Goal: Task Accomplishment & Management: Manage account settings

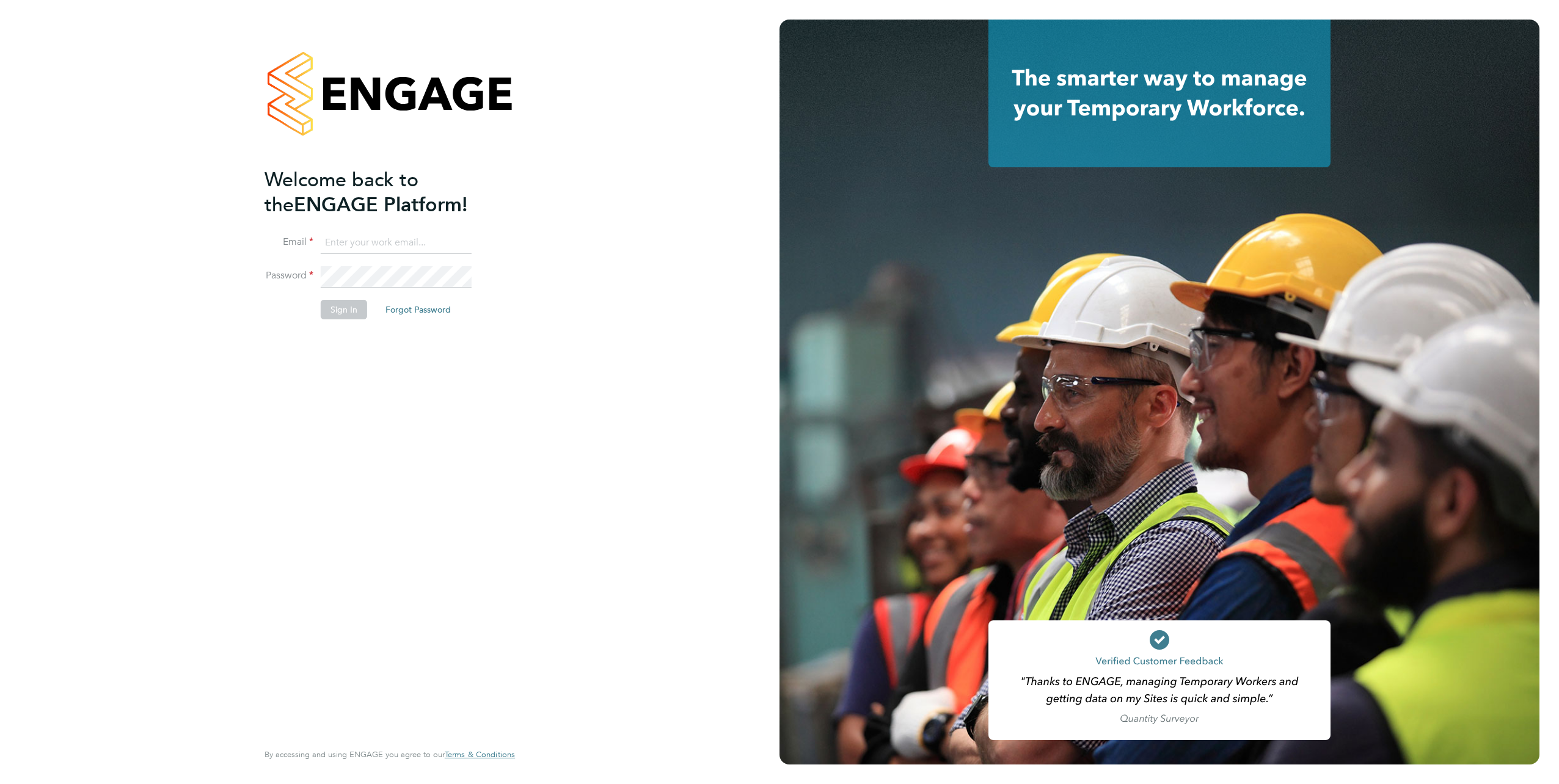
click at [347, 248] on input at bounding box center [396, 243] width 151 height 22
type input "samreet.thandi@hays.com"
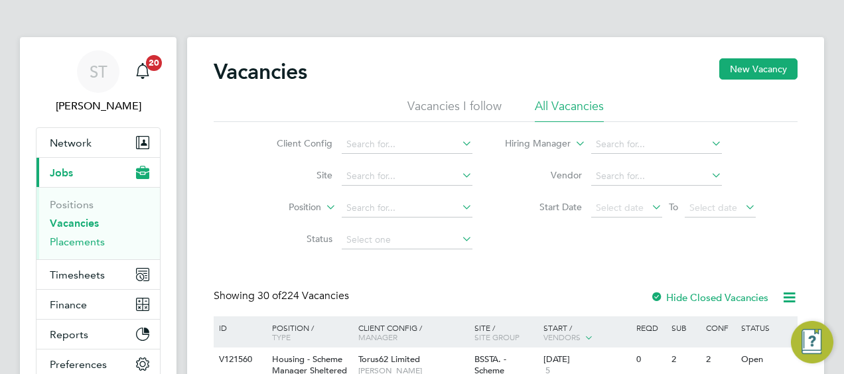
click at [90, 238] on link "Placements" at bounding box center [77, 242] width 55 height 13
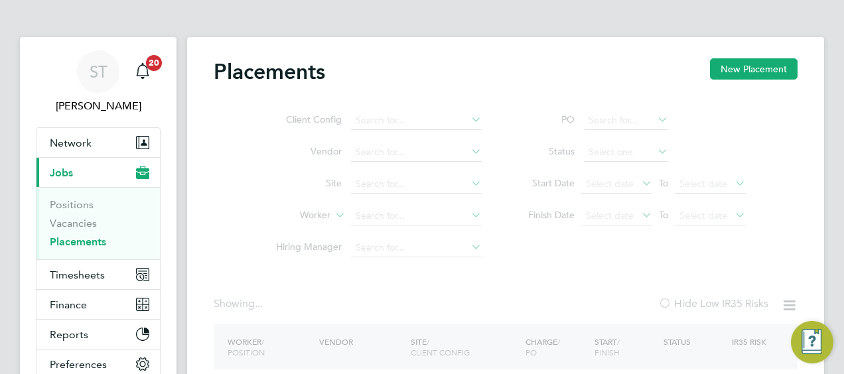
click at [366, 217] on ul "Client Config Vendor Site Worker Hiring Manager" at bounding box center [374, 184] width 250 height 159
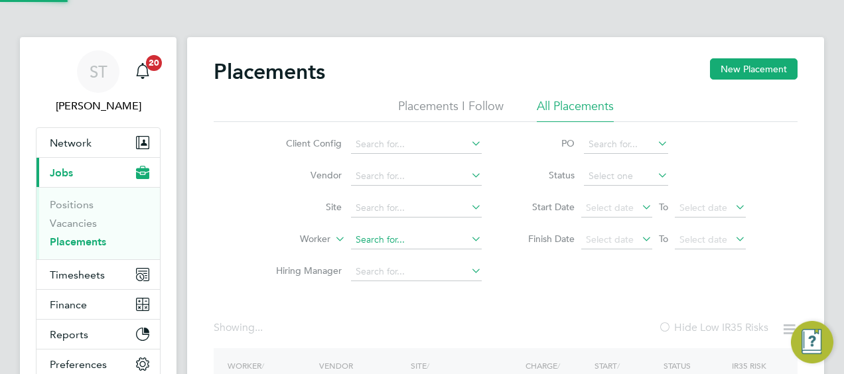
click at [374, 239] on input at bounding box center [416, 240] width 131 height 19
paste input "Abiodun Doherty"
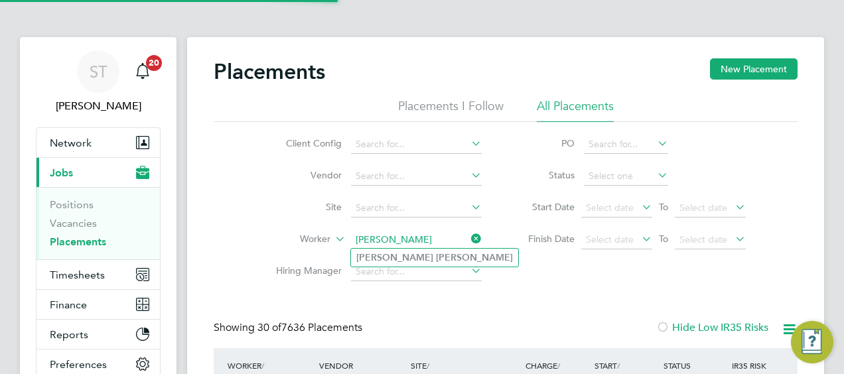
type input "[PERSON_NAME]"
click at [382, 256] on b "Abiodun" at bounding box center [394, 257] width 77 height 11
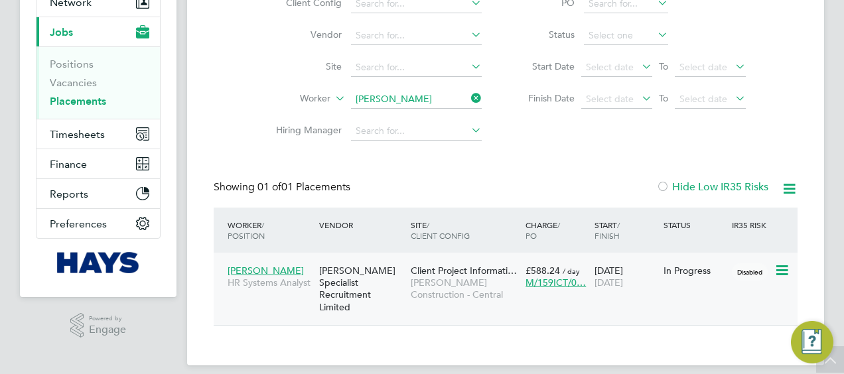
click at [273, 266] on span "[PERSON_NAME]" at bounding box center [266, 271] width 76 height 12
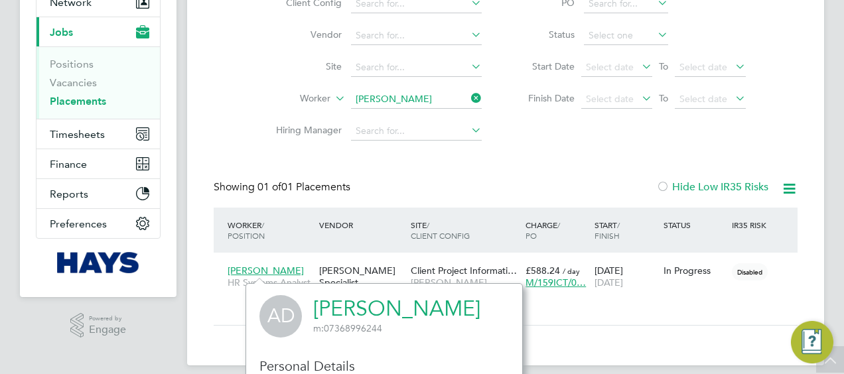
click at [414, 310] on link "Abiodun Doherty" at bounding box center [396, 309] width 167 height 26
drag, startPoint x: 468, startPoint y: 93, endPoint x: 449, endPoint y: 96, distance: 19.4
click at [469, 93] on icon at bounding box center [469, 98] width 0 height 19
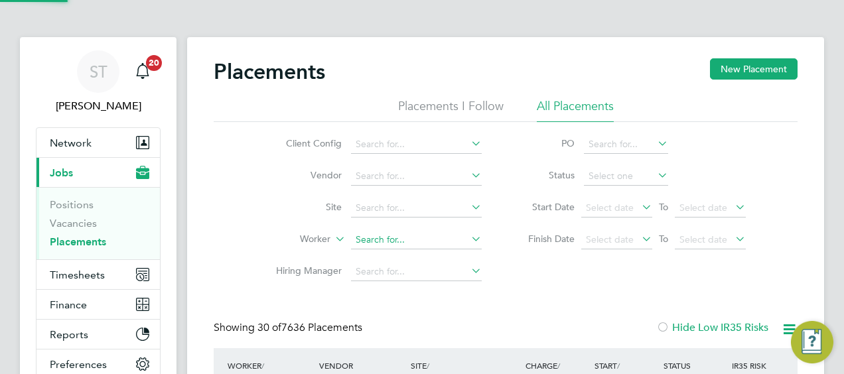
click at [369, 240] on input at bounding box center [416, 240] width 131 height 19
paste input "John Menhenitt"
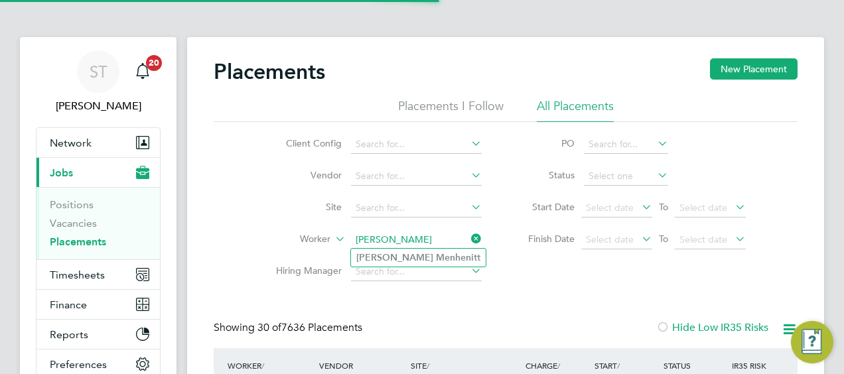
type input "John Menhenitt"
click at [436, 258] on b "Menhenitt" at bounding box center [458, 257] width 44 height 11
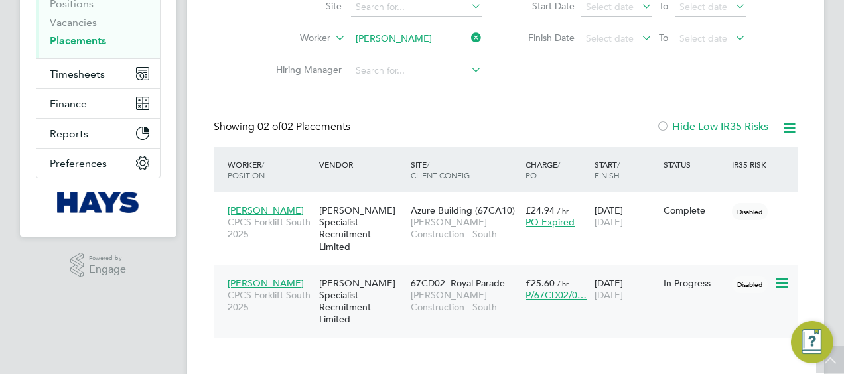
click at [540, 277] on span "£25.60" at bounding box center [540, 283] width 29 height 12
click at [364, 287] on div "Hays Specialist Recruitment Limited" at bounding box center [362, 302] width 92 height 62
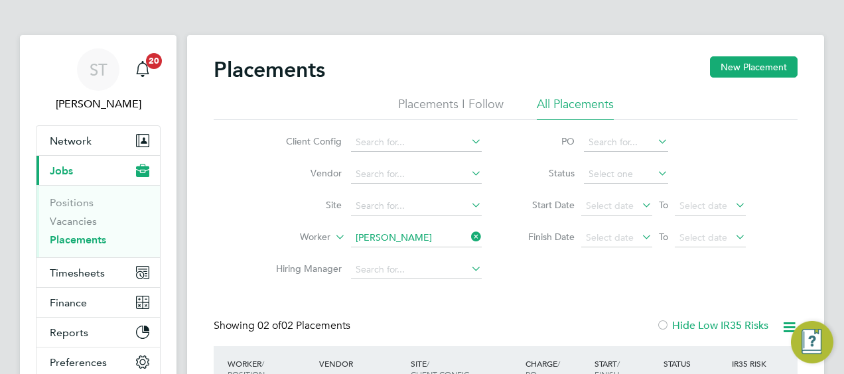
click at [469, 235] on icon at bounding box center [469, 237] width 0 height 19
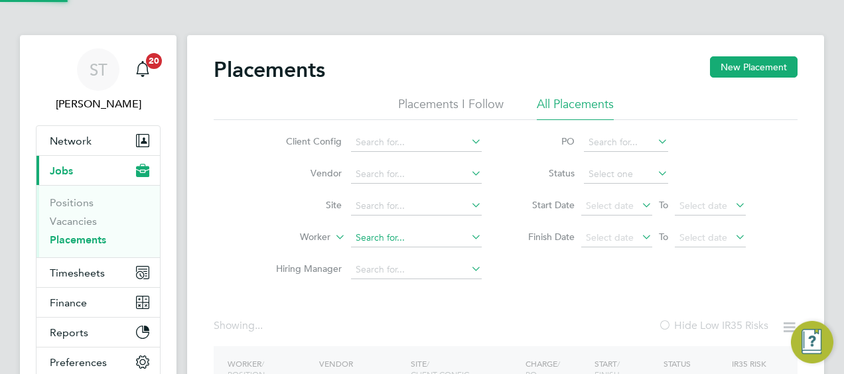
click at [374, 239] on input at bounding box center [416, 238] width 131 height 19
paste input "Adam Scarfe"
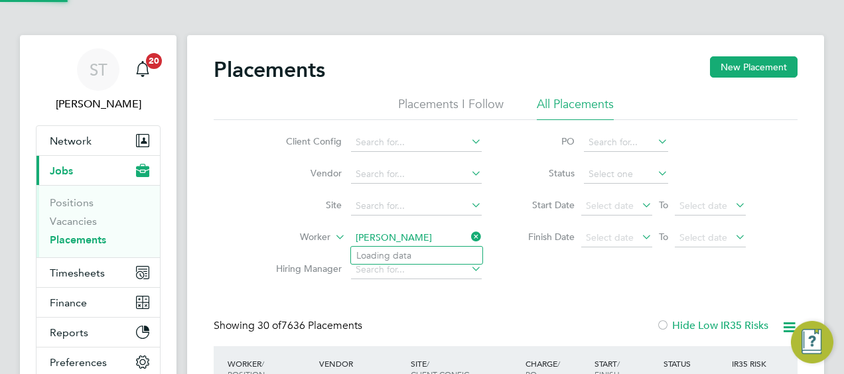
scroll to position [38, 115]
type input "Adam Scarfe"
click at [436, 255] on b "Scarfe" at bounding box center [449, 255] width 27 height 11
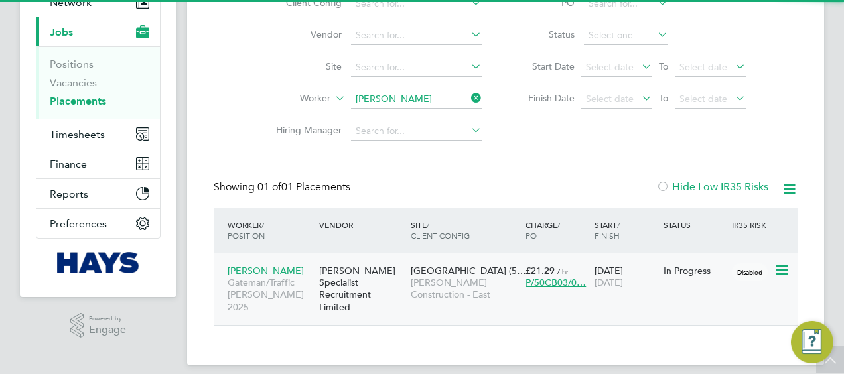
click at [435, 279] on span "Morgan Sindall Construction - East" at bounding box center [465, 289] width 108 height 24
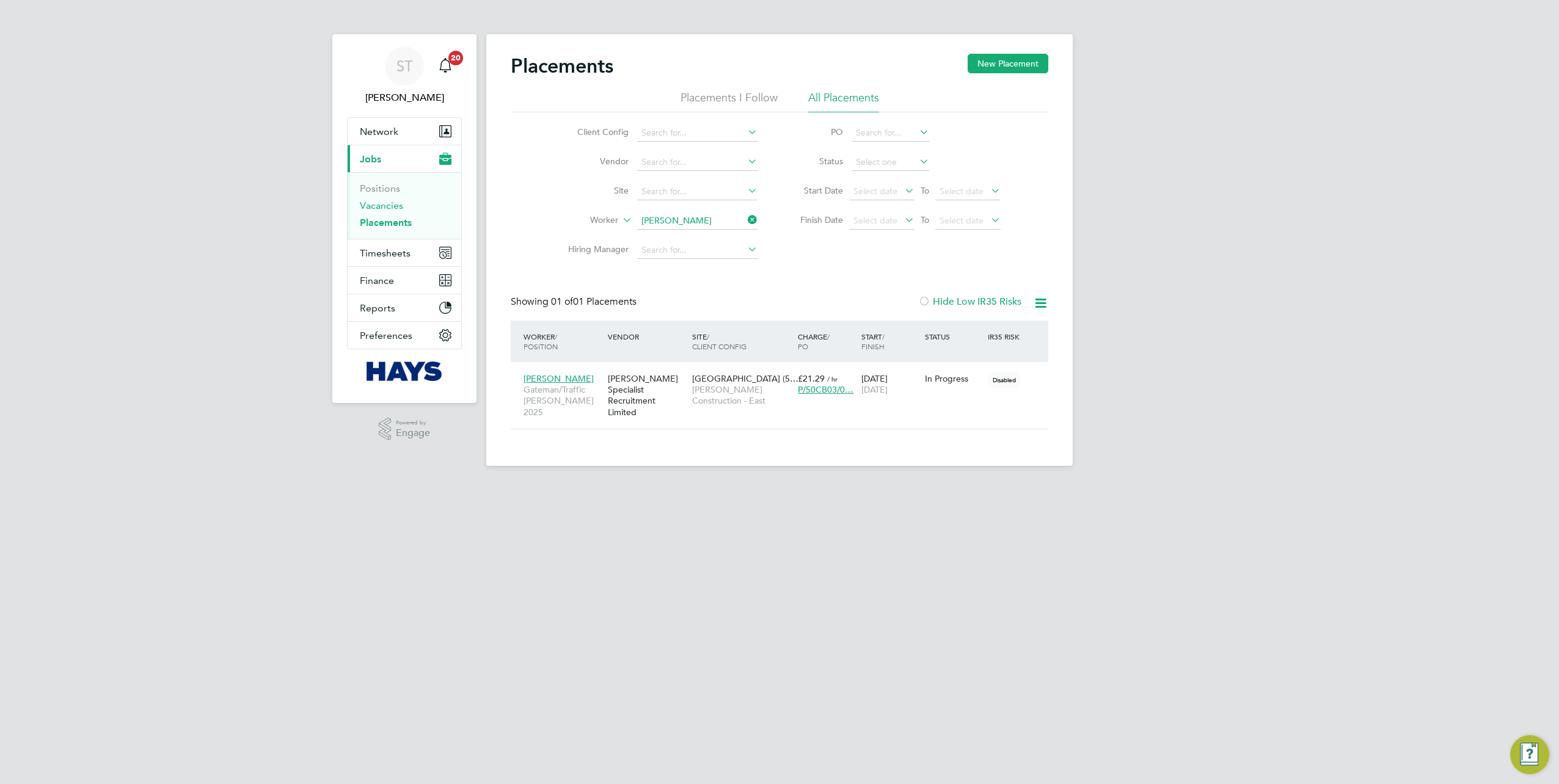
click at [381, 205] on link "Vacancies" at bounding box center [381, 205] width 43 height 12
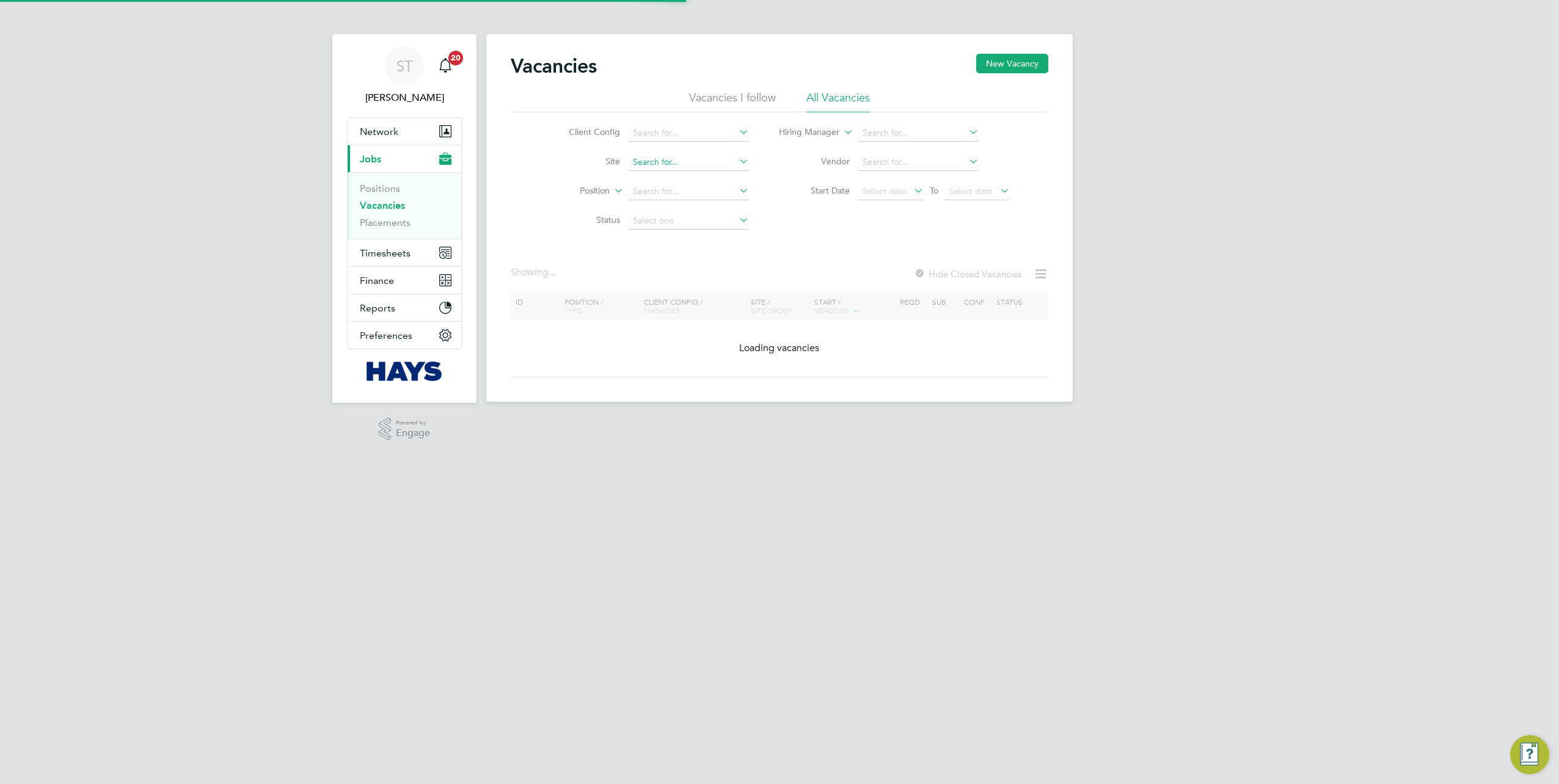
click at [640, 159] on input at bounding box center [688, 162] width 121 height 17
paste input "40CC04"
click at [678, 173] on li "University Of Leeds Campus ( 40CC04 )" at bounding box center [696, 179] width 137 height 17
type input "University Of Leeds Campus (40CC04)"
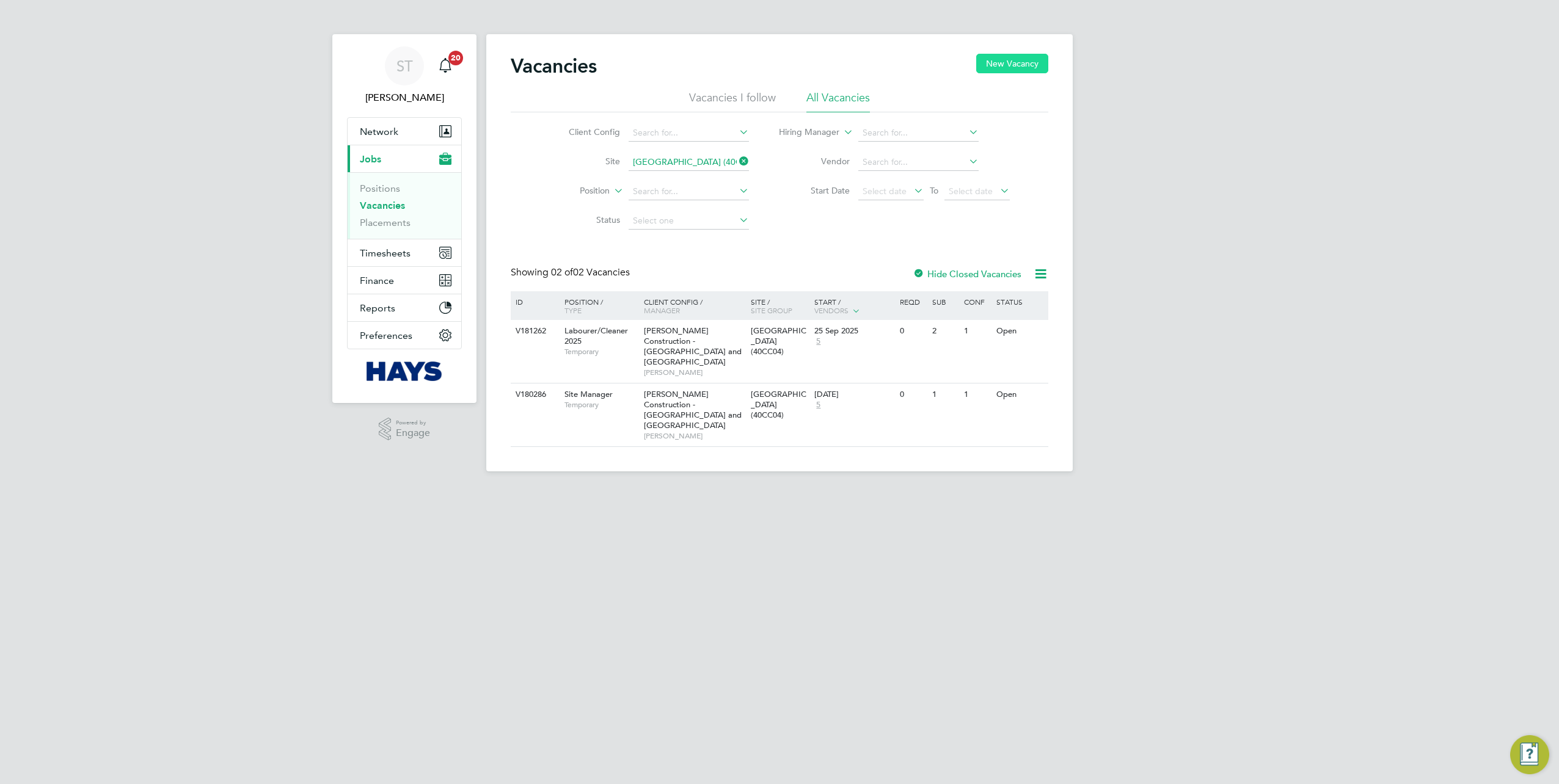
click at [1020, 63] on button "New Vacancy" at bounding box center [1012, 63] width 72 height 19
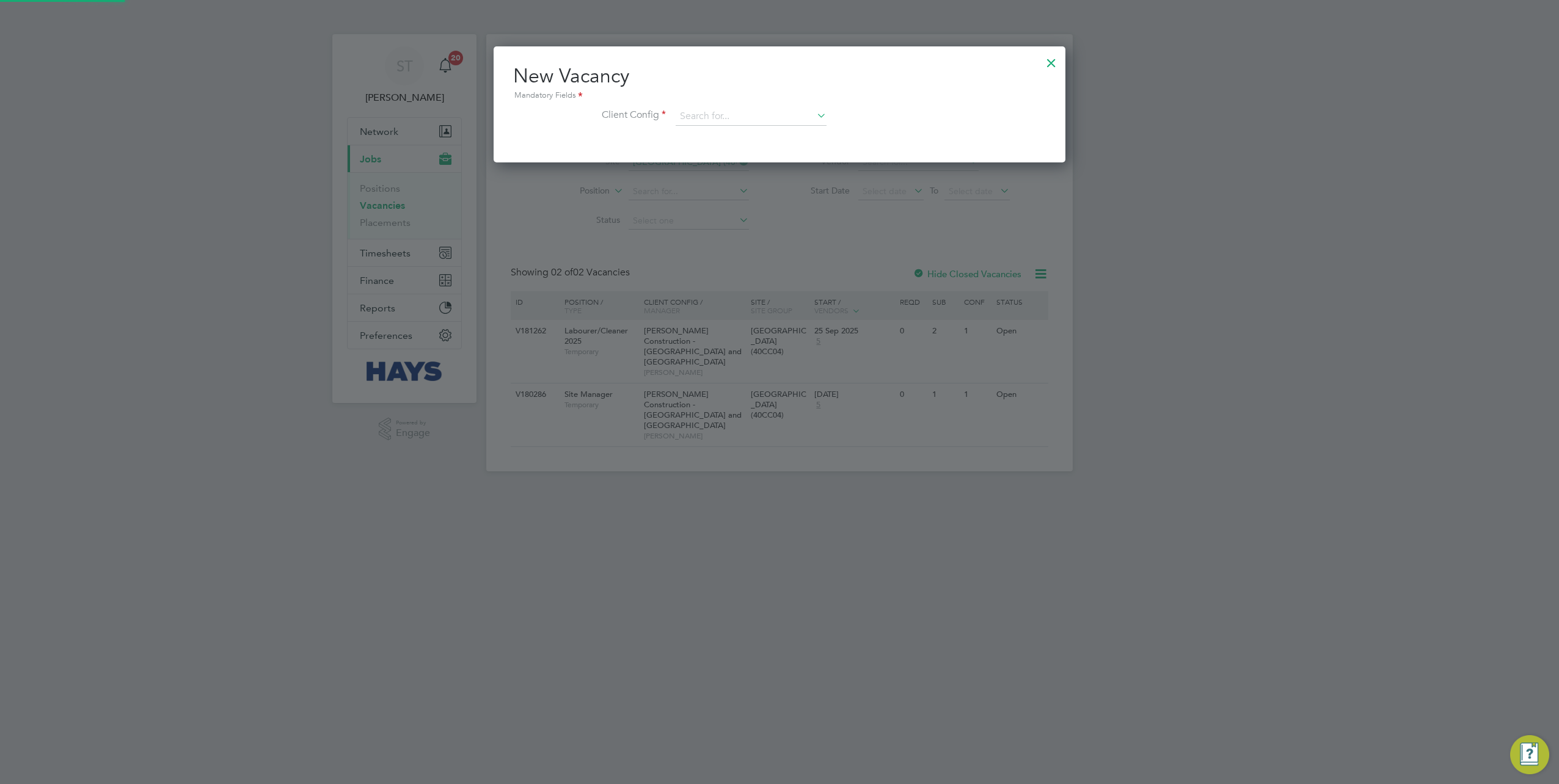
scroll to position [115, 572]
click at [710, 115] on input at bounding box center [751, 117] width 151 height 18
click at [721, 132] on li "Morgan Sindall Construction - York shire and North East" at bounding box center [851, 133] width 352 height 17
type input "Morgan Sindall Construction - Yorkshire and North East"
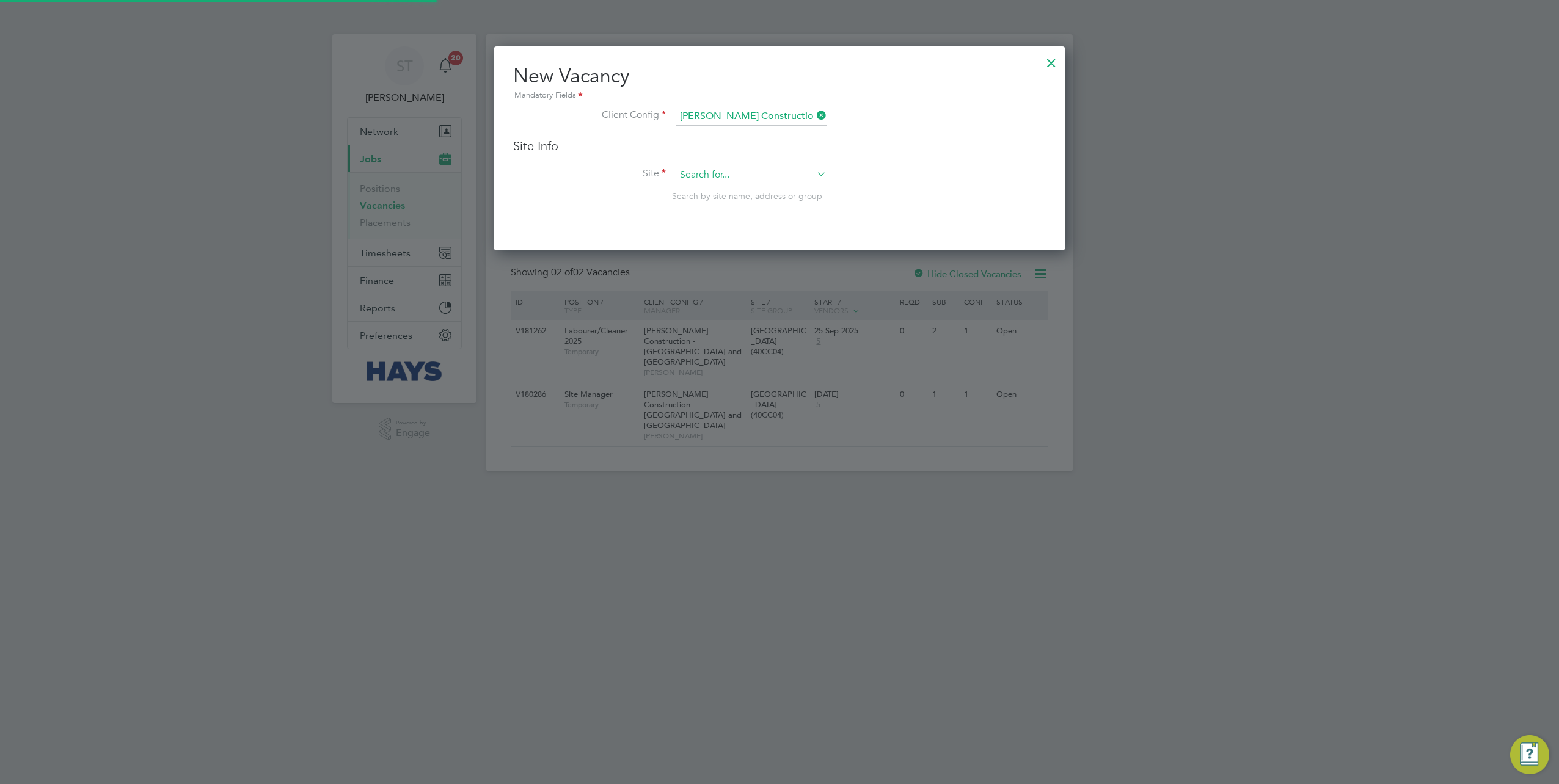
scroll to position [203, 572]
click at [693, 176] on input at bounding box center [751, 176] width 151 height 18
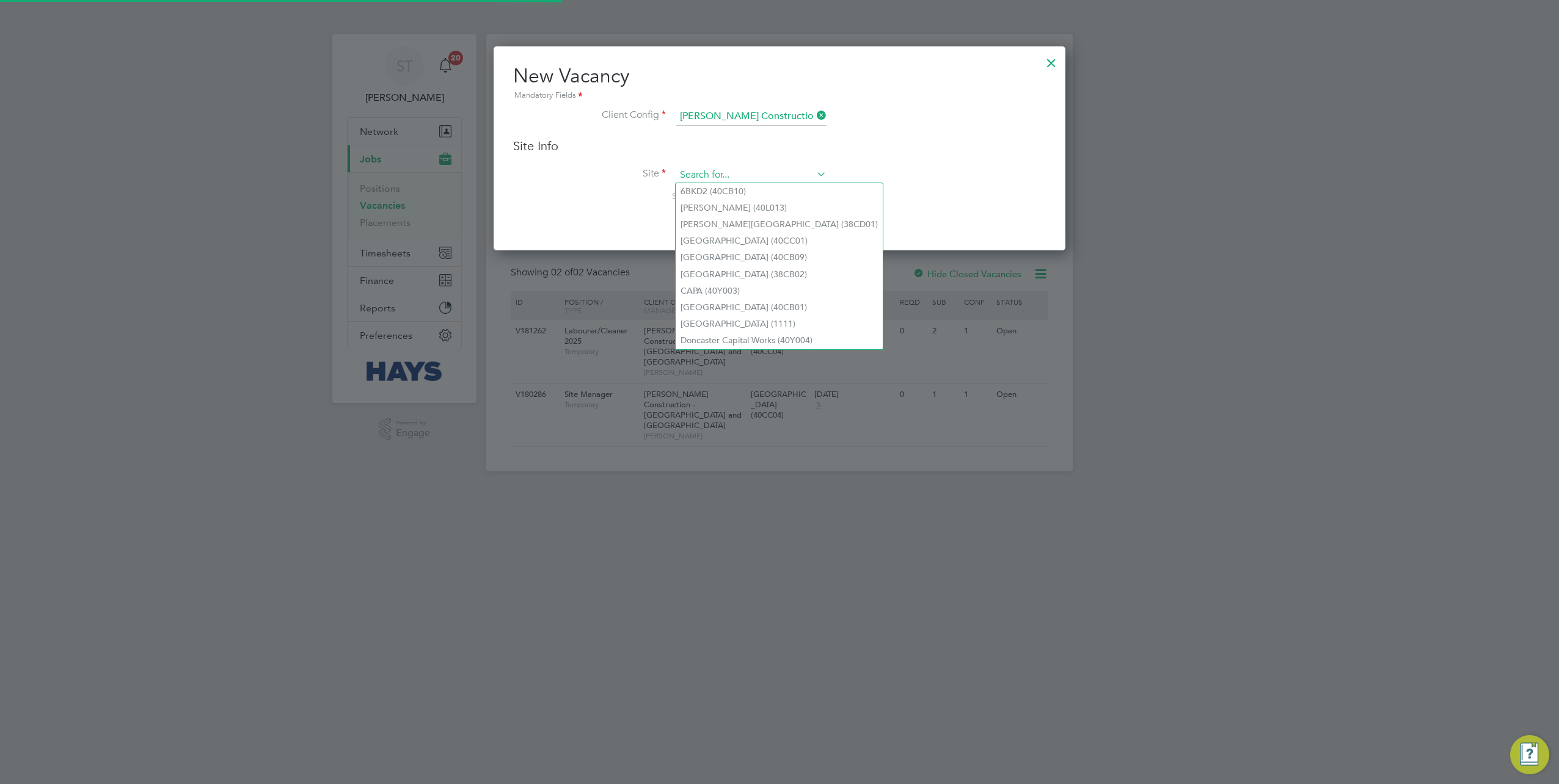
paste input "40CC04"
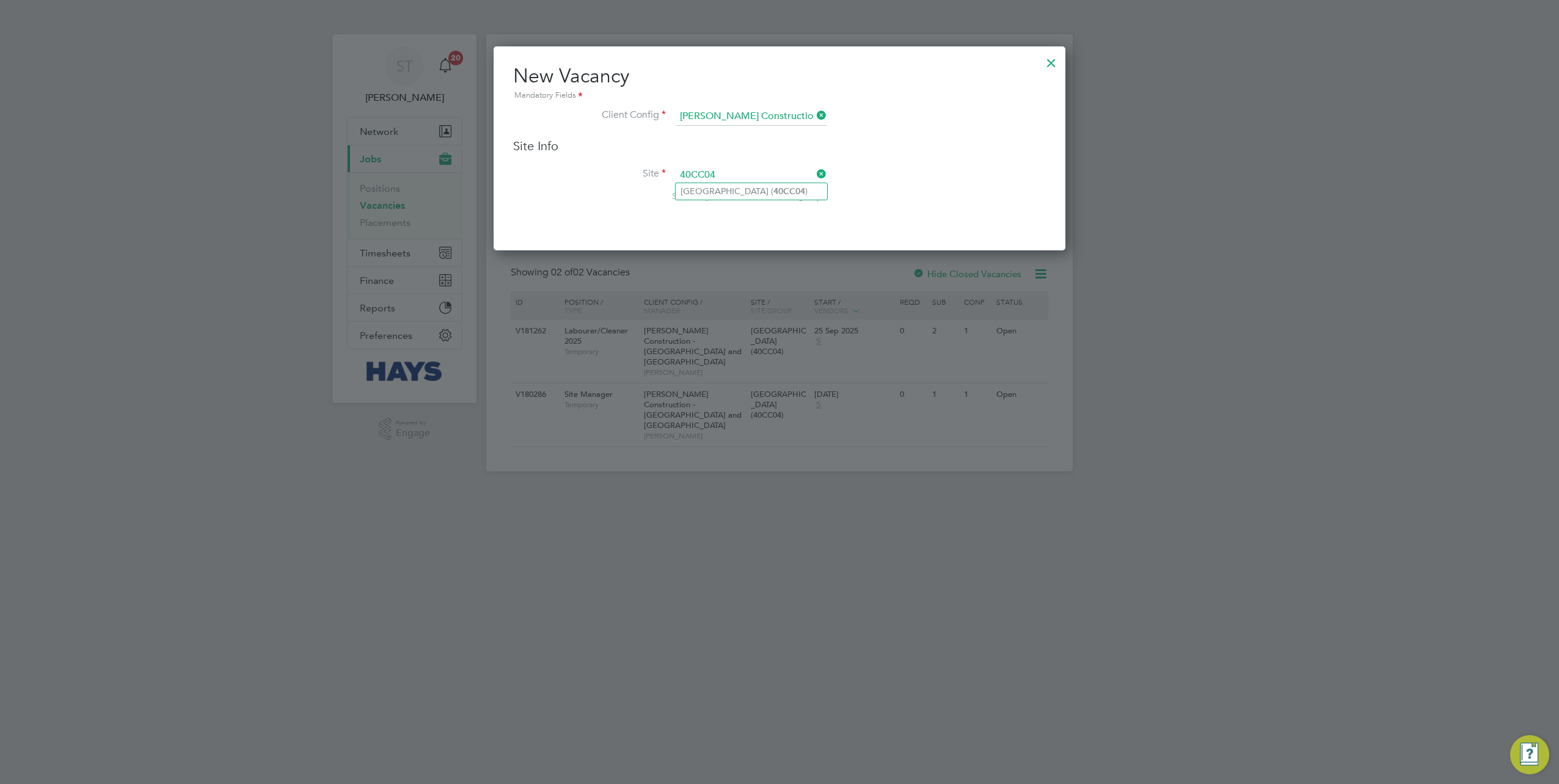
click at [711, 194] on li "University Of Leeds Campus ( 40CC04 )" at bounding box center [751, 191] width 152 height 17
type input "University Of Leeds Campus (40CC04)"
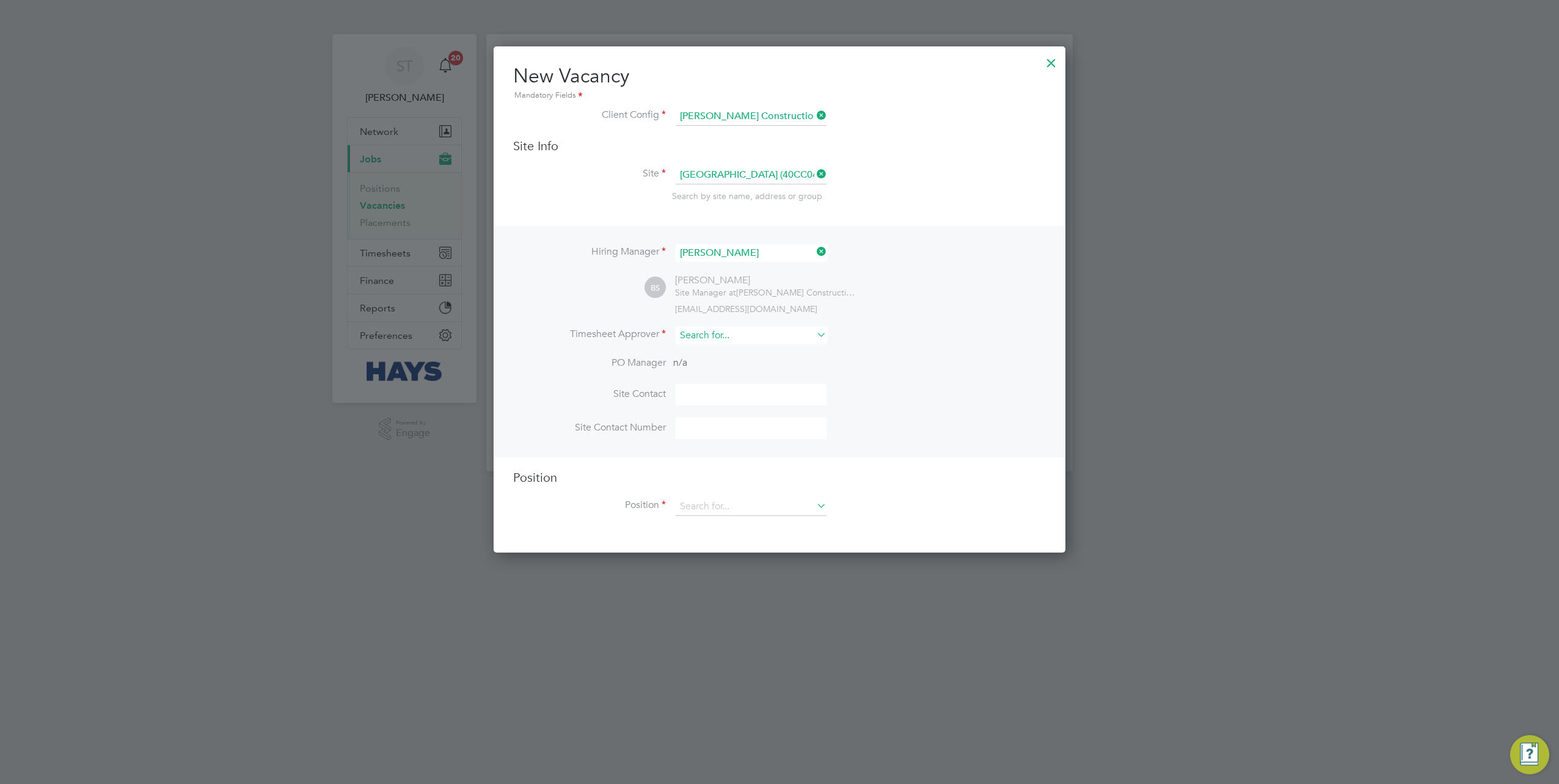
click at [706, 336] on input at bounding box center [751, 335] width 151 height 17
click at [709, 347] on li "Ben St eel" at bounding box center [751, 352] width 152 height 17
type input "Ben Steel"
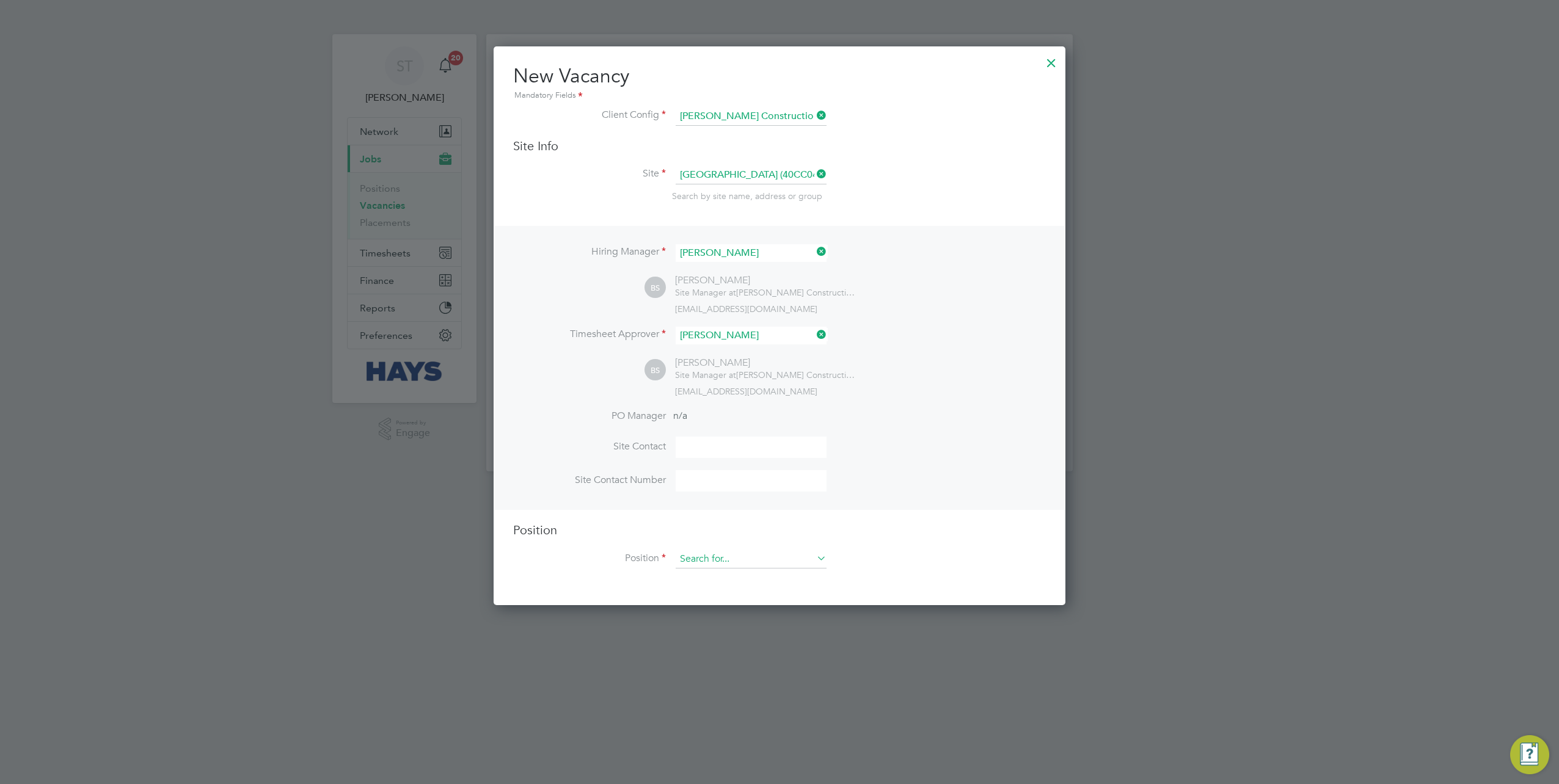
click at [689, 551] on input at bounding box center [751, 559] width 151 height 18
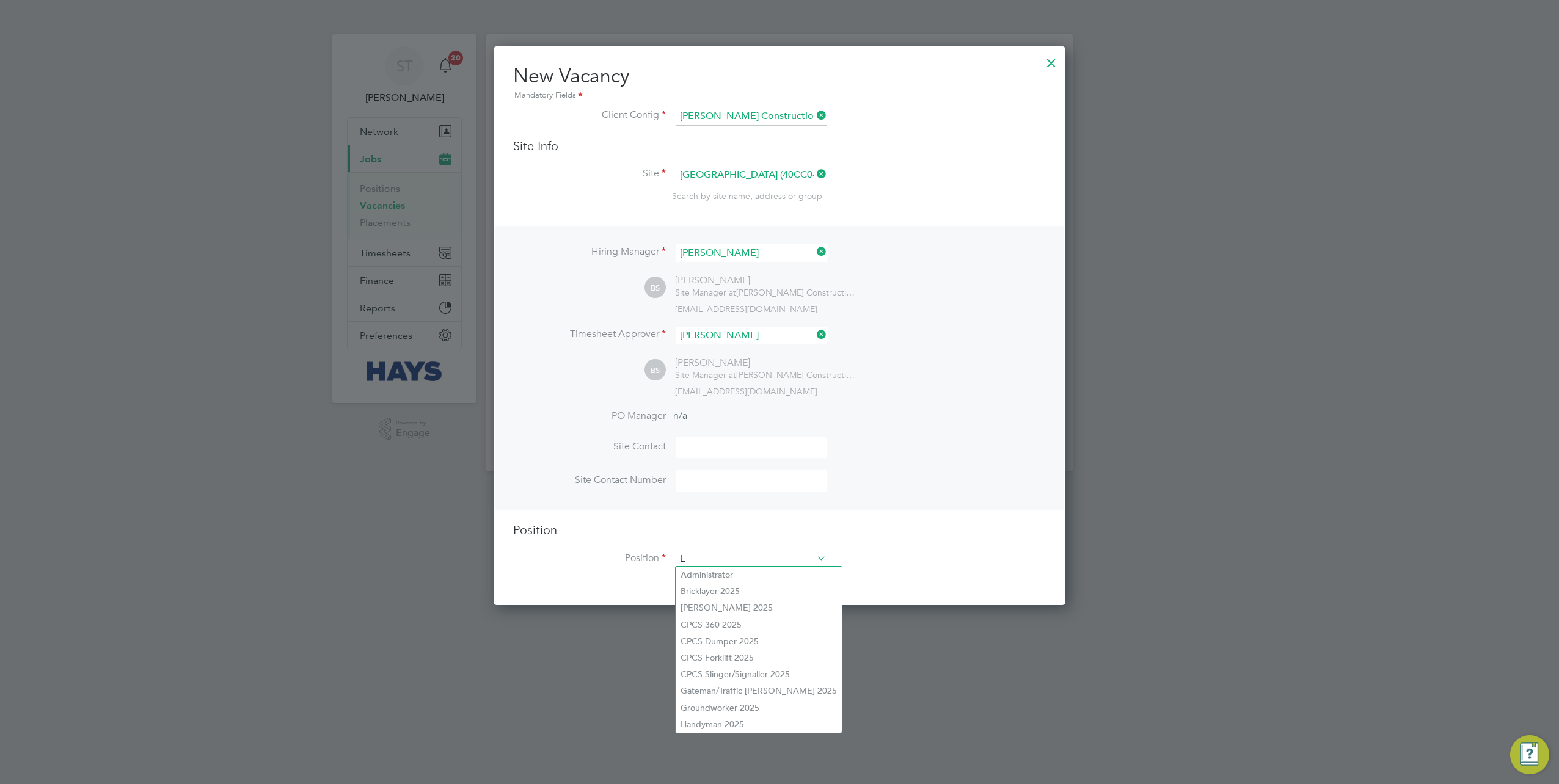
scroll to position [1720, 572]
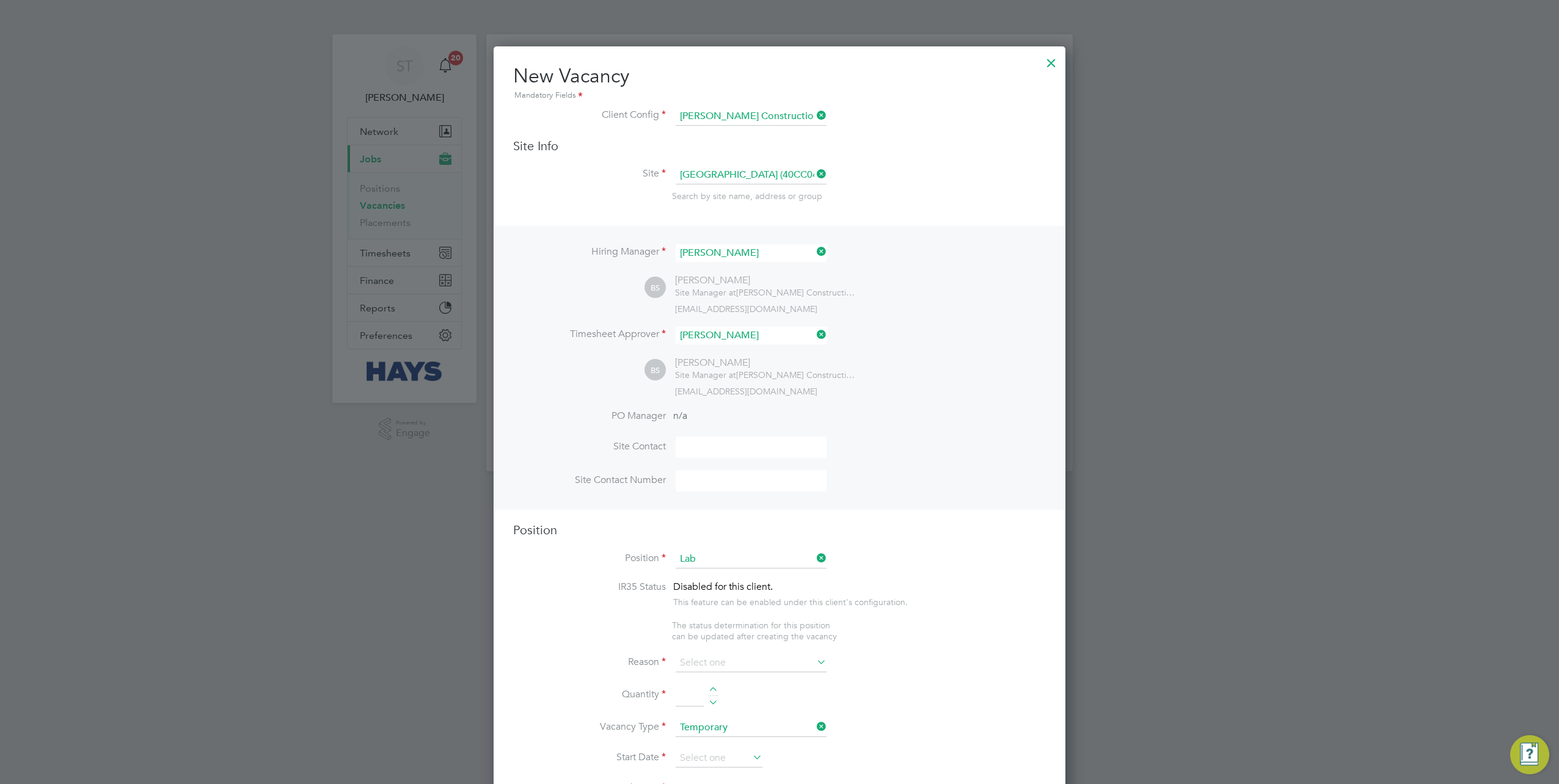
click at [718, 572] on li "Lab ourer/Cleaner 2025" at bounding box center [751, 575] width 152 height 17
type input "Labourer/Cleaner 2025"
click at [731, 658] on input at bounding box center [751, 663] width 151 height 18
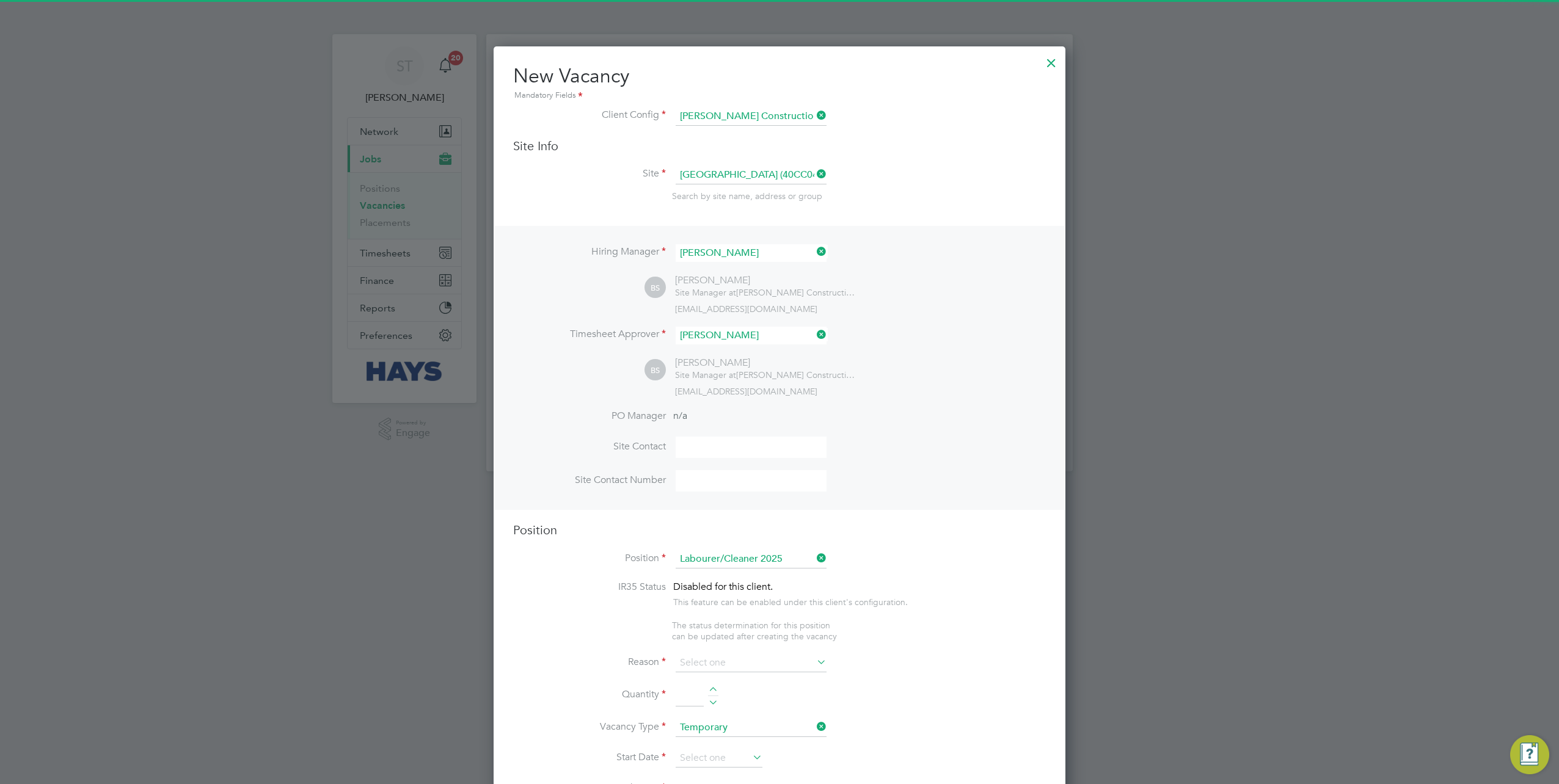
click at [718, 706] on li "Extra Work" at bounding box center [751, 709] width 152 height 16
type input "Extra Work"
click at [684, 696] on input at bounding box center [689, 696] width 29 height 22
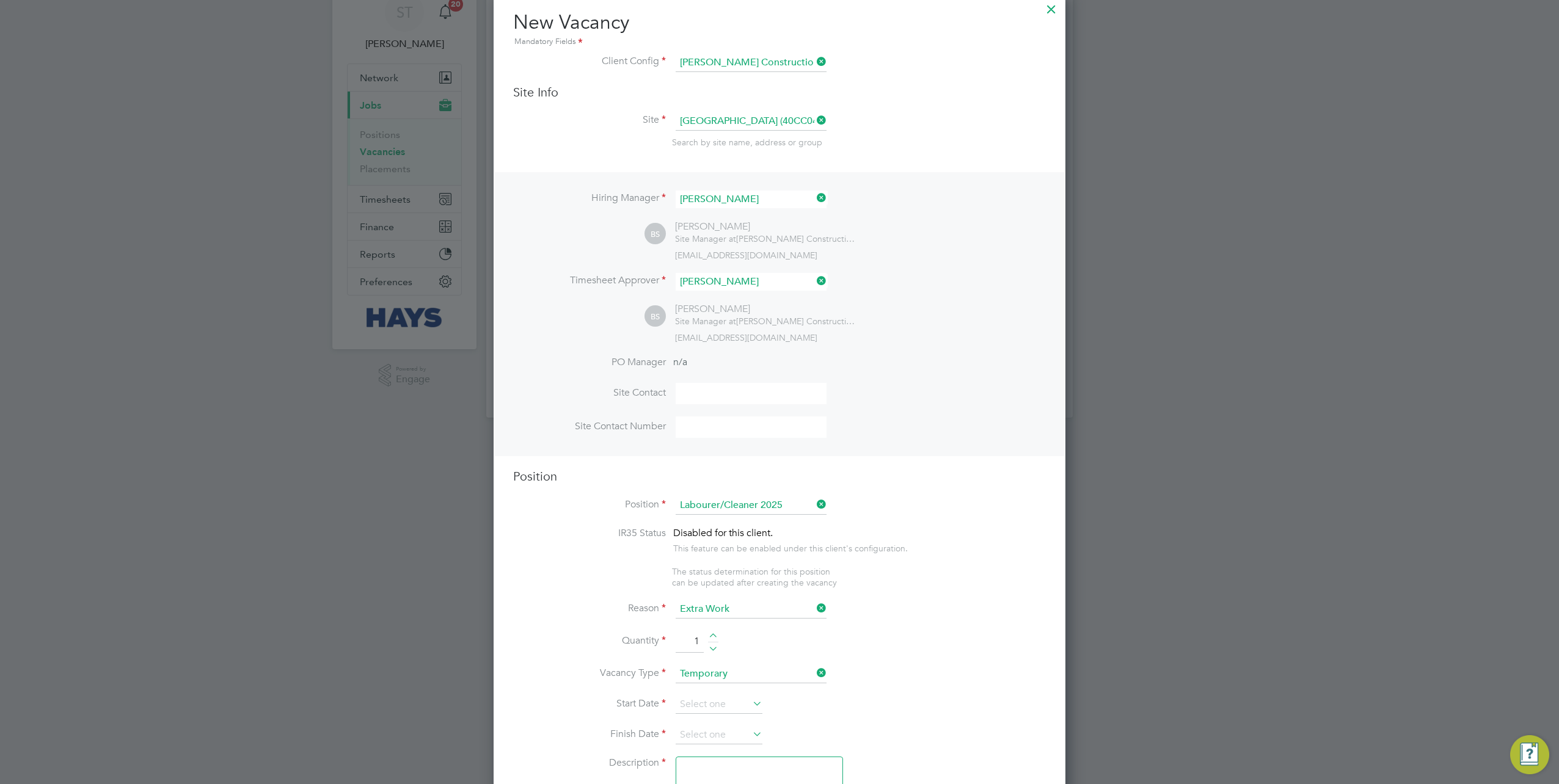
scroll to position [122, 0]
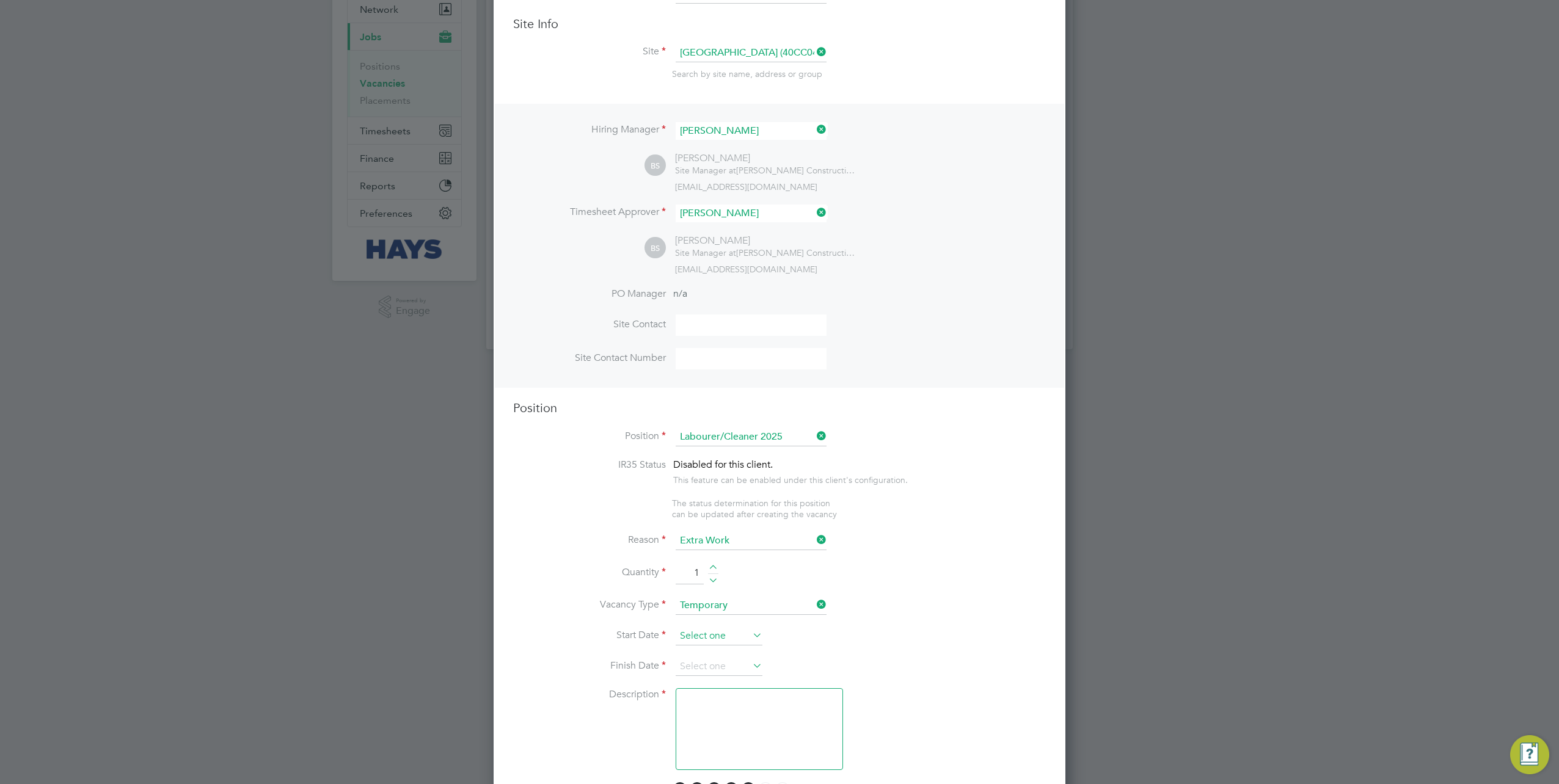
type input "1"
click at [720, 639] on input at bounding box center [719, 637] width 87 height 18
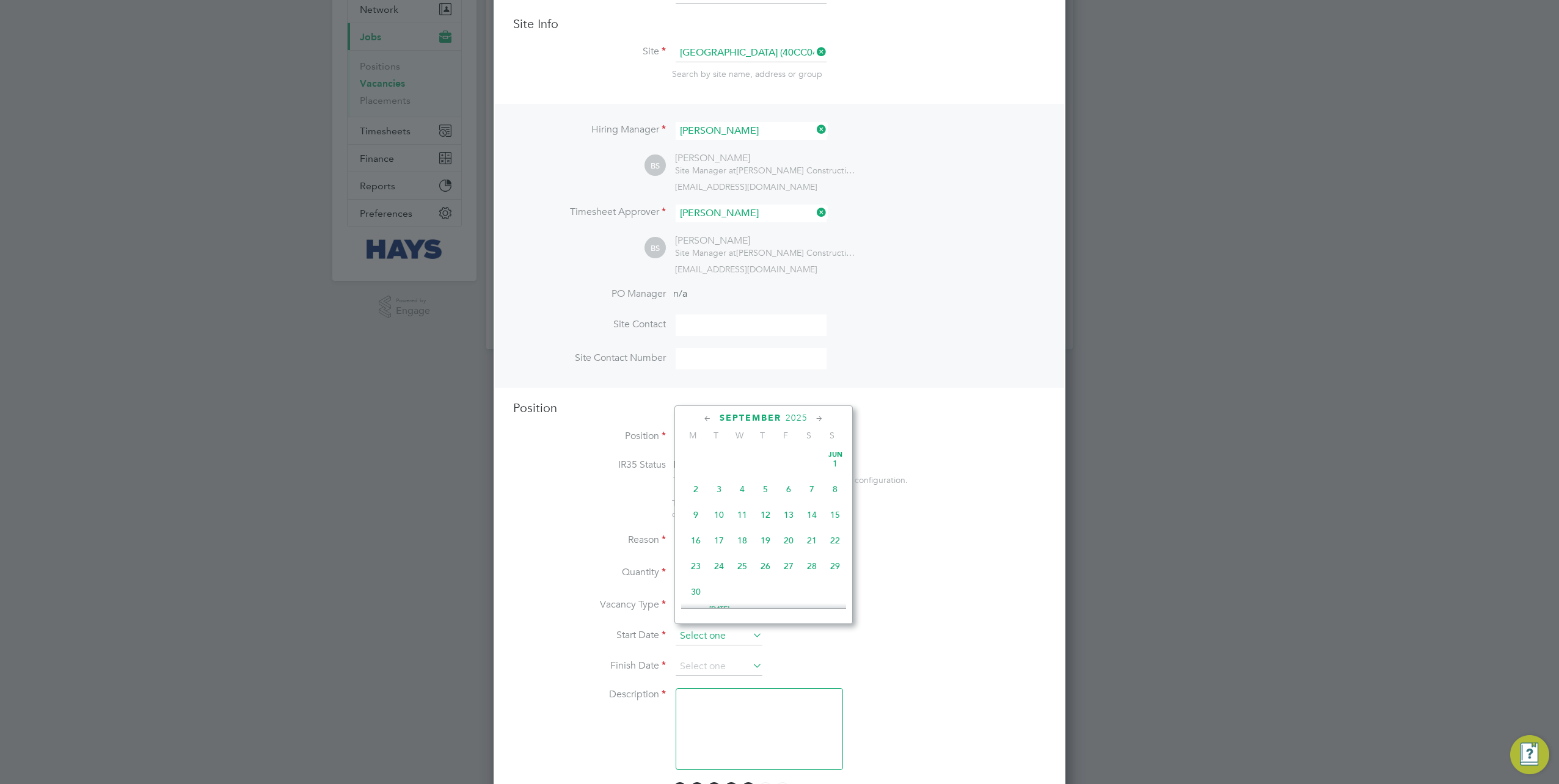
scroll to position [445, 0]
click at [791, 509] on span "26" at bounding box center [788, 507] width 23 height 23
type input "[DATE]"
click at [733, 658] on input at bounding box center [719, 667] width 87 height 18
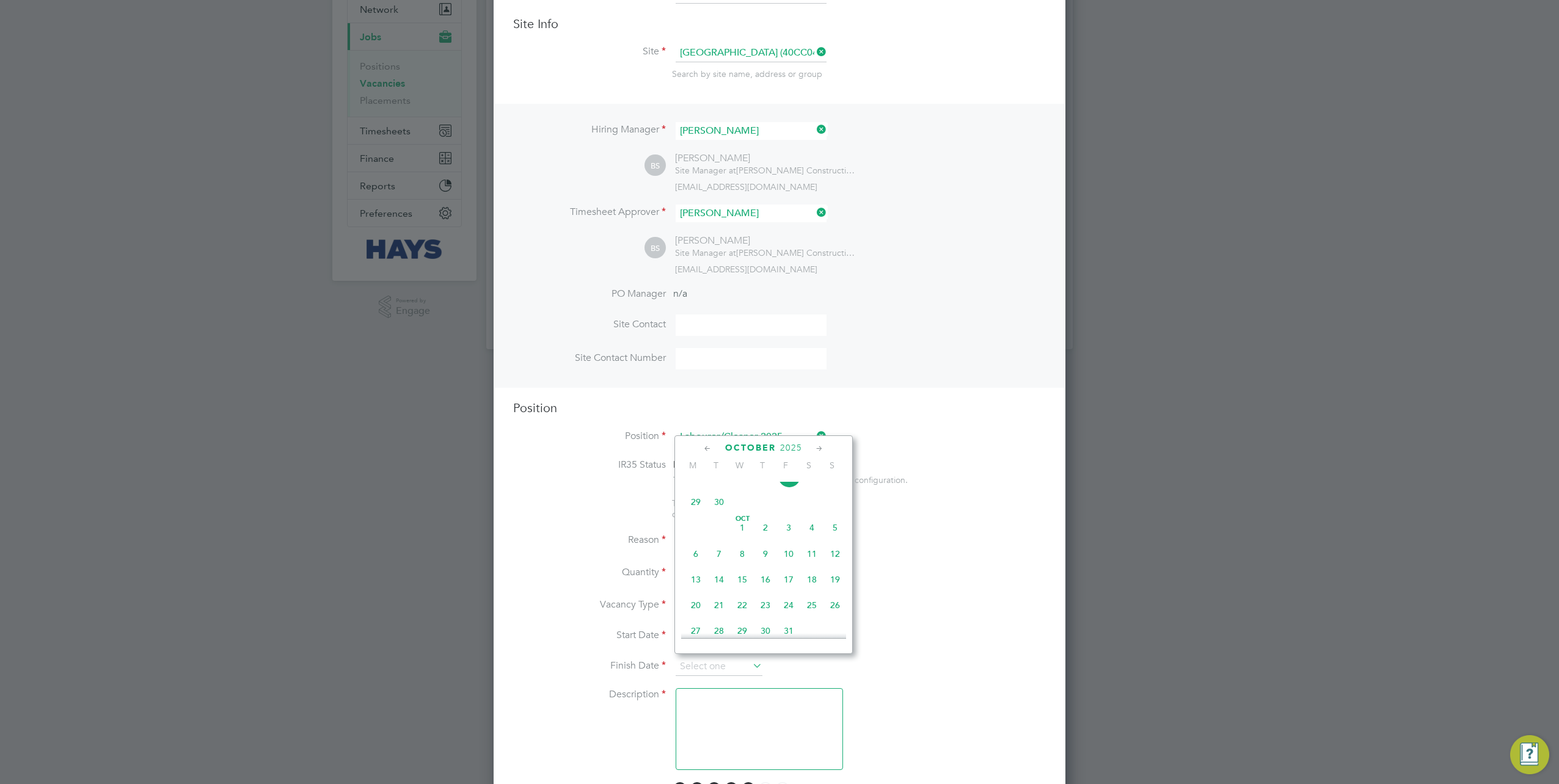
click at [789, 617] on span "24" at bounding box center [788, 605] width 23 height 23
type input "24 Oct 2025"
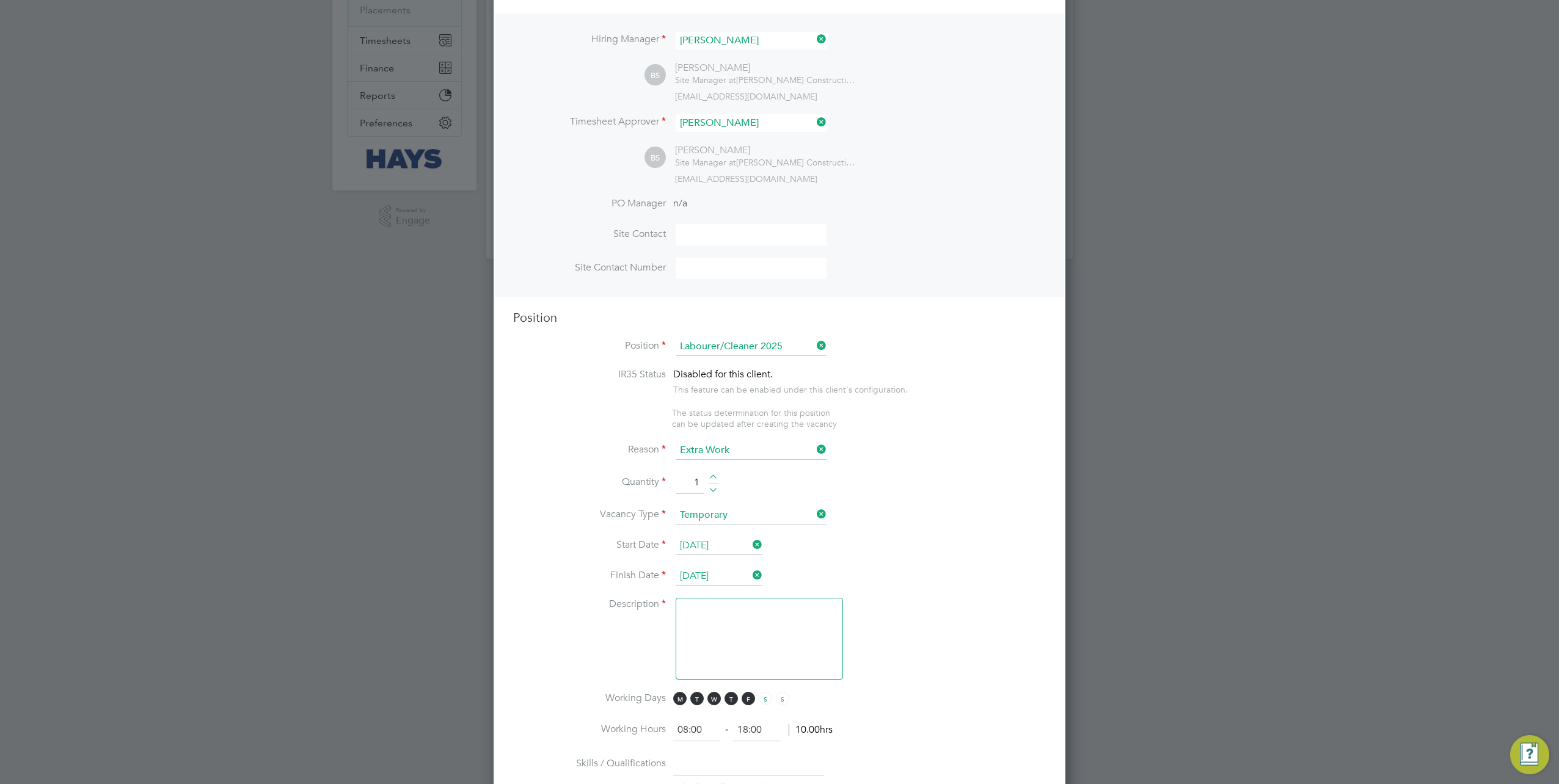
scroll to position [306, 0]
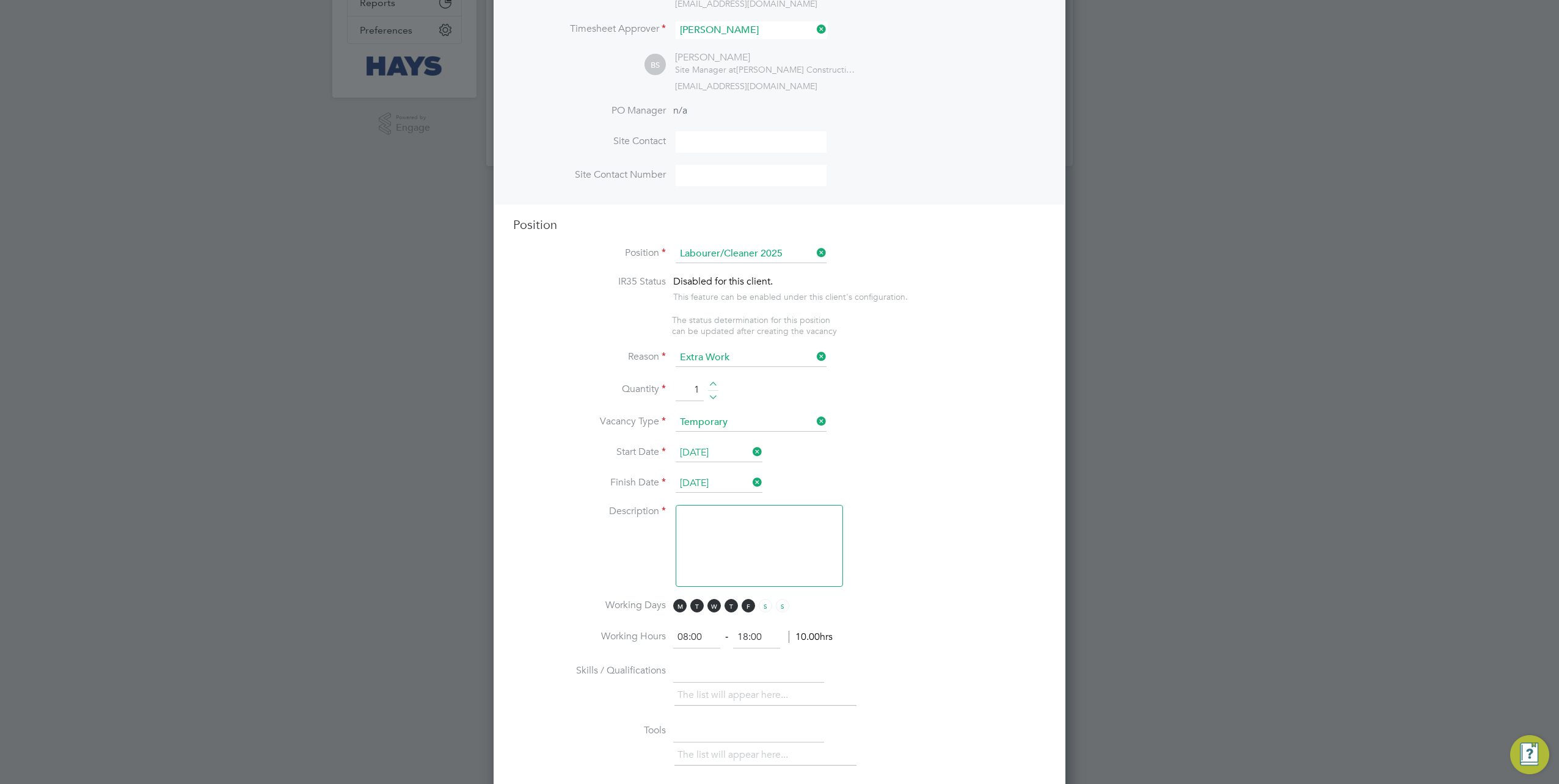
click at [742, 551] on textarea at bounding box center [759, 546] width 167 height 82
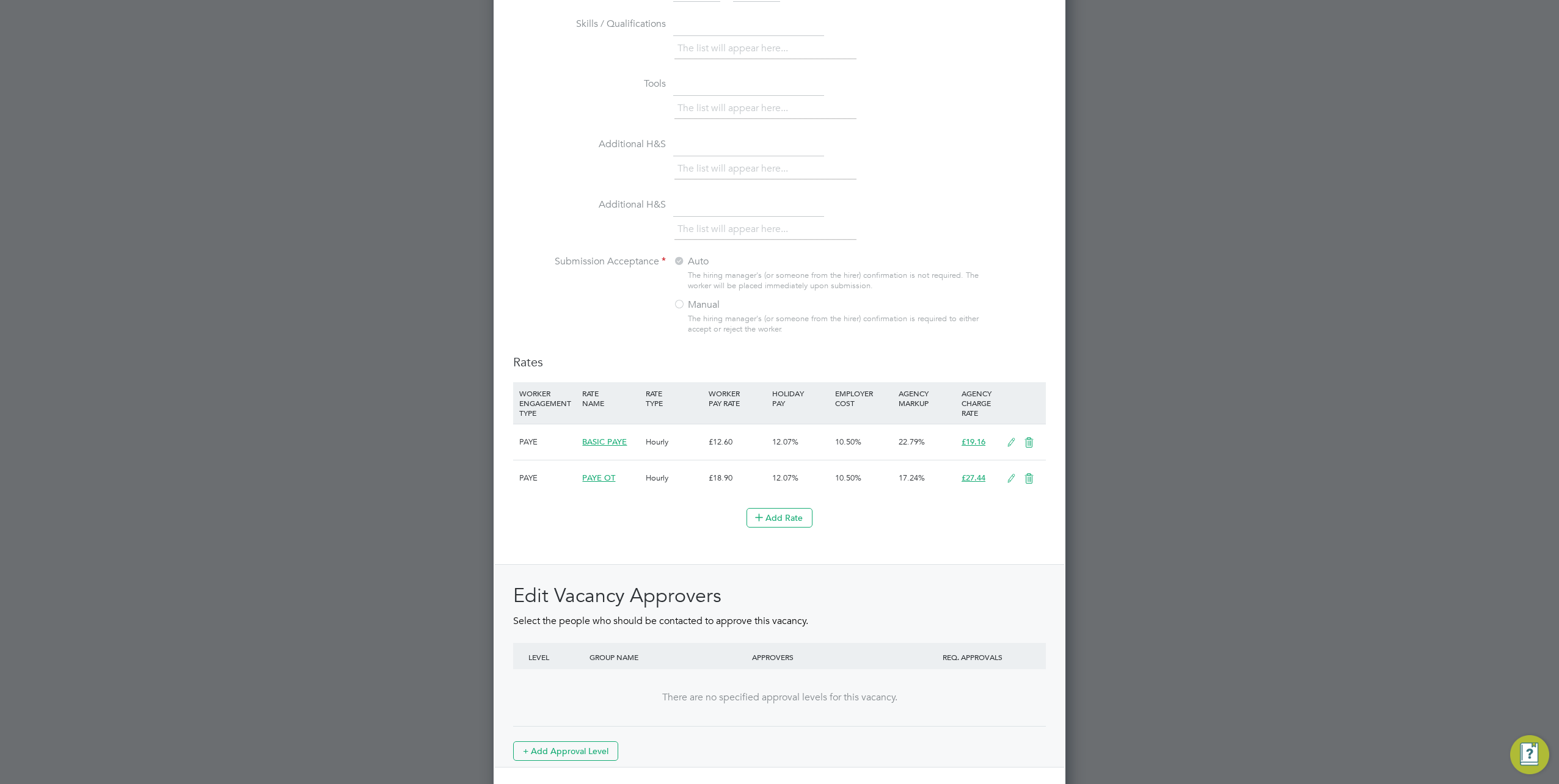
scroll to position [997, 0]
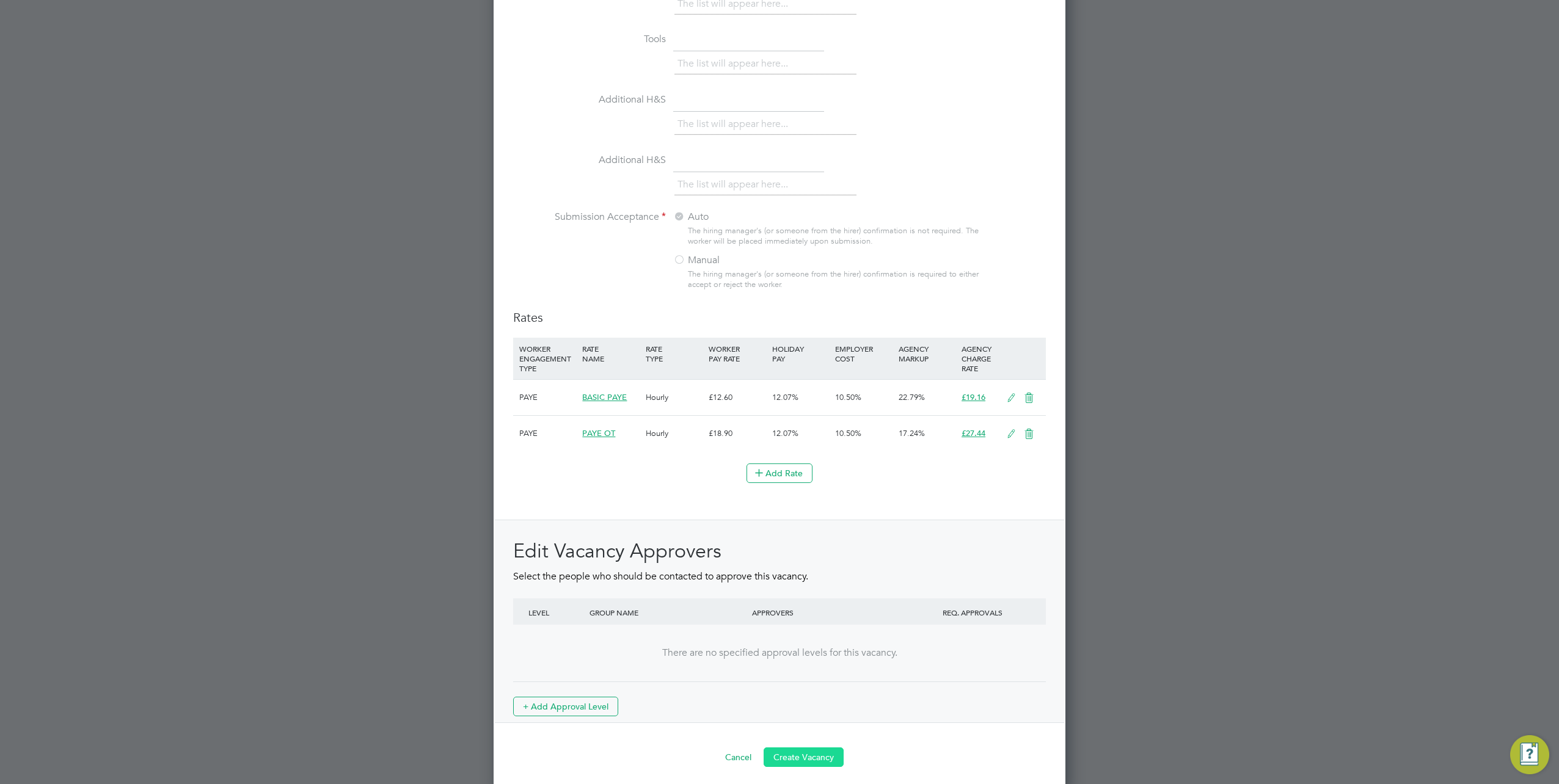
type textarea "."
click at [810, 747] on button "Create Vacancy" at bounding box center [803, 756] width 80 height 19
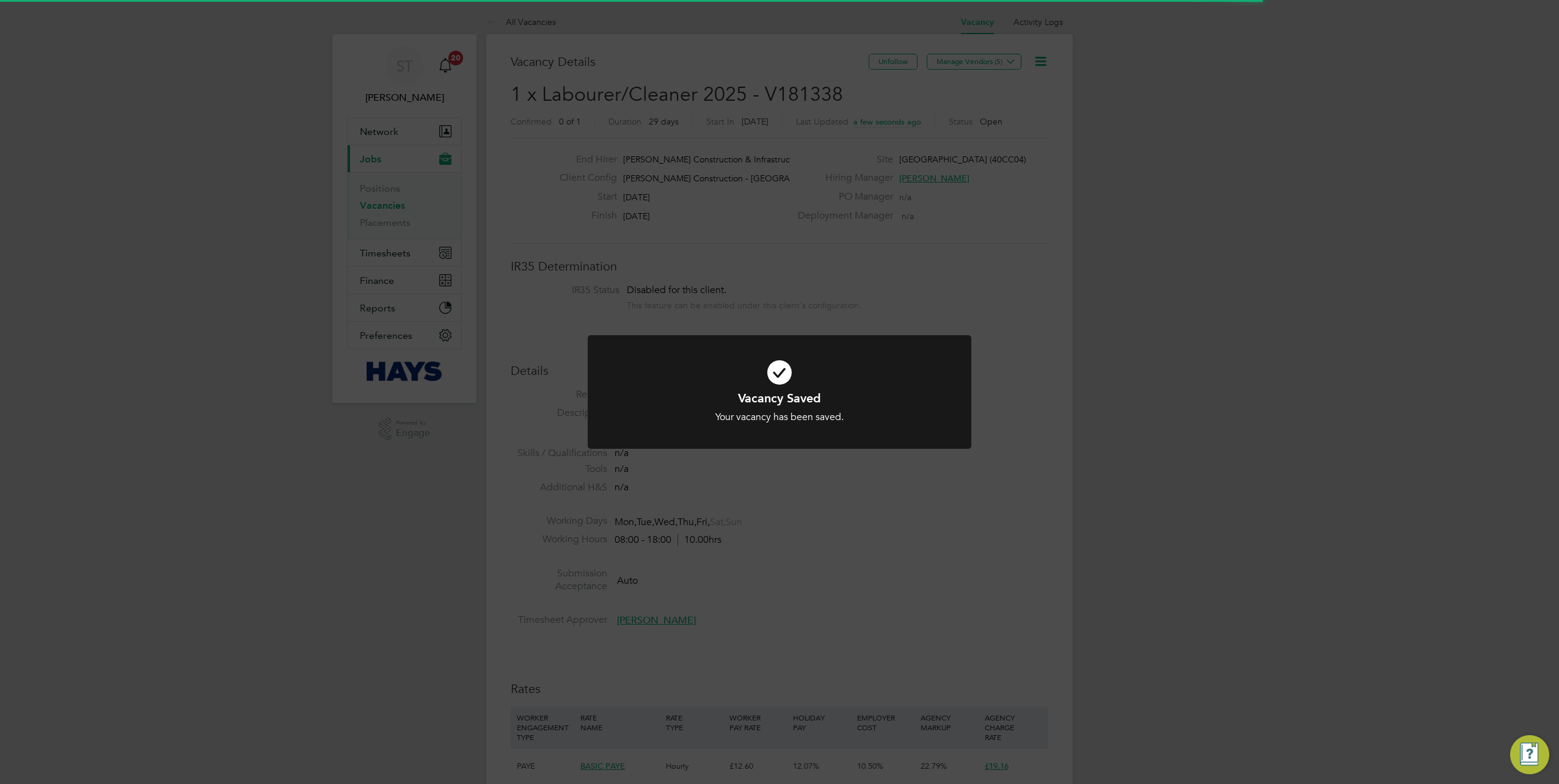
scroll to position [6, 6]
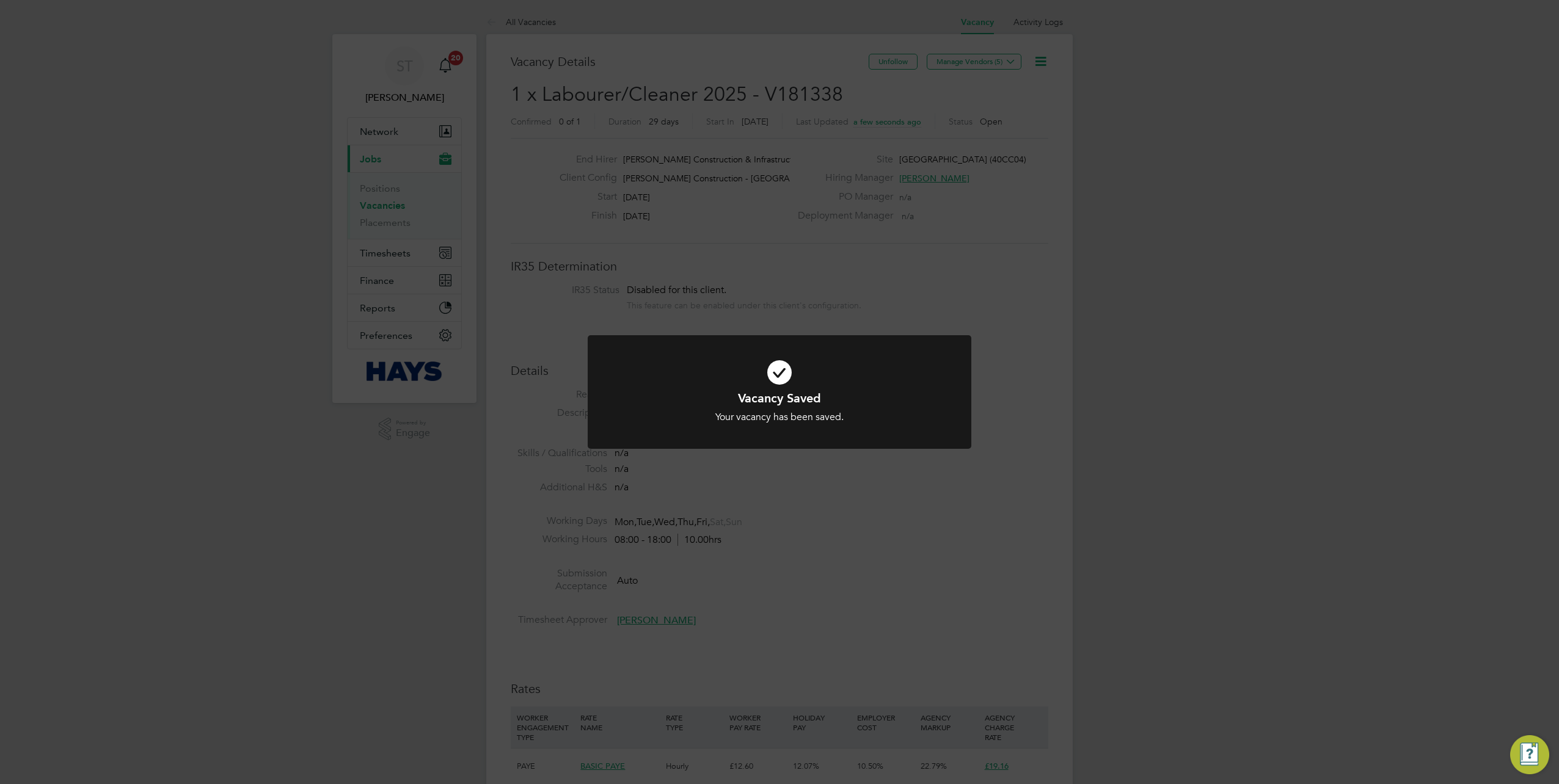
click at [919, 536] on div "Vacancy Saved Your vacancy has been saved. Cancel Okay" at bounding box center [780, 392] width 1559 height 784
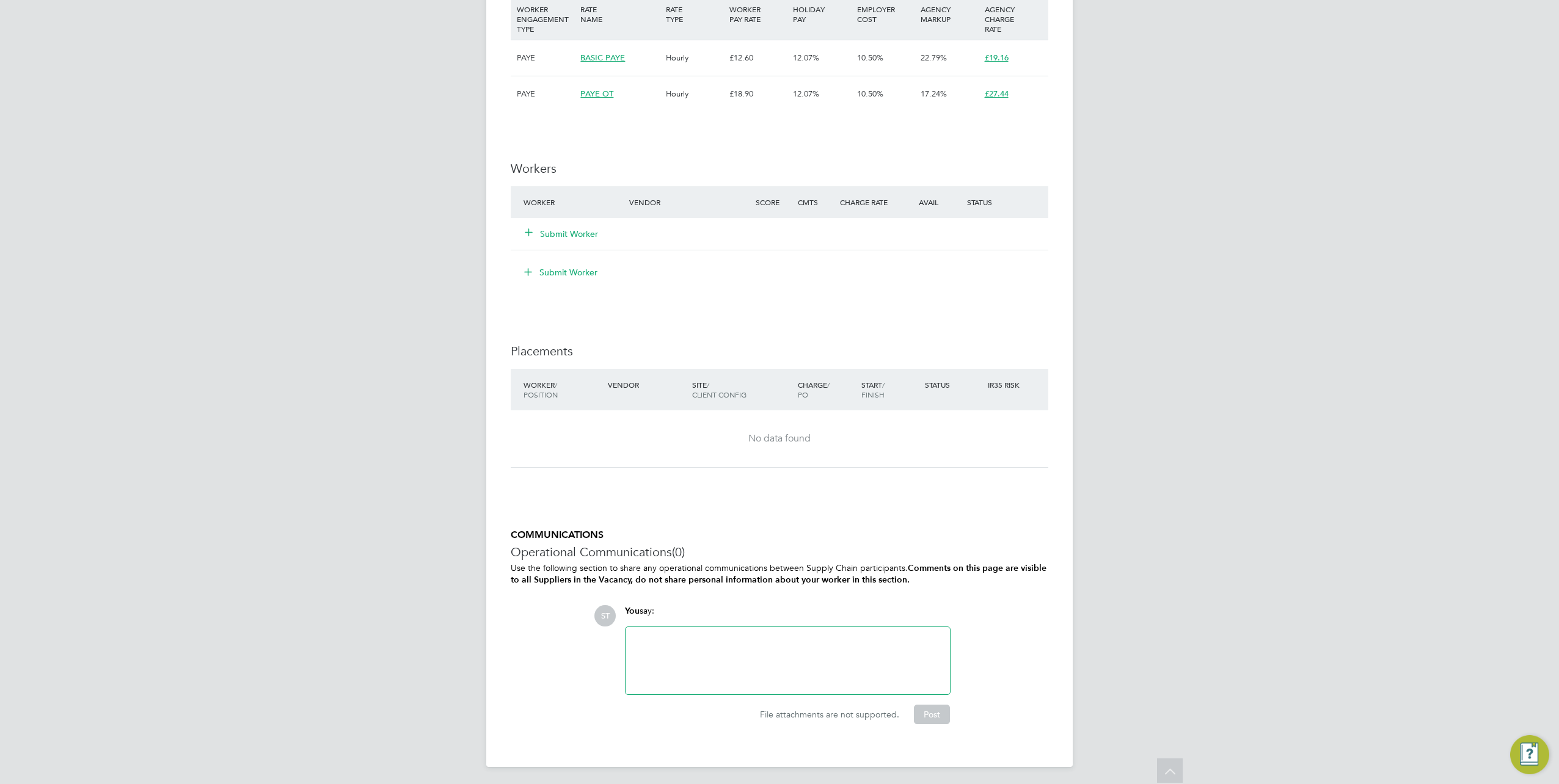
click at [756, 609] on div "You say:" at bounding box center [788, 616] width 326 height 21
click at [716, 655] on div at bounding box center [788, 661] width 309 height 52
click at [937, 706] on button "Post" at bounding box center [931, 714] width 36 height 19
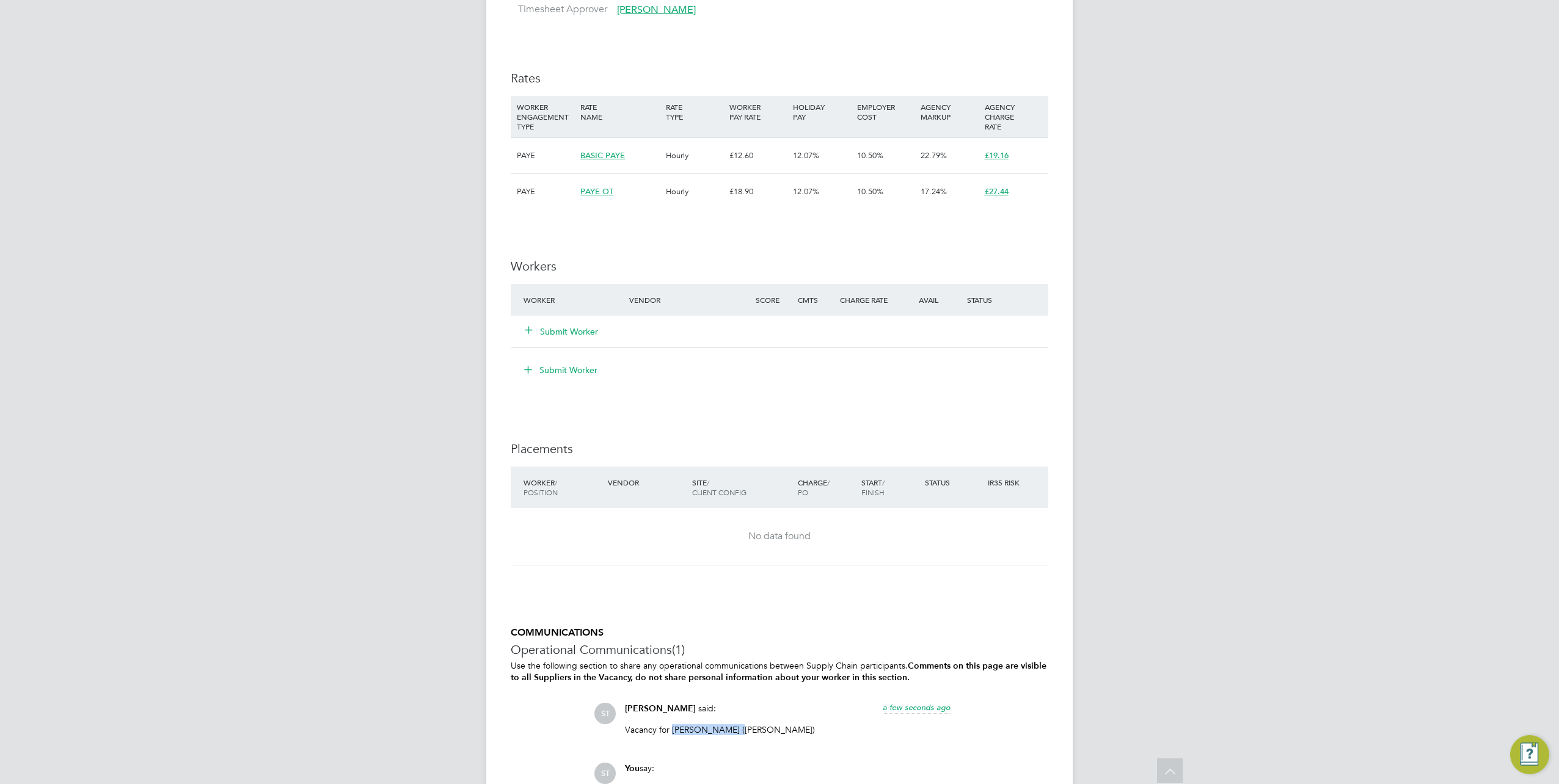
drag, startPoint x: 736, startPoint y: 728, endPoint x: 672, endPoint y: 732, distance: 64.1
click at [672, 732] on p "Vacancy for Daniel Townsend (Hays)" at bounding box center [788, 730] width 326 height 11
copy p "Daniel Townsend"
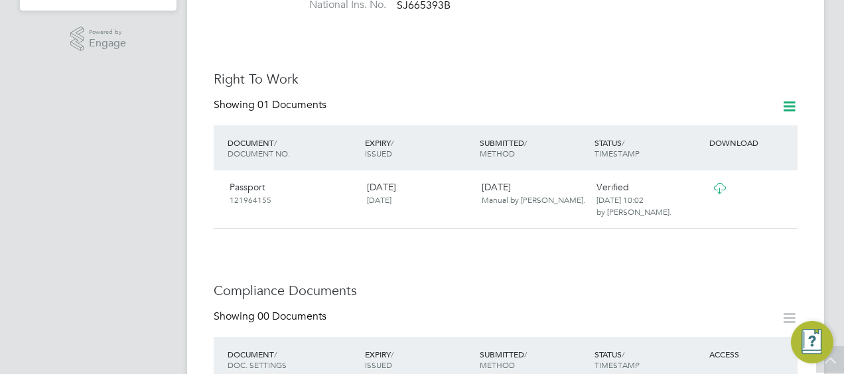
scroll to position [133, 0]
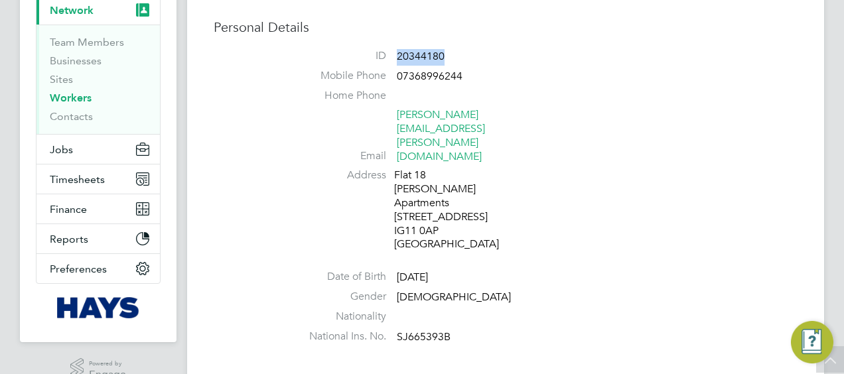
drag, startPoint x: 453, startPoint y: 53, endPoint x: 398, endPoint y: 52, distance: 54.4
click at [398, 52] on li "ID 20344180" at bounding box center [545, 59] width 504 height 20
copy span "20344180"
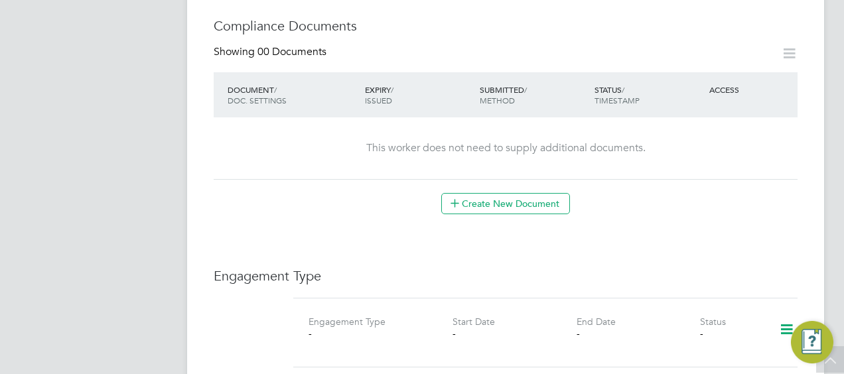
scroll to position [730, 0]
click at [788, 314] on icon at bounding box center [786, 329] width 23 height 31
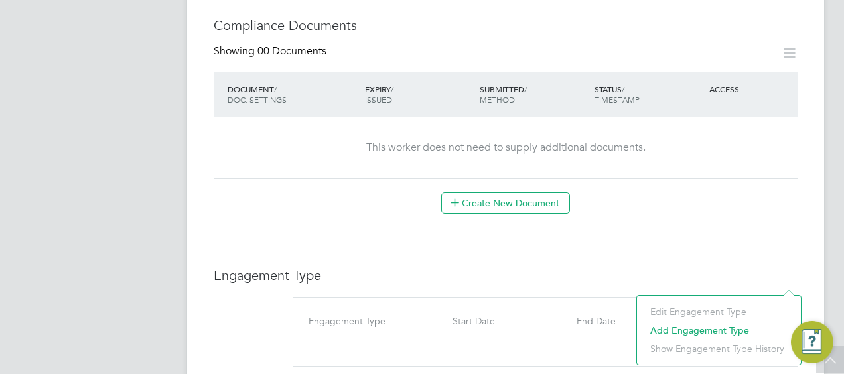
click at [673, 323] on li "Add Engagement Type" at bounding box center [719, 330] width 151 height 19
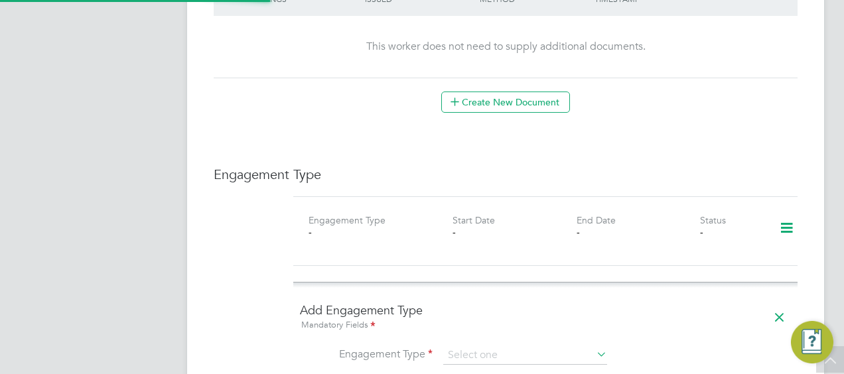
scroll to position [996, 0]
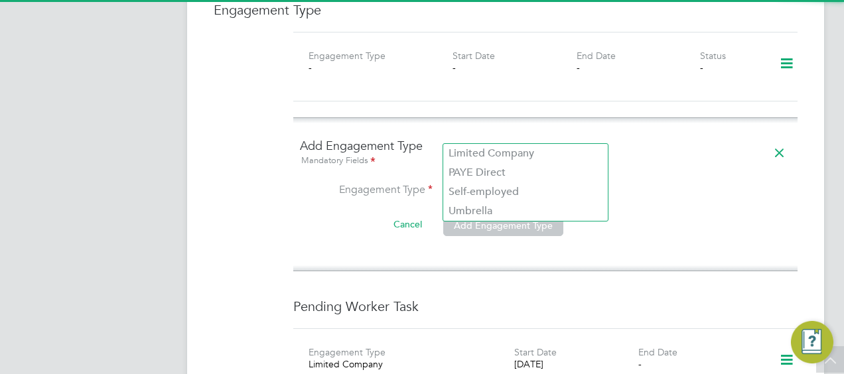
click at [491, 182] on input at bounding box center [525, 191] width 164 height 19
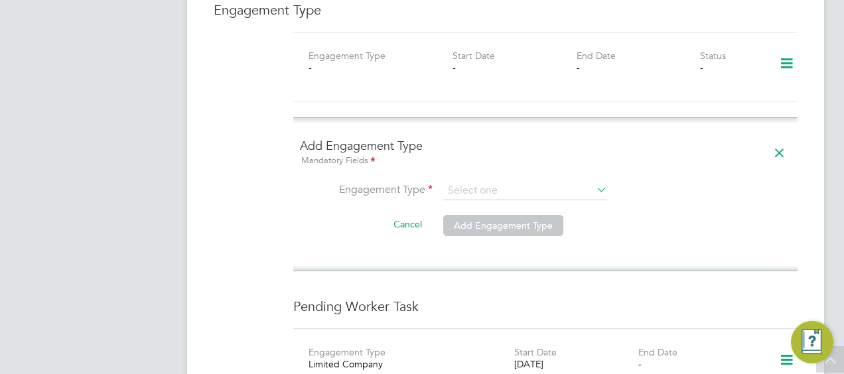
click at [498, 147] on li "Limited Company" at bounding box center [525, 153] width 165 height 19
type input "Limited Company"
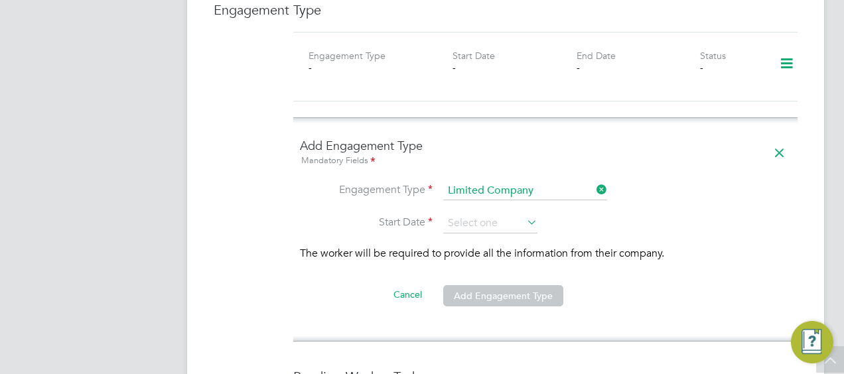
click at [781, 138] on icon at bounding box center [779, 153] width 23 height 31
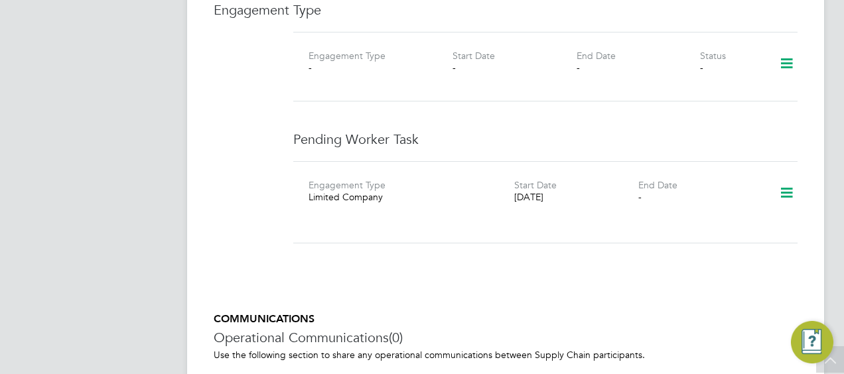
scroll to position [929, 0]
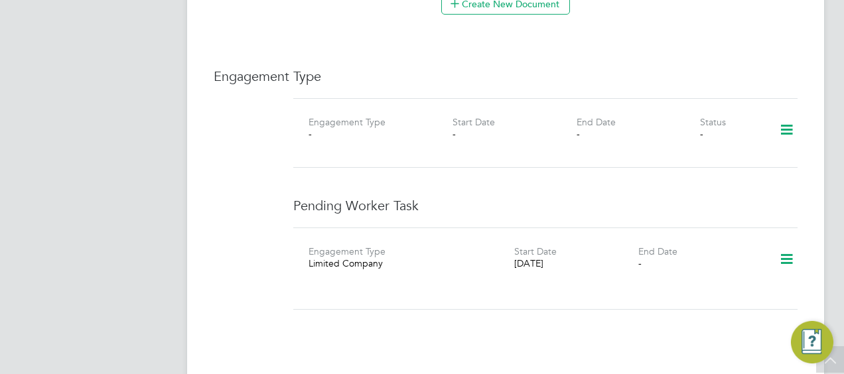
click at [790, 244] on icon at bounding box center [786, 259] width 23 height 31
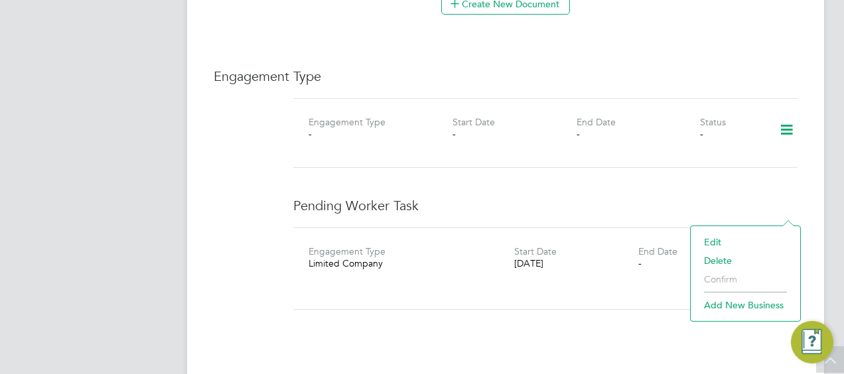
click at [711, 240] on li "Edit" at bounding box center [746, 242] width 96 height 19
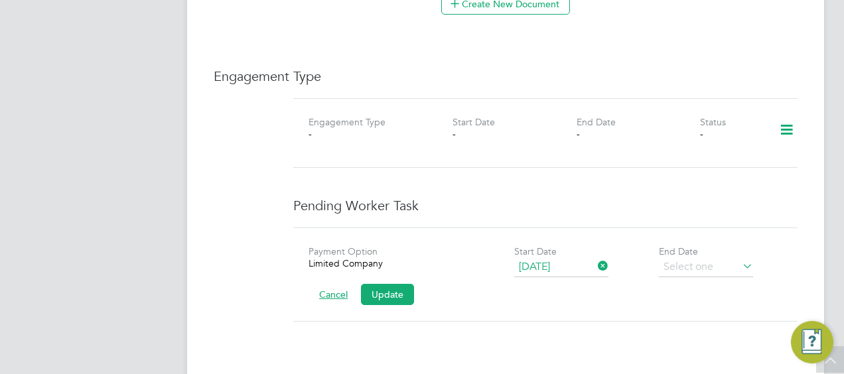
click at [336, 284] on button "Cancel" at bounding box center [334, 294] width 50 height 21
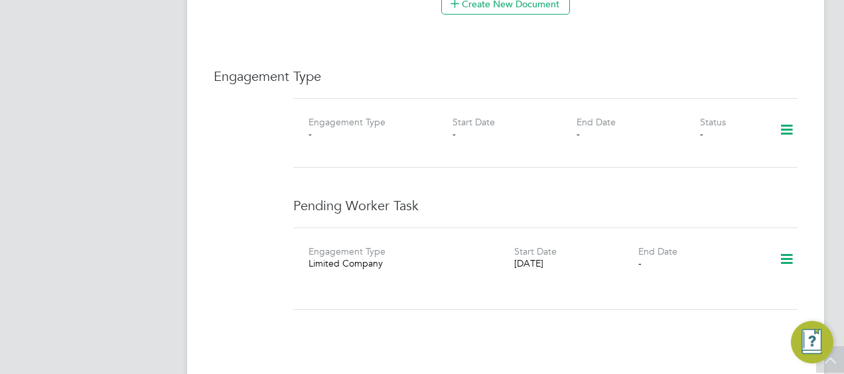
click at [788, 115] on icon at bounding box center [786, 130] width 23 height 31
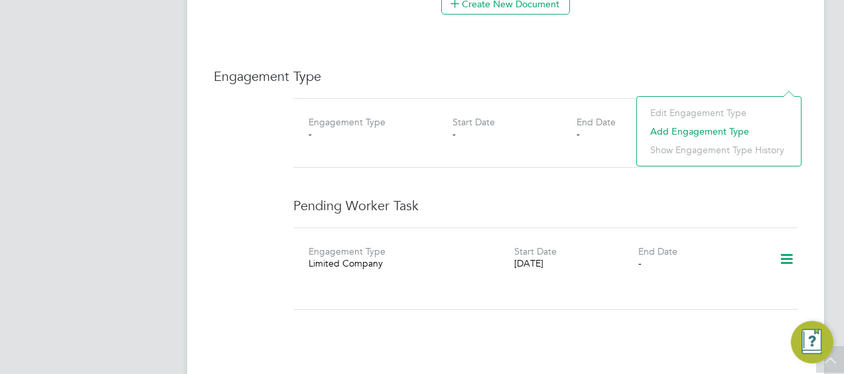
click at [684, 129] on li "Add Engagement Type" at bounding box center [719, 131] width 151 height 19
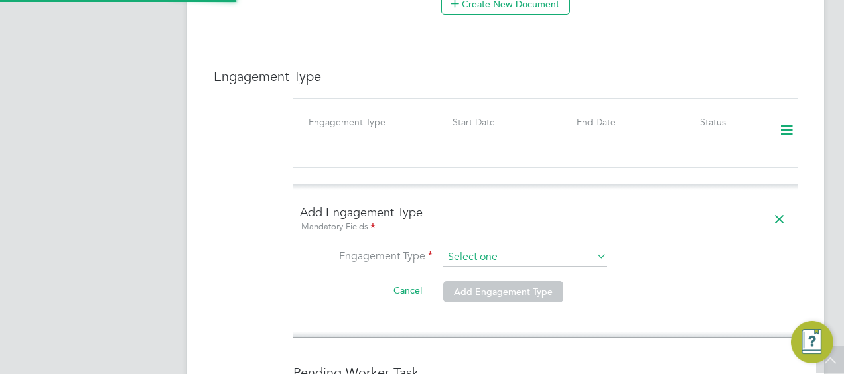
click at [504, 248] on input at bounding box center [525, 257] width 164 height 19
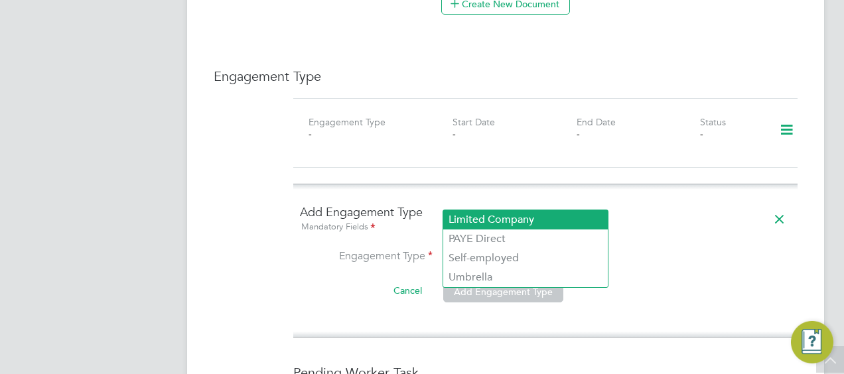
click at [481, 222] on li "Limited Company" at bounding box center [525, 219] width 165 height 19
type input "Limited Company"
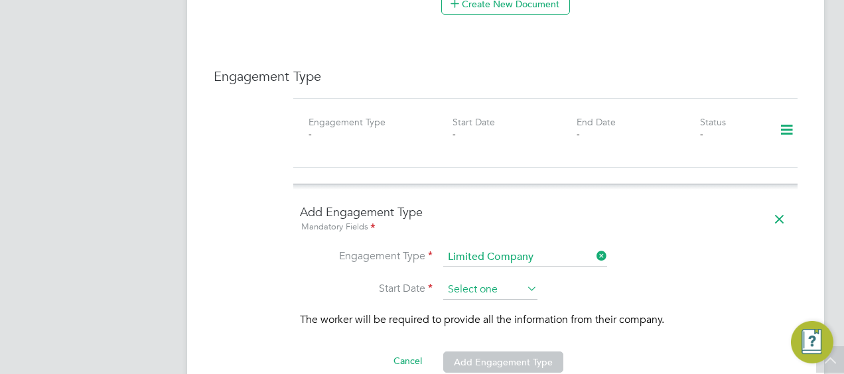
click at [476, 280] on input at bounding box center [490, 290] width 94 height 20
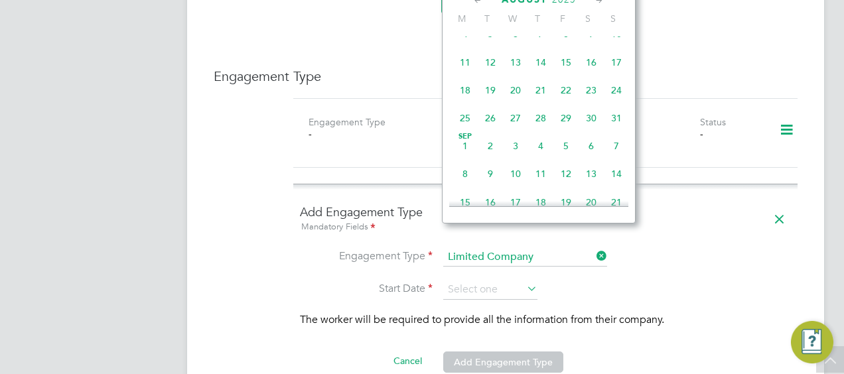
scroll to position [417, 0]
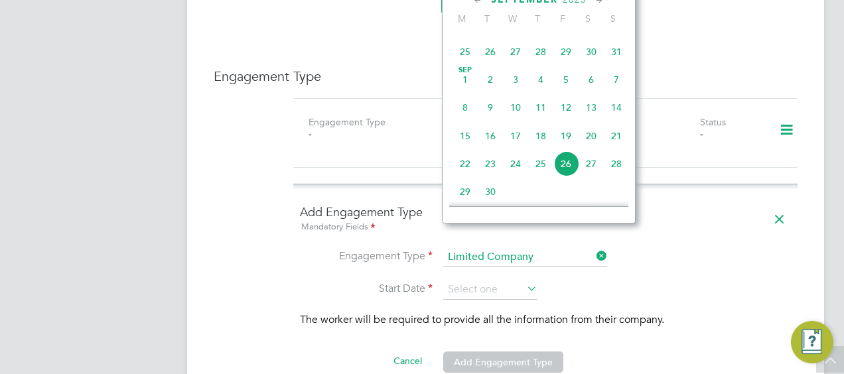
click at [490, 84] on span "2" at bounding box center [490, 79] width 25 height 25
type input "02 Sep 2025"
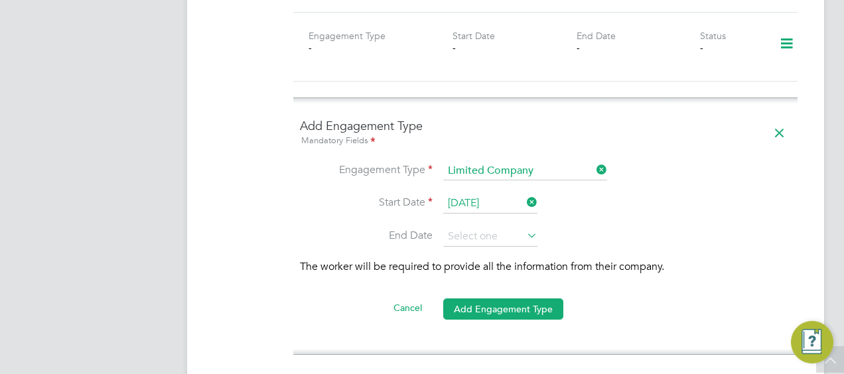
scroll to position [996, 0]
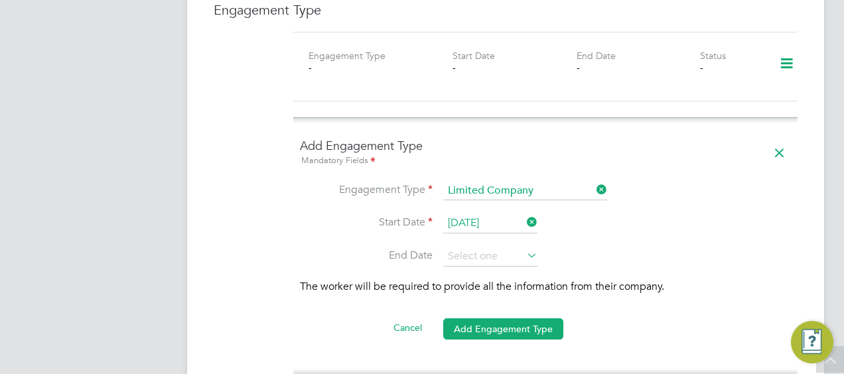
click at [496, 317] on li "Cancel Add Engagement Type" at bounding box center [545, 335] width 491 height 37
click at [494, 319] on button "Add Engagement Type" at bounding box center [503, 329] width 120 height 21
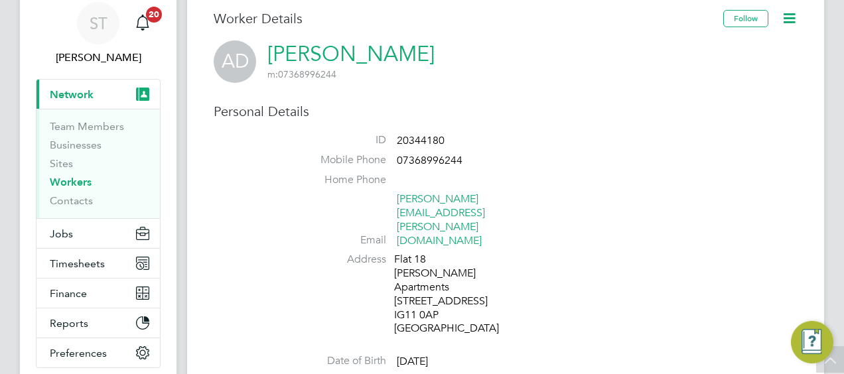
scroll to position [0, 0]
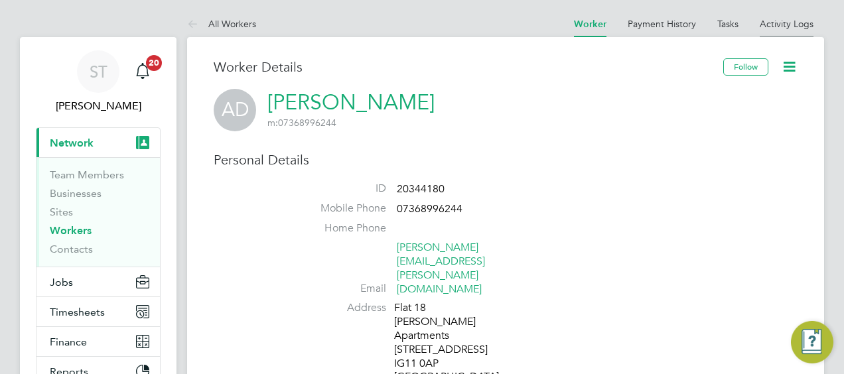
click at [775, 25] on link "Activity Logs" at bounding box center [787, 24] width 54 height 12
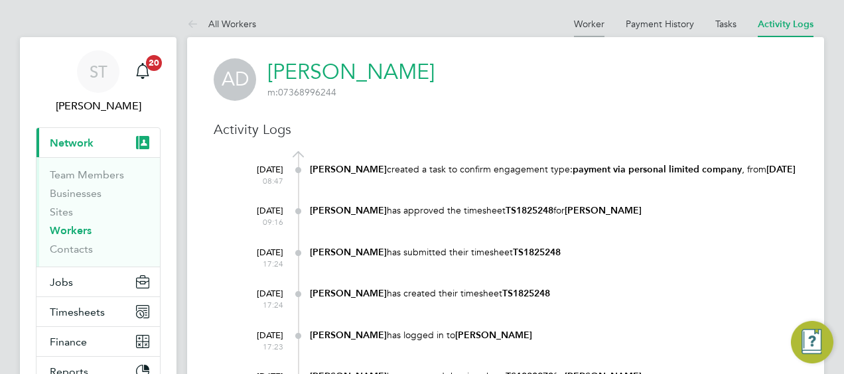
click at [600, 27] on link "Worker" at bounding box center [589, 24] width 31 height 12
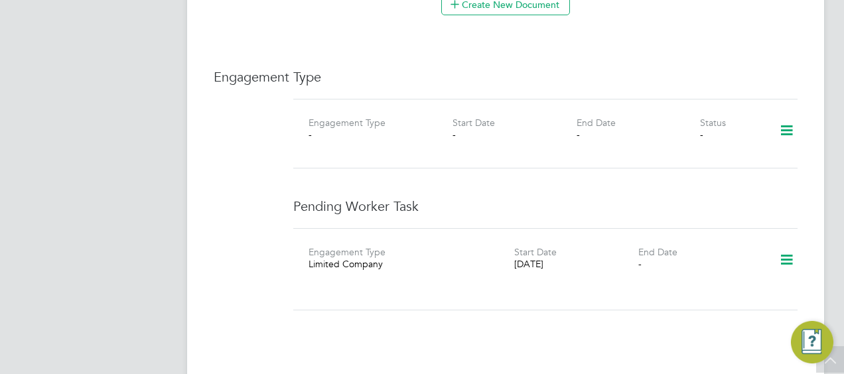
scroll to position [863, 0]
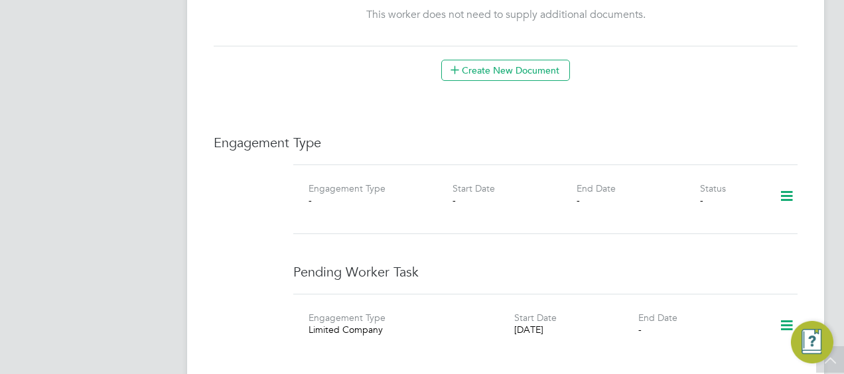
click at [790, 181] on icon at bounding box center [786, 196] width 23 height 31
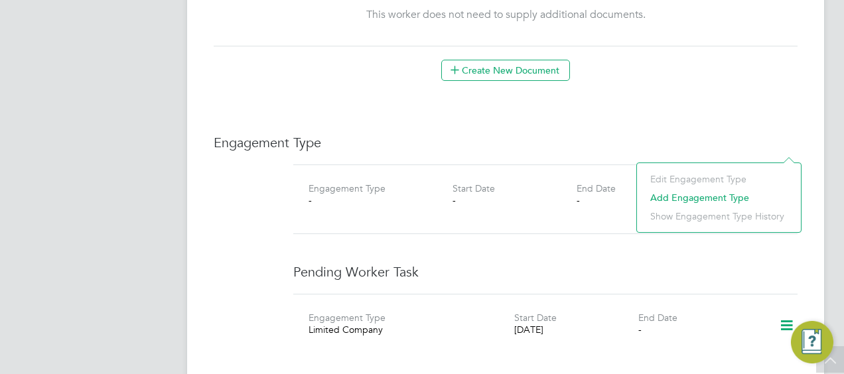
click at [658, 200] on li "Add Engagement Type" at bounding box center [719, 197] width 151 height 19
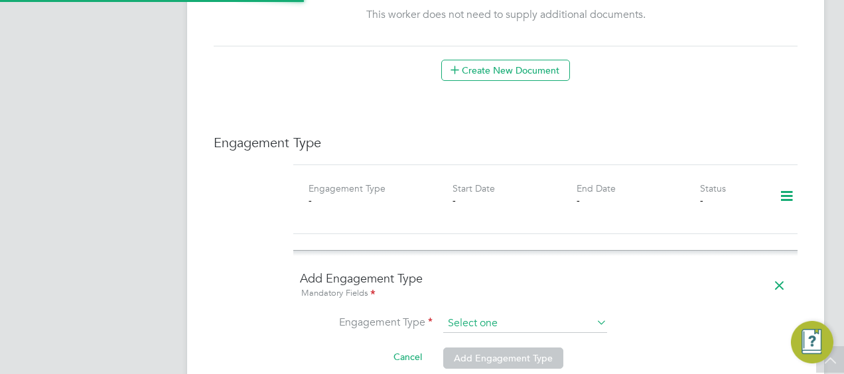
click at [536, 315] on input at bounding box center [525, 324] width 164 height 19
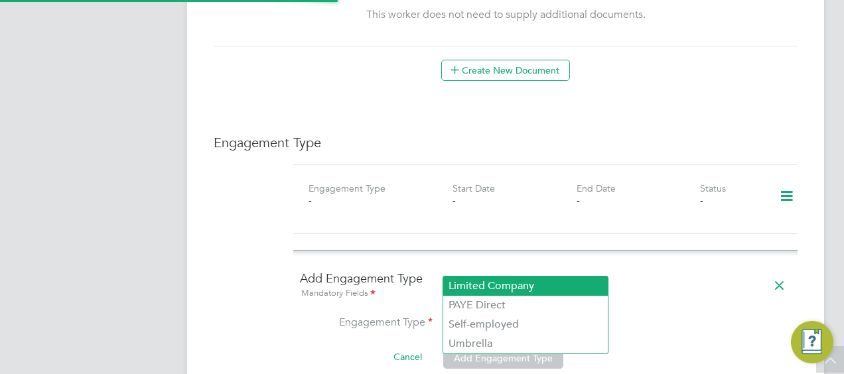
click at [511, 285] on li "Limited Company" at bounding box center [525, 286] width 165 height 19
type input "Limited Company"
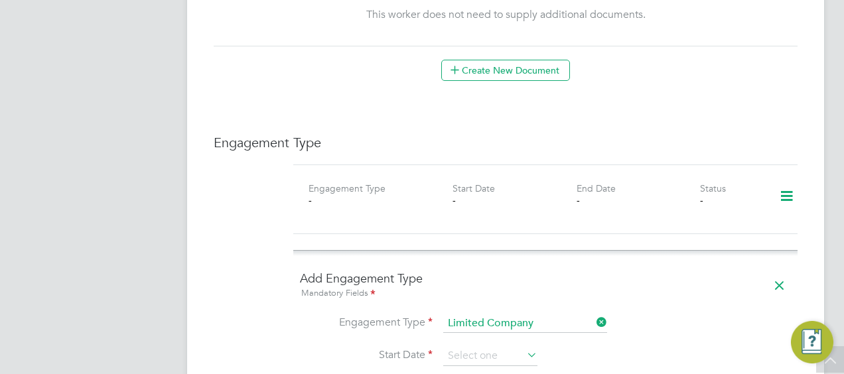
drag, startPoint x: 673, startPoint y: 333, endPoint x: 292, endPoint y: 328, distance: 381.0
copy p "The worker will be required to provide all the information from their company."
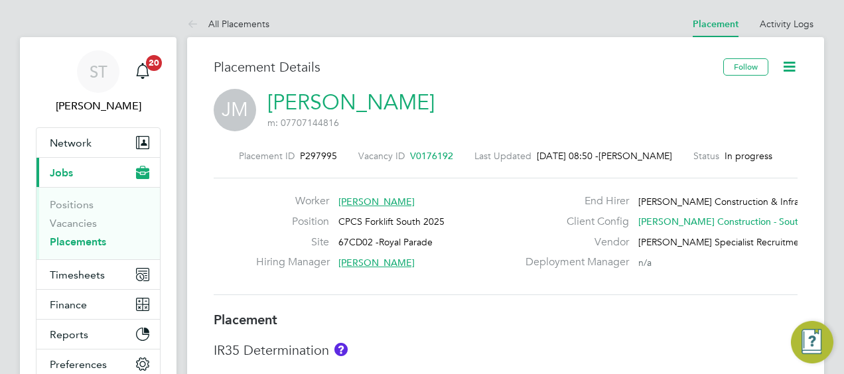
click at [349, 113] on link "[PERSON_NAME]" at bounding box center [350, 103] width 167 height 26
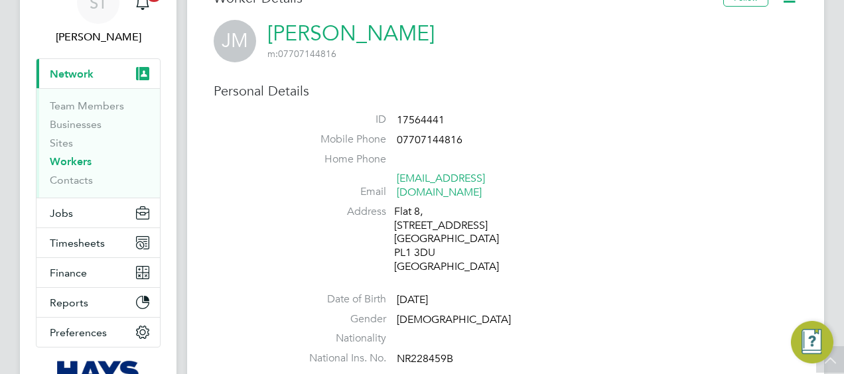
scroll to position [66, 0]
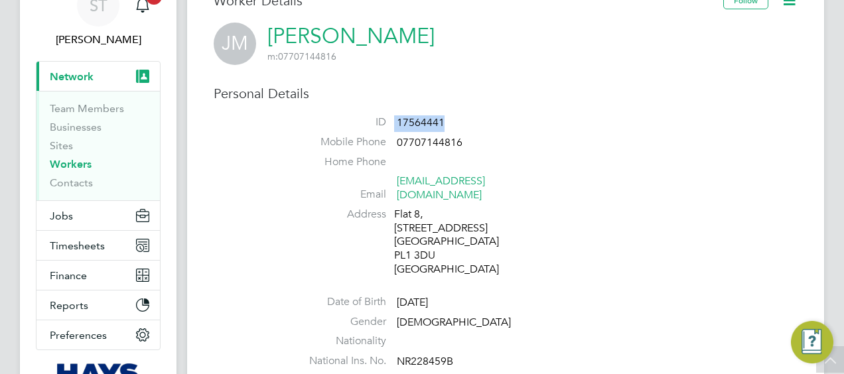
drag, startPoint x: 449, startPoint y: 119, endPoint x: 392, endPoint y: 123, distance: 56.6
click at [392, 123] on li "ID 17564441" at bounding box center [545, 125] width 504 height 20
copy li "17564441"
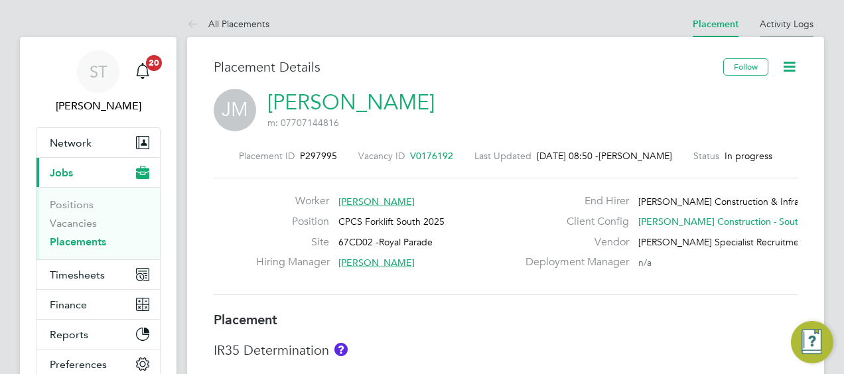
click at [776, 21] on link "Activity Logs" at bounding box center [787, 24] width 54 height 12
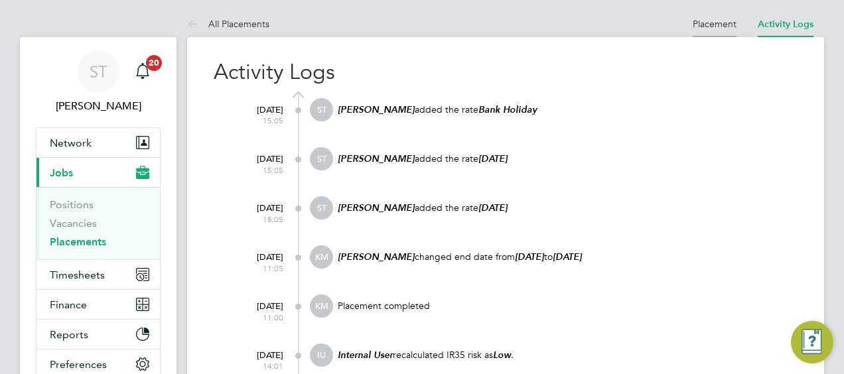
click at [699, 37] on li "Placement" at bounding box center [715, 24] width 44 height 27
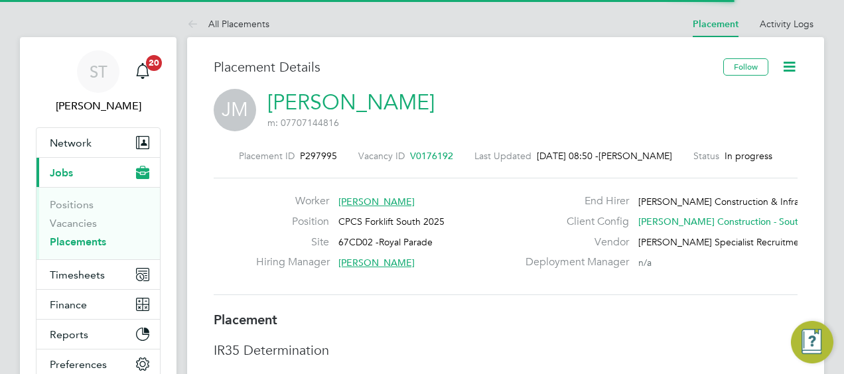
click at [315, 93] on link "[PERSON_NAME]" at bounding box center [350, 103] width 167 height 26
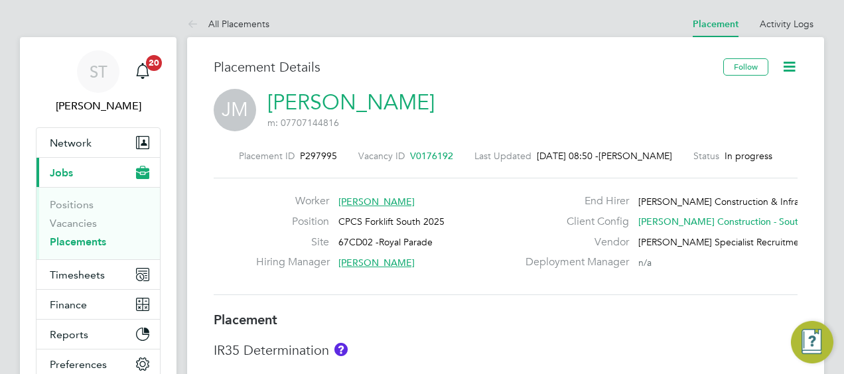
scroll to position [39, 93]
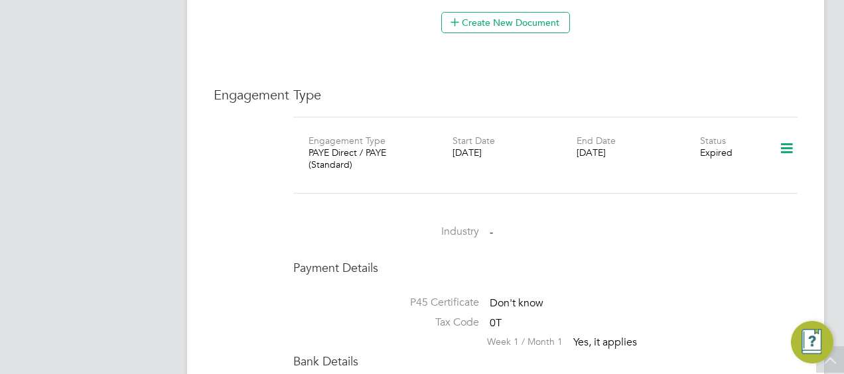
scroll to position [863, 0]
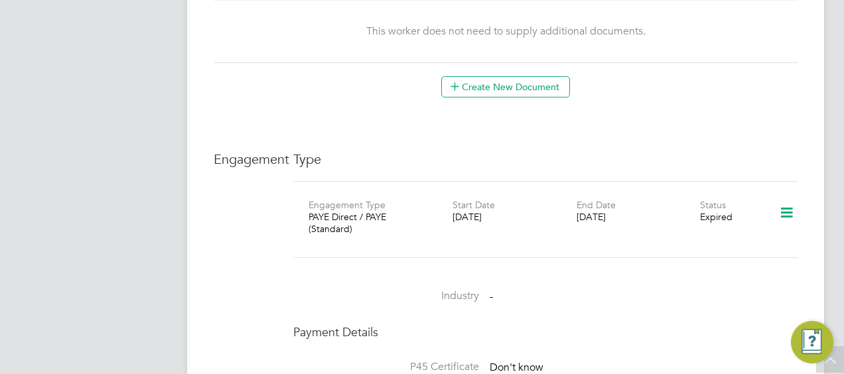
click at [794, 199] on icon at bounding box center [786, 213] width 23 height 31
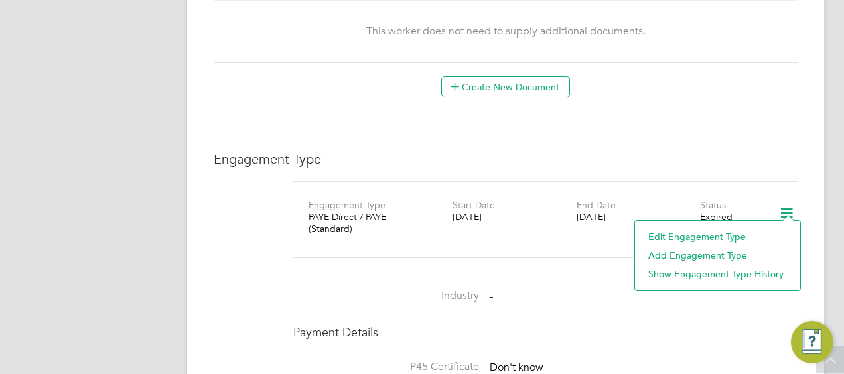
click at [664, 238] on li "Edit Engagement Type" at bounding box center [718, 237] width 152 height 19
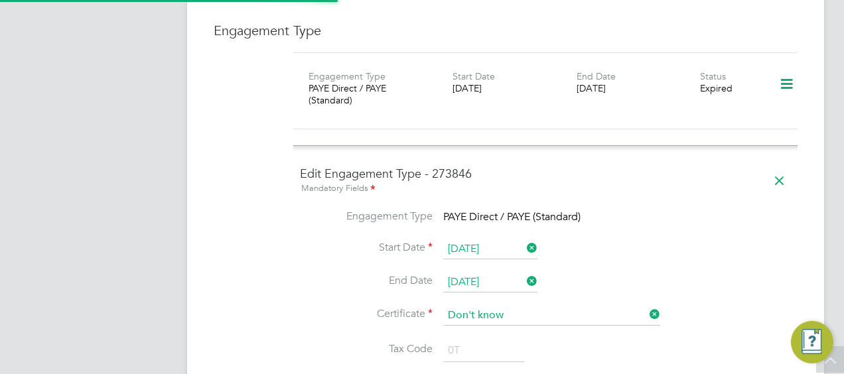
scroll to position [996, 0]
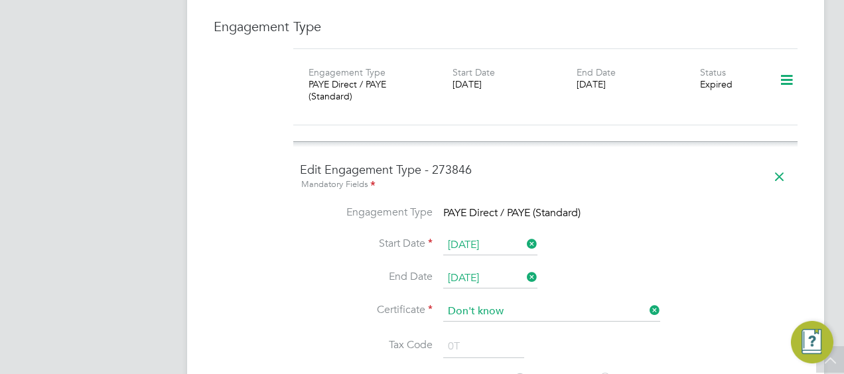
click at [524, 268] on icon at bounding box center [524, 277] width 0 height 19
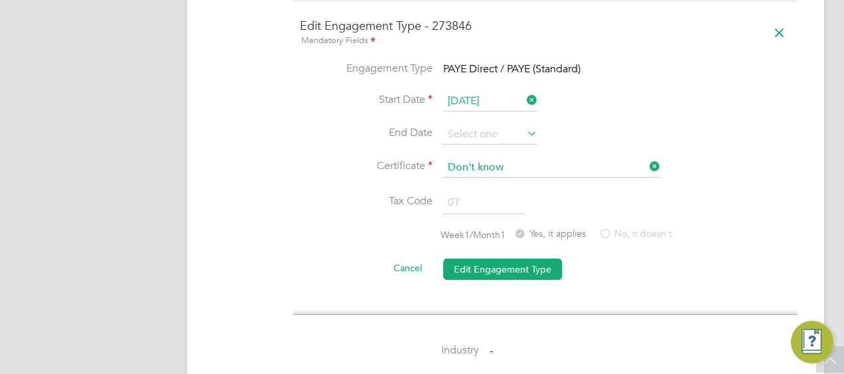
scroll to position [1261, 0]
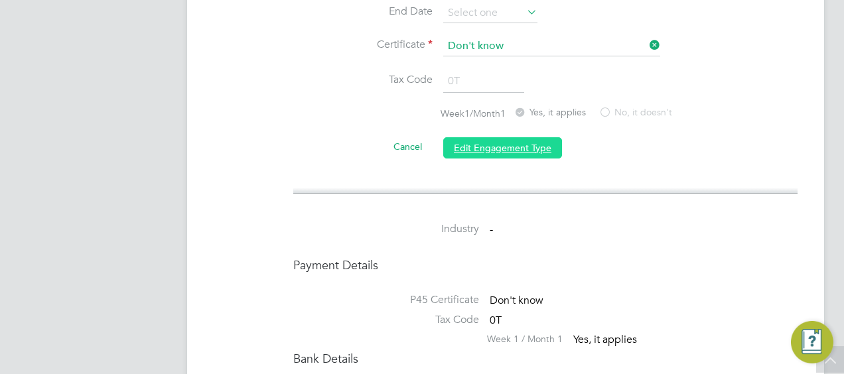
click at [479, 137] on button "Edit Engagement Type" at bounding box center [502, 147] width 119 height 21
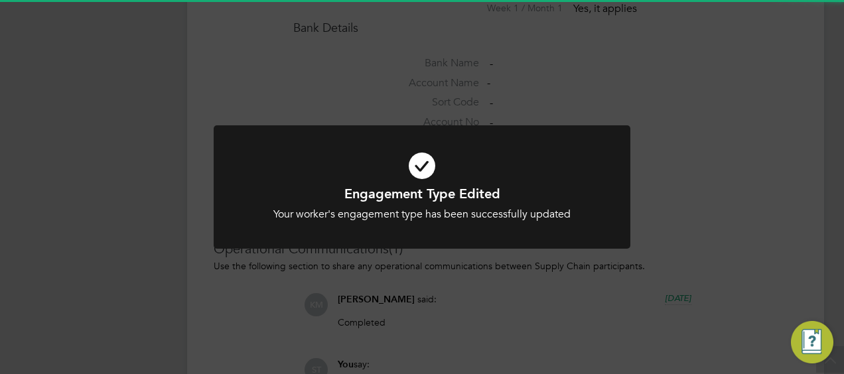
click at [672, 230] on div "Engagement Type Edited Your worker's engagement type has been successfully upda…" at bounding box center [422, 187] width 844 height 374
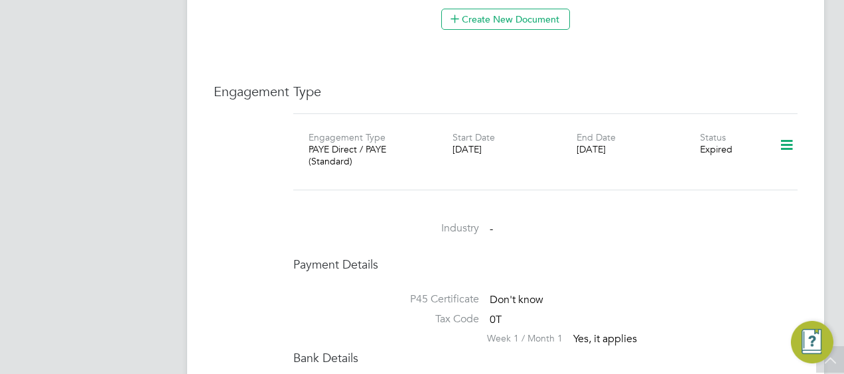
scroll to position [929, 0]
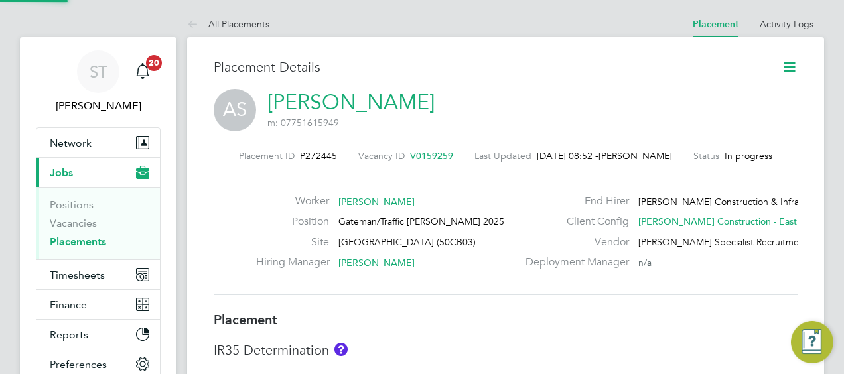
click at [357, 102] on link "[PERSON_NAME]" at bounding box center [350, 103] width 167 height 26
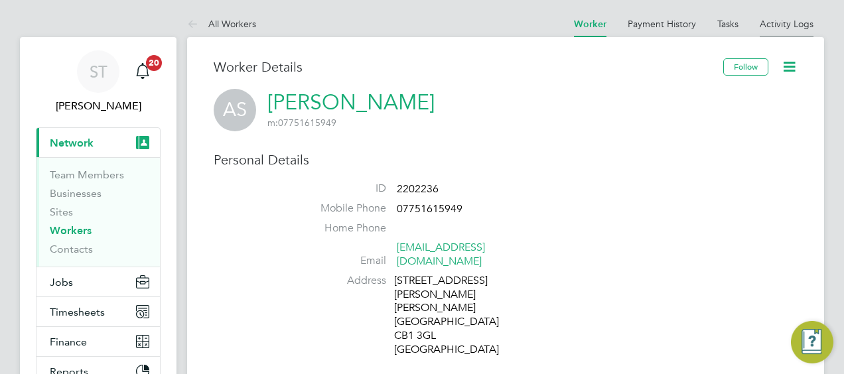
click at [786, 19] on link "Activity Logs" at bounding box center [787, 24] width 54 height 12
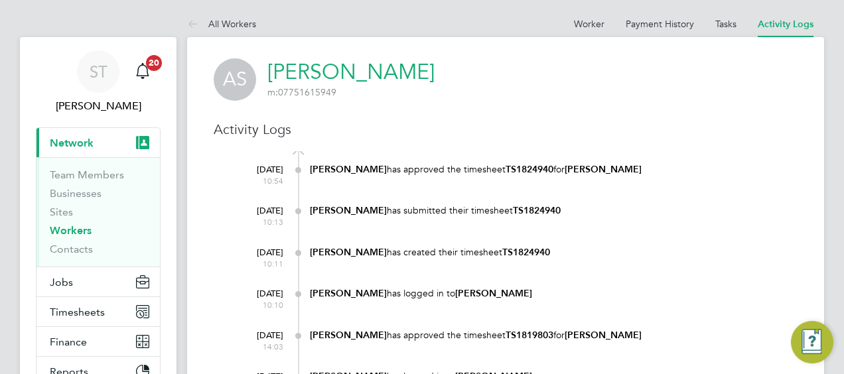
click at [352, 72] on link "[PERSON_NAME]" at bounding box center [350, 72] width 167 height 26
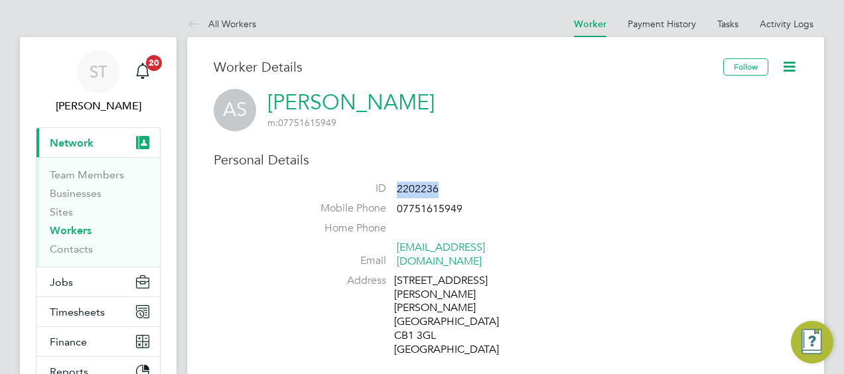
drag, startPoint x: 452, startPoint y: 182, endPoint x: 397, endPoint y: 183, distance: 55.1
click at [397, 183] on li "ID 2202236" at bounding box center [545, 192] width 504 height 20
copy span "2202236"
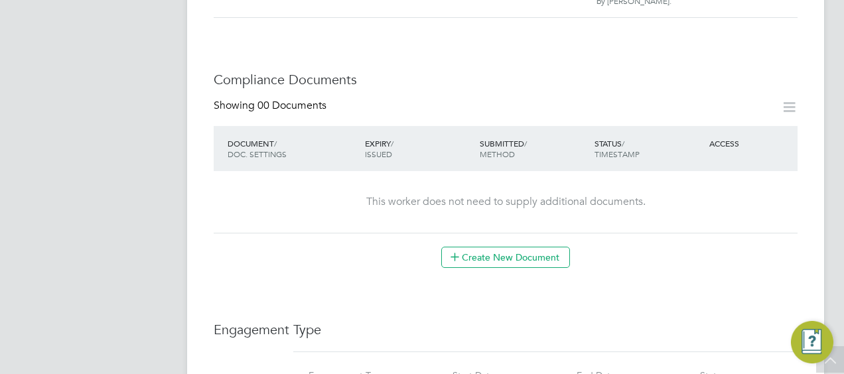
scroll to position [730, 0]
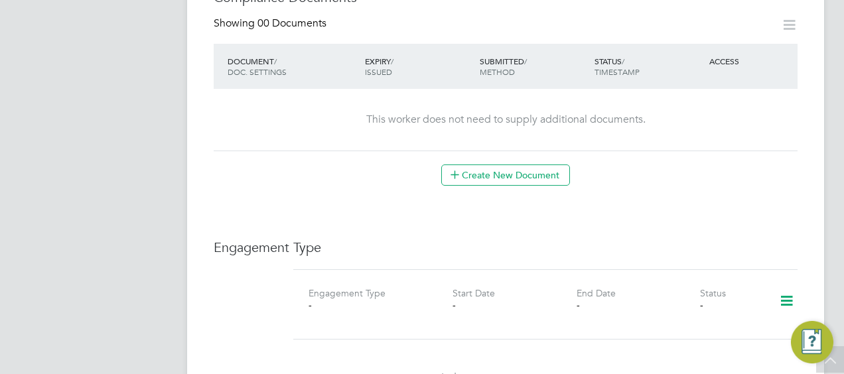
click at [774, 286] on div at bounding box center [782, 304] width 41 height 37
click at [778, 286] on icon at bounding box center [786, 301] width 23 height 31
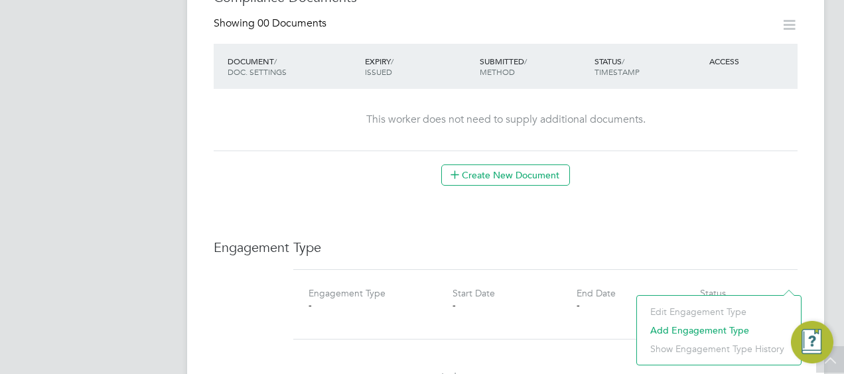
click at [649, 325] on li "Add Engagement Type" at bounding box center [719, 330] width 151 height 19
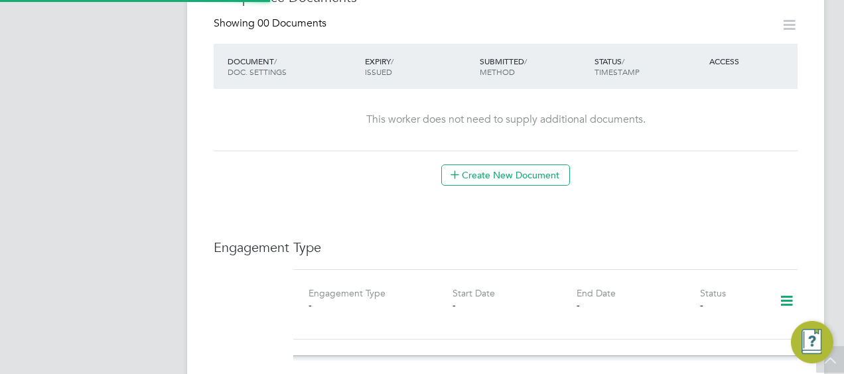
scroll to position [929, 0]
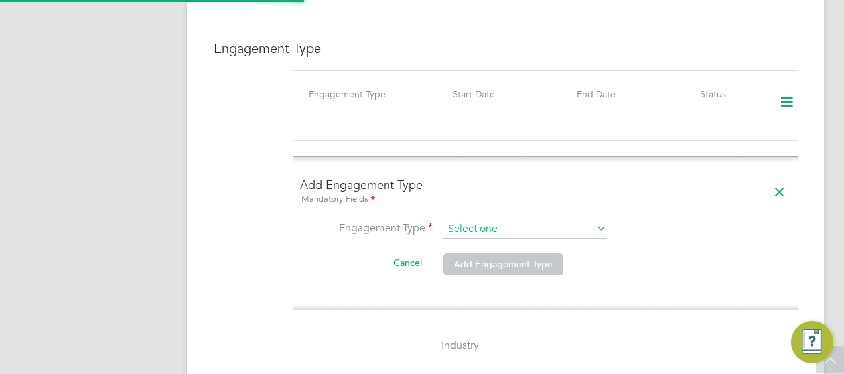
click at [488, 220] on input at bounding box center [525, 229] width 164 height 19
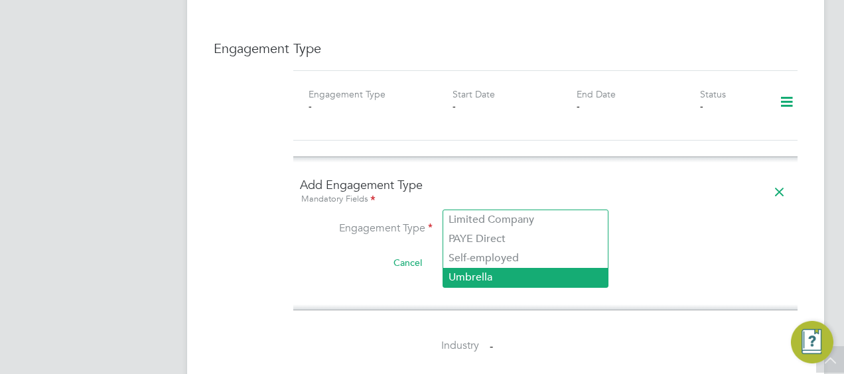
click at [485, 278] on li "Umbrella" at bounding box center [525, 277] width 165 height 19
type input "Umbrella"
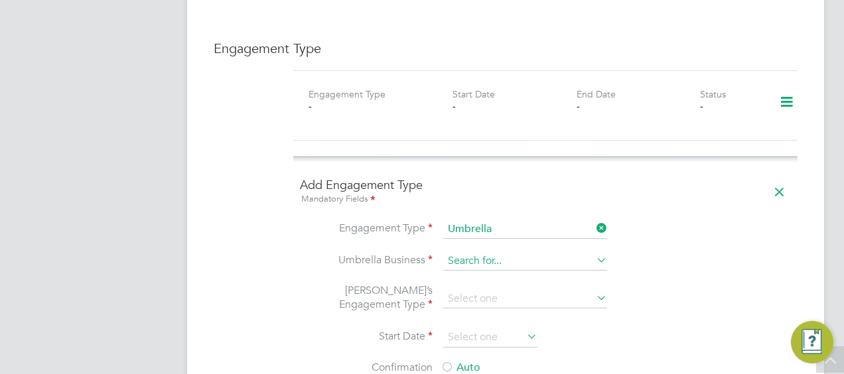
click at [478, 252] on input at bounding box center [525, 261] width 164 height 19
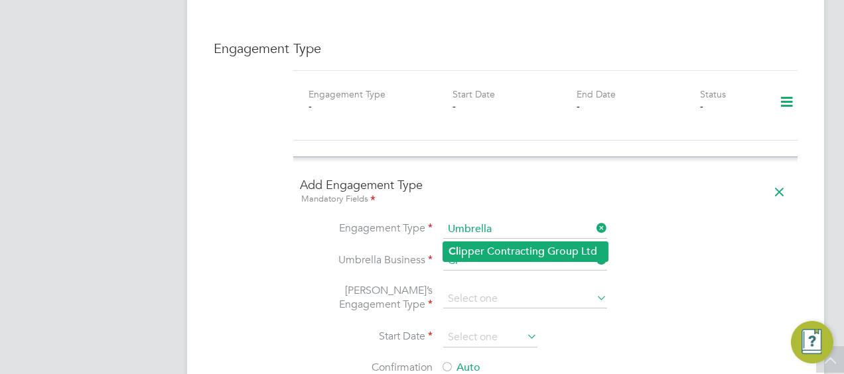
click at [477, 244] on li "Cl ipper Contracting Group Ltd" at bounding box center [525, 251] width 165 height 19
type input "Clipper Contracting Group Ltd"
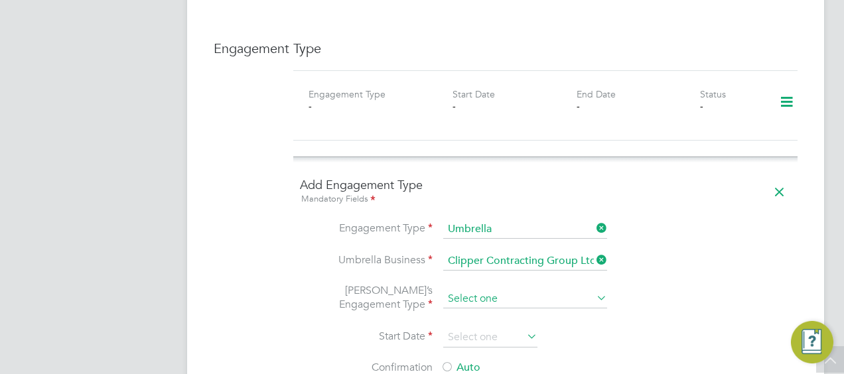
click at [477, 290] on input at bounding box center [525, 299] width 164 height 19
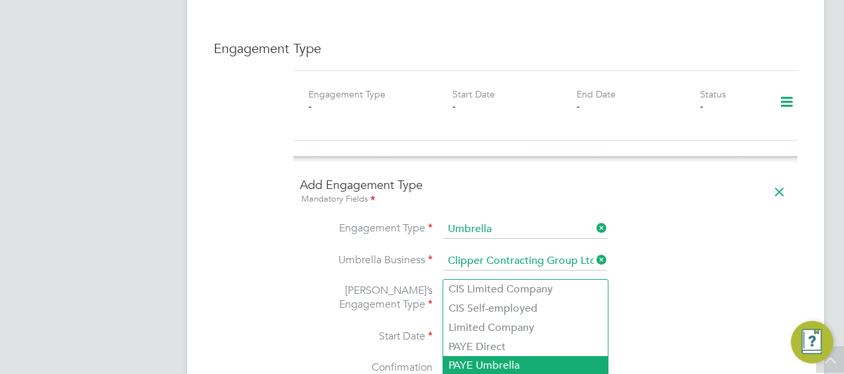
click at [488, 357] on li "PAYE Umbrella" at bounding box center [525, 365] width 165 height 19
type input "PAYE Umbrella"
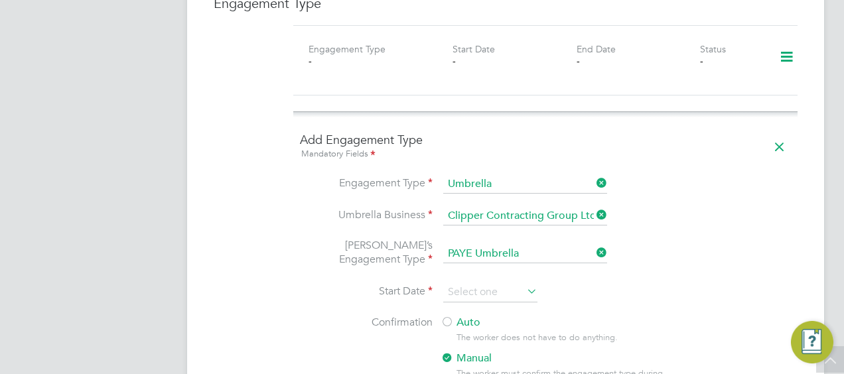
scroll to position [996, 0]
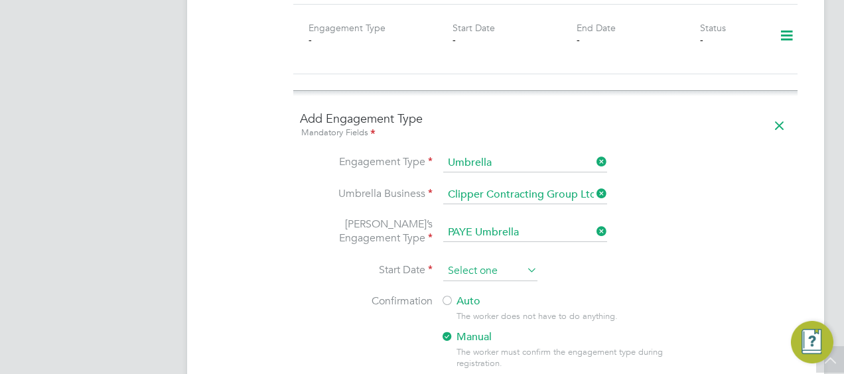
click at [496, 261] on input at bounding box center [490, 271] width 94 height 20
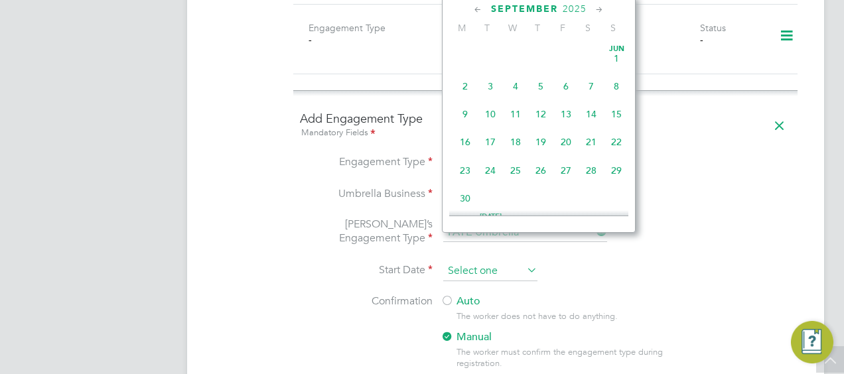
scroll to position [484, 0]
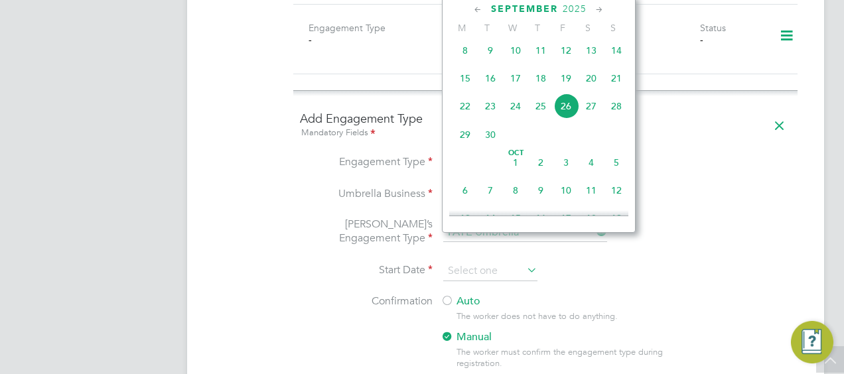
click at [565, 111] on span "26" at bounding box center [566, 106] width 25 height 25
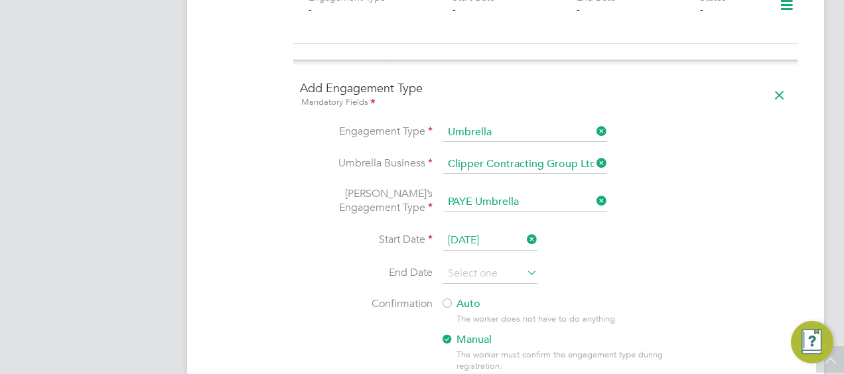
scroll to position [1062, 0]
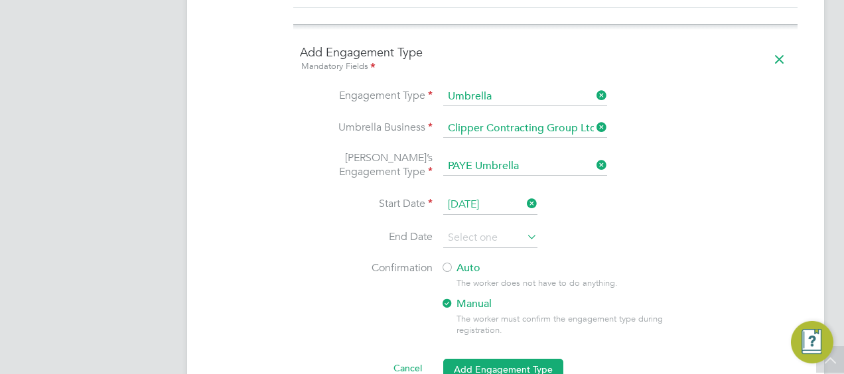
click at [513, 195] on input "26 Sep 2025" at bounding box center [490, 205] width 94 height 20
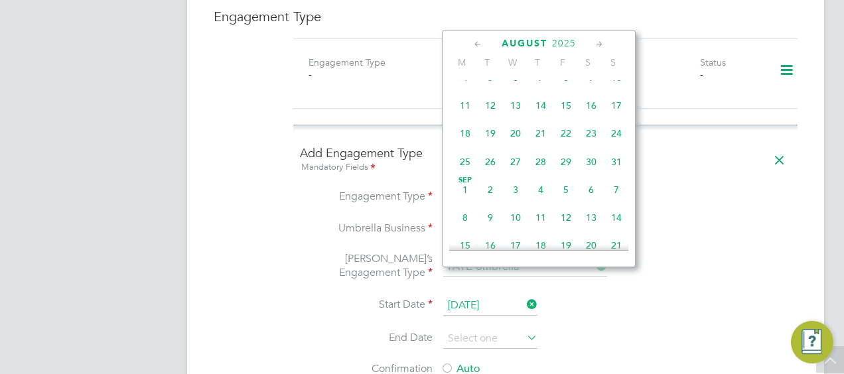
scroll to position [863, 0]
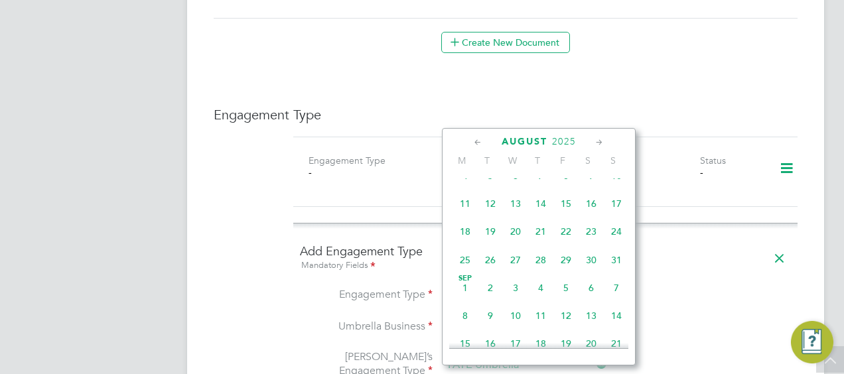
click at [474, 141] on icon at bounding box center [478, 142] width 13 height 15
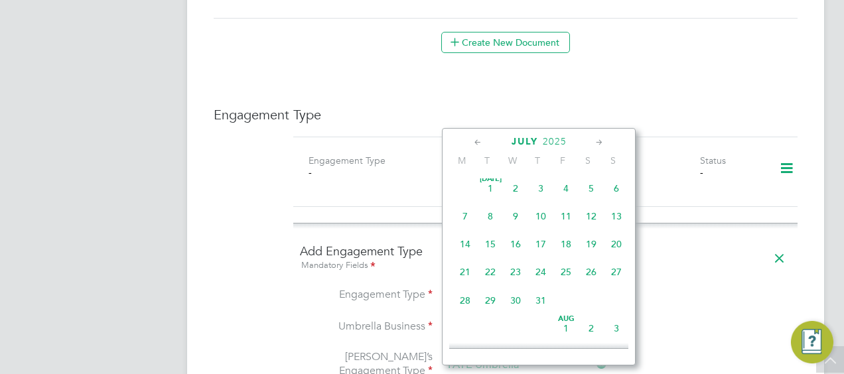
click at [474, 141] on icon at bounding box center [478, 142] width 13 height 15
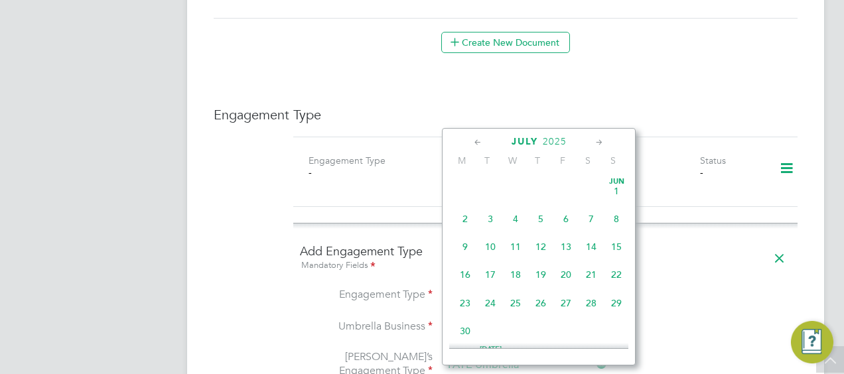
click at [474, 141] on icon at bounding box center [478, 142] width 13 height 15
click at [471, 269] on span "17" at bounding box center [465, 274] width 25 height 25
type input "17 Feb 2025"
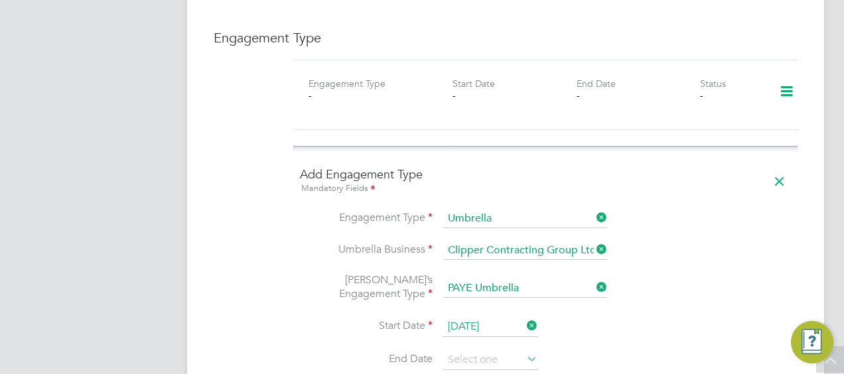
scroll to position [996, 0]
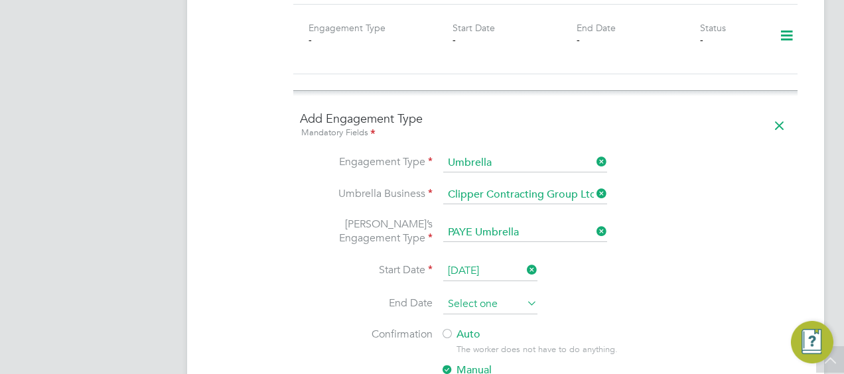
click at [521, 295] on input at bounding box center [490, 305] width 94 height 20
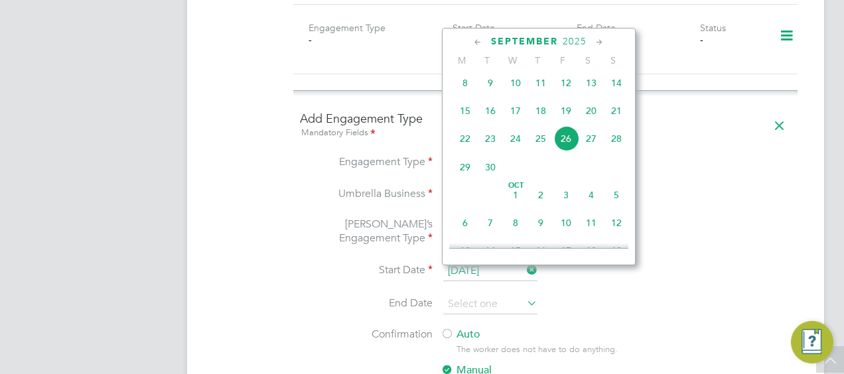
click at [529, 328] on label "Auto" at bounding box center [560, 335] width 239 height 14
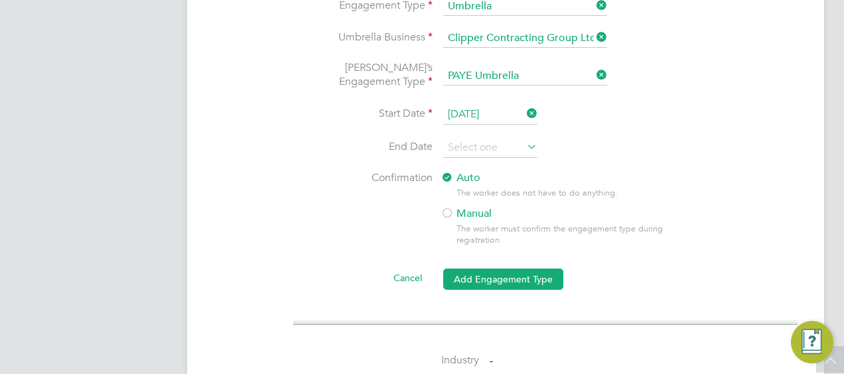
scroll to position [1261, 0]
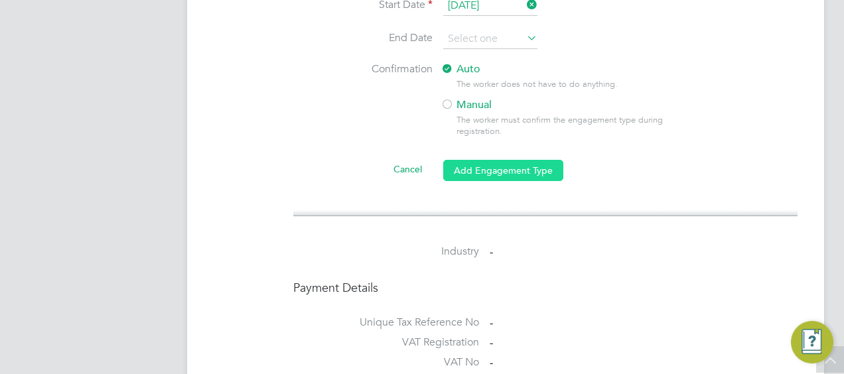
click at [535, 160] on button "Add Engagement Type" at bounding box center [503, 170] width 120 height 21
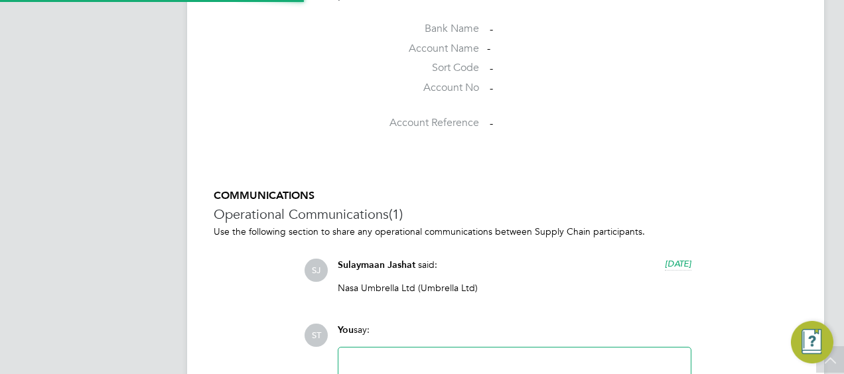
scroll to position [1165, 0]
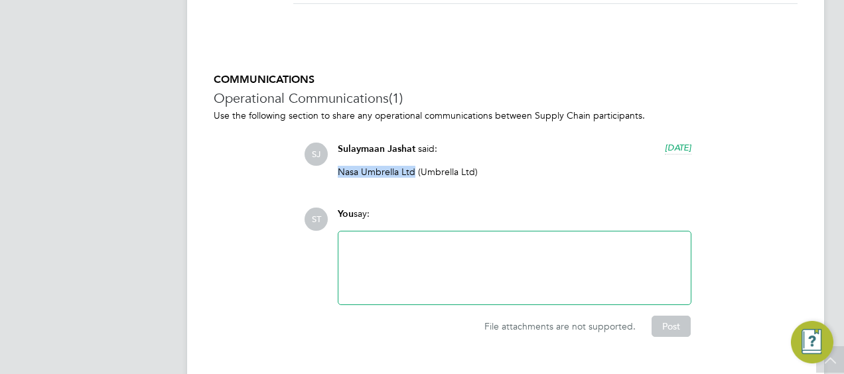
drag, startPoint x: 336, startPoint y: 143, endPoint x: 414, endPoint y: 139, distance: 77.8
click at [414, 143] on div "Sulaymaan Jashat said: 3 months ago Nasa Umbrella Ltd (Umbrella Ltd) Show more" at bounding box center [514, 165] width 367 height 45
copy p "Nasa Umbrella Ltd"
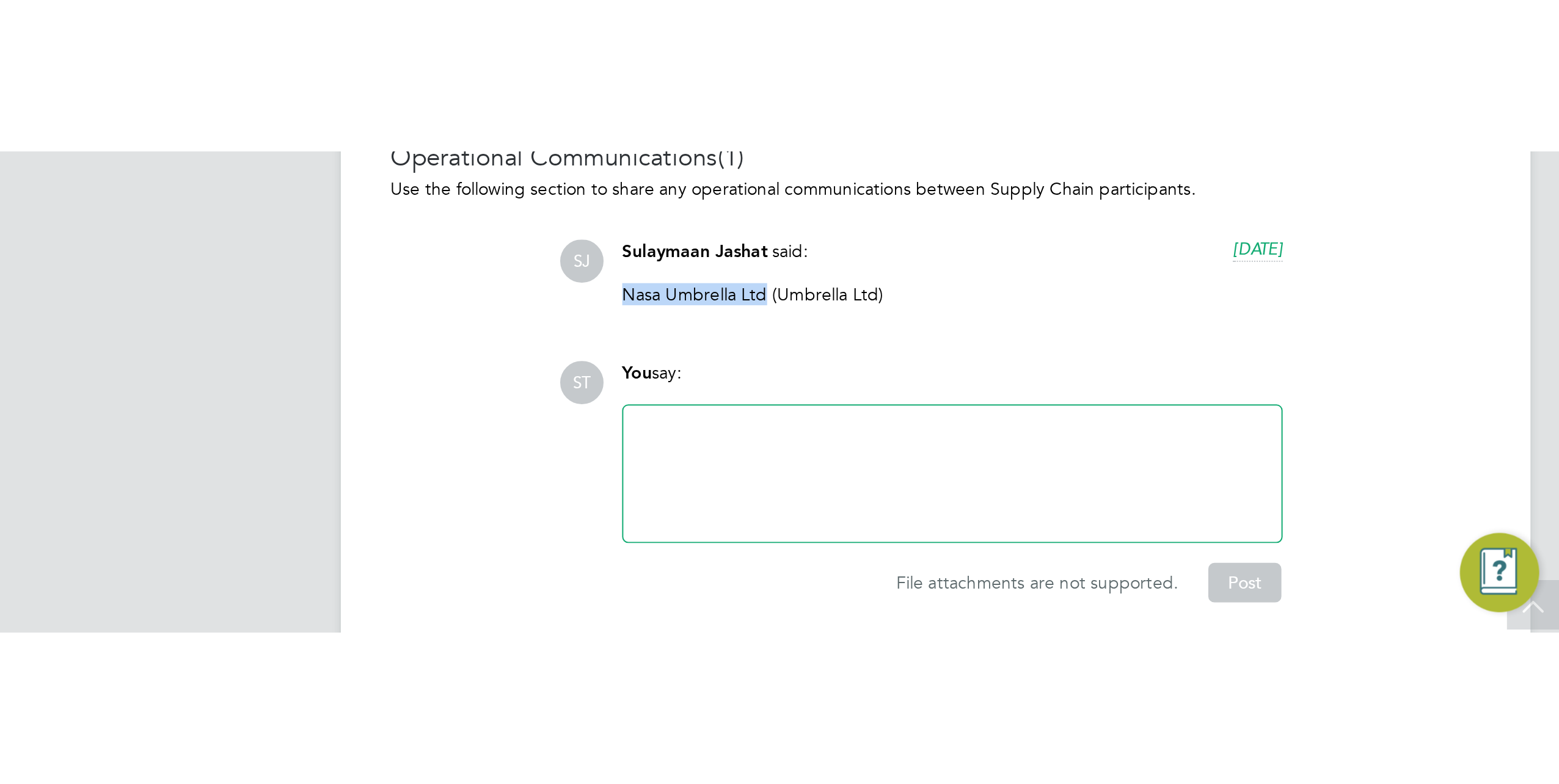
scroll to position [633, 0]
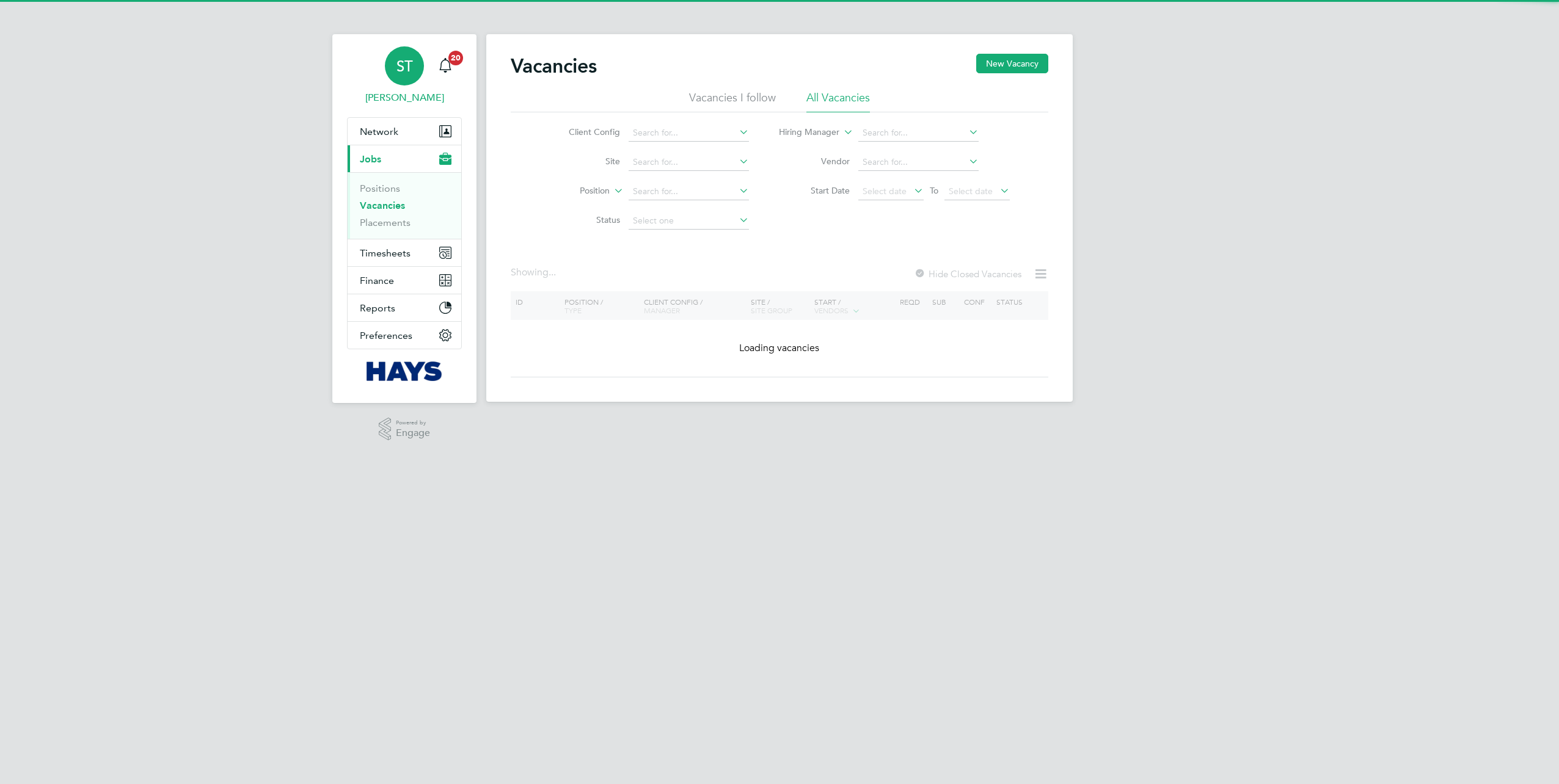
drag, startPoint x: 0, startPoint y: 0, endPoint x: 369, endPoint y: 81, distance: 377.8
click at [369, 81] on link "ST [PERSON_NAME]" at bounding box center [404, 75] width 115 height 59
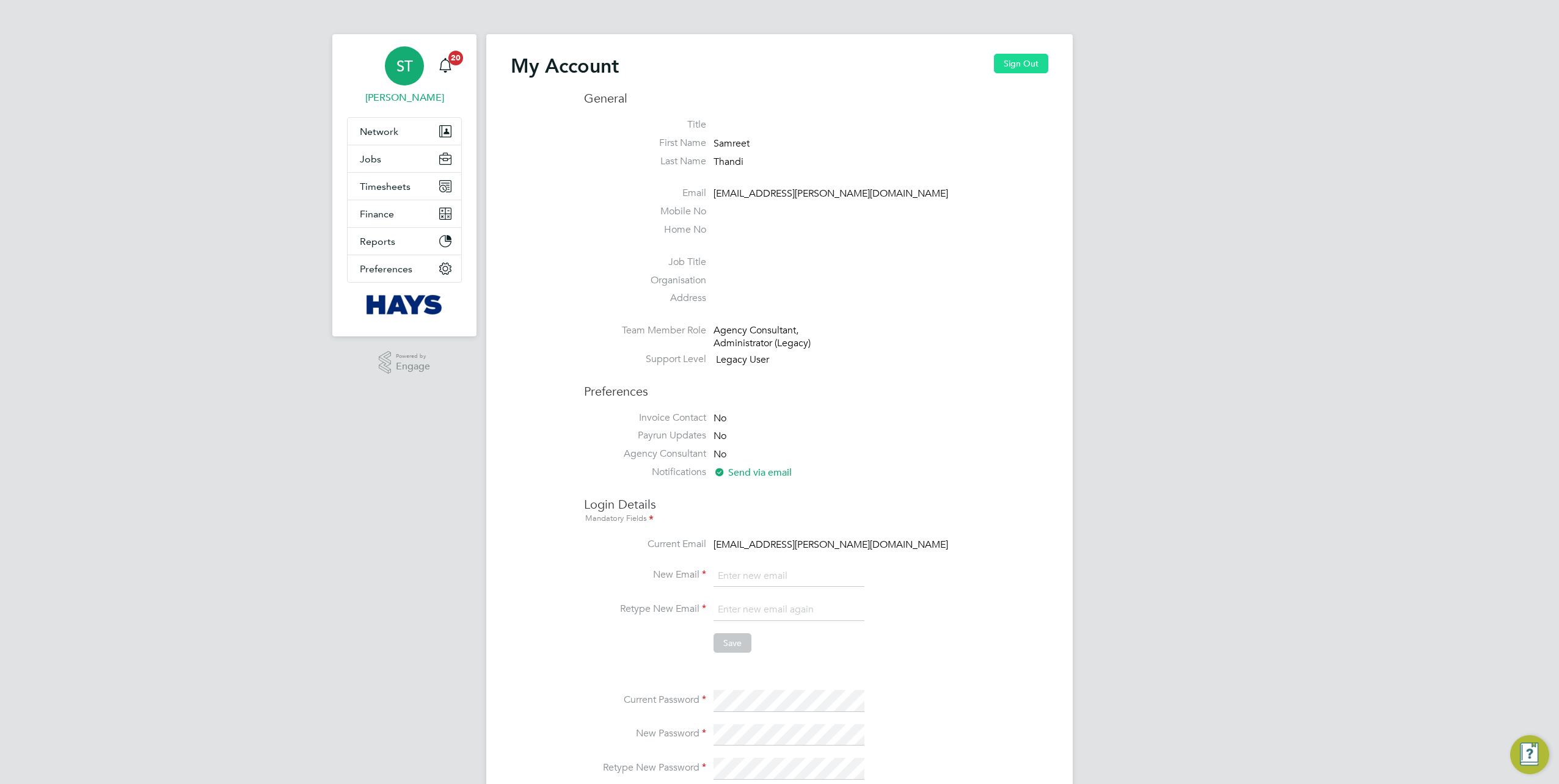
click at [1037, 68] on button "Sign Out" at bounding box center [1021, 63] width 54 height 19
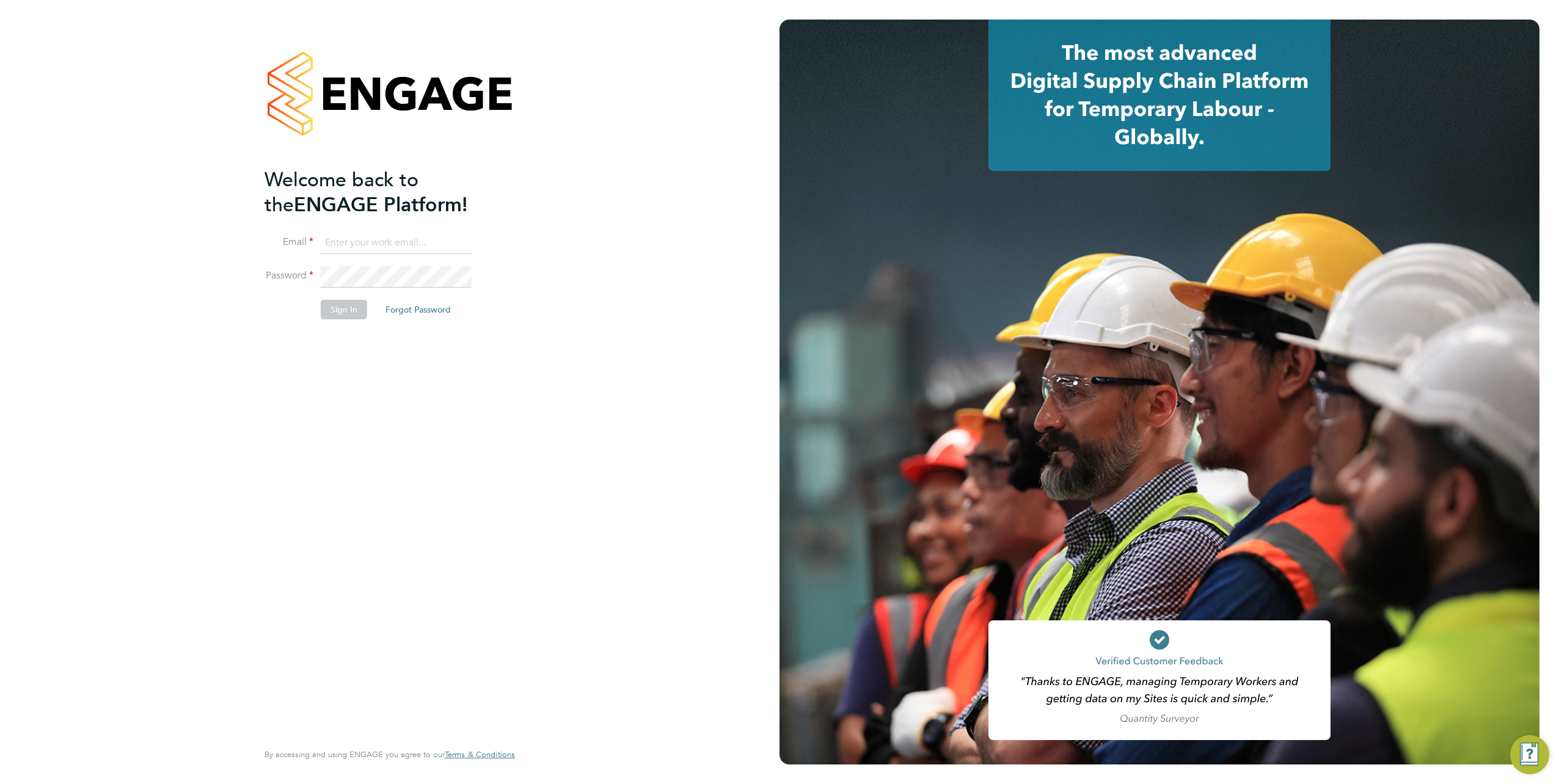
click at [404, 248] on input at bounding box center [396, 243] width 151 height 22
type input "[EMAIL_ADDRESS][PERSON_NAME][DOMAIN_NAME]"
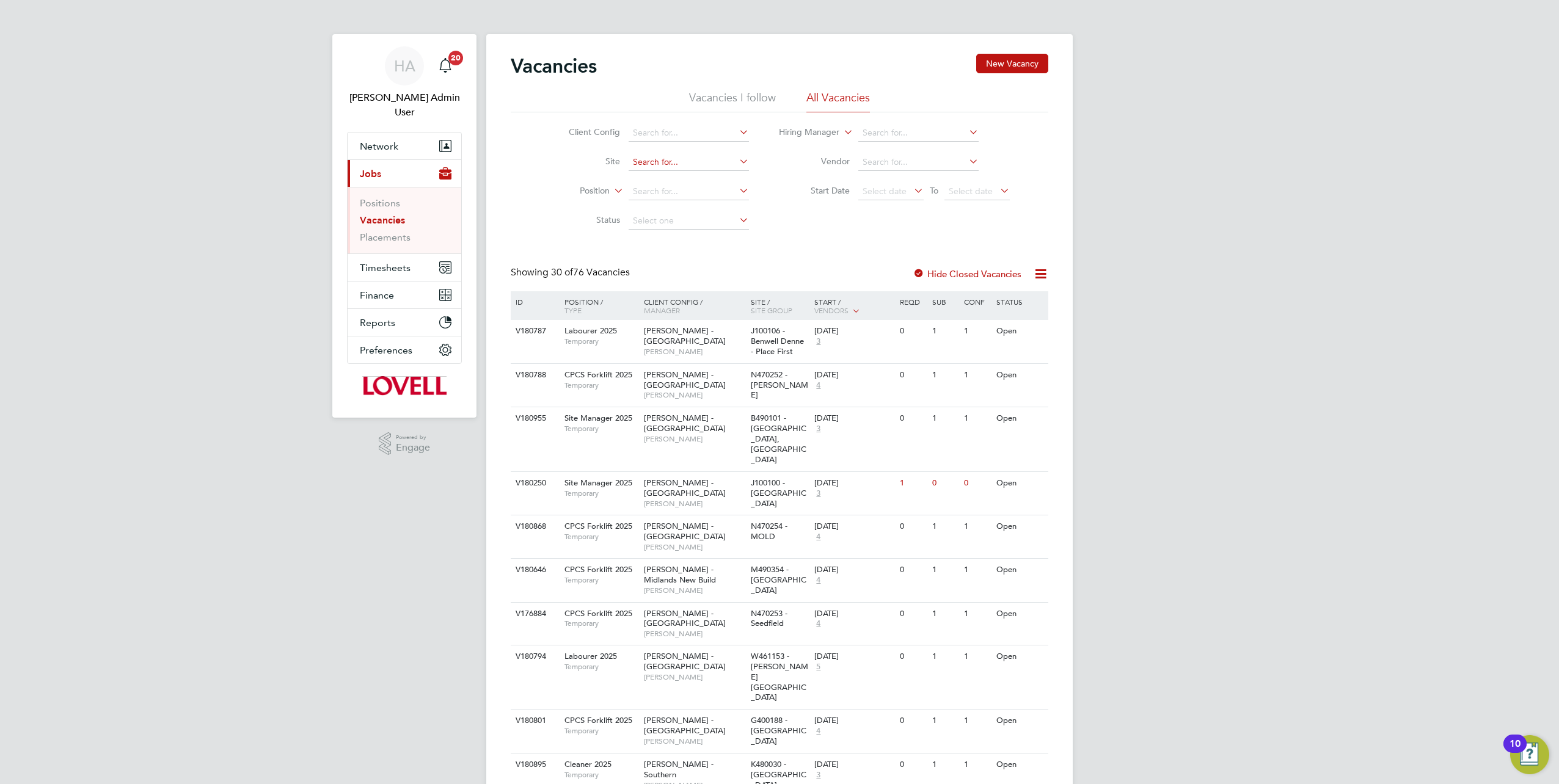
click at [646, 159] on input at bounding box center [688, 162] width 121 height 17
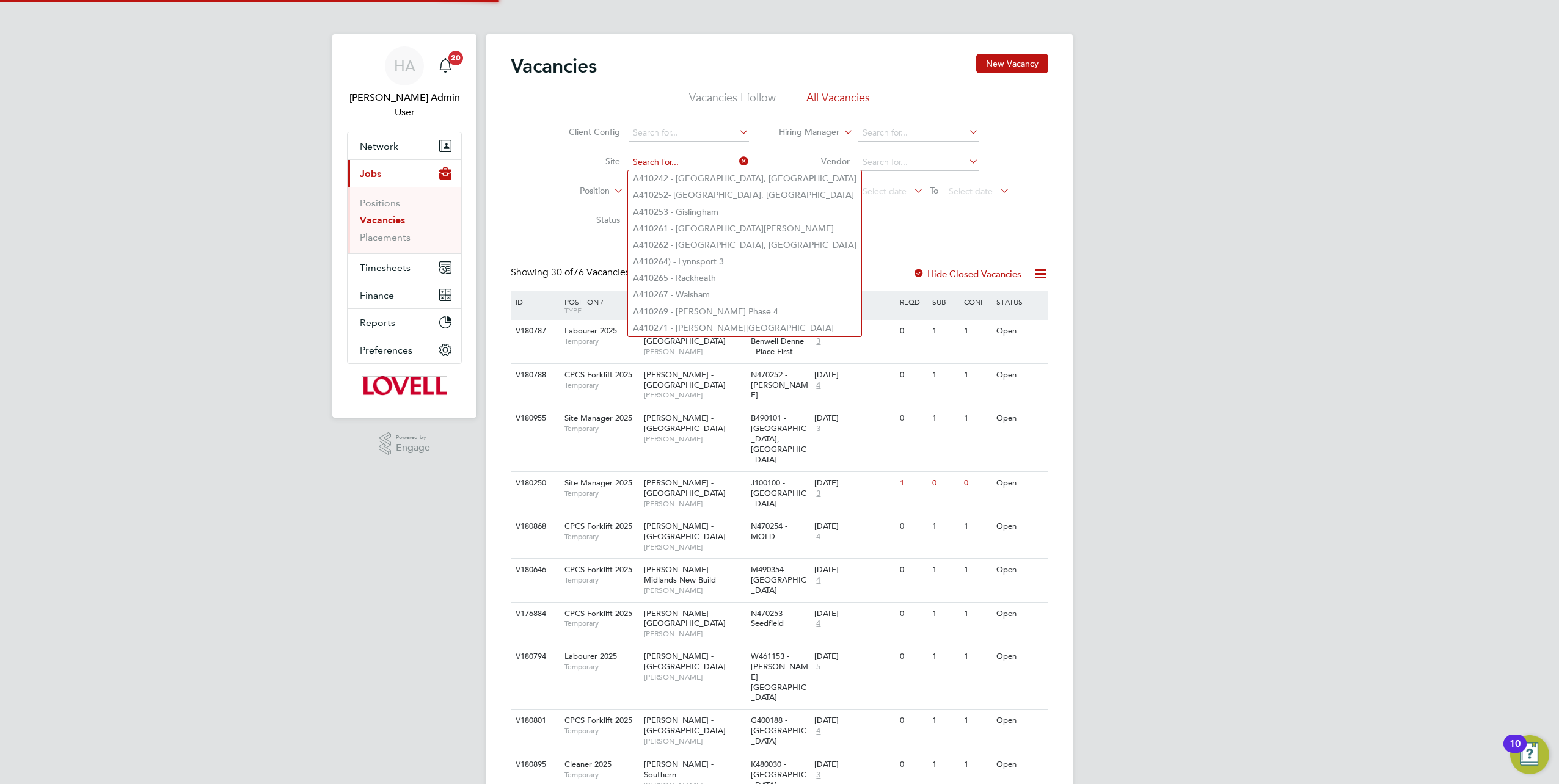
click at [675, 165] on input at bounding box center [688, 162] width 121 height 17
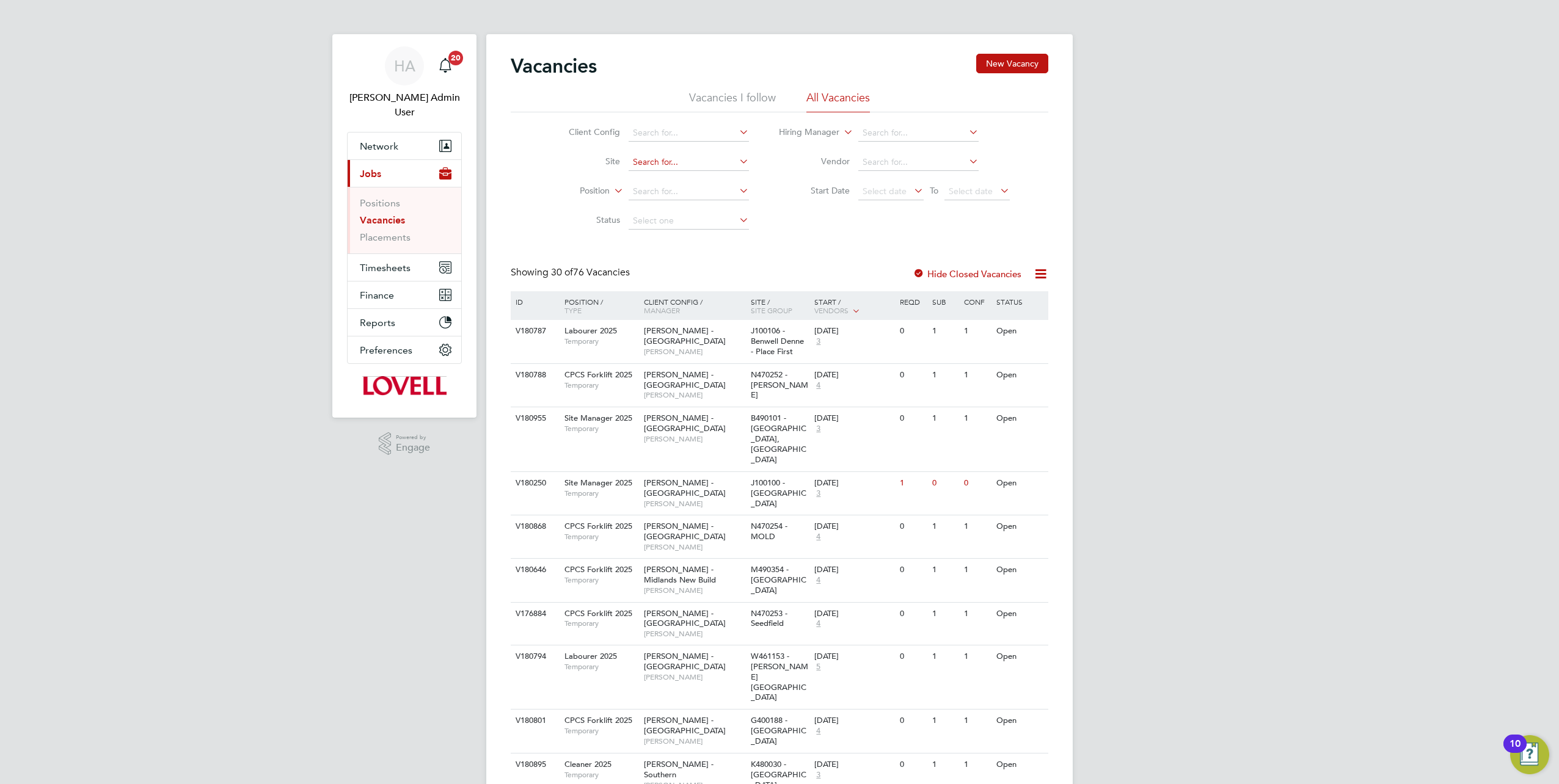
click at [658, 164] on input at bounding box center [688, 162] width 121 height 17
paste input "G400186"
click at [703, 179] on li "G400186 - [GEOGRAPHIC_DATA] All Areas" at bounding box center [715, 179] width 175 height 17
type input "G400186 - [GEOGRAPHIC_DATA] All Areas"
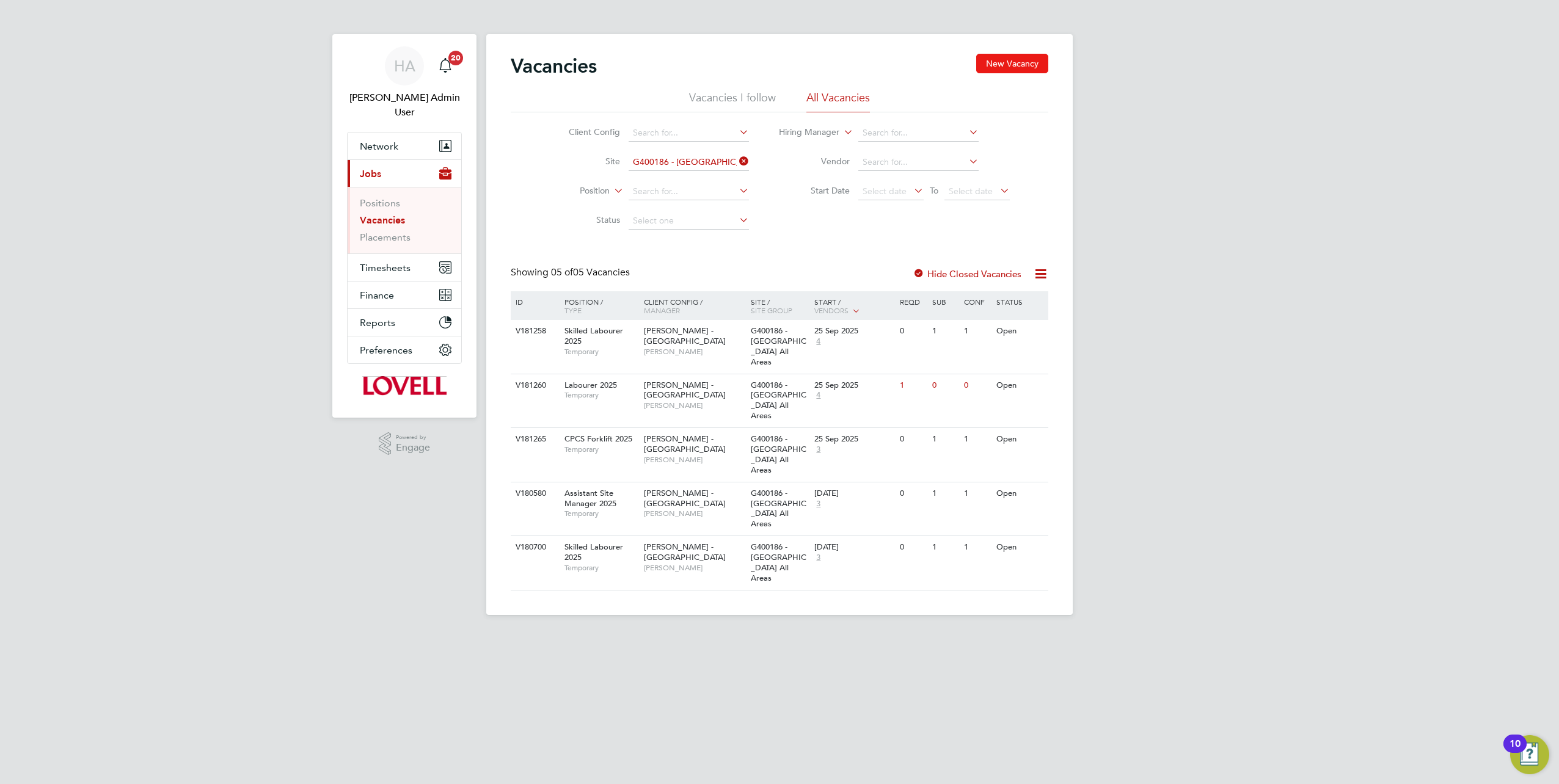
click at [996, 66] on button "New Vacancy" at bounding box center [1012, 63] width 72 height 19
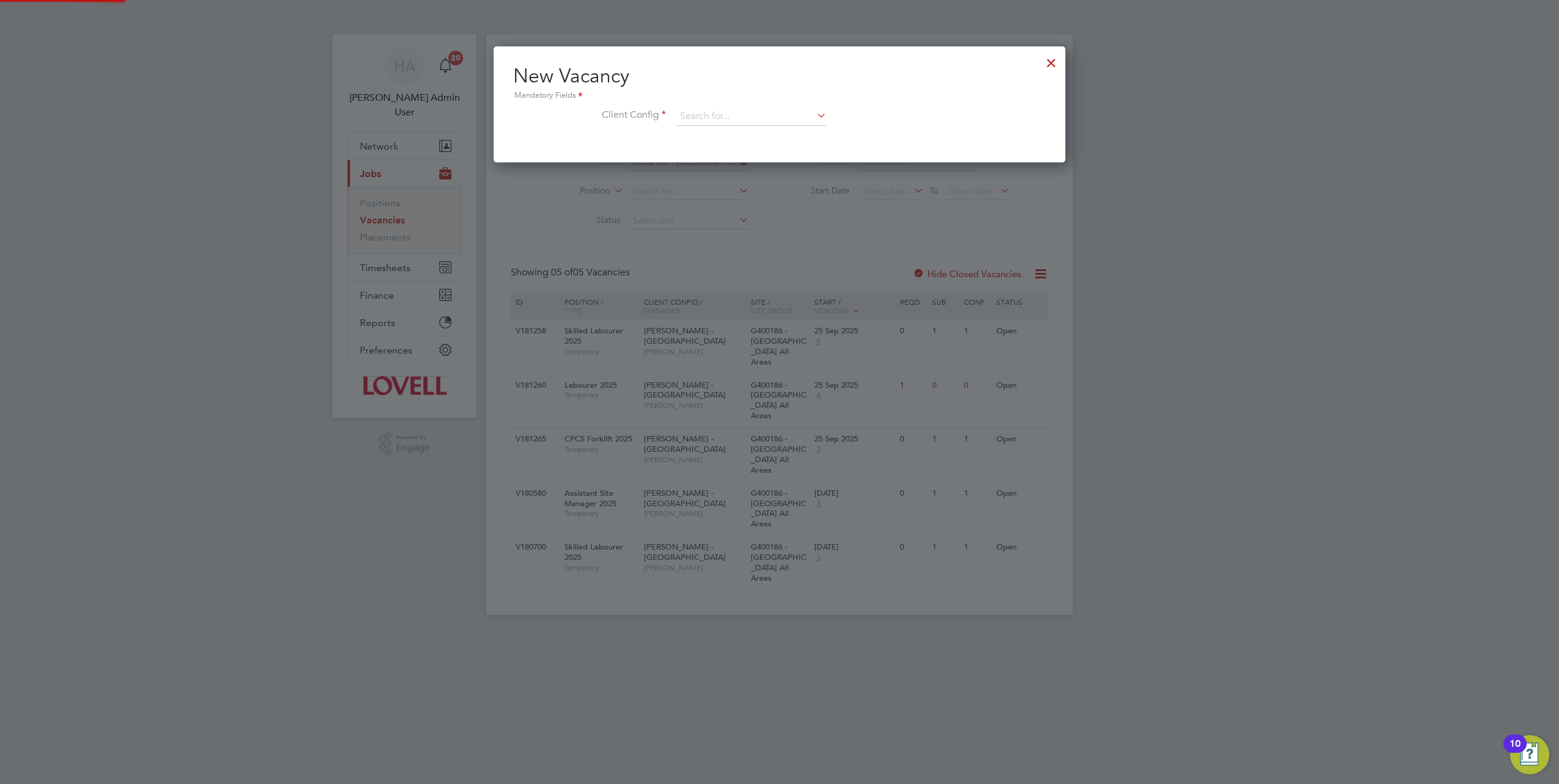
scroll to position [115, 572]
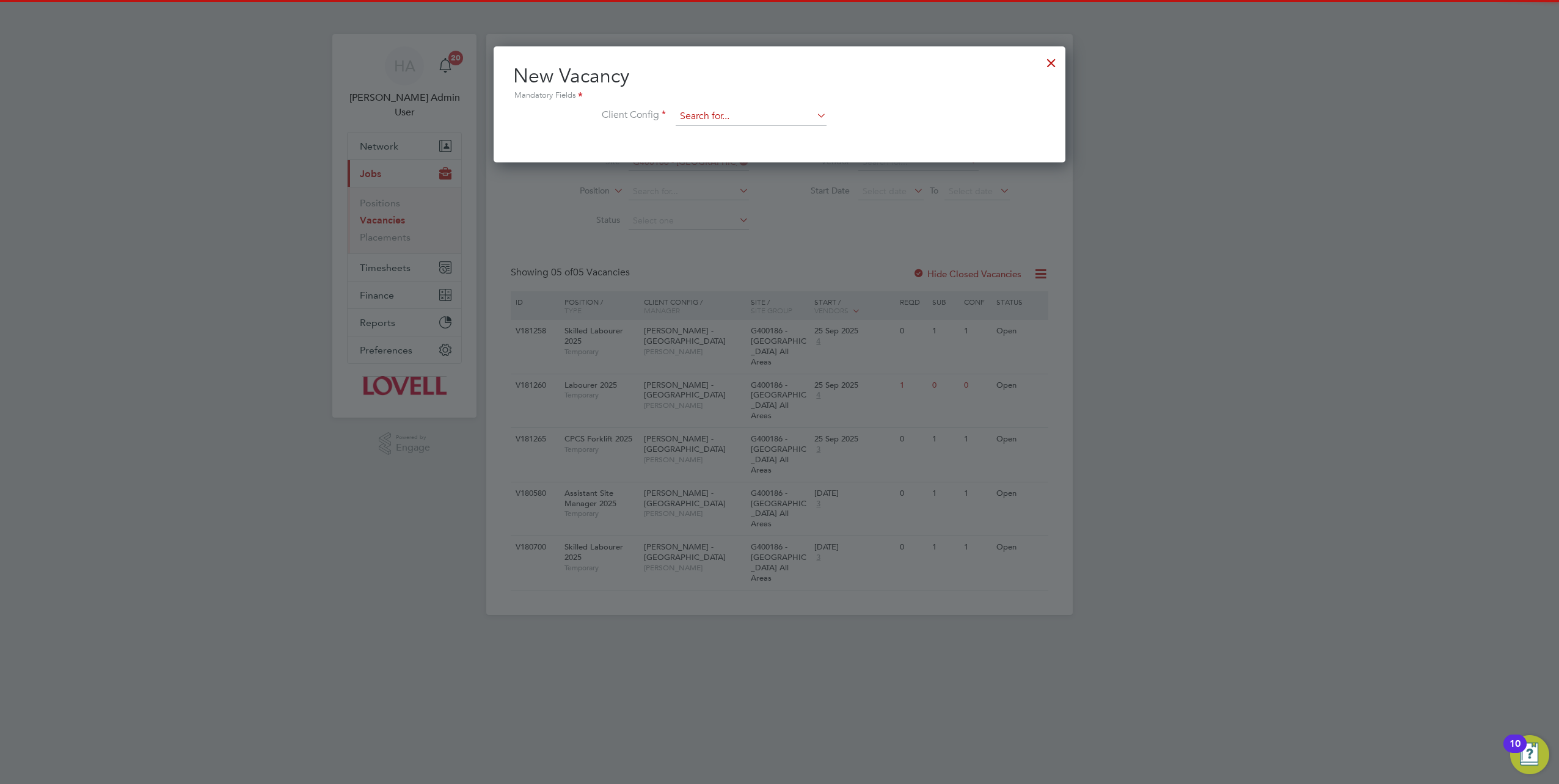
click at [716, 116] on input at bounding box center [751, 117] width 151 height 18
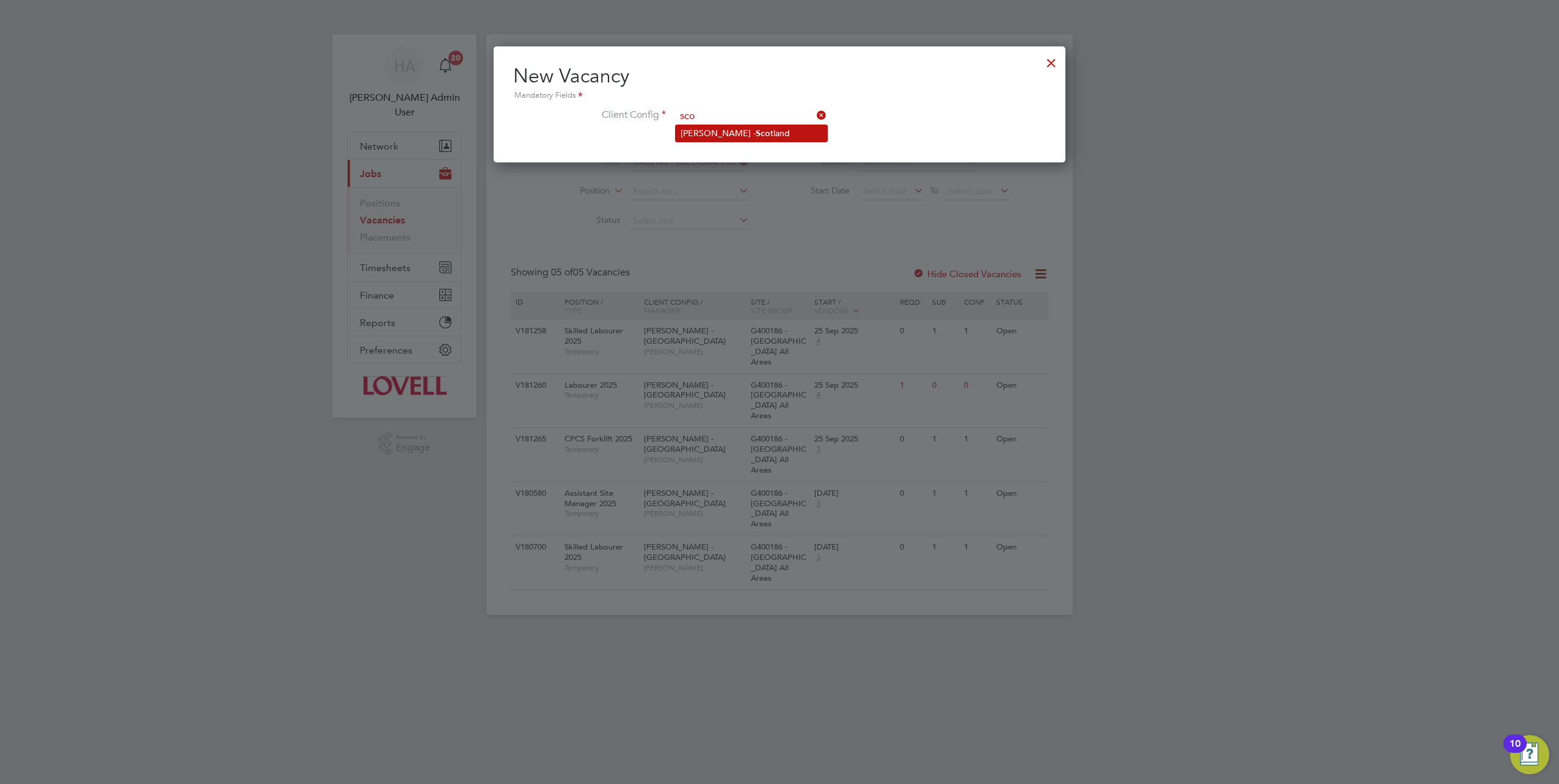
click at [710, 128] on li "[PERSON_NAME] - Sco tland" at bounding box center [751, 133] width 152 height 17
type input "[PERSON_NAME] - [GEOGRAPHIC_DATA]"
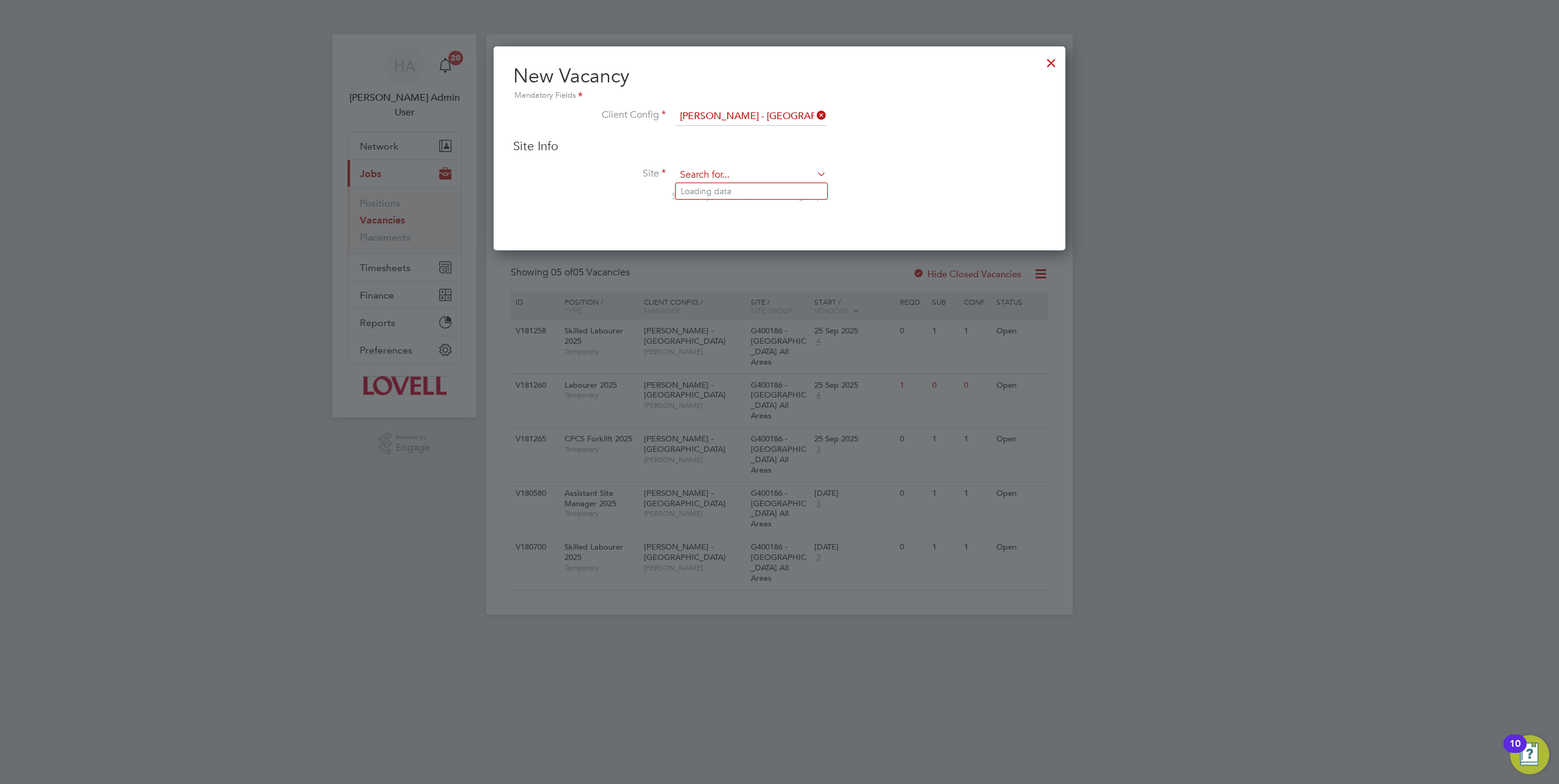
click at [695, 176] on input at bounding box center [751, 176] width 151 height 18
paste input "G400186"
click at [716, 191] on b "G400186" at bounding box center [698, 190] width 36 height 10
type input "G400186 - [GEOGRAPHIC_DATA] All Areas"
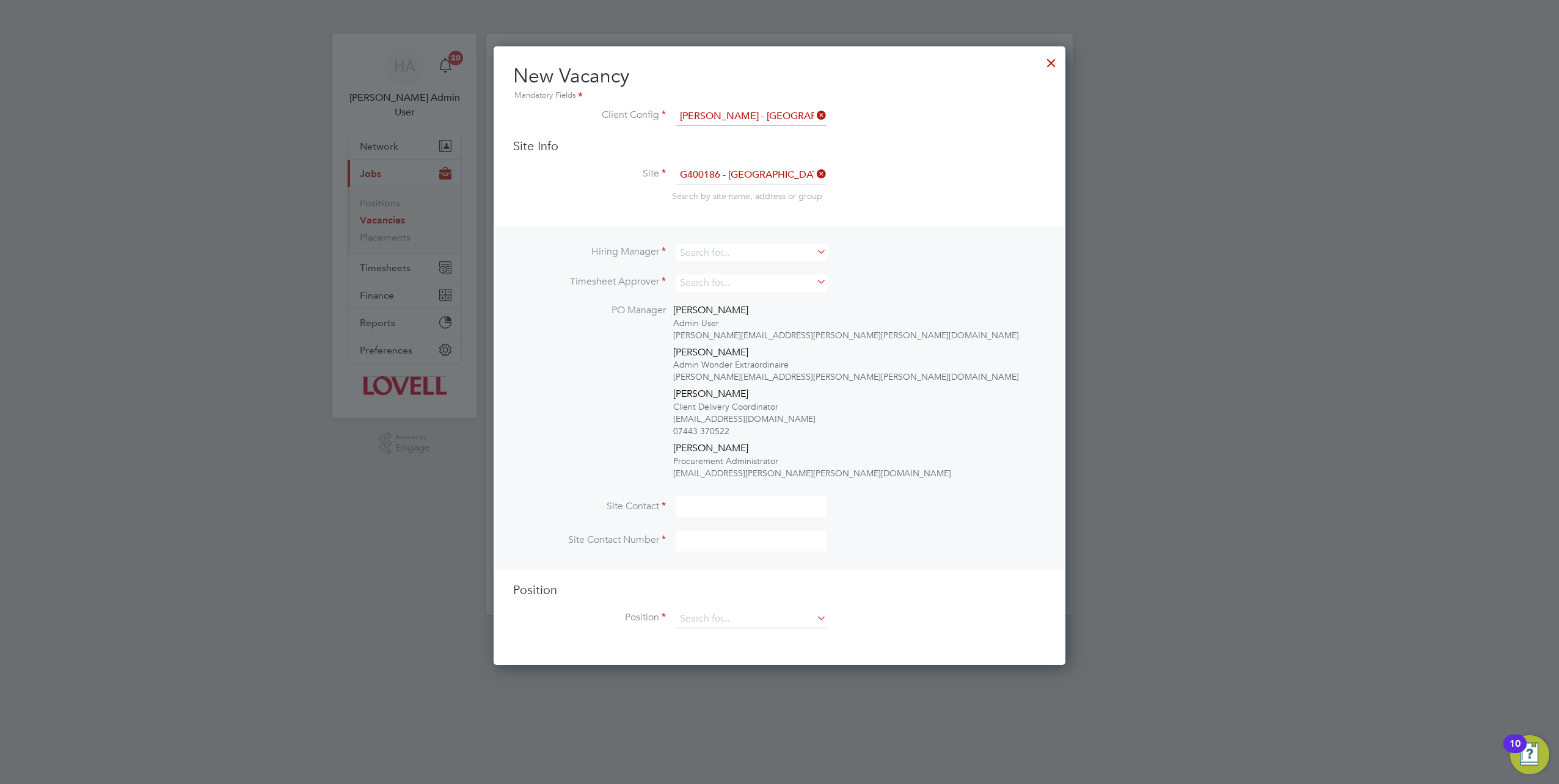
scroll to position [617, 572]
click at [691, 249] on input at bounding box center [751, 252] width 151 height 17
click at [706, 339] on li "[PERSON_NAME]" at bounding box center [751, 335] width 152 height 17
type input "[PERSON_NAME]"
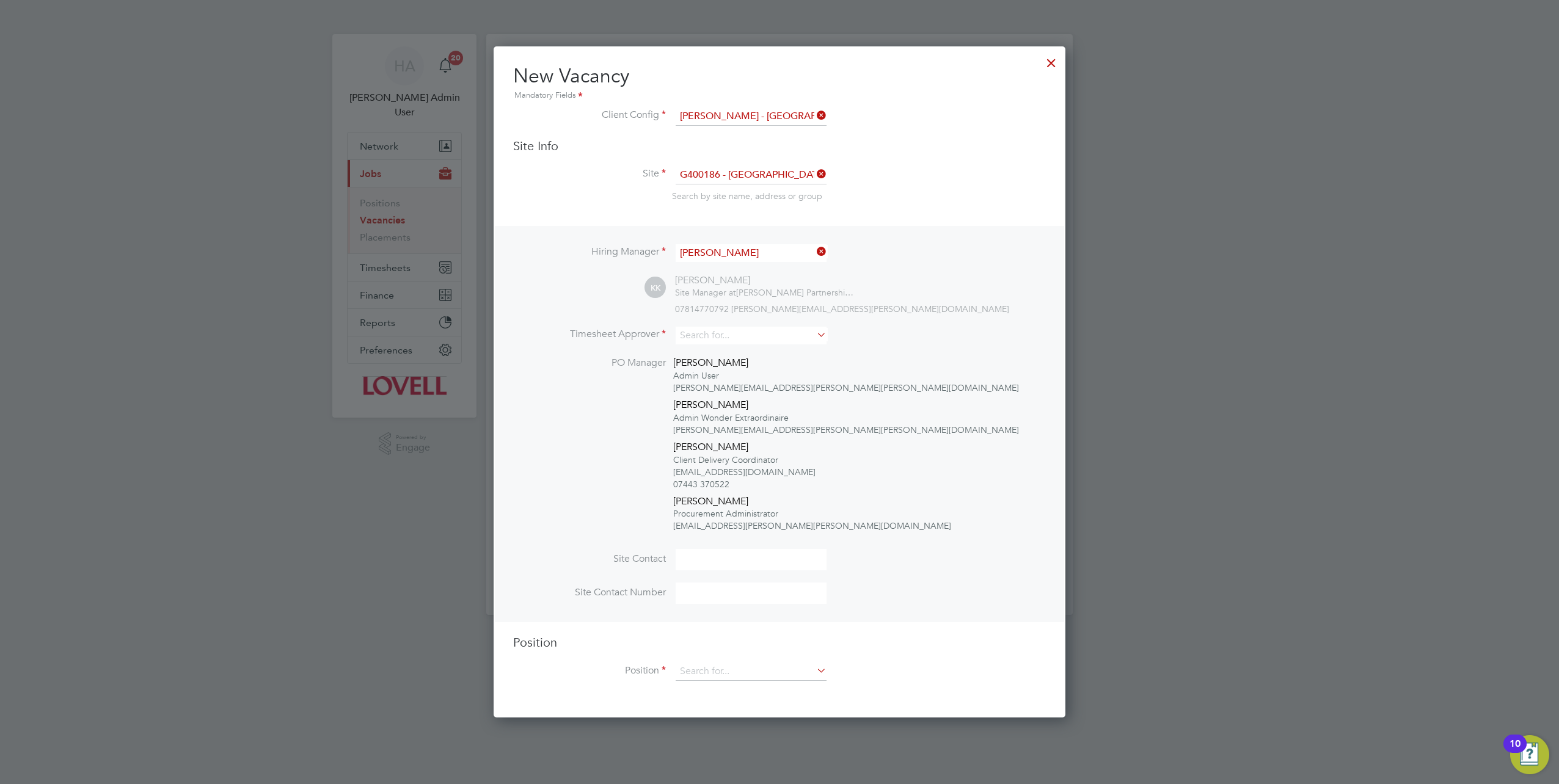
scroll to position [669, 572]
click at [700, 331] on input at bounding box center [751, 335] width 151 height 17
type input "[PERSON_NAME]"
click at [698, 348] on ul "K [PERSON_NAME]" at bounding box center [751, 351] width 153 height 17
click at [698, 350] on li "Timesheet Approver" at bounding box center [779, 341] width 533 height 30
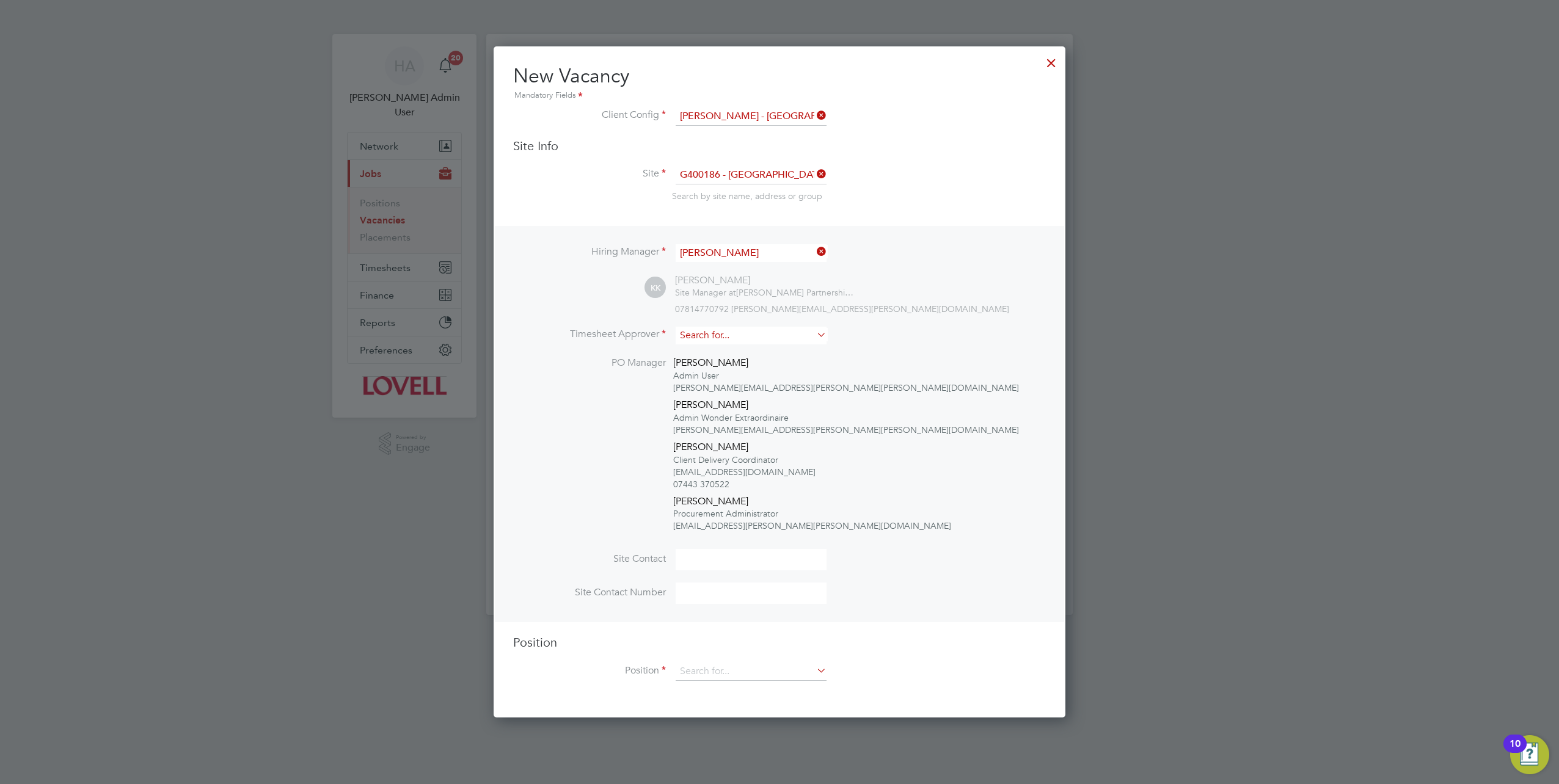
click at [703, 332] on input at bounding box center [751, 335] width 151 height 17
click at [709, 347] on li "K [PERSON_NAME]" at bounding box center [751, 352] width 152 height 17
type input "[PERSON_NAME]"
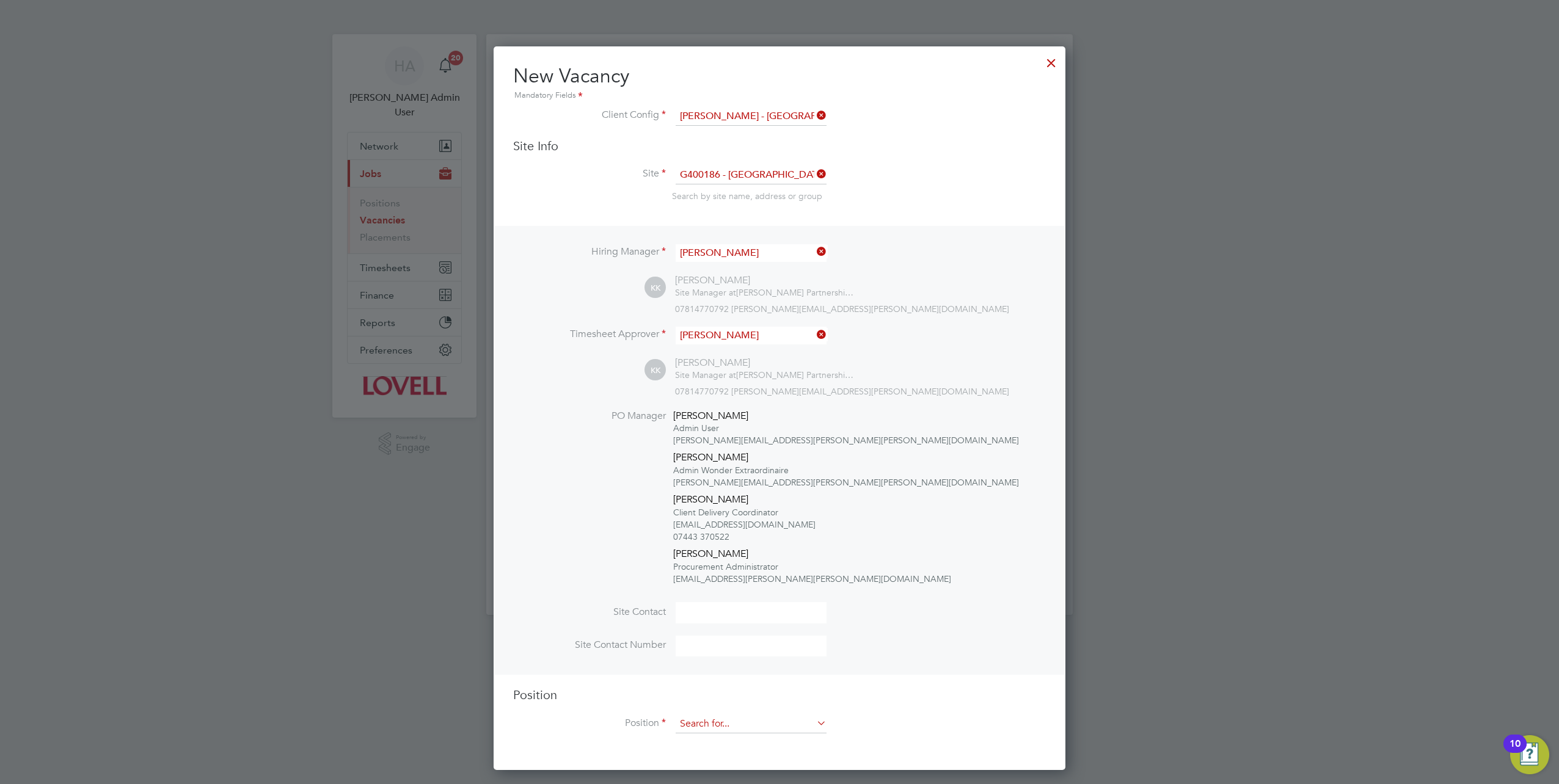
click at [708, 725] on input at bounding box center [751, 724] width 151 height 18
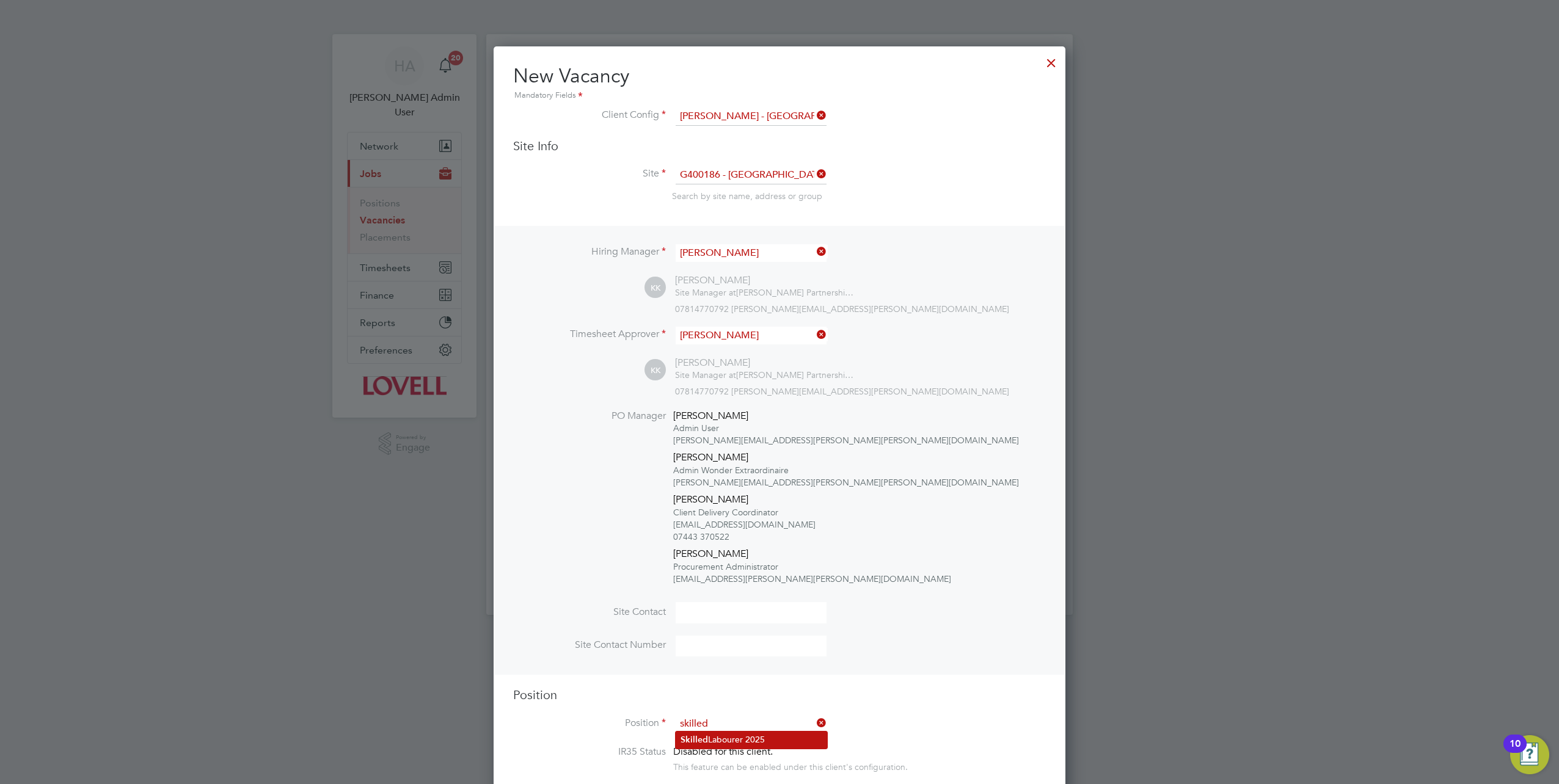
click at [738, 735] on li "Skilled Labourer 2025" at bounding box center [751, 740] width 152 height 17
type input "Skilled Labourer 2025"
type textarea "Fully experienced and able to do more skilled work. Suitable for heavier labour…"
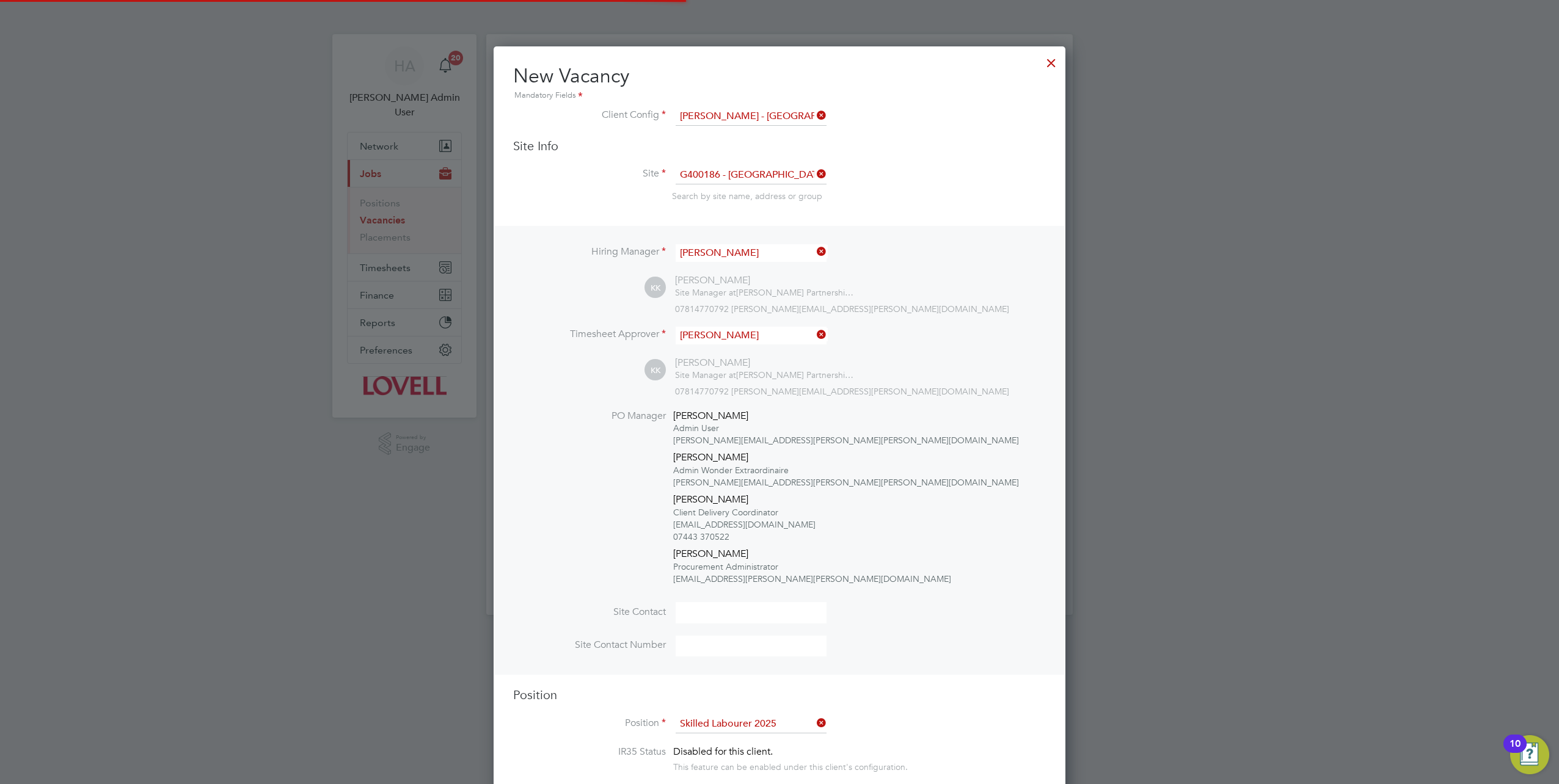
scroll to position [0, 0]
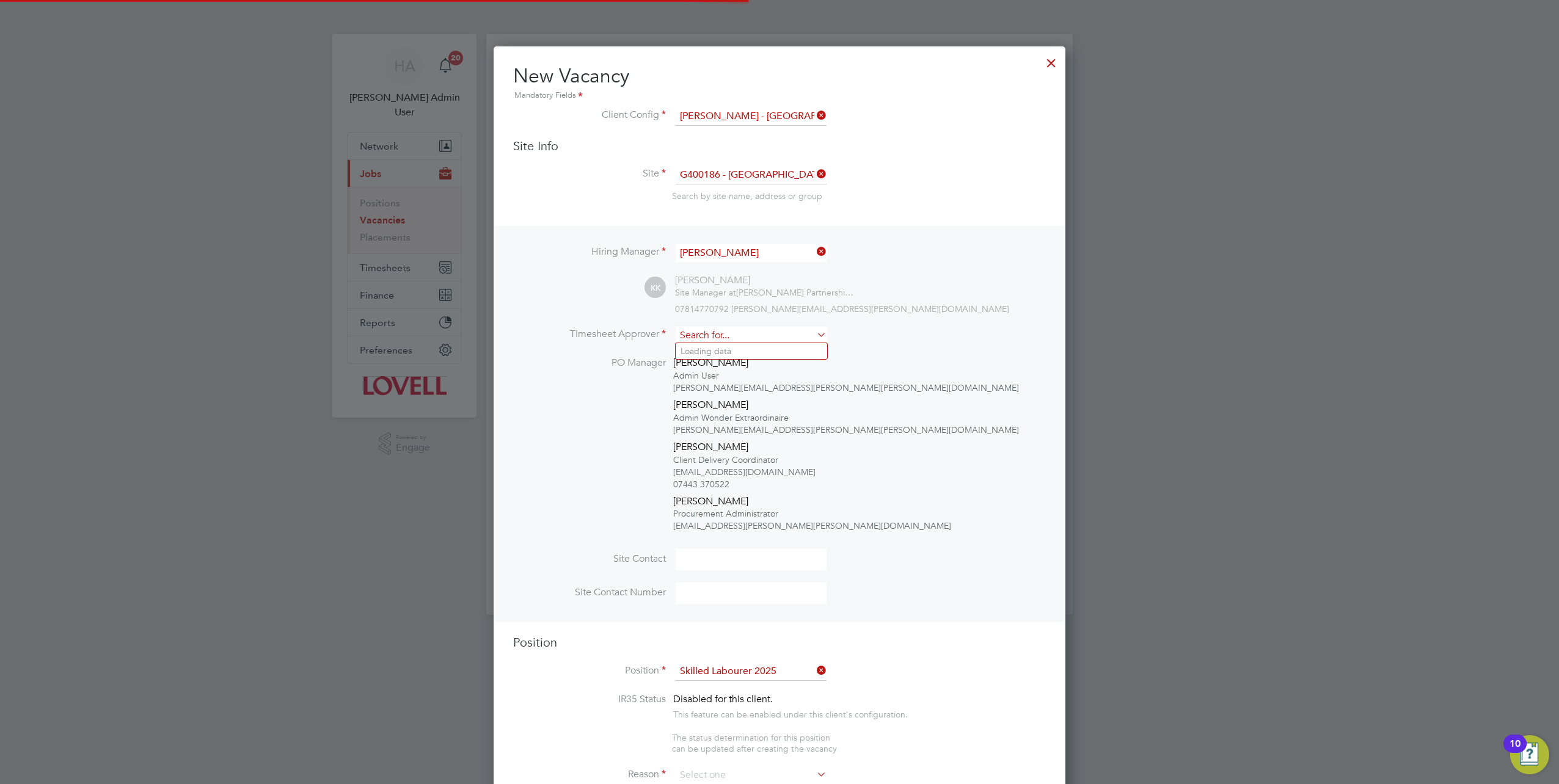
click at [809, 329] on input at bounding box center [751, 335] width 151 height 17
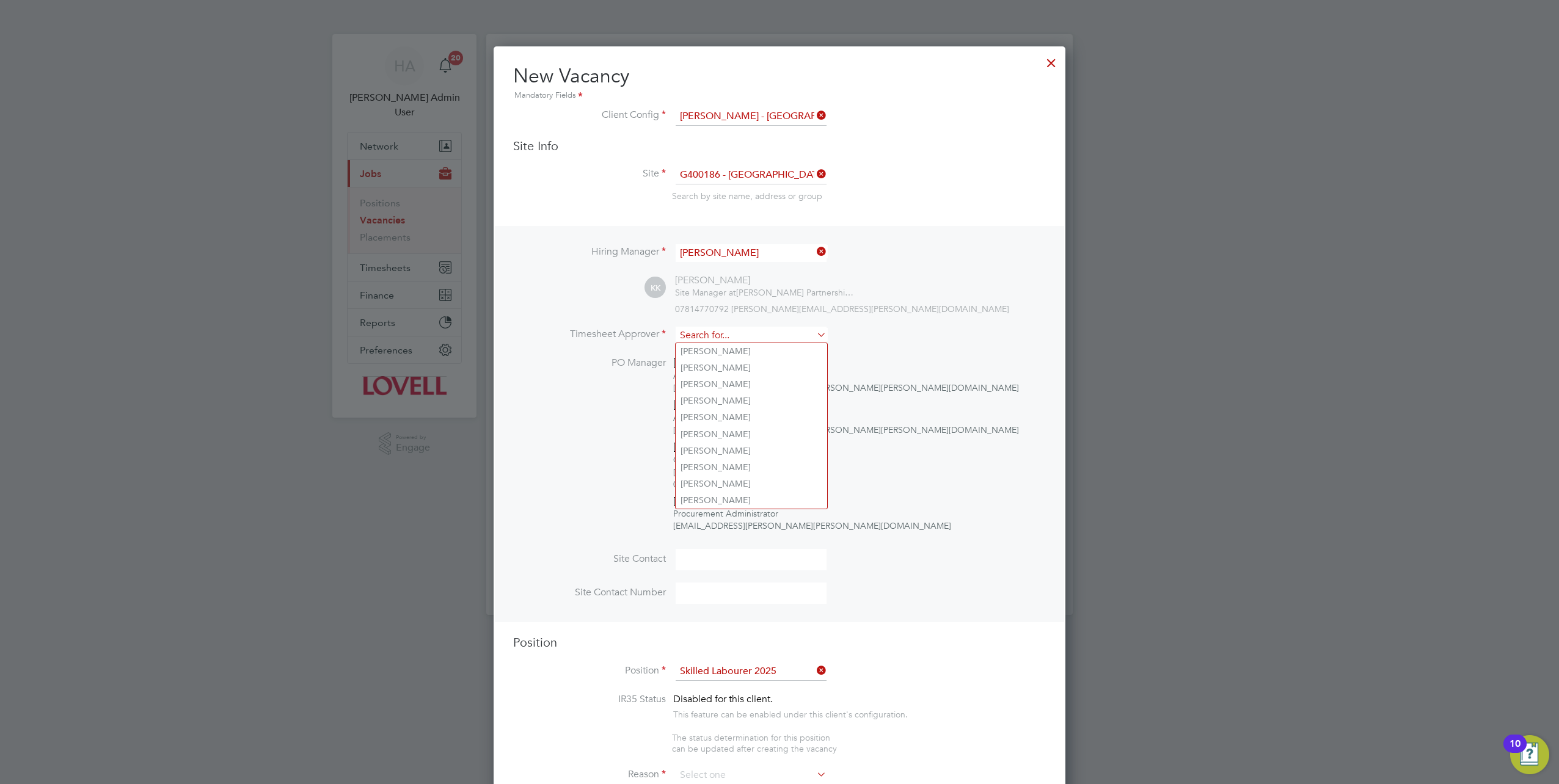
type input "d"
click at [715, 411] on li "[PERSON_NAME]" at bounding box center [751, 418] width 152 height 17
type input "[PERSON_NAME]"
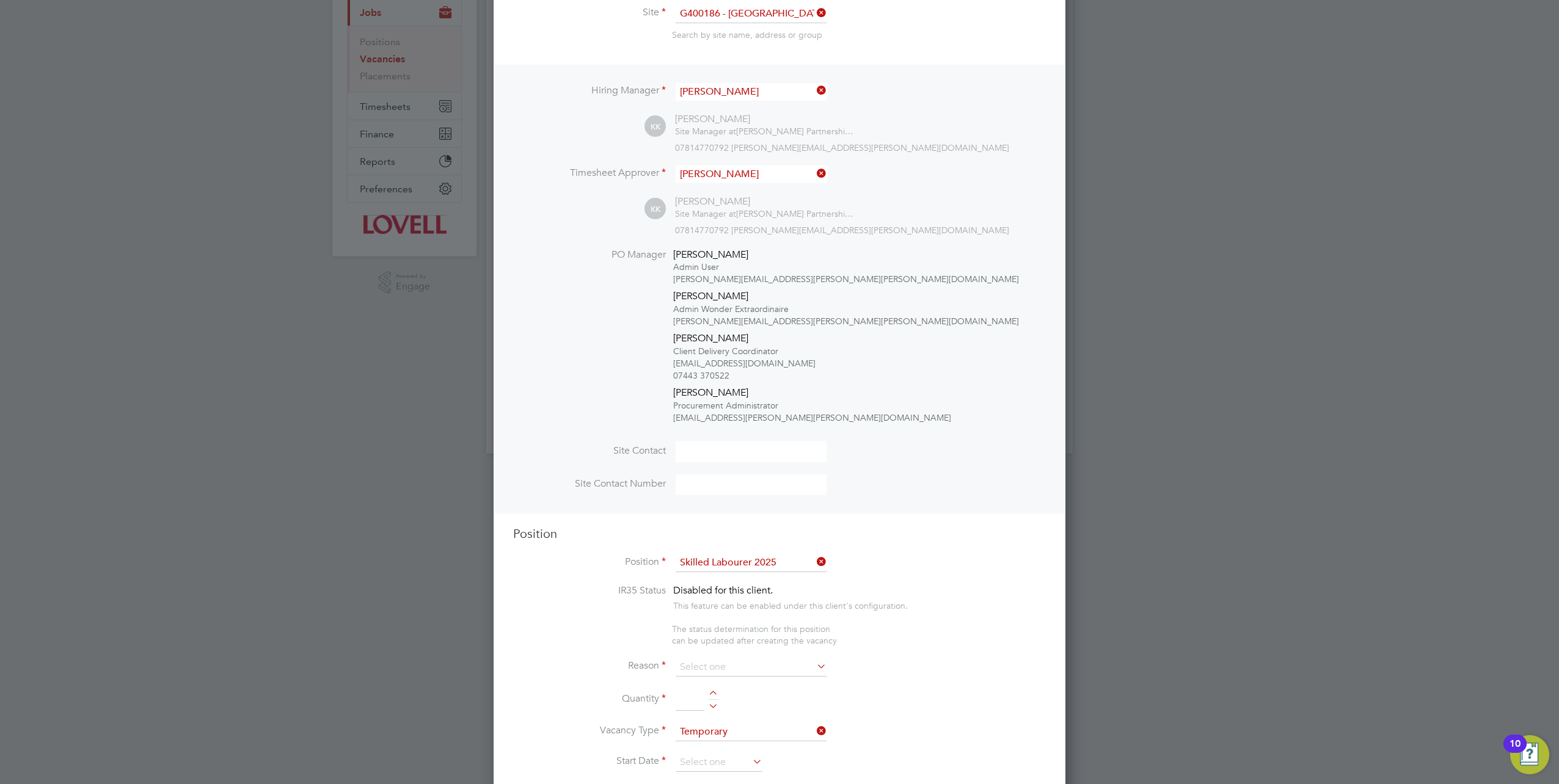
scroll to position [244, 0]
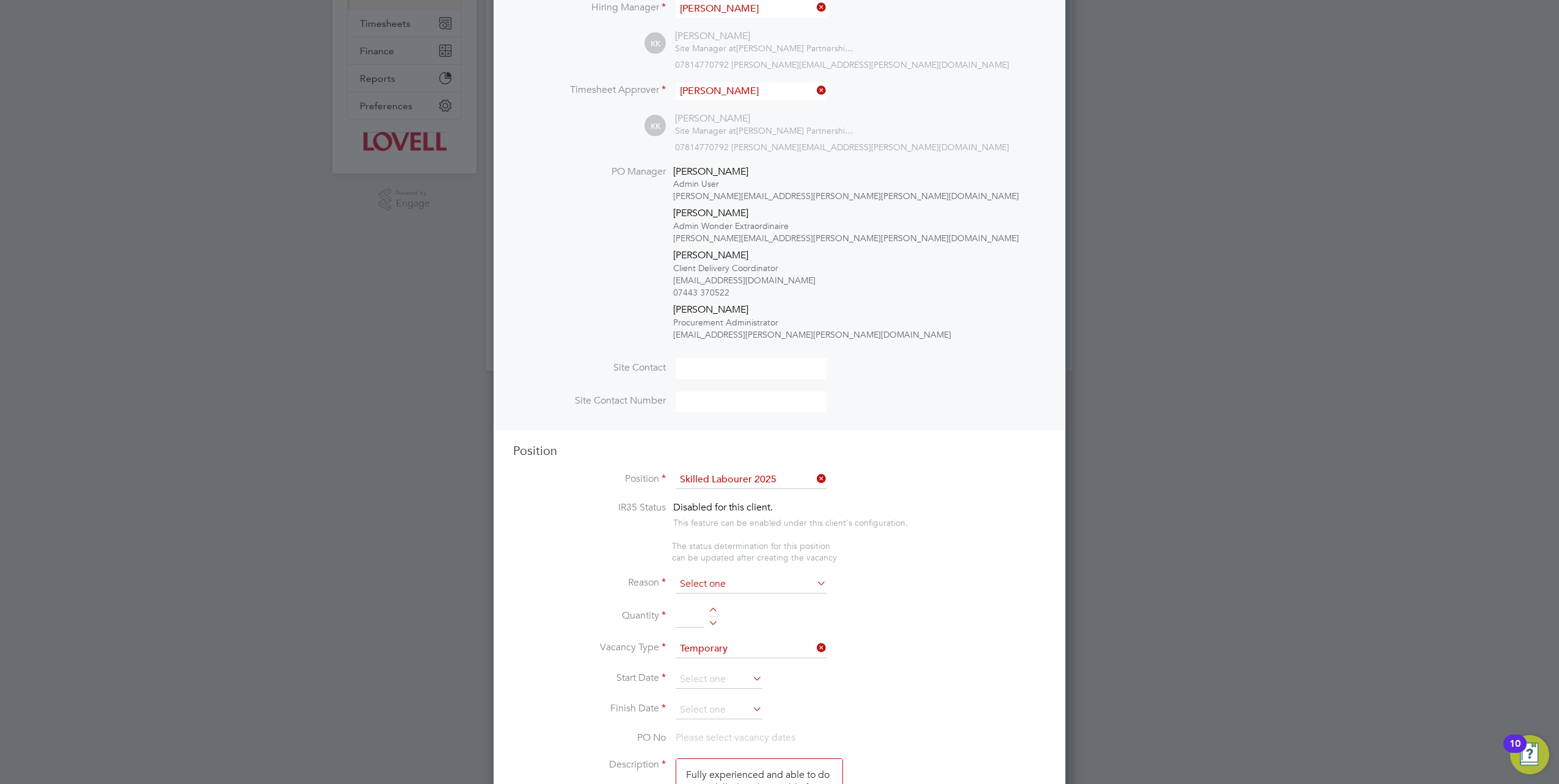
click at [718, 575] on input at bounding box center [751, 584] width 151 height 18
click at [711, 626] on li "Extra Work" at bounding box center [751, 630] width 152 height 16
type input "Extra Work"
click at [686, 615] on input at bounding box center [689, 617] width 29 height 22
type input "1"
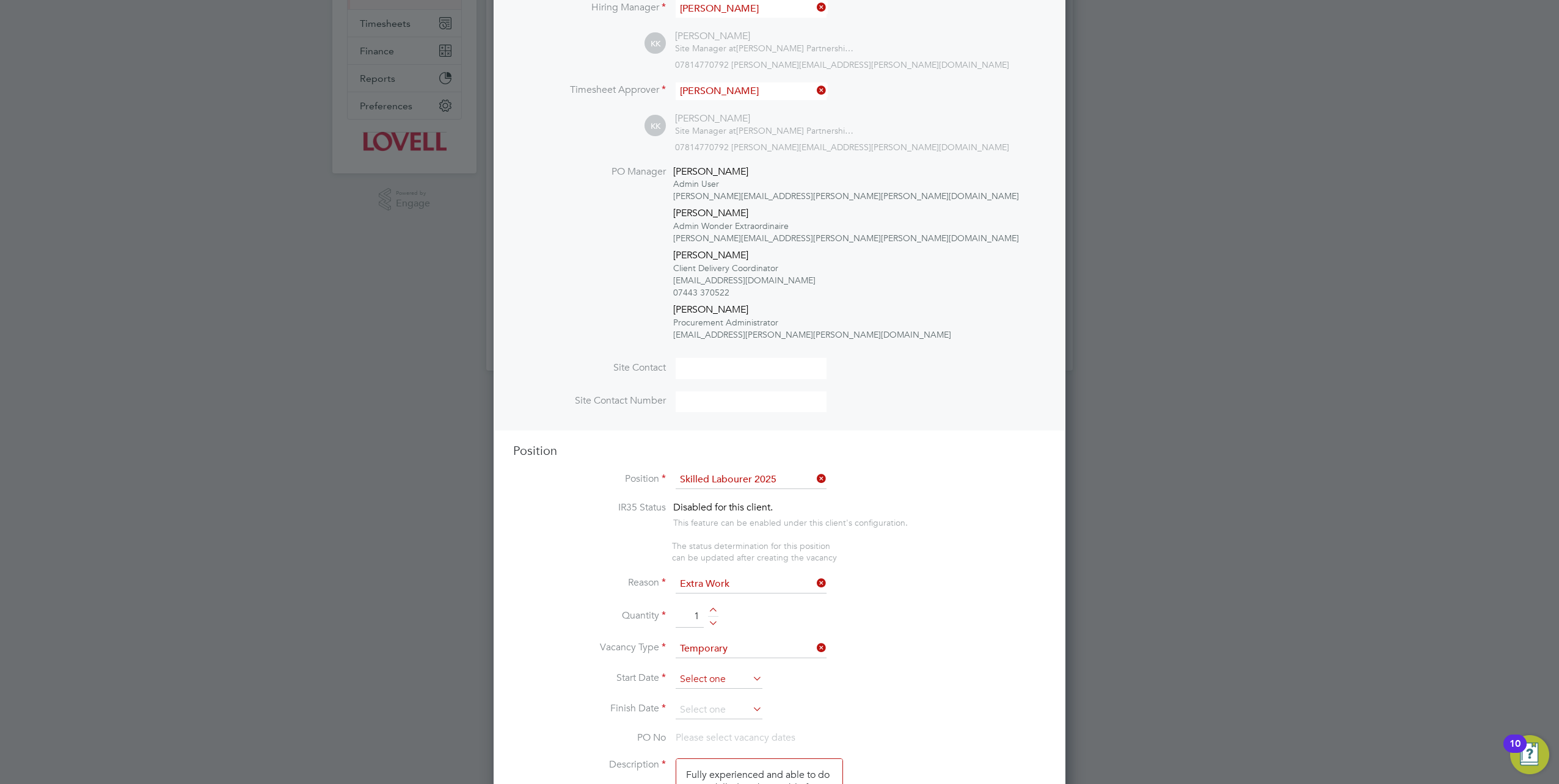
click at [716, 671] on input at bounding box center [719, 680] width 87 height 18
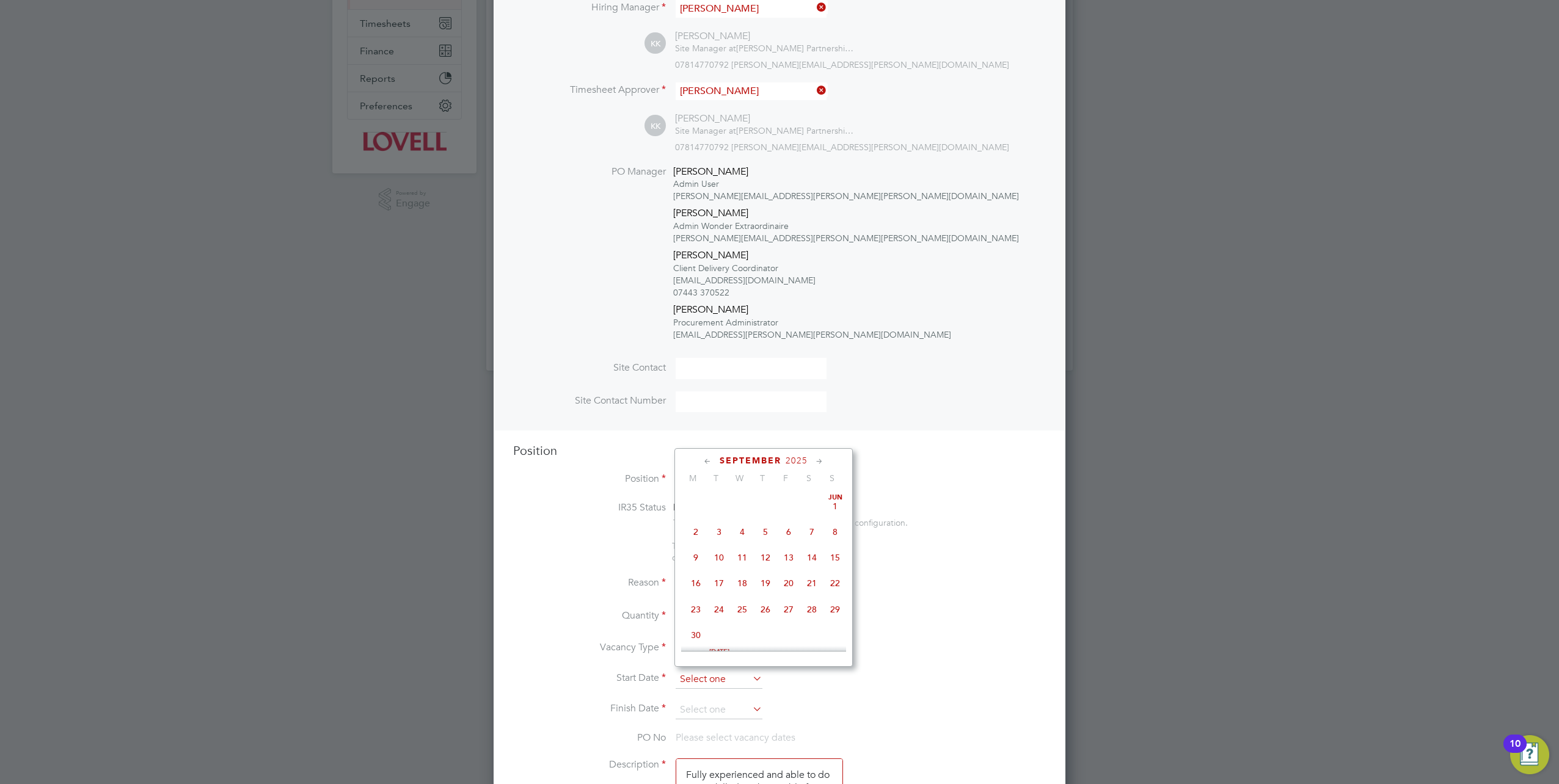
scroll to position [445, 0]
click at [792, 556] on span "26" at bounding box center [788, 549] width 23 height 23
type input "[DATE]"
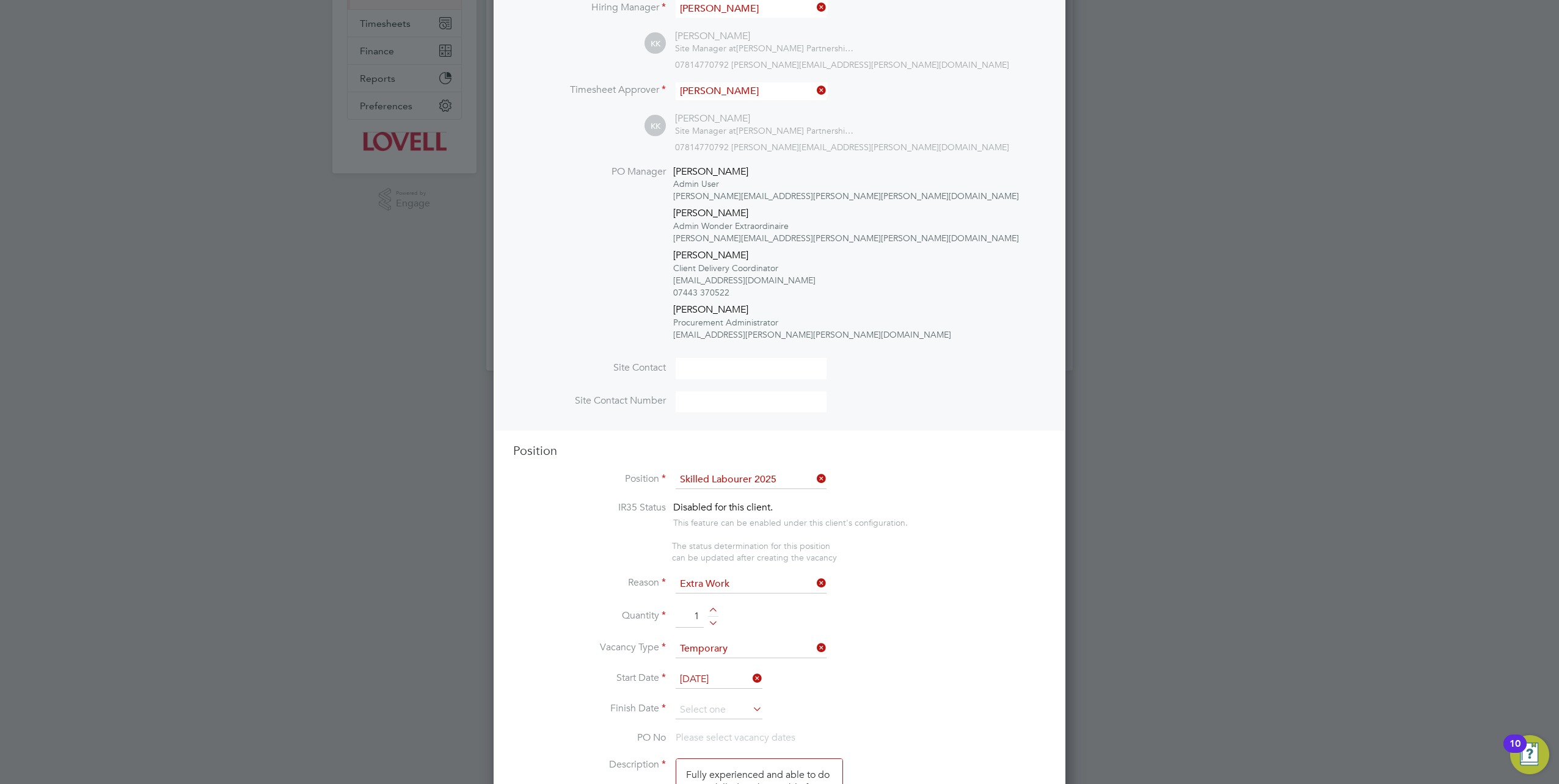
scroll to position [122, 0]
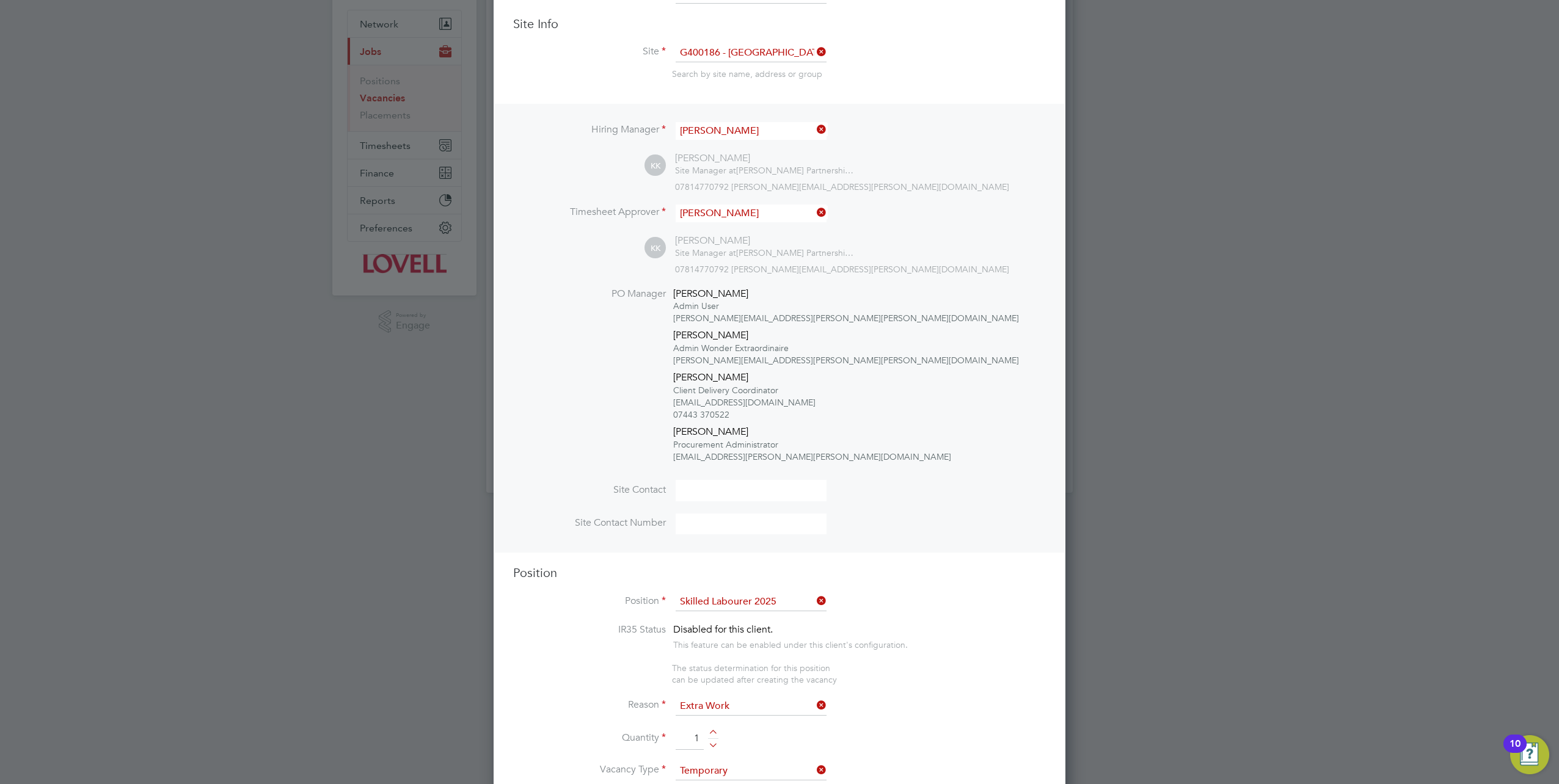
click at [814, 130] on icon at bounding box center [814, 129] width 0 height 17
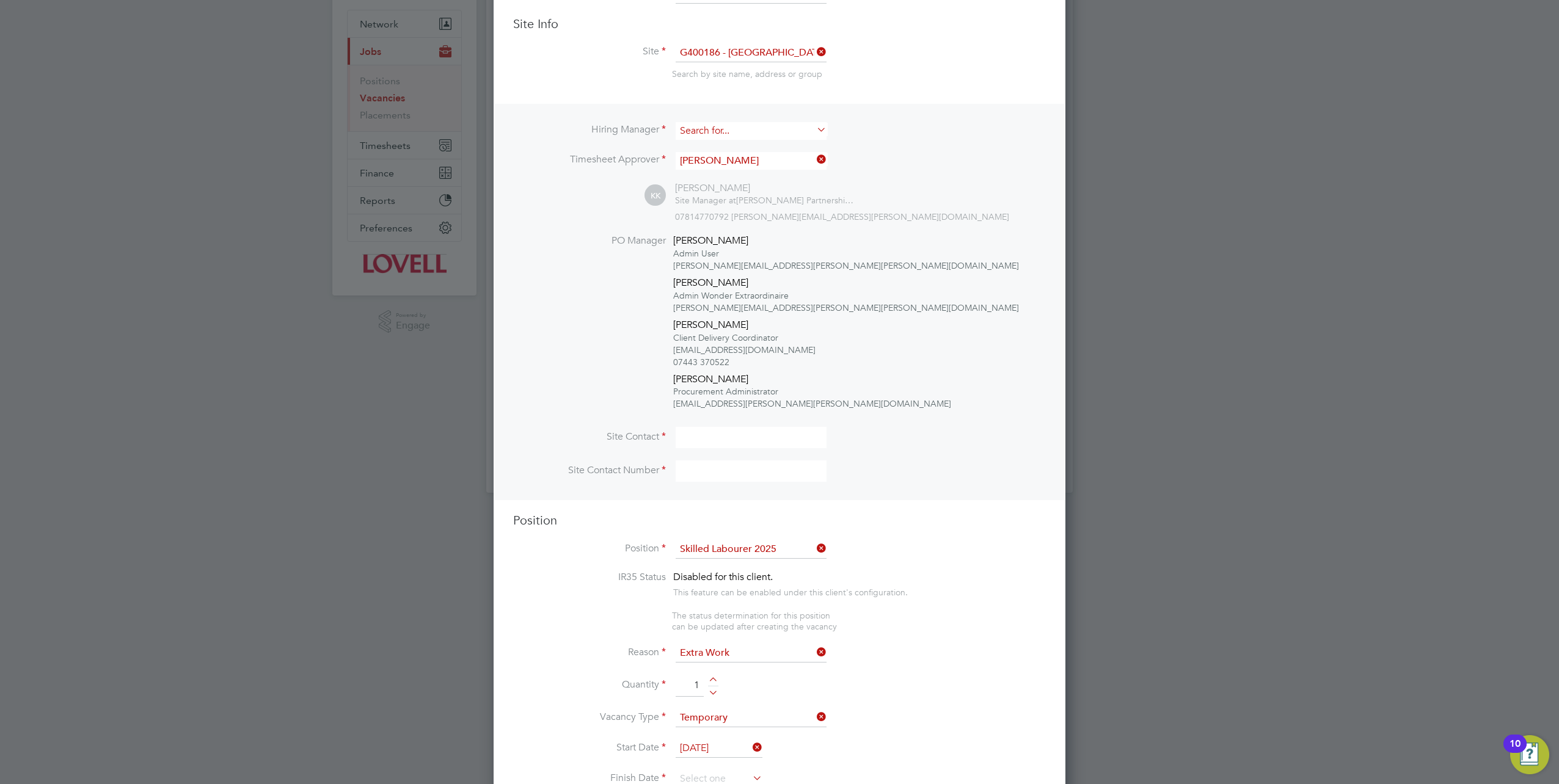
click at [777, 137] on div "Vacancies New Vacancy Vacancies I follow All Vacancies Client Config Site G4001…" at bounding box center [779, 202] width 586 height 581
click at [732, 209] on li "David M urray" at bounding box center [751, 213] width 152 height 17
type input "David Murray"
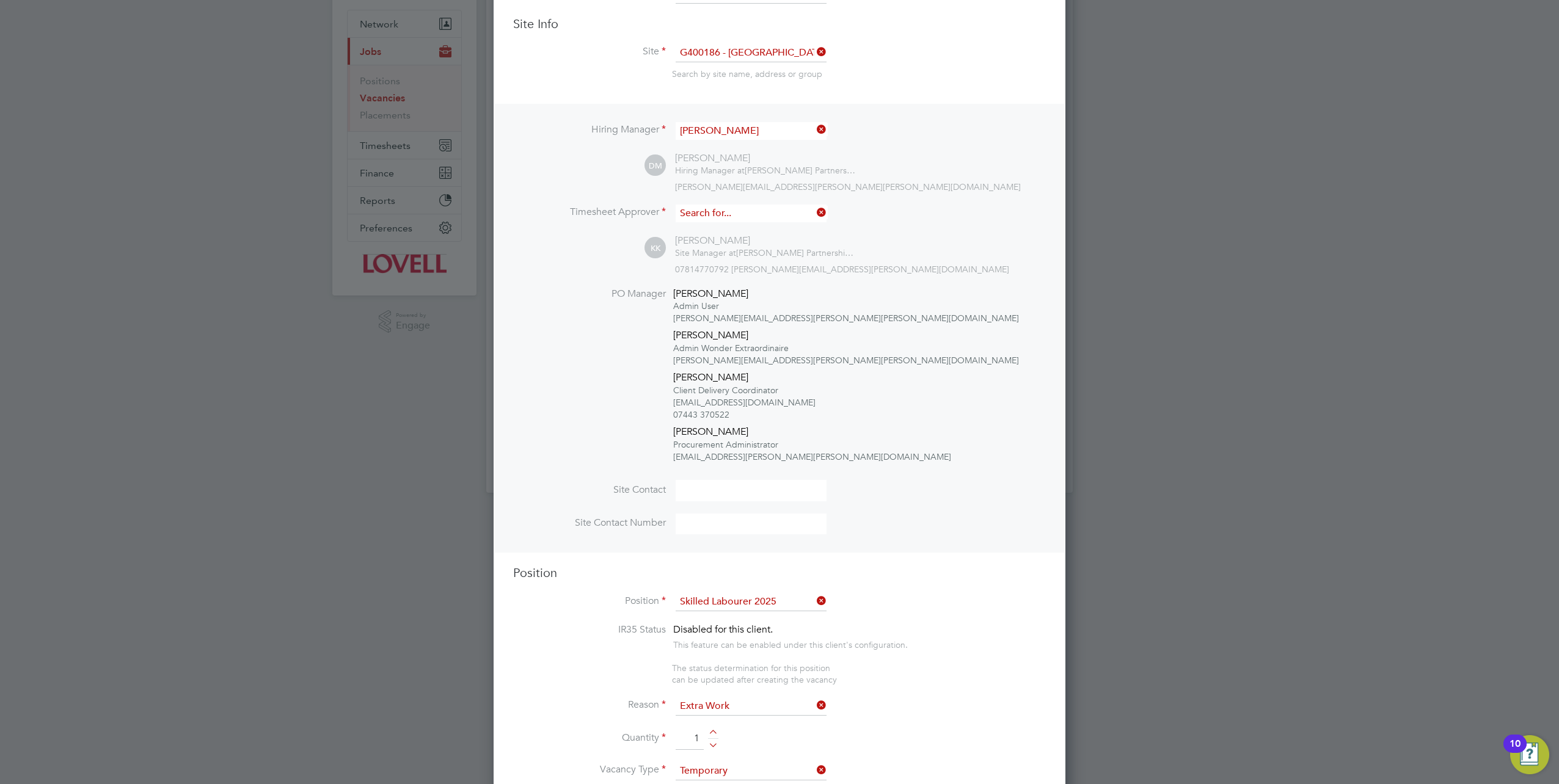
click at [731, 204] on input at bounding box center [751, 213] width 151 height 17
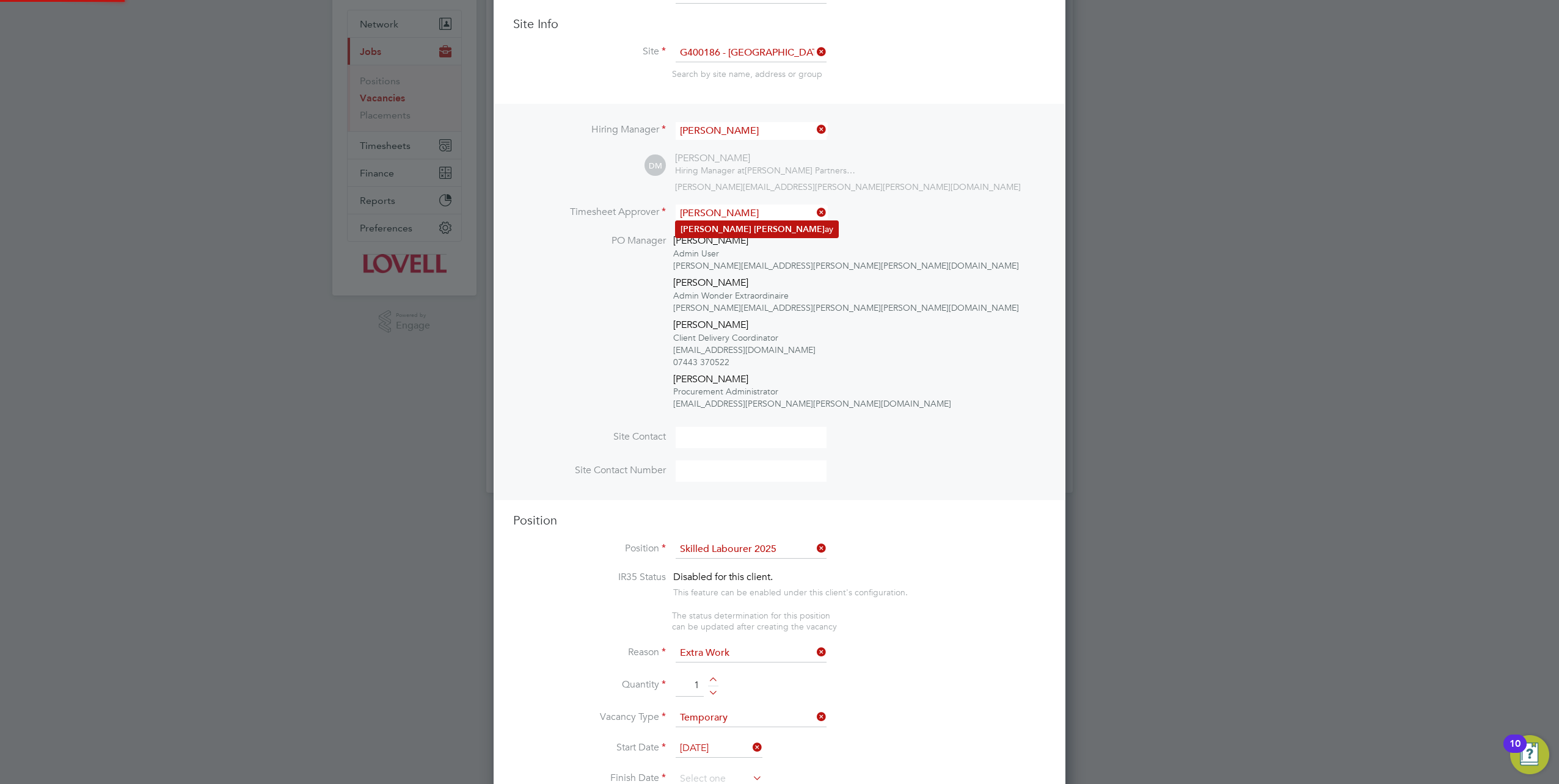
click at [754, 225] on li "David Murr ay" at bounding box center [756, 229] width 163 height 17
type input "David Murray"
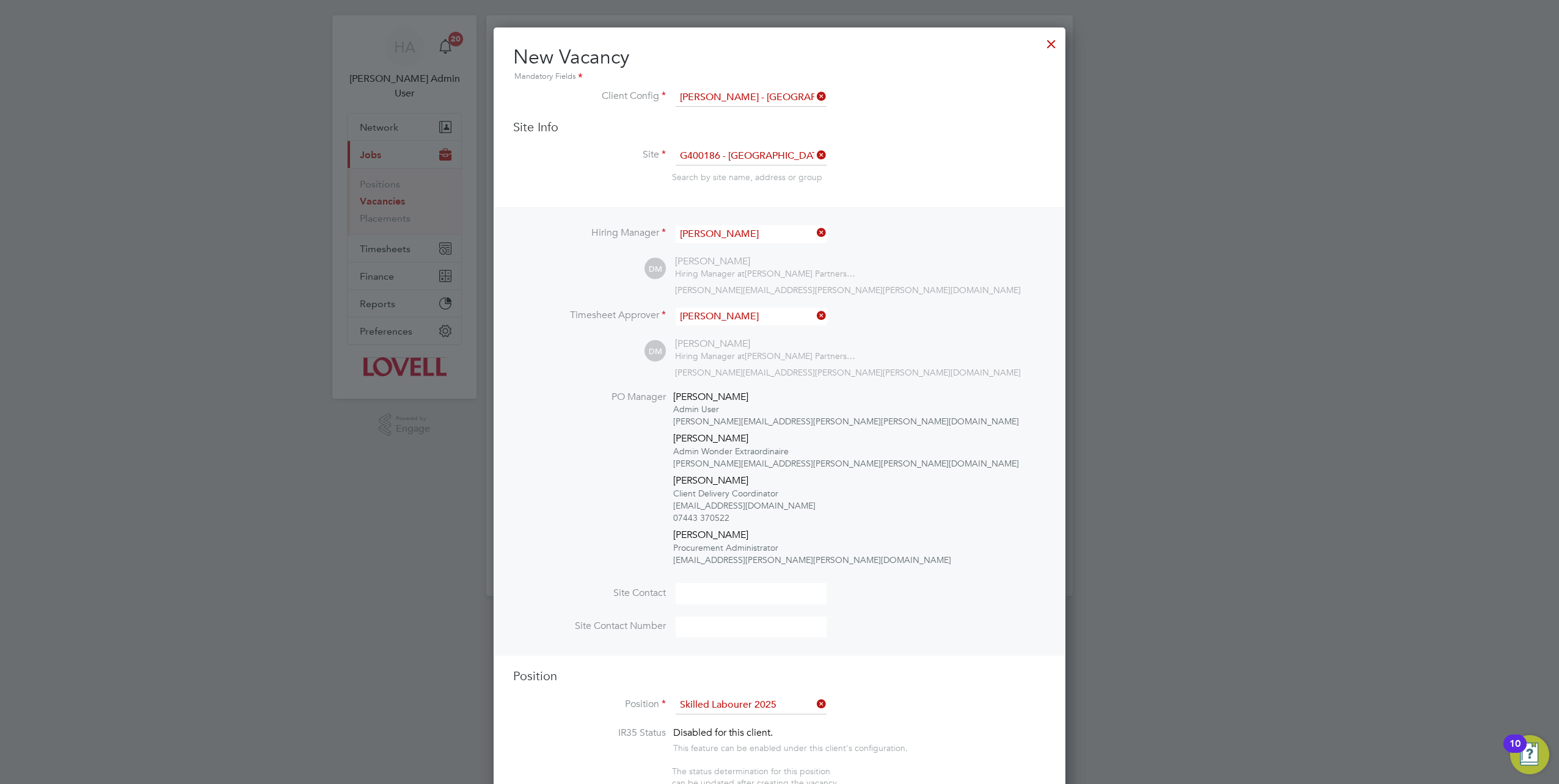
scroll to position [0, 0]
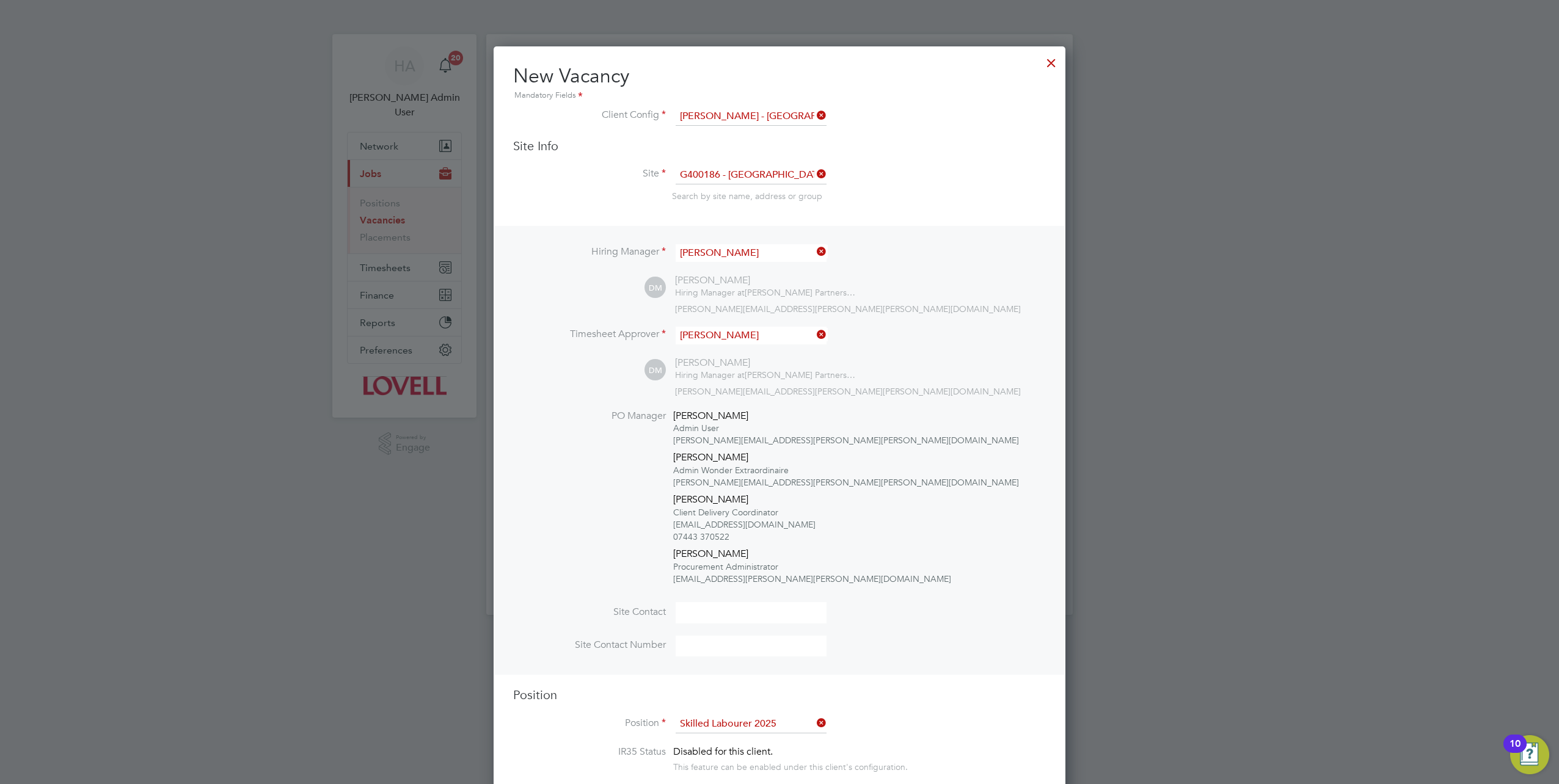
click at [1042, 63] on div at bounding box center [1051, 60] width 22 height 22
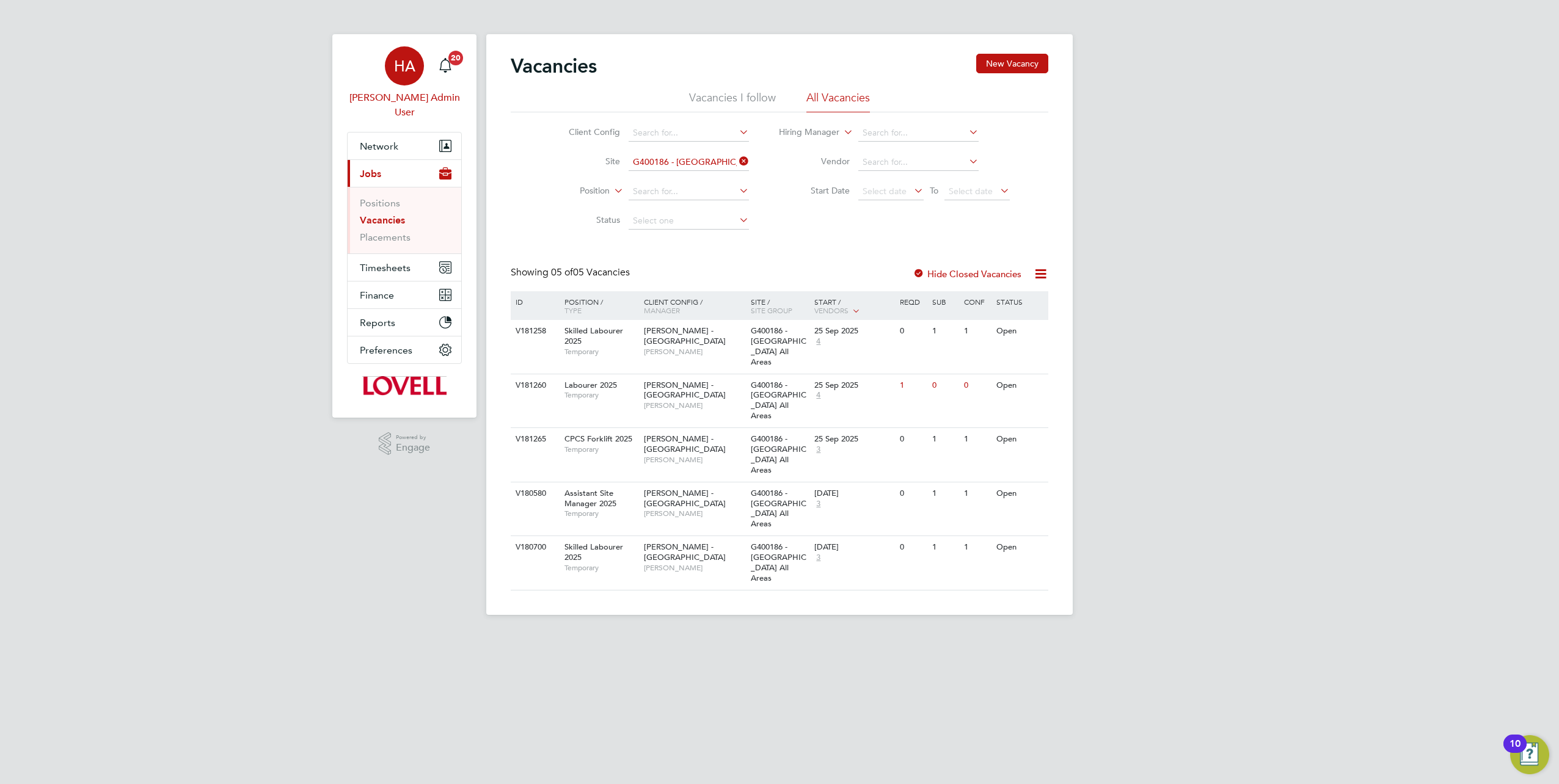
click at [415, 69] on div "HA" at bounding box center [404, 65] width 39 height 39
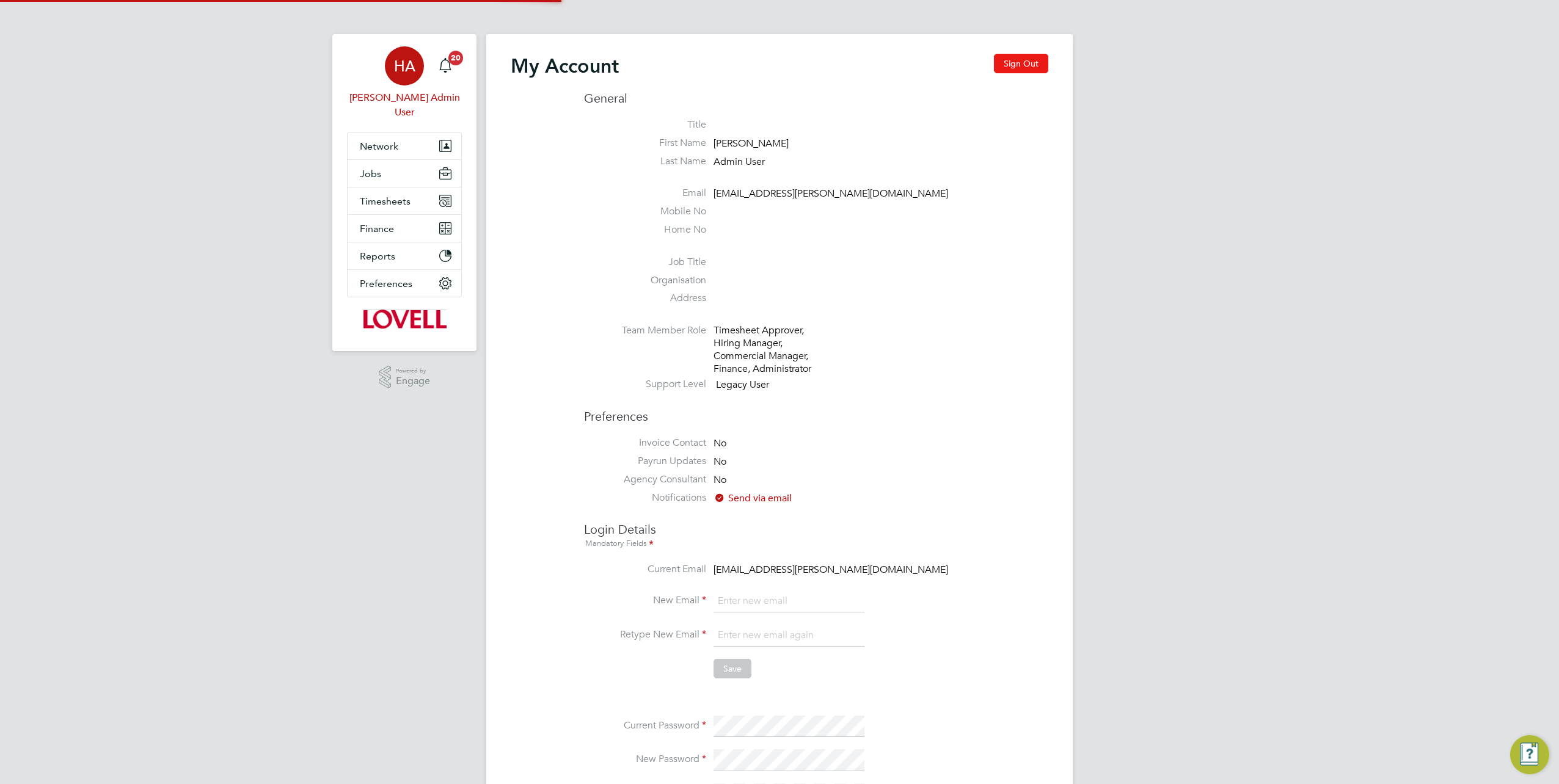
click at [1031, 66] on button "Sign Out" at bounding box center [1021, 63] width 54 height 19
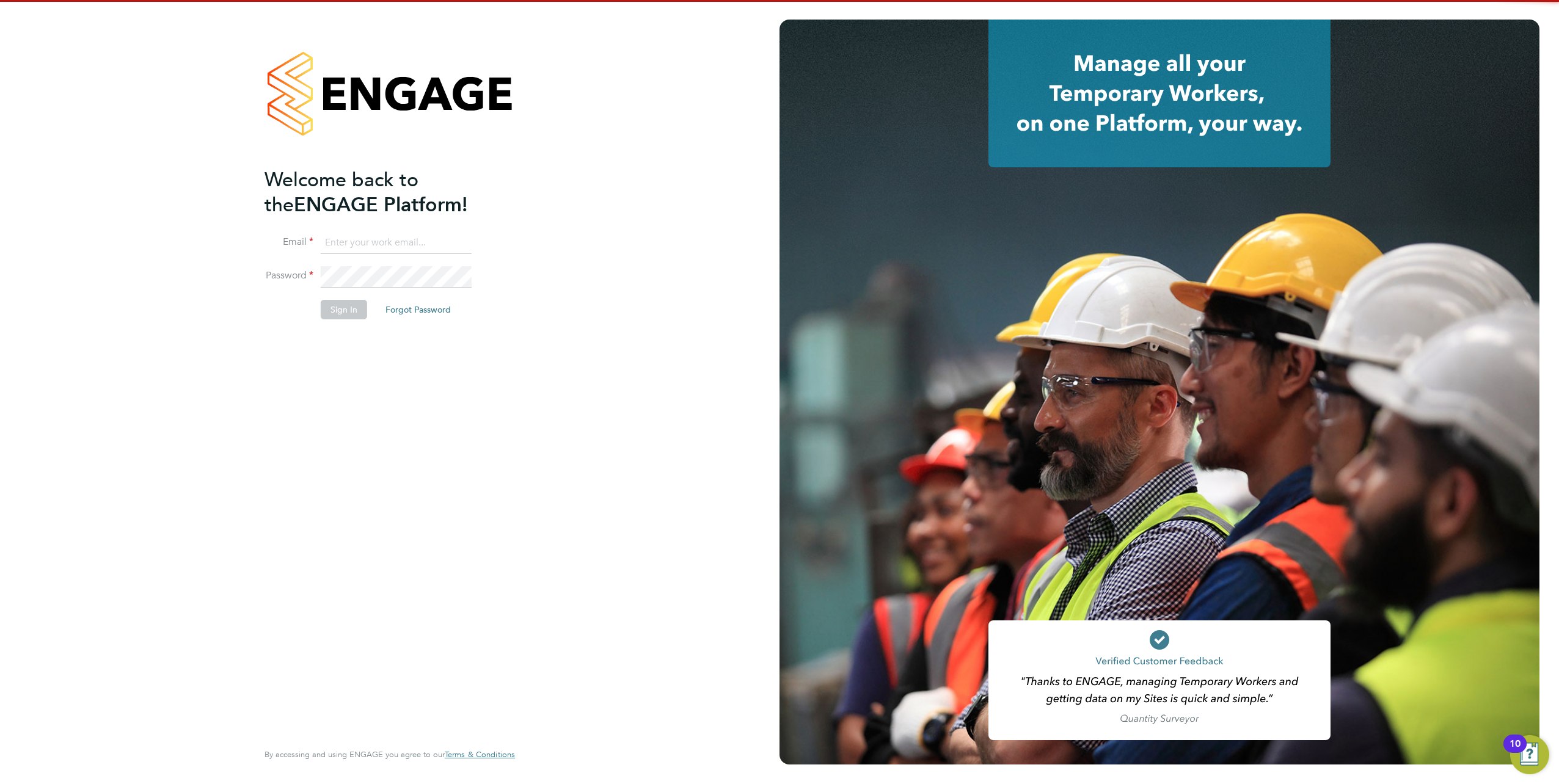
click at [375, 249] on input at bounding box center [396, 243] width 151 height 22
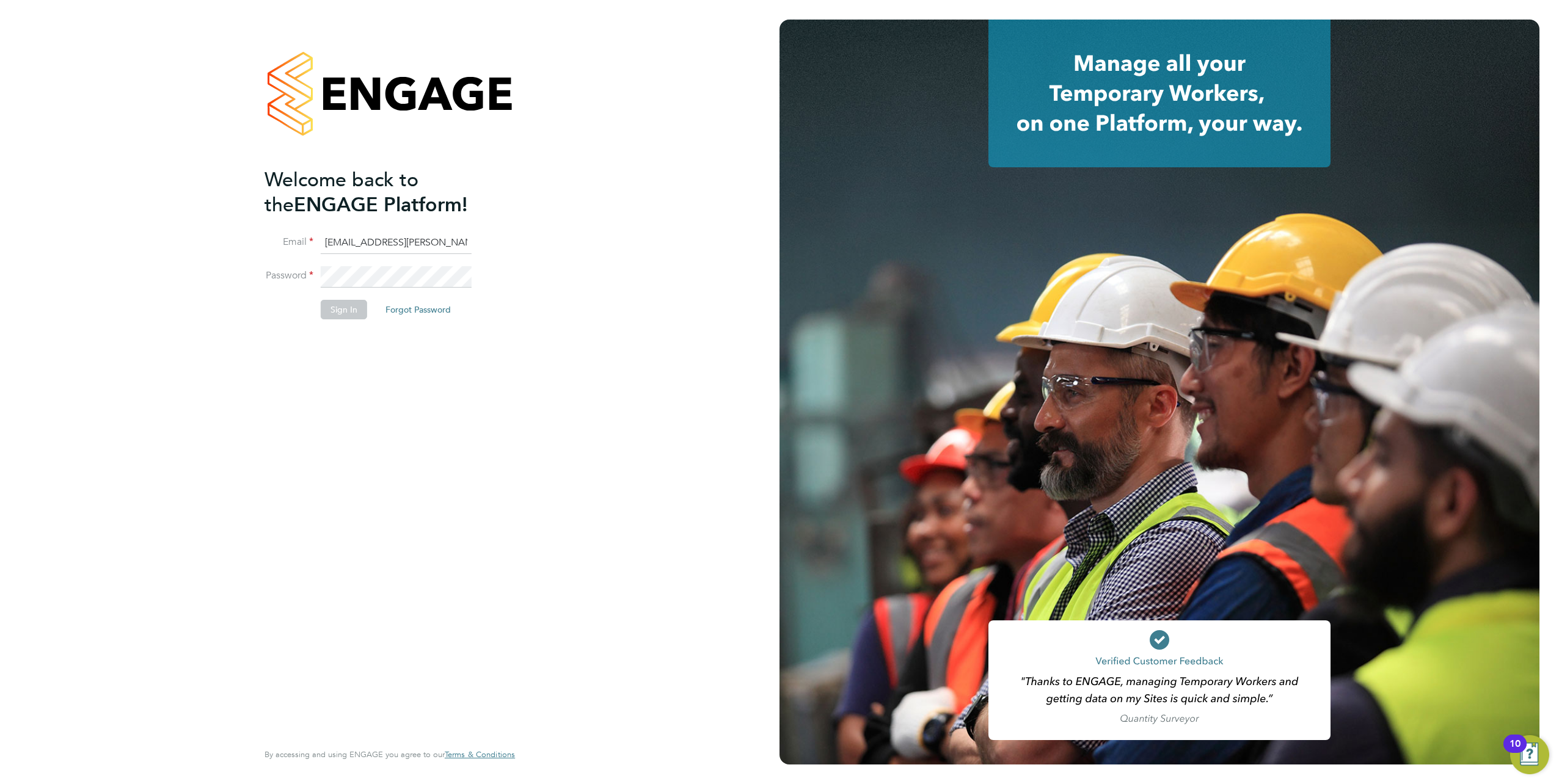
type input "[EMAIL_ADDRESS][PERSON_NAME][DOMAIN_NAME]"
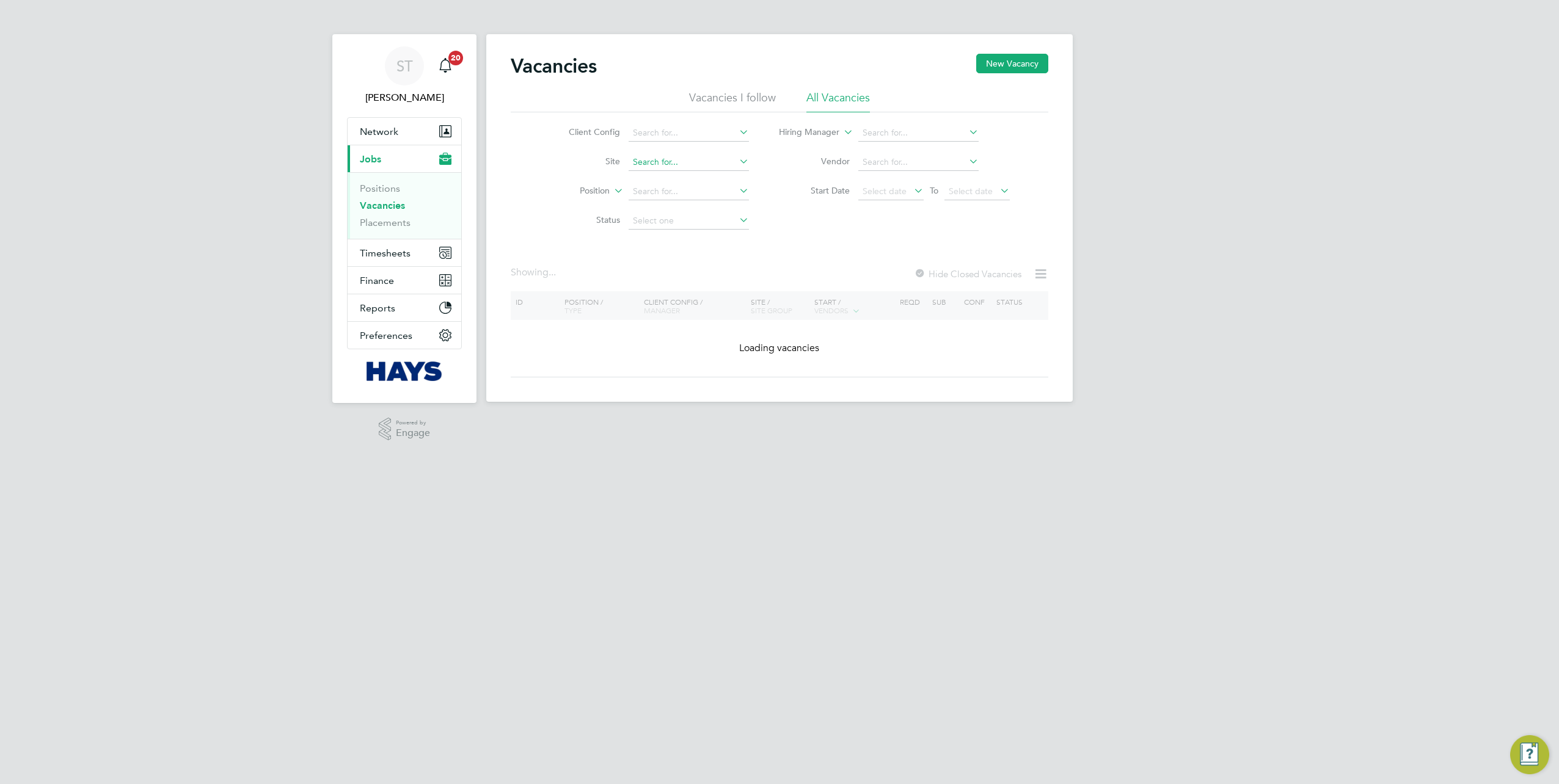
click at [653, 161] on input at bounding box center [688, 162] width 121 height 17
paste input "15CA05"
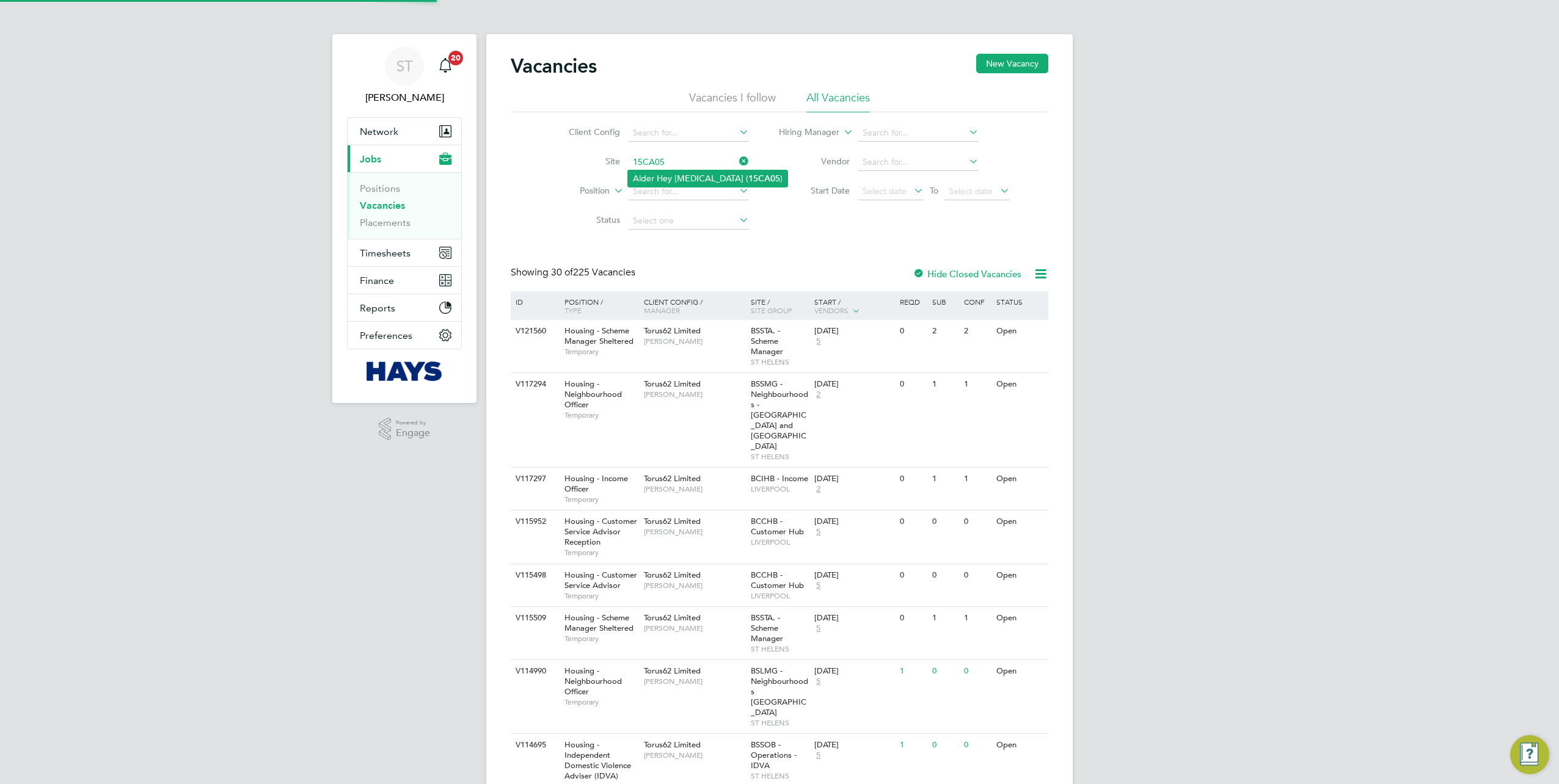
click at [653, 177] on li "Alder Hey [MEDICAL_DATA] ( 15CA05 )" at bounding box center [707, 179] width 159 height 17
type input "Alder Hey [MEDICAL_DATA] (15CA05)"
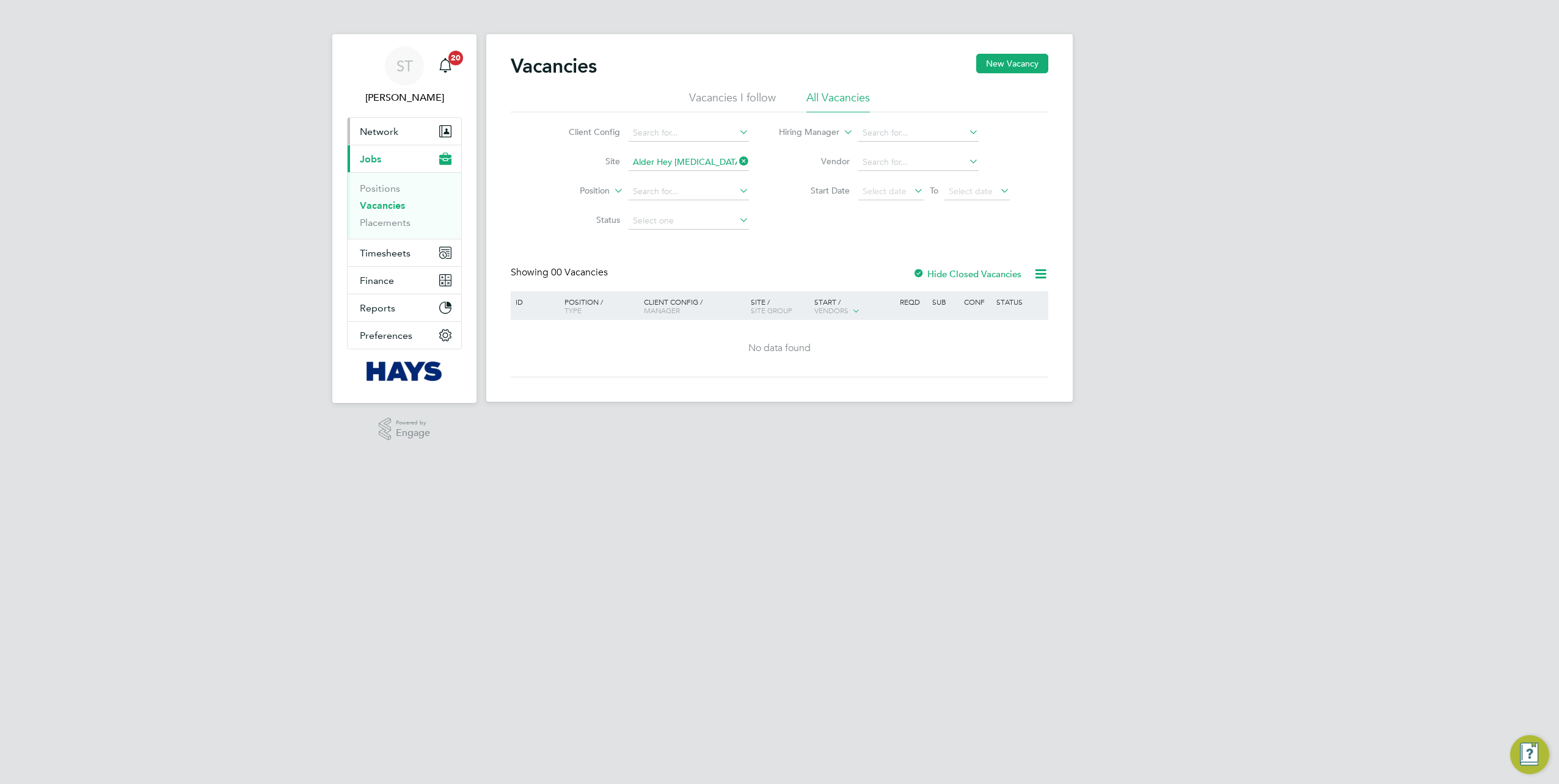
click at [384, 123] on button "Network" at bounding box center [404, 131] width 113 height 27
click at [368, 194] on link "Sites" at bounding box center [370, 195] width 21 height 12
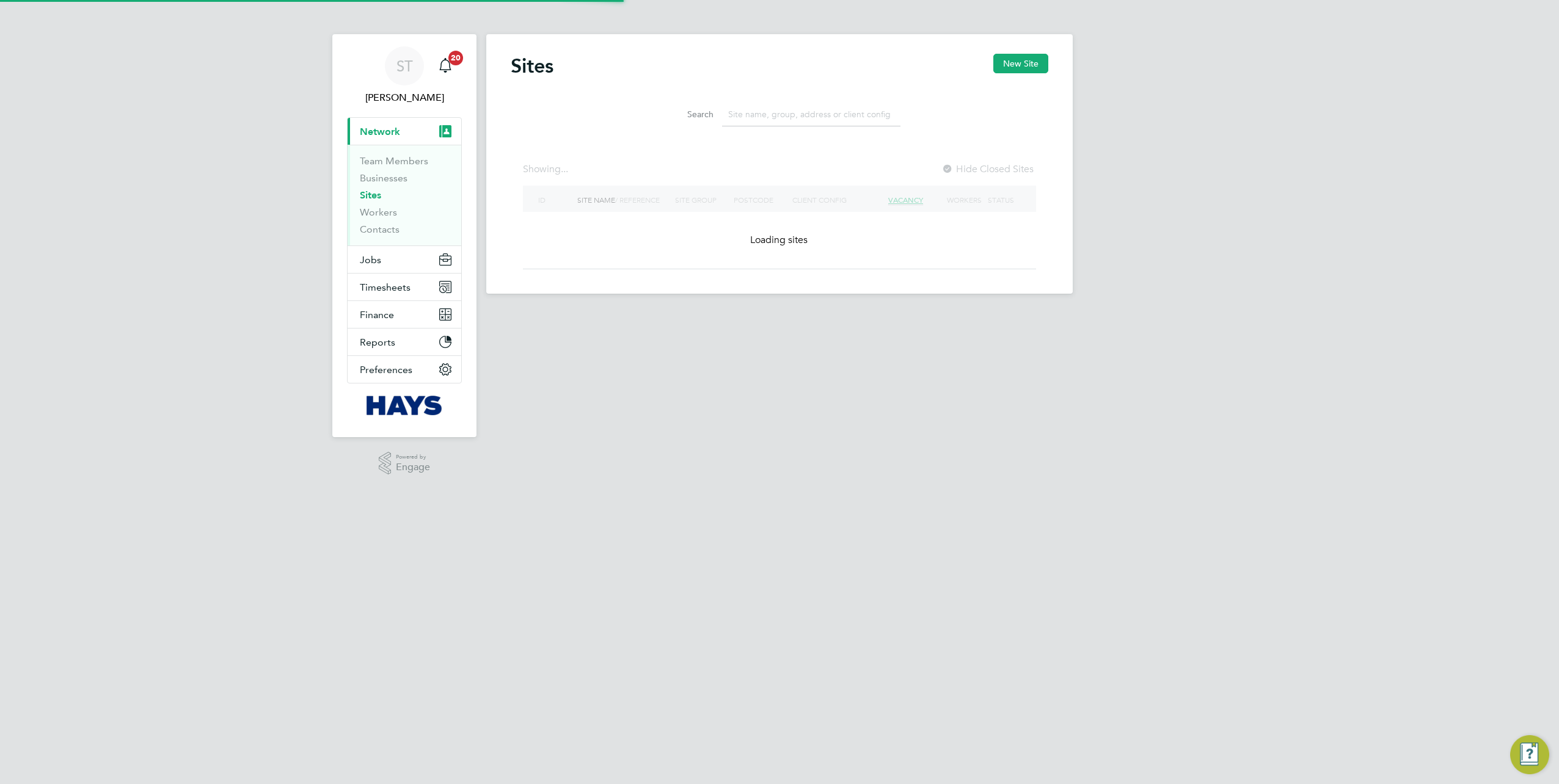
click at [740, 117] on input at bounding box center [811, 114] width 179 height 24
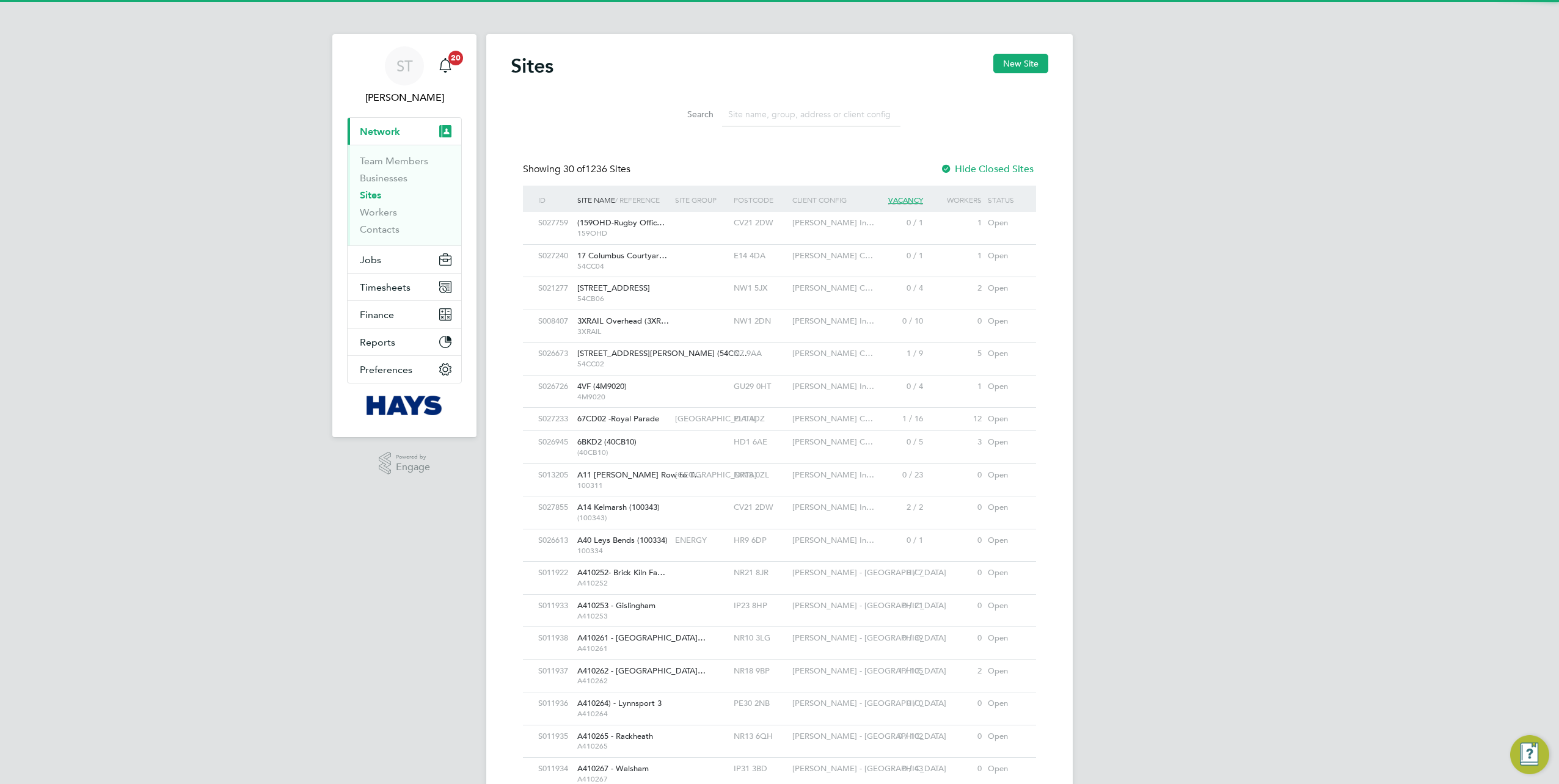
paste input "15CA05"
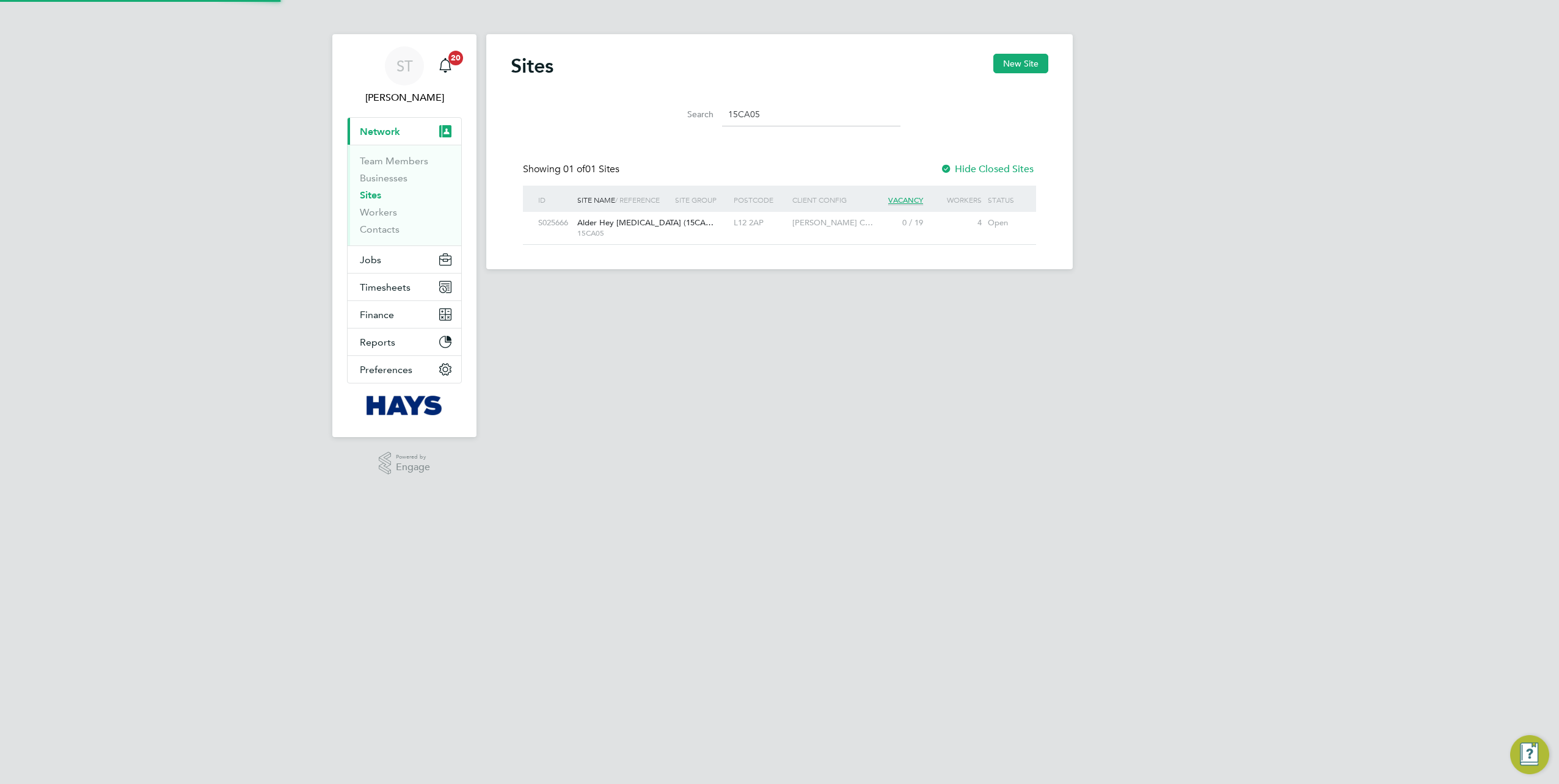
type input "15CA05"
click at [628, 221] on span "Alder Hey NICU (15CA…" at bounding box center [645, 222] width 136 height 10
click at [382, 262] on button "Jobs" at bounding box center [404, 259] width 113 height 27
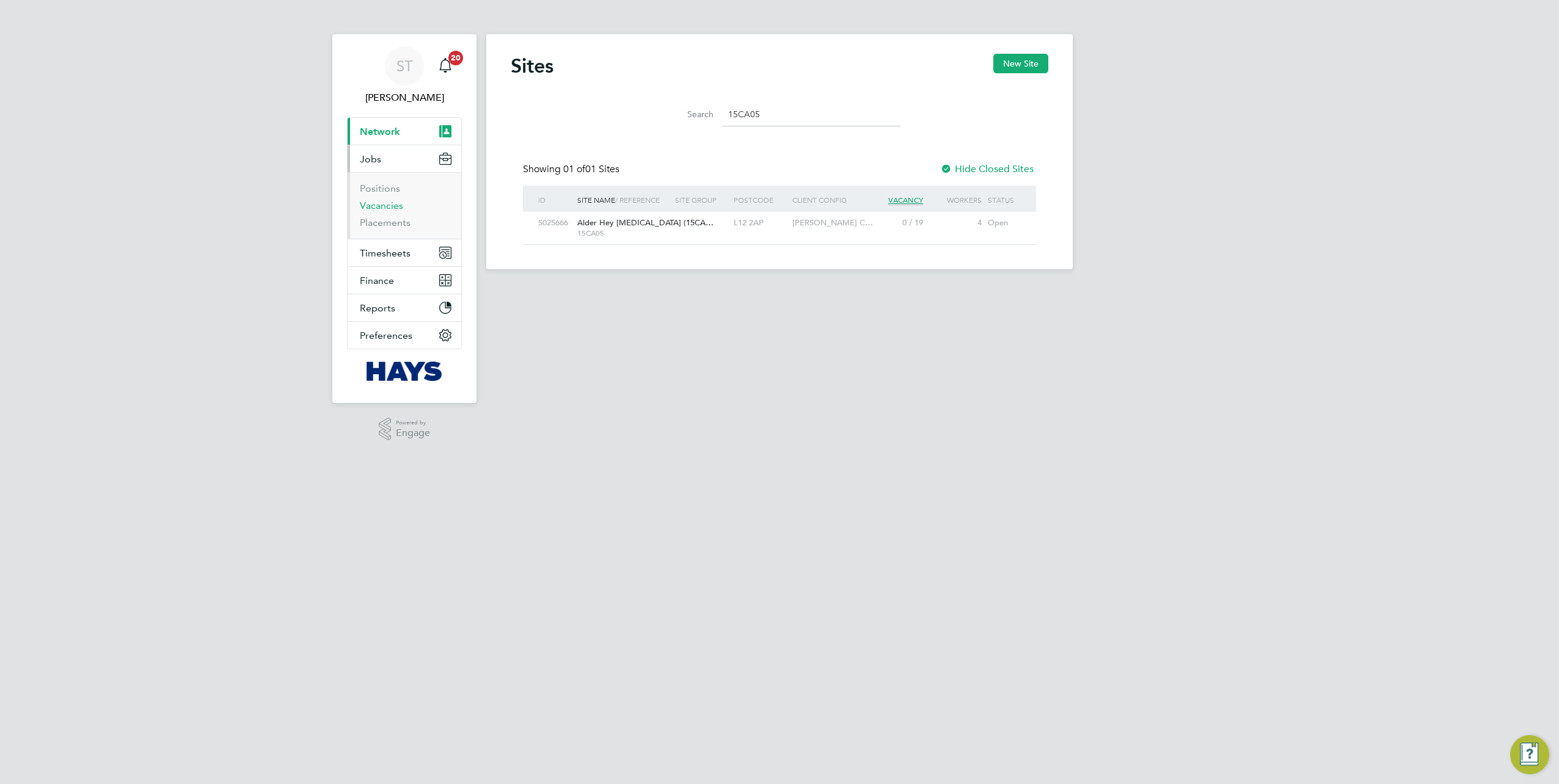
click at [370, 206] on link "Vacancies" at bounding box center [381, 205] width 43 height 12
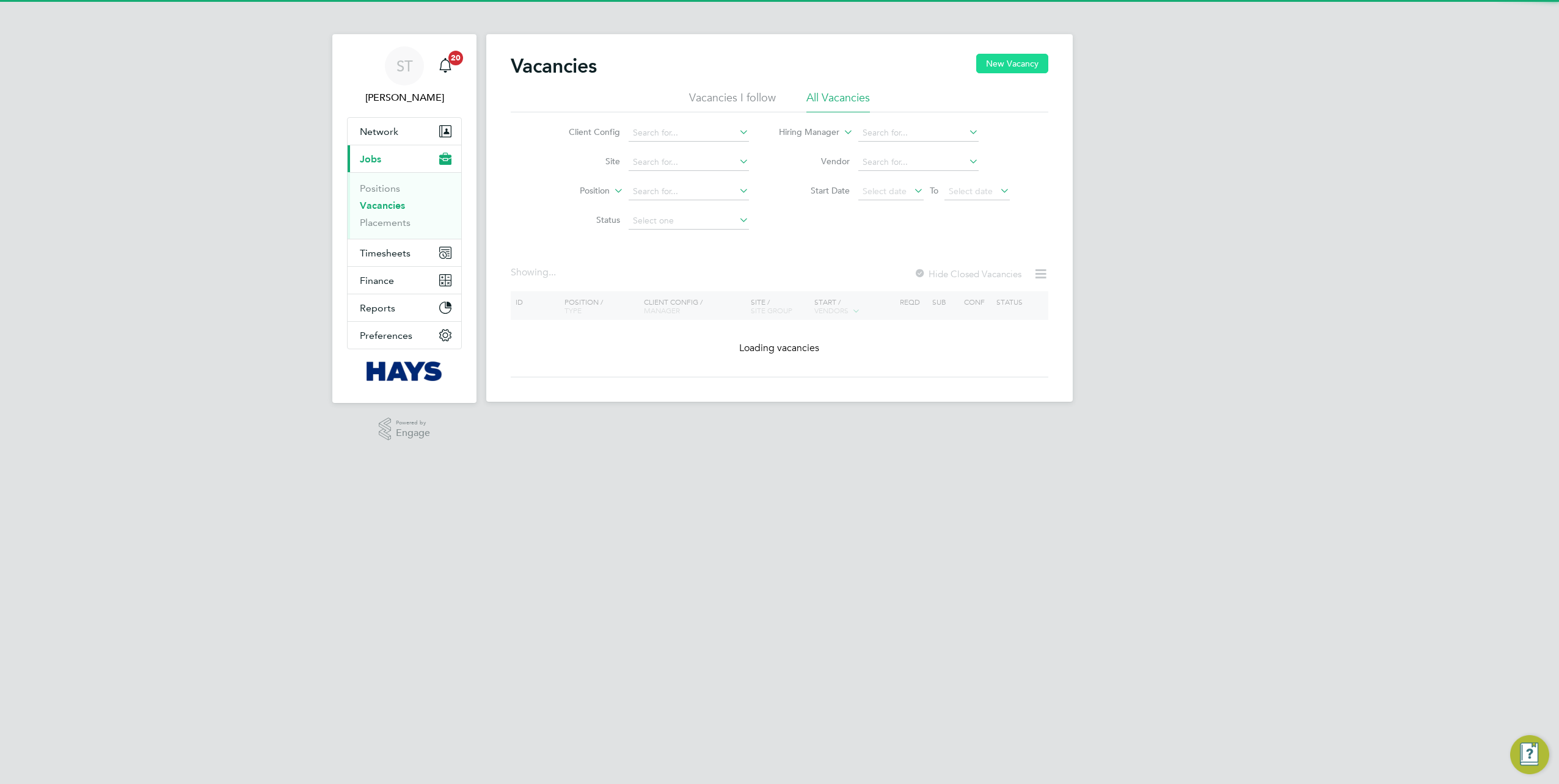
click at [994, 72] on button "New Vacancy" at bounding box center [1012, 63] width 72 height 19
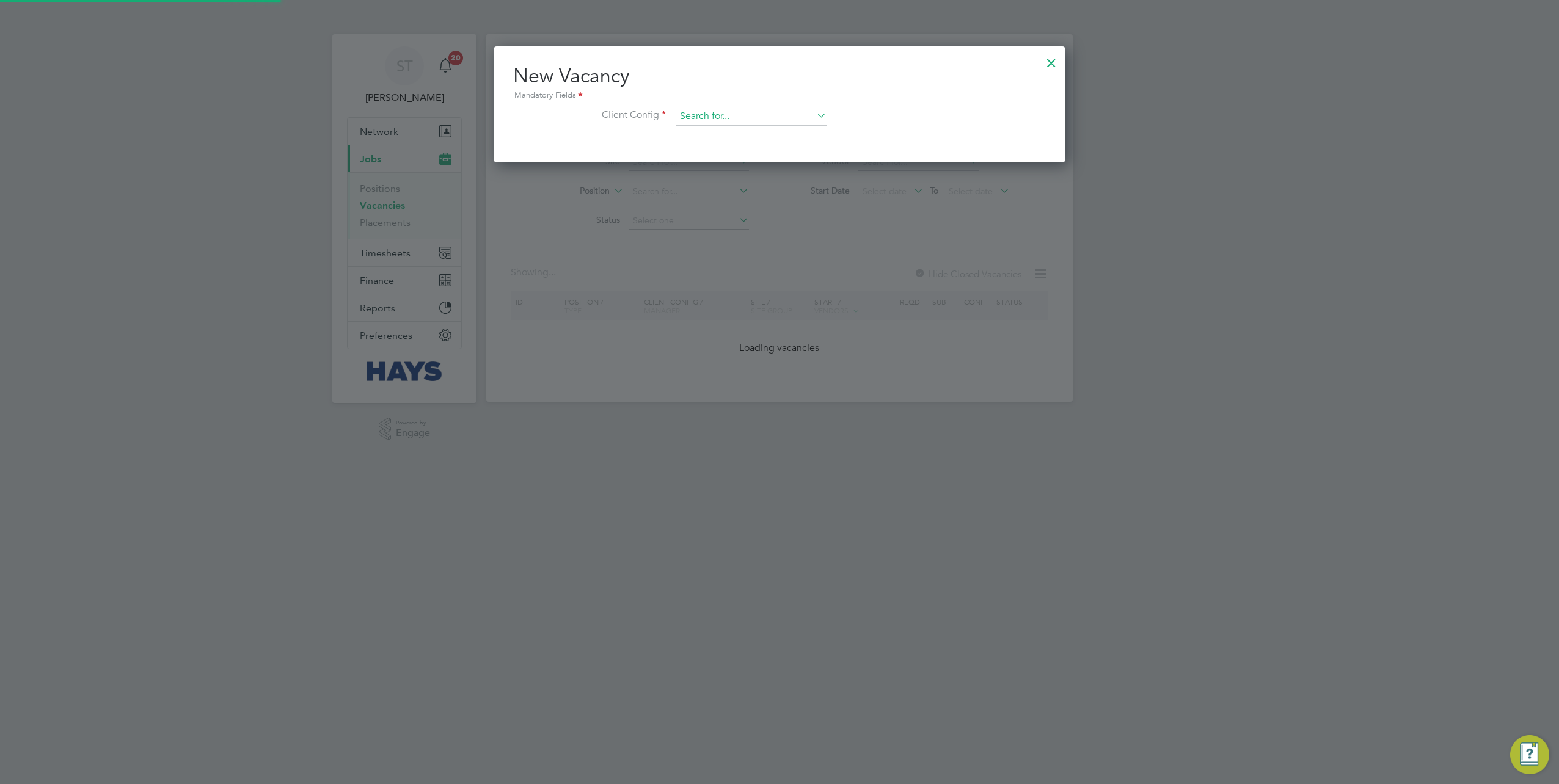
click at [696, 117] on input at bounding box center [751, 117] width 151 height 18
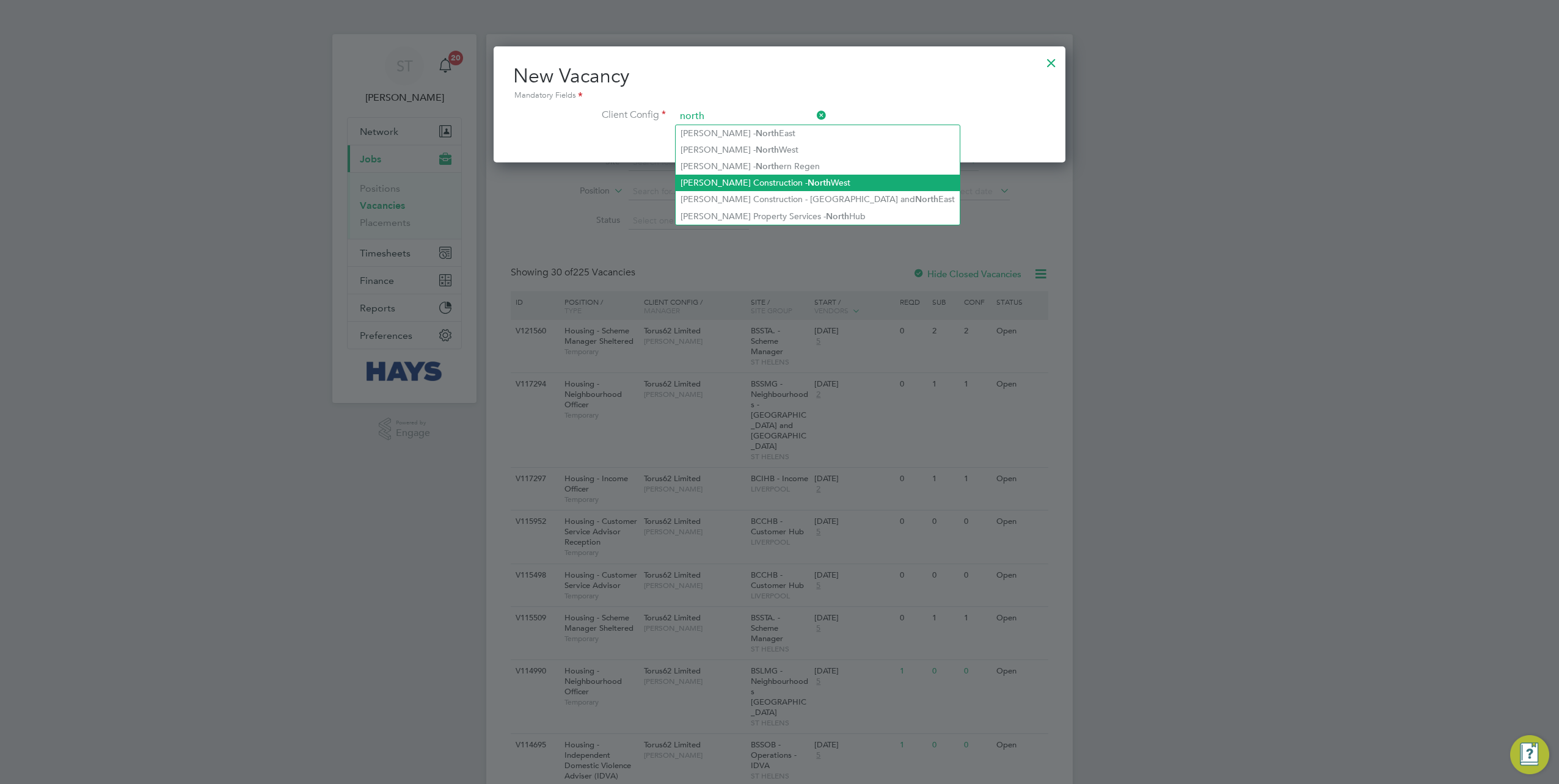
click at [775, 180] on li "Morgan Sindall Construction - North West" at bounding box center [817, 183] width 284 height 17
type input "[PERSON_NAME] Construction - [GEOGRAPHIC_DATA]"
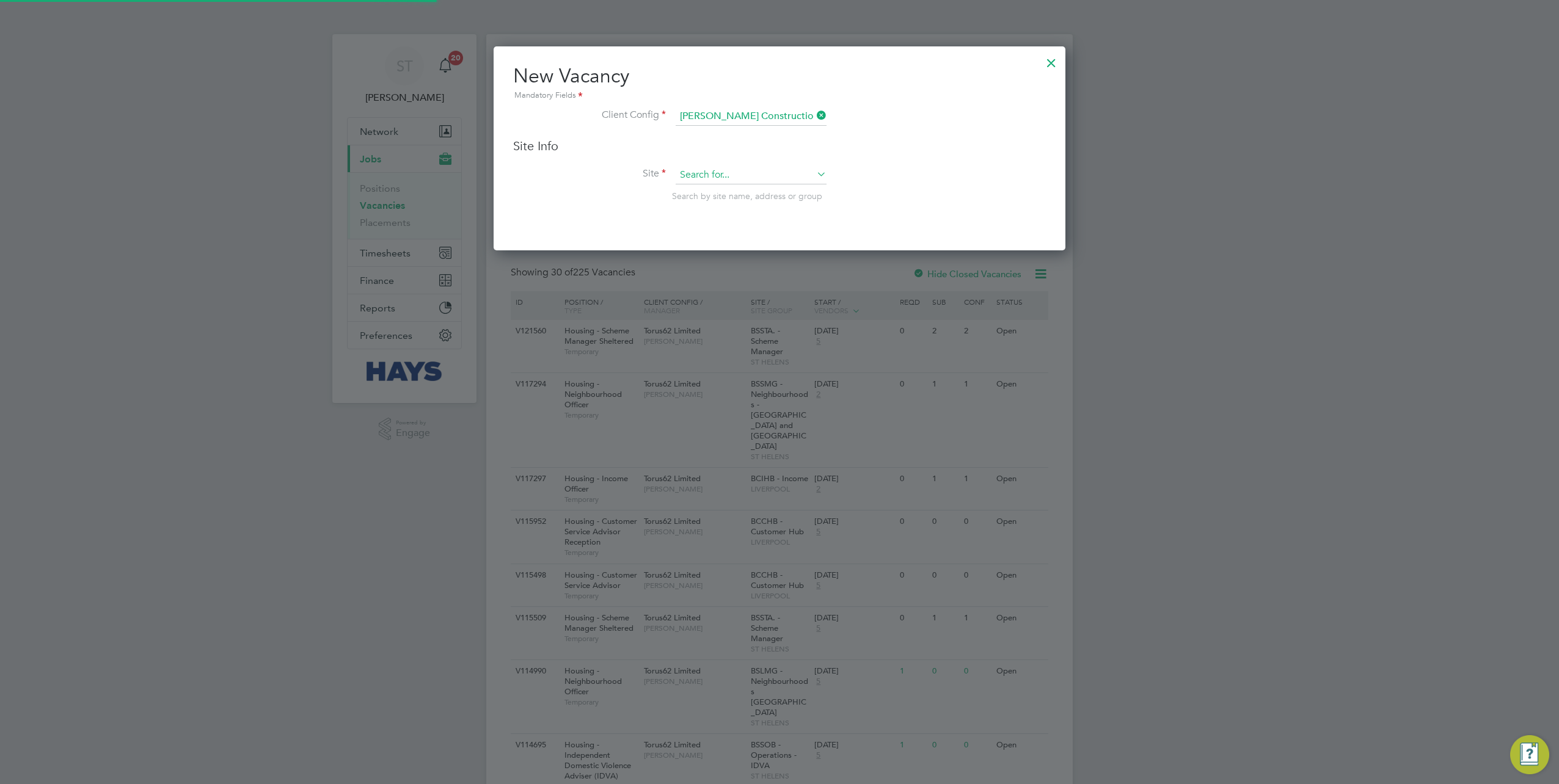
click at [709, 179] on input at bounding box center [751, 176] width 151 height 18
paste input "15CA05"
click at [721, 190] on li "Alder Hey NICU ( 15CA05 )" at bounding box center [755, 191] width 159 height 17
type input "Alder Hey NICU (15CA05)"
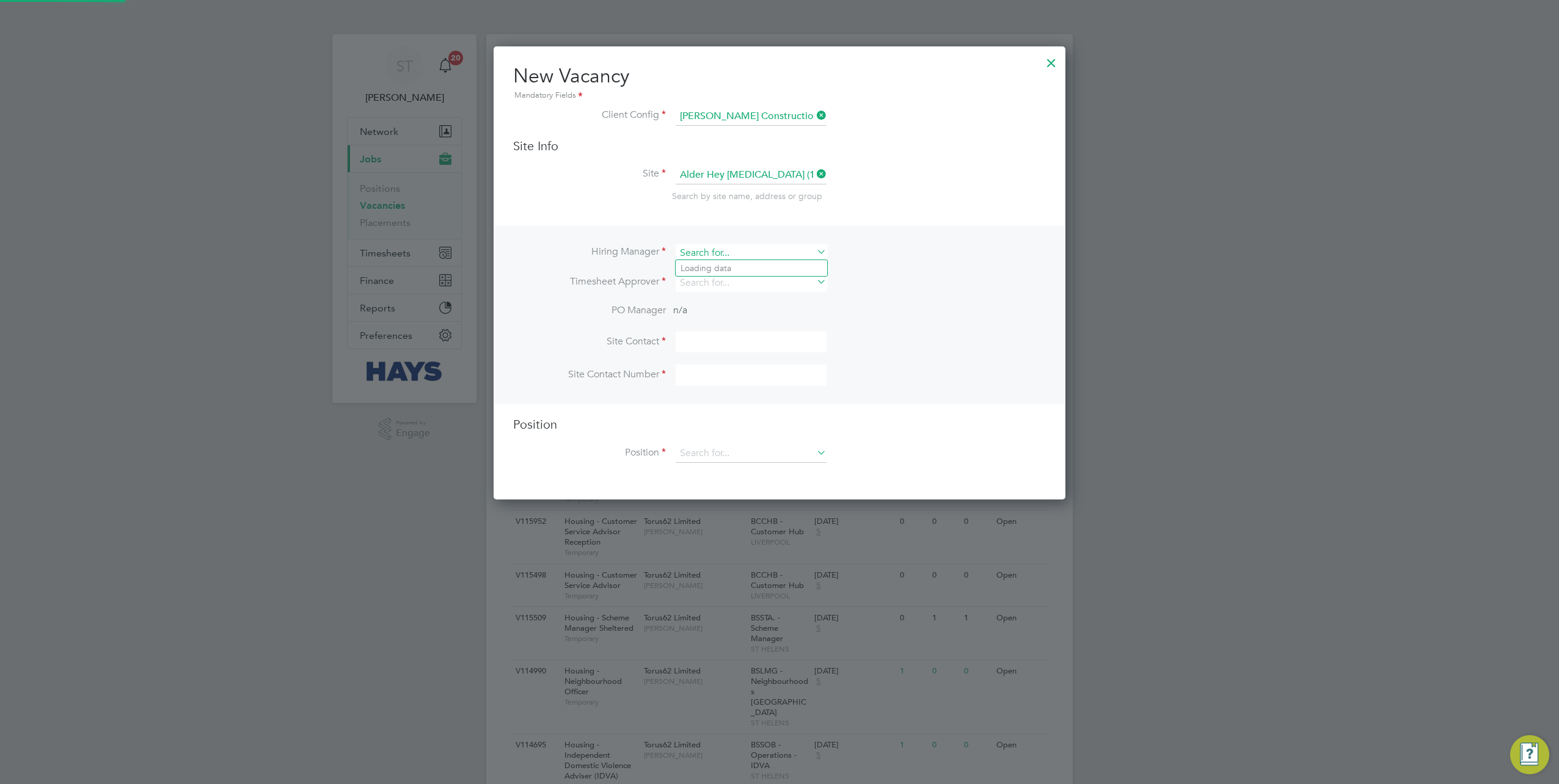
click at [762, 248] on input at bounding box center [751, 252] width 151 height 17
click at [729, 299] on li "An d re Duncan" at bounding box center [751, 302] width 152 height 17
type input "Andre Duncan"
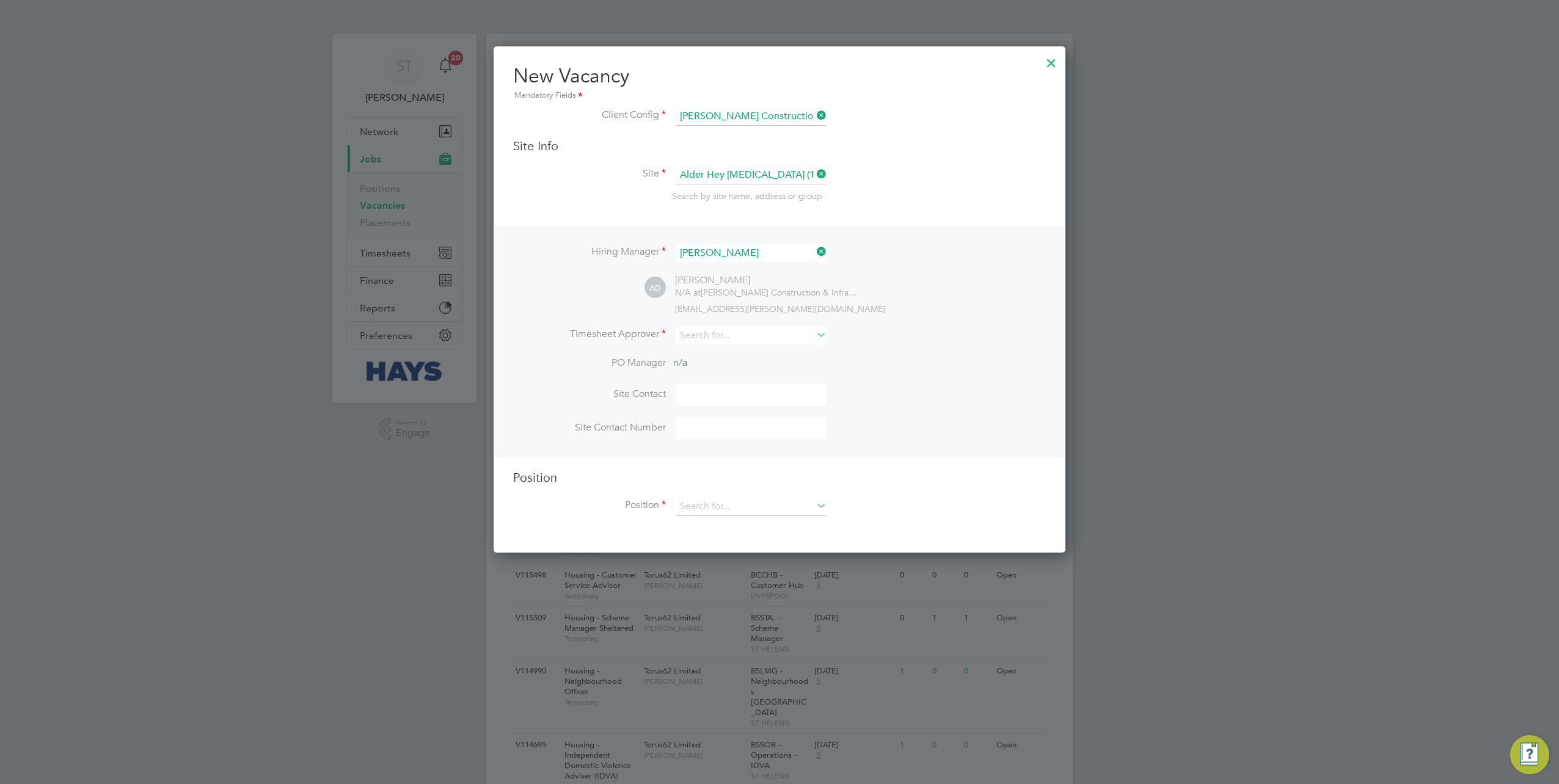
click at [689, 346] on li "Timesheet Approver" at bounding box center [779, 341] width 533 height 30
click at [693, 339] on input at bounding box center [751, 335] width 151 height 17
click at [689, 350] on b "Andre" at bounding box center [715, 351] width 71 height 10
type input "Andre Duncan"
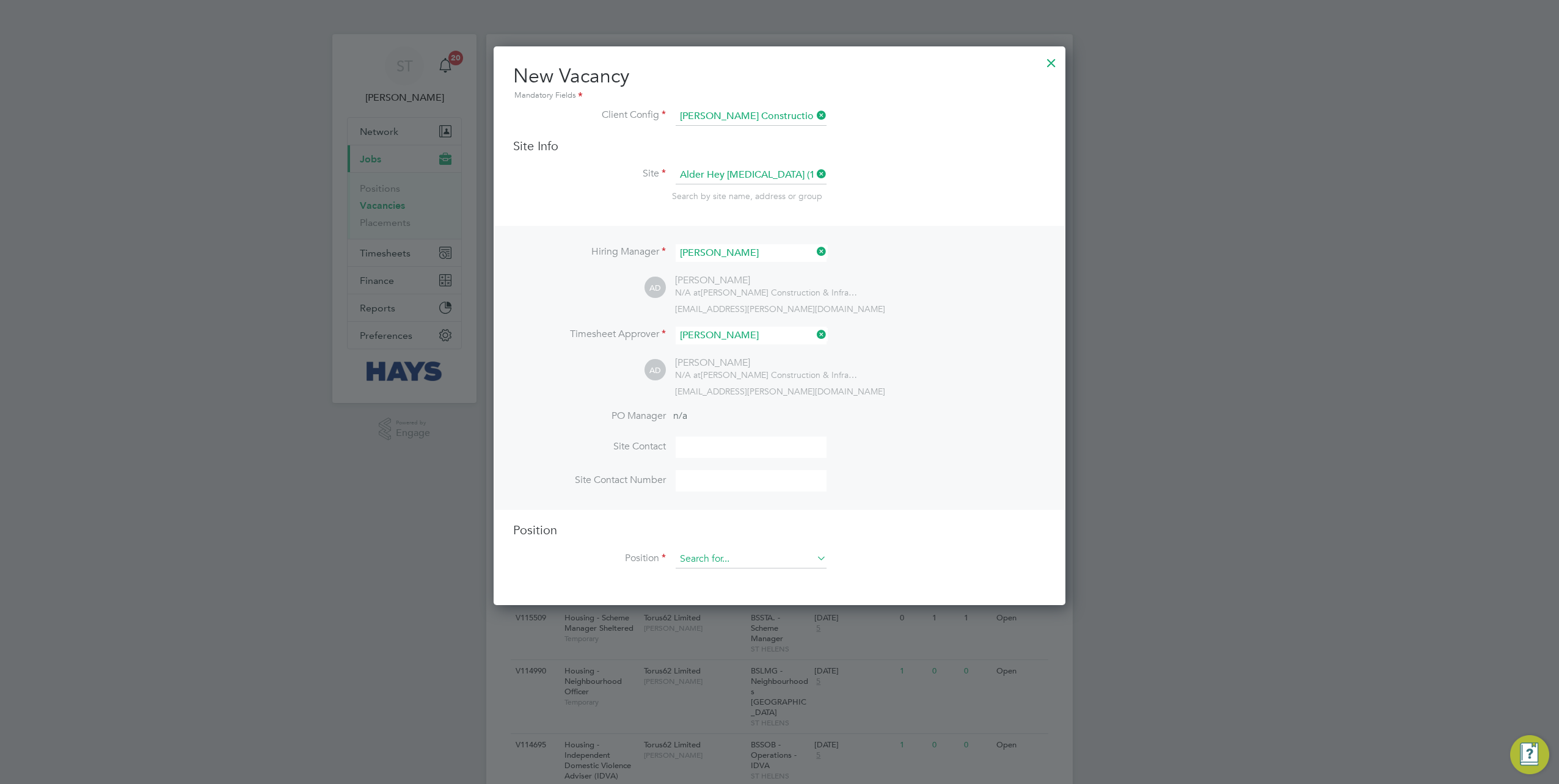
click at [720, 550] on input at bounding box center [751, 559] width 151 height 18
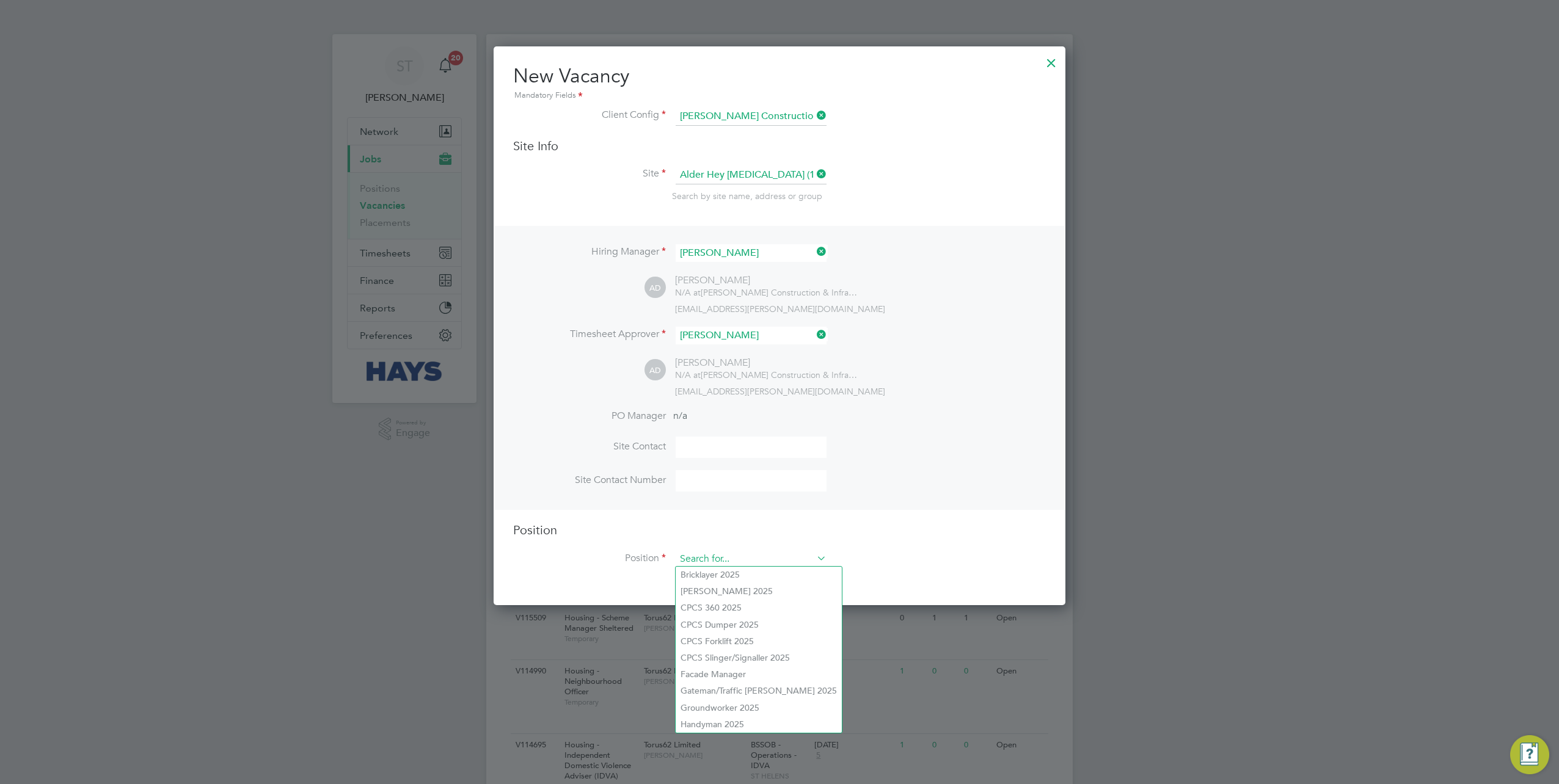
click at [716, 553] on input at bounding box center [751, 559] width 151 height 18
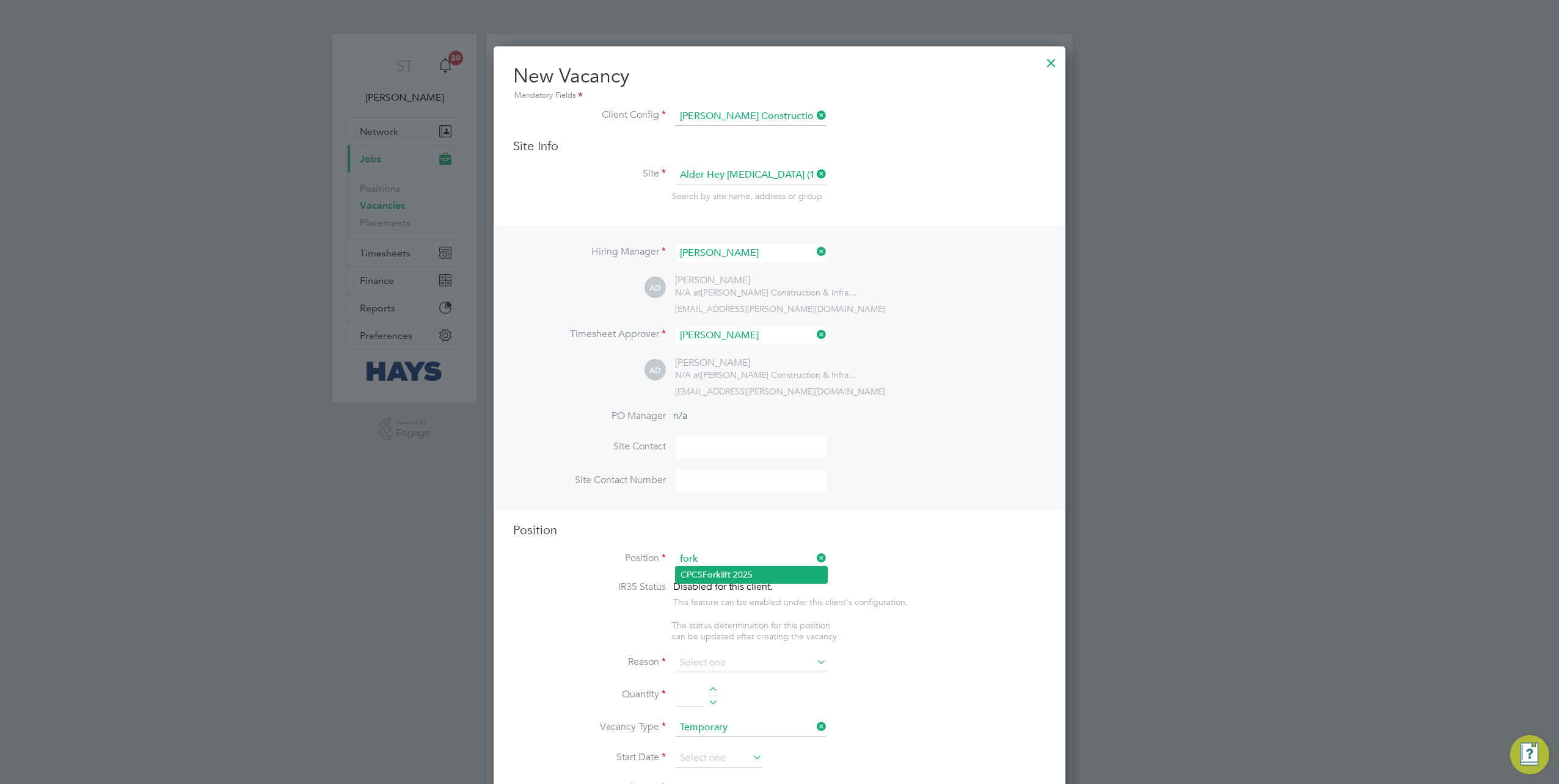
click at [718, 577] on b "Fork" at bounding box center [711, 574] width 18 height 10
type input "CPCS Forklift 2025"
drag, startPoint x: 758, startPoint y: 660, endPoint x: 758, endPoint y: 668, distance: 8.0
click at [758, 661] on input at bounding box center [751, 663] width 151 height 18
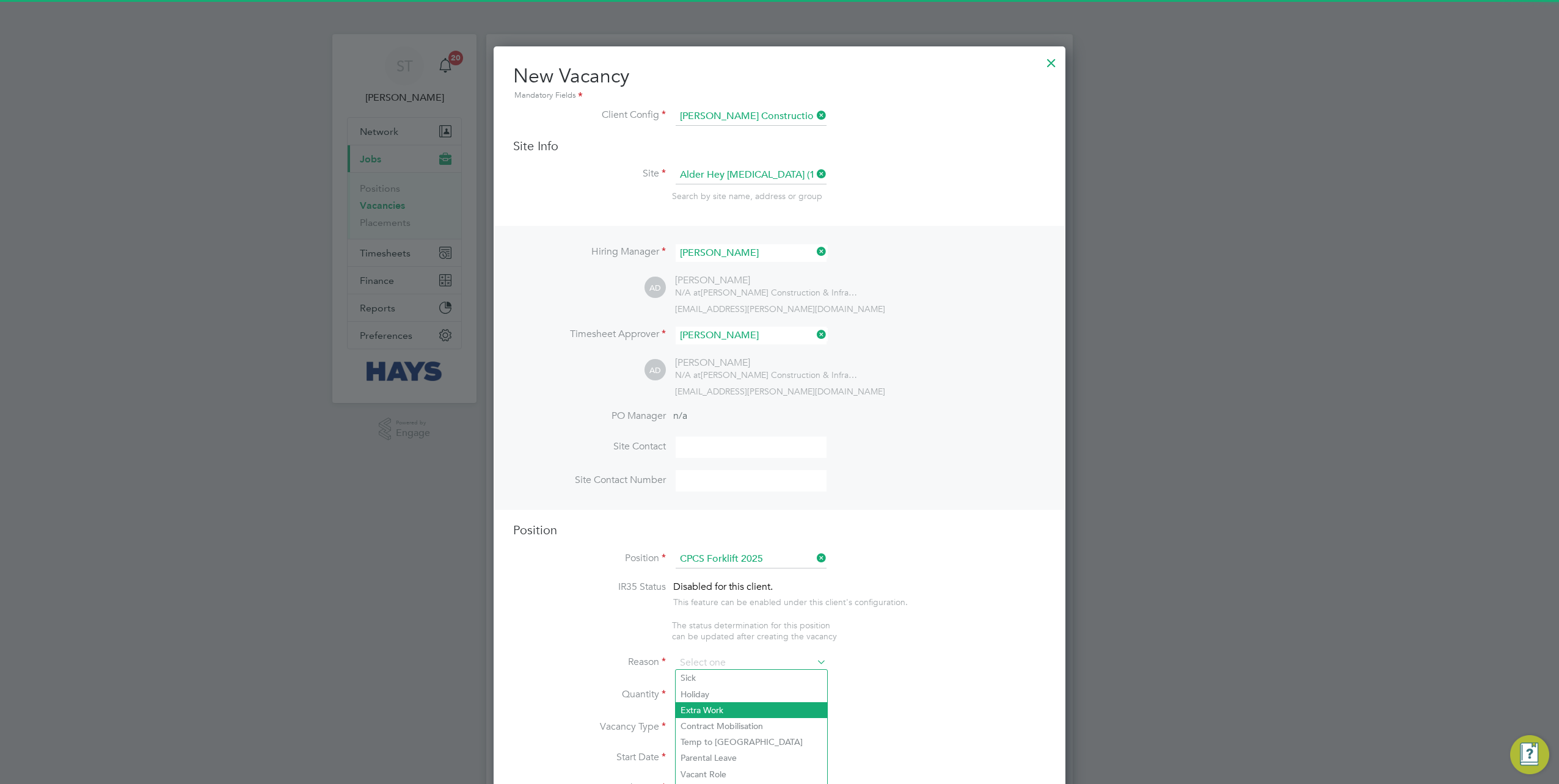
click at [722, 709] on li "Extra Work" at bounding box center [751, 709] width 152 height 16
type input "Extra Work"
click at [686, 679] on li "Reason Extra Work" at bounding box center [779, 669] width 533 height 30
click at [703, 688] on li "Quantity" at bounding box center [779, 701] width 533 height 34
click at [679, 693] on input at bounding box center [689, 696] width 29 height 22
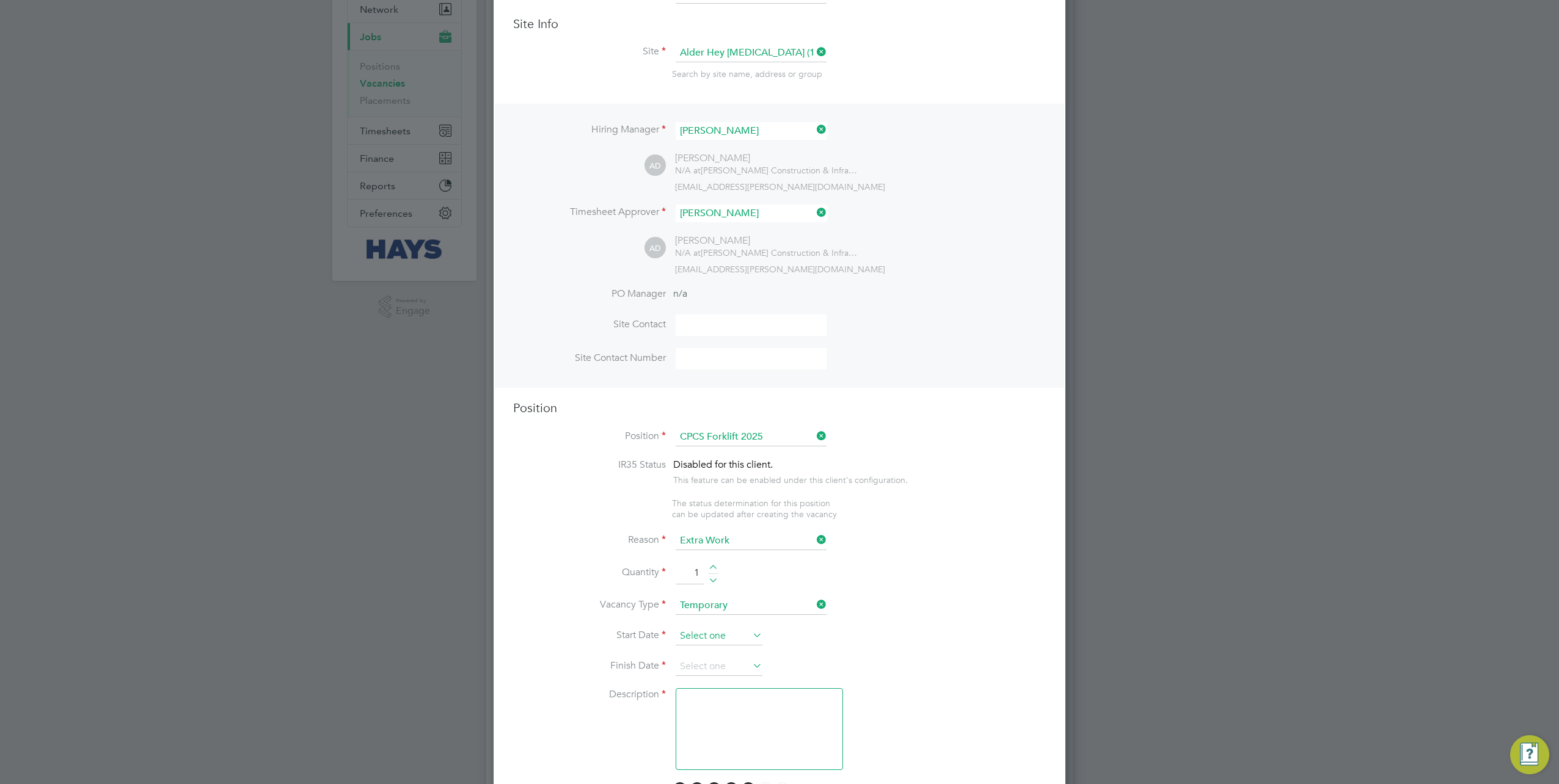
type input "1"
click at [710, 640] on input at bounding box center [719, 637] width 87 height 18
click at [792, 514] on span "26" at bounding box center [788, 507] width 23 height 23
type input "[DATE]"
click at [733, 660] on input at bounding box center [719, 667] width 87 height 18
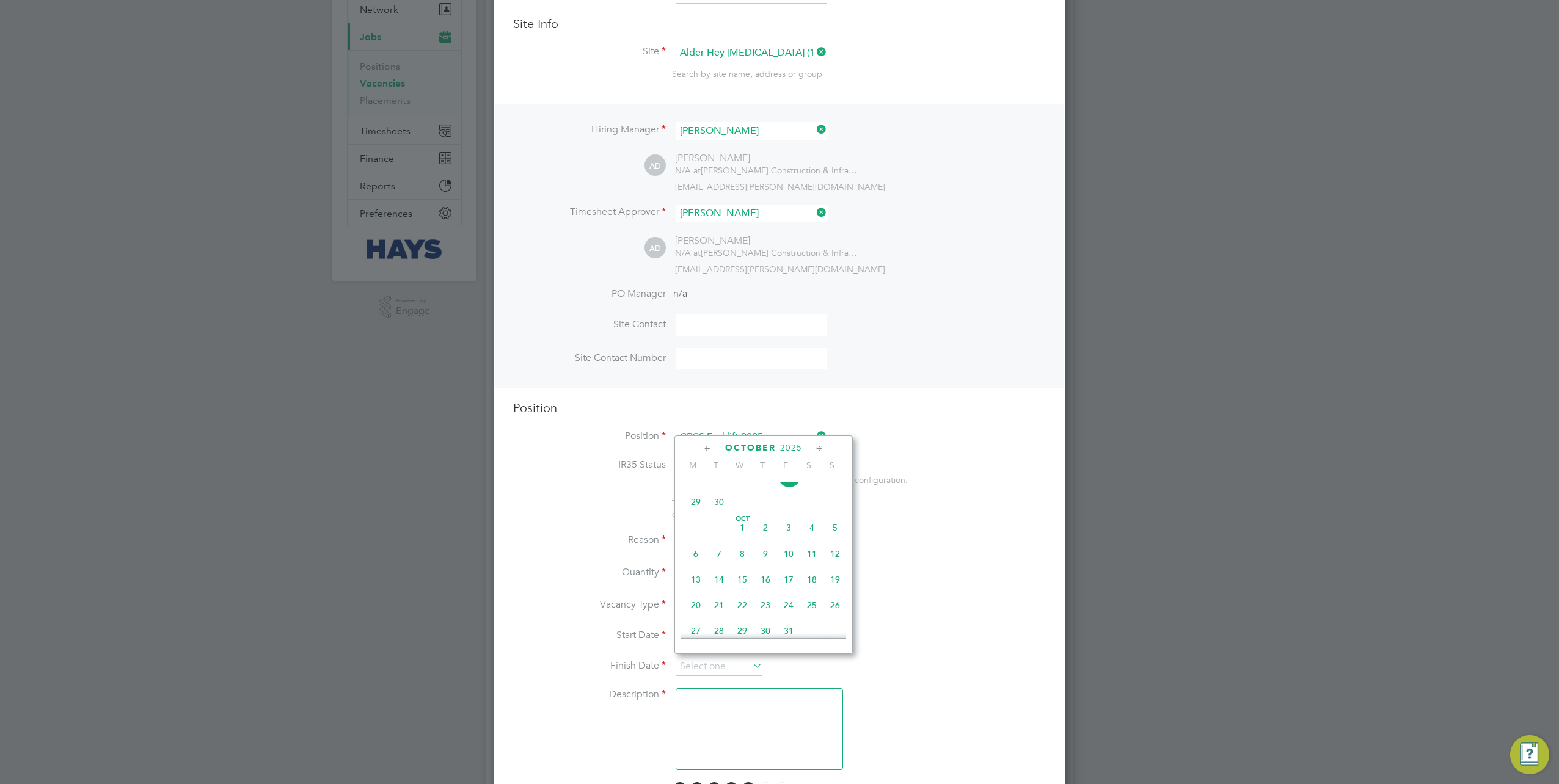
click at [716, 617] on span "21" at bounding box center [719, 605] width 23 height 23
type input "21 Oct 2025"
click at [743, 695] on textarea at bounding box center [759, 729] width 167 height 82
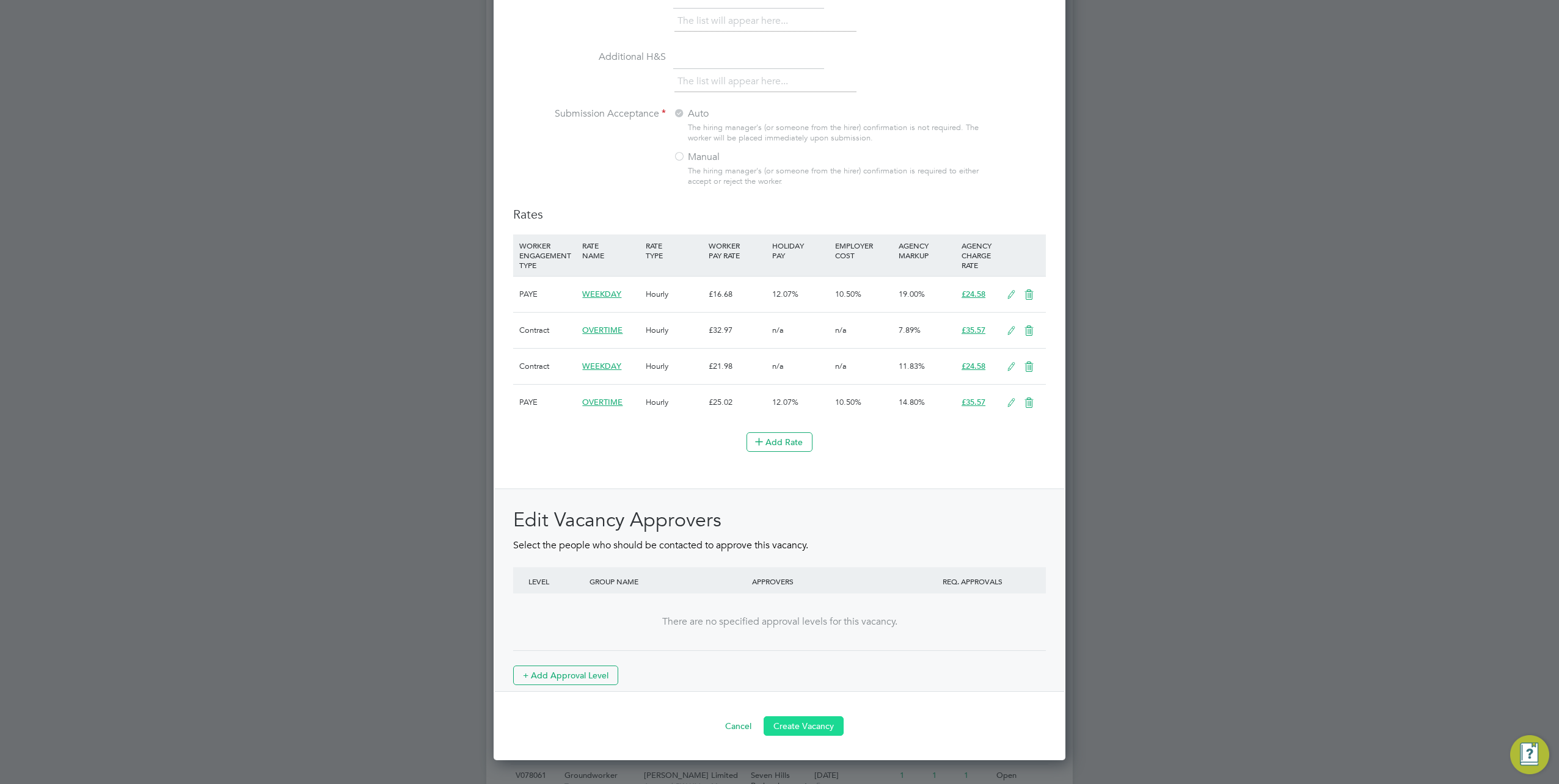
type textarea "."
click at [789, 721] on button "Create Vacancy" at bounding box center [803, 725] width 80 height 19
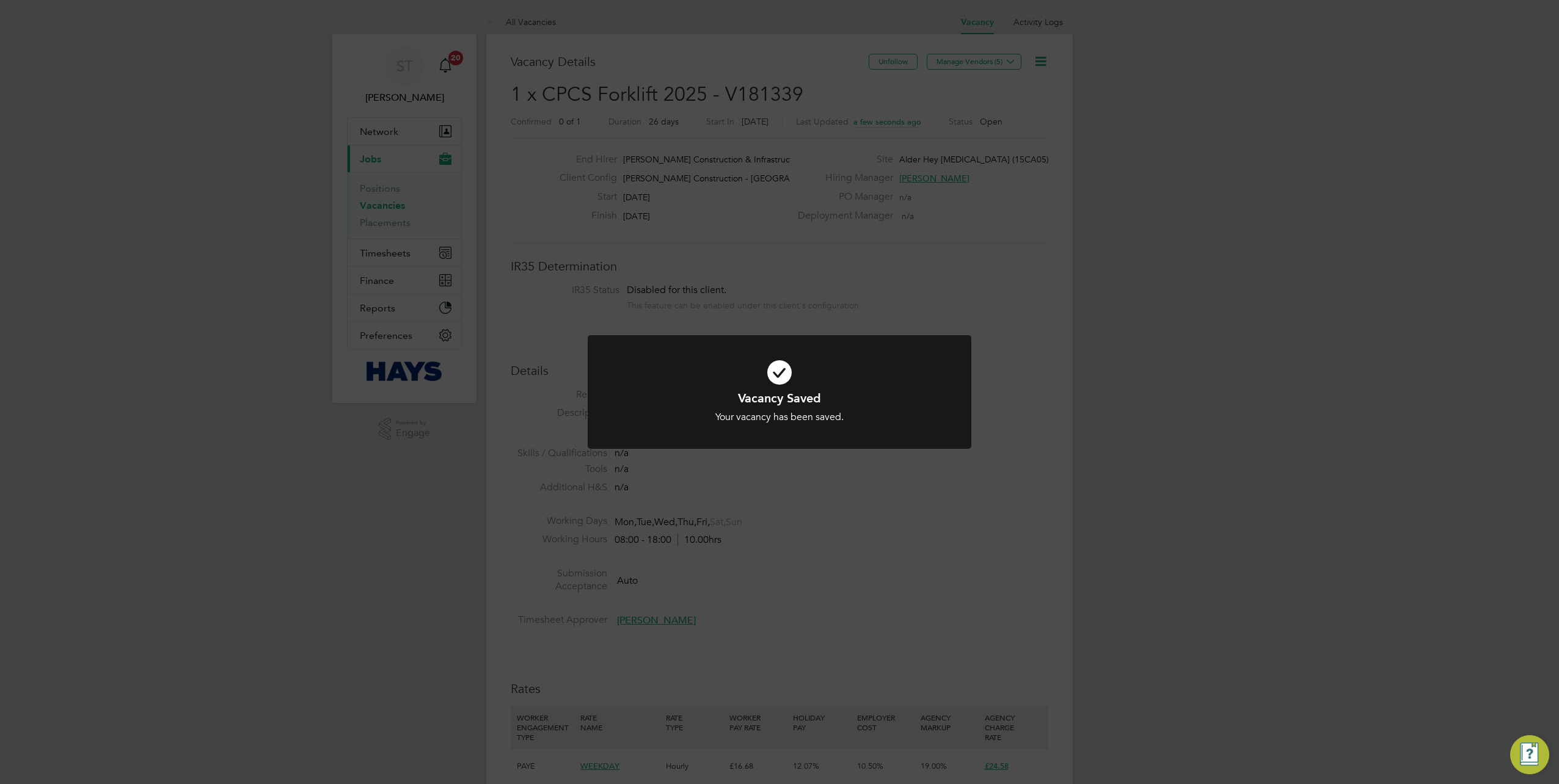
click at [954, 553] on div "Vacancy Saved Your vacancy has been saved. Cancel Okay" at bounding box center [780, 392] width 1559 height 784
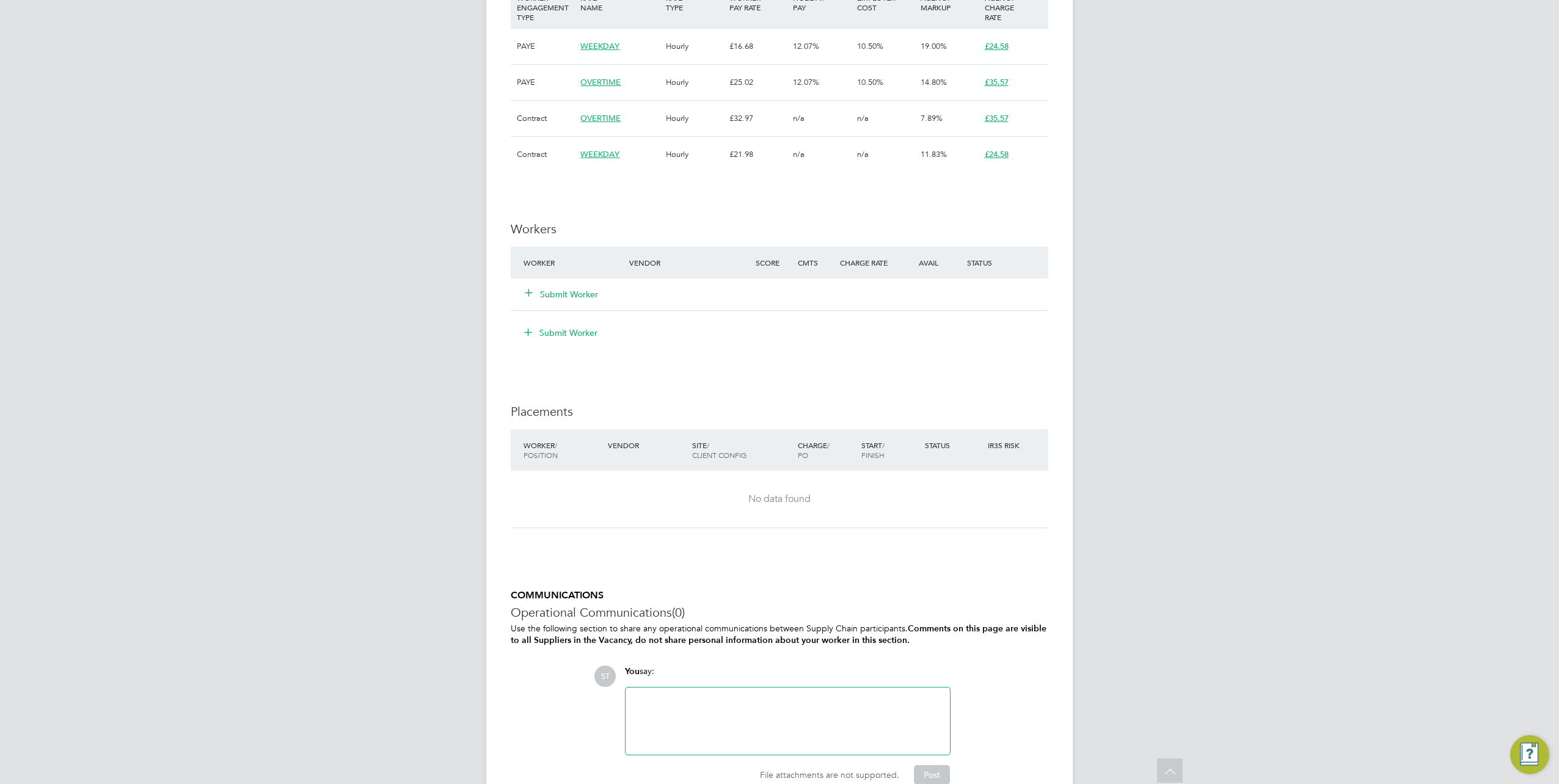
click at [667, 700] on div at bounding box center [788, 721] width 309 height 52
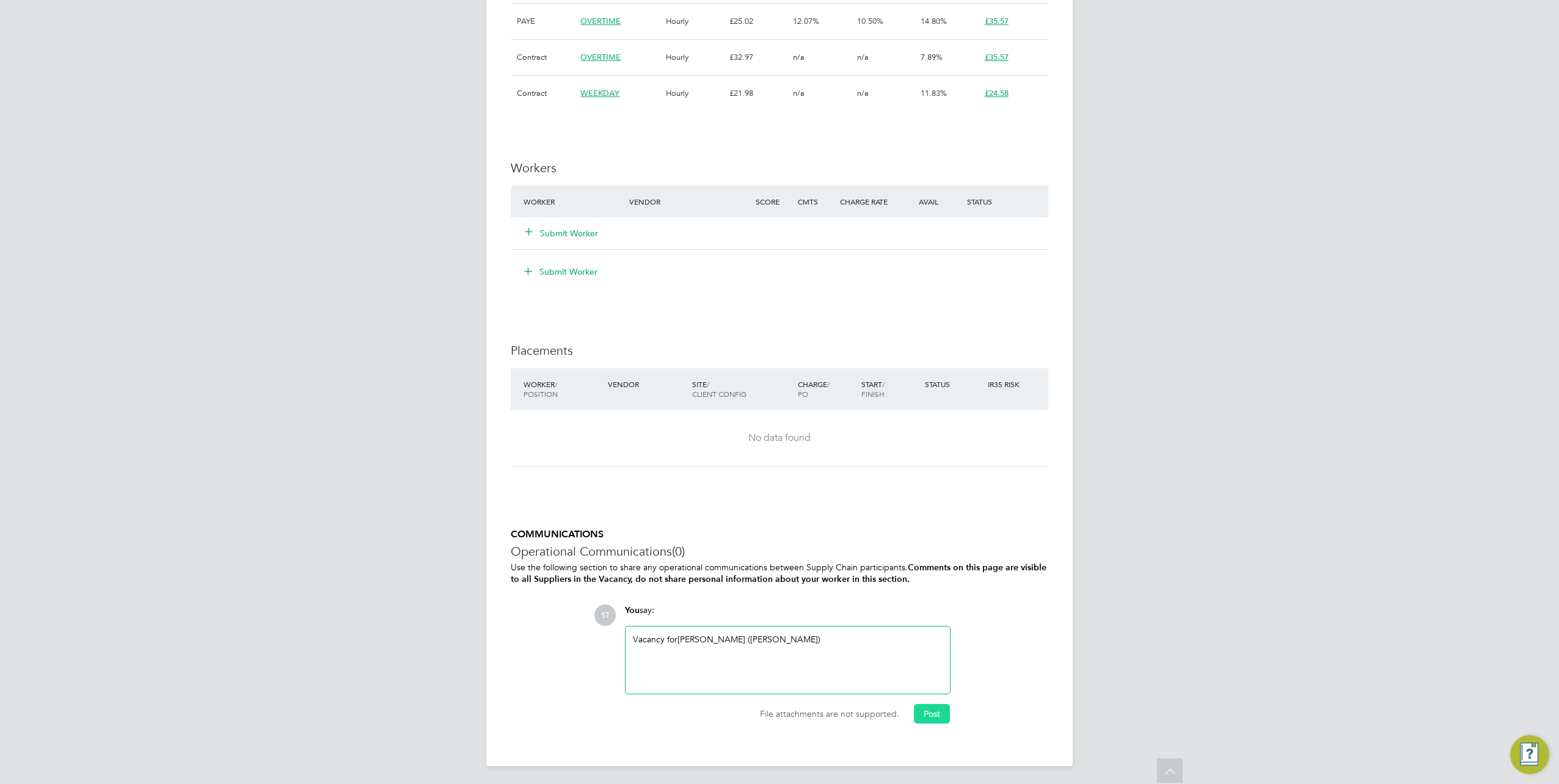
click at [936, 706] on button "Post" at bounding box center [931, 713] width 36 height 19
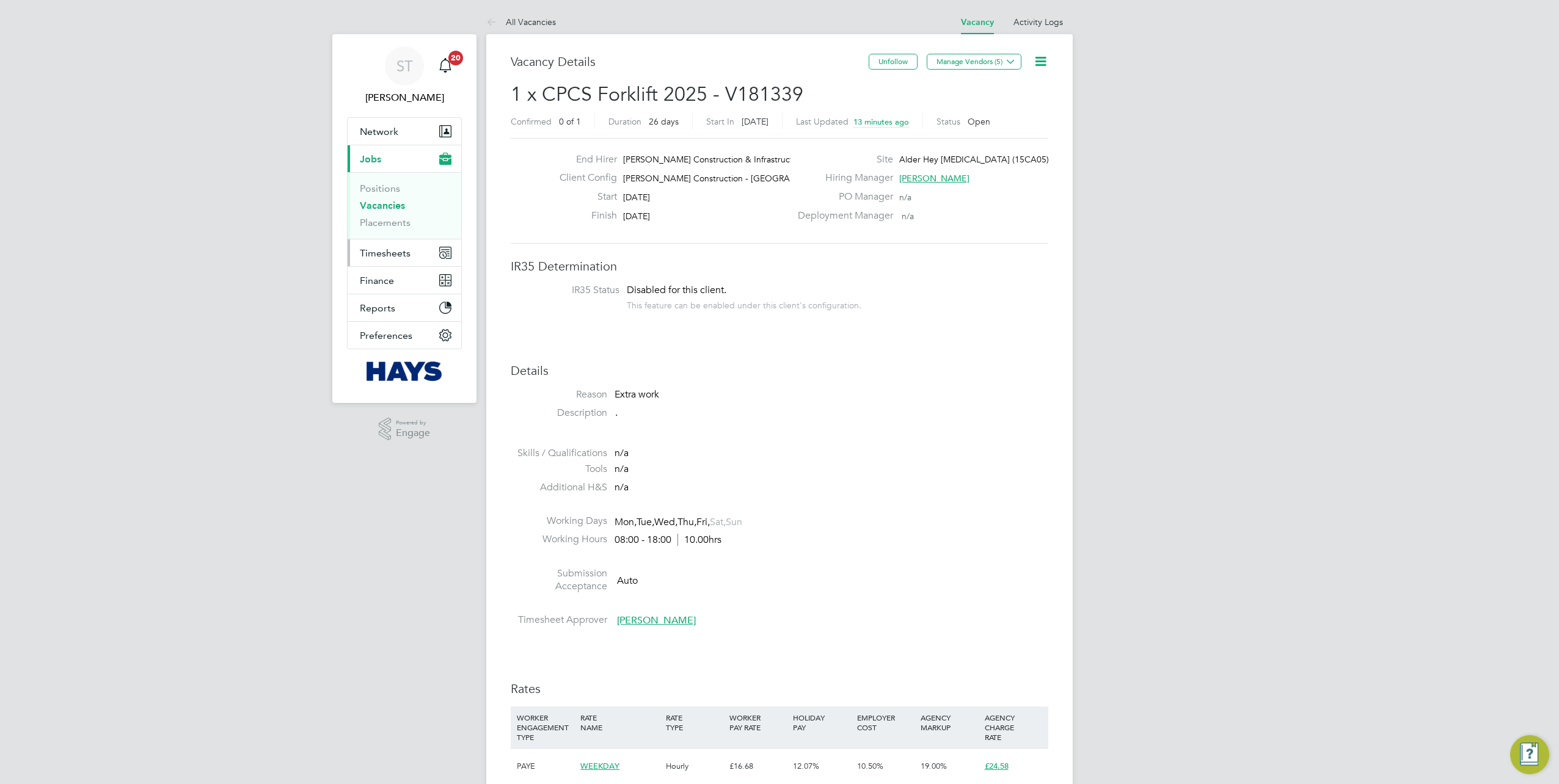
click at [376, 249] on span "Timesheets" at bounding box center [385, 253] width 51 height 12
click at [384, 219] on link "Timesheets" at bounding box center [385, 215] width 51 height 12
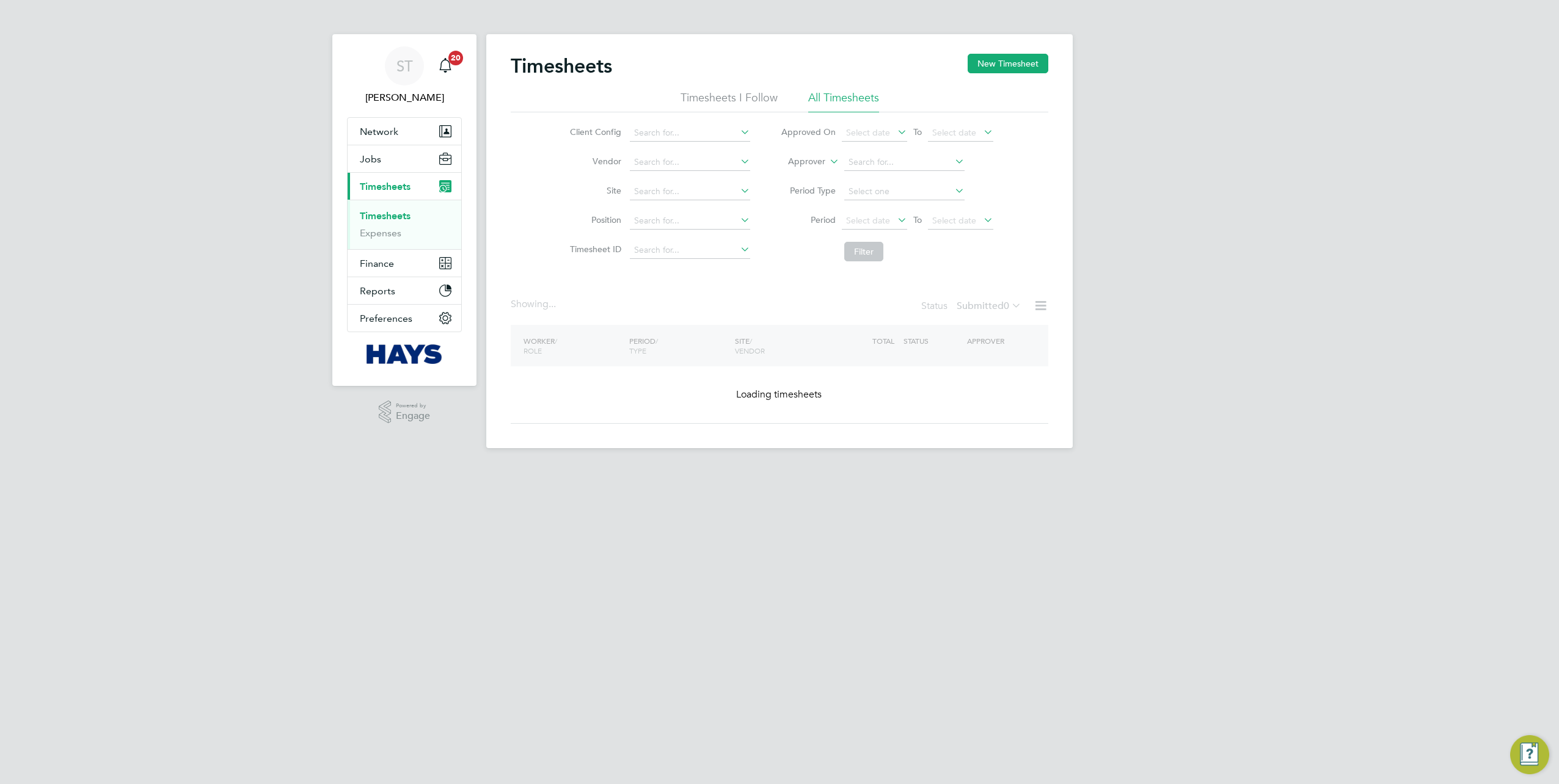
click at [817, 161] on label "Approver" at bounding box center [798, 161] width 55 height 12
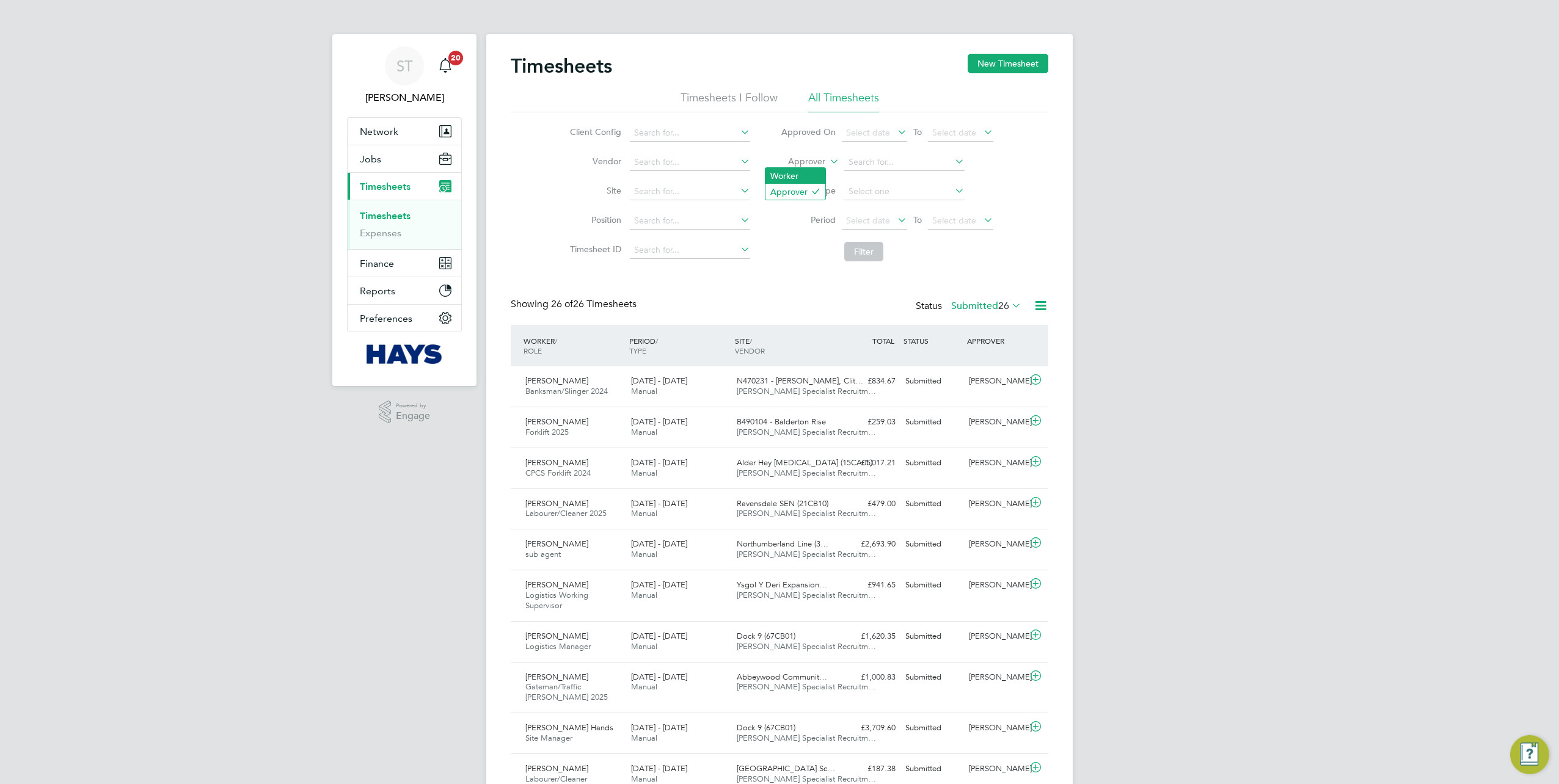
scroll to position [30, 106]
click at [794, 177] on li "Worker" at bounding box center [795, 176] width 60 height 16
click at [848, 165] on input at bounding box center [904, 162] width 121 height 17
click at [921, 182] on b "Sc" at bounding box center [926, 178] width 9 height 10
type input "John Scullion"
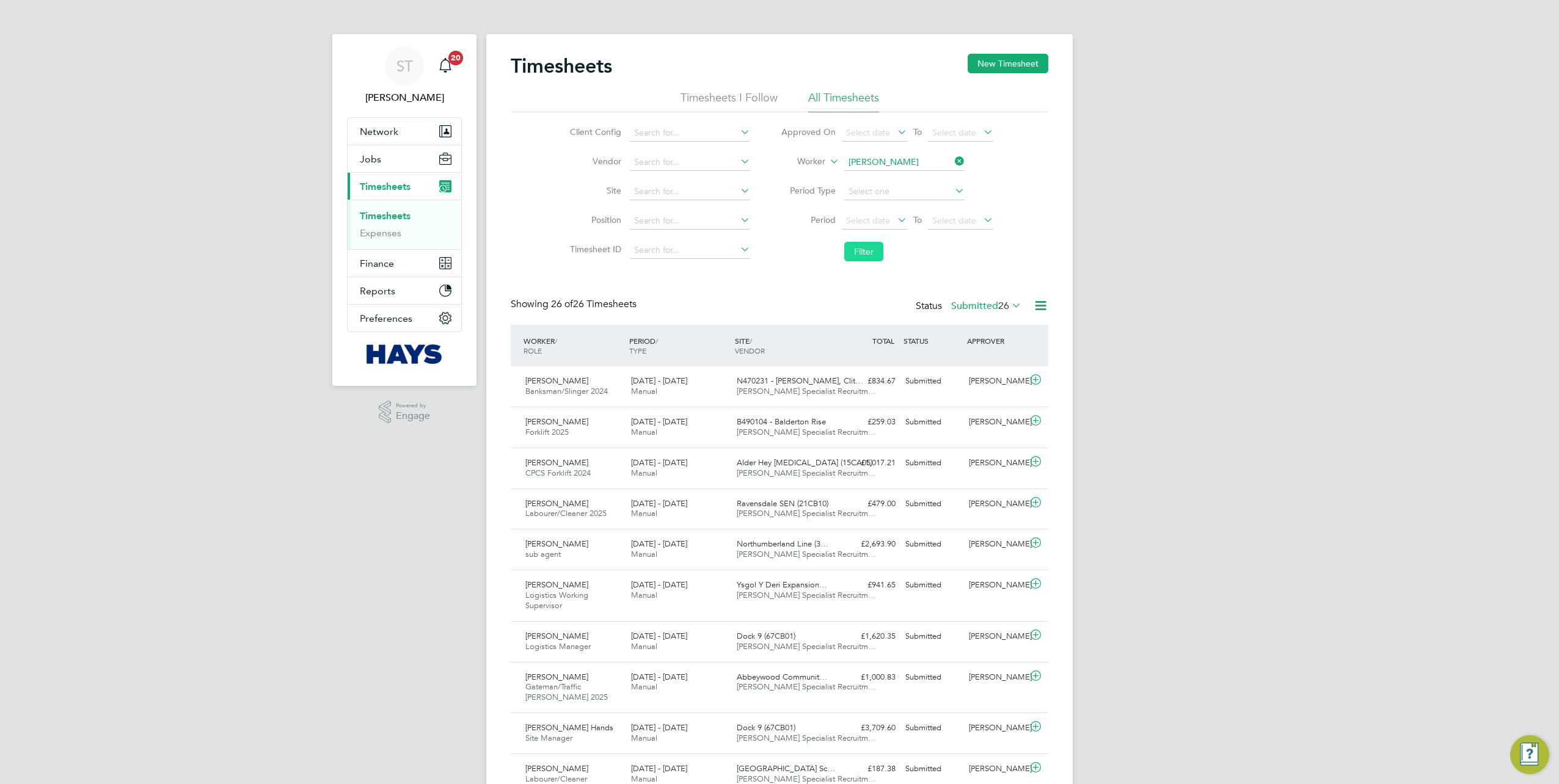
click at [859, 248] on button "Filter" at bounding box center [863, 251] width 39 height 19
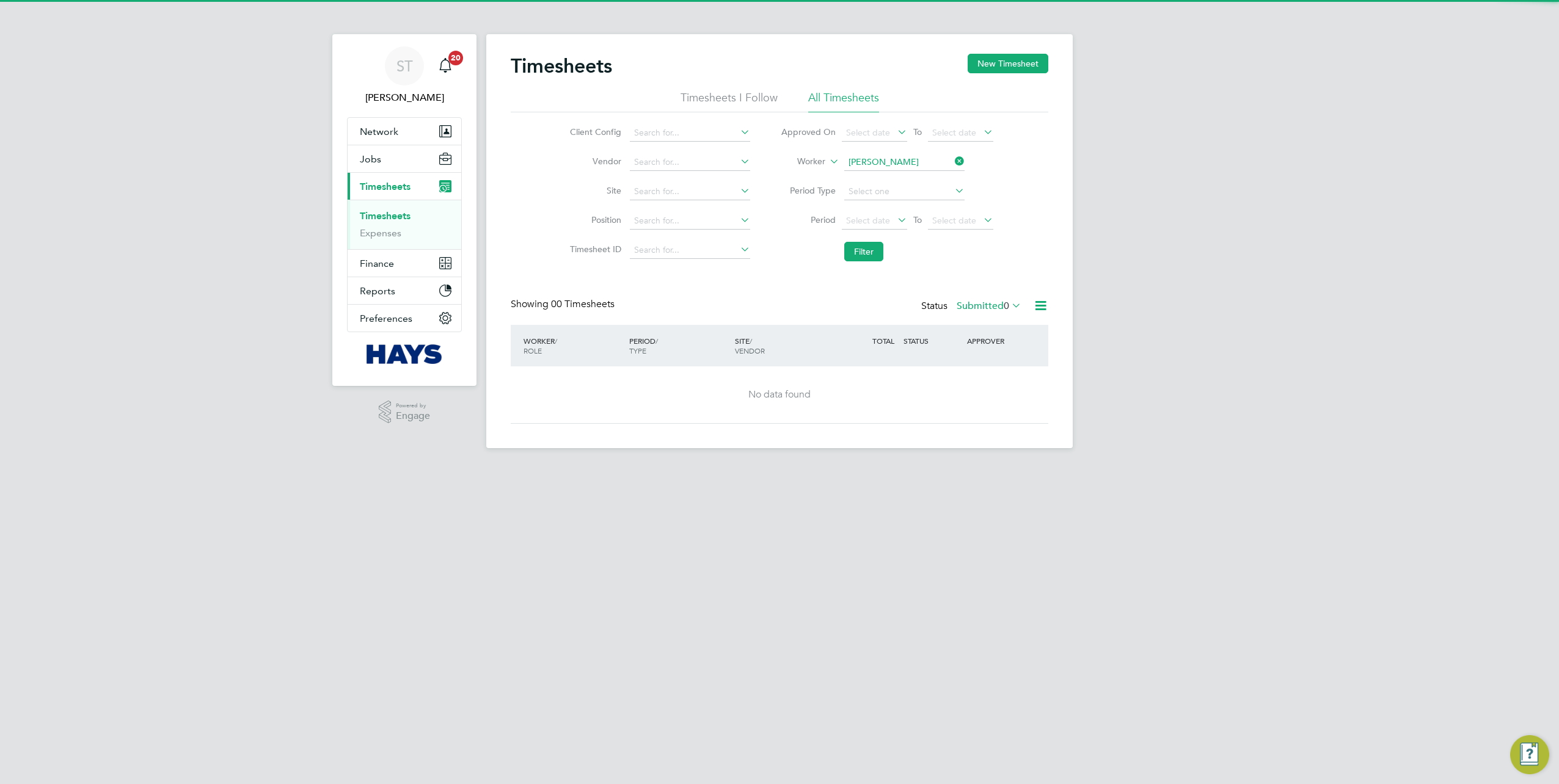
click at [912, 152] on li "Worker John Scullion" at bounding box center [887, 163] width 243 height 29
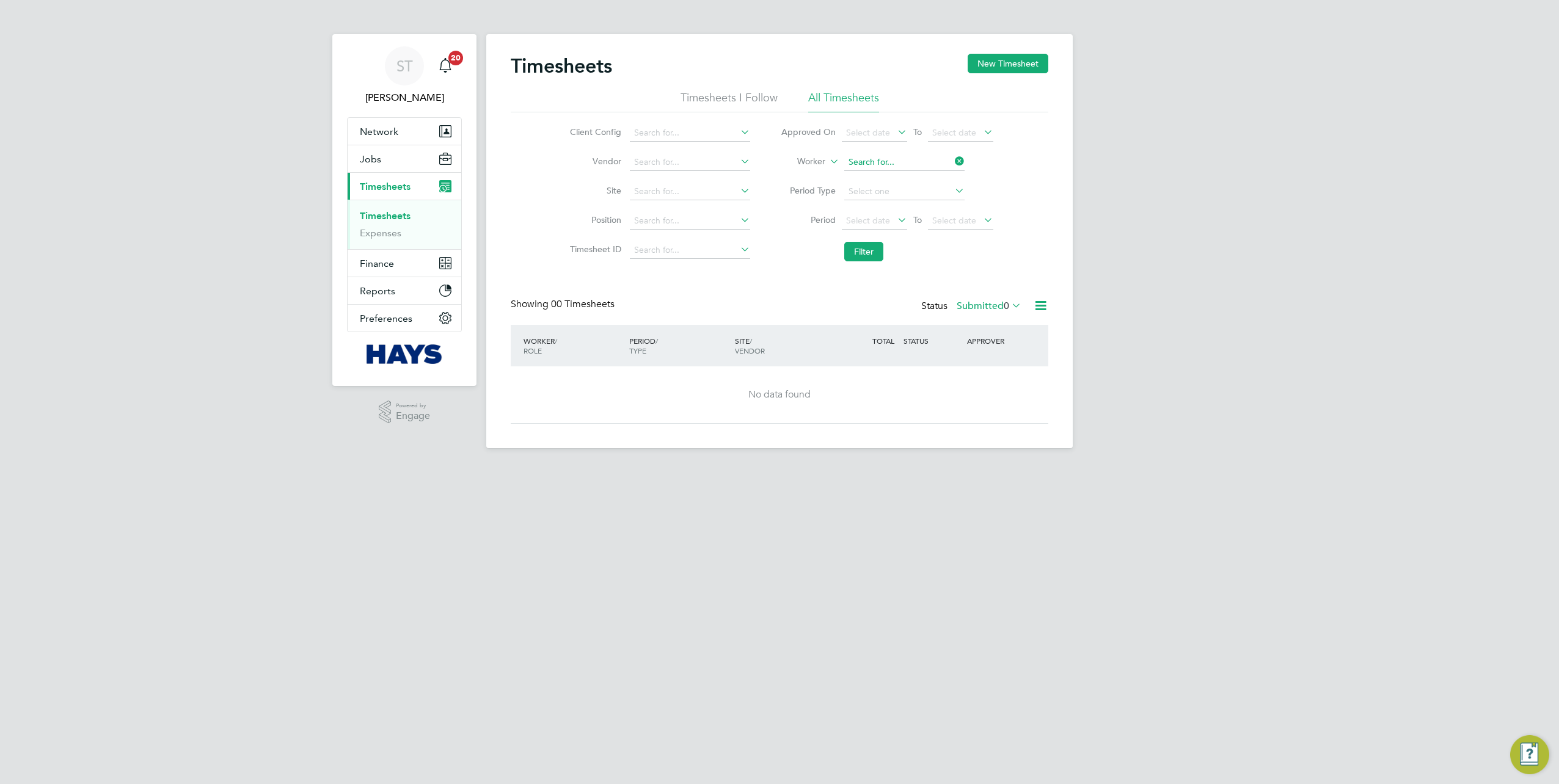
click at [897, 166] on input at bounding box center [904, 162] width 121 height 17
click at [862, 191] on b "John" at bounding box center [883, 194] width 71 height 10
type input "John Scullion"
click at [858, 247] on button "Filter" at bounding box center [863, 251] width 39 height 19
click at [992, 314] on div "Status Submitted 0" at bounding box center [972, 306] width 102 height 17
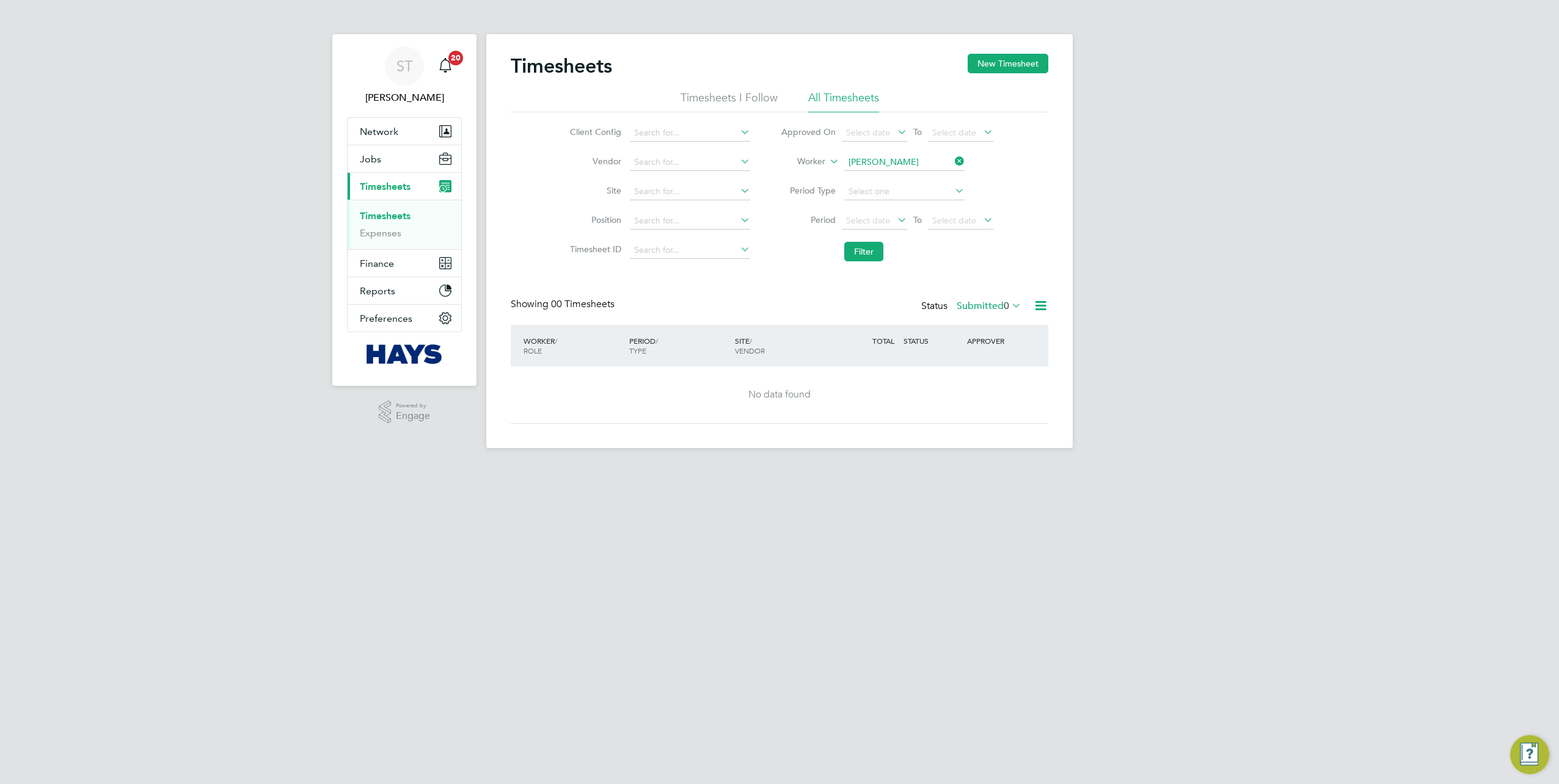
click at [975, 308] on label "Submitted 0" at bounding box center [988, 306] width 64 height 12
click at [982, 323] on li "All" at bounding box center [987, 327] width 56 height 17
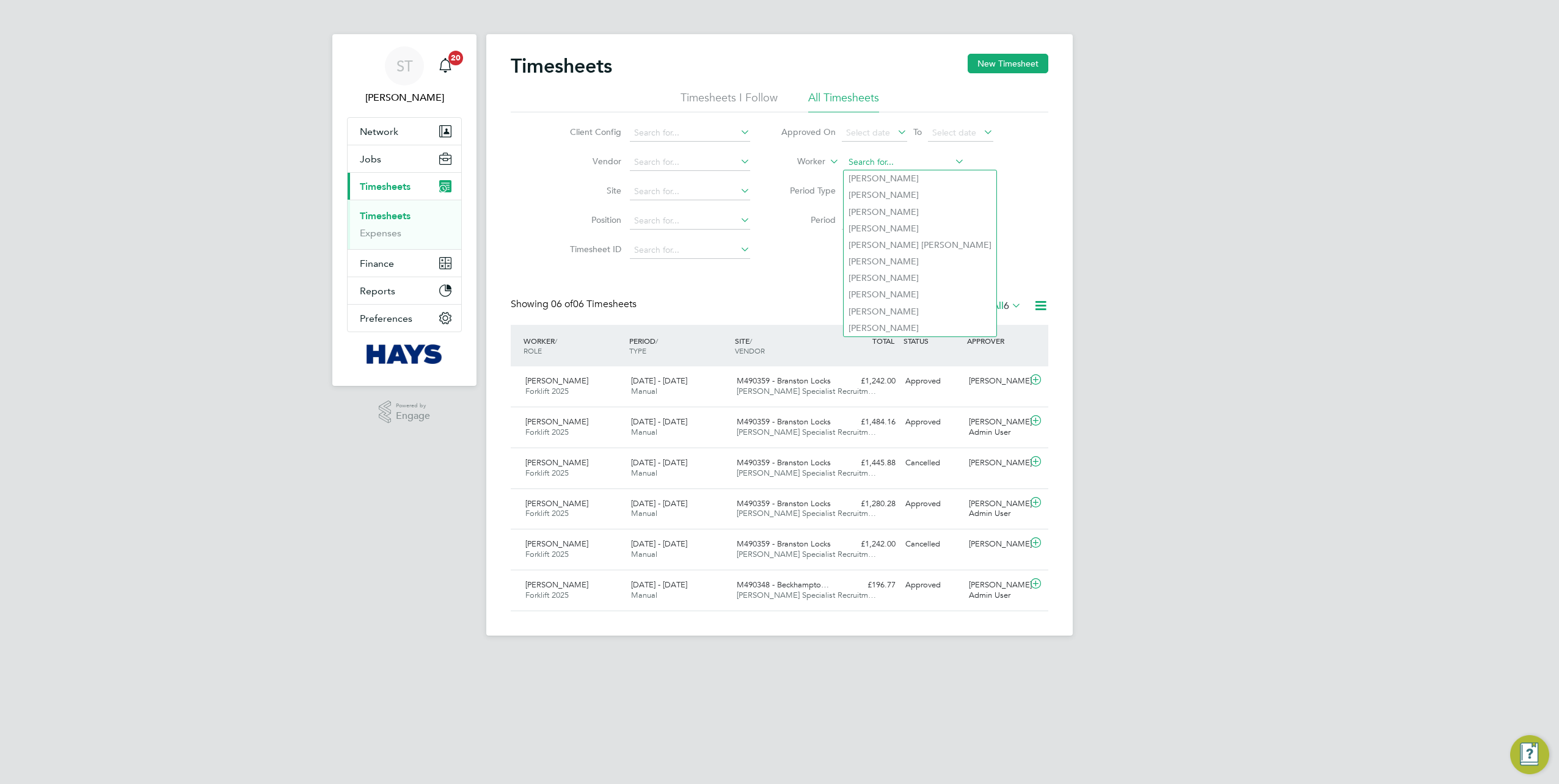
click at [913, 165] on input at bounding box center [904, 162] width 121 height 17
click at [883, 210] on li "John Sc ullion" at bounding box center [904, 213] width 121 height 17
type input "John Scullion"
click at [856, 249] on button "Filter" at bounding box center [863, 251] width 39 height 19
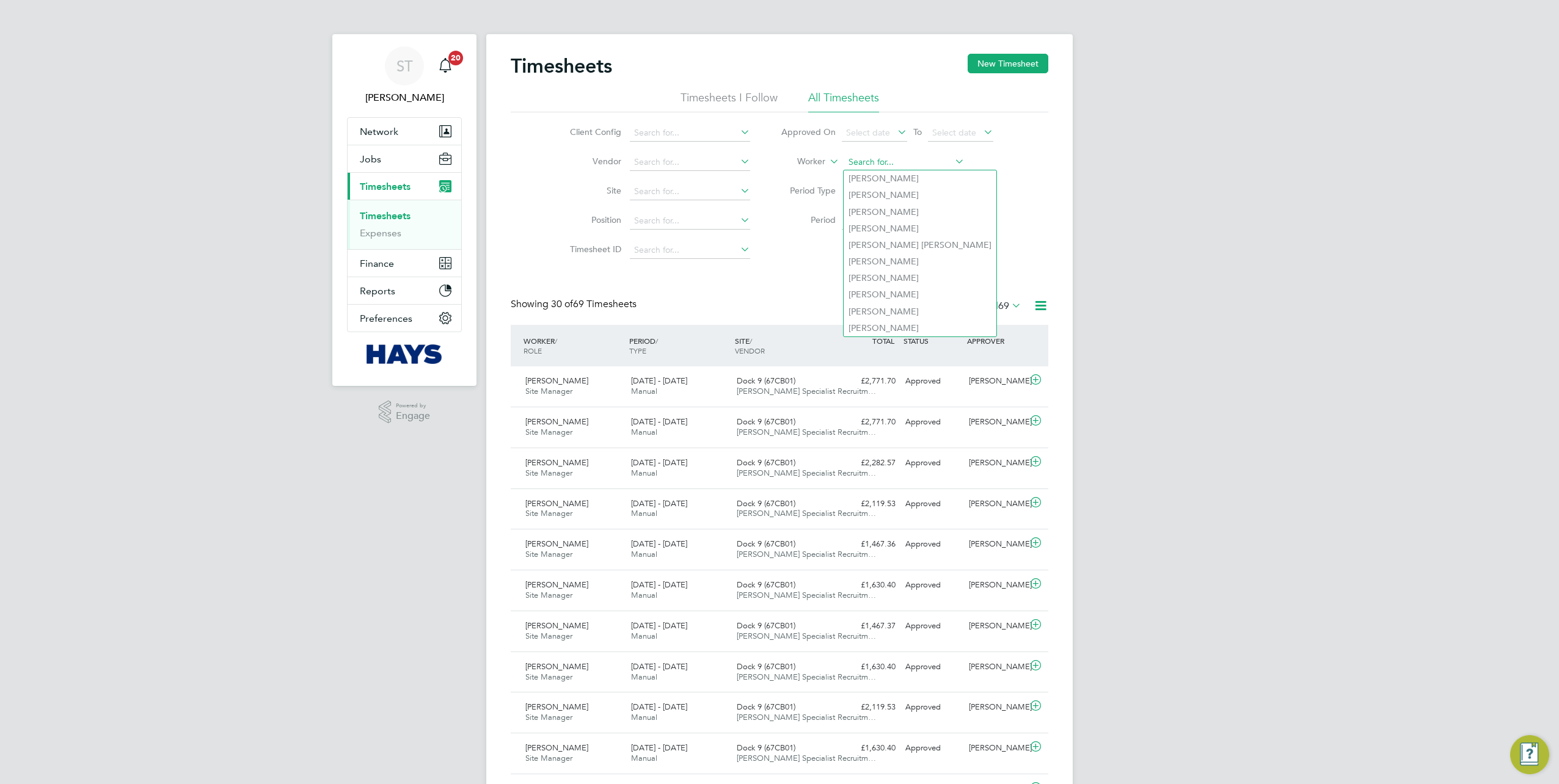
click at [922, 162] on input at bounding box center [904, 162] width 121 height 17
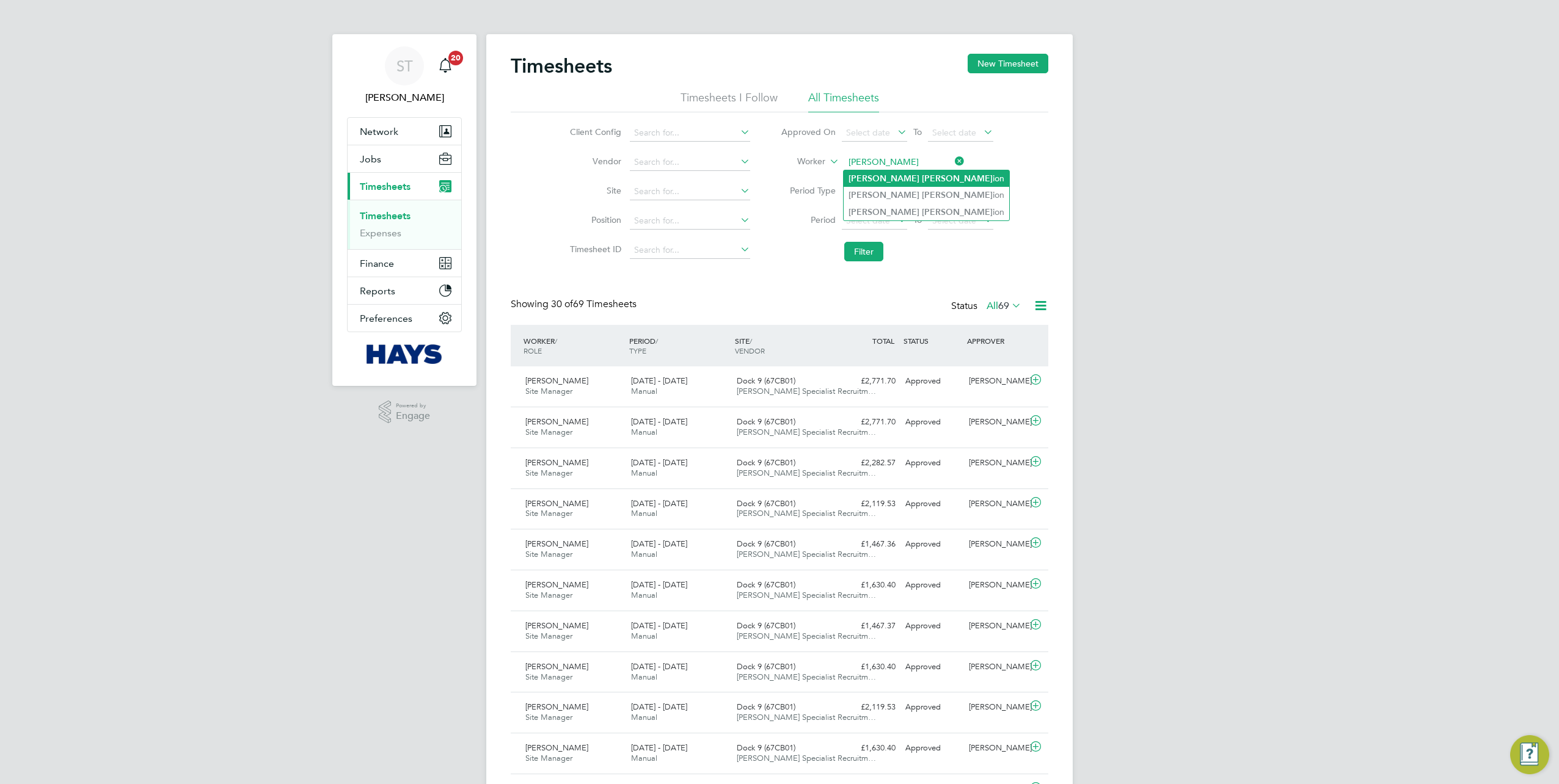
click at [921, 180] on b "Scull" at bounding box center [956, 178] width 71 height 10
type input "John Scullion"
click at [866, 249] on button "Filter" at bounding box center [863, 251] width 39 height 19
click at [376, 156] on span "Jobs" at bounding box center [370, 159] width 21 height 12
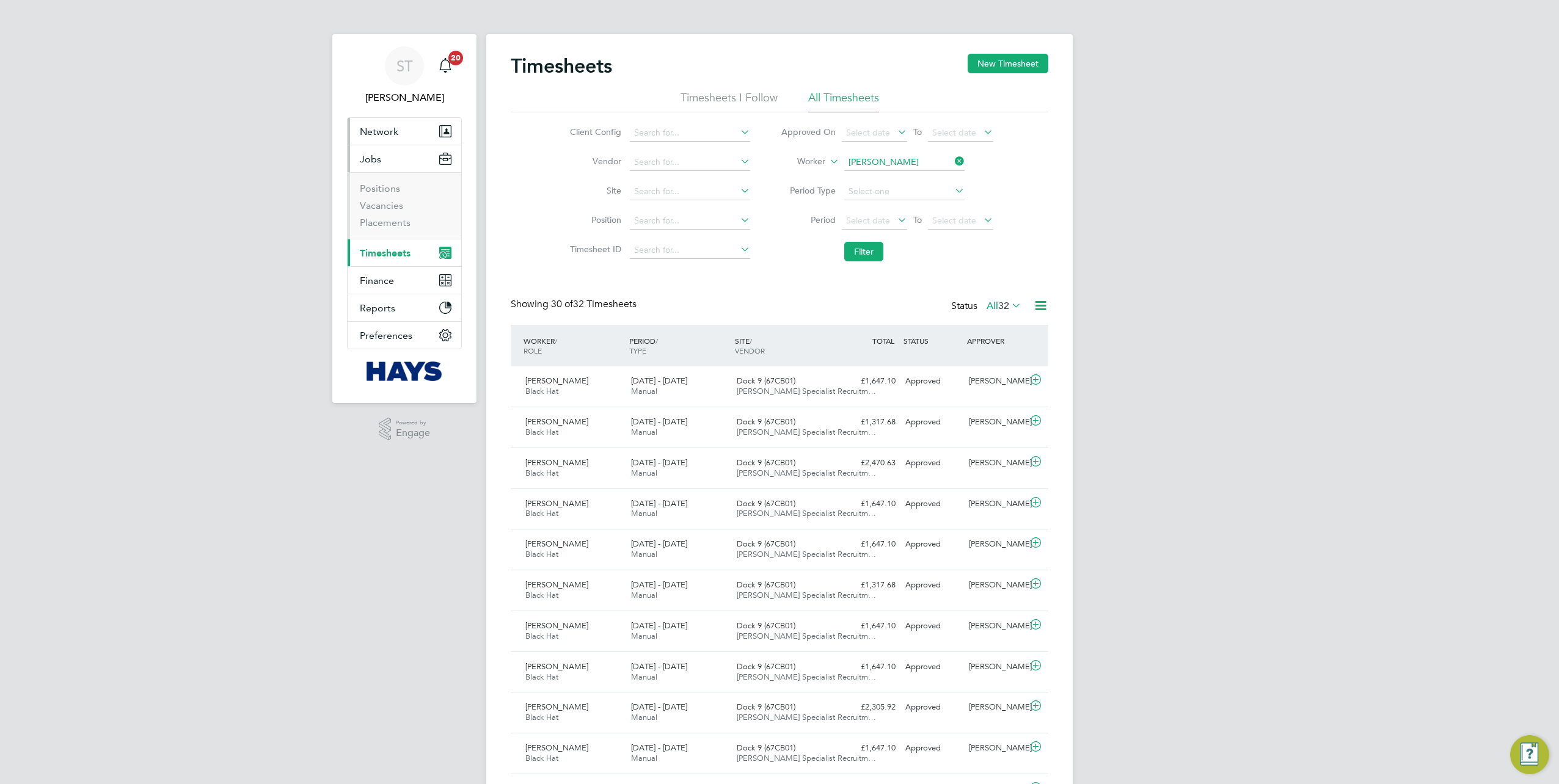
click at [375, 127] on span "Network" at bounding box center [379, 132] width 39 height 12
click at [375, 210] on link "Workers" at bounding box center [378, 212] width 37 height 12
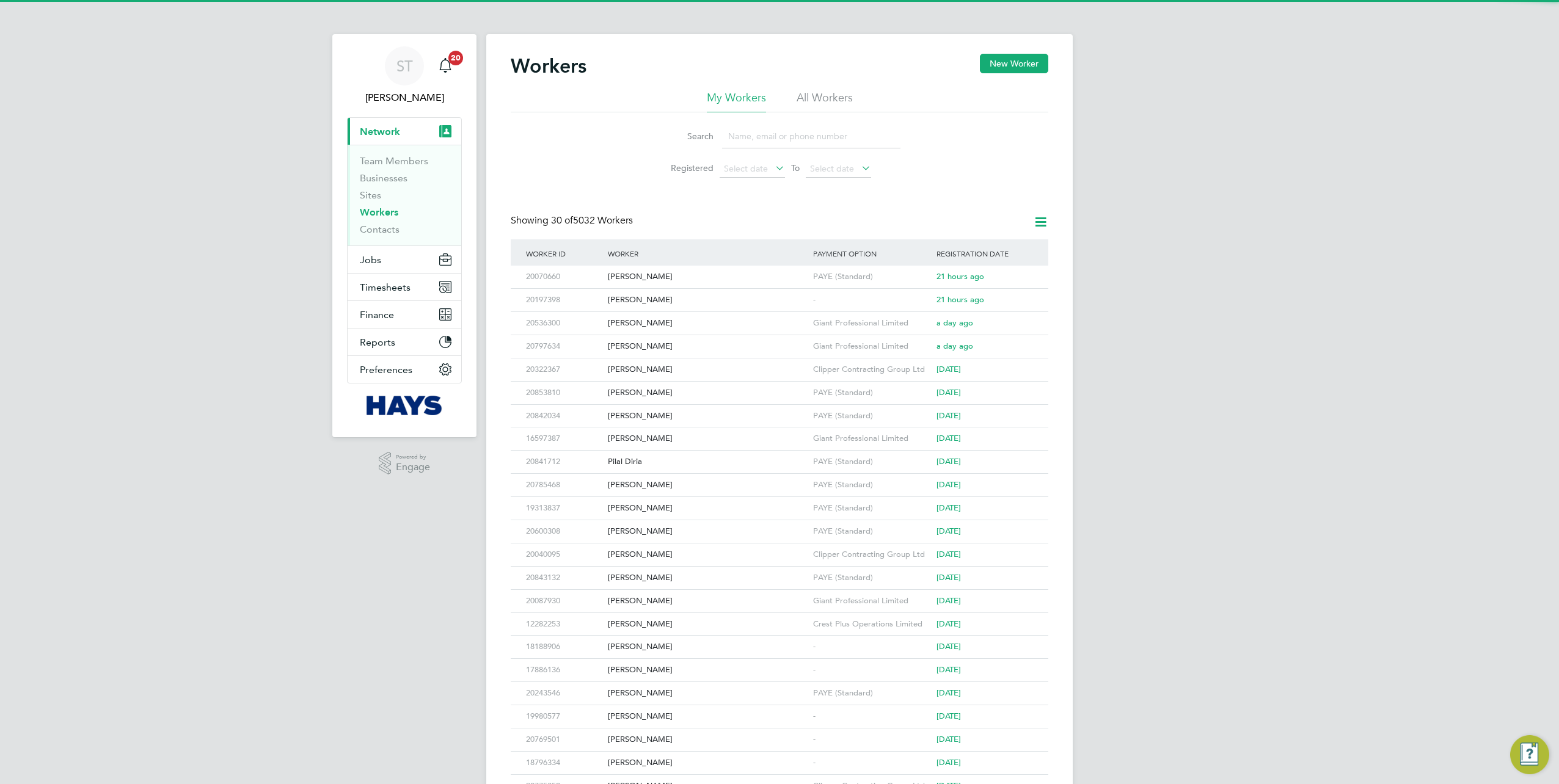
click at [760, 137] on input at bounding box center [811, 136] width 179 height 24
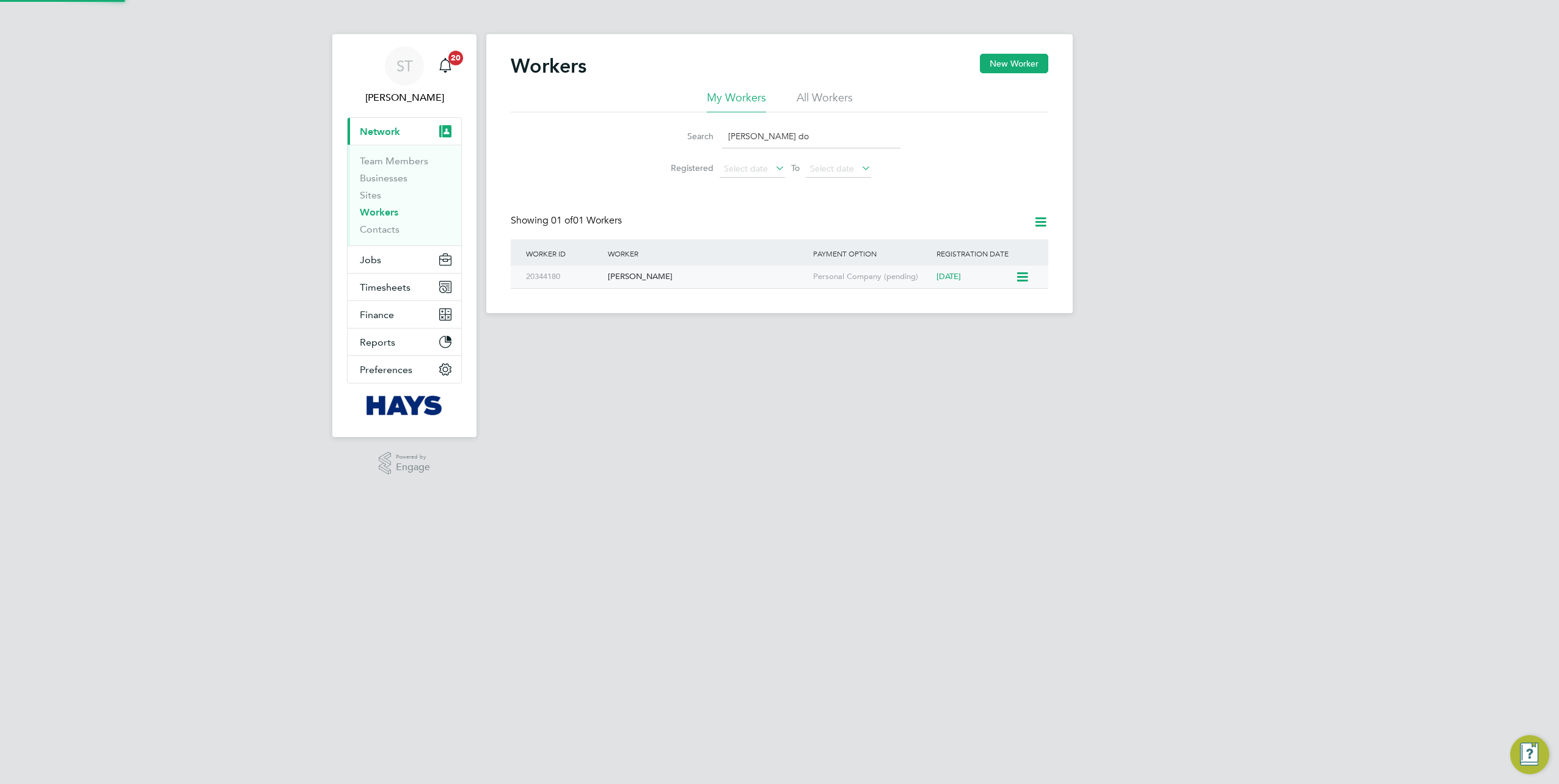
type input "abiodun do"
click at [649, 280] on div "Abiodun Doherty" at bounding box center [707, 277] width 205 height 23
drag, startPoint x: 386, startPoint y: 85, endPoint x: 400, endPoint y: 82, distance: 14.3
click at [386, 85] on app-avatar "ST" at bounding box center [404, 65] width 39 height 39
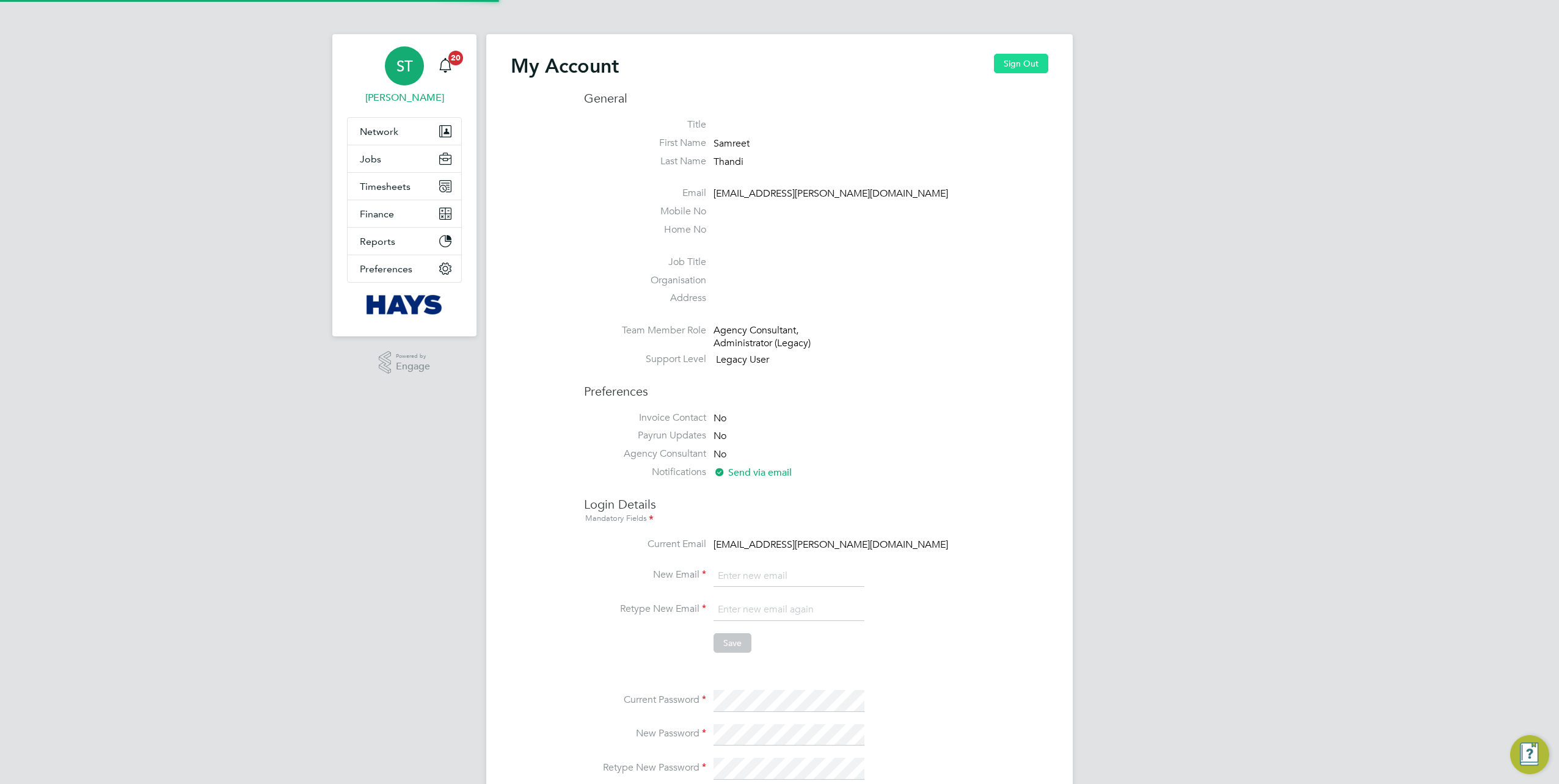
drag, startPoint x: 1011, startPoint y: 61, endPoint x: 1003, endPoint y: 64, distance: 8.5
click at [1011, 61] on button "Sign Out" at bounding box center [1021, 63] width 54 height 19
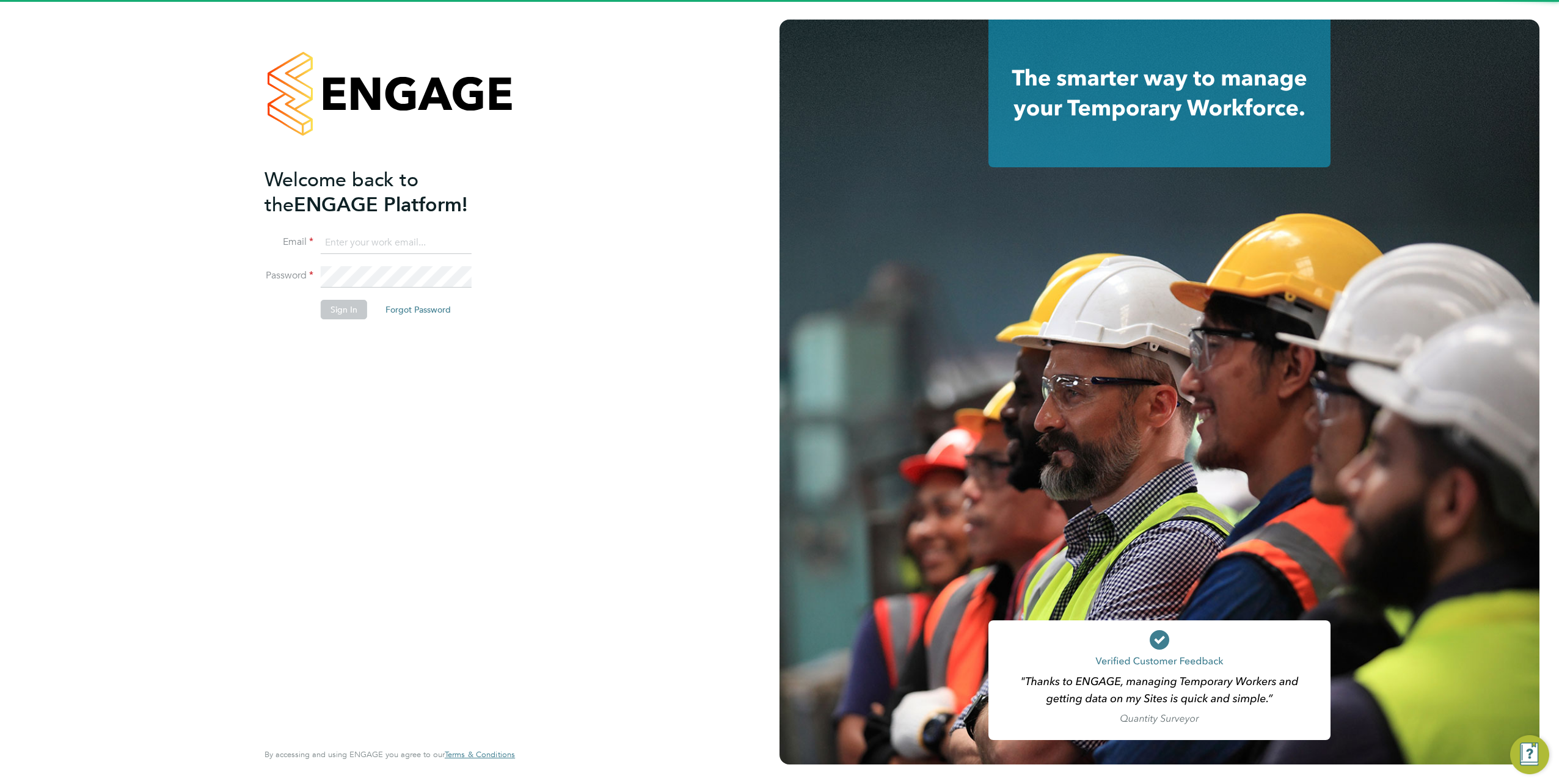
click at [433, 245] on input at bounding box center [396, 243] width 151 height 22
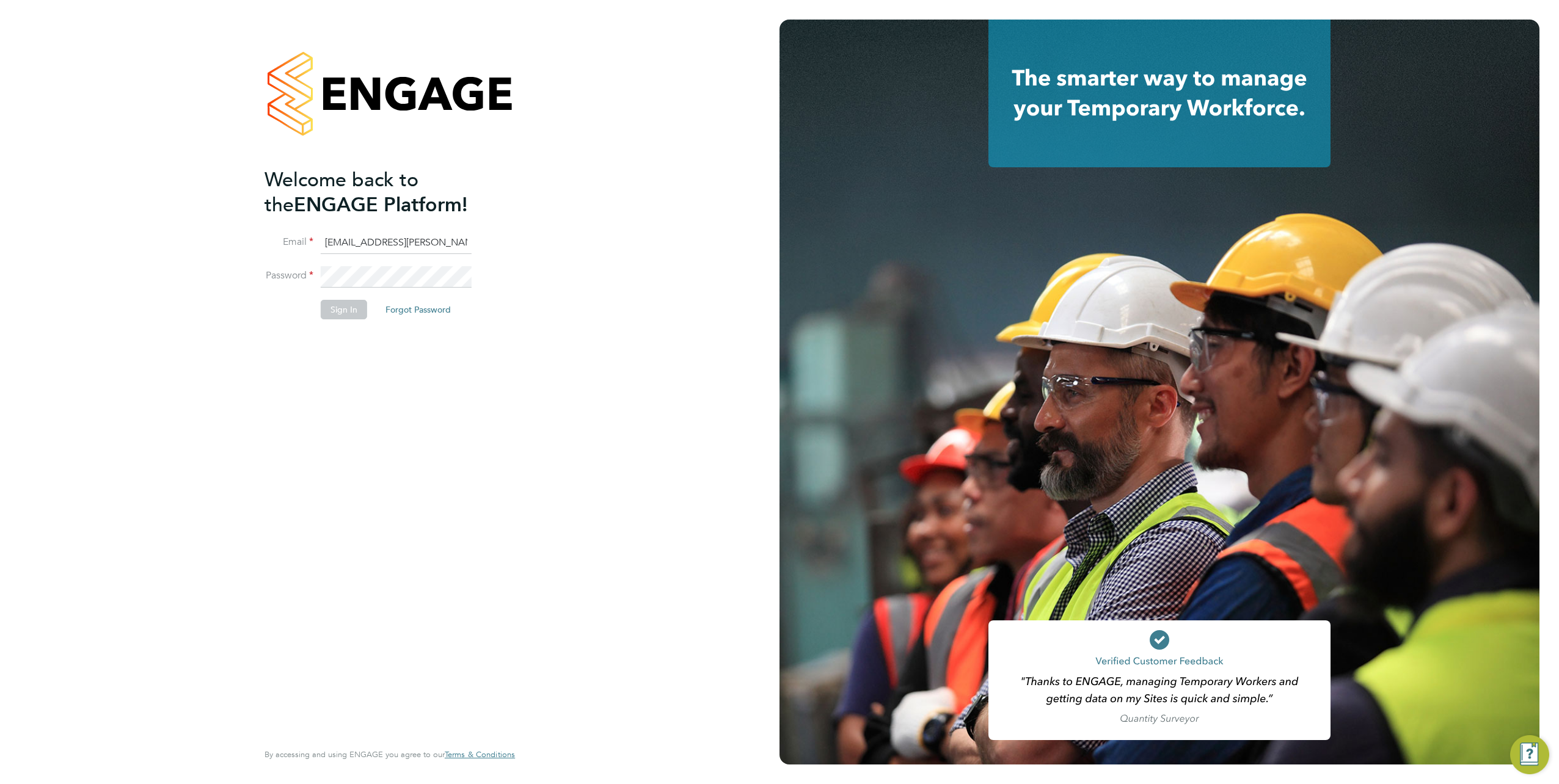
type input "Vendorkeyaccounts2@hays.com"
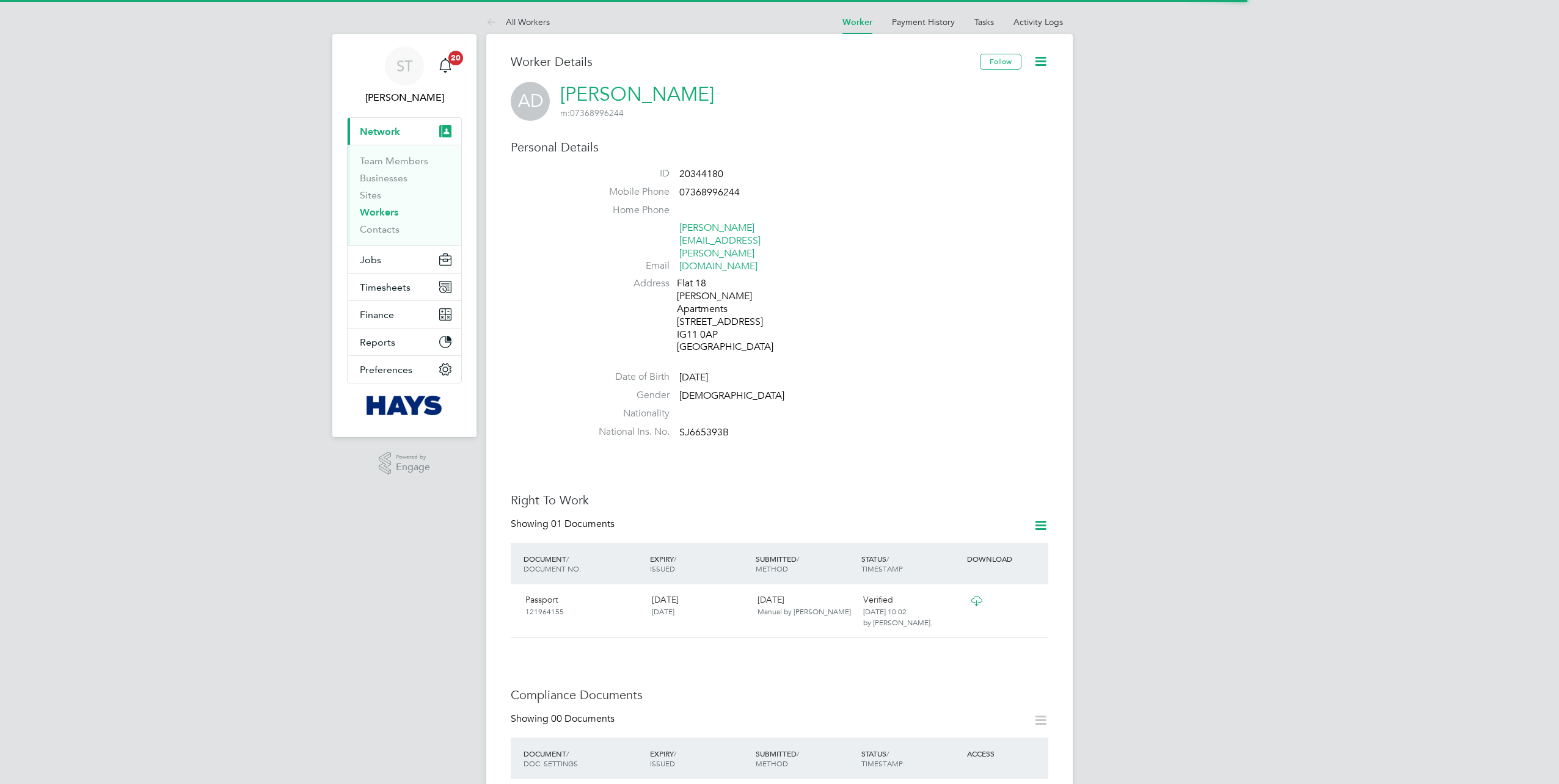
click at [1036, 19] on link "Activity Logs" at bounding box center [1038, 22] width 50 height 11
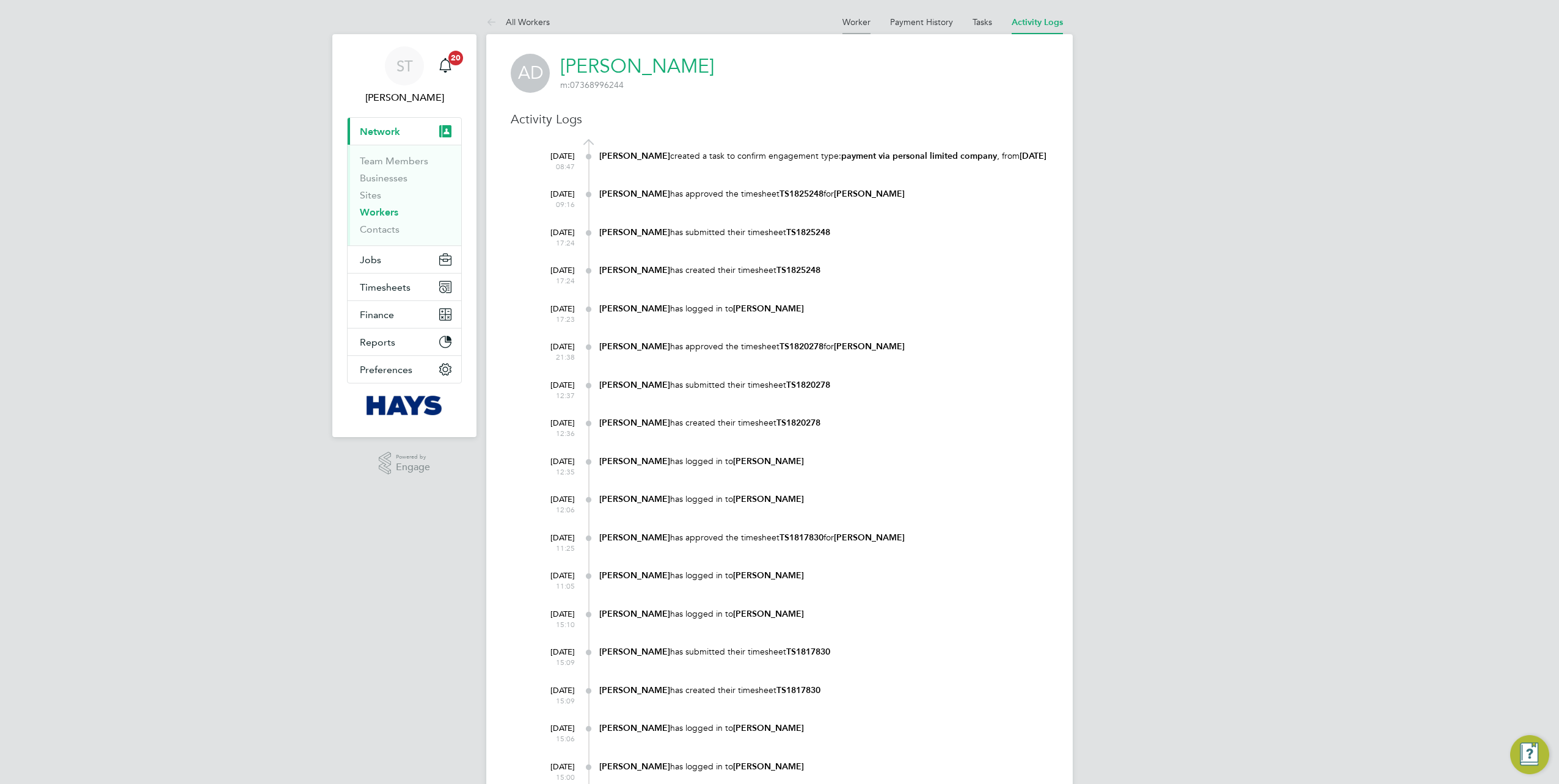
click at [865, 19] on link "Worker" at bounding box center [856, 22] width 29 height 11
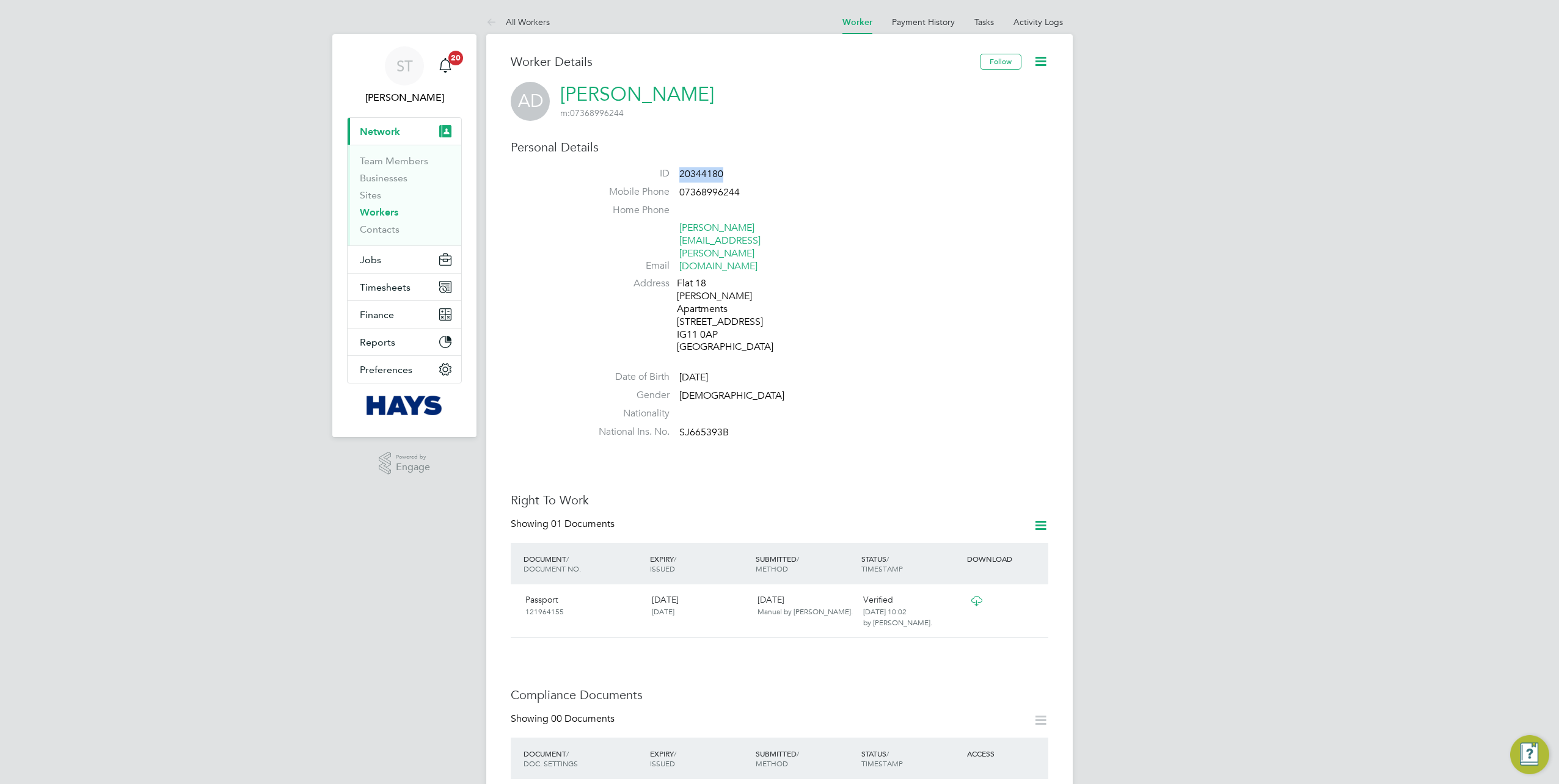
drag, startPoint x: 699, startPoint y: 171, endPoint x: 681, endPoint y: 171, distance: 18.0
click at [681, 171] on li "ID 20344180" at bounding box center [815, 177] width 464 height 18
copy span "20344180"
click at [1038, 23] on link "Activity Logs" at bounding box center [1038, 22] width 50 height 11
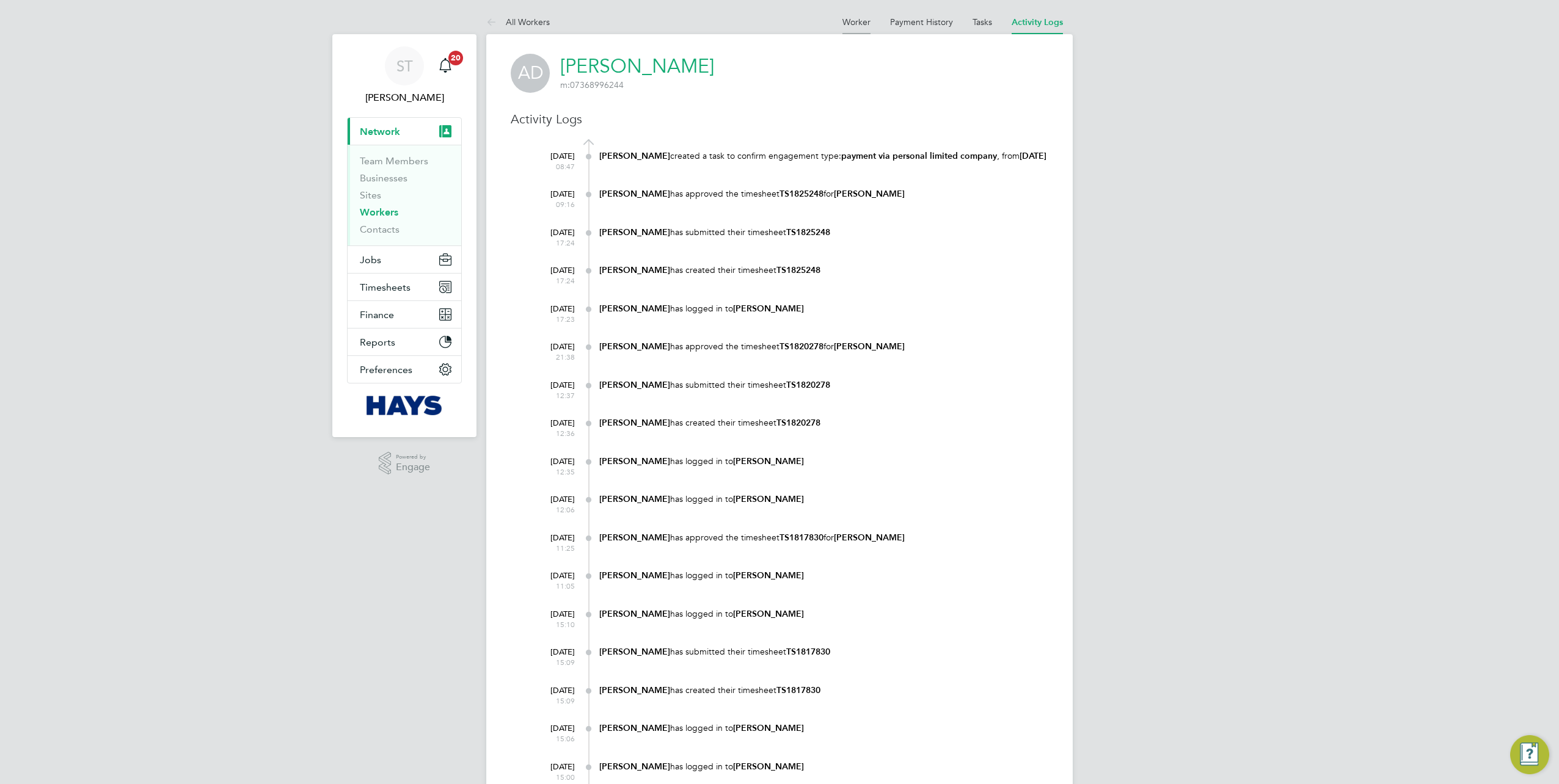
click at [858, 30] on li "Worker" at bounding box center [856, 22] width 29 height 25
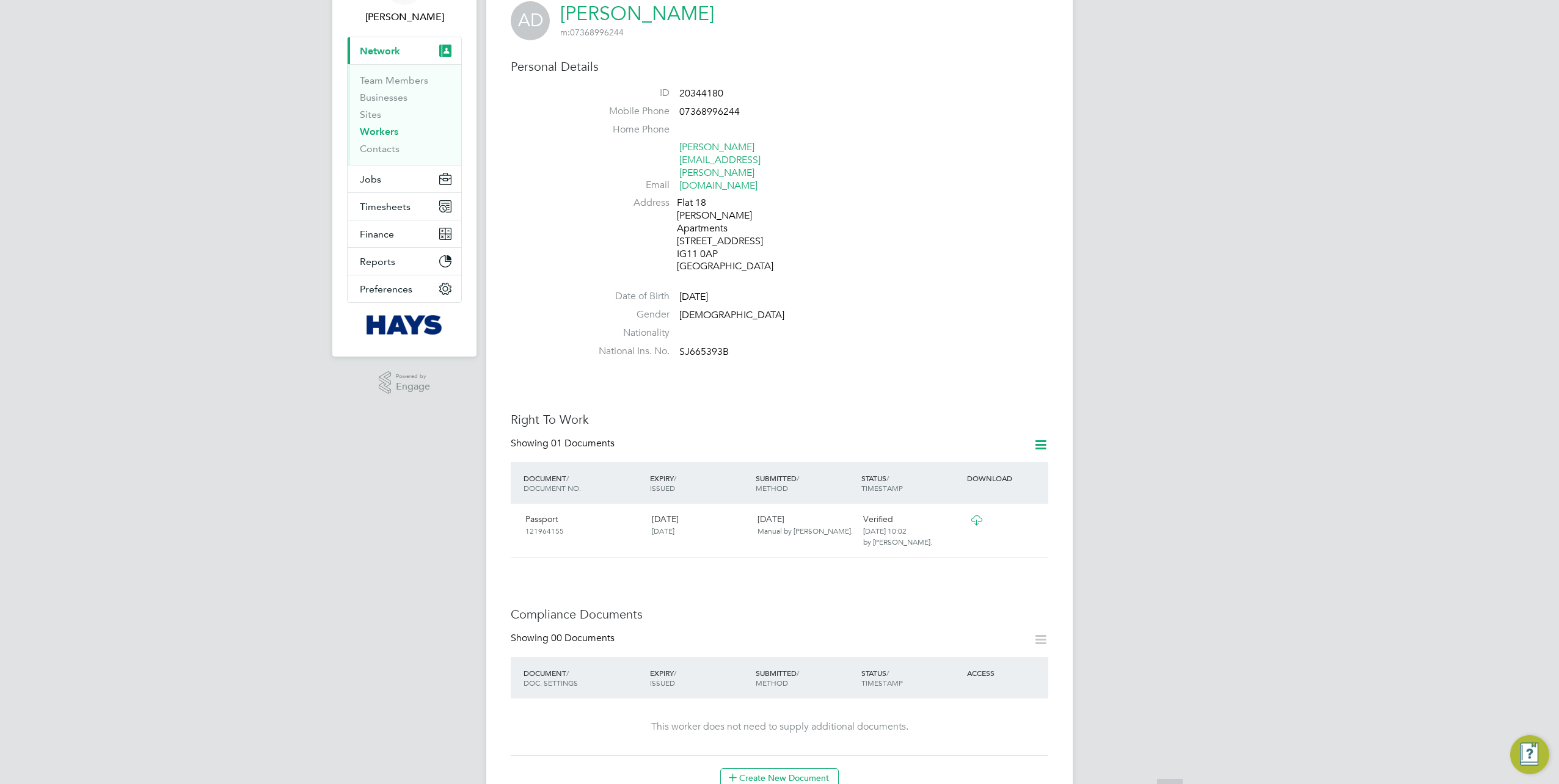
scroll to position [183, 0]
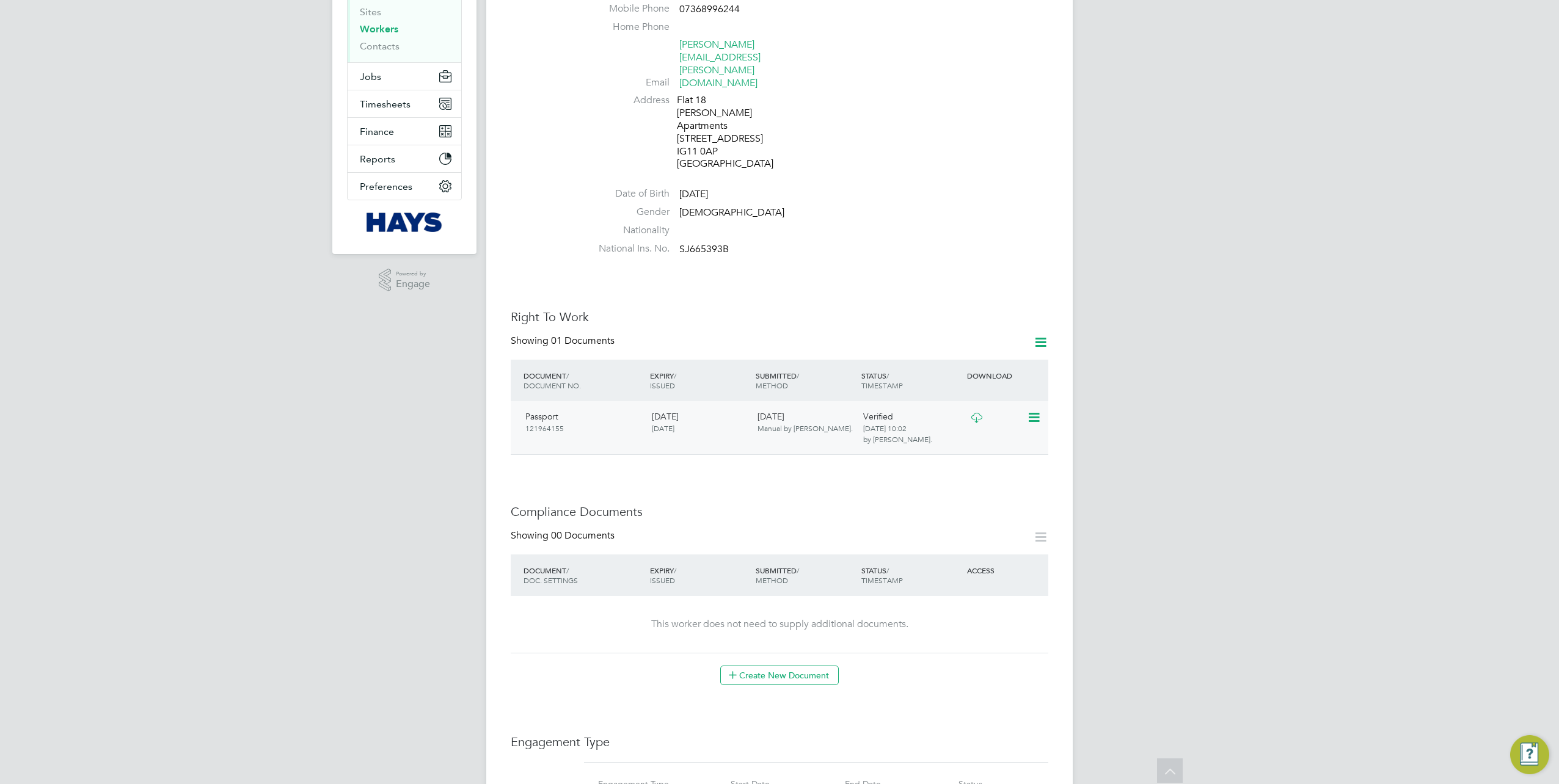
click at [984, 413] on icon at bounding box center [976, 418] width 16 height 10
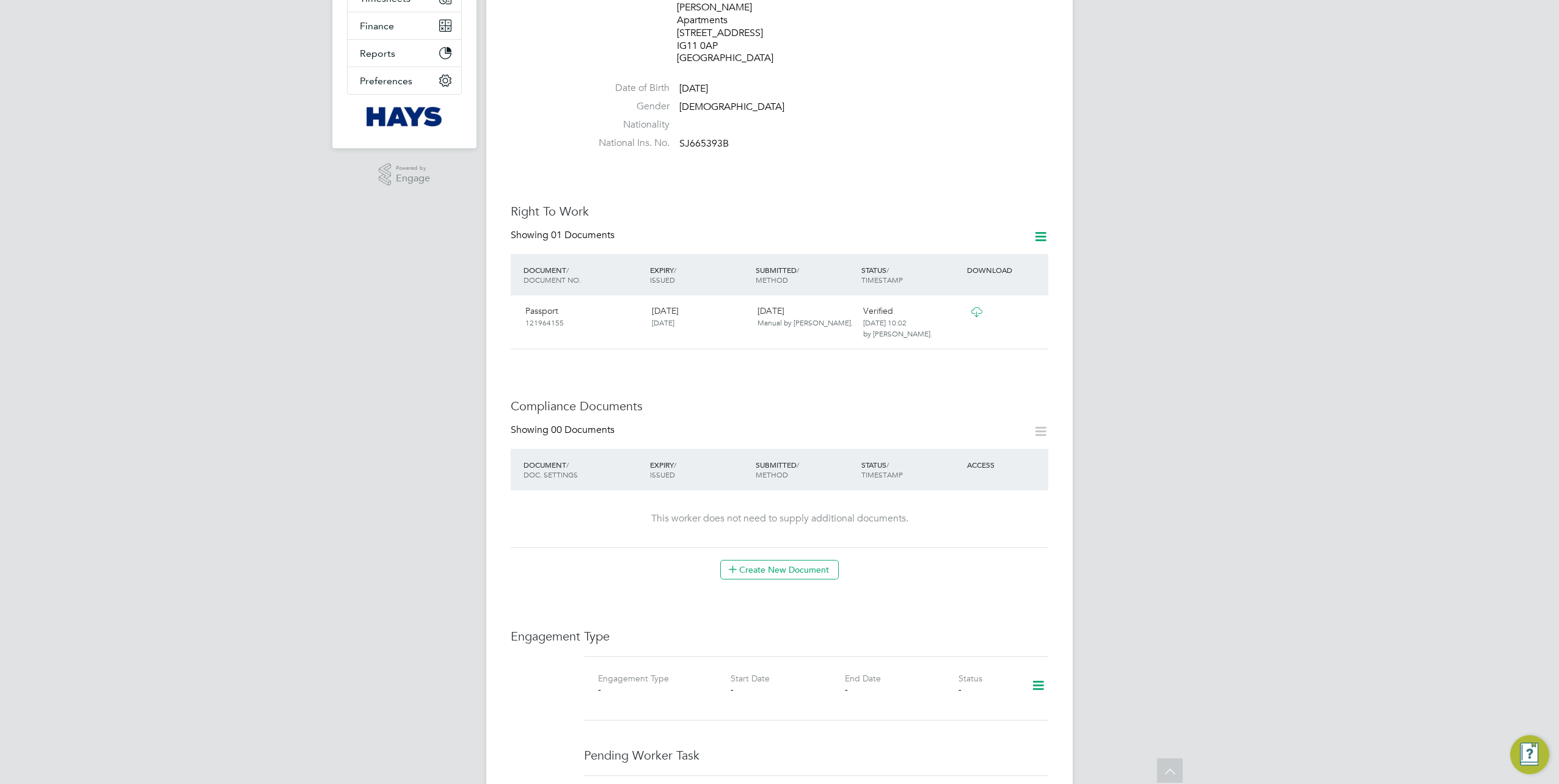
scroll to position [489, 0]
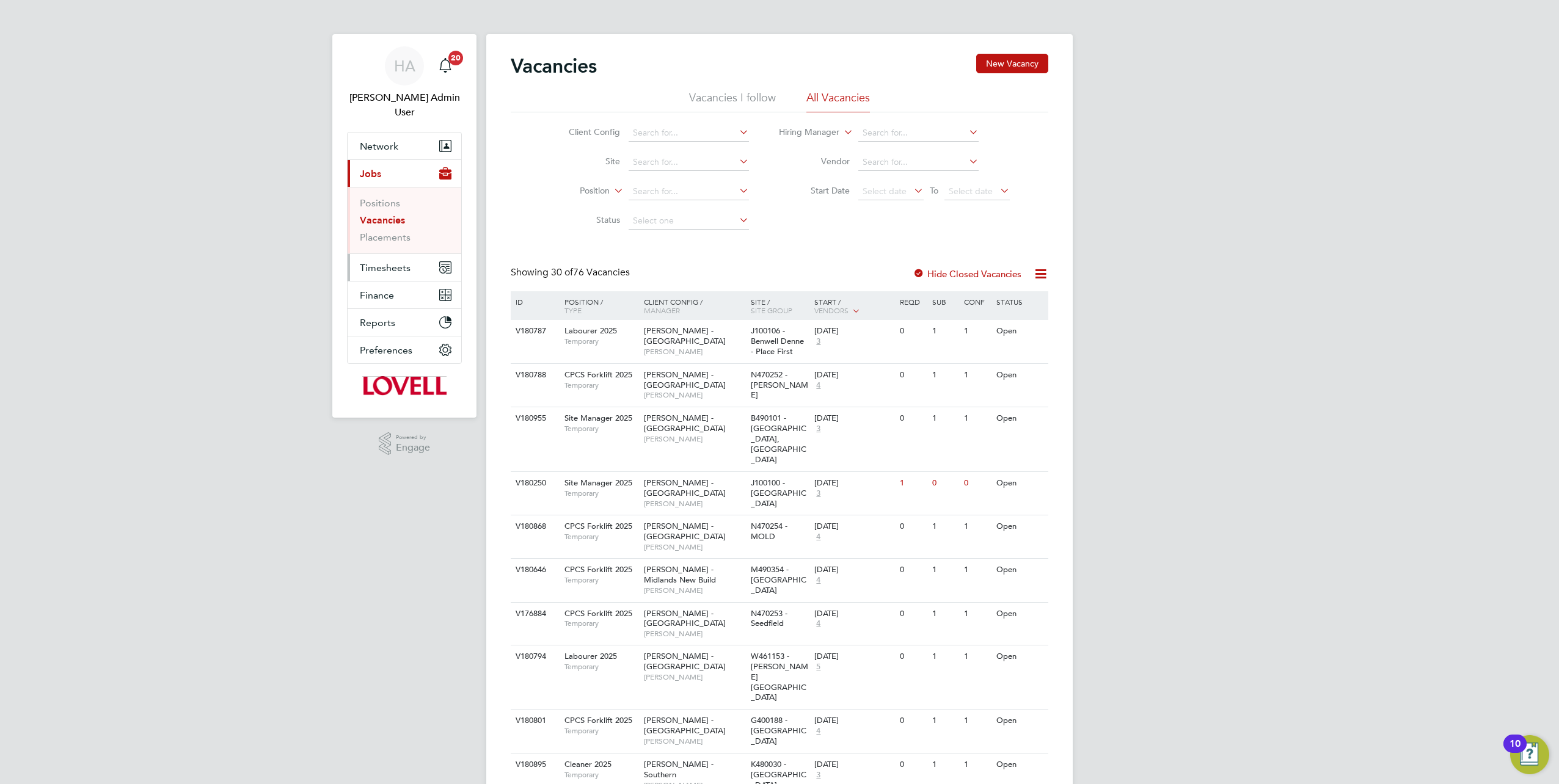
click at [382, 262] on span "Timesheets" at bounding box center [385, 268] width 51 height 12
click at [395, 262] on span "Timesheets" at bounding box center [385, 268] width 51 height 12
click at [387, 225] on link "Timesheets" at bounding box center [385, 230] width 51 height 12
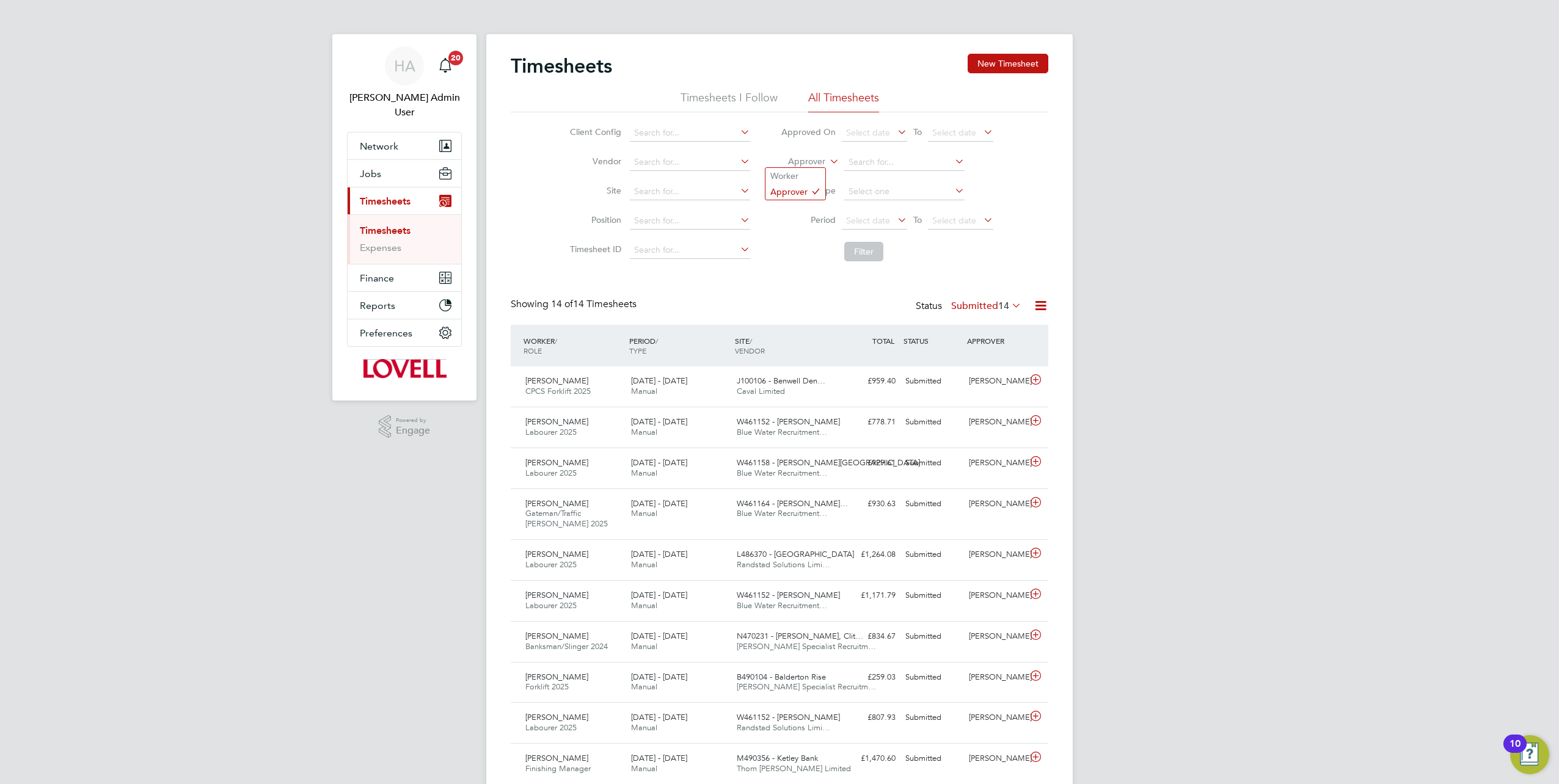
click at [813, 161] on label "Approver" at bounding box center [798, 161] width 55 height 12
click at [796, 177] on li "Worker" at bounding box center [795, 176] width 60 height 16
click at [898, 157] on input at bounding box center [904, 162] width 121 height 17
paste input "[PERSON_NAME]"
type input "[PERSON_NAME]"
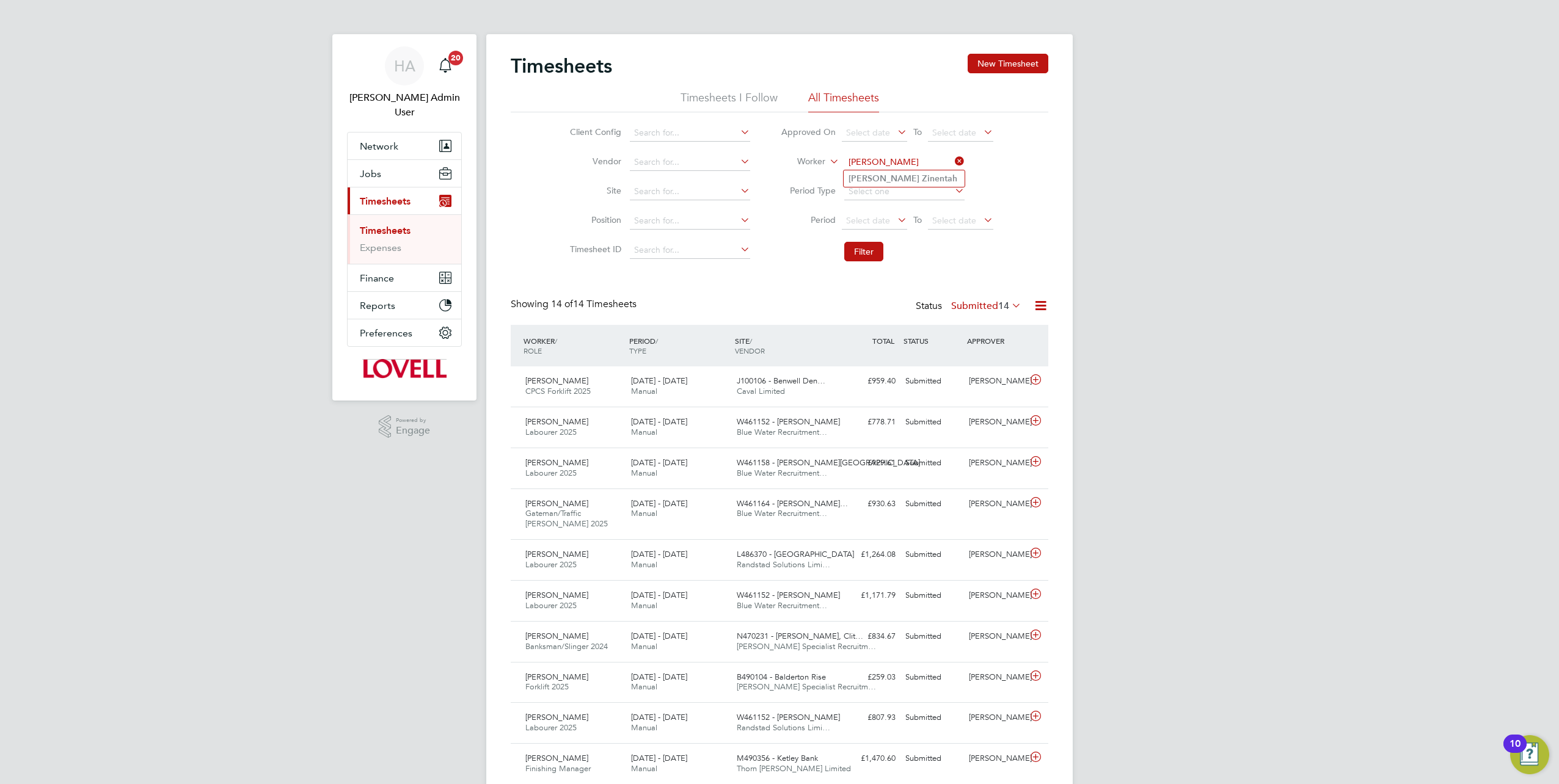
click at [921, 174] on b "Zinentah" at bounding box center [939, 178] width 35 height 10
click at [848, 250] on button "Filter" at bounding box center [863, 251] width 39 height 19
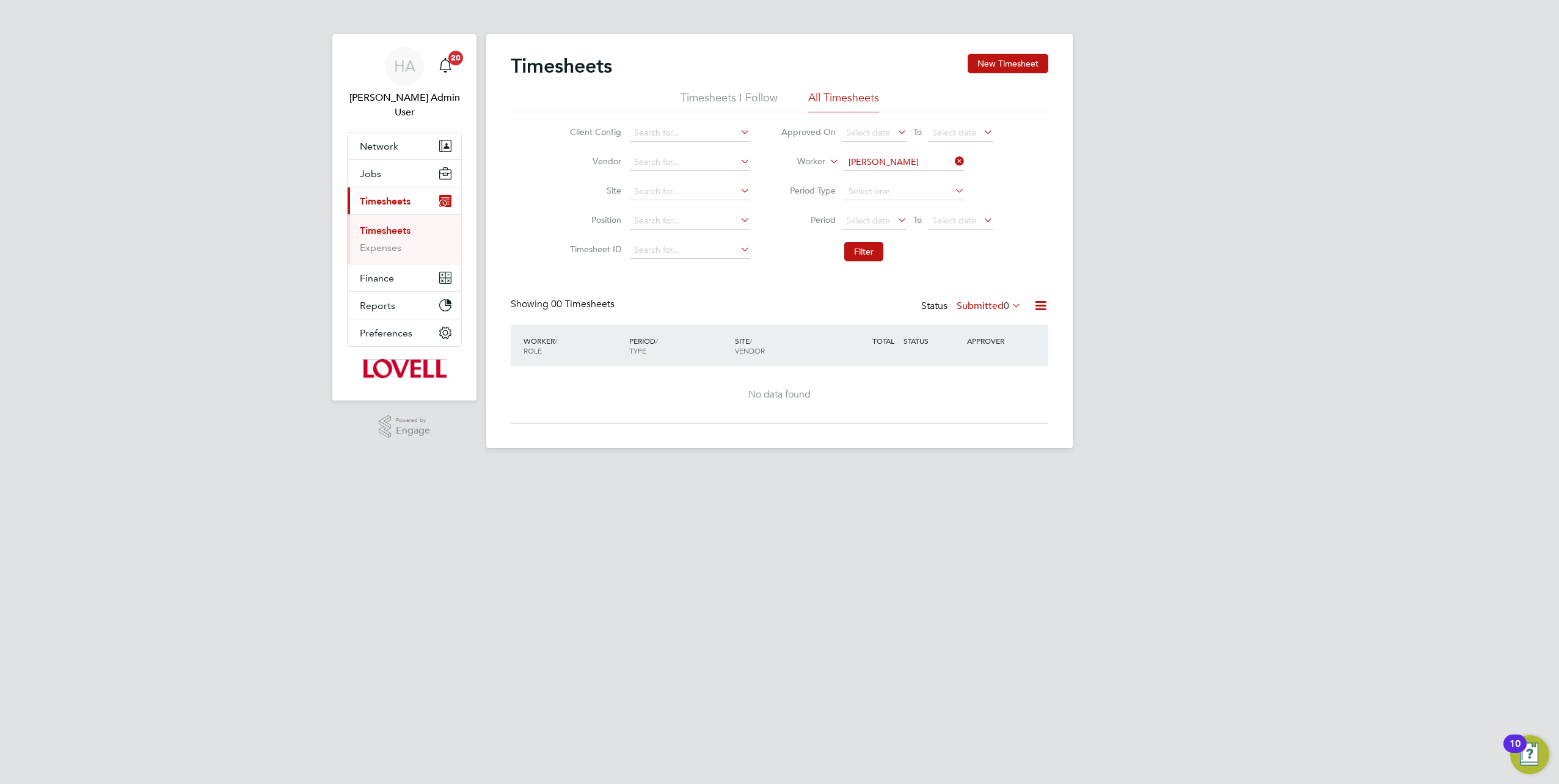
click at [976, 303] on label "Submitted 0" at bounding box center [988, 306] width 64 height 12
click at [961, 322] on li "All" at bounding box center [982, 327] width 56 height 17
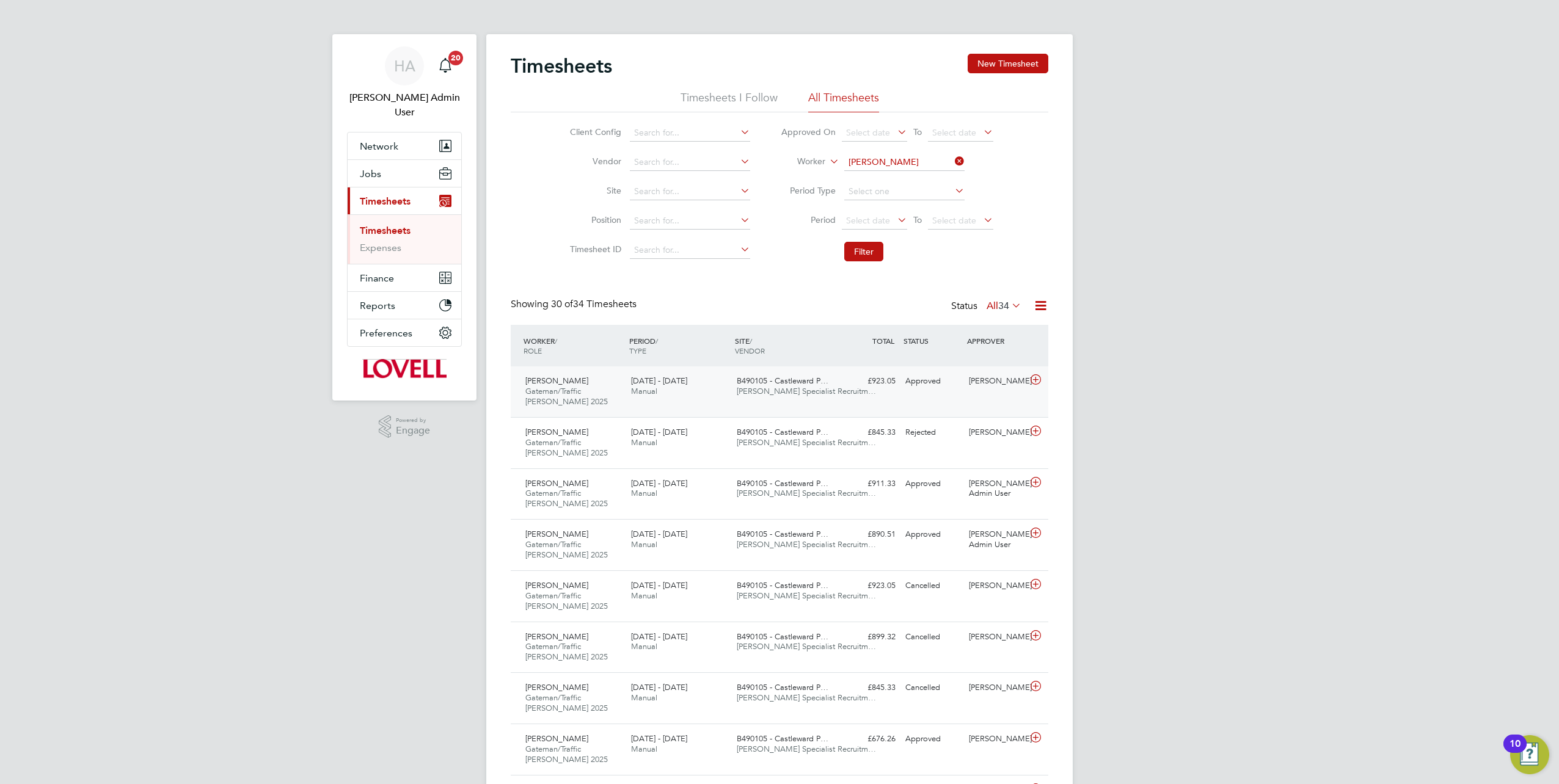
click at [840, 395] on div "[PERSON_NAME] [PERSON_NAME]/Traffic [PERSON_NAME] 2025 [DATE] - [DATE] [DATE] -…" at bounding box center [780, 391] width 537 height 51
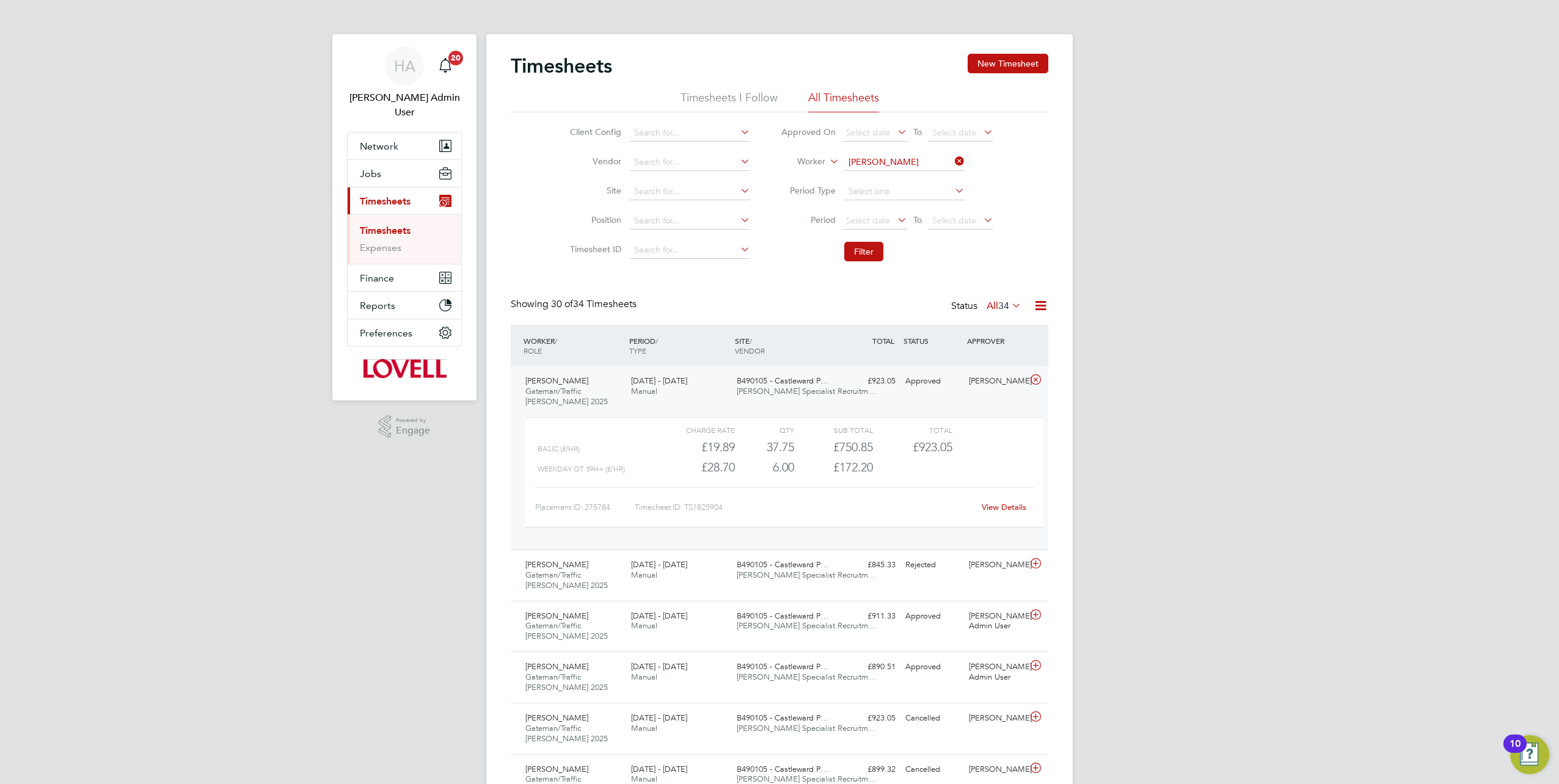
click at [992, 506] on link "View Details" at bounding box center [1004, 507] width 44 height 10
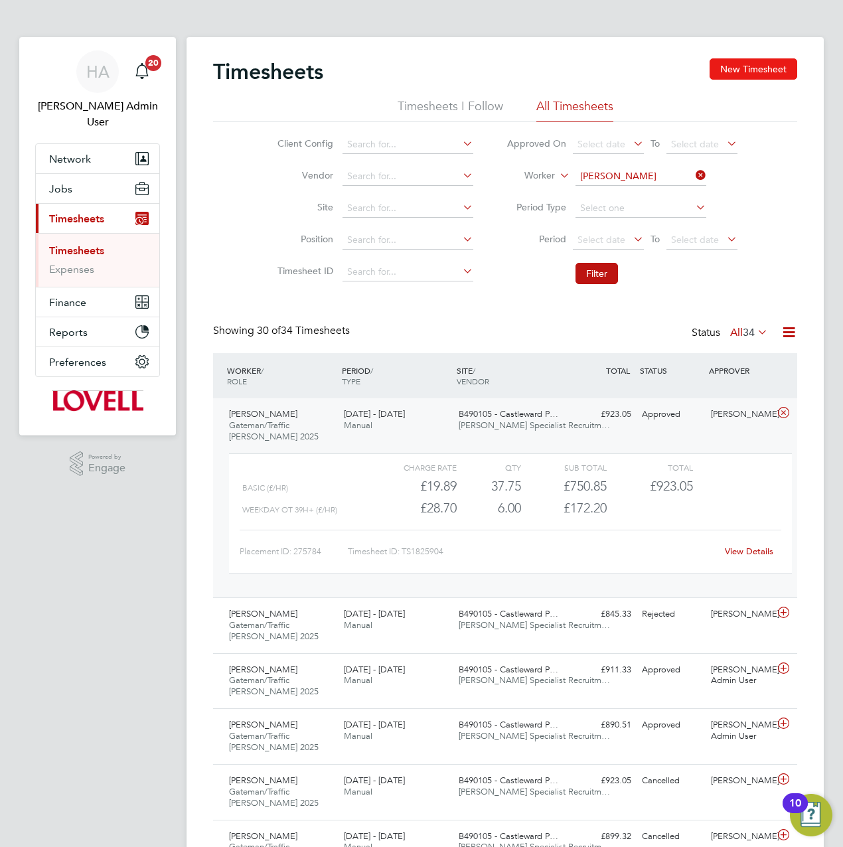
click at [733, 72] on button "New Timesheet" at bounding box center [753, 68] width 88 height 21
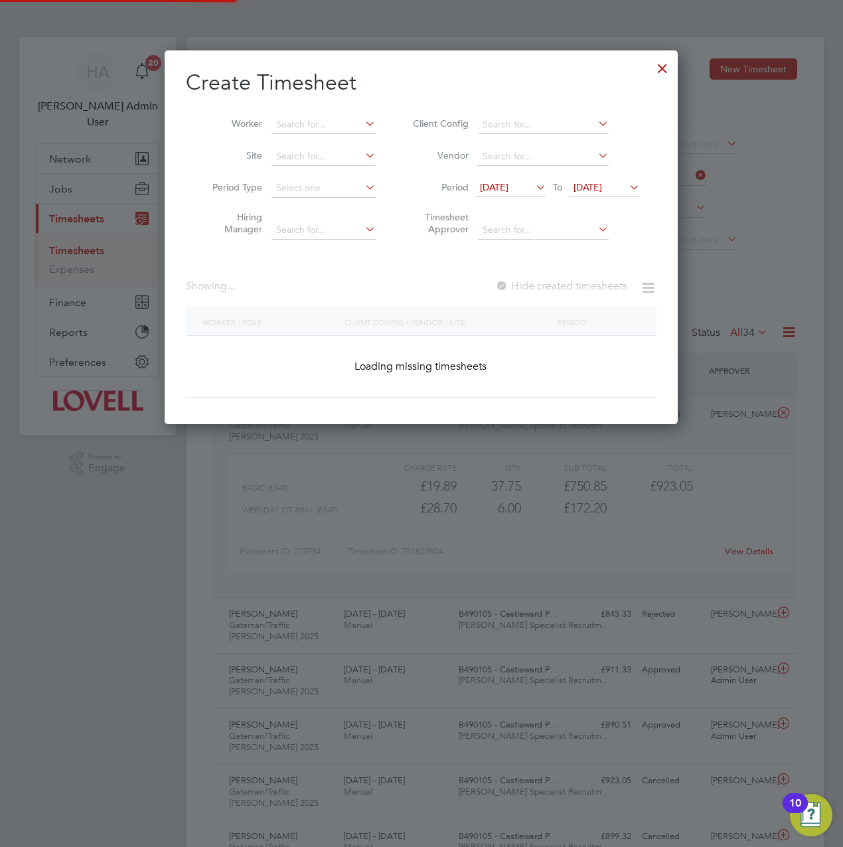
scroll to position [374, 514]
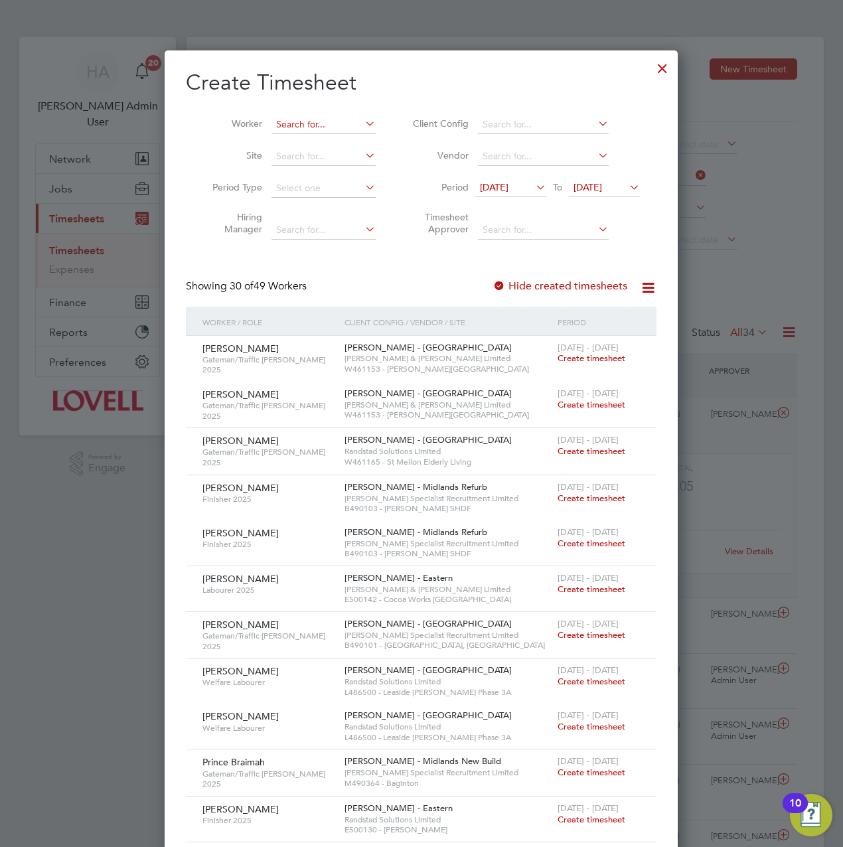
click at [316, 124] on input at bounding box center [323, 124] width 104 height 19
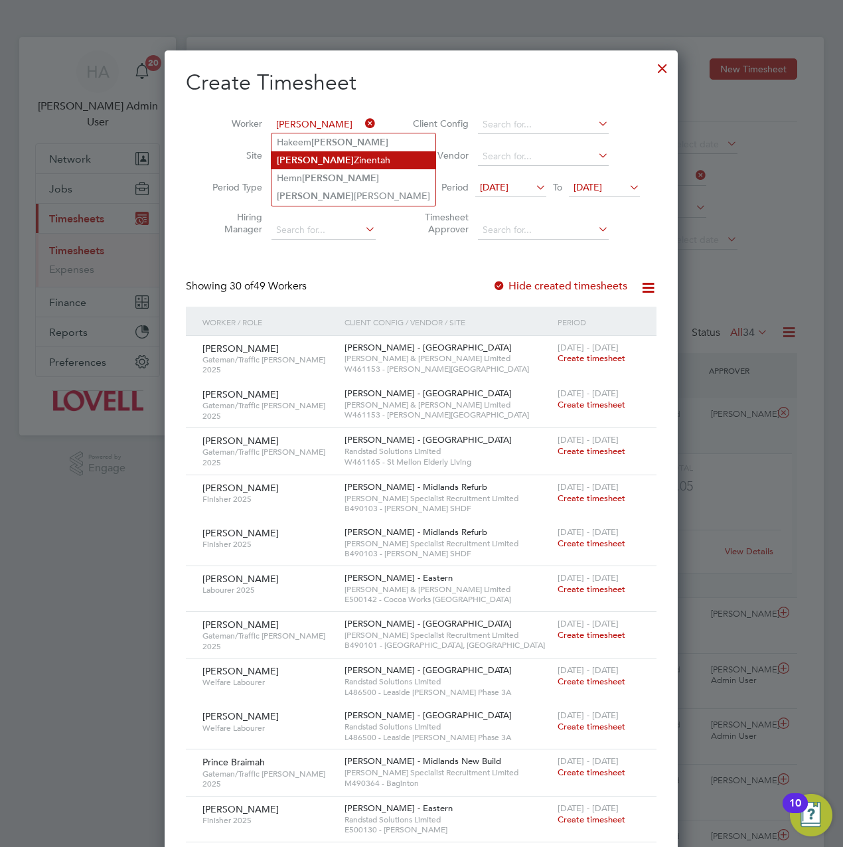
click at [311, 161] on li "[PERSON_NAME]" at bounding box center [353, 160] width 164 height 18
type input "[PERSON_NAME]"
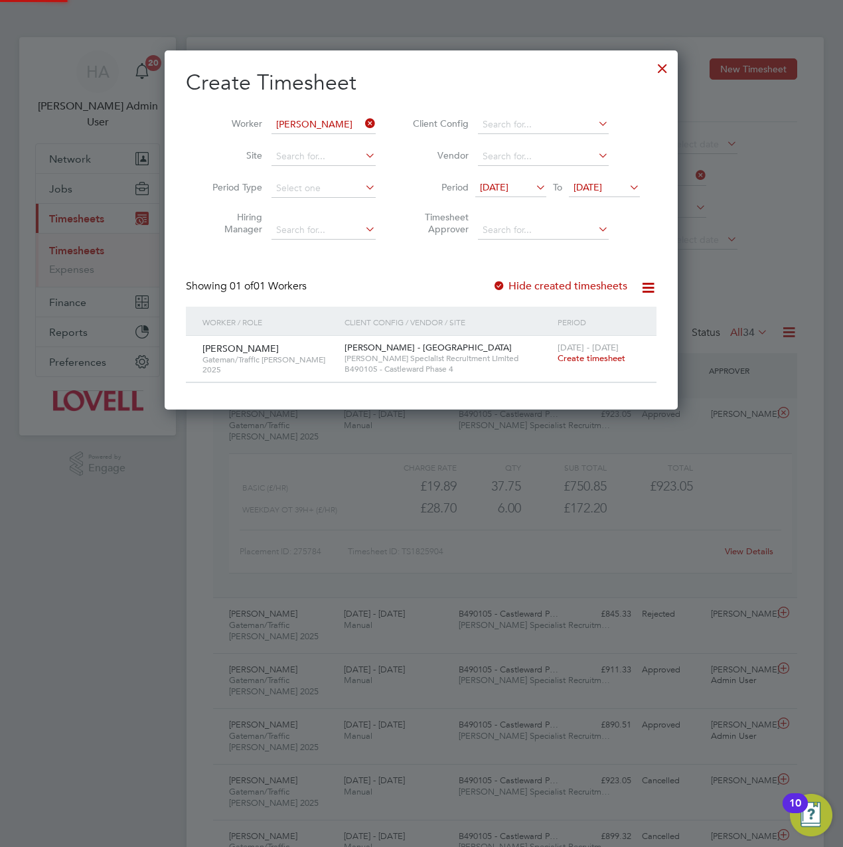
scroll to position [358, 514]
click at [585, 359] on span "Create timesheet" at bounding box center [591, 357] width 68 height 11
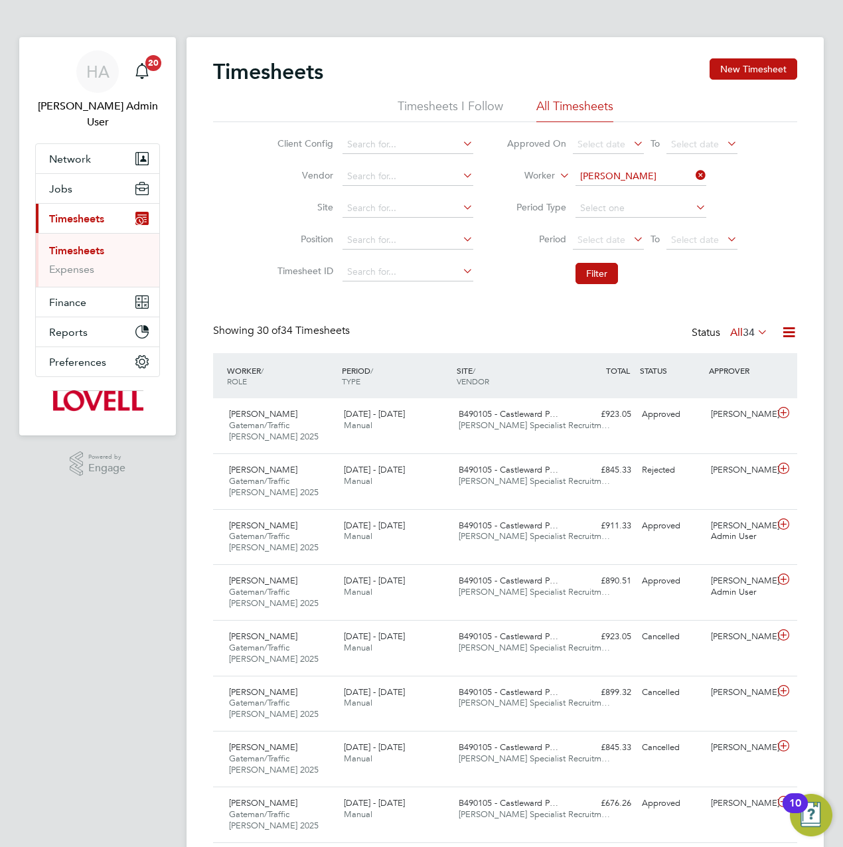
scroll to position [44, 115]
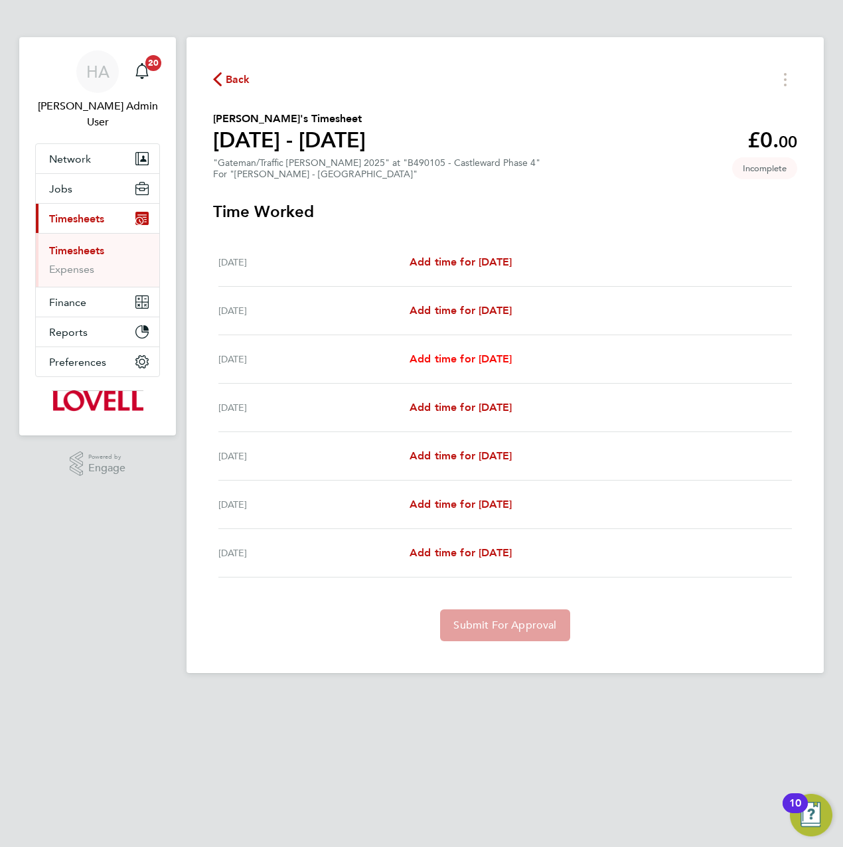
click at [439, 356] on span "Add time for [DATE]" at bounding box center [460, 358] width 102 height 13
select select "30"
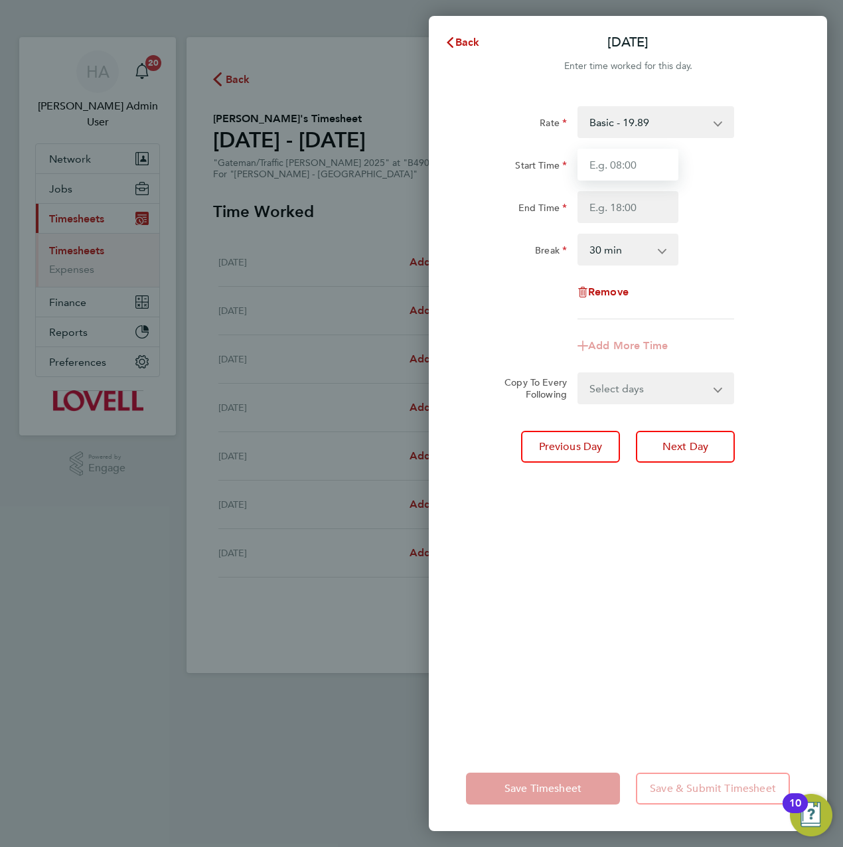
click at [616, 173] on input "Start Time" at bounding box center [627, 165] width 101 height 32
type input "07:15"
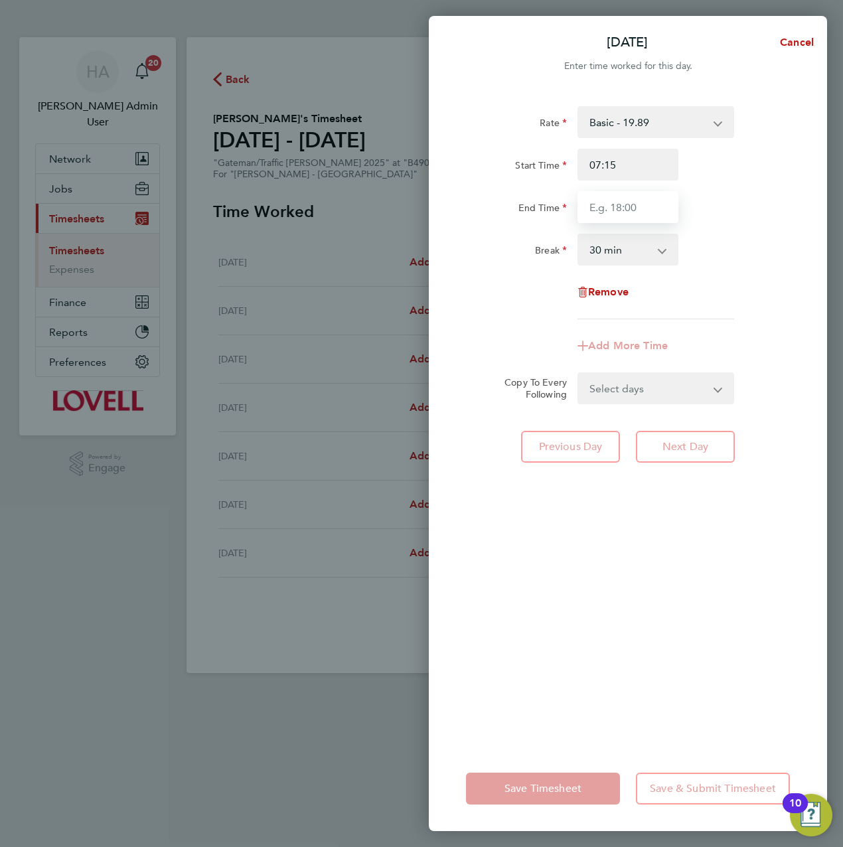
click at [625, 206] on input "End Time" at bounding box center [627, 207] width 101 height 32
type input "16:30"
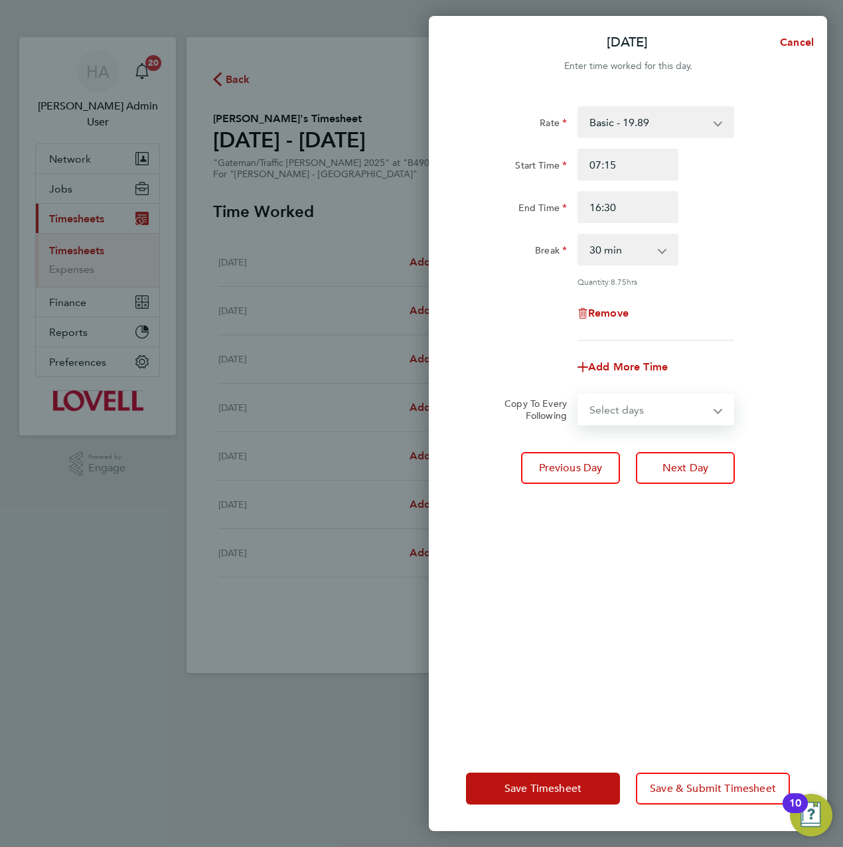
click at [652, 395] on select "Select days Day [DATE] [DATE] [DATE] [DATE]" at bounding box center [648, 409] width 139 height 29
select select "DAY"
click at [579, 395] on select "Select days Day [DATE] [DATE] [DATE] [DATE]" at bounding box center [648, 409] width 139 height 29
select select "[DATE]"
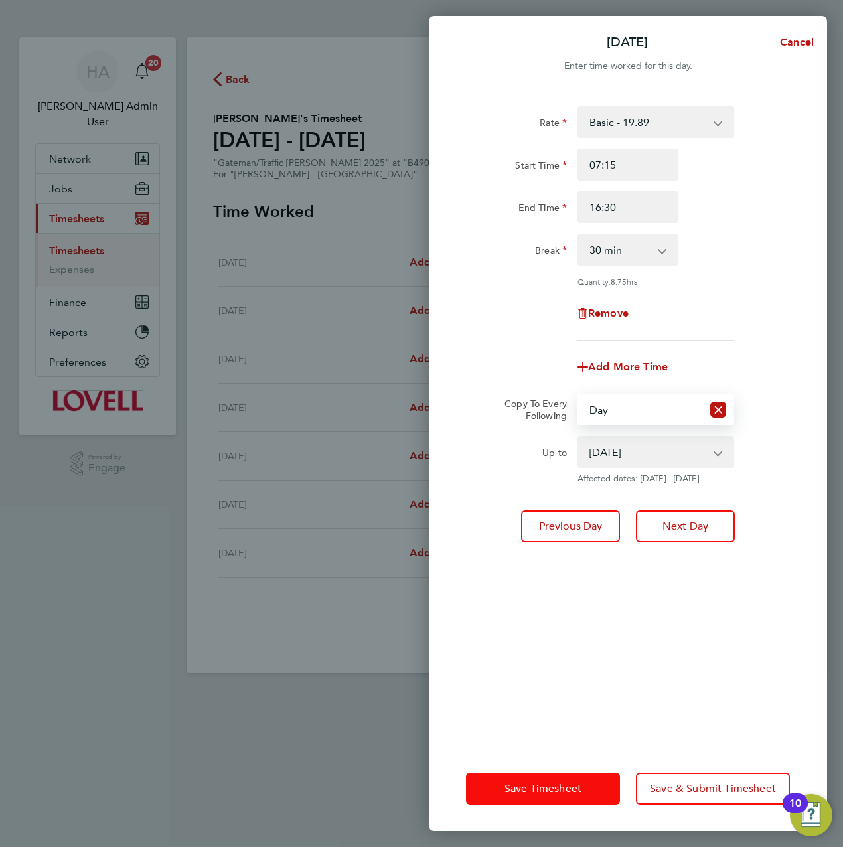
click at [543, 777] on button "Save Timesheet" at bounding box center [543, 789] width 154 height 32
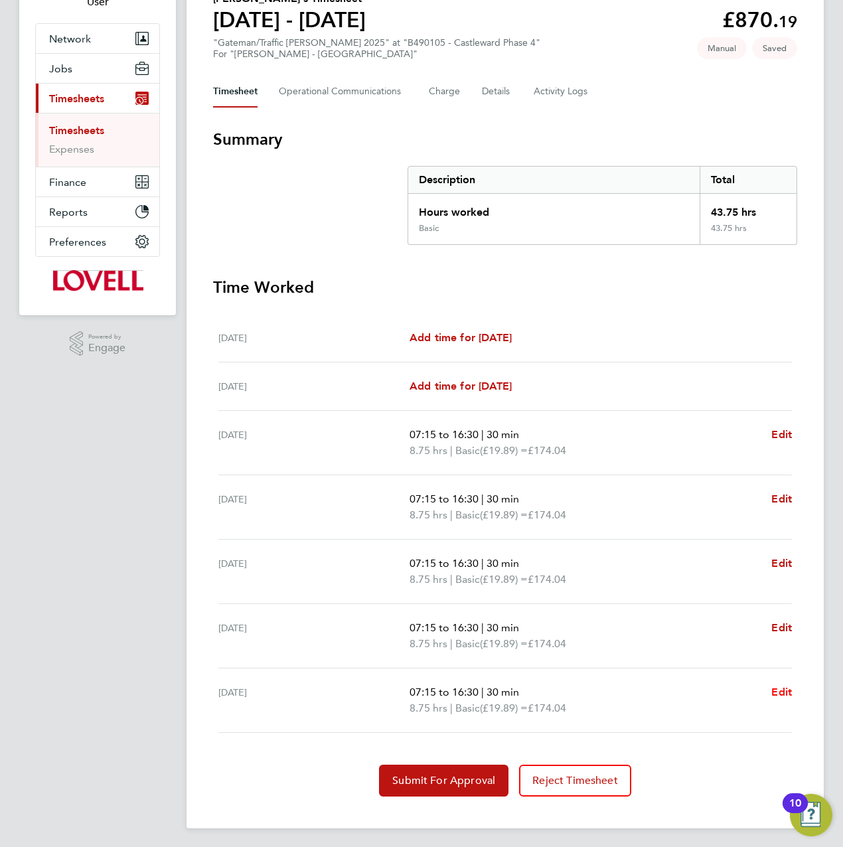
click at [775, 690] on span "Edit" at bounding box center [781, 692] width 21 height 13
select select "30"
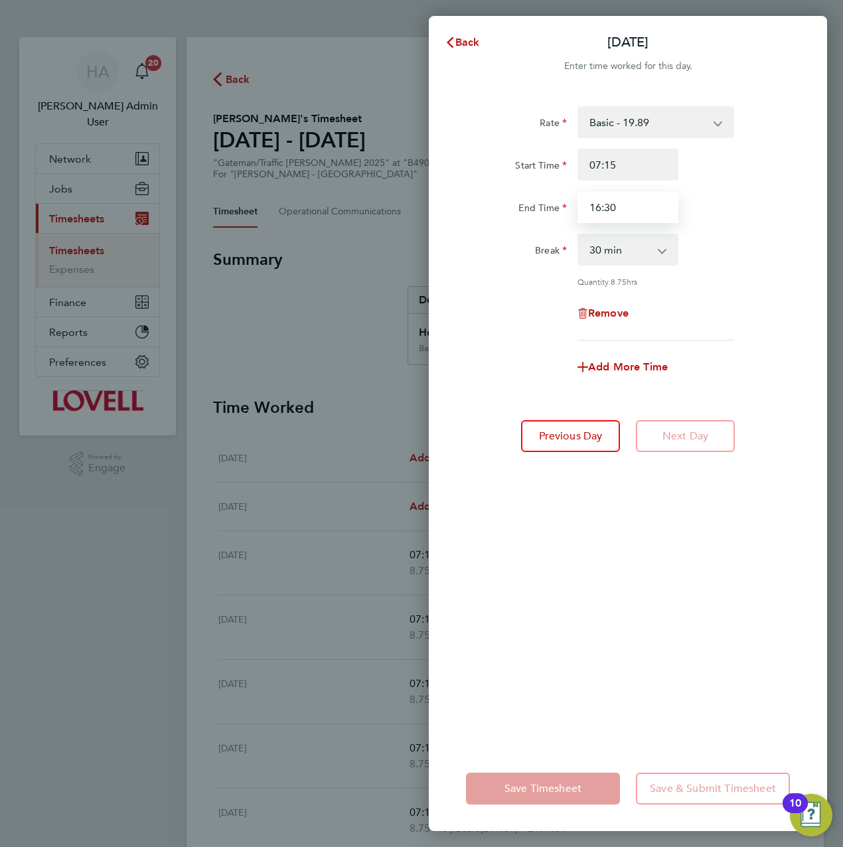
drag, startPoint x: 632, startPoint y: 208, endPoint x: 554, endPoint y: 210, distance: 78.4
click at [554, 210] on div "End Time 16:30" at bounding box center [628, 207] width 334 height 32
type input "10:00"
drag, startPoint x: 634, startPoint y: 250, endPoint x: 632, endPoint y: 265, distance: 14.8
click at [634, 250] on select "0 min 15 min 30 min 45 min 60 min 75 min 90 min" at bounding box center [620, 249] width 82 height 29
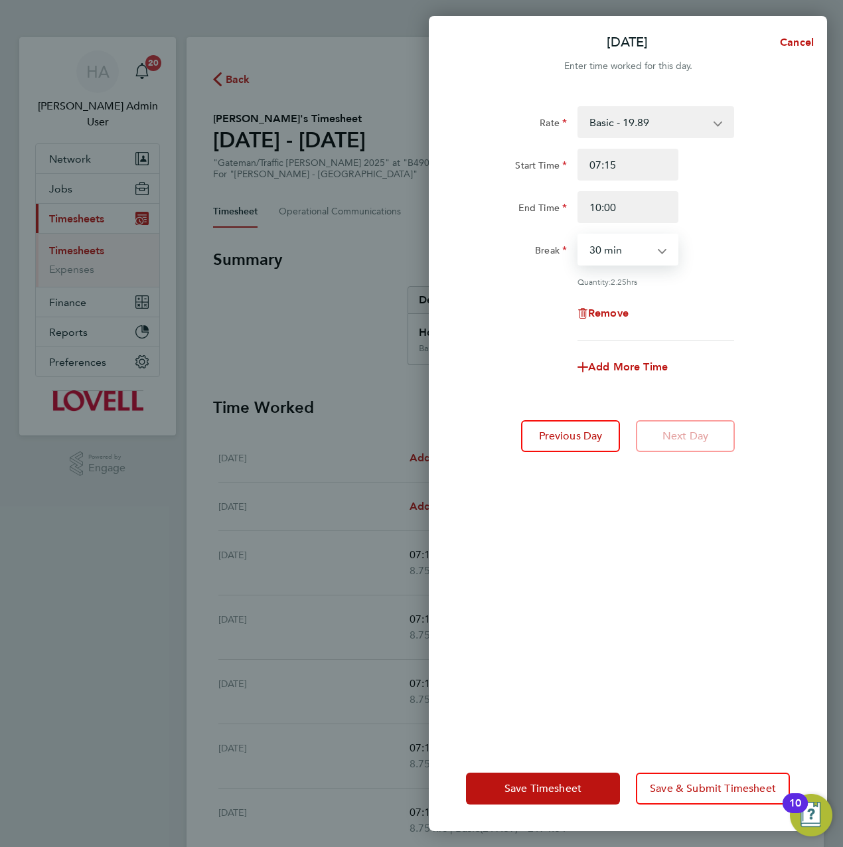
select select "0"
click at [579, 235] on select "0 min 15 min 30 min 45 min 60 min 75 min 90 min" at bounding box center [620, 249] width 82 height 29
click at [582, 363] on icon "button" at bounding box center [582, 367] width 11 height 11
select select "null"
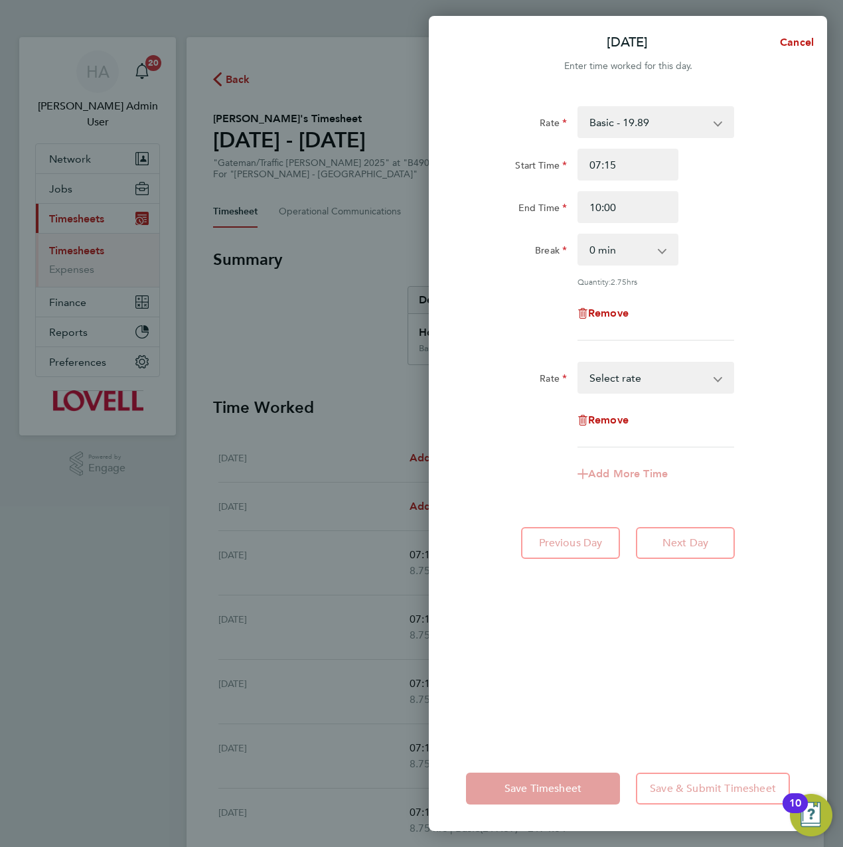
click at [611, 378] on select "Basic - 19.89 Weekday OT 39h+ - 28.70 Sat first 4h - 28.70 Sat after 4h - 37.51…" at bounding box center [648, 377] width 138 height 29
select select "30"
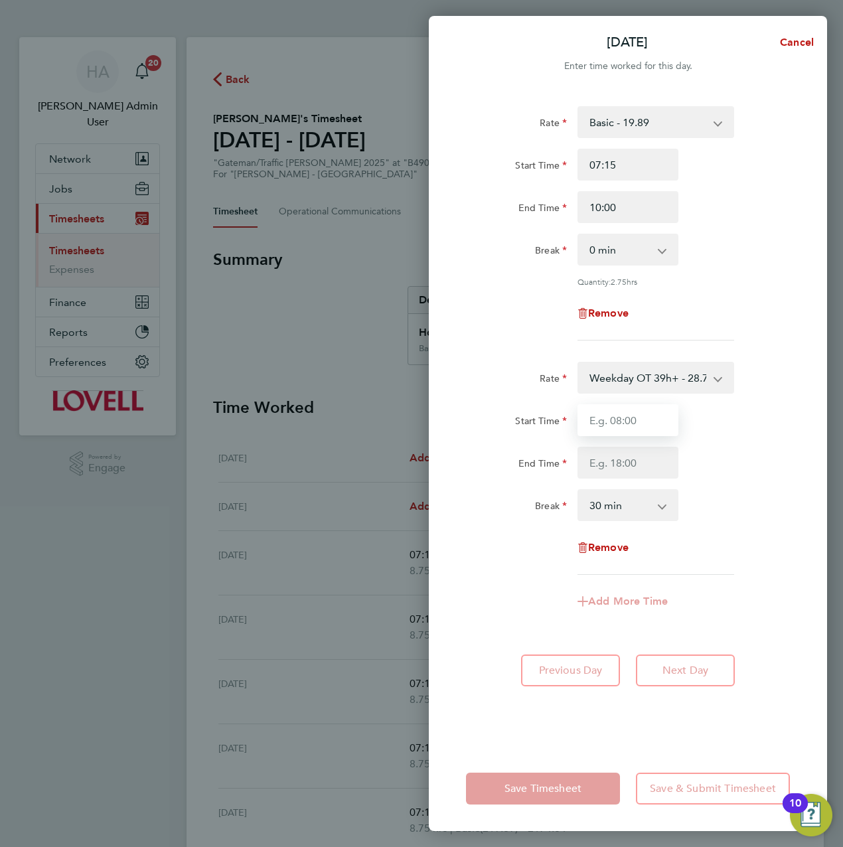
click at [607, 421] on input "Start Time" at bounding box center [627, 420] width 101 height 32
type input "10:00"
click at [601, 453] on input "End Time" at bounding box center [627, 463] width 101 height 32
type input "16:30"
click at [561, 739] on div "Rate Basic - 19.89 Weekday OT 39h+ - 28.70 Sat first 4h - 28.70 Sat after 4h - …" at bounding box center [628, 418] width 398 height 656
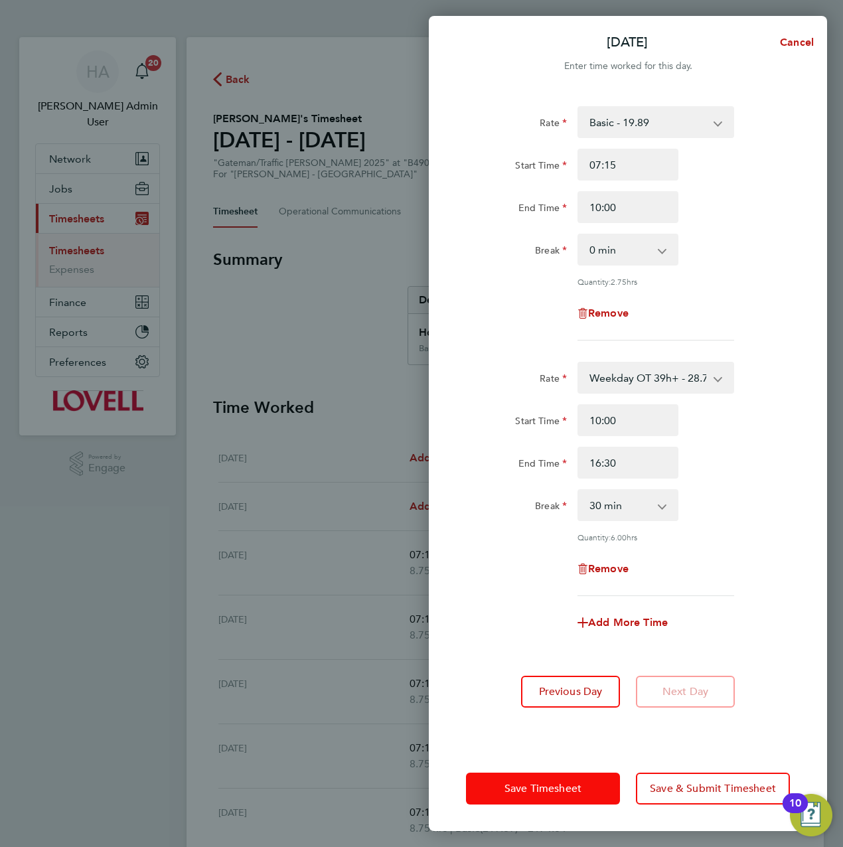
click at [546, 786] on span "Save Timesheet" at bounding box center [542, 788] width 77 height 13
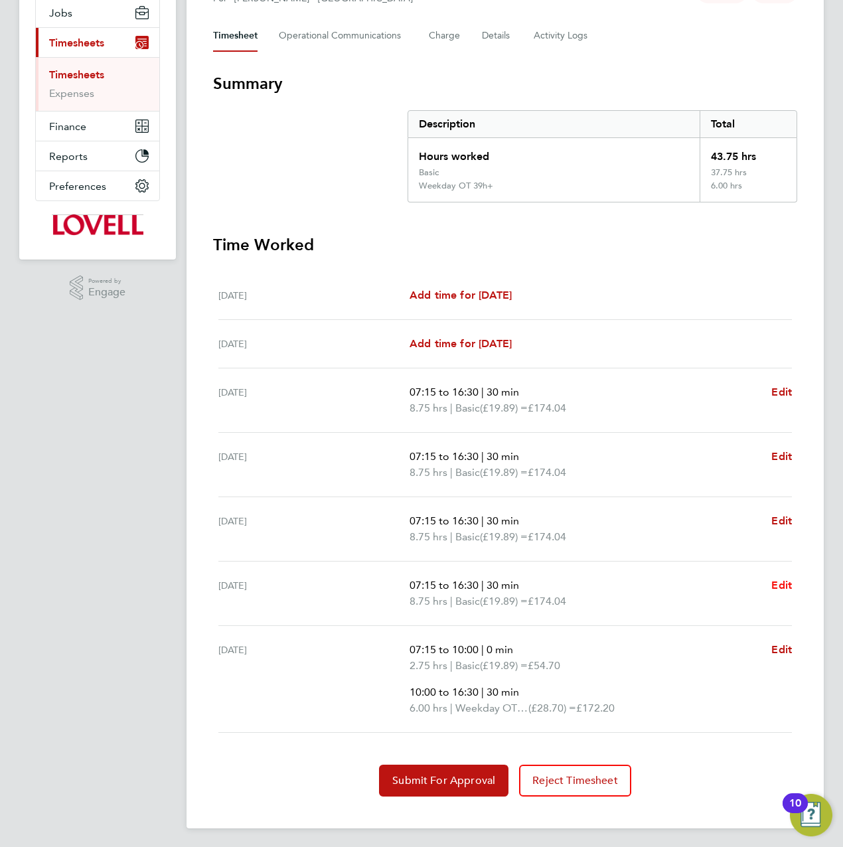
click at [785, 581] on span "Edit" at bounding box center [781, 585] width 21 height 13
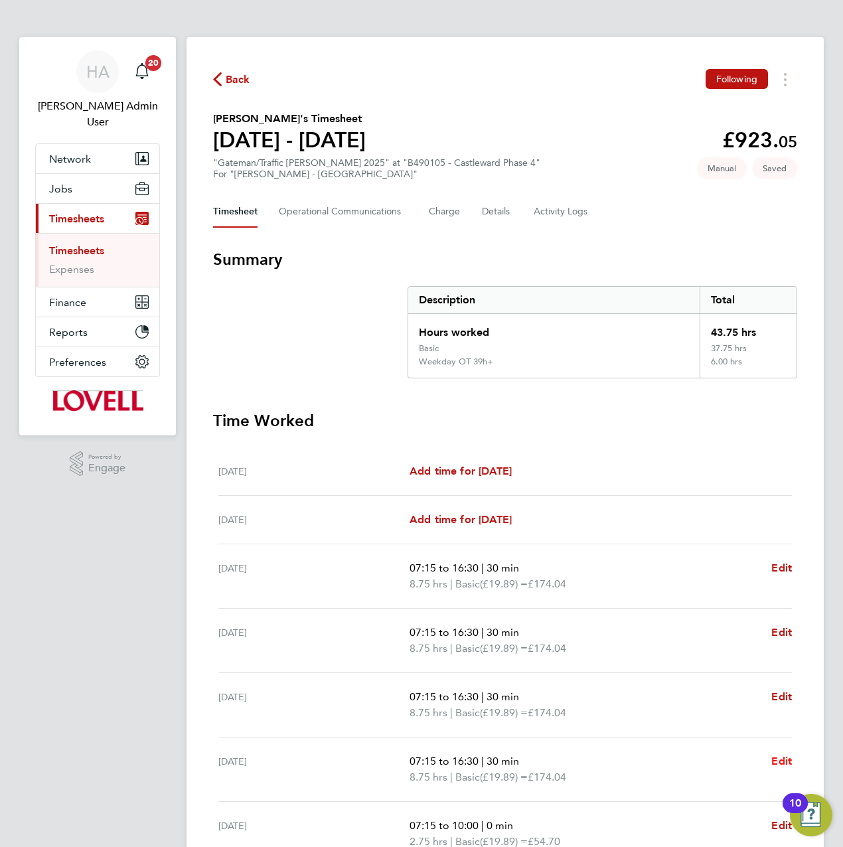
select select "30"
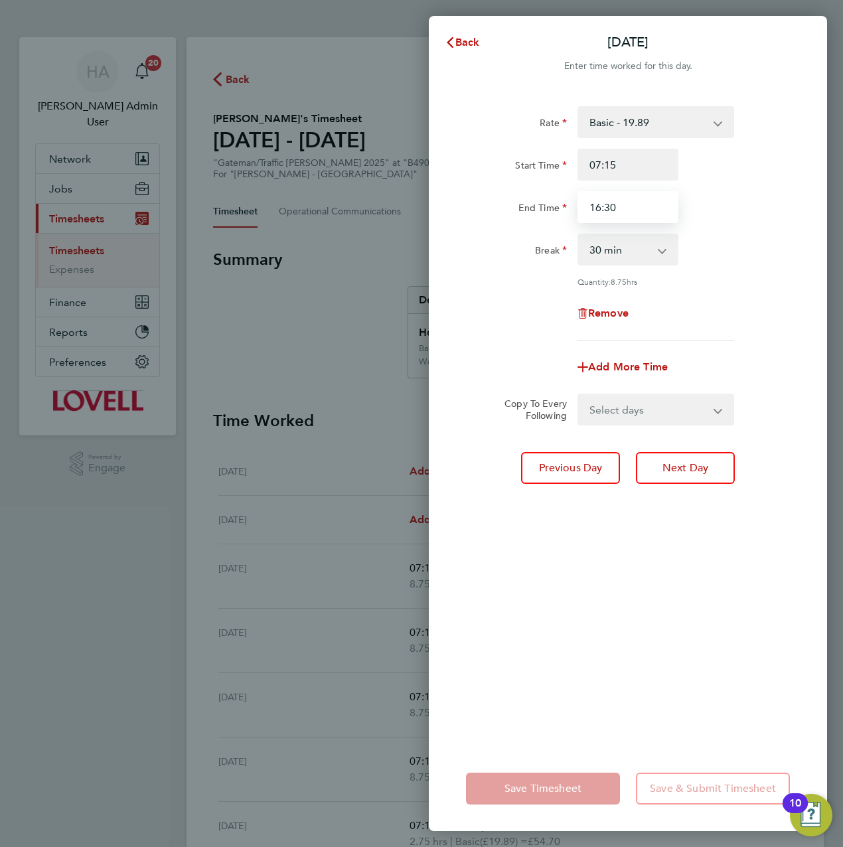
drag, startPoint x: 604, startPoint y: 214, endPoint x: 565, endPoint y: 212, distance: 38.5
click at [565, 212] on div "End Time 16:30" at bounding box center [628, 207] width 334 height 32
type input "17:00"
click at [583, 553] on div "Rate Basic - 19.89 Weekday OT 39h+ - 28.70 Sat first 4h - 28.70 Sat after 4h - …" at bounding box center [628, 418] width 398 height 656
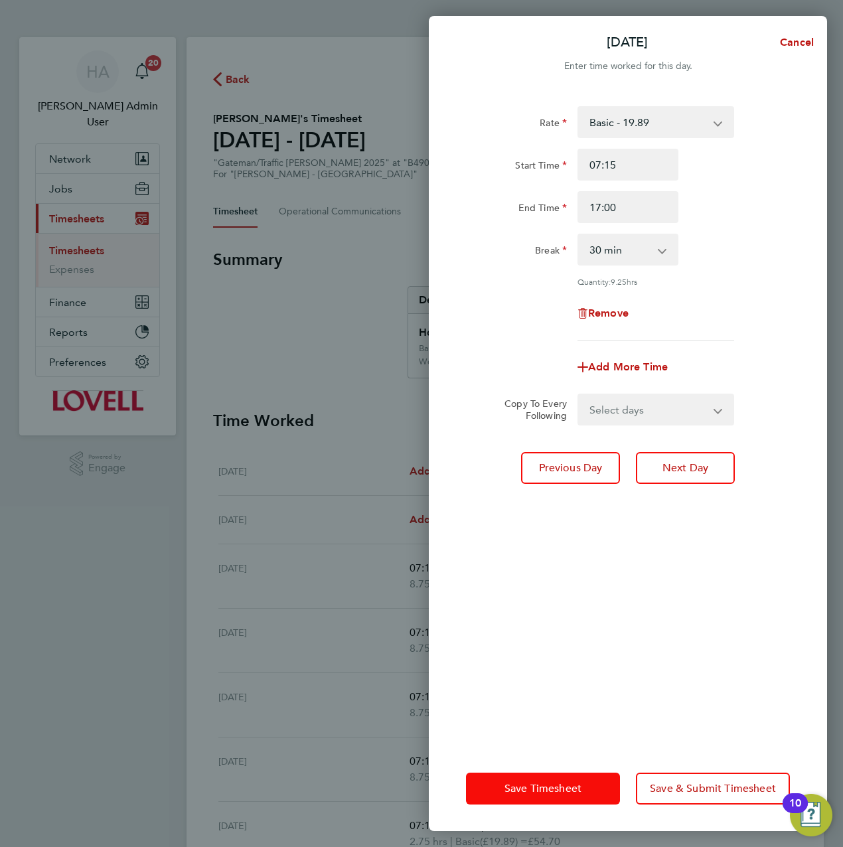
click at [534, 782] on span "Save Timesheet" at bounding box center [542, 788] width 77 height 13
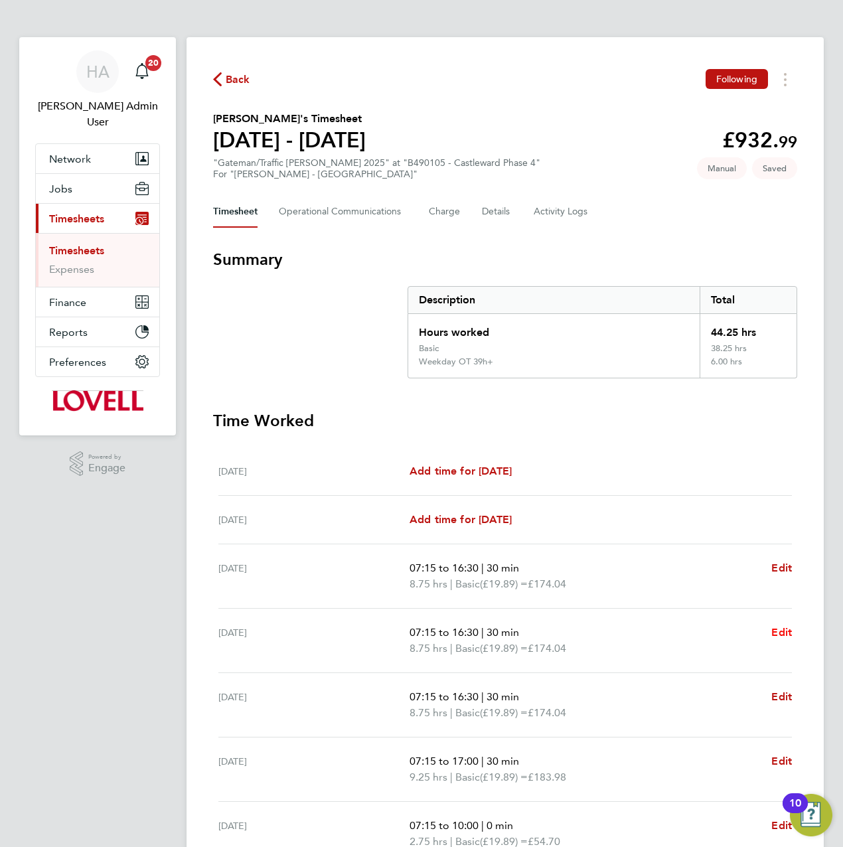
click at [778, 629] on span "Edit" at bounding box center [781, 632] width 21 height 13
select select "30"
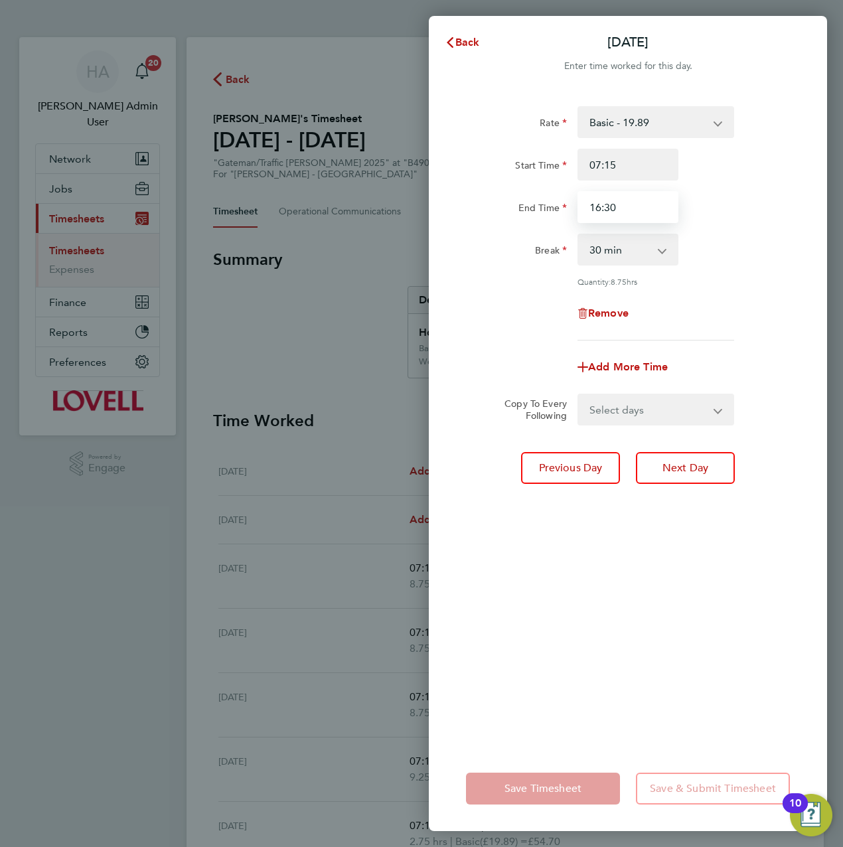
drag, startPoint x: 635, startPoint y: 205, endPoint x: 512, endPoint y: 205, distance: 122.8
click at [514, 208] on div "End Time 16:30" at bounding box center [628, 207] width 334 height 32
type input "17:00"
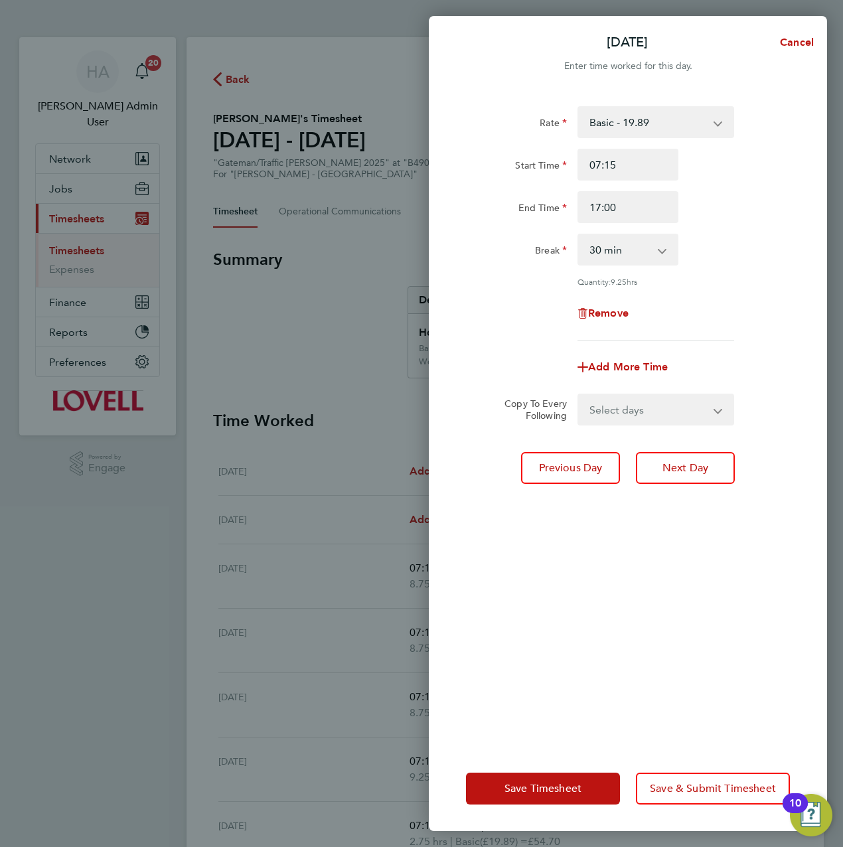
click at [579, 691] on div "Rate Basic - 19.89 Weekday OT 39h+ - 28.70 Sat first 4h - 28.70 Sat after 4h - …" at bounding box center [628, 418] width 398 height 656
click at [528, 789] on span "Save Timesheet" at bounding box center [542, 788] width 77 height 13
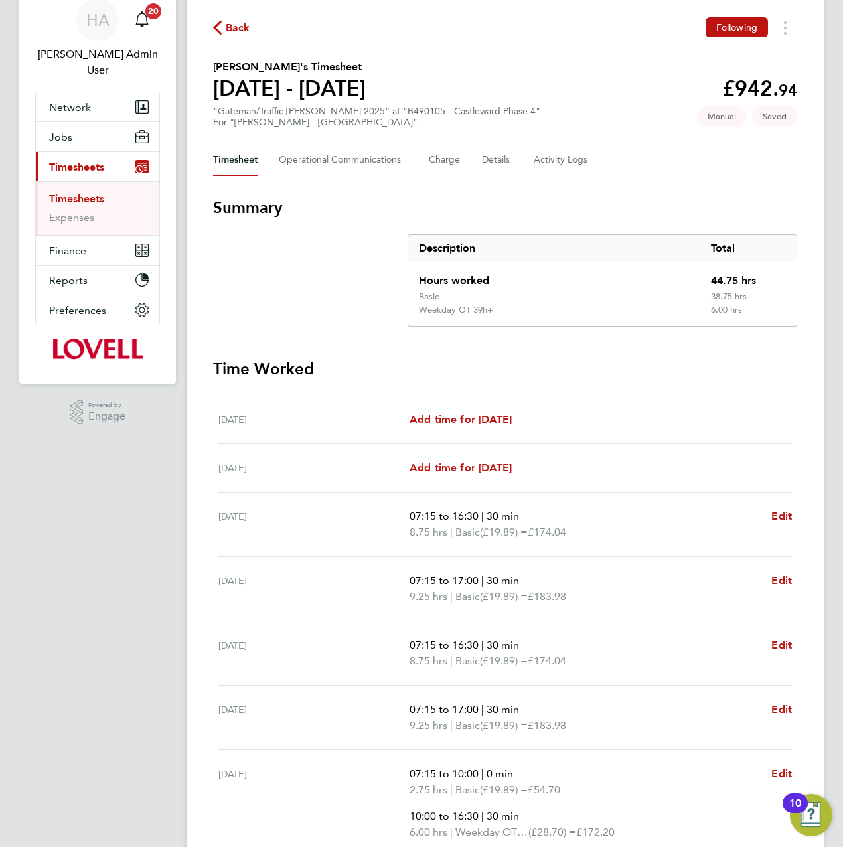
scroll to position [133, 0]
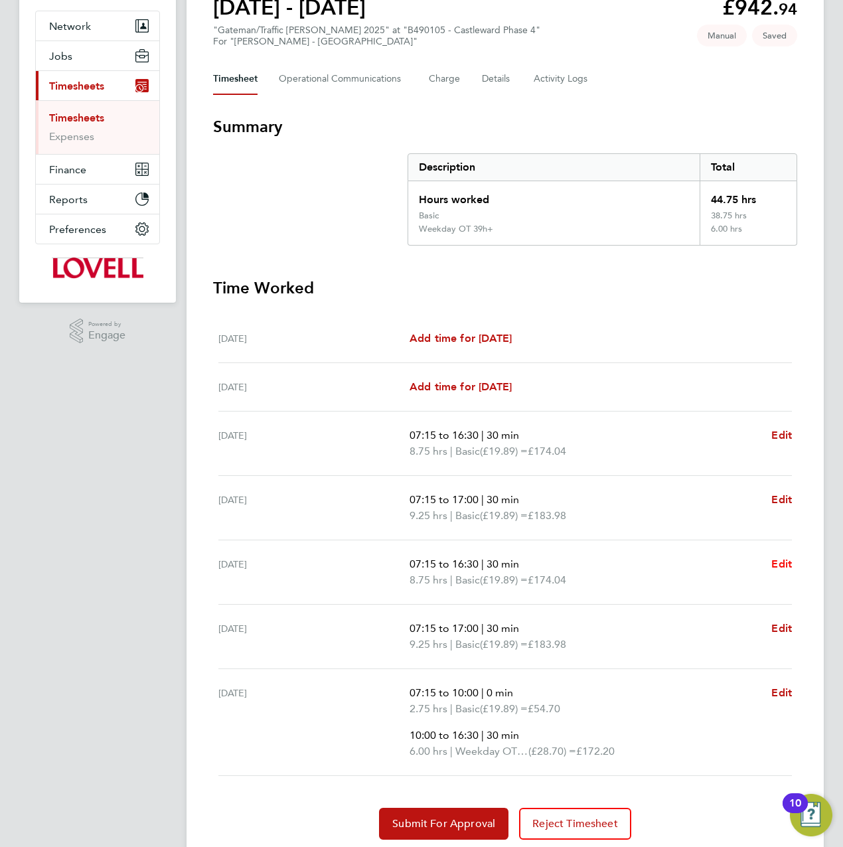
click at [775, 556] on link "Edit" at bounding box center [781, 564] width 21 height 16
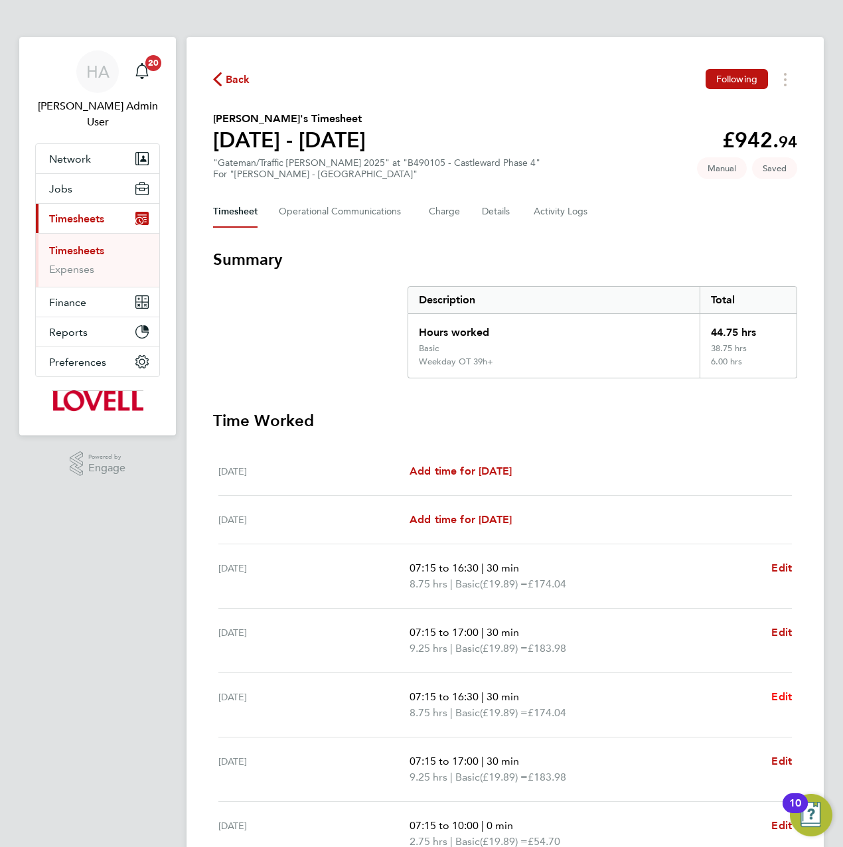
select select "30"
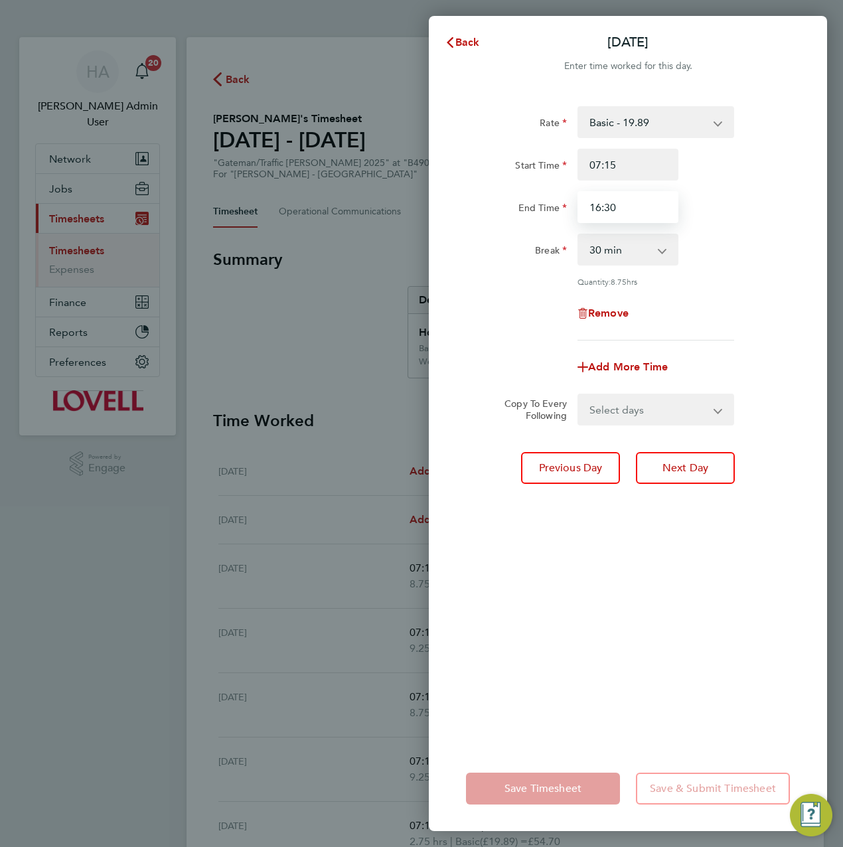
drag, startPoint x: 638, startPoint y: 210, endPoint x: 543, endPoint y: 201, distance: 96.0
click at [548, 203] on div "End Time 16:30" at bounding box center [628, 207] width 334 height 32
type input "17:00"
click at [587, 667] on div "Rate Basic - 19.89 Weekday OT 39h+ - 28.70 Sat first 4h - 28.70 Sat after 4h - …" at bounding box center [628, 418] width 398 height 656
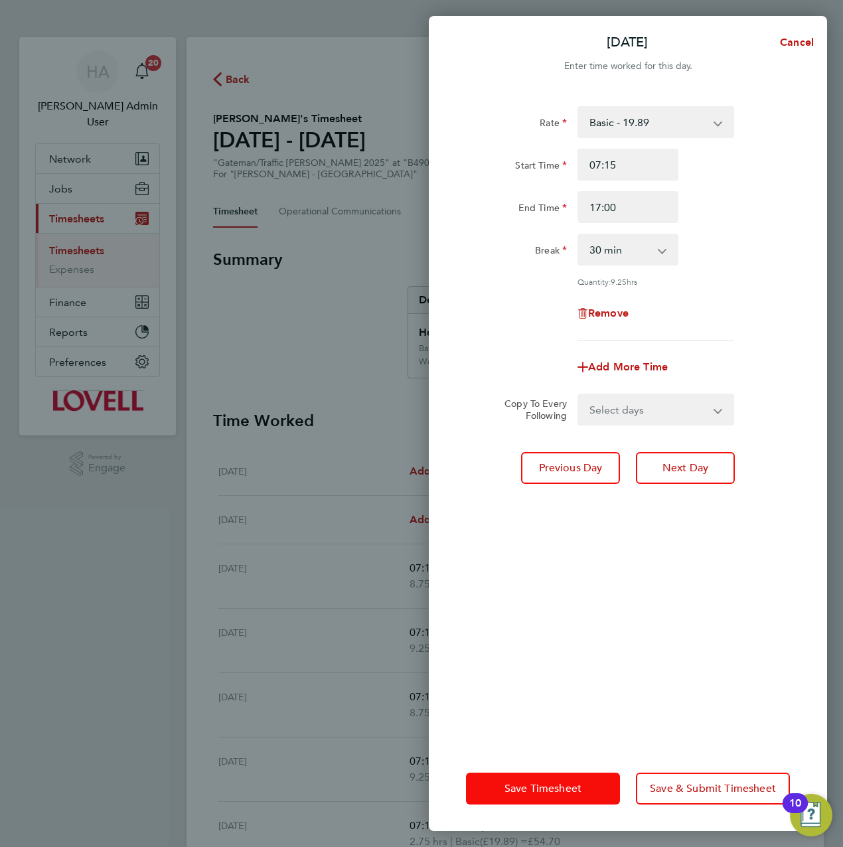
click at [538, 777] on button "Save Timesheet" at bounding box center [543, 789] width 154 height 32
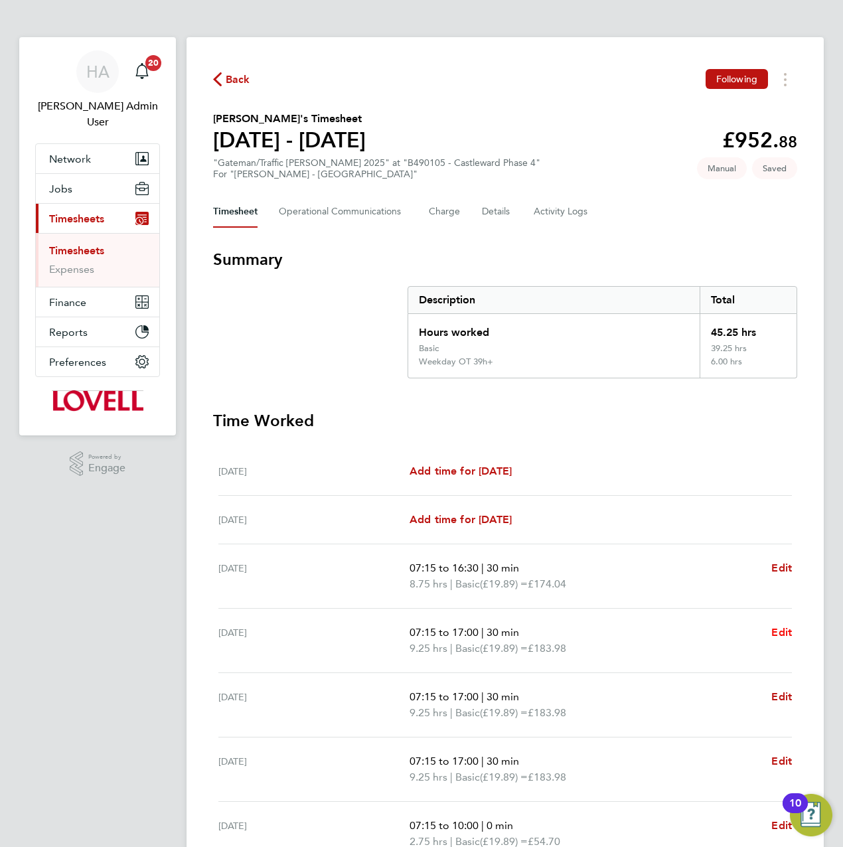
click at [781, 630] on span "Edit" at bounding box center [781, 632] width 21 height 13
select select "30"
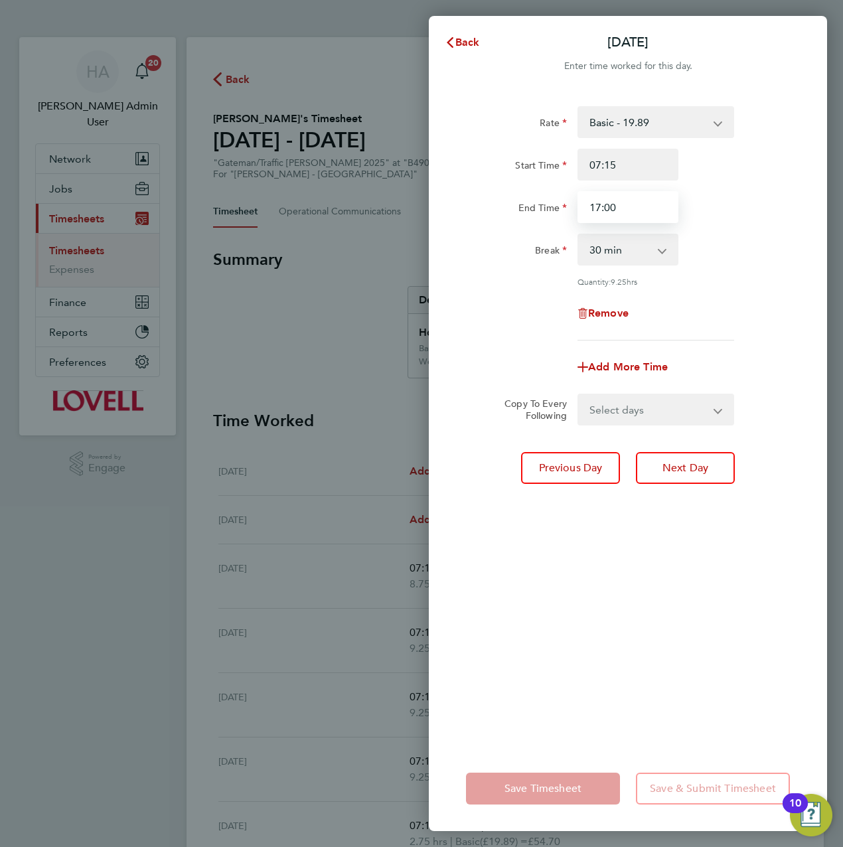
drag, startPoint x: 640, startPoint y: 202, endPoint x: 559, endPoint y: 203, distance: 81.0
click at [561, 203] on div "End Time 17:00" at bounding box center [628, 207] width 334 height 32
type input "16:45"
click at [527, 716] on div "Rate Basic - 19.89 Weekday OT 39h+ - 28.70 Sat first 4h - 28.70 Sat after 4h - …" at bounding box center [628, 418] width 398 height 656
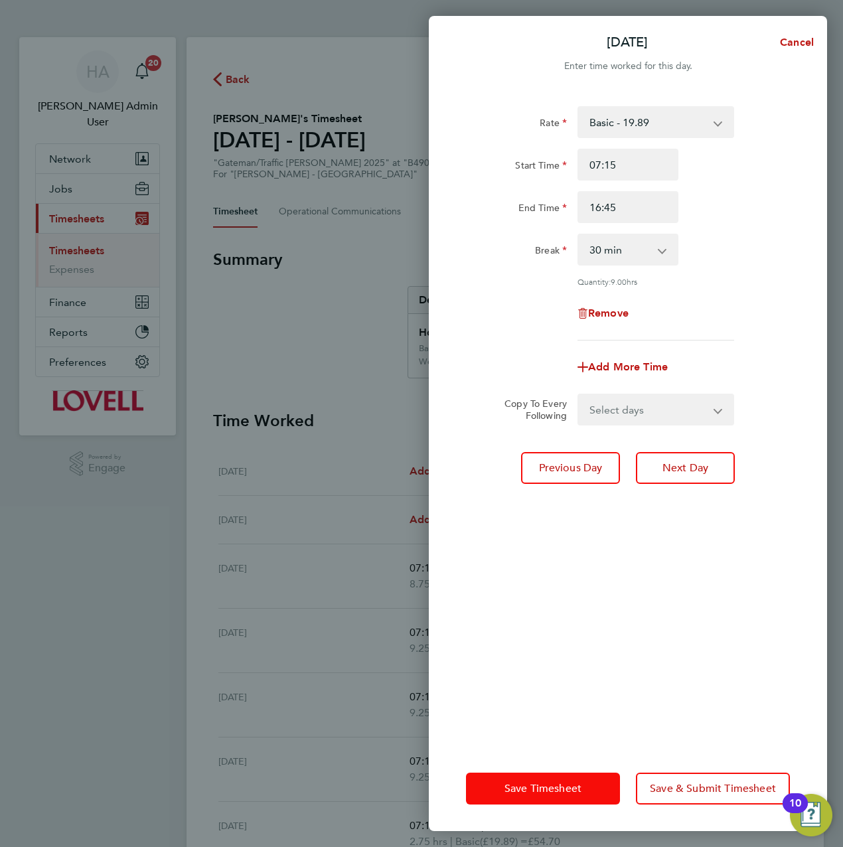
click at [514, 788] on span "Save Timesheet" at bounding box center [542, 788] width 77 height 13
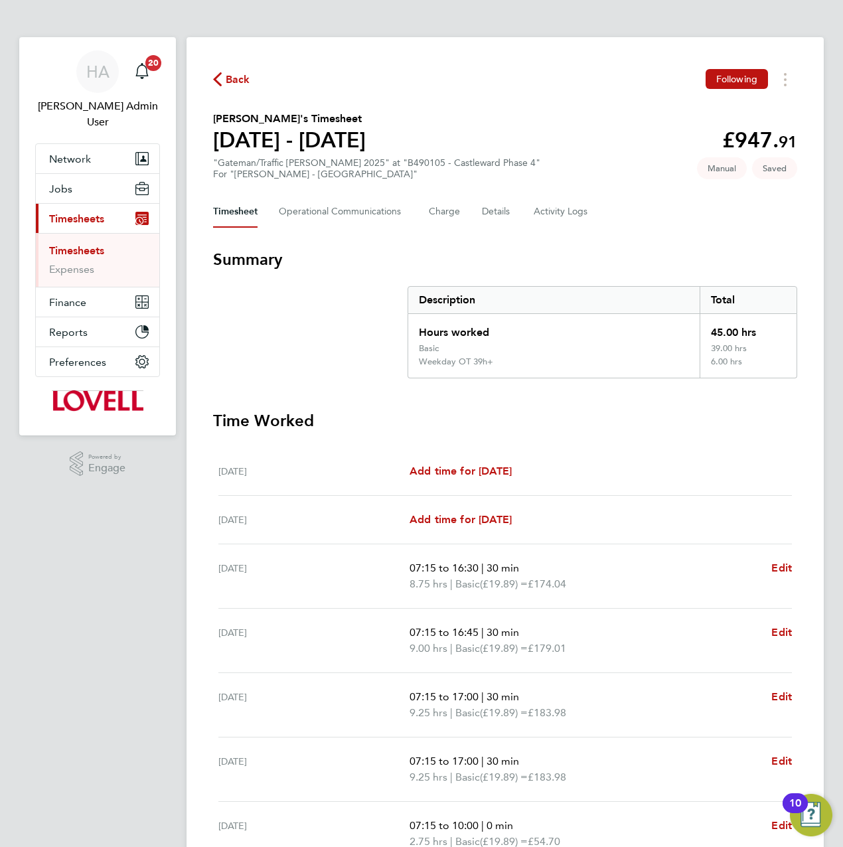
click at [770, 695] on div "07:15 to 17:00 | 30 min 9.25 hrs | Basic (£19.89) = £183.98 Edit" at bounding box center [600, 705] width 382 height 32
click at [778, 695] on span "Edit" at bounding box center [781, 696] width 21 height 13
select select "30"
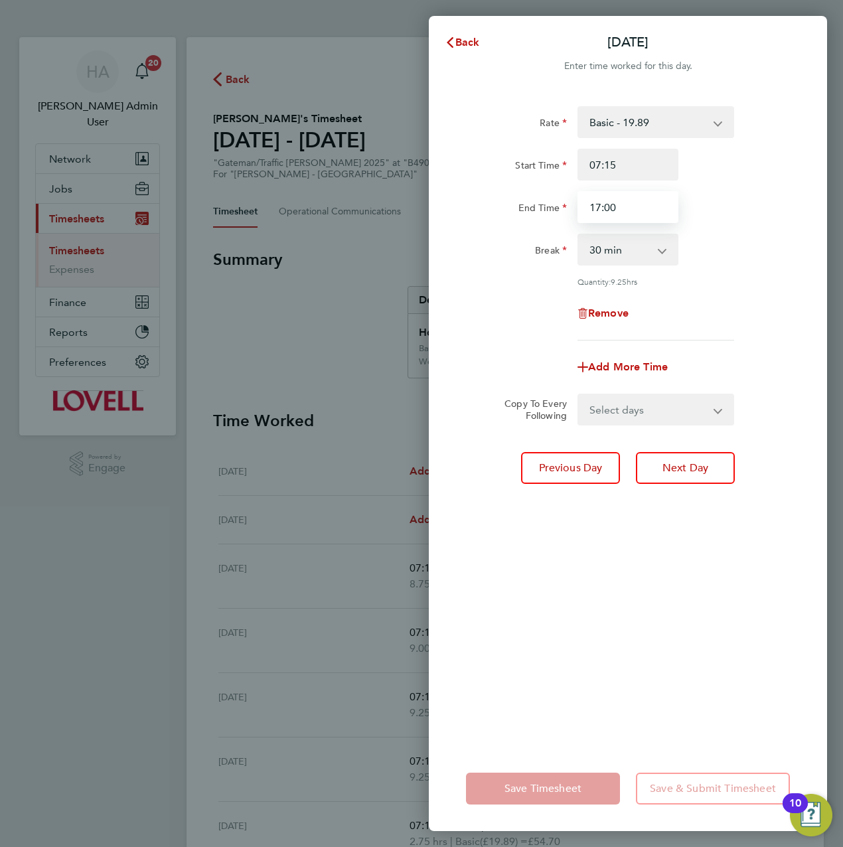
drag, startPoint x: 634, startPoint y: 204, endPoint x: 543, endPoint y: 205, distance: 90.9
click at [545, 205] on div "End Time 17:00" at bounding box center [628, 207] width 334 height 32
click at [614, 206] on input "16:35" at bounding box center [627, 207] width 101 height 32
type input "16:45"
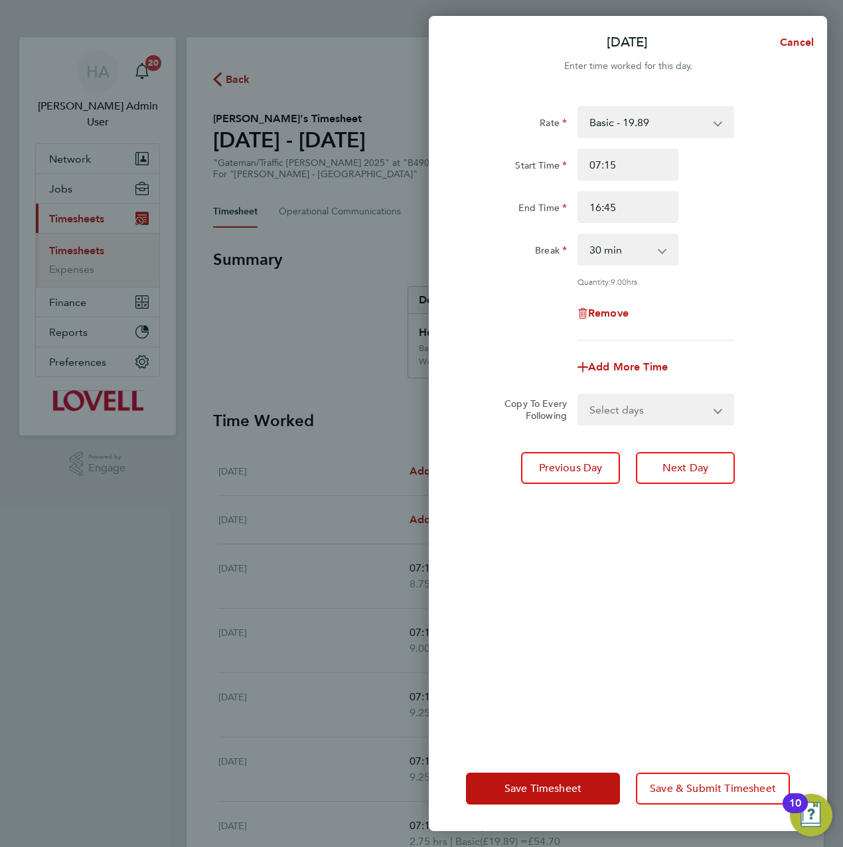
click at [646, 559] on div "Rate Basic - 19.89 Weekday OT 39h+ - 28.70 Sat first 4h - 28.70 Sat after 4h - …" at bounding box center [628, 418] width 398 height 656
click at [532, 775] on button "Save Timesheet" at bounding box center [543, 789] width 154 height 32
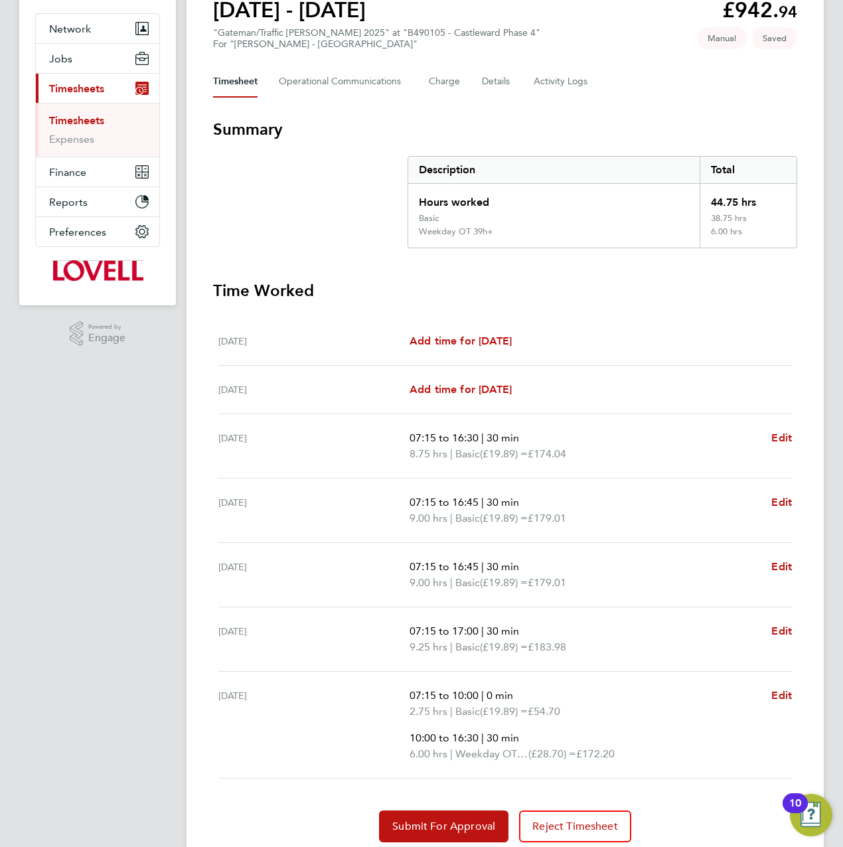
scroll to position [133, 0]
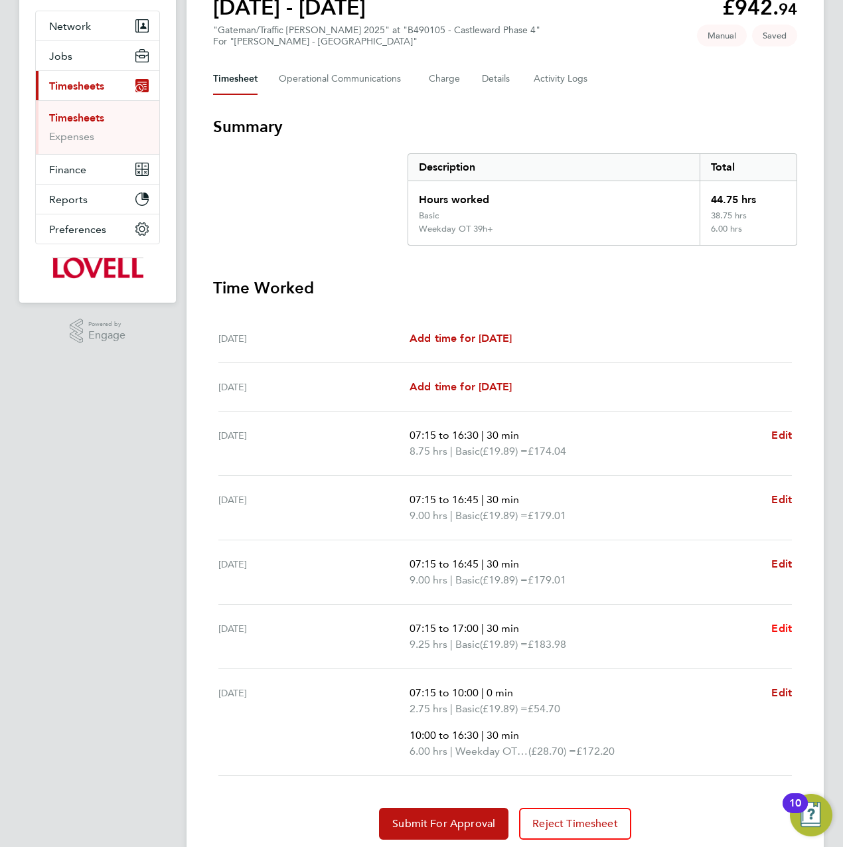
click at [780, 622] on span "Edit" at bounding box center [781, 628] width 21 height 13
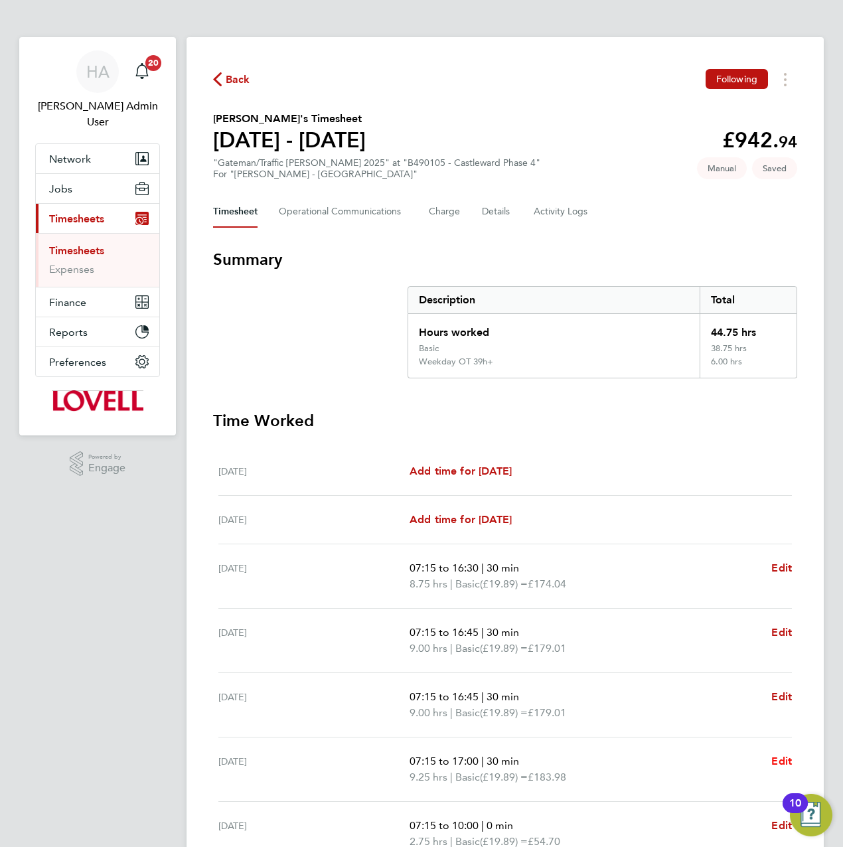
select select "30"
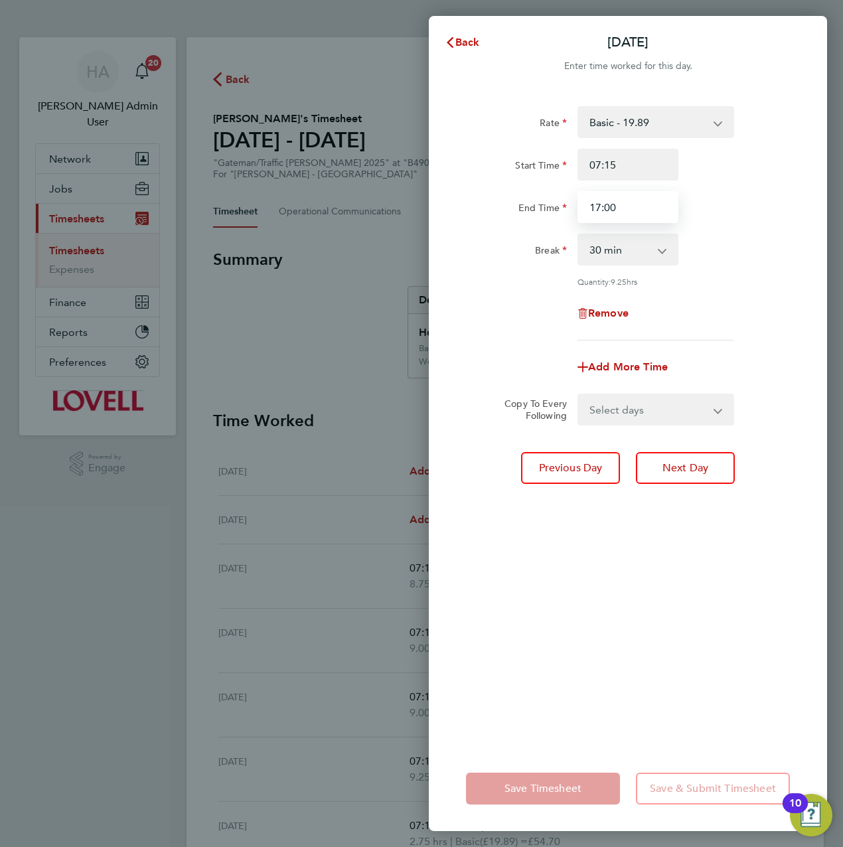
drag, startPoint x: 604, startPoint y: 207, endPoint x: 486, endPoint y: 207, distance: 118.1
click at [486, 207] on div "End Time 17:00" at bounding box center [628, 207] width 334 height 32
type input "16:45"
click at [556, 506] on div "Rate Basic - 19.89 Weekday OT 39h+ - 28.70 Sat first 4h - 28.70 Sat after 4h - …" at bounding box center [628, 418] width 398 height 656
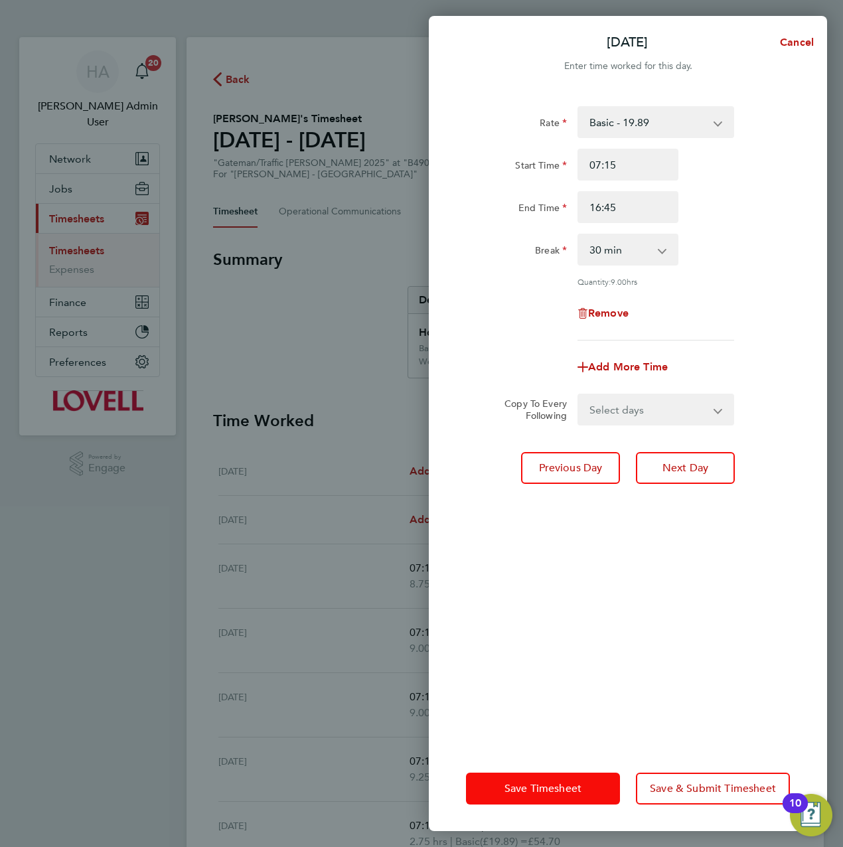
click at [505, 777] on button "Save Timesheet" at bounding box center [543, 789] width 154 height 32
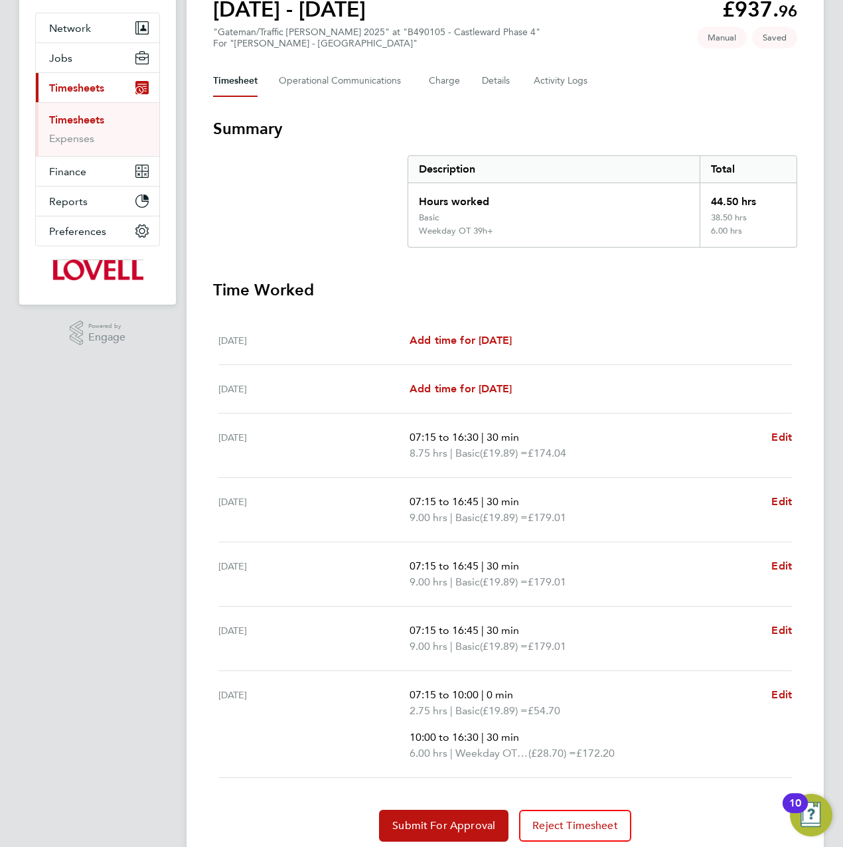
scroll to position [133, 0]
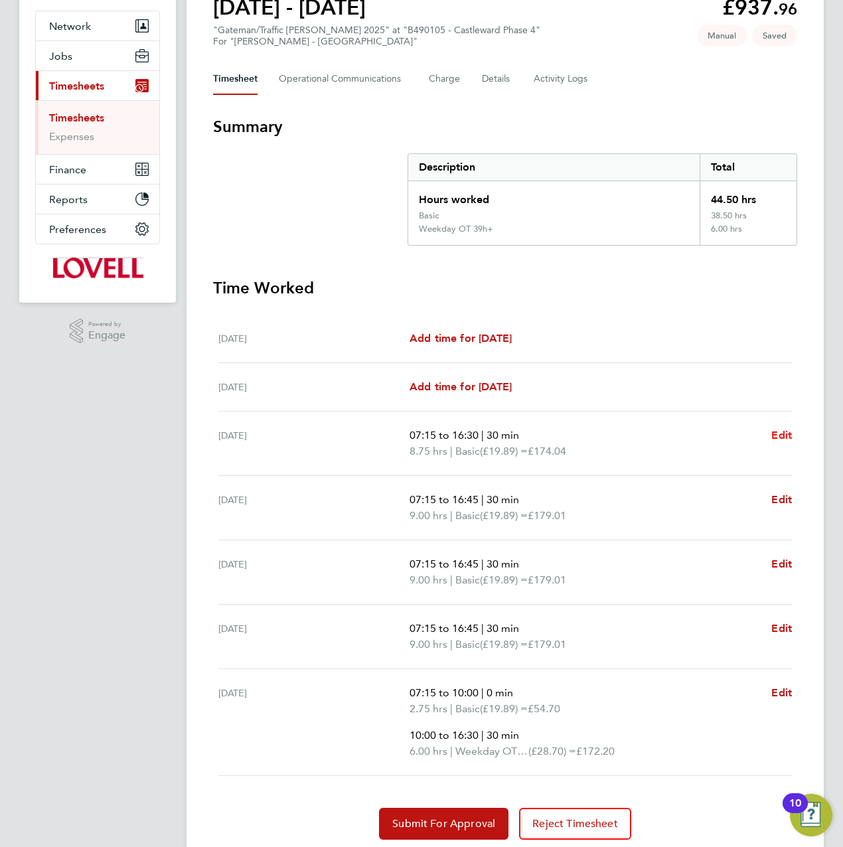
click at [786, 435] on span "Edit" at bounding box center [781, 435] width 21 height 13
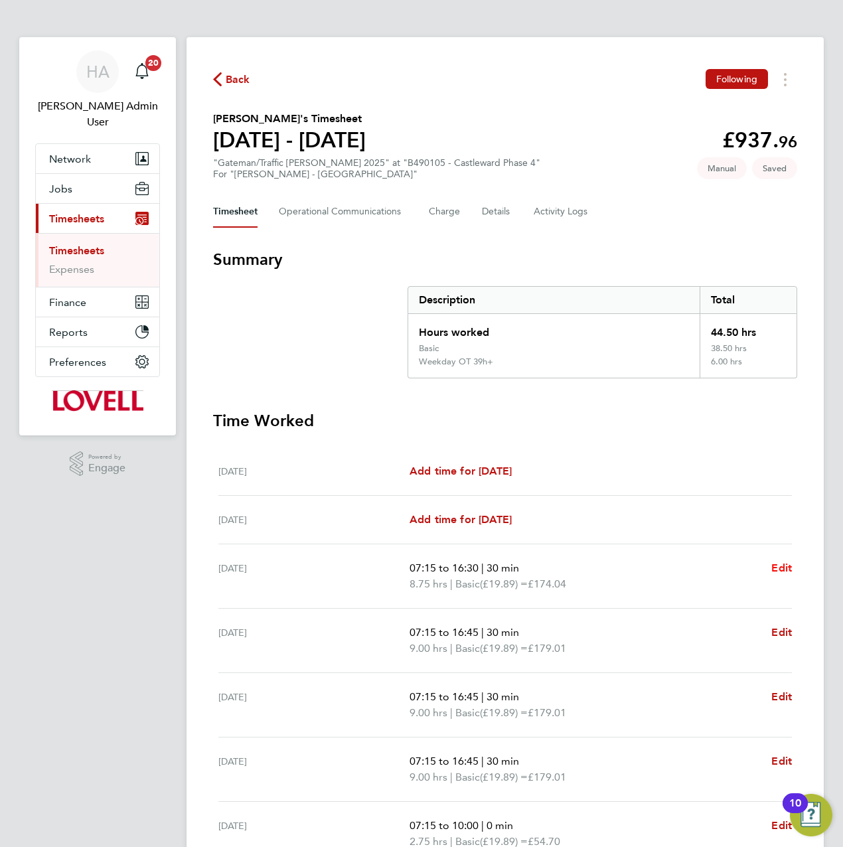
select select "30"
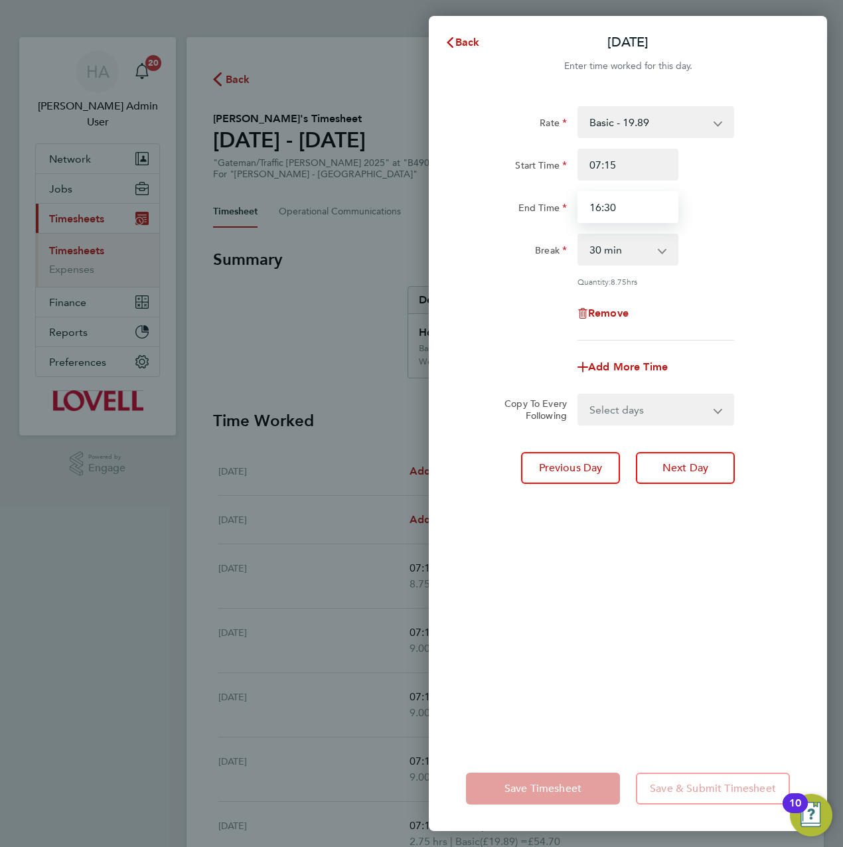
click at [649, 207] on input "16:30" at bounding box center [627, 207] width 101 height 32
type input "16:45"
click at [629, 719] on div "Rate Basic - 19.89 Weekday OT 39h+ - 28.70 Sat first 4h - 28.70 Sat after 4h - …" at bounding box center [628, 418] width 398 height 656
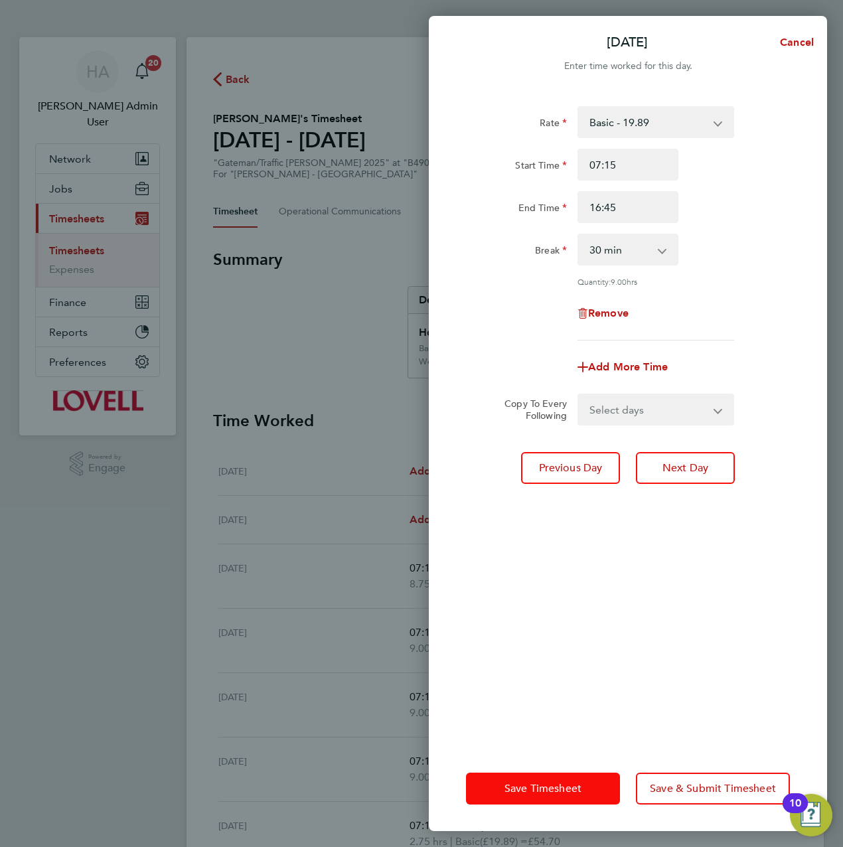
click at [553, 777] on button "Save Timesheet" at bounding box center [543, 789] width 154 height 32
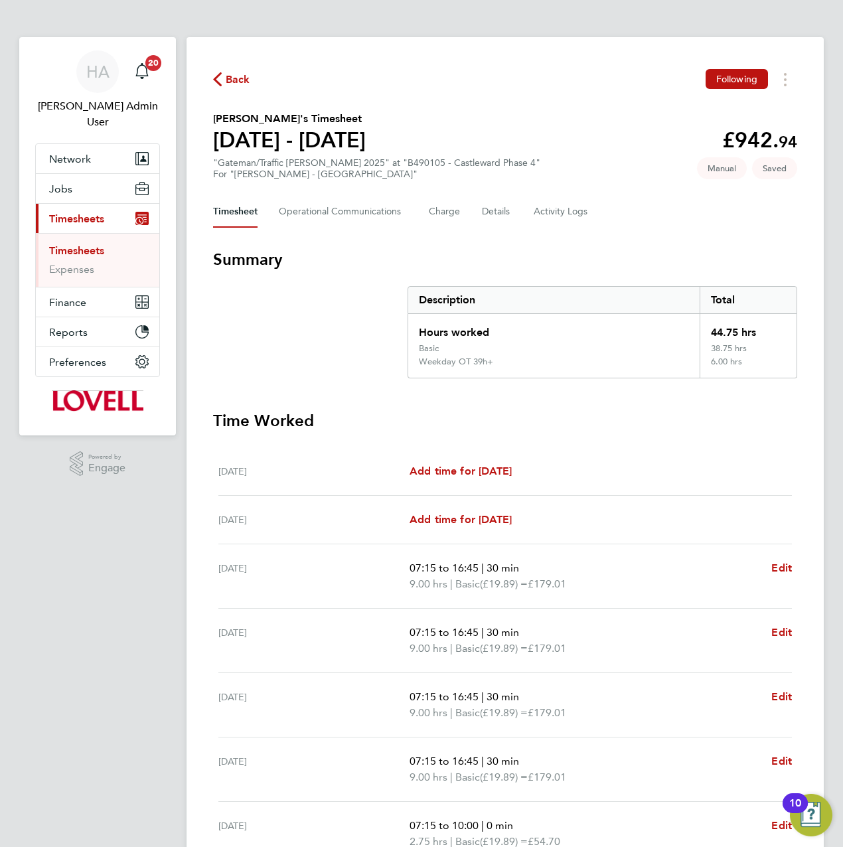
scroll to position [176, 0]
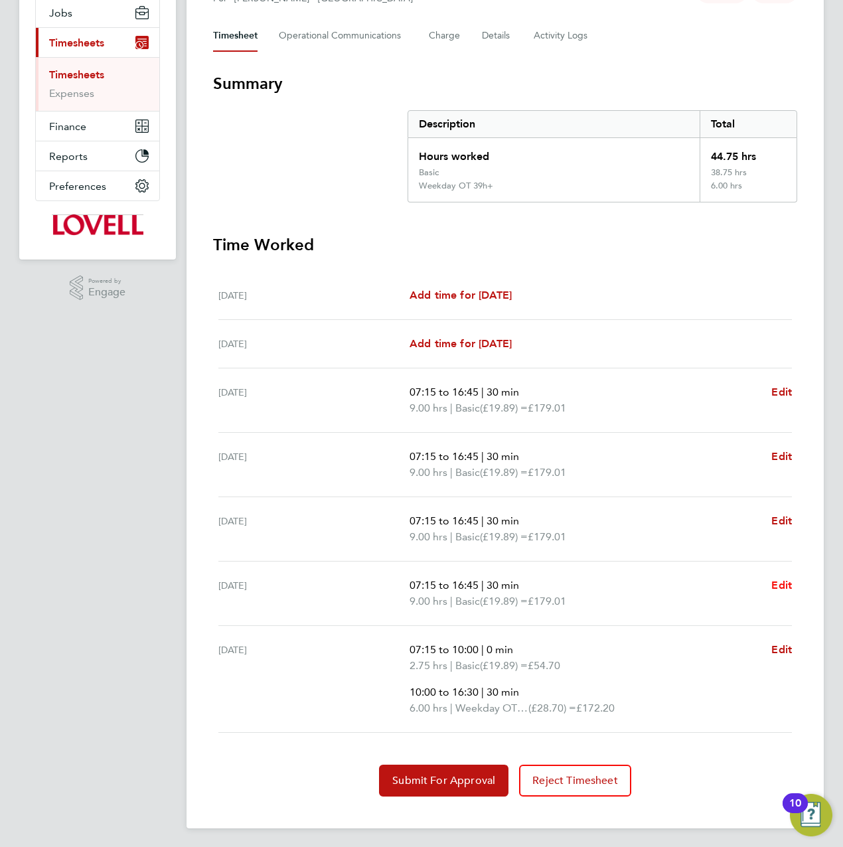
click at [780, 583] on span "Edit" at bounding box center [781, 585] width 21 height 13
select select "30"
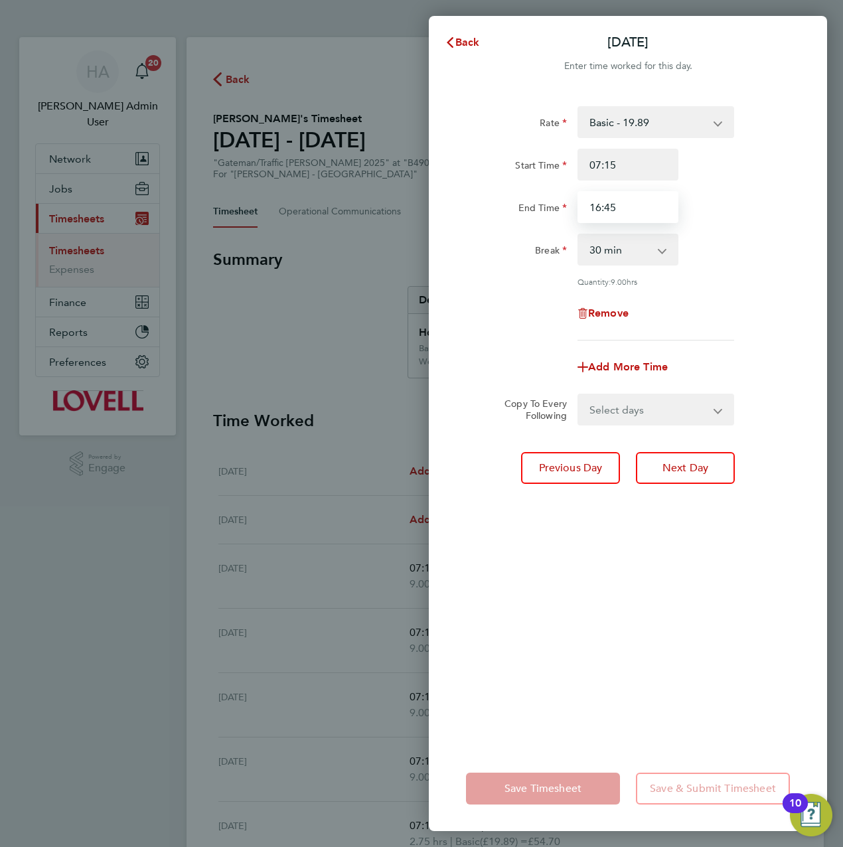
drag, startPoint x: 601, startPoint y: 215, endPoint x: 511, endPoint y: 213, distance: 90.3
click at [516, 215] on div "End Time 16:45" at bounding box center [628, 207] width 334 height 32
type input "17:00"
click at [607, 695] on div "Rate Basic - 19.89 Weekday OT 39h+ - 28.70 Sat first 4h - 28.70 Sat after 4h - …" at bounding box center [628, 418] width 398 height 656
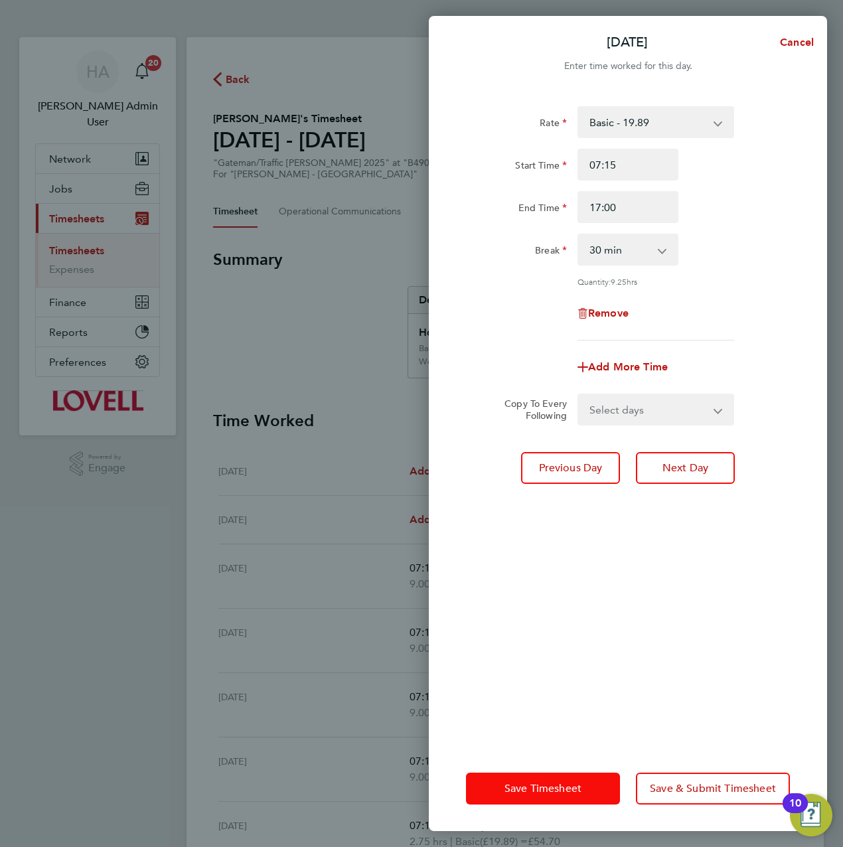
click at [523, 790] on span "Save Timesheet" at bounding box center [542, 788] width 77 height 13
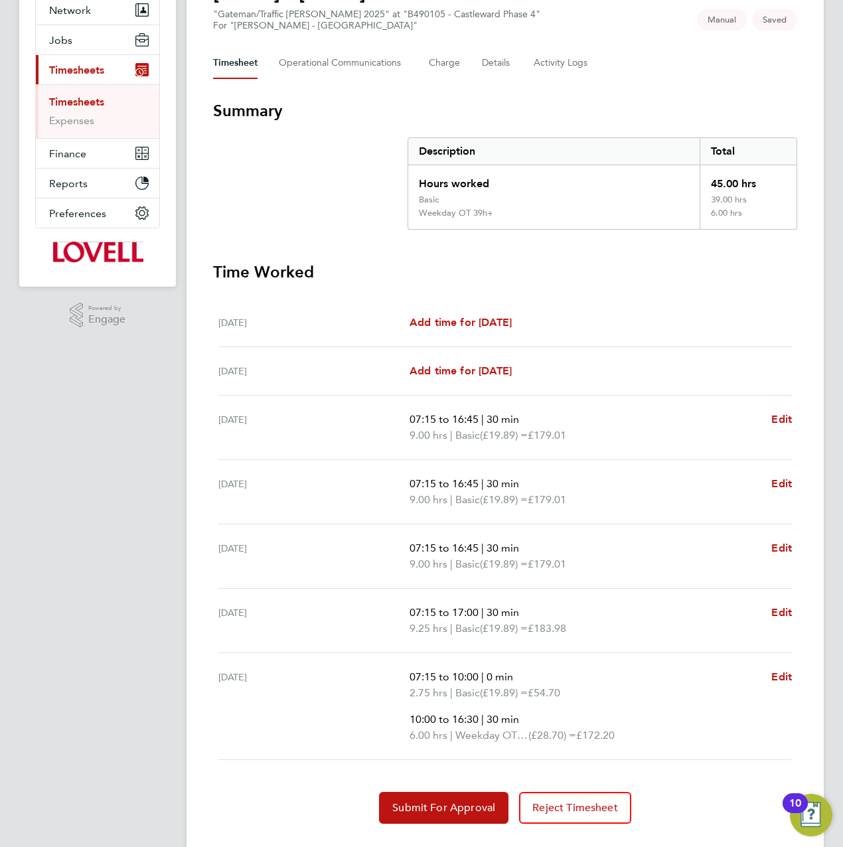
scroll to position [176, 0]
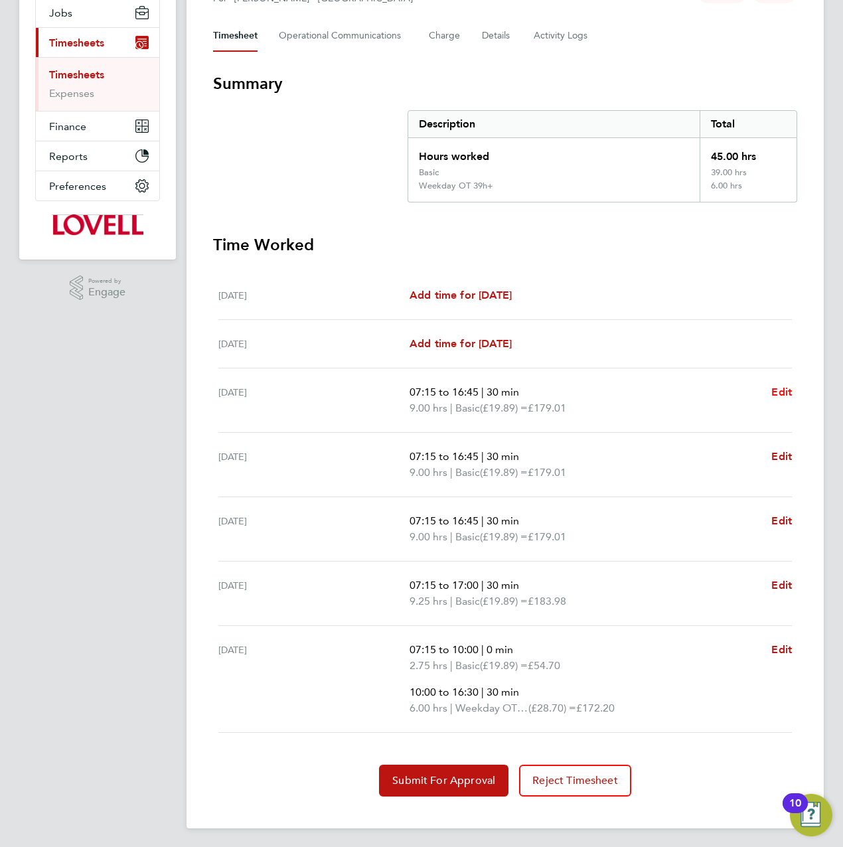
click at [783, 397] on link "Edit" at bounding box center [781, 392] width 21 height 16
select select "30"
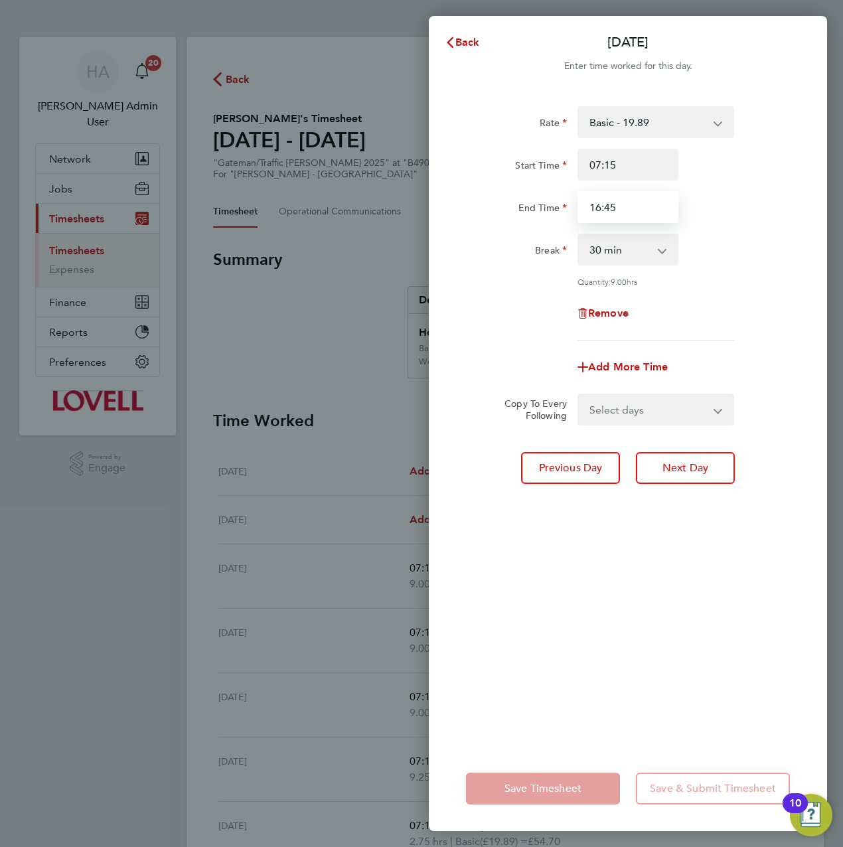
drag, startPoint x: 624, startPoint y: 212, endPoint x: 559, endPoint y: 211, distance: 65.1
click at [559, 211] on div "End Time 16:45" at bounding box center [628, 207] width 334 height 32
click at [366, 437] on div "Back Mon 15 Sep Enter time worked for this day. Rate Basic - 19.89 Weekday OT 3…" at bounding box center [421, 423] width 843 height 847
click at [470, 44] on span "Back" at bounding box center [467, 42] width 25 height 13
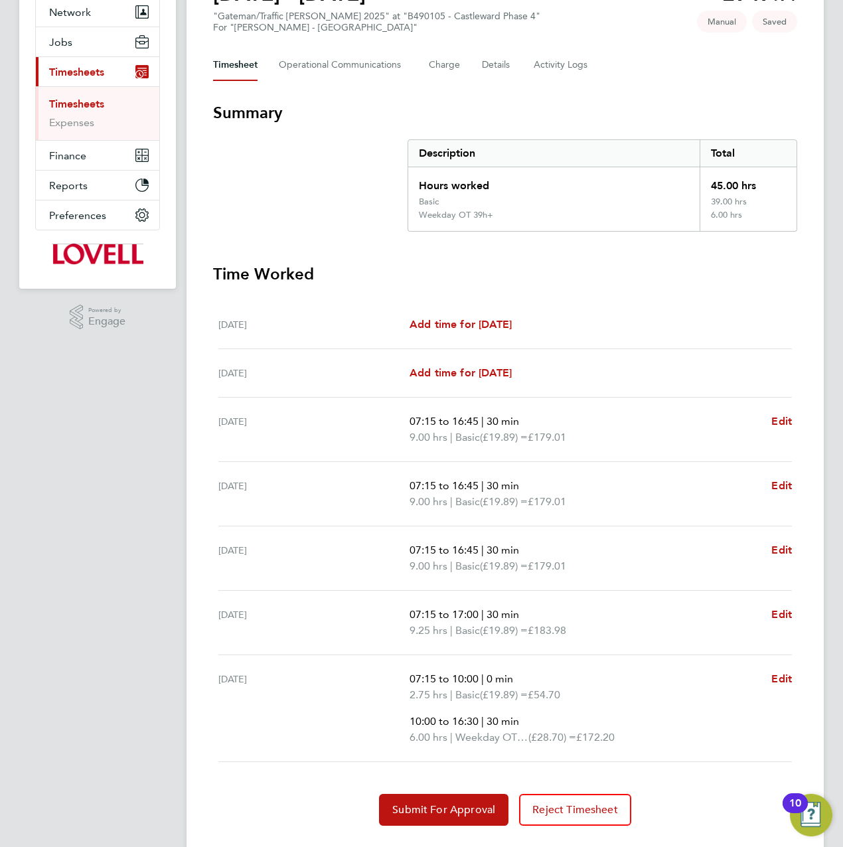
scroll to position [176, 0]
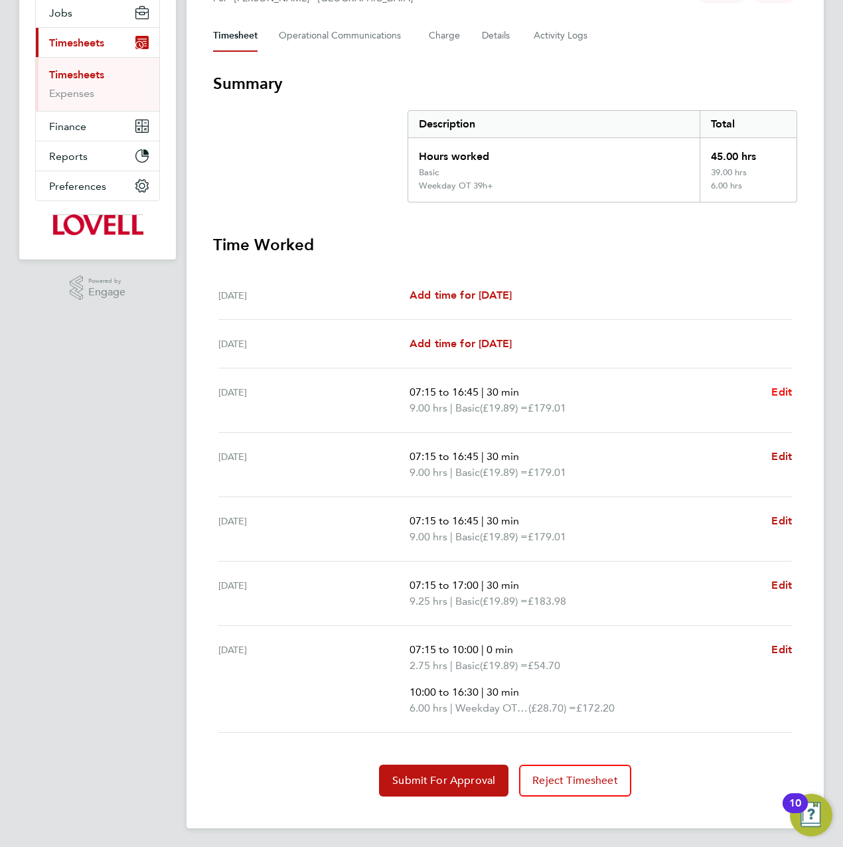
click at [782, 396] on span "Edit" at bounding box center [781, 392] width 21 height 13
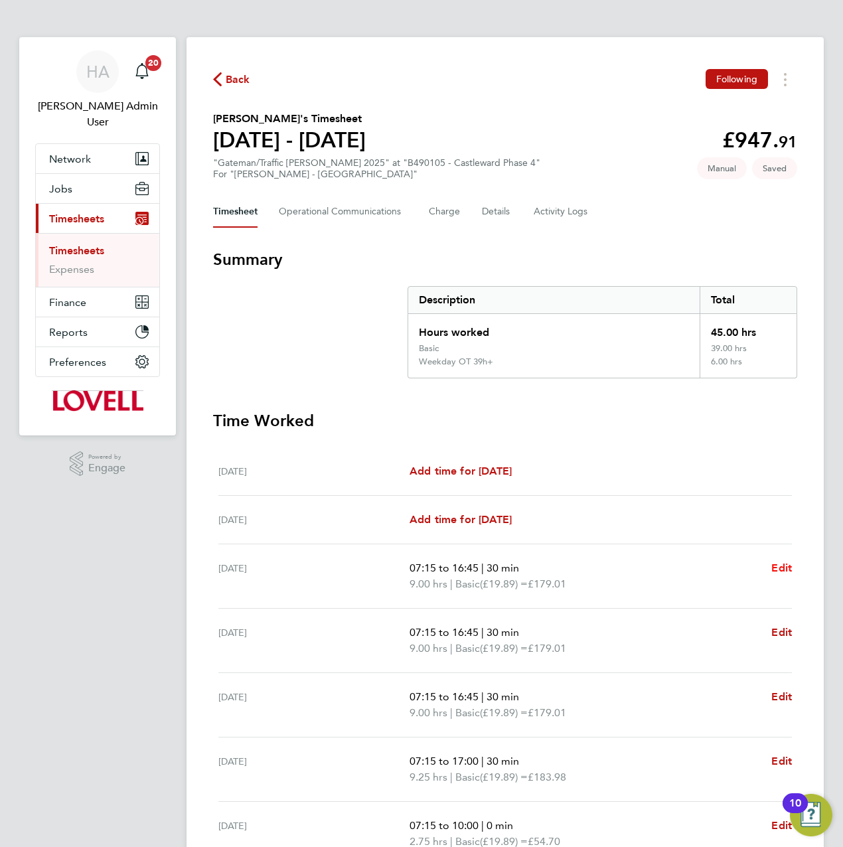
select select "30"
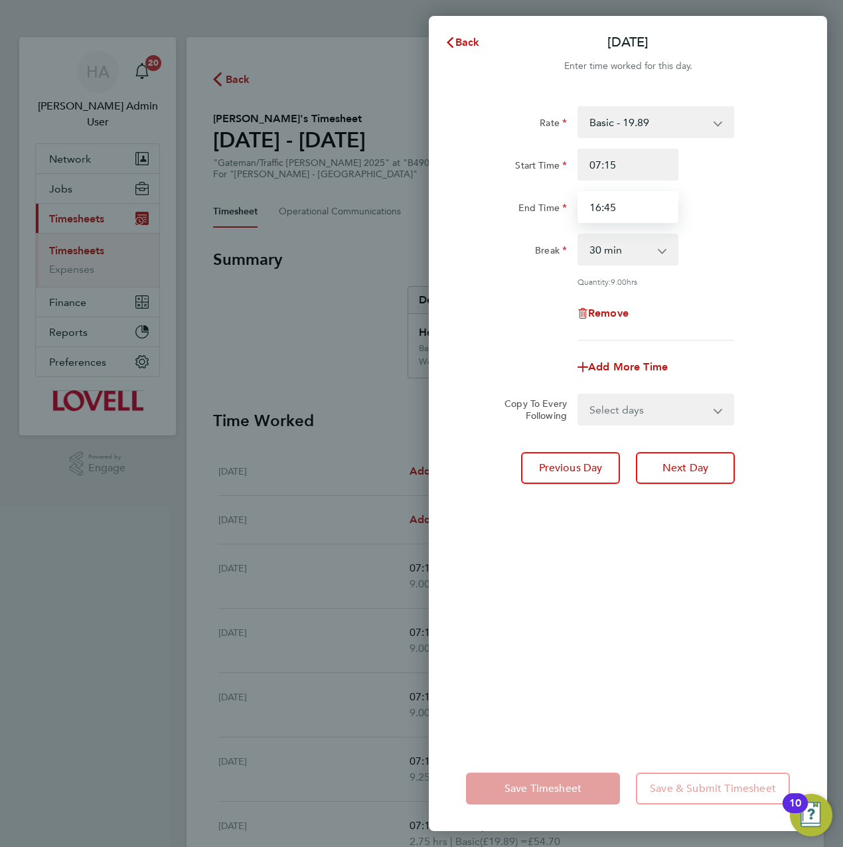
click at [643, 208] on input "16:45" at bounding box center [627, 207] width 101 height 32
type input "16:30"
click at [560, 727] on div "Rate Basic - 19.89 Weekday OT 39h+ - 28.70 Sat first 4h - 28.70 Sat after 4h - …" at bounding box center [628, 418] width 398 height 656
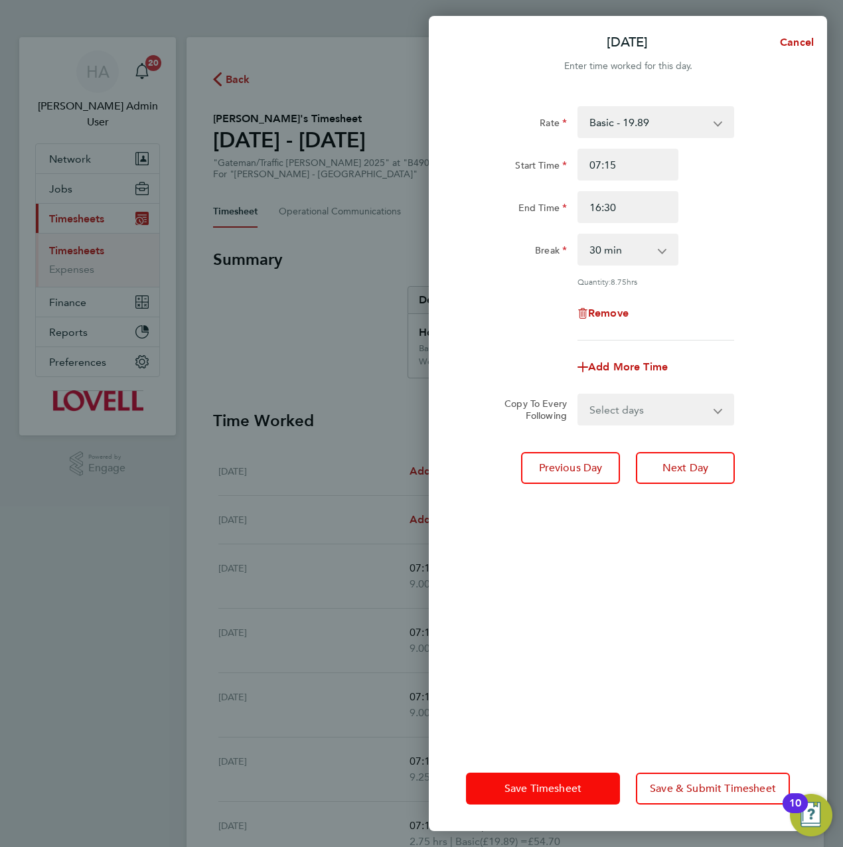
click at [532, 782] on span "Save Timesheet" at bounding box center [542, 788] width 77 height 13
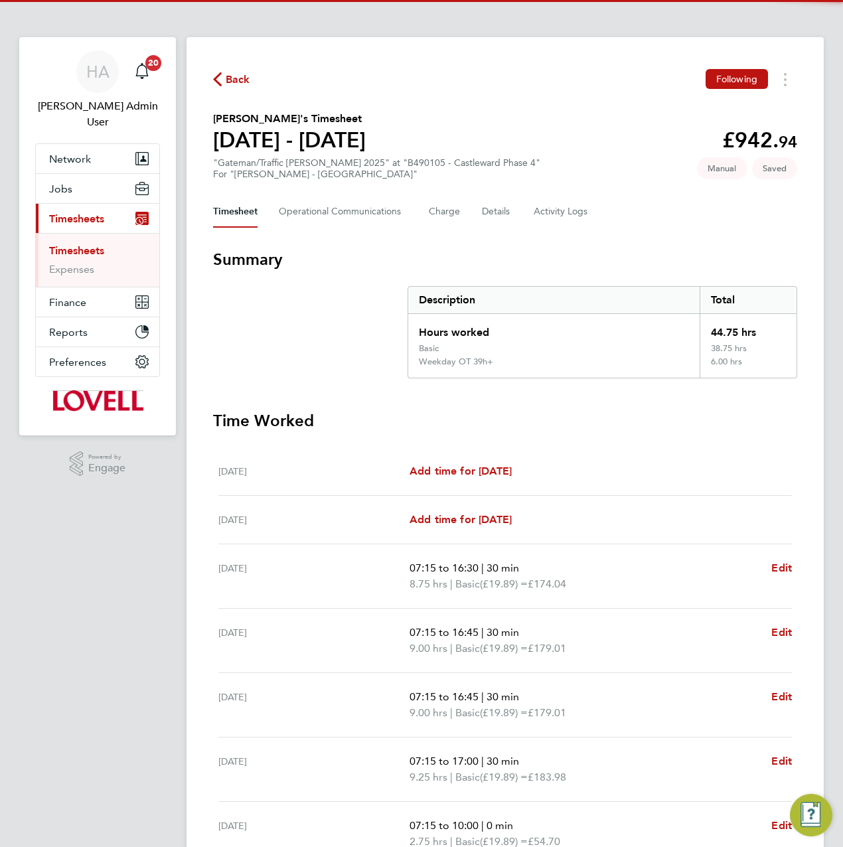
scroll to position [176, 0]
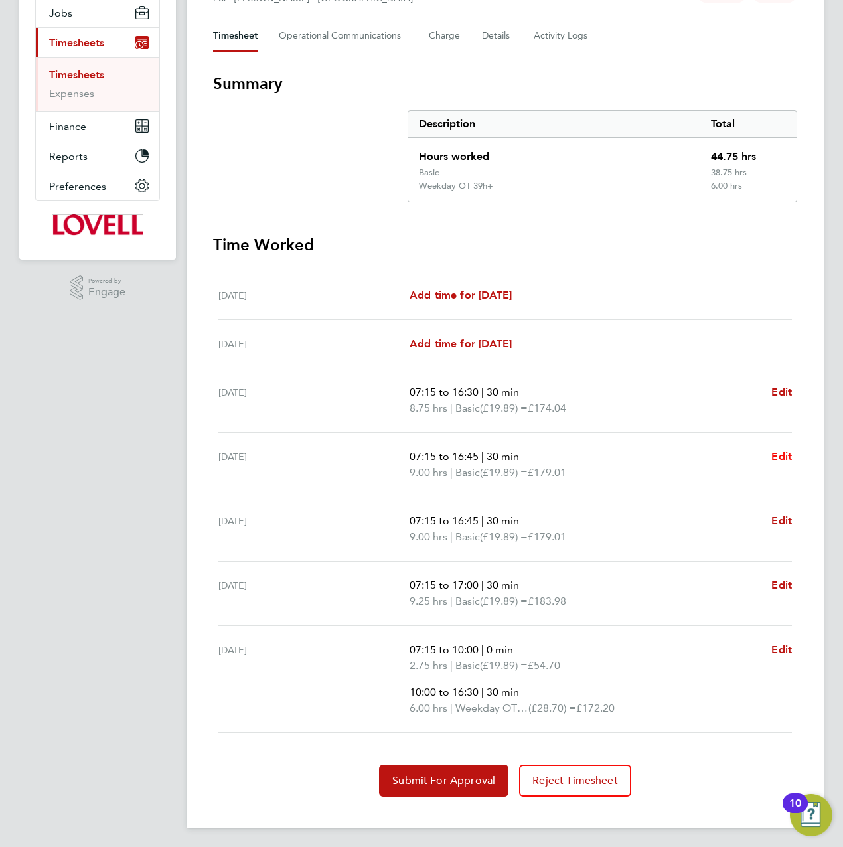
click at [782, 453] on span "Edit" at bounding box center [781, 456] width 21 height 13
select select "30"
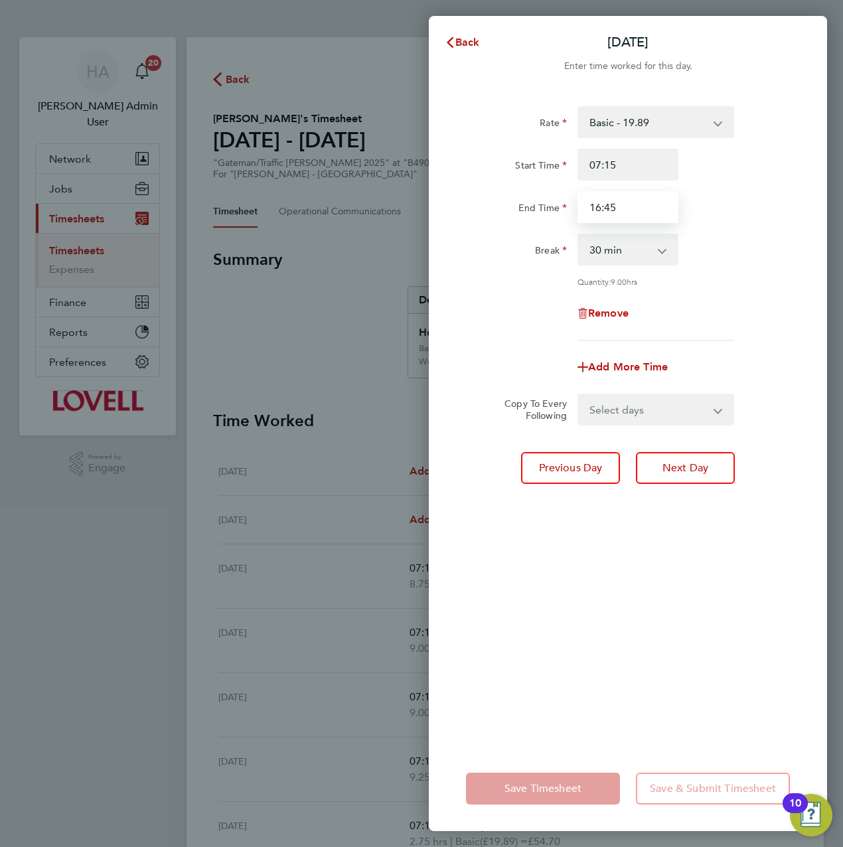
click at [625, 205] on input "16:45" at bounding box center [627, 207] width 101 height 32
type input "16:30"
click at [582, 634] on div "Rate Basic - 19.89 Weekday OT 39h+ - 28.70 Sat first 4h - 28.70 Sat after 4h - …" at bounding box center [628, 418] width 398 height 656
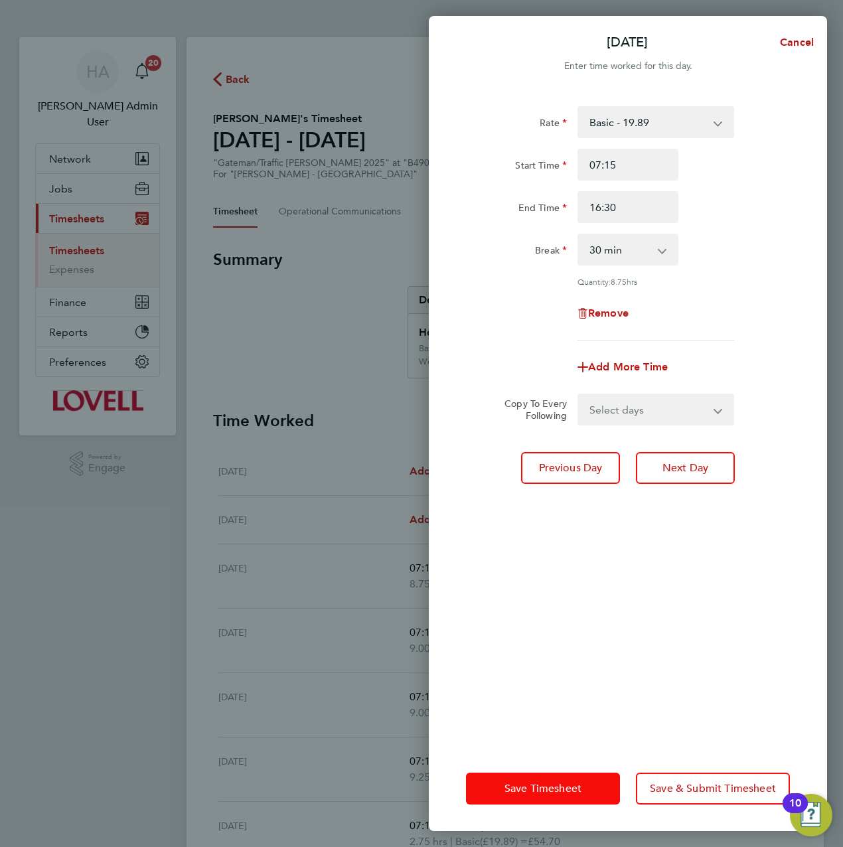
click at [538, 798] on button "Save Timesheet" at bounding box center [543, 789] width 154 height 32
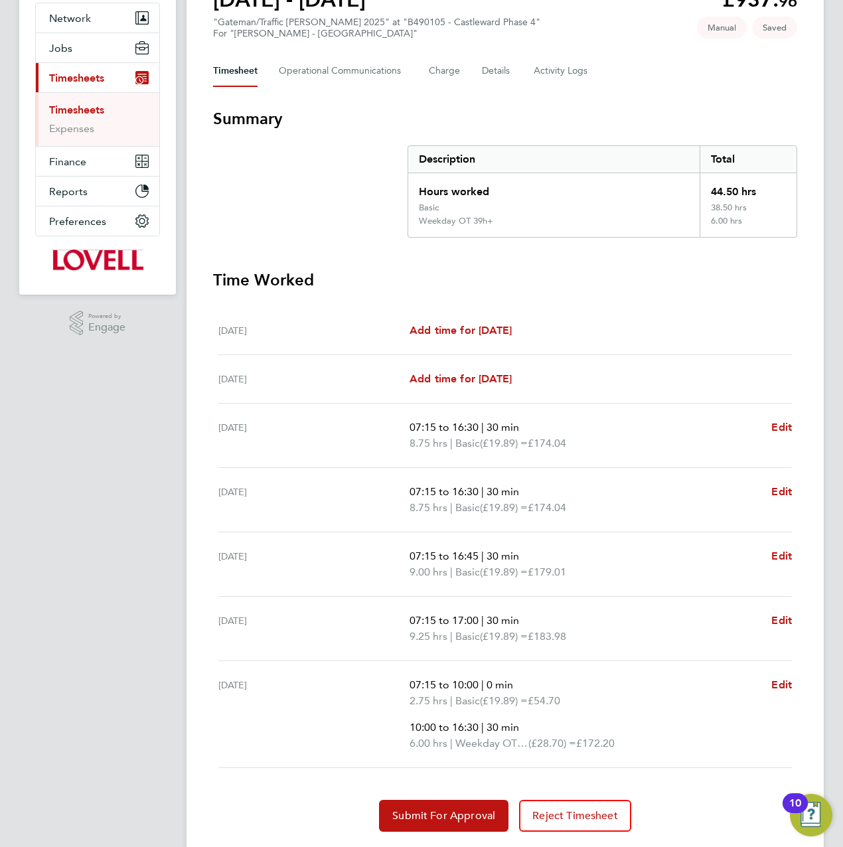
scroll to position [176, 0]
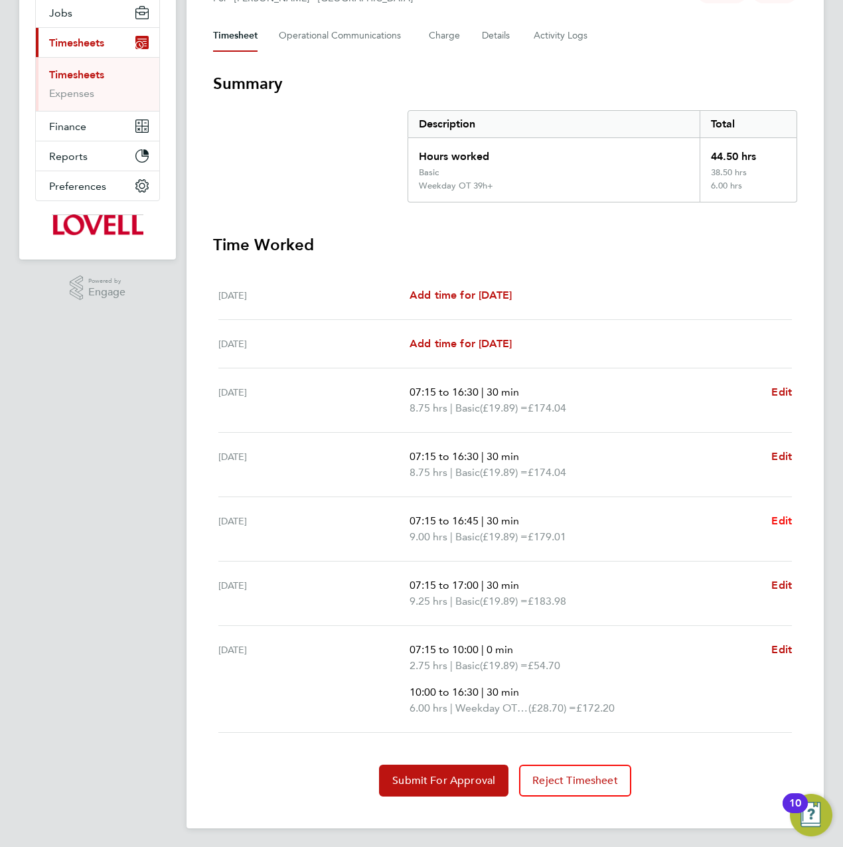
click at [777, 521] on span "Edit" at bounding box center [781, 520] width 21 height 13
select select "30"
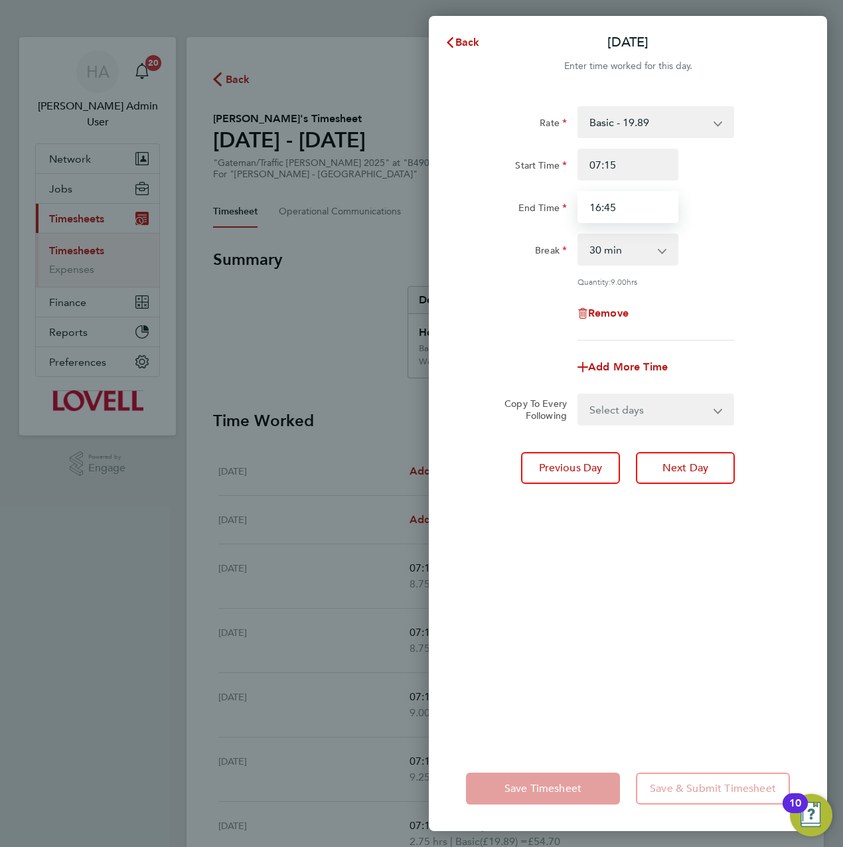
click at [642, 210] on input "16:45" at bounding box center [627, 207] width 101 height 32
type input "16:30"
click at [533, 760] on div "Save Timesheet Save & Submit Timesheet" at bounding box center [628, 788] width 398 height 85
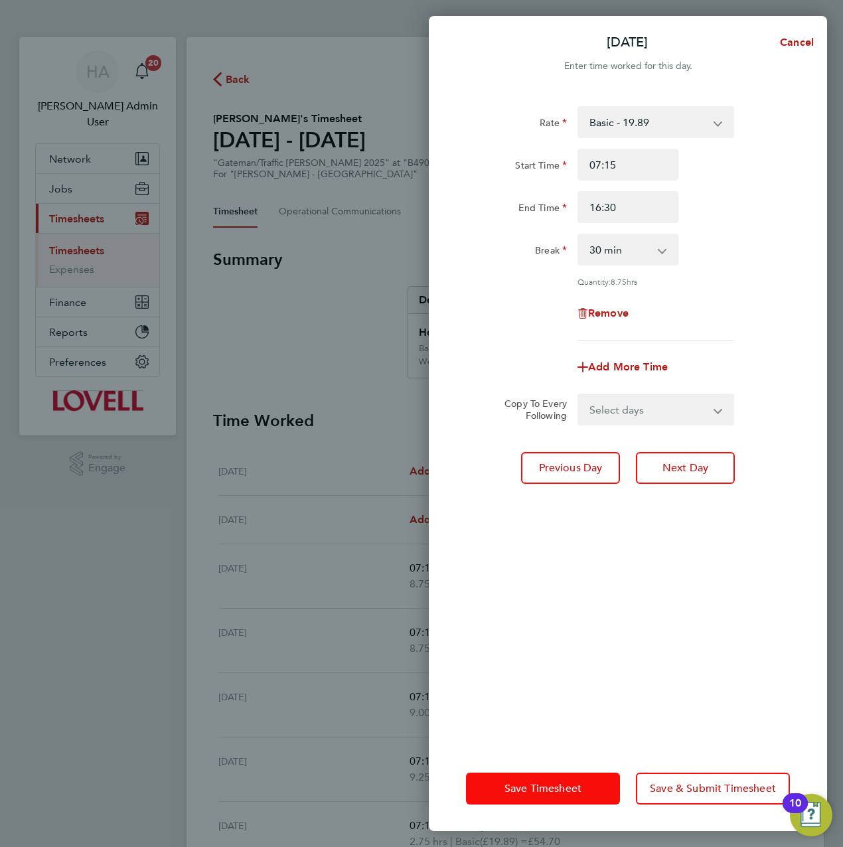
click at [523, 778] on button "Save Timesheet" at bounding box center [543, 789] width 154 height 32
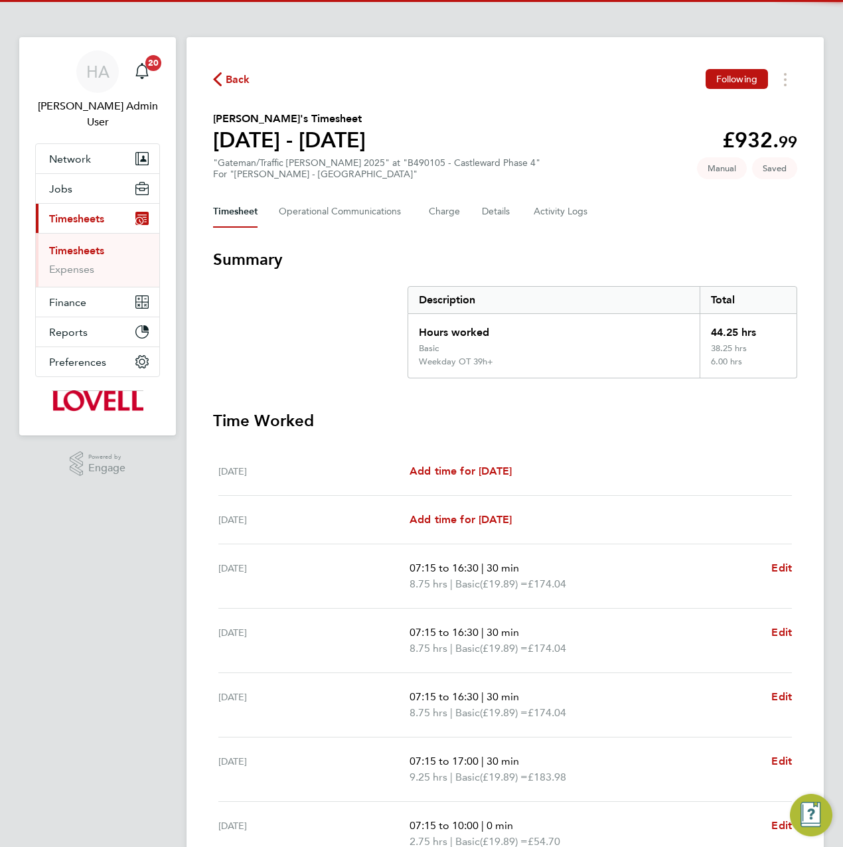
scroll to position [176, 0]
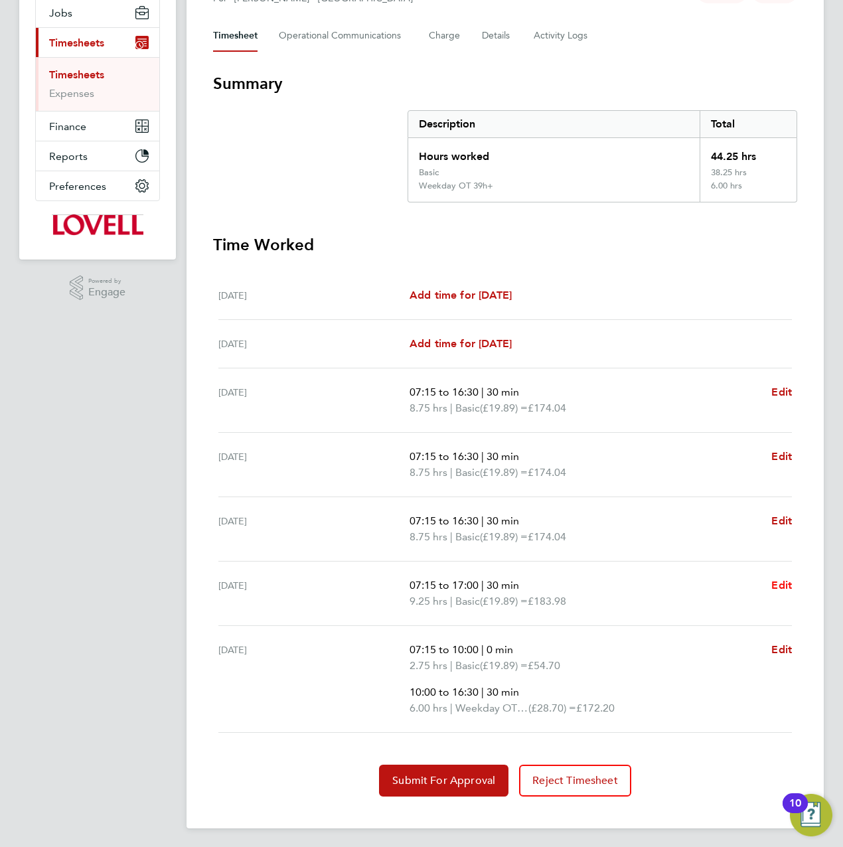
click at [789, 582] on span "Edit" at bounding box center [781, 585] width 21 height 13
select select "30"
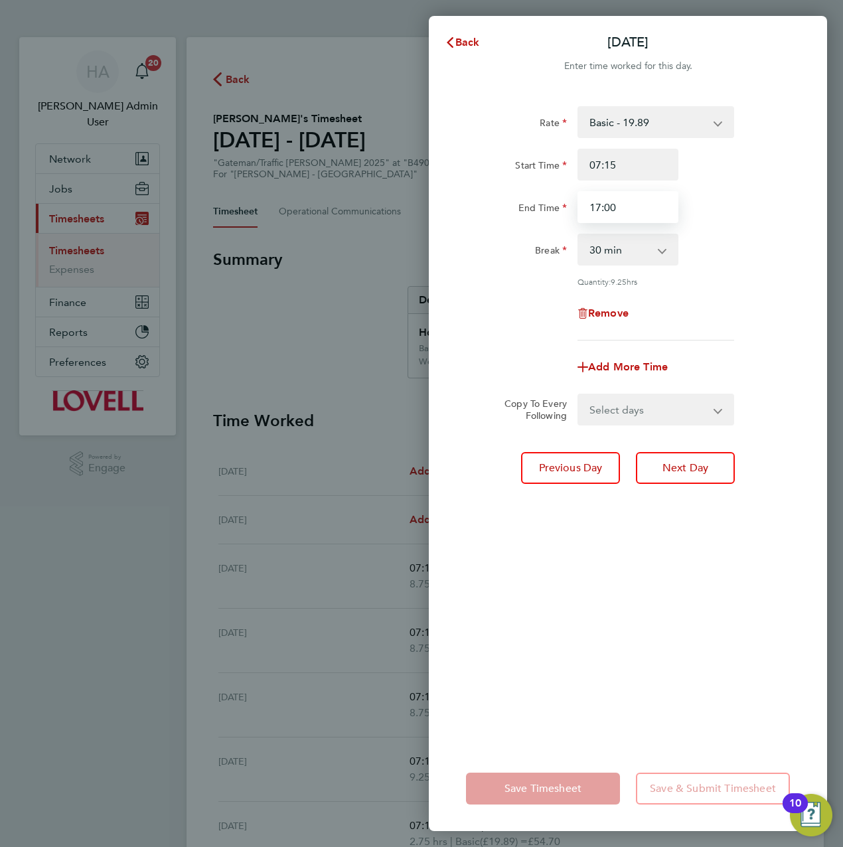
click at [623, 214] on input "17:00" at bounding box center [627, 207] width 101 height 32
type input "1"
type input "16:30"
click at [575, 648] on div "Rate Basic - 19.89 Weekday OT 39h+ - 28.70 Sat first 4h - 28.70 Sat after 4h - …" at bounding box center [628, 418] width 398 height 656
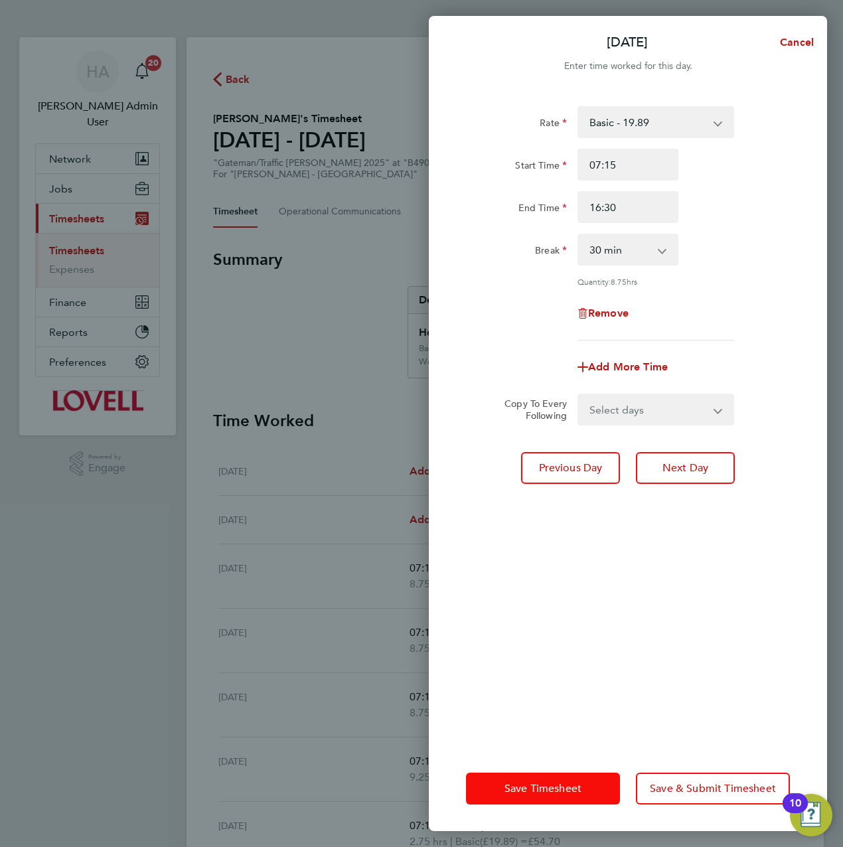
click at [549, 780] on button "Save Timesheet" at bounding box center [543, 789] width 154 height 32
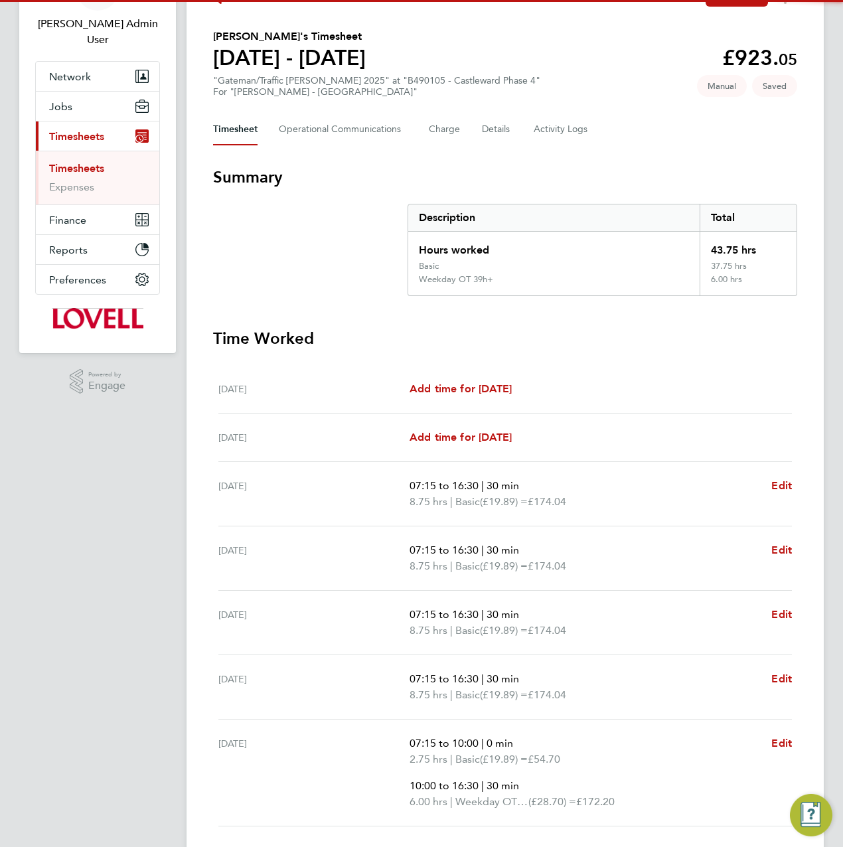
scroll to position [176, 0]
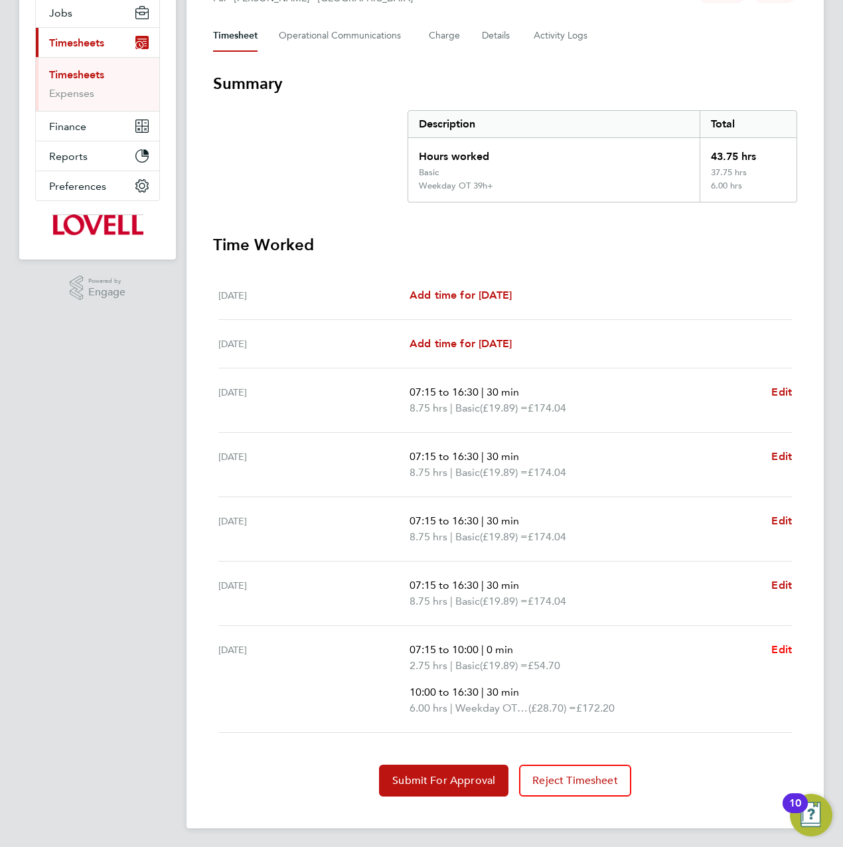
click at [785, 643] on span "Edit" at bounding box center [781, 649] width 21 height 13
select select "30"
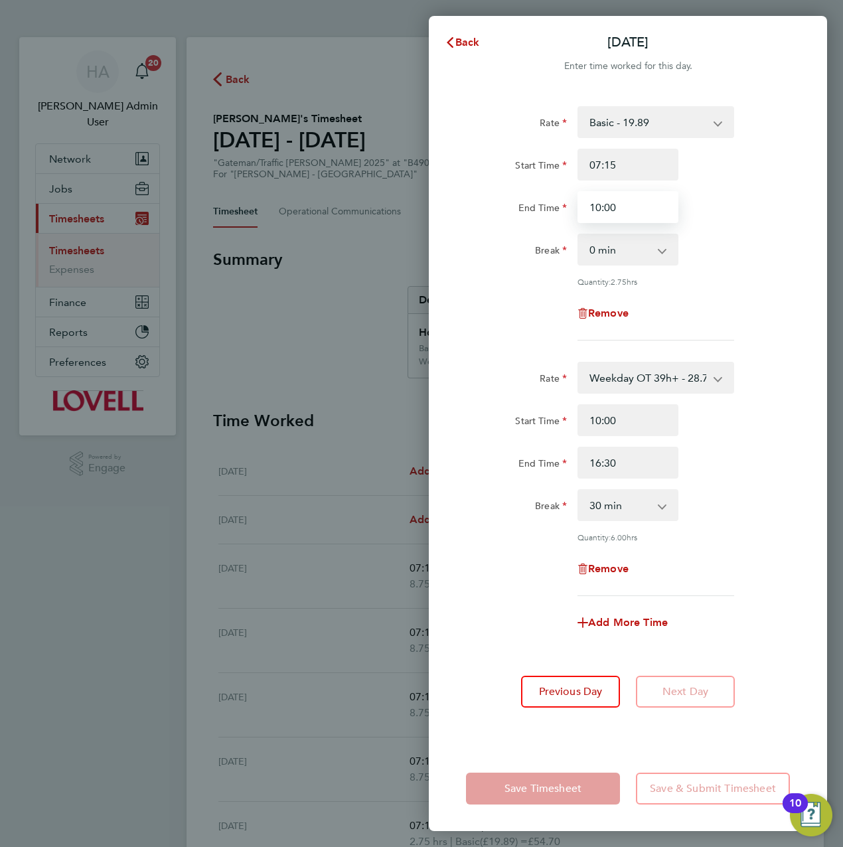
drag, startPoint x: 625, startPoint y: 206, endPoint x: 552, endPoint y: 213, distance: 73.3
click at [552, 213] on div "End Time 10:00" at bounding box center [628, 207] width 334 height 32
type input "08:15"
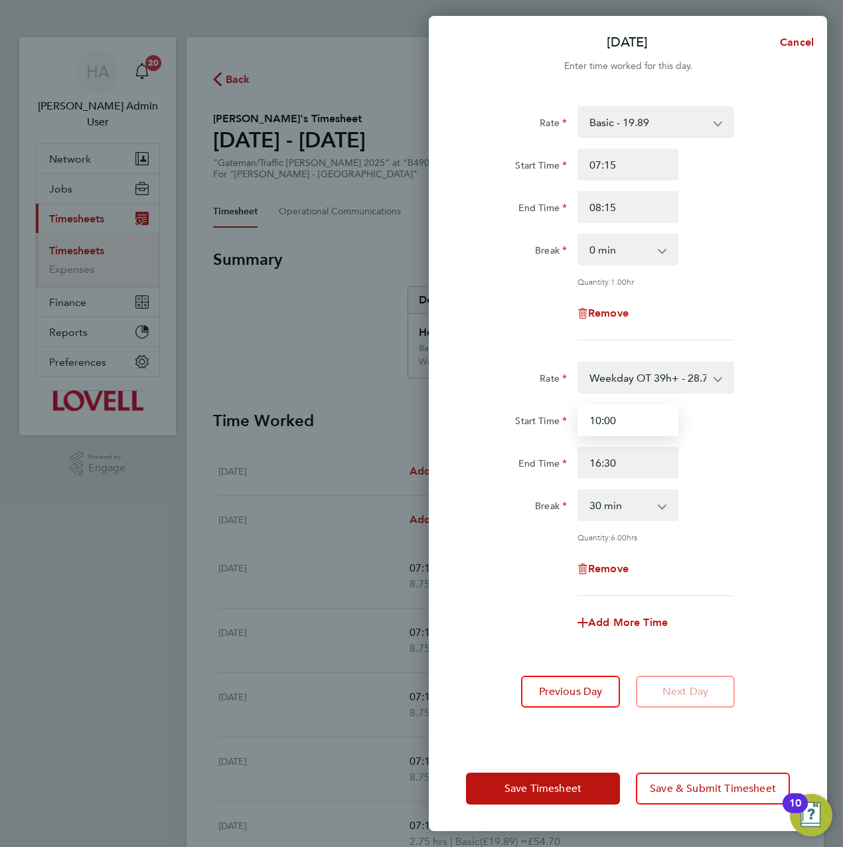
drag, startPoint x: 646, startPoint y: 430, endPoint x: 595, endPoint y: 425, distance: 51.3
click at [595, 425] on input "10:00" at bounding box center [627, 420] width 101 height 32
type input "1"
type input "08:15"
click at [753, 437] on div "Start Time 08:15 End Time 16:30" at bounding box center [628, 441] width 334 height 74
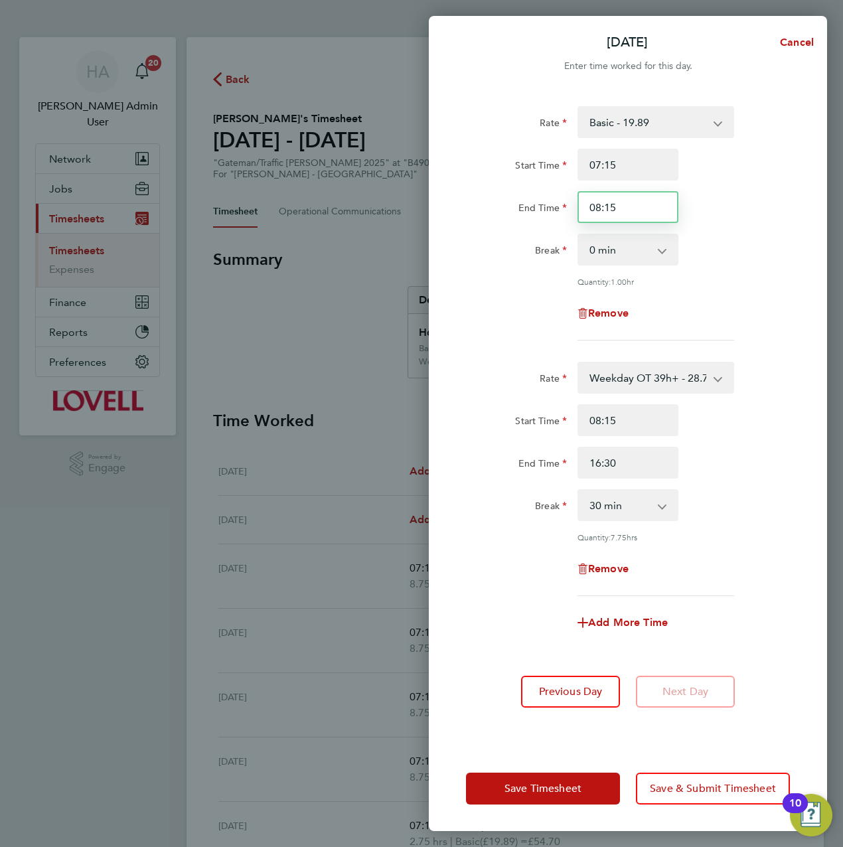
click at [620, 202] on input "08:15" at bounding box center [627, 207] width 101 height 32
type input "08:30"
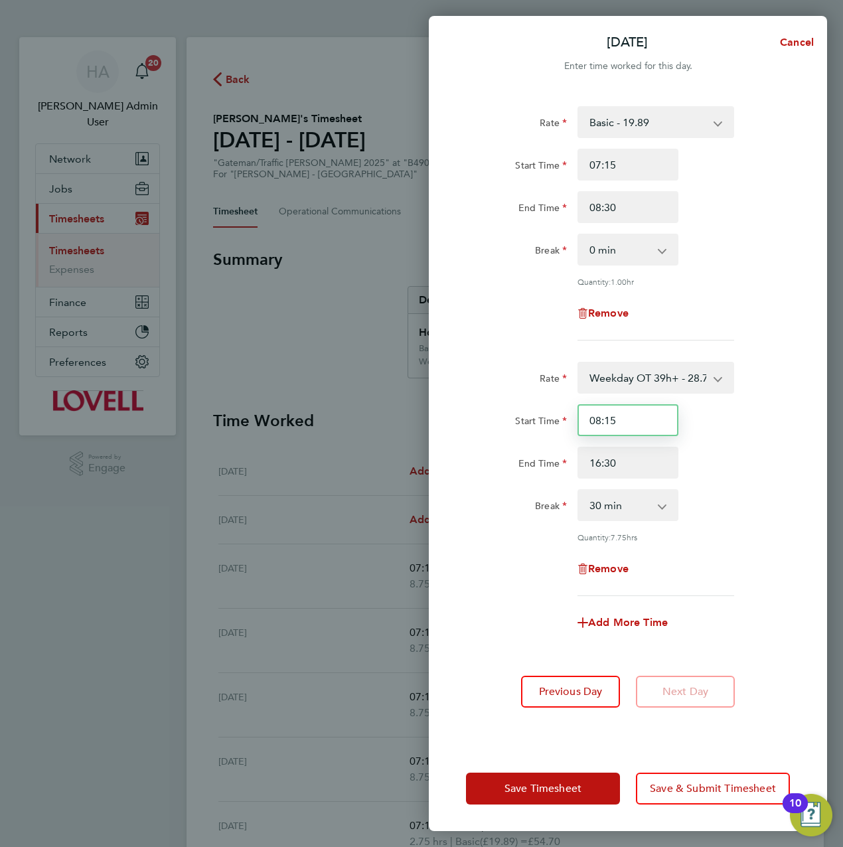
click at [619, 416] on div "Rate Weekday OT 39h+ - 28.70 Basic - 19.89 Sat first 4h - 28.70 Sat after 4h - …" at bounding box center [628, 479] width 324 height 234
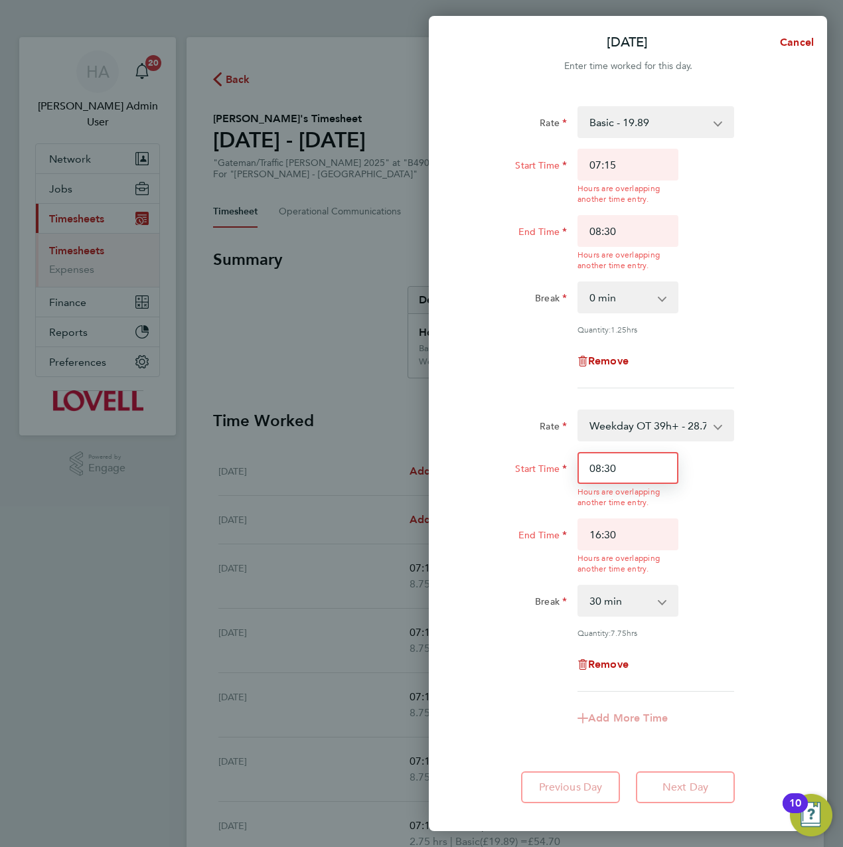
type input "08:30"
click at [767, 616] on app-timesheet-line-form-group "Rate Weekday OT 39h+ - 28.70 Basic - 19.89 Sat first 4h - 28.70 Sat after 4h - …" at bounding box center [628, 571] width 324 height 325
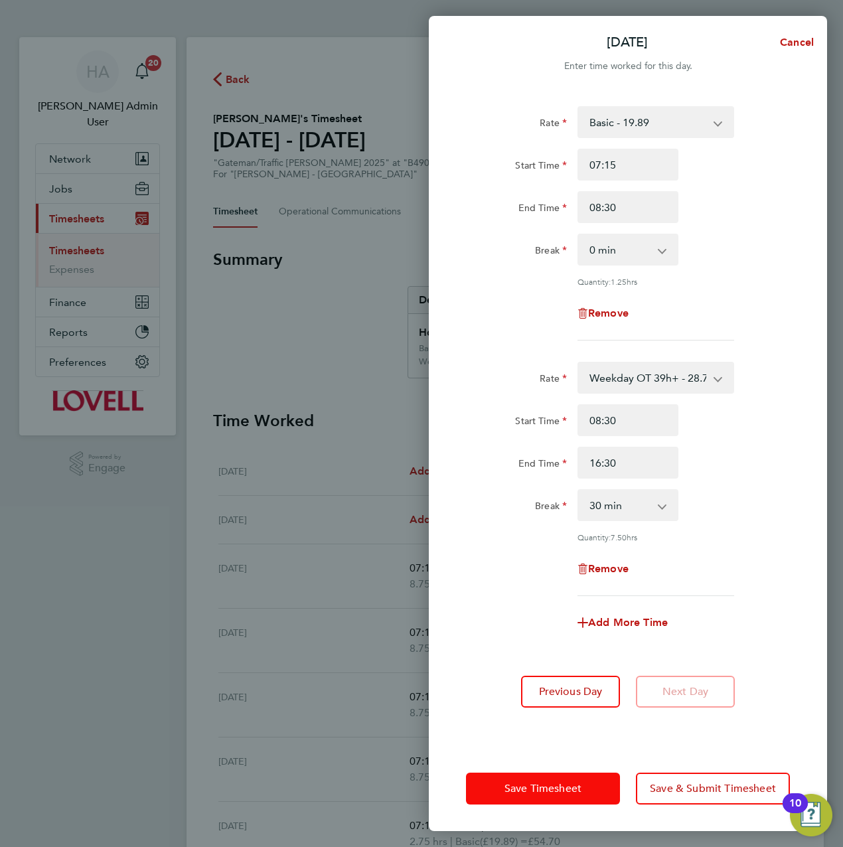
click at [535, 786] on span "Save Timesheet" at bounding box center [542, 788] width 77 height 13
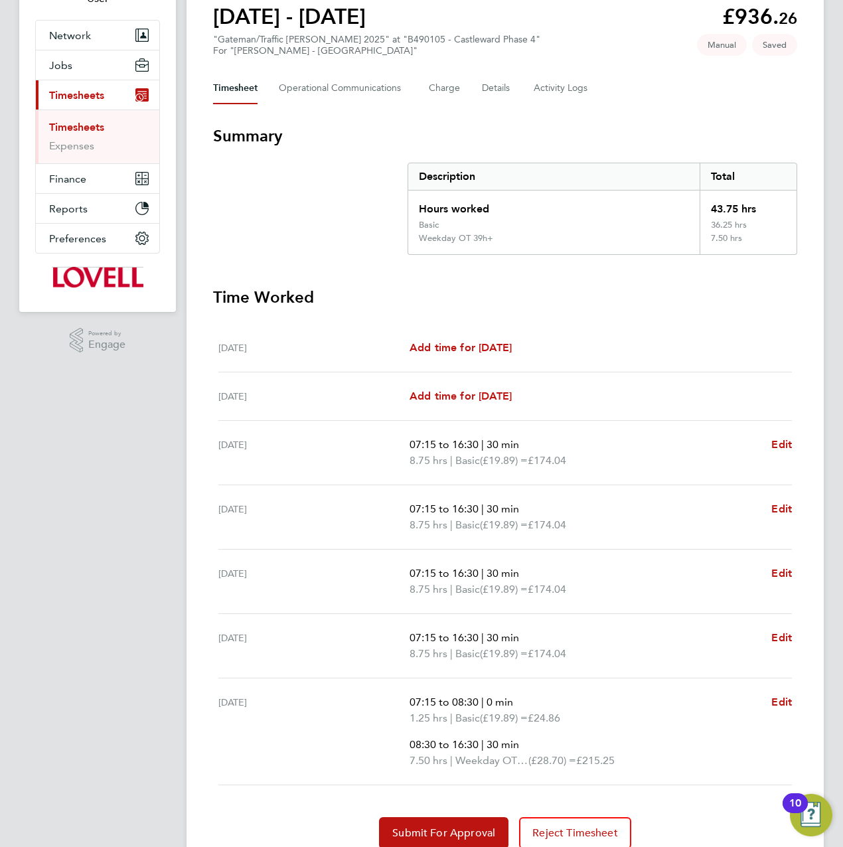
scroll to position [176, 0]
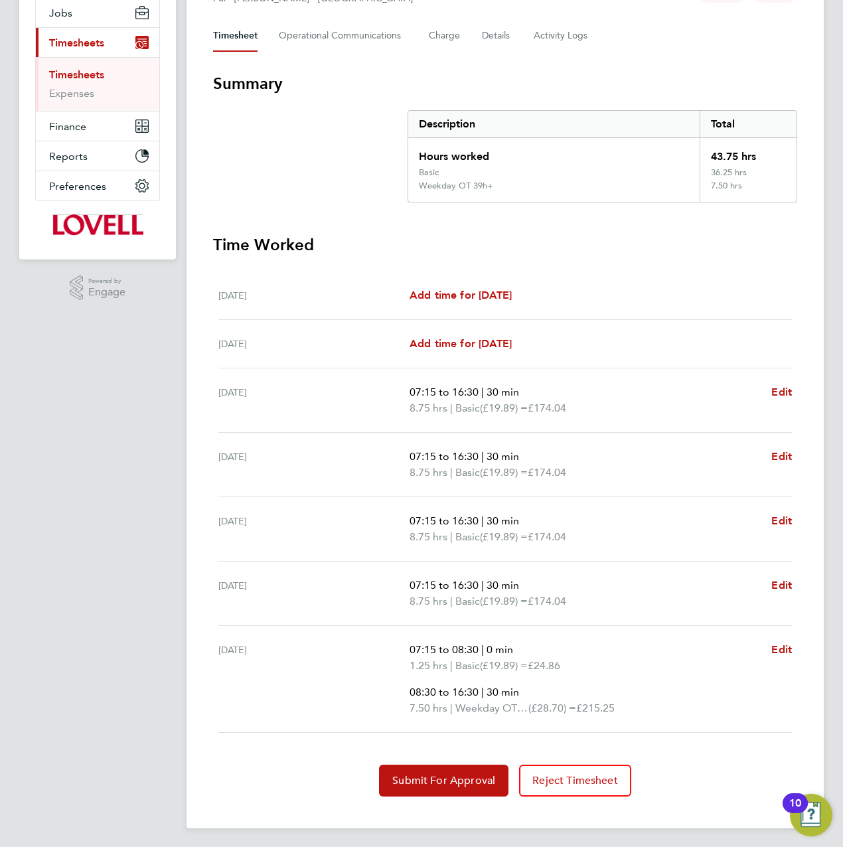
drag, startPoint x: 750, startPoint y: 174, endPoint x: 670, endPoint y: 177, distance: 79.7
click at [670, 177] on div "Basic 36.25 hrs" at bounding box center [602, 173] width 388 height 13
click at [674, 179] on div "Hours worked 43.75 hrs Basic 36.25 hrs Weekday OT 39h+ 7.50 hrs" at bounding box center [602, 170] width 390 height 64
click at [782, 647] on span "Edit" at bounding box center [781, 649] width 21 height 13
select select "30"
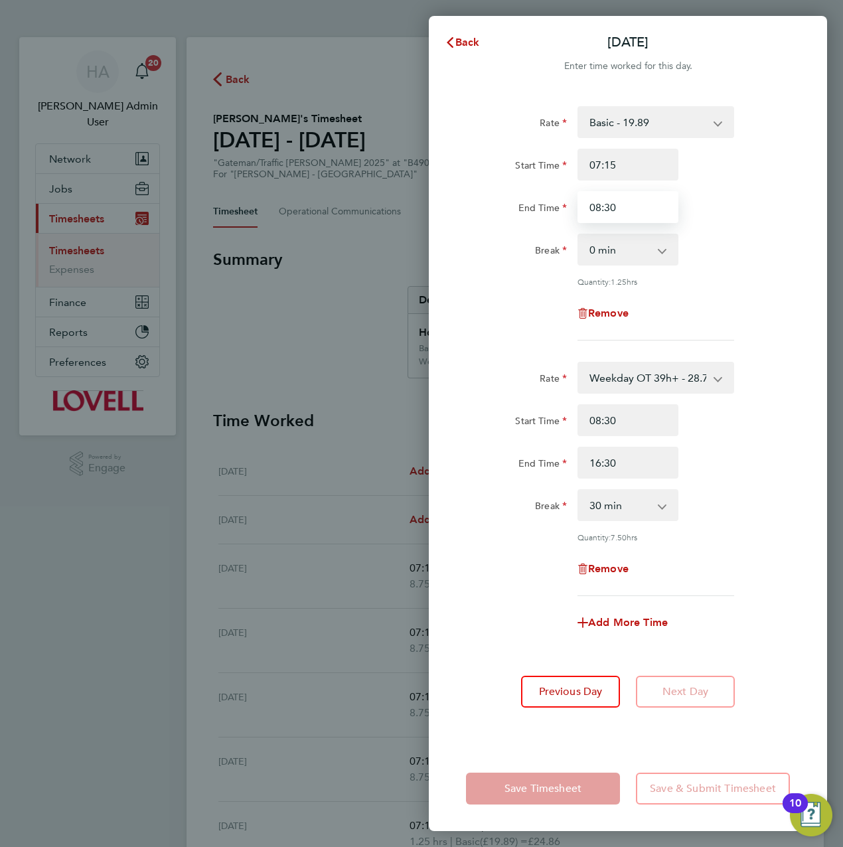
drag, startPoint x: 638, startPoint y: 209, endPoint x: 560, endPoint y: 210, distance: 78.3
click at [560, 210] on div "End Time 08:30" at bounding box center [628, 207] width 334 height 32
type input "09:30"
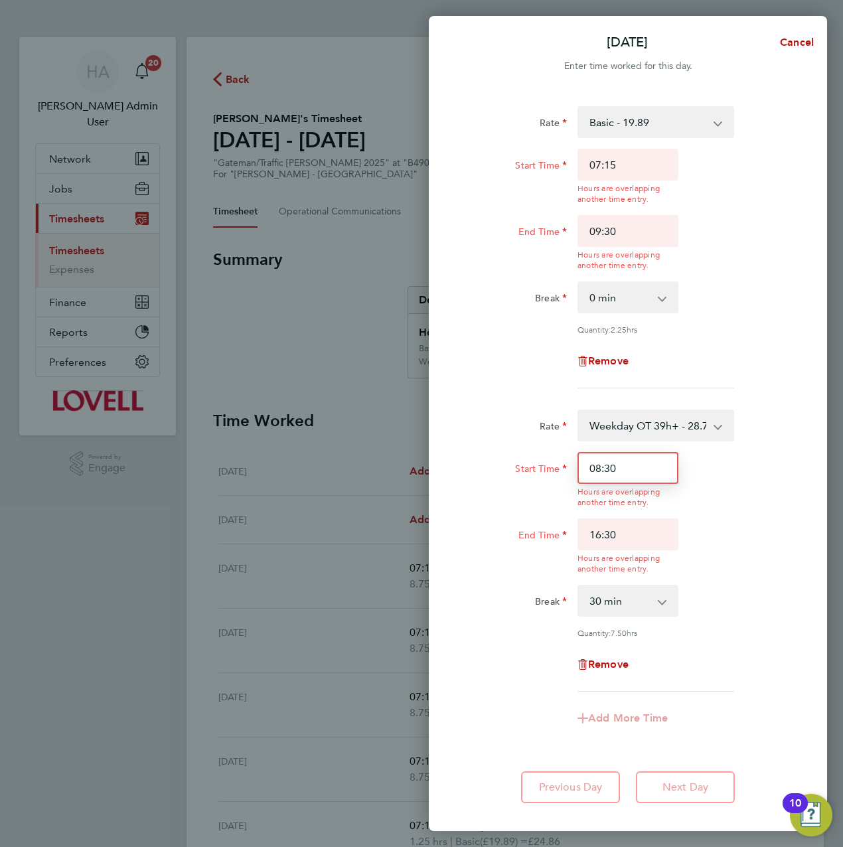
click at [599, 423] on div "Rate Weekday OT 39h+ - 28.70 Basic - 19.89 Sat first 4h - 28.70 Sat after 4h - …" at bounding box center [628, 550] width 324 height 282
type input "09:30"
click at [535, 713] on div "Rate Basic - 19.89 Weekday OT 39h+ - 28.70 Sat first 4h - 28.70 Sat after 4h - …" at bounding box center [628, 454] width 398 height 729
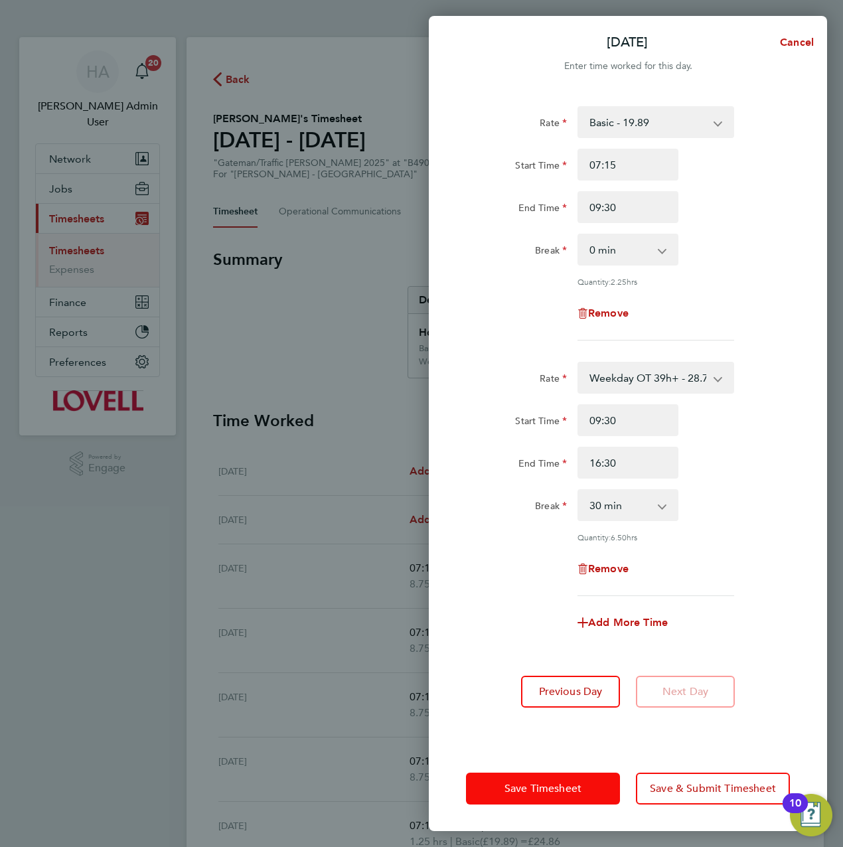
click at [545, 780] on button "Save Timesheet" at bounding box center [543, 789] width 154 height 32
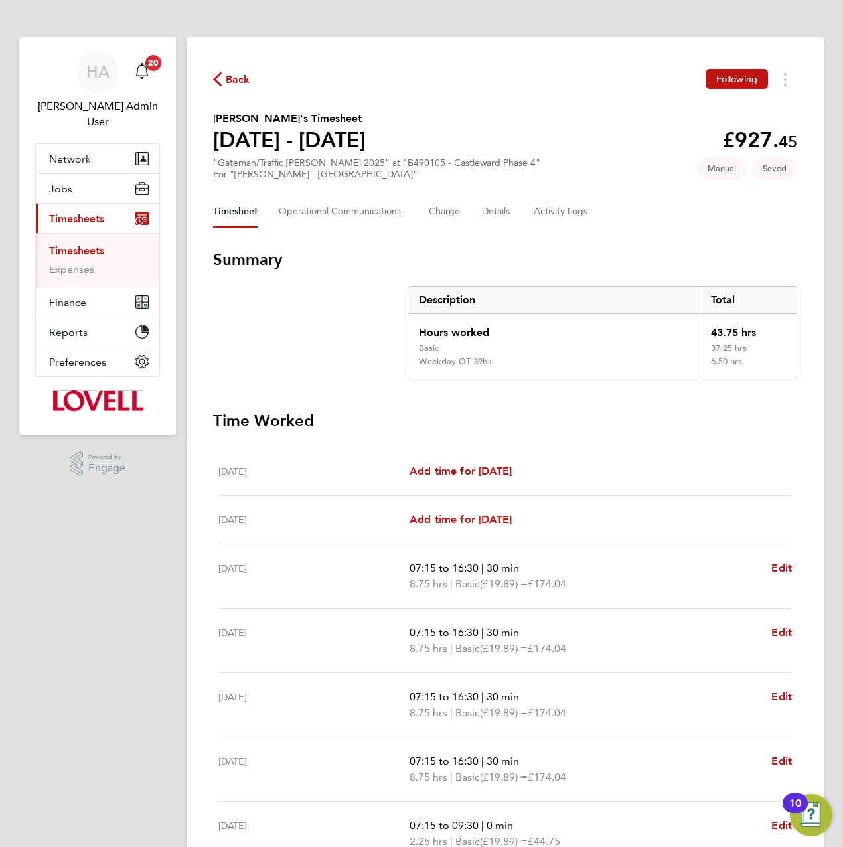
scroll to position [176, 0]
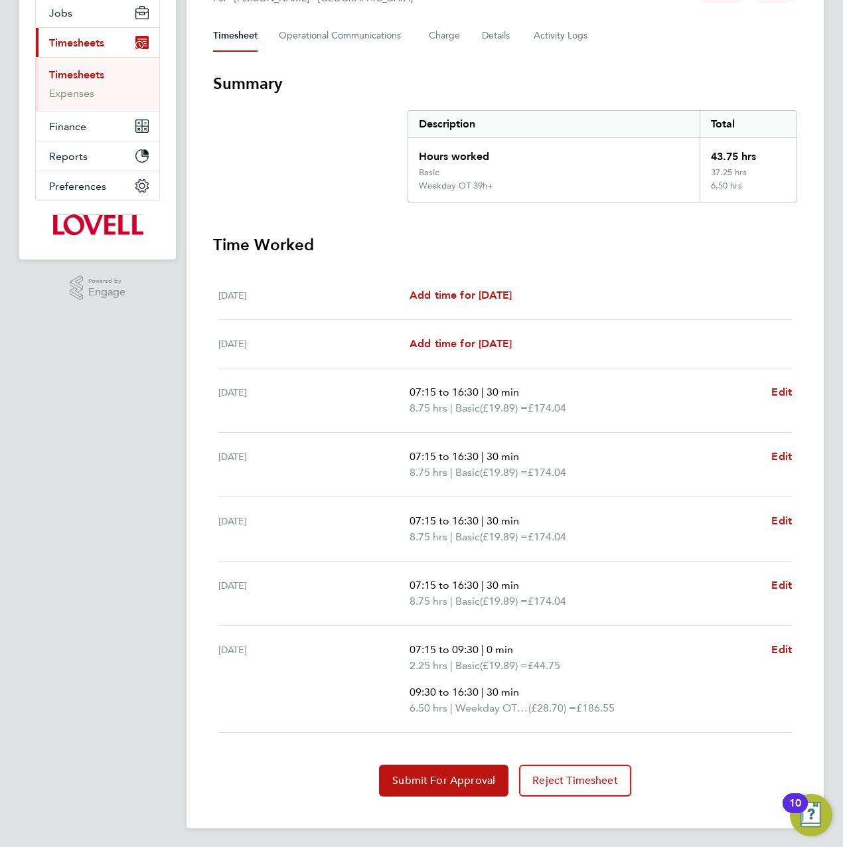
drag, startPoint x: 751, startPoint y: 189, endPoint x: 688, endPoint y: 152, distance: 73.2
click at [688, 152] on div "Hours worked 43.75 hrs Basic 37.25 hrs Weekday OT 39h+ 6.50 hrs" at bounding box center [602, 170] width 390 height 64
drag, startPoint x: 688, startPoint y: 152, endPoint x: 697, endPoint y: 217, distance: 65.6
click at [697, 217] on section "Summary Description Total Hours worked 43.75 hrs Basic 37.25 hrs Weekday OT 39h…" at bounding box center [505, 434] width 584 height 723
click at [773, 649] on span "Edit" at bounding box center [781, 649] width 21 height 13
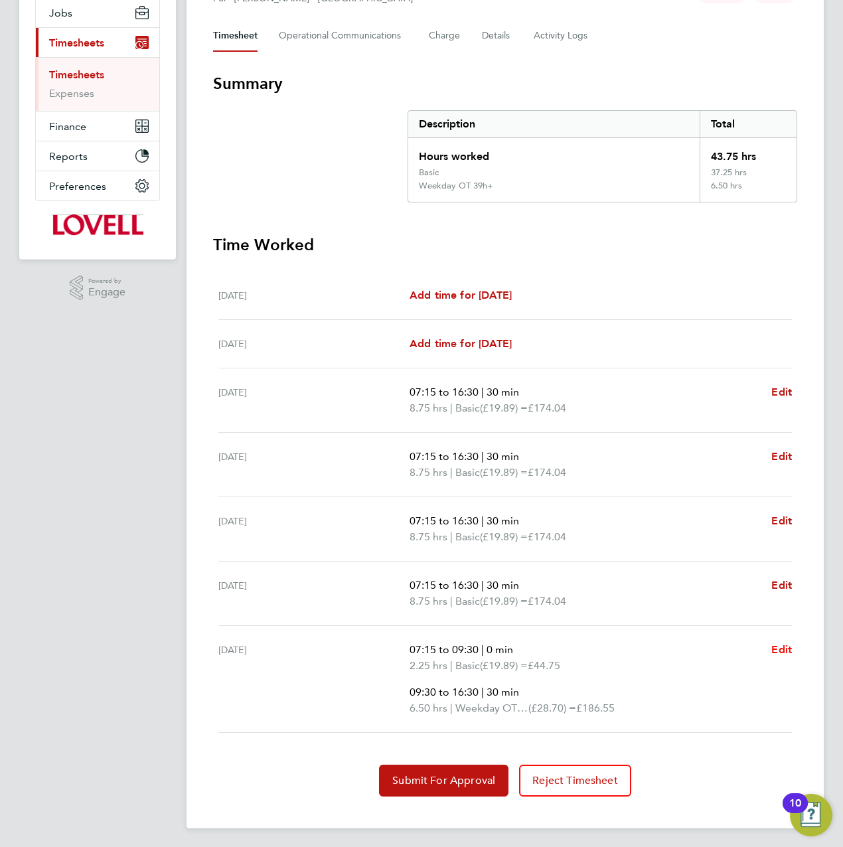
select select "30"
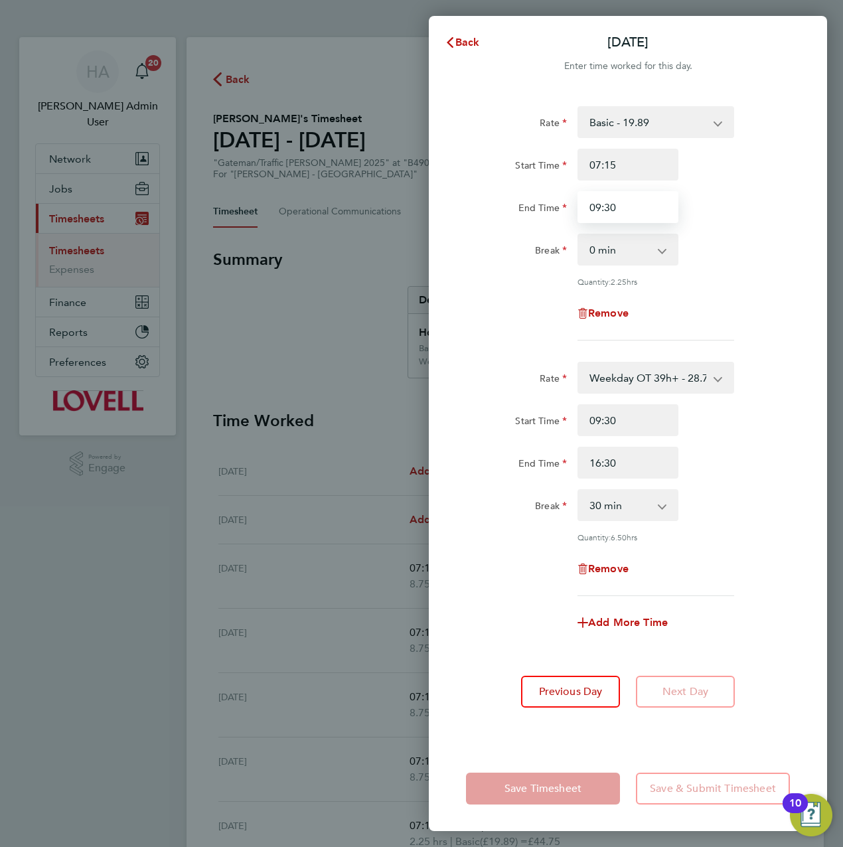
drag, startPoint x: 656, startPoint y: 203, endPoint x: 558, endPoint y: 203, distance: 98.2
click at [558, 203] on div "End Time 09:30" at bounding box center [628, 207] width 334 height 32
type input "10"
drag, startPoint x: 630, startPoint y: 209, endPoint x: 475, endPoint y: 207, distance: 154.7
click at [476, 207] on div "End Time 10" at bounding box center [628, 207] width 334 height 32
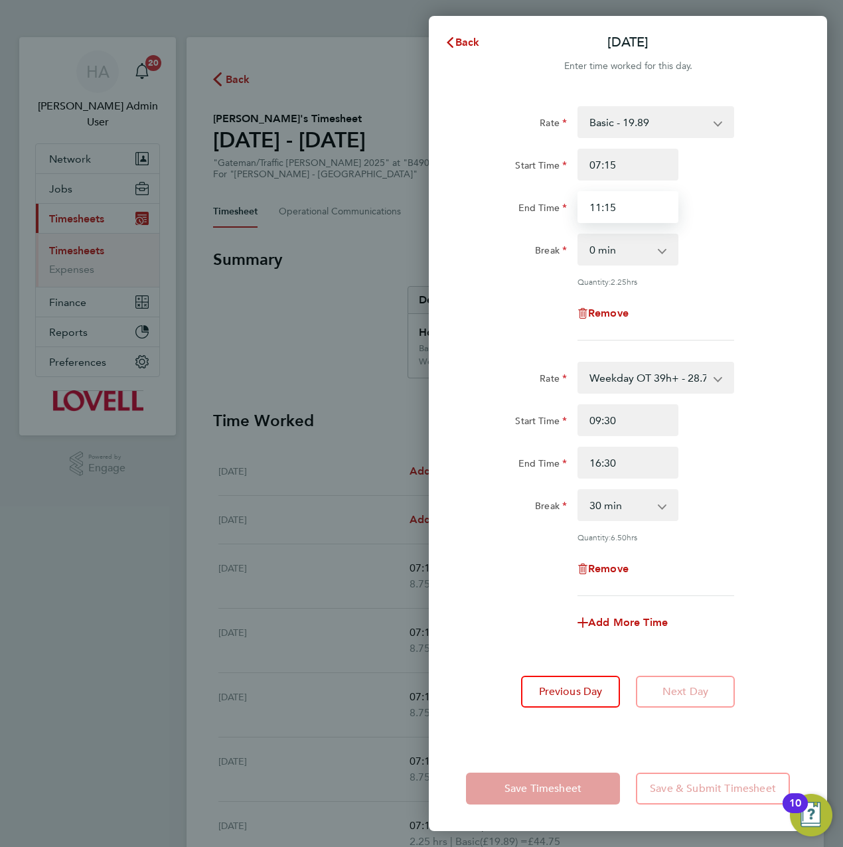
type input "11:15"
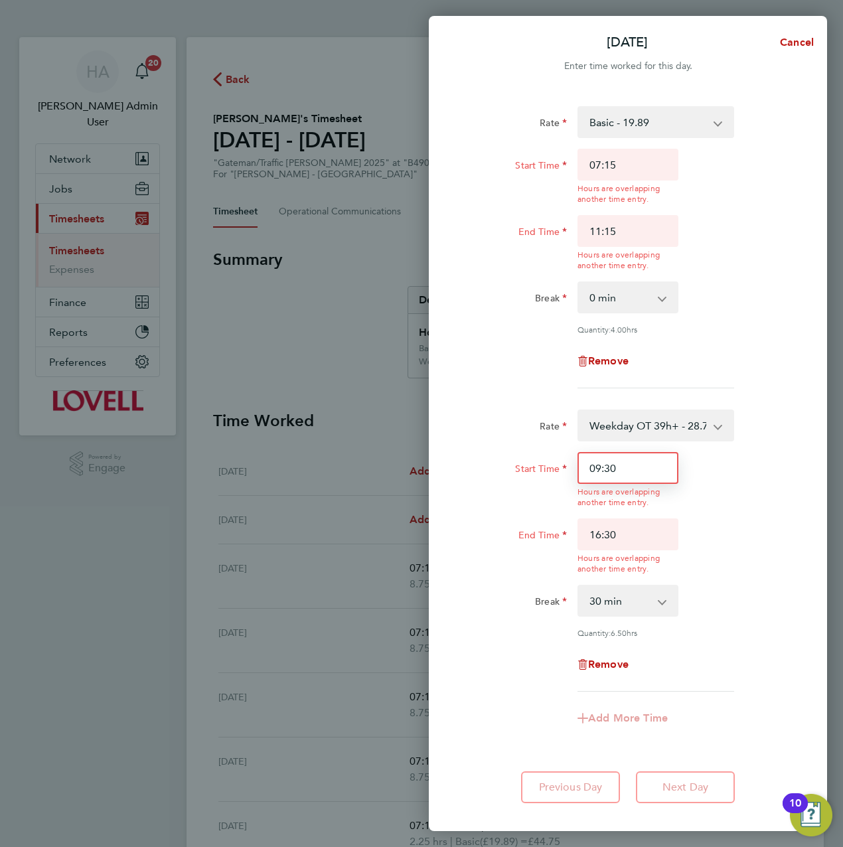
drag, startPoint x: 630, startPoint y: 417, endPoint x: 561, endPoint y: 417, distance: 69.0
click at [561, 417] on div "Rate Weekday OT 39h+ - 28.70 Basic - 19.89 Sat first 4h - 28.70 Sat after 4h - …" at bounding box center [628, 550] width 324 height 282
type input "11:15"
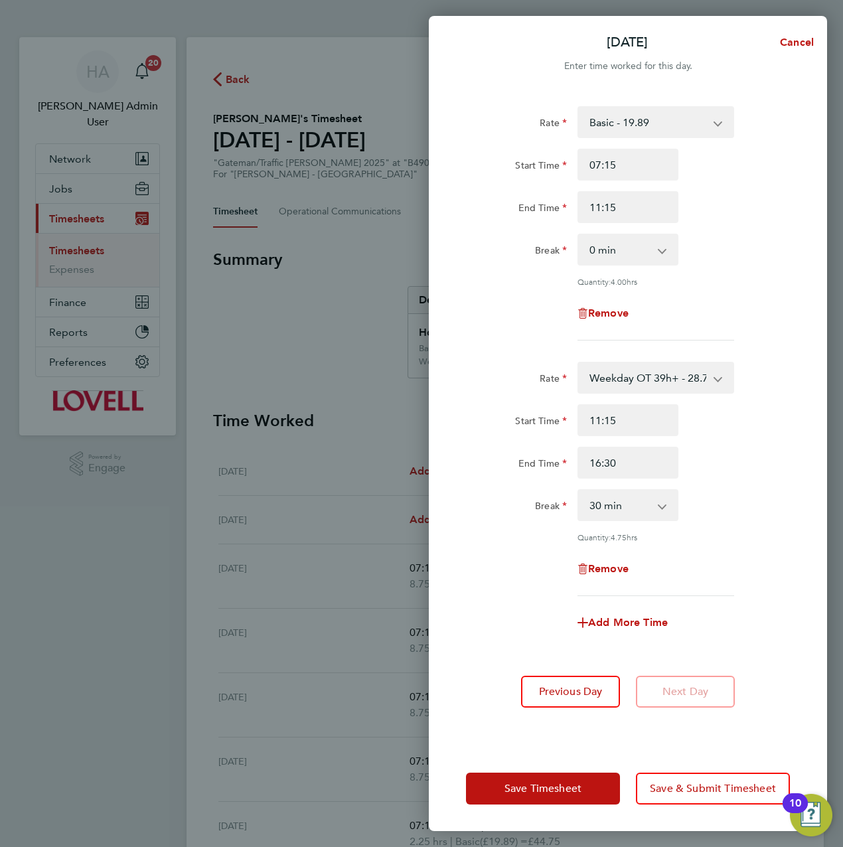
click at [733, 667] on div "Rate Basic - 19.89 Weekday OT 39h+ - 28.70 Sat first 4h - 28.70 Sat after 4h - …" at bounding box center [628, 418] width 398 height 656
click at [563, 784] on span "Save Timesheet" at bounding box center [542, 788] width 77 height 13
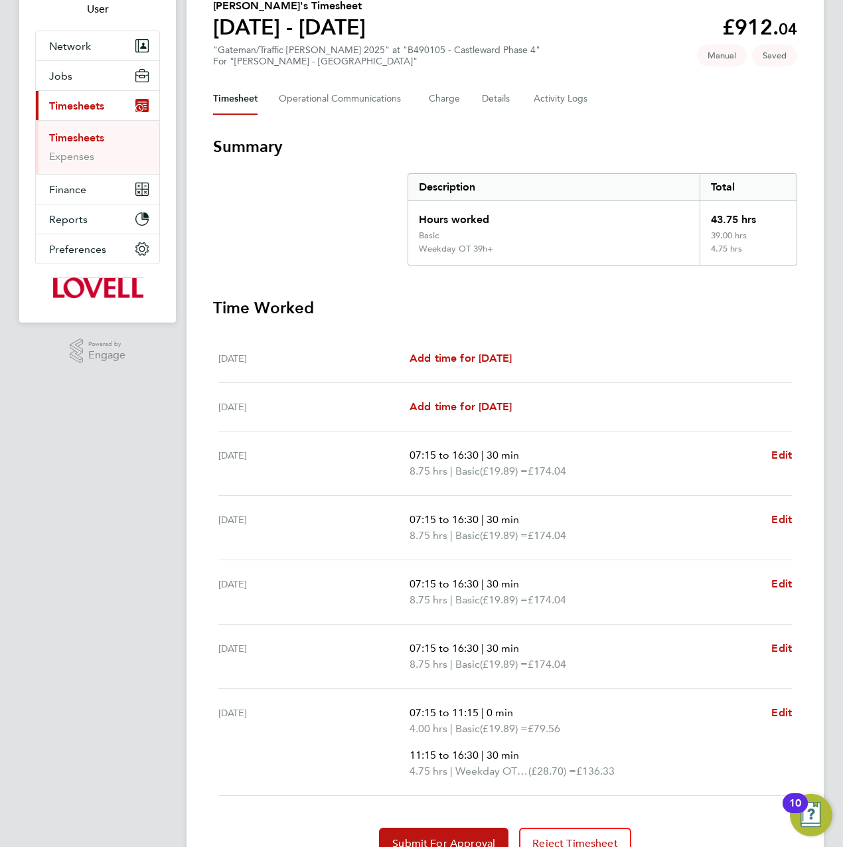
scroll to position [176, 0]
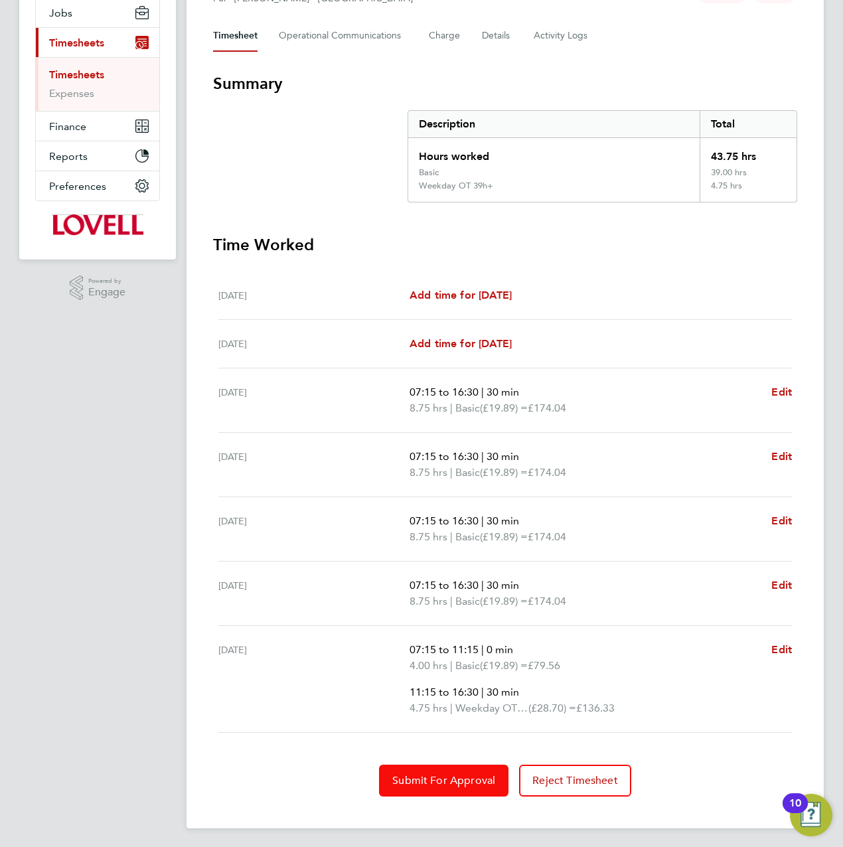
click at [437, 777] on span "Submit For Approval" at bounding box center [443, 780] width 103 height 13
click at [427, 774] on span "Approve Timesheet" at bounding box center [444, 780] width 98 height 13
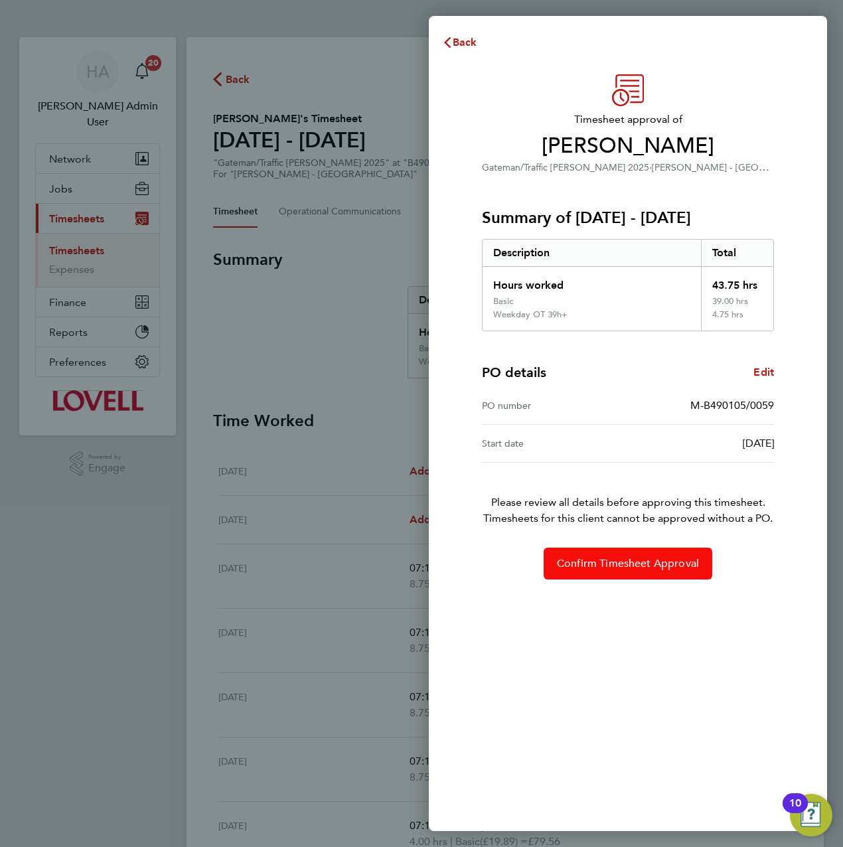
click at [633, 557] on span "Confirm Timesheet Approval" at bounding box center [628, 563] width 142 height 13
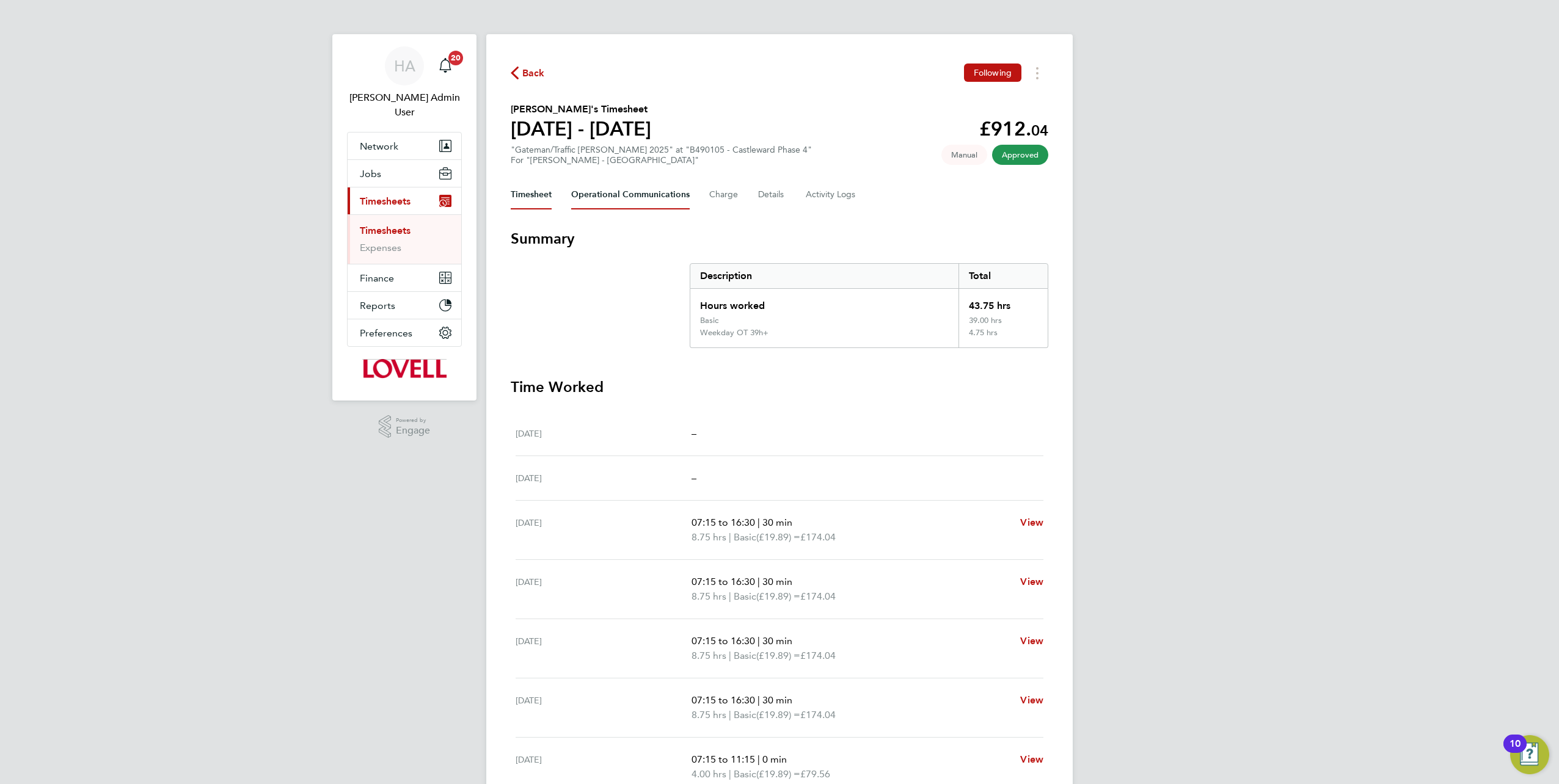
click at [616, 200] on Communications-tab "Operational Communications" at bounding box center [630, 195] width 119 height 29
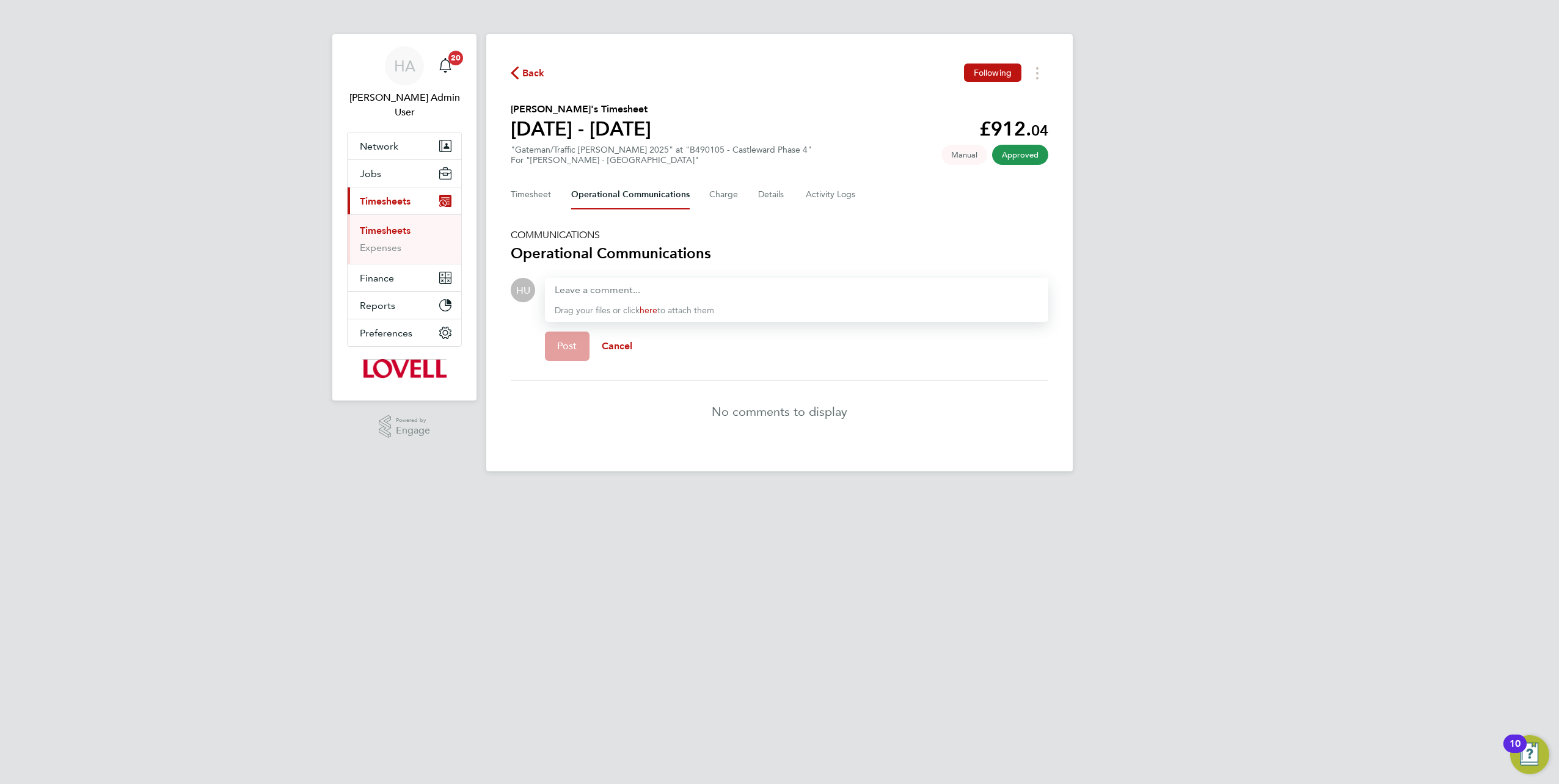
click at [611, 291] on div at bounding box center [797, 290] width 484 height 15
paste div
click at [551, 339] on button "Post" at bounding box center [567, 346] width 44 height 29
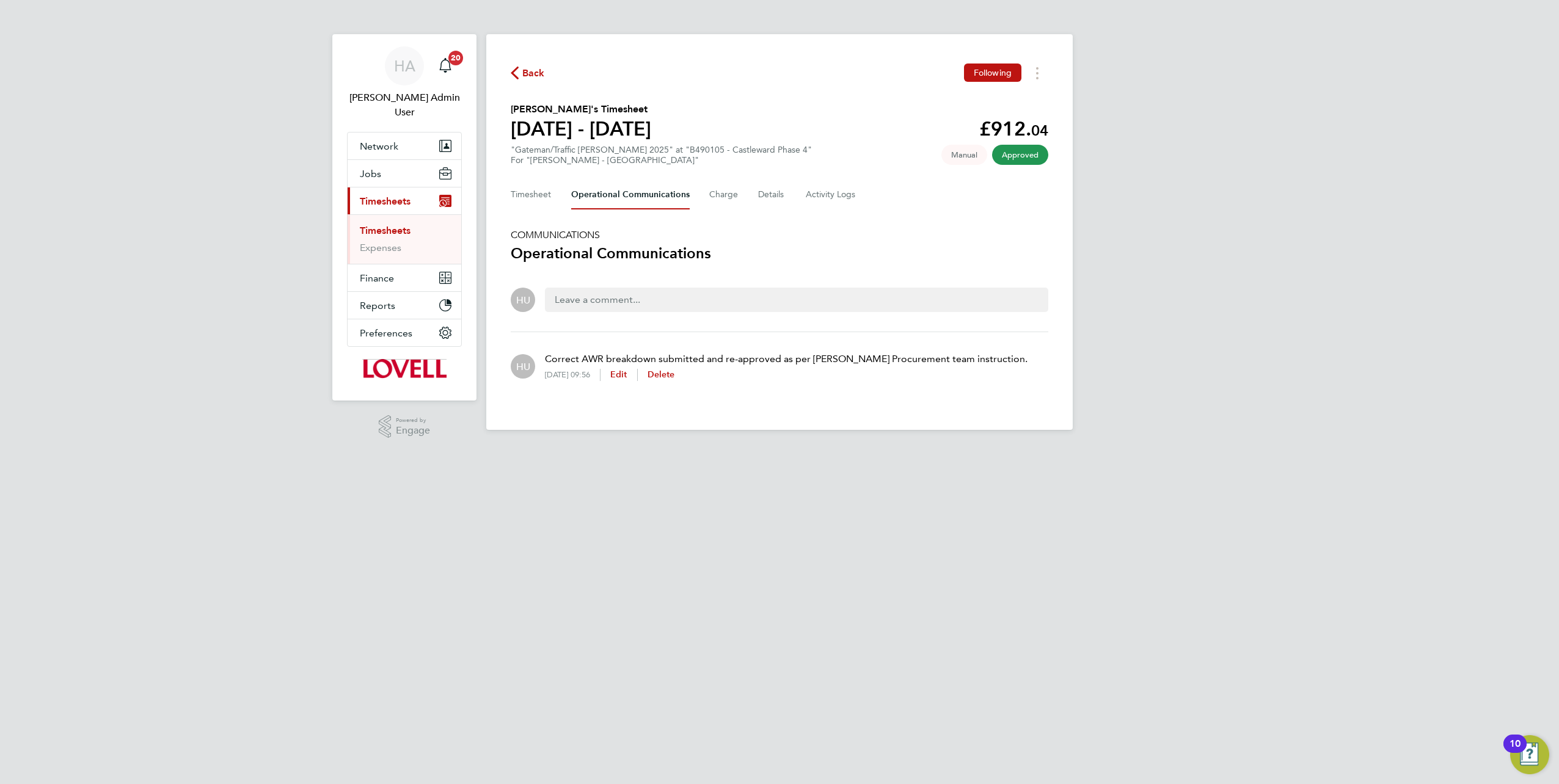
click at [524, 75] on span "Back" at bounding box center [533, 74] width 23 height 15
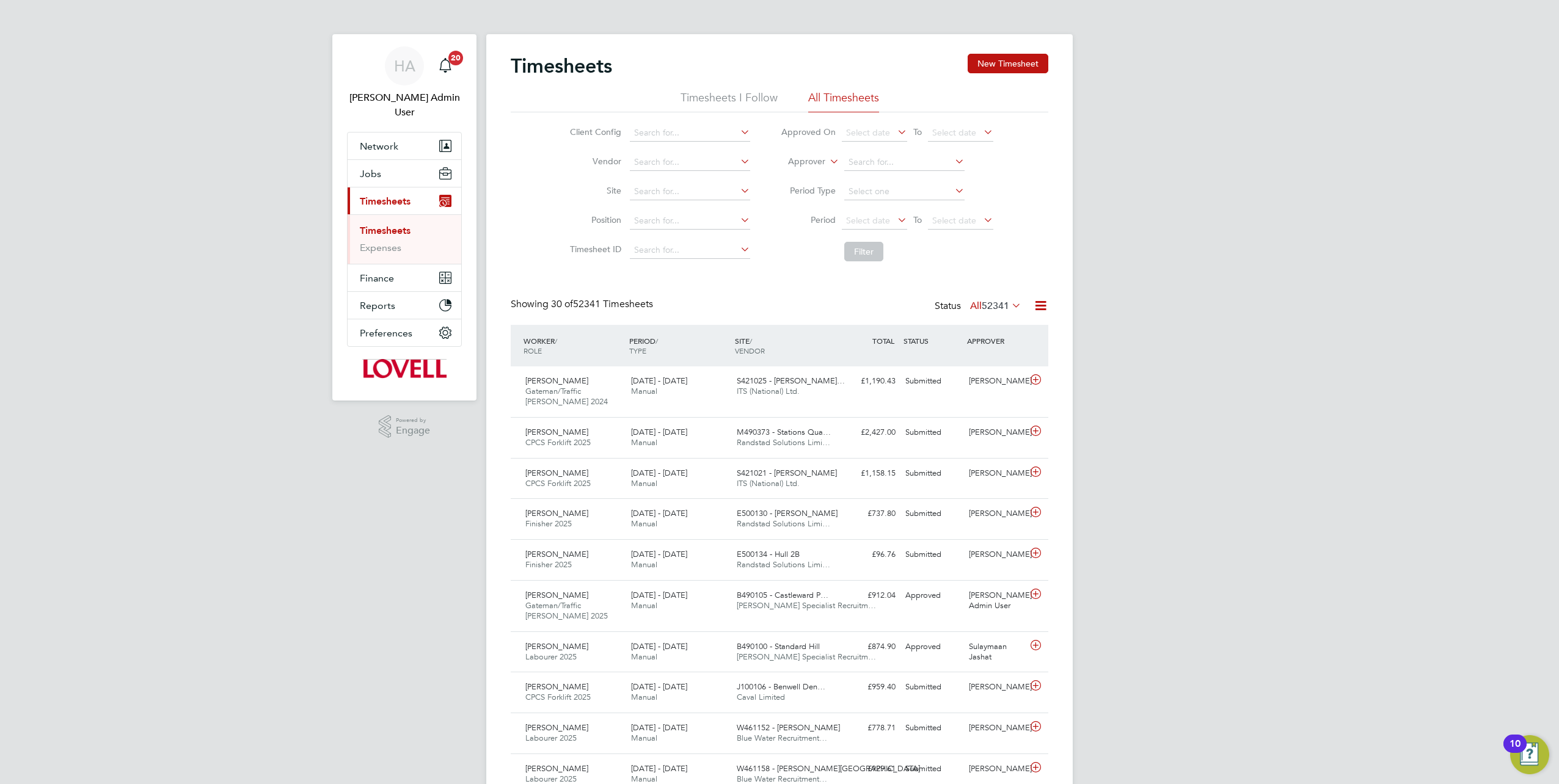
scroll to position [30, 106]
click at [824, 157] on label "Approver" at bounding box center [798, 161] width 55 height 12
click at [804, 173] on li "Worker" at bounding box center [795, 176] width 60 height 16
click at [895, 167] on input at bounding box center [904, 162] width 121 height 17
click at [890, 231] on li "James Mc manus" at bounding box center [927, 229] width 166 height 17
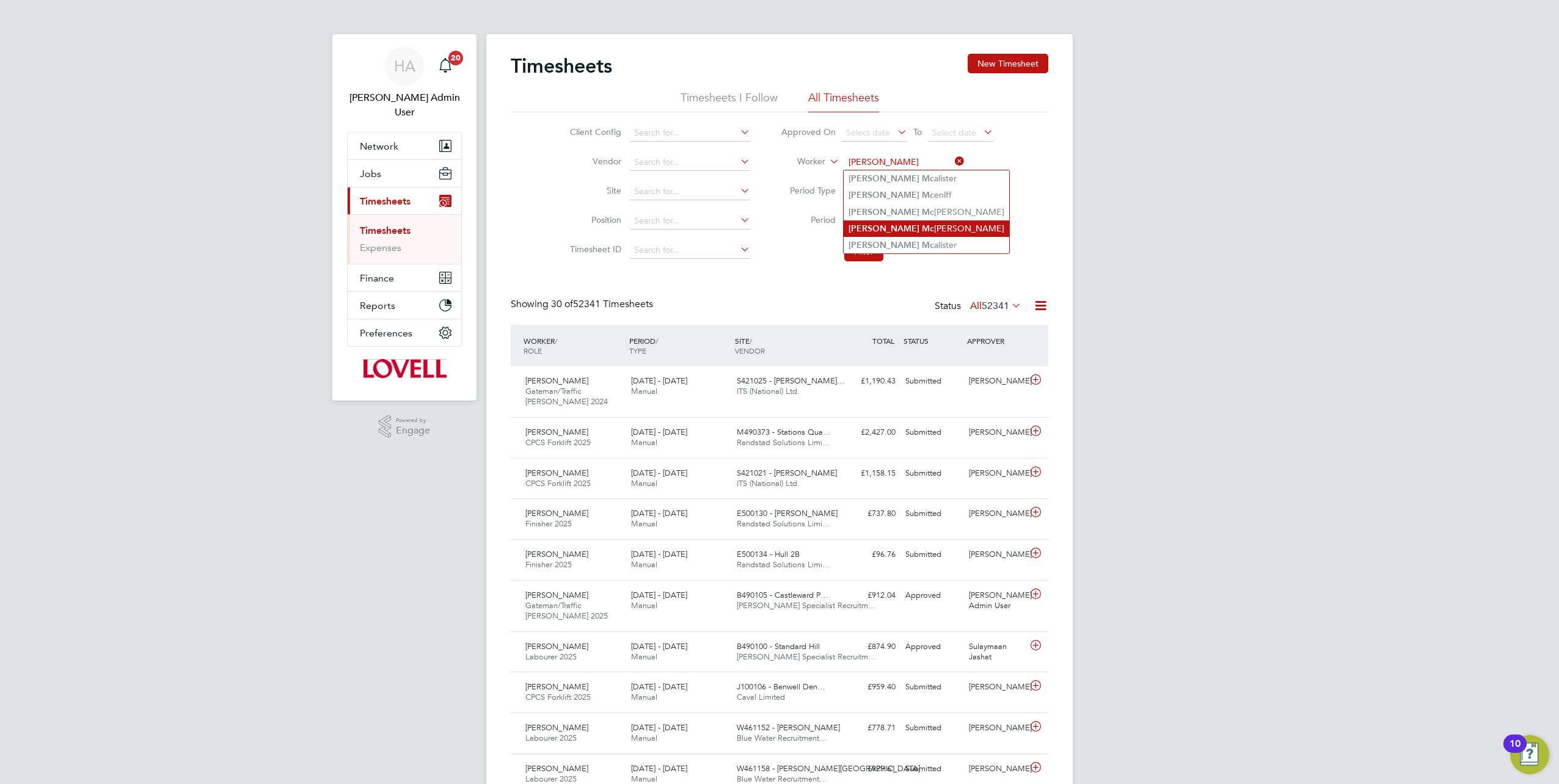
type input "[PERSON_NAME]"
click at [872, 242] on button "Filter" at bounding box center [863, 251] width 39 height 19
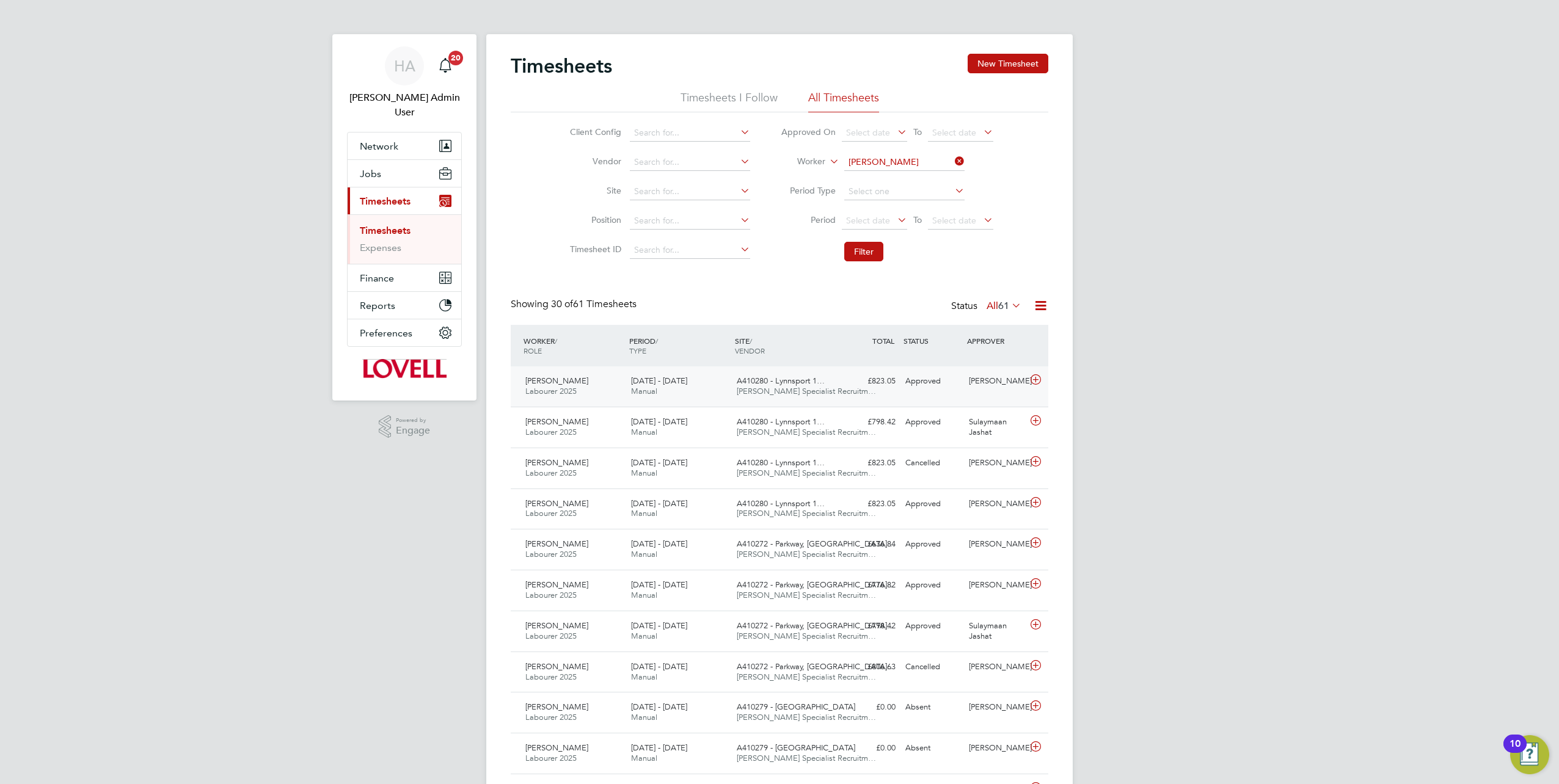
click at [750, 381] on span "A410280 - Lynnsport 1…" at bounding box center [780, 380] width 88 height 10
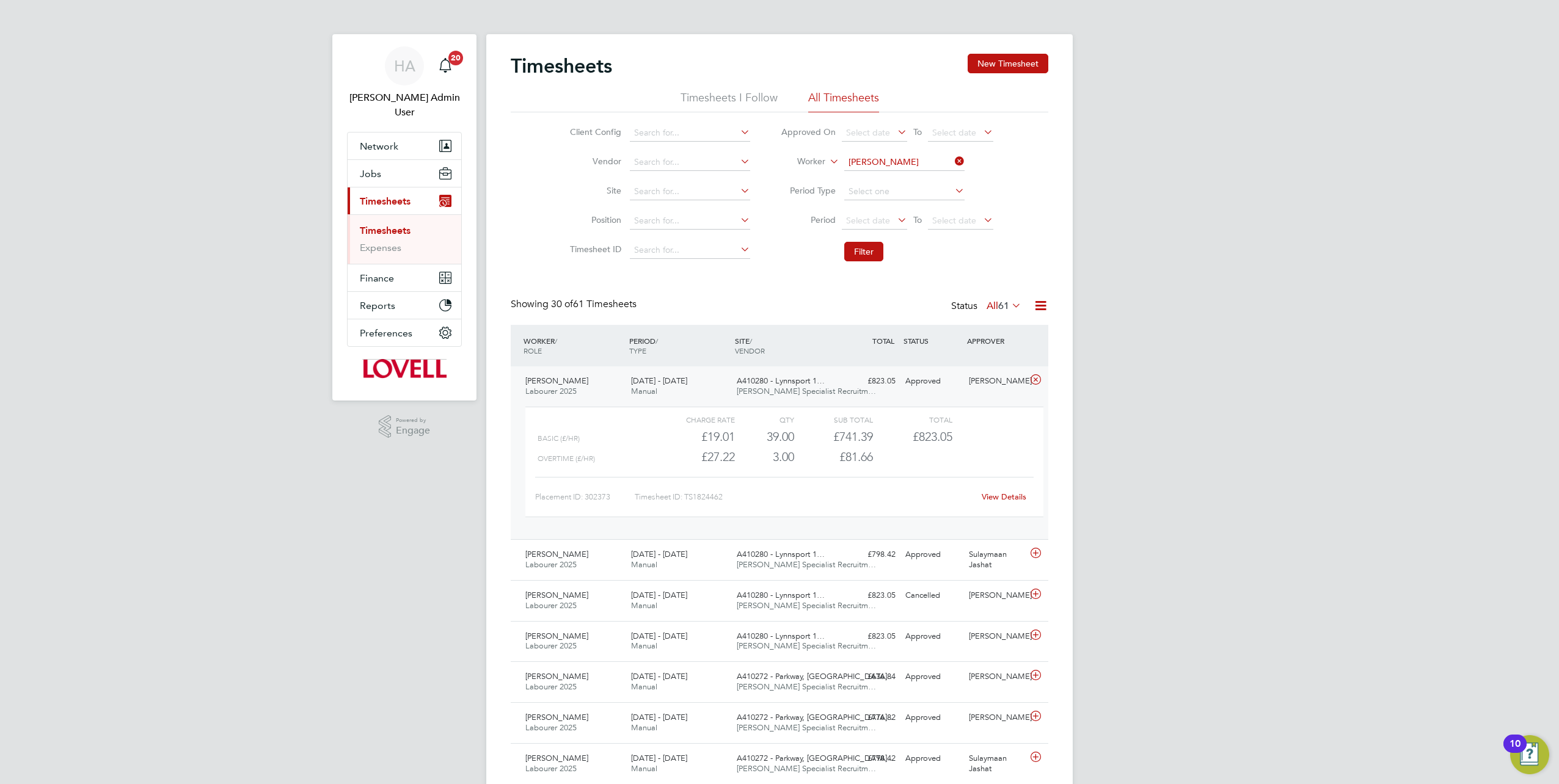
click at [998, 491] on link "View Details" at bounding box center [1004, 496] width 44 height 10
click at [835, 565] on div "A410280 - Lynnsport 1… Hays Specialist Recruitm…" at bounding box center [784, 559] width 106 height 30
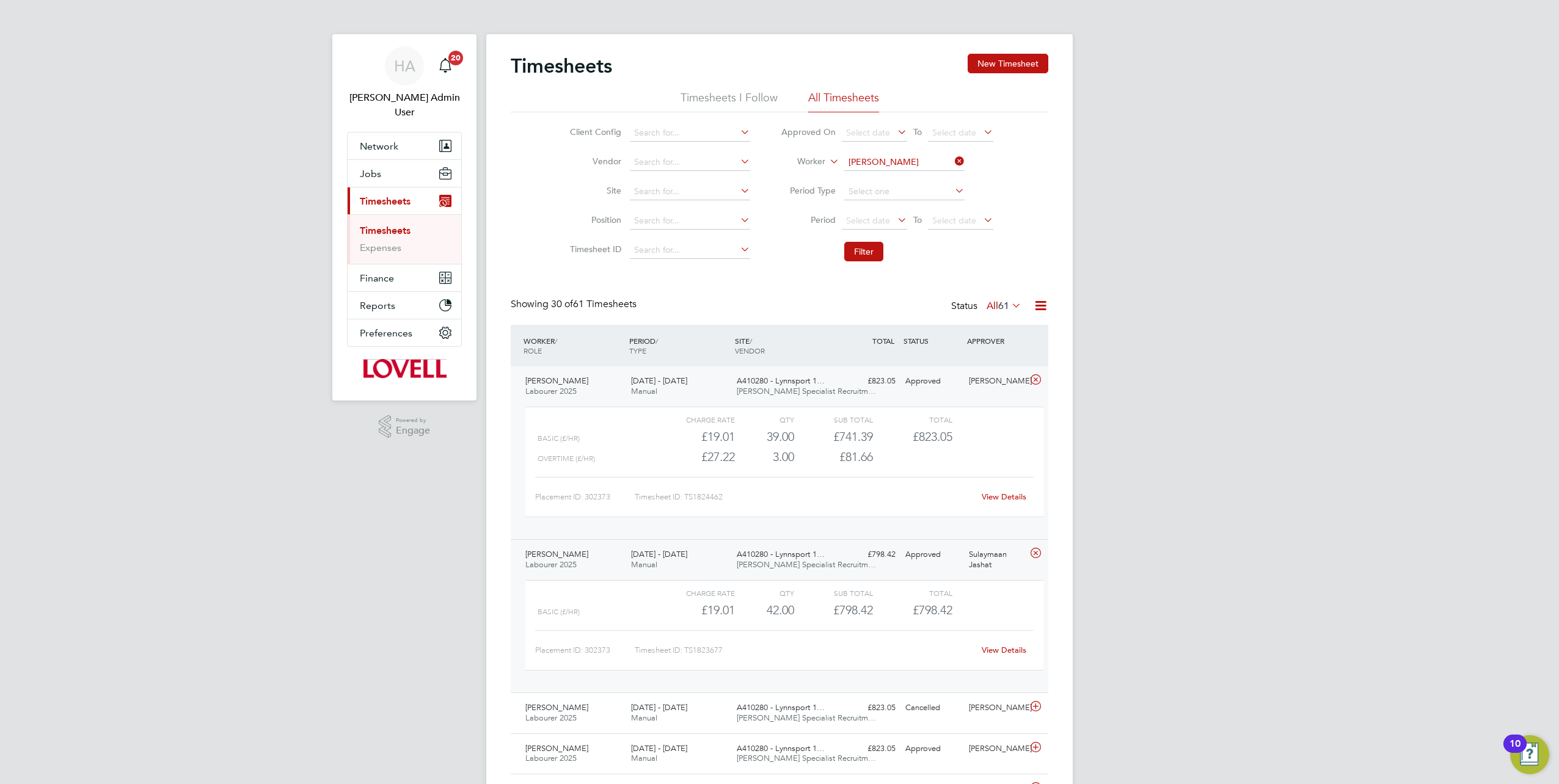
click at [999, 644] on div "View Details" at bounding box center [1003, 650] width 60 height 19
click at [993, 649] on link "View Details" at bounding box center [1004, 650] width 44 height 10
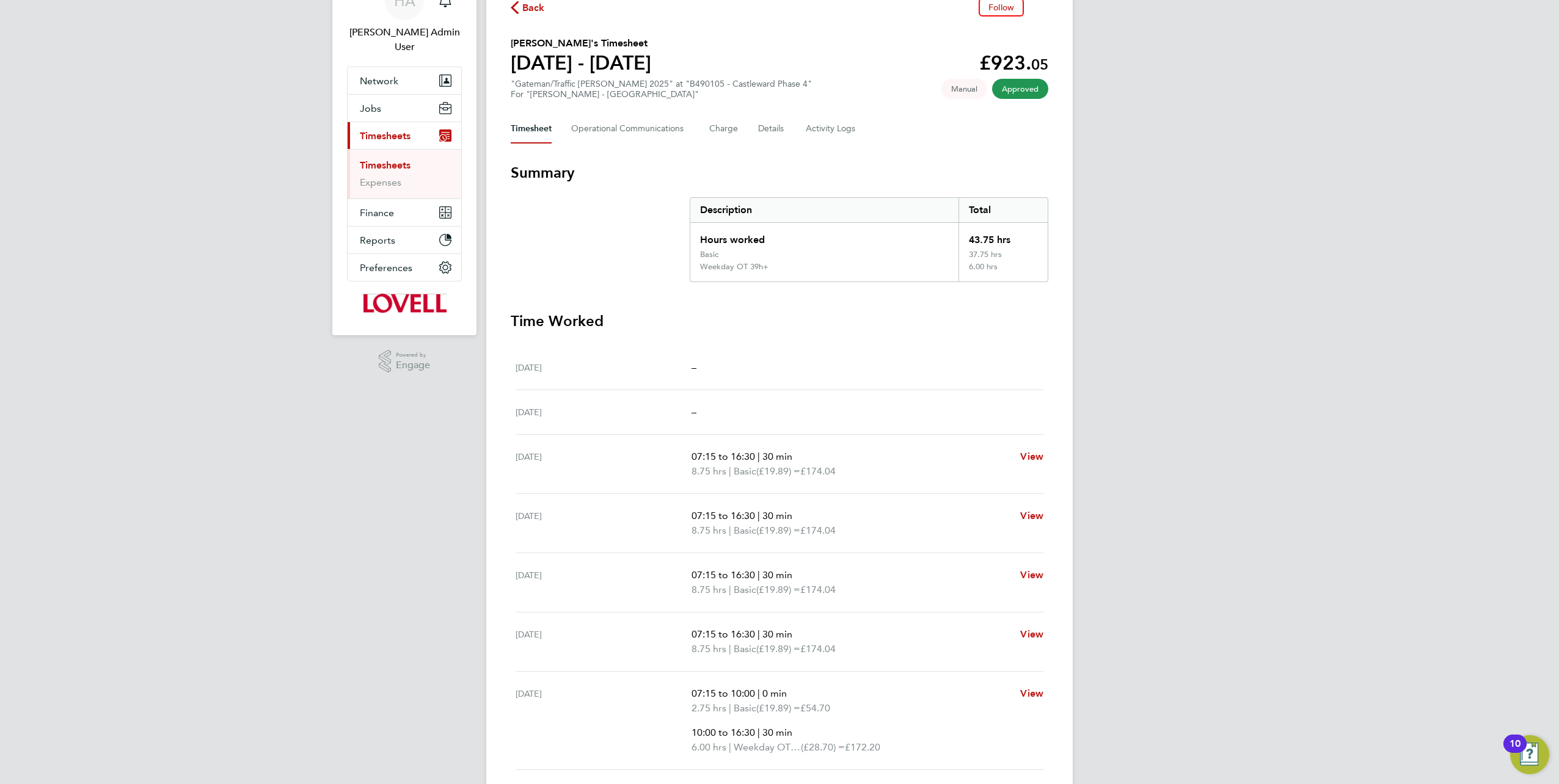
scroll to position [156, 0]
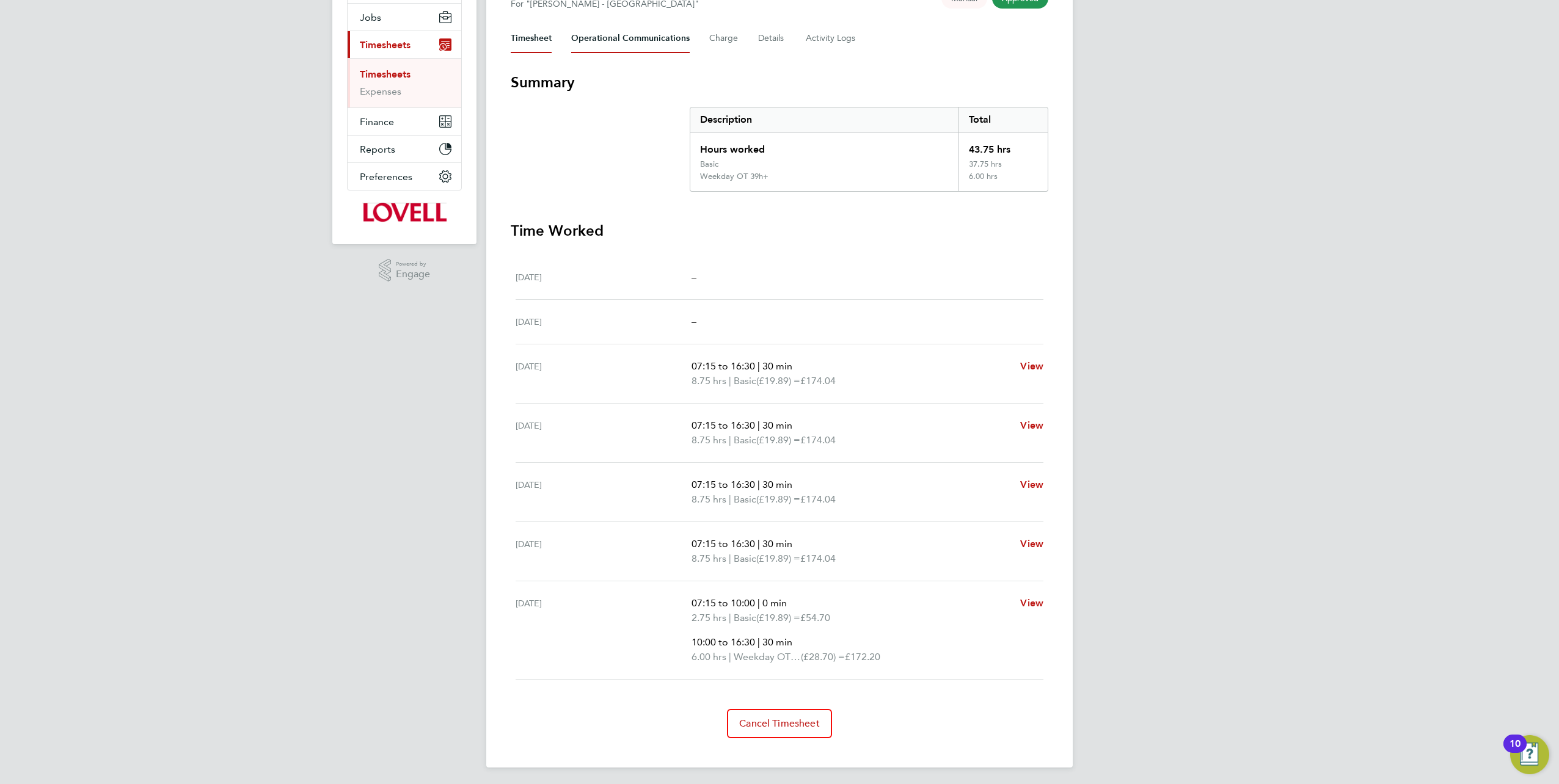
click at [607, 39] on Communications-tab "Operational Communications" at bounding box center [630, 39] width 119 height 29
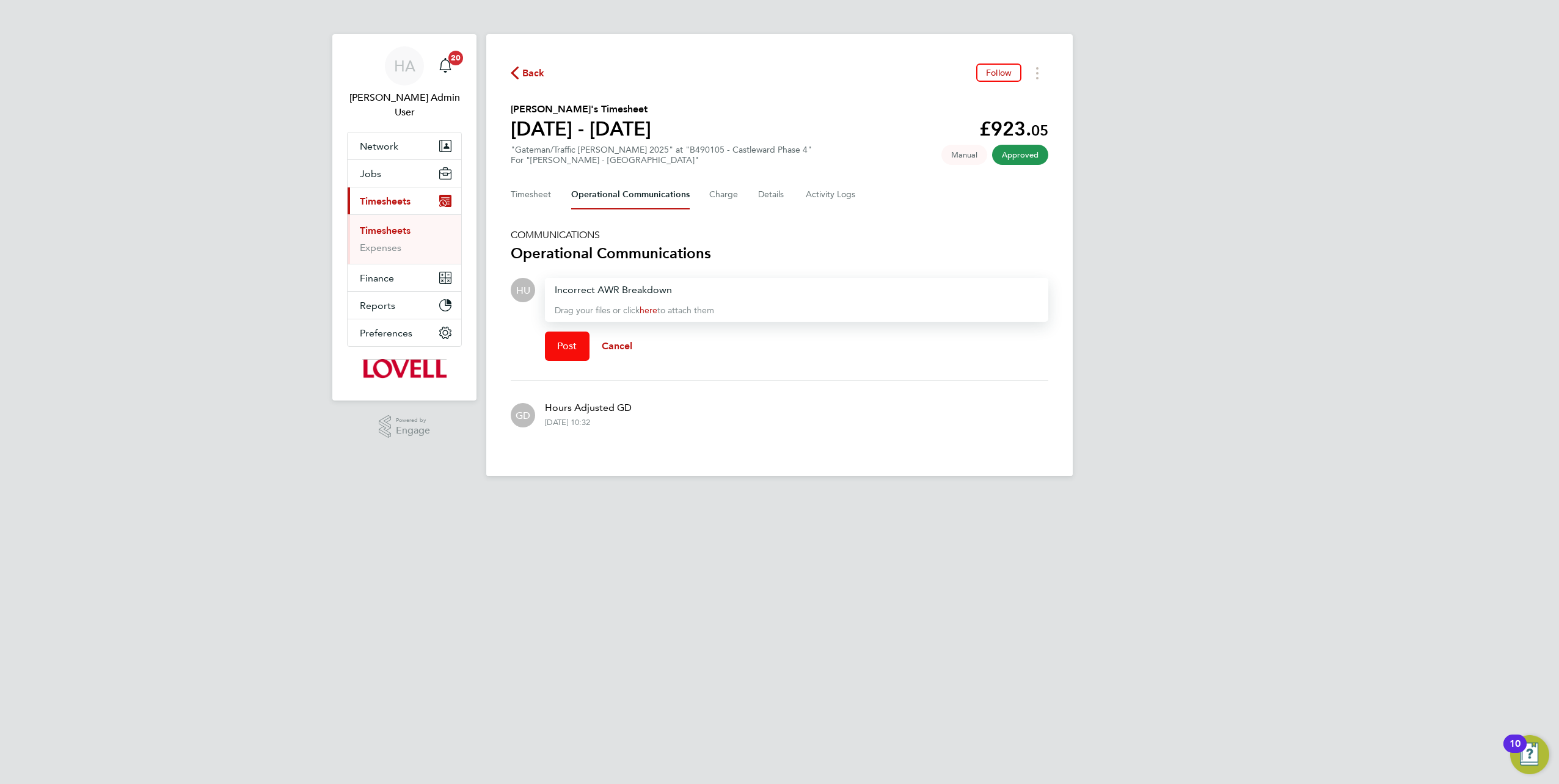
click at [573, 340] on span "Post" at bounding box center [567, 346] width 20 height 12
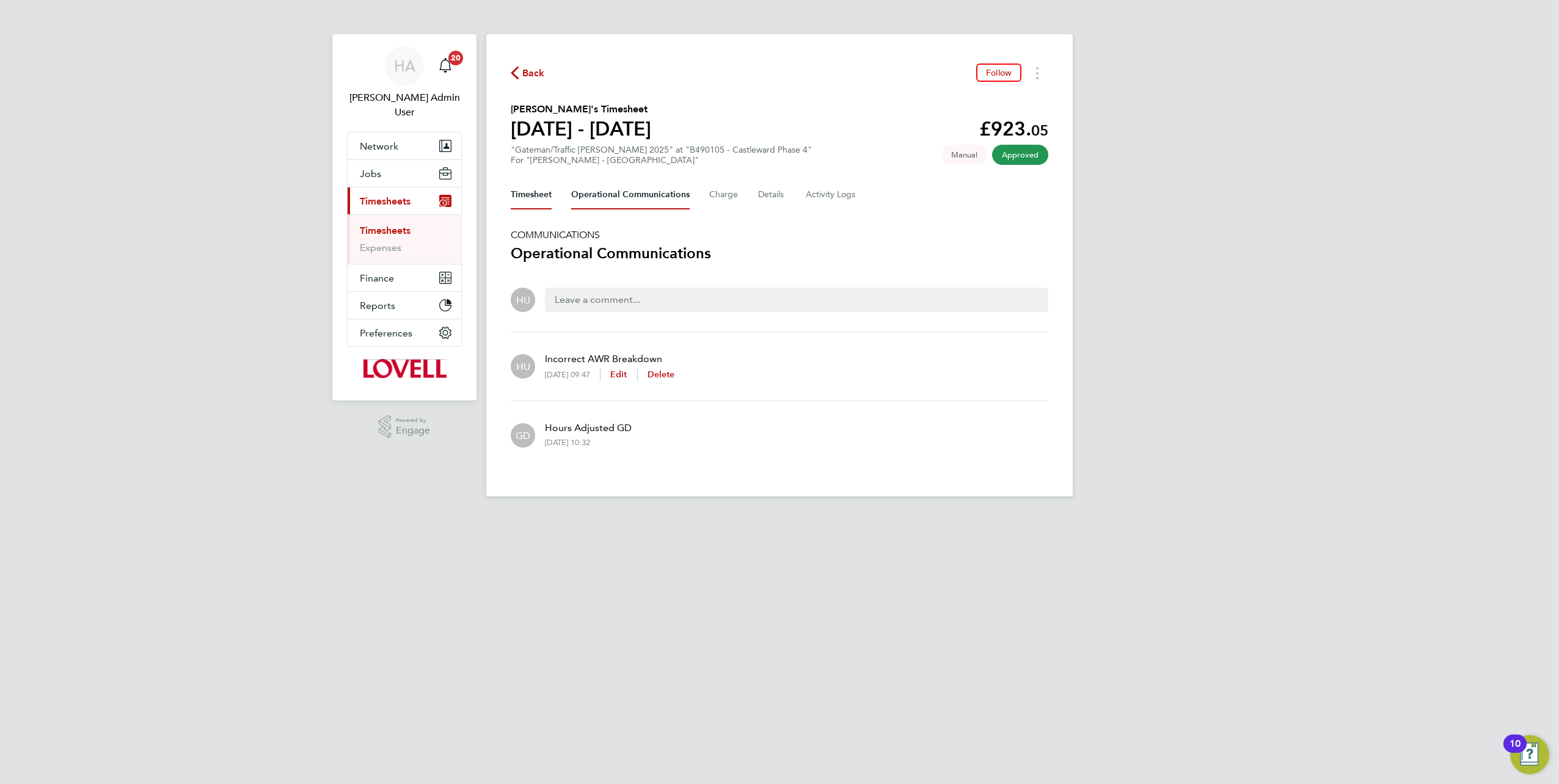
drag, startPoint x: 520, startPoint y: 201, endPoint x: 571, endPoint y: 226, distance: 56.8
click at [520, 201] on button "Timesheet" at bounding box center [531, 195] width 40 height 29
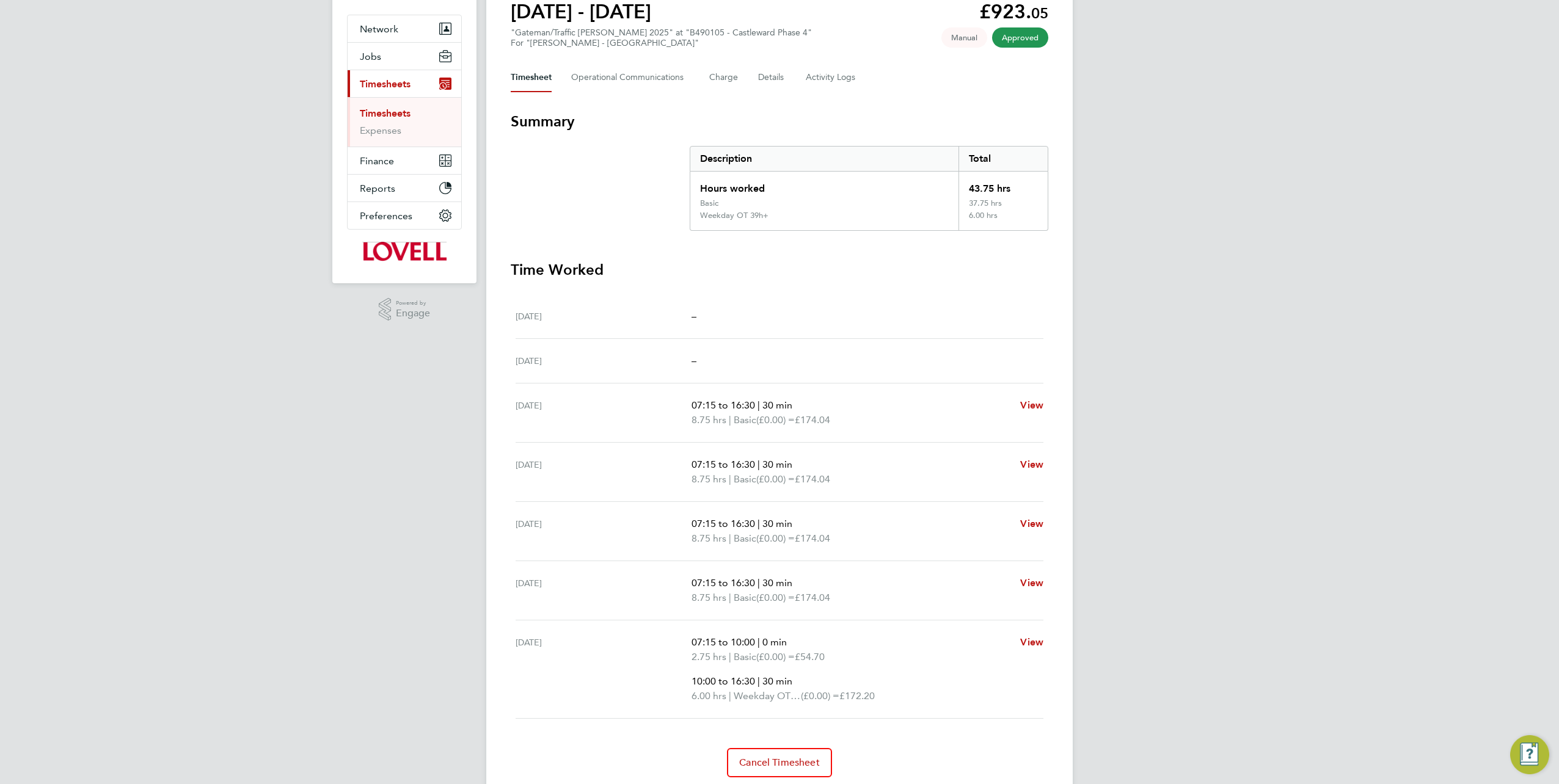
scroll to position [157, 0]
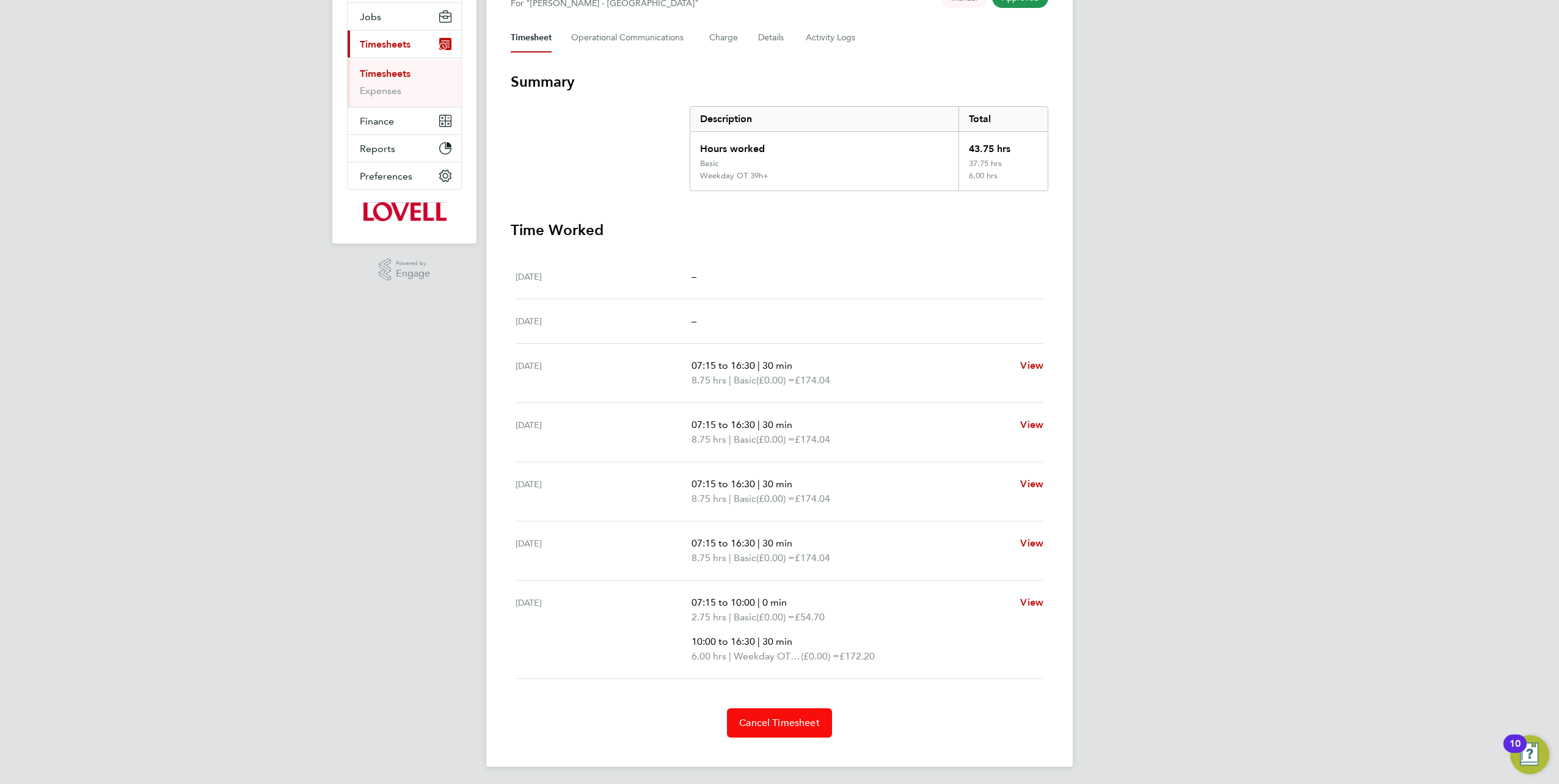
click at [768, 717] on span "Cancel Timesheet" at bounding box center [780, 722] width 81 height 12
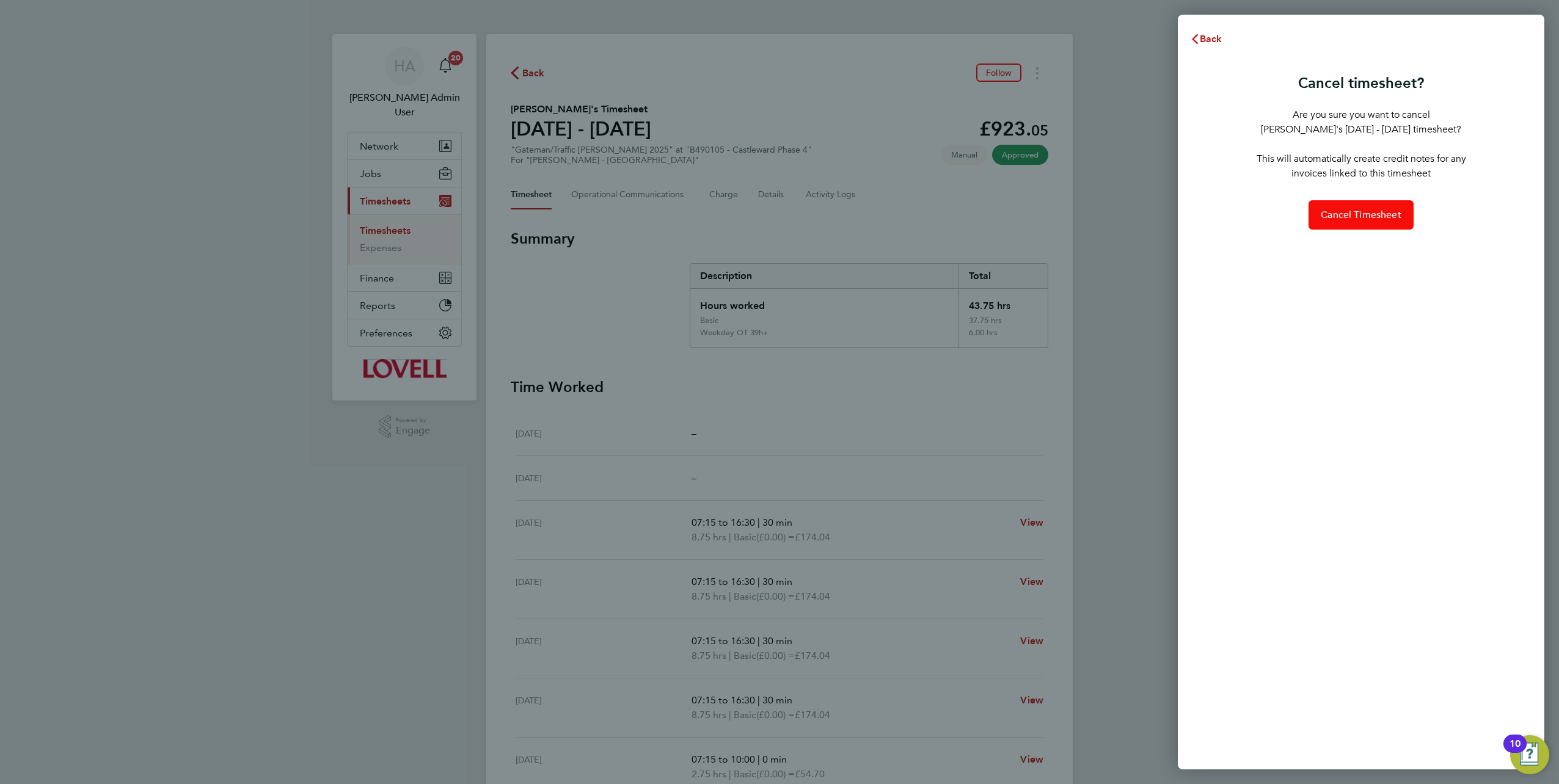
click at [1351, 215] on span "Cancel Timesheet" at bounding box center [1361, 214] width 81 height 12
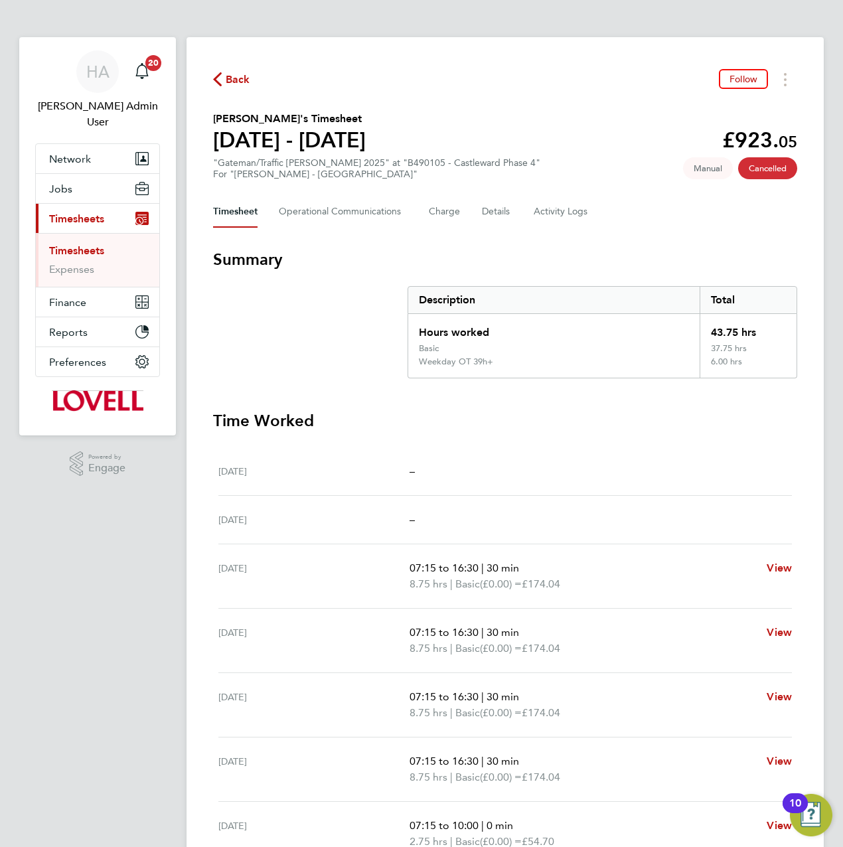
scroll to position [112, 0]
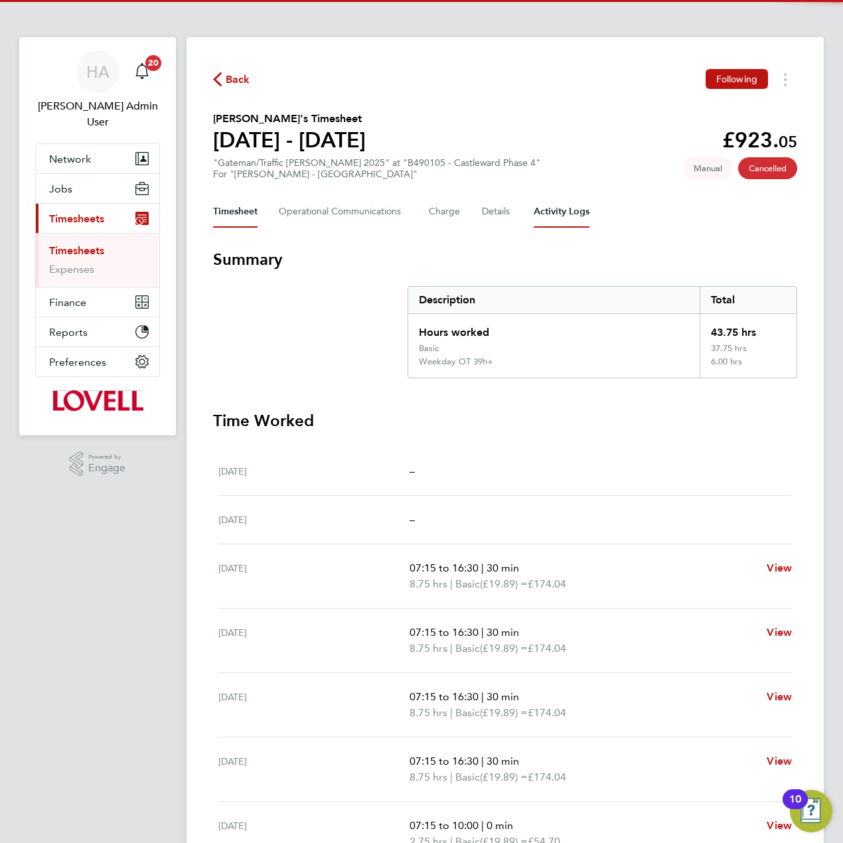
click at [552, 208] on Logs-tab "Activity Logs" at bounding box center [562, 212] width 56 height 32
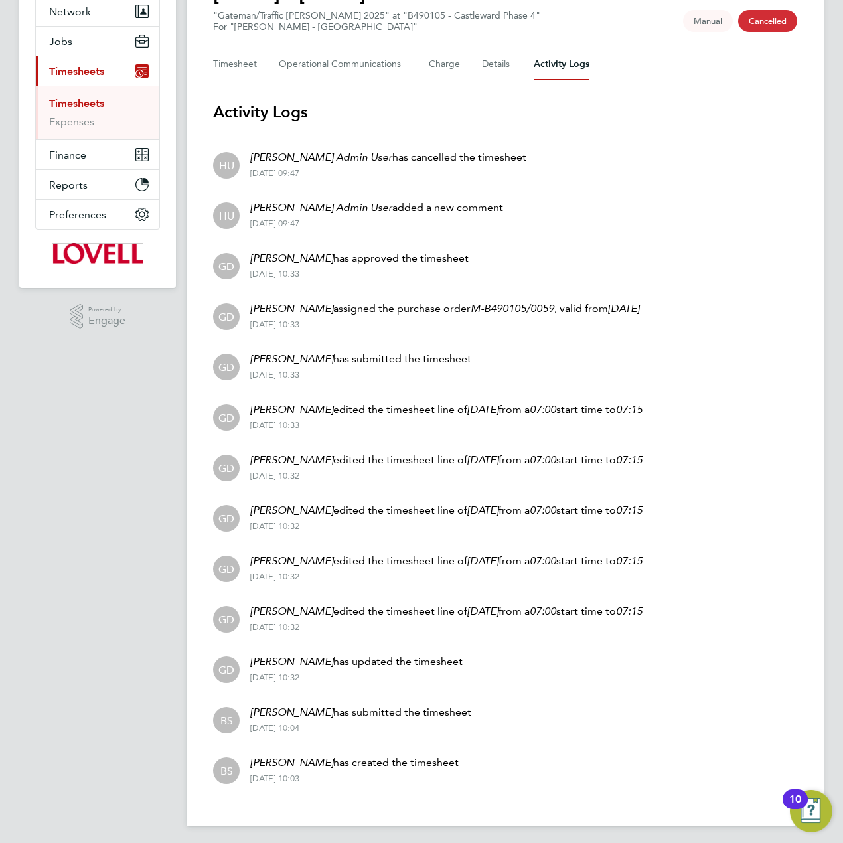
scroll to position [151, 0]
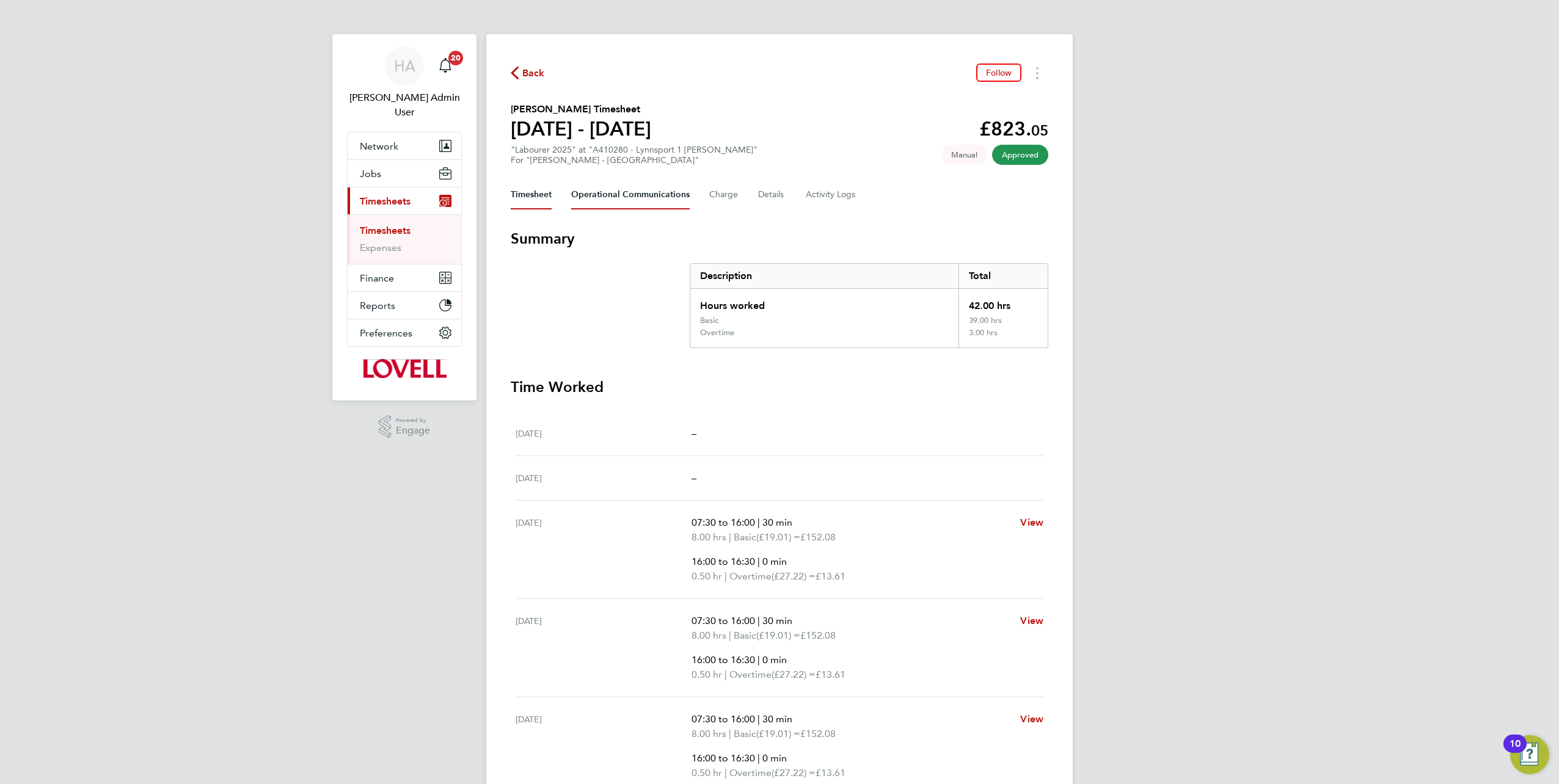
click at [660, 202] on Communications-tab "Operational Communications" at bounding box center [630, 195] width 119 height 29
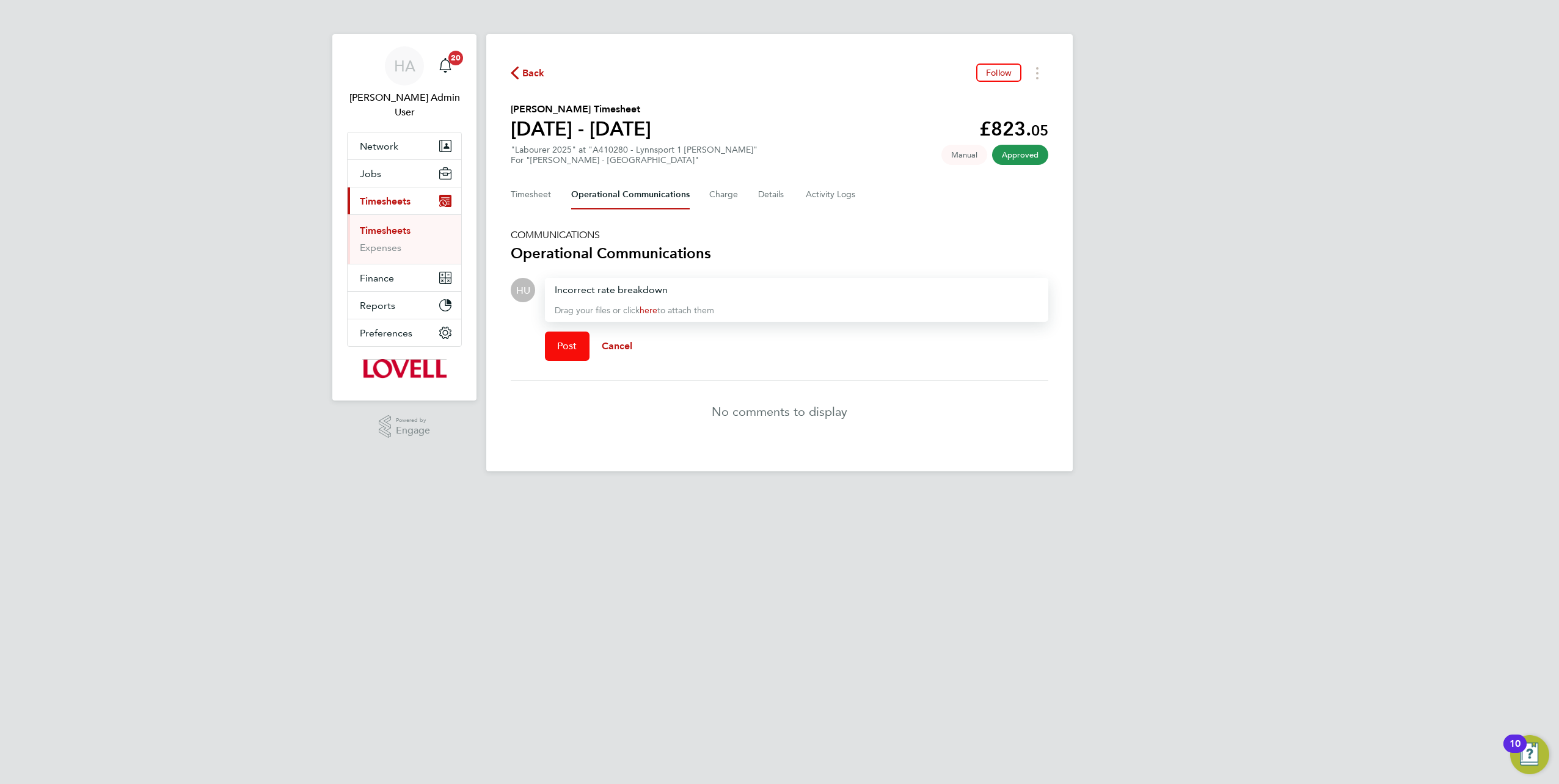
click at [570, 349] on span "Post" at bounding box center [567, 346] width 20 height 12
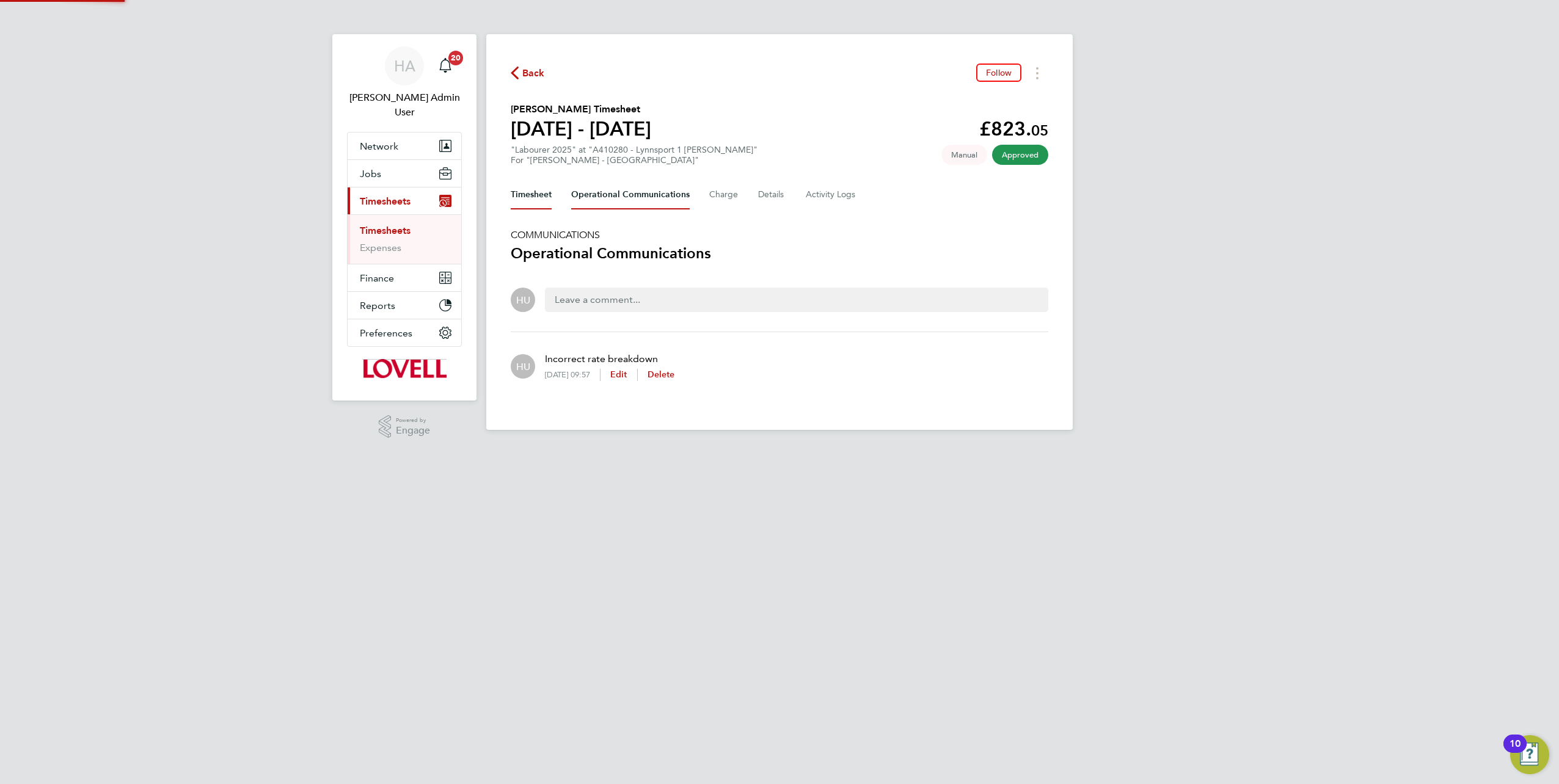
click at [527, 189] on button "Timesheet" at bounding box center [531, 195] width 40 height 29
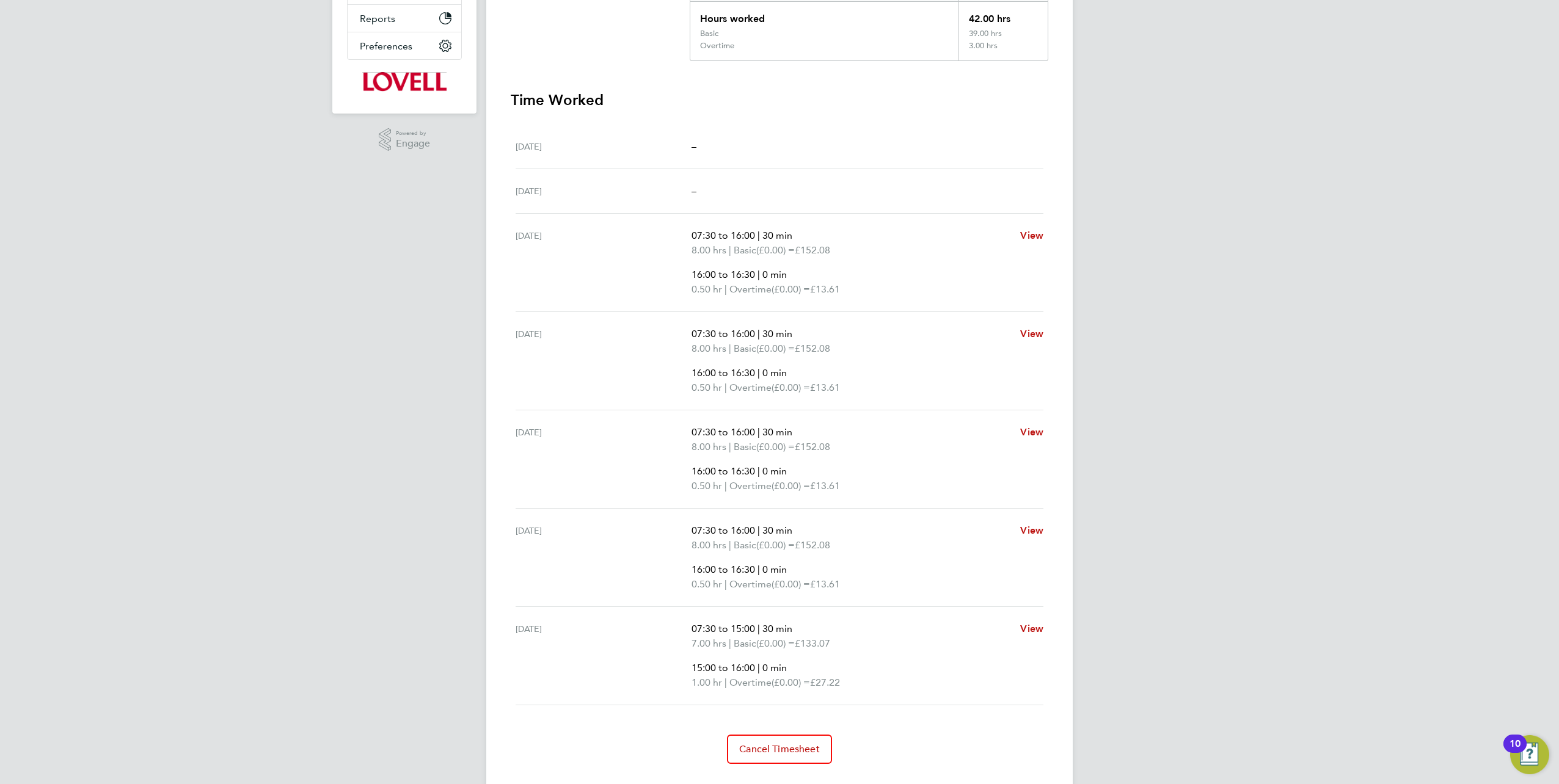
scroll to position [313, 0]
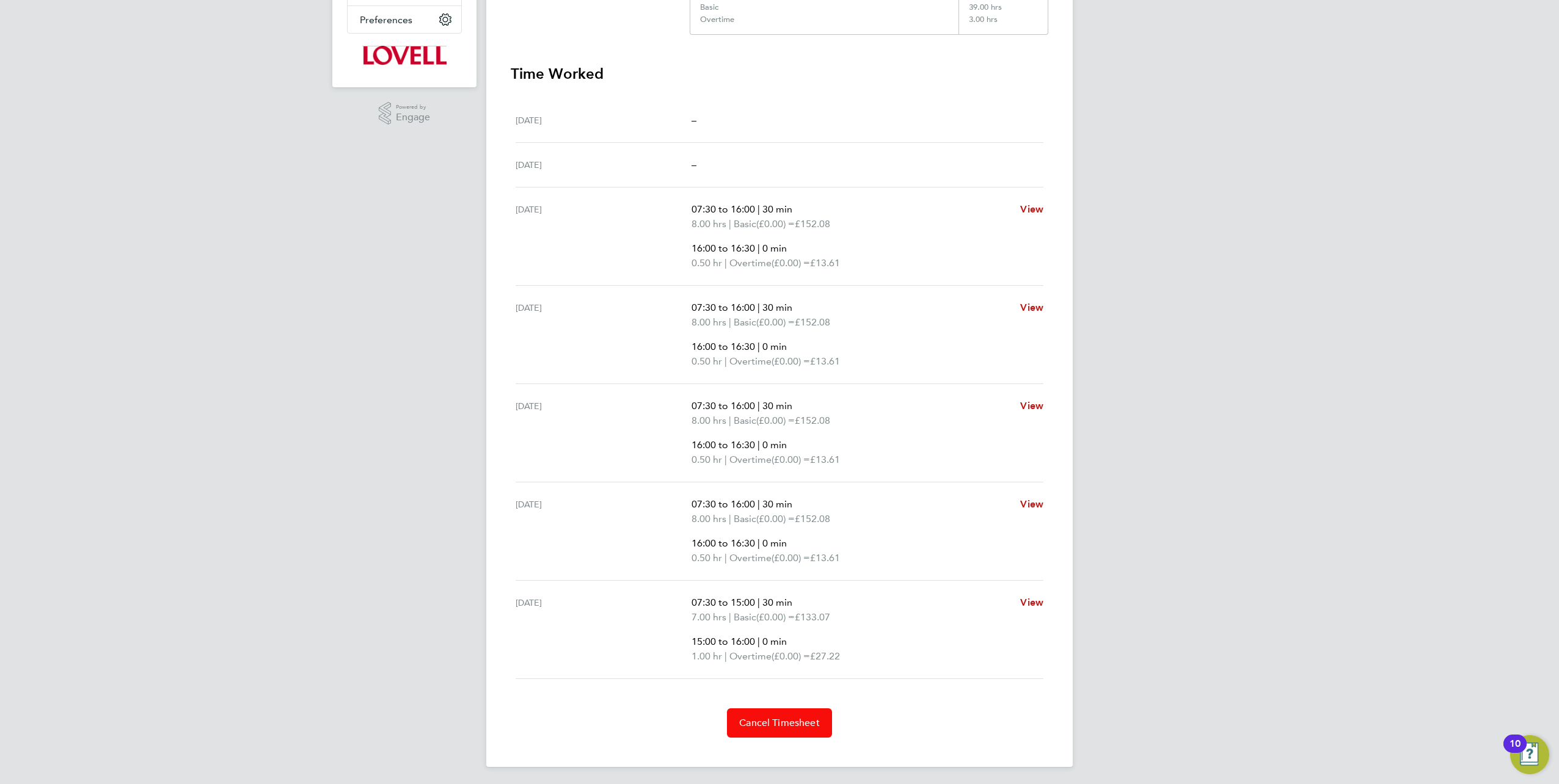
click at [774, 711] on button "Cancel Timesheet" at bounding box center [780, 723] width 105 height 29
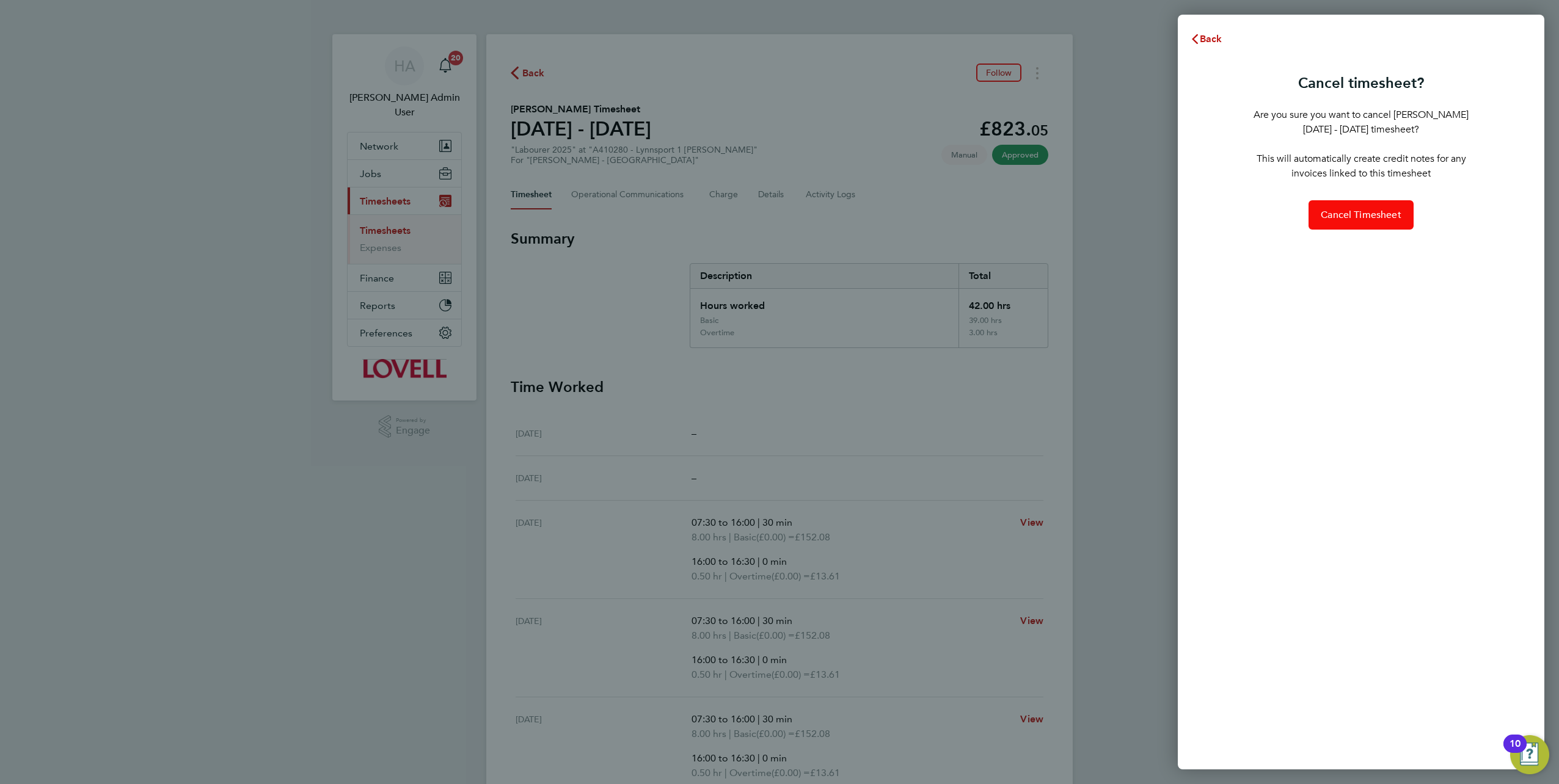
click at [1361, 215] on span "Cancel Timesheet" at bounding box center [1361, 214] width 81 height 12
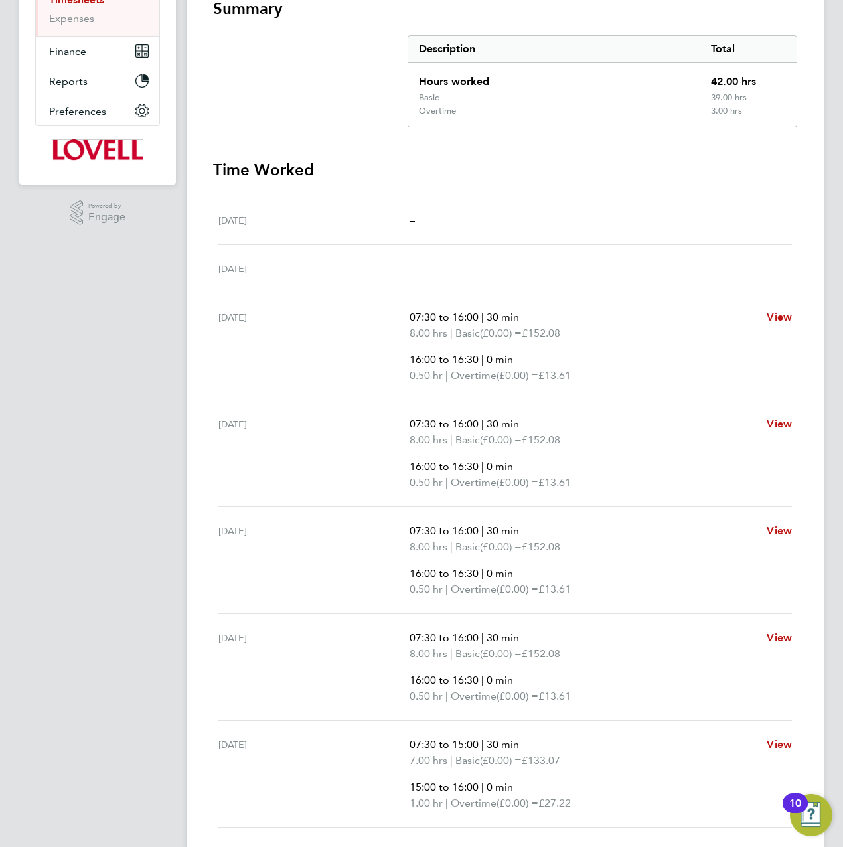
scroll to position [282, 0]
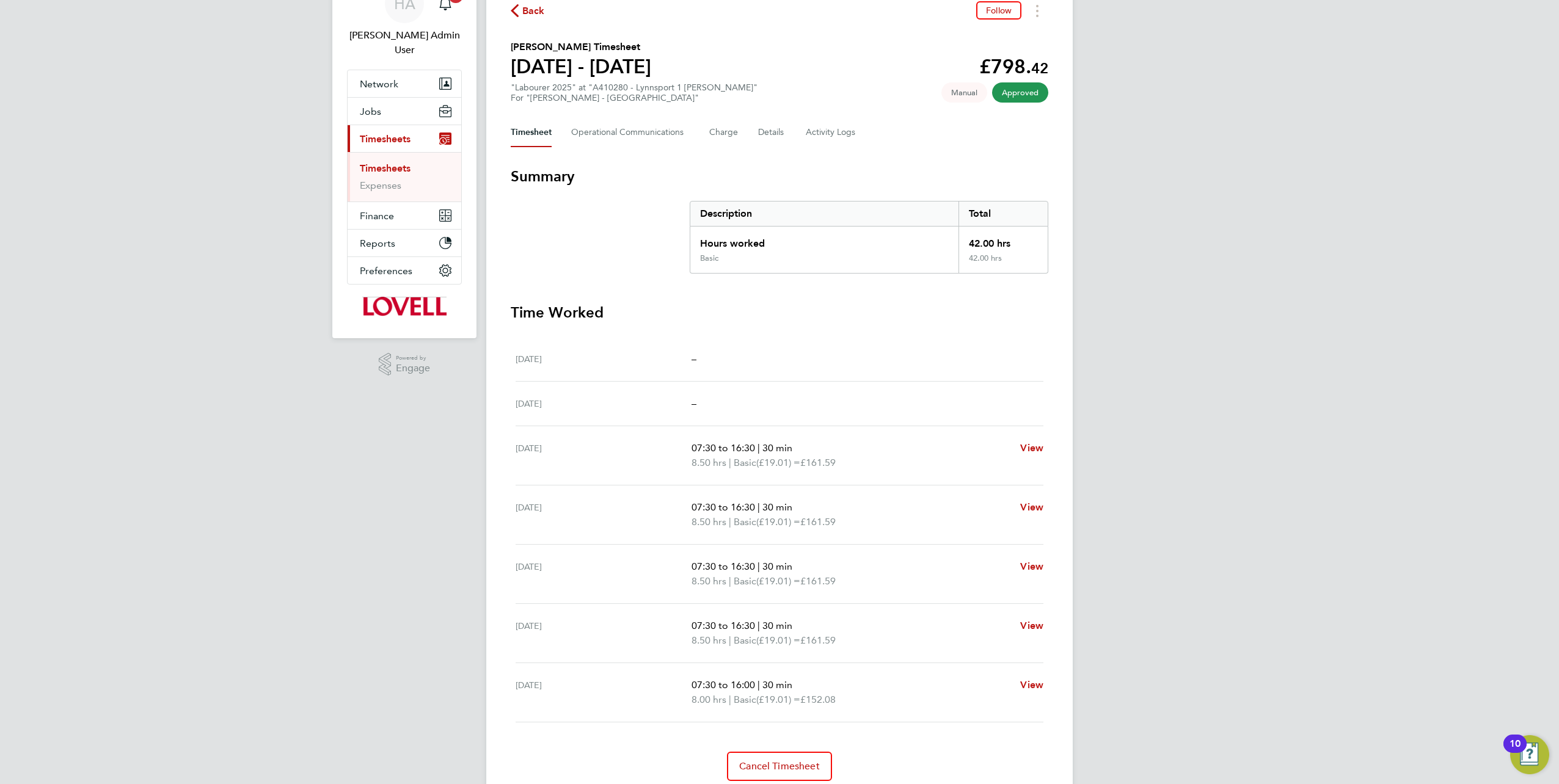
scroll to position [106, 0]
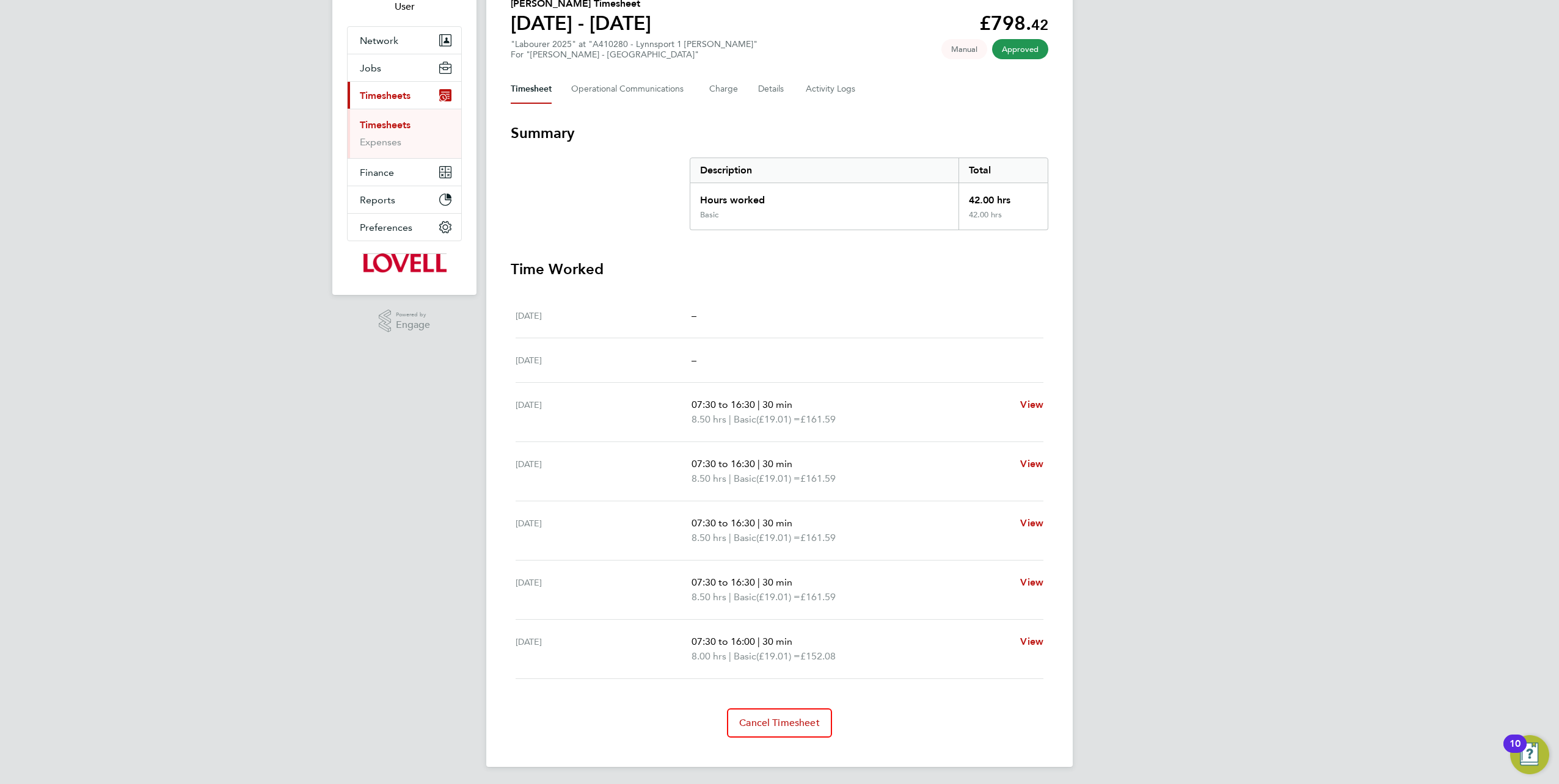
click at [380, 119] on link "Timesheets" at bounding box center [385, 124] width 51 height 12
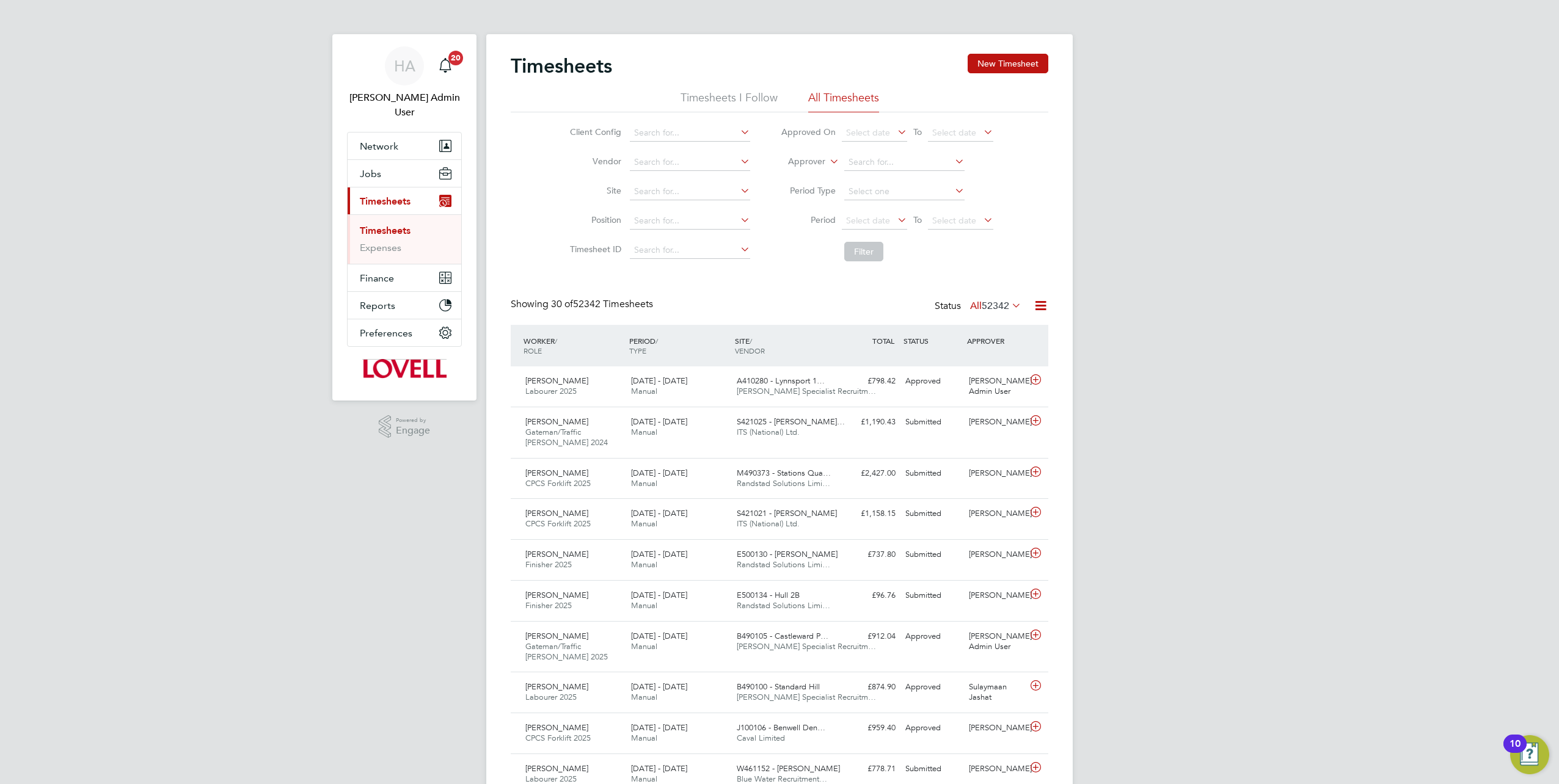
click at [811, 164] on label "Approver" at bounding box center [798, 161] width 55 height 12
click at [791, 178] on li "Worker" at bounding box center [795, 176] width 60 height 16
click at [860, 168] on input at bounding box center [904, 162] width 121 height 17
paste input "[PERSON_NAME]"
type input "[PERSON_NAME]"
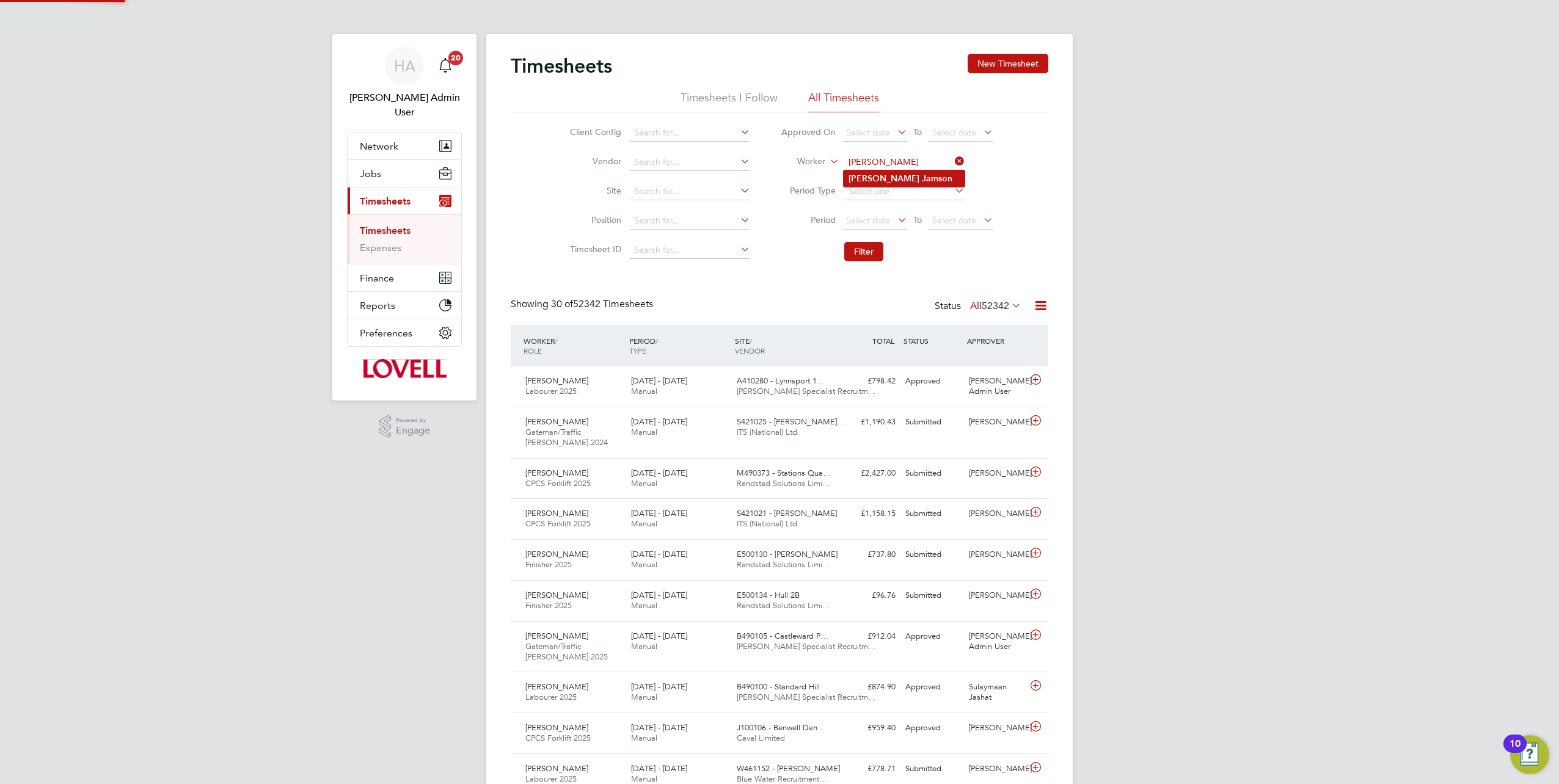
click at [921, 179] on b "Jamson" at bounding box center [936, 178] width 30 height 10
click at [861, 250] on button "Filter" at bounding box center [863, 251] width 39 height 19
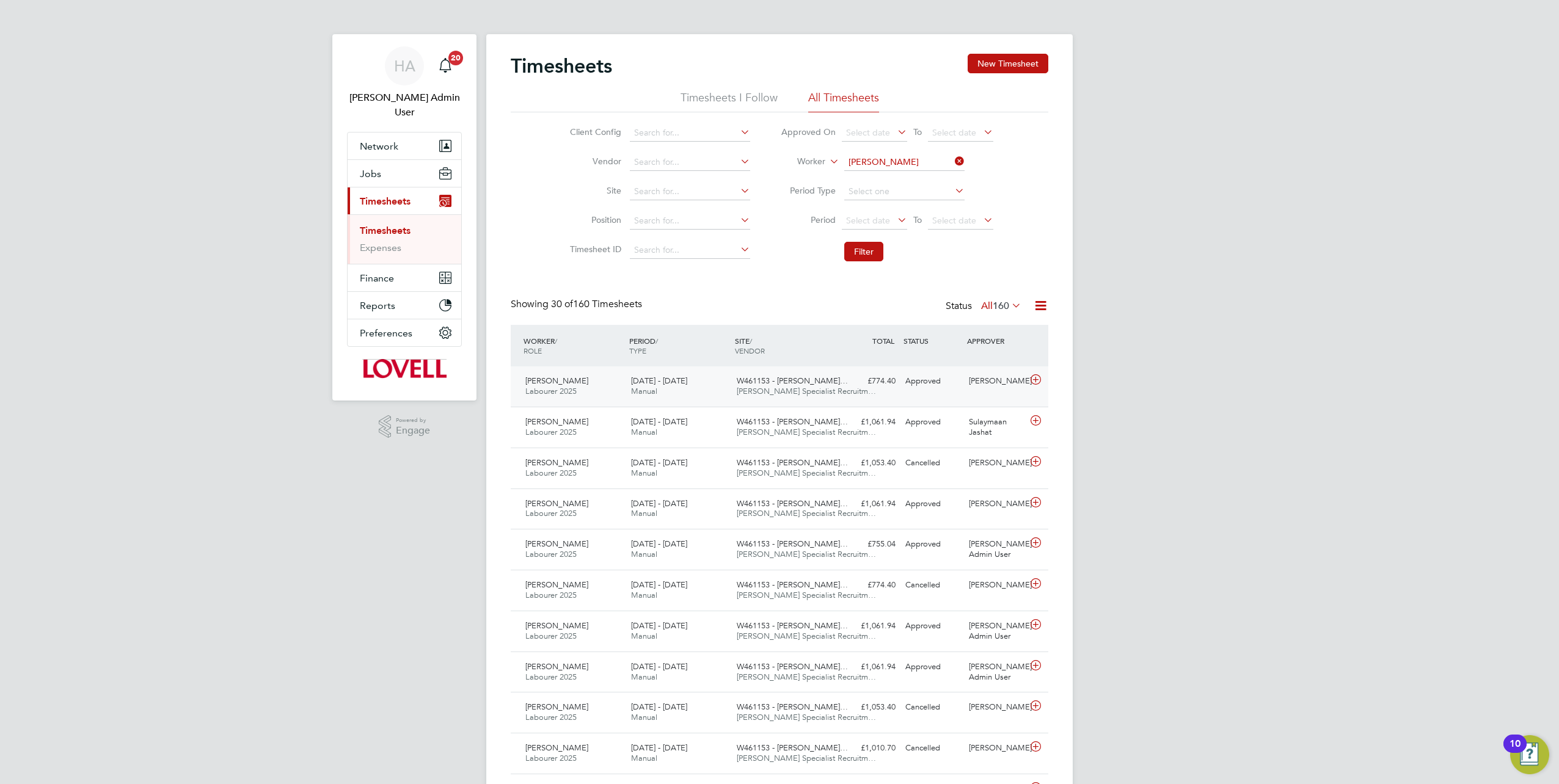
click at [774, 387] on span "[PERSON_NAME] Specialist Recruitm…" at bounding box center [805, 390] width 139 height 10
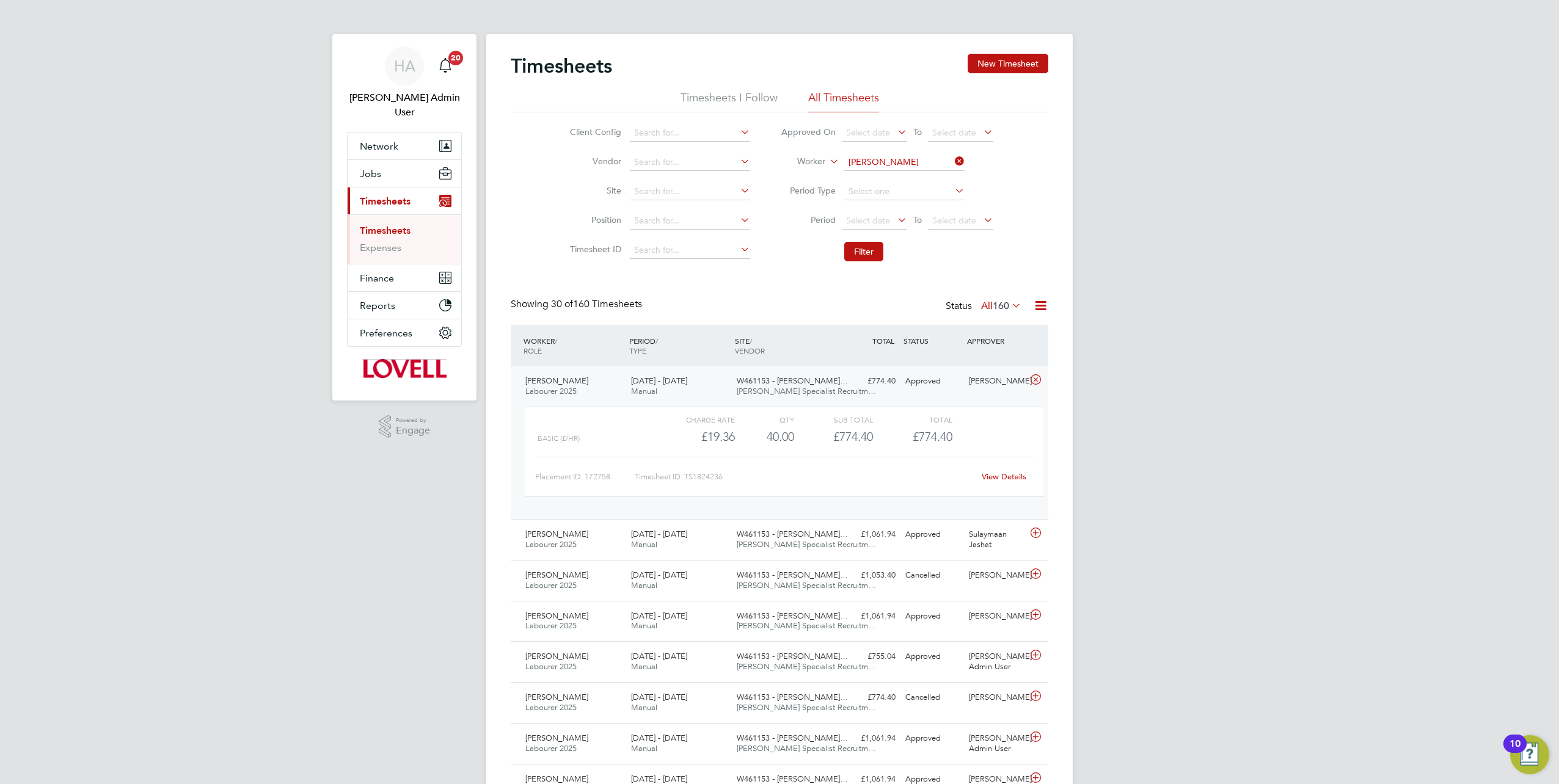
click at [993, 477] on link "View Details" at bounding box center [1004, 476] width 44 height 10
click at [1012, 57] on button "New Timesheet" at bounding box center [1008, 63] width 81 height 19
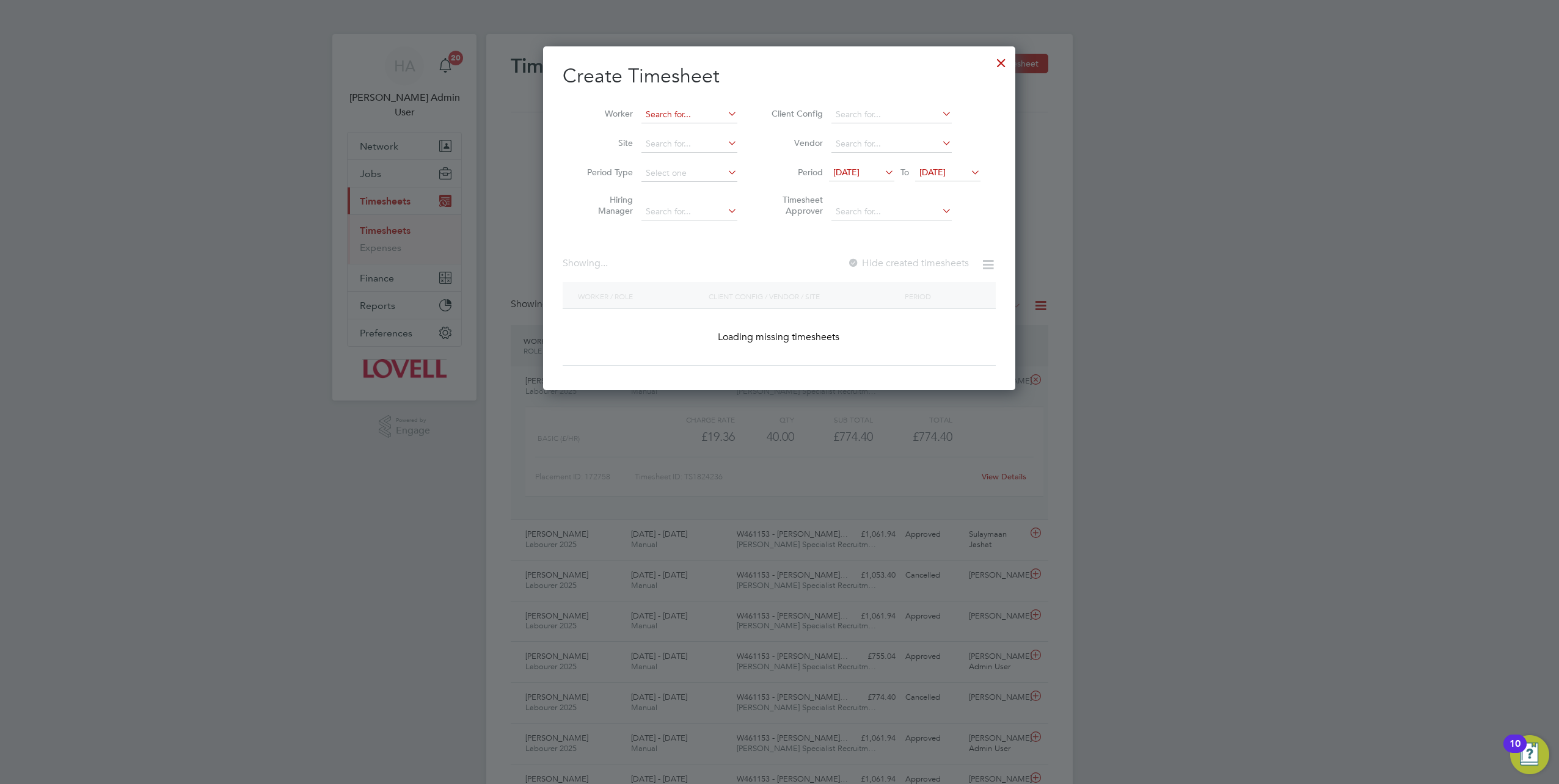
scroll to position [2350, 473]
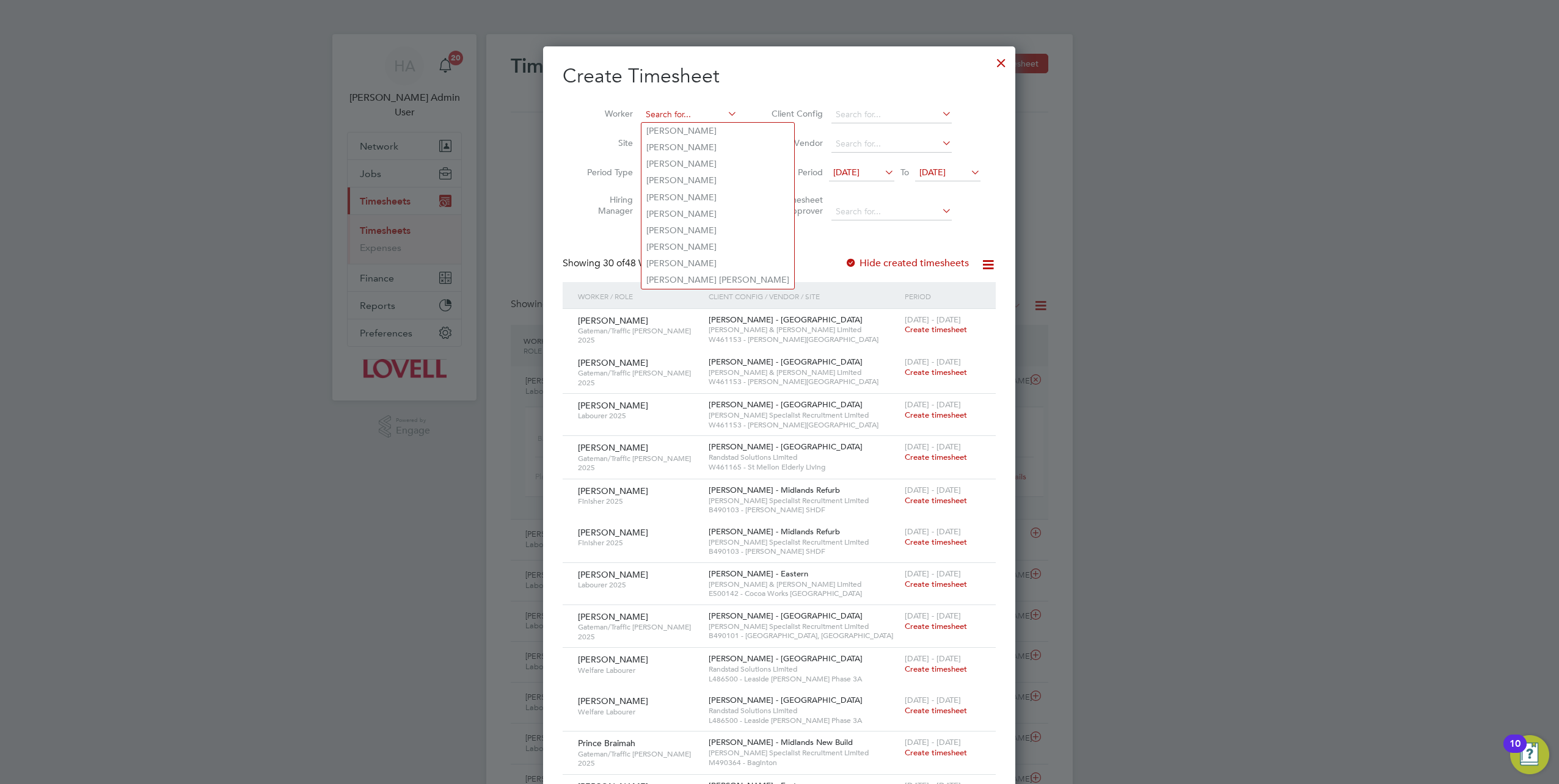
click at [689, 111] on input at bounding box center [689, 114] width 96 height 17
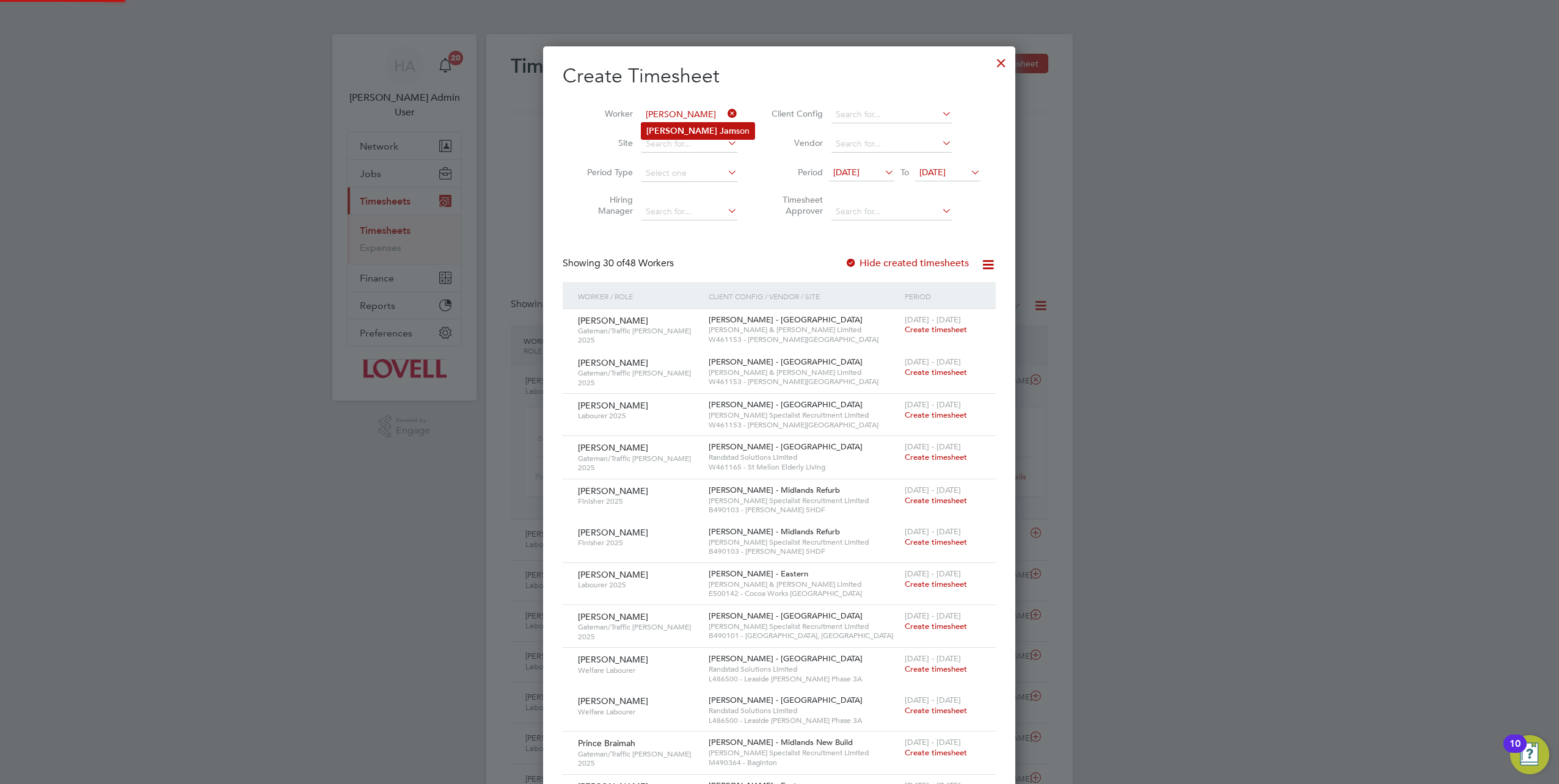
click at [691, 135] on li "[PERSON_NAME] son" at bounding box center [698, 131] width 113 height 17
type input "[PERSON_NAME]"
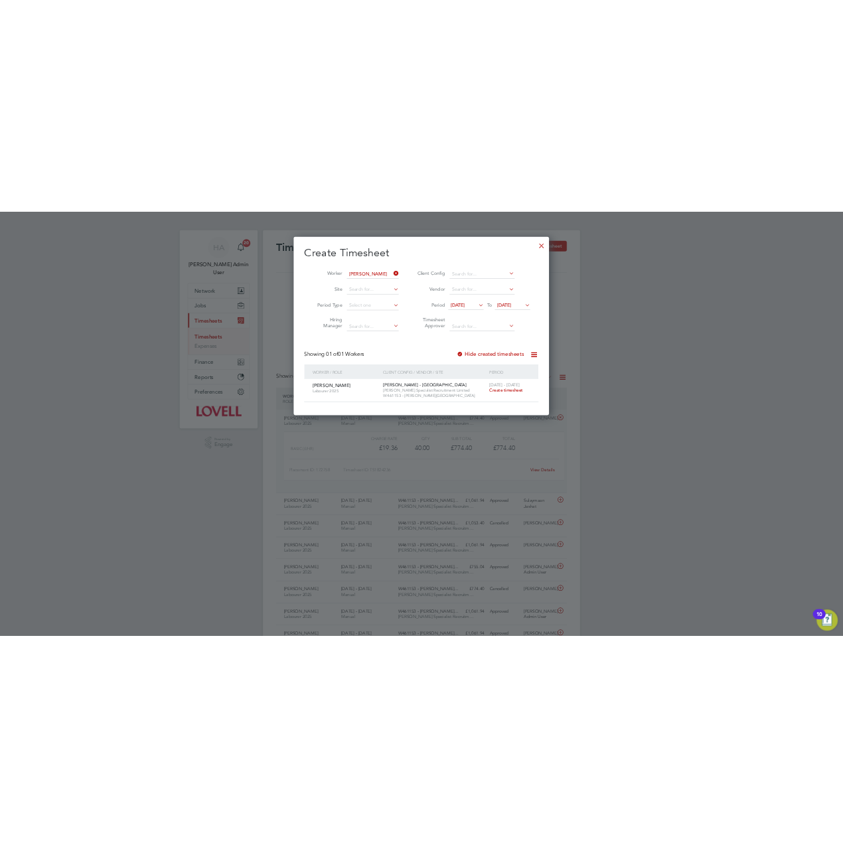
scroll to position [358, 514]
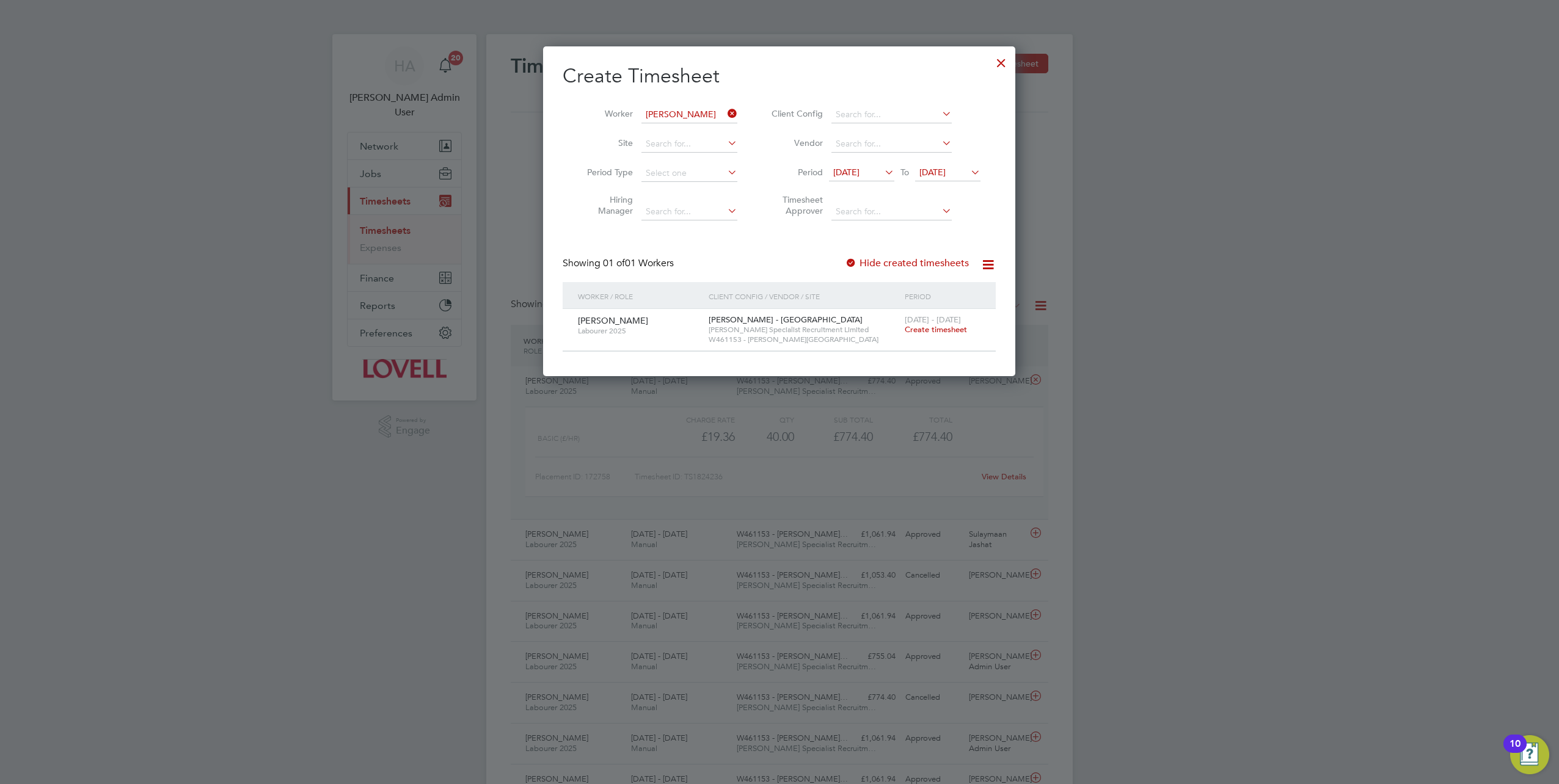
click at [918, 333] on span "Create timesheet" at bounding box center [936, 329] width 63 height 10
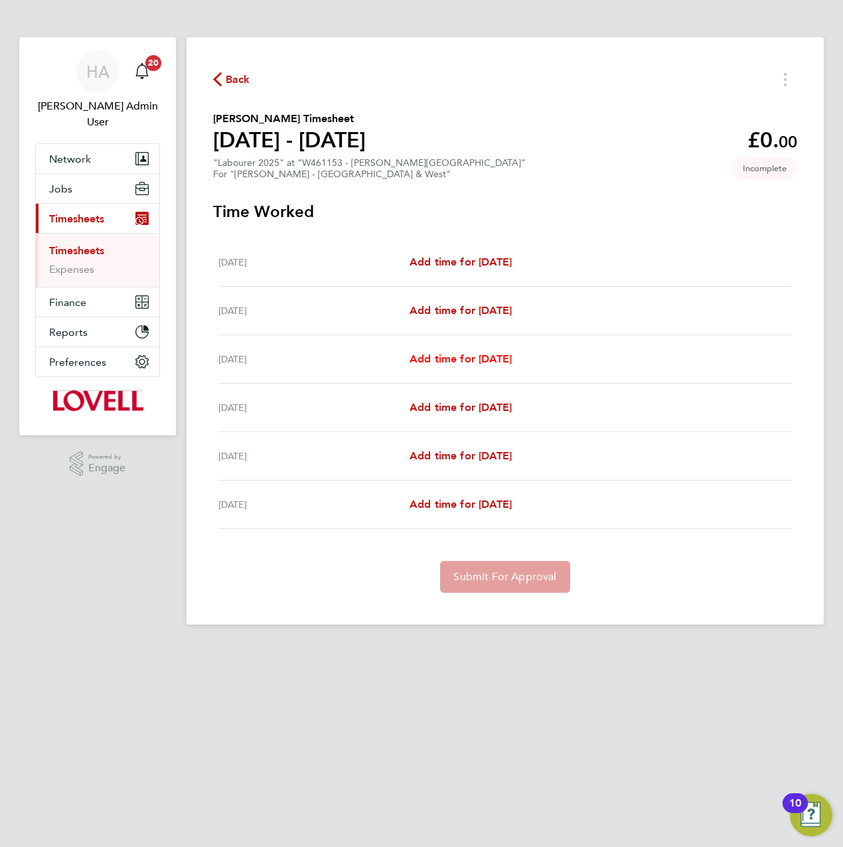
click at [422, 360] on span "Add time for [DATE]" at bounding box center [460, 358] width 102 height 13
select select "60"
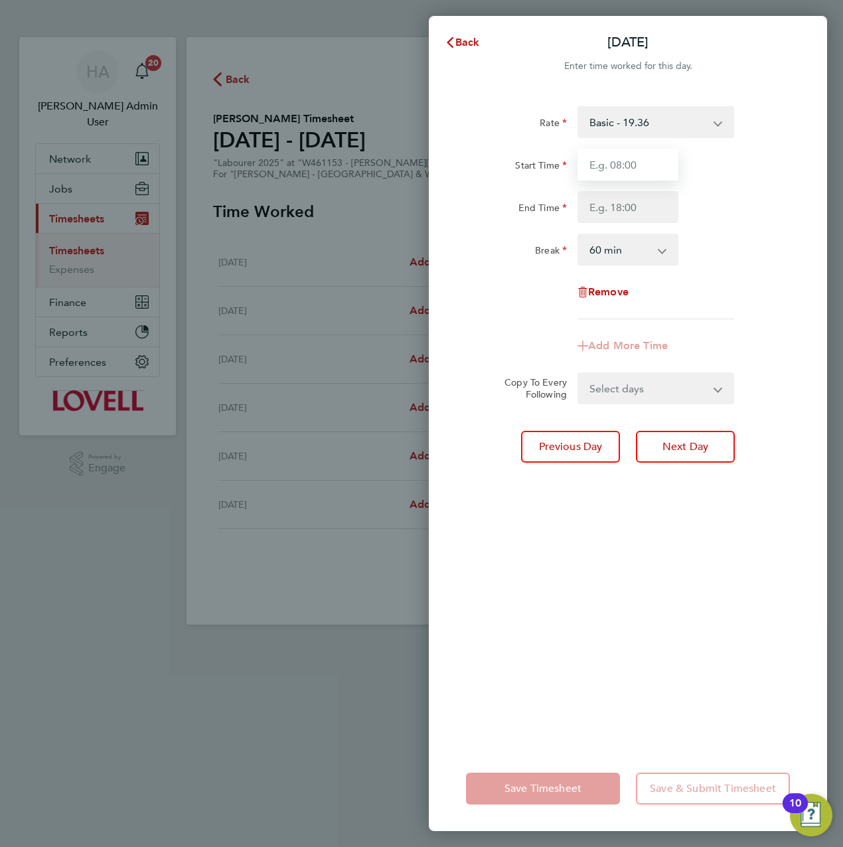
click at [613, 164] on input "Start Time" at bounding box center [627, 165] width 101 height 32
type input "07:00"
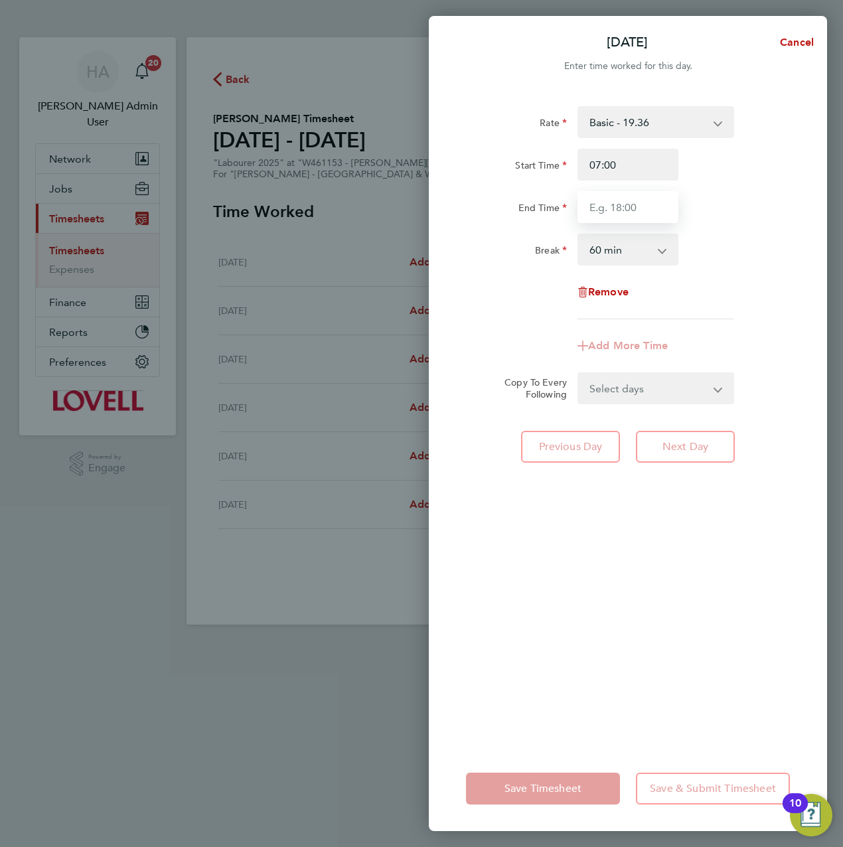
click at [601, 217] on input "End Time" at bounding box center [627, 207] width 101 height 32
type input "17:00"
drag, startPoint x: 645, startPoint y: 249, endPoint x: 650, endPoint y: 265, distance: 16.6
click at [645, 249] on select "0 min 15 min 30 min 45 min 60 min 75 min 90 min" at bounding box center [620, 249] width 82 height 29
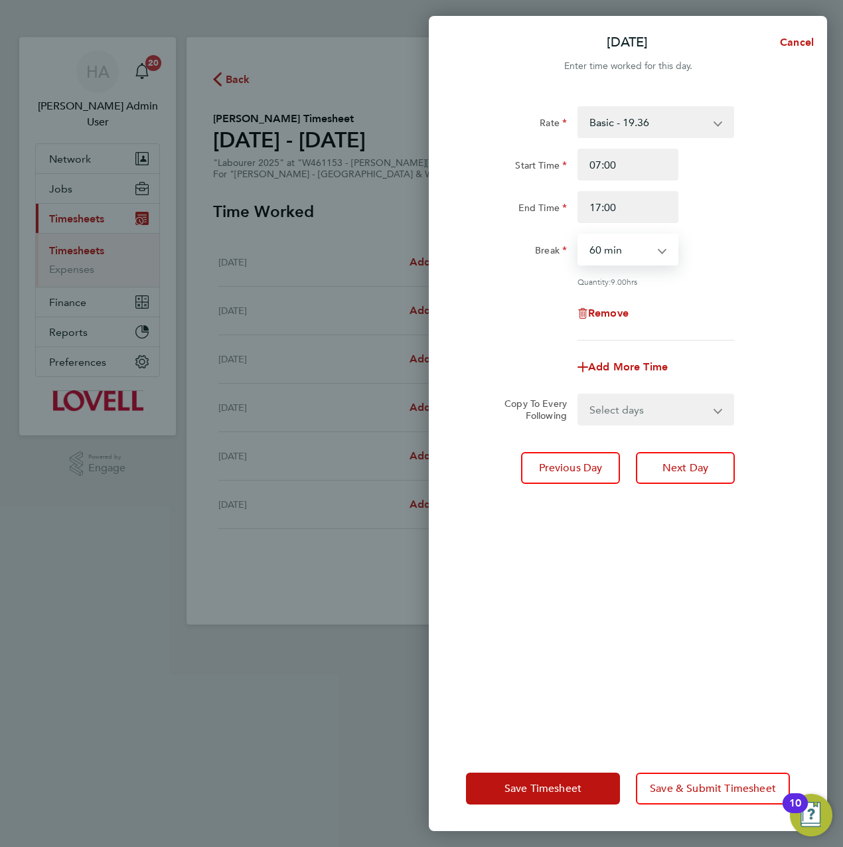
select select "30"
click at [579, 235] on select "0 min 15 min 30 min 45 min 60 min 75 min 90 min" at bounding box center [620, 249] width 82 height 29
click at [627, 416] on select "Select days Day [DATE] [DATE] [DATE]" at bounding box center [648, 409] width 139 height 29
select select "DAY"
click at [579, 395] on select "Select days Day [DATE] [DATE] [DATE]" at bounding box center [648, 409] width 139 height 29
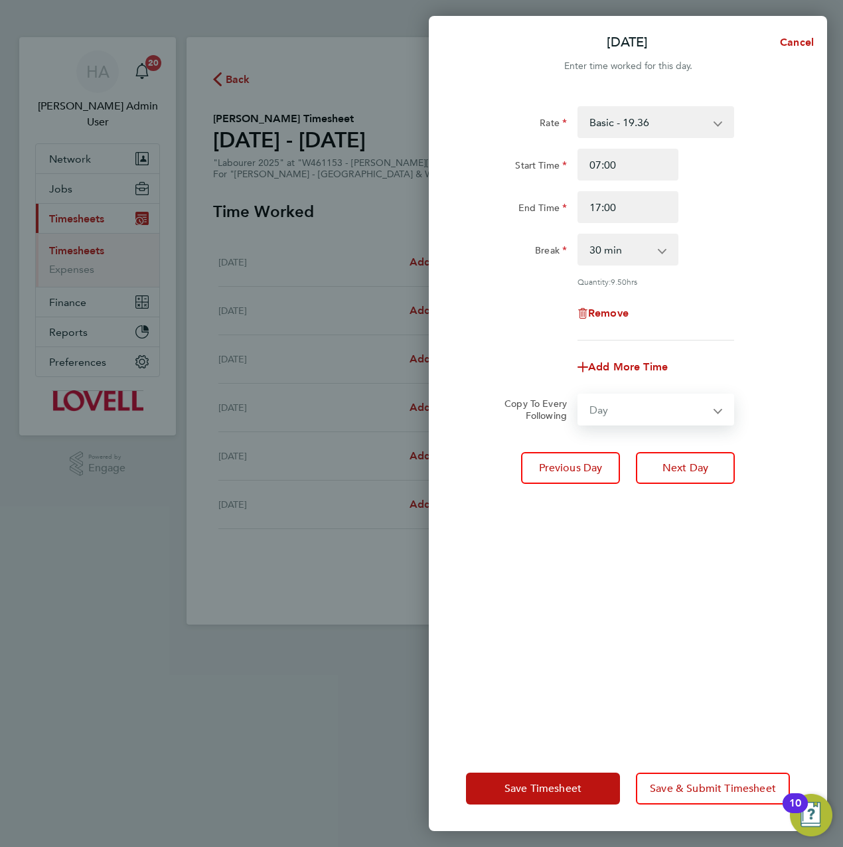
select select "[DATE]"
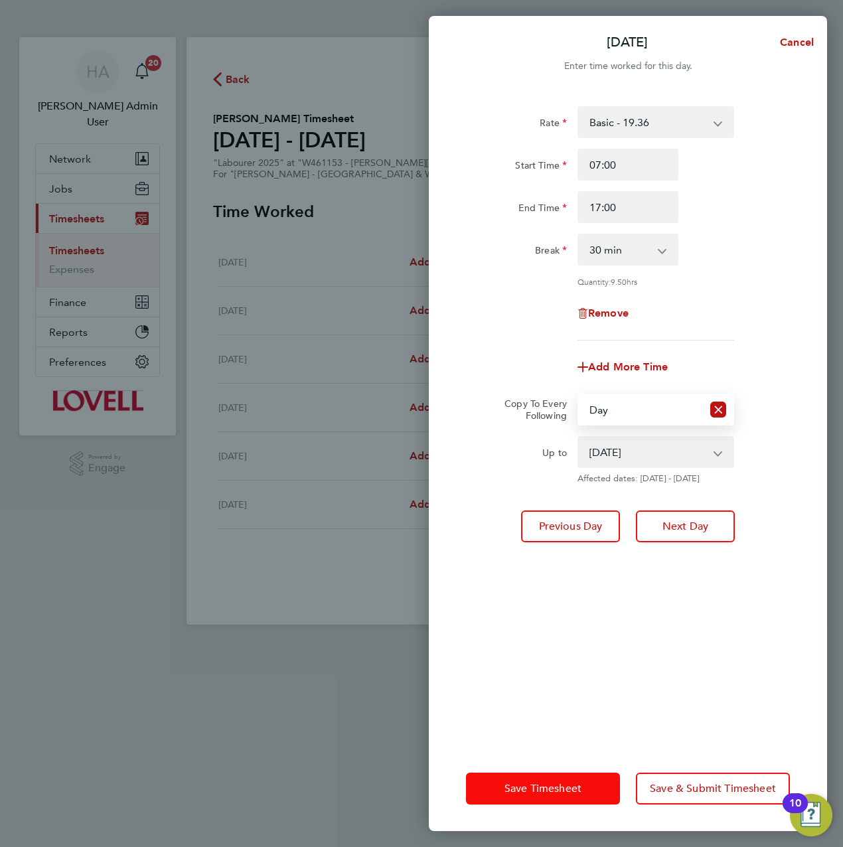
click at [561, 786] on span "Save Timesheet" at bounding box center [542, 788] width 77 height 13
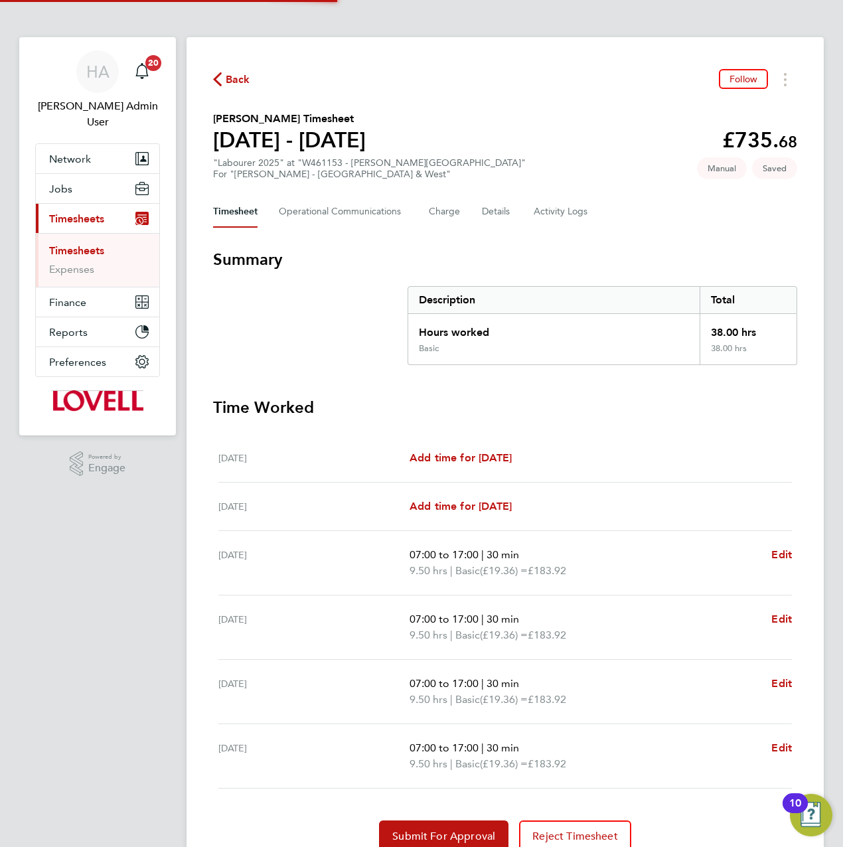
click at [376, 611] on div "[DATE]" at bounding box center [313, 627] width 191 height 32
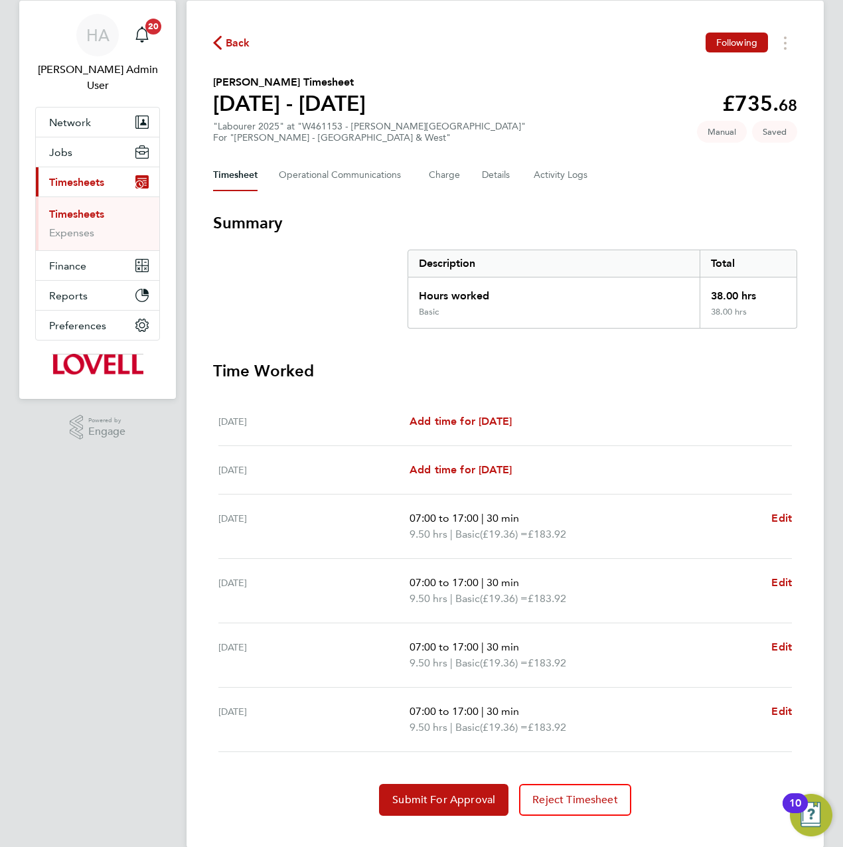
scroll to position [56, 0]
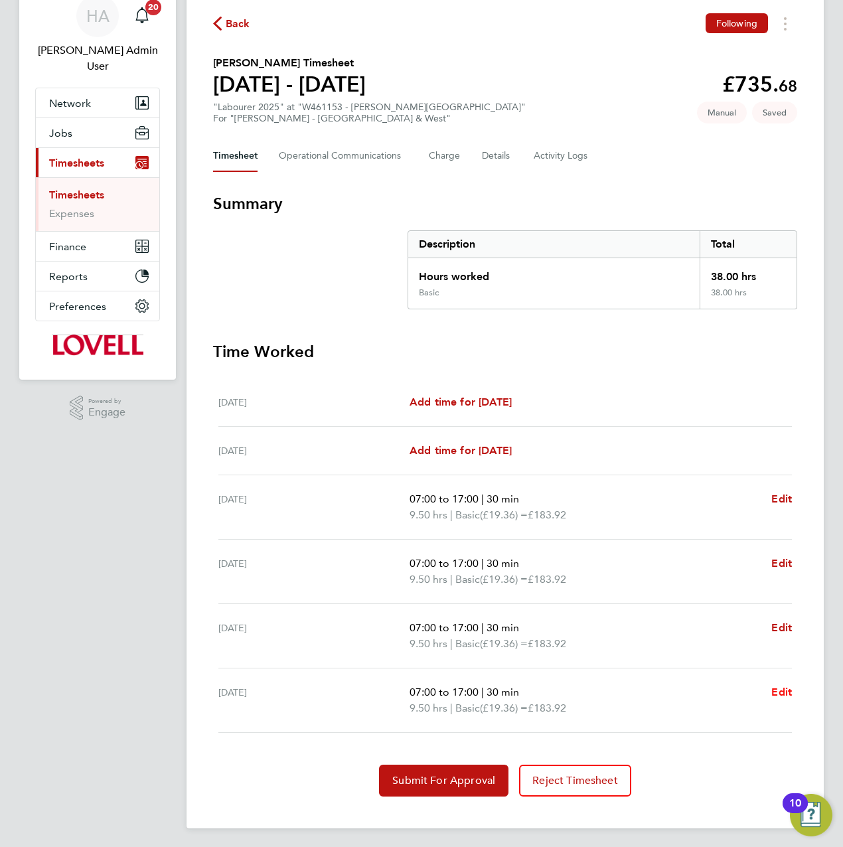
click at [782, 692] on span "Edit" at bounding box center [781, 692] width 21 height 13
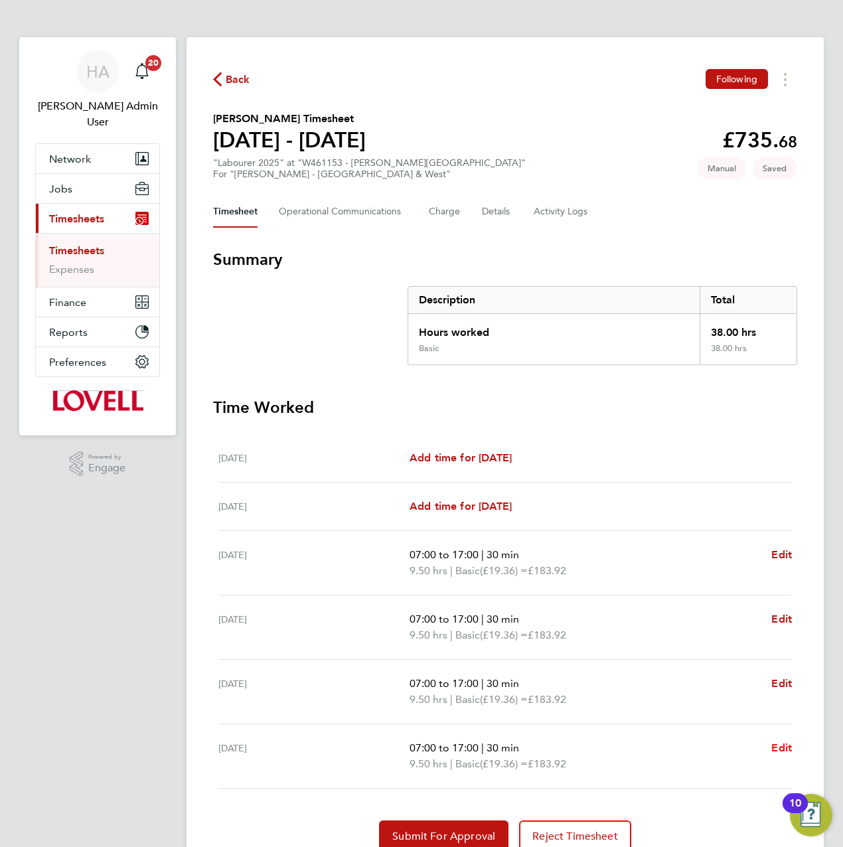
select select "30"
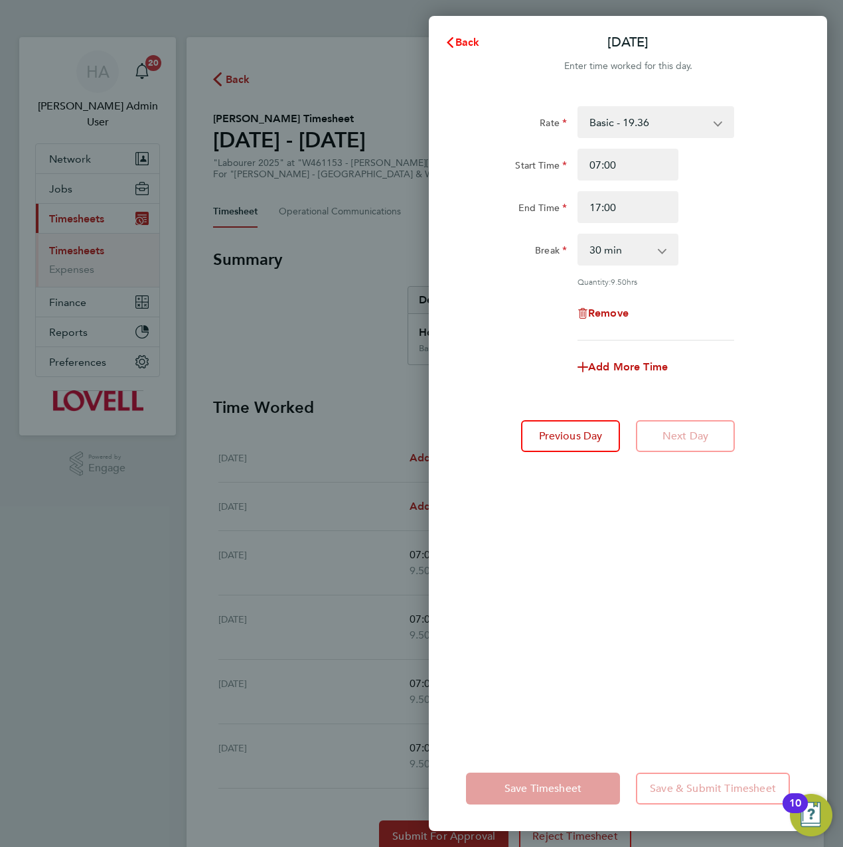
click at [453, 39] on icon "button" at bounding box center [450, 42] width 11 height 11
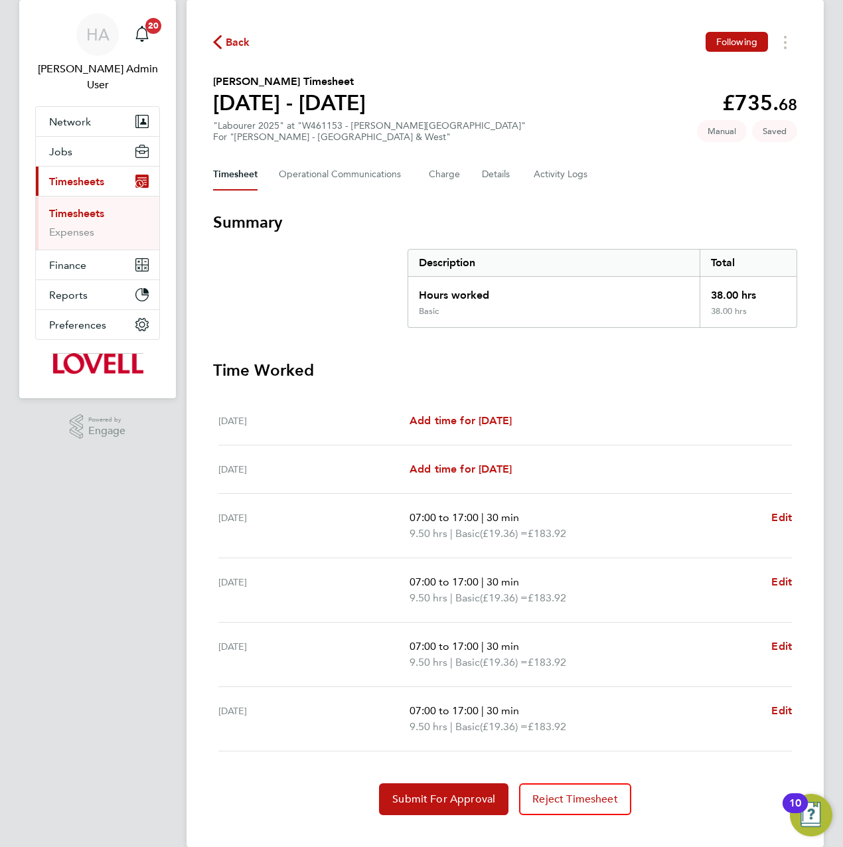
scroll to position [56, 0]
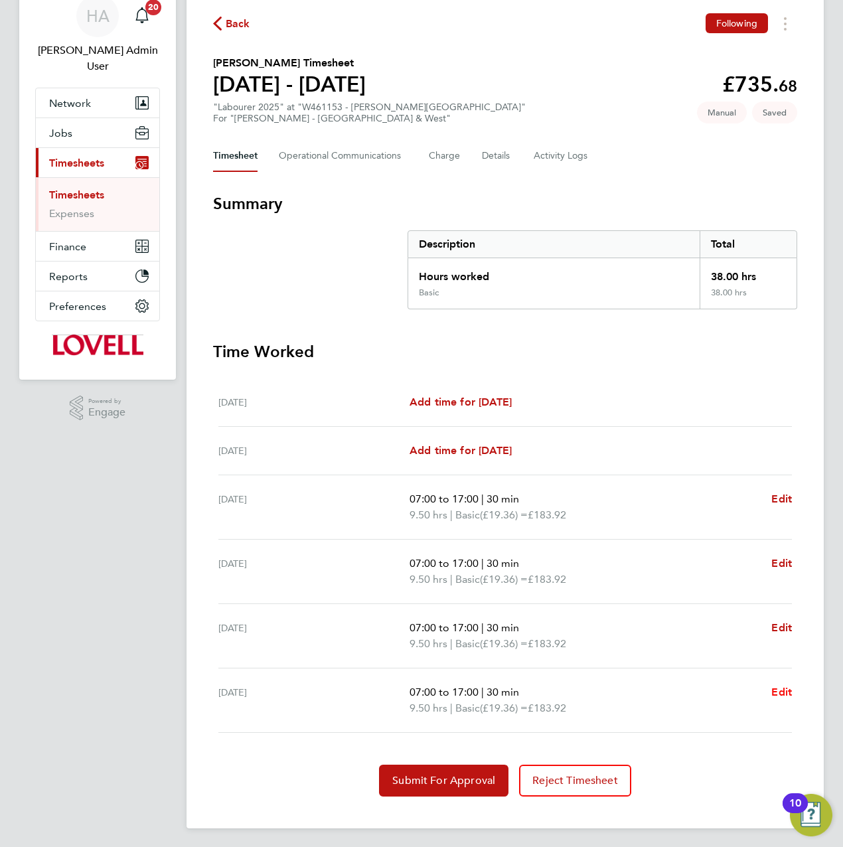
click at [778, 691] on span "Edit" at bounding box center [781, 692] width 21 height 13
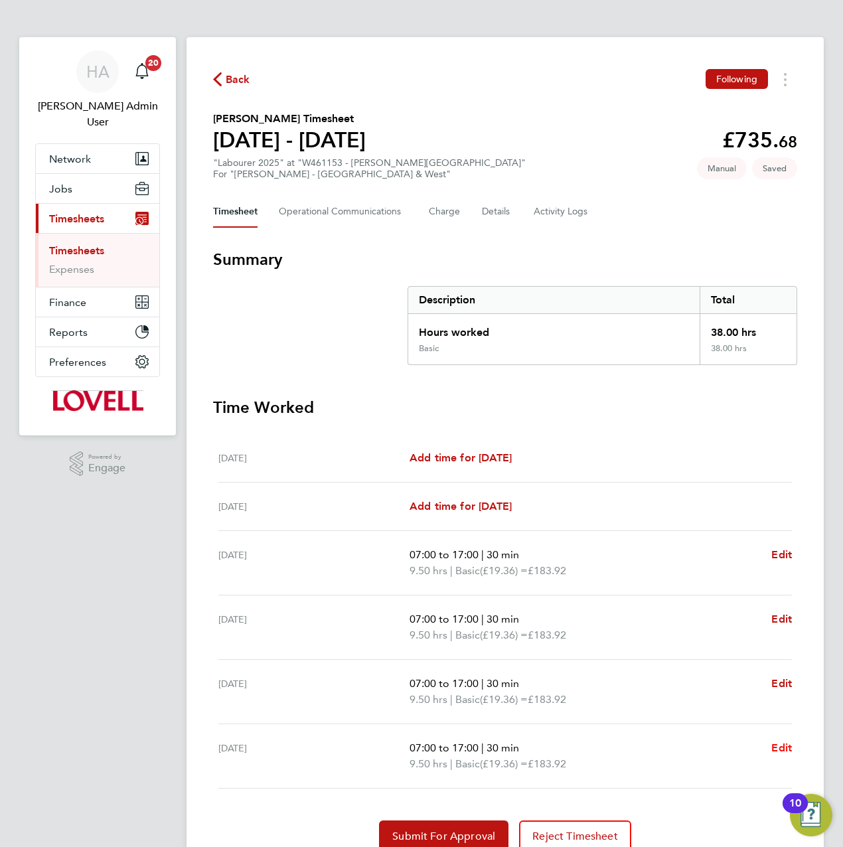
select select "30"
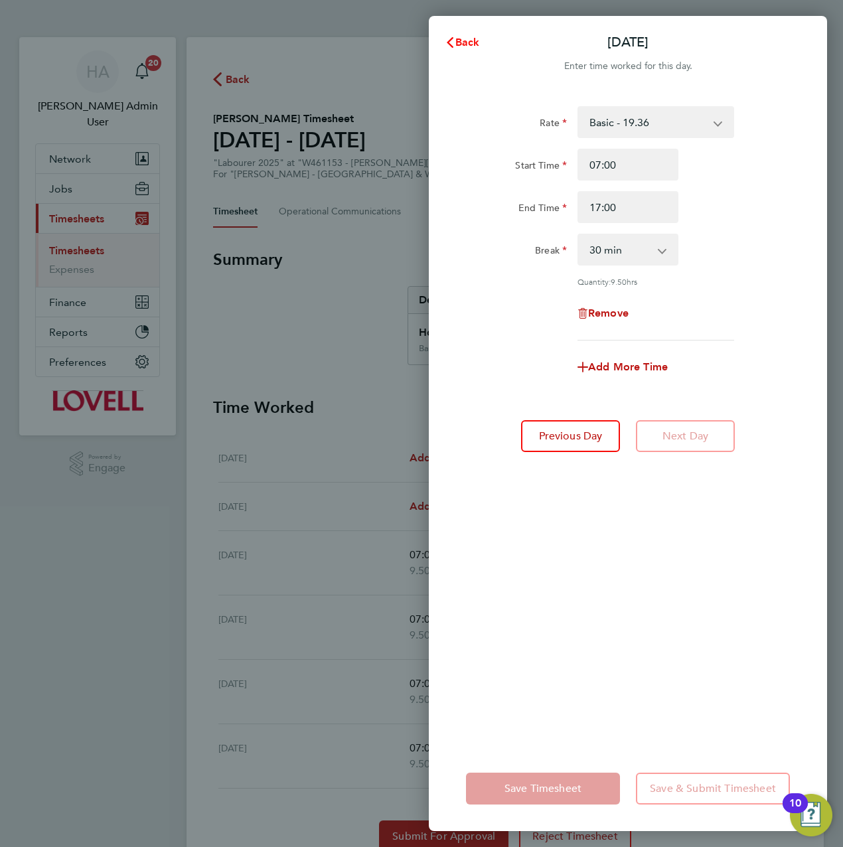
click at [469, 48] on button "Back" at bounding box center [462, 42] width 62 height 27
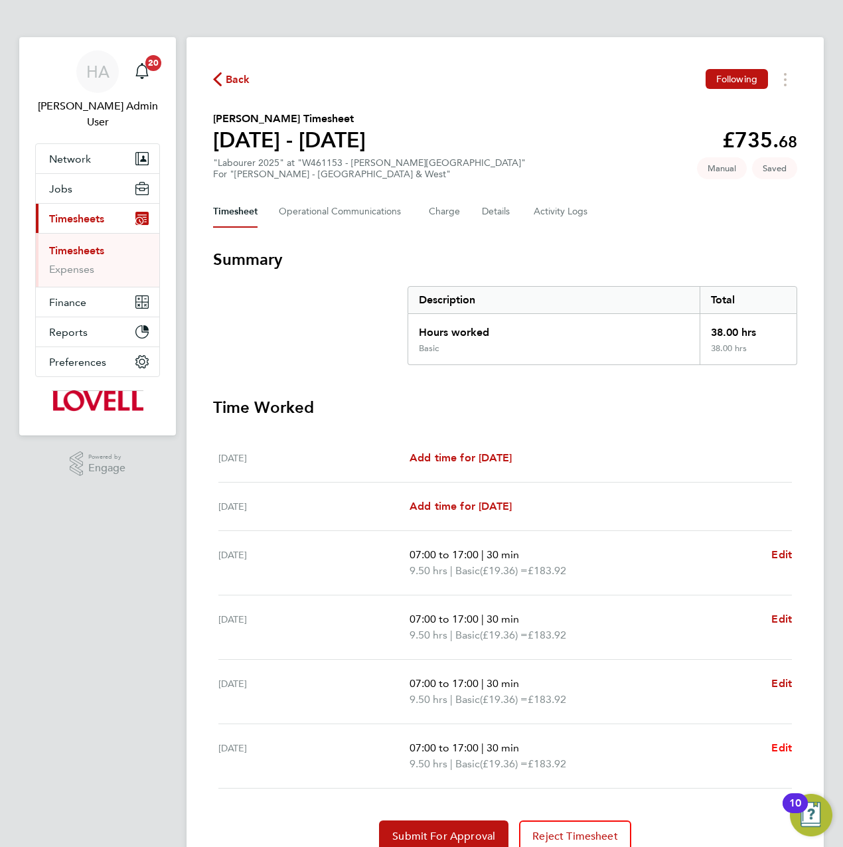
click at [779, 748] on span "Edit" at bounding box center [781, 747] width 21 height 13
select select "30"
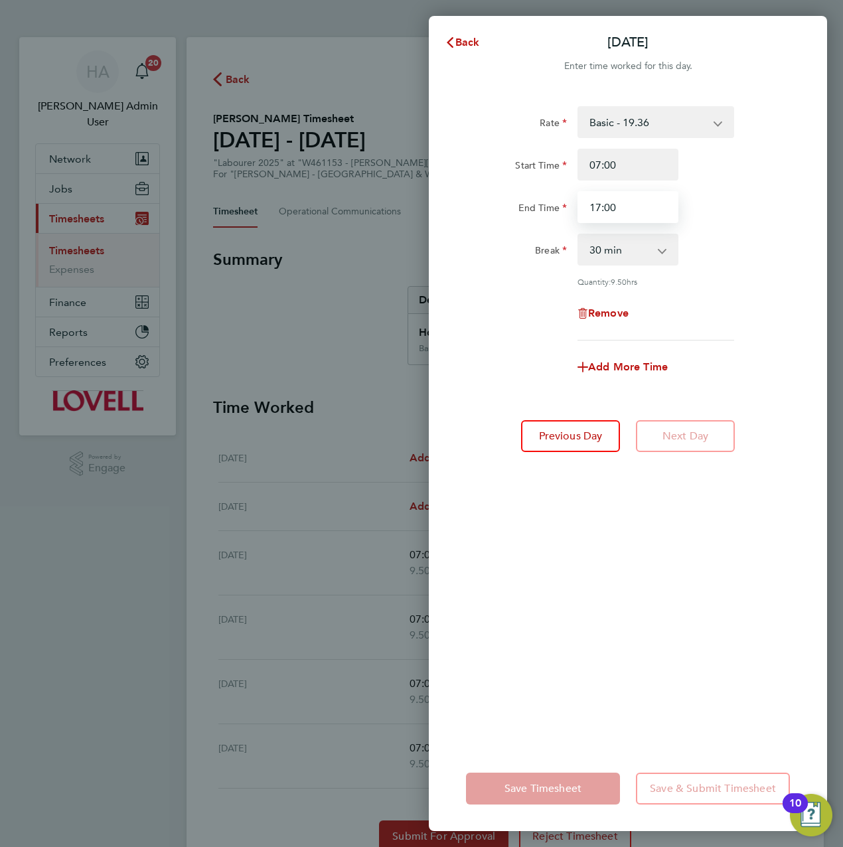
click at [621, 210] on input "17:00" at bounding box center [627, 207] width 101 height 32
type input "17:30"
click at [617, 648] on div "Rate Basic - 19.36 Saturday first 4h - 27.90 Sat after 4h - 36.44 Sunday - 36.4…" at bounding box center [628, 418] width 398 height 656
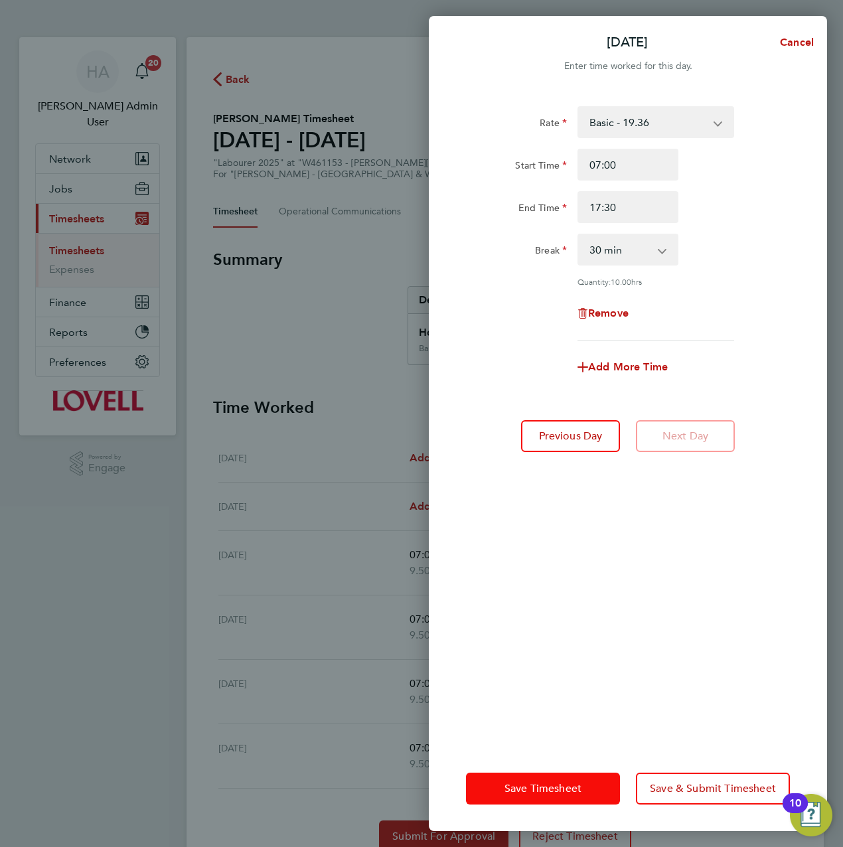
click at [502, 789] on button "Save Timesheet" at bounding box center [543, 789] width 154 height 32
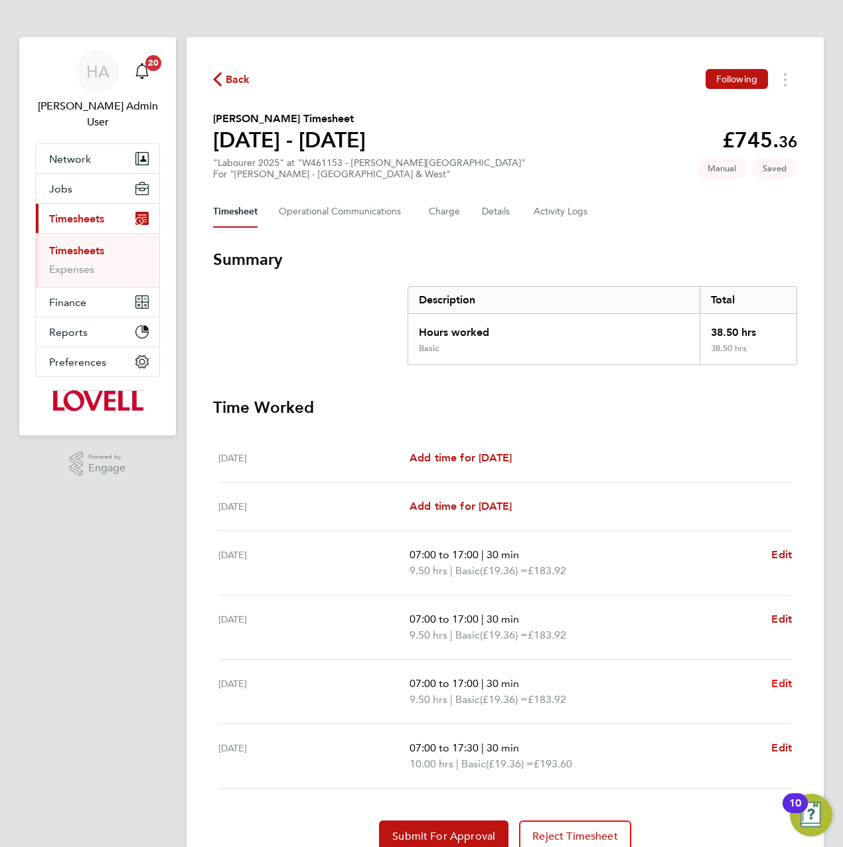
click at [787, 679] on span "Edit" at bounding box center [781, 683] width 21 height 13
select select "30"
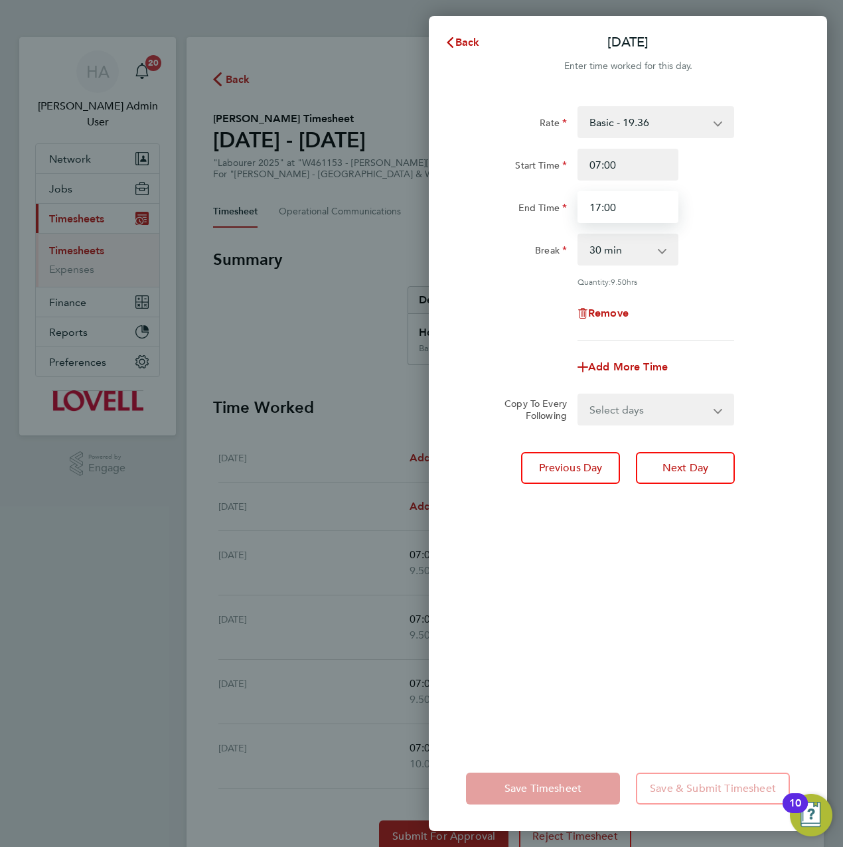
click at [625, 204] on input "17:00" at bounding box center [627, 207] width 101 height 32
type input "17:30"
drag, startPoint x: 530, startPoint y: 636, endPoint x: 567, endPoint y: 758, distance: 127.0
click at [530, 638] on div "Rate Basic - 19.36 Saturday first 4h - 27.90 Sat after 4h - 36.44 Sunday - 36.4…" at bounding box center [628, 418] width 398 height 656
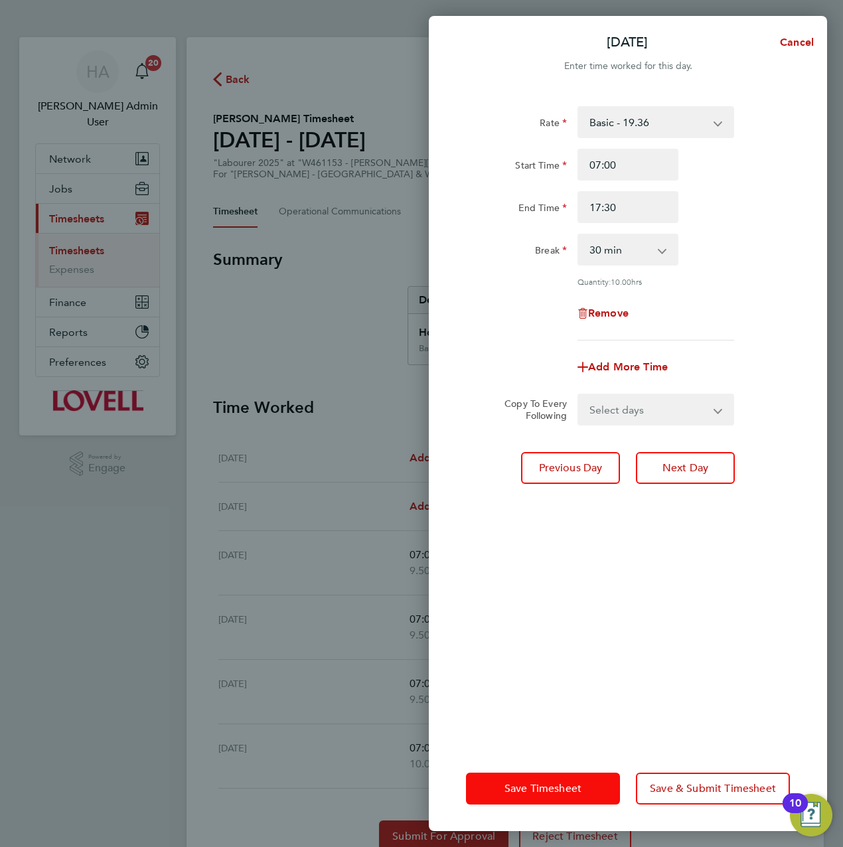
click at [567, 788] on span "Save Timesheet" at bounding box center [542, 788] width 77 height 13
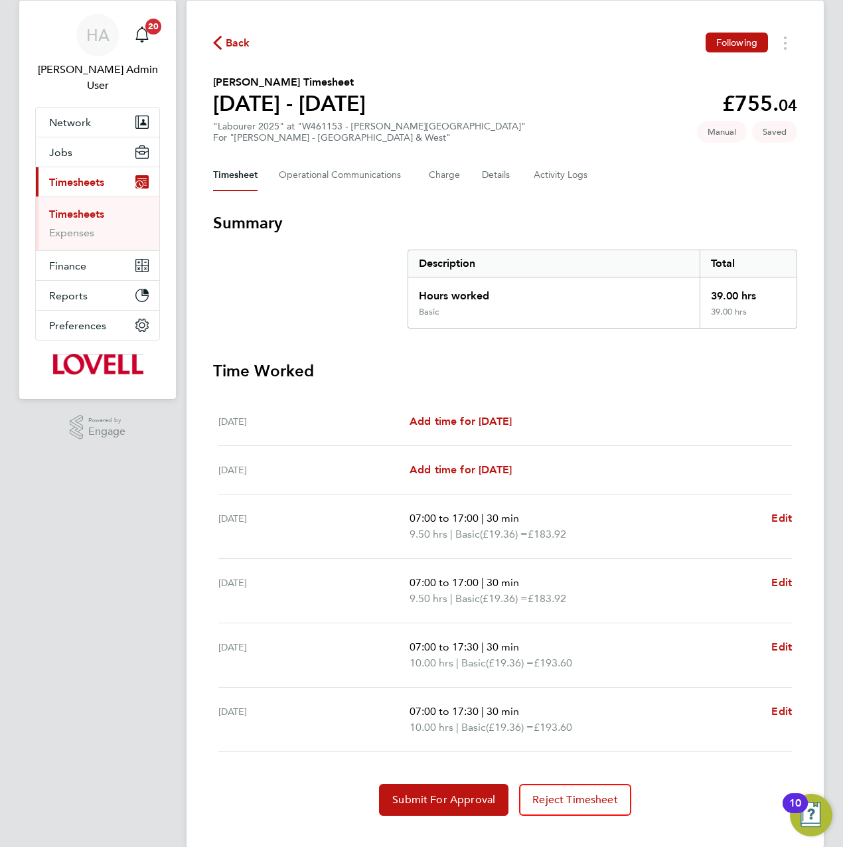
scroll to position [56, 0]
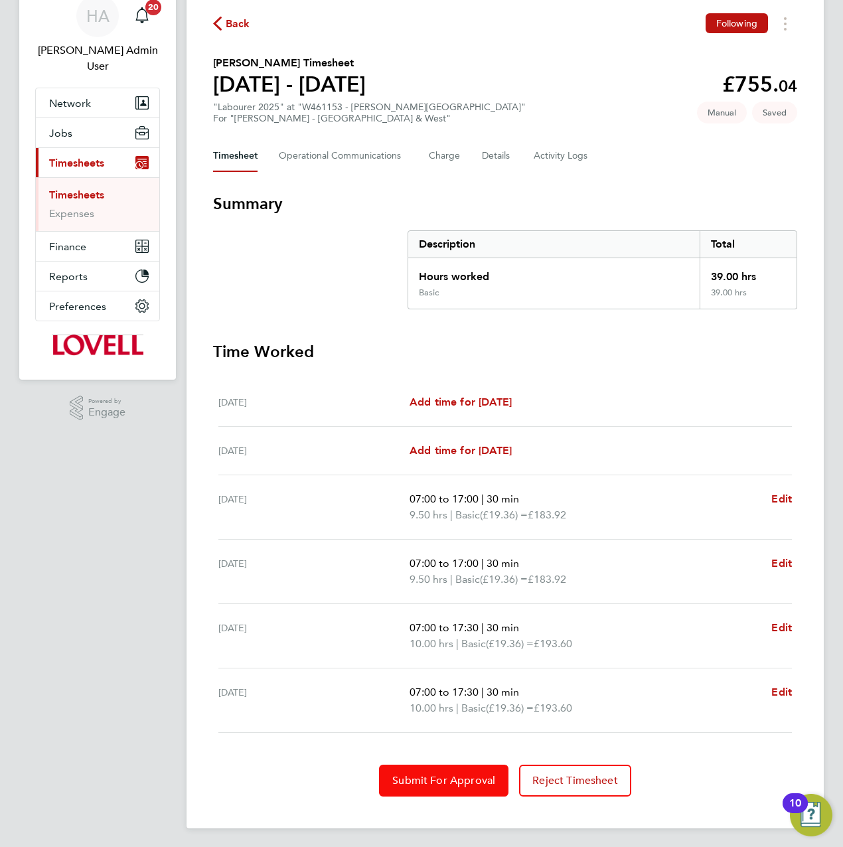
click at [435, 776] on span "Submit For Approval" at bounding box center [443, 780] width 103 height 13
click at [425, 790] on button "Approve Timesheet" at bounding box center [444, 781] width 124 height 32
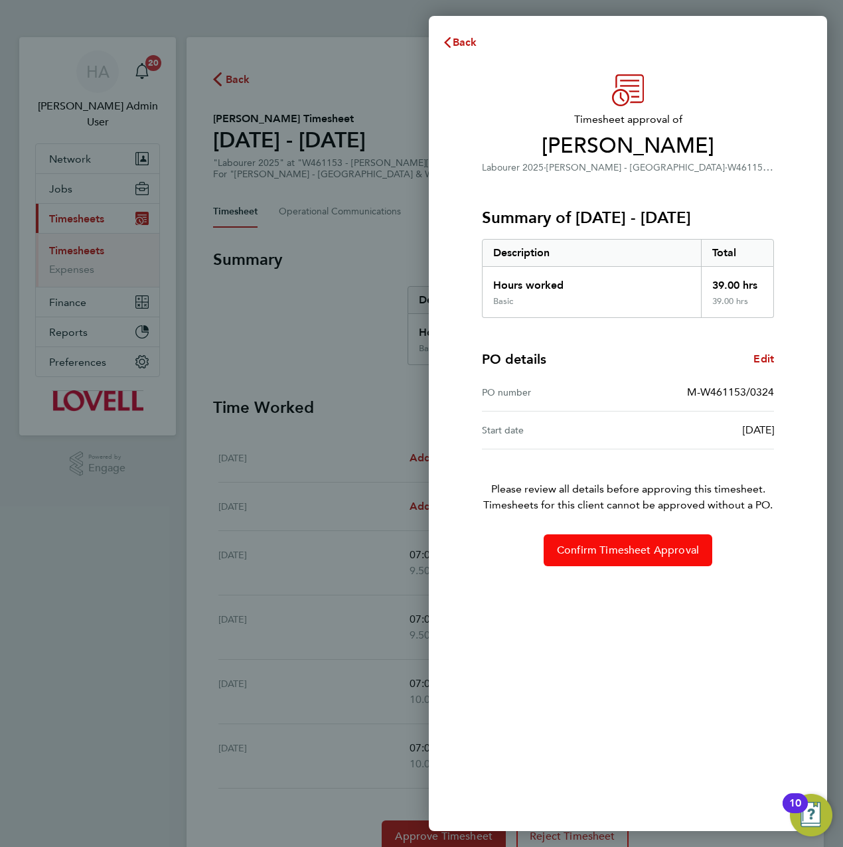
click at [638, 563] on button "Confirm Timesheet Approval" at bounding box center [628, 550] width 169 height 32
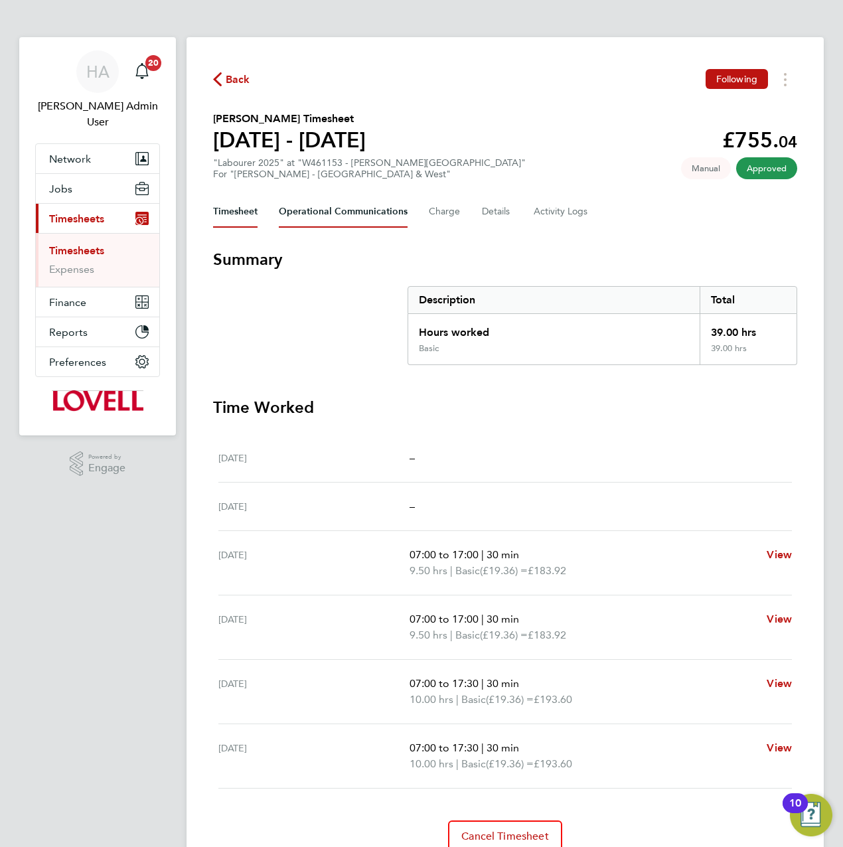
click at [296, 214] on Communications-tab "Operational Communications" at bounding box center [343, 212] width 129 height 32
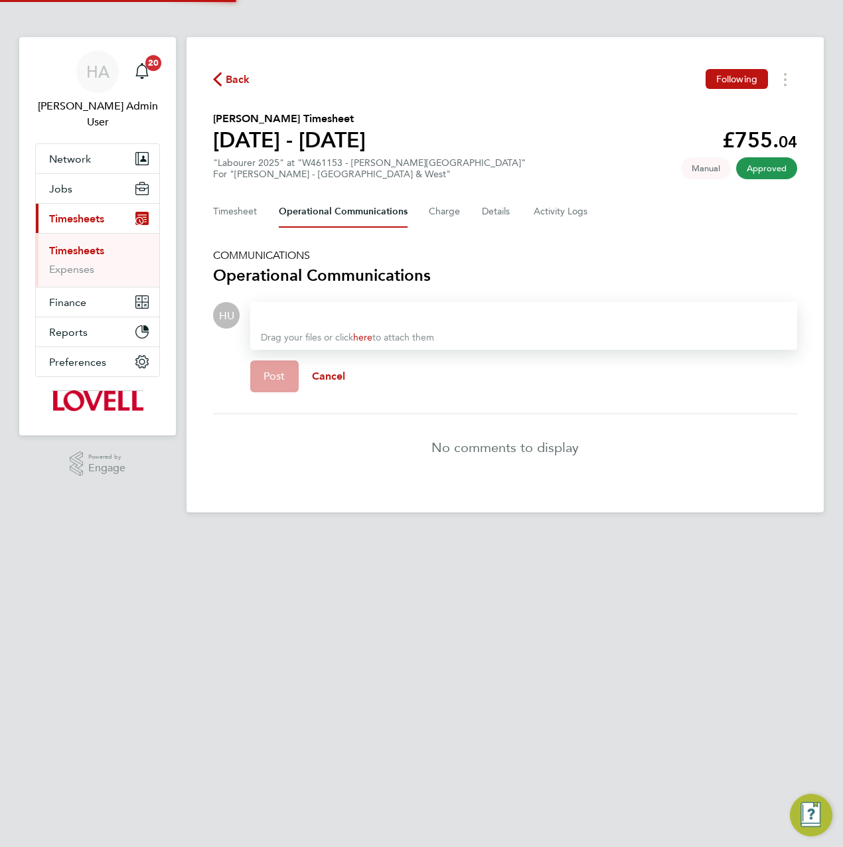
click at [323, 307] on div at bounding box center [524, 315] width 526 height 16
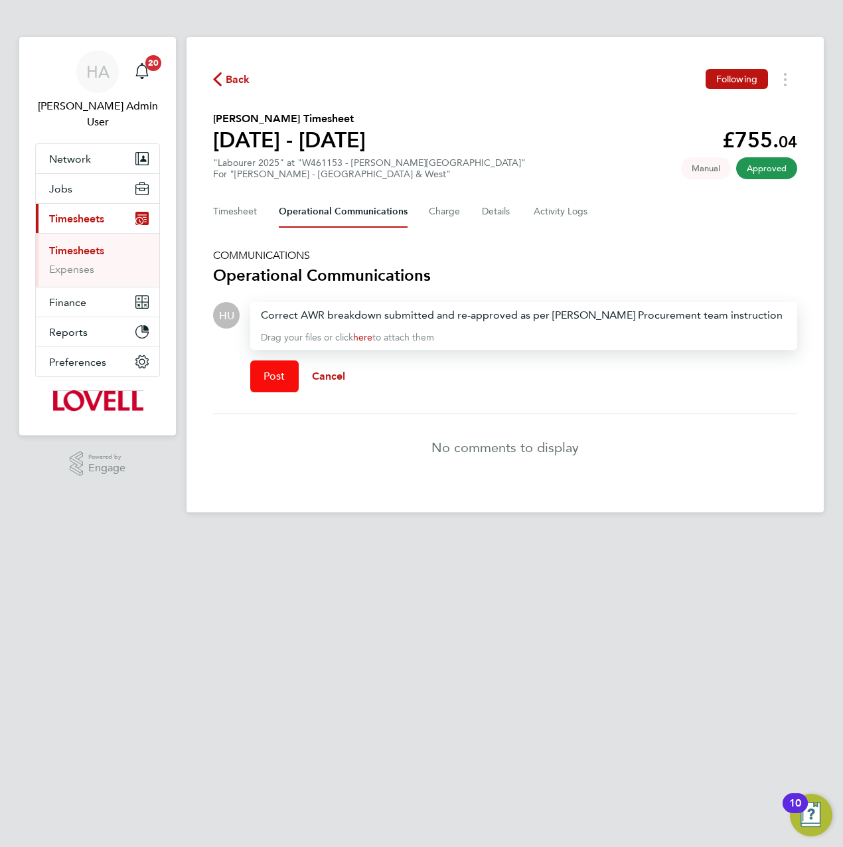
click at [265, 371] on span "Post" at bounding box center [274, 376] width 22 height 13
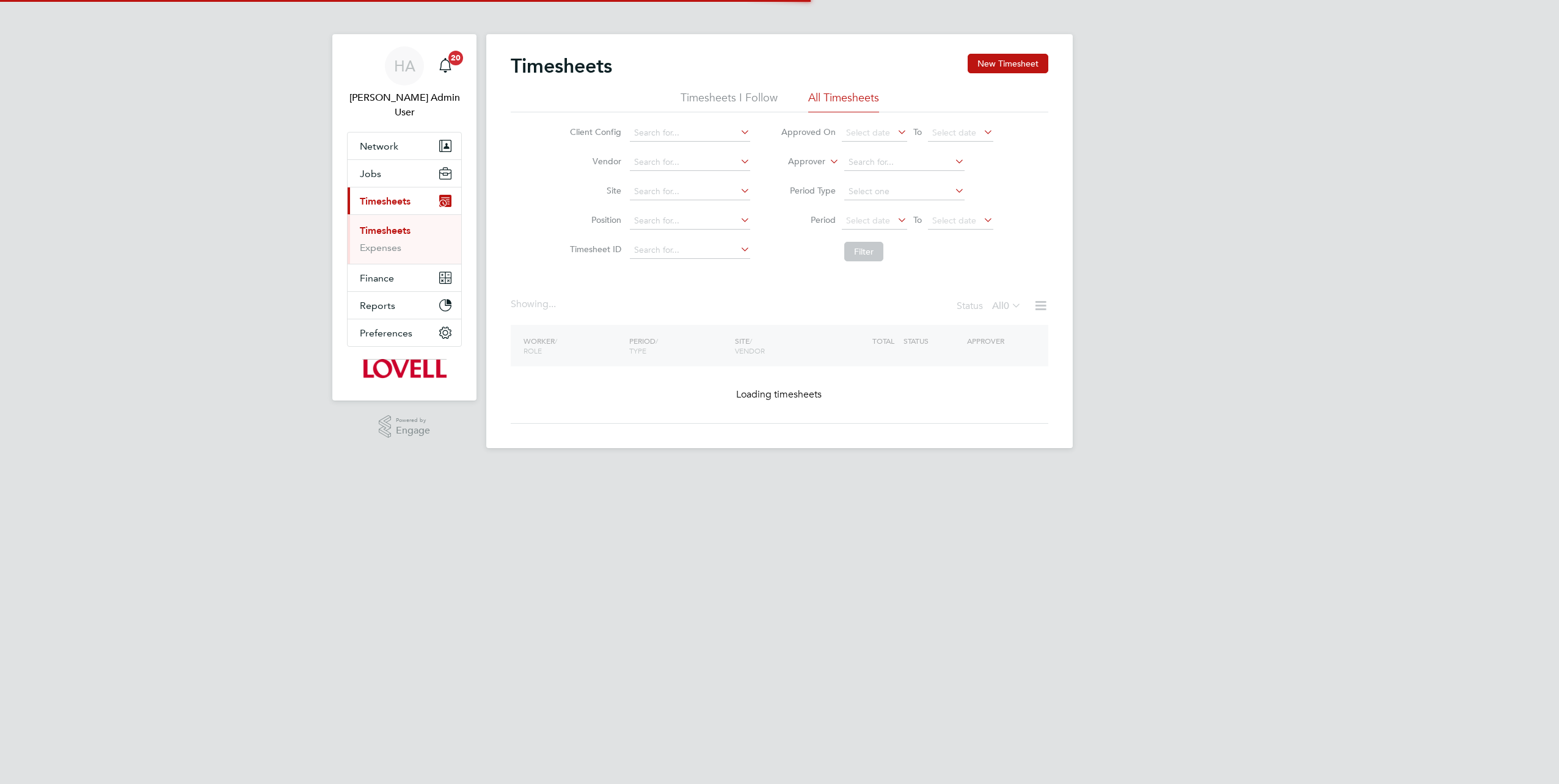
click at [1012, 71] on button "New Timesheet" at bounding box center [1008, 63] width 81 height 19
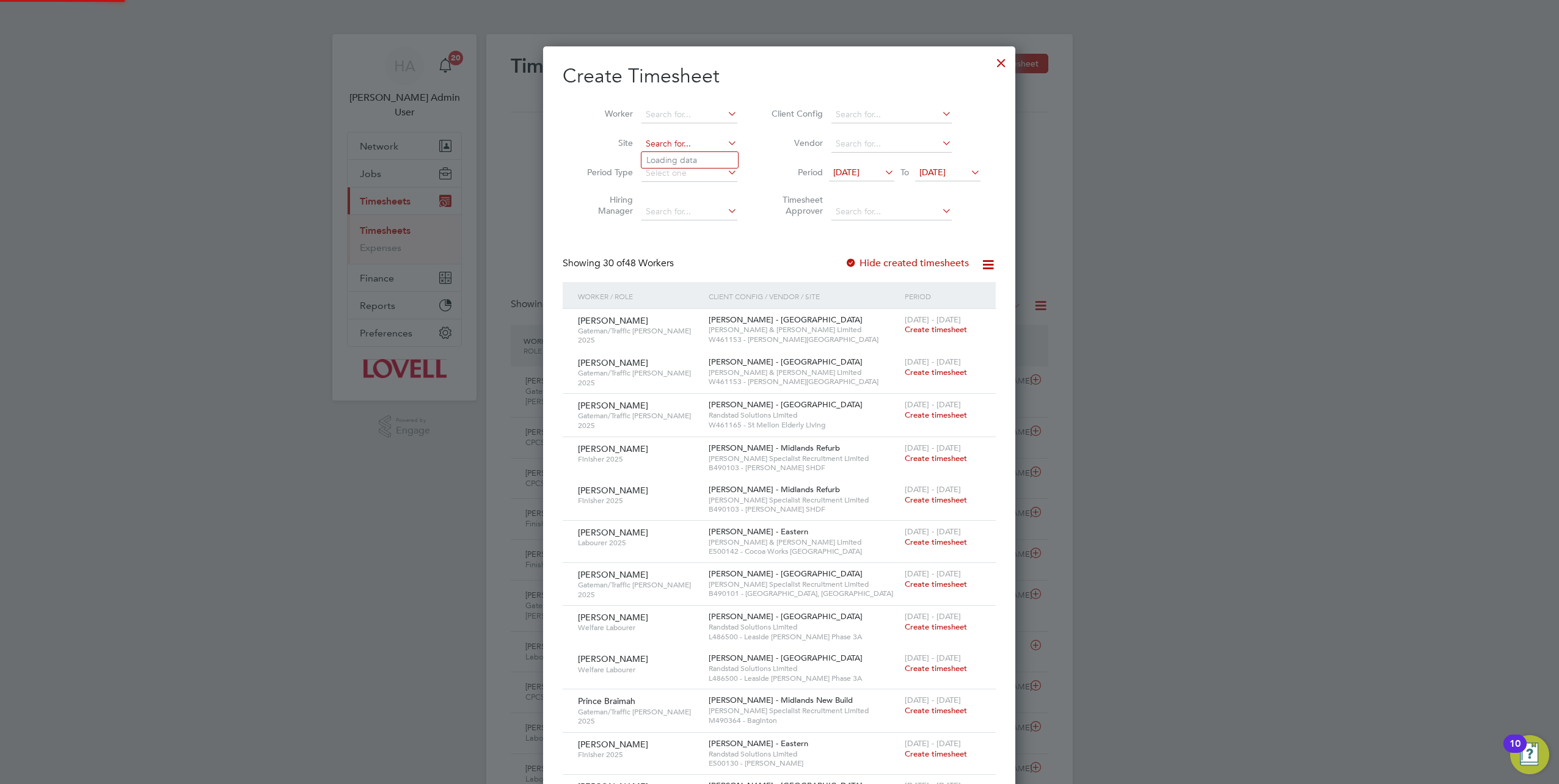
click at [716, 150] on input at bounding box center [689, 144] width 96 height 17
type input "[PERSON_NAME]"
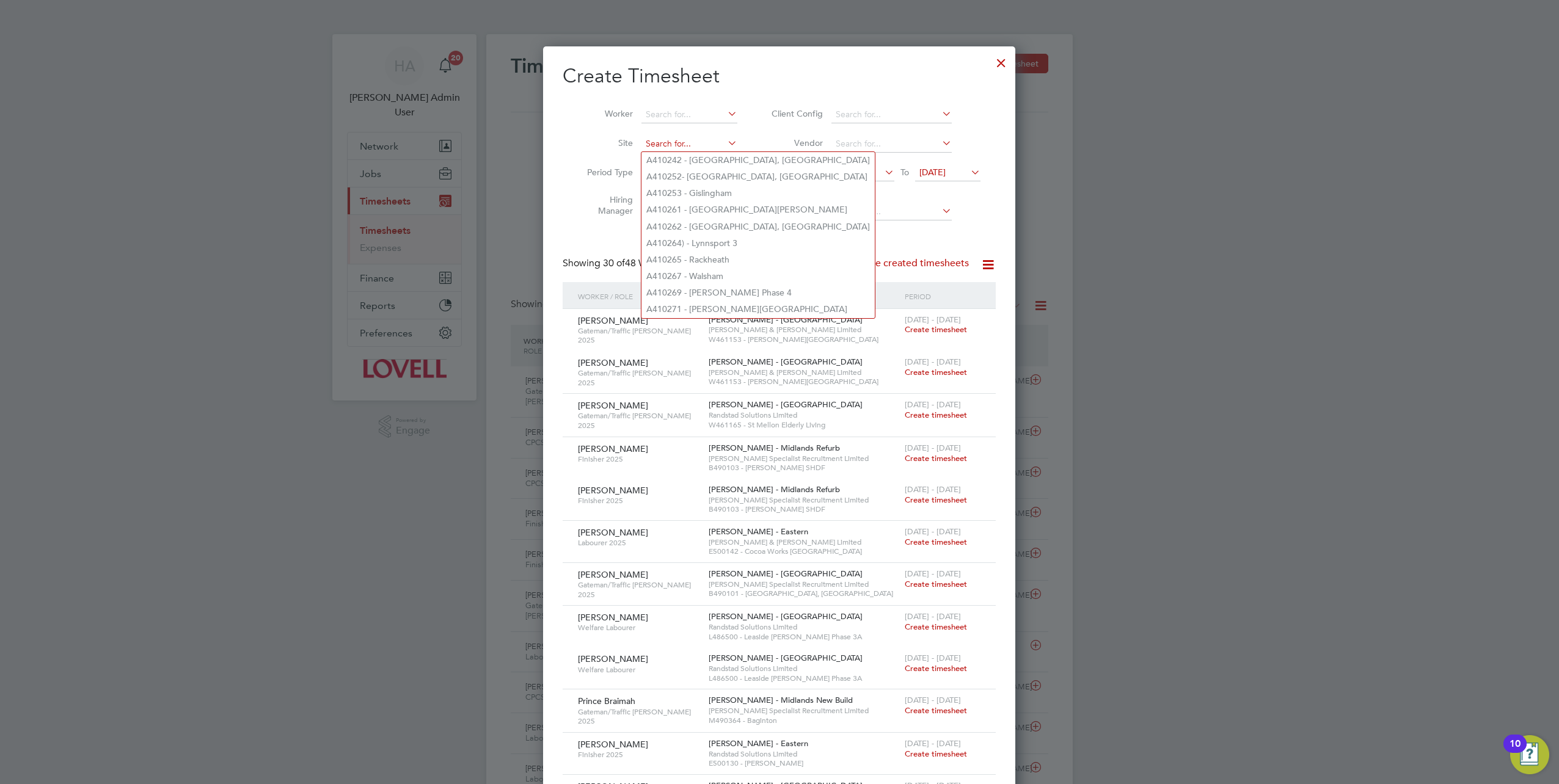
click at [664, 143] on input at bounding box center [689, 144] width 96 height 17
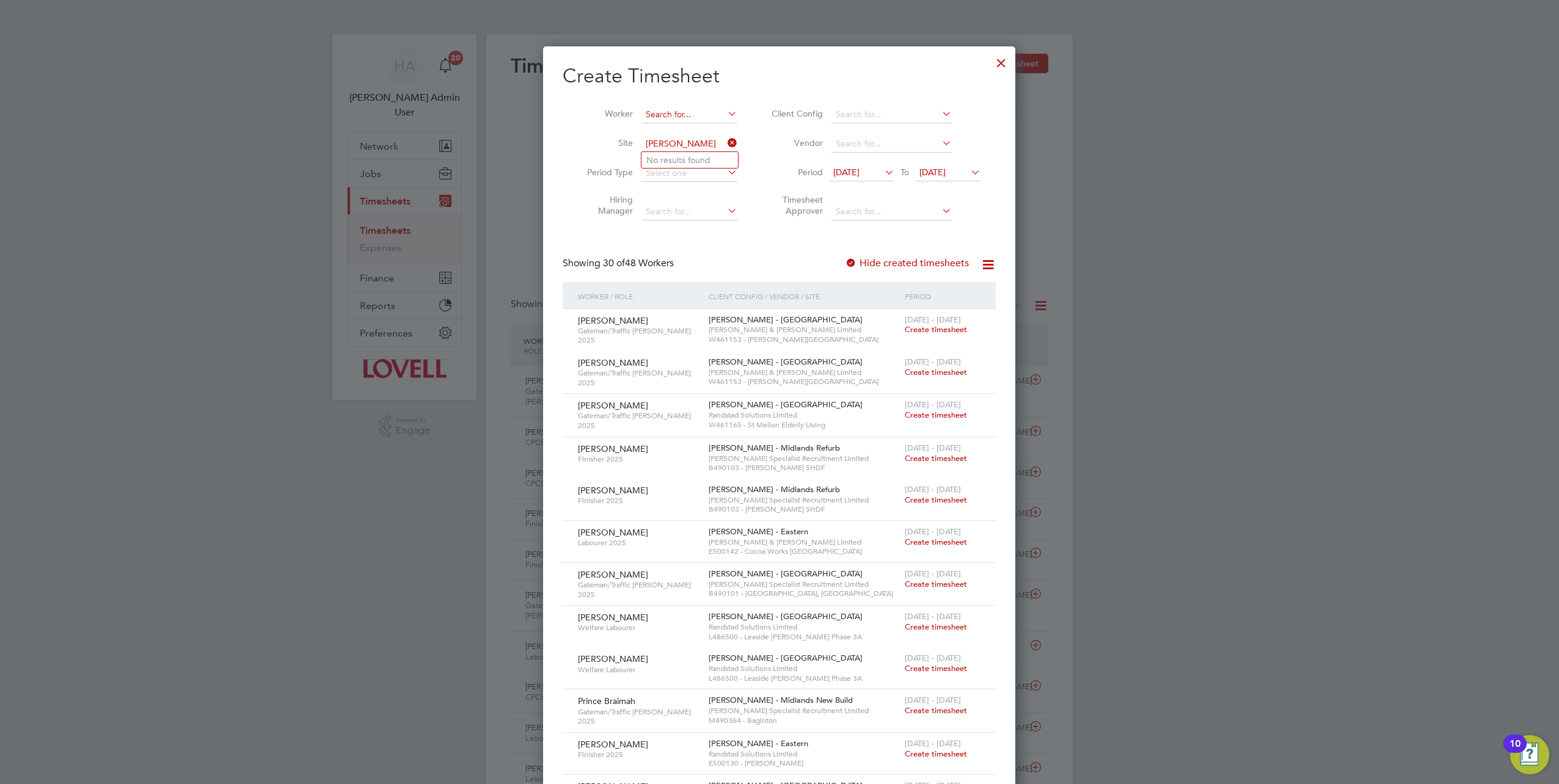
type input "[PERSON_NAME]"
click at [710, 110] on input at bounding box center [689, 114] width 96 height 17
click at [687, 182] on li "[PERSON_NAME]" at bounding box center [724, 180] width 166 height 17
type input "[PERSON_NAME]"
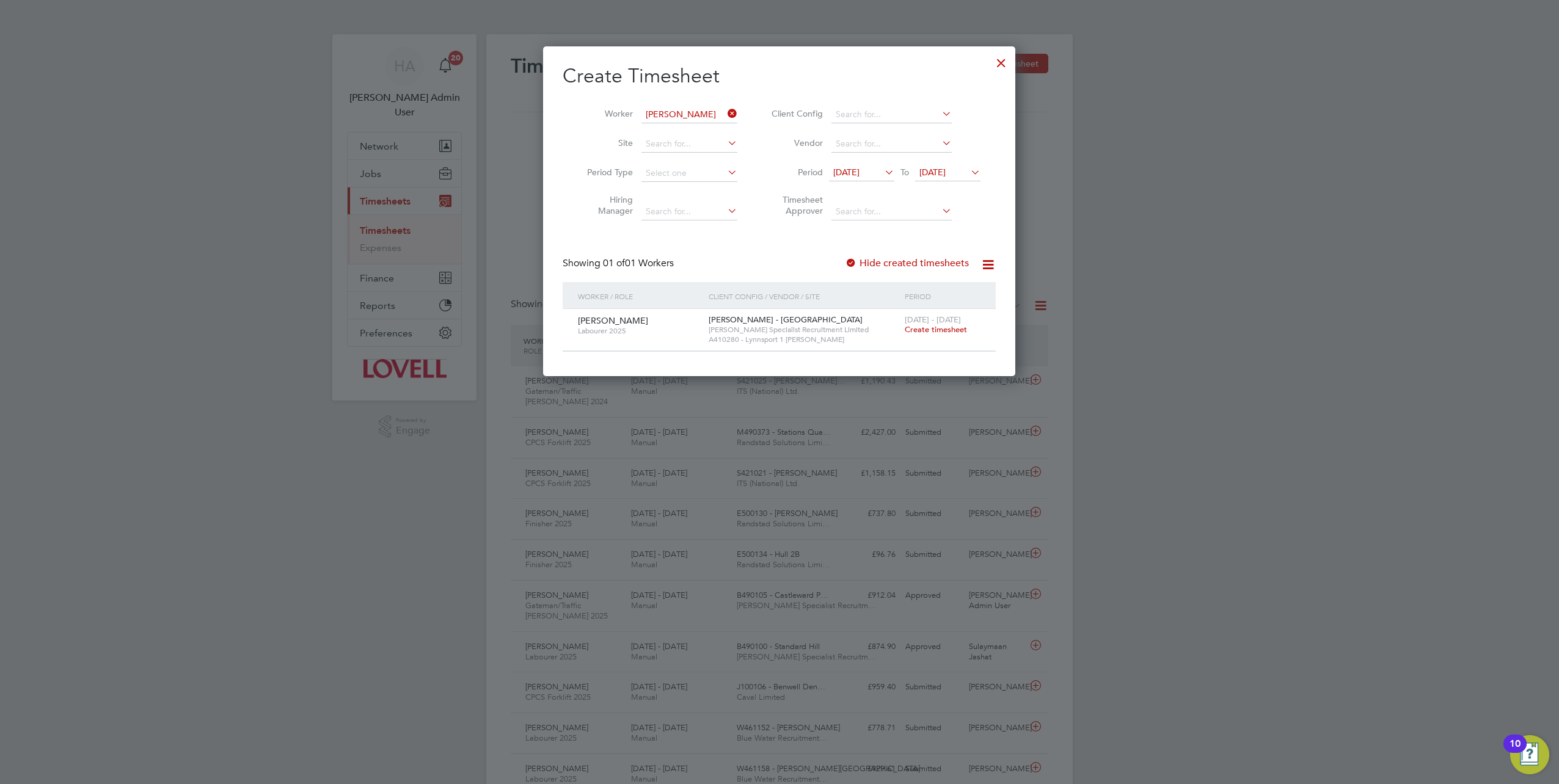
click at [927, 329] on span "Create timesheet" at bounding box center [936, 329] width 63 height 10
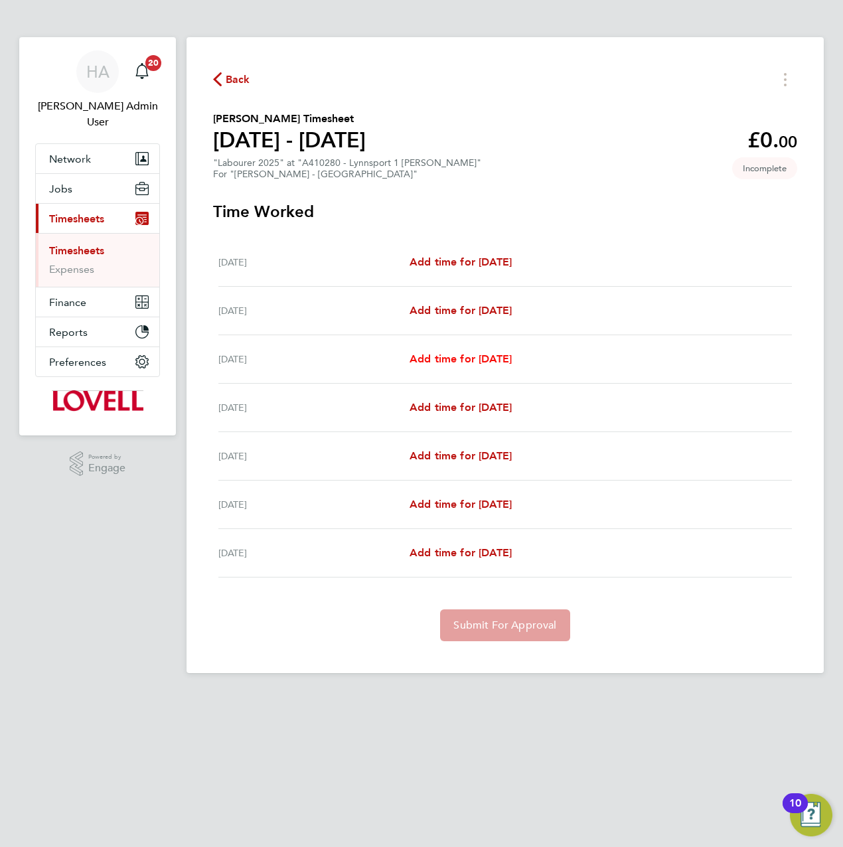
click at [417, 358] on span "Add time for [DATE]" at bounding box center [460, 358] width 102 height 13
select select "30"
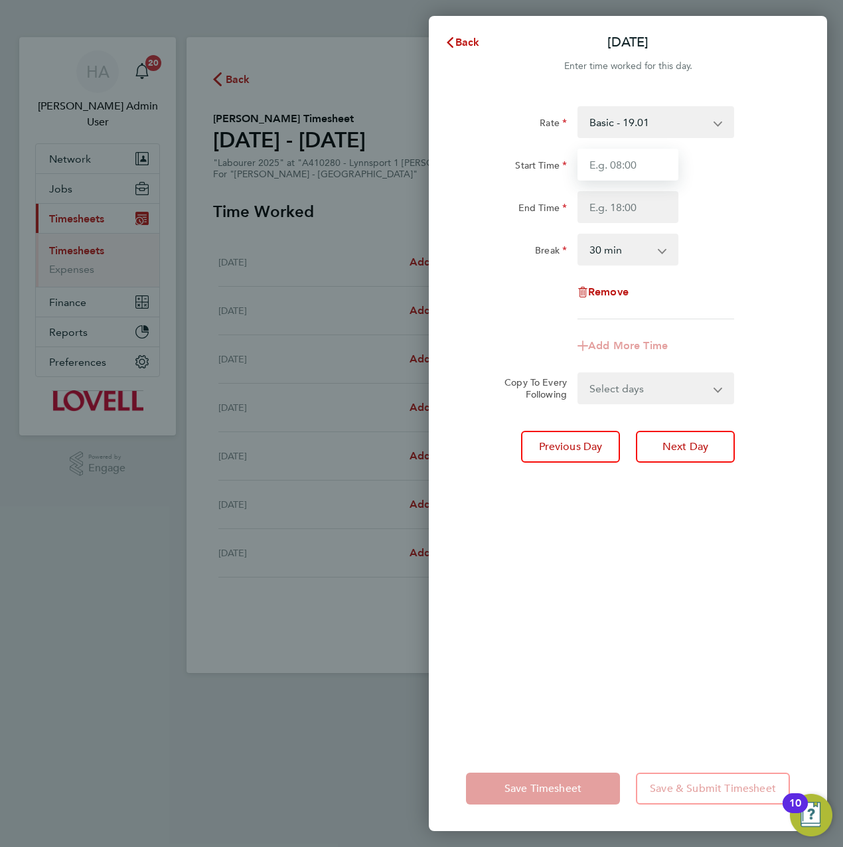
click at [633, 159] on input "Start Time" at bounding box center [627, 165] width 101 height 32
type input "07:30"
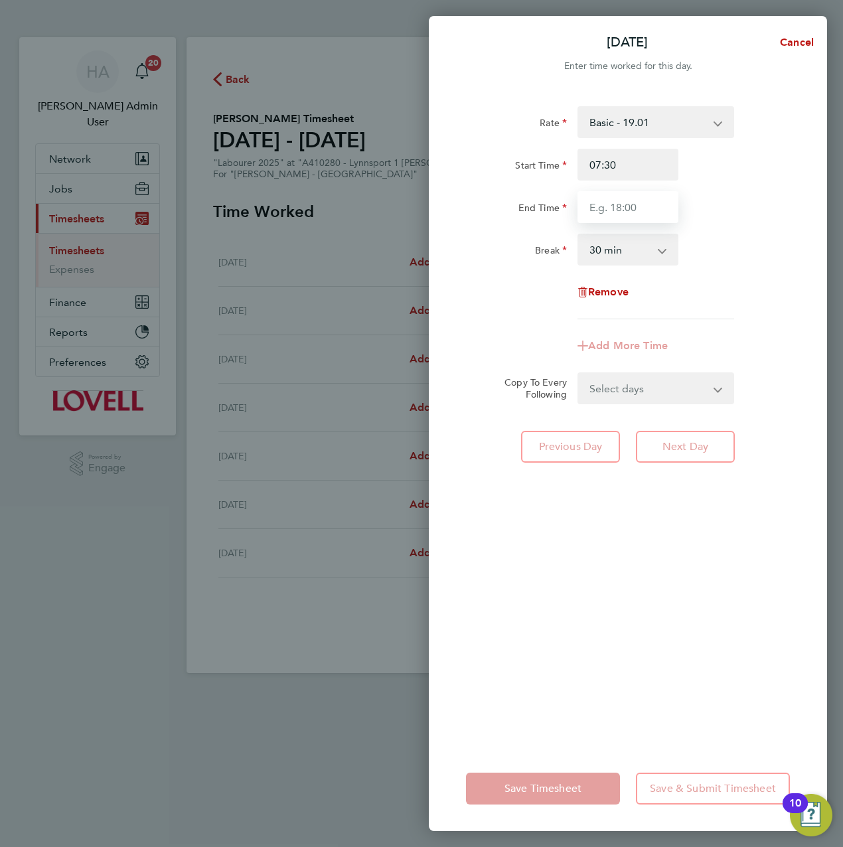
click at [640, 202] on input "End Time" at bounding box center [627, 207] width 101 height 32
type input "16:30"
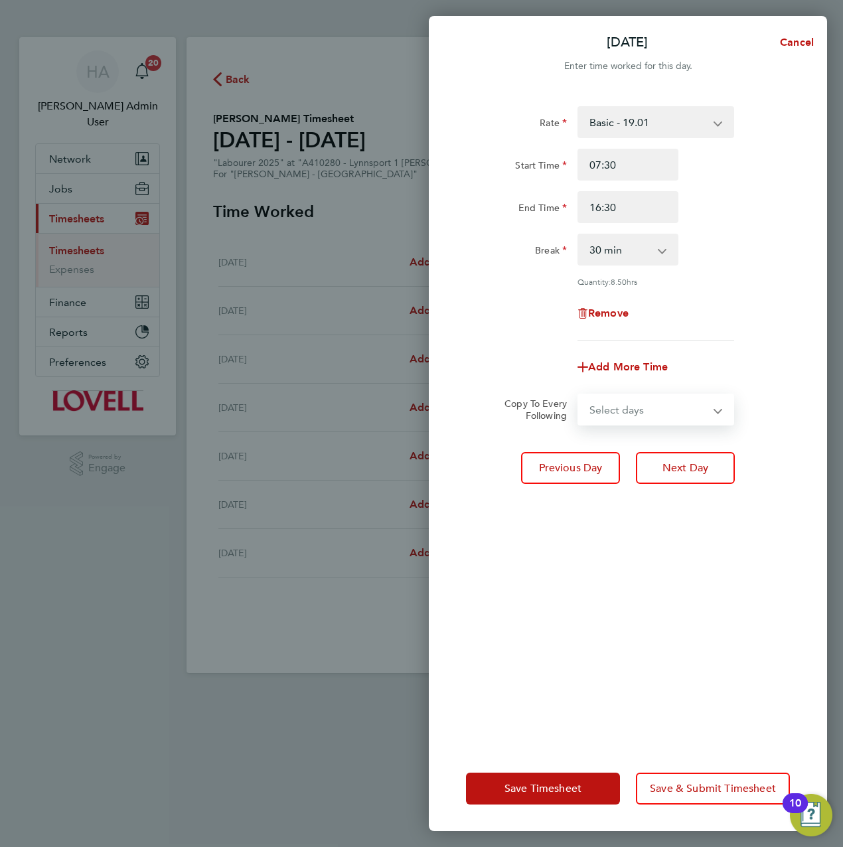
drag, startPoint x: 646, startPoint y: 383, endPoint x: 634, endPoint y: 408, distance: 27.6
click at [646, 383] on form "Rate Basic - 19.01 Overtime - 27.22 Start Time 07:30 End Time 16:30 Break 0 min…" at bounding box center [628, 265] width 324 height 319
select select "DAY"
click at [579, 395] on select "Select days Day Tuesday Wednesday Thursday Friday" at bounding box center [648, 409] width 139 height 29
select select "2025-09-19"
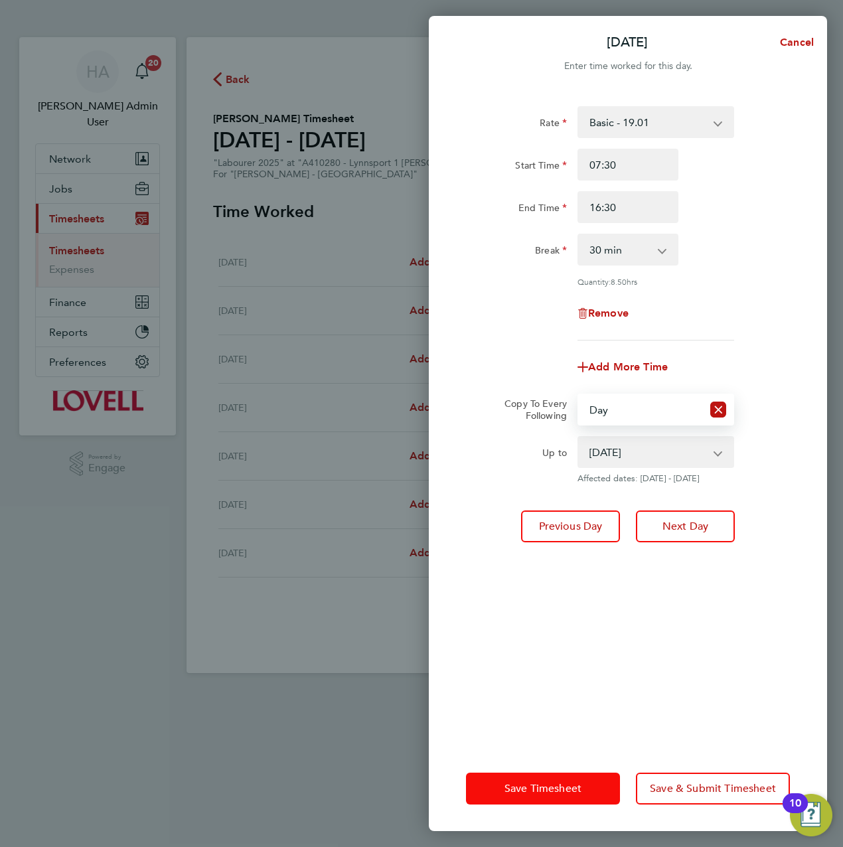
click at [528, 792] on span "Save Timesheet" at bounding box center [542, 788] width 77 height 13
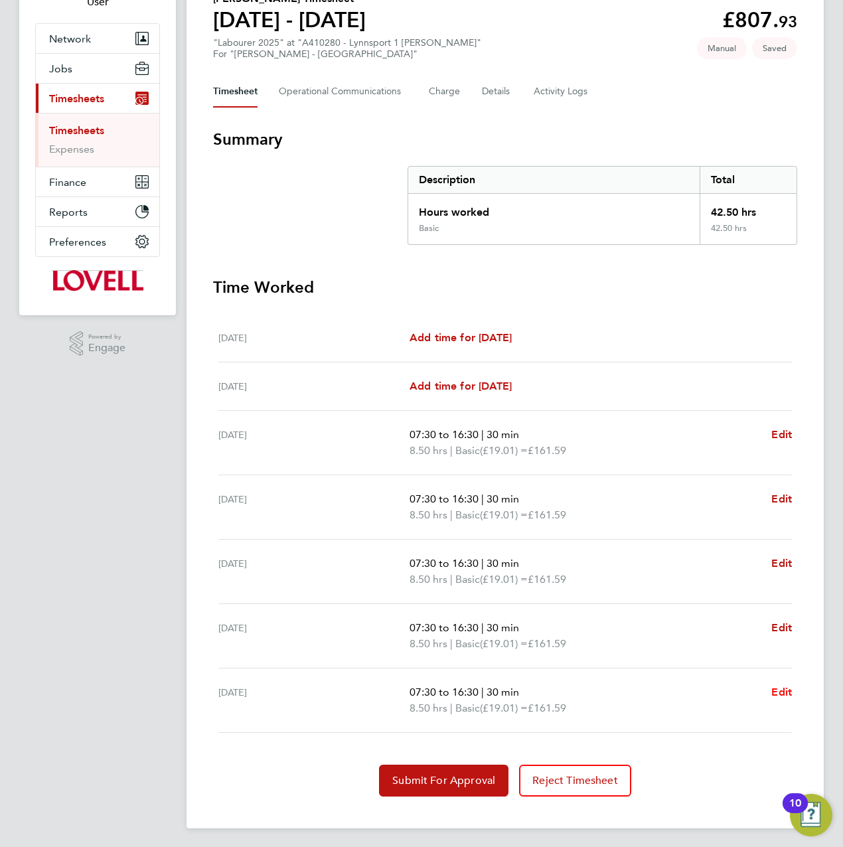
click at [778, 686] on span "Edit" at bounding box center [781, 692] width 21 height 13
select select "30"
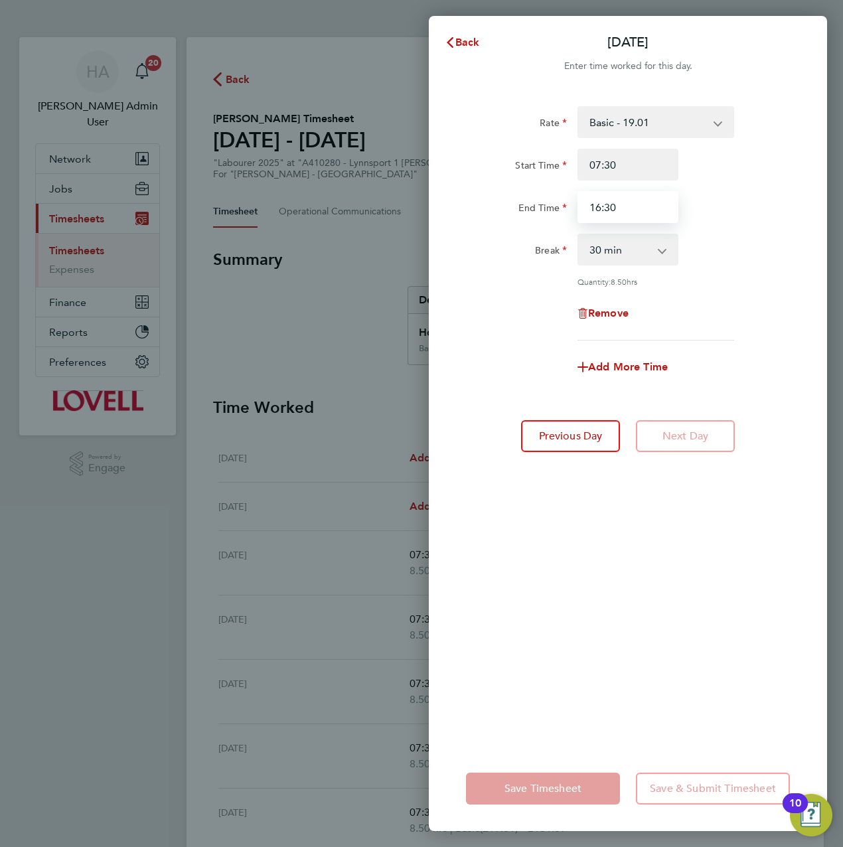
click at [630, 206] on input "16:30" at bounding box center [627, 207] width 101 height 32
type input "16:00"
click at [594, 686] on div "Rate Basic - 19.01 Overtime - 27.22 Start Time 07:30 End Time 16:00 Break 0 min…" at bounding box center [628, 418] width 398 height 656
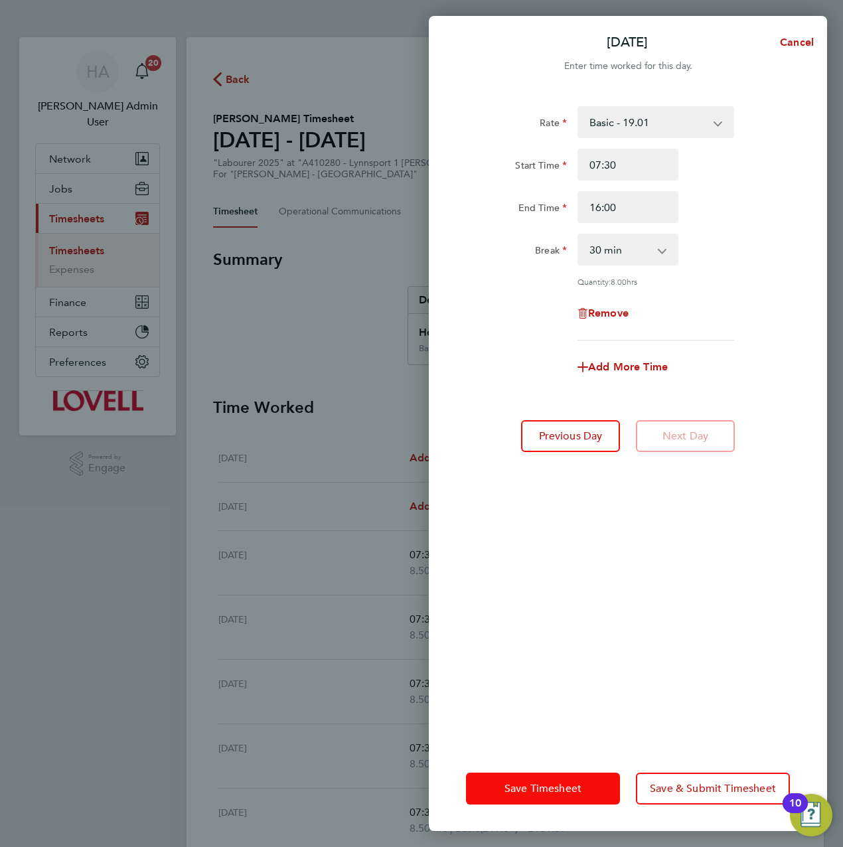
click at [554, 785] on span "Save Timesheet" at bounding box center [542, 788] width 77 height 13
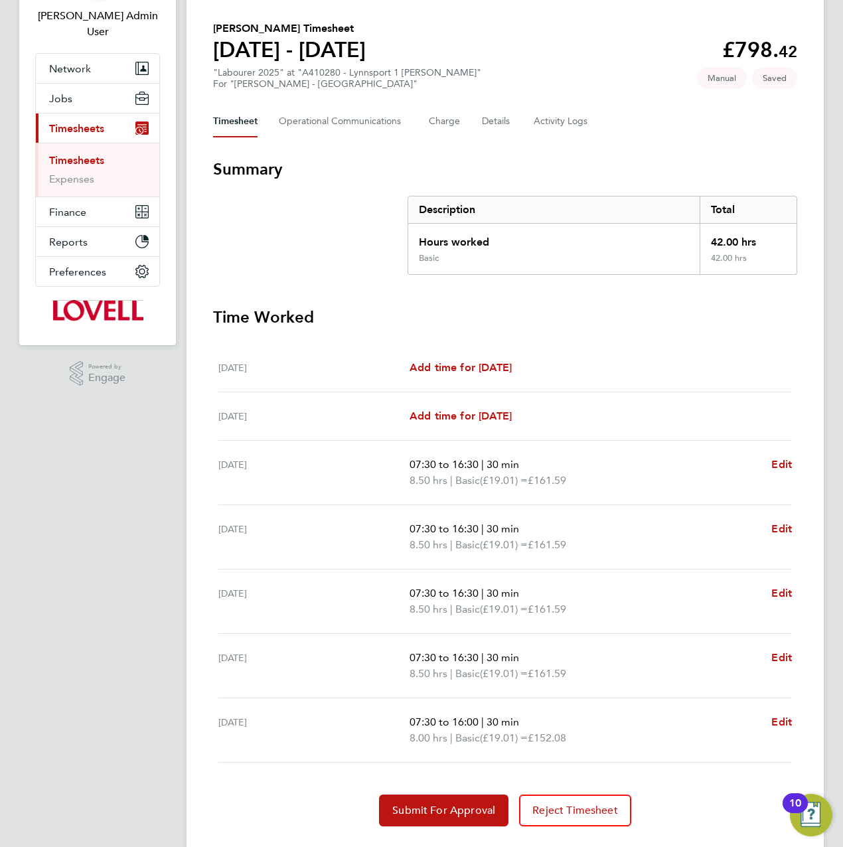
scroll to position [120, 0]
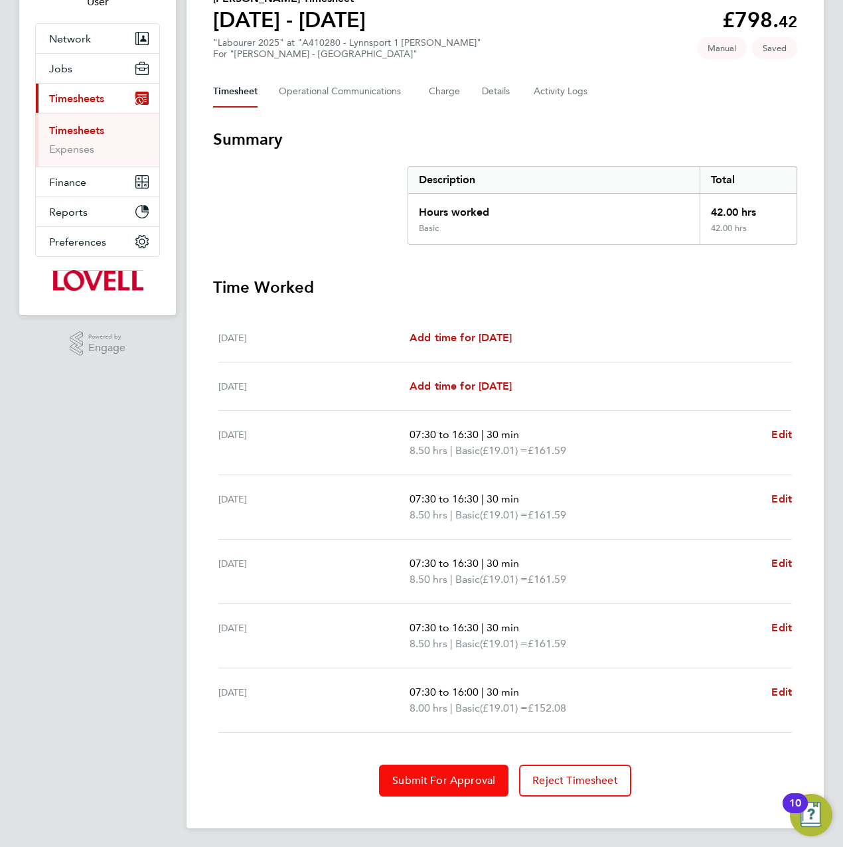
click at [444, 771] on button "Submit For Approval" at bounding box center [443, 781] width 129 height 32
click at [459, 774] on span "Approve Timesheet" at bounding box center [444, 780] width 98 height 13
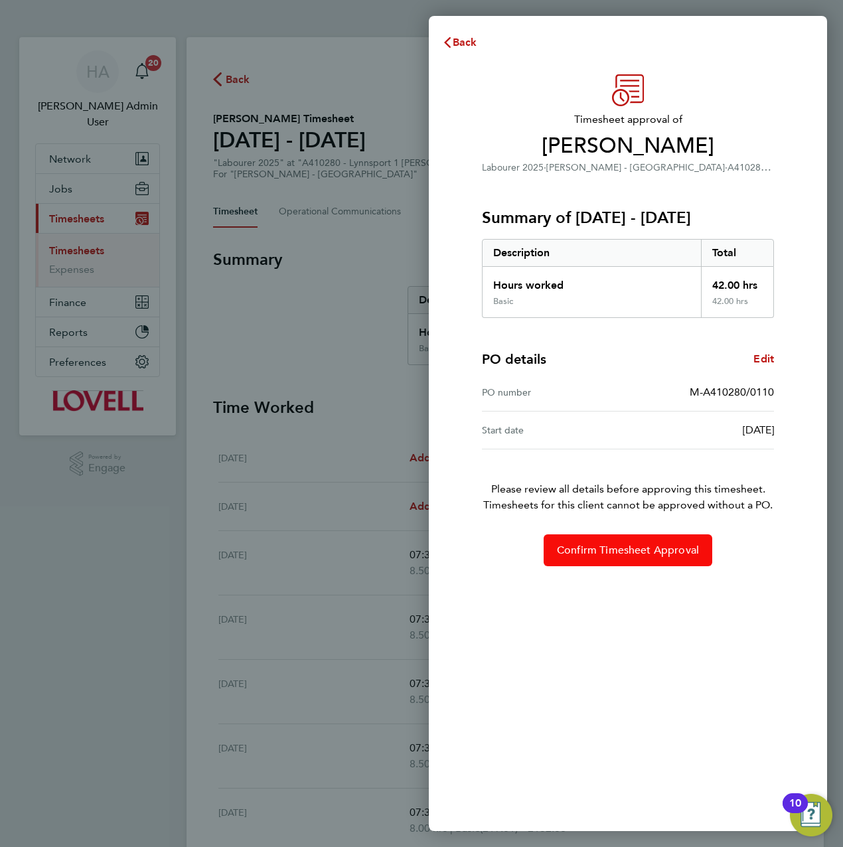
click at [625, 542] on button "Confirm Timesheet Approval" at bounding box center [628, 550] width 169 height 32
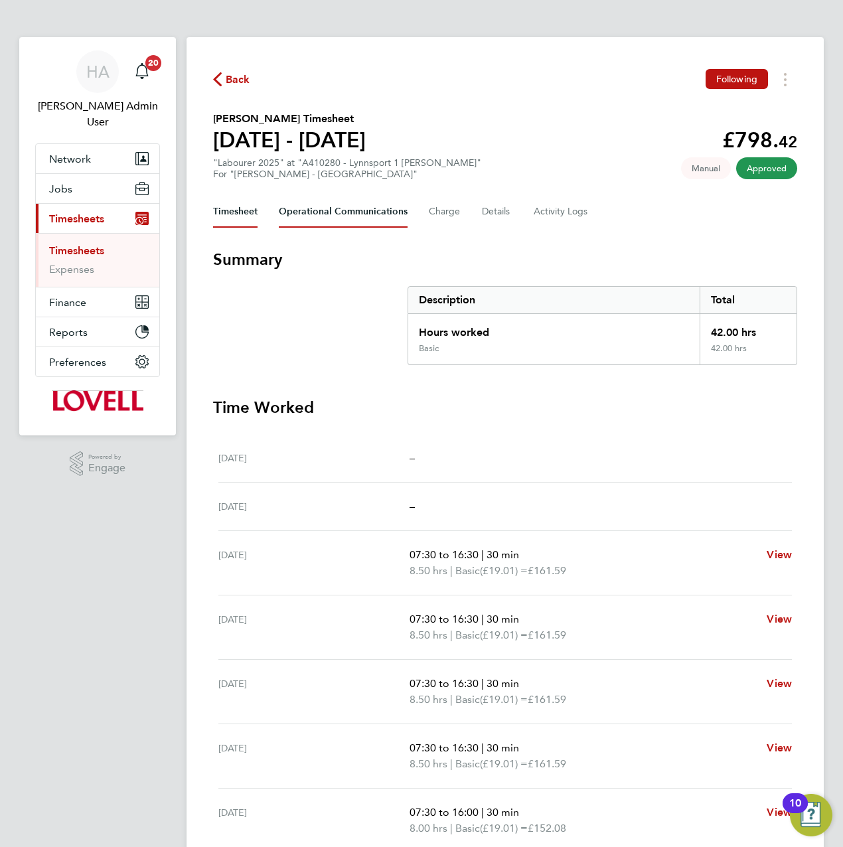
click at [328, 224] on Communications-tab "Operational Communications" at bounding box center [343, 212] width 129 height 32
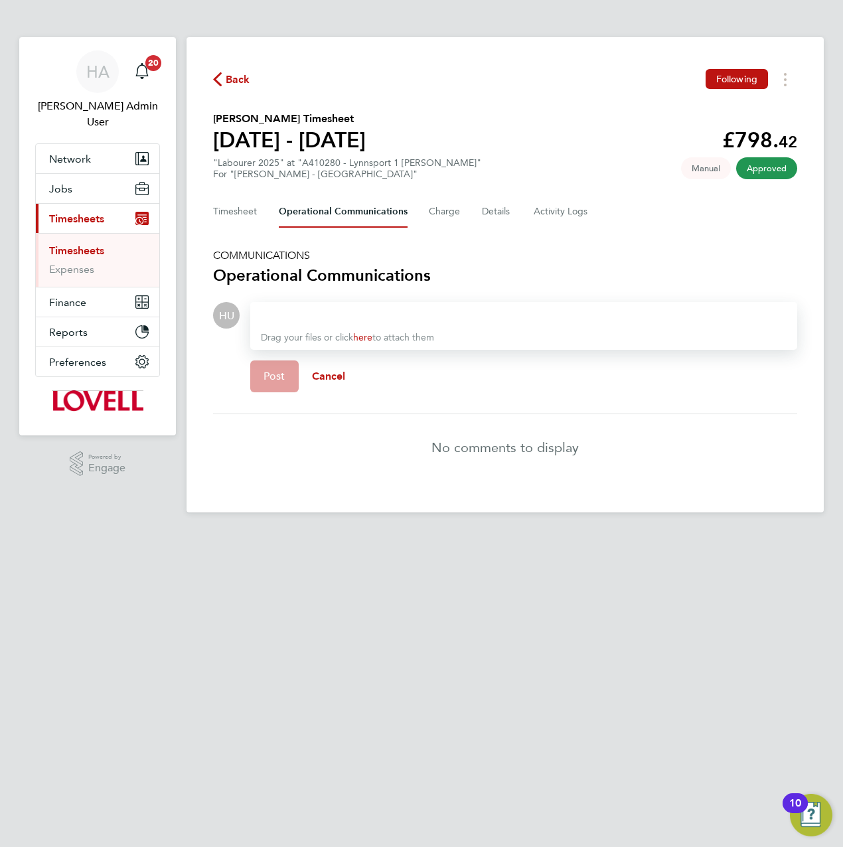
click at [313, 315] on div at bounding box center [524, 315] width 526 height 16
click at [312, 313] on div "Corrected" at bounding box center [524, 315] width 526 height 16
click at [284, 376] on span "Post" at bounding box center [274, 376] width 22 height 13
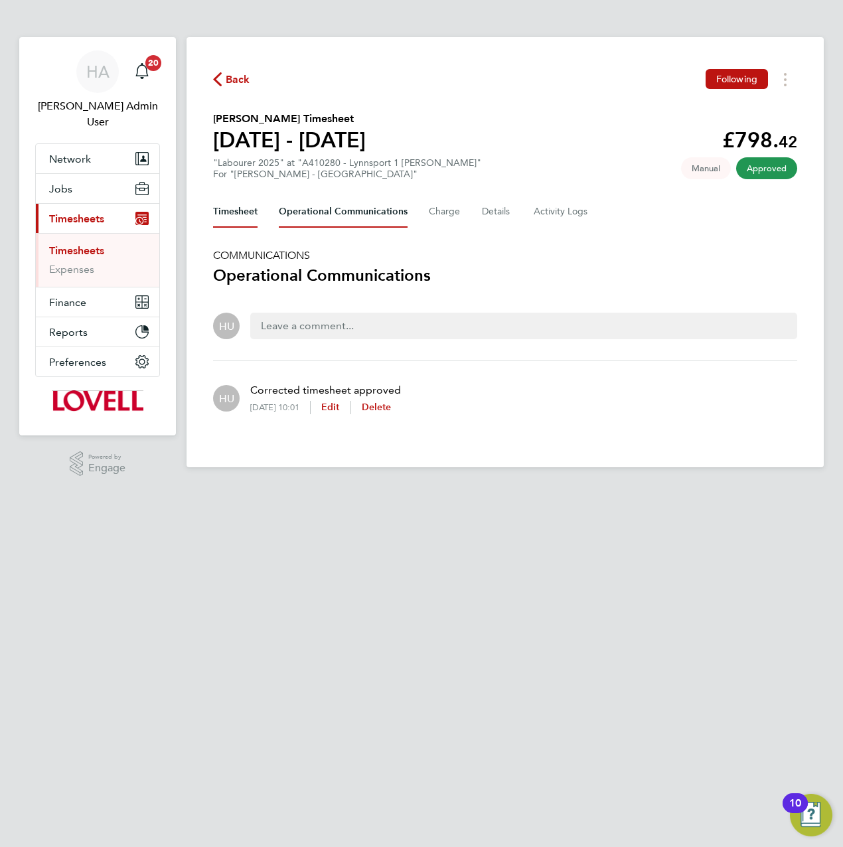
click at [238, 218] on button "Timesheet" at bounding box center [235, 212] width 44 height 32
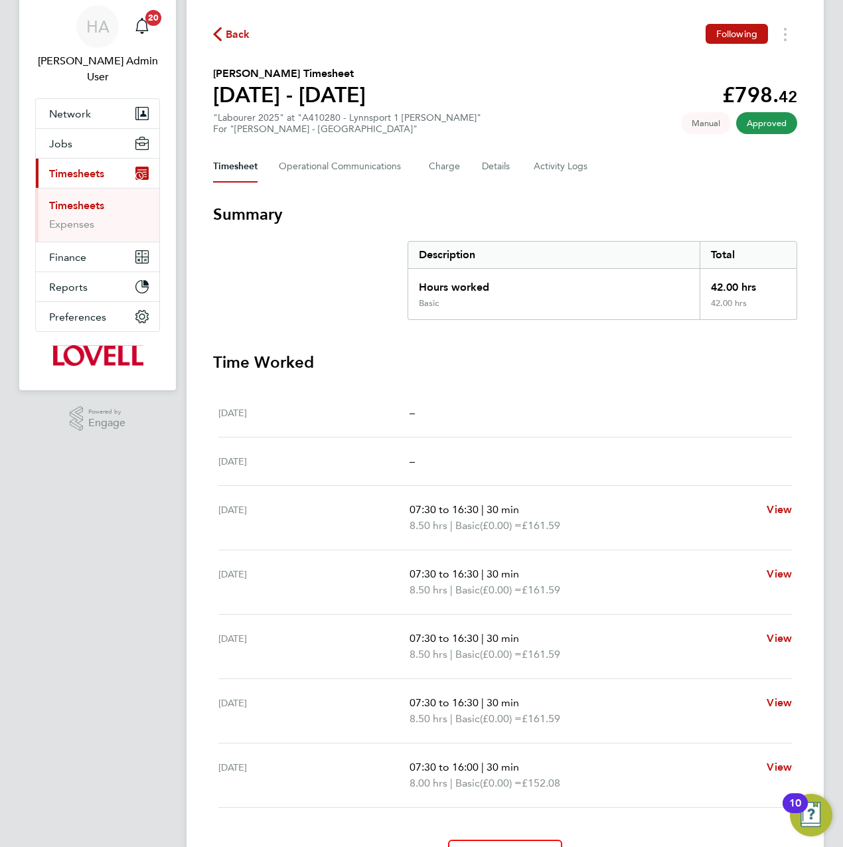
scroll to position [66, 0]
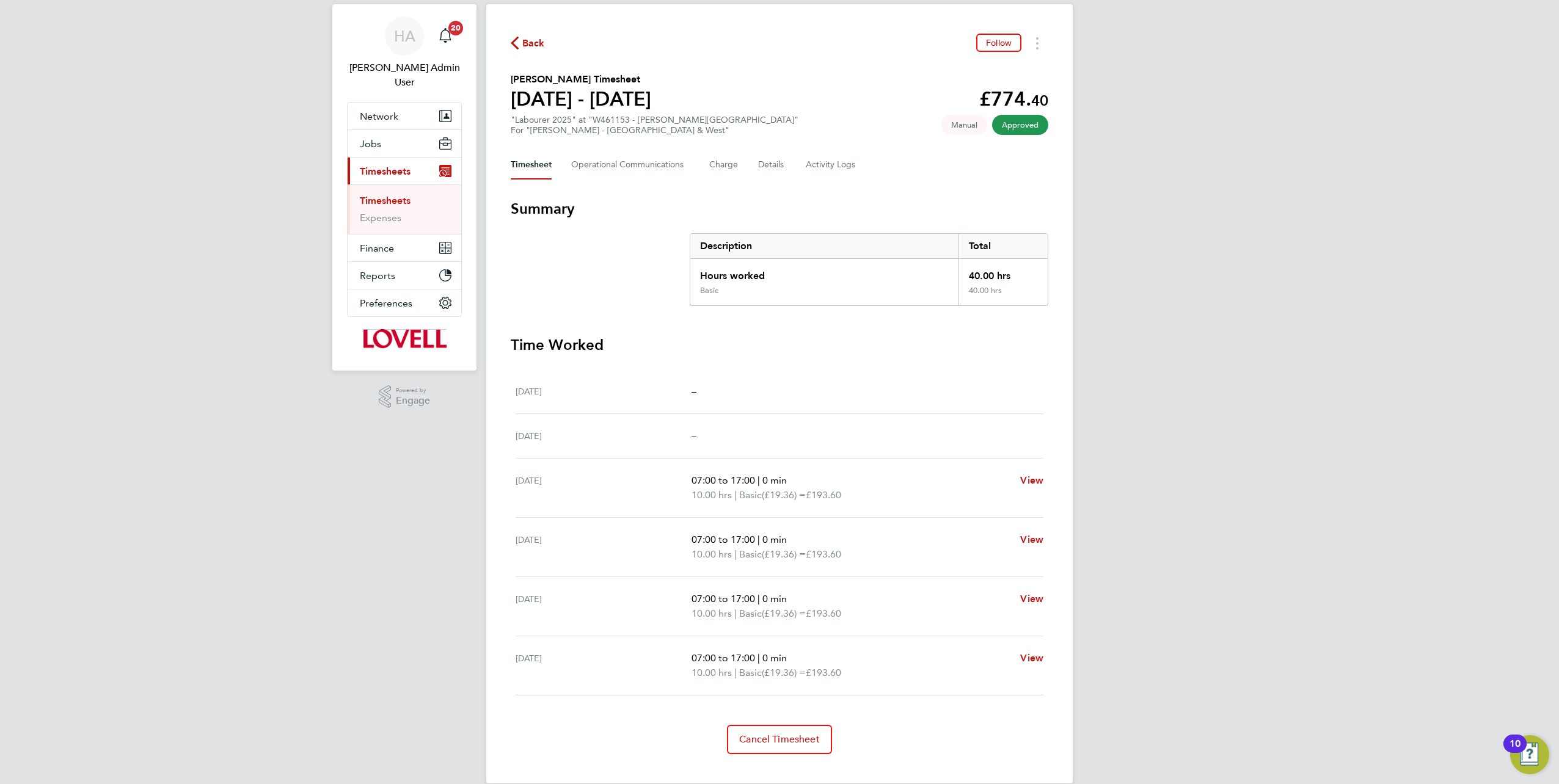
scroll to position [46, 0]
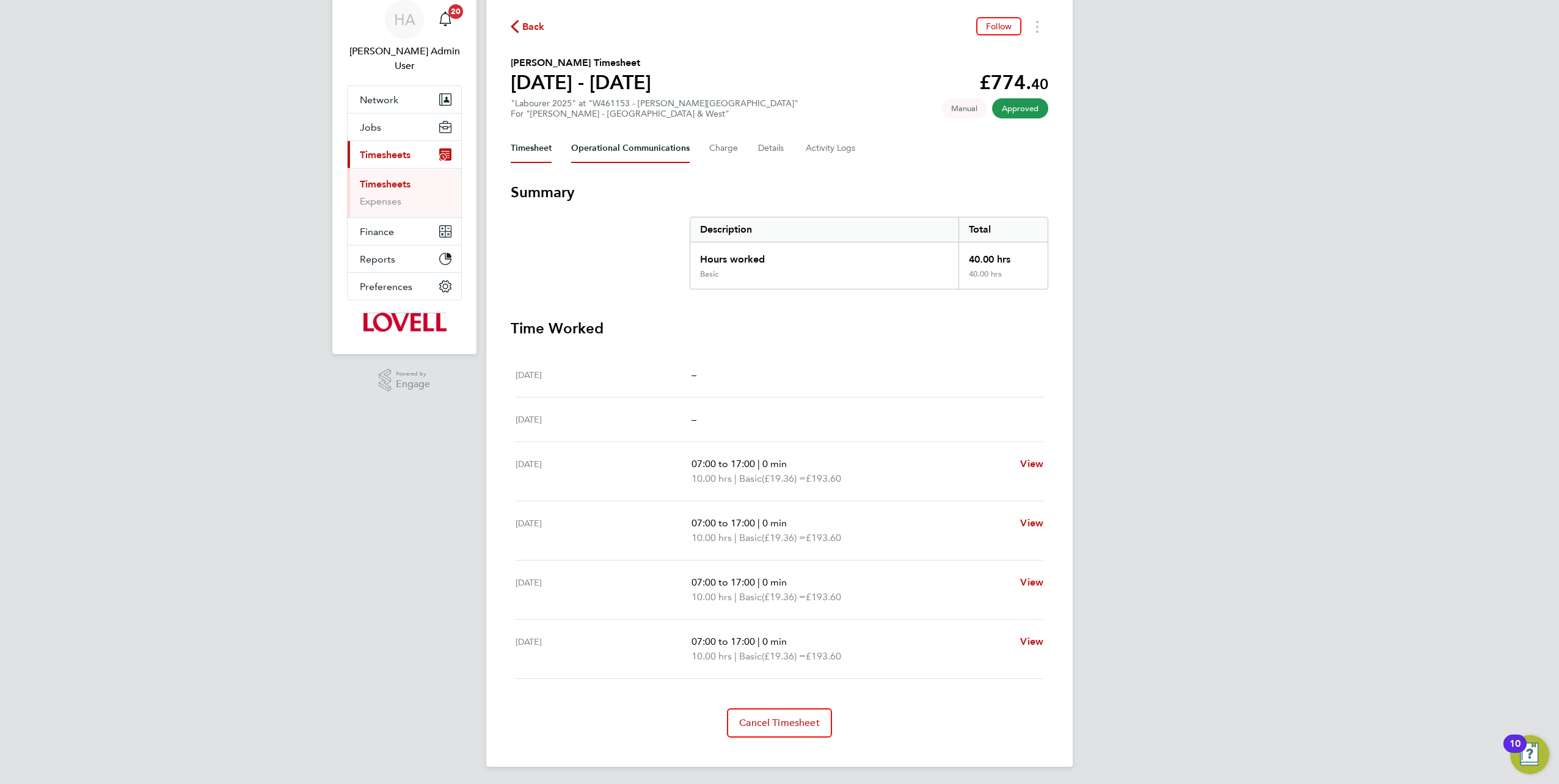
click at [622, 152] on Communications-tab "Operational Communications" at bounding box center [630, 148] width 119 height 29
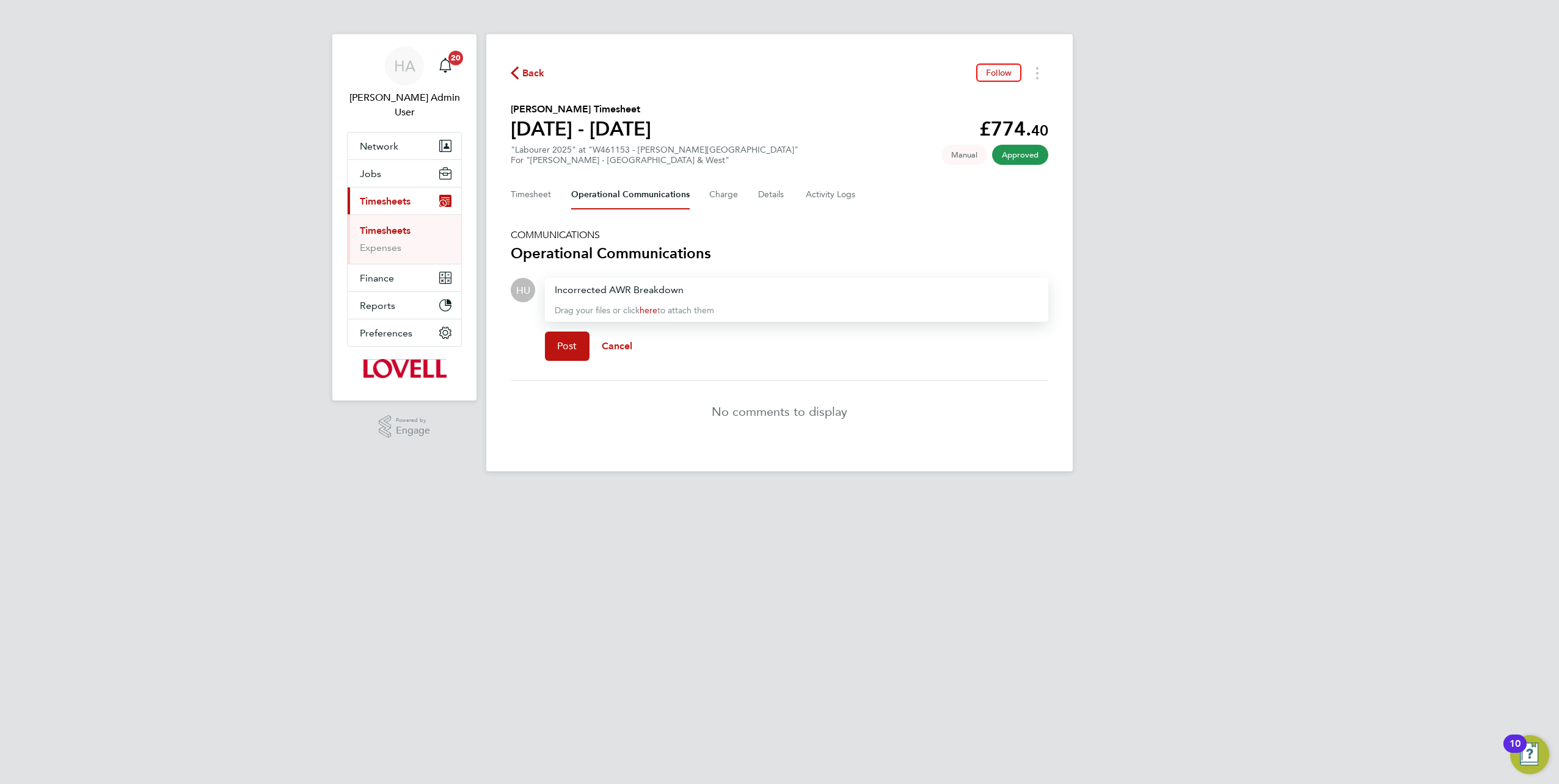
click at [605, 294] on div "Incorrected AWR Breakdown" at bounding box center [797, 290] width 484 height 15
click at [708, 295] on div "Incorrect AWR Breakdown" at bounding box center [797, 290] width 484 height 15
click at [566, 339] on button "Post" at bounding box center [567, 346] width 44 height 29
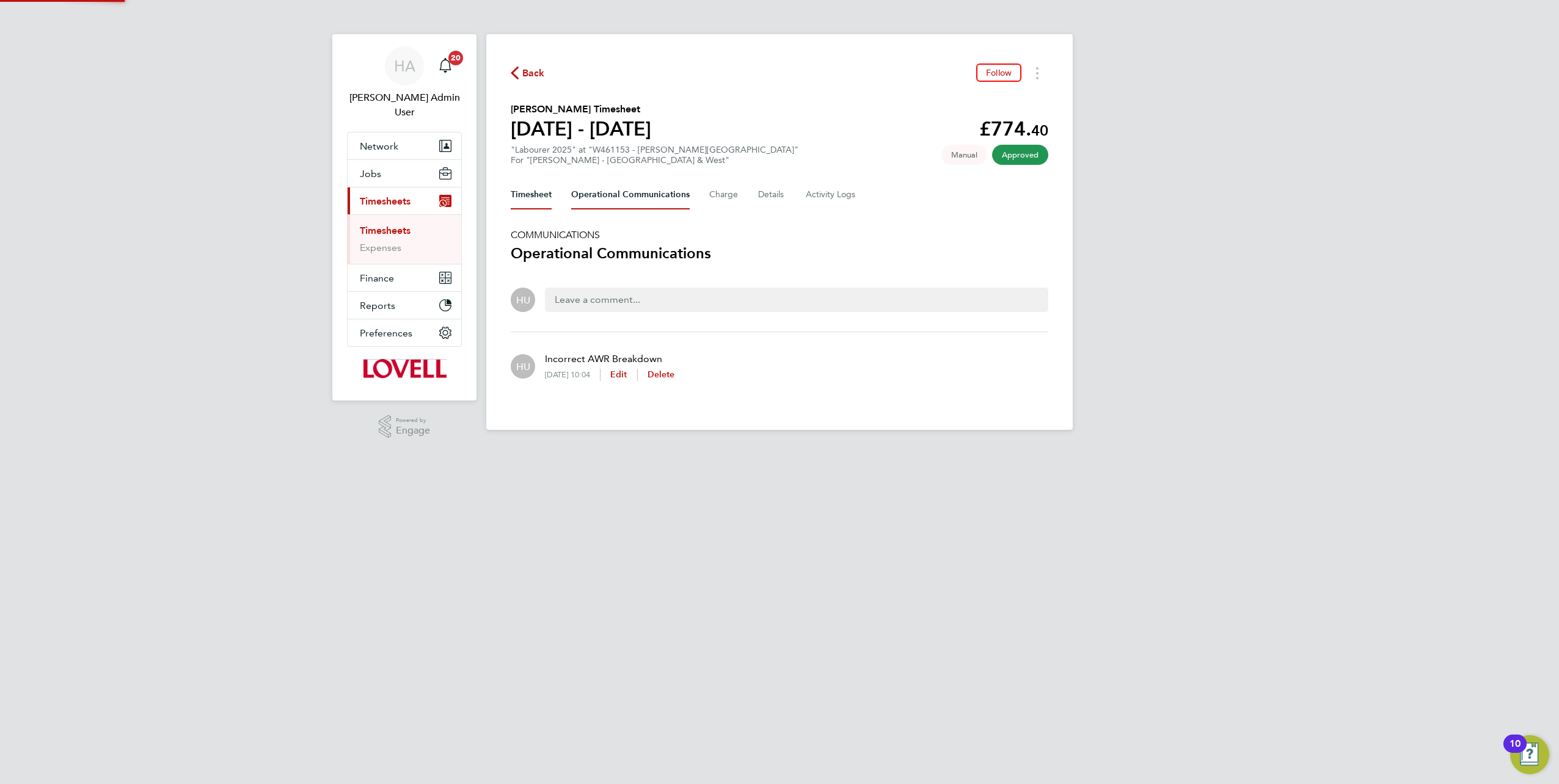
click at [533, 194] on button "Timesheet" at bounding box center [531, 195] width 40 height 29
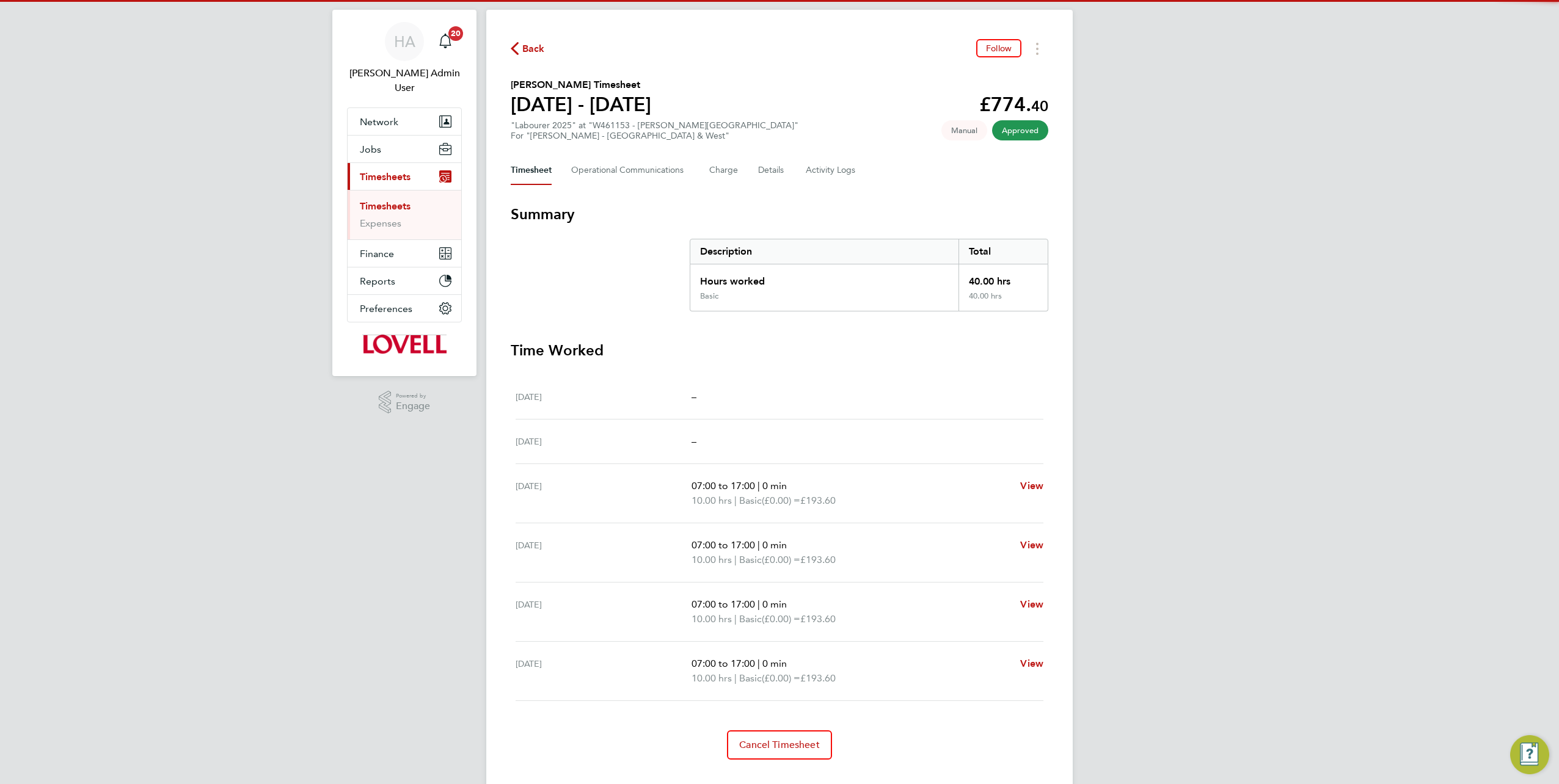
scroll to position [46, 0]
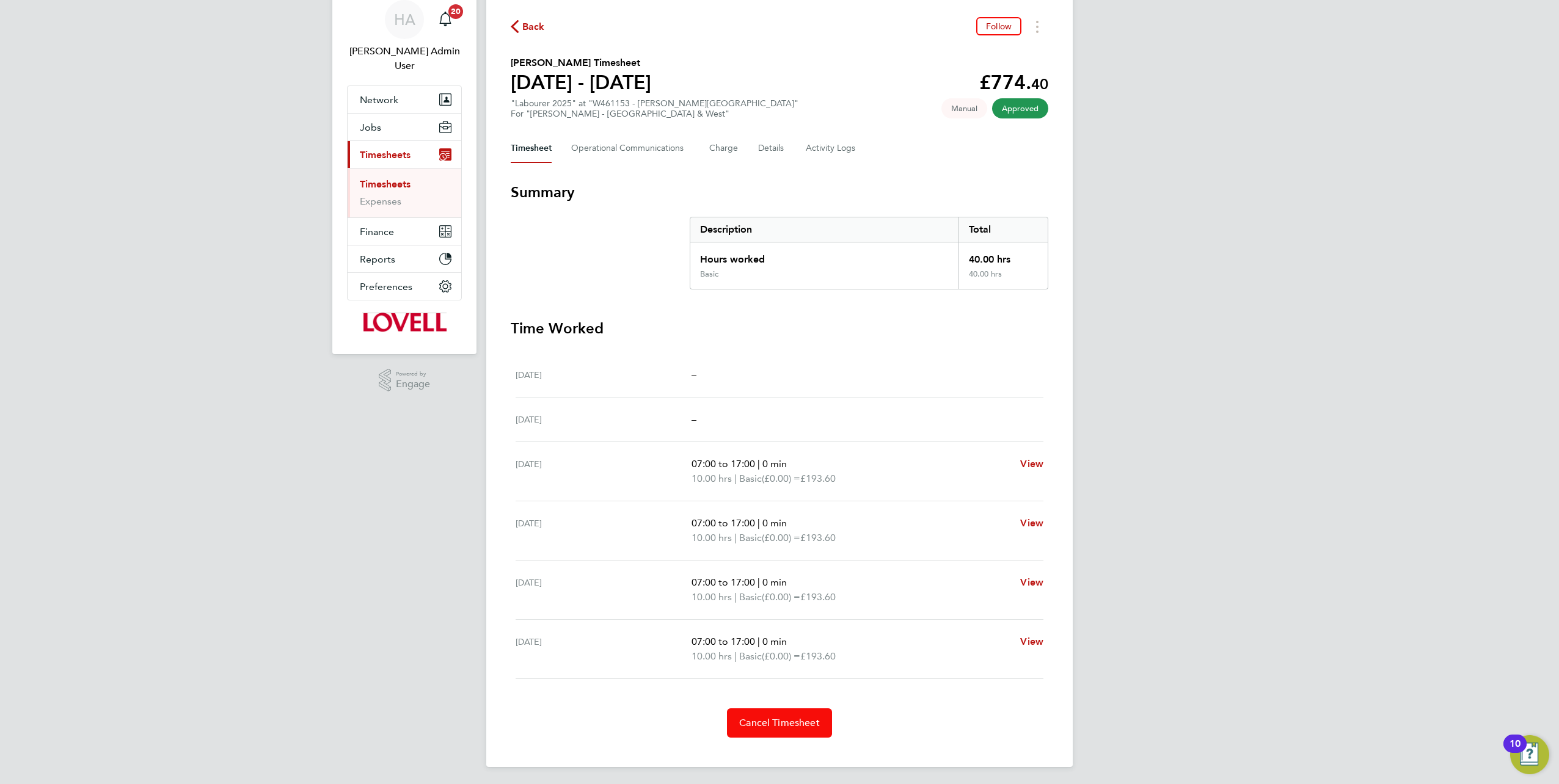
click at [788, 720] on span "Cancel Timesheet" at bounding box center [780, 722] width 81 height 12
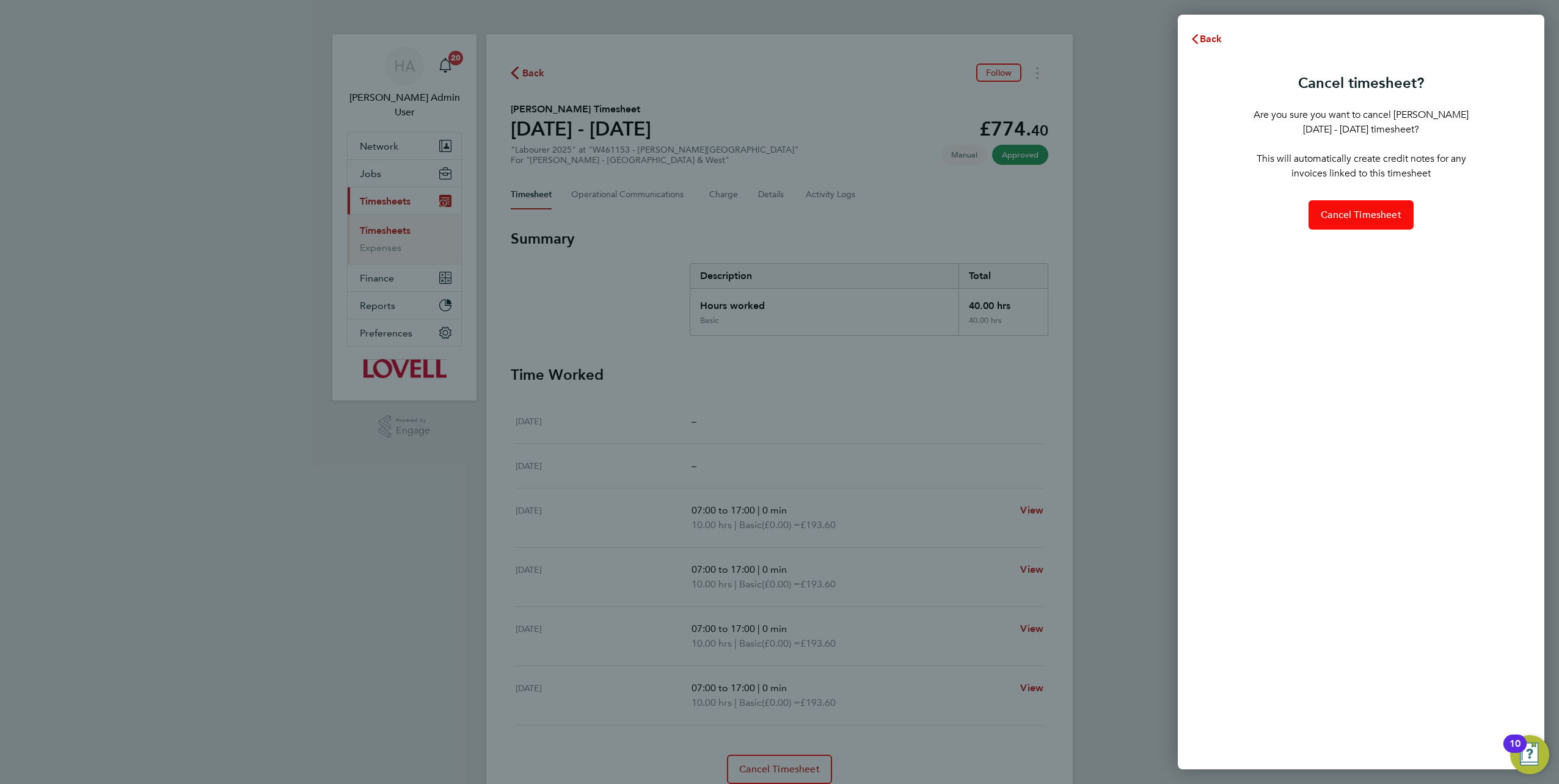
click at [1339, 220] on span "Cancel Timesheet" at bounding box center [1361, 214] width 81 height 12
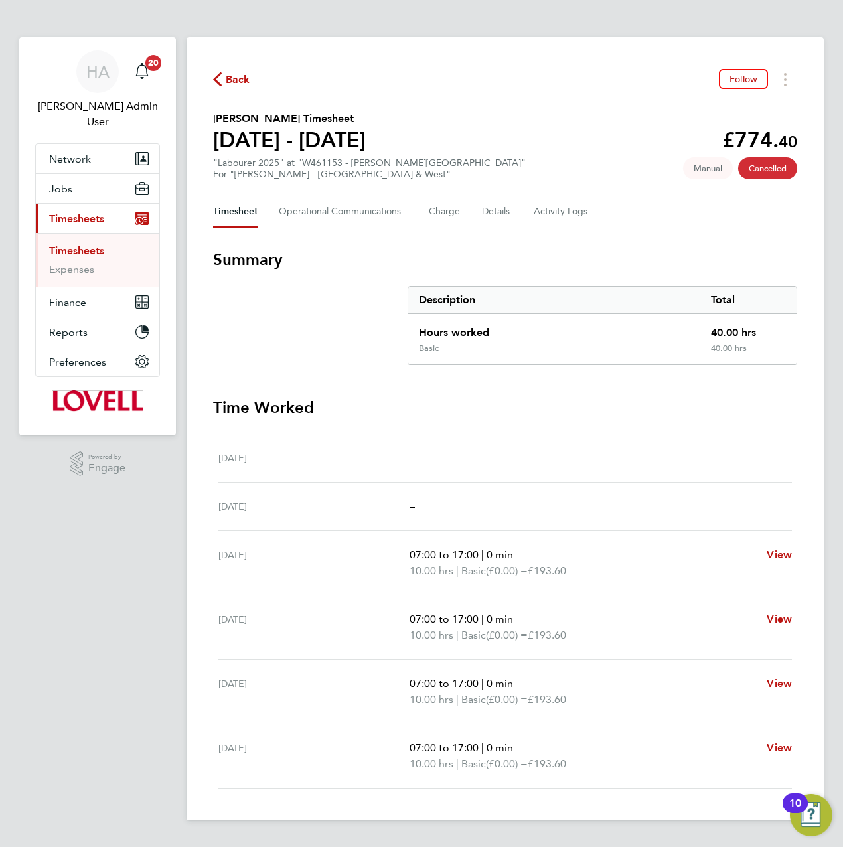
drag, startPoint x: 573, startPoint y: 359, endPoint x: 573, endPoint y: 367, distance: 8.0
click at [573, 363] on div "Basic" at bounding box center [553, 353] width 291 height 21
click at [535, 445] on div "[DATE] –" at bounding box center [504, 458] width 573 height 48
click at [567, 457] on div "–" at bounding box center [600, 458] width 382 height 16
click at [770, 518] on div "[DATE] –" at bounding box center [504, 506] width 573 height 48
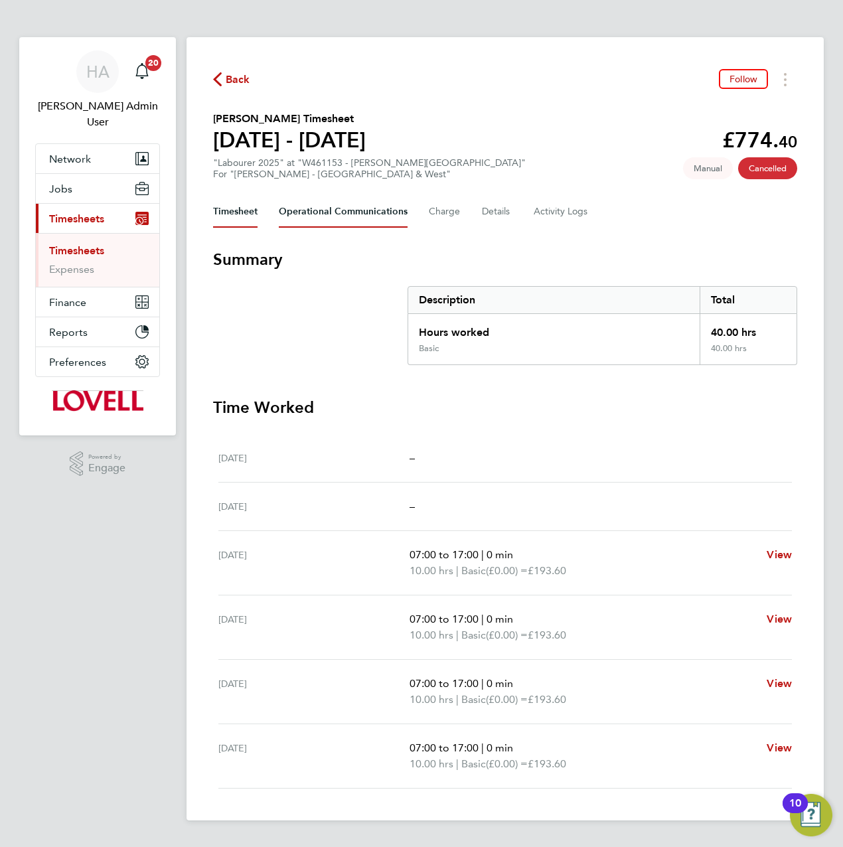
click at [357, 208] on Communications-tab "Operational Communications" at bounding box center [343, 212] width 129 height 32
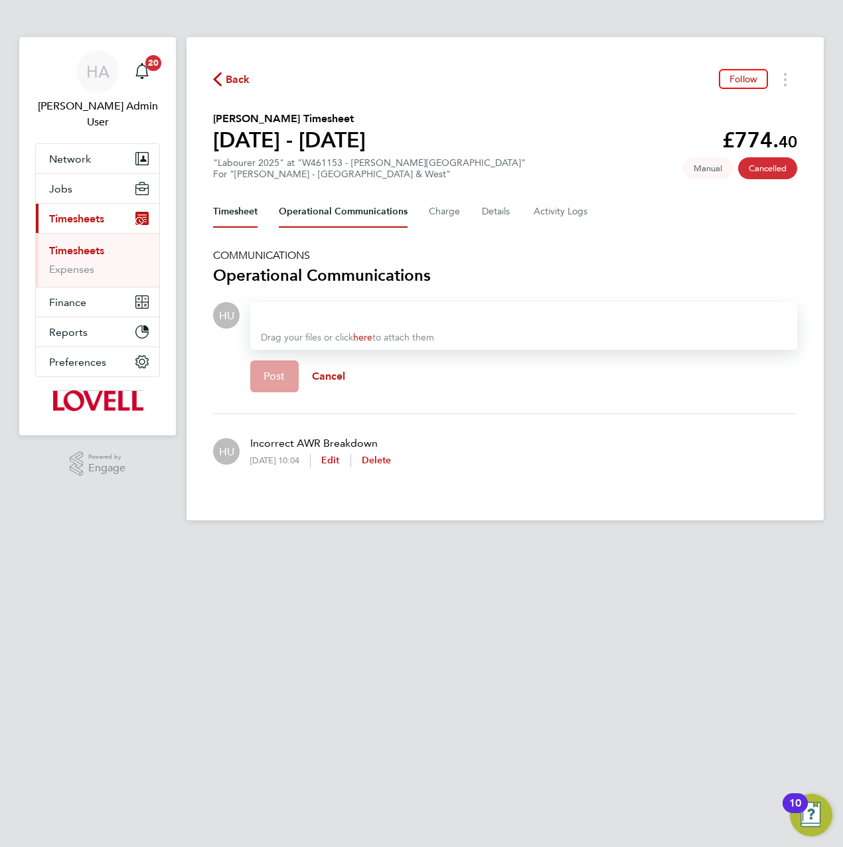
click at [230, 202] on button "Timesheet" at bounding box center [235, 212] width 44 height 32
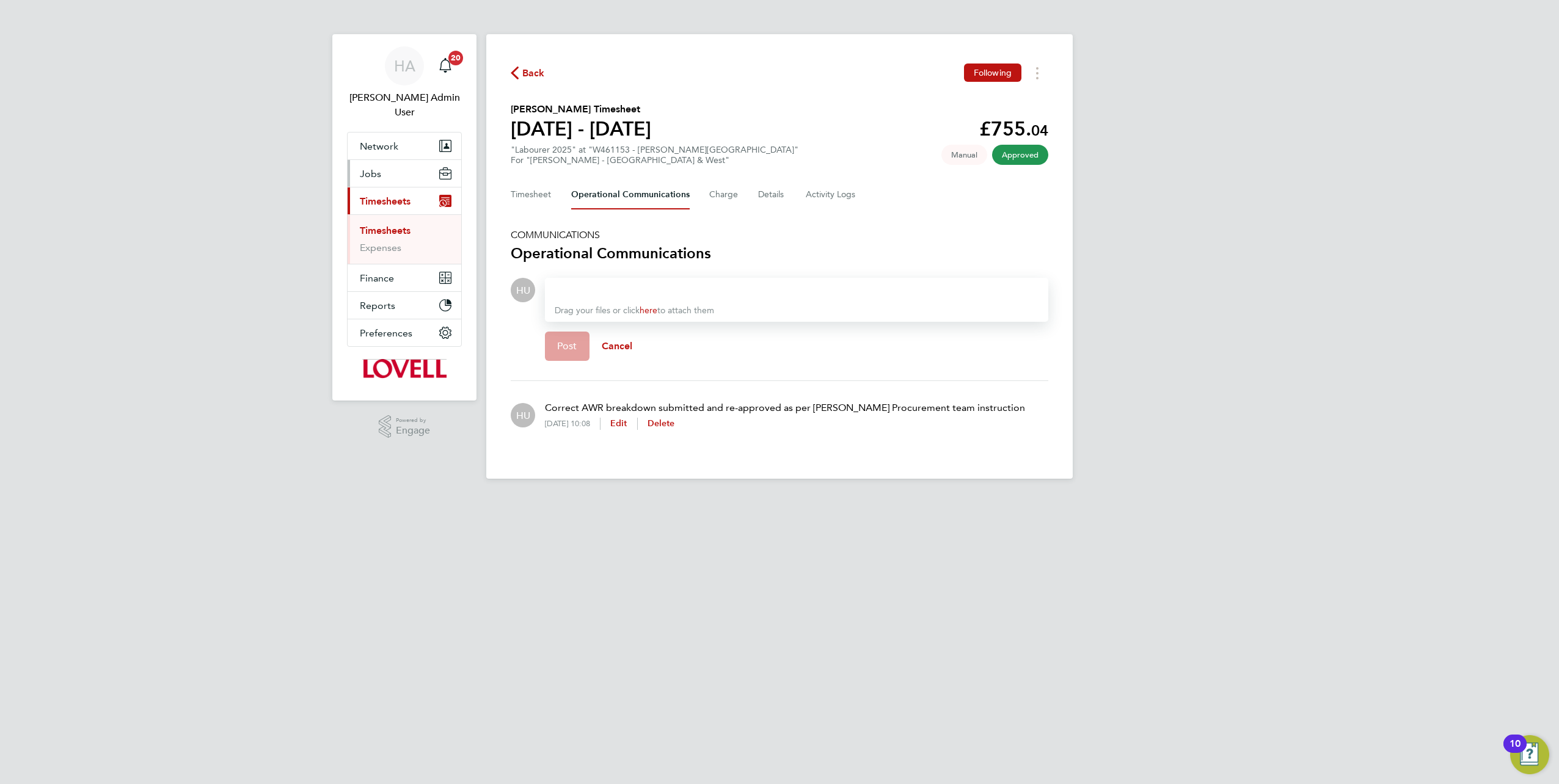
click at [369, 168] on span "Jobs" at bounding box center [370, 174] width 21 height 12
click at [384, 214] on link "Vacancies" at bounding box center [381, 220] width 43 height 12
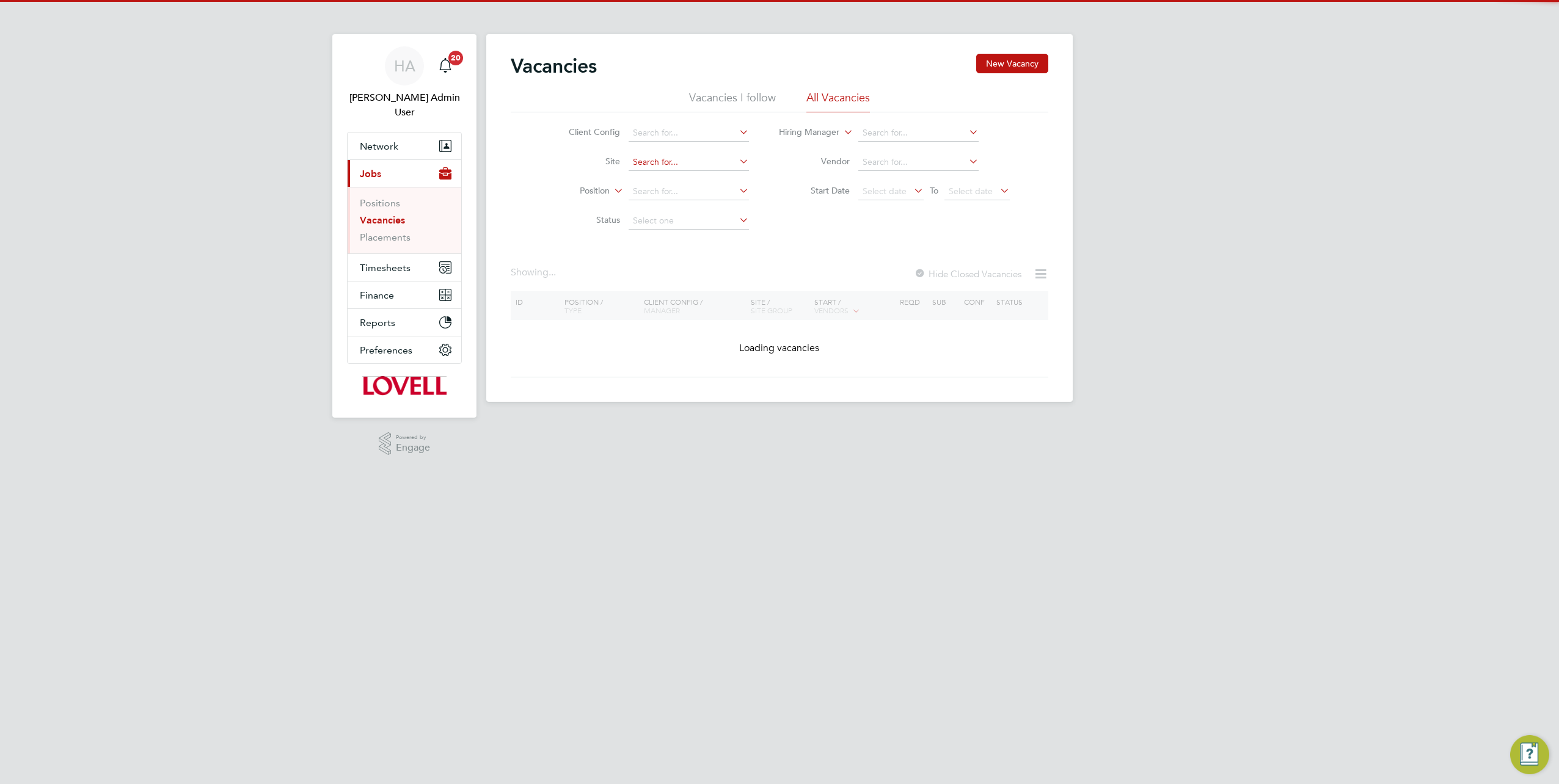
click at [657, 156] on input at bounding box center [688, 162] width 121 height 17
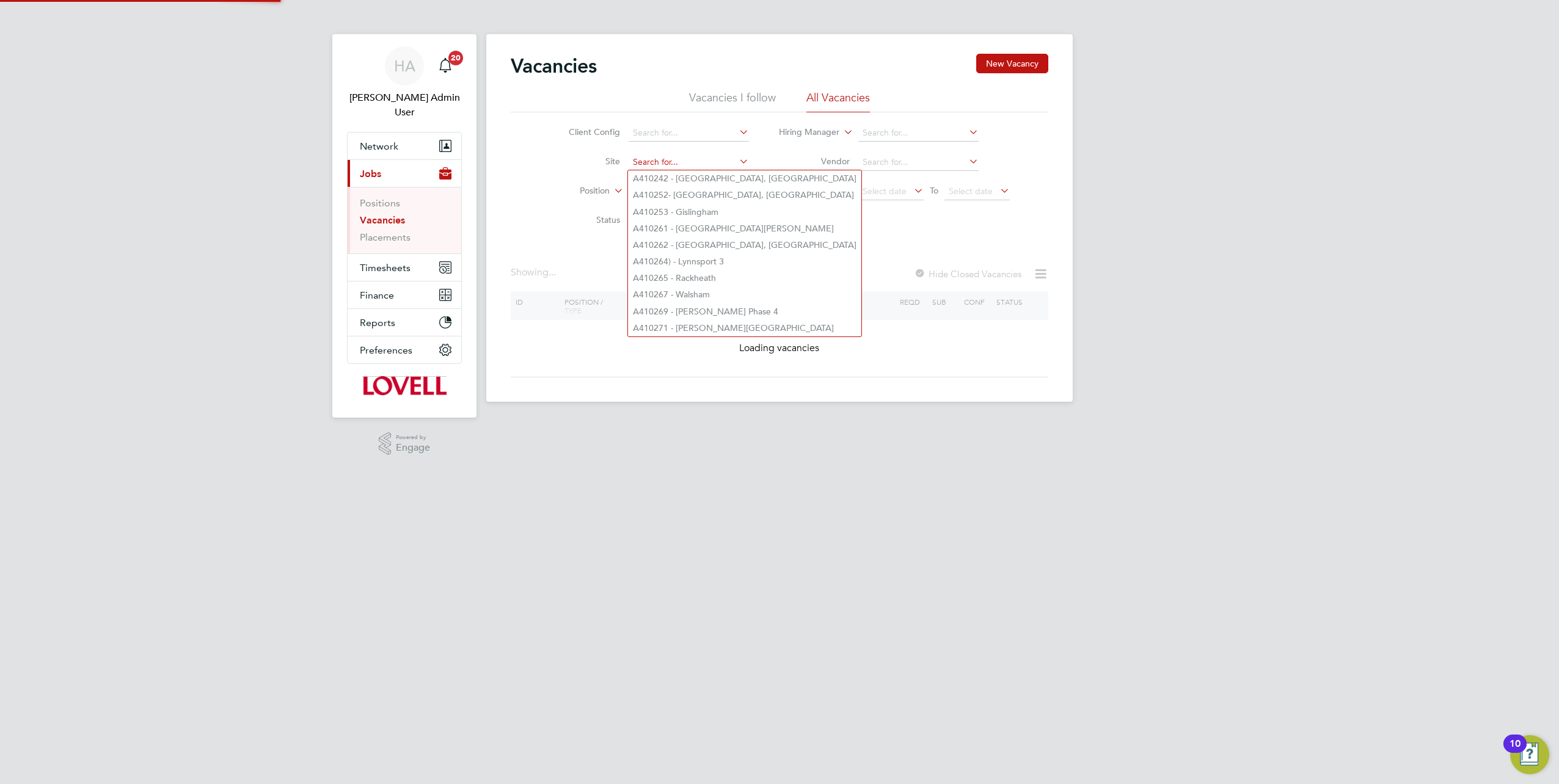
paste input "N470245"
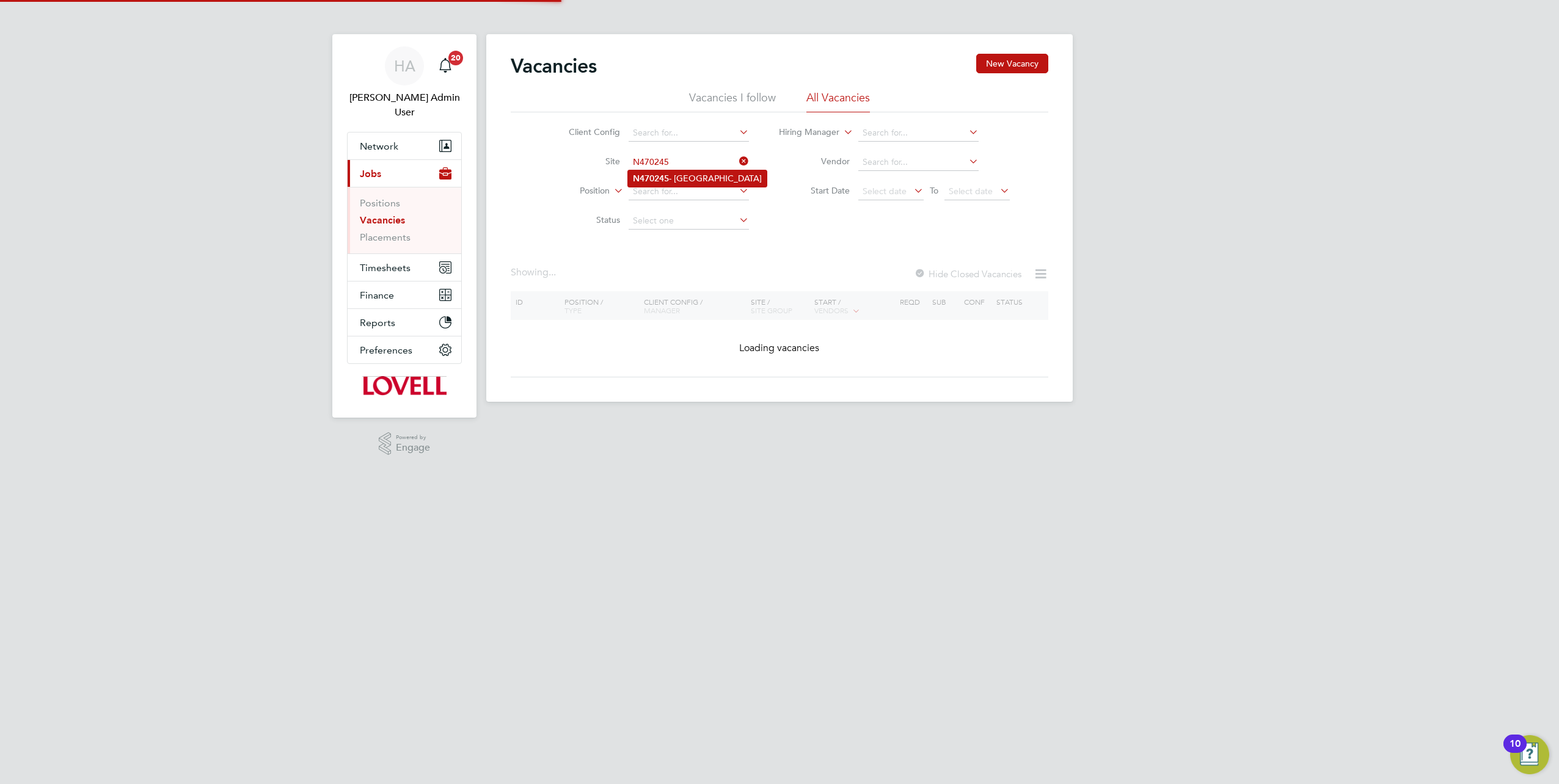
click at [682, 179] on li "N470245 - [GEOGRAPHIC_DATA]" at bounding box center [697, 179] width 139 height 17
type input "N470245 - [GEOGRAPHIC_DATA]"
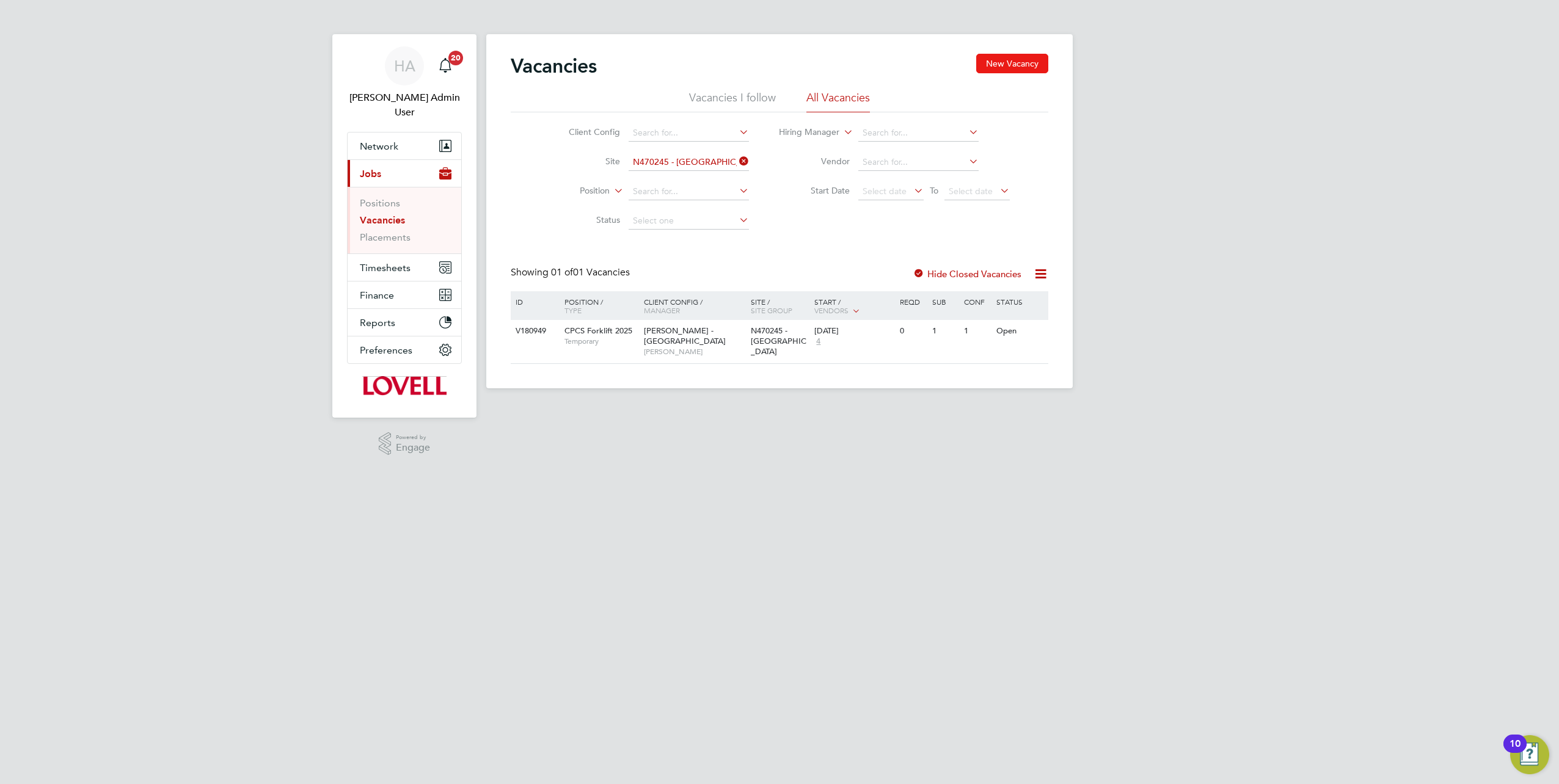
click at [992, 60] on button "New Vacancy" at bounding box center [1012, 63] width 72 height 19
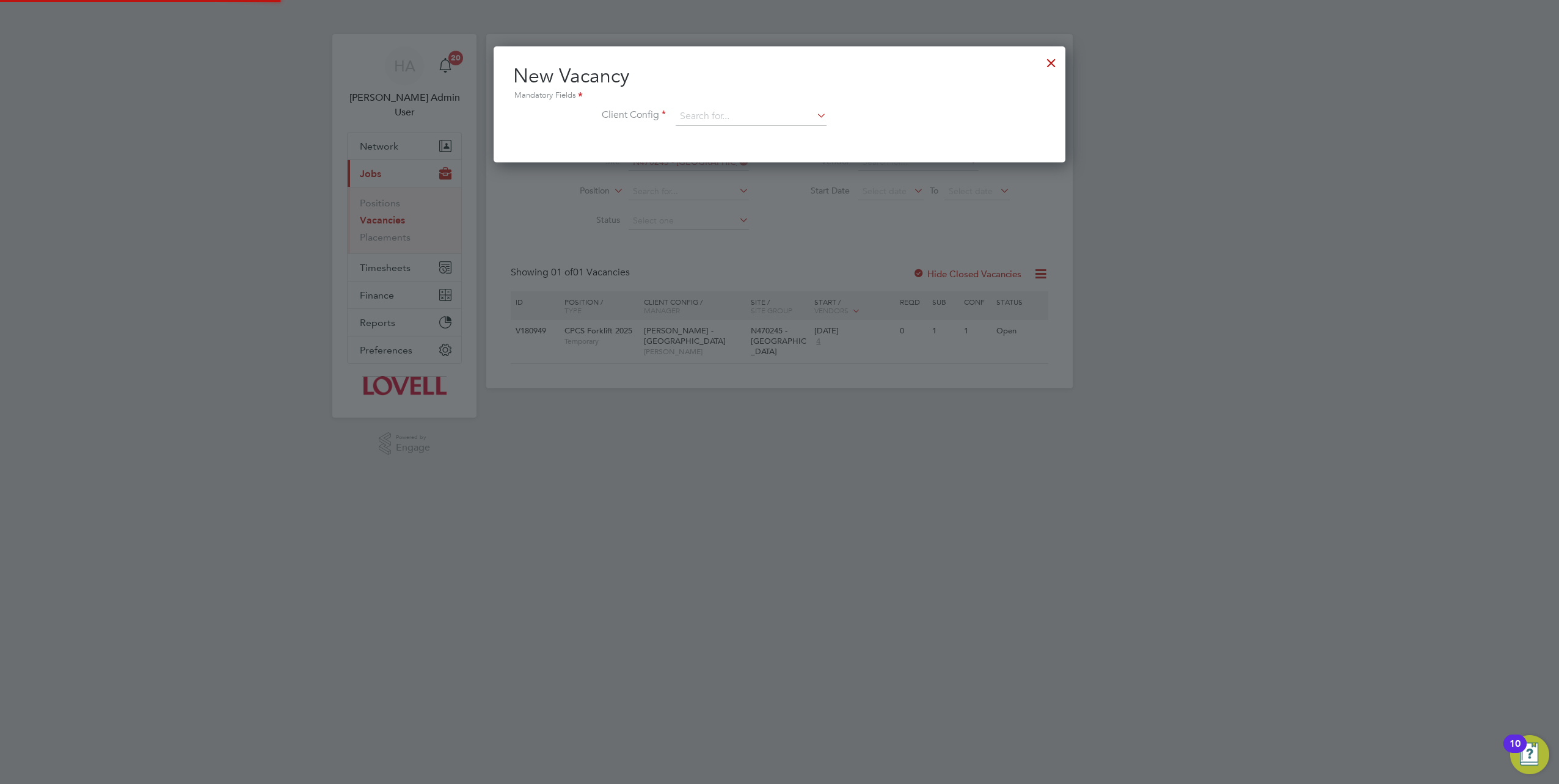
scroll to position [115, 572]
click at [727, 115] on input at bounding box center [751, 117] width 151 height 18
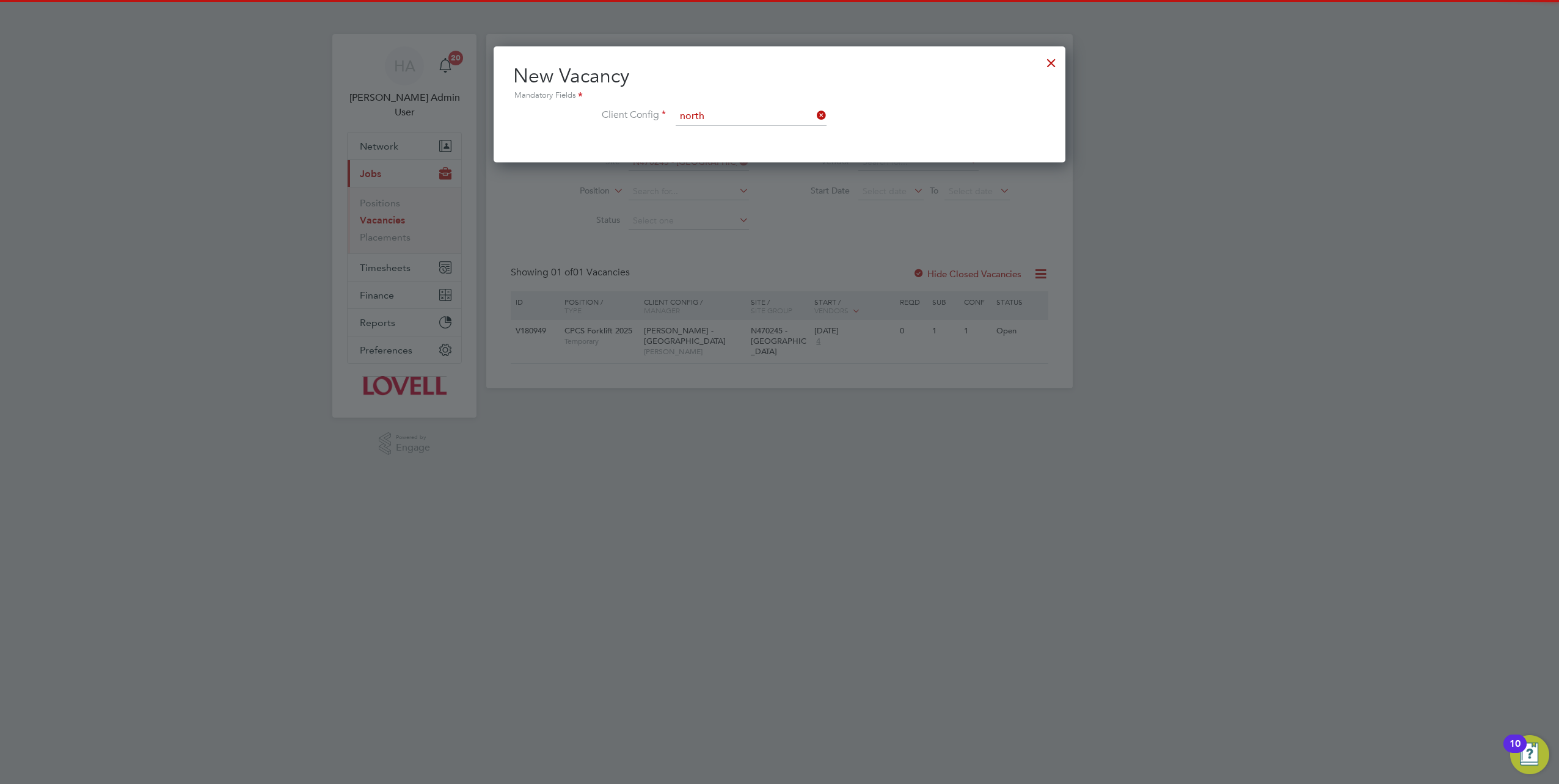
click at [756, 133] on b "North" at bounding box center [767, 133] width 23 height 10
type input "Lovell - North East"
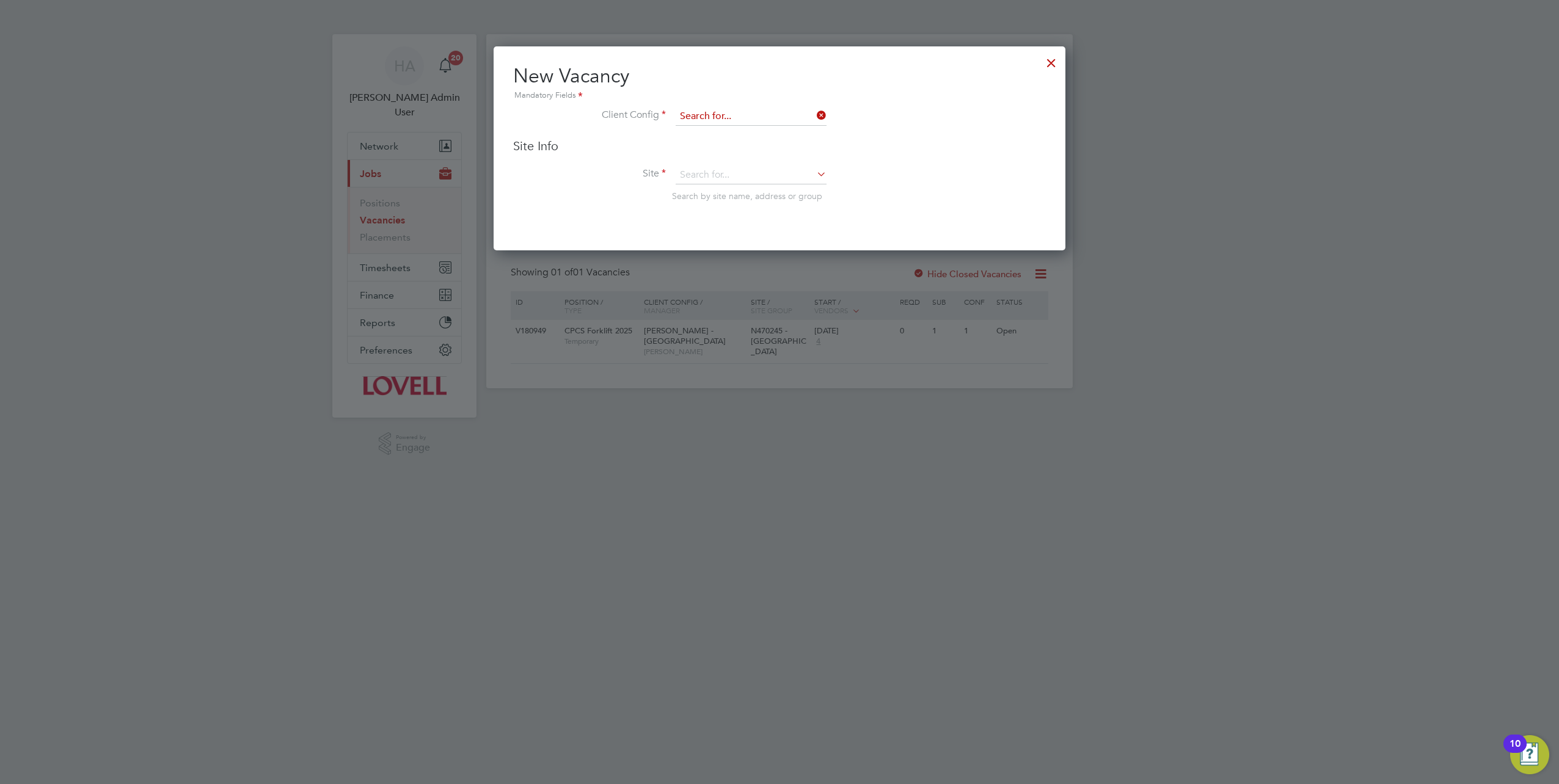
click at [751, 111] on input at bounding box center [751, 117] width 151 height 18
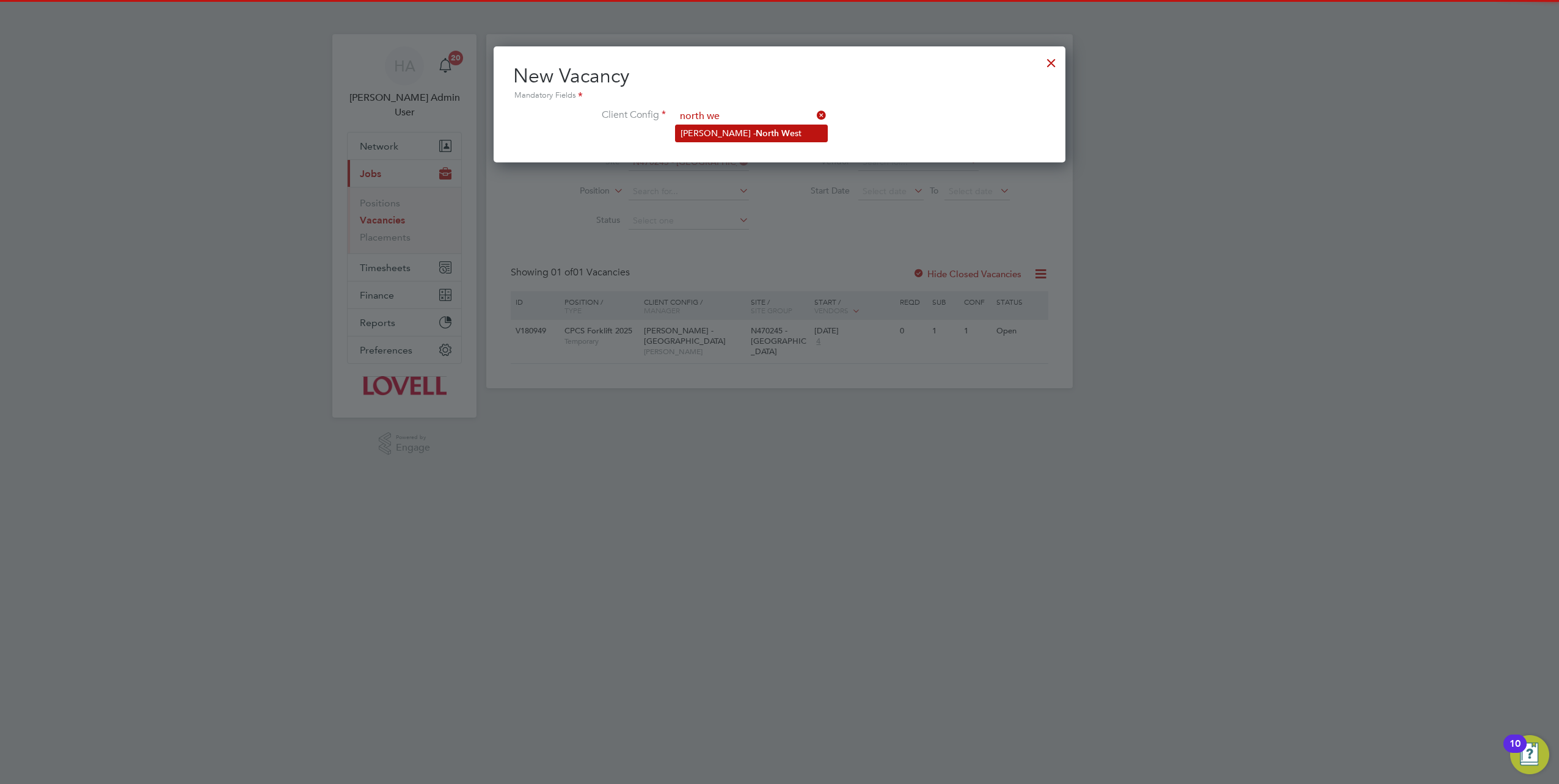
click at [756, 134] on b "North" at bounding box center [767, 133] width 23 height 10
type input "Lovell - North West"
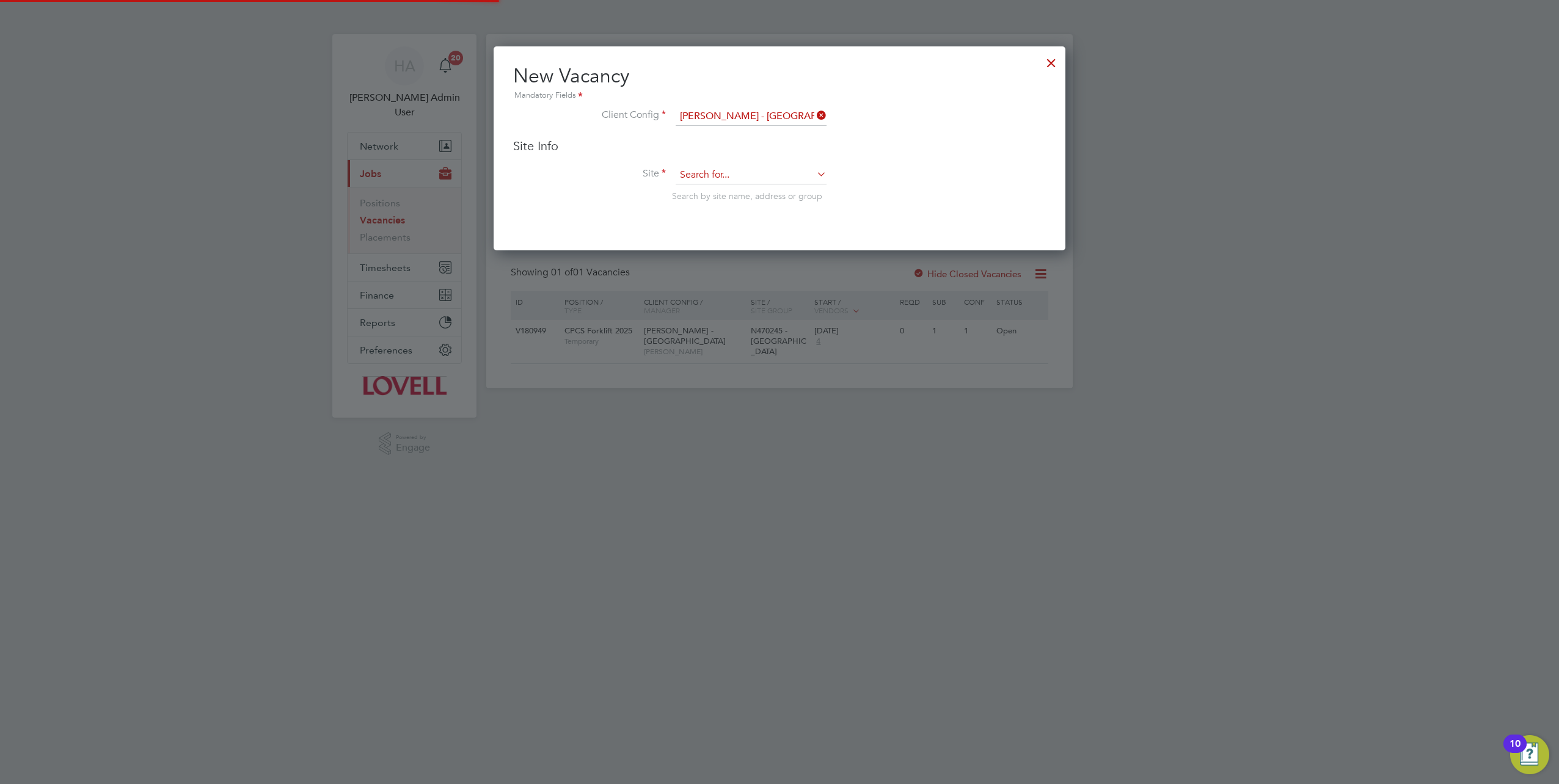
click at [723, 173] on input at bounding box center [751, 176] width 151 height 18
paste input "N470245"
click at [727, 195] on li "N470245 - Dock Yard North" at bounding box center [751, 191] width 152 height 17
type input "N470245 - Dock Yard North"
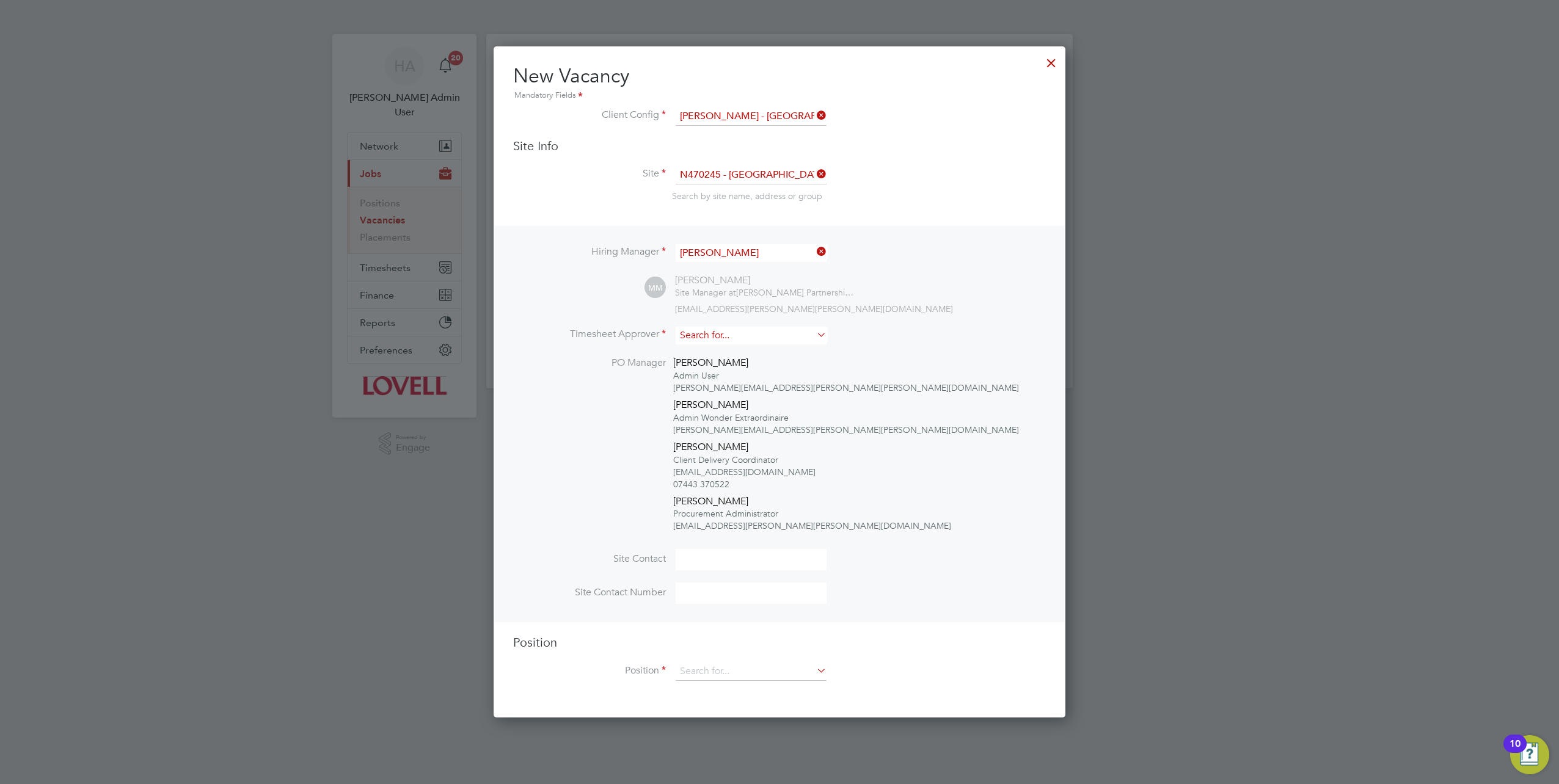
click at [734, 337] on input at bounding box center [751, 335] width 151 height 17
click at [716, 365] on li "M ark Mellor" at bounding box center [751, 368] width 152 height 17
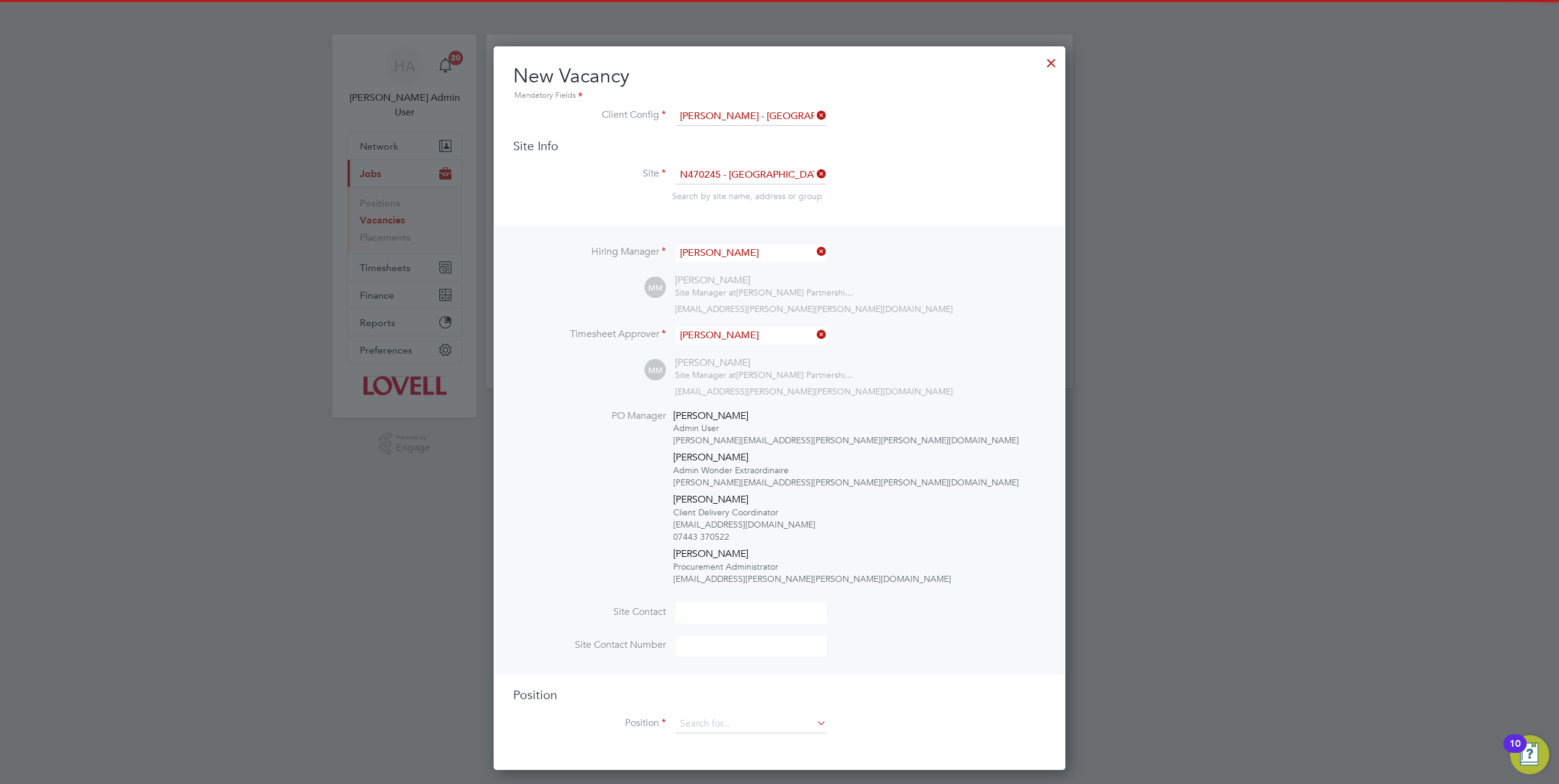
type input "Mark Mellor"
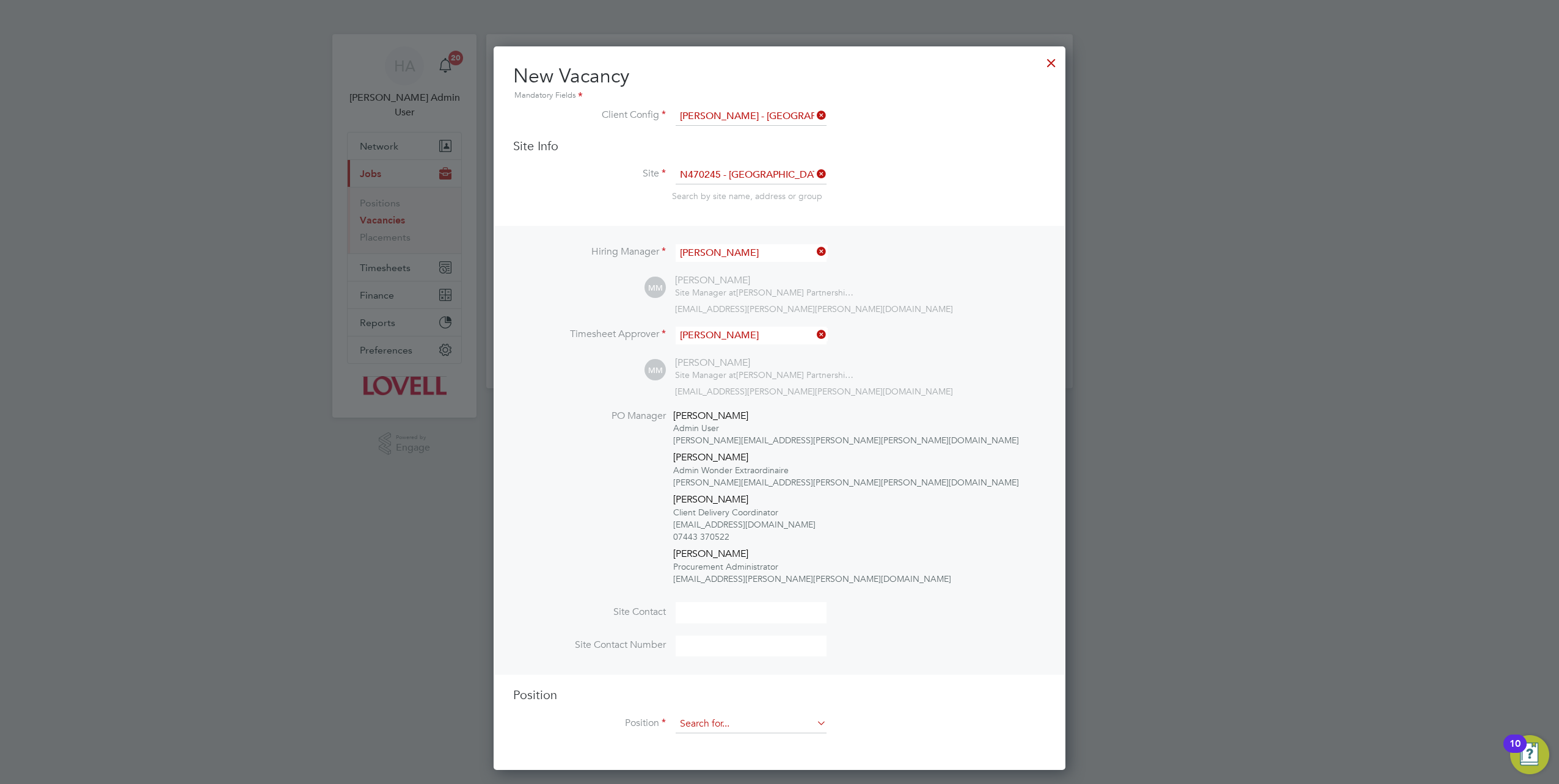
click at [718, 716] on input at bounding box center [751, 724] width 151 height 18
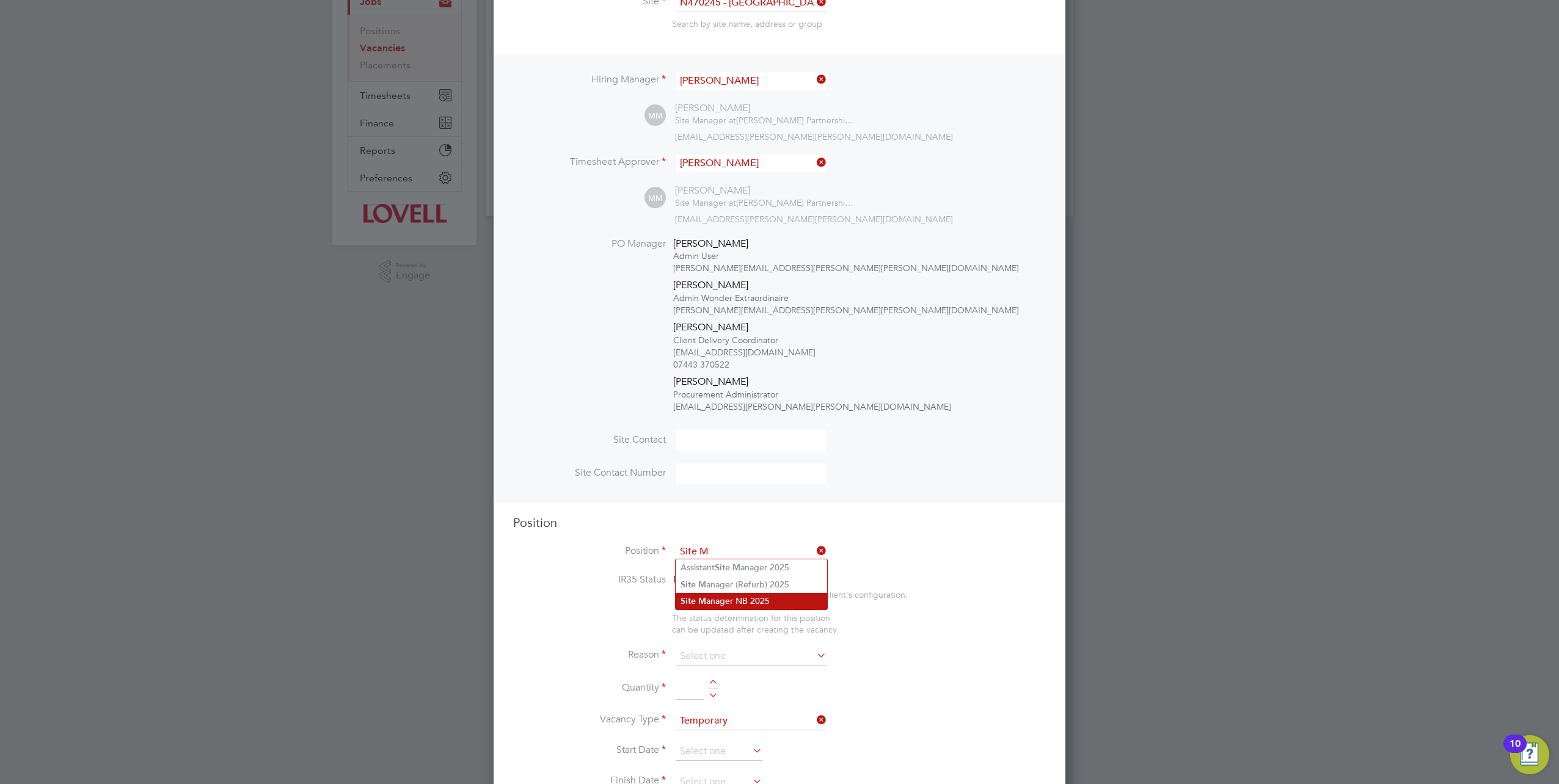
scroll to position [244, 0]
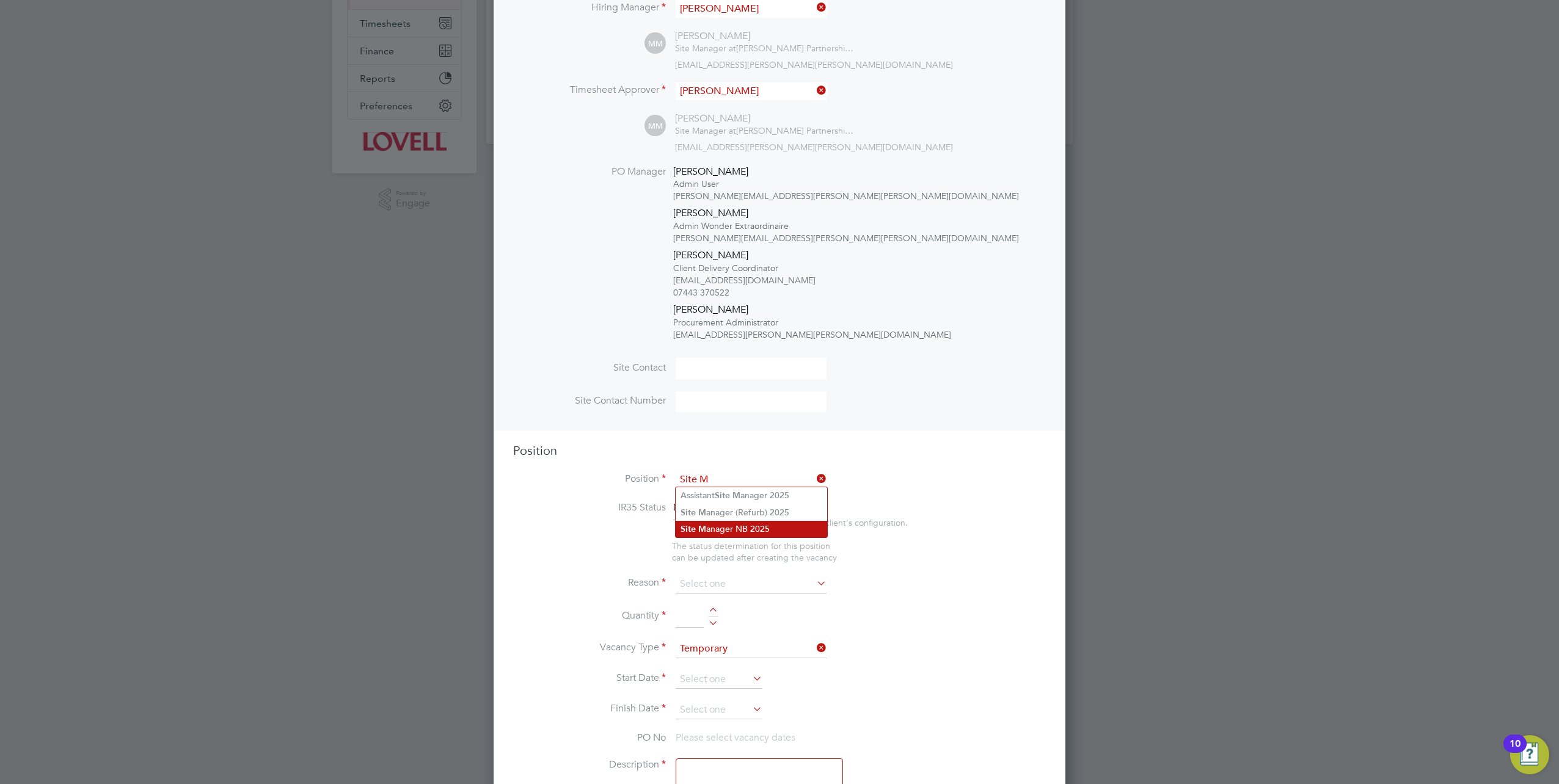
click at [723, 531] on li "Site M anager NB 2025" at bounding box center [751, 529] width 152 height 17
type input "Site Manager NB 2025"
type textarea "Experienced in supervision of new build housing projects. Full understanding of…"
click at [729, 582] on input at bounding box center [751, 584] width 151 height 18
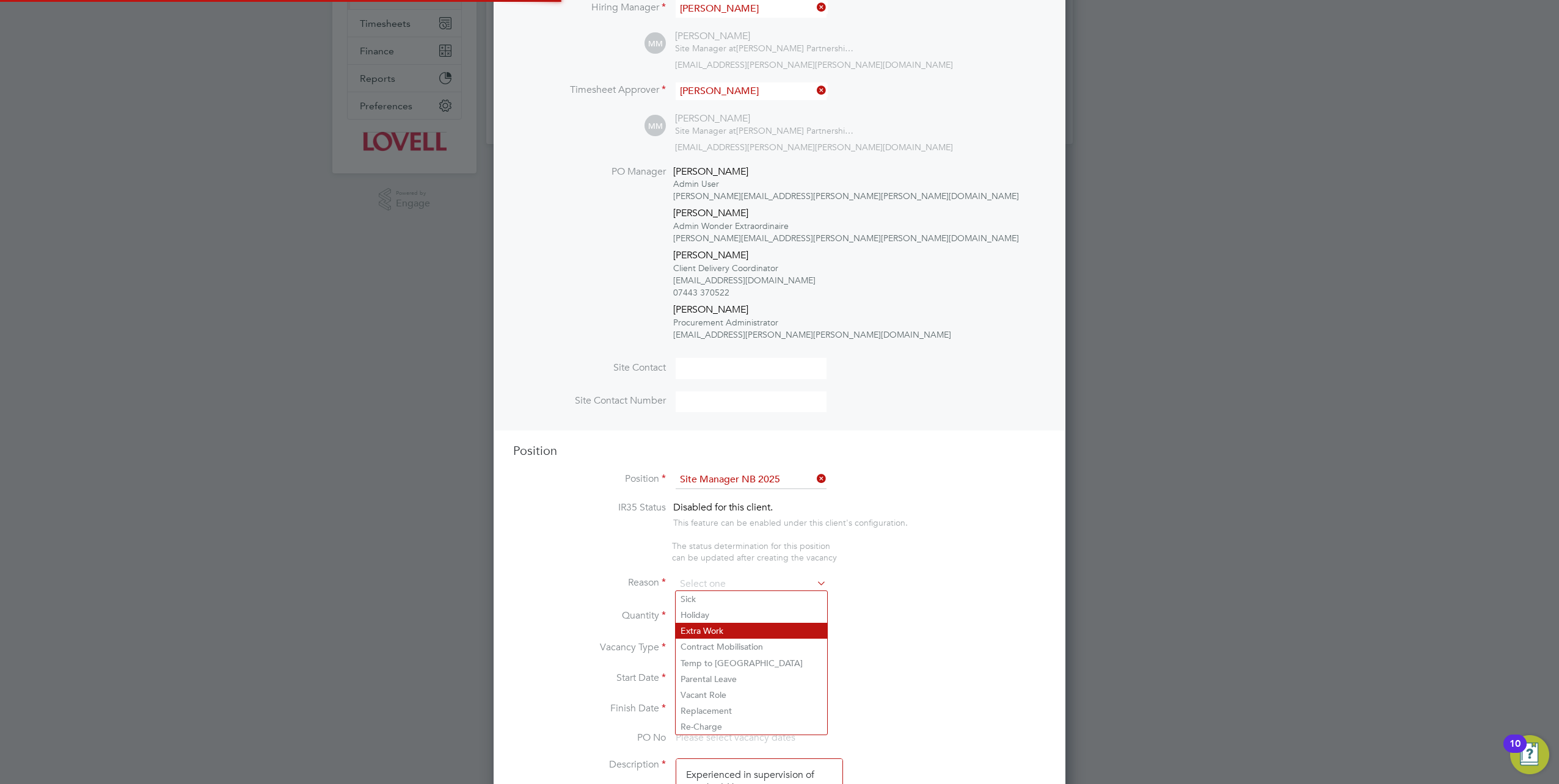
scroll to position [36, 64]
click at [725, 633] on li "Extra Work" at bounding box center [751, 630] width 152 height 16
type input "Extra Work"
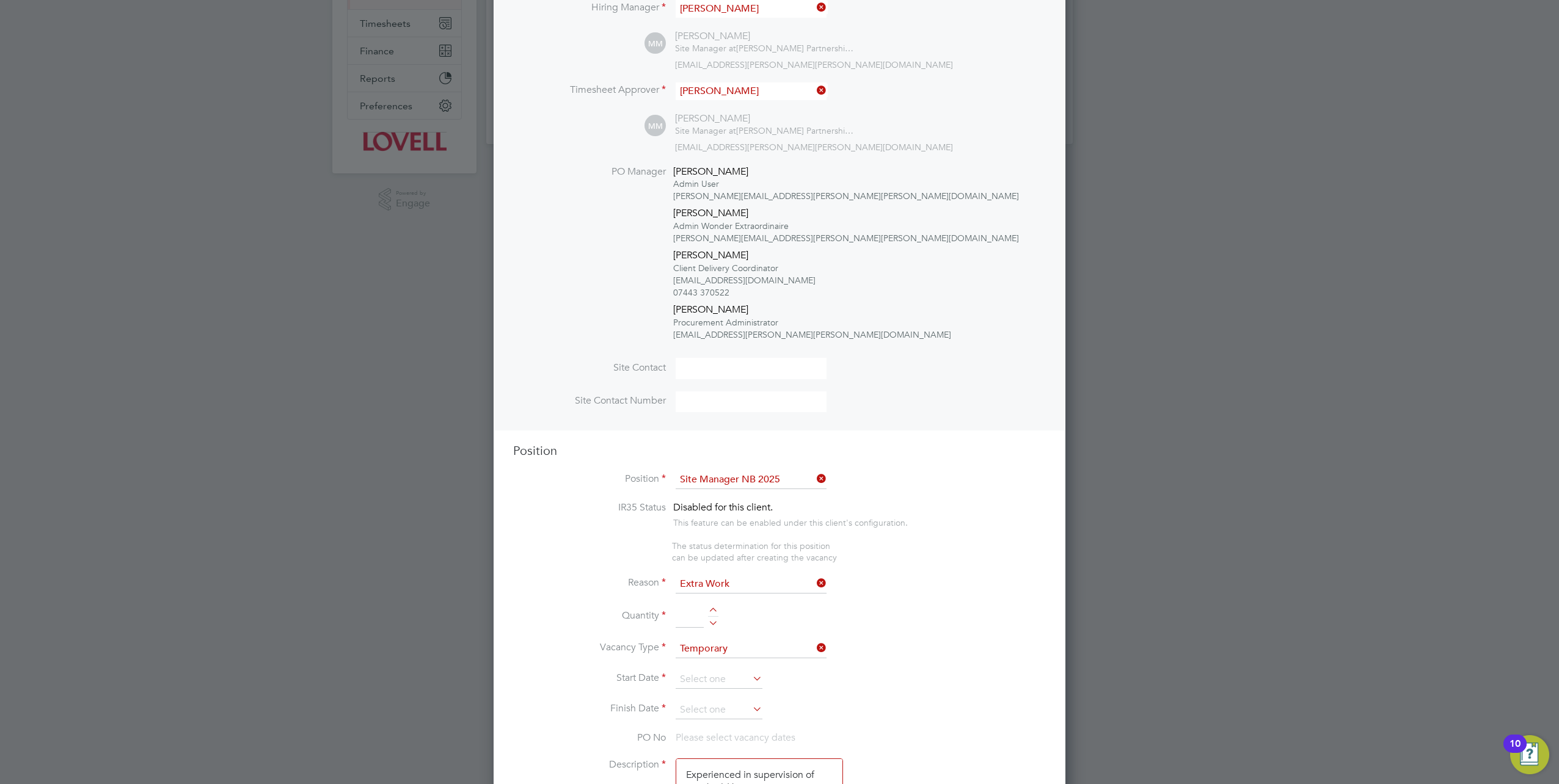
click at [693, 617] on input at bounding box center [689, 617] width 29 height 22
type input "1"
click at [732, 671] on input at bounding box center [719, 680] width 87 height 18
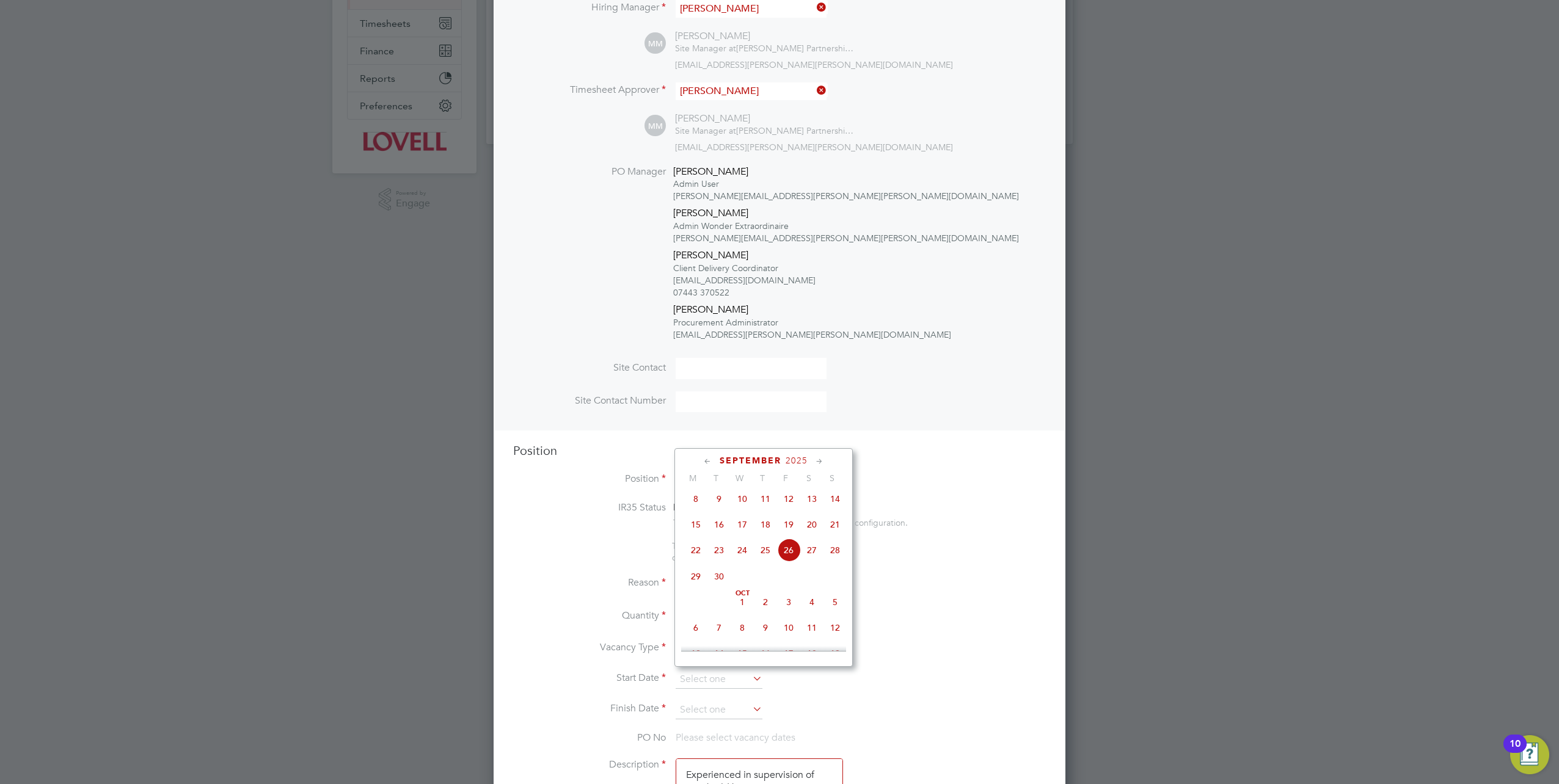
click at [787, 553] on span "26" at bounding box center [788, 549] width 23 height 23
type input "[DATE]"
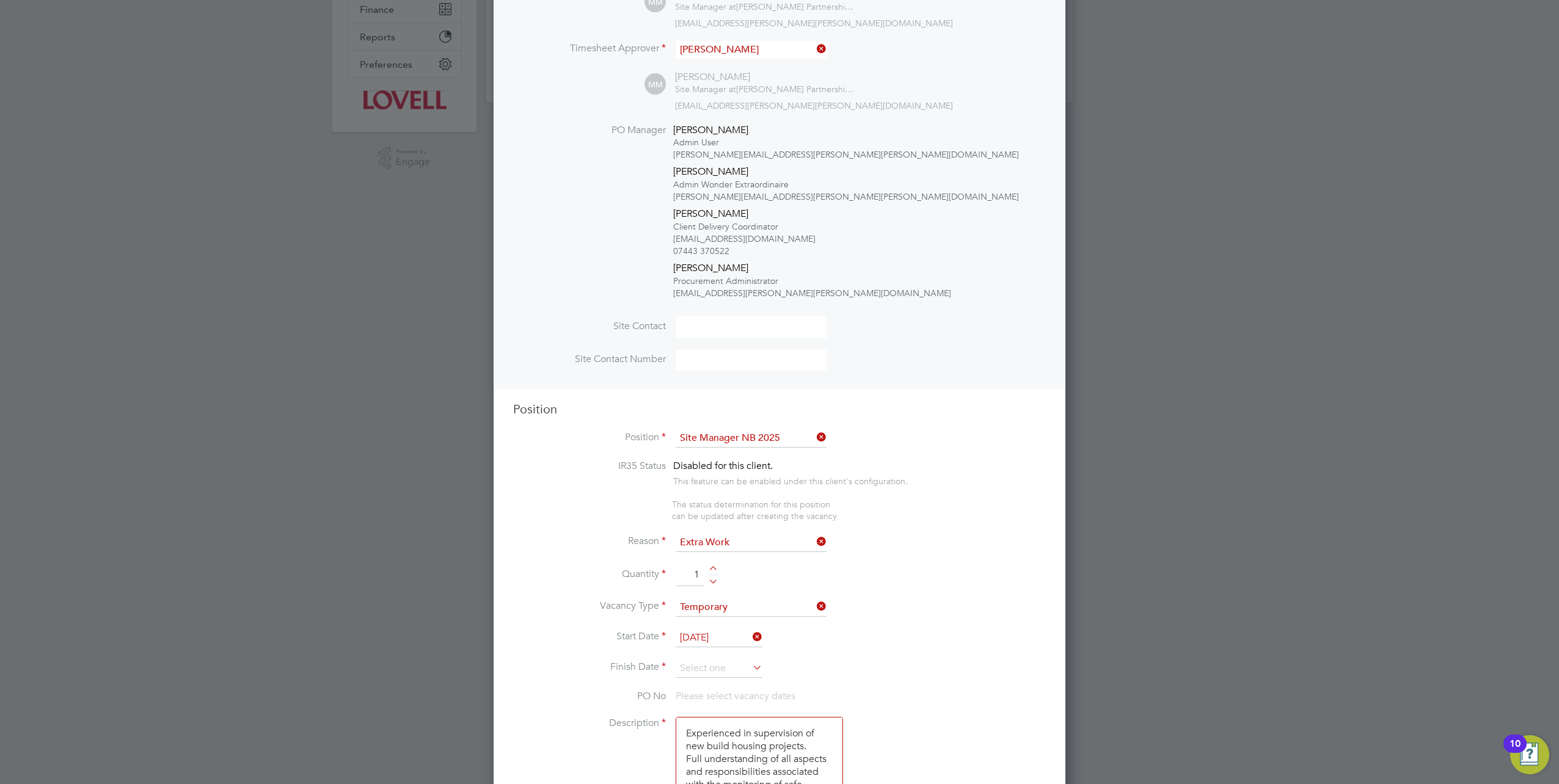
scroll to position [306, 0]
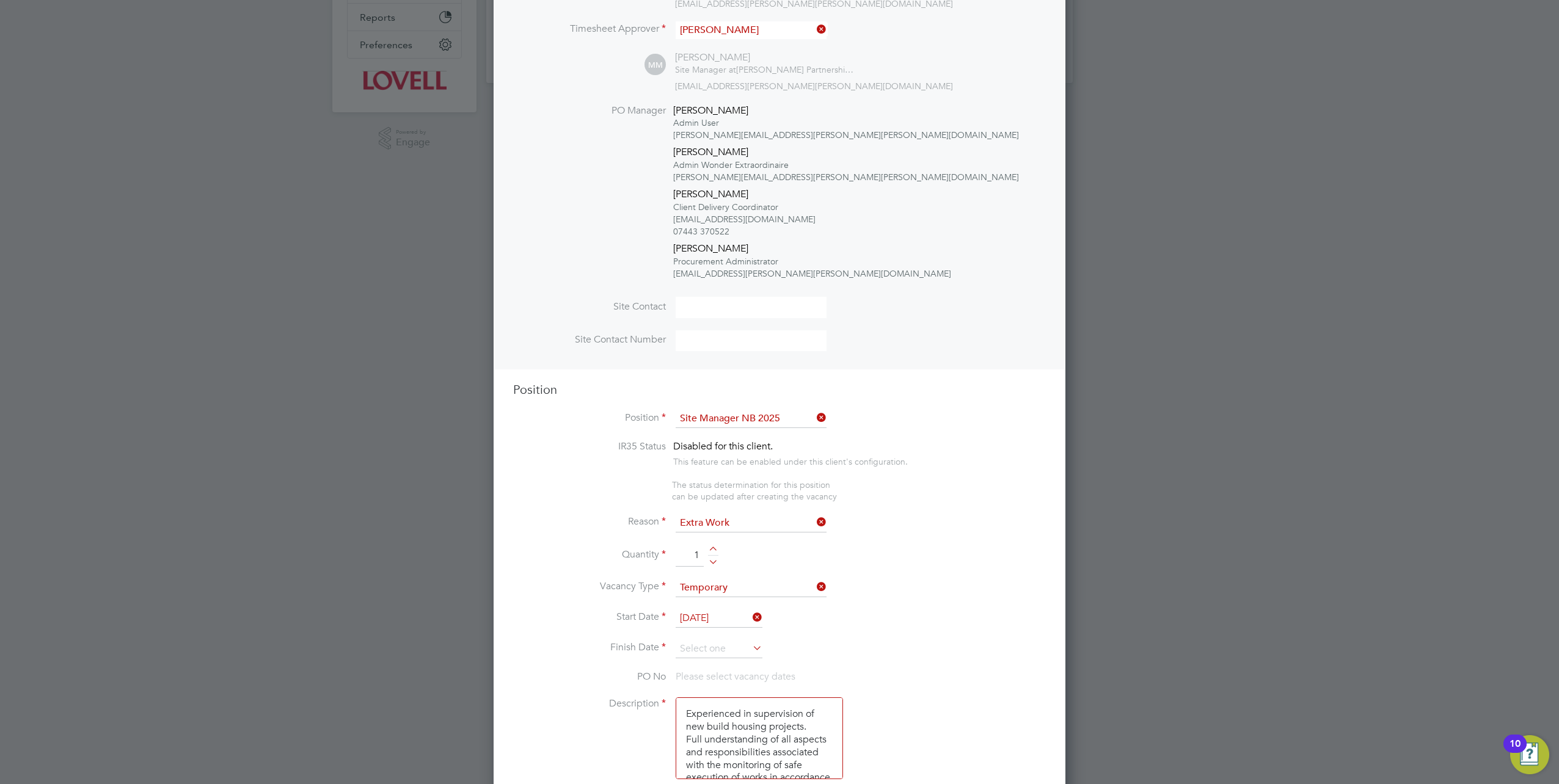
click at [730, 635] on li "Start Date 26 Sep 2025" at bounding box center [779, 624] width 533 height 30
click at [722, 642] on input at bounding box center [719, 650] width 87 height 18
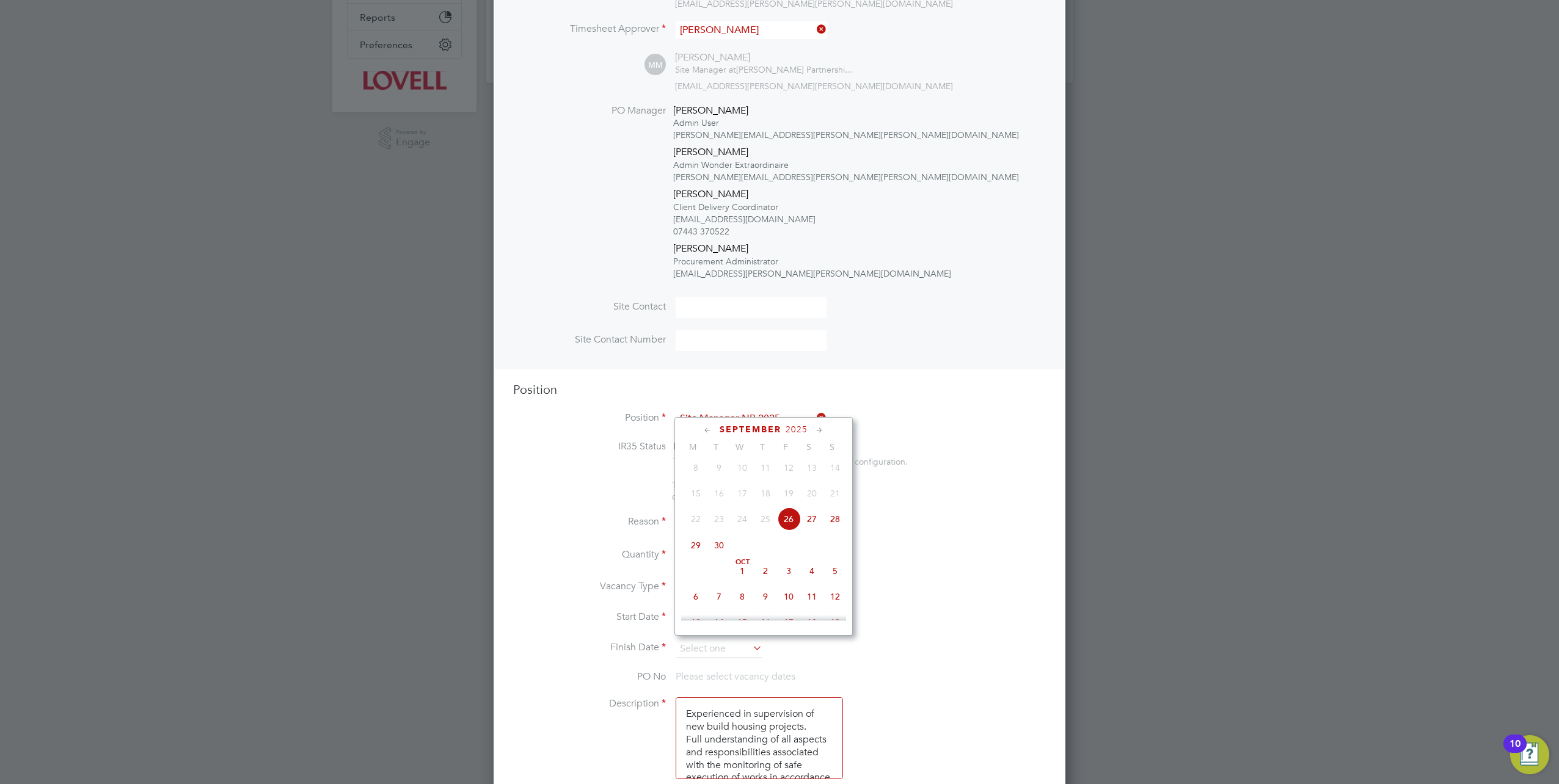
click at [789, 531] on span "26" at bounding box center [788, 519] width 23 height 23
type input "[DATE]"
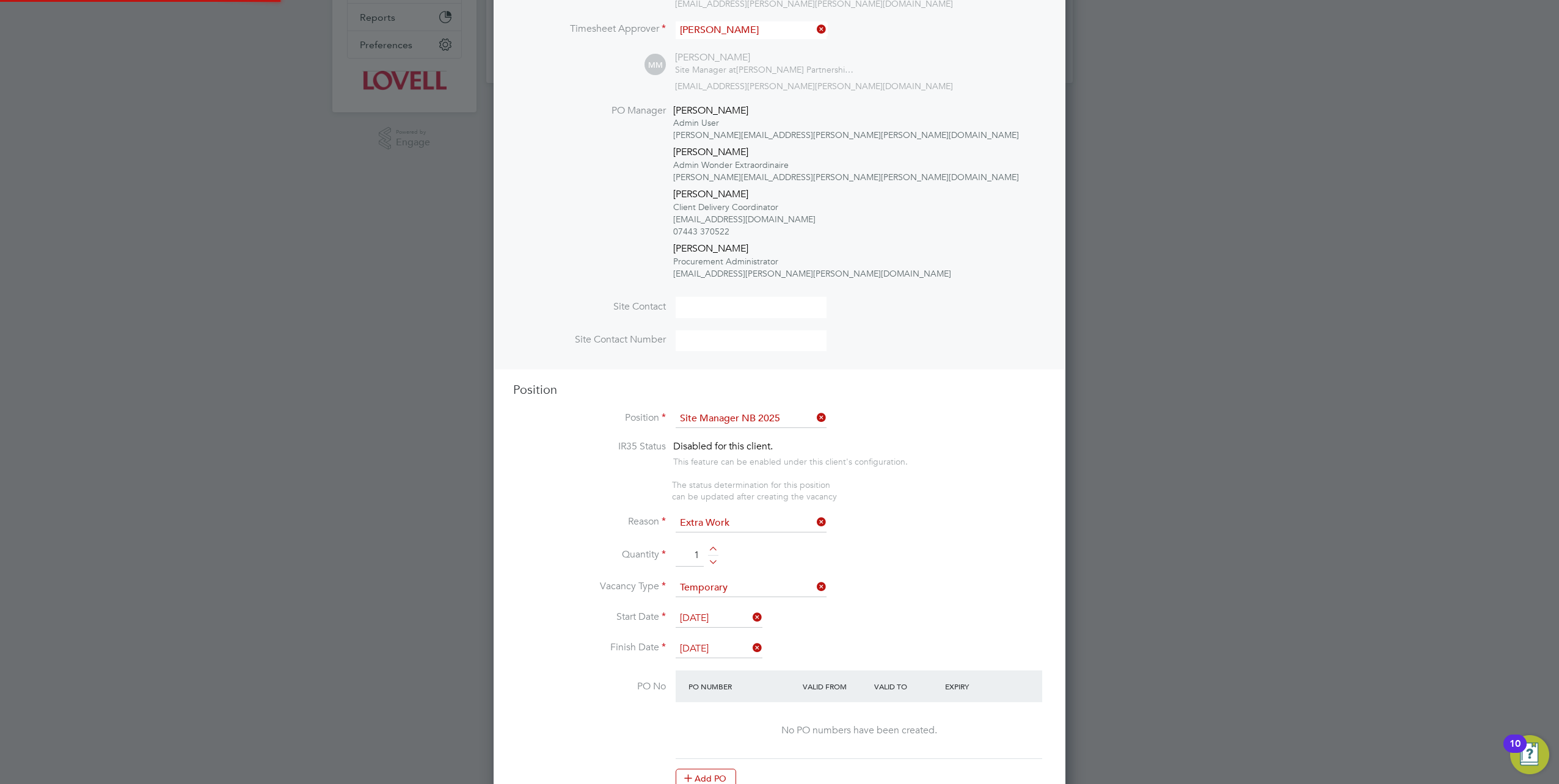
scroll to position [0, 0]
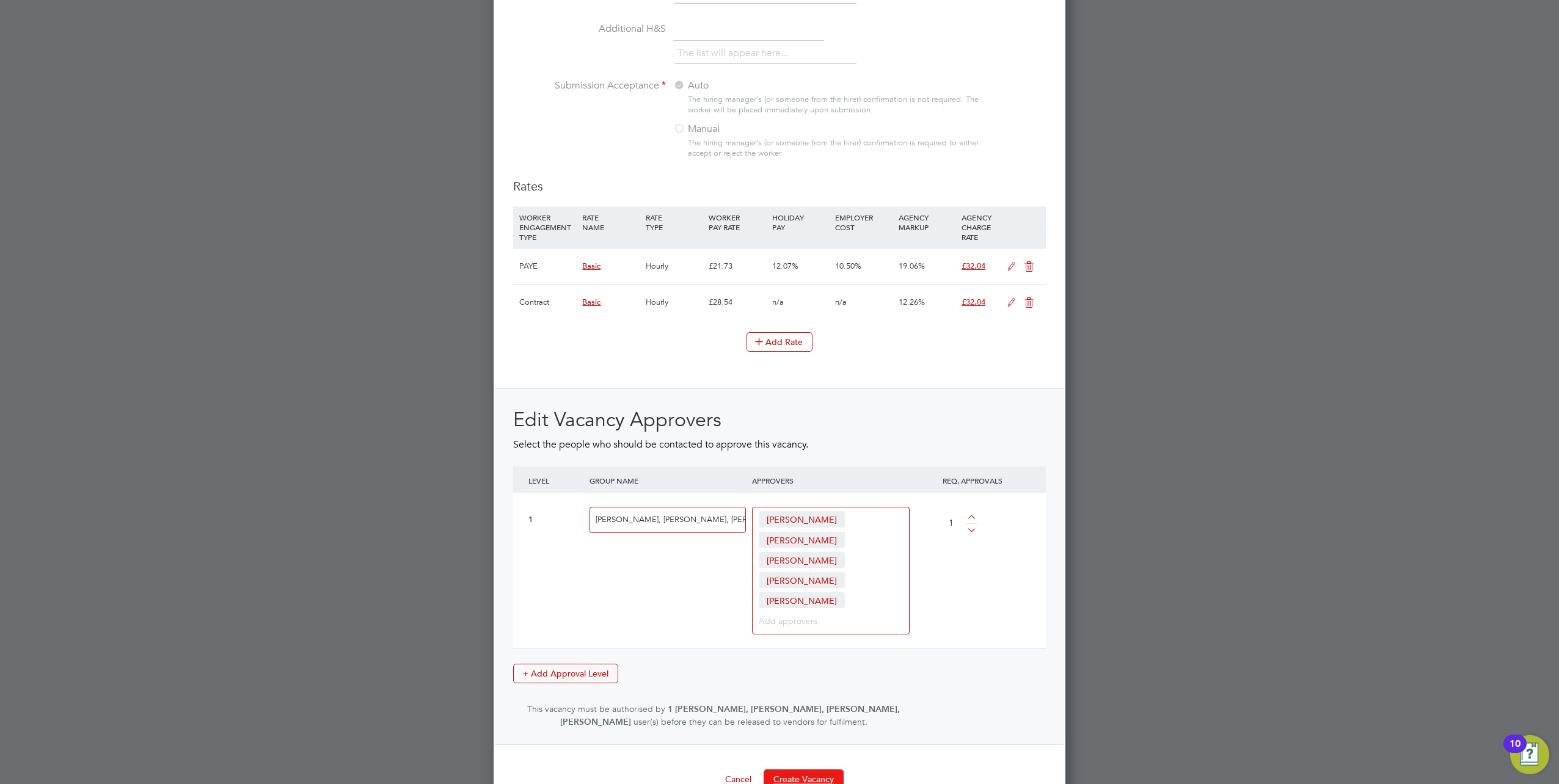
click at [805, 769] on button "Create Vacancy" at bounding box center [803, 778] width 80 height 19
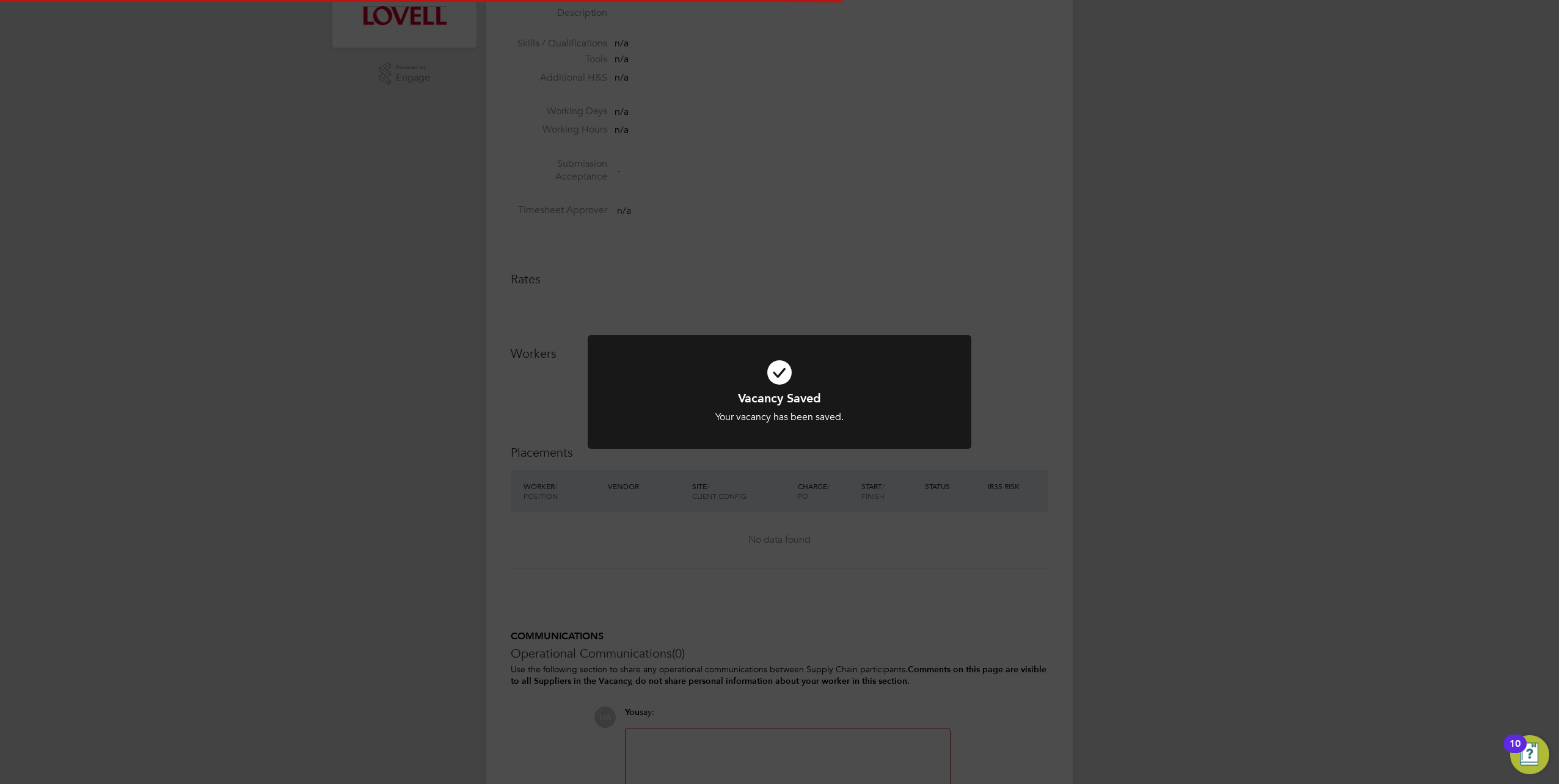
click at [1117, 199] on div "Vacancy Saved Your vacancy has been saved. Cancel Okay" at bounding box center [780, 392] width 1559 height 784
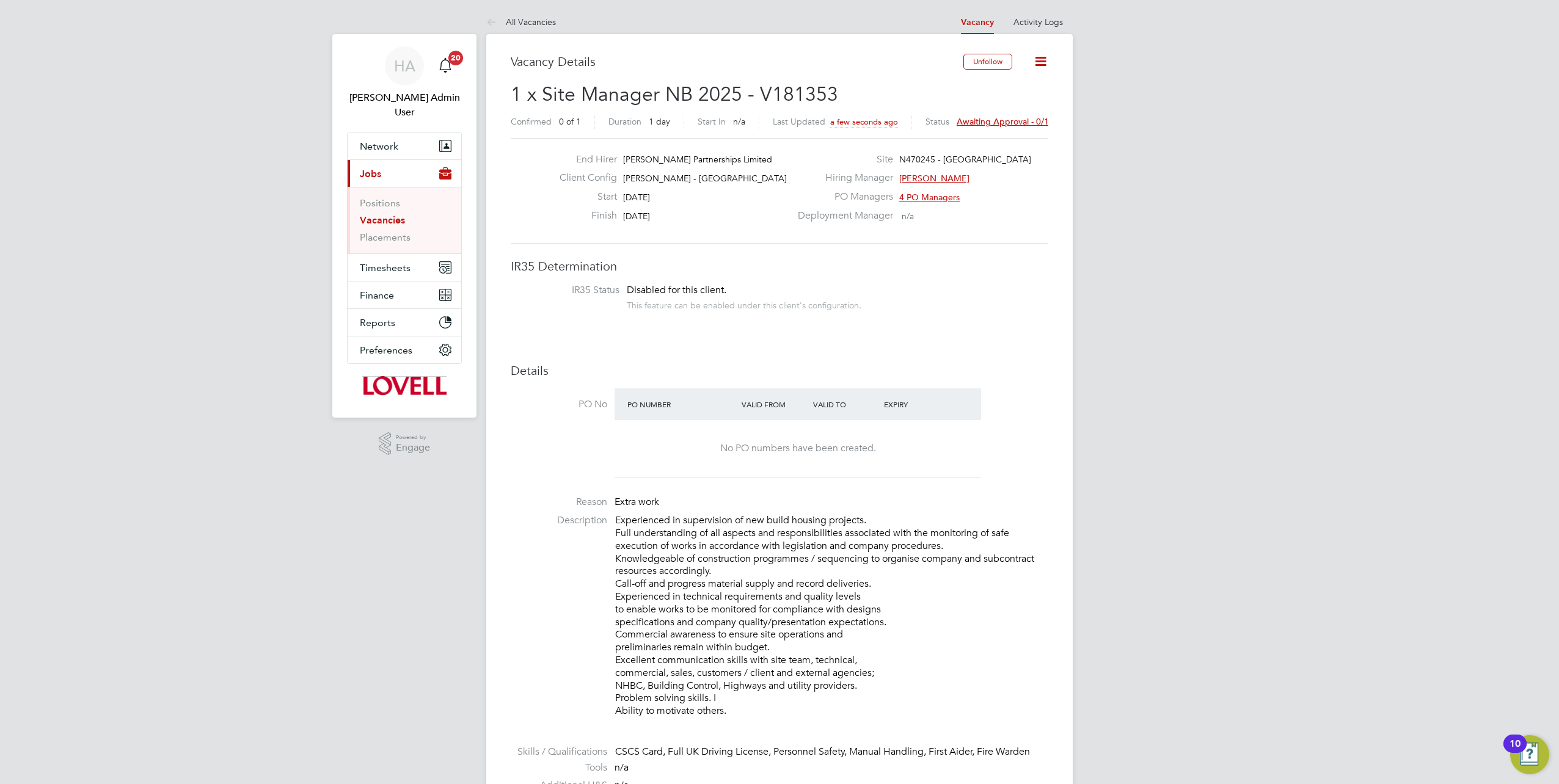
click at [1013, 118] on span "Awaiting approval - 0/1" at bounding box center [1002, 121] width 92 height 11
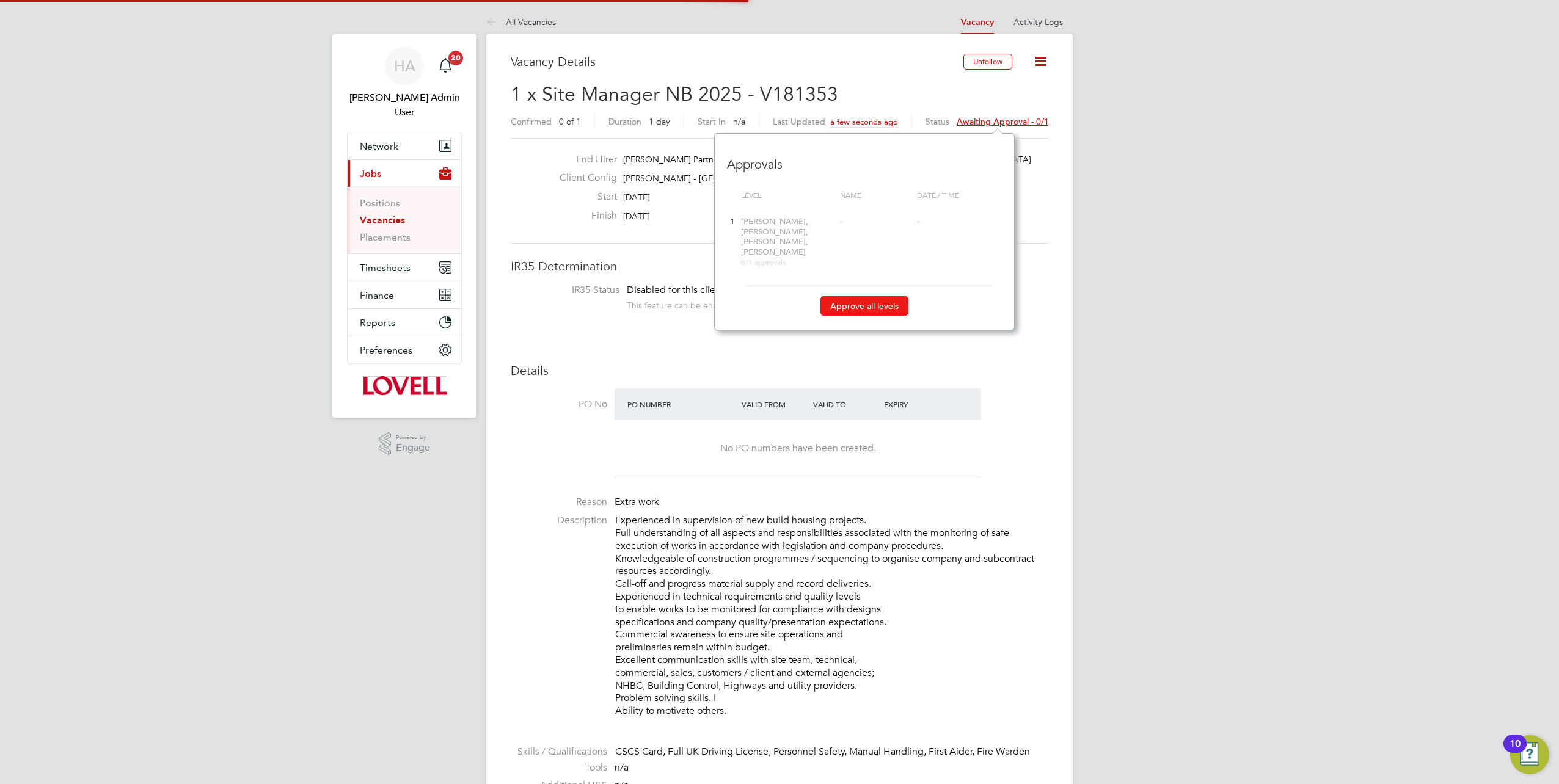
click at [872, 304] on button "Approve all levels" at bounding box center [864, 306] width 88 height 19
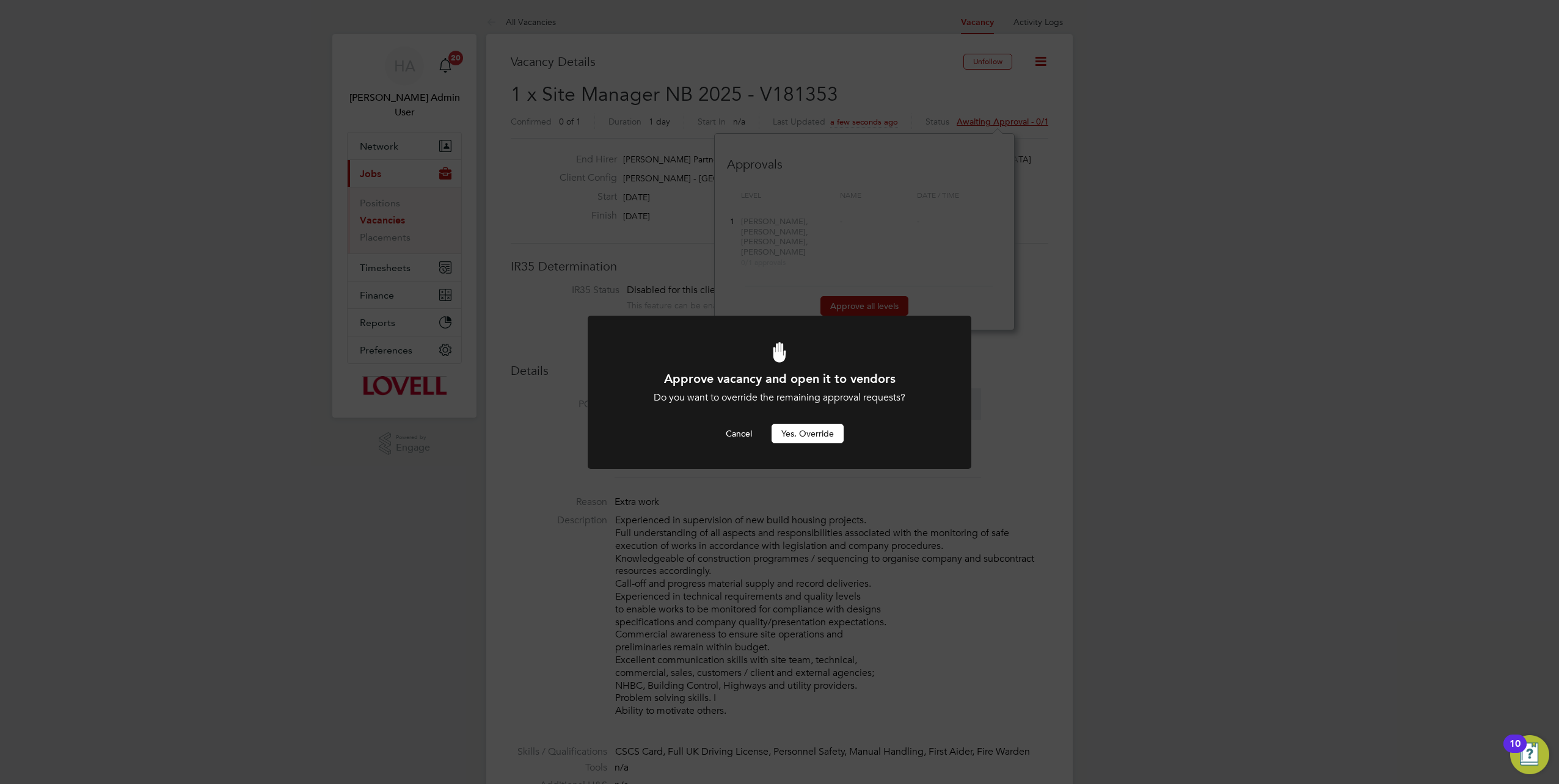
click at [796, 432] on button "Yes, Override" at bounding box center [807, 433] width 72 height 19
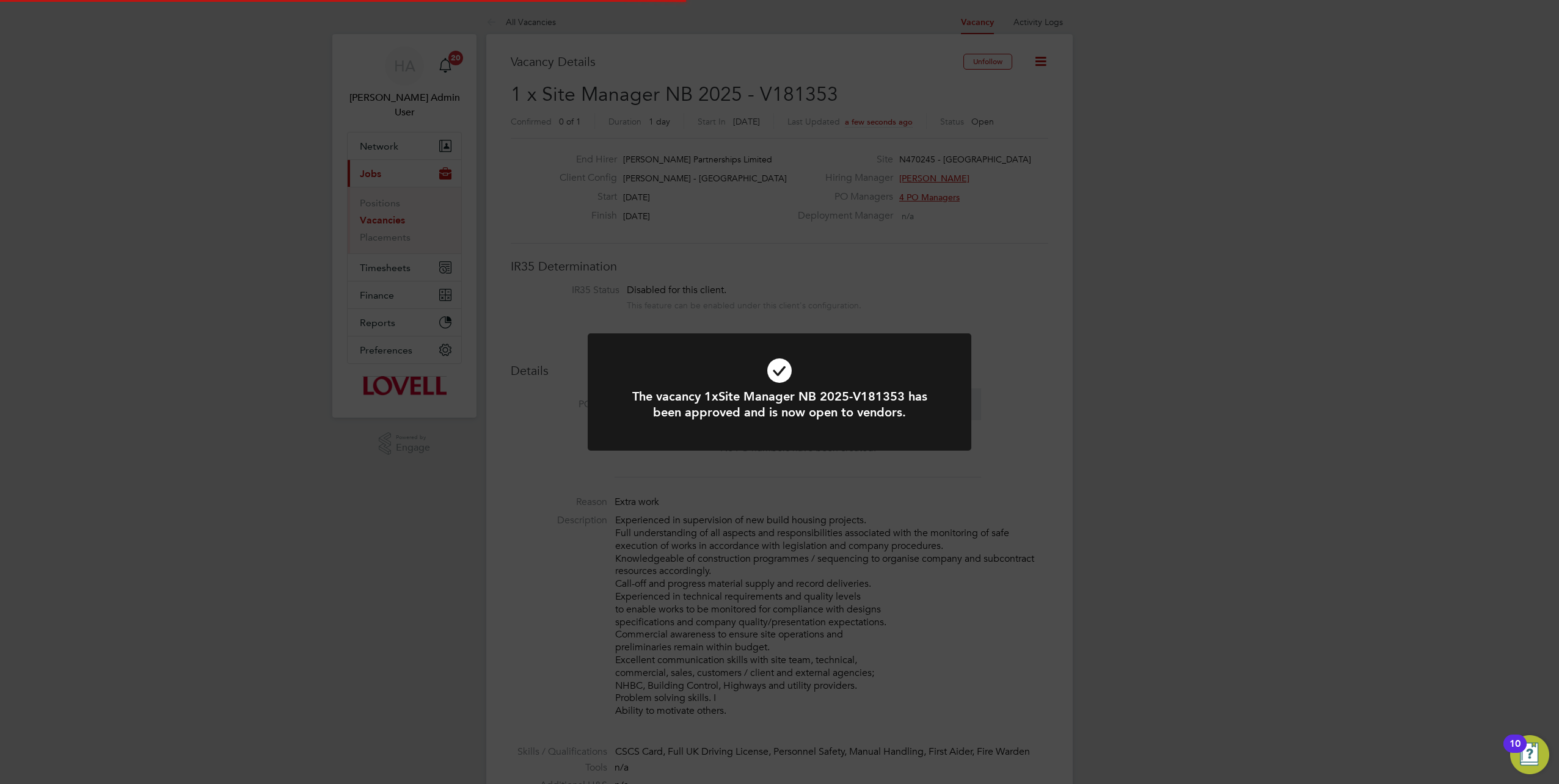
click at [848, 94] on div "The vacancy 1xSite Manager NB 2025-V181353 has been approved and is now open to…" at bounding box center [780, 392] width 1559 height 784
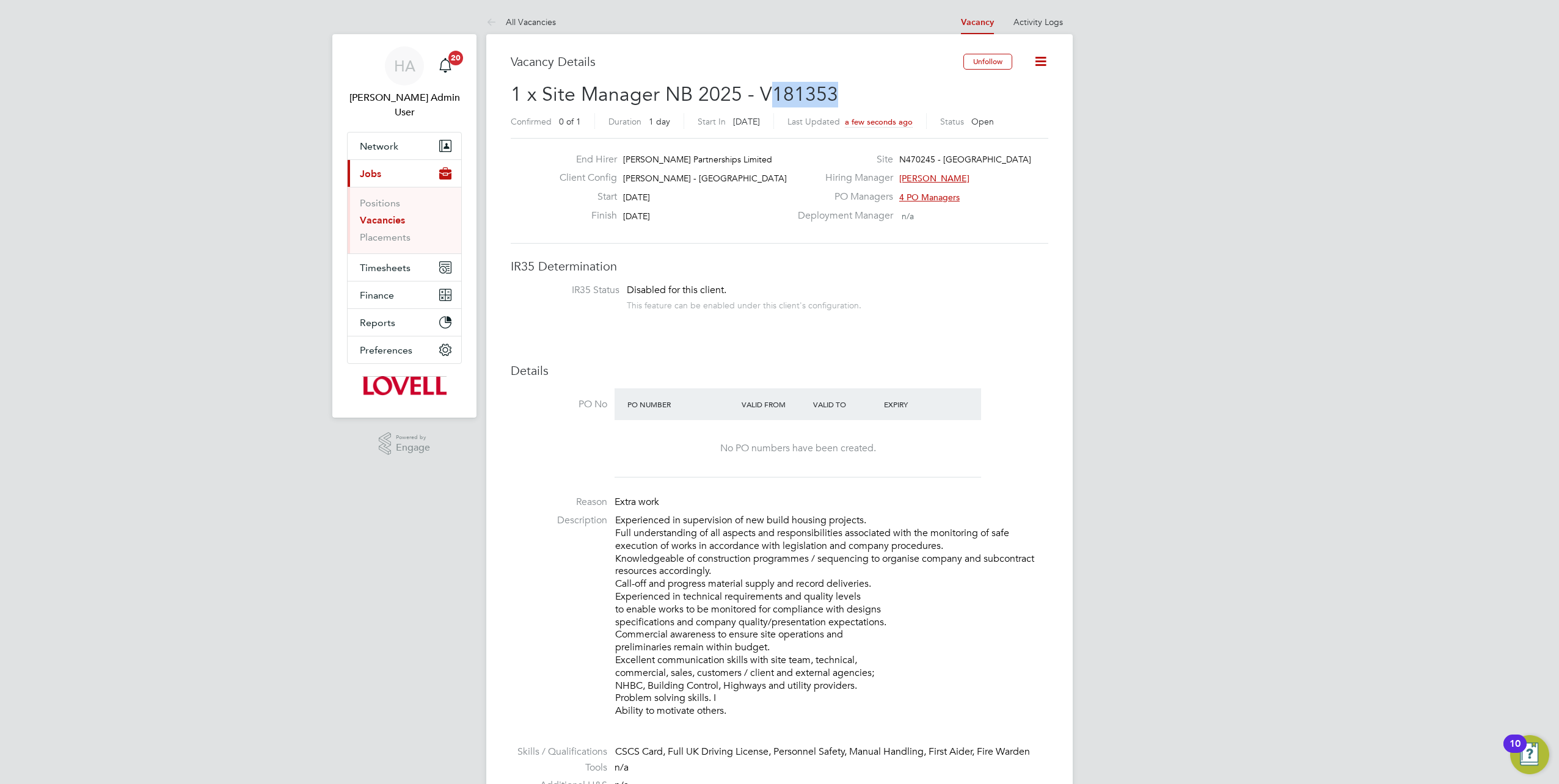
drag, startPoint x: 848, startPoint y: 93, endPoint x: 768, endPoint y: 97, distance: 80.1
click at [768, 97] on h2 "1 x Site Manager NB 2025 - V181353 Confirmed 0 of 1 Duration 1 day Start In Tod…" at bounding box center [780, 108] width 537 height 52
copy span "181353"
drag, startPoint x: 382, startPoint y: 206, endPoint x: 406, endPoint y: 201, distance: 24.5
click at [382, 214] on link "Vacancies" at bounding box center [382, 220] width 45 height 12
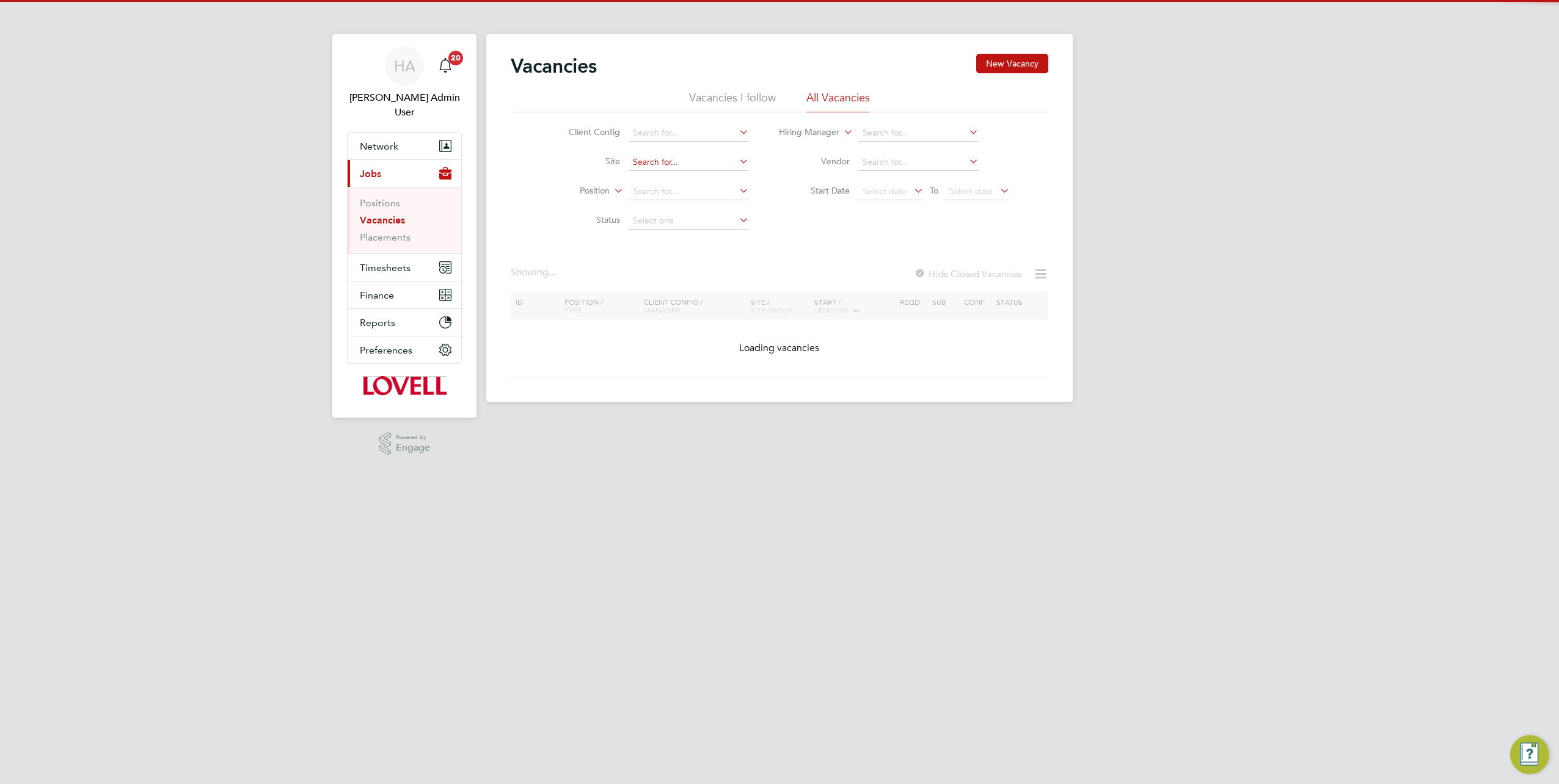
click at [654, 155] on input at bounding box center [688, 162] width 121 height 17
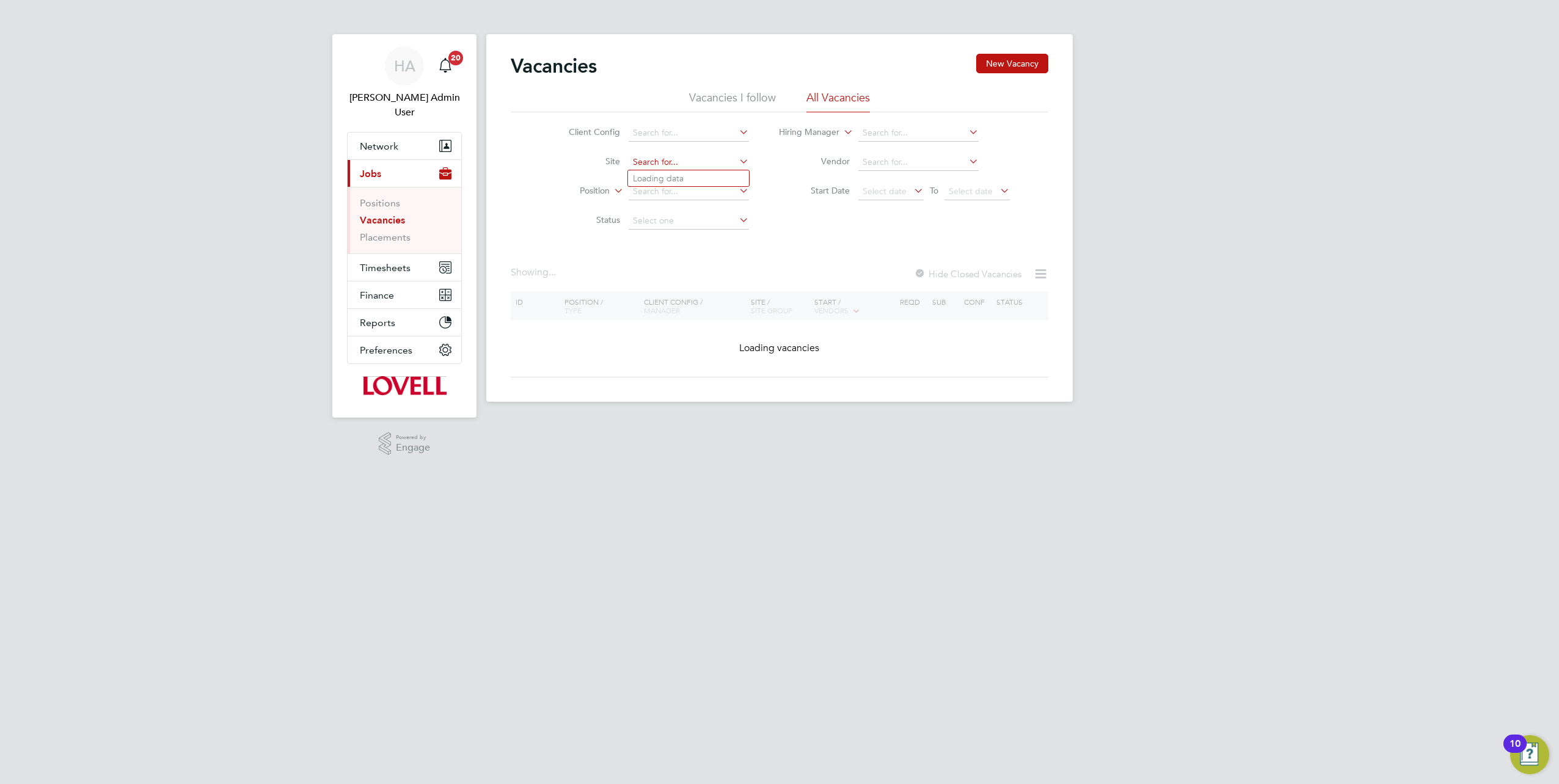
paste input "B490100"
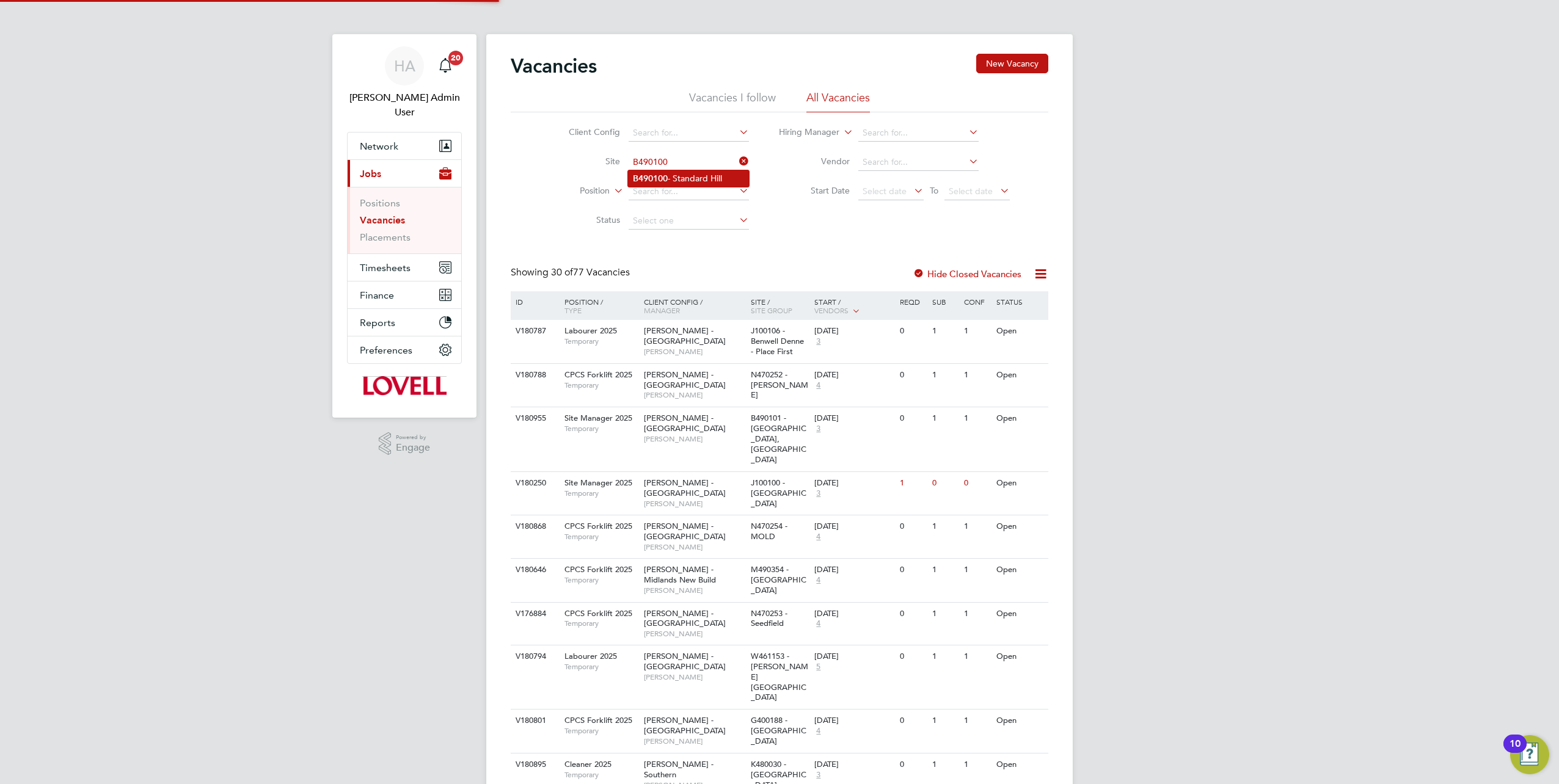
click at [695, 182] on li "B490100 - Standard Hill" at bounding box center [687, 179] width 121 height 17
type input "B490100 - Standard Hill"
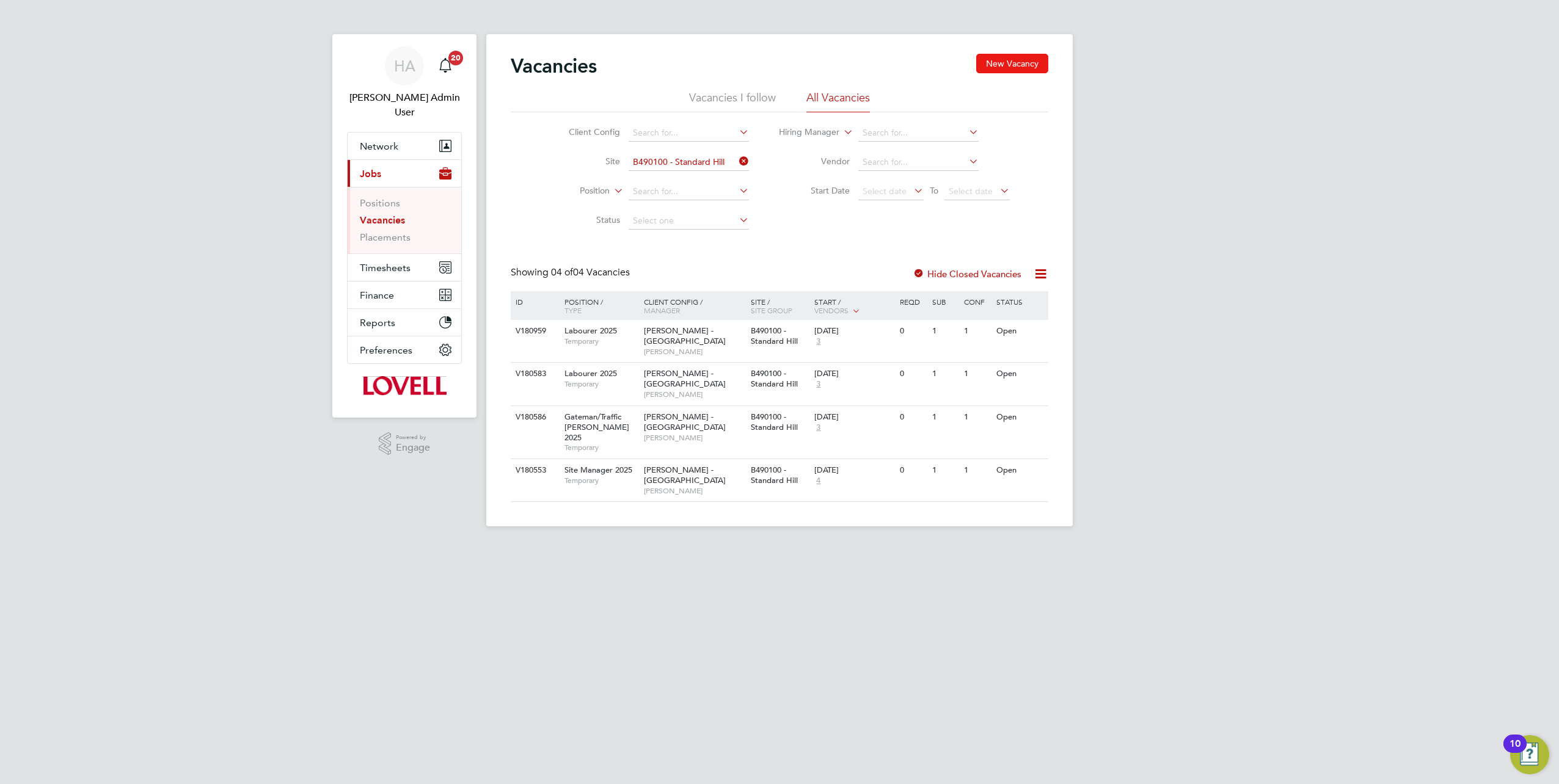
click at [999, 64] on button "New Vacancy" at bounding box center [1012, 63] width 72 height 19
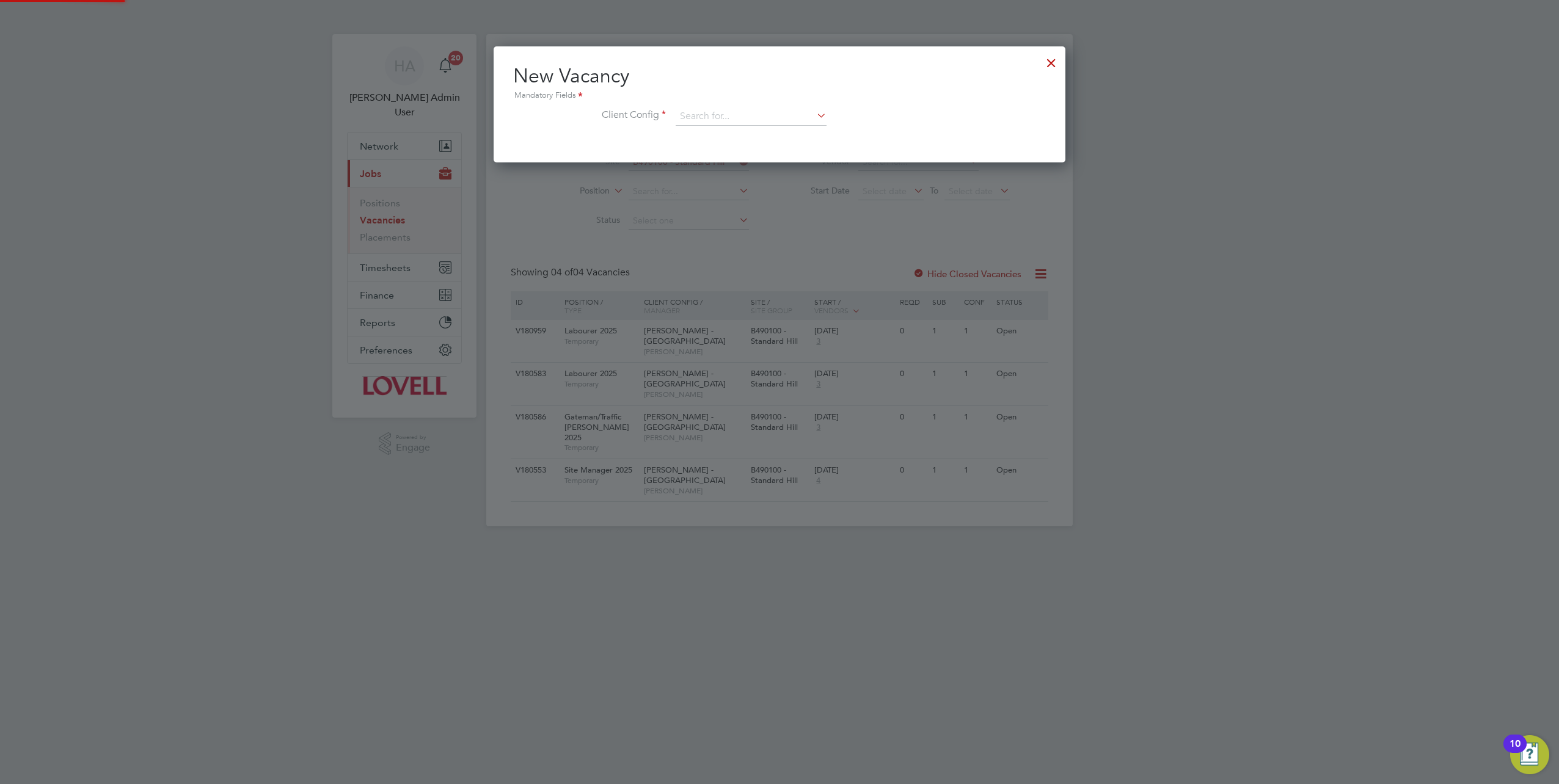
scroll to position [115, 572]
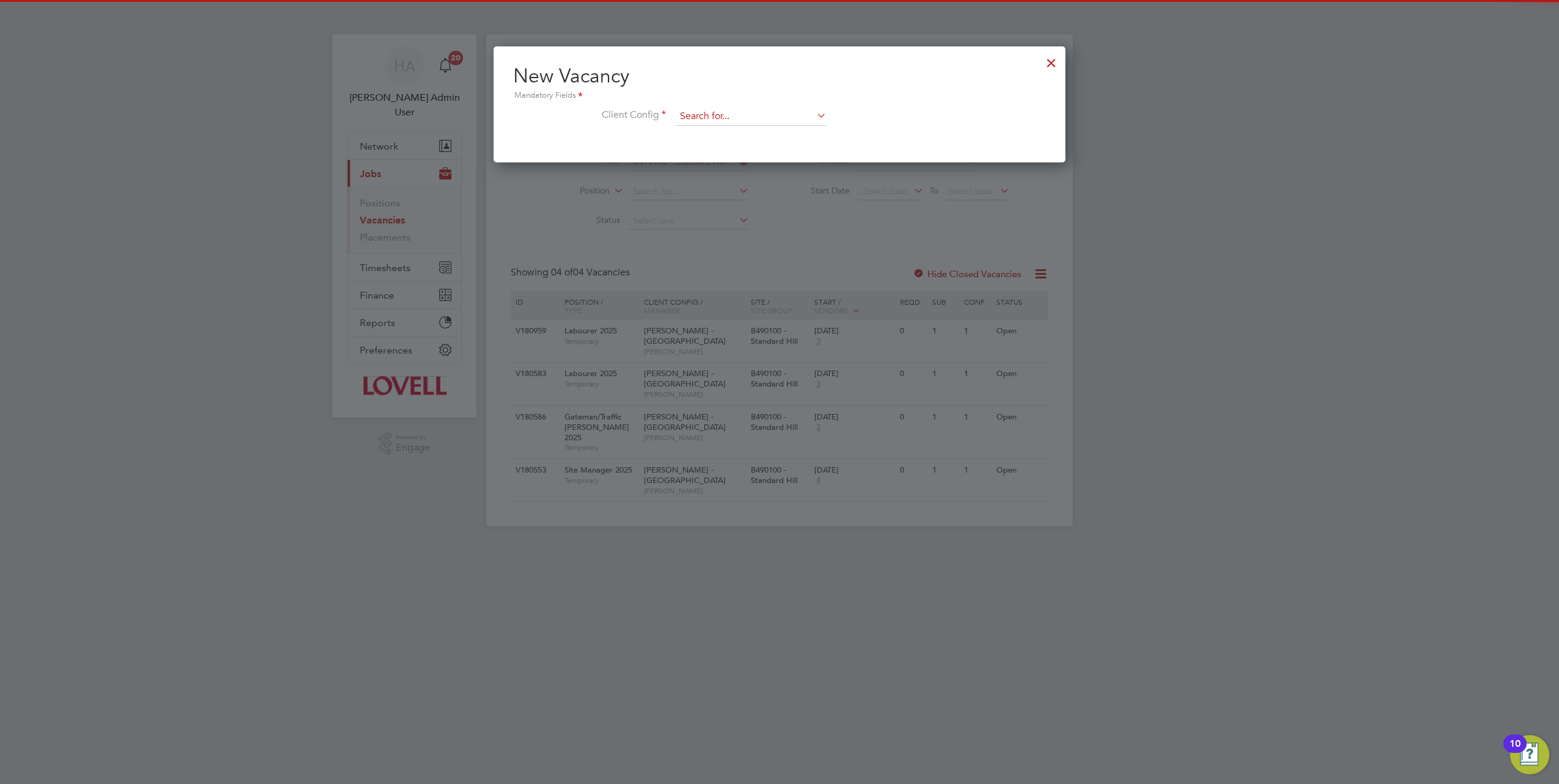
click at [699, 124] on div "Vacancies New Vacancy Vacancies I follow All Vacancies Client Config Site B4901…" at bounding box center [779, 280] width 586 height 492
click at [756, 145] on b "East" at bounding box center [764, 149] width 17 height 10
type input "Lovell - East Midlands"
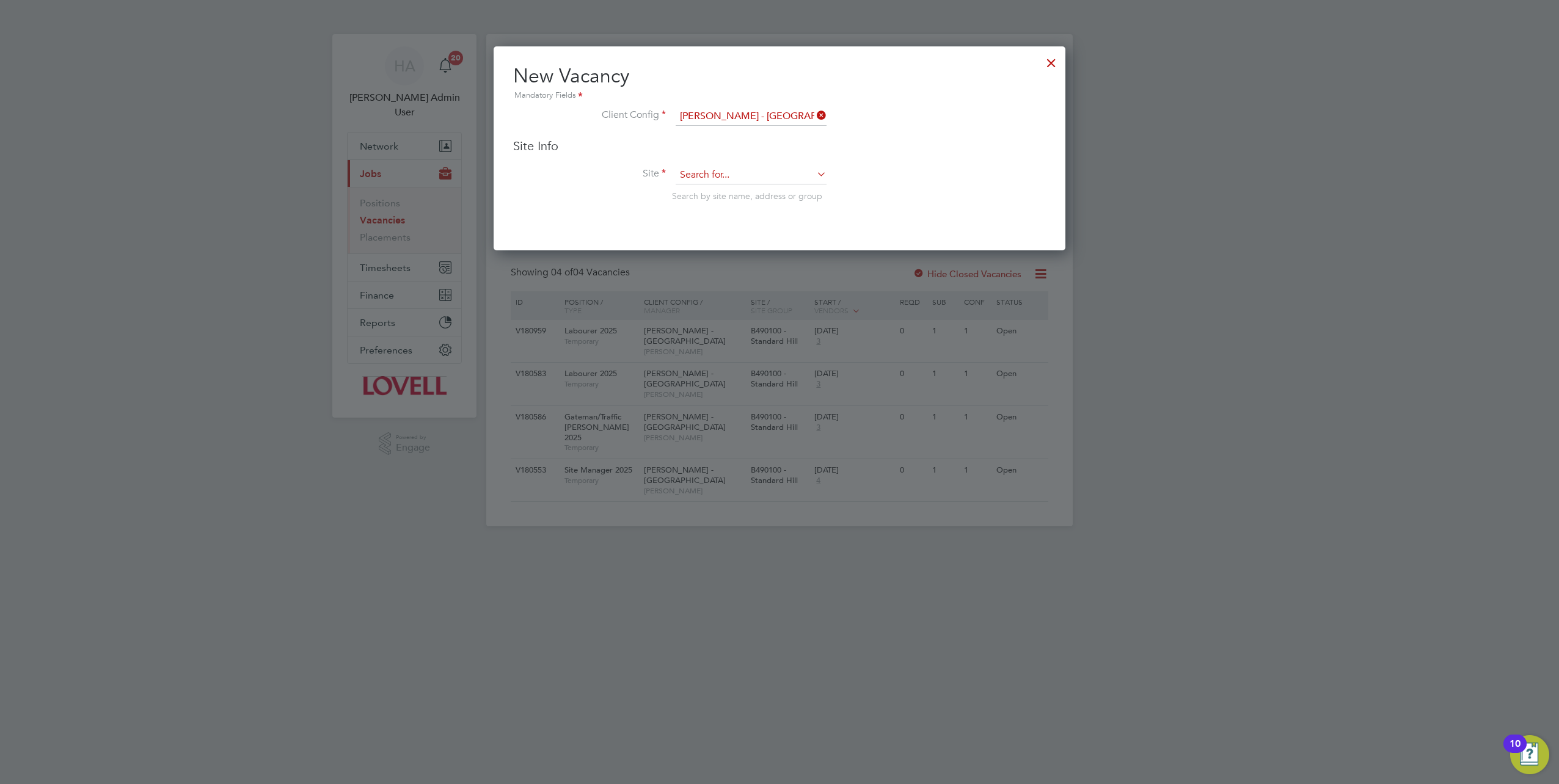
click at [708, 176] on input at bounding box center [751, 176] width 151 height 18
paste input "B490100"
click at [718, 194] on li "B490100 - Standard Hill" at bounding box center [751, 191] width 152 height 17
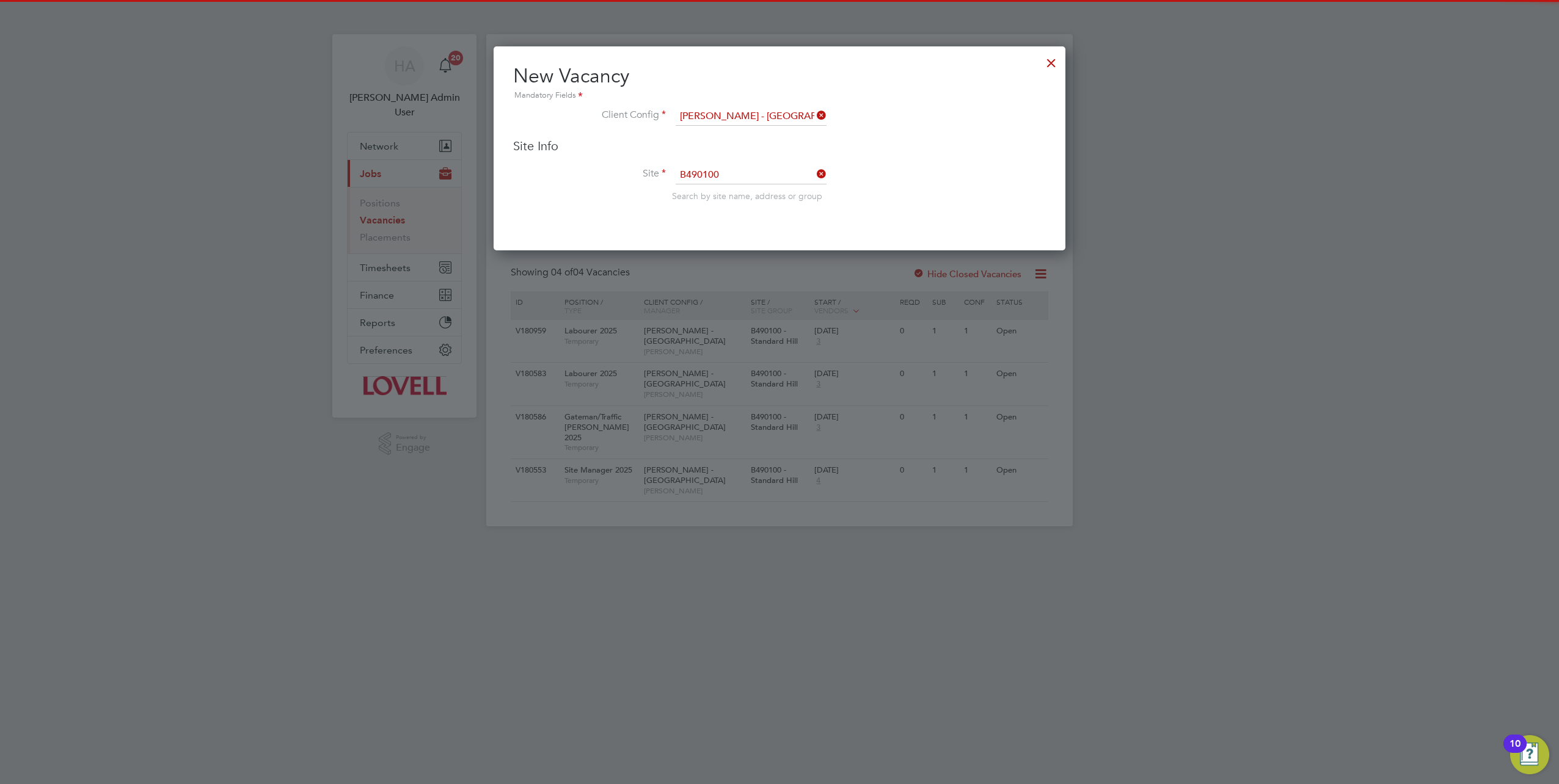
type input "B490100 - Standard Hill"
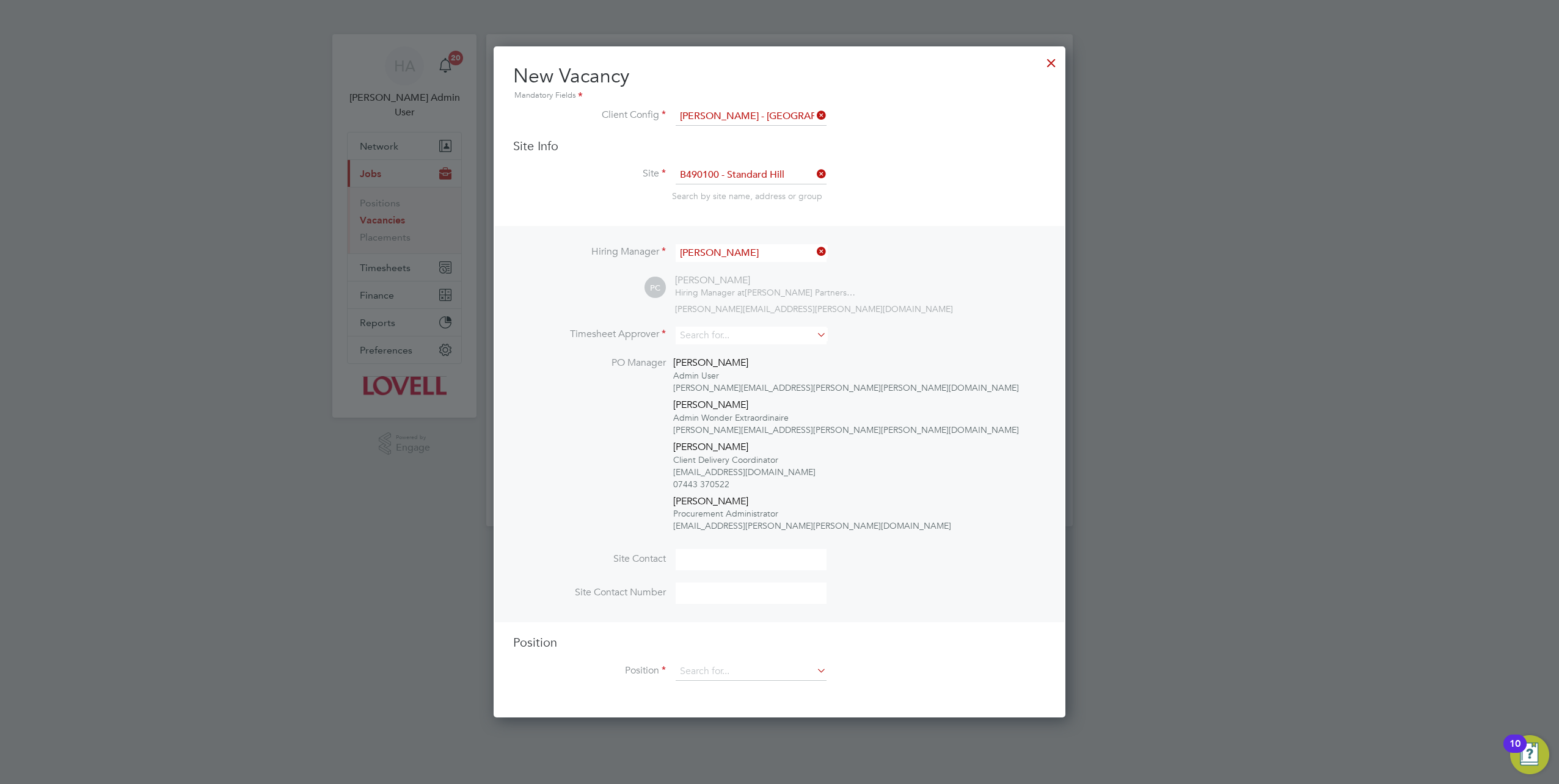
scroll to position [669, 572]
click at [710, 339] on input at bounding box center [751, 335] width 151 height 17
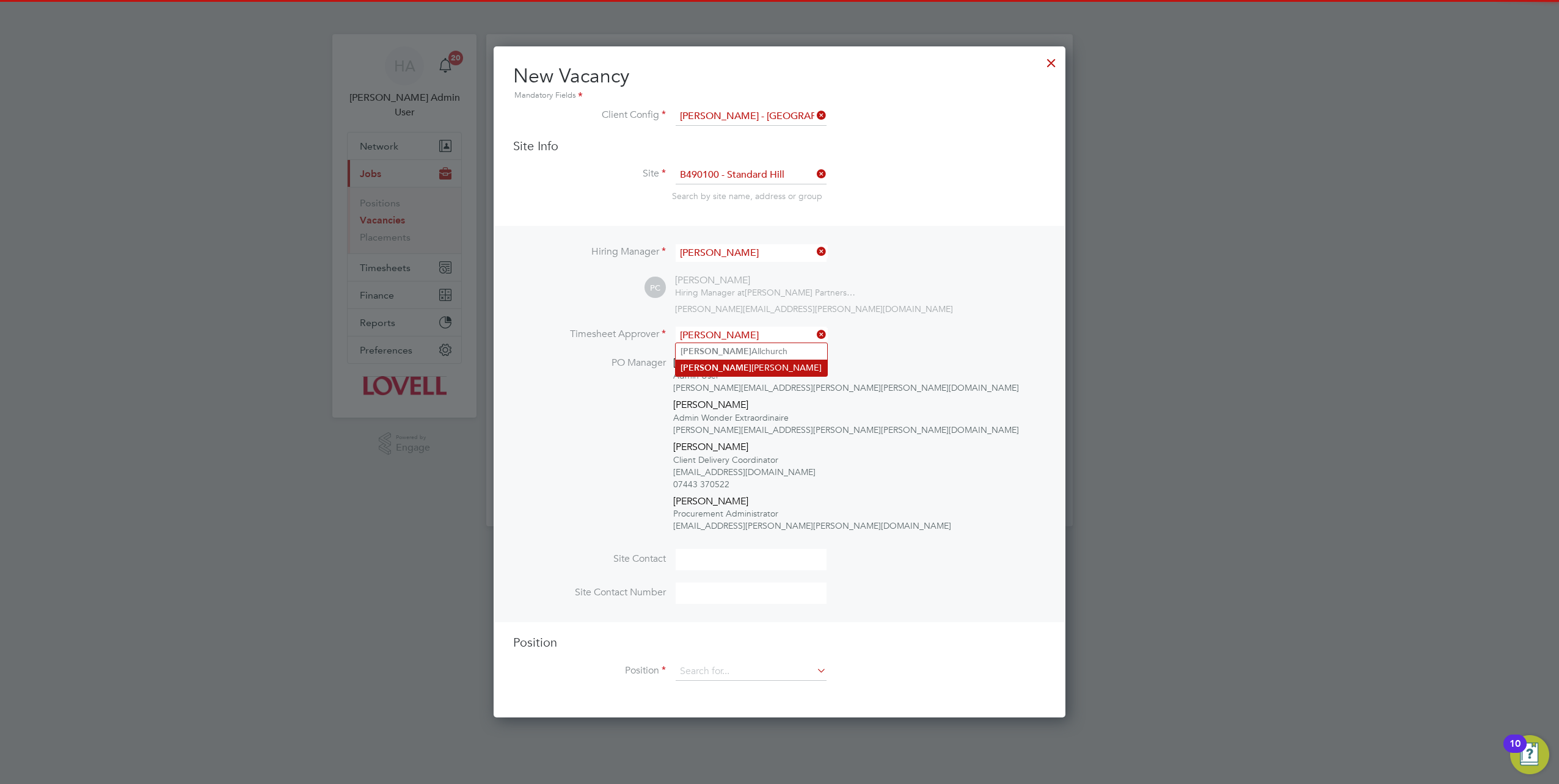
click at [705, 370] on b "Charlie" at bounding box center [715, 367] width 71 height 10
type input "Charlie Workman"
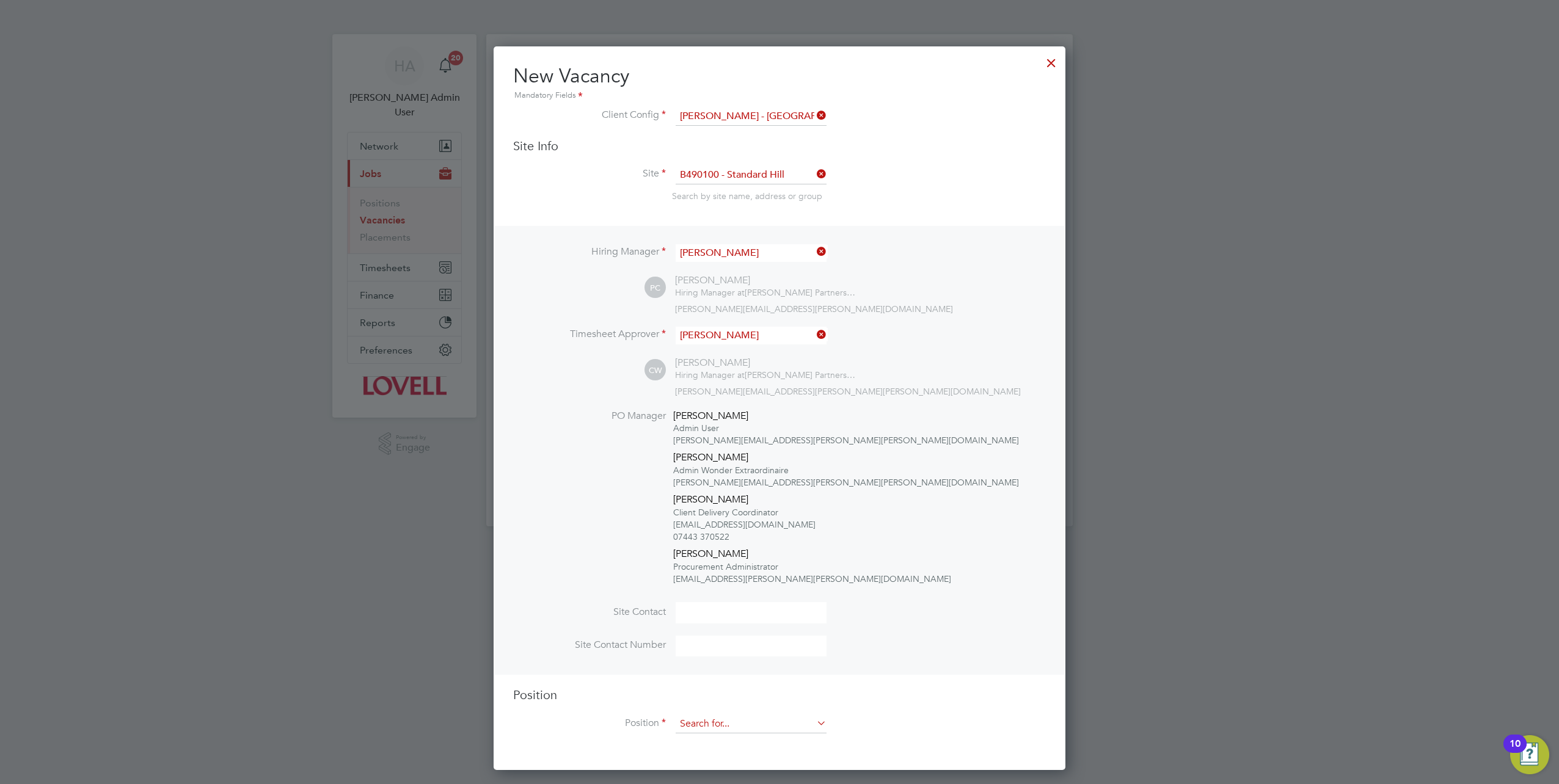
click at [702, 728] on input at bounding box center [751, 724] width 151 height 18
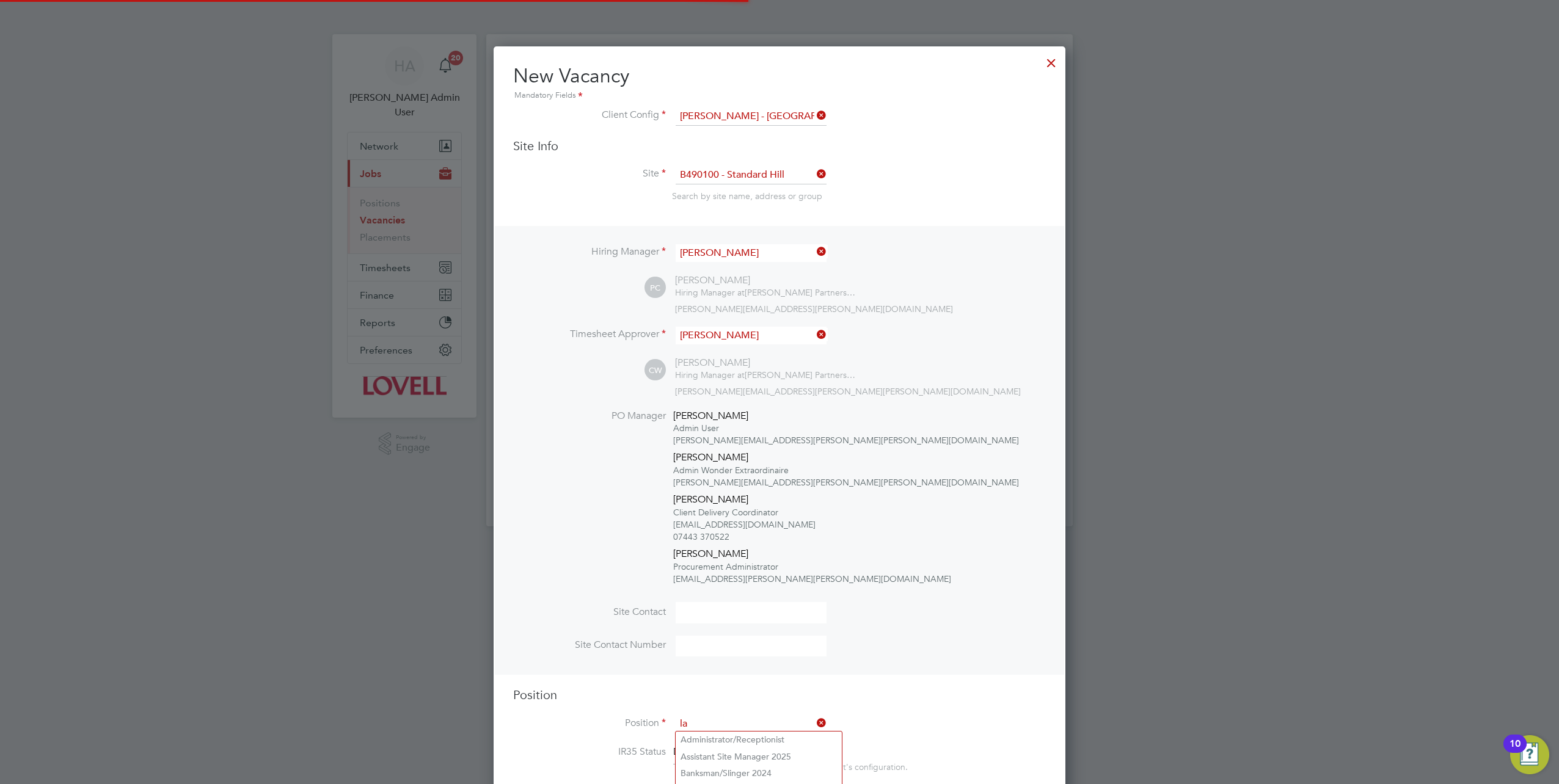
scroll to position [2240, 572]
type input "lab"
click at [710, 731] on ul "Lab ourer 2025 Skilled Lab ourer 2025" at bounding box center [751, 747] width 153 height 34
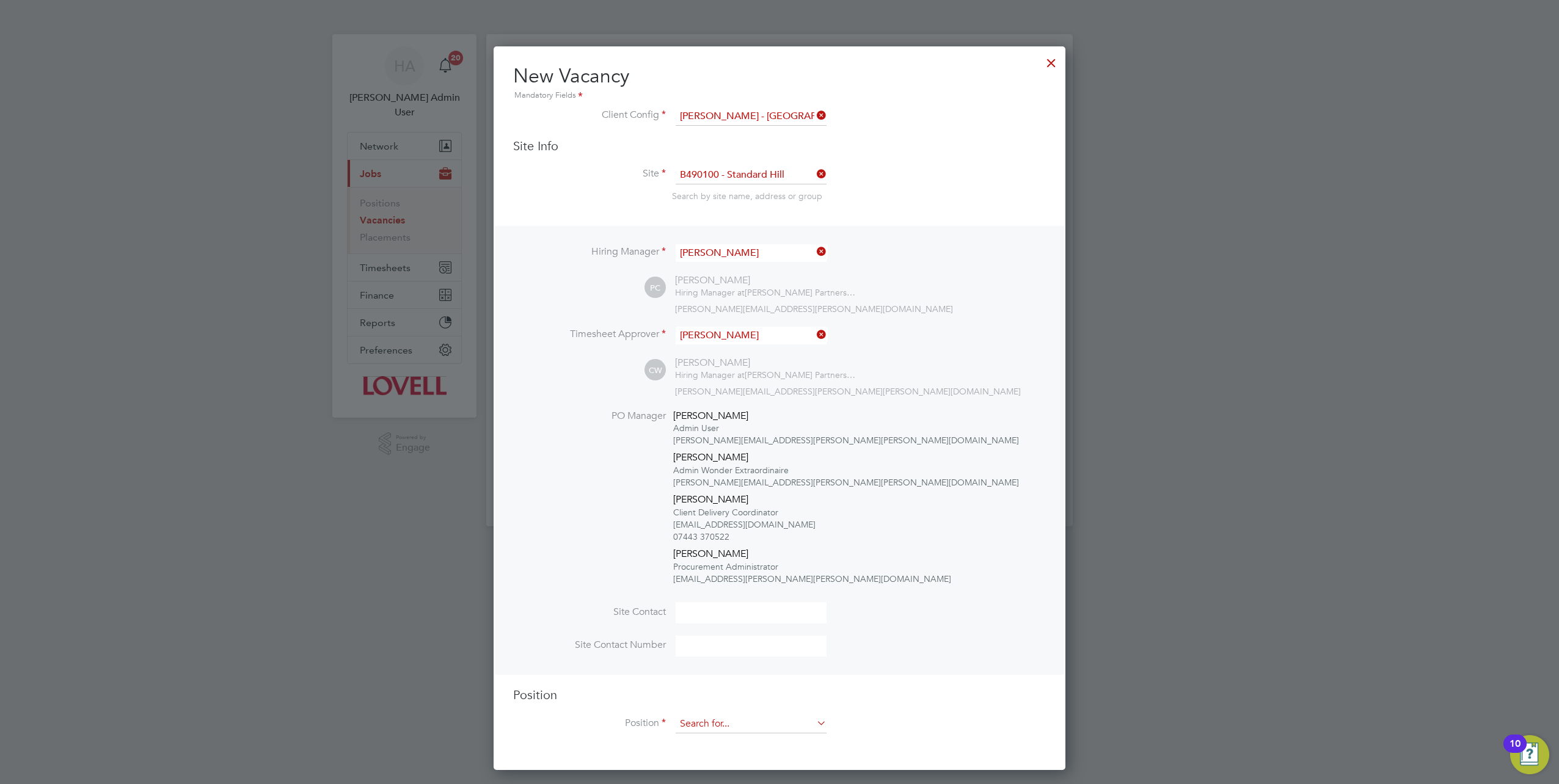
click at [711, 720] on input at bounding box center [751, 724] width 151 height 18
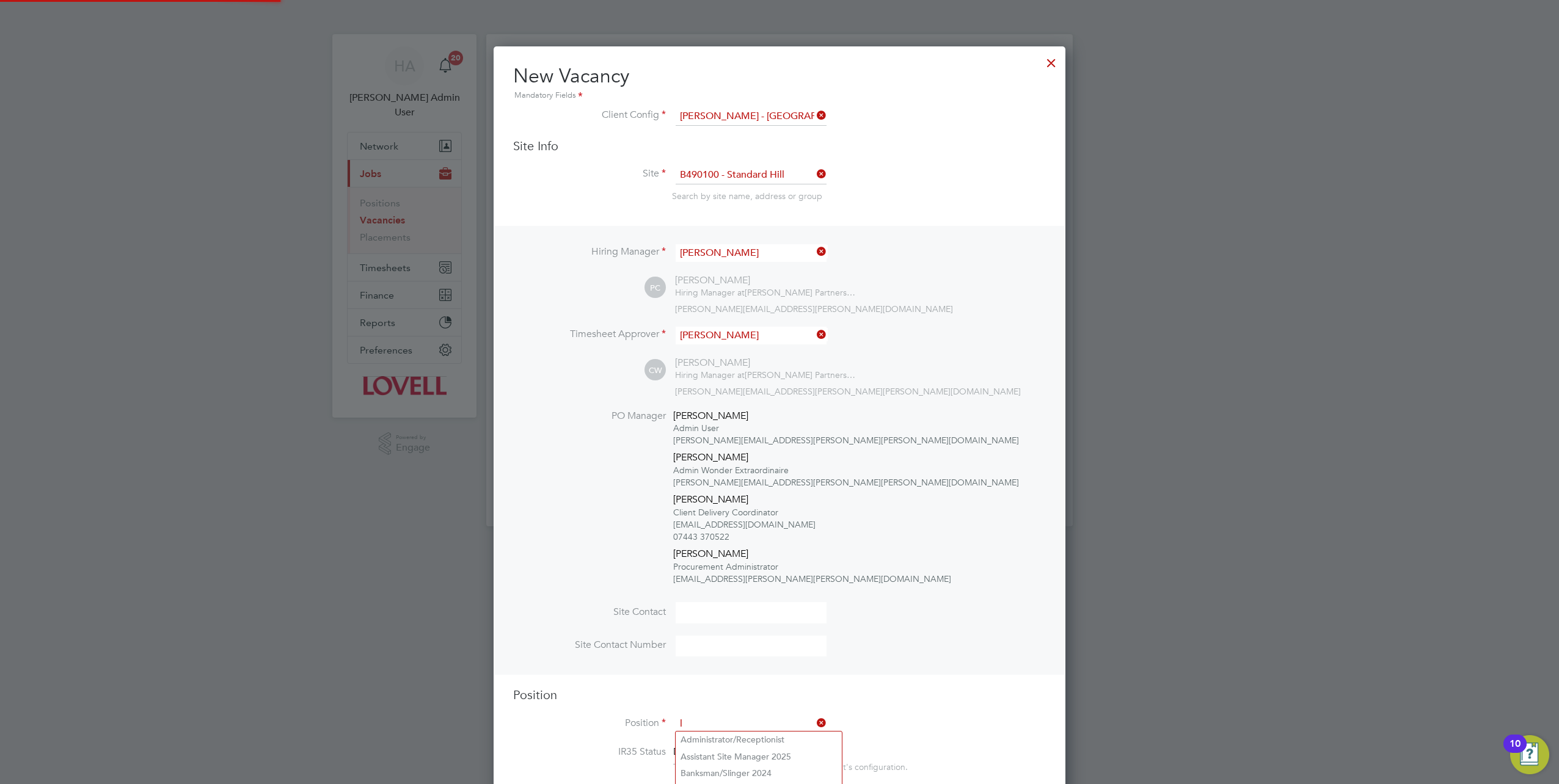
scroll to position [2240, 572]
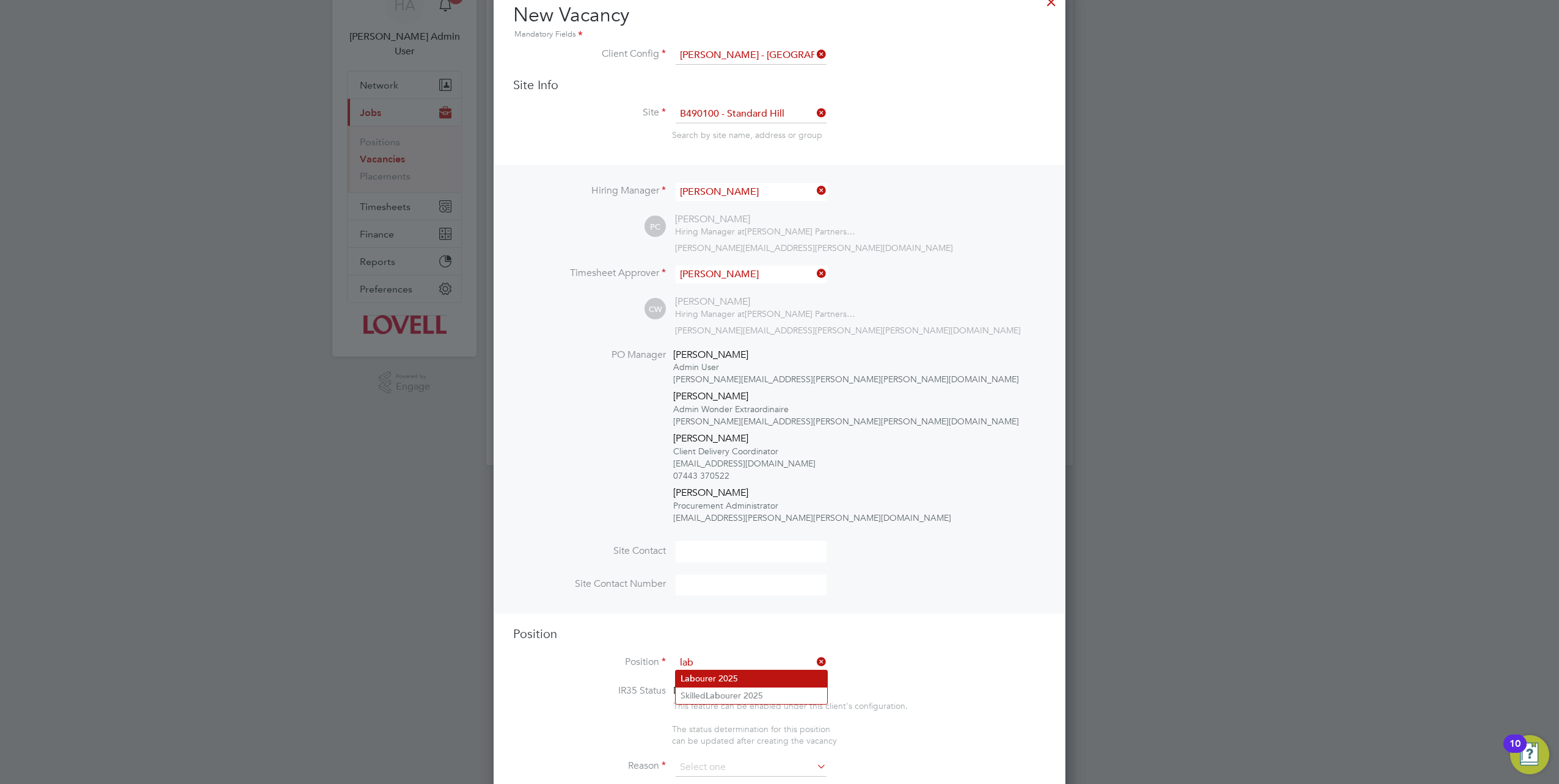
click at [728, 682] on li "Lab ourer 2025" at bounding box center [751, 679] width 152 height 17
type input "Labourer 2025"
type textarea "Sweeping site, removing rubbish, unloading and transporting material, equipment…"
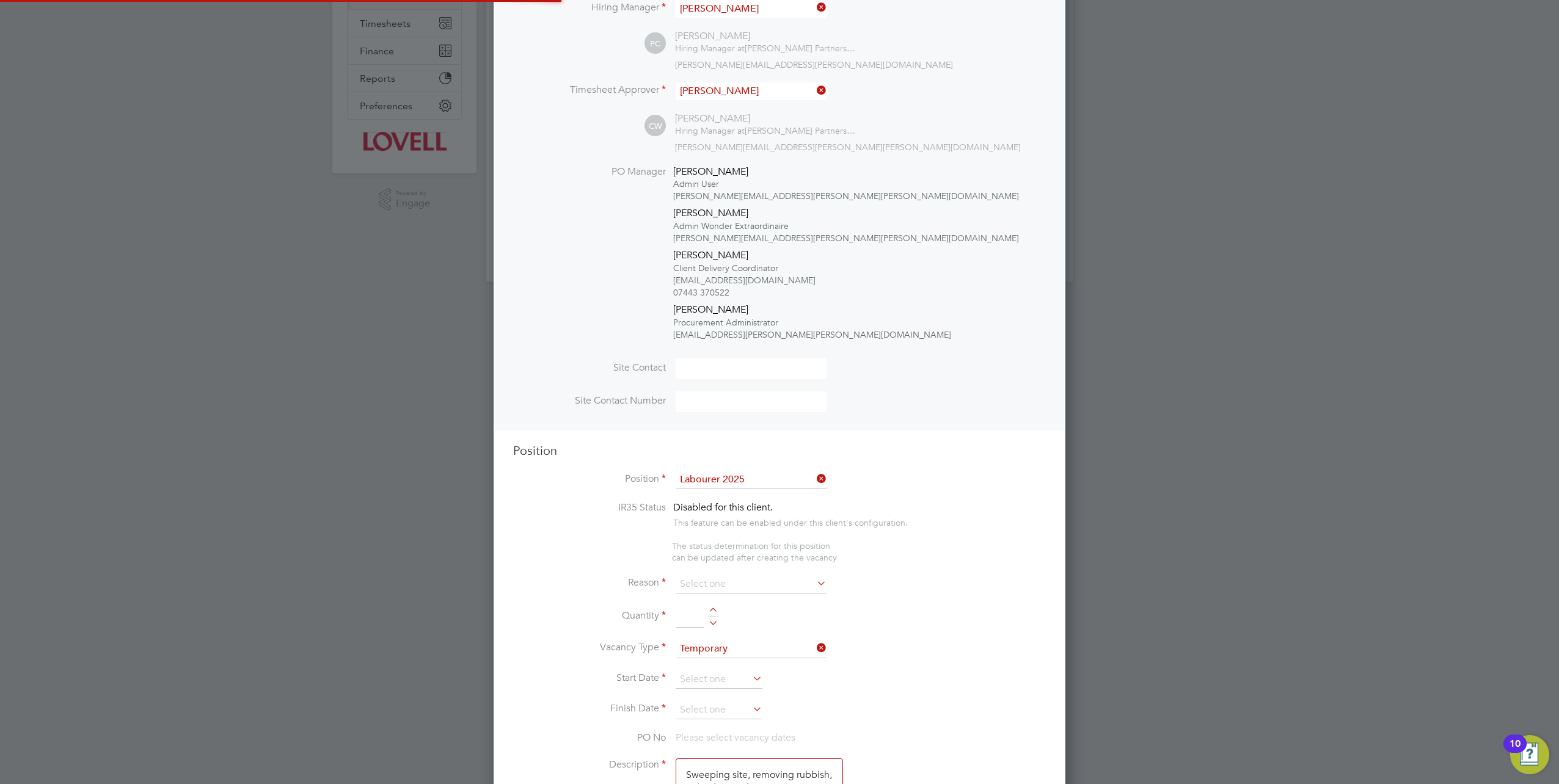
scroll to position [36, 64]
click at [730, 582] on input at bounding box center [751, 584] width 151 height 18
click at [733, 628] on li "Extra Work" at bounding box center [751, 630] width 152 height 16
type input "Extra Work"
click at [681, 607] on input at bounding box center [689, 617] width 29 height 22
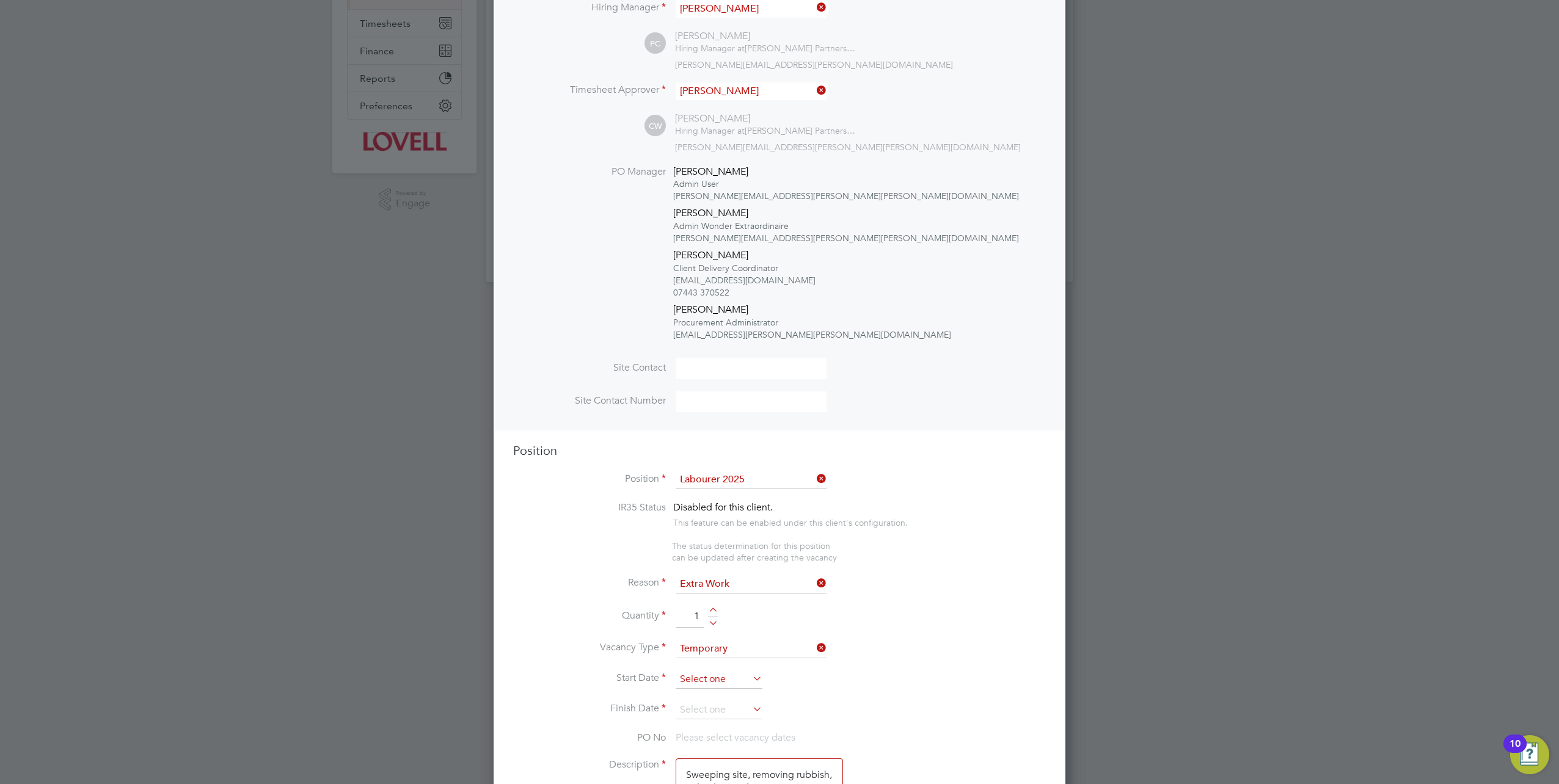
type input "1"
click at [722, 680] on input at bounding box center [719, 680] width 87 height 18
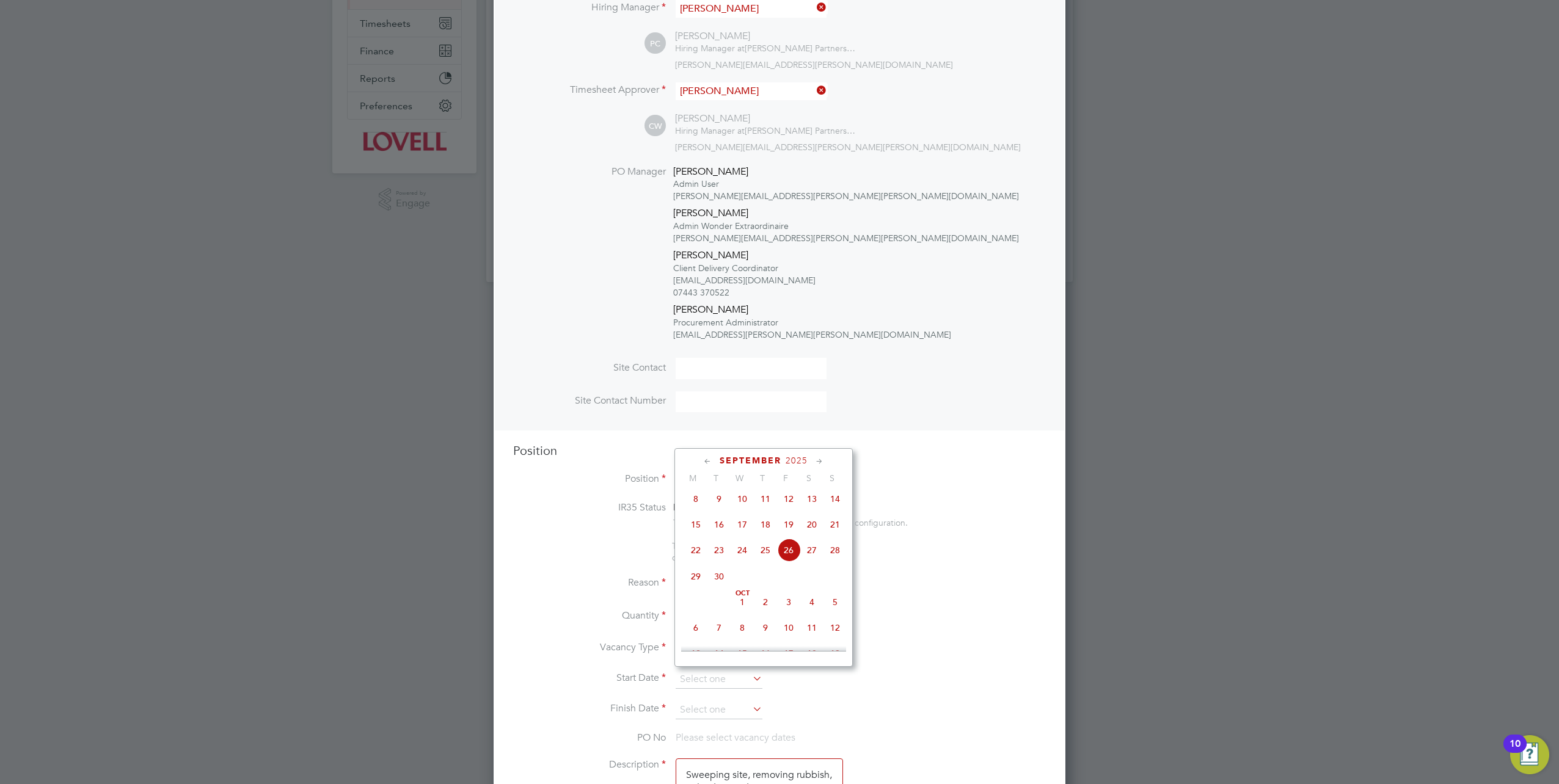
click at [784, 559] on span "26" at bounding box center [788, 549] width 23 height 23
type input "[DATE]"
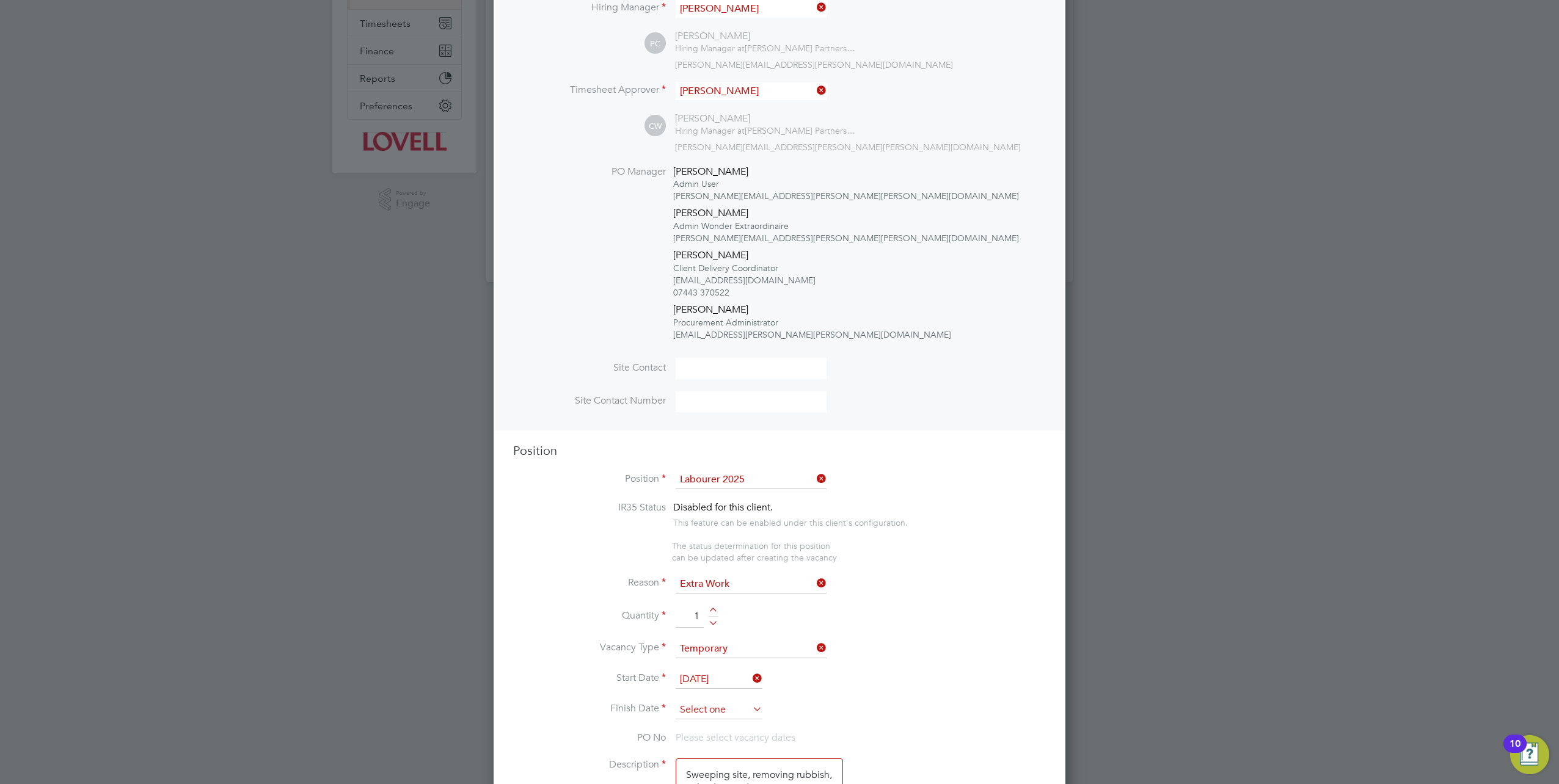
click at [725, 701] on input at bounding box center [719, 710] width 87 height 18
click at [789, 658] on span "24" at bounding box center [788, 648] width 23 height 23
type input "24 Oct 2025"
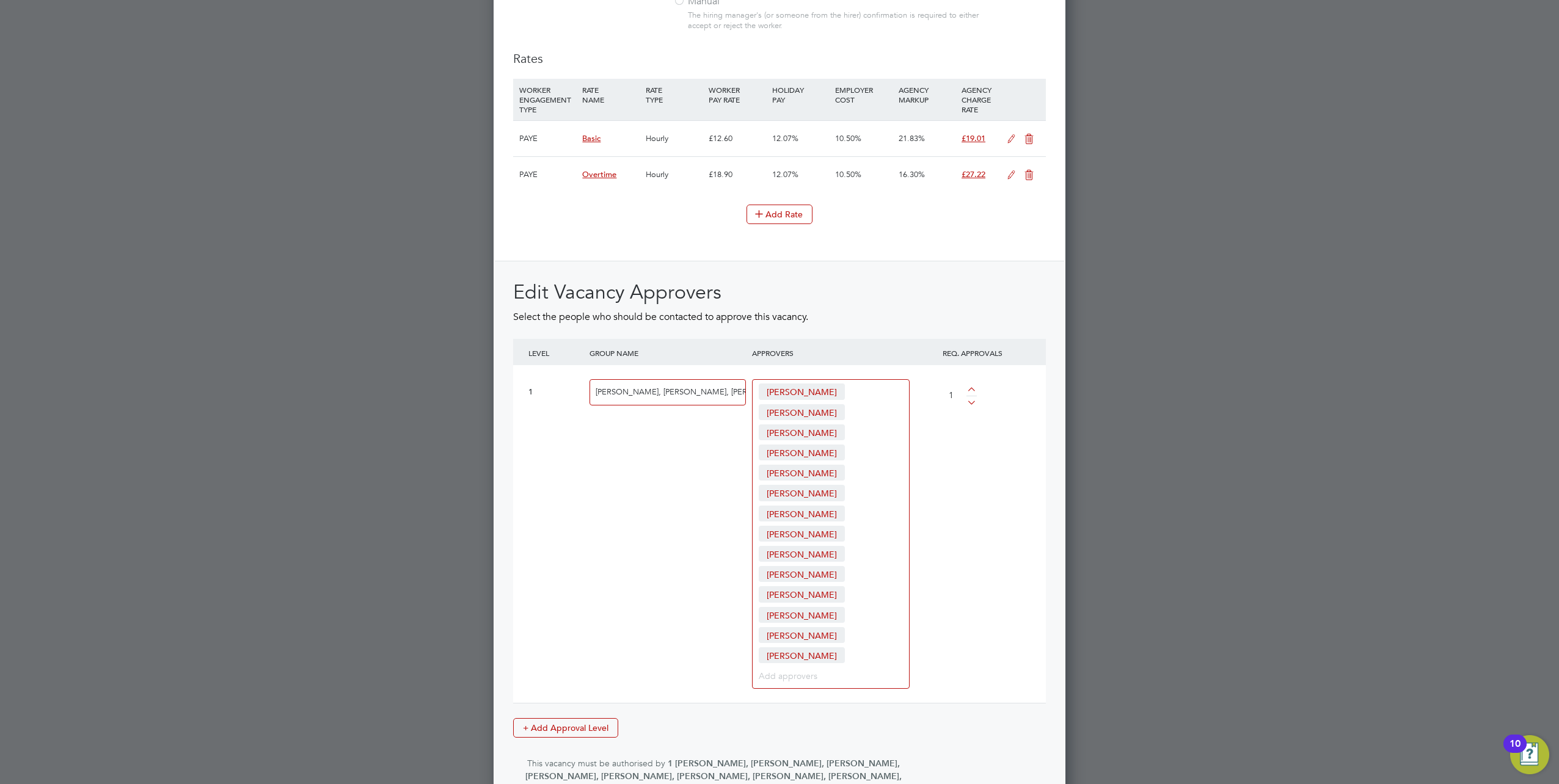
scroll to position [1620, 0]
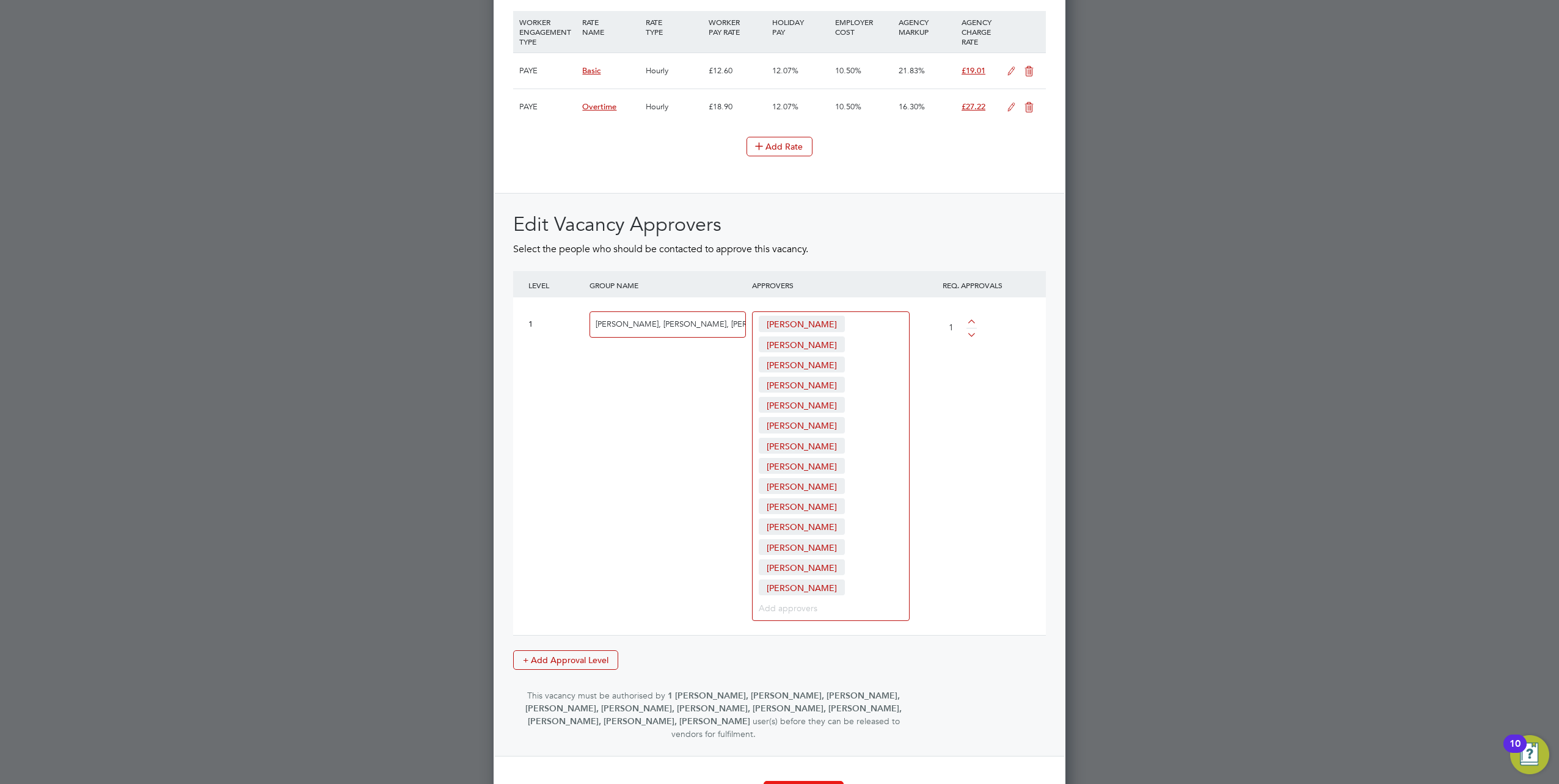
click at [800, 781] on button "Create Vacancy" at bounding box center [803, 790] width 80 height 19
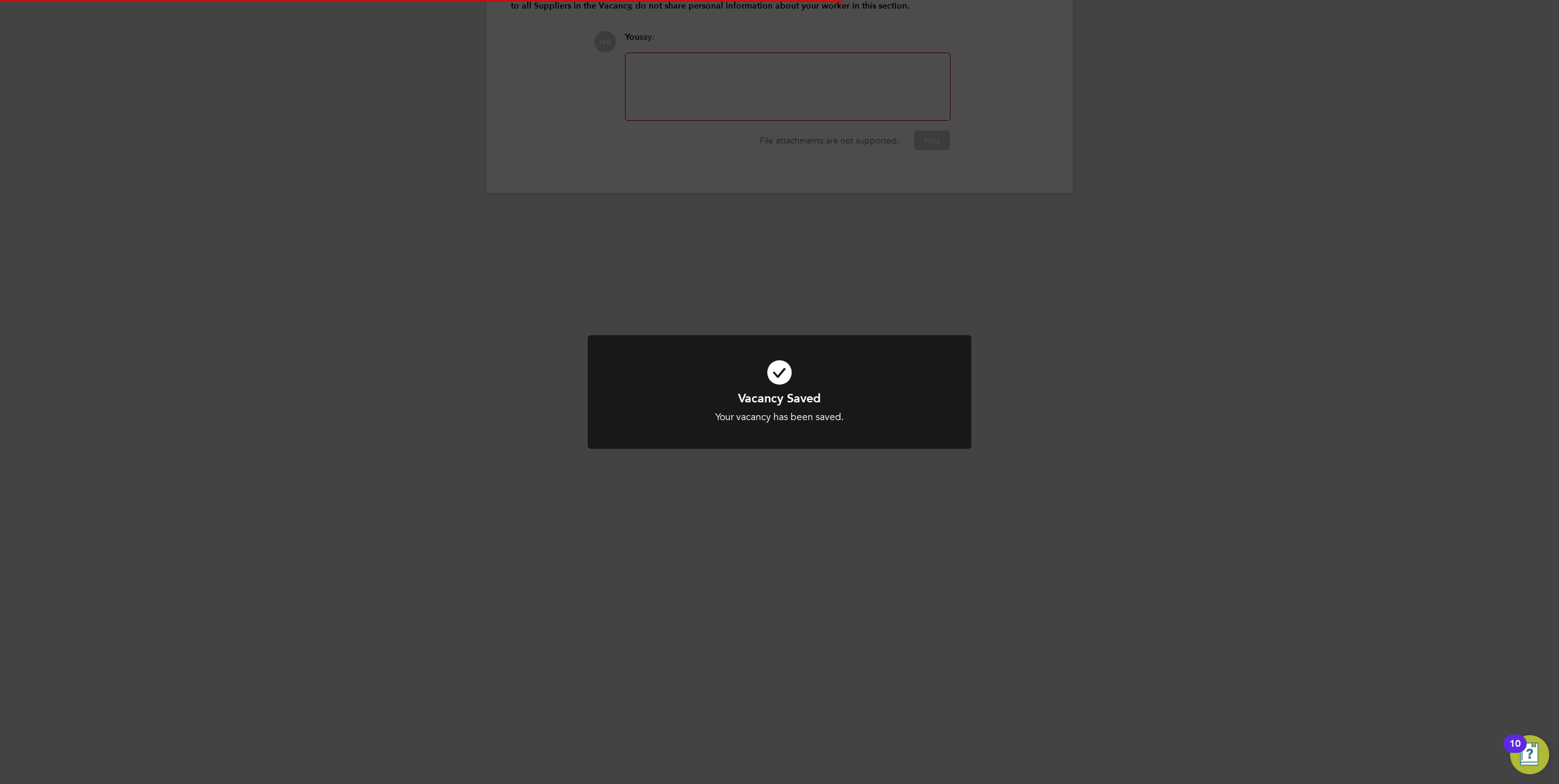
scroll to position [19, 241]
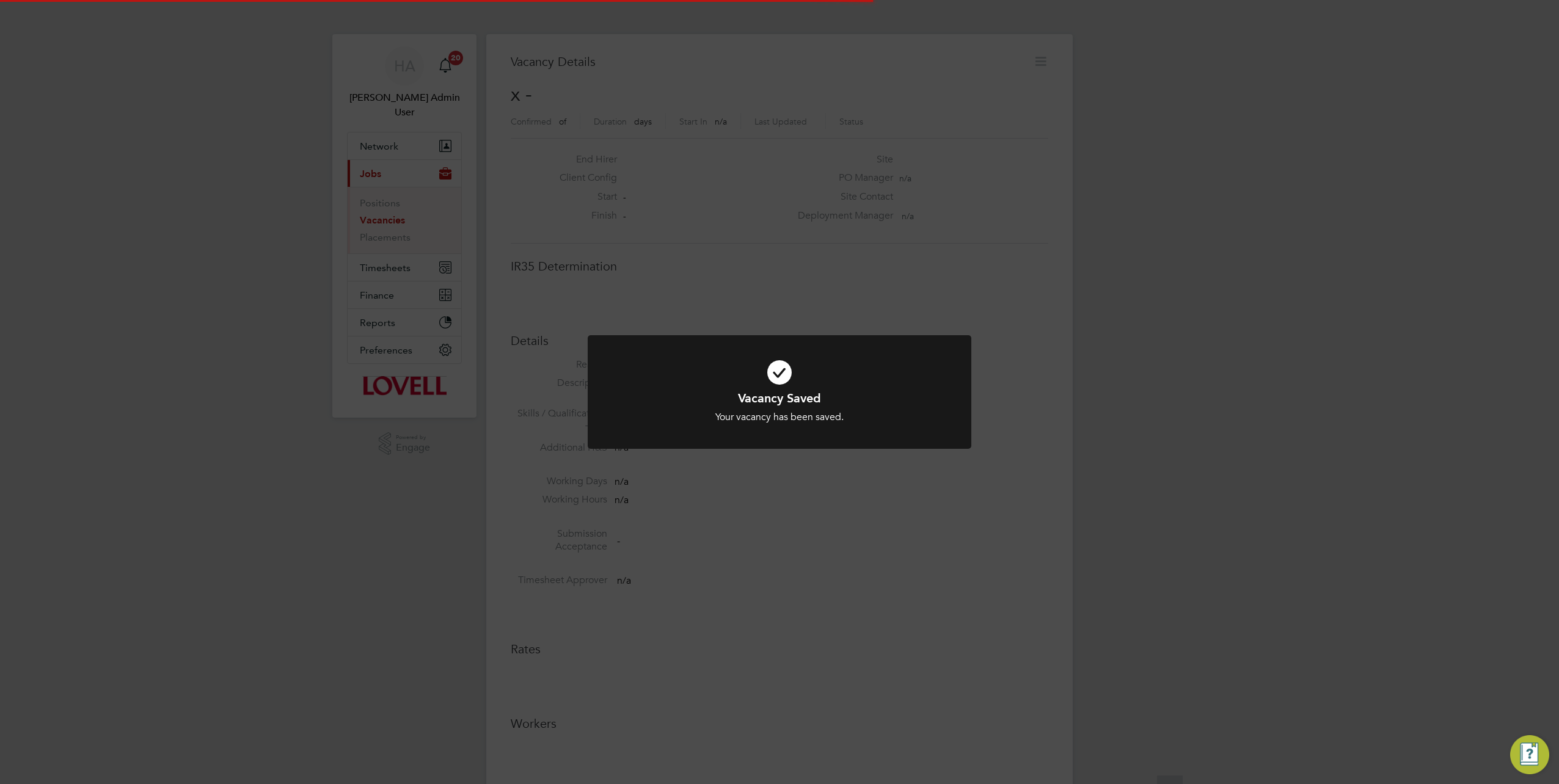
click at [1045, 457] on div "Vacancy Saved Your vacancy has been saved. Cancel Okay" at bounding box center [780, 392] width 1559 height 784
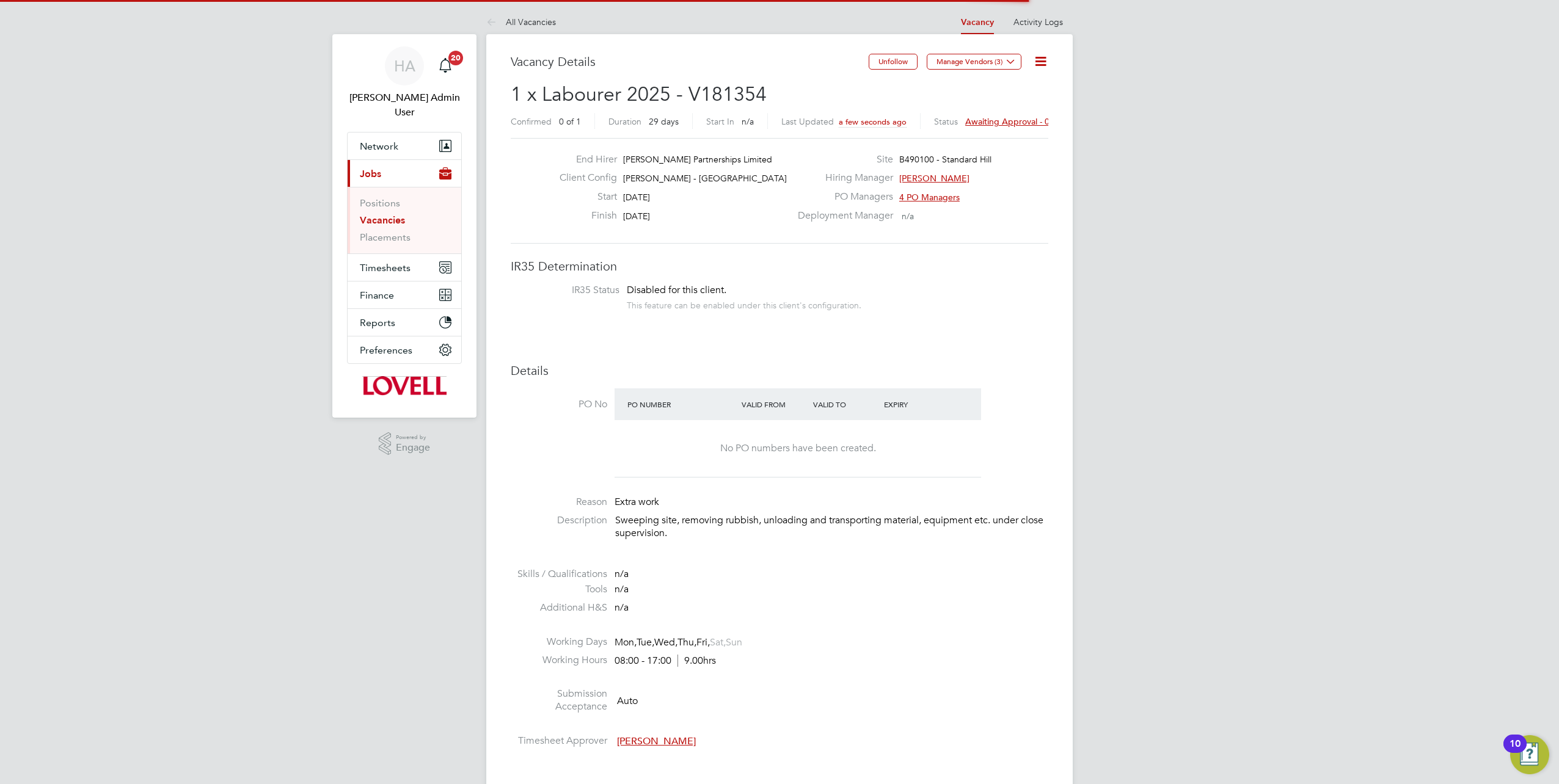
click at [970, 123] on span "Awaiting approval - 0/1" at bounding box center [1011, 121] width 92 height 11
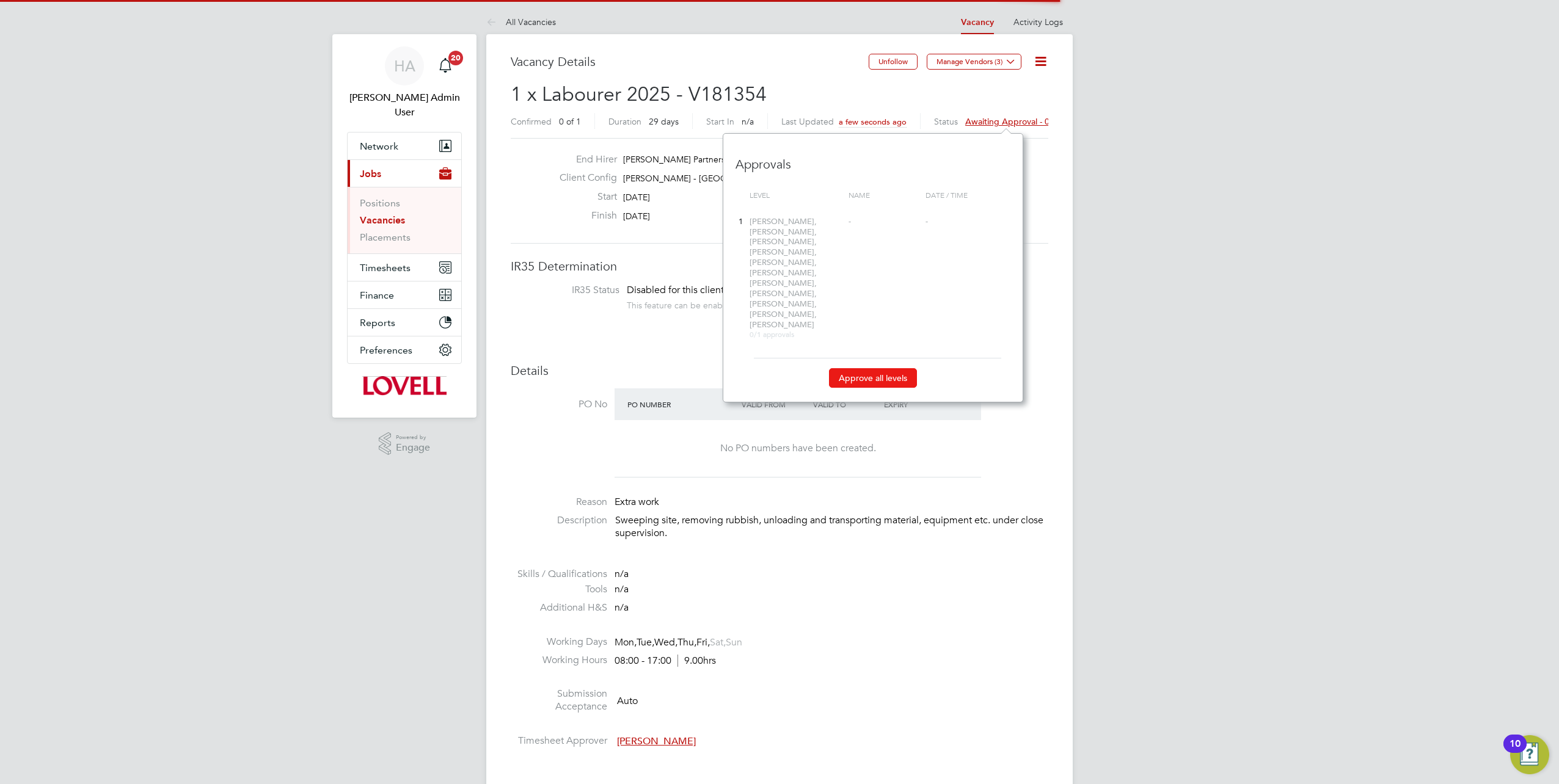
click at [885, 368] on button "Approve all levels" at bounding box center [873, 377] width 88 height 19
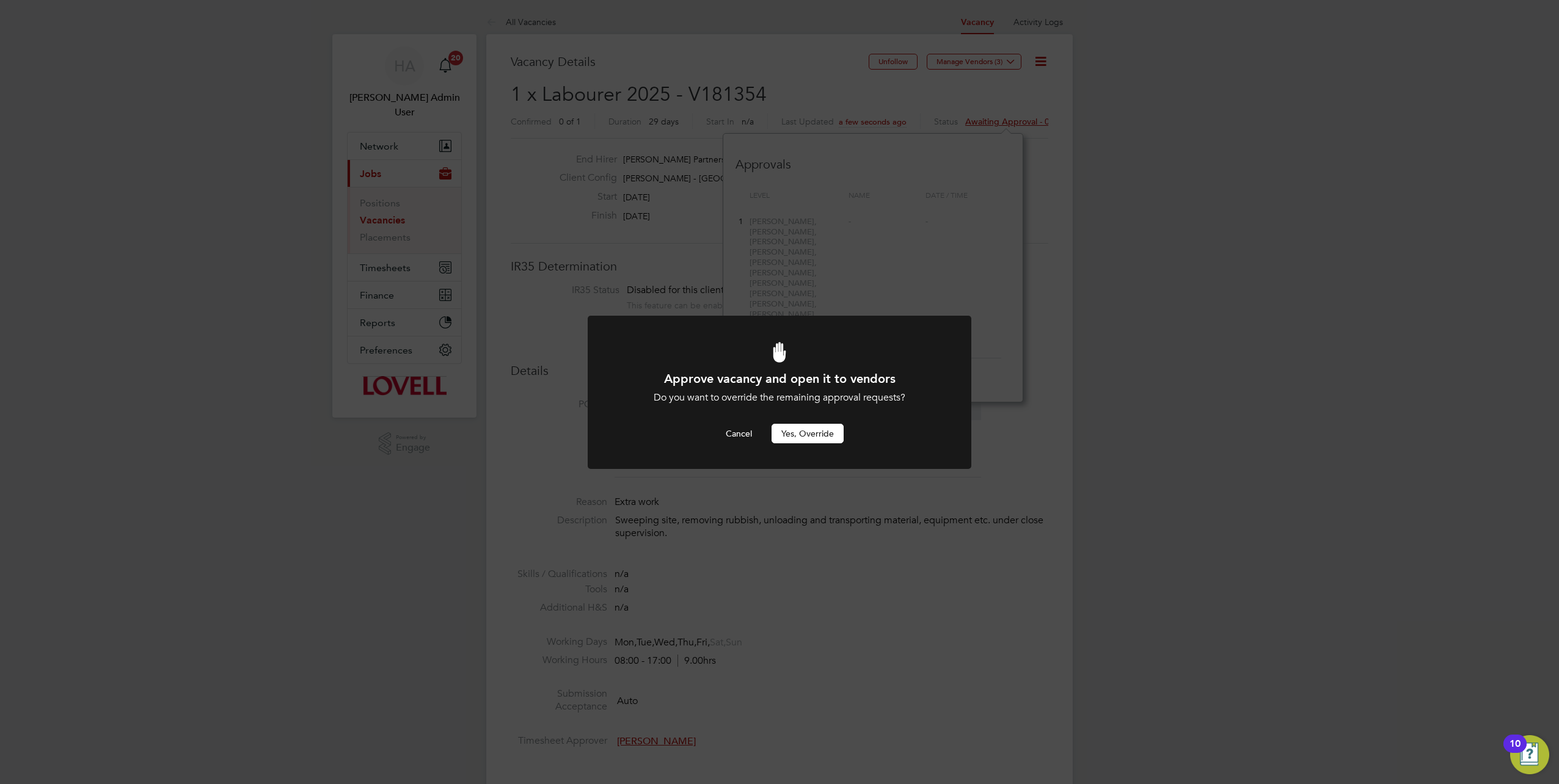
click at [803, 444] on div at bounding box center [779, 392] width 384 height 154
click at [802, 431] on button "Yes, Override" at bounding box center [807, 433] width 72 height 19
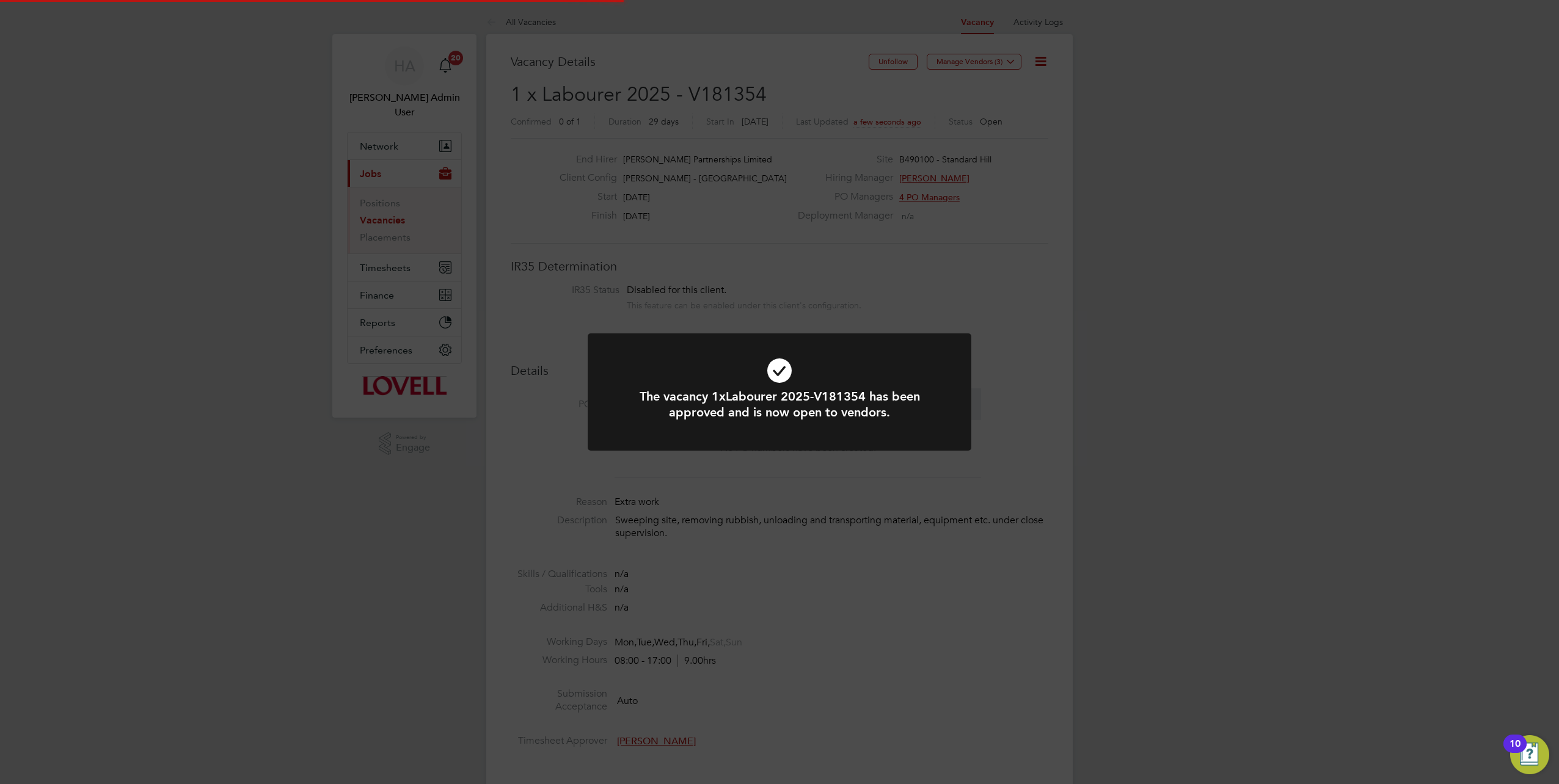
click at [780, 87] on div "The vacancy 1xLabourer 2025-V181354 has been approved and is now open to vendor…" at bounding box center [780, 392] width 1559 height 784
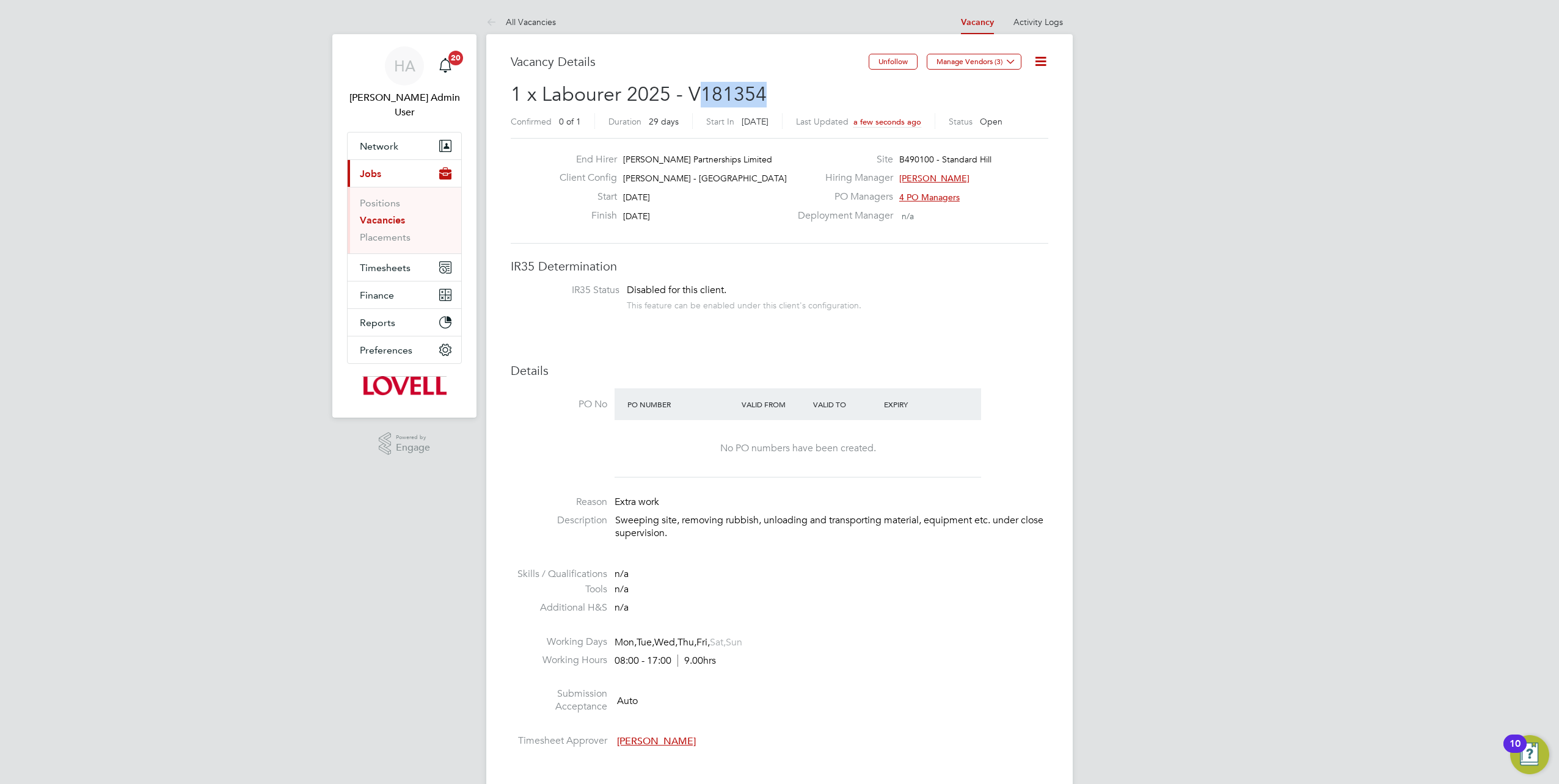
drag, startPoint x: 780, startPoint y: 91, endPoint x: 699, endPoint y: 98, distance: 81.3
click at [699, 98] on h2 "1 x Labourer 2025 - V181354 Confirmed 0 of 1 Duration 29 days Start In Today La…" at bounding box center [780, 108] width 537 height 52
copy span "181354"
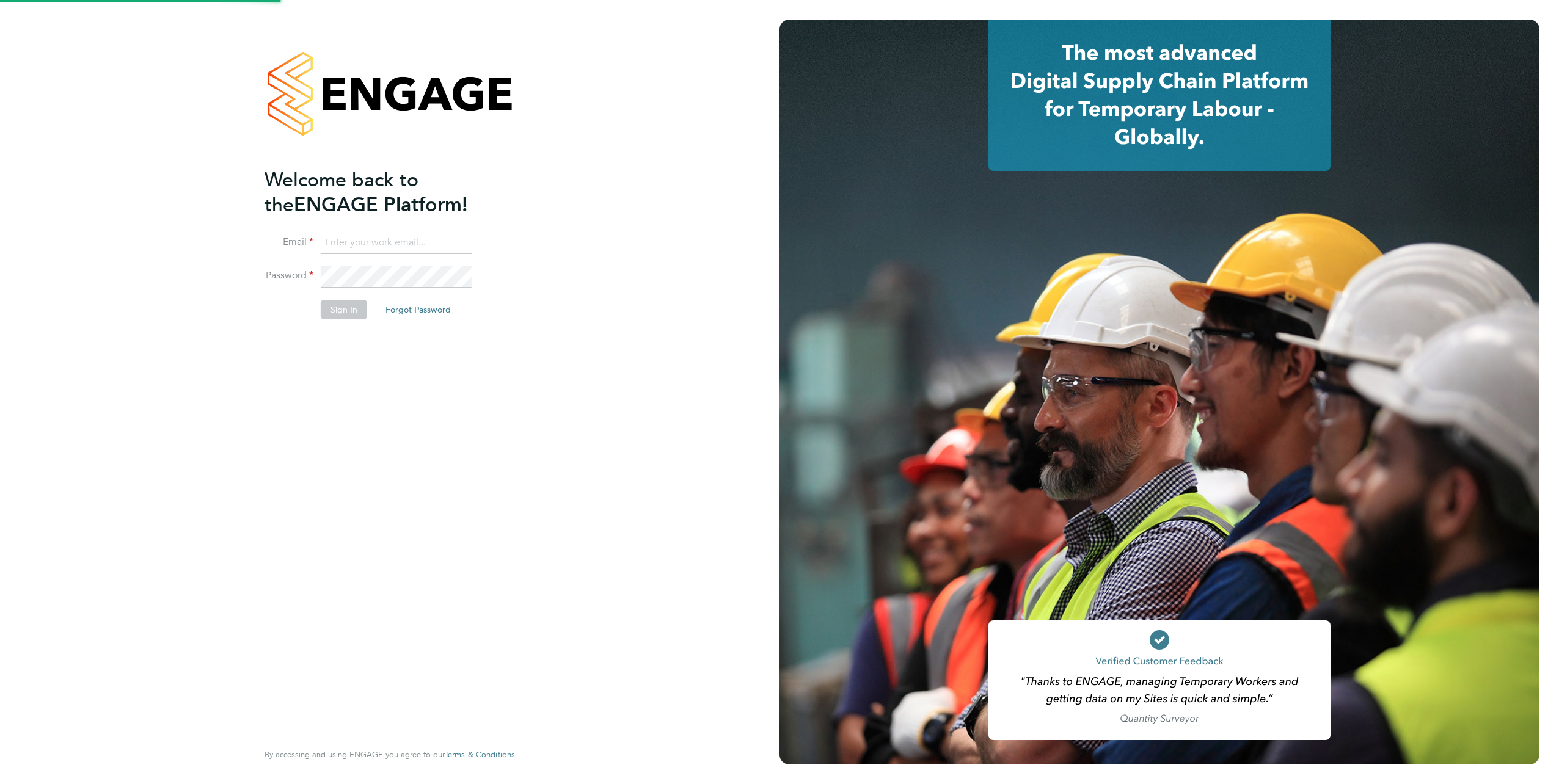
click at [359, 245] on input at bounding box center [396, 243] width 151 height 22
type input "[EMAIL_ADDRESS][PERSON_NAME][DOMAIN_NAME]"
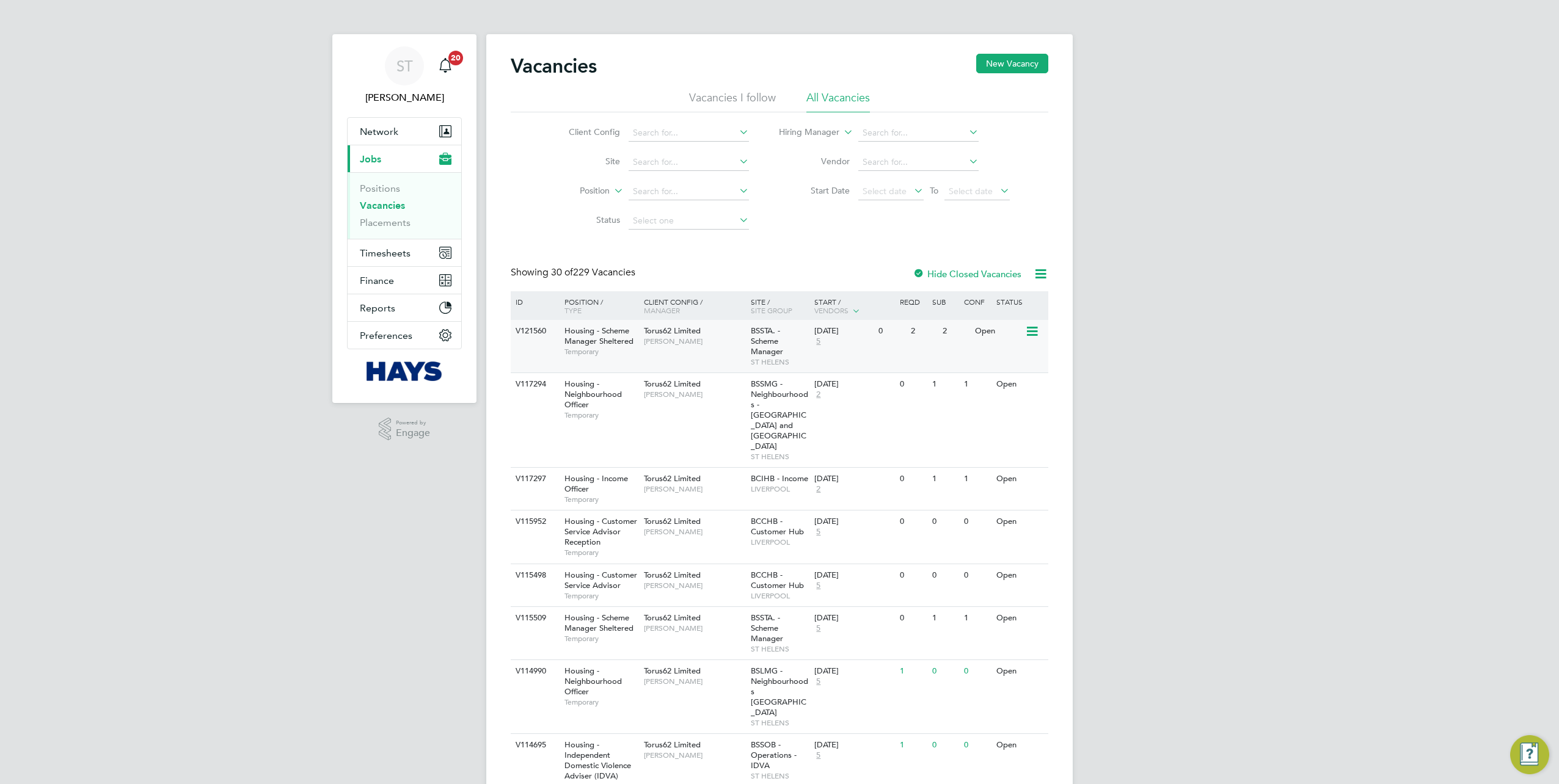
click at [512, 352] on div "V121560 Housing - Scheme Manager Sheltered Temporary Torus62 Limited [PERSON_NA…" at bounding box center [780, 346] width 537 height 52
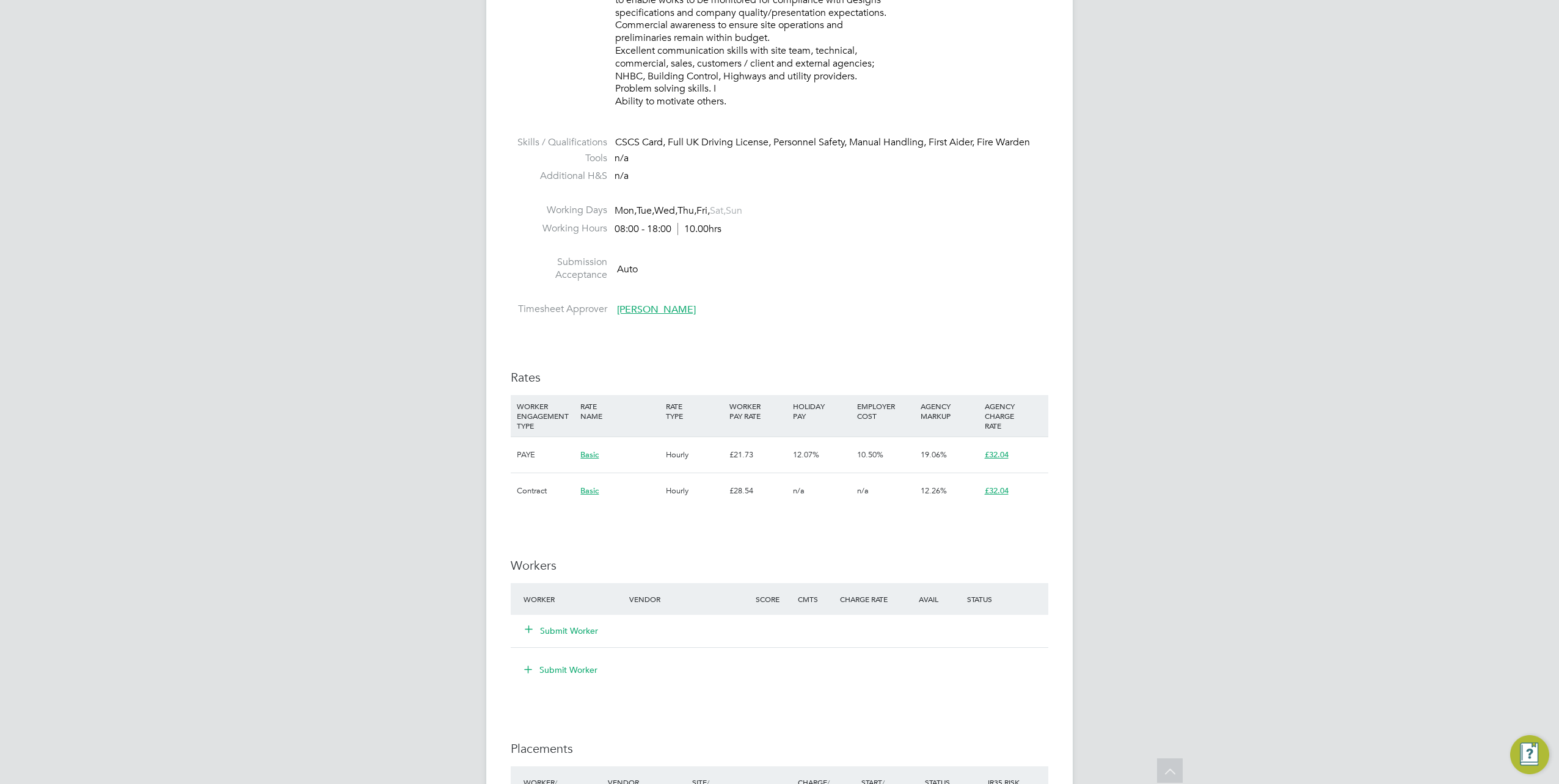
scroll to position [672, 0]
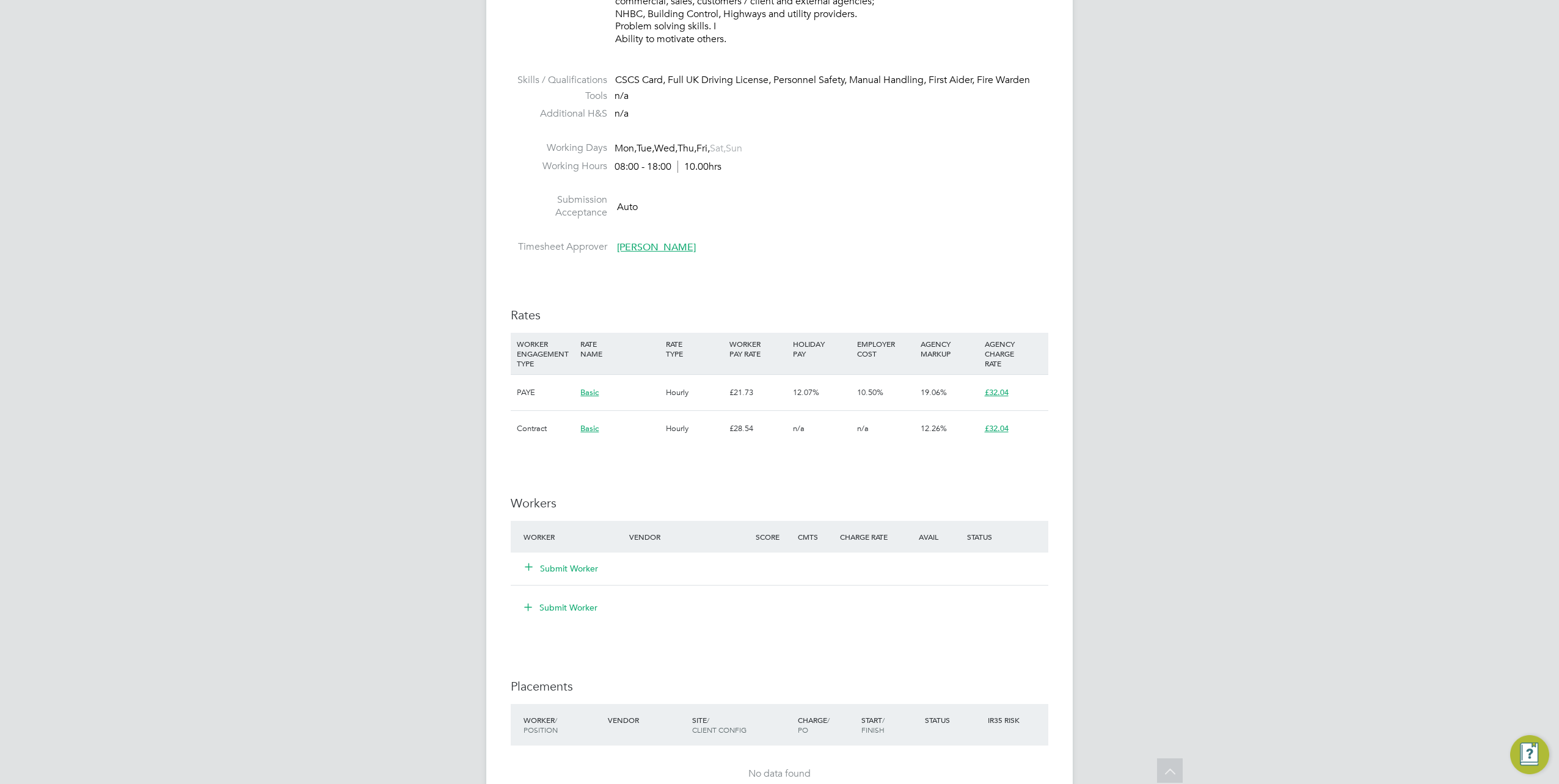
click at [526, 566] on icon at bounding box center [528, 567] width 9 height 9
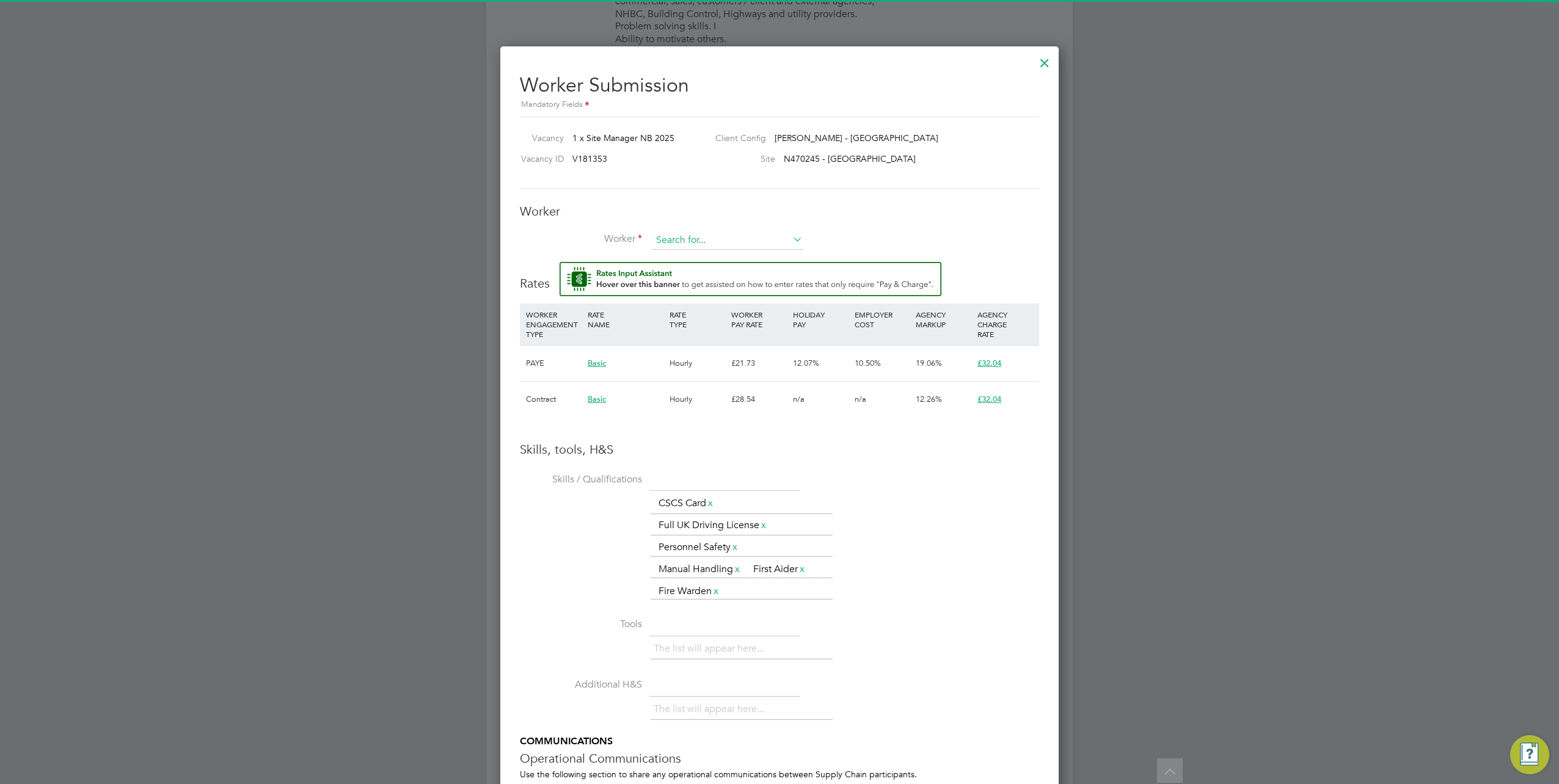
click at [685, 242] on input at bounding box center [727, 241] width 151 height 18
click at [730, 258] on b "San" at bounding box center [737, 256] width 15 height 10
type input "[PERSON_NAME] (6090962)"
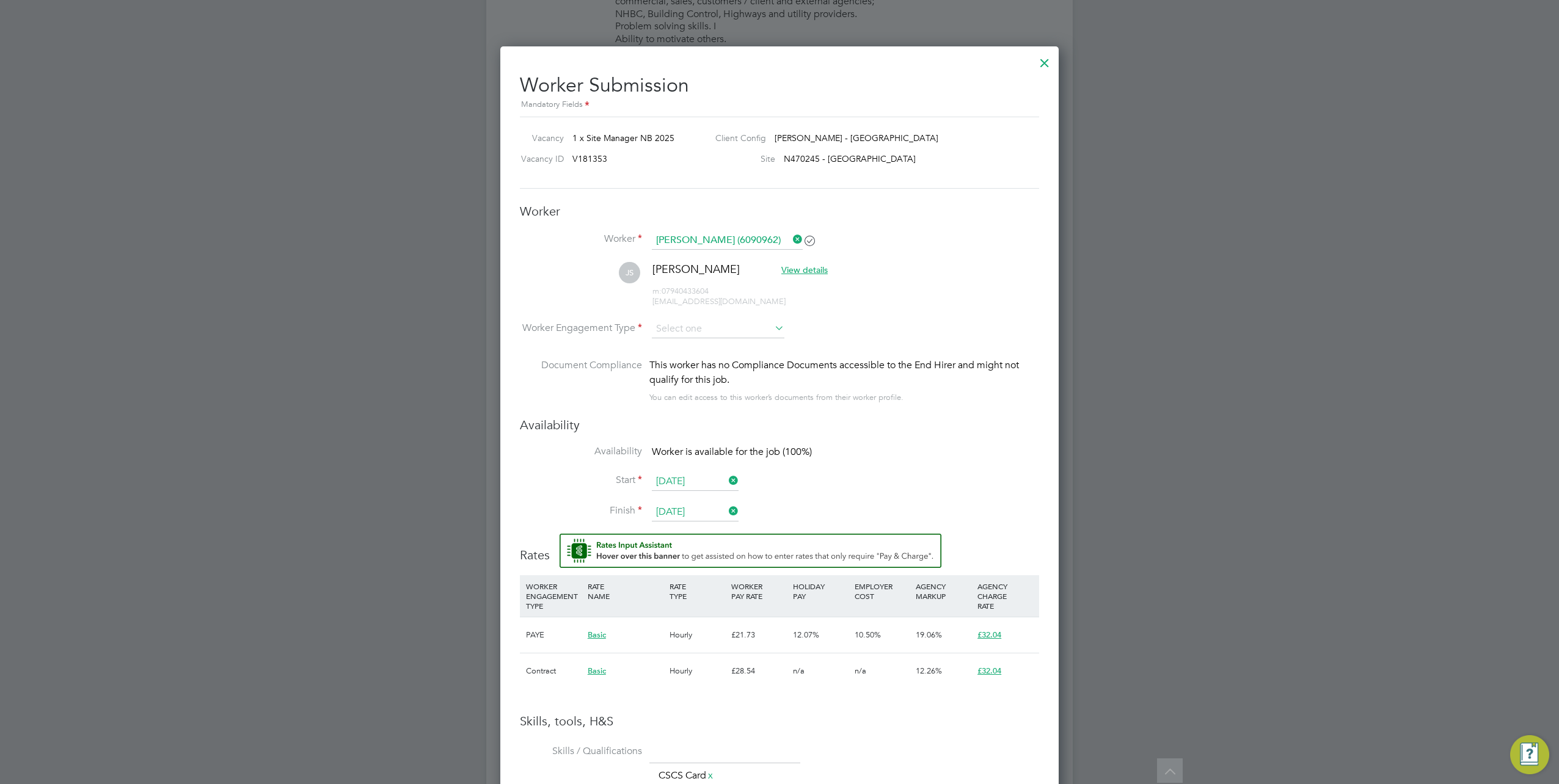
click at [691, 340] on li "Worker Engagement Type" at bounding box center [780, 339] width 519 height 38
click at [687, 325] on input at bounding box center [718, 329] width 133 height 18
click at [685, 342] on li "Contract" at bounding box center [718, 344] width 133 height 16
type input "Contract"
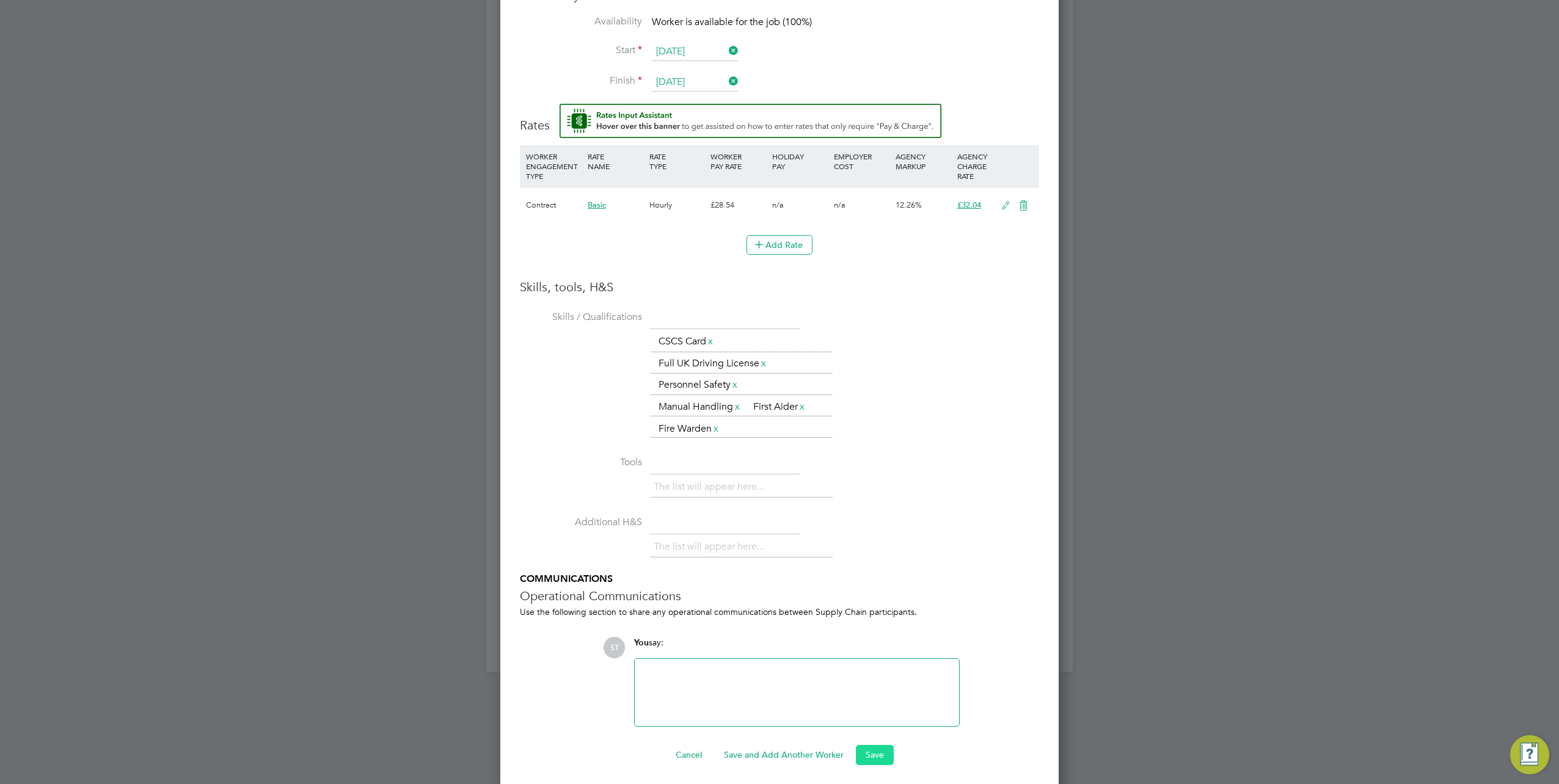
click at [871, 745] on button "Save" at bounding box center [874, 755] width 38 height 19
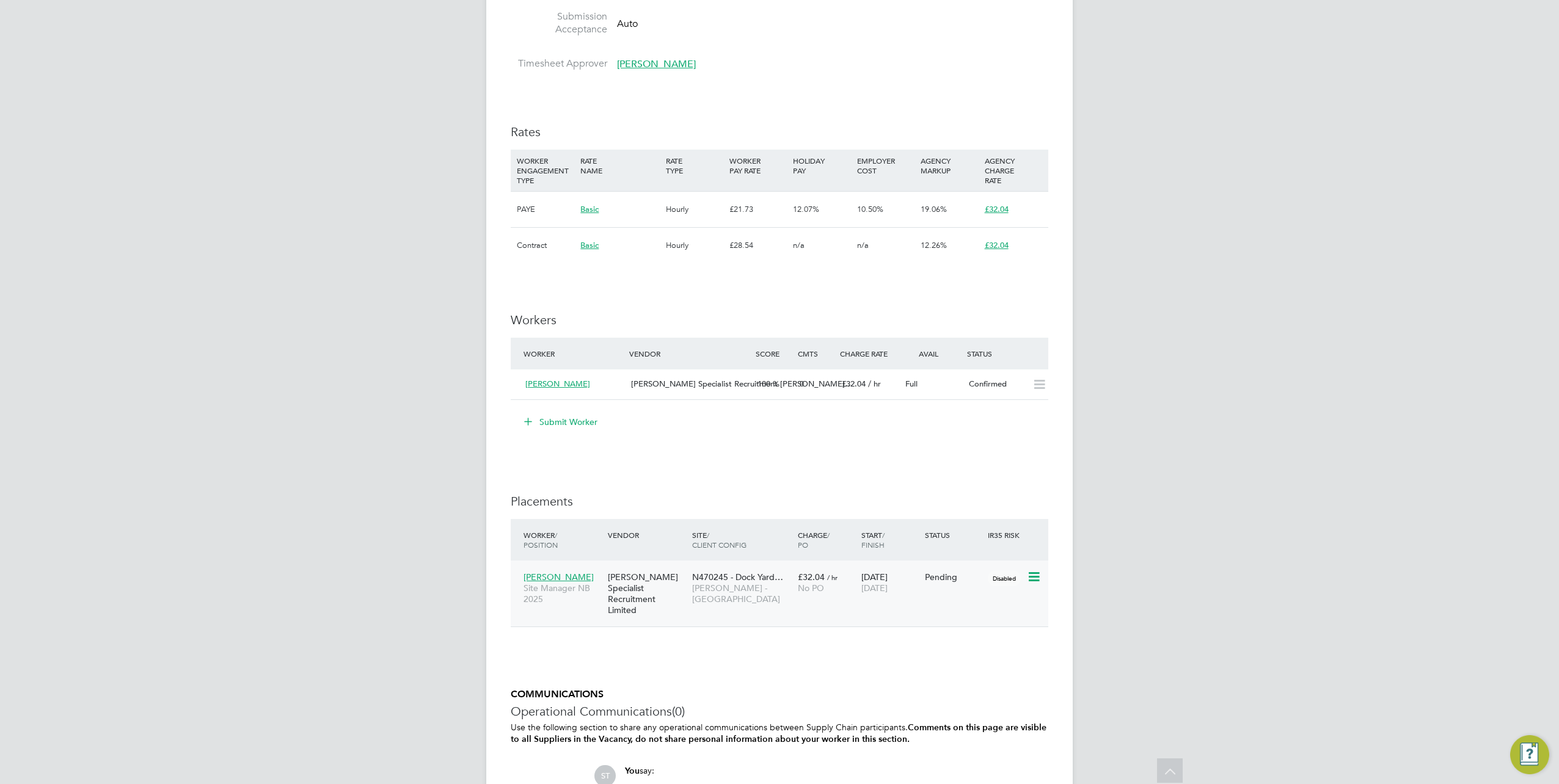
click at [1035, 582] on icon at bounding box center [1033, 577] width 12 height 15
click at [933, 644] on li "Start" at bounding box center [978, 652] width 125 height 17
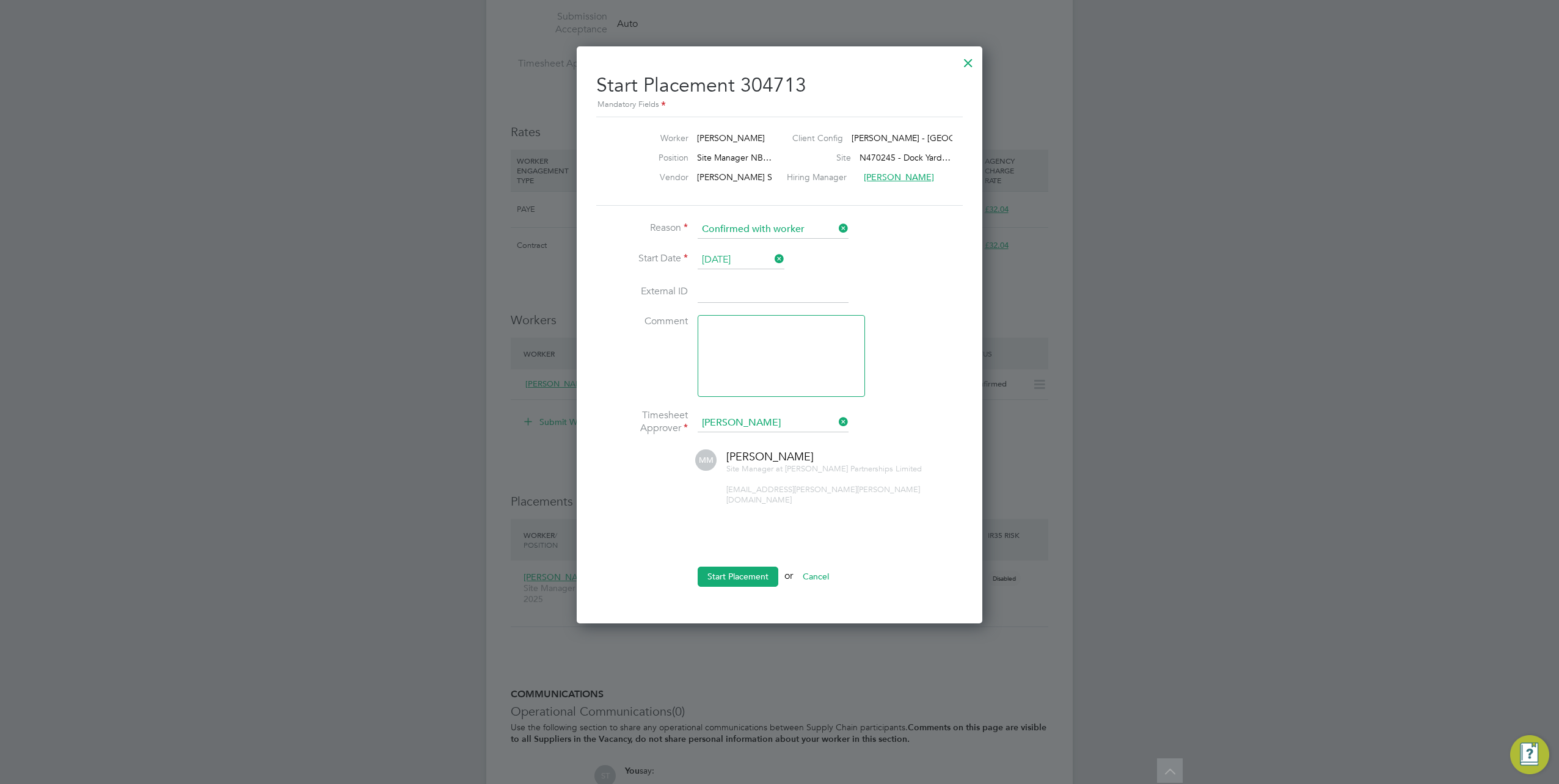
click at [742, 567] on button "Start Placement" at bounding box center [738, 576] width 81 height 19
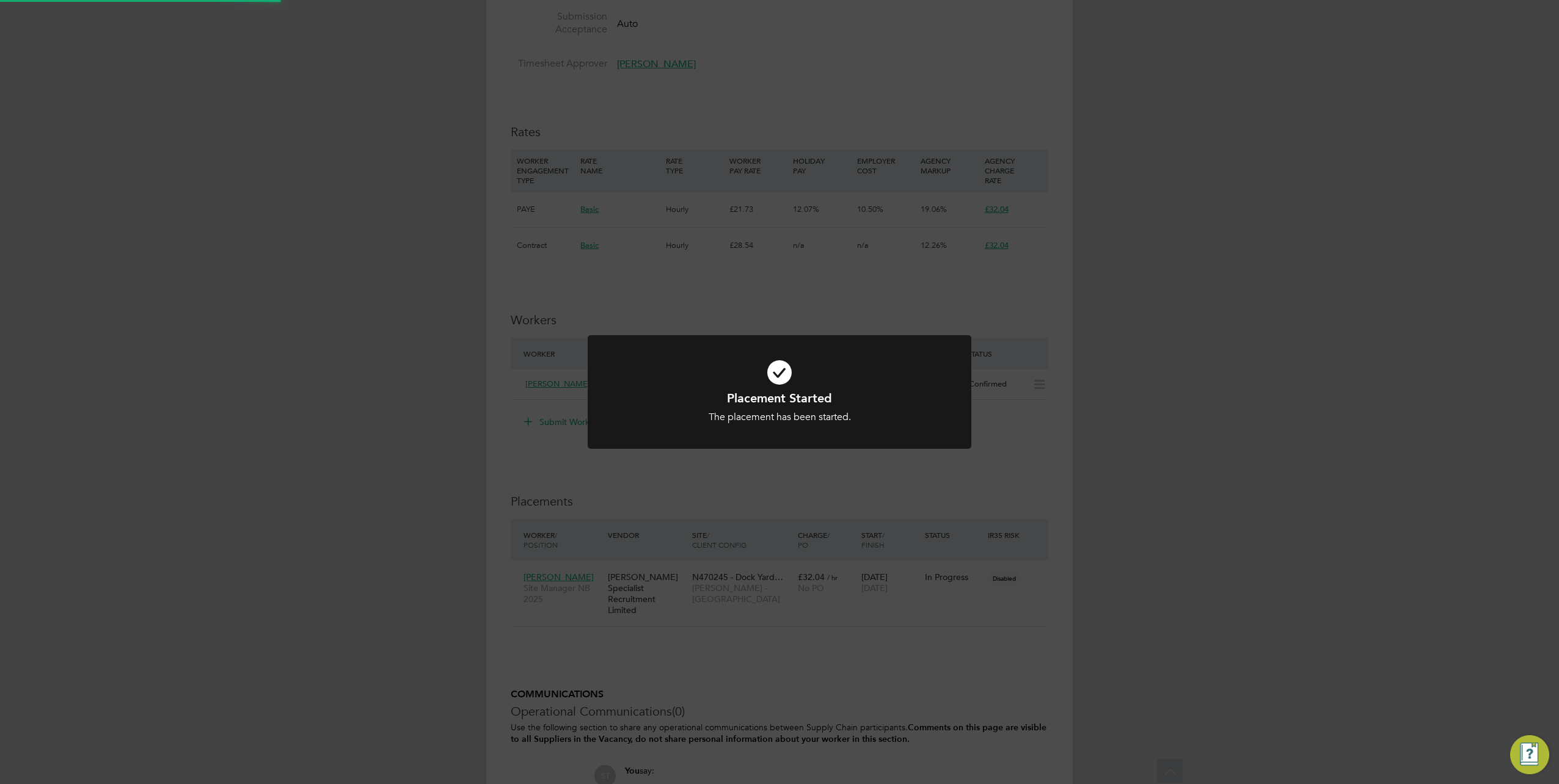
click at [686, 593] on div "Placement Started The placement has been started. Cancel Okay" at bounding box center [780, 392] width 1559 height 784
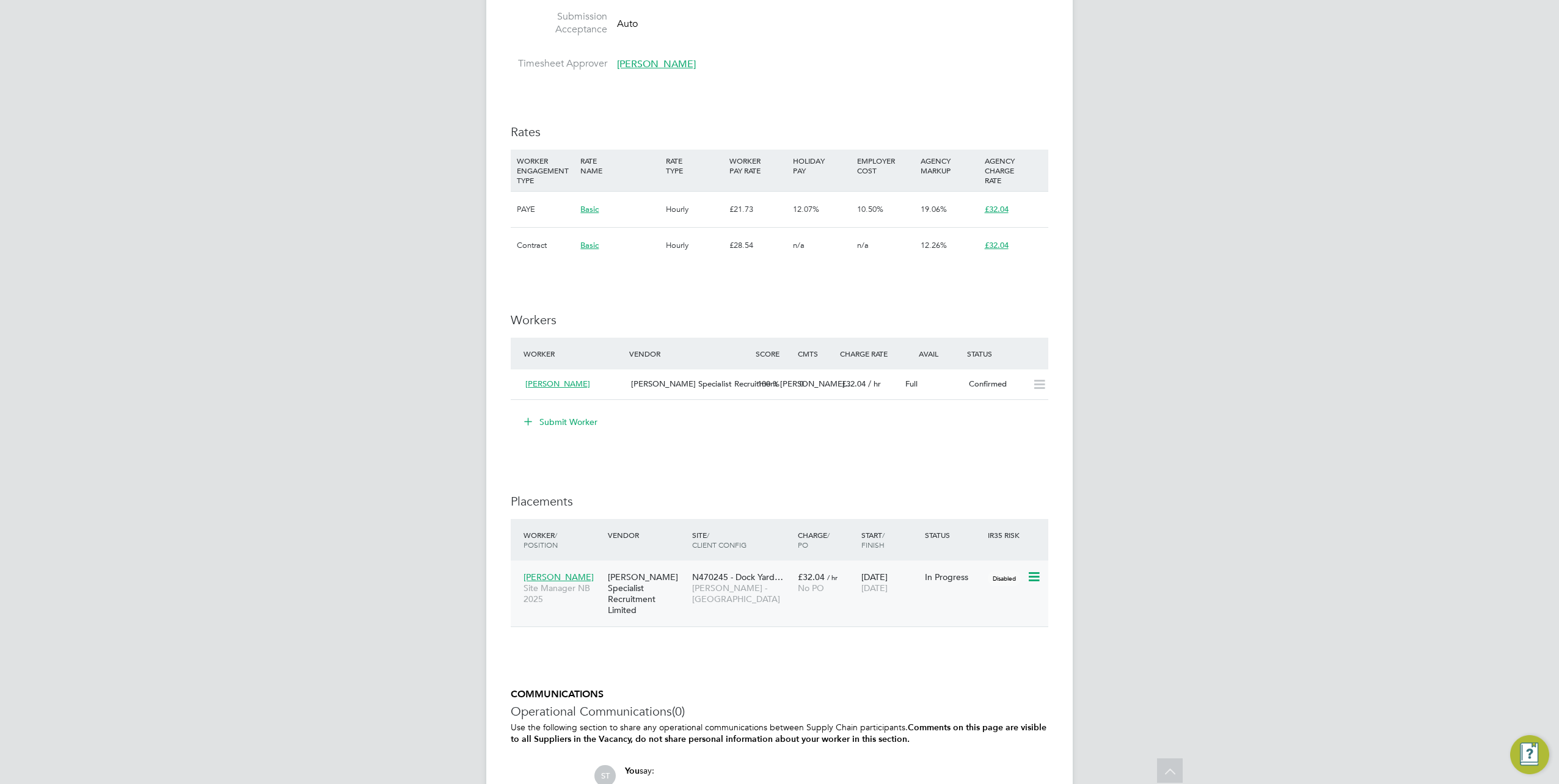
click at [654, 594] on div "[PERSON_NAME] Specialist Recruitment Limited" at bounding box center [647, 594] width 85 height 57
click at [551, 577] on span "[PERSON_NAME]" at bounding box center [559, 577] width 70 height 11
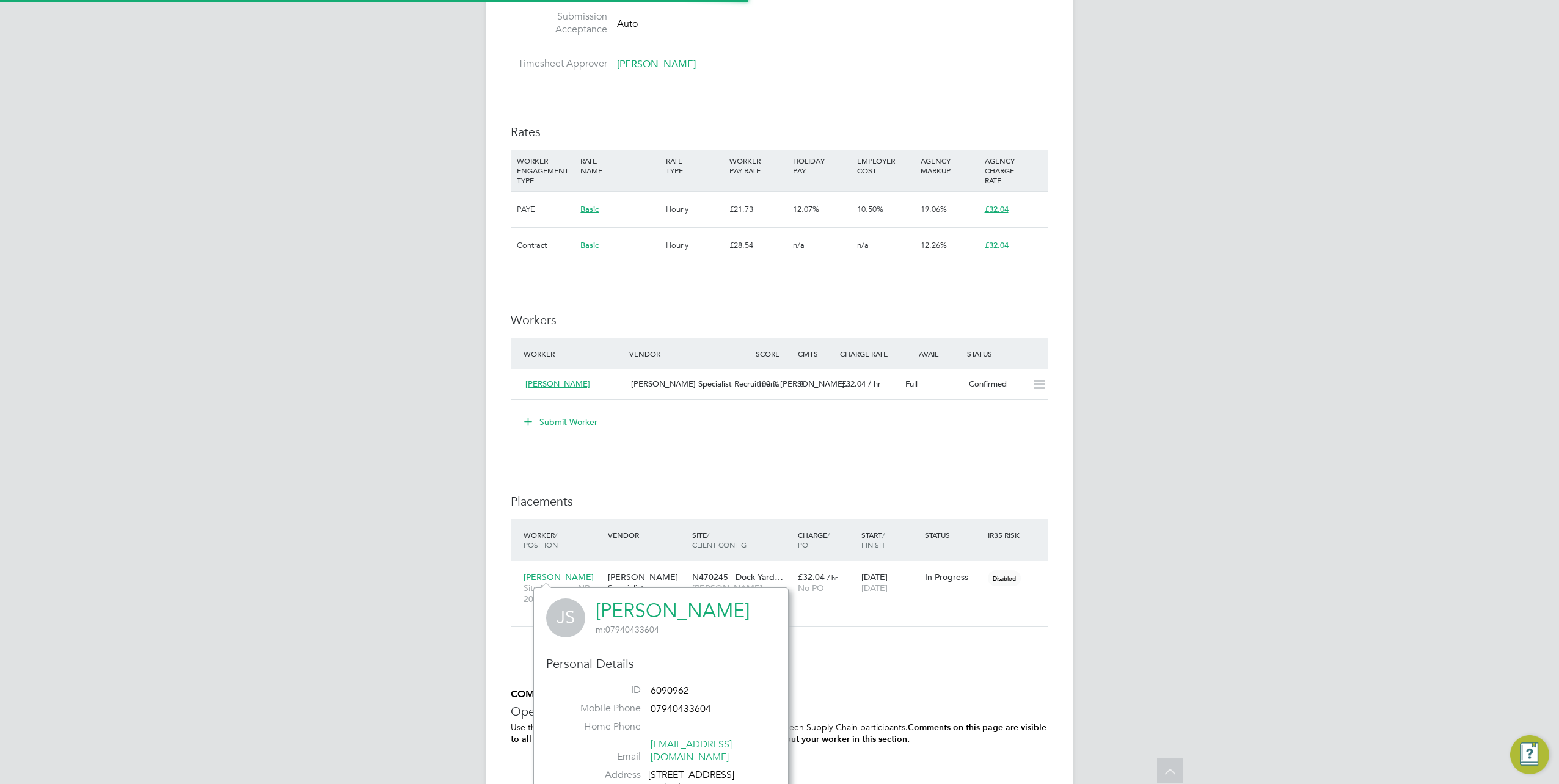
click at [672, 613] on link "[PERSON_NAME]" at bounding box center [672, 611] width 154 height 24
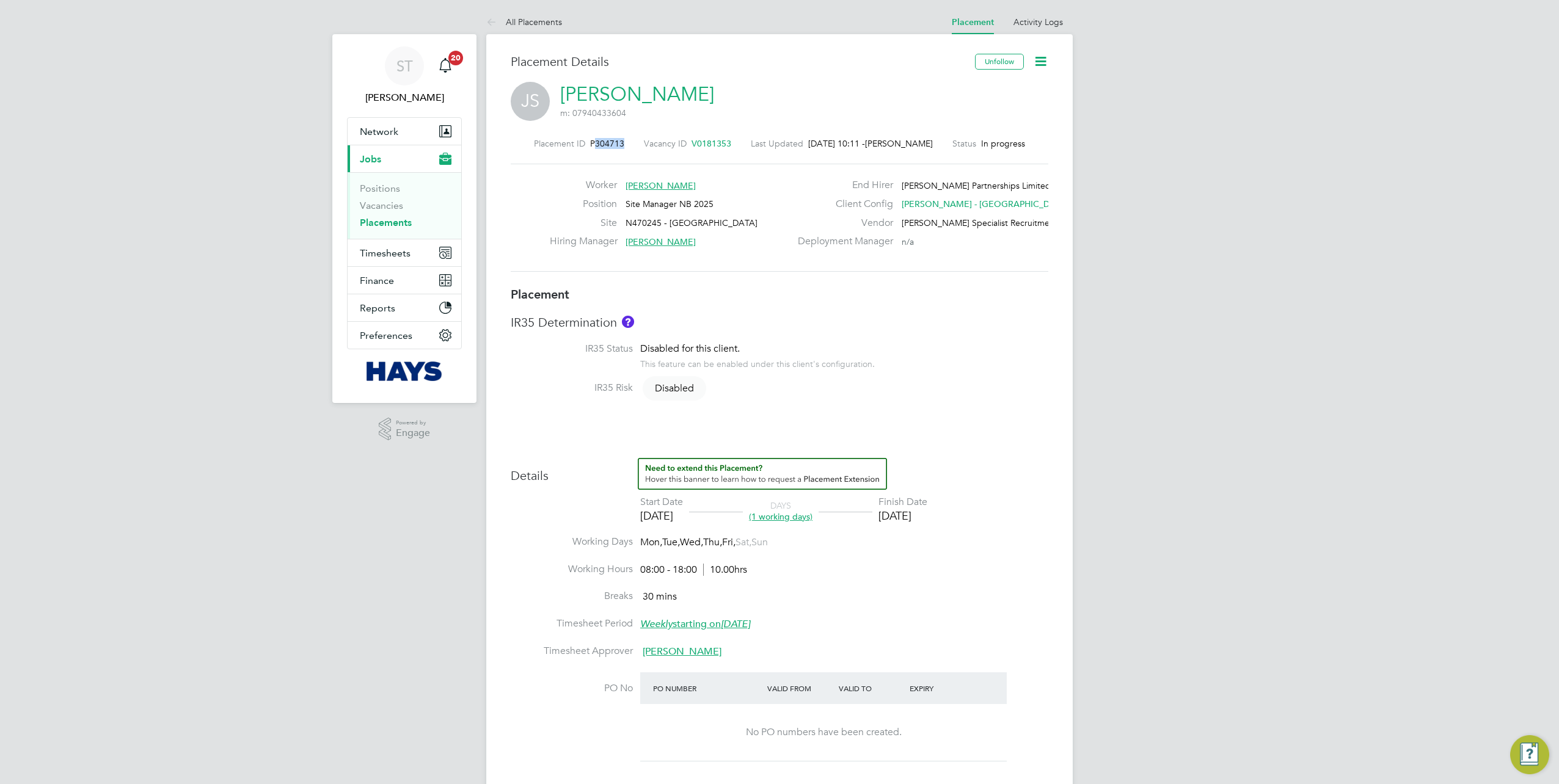
drag, startPoint x: 623, startPoint y: 146, endPoint x: 591, endPoint y: 145, distance: 32.0
click at [591, 145] on div "Placement ID P304713 Vacancy ID V0181353 Last Updated [DATE] 10:11 - [PERSON_NA…" at bounding box center [780, 144] width 537 height 11
copy span "304713"
click at [375, 205] on link "Vacancies" at bounding box center [381, 205] width 43 height 12
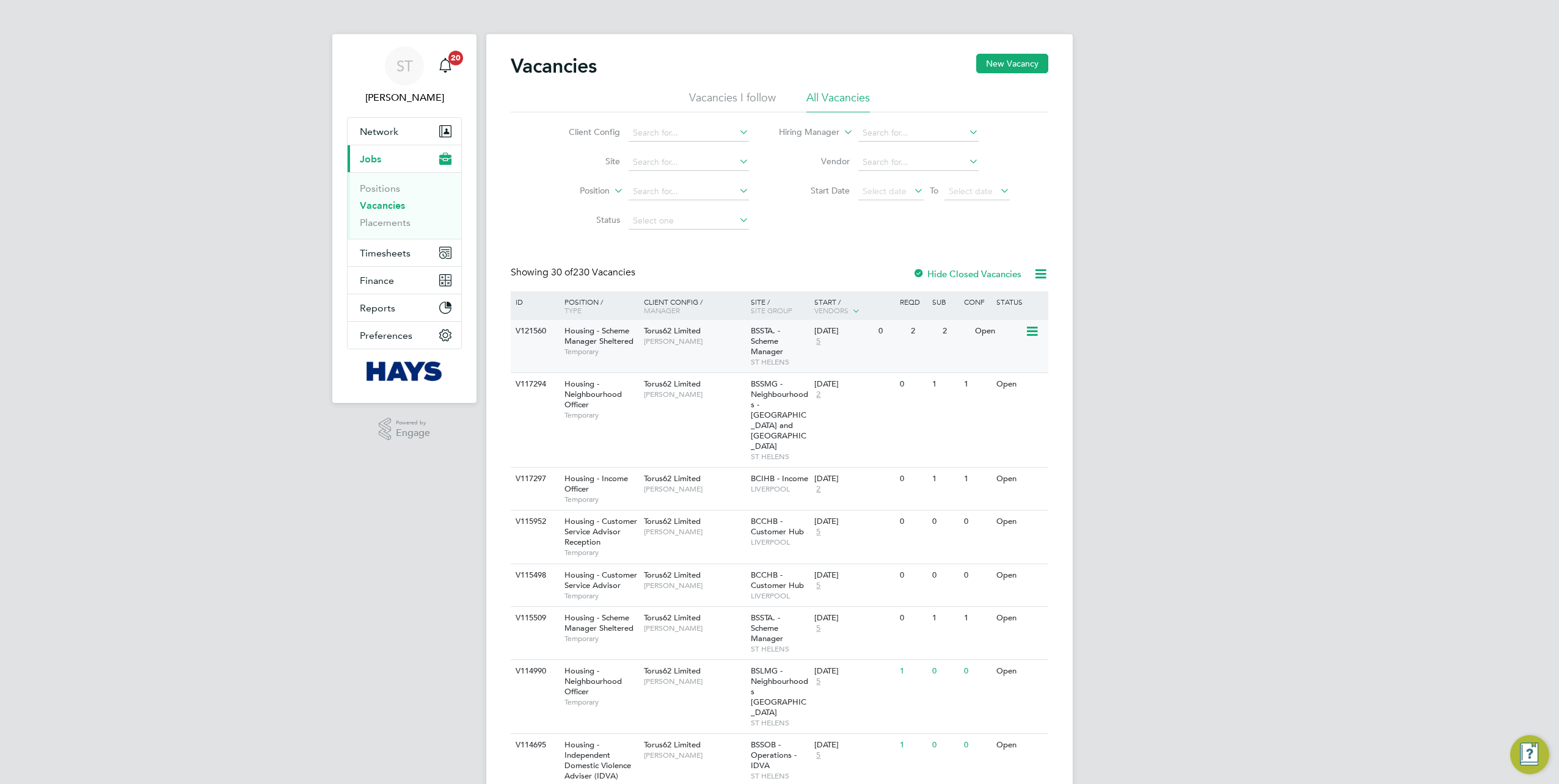
click at [564, 348] on span "Temporary" at bounding box center [601, 352] width 74 height 10
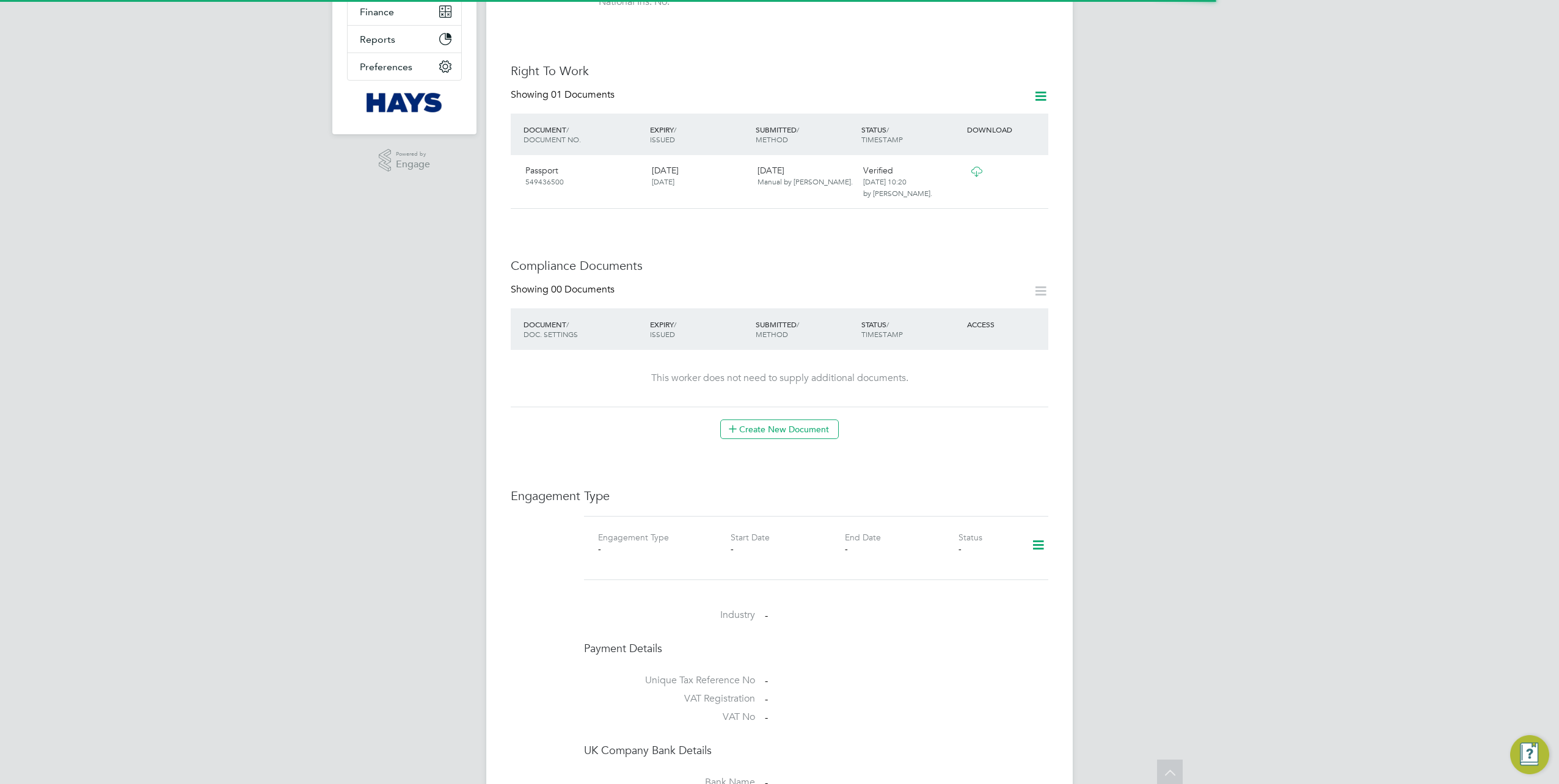
scroll to position [306, 0]
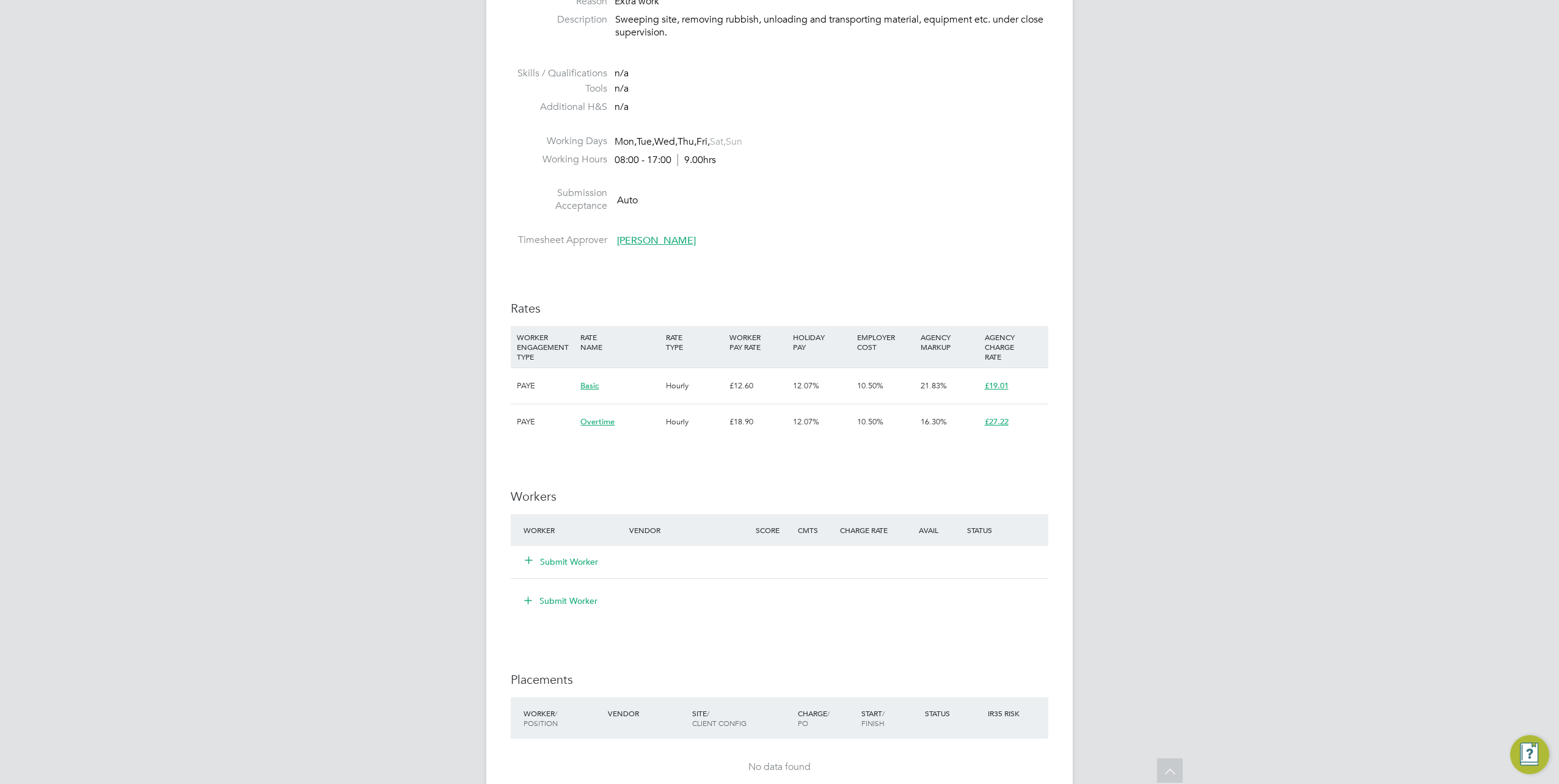
scroll to position [611, 0]
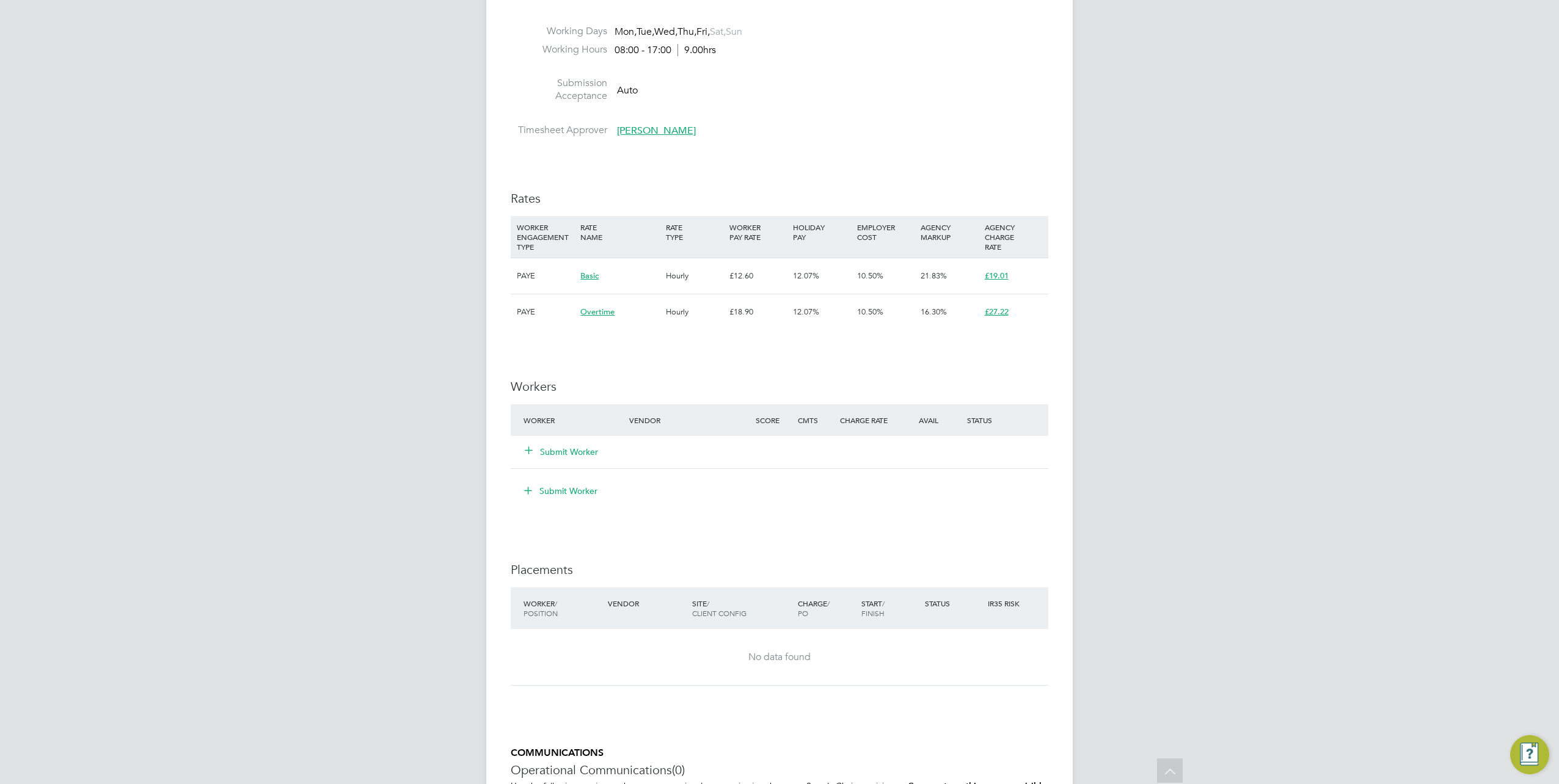
click at [524, 445] on icon at bounding box center [528, 450] width 9 height 9
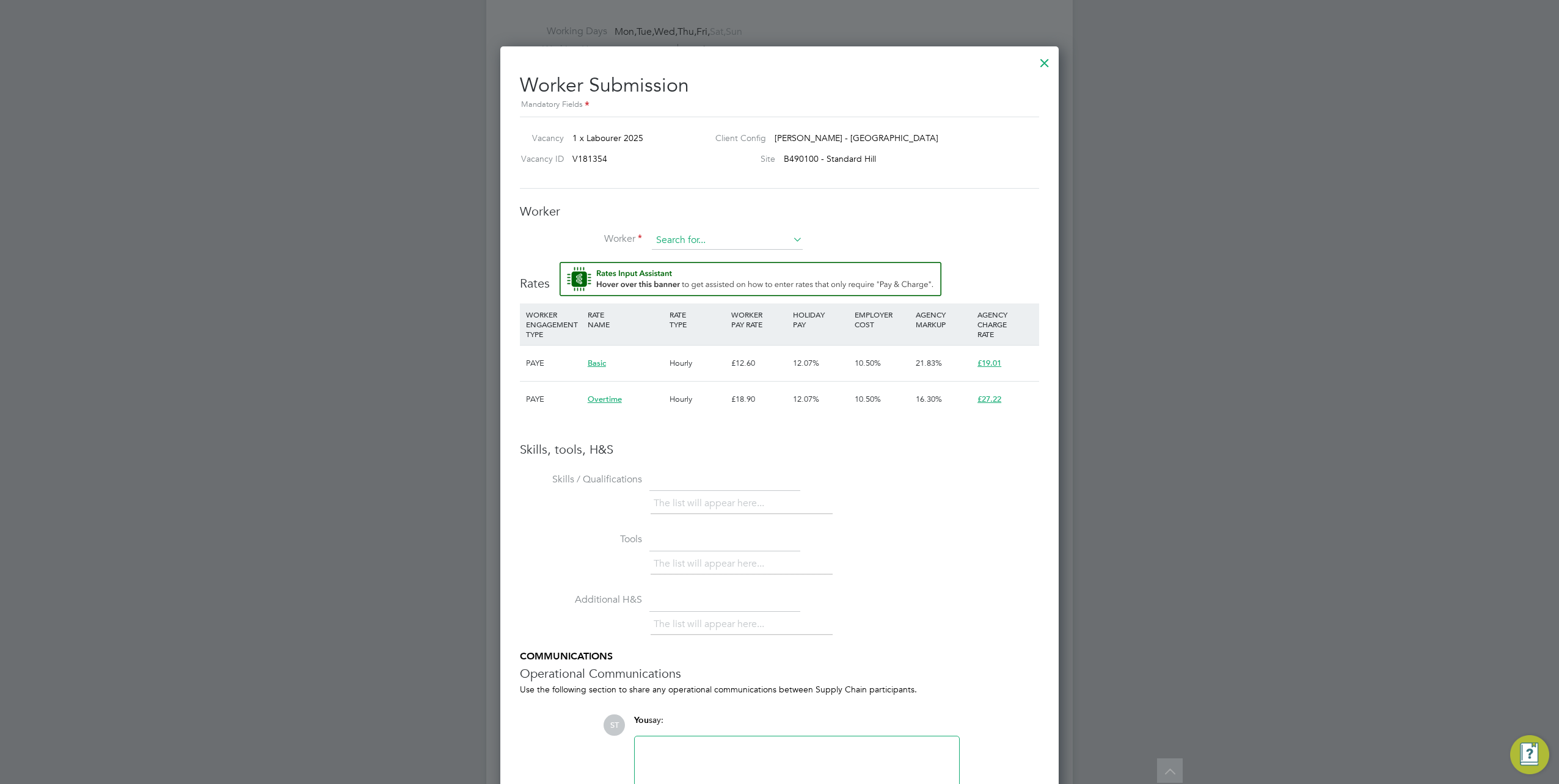
click at [676, 238] on input at bounding box center [727, 241] width 151 height 18
paste input "20862859"
type input "20862859"
click at [661, 275] on li "+ Add new" at bounding box center [727, 272] width 152 height 17
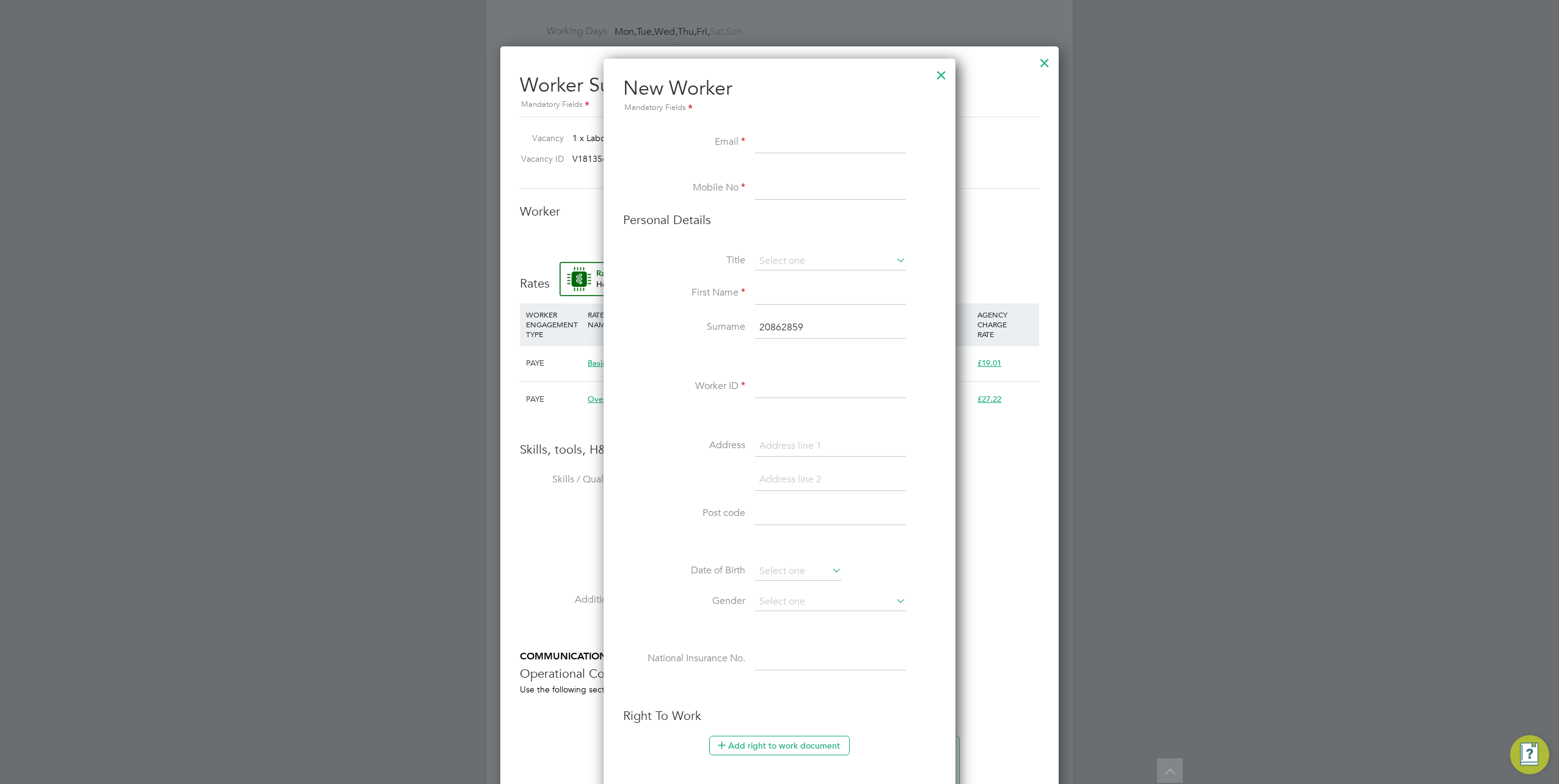
drag, startPoint x: 840, startPoint y: 331, endPoint x: 734, endPoint y: 329, distance: 106.0
click at [745, 329] on li "Surname 20862859" at bounding box center [780, 333] width 313 height 34
click at [785, 386] on input at bounding box center [830, 387] width 151 height 22
paste input "20862859"
type input "20862859"
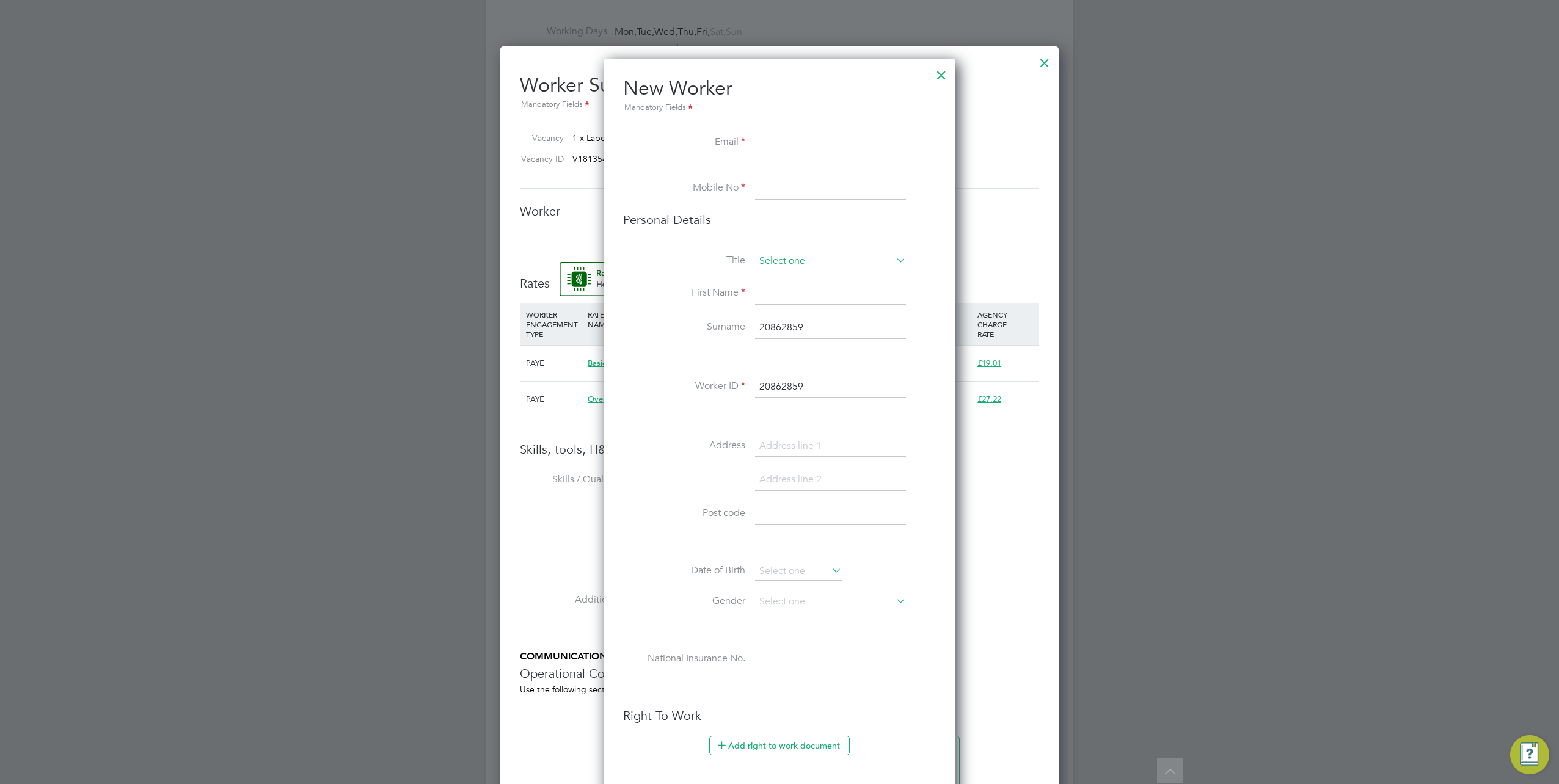
click at [792, 269] on div "All Vacancies Vacancy Activity Logs Vacancy Activity Logs All Vacancies Vacancy…" at bounding box center [779, 192] width 586 height 1586
click at [789, 277] on li "Mr" at bounding box center [830, 277] width 152 height 16
type input "Mr"
click at [777, 284] on input at bounding box center [830, 294] width 151 height 22
type input "Alfie"
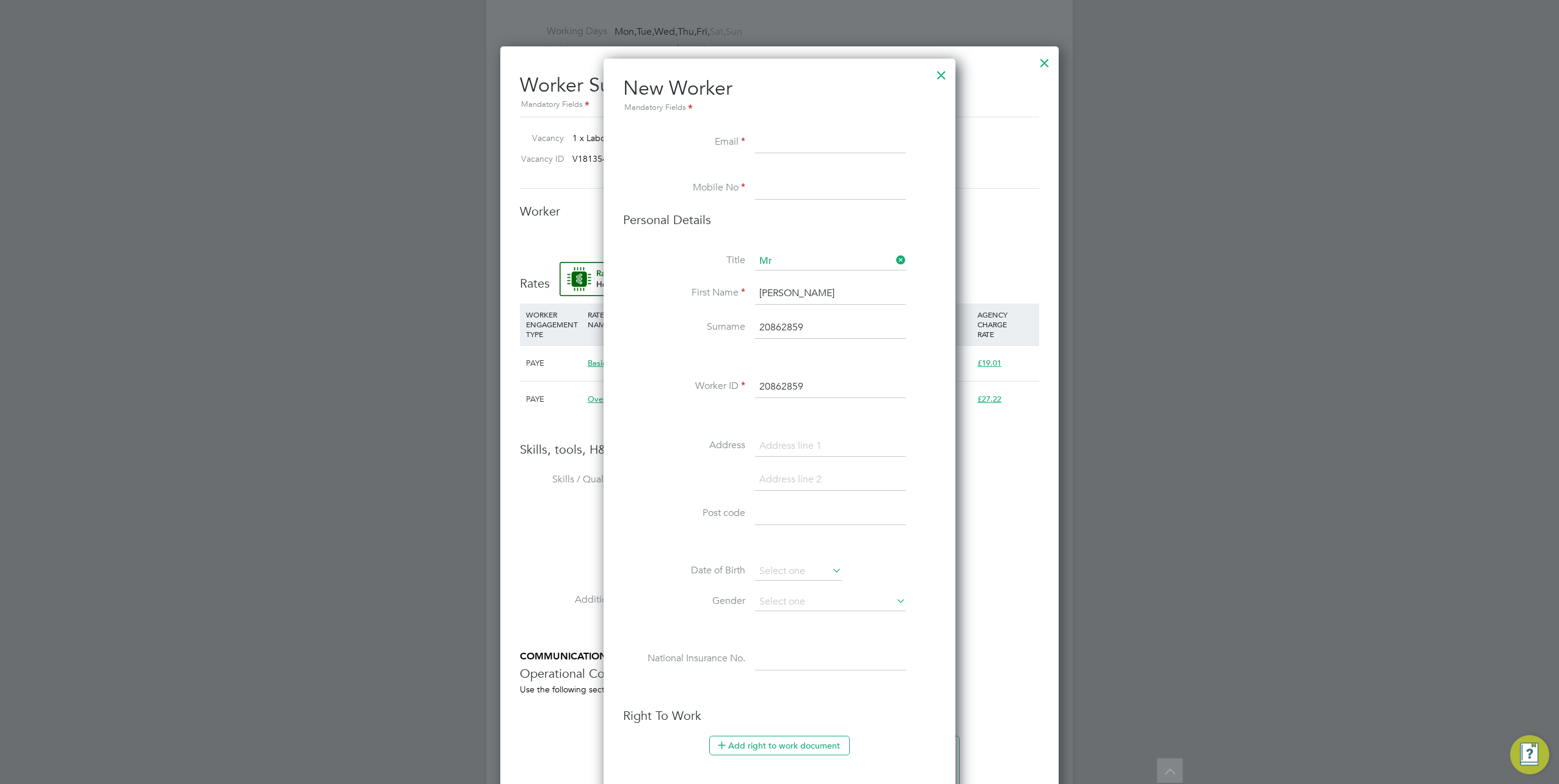
drag, startPoint x: 837, startPoint y: 340, endPoint x: 774, endPoint y: 339, distance: 63.0
click at [774, 339] on li "Surname 20862859" at bounding box center [780, 333] width 313 height 34
drag, startPoint x: 822, startPoint y: 322, endPoint x: 669, endPoint y: 326, distance: 153.1
click at [669, 326] on li "Surname 20862859" at bounding box center [780, 333] width 313 height 34
type input "Turner"
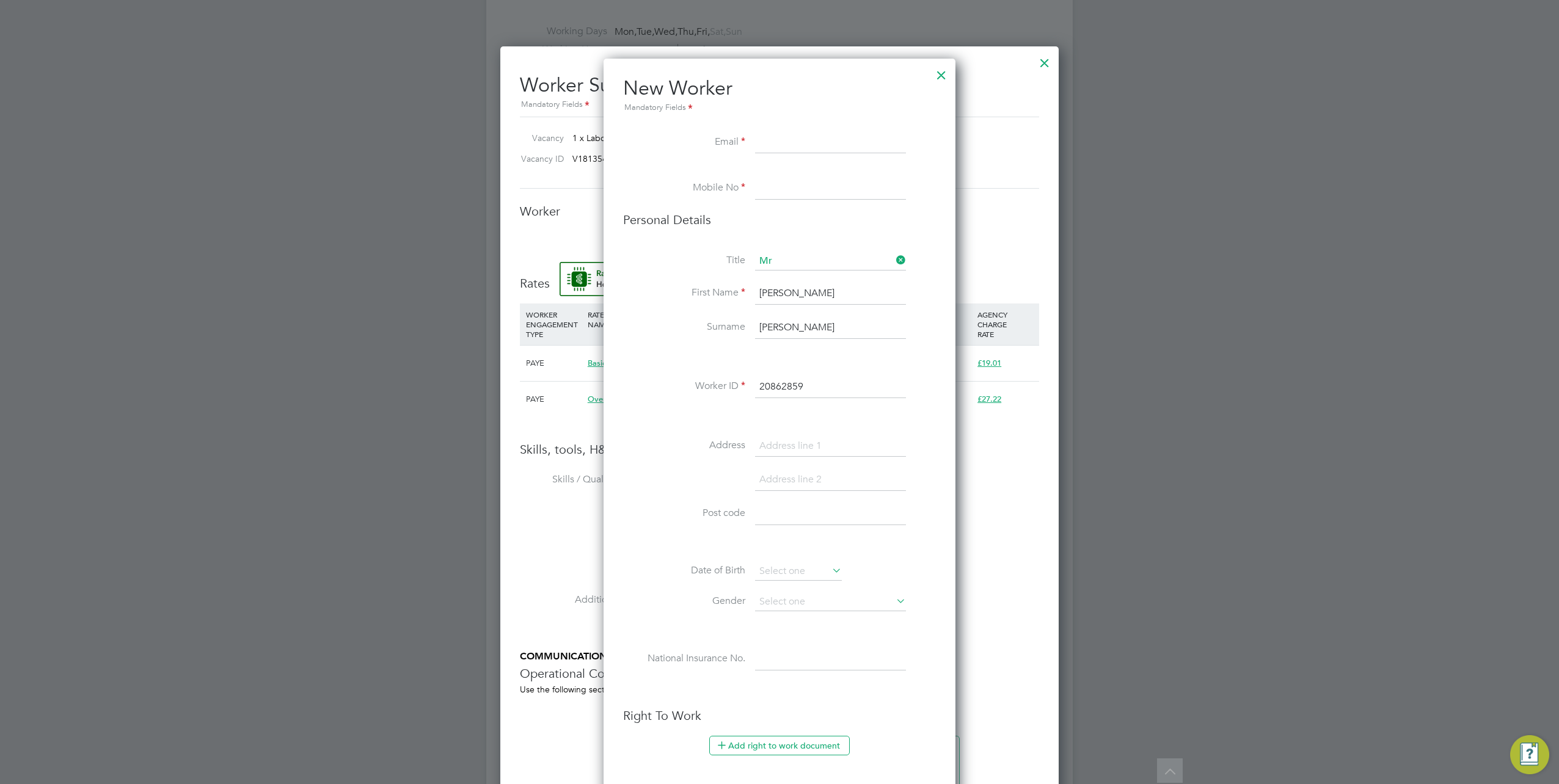
click at [784, 133] on input at bounding box center [830, 143] width 151 height 22
paste input "alfie2.modernfabs@gmail.com"
type input "alfie2.modernfabs@gmail.com"
click at [762, 183] on input at bounding box center [830, 189] width 151 height 22
paste input "07761284660"
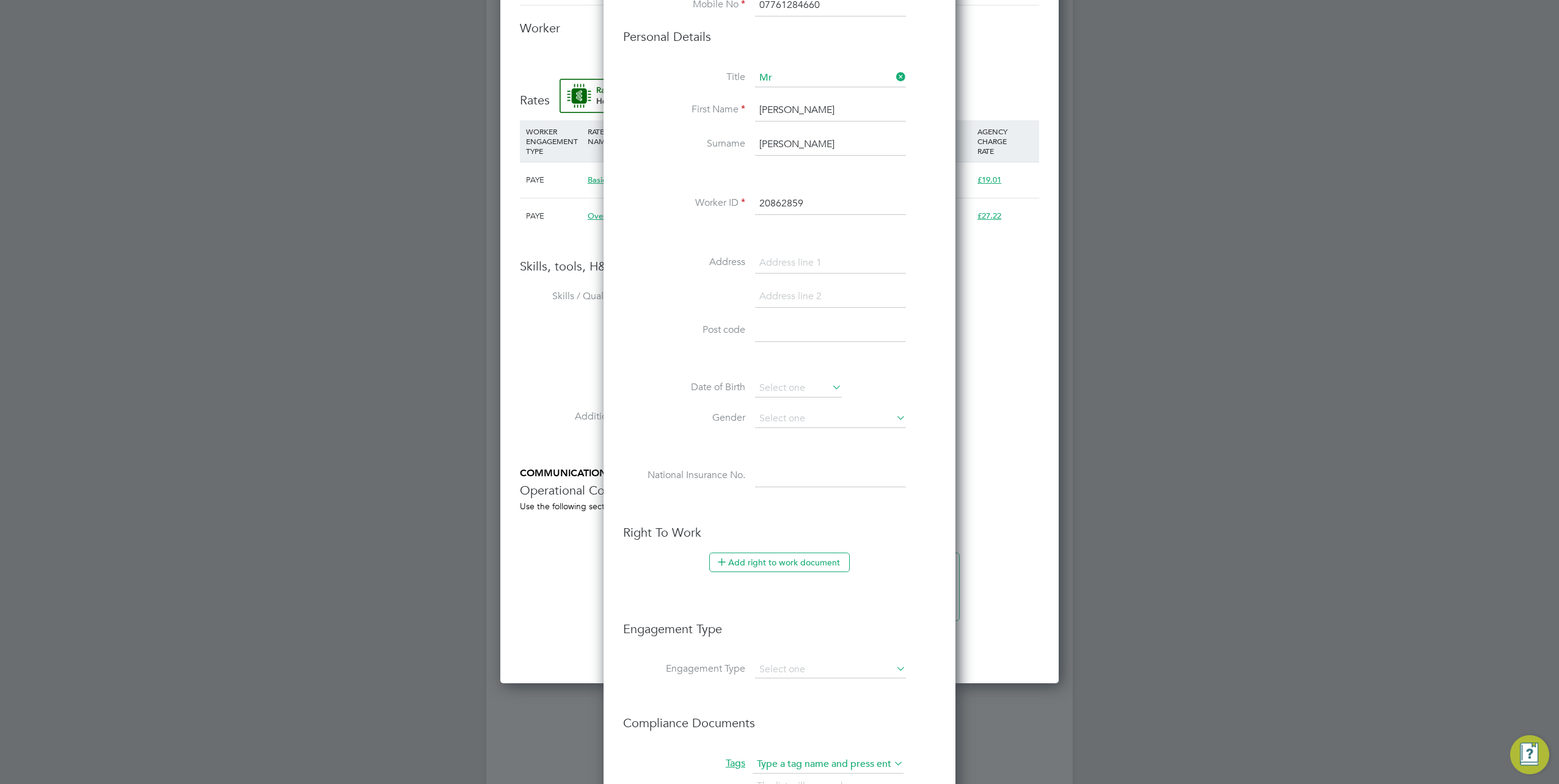
type input "07761284660"
click at [798, 248] on div "Title Mr First Name Alfie Surname Turner Worker ID 20862859 Address Post code D…" at bounding box center [780, 291] width 313 height 444
click at [798, 255] on input at bounding box center [830, 263] width 151 height 22
paste input "31 Sandpiper"
type input "31 Sandpiper"
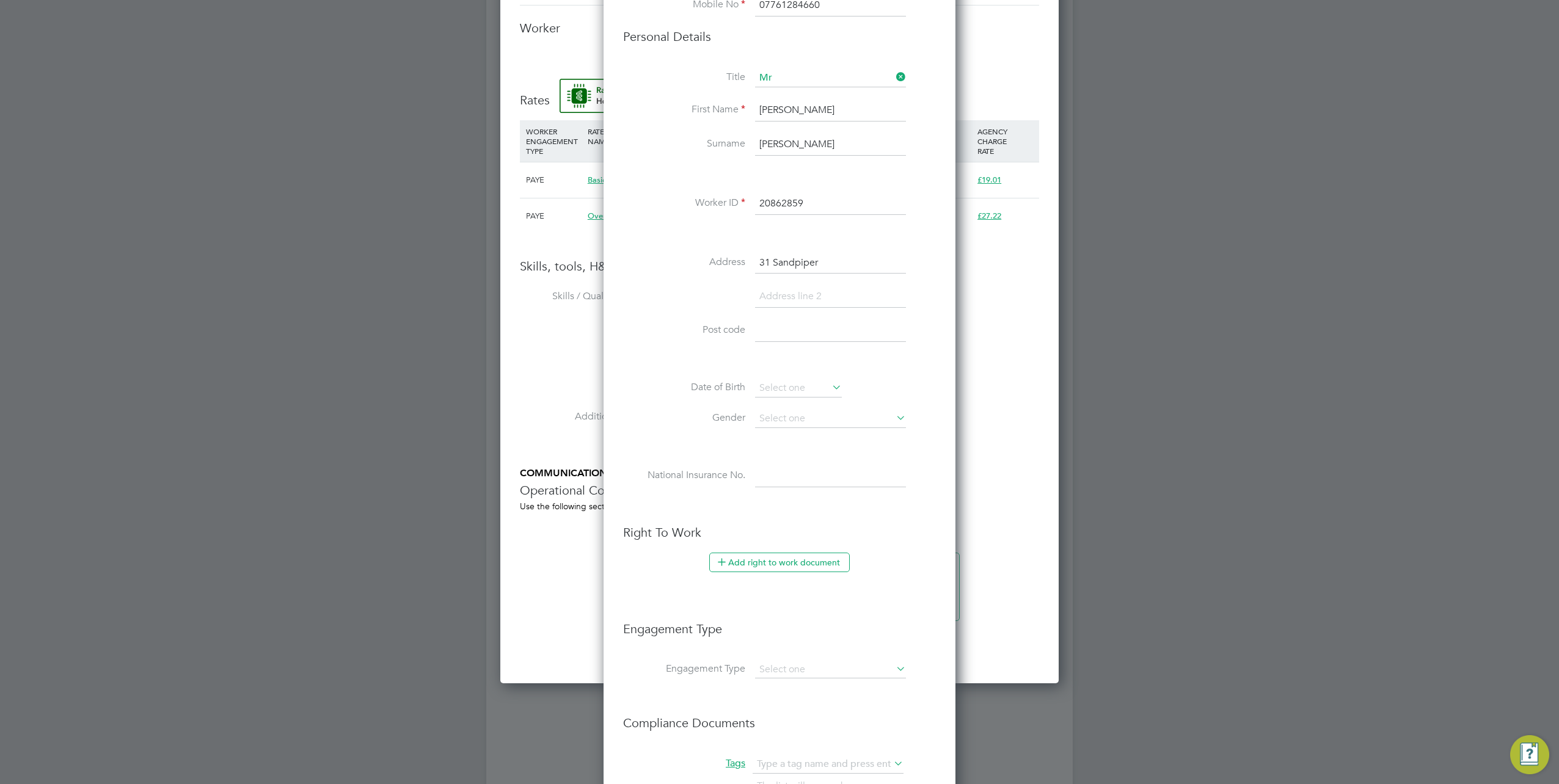
click at [826, 310] on li at bounding box center [780, 303] width 313 height 34
click at [826, 300] on input at bounding box center [830, 297] width 151 height 22
paste input "Wilnecote"
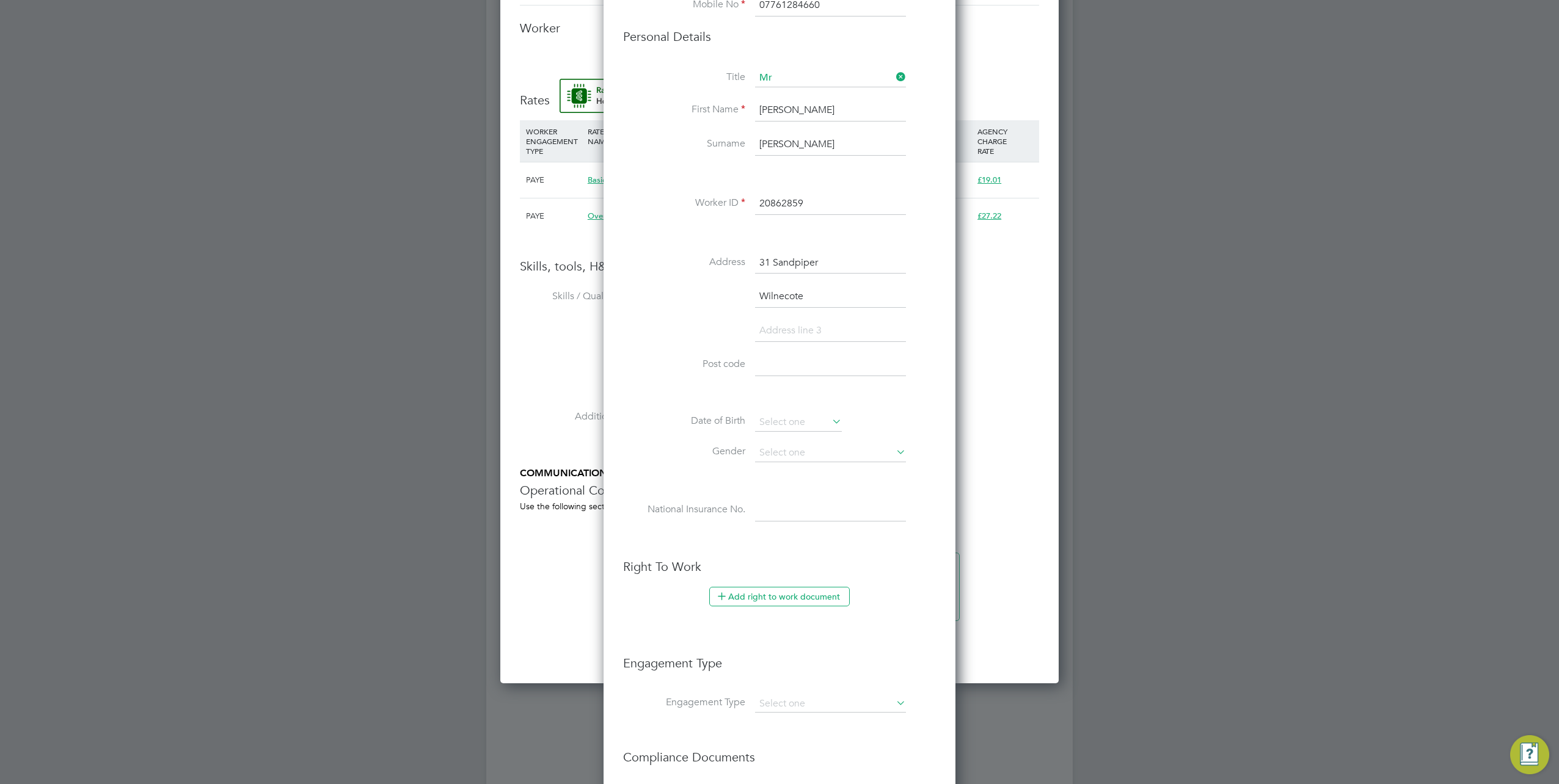
type input "Wilnecote"
click at [792, 320] on input at bounding box center [830, 331] width 151 height 22
paste input "Tamworth"
click at [826, 326] on input "Tamworth" at bounding box center [830, 331] width 151 height 22
paste input "Staffordshire"
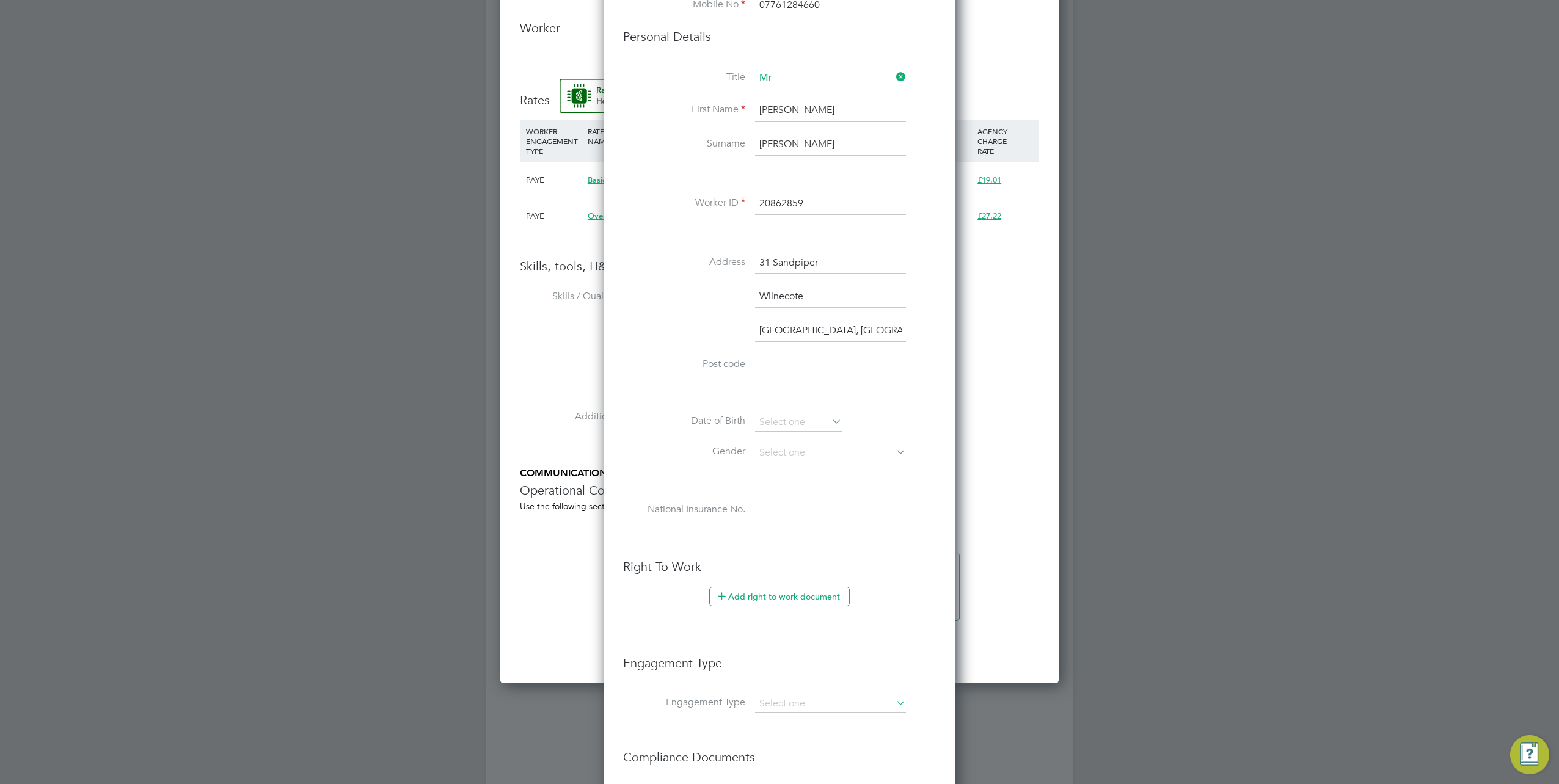
type input "Tamworth, Staffordshire"
click at [785, 364] on input at bounding box center [830, 365] width 151 height 22
paste input "B77 5NT"
type input "B77 5NT"
click at [771, 424] on input at bounding box center [798, 422] width 87 height 18
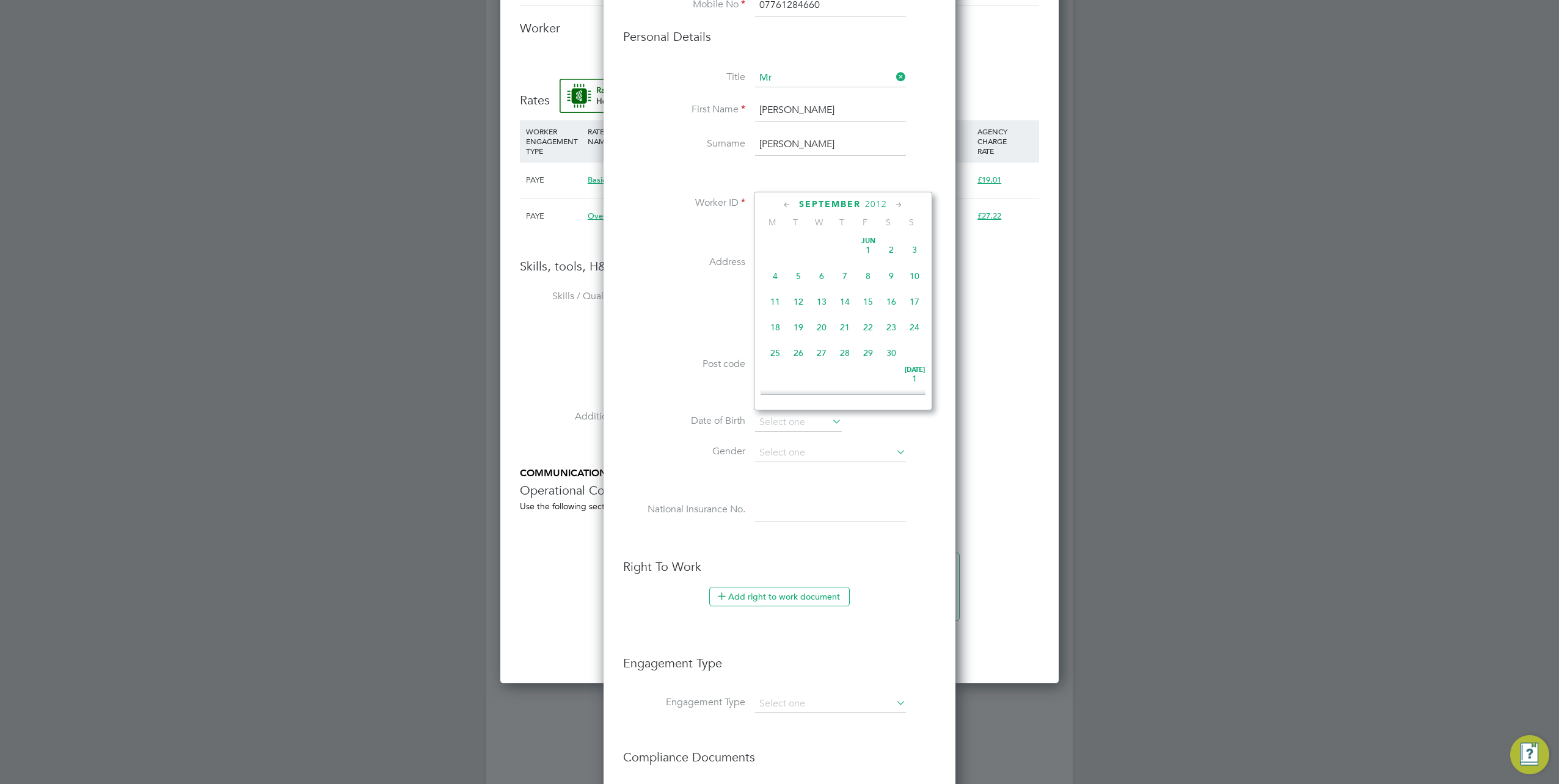
scroll to position [471, 0]
click at [880, 202] on span "2012" at bounding box center [876, 203] width 22 height 10
click at [860, 332] on span "2002" at bounding box center [867, 326] width 23 height 23
click at [788, 202] on icon at bounding box center [787, 205] width 12 height 14
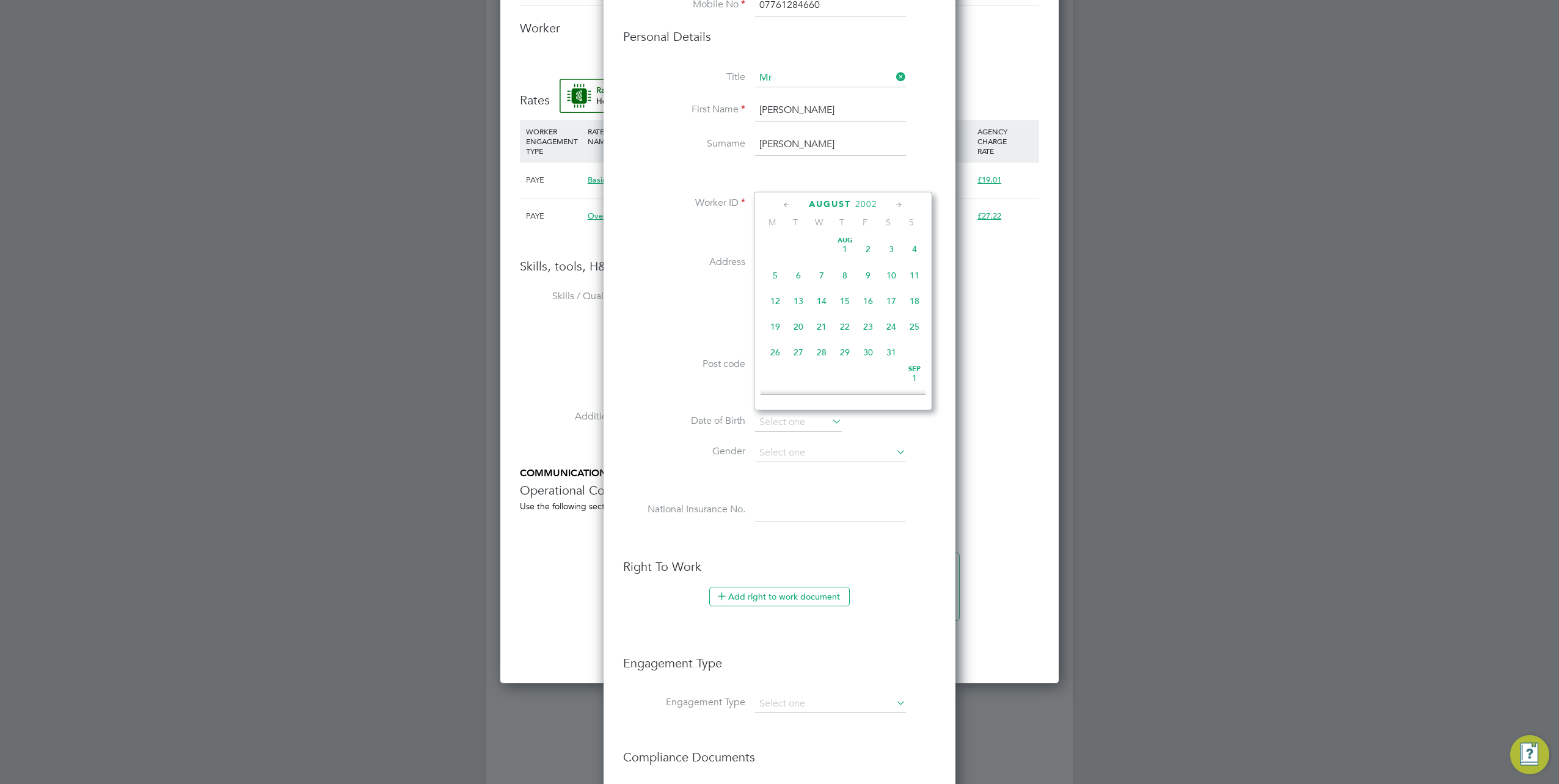
scroll to position [131, 0]
click at [788, 202] on icon at bounding box center [787, 205] width 12 height 14
click at [899, 206] on icon at bounding box center [898, 205] width 12 height 14
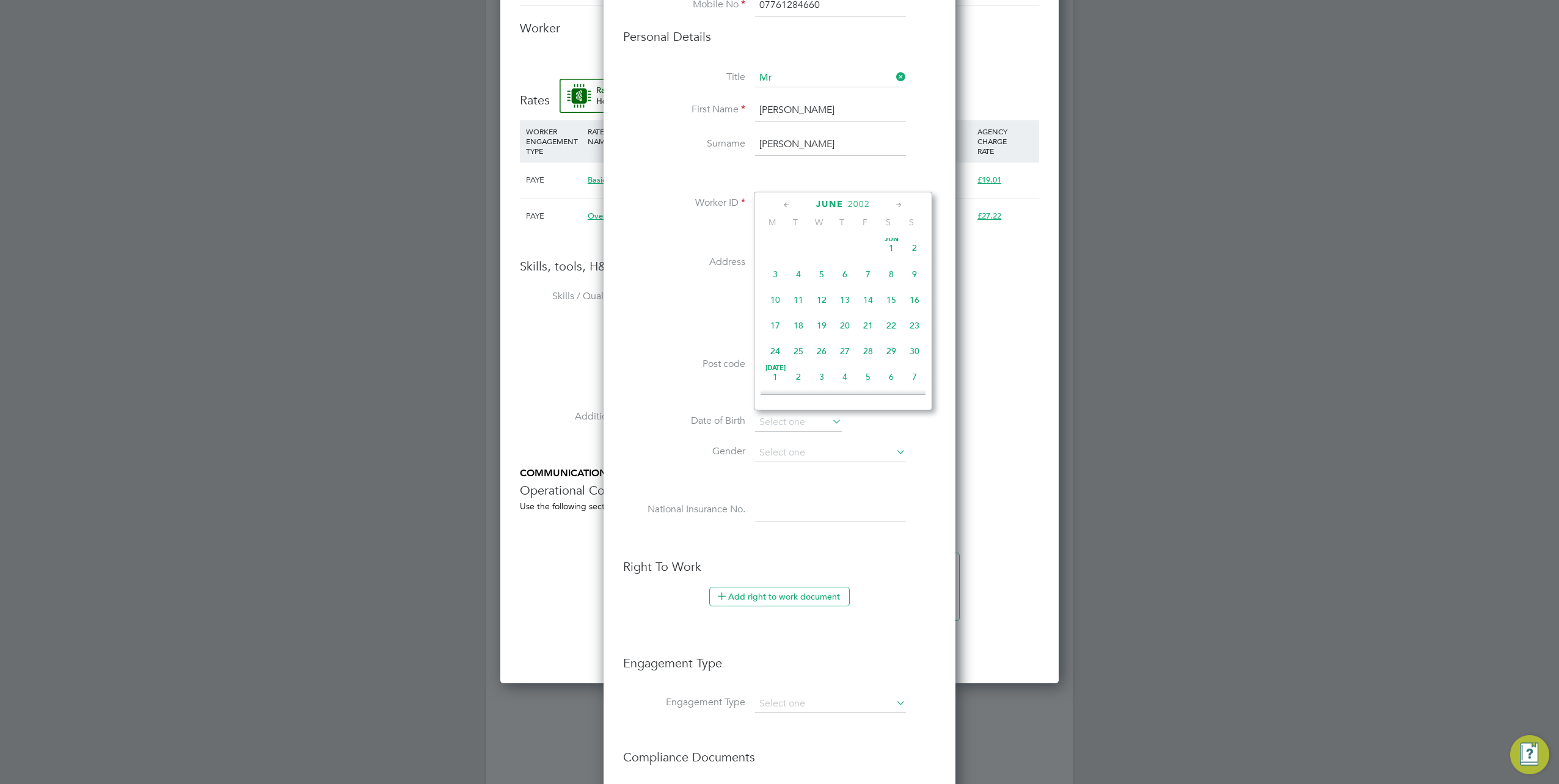
click at [865, 352] on span "28" at bounding box center [867, 351] width 23 height 23
type input "28 Jun 2002"
click at [811, 444] on input at bounding box center [830, 453] width 151 height 18
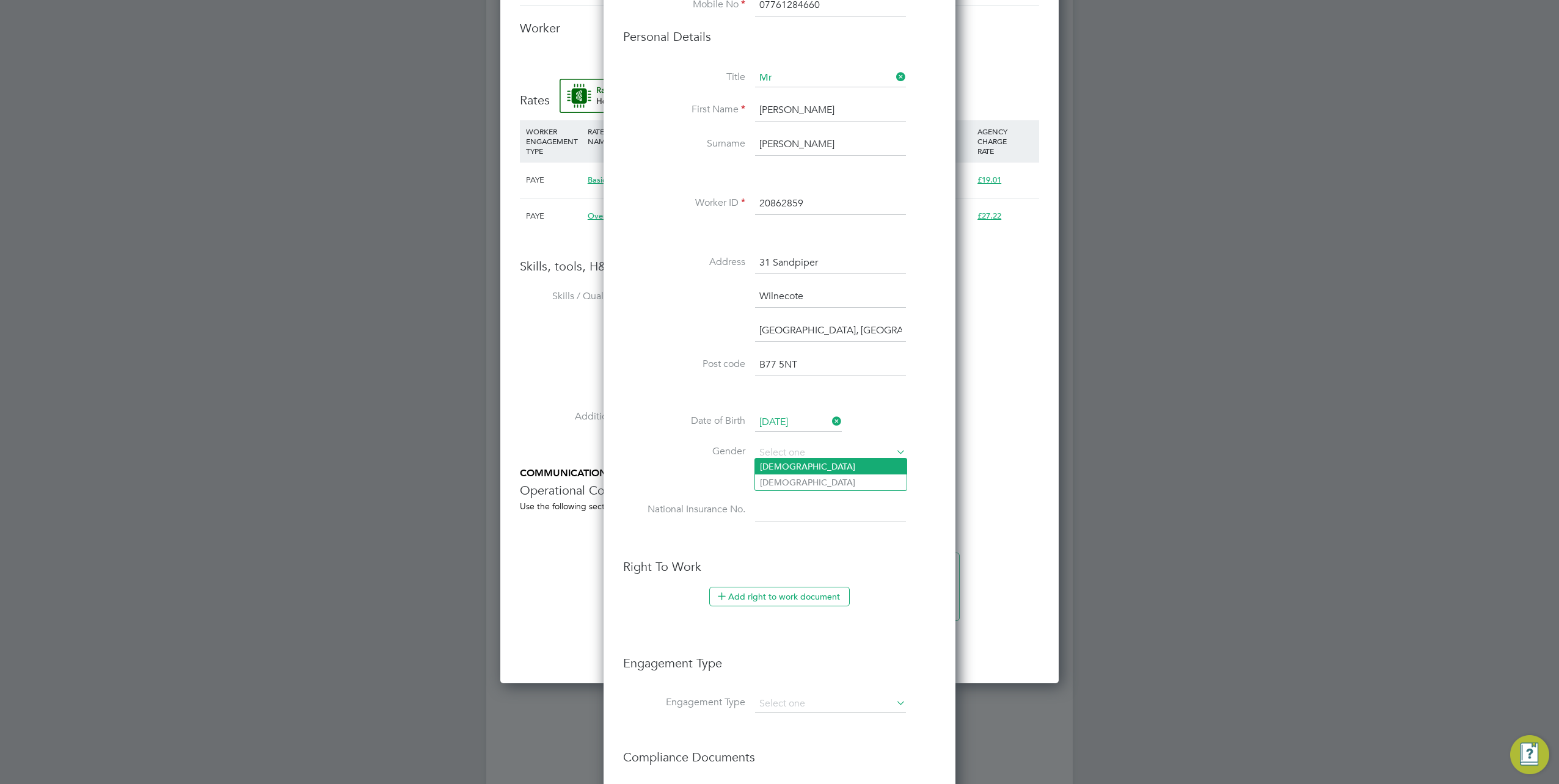
click at [775, 467] on li "Male" at bounding box center [830, 466] width 152 height 16
type input "Male"
drag, startPoint x: 788, startPoint y: 500, endPoint x: 791, endPoint y: 525, distance: 25.2
click at [788, 500] on input at bounding box center [830, 511] width 151 height 22
paste input "PH715639D"
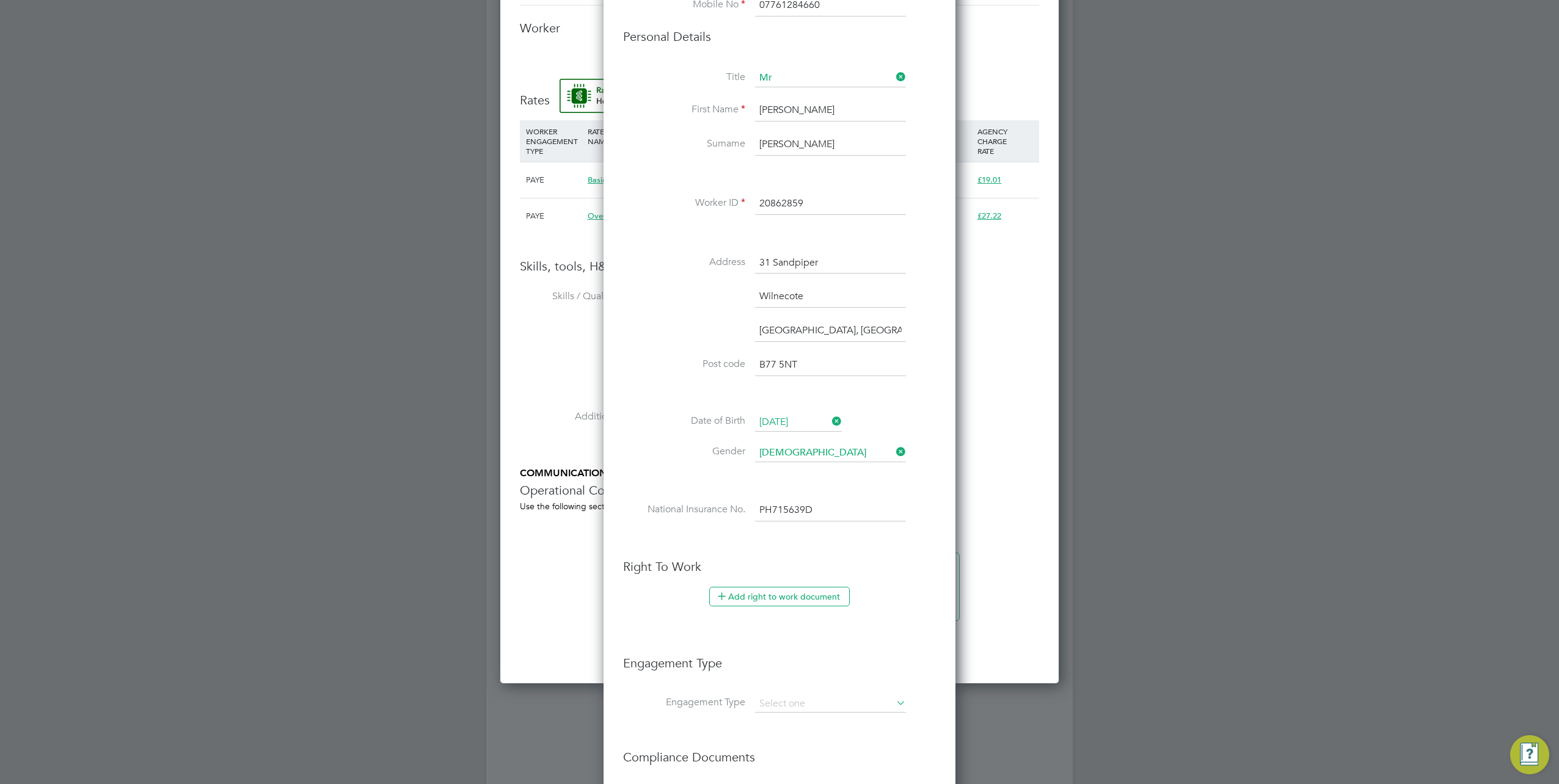
scroll to position [855, 0]
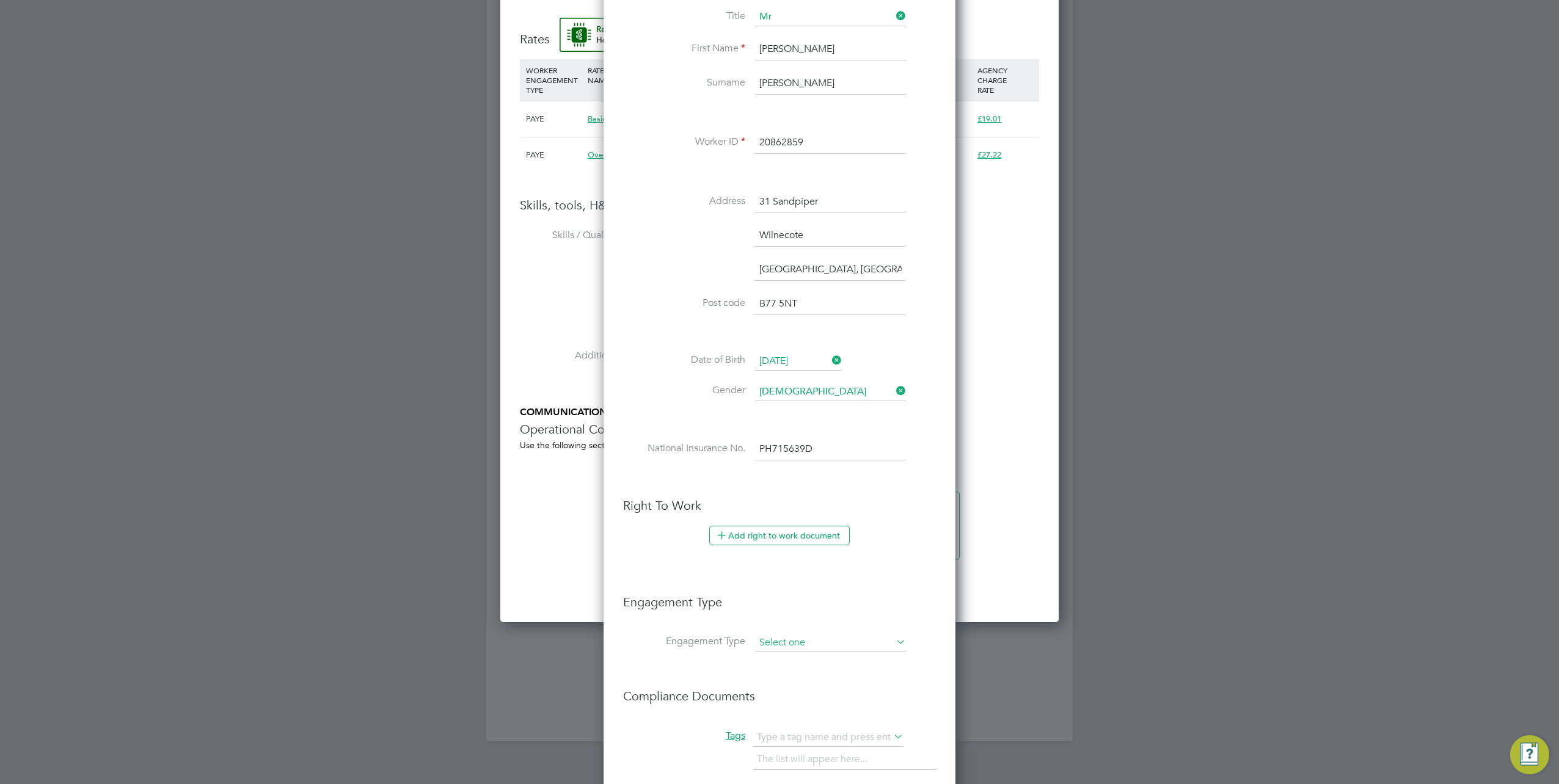
type input "PH 71 56 39 D"
click at [821, 640] on input at bounding box center [830, 643] width 151 height 17
click at [788, 701] on li "Umbrella" at bounding box center [830, 709] width 152 height 17
type input "Umbrella"
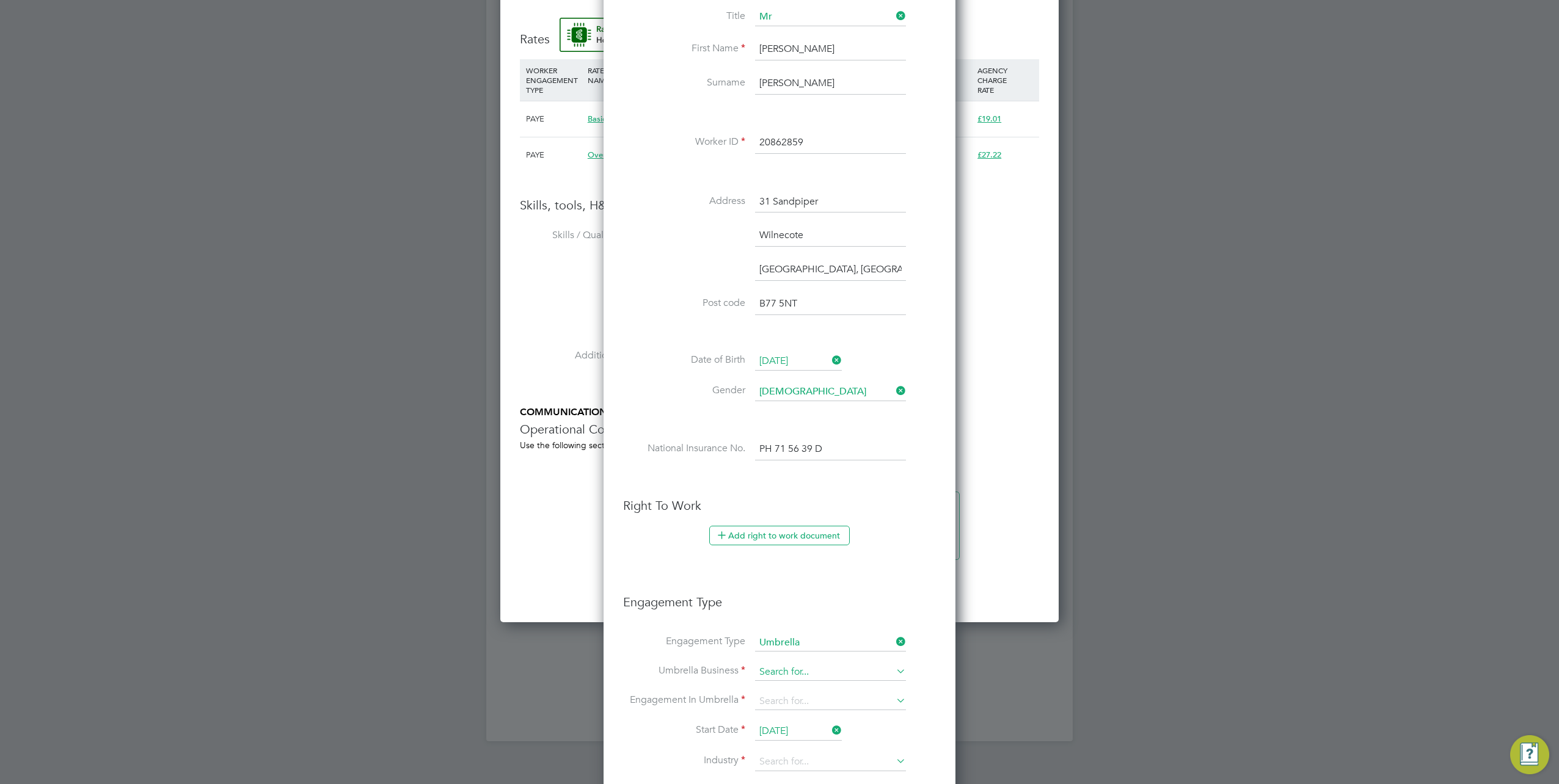
click at [814, 671] on input at bounding box center [830, 672] width 151 height 17
click at [802, 720] on li "Giant Professional Limited" at bounding box center [830, 720] width 152 height 17
type input "Giant Professional Limited"
click at [796, 693] on input at bounding box center [830, 701] width 151 height 17
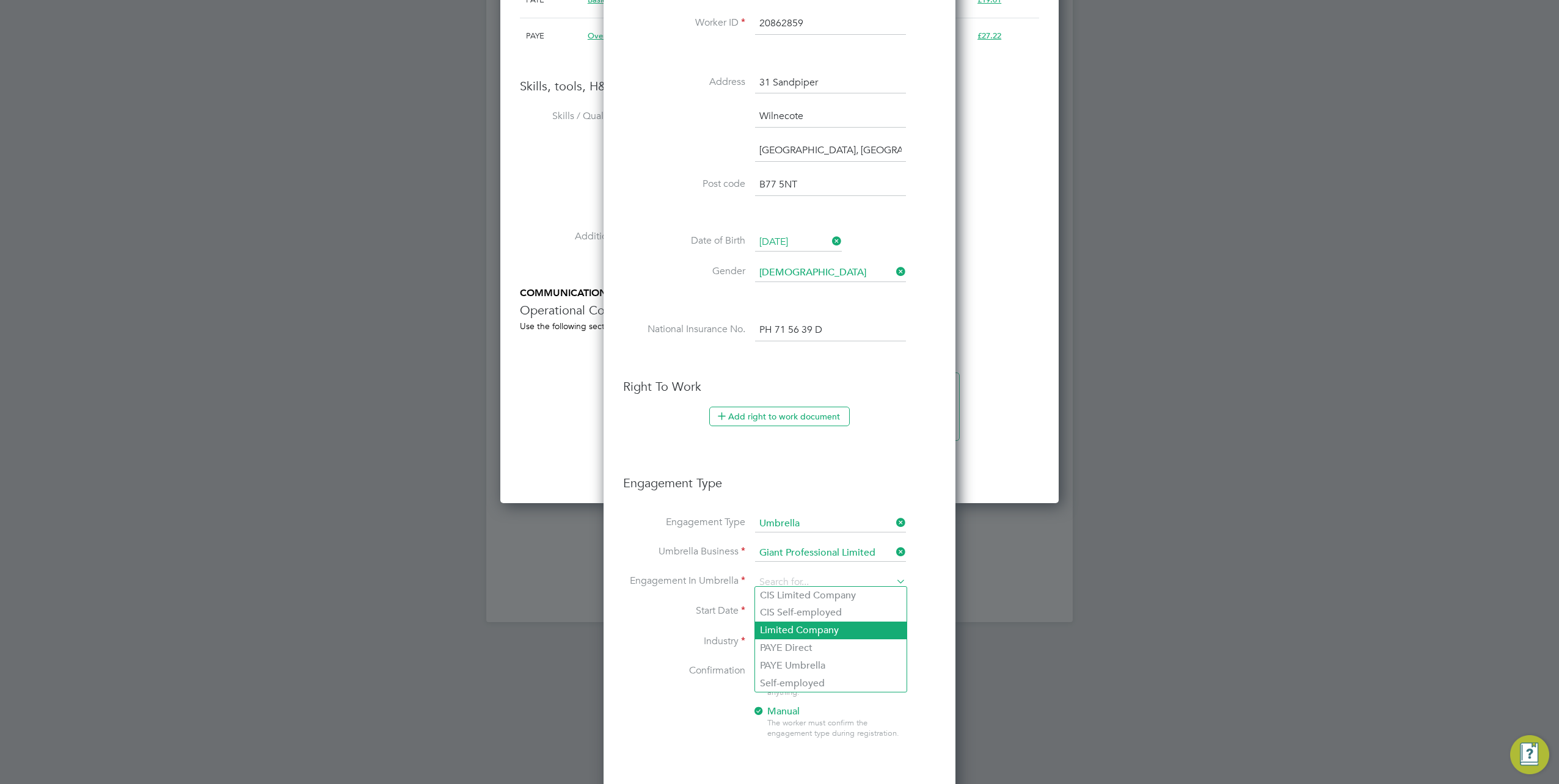
scroll to position [977, 0]
click at [803, 664] on li "PAYE Umbrella" at bounding box center [830, 663] width 152 height 17
type input "PAYE Umbrella"
click at [803, 632] on input at bounding box center [830, 640] width 151 height 18
click at [798, 648] on li "Cons truction" at bounding box center [830, 652] width 152 height 17
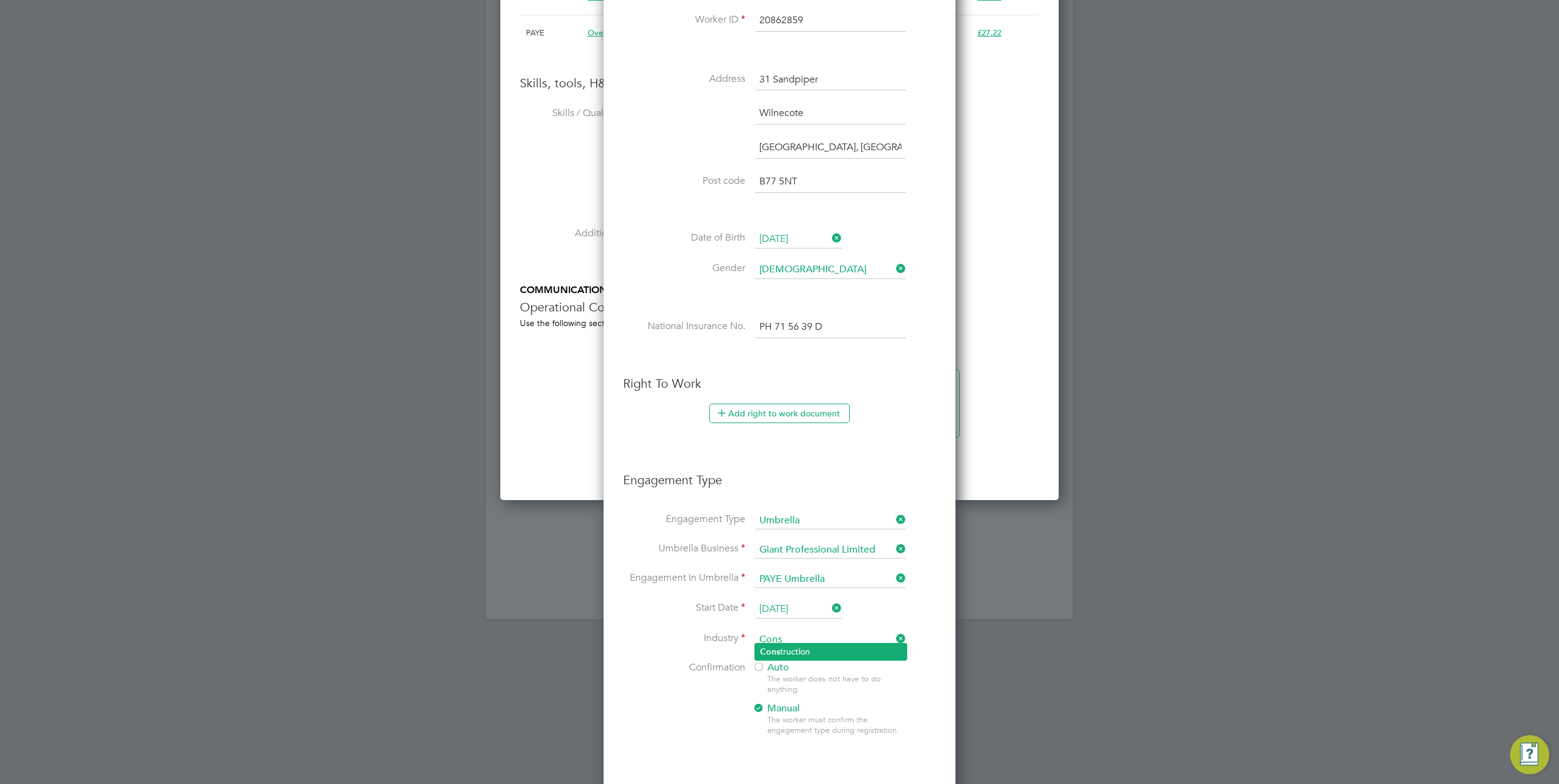
type input "Construction"
click at [783, 674] on div "The worker does not have to do anything." at bounding box center [837, 685] width 138 height 21
click at [775, 662] on span "Auto" at bounding box center [771, 667] width 37 height 12
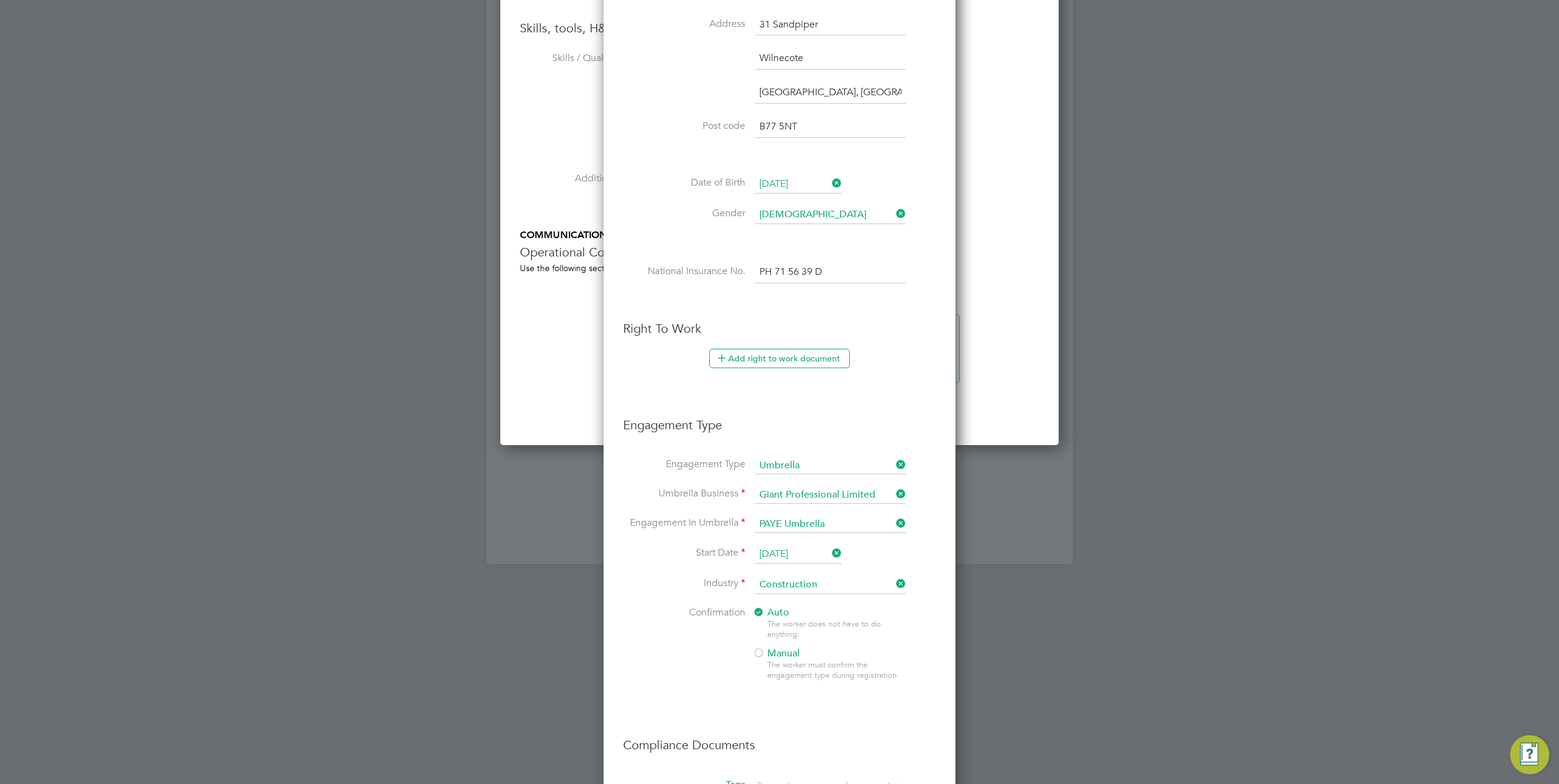
scroll to position [917, 0]
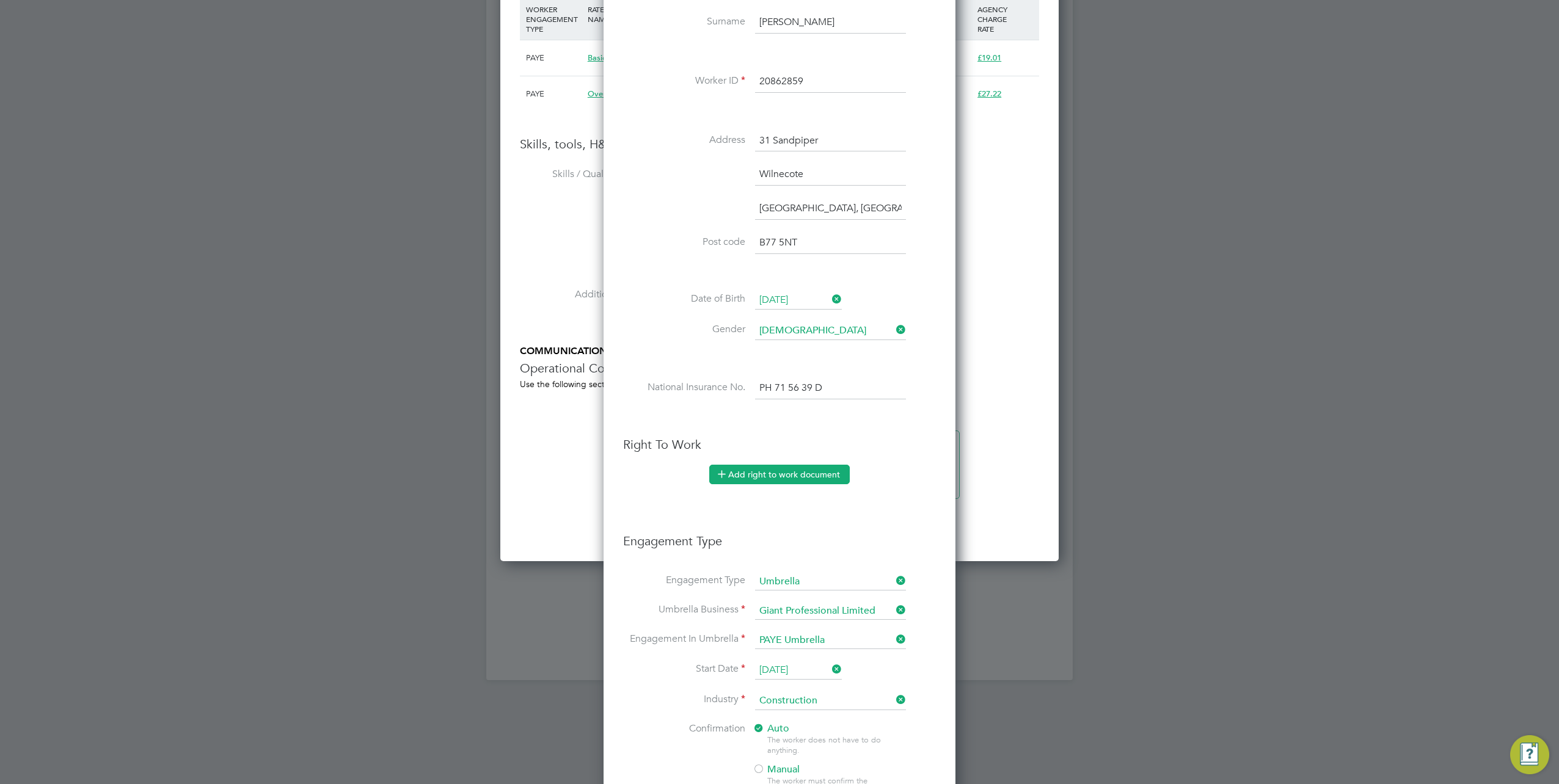
click at [780, 466] on button "Add right to work document" at bounding box center [780, 474] width 141 height 19
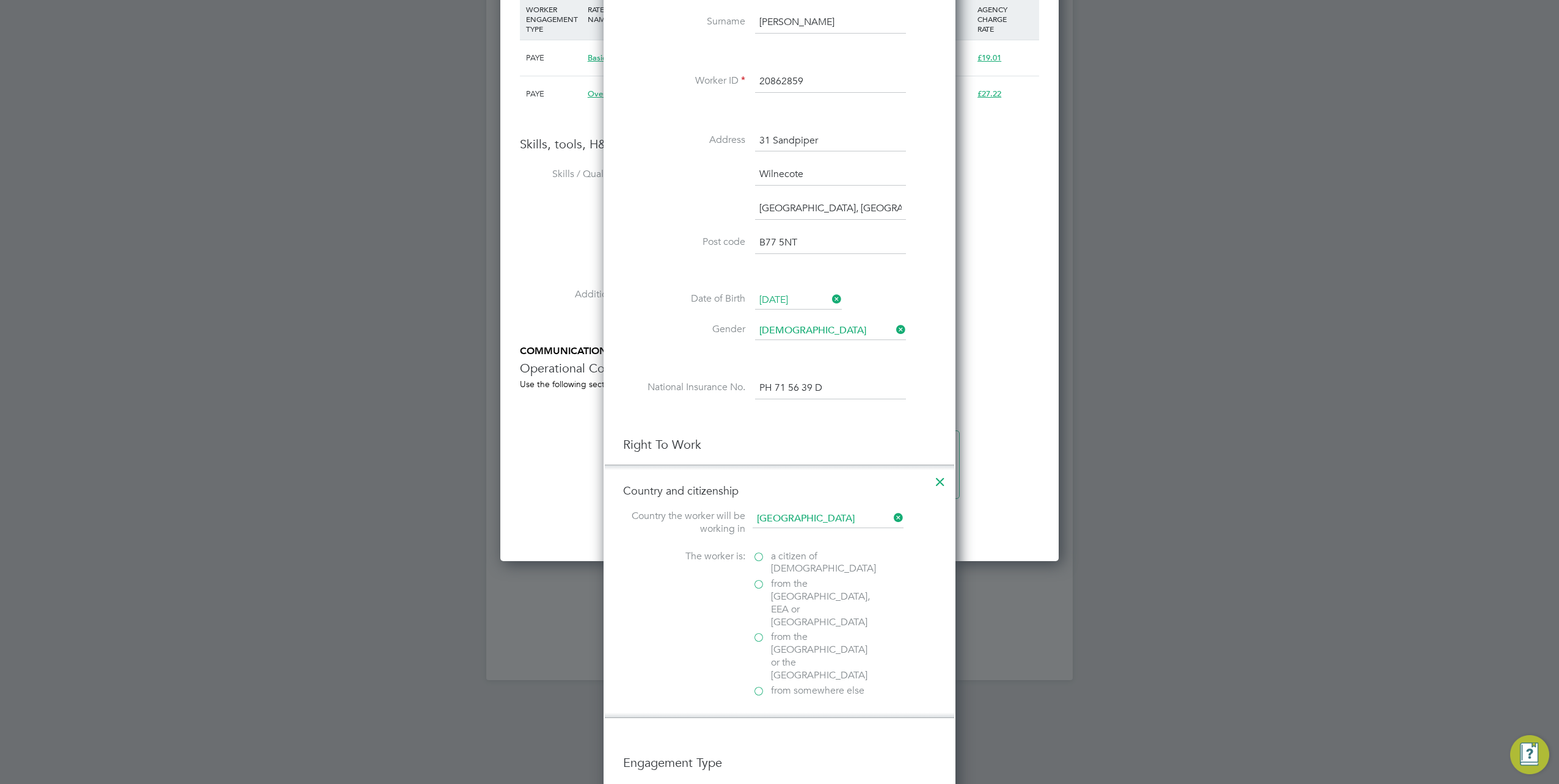
scroll to position [1527, 352]
drag, startPoint x: 780, startPoint y: 556, endPoint x: 803, endPoint y: 585, distance: 37.0
click at [780, 556] on span "a citizen of United Kingdom" at bounding box center [824, 563] width 105 height 26
click at [0, 0] on input "a citizen of United Kingdom" at bounding box center [0, 0] width 0 height 0
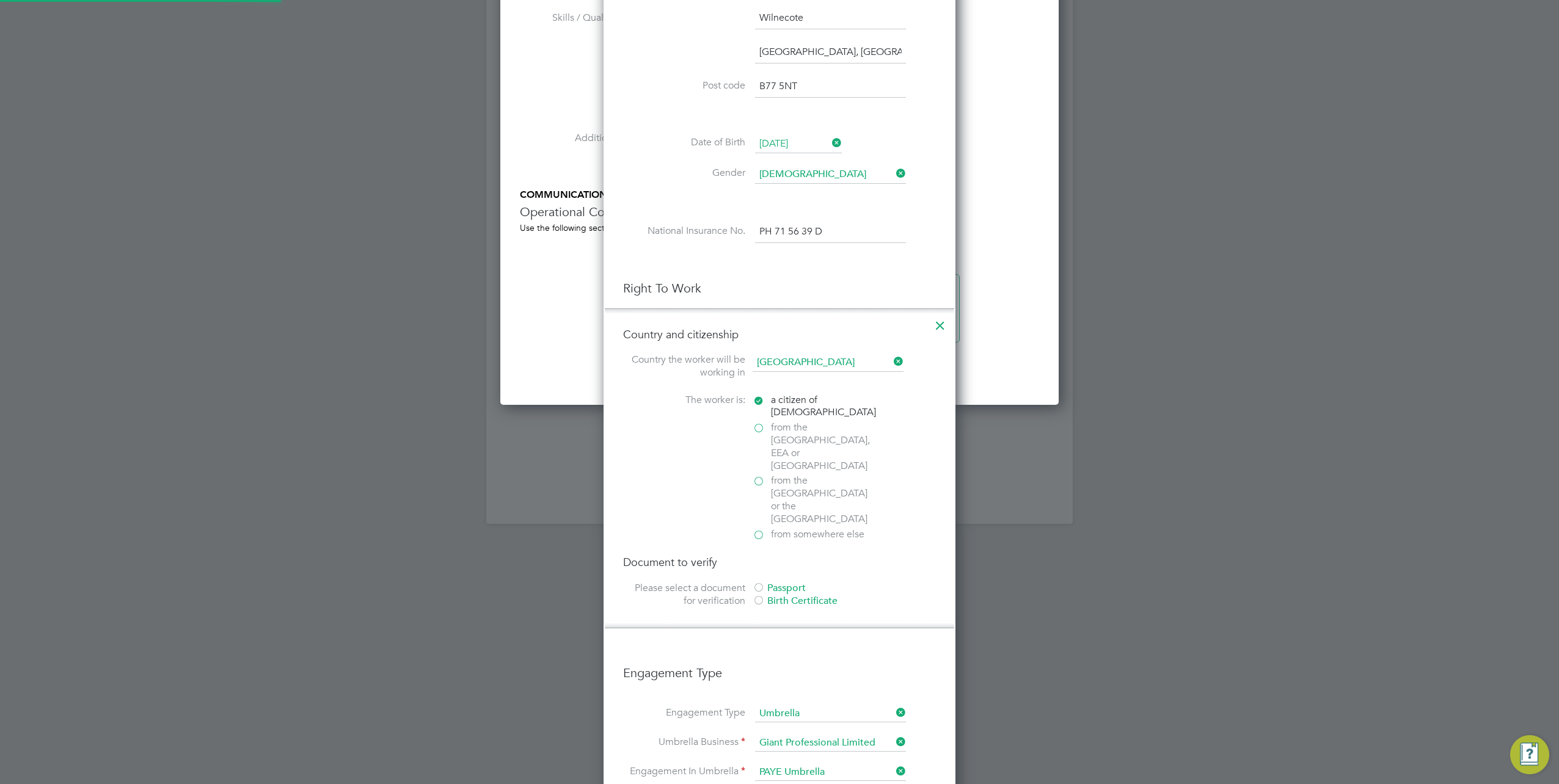
scroll to position [1100, 0]
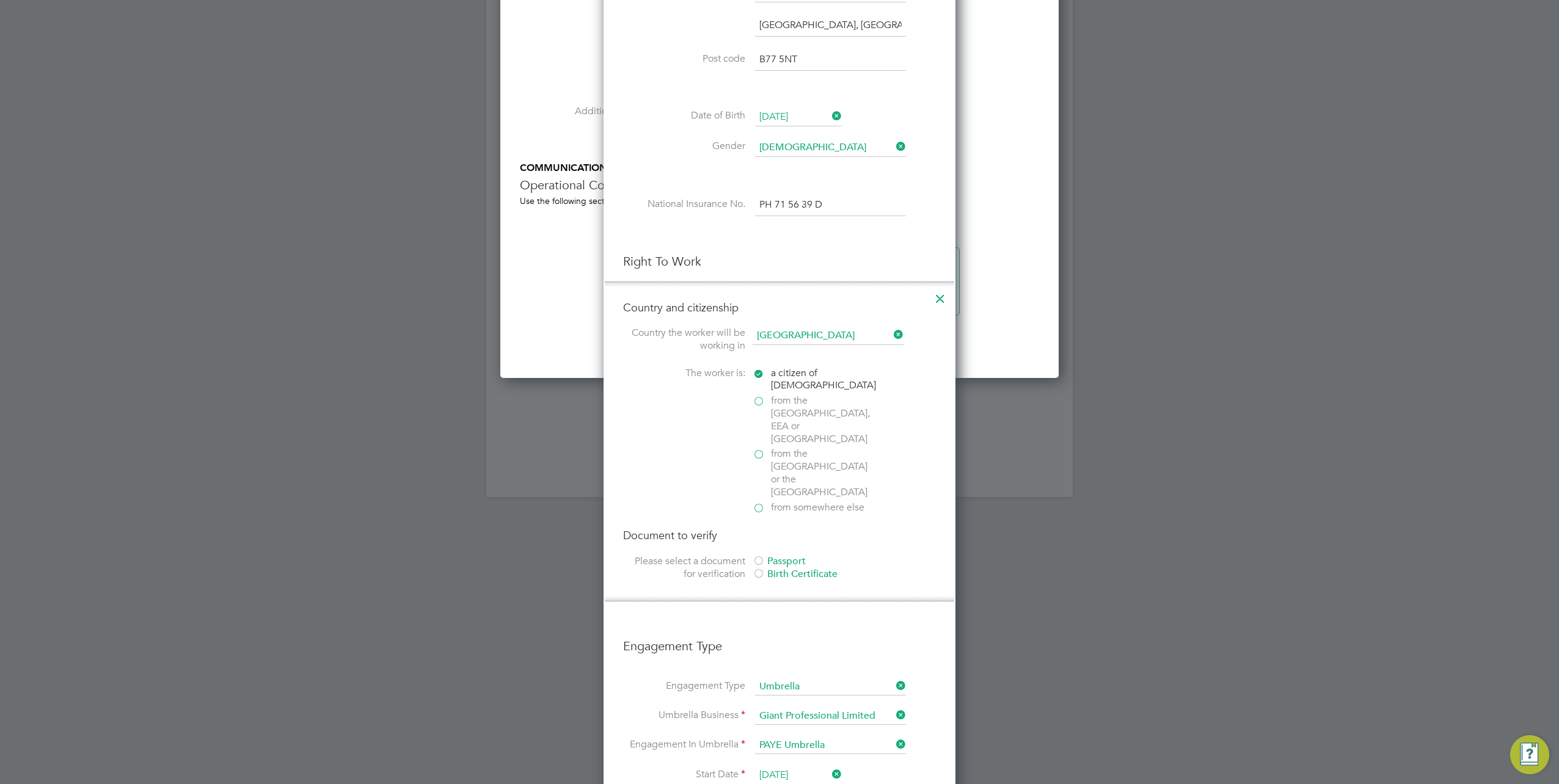
click at [778, 555] on div "Passport" at bounding box center [844, 561] width 183 height 13
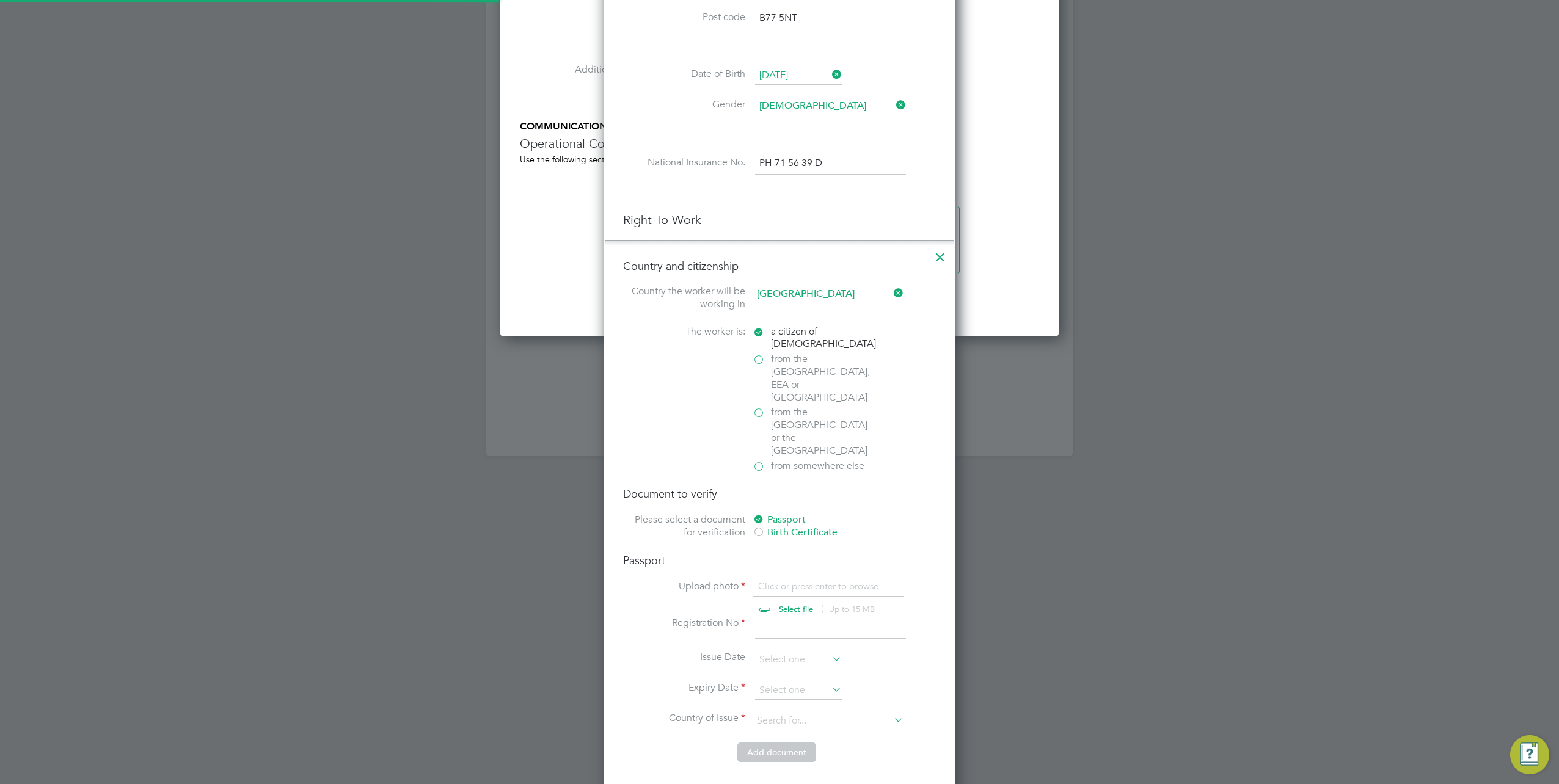
scroll to position [1160, 0]
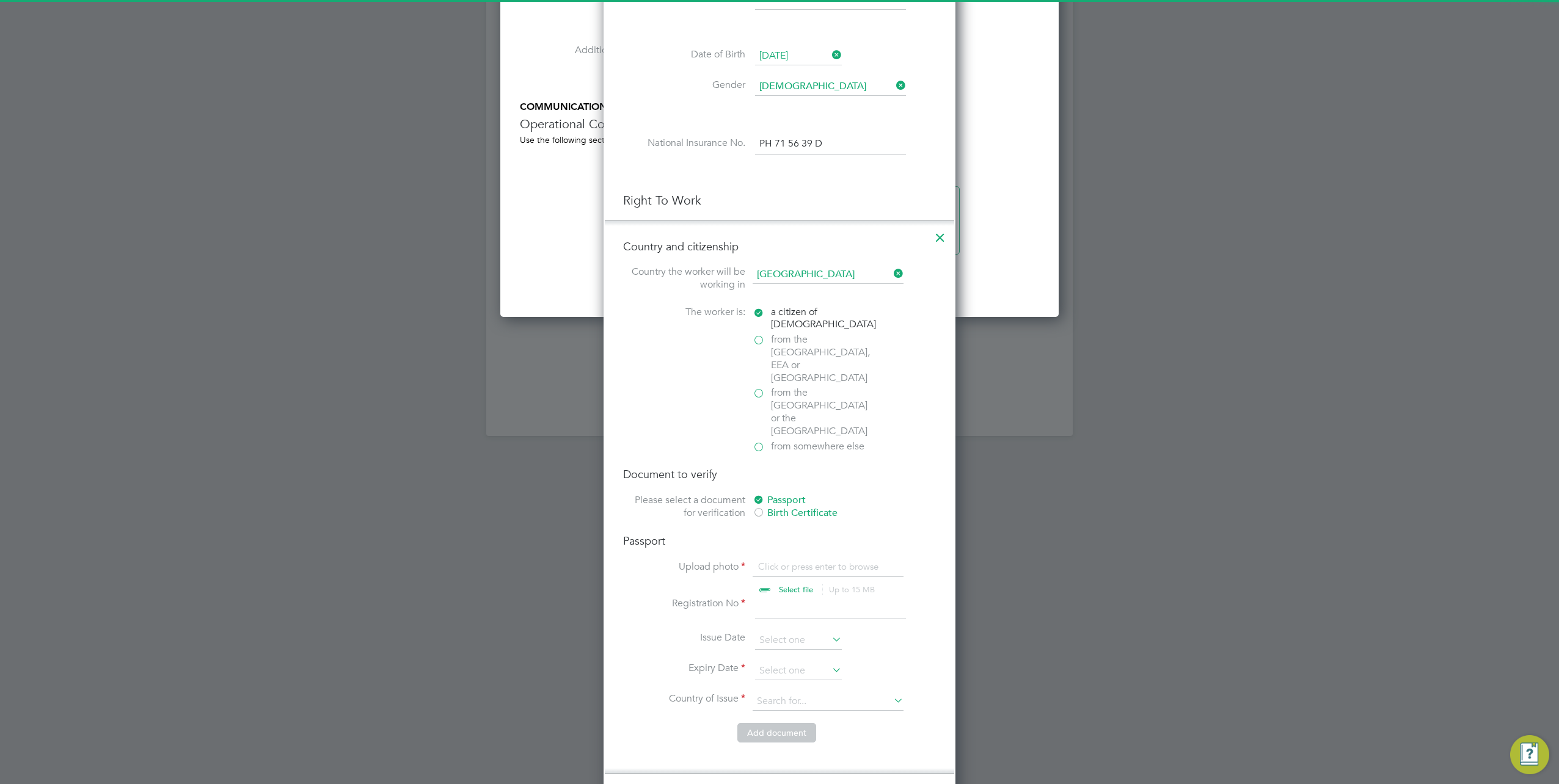
click at [783, 560] on input "file" at bounding box center [807, 579] width 191 height 37
type input "C:\fakepath\Passport (Front).jpg"
click at [783, 597] on li "Registration No" at bounding box center [780, 614] width 313 height 34
click at [794, 597] on input at bounding box center [830, 608] width 151 height 22
type input "156946532"
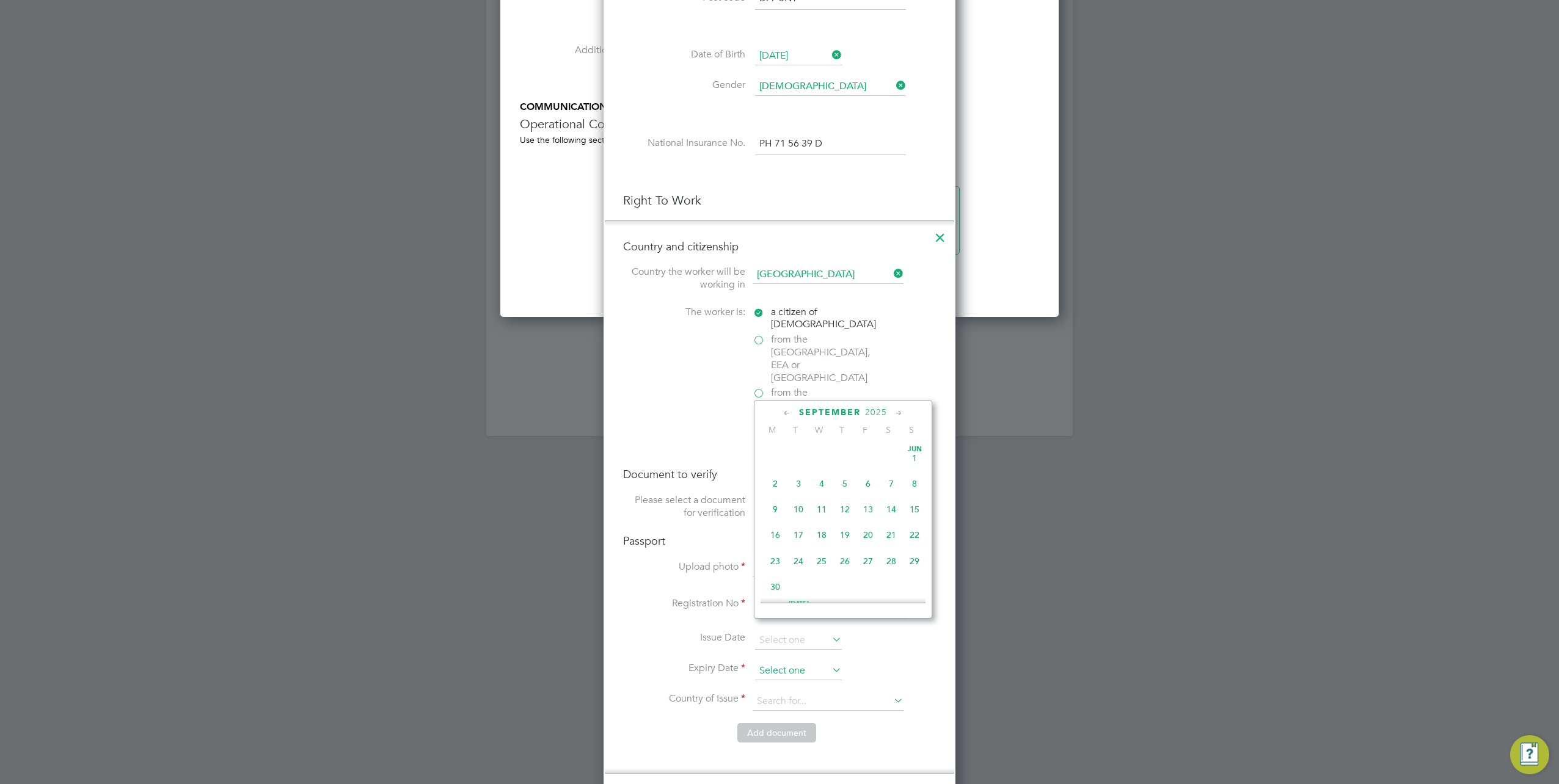
click at [780, 662] on input at bounding box center [798, 671] width 87 height 18
click at [882, 408] on span "2025" at bounding box center [876, 412] width 22 height 10
click at [850, 554] on span "2035" at bounding box center [844, 550] width 23 height 23
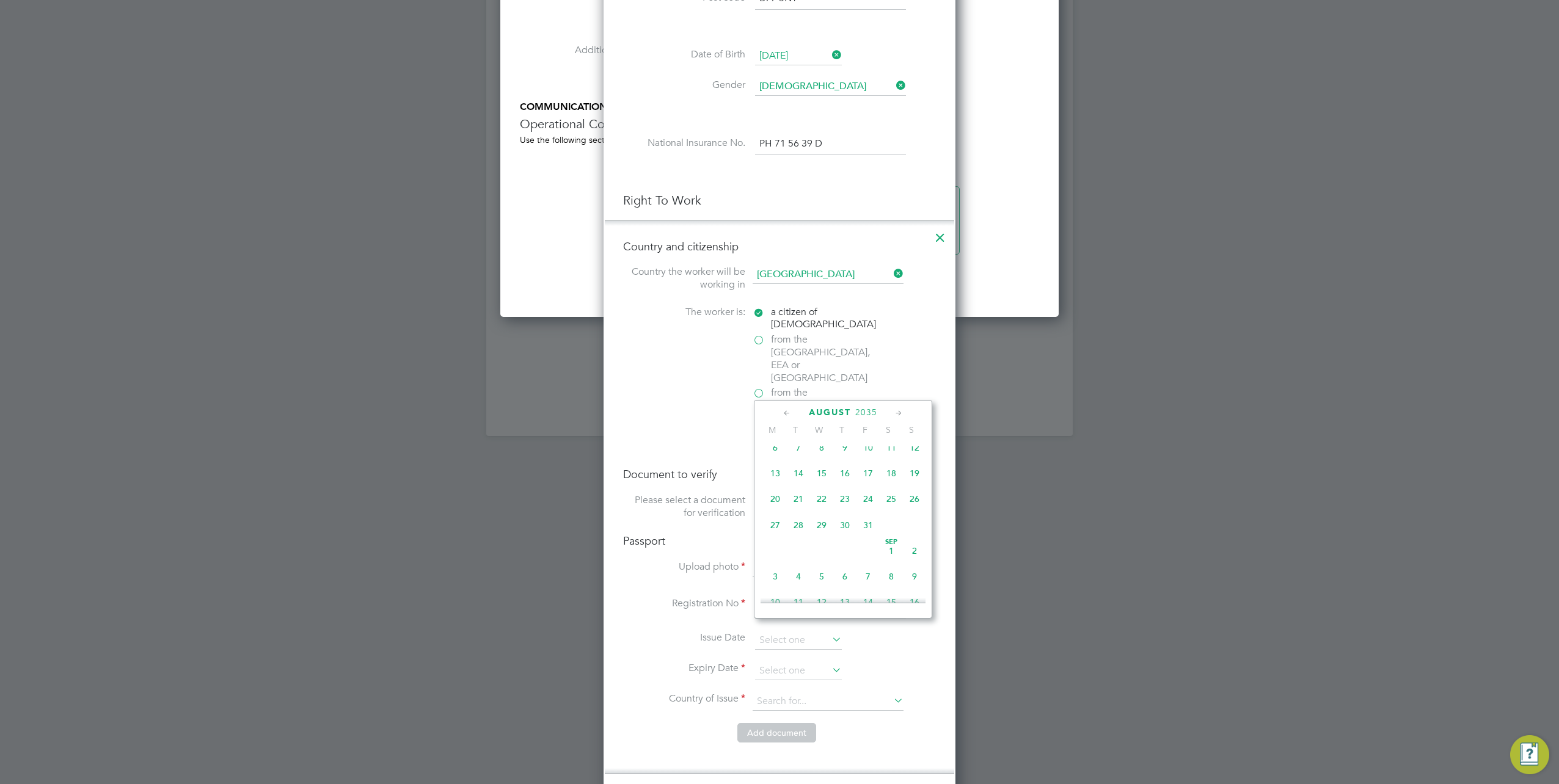
click at [784, 411] on icon at bounding box center [787, 413] width 12 height 14
click at [768, 587] on span "30" at bounding box center [775, 584] width 23 height 23
type input "30 Jul 2035"
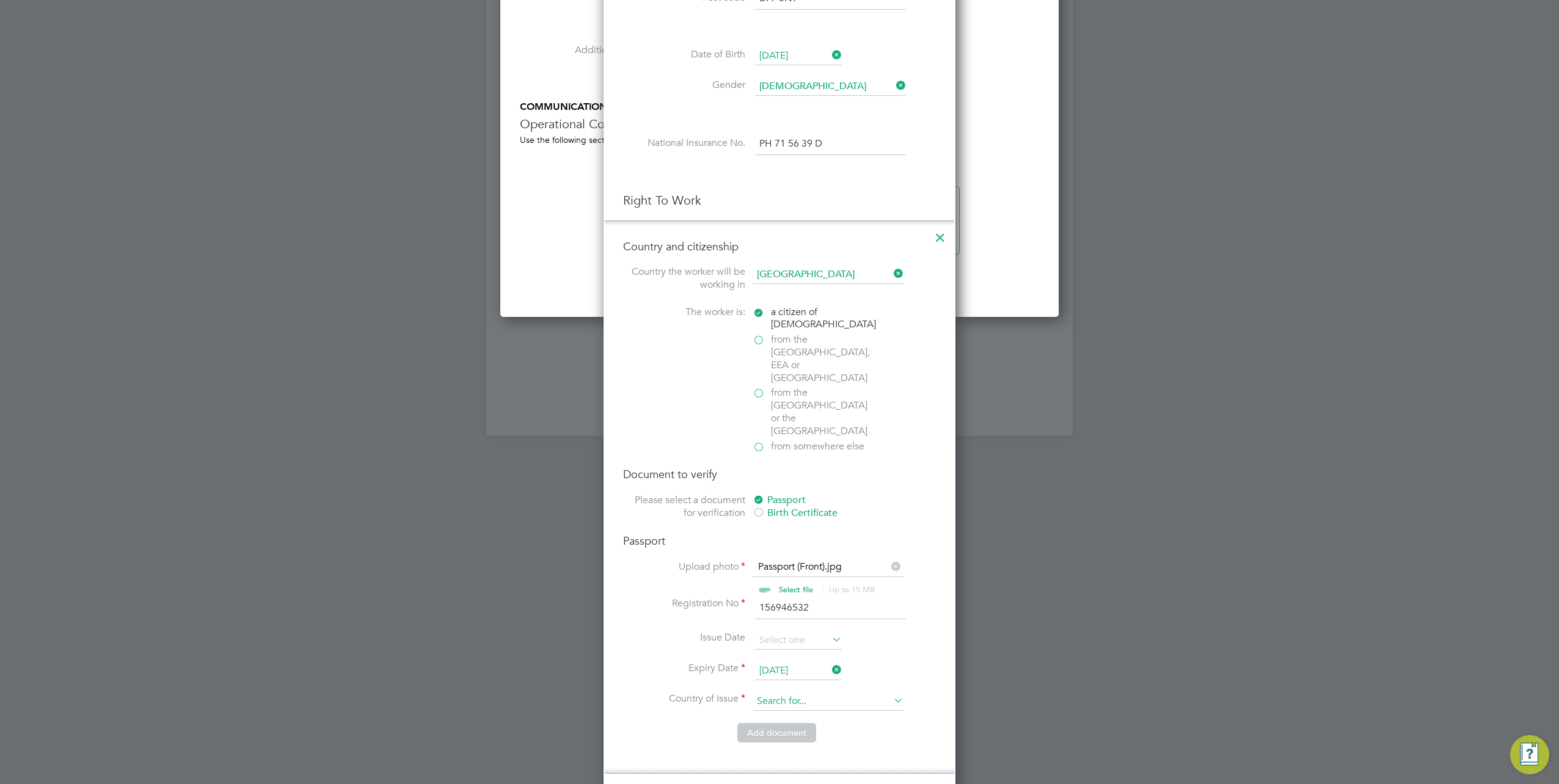
click at [837, 693] on input at bounding box center [828, 702] width 151 height 18
click at [798, 708] on li "United Kingdom" at bounding box center [838, 708] width 171 height 17
type input "United Kingdom"
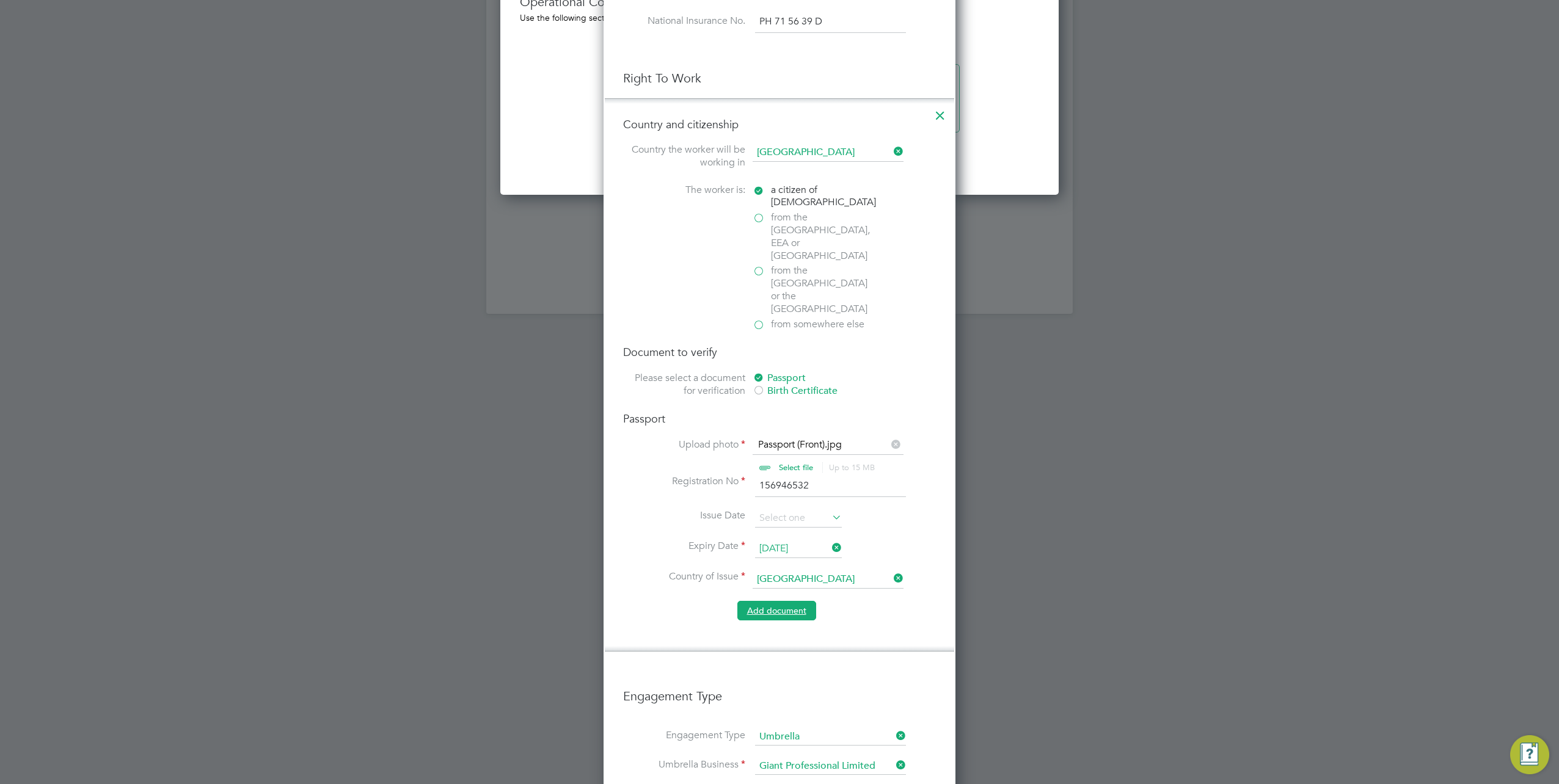
click at [765, 601] on button "Add document" at bounding box center [777, 610] width 79 height 19
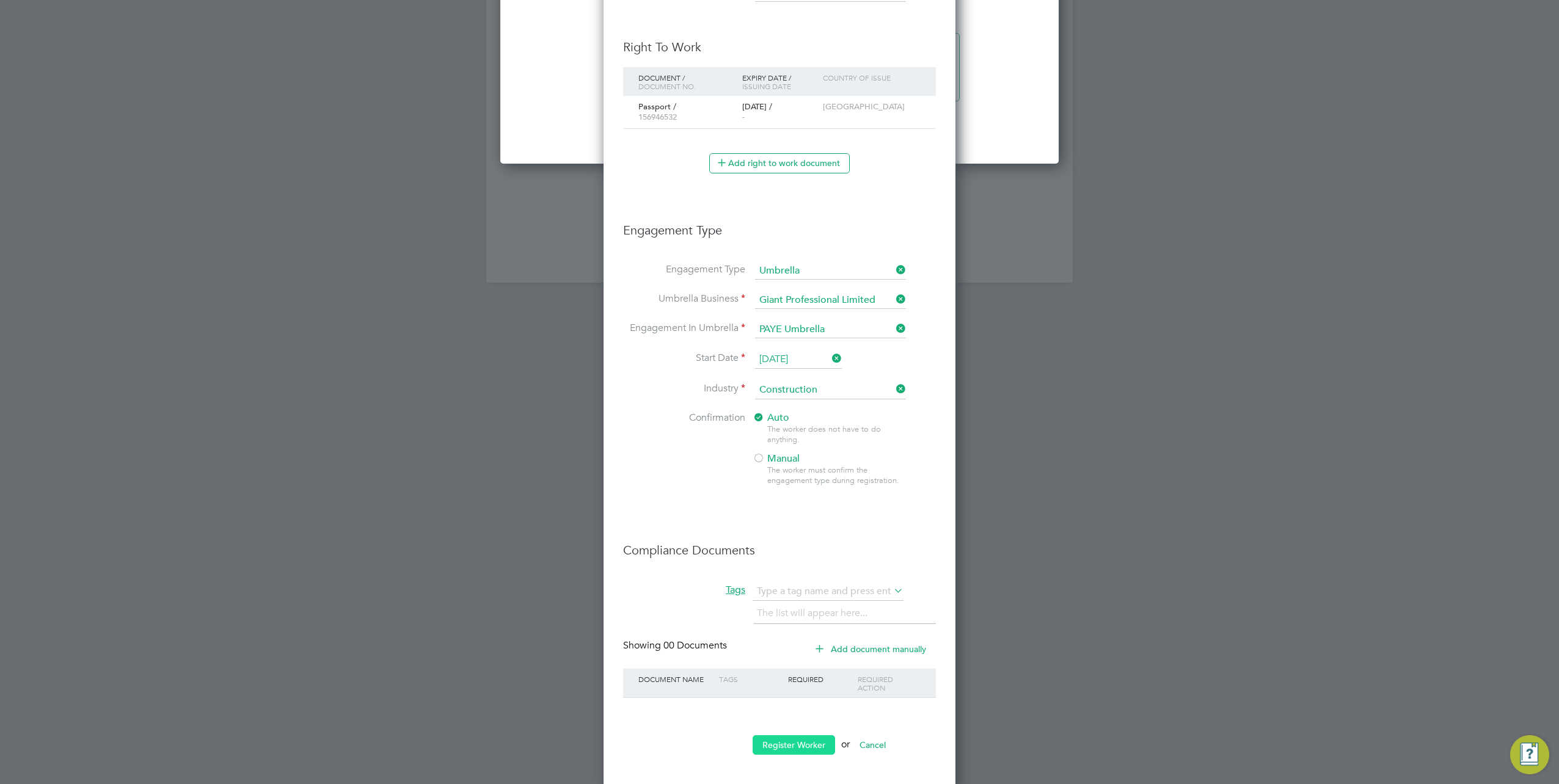
click at [783, 744] on button "Register Worker" at bounding box center [794, 744] width 83 height 19
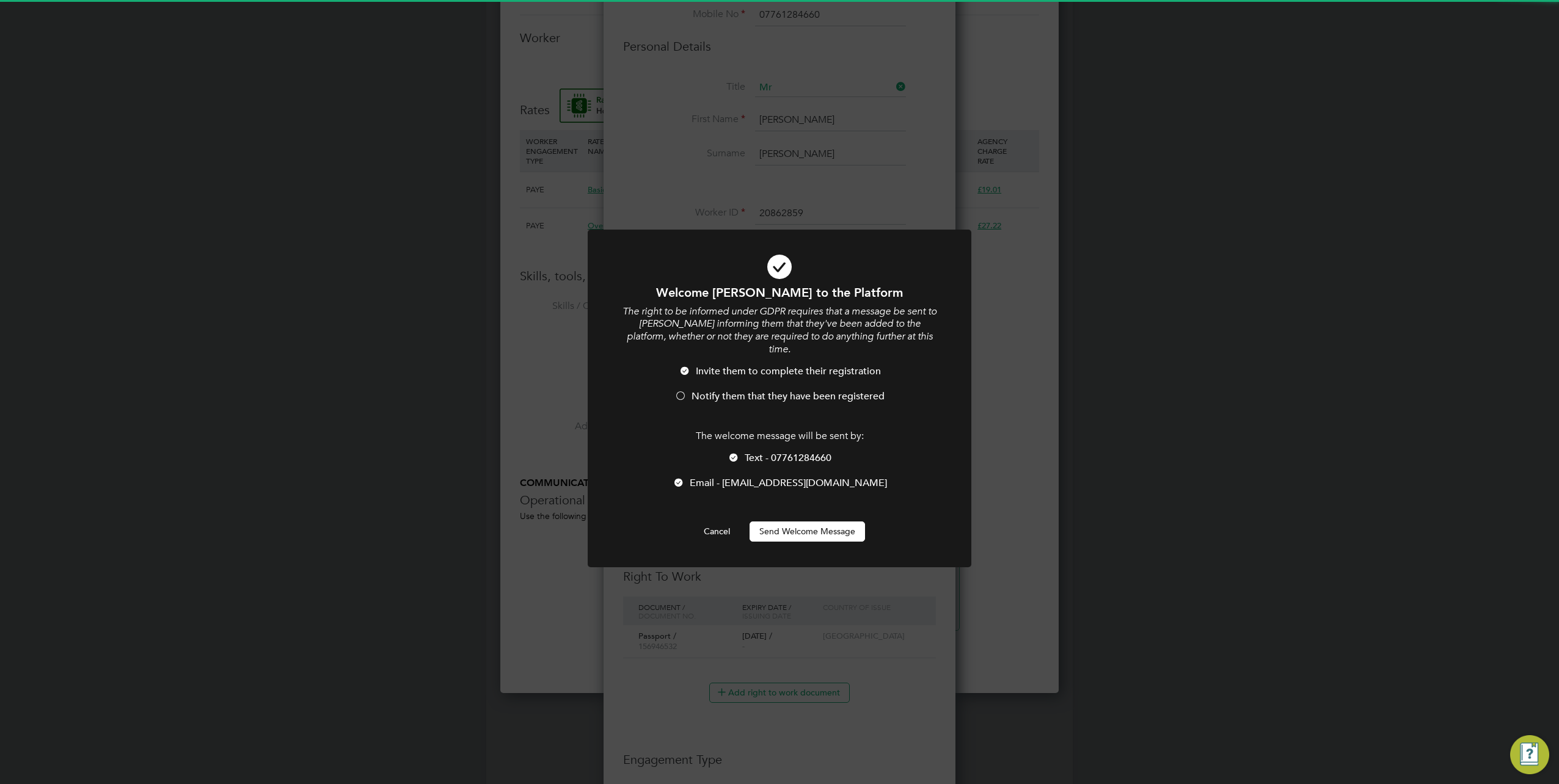
click at [803, 522] on button "Send Welcome Message" at bounding box center [806, 531] width 115 height 19
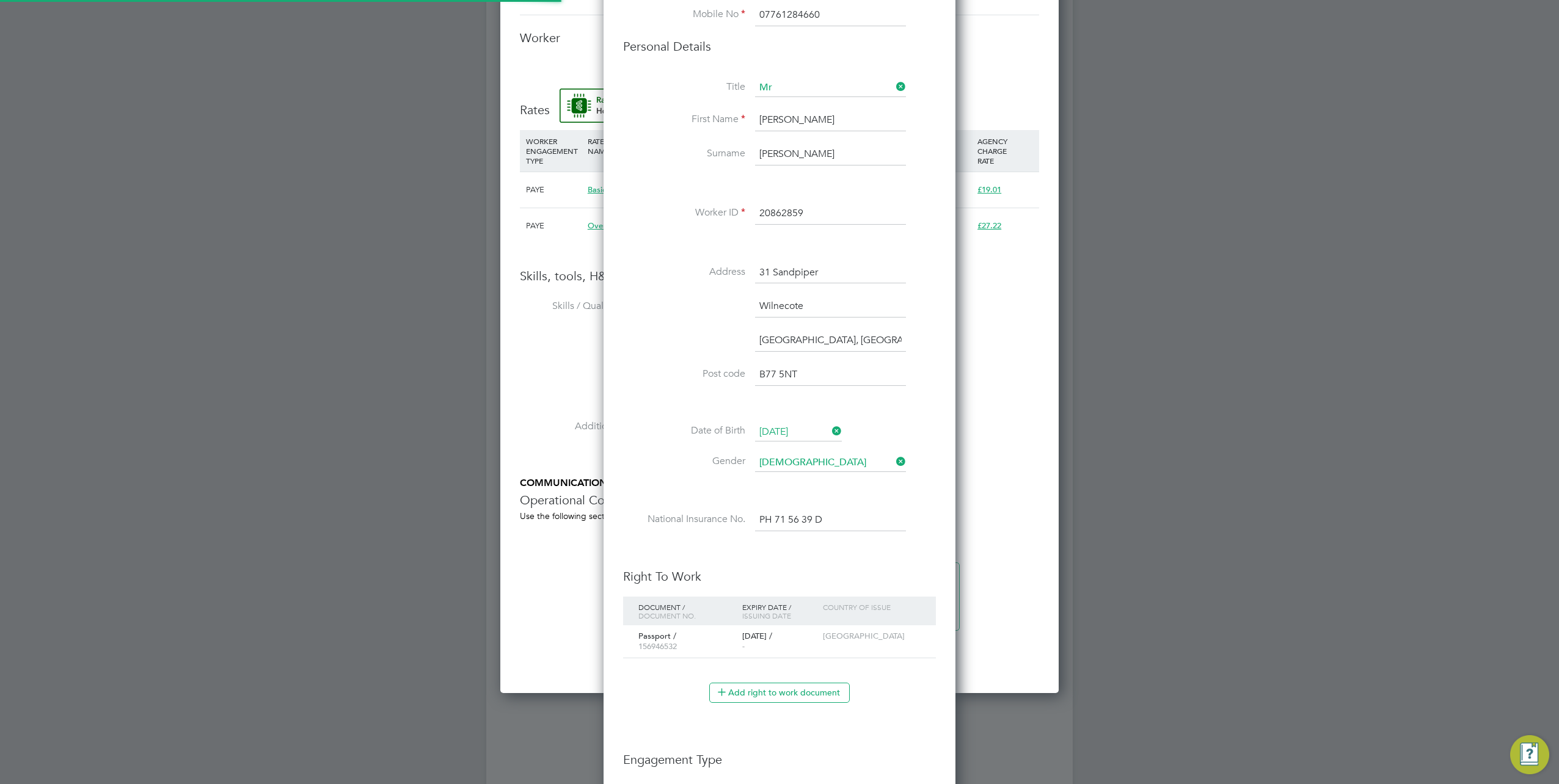
type input "Alfie Turner (20862859)"
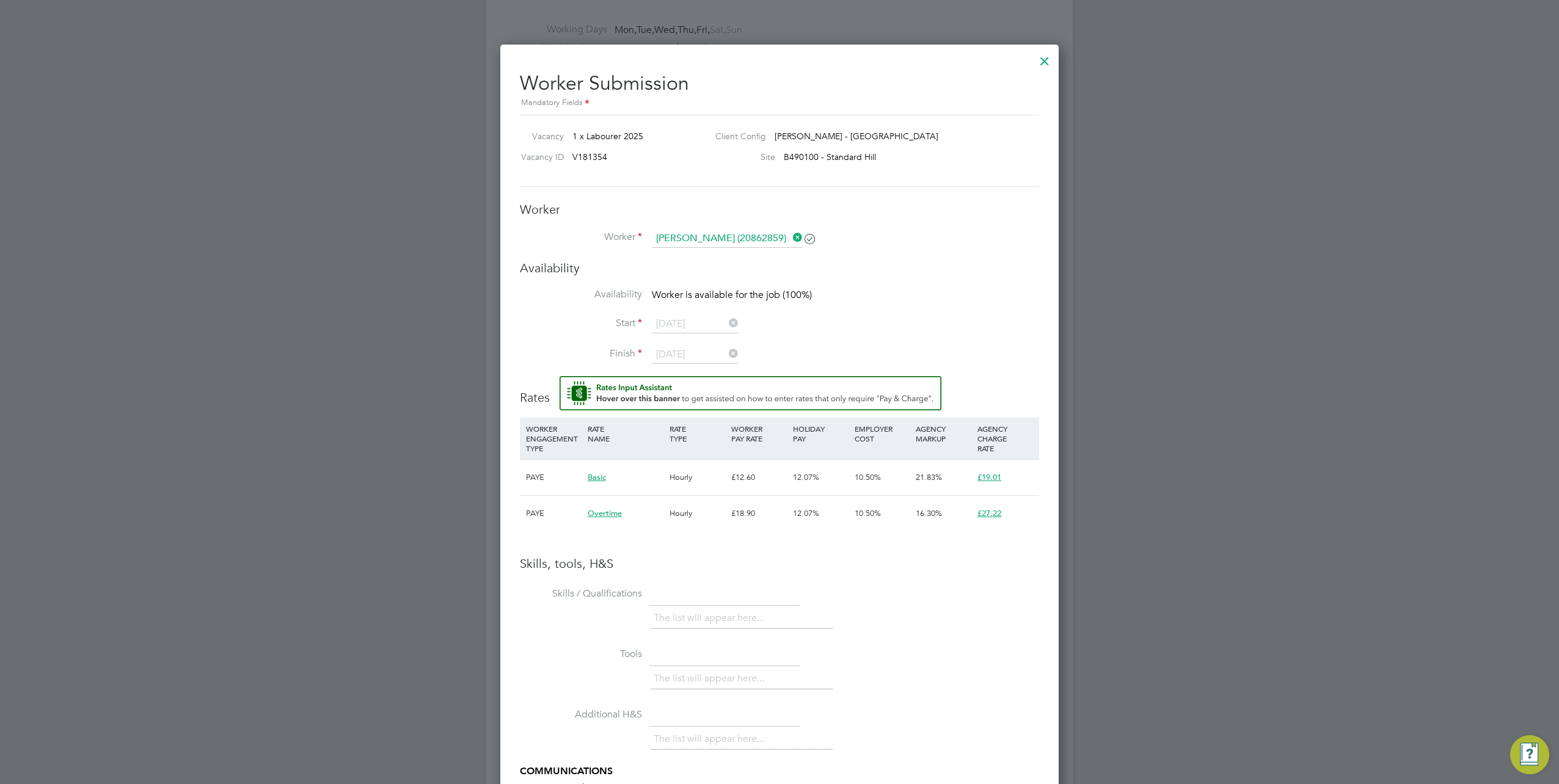
scroll to position [611, 0]
click at [747, 249] on li "Worker Alfie Turner (20862859)" at bounding box center [780, 247] width 519 height 30
click at [752, 242] on input at bounding box center [727, 241] width 151 height 18
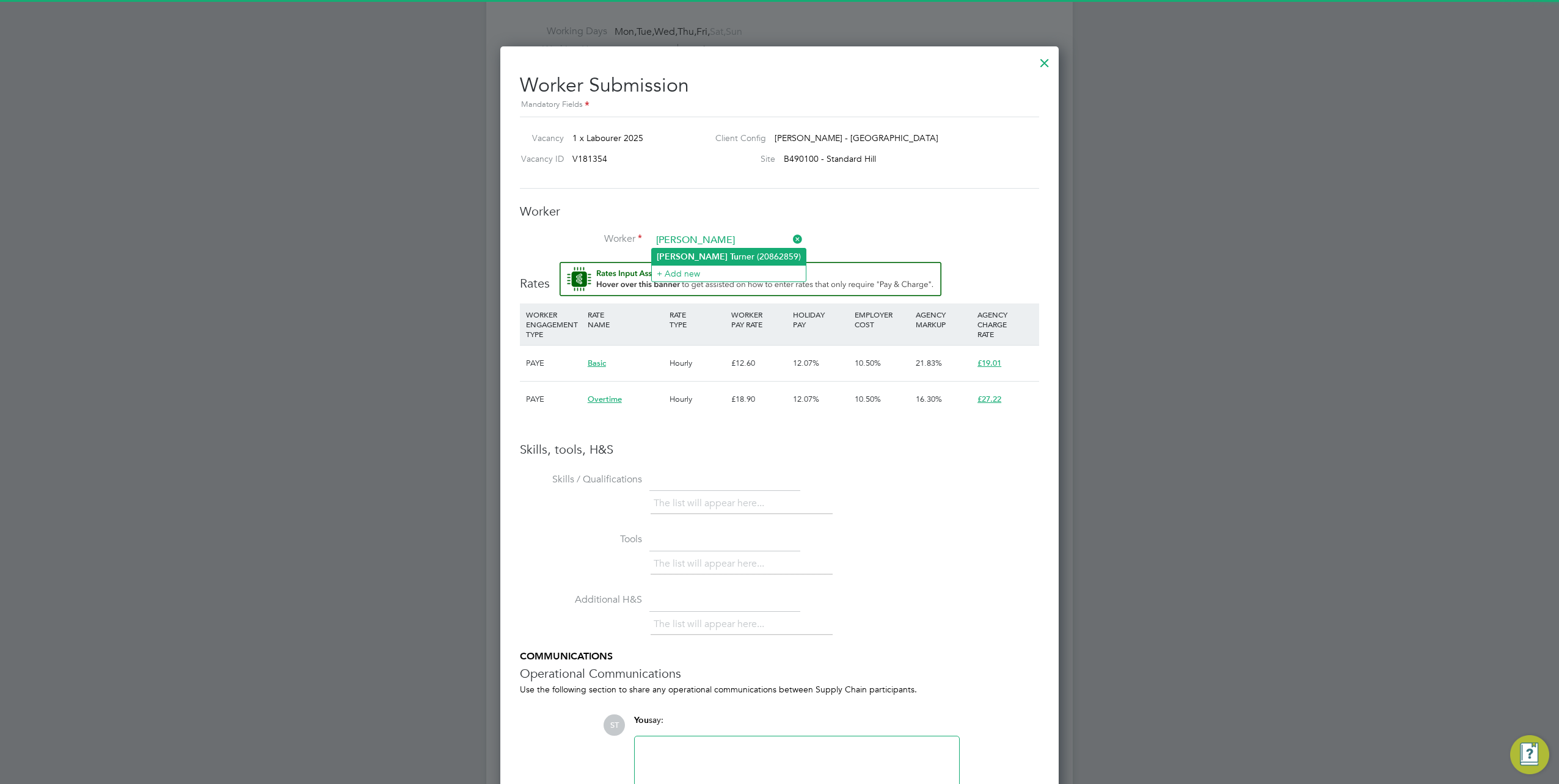
click at [724, 252] on li "Alfie Tu rner (20862859)" at bounding box center [728, 257] width 154 height 17
type input "Alfie Turner (20862859)"
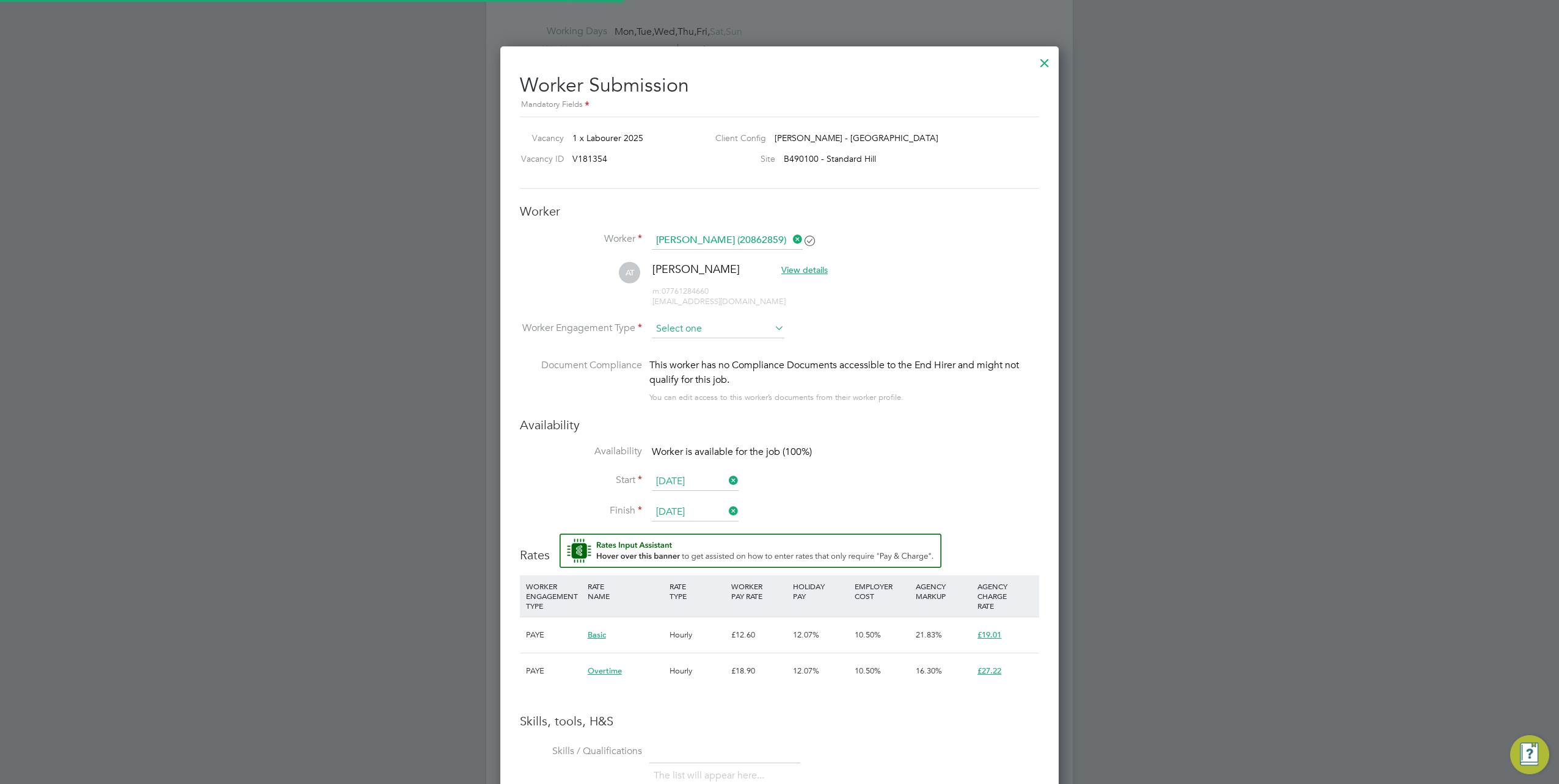
click at [682, 329] on input at bounding box center [718, 329] width 133 height 18
click at [673, 343] on li "Contract" at bounding box center [718, 344] width 133 height 16
type input "Contract"
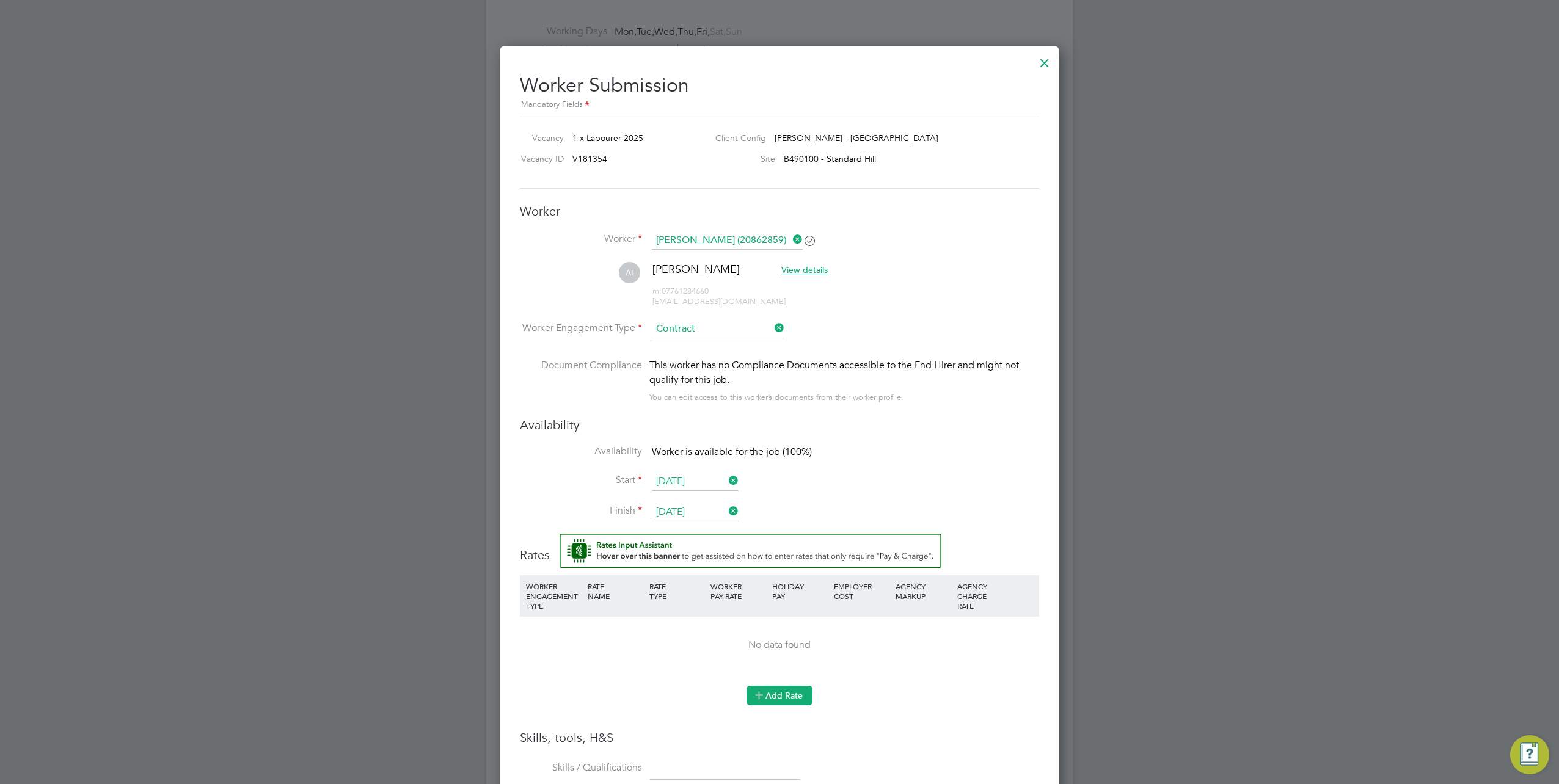
click at [780, 686] on button "Add Rate" at bounding box center [780, 695] width 66 height 19
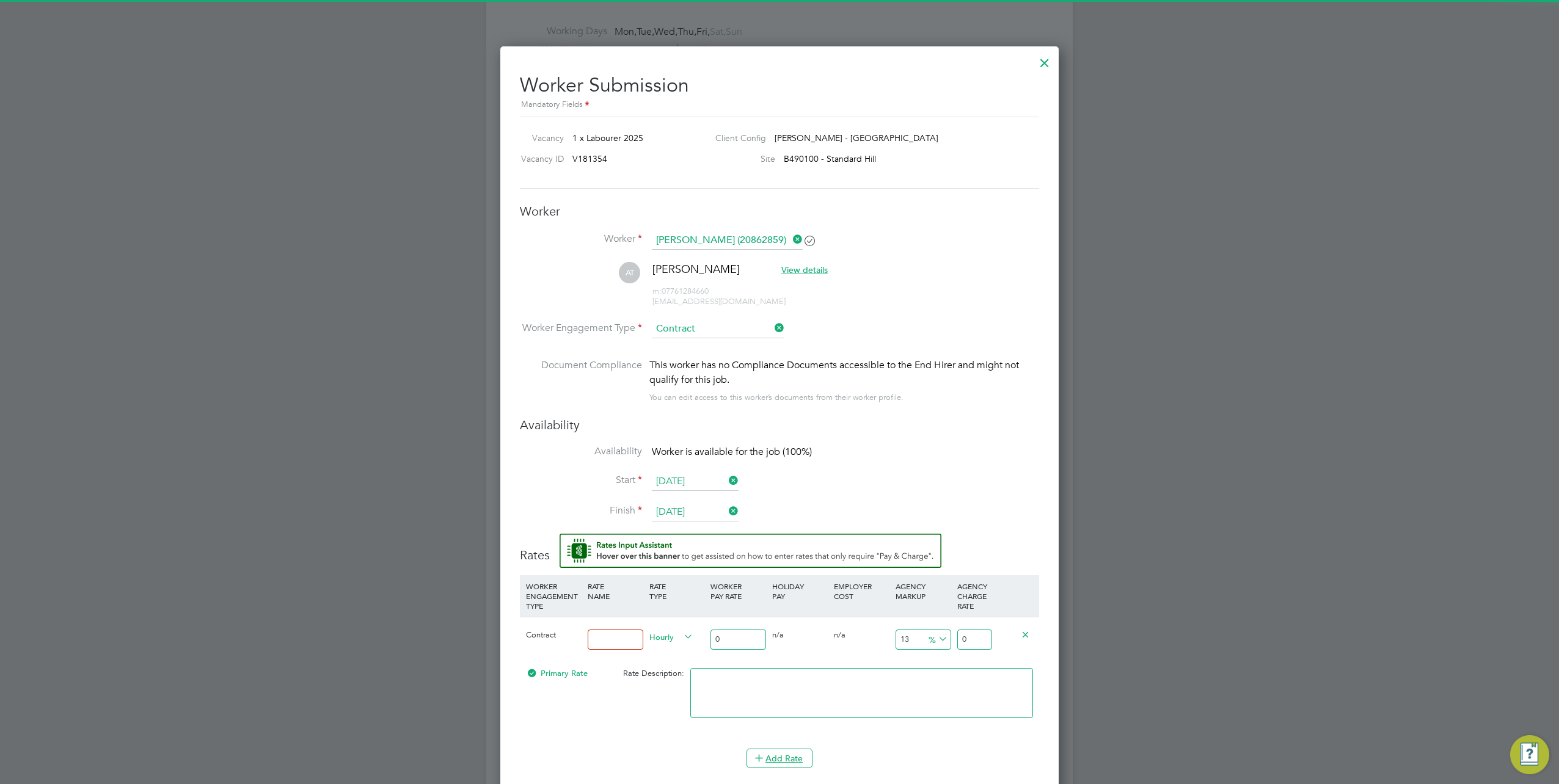
click at [620, 634] on input at bounding box center [615, 640] width 55 height 20
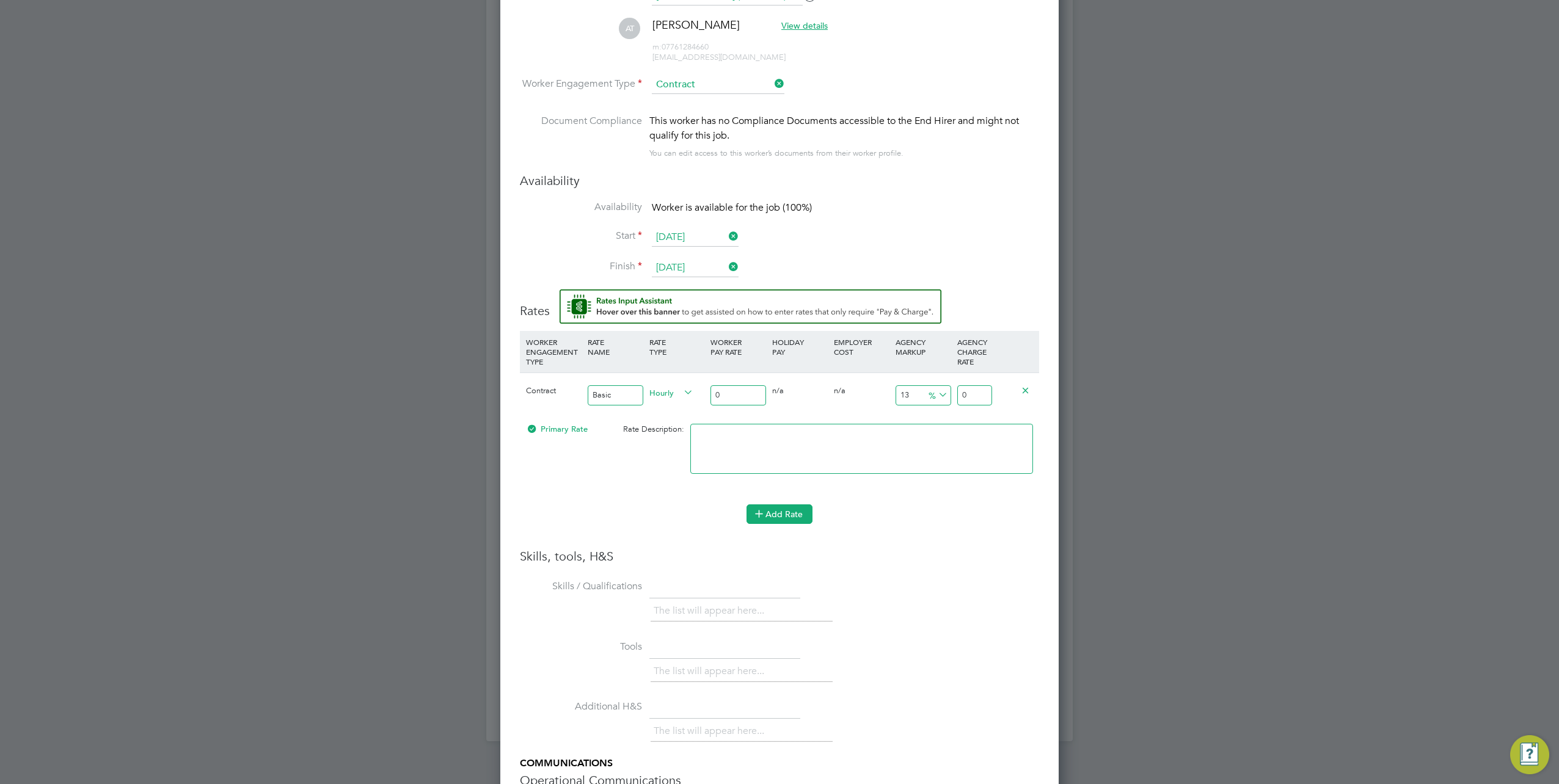
type input "Basic"
click at [771, 513] on button "Add Rate" at bounding box center [780, 513] width 66 height 19
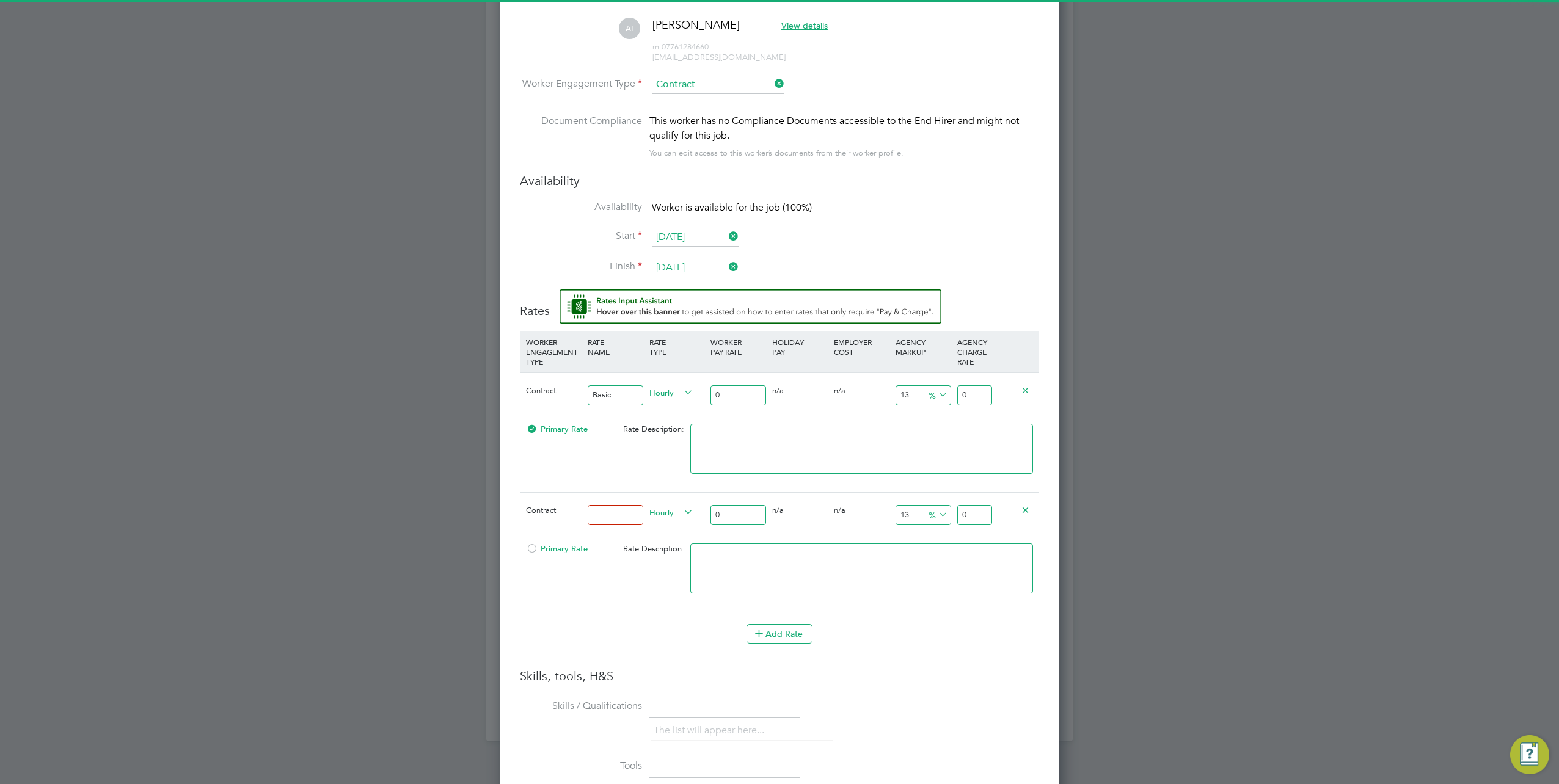
click at [602, 510] on input at bounding box center [615, 515] width 55 height 20
type input "Overtime"
click at [737, 398] on input "0" at bounding box center [738, 396] width 55 height 20
type input "1"
type input "1.13"
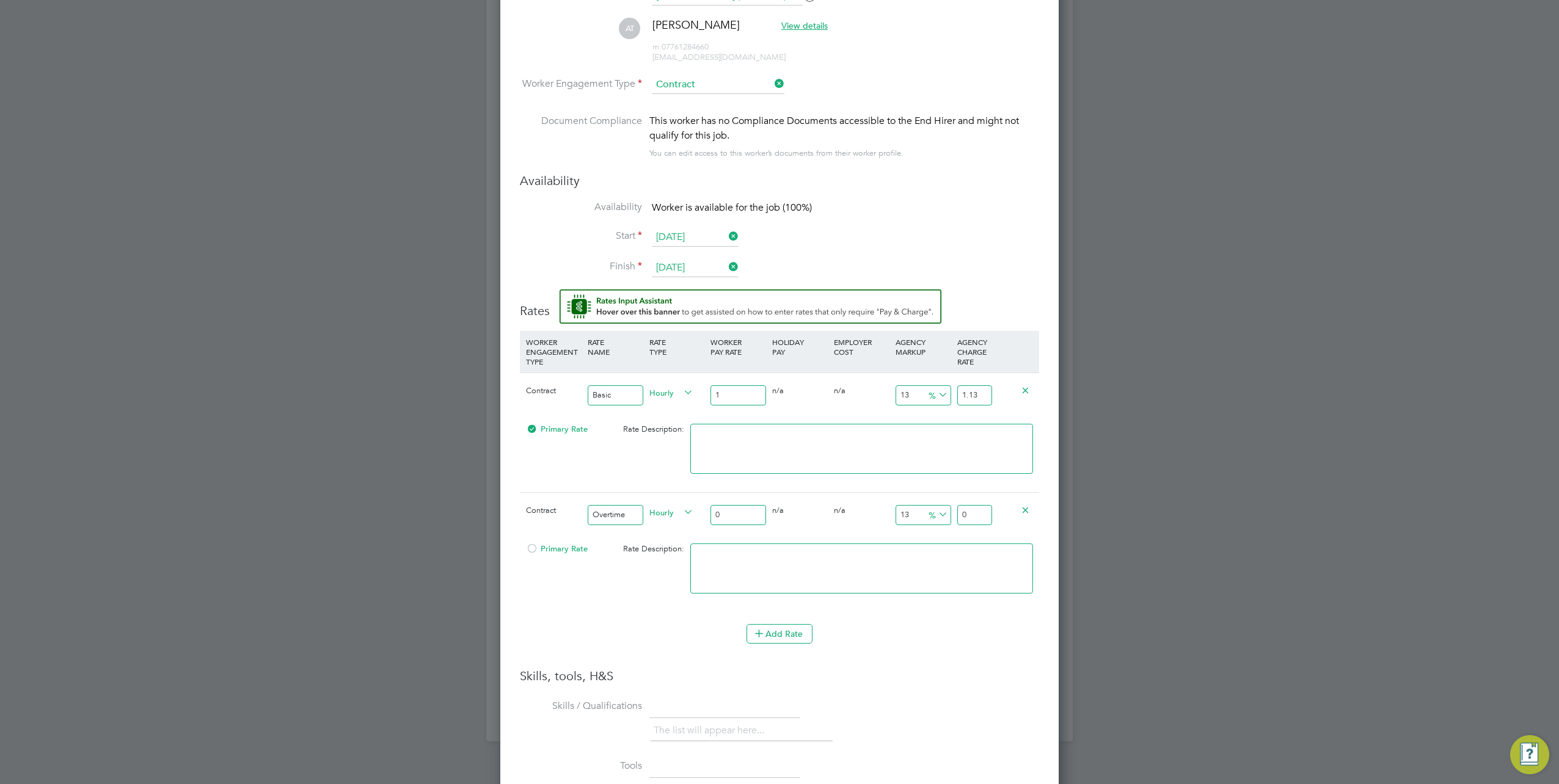
type input "16"
type input "18.08"
type input "16.5"
type input "18.645"
type input "16.53"
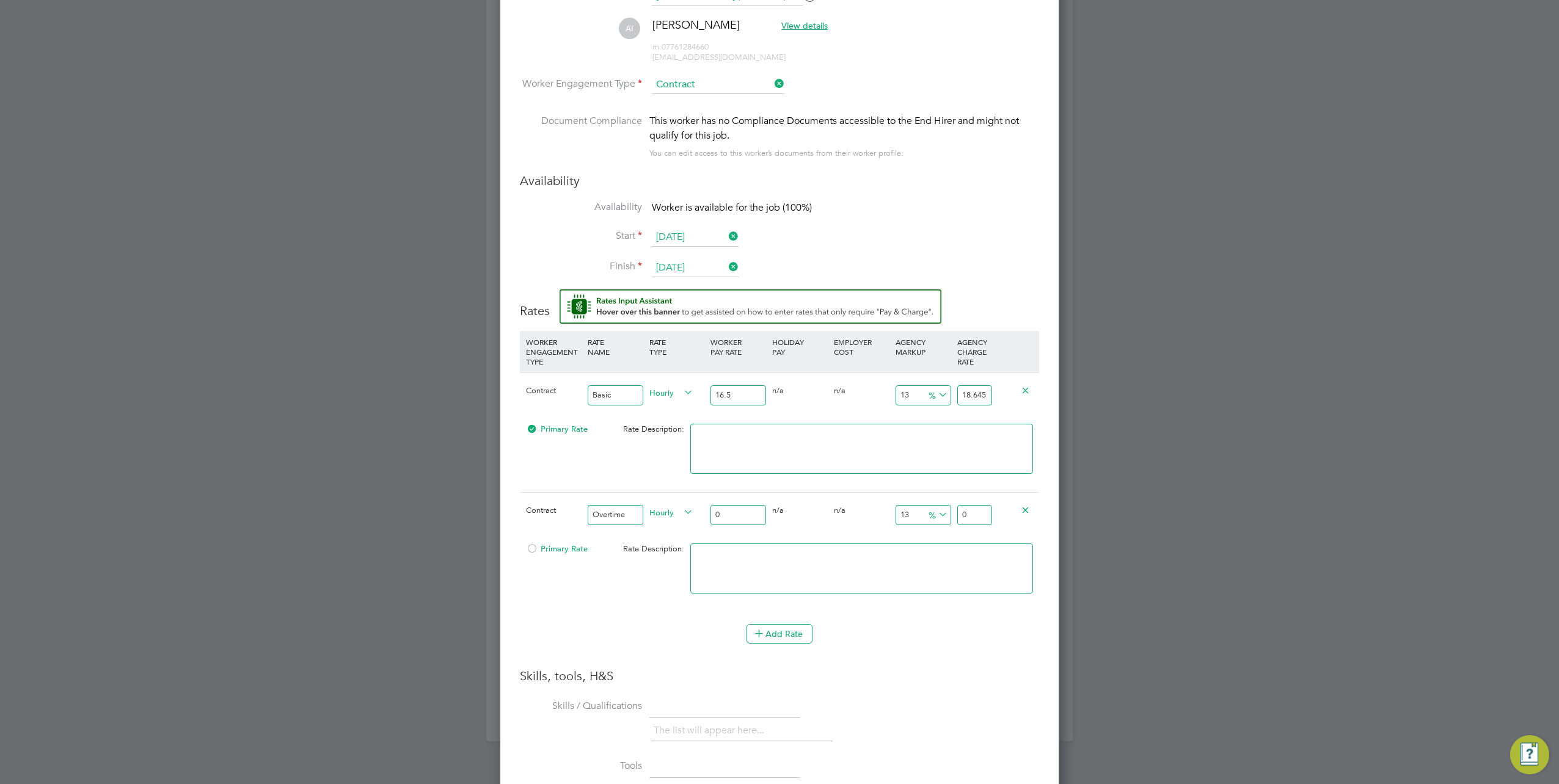
type input "18.6789"
type input "16.53"
drag, startPoint x: 962, startPoint y: 387, endPoint x: 1056, endPoint y: 393, distance: 94.2
click at [1056, 393] on div "Worker Submission Mandatory Fields Vacancy 1 x Labourer 2025 Client Config Love…" at bounding box center [780, 447] width 559 height 1291
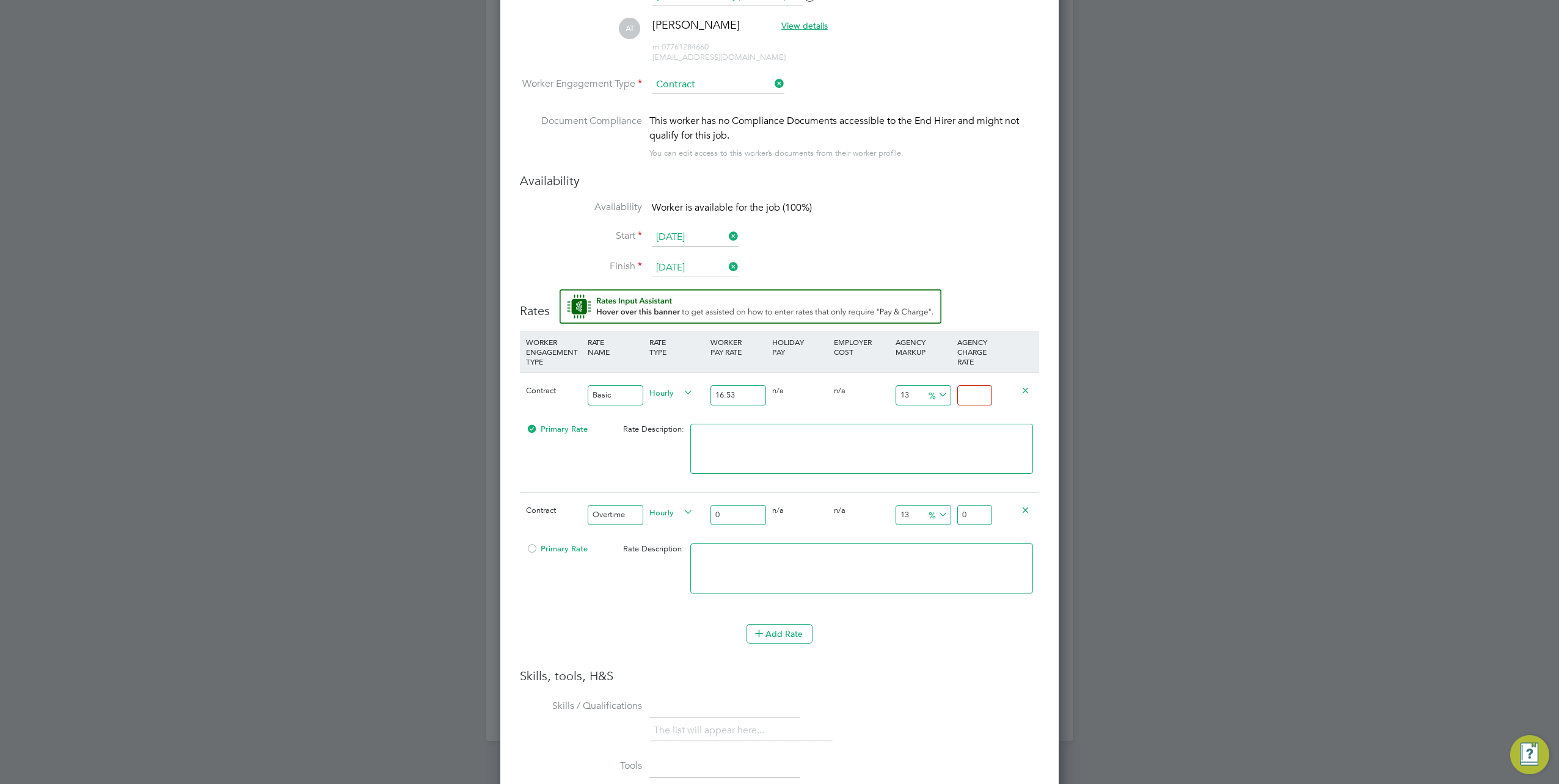
type input "-93.95039322444042"
type input "1"
type input "14.942528735632184"
type input "19.0"
type input "15.00302480338778"
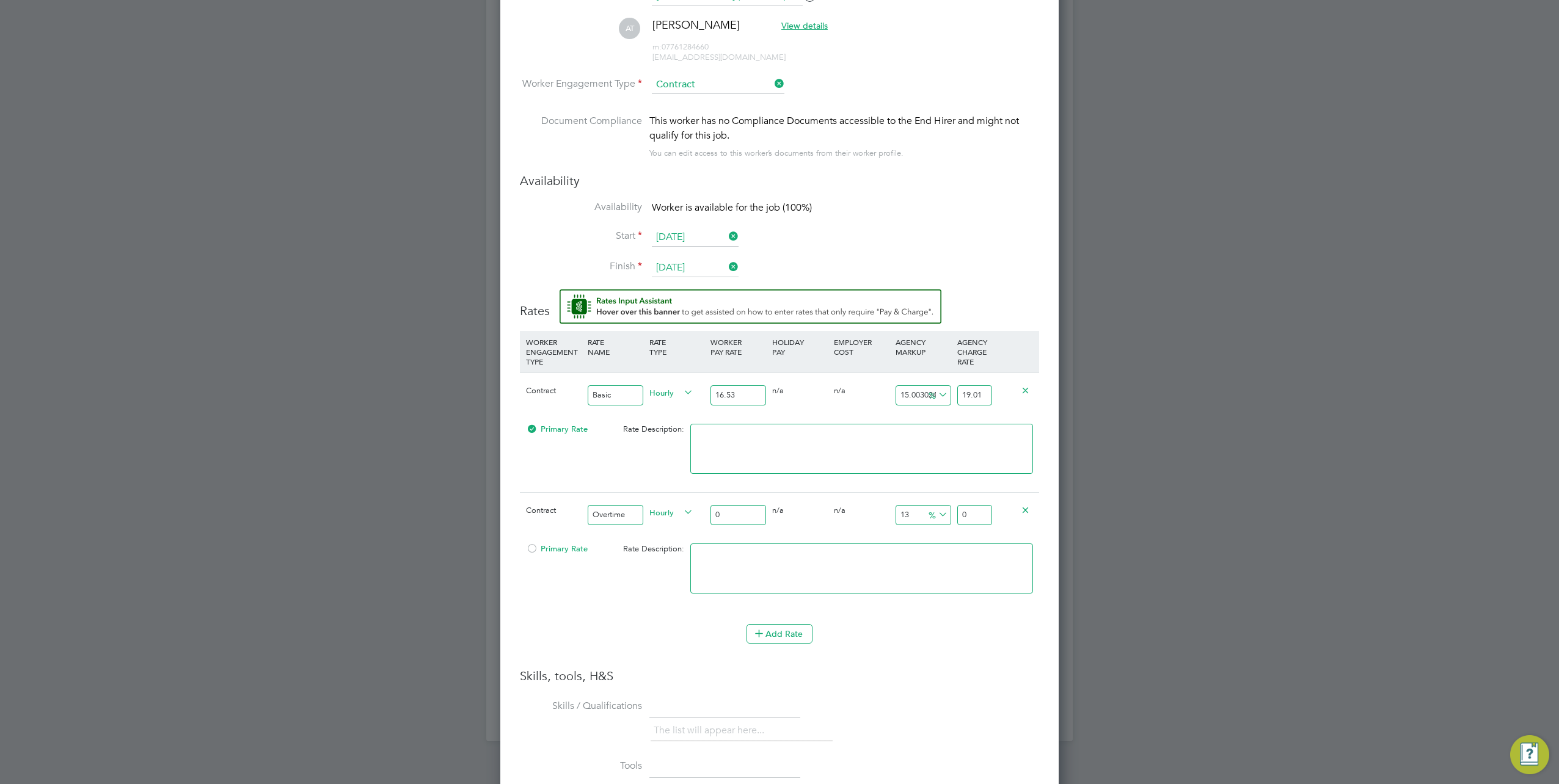
type input "19.01"
drag, startPoint x: 736, startPoint y: 512, endPoint x: 678, endPoint y: 518, distance: 58.3
click at [678, 518] on div "Contract Overtime Hourly 0 0 n/a 0 n/a 13 0 % 0" at bounding box center [780, 514] width 519 height 45
type input "2"
type input "2.26"
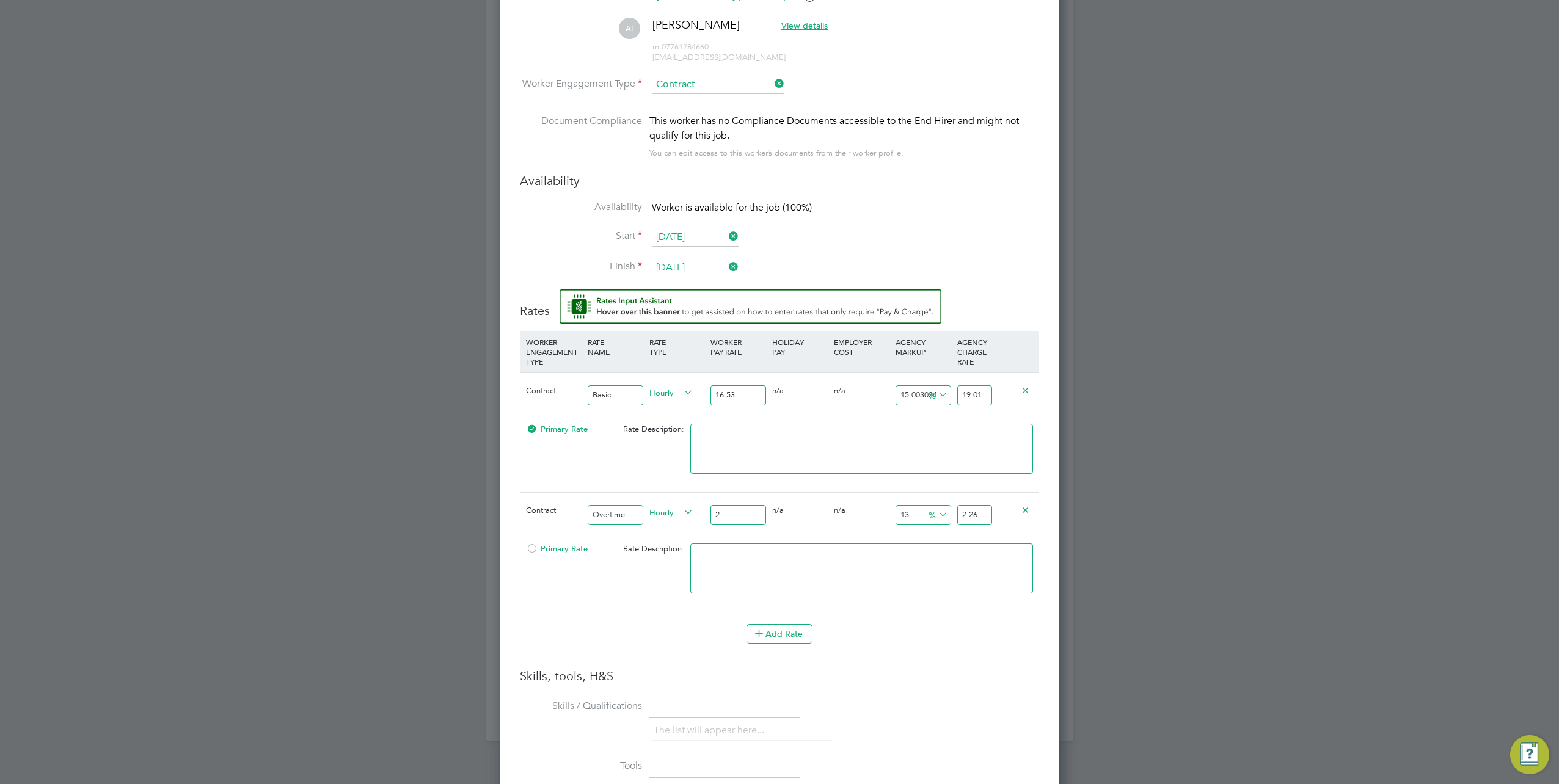
type input "24"
type input "27.12"
type input "24.6"
type input "27.798"
type input "24.62"
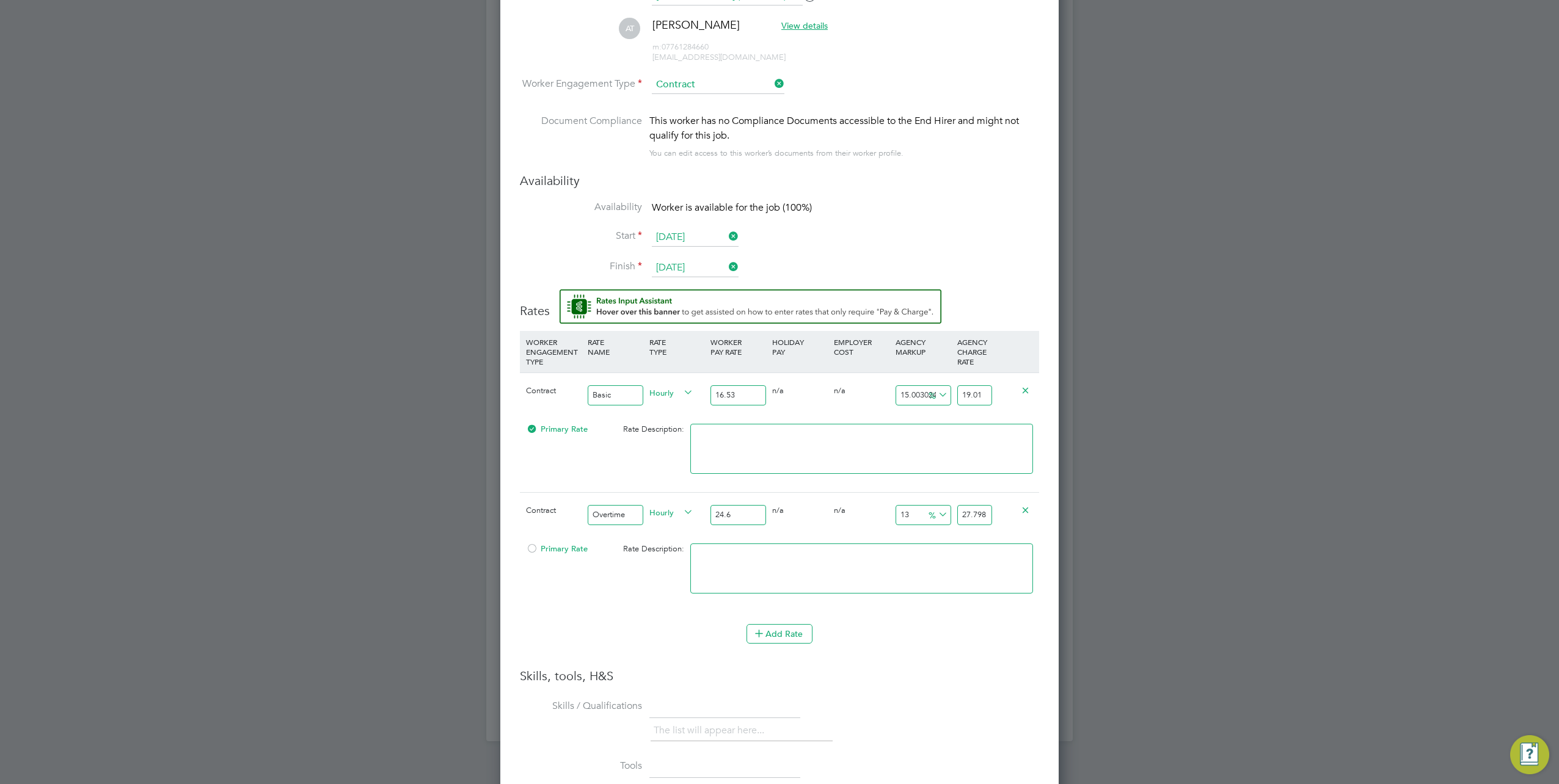
type input "27.8206"
type input "24.62"
drag, startPoint x: 960, startPoint y: 510, endPoint x: 1130, endPoint y: 519, distance: 170.2
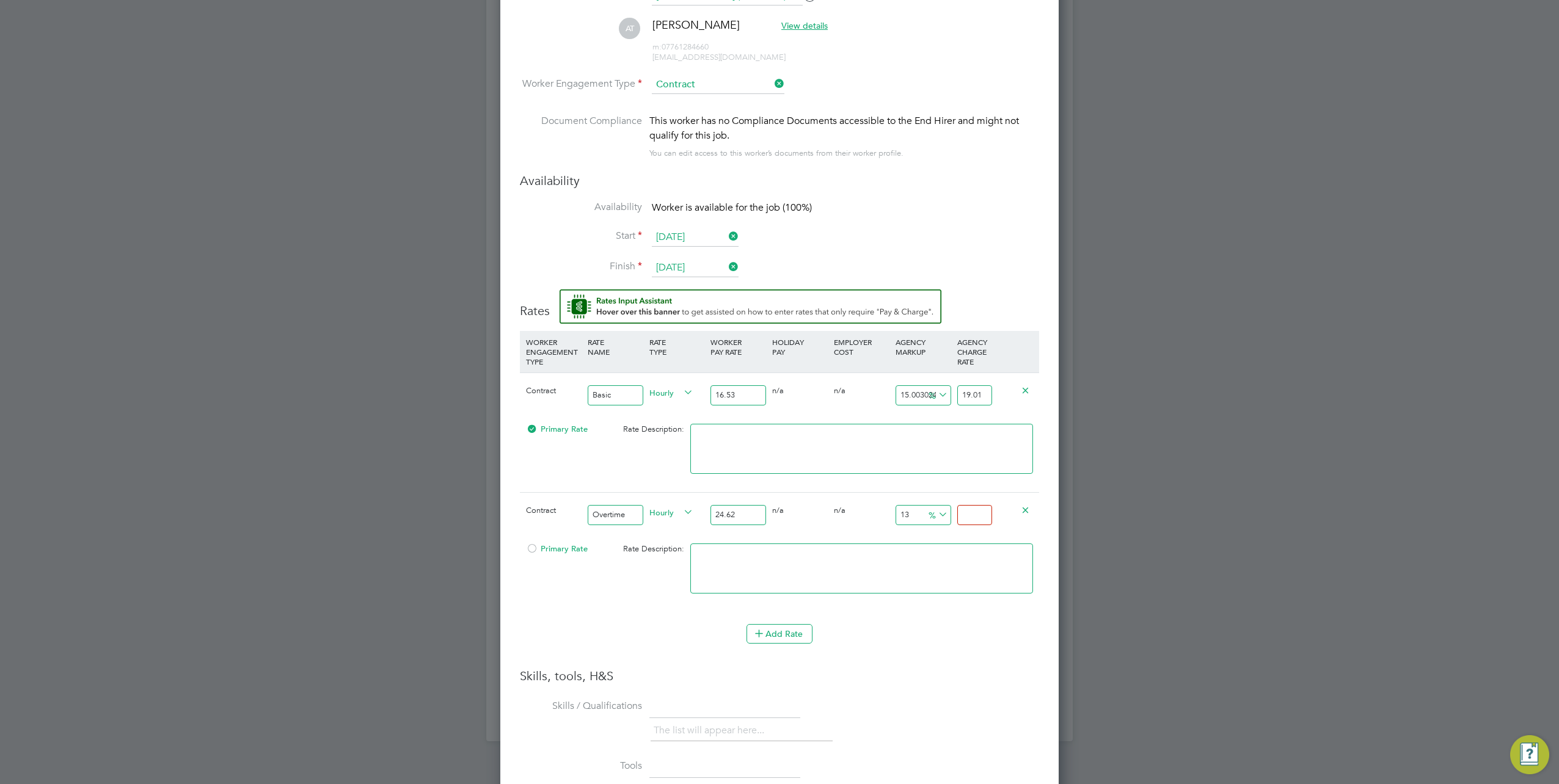
scroll to position [0, 0]
type input "-91.87652315190901"
type input "2"
type input "9.66693744922827"
type input "27"
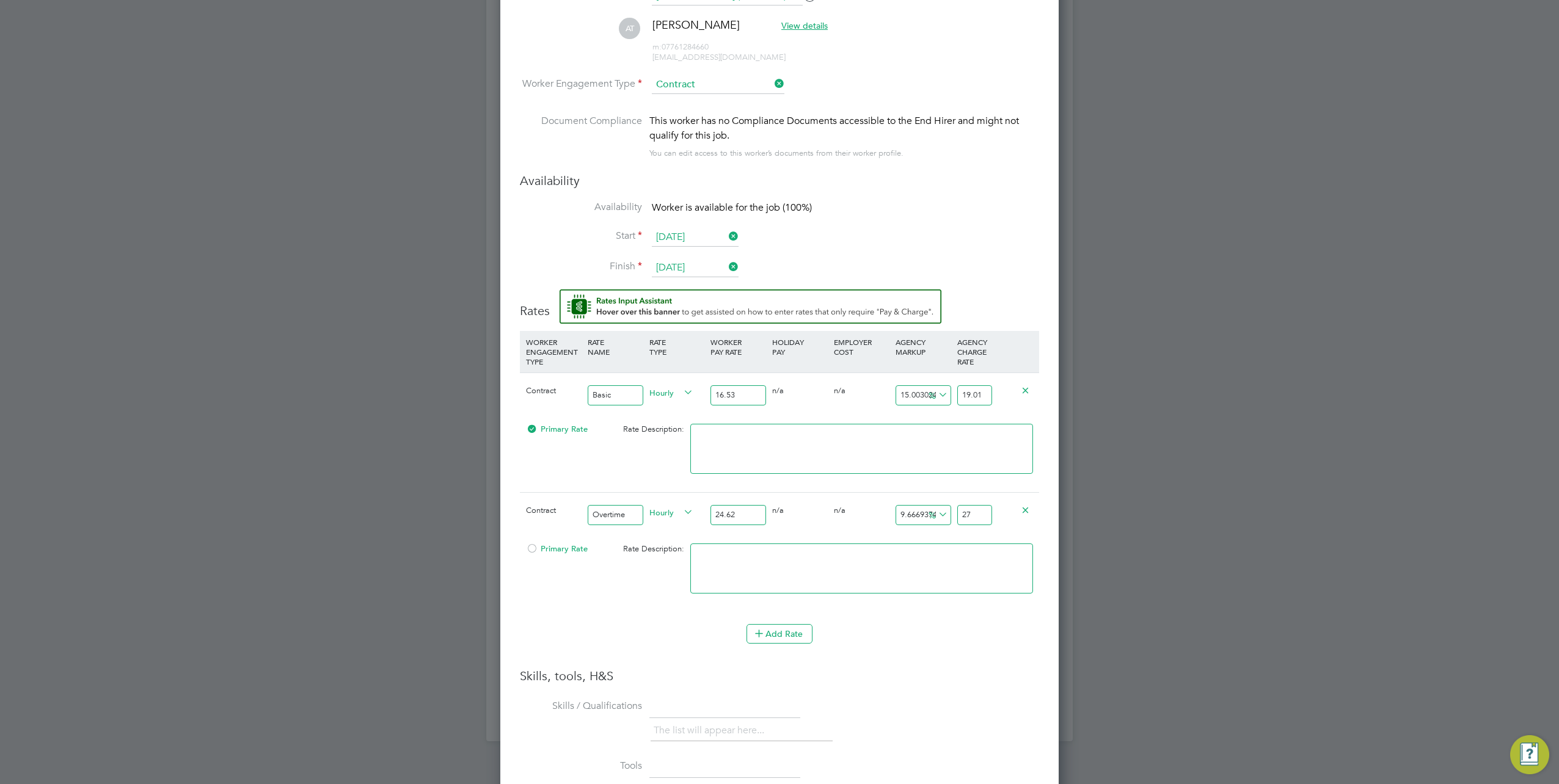
type input "10.479285134037369"
type input "27.2"
type input "10.560519902518278"
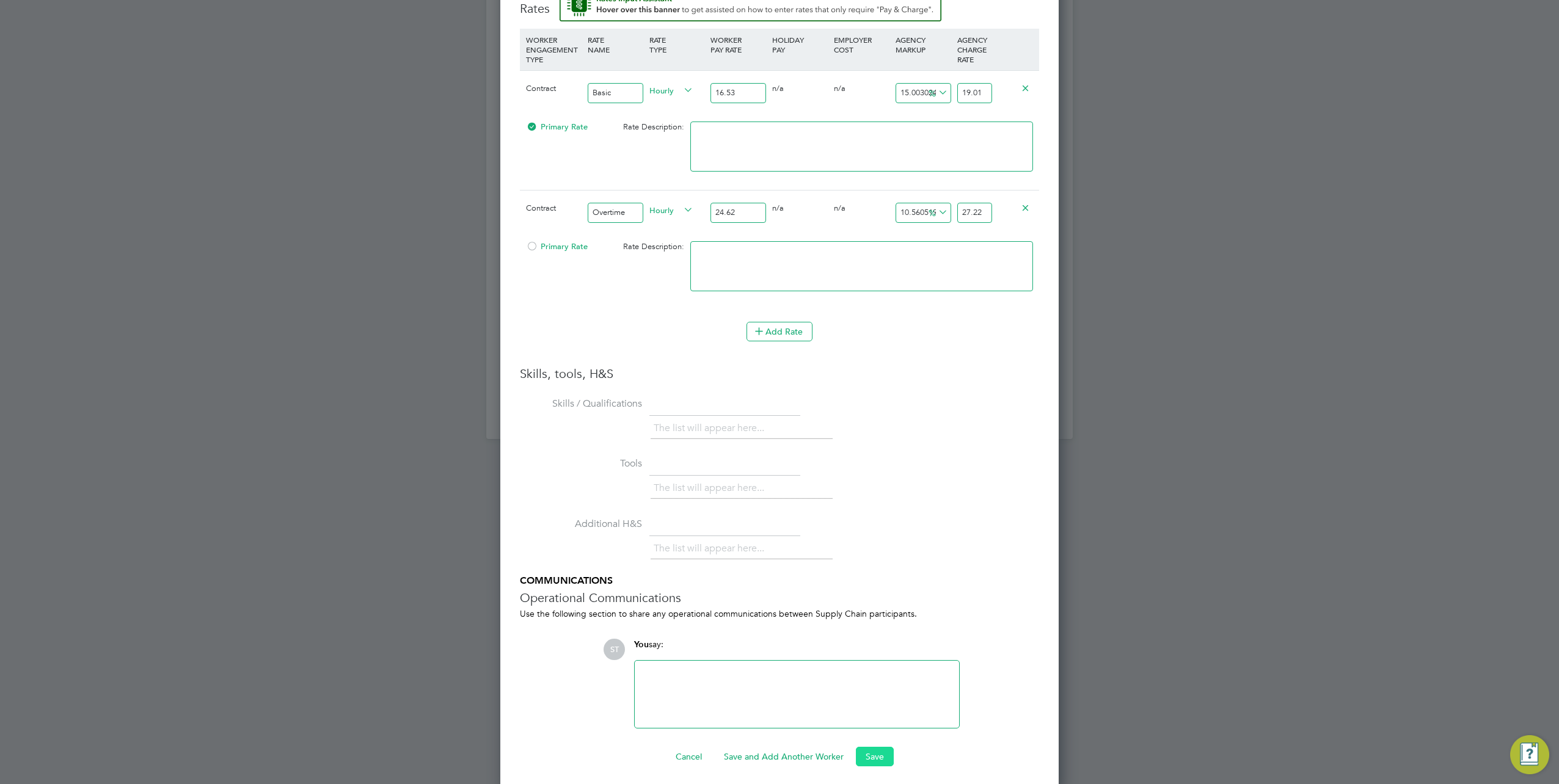
type input "27.22"
click at [876, 747] on button "Save" at bounding box center [874, 756] width 38 height 19
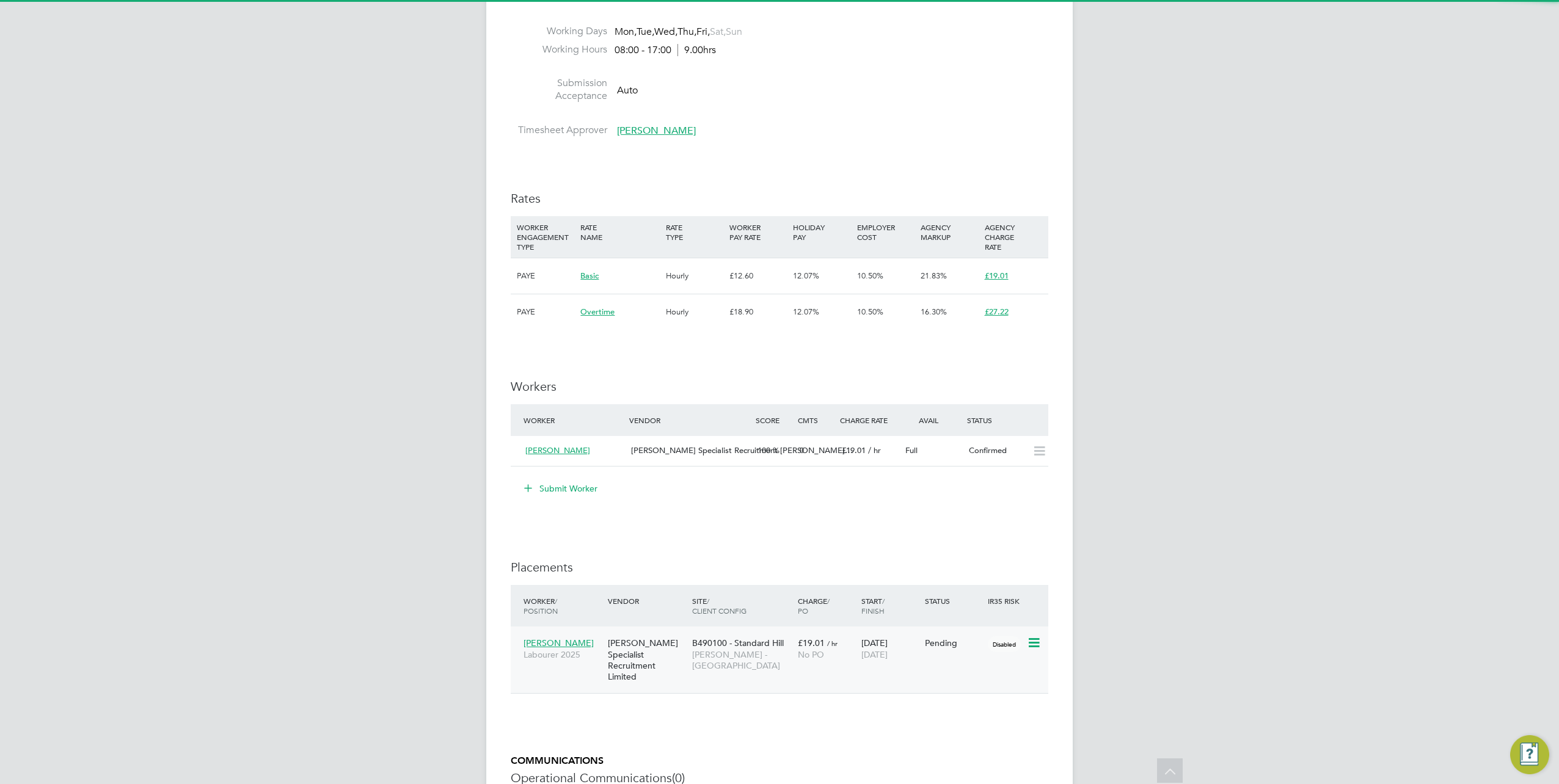
click at [1027, 646] on icon at bounding box center [1033, 643] width 12 height 15
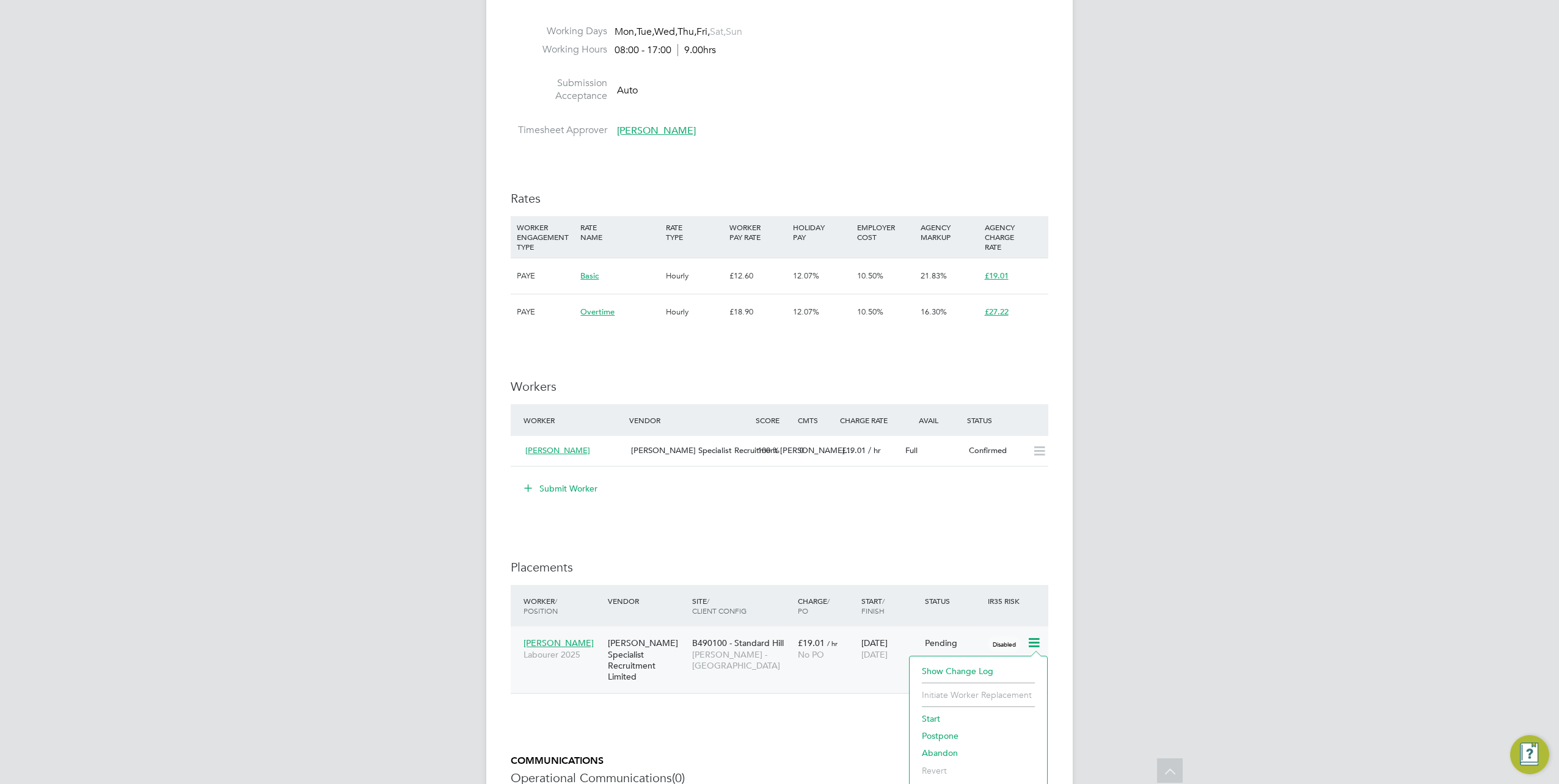
click at [927, 710] on li "Start" at bounding box center [978, 719] width 125 height 17
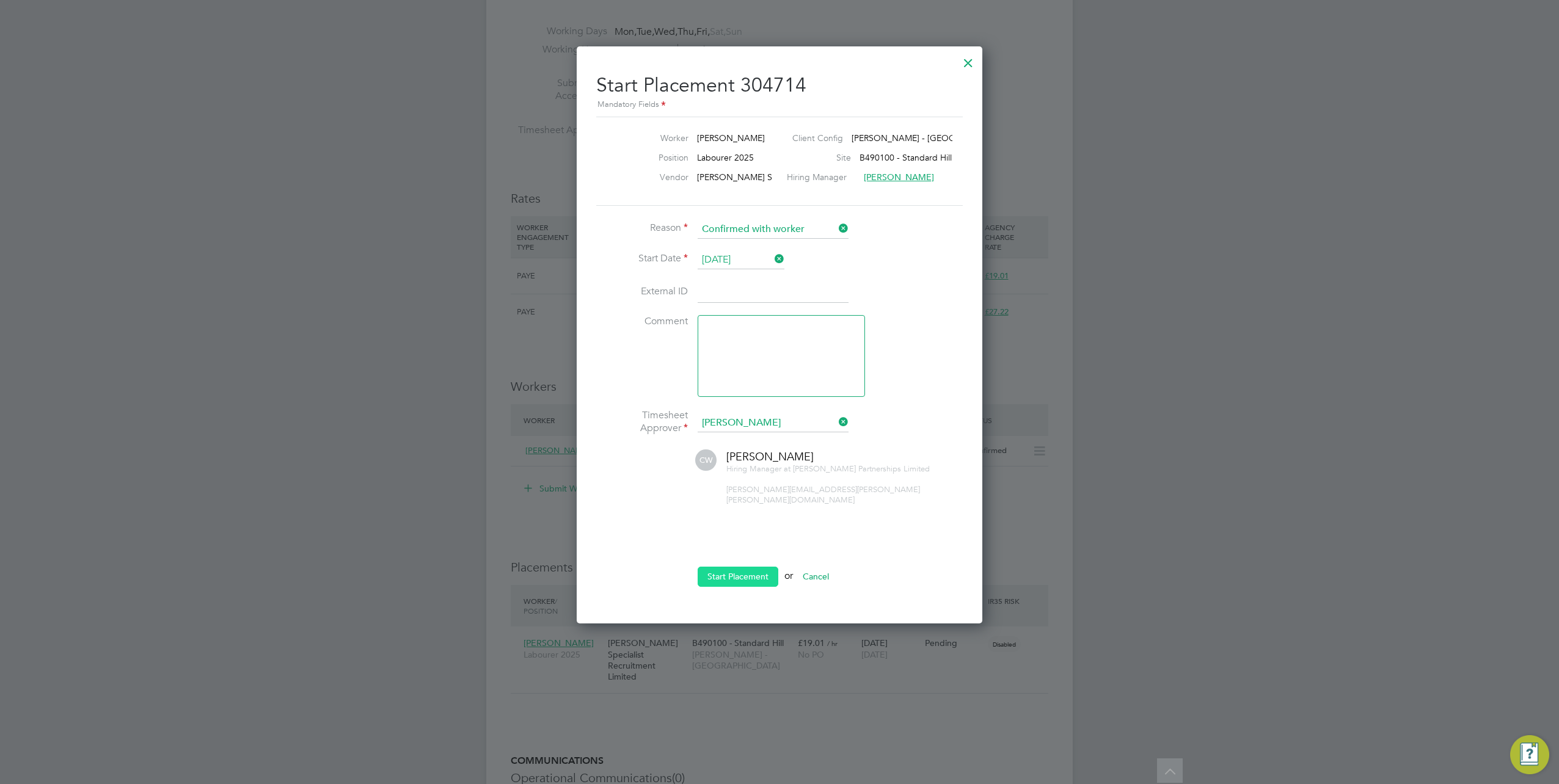
click at [732, 568] on button "Start Placement" at bounding box center [738, 576] width 81 height 19
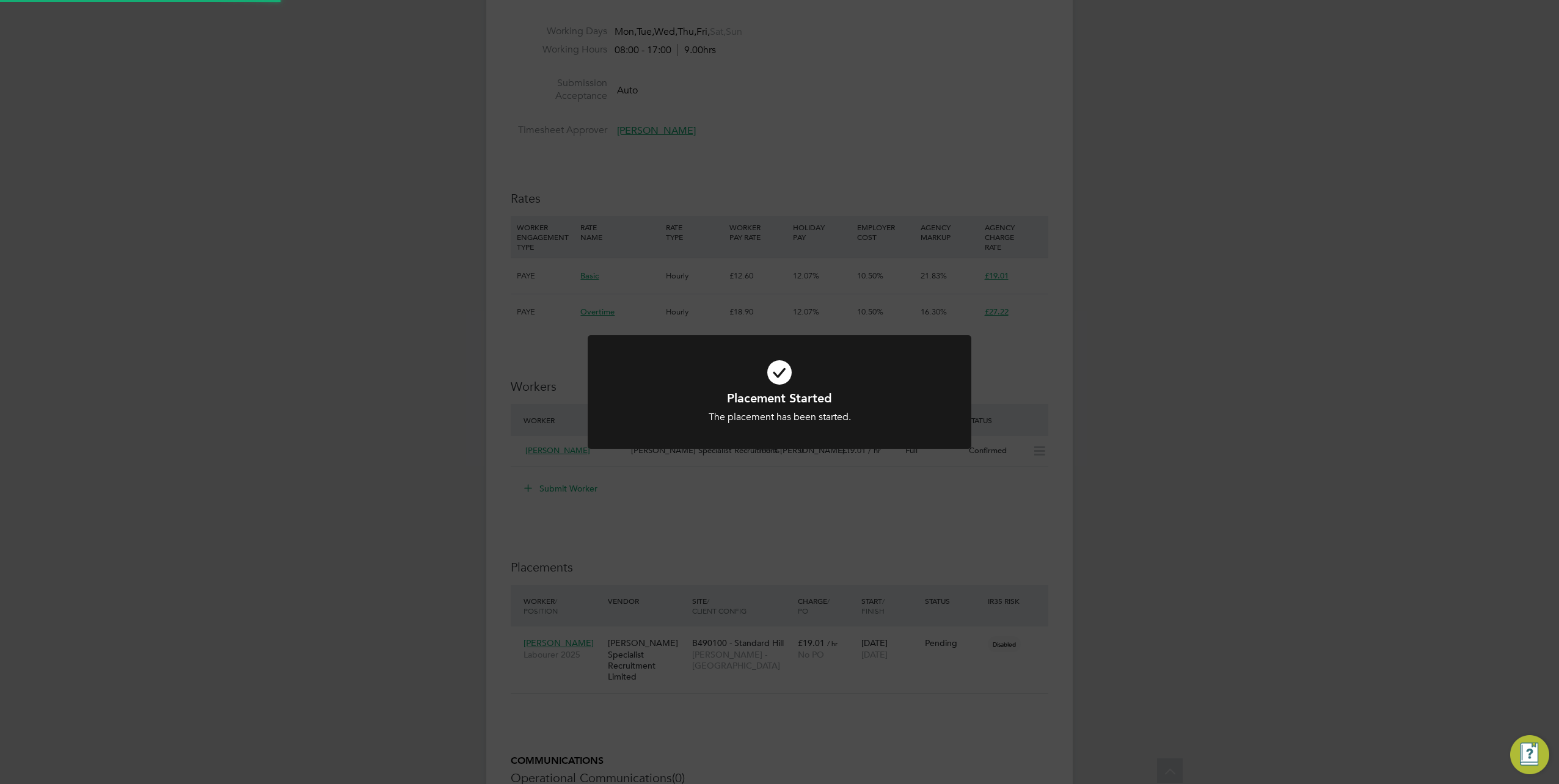
click at [744, 693] on div "Placement Started The placement has been started. Cancel Okay" at bounding box center [780, 392] width 1559 height 784
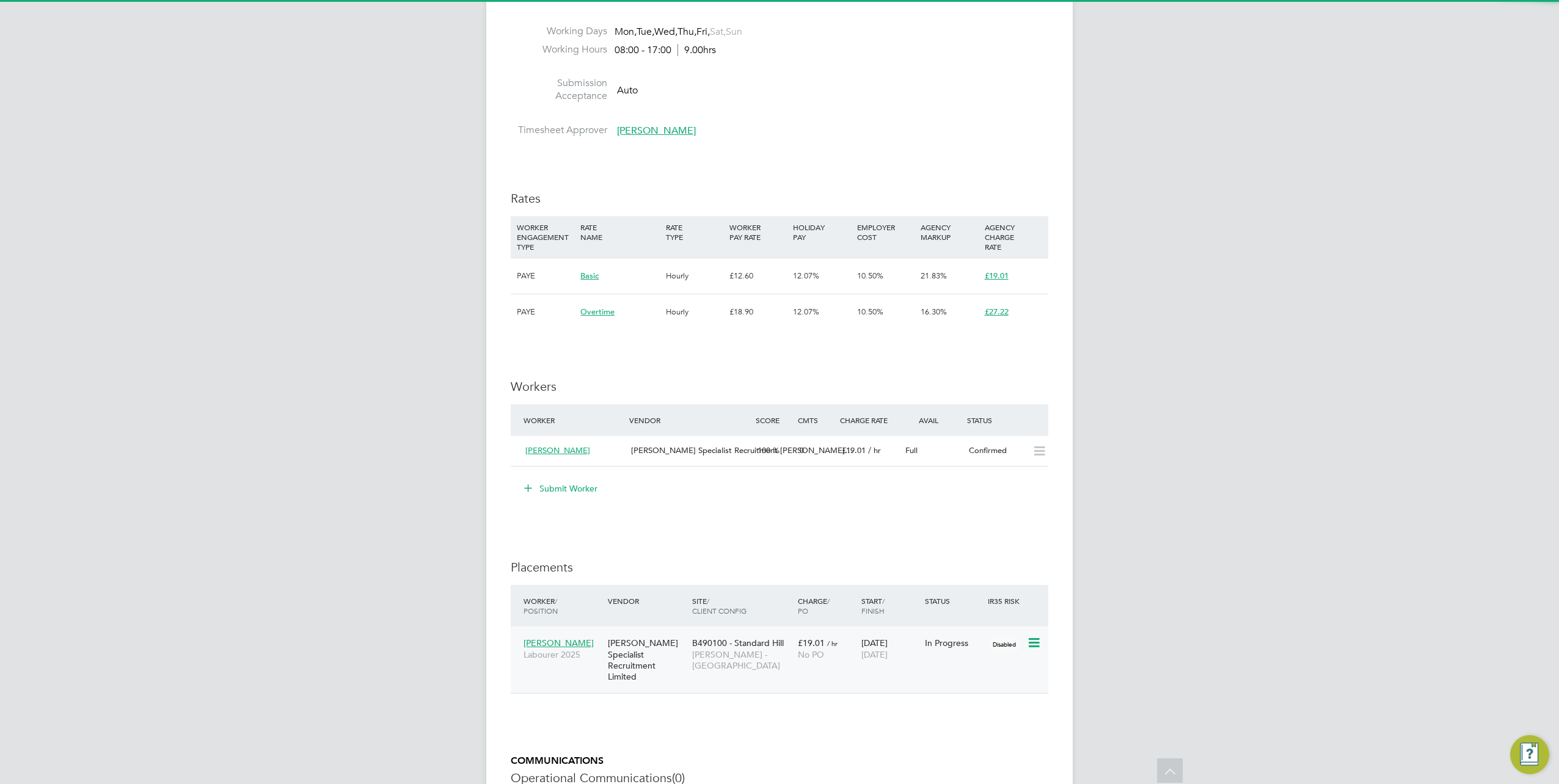
click at [648, 651] on div "Hays Specialist Recruitment Limited" at bounding box center [647, 660] width 85 height 57
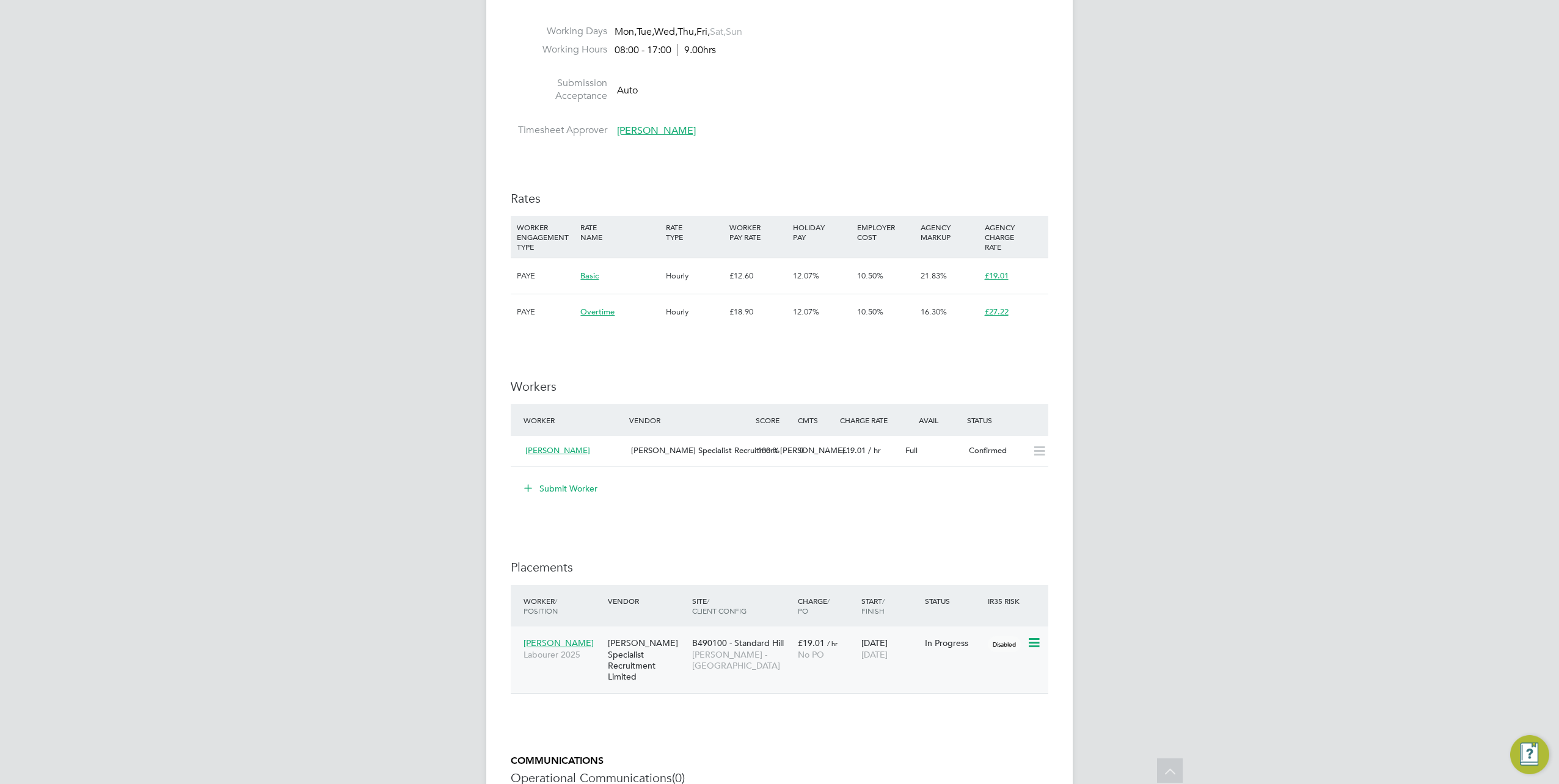
click at [539, 643] on span "Alfie Turner" at bounding box center [559, 643] width 70 height 11
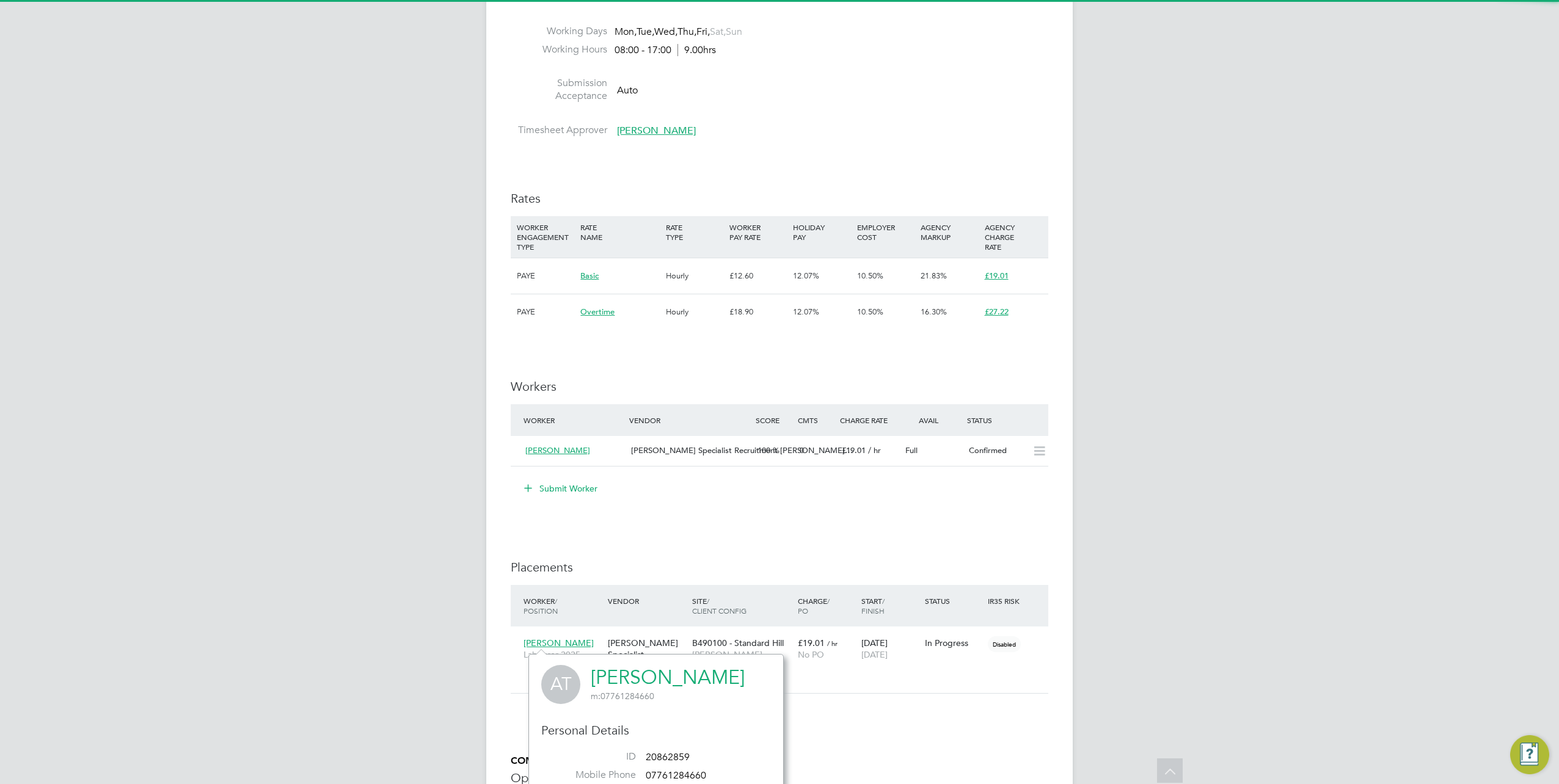
click at [639, 671] on link "Alfie Turner" at bounding box center [667, 677] width 154 height 24
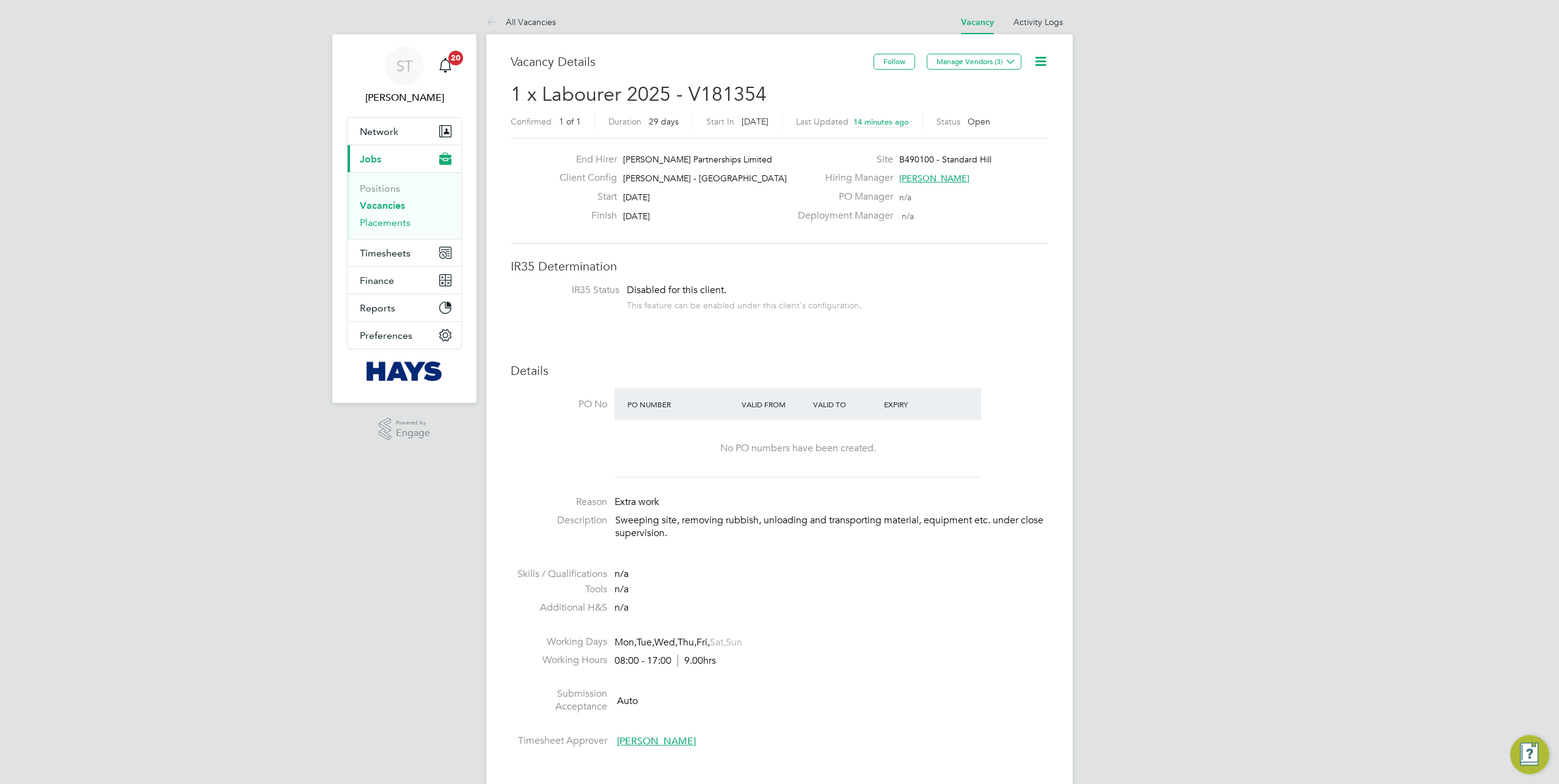
click at [375, 226] on link "Placements" at bounding box center [385, 223] width 51 height 12
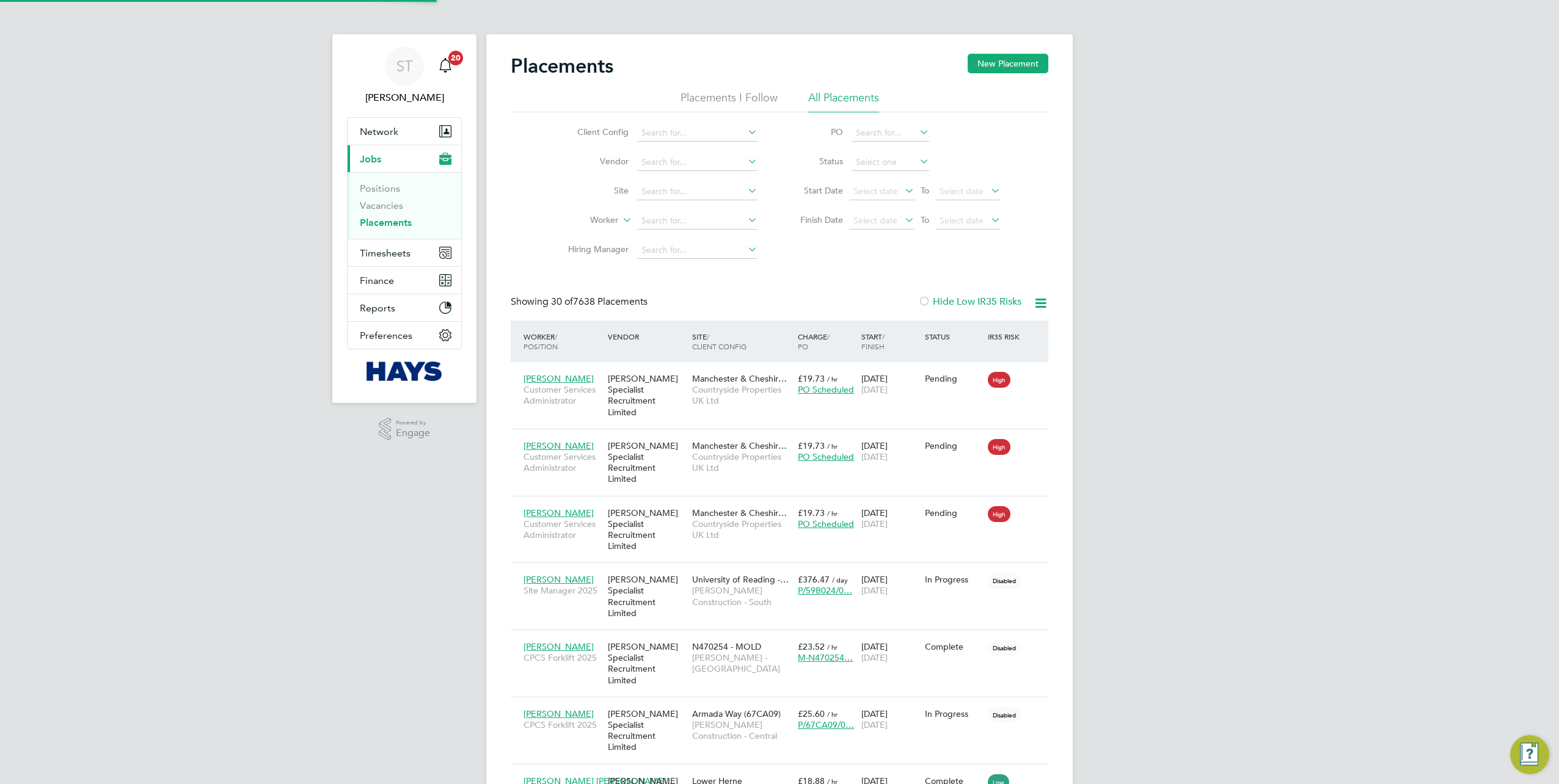
scroll to position [46, 106]
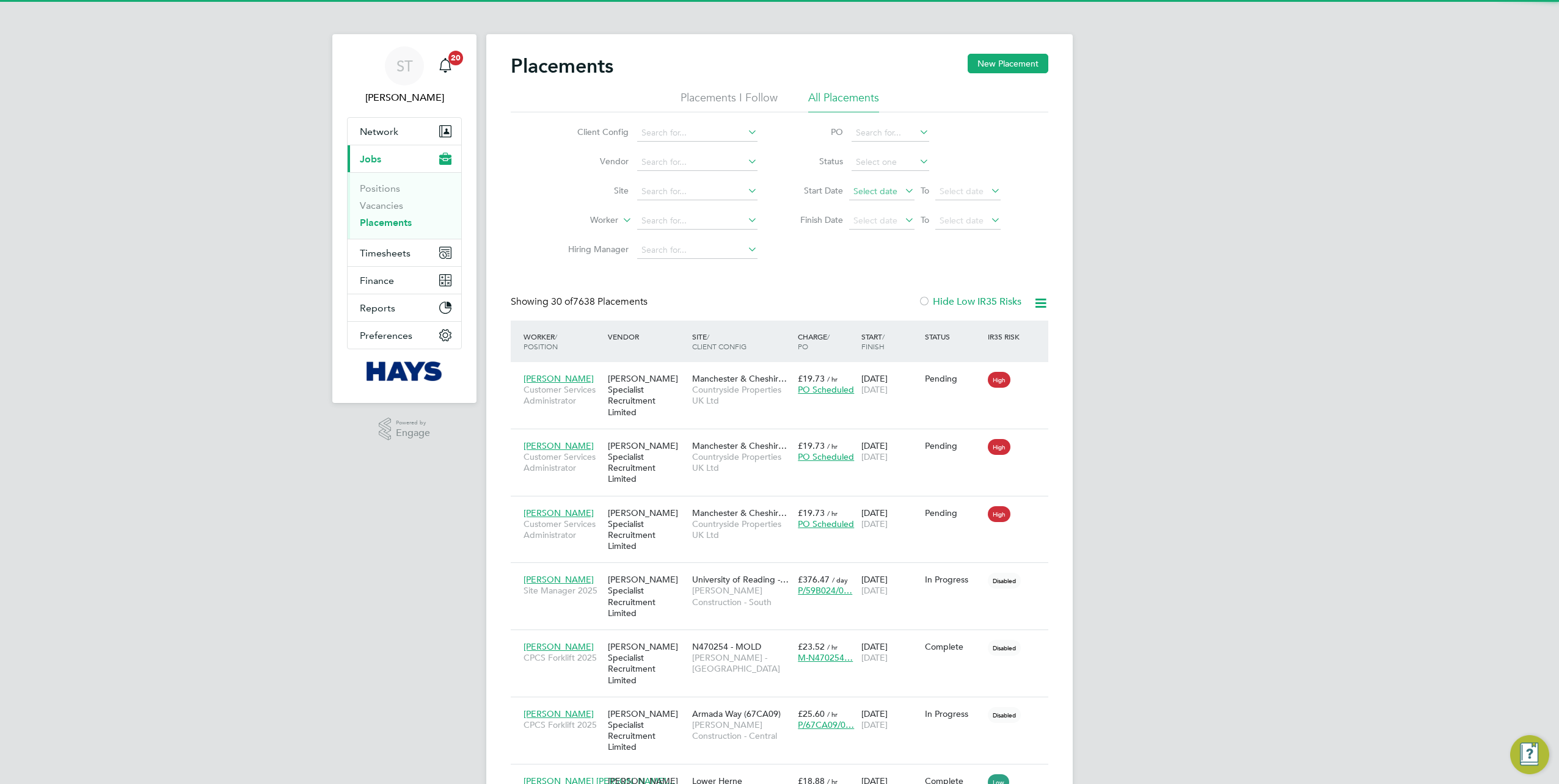
click at [880, 190] on span "Select date" at bounding box center [875, 191] width 44 height 11
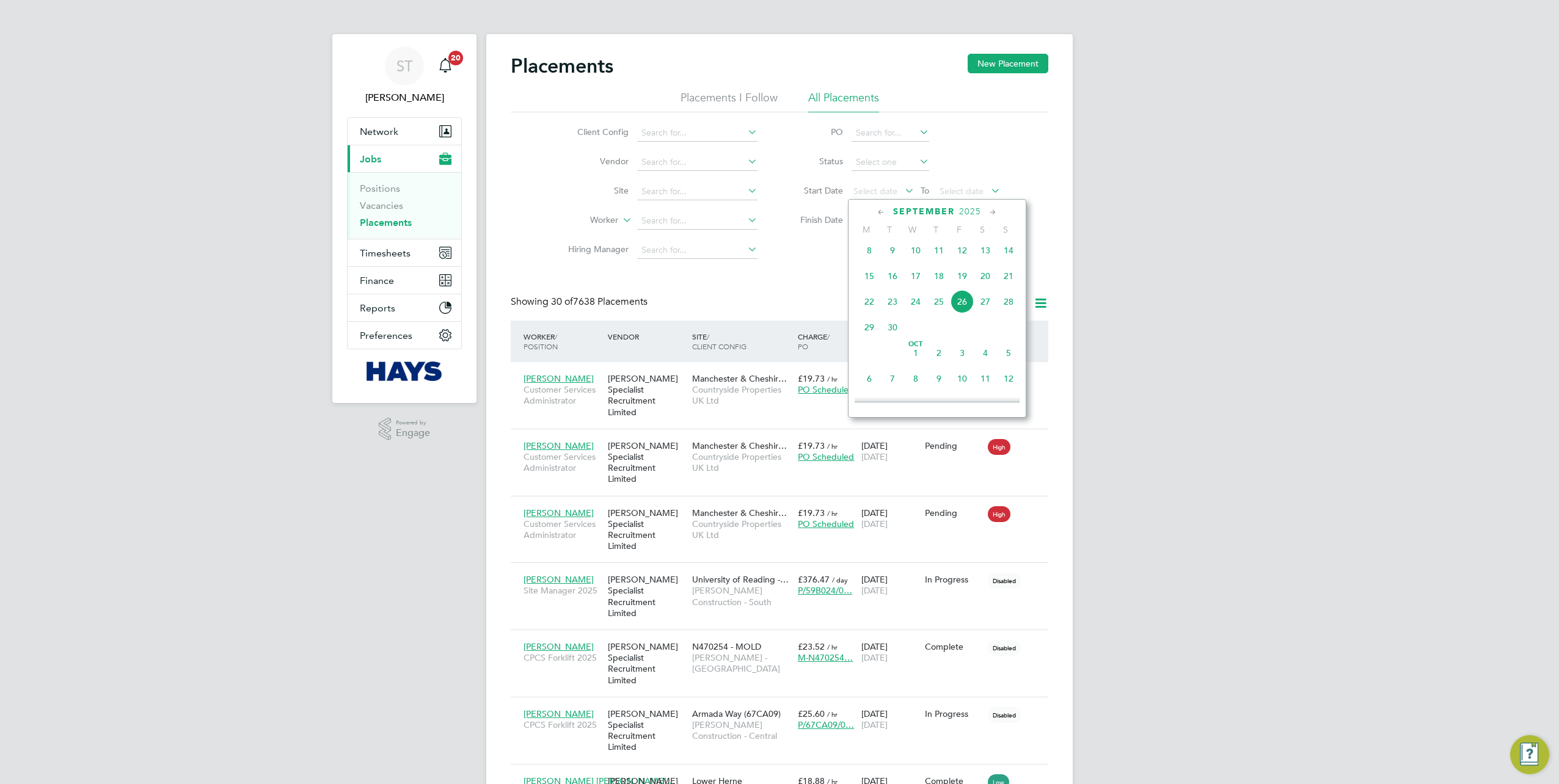
click at [987, 279] on span "20" at bounding box center [985, 275] width 23 height 23
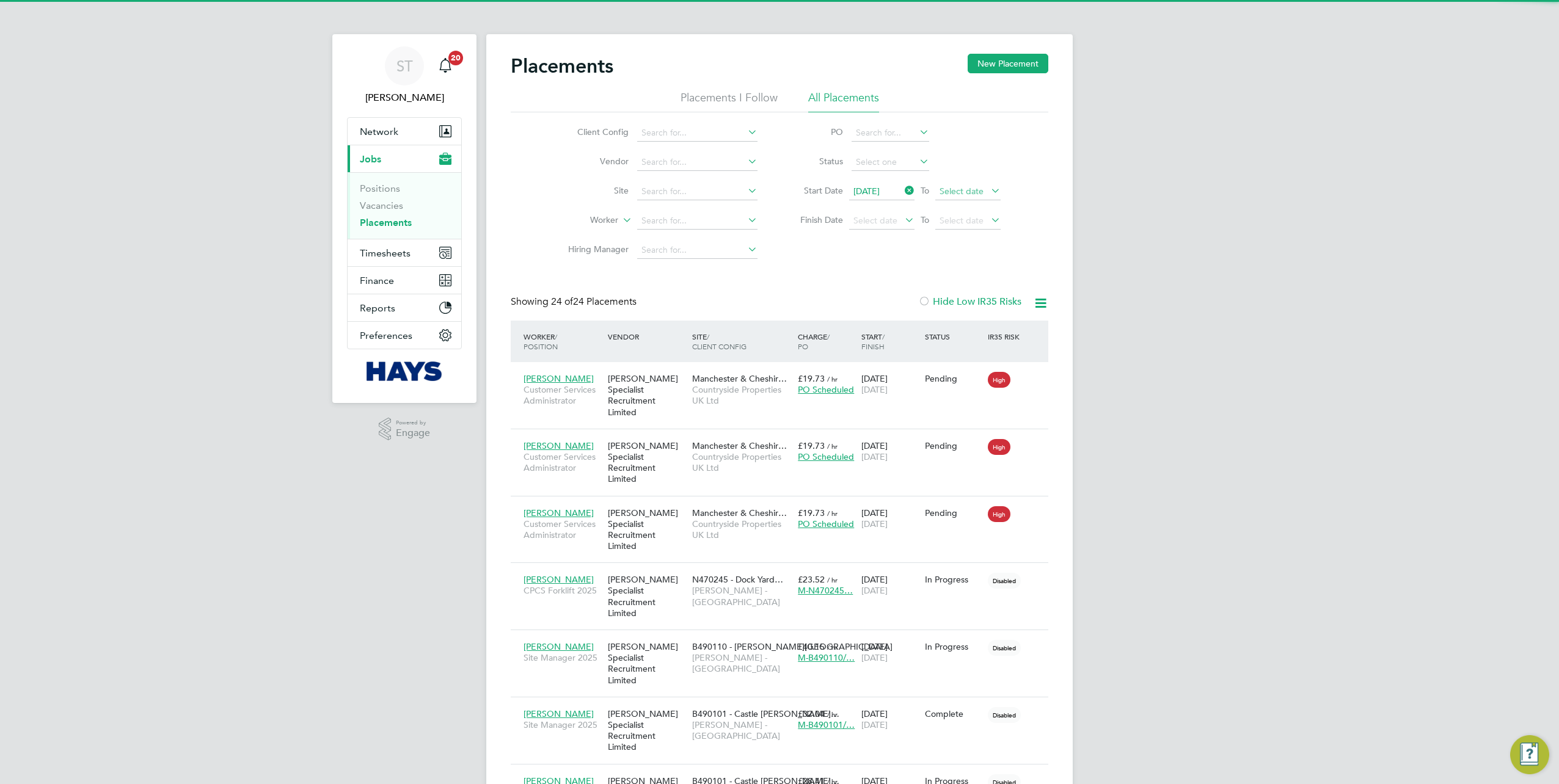
click at [966, 193] on span "Select date" at bounding box center [962, 191] width 44 height 11
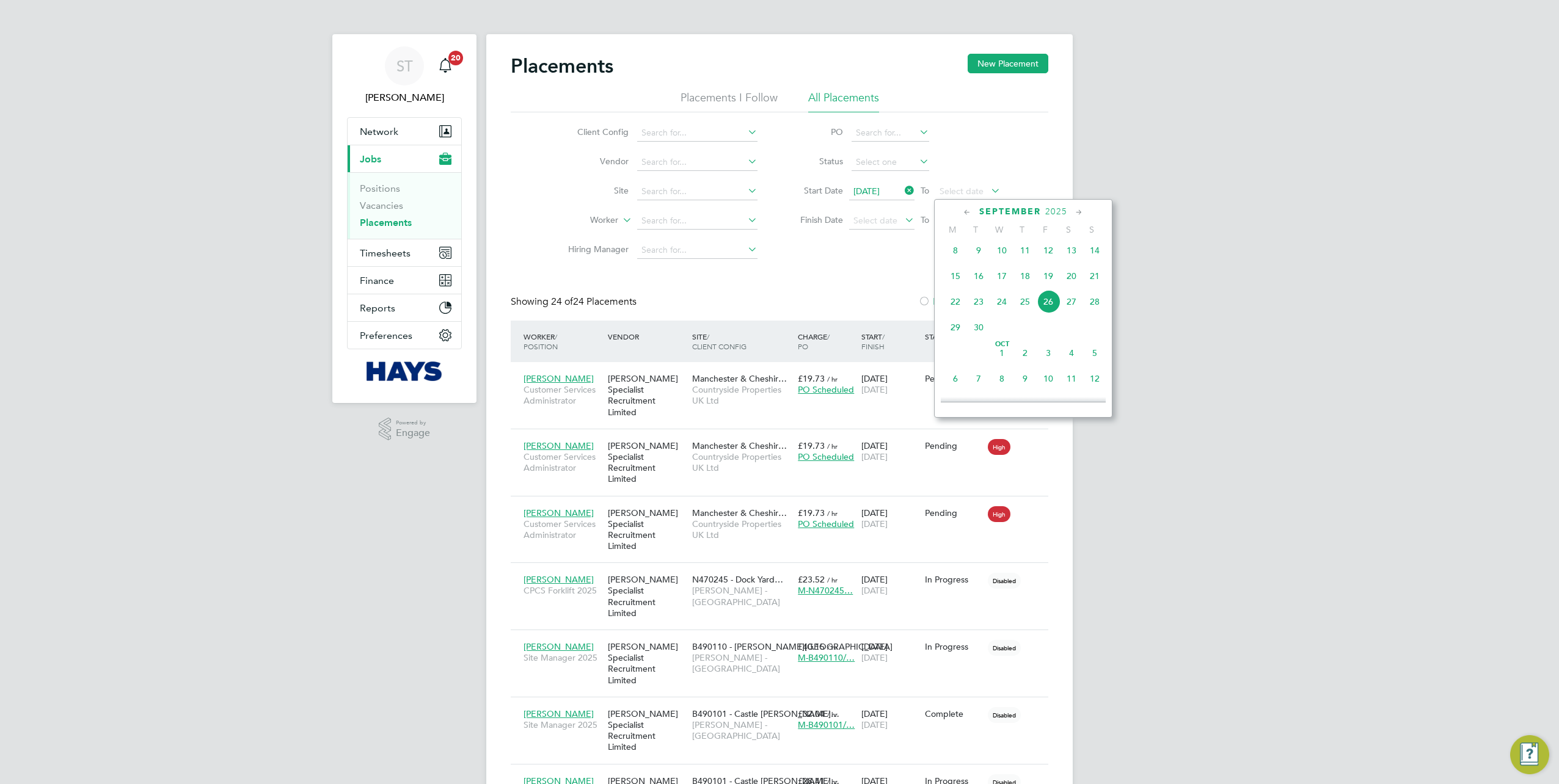
click at [1051, 309] on span "26" at bounding box center [1047, 301] width 23 height 23
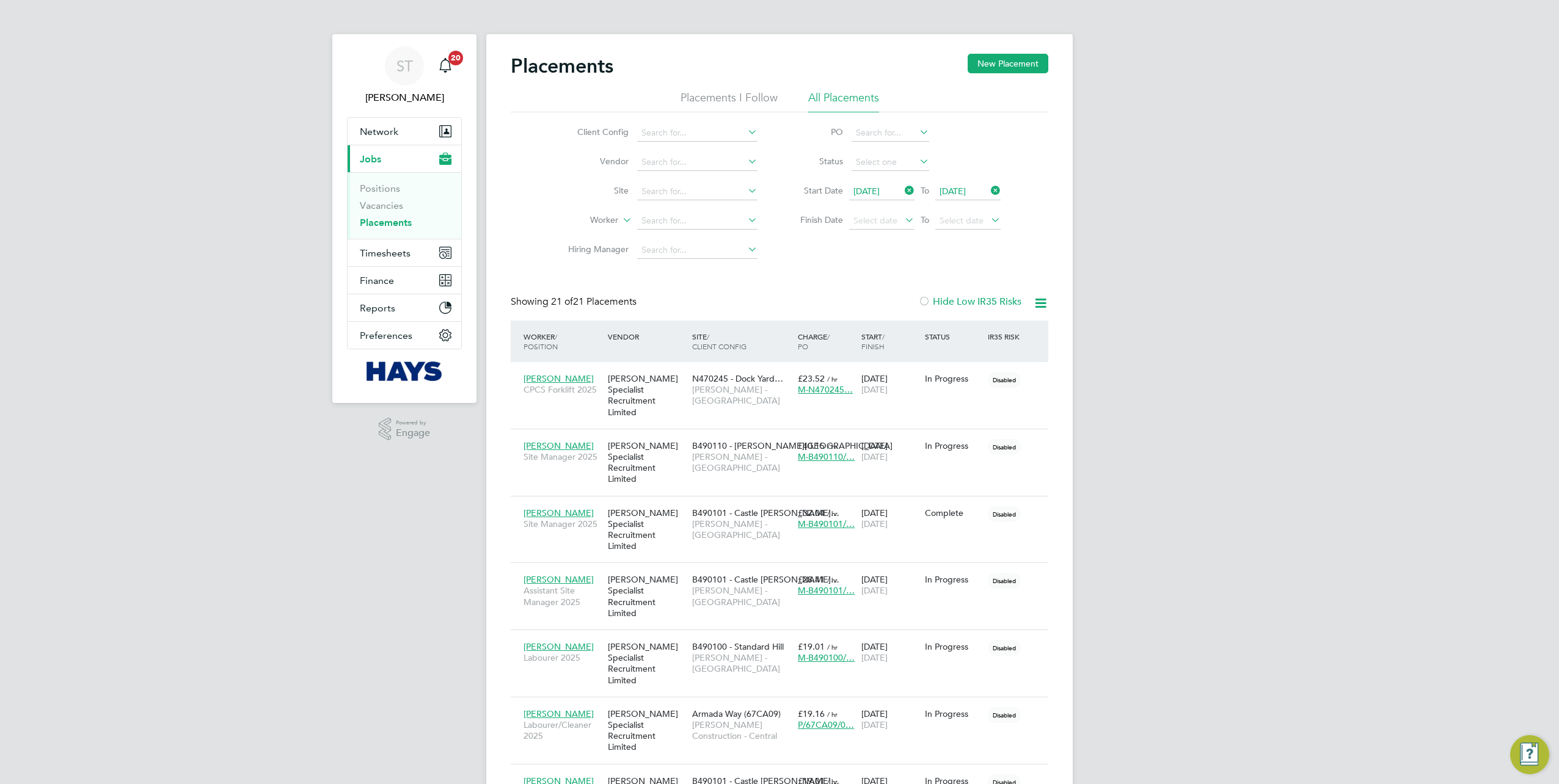
click at [1044, 301] on icon at bounding box center [1040, 303] width 16 height 16
click at [965, 329] on li "Download Placements Report" at bounding box center [980, 332] width 130 height 17
drag, startPoint x: 1385, startPoint y: 224, endPoint x: 1319, endPoint y: 287, distance: 91.2
click at [547, 375] on span "Mark Mayor" at bounding box center [559, 379] width 70 height 11
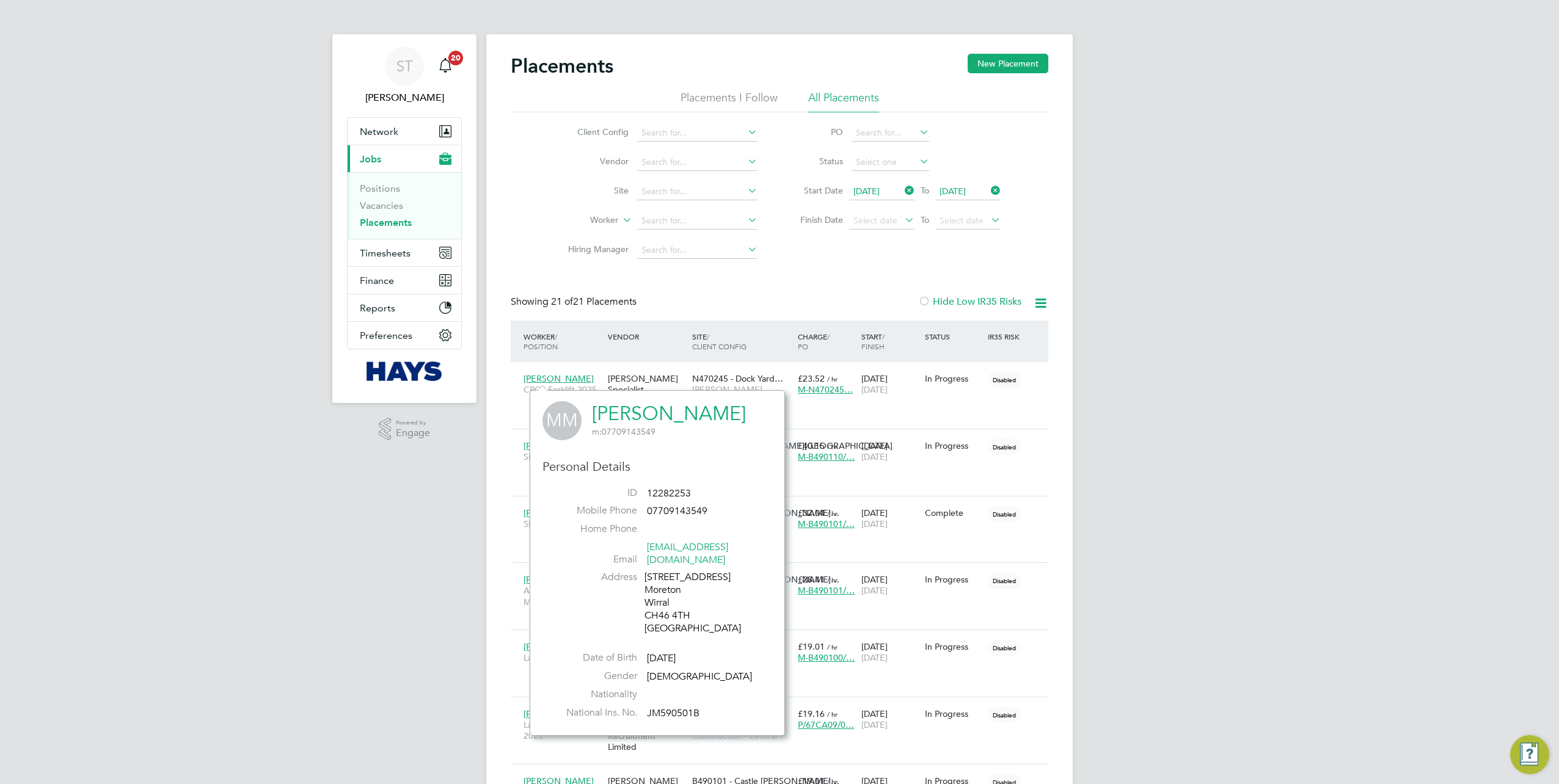
scroll to position [333, 255]
click at [642, 413] on link "Mark Mayor" at bounding box center [668, 414] width 154 height 24
click at [463, 435] on div ".st0{fill:#C0C1C2;} Powered by Engage" at bounding box center [404, 429] width 144 height 52
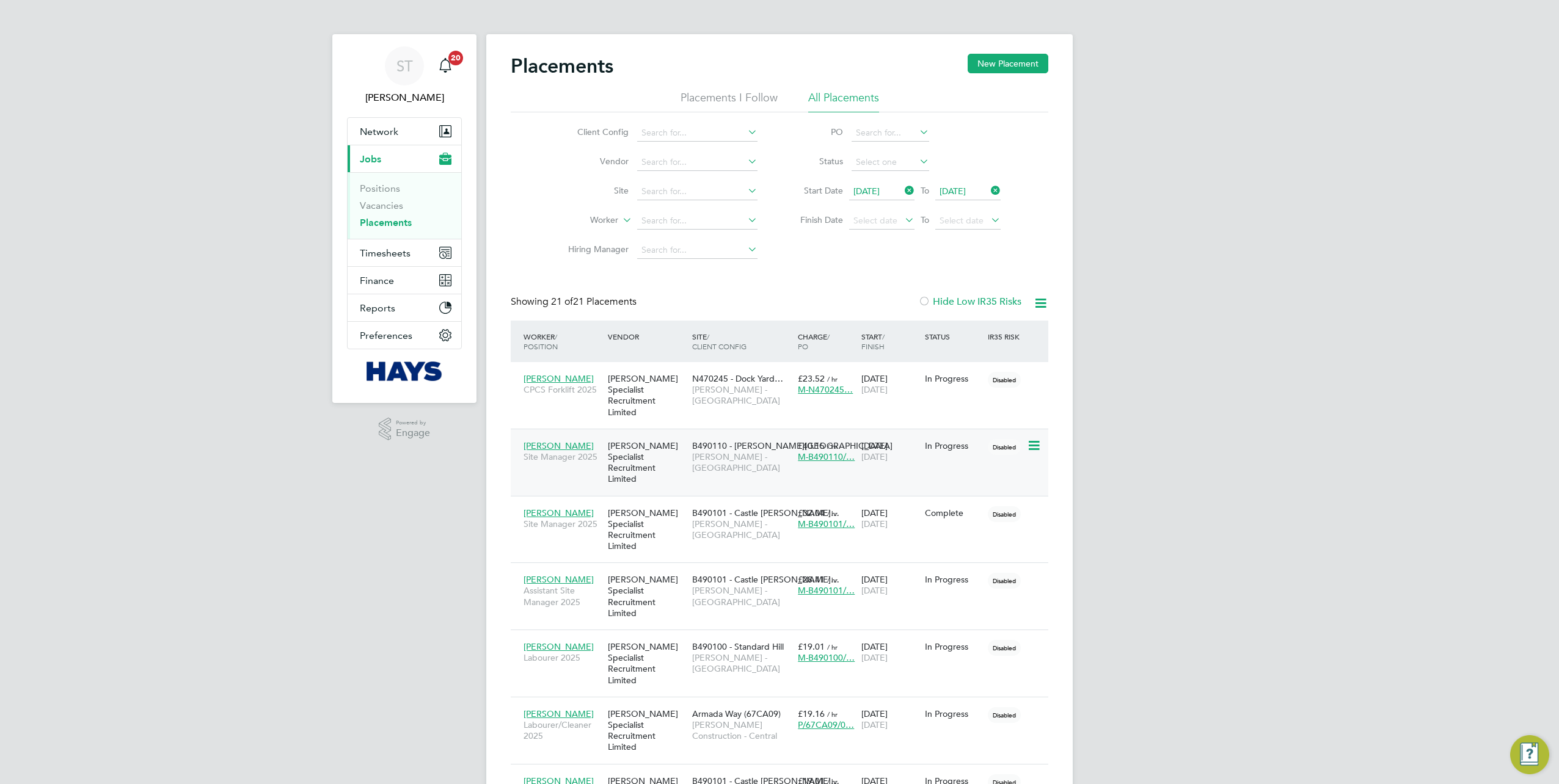
click at [535, 441] on span "Clifford Burbage" at bounding box center [559, 446] width 70 height 11
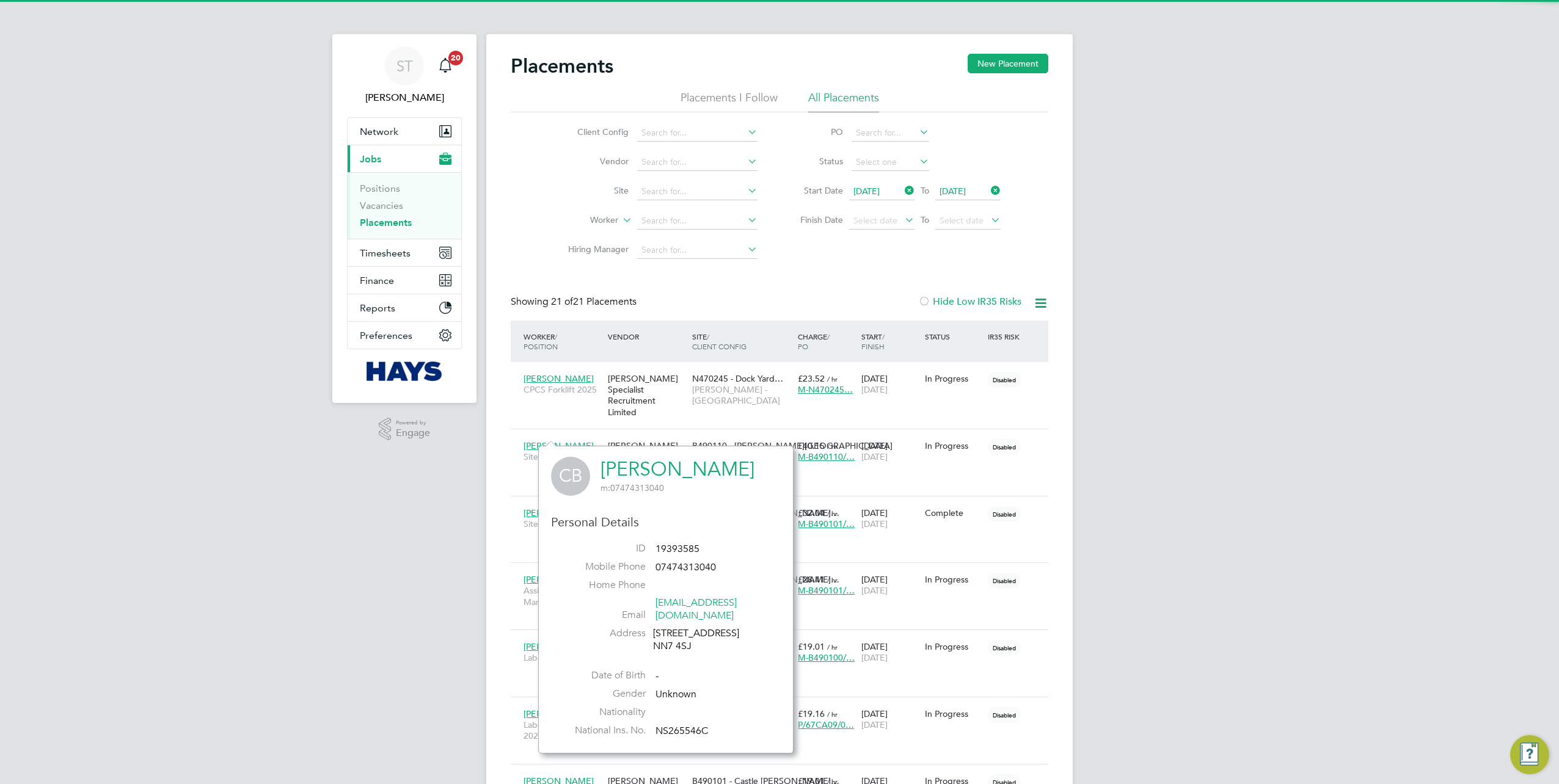
click at [635, 469] on link "Clifford Burbage" at bounding box center [676, 469] width 154 height 24
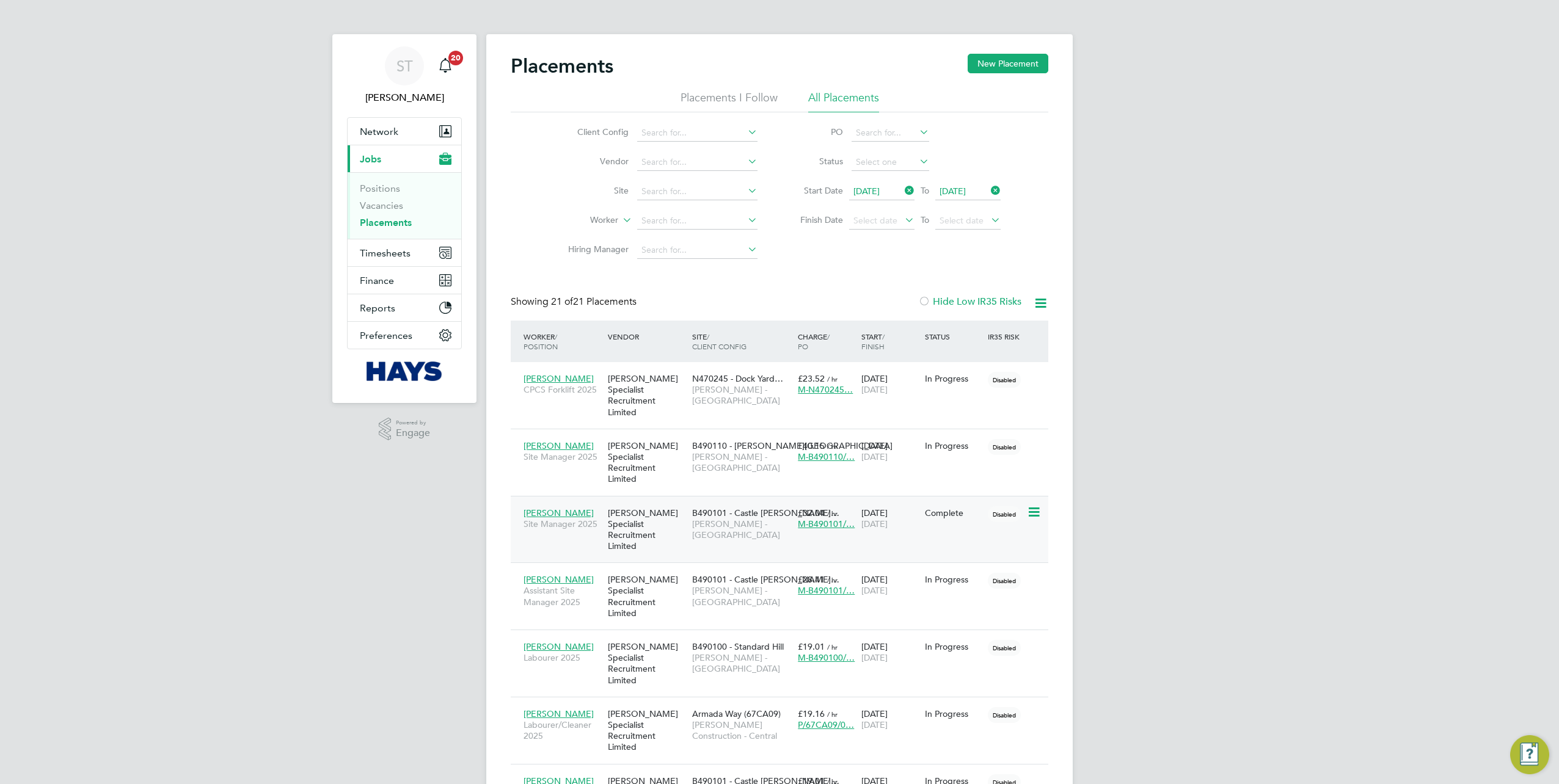
click at [544, 508] on span "Jason Corcoran" at bounding box center [559, 513] width 70 height 11
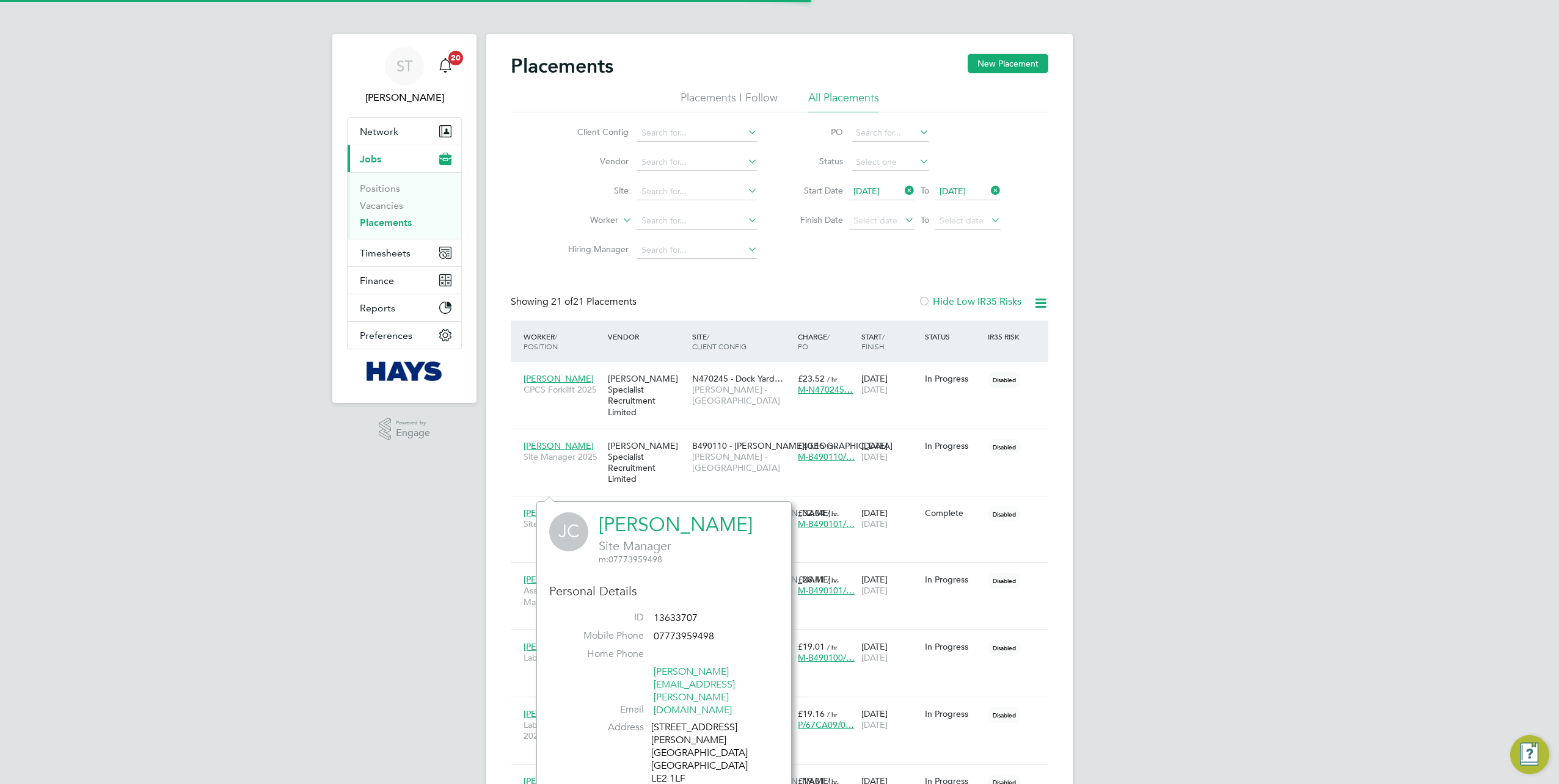
scroll to position [346, 255]
click at [676, 519] on link "Jason Corcoran" at bounding box center [675, 525] width 154 height 24
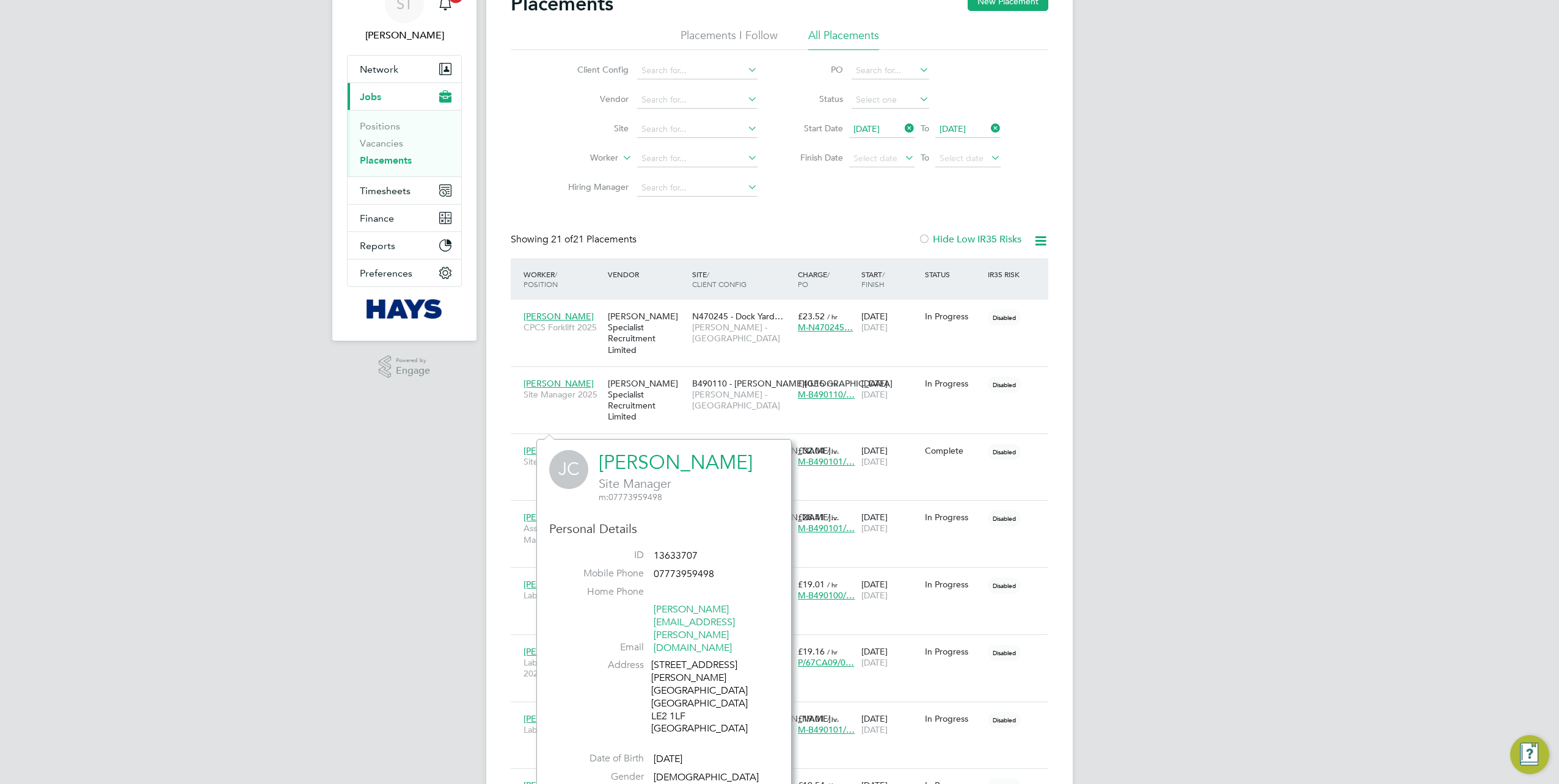
scroll to position [244, 0]
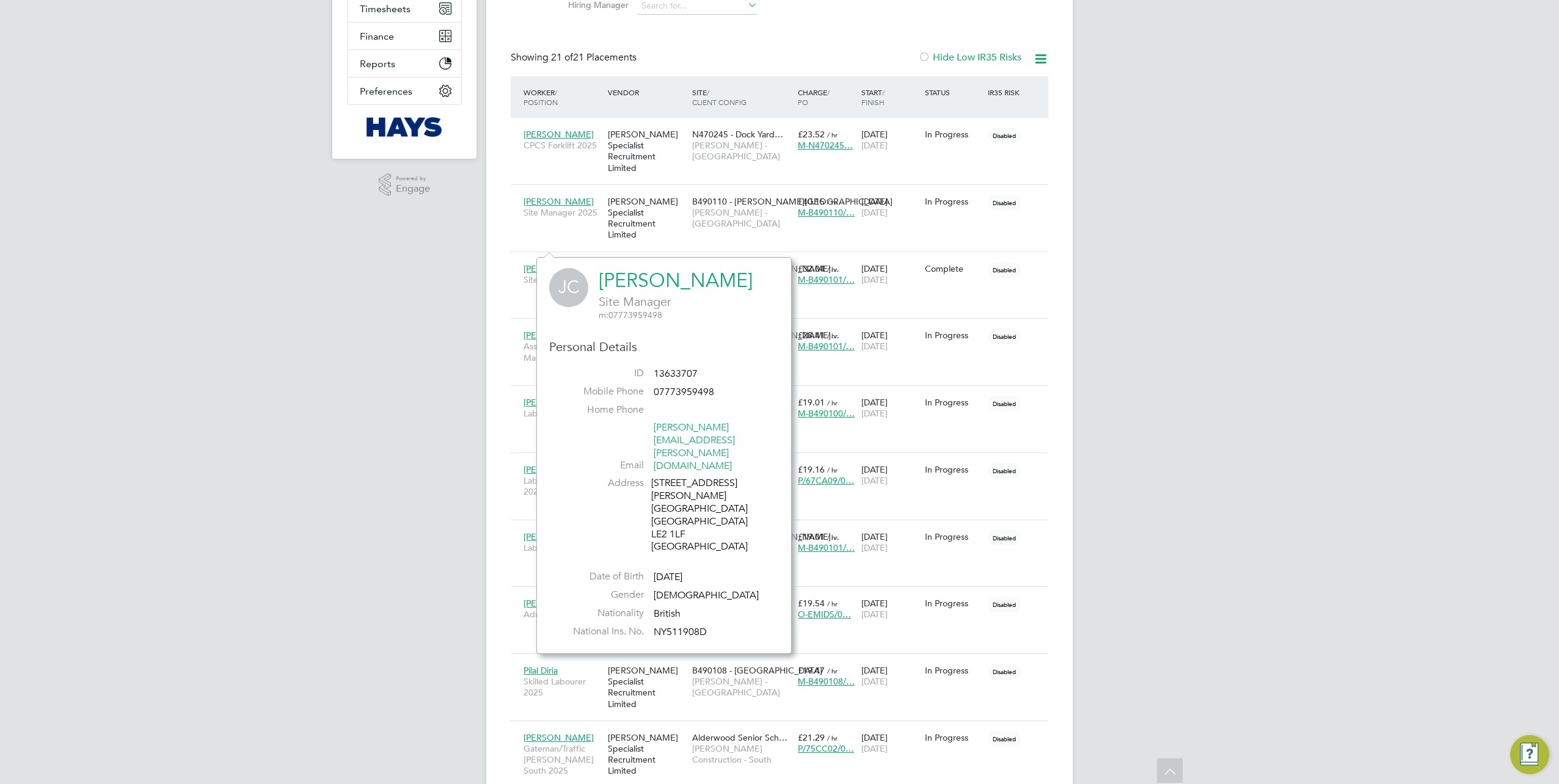
click at [459, 328] on div "ST Samreet Thandi Notifications 20 Applications: Network Team Members Businesse…" at bounding box center [780, 708] width 1559 height 1904
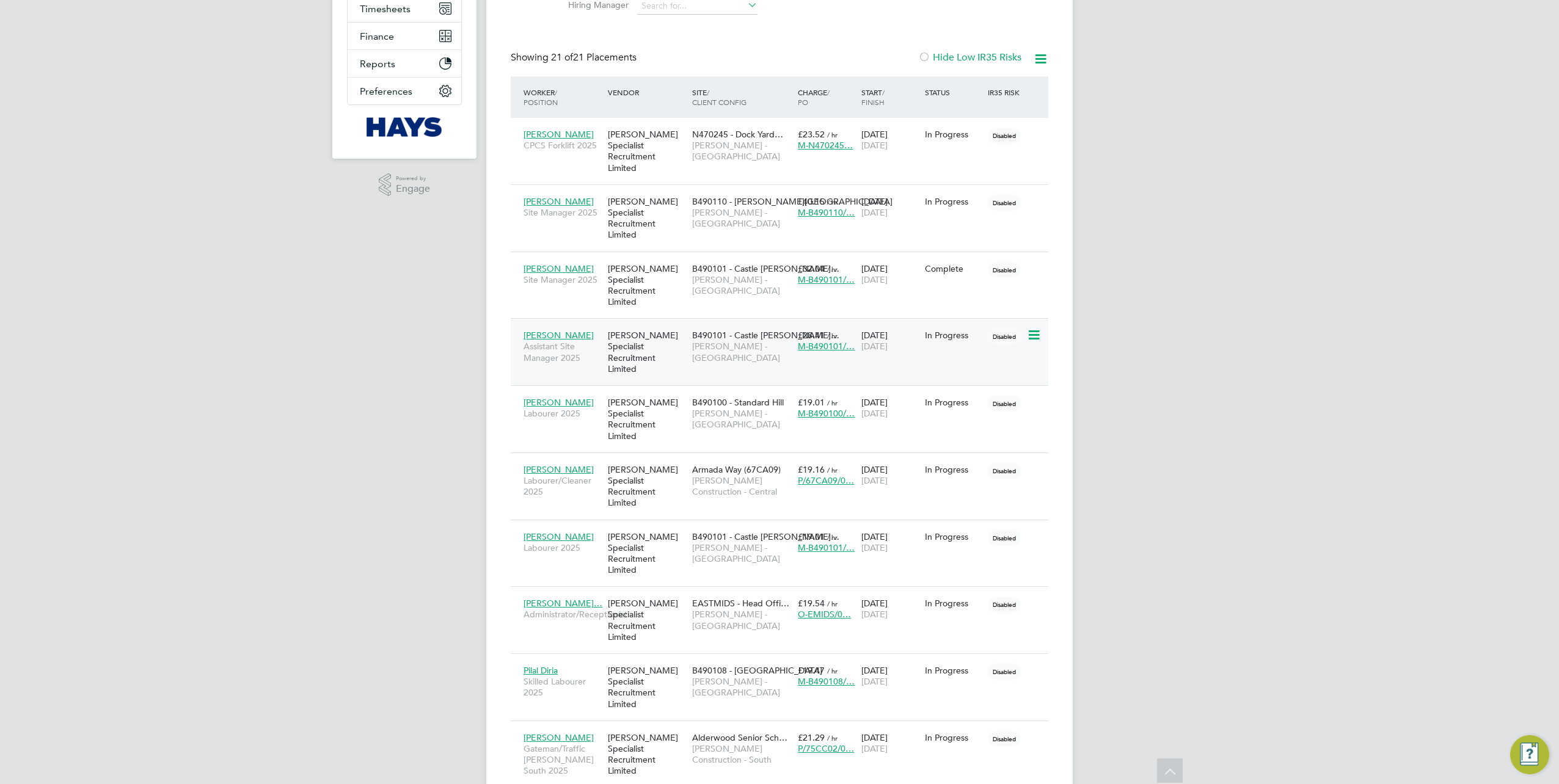
click at [538, 329] on span "Adam Newey" at bounding box center [559, 335] width 70 height 11
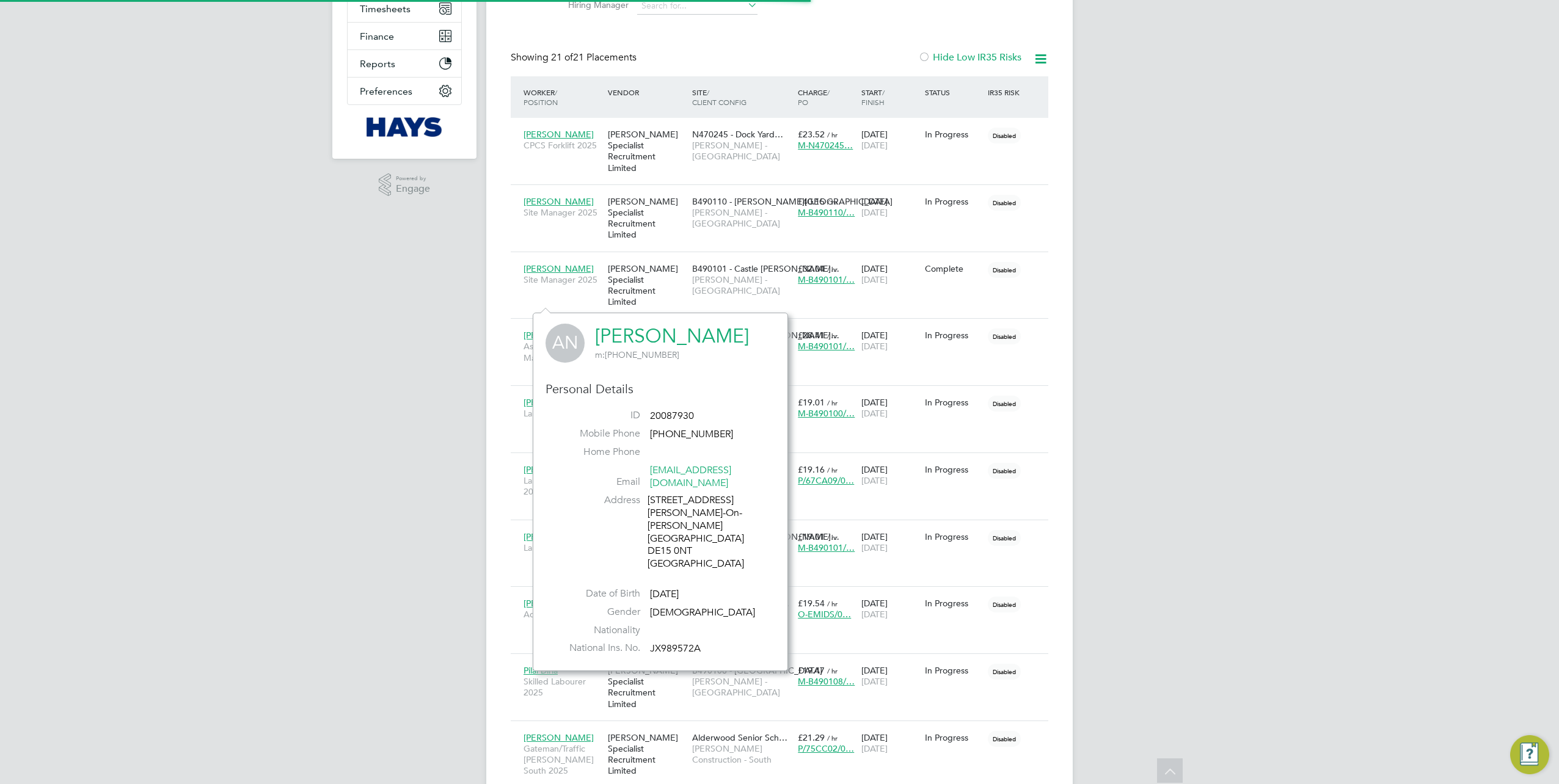
scroll to position [333, 255]
click at [650, 336] on link "Adam Newey" at bounding box center [671, 336] width 154 height 24
click at [481, 356] on div "ST Samreet Thandi Notifications 20 Applications: Network Team Members Businesse…" at bounding box center [780, 708] width 1559 height 1904
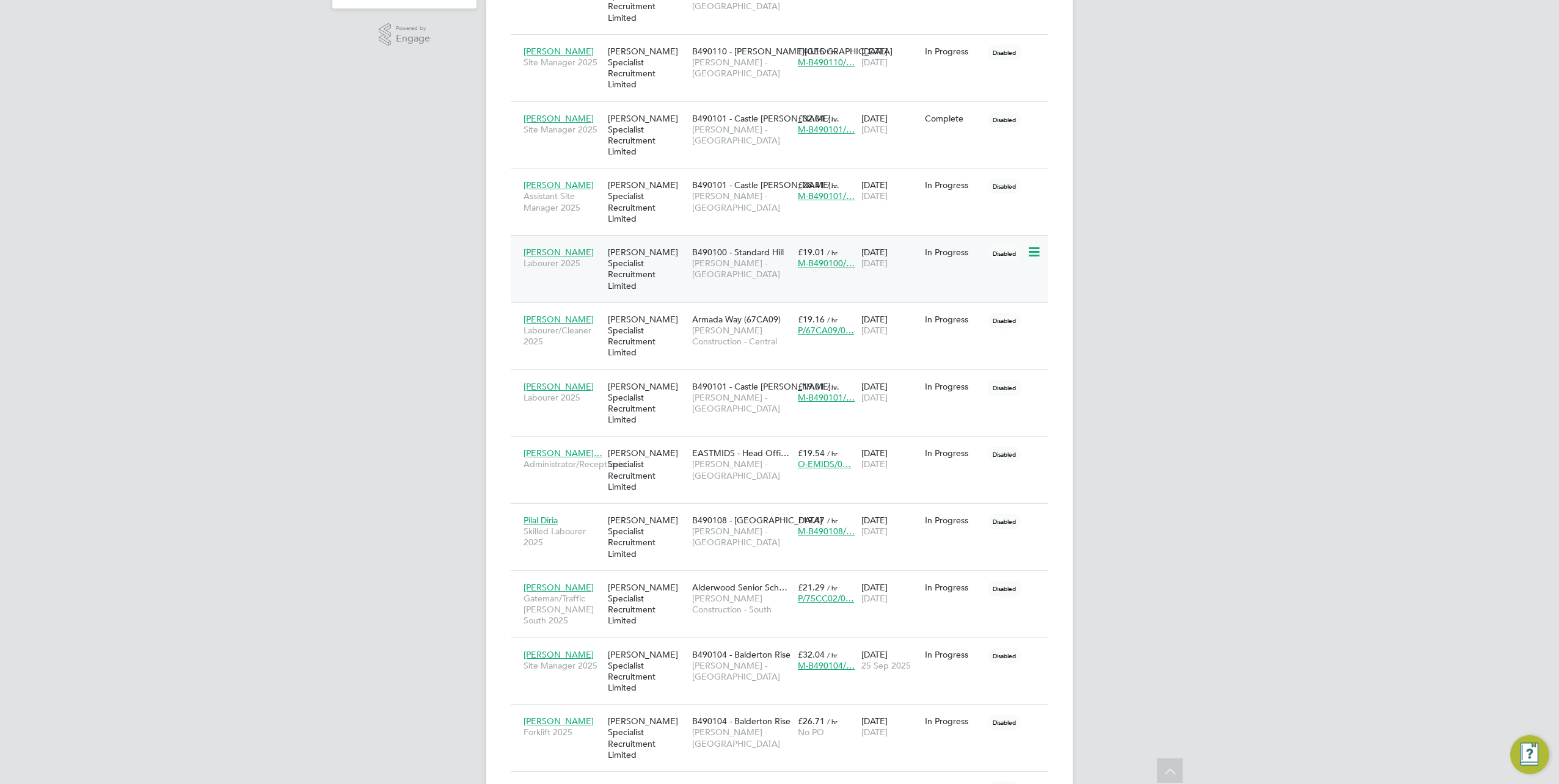
scroll to position [428, 0]
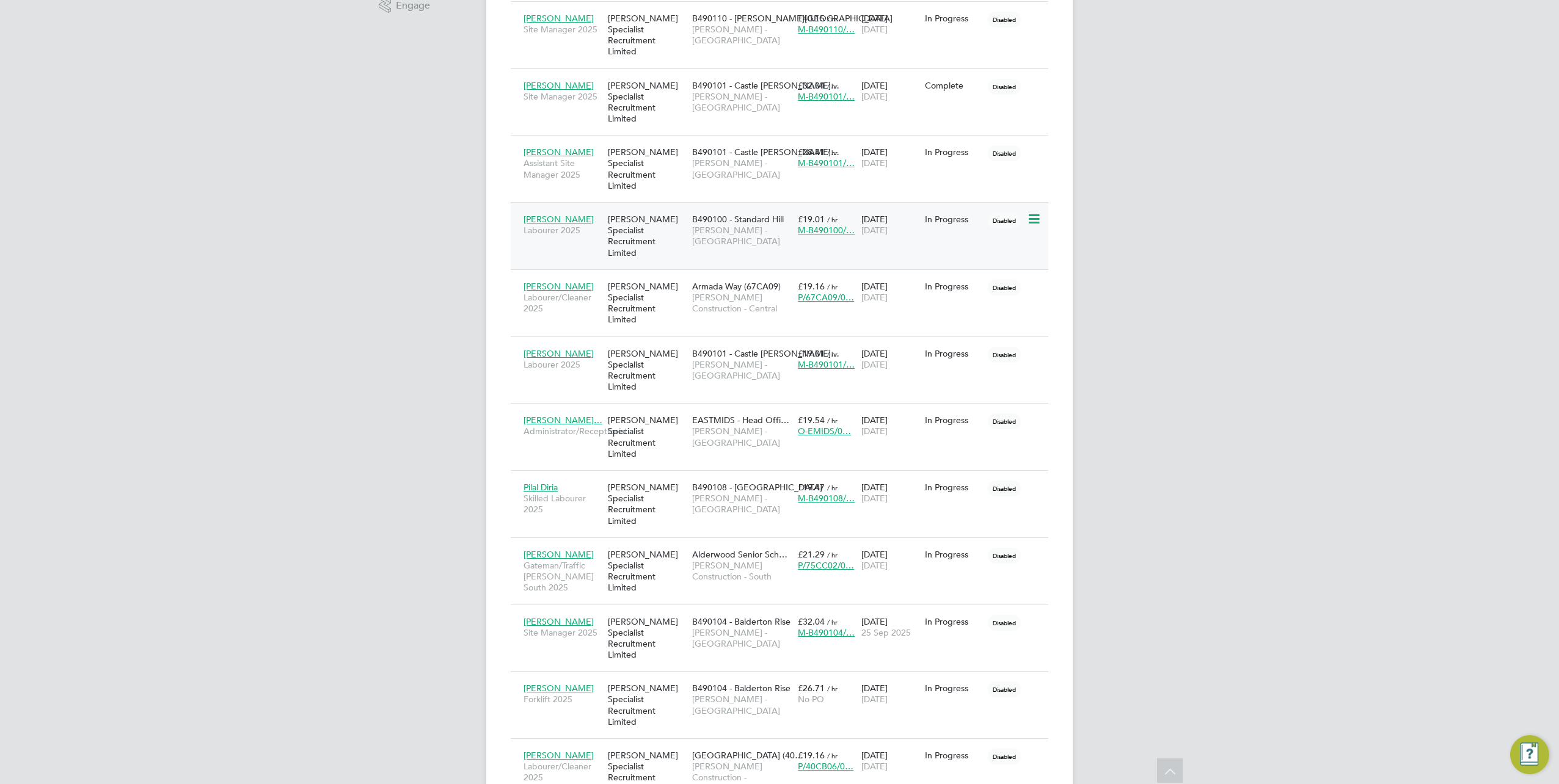
click at [542, 213] on span "Rajnish Parmar" at bounding box center [559, 219] width 70 height 11
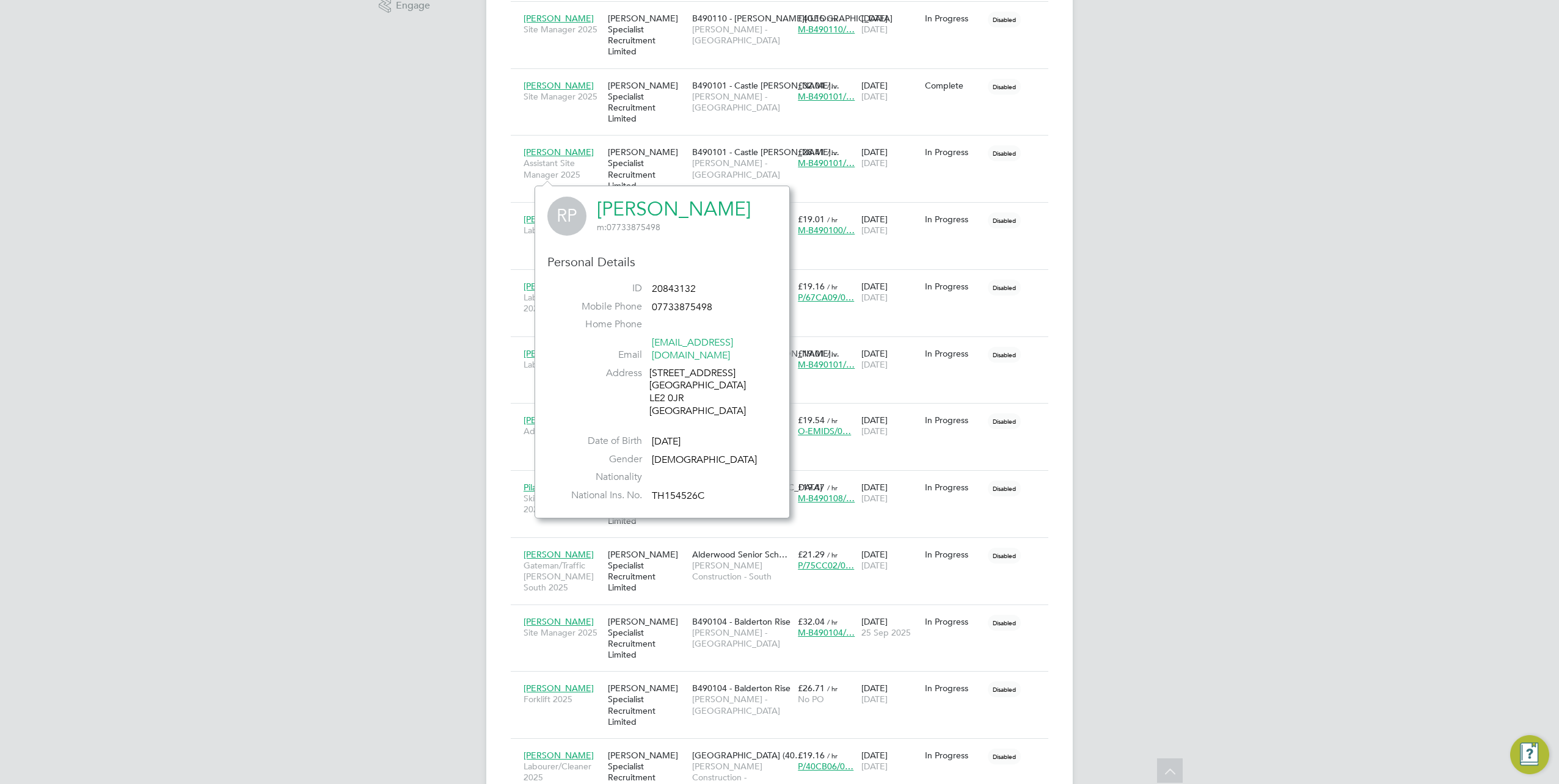
click at [643, 203] on link "Rajnish Parmar" at bounding box center [673, 209] width 154 height 24
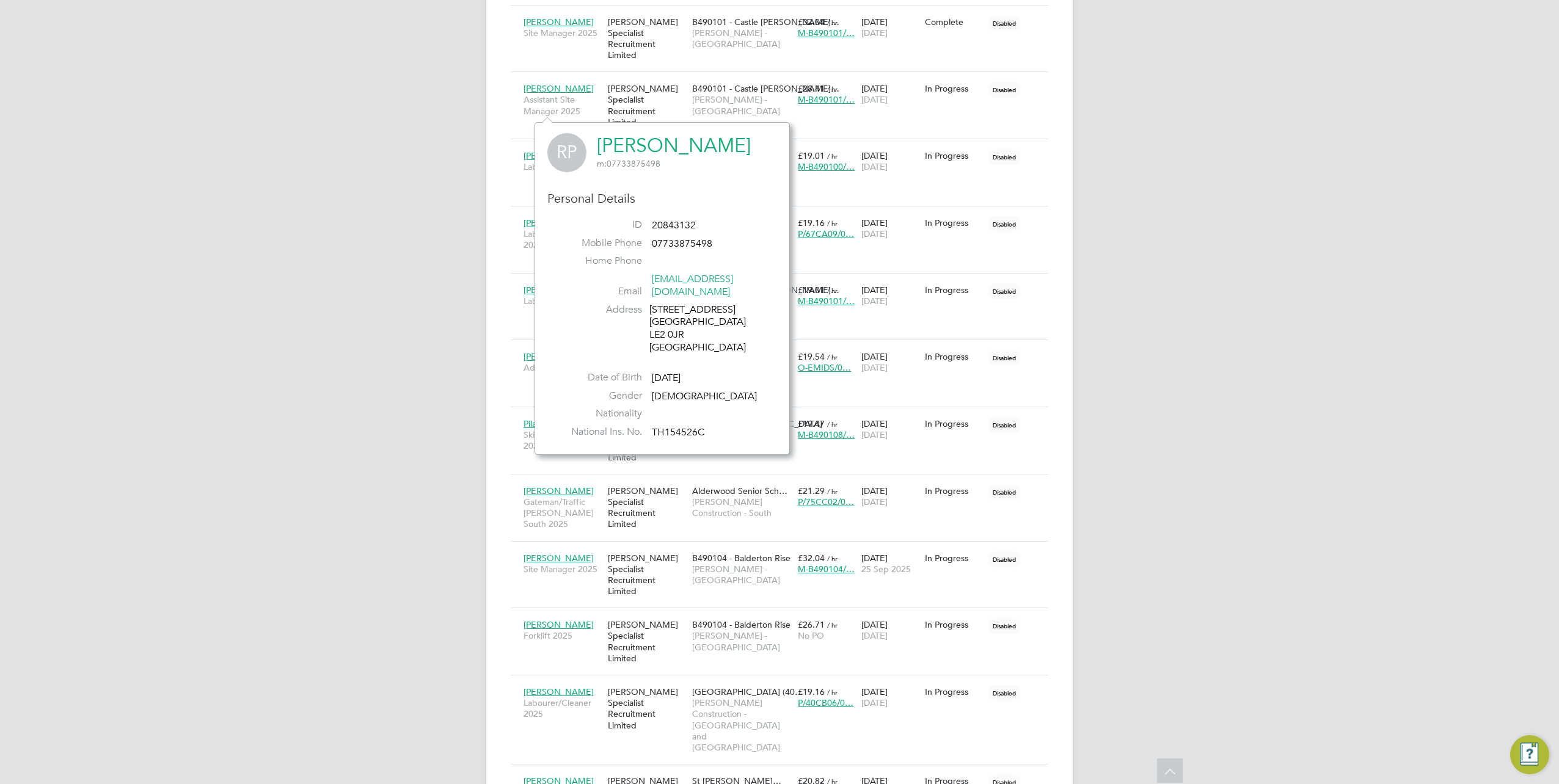
scroll to position [611, 0]
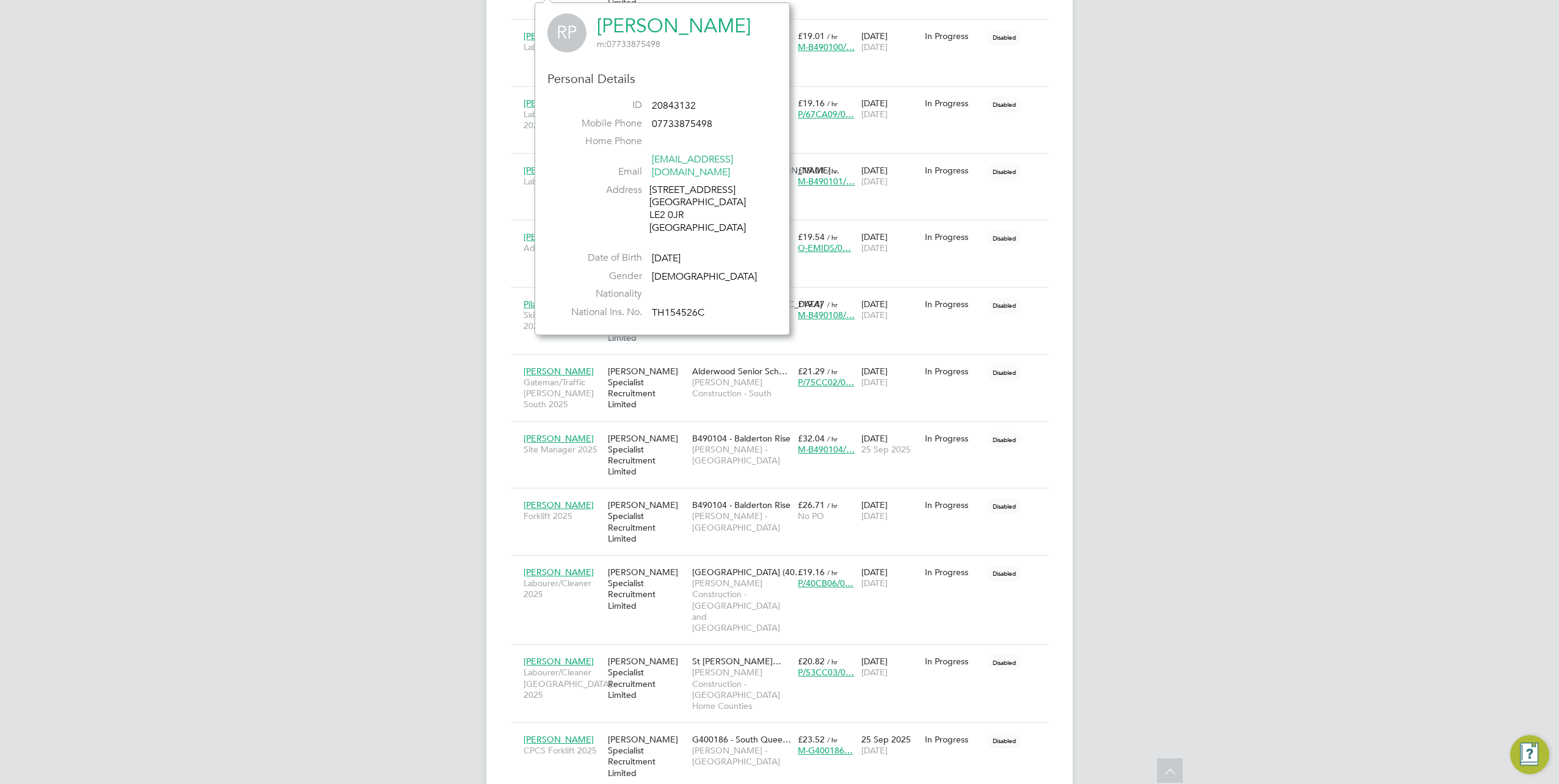
drag, startPoint x: 444, startPoint y: 135, endPoint x: 488, endPoint y: 96, distance: 58.8
click at [444, 135] on div "ST Samreet Thandi Notifications 20 Applications: Network Team Members Businesse…" at bounding box center [780, 340] width 1559 height 1904
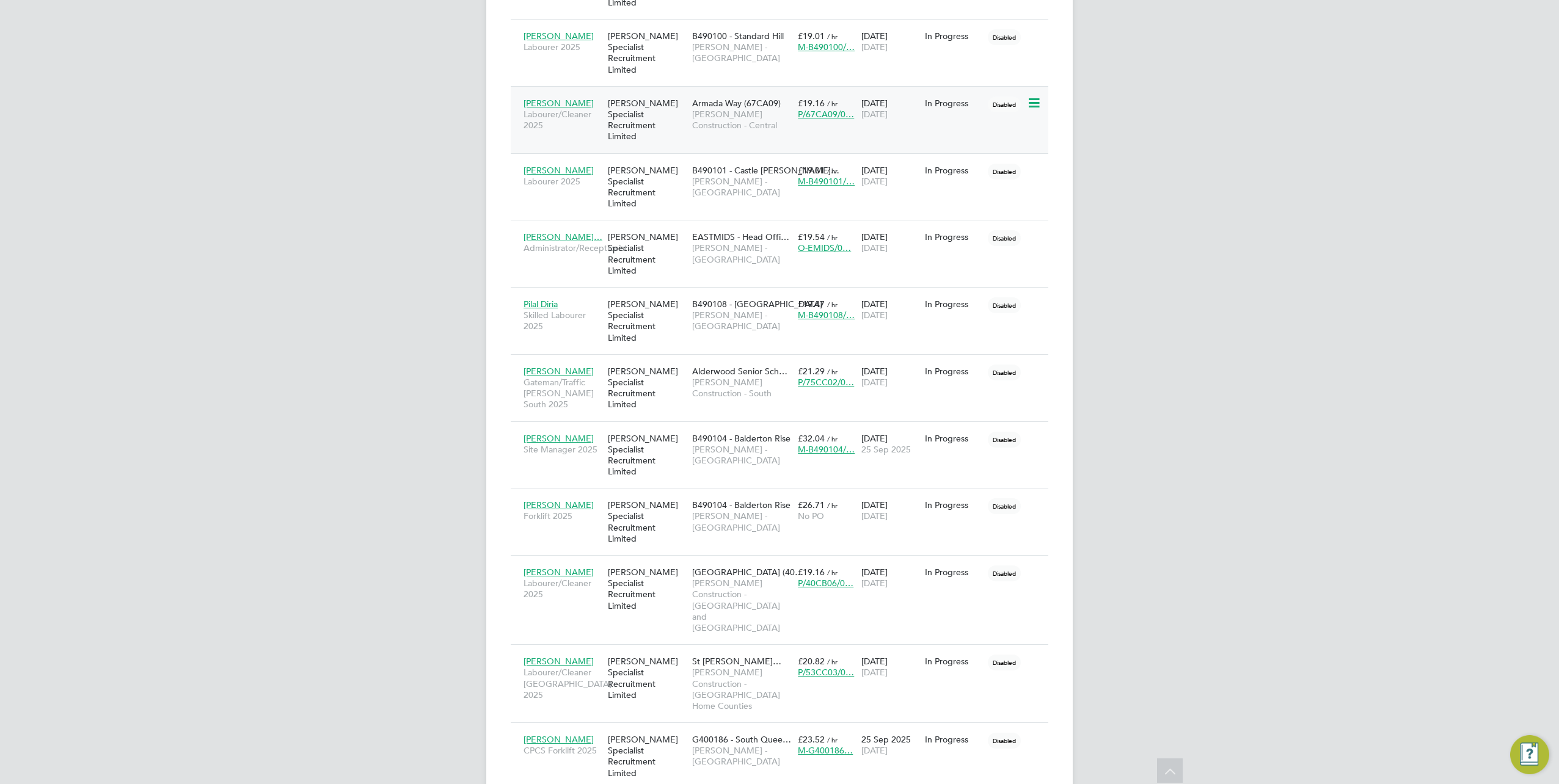
click at [534, 98] on span "James Lake" at bounding box center [559, 103] width 70 height 11
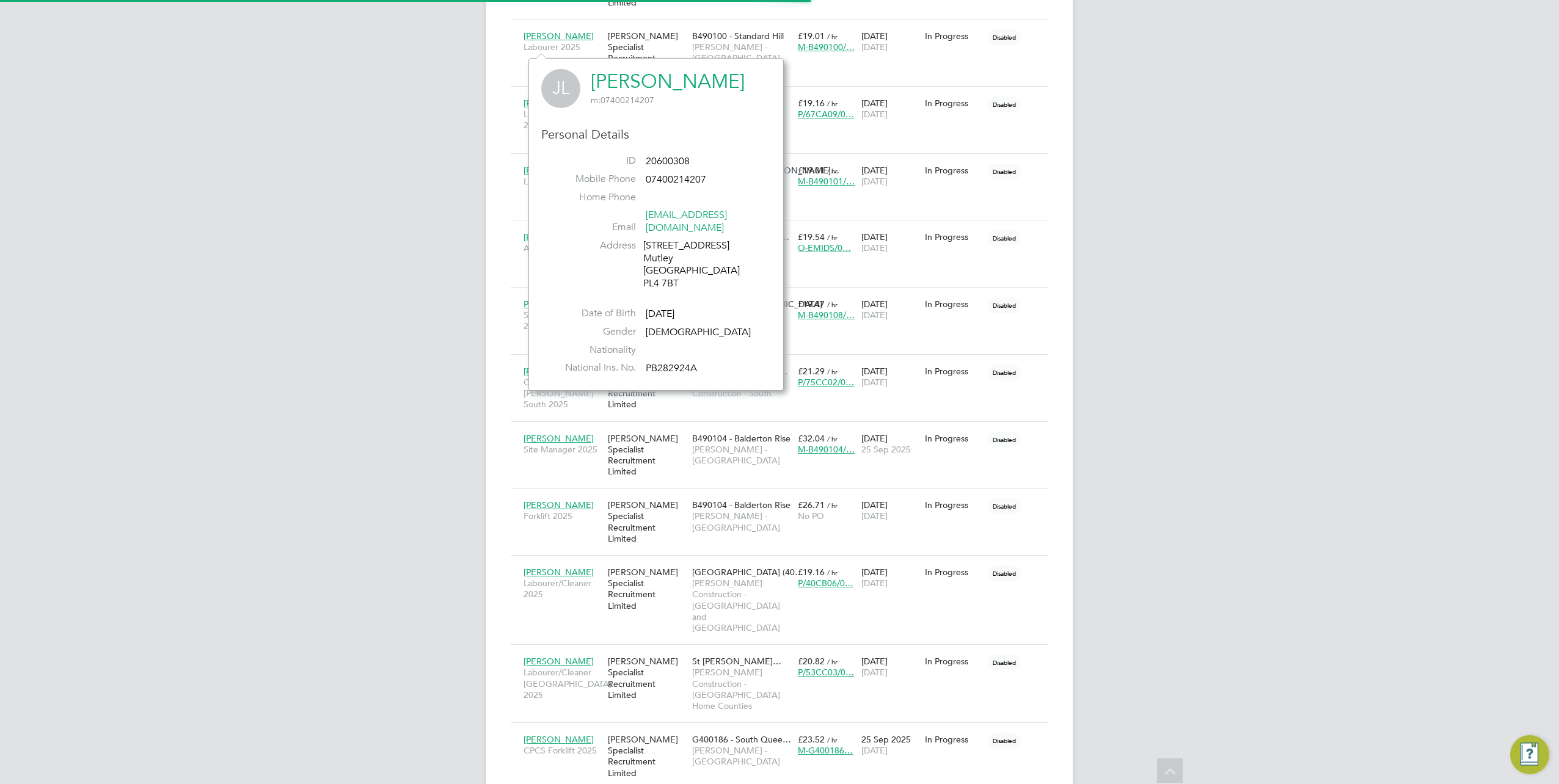
scroll to position [320, 255]
click at [644, 75] on link "James Lake" at bounding box center [667, 82] width 154 height 24
drag, startPoint x: 481, startPoint y: 98, endPoint x: 490, endPoint y: 98, distance: 9.0
click at [481, 98] on div "ST Samreet Thandi Notifications 20 Applications: Network Team Members Businesse…" at bounding box center [780, 340] width 1559 height 1904
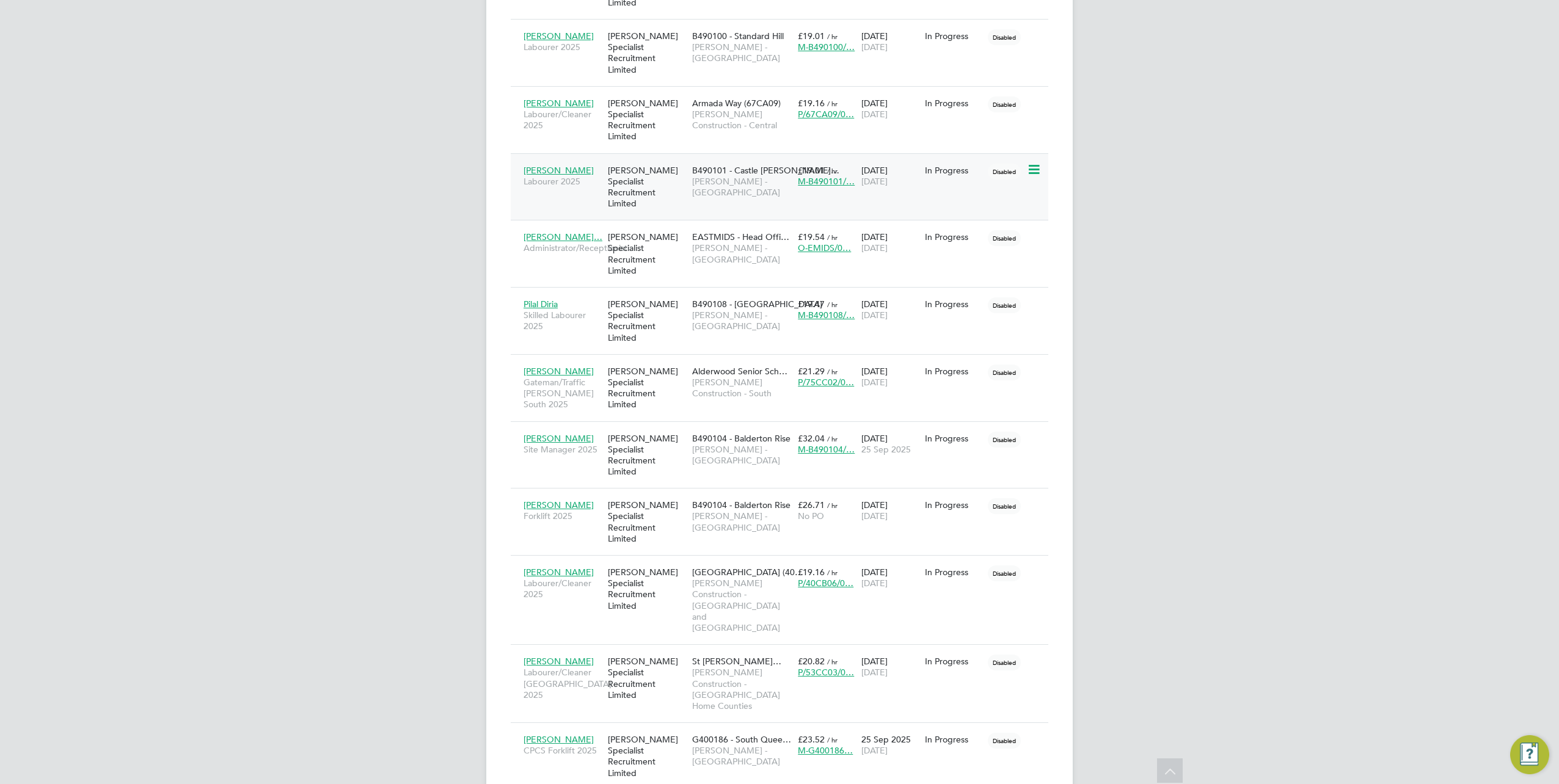
click at [542, 165] on span "Atanas Atanasov" at bounding box center [559, 170] width 70 height 11
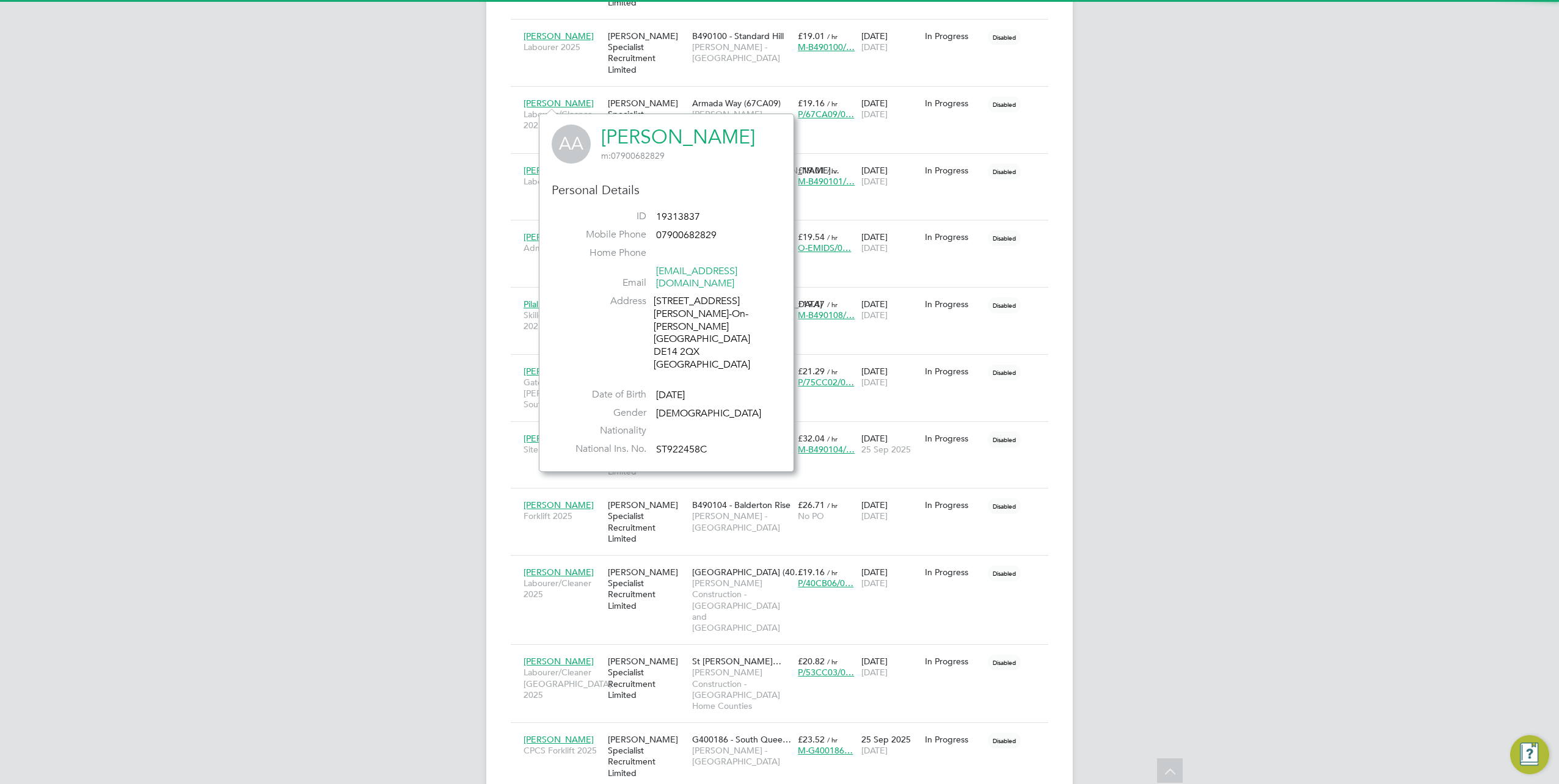
click at [631, 134] on link "Atanas Atanasov" at bounding box center [677, 137] width 154 height 24
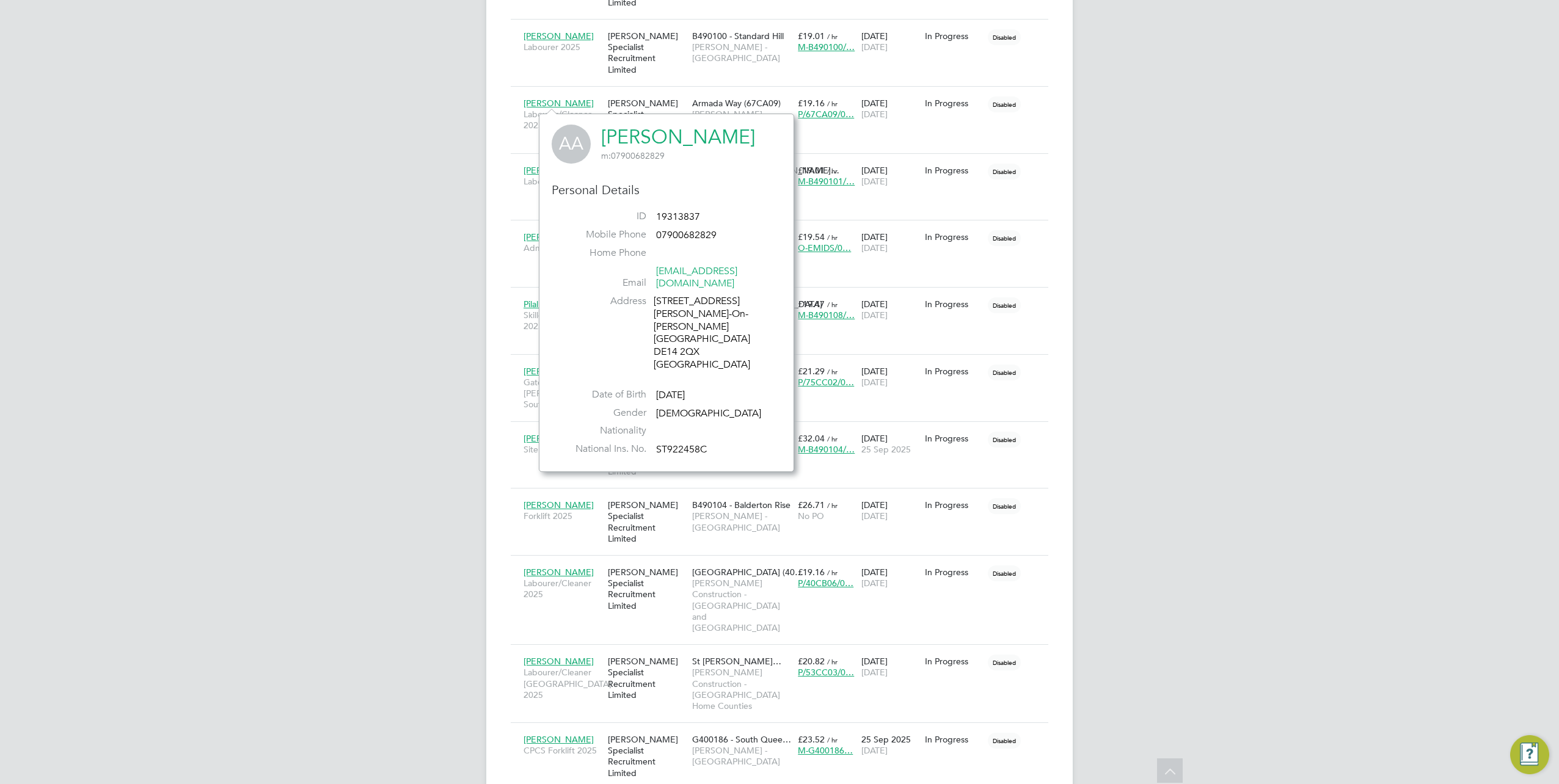
click at [485, 179] on div "ST Samreet Thandi Notifications 20 Applications: Network Team Members Businesse…" at bounding box center [780, 340] width 1559 height 1904
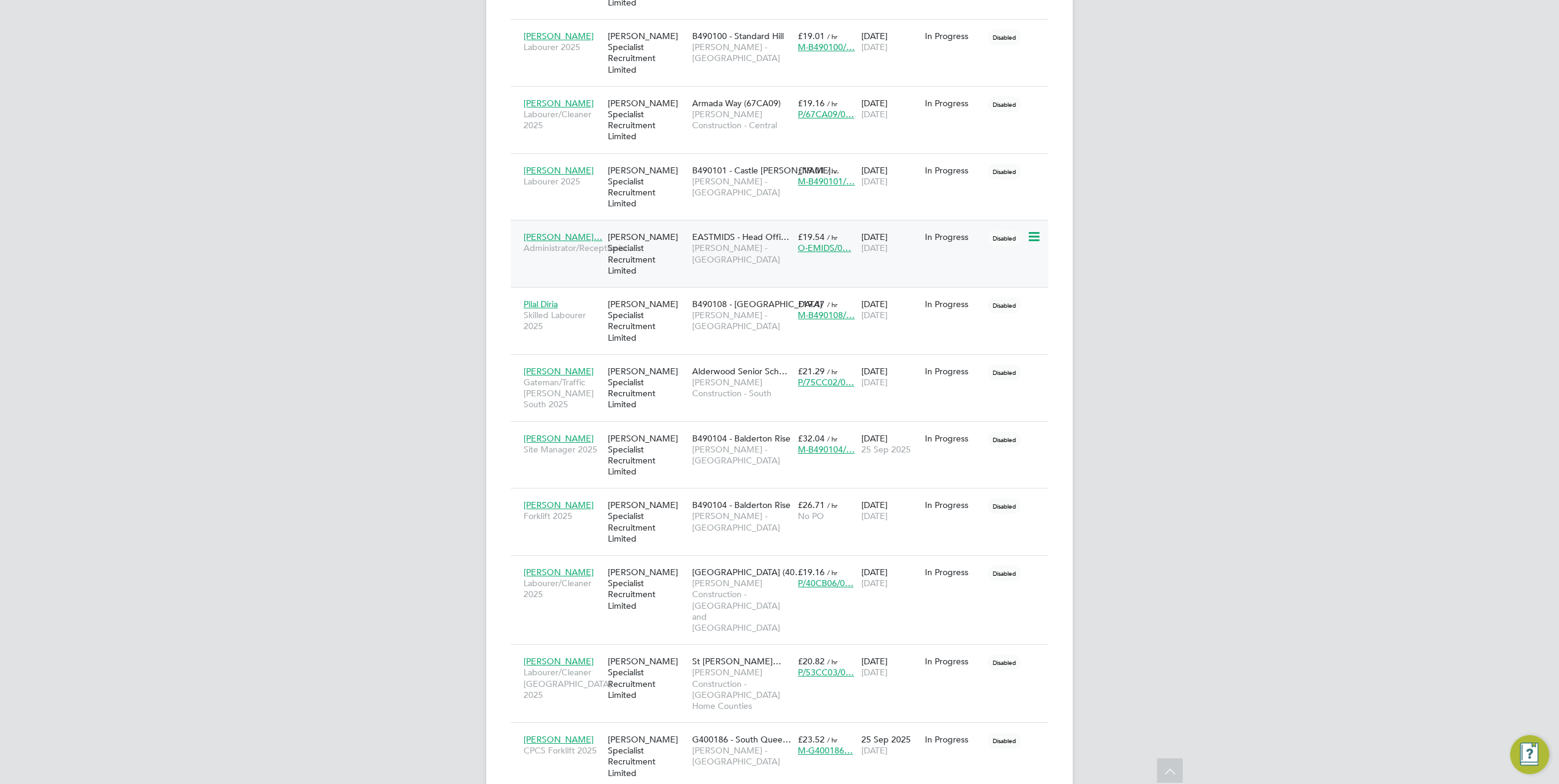
click at [545, 232] on span "Dagmara Kowale…" at bounding box center [563, 237] width 79 height 11
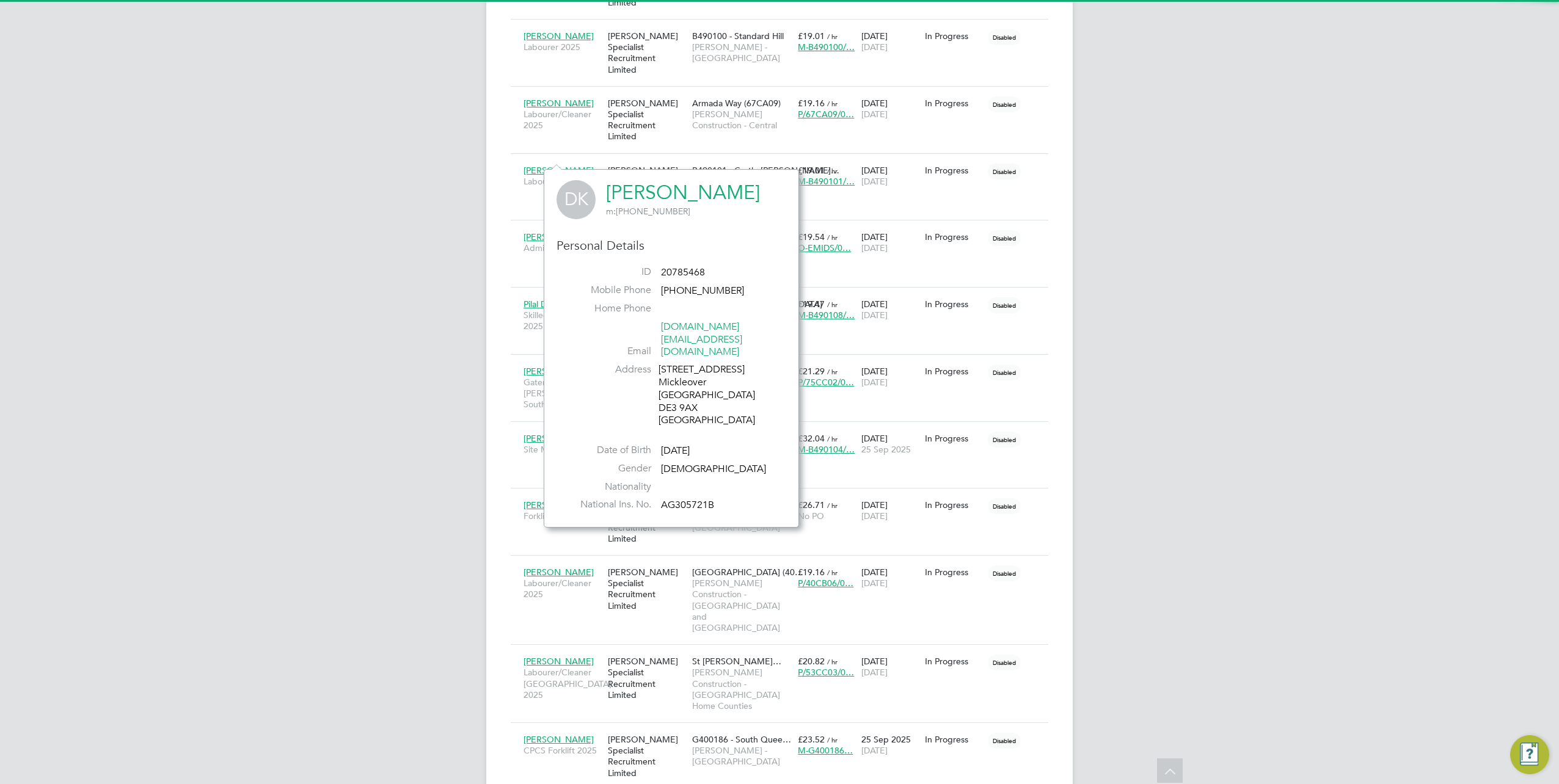
click at [659, 189] on link "Dagmara Kowalewska" at bounding box center [682, 192] width 154 height 24
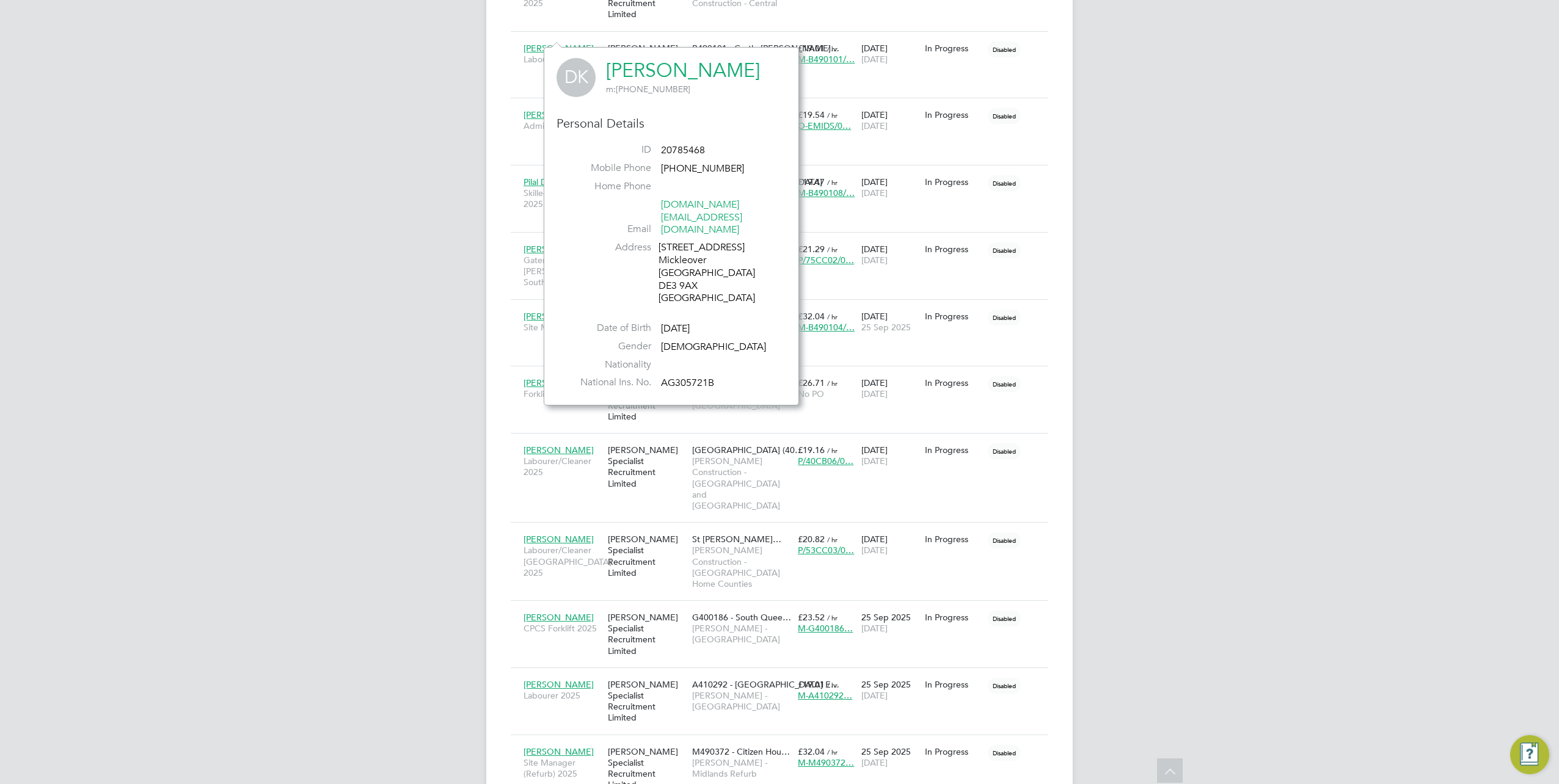
click at [473, 113] on div "ST Samreet Thandi Notifications 20 Applications: Network Team Members Businesse…" at bounding box center [780, 219] width 1559 height 1904
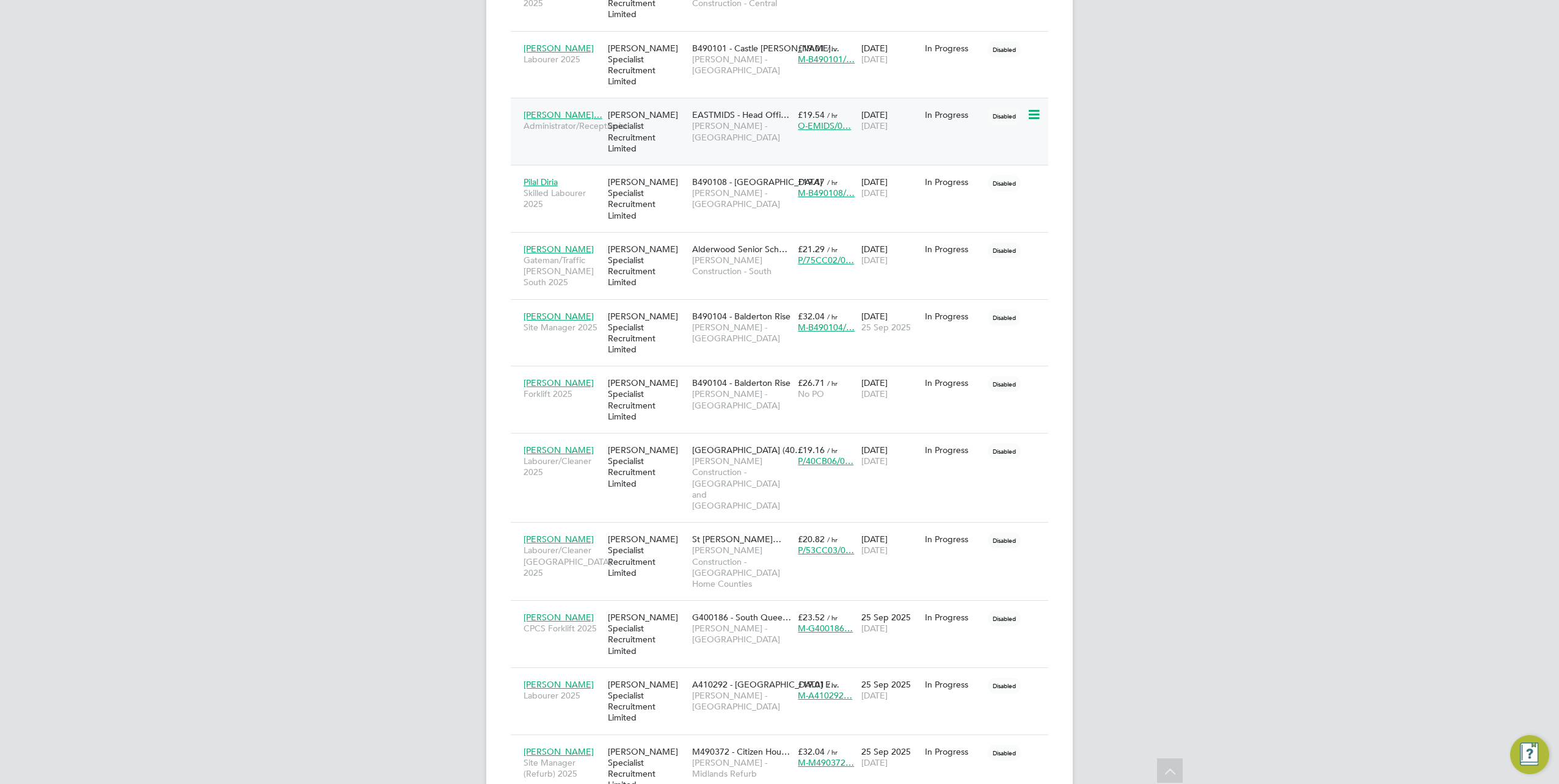
click at [564, 103] on div "Dagmara Kowale… Administrator/Receptionist" at bounding box center [562, 120] width 85 height 34
click at [549, 177] on span "Pilal Diria" at bounding box center [540, 182] width 34 height 11
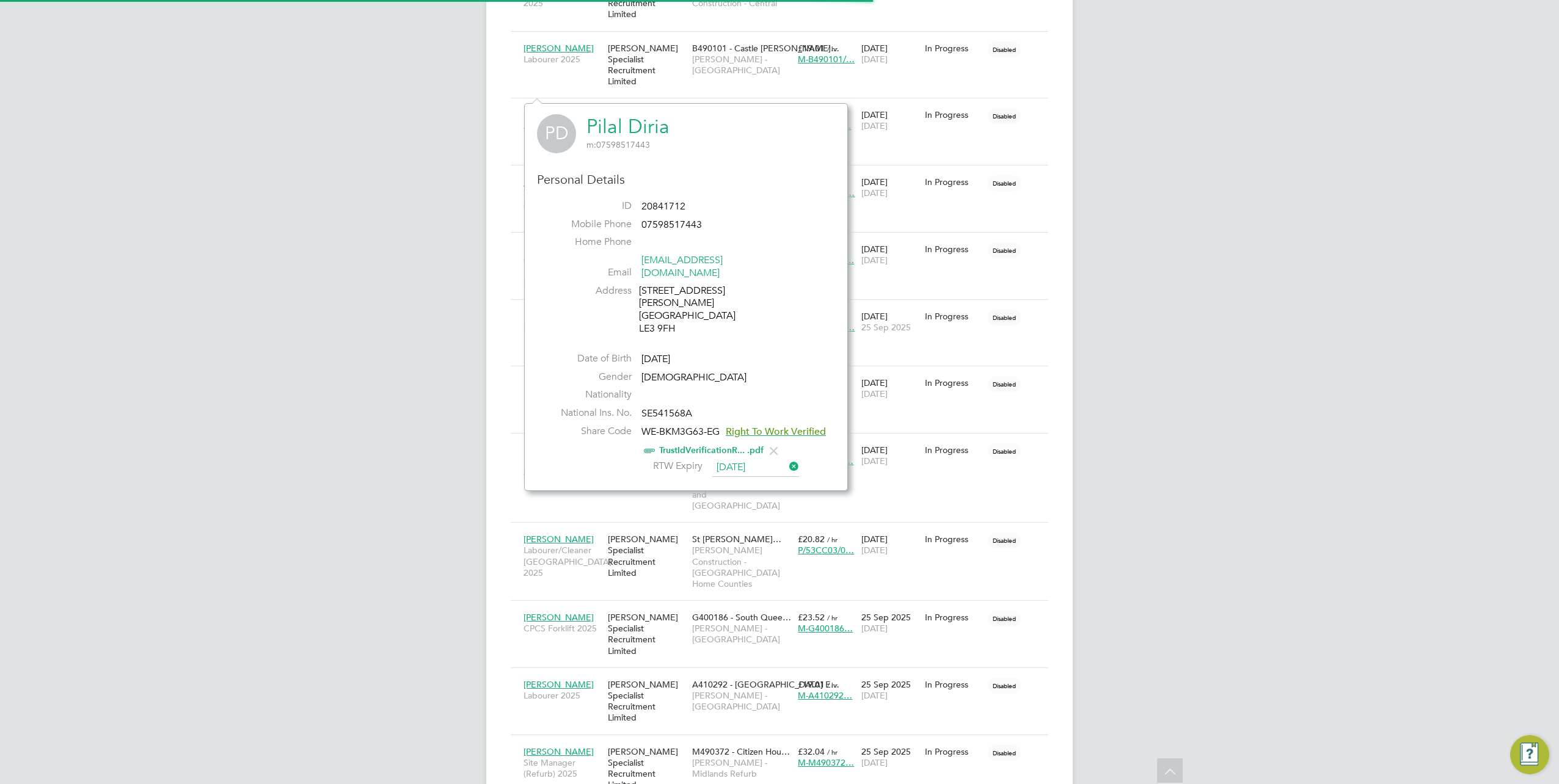
click at [620, 125] on link "Pilal Diria" at bounding box center [628, 127] width 83 height 24
click at [469, 96] on div "ST Samreet Thandi Notifications 20 Applications: Network Team Members Businesse…" at bounding box center [780, 219] width 1559 height 1904
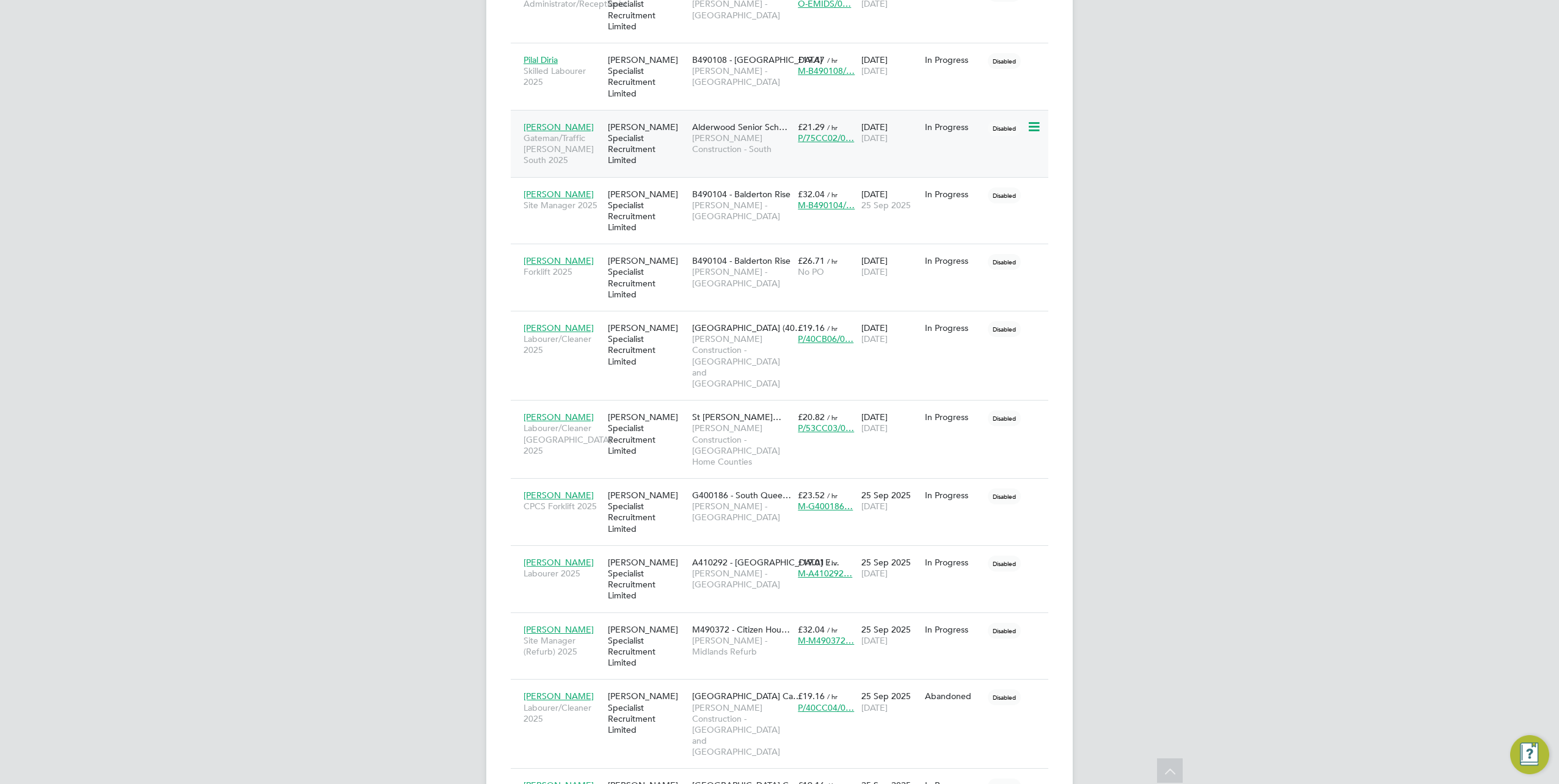
click at [544, 121] on span "Alieu Touray" at bounding box center [559, 127] width 70 height 11
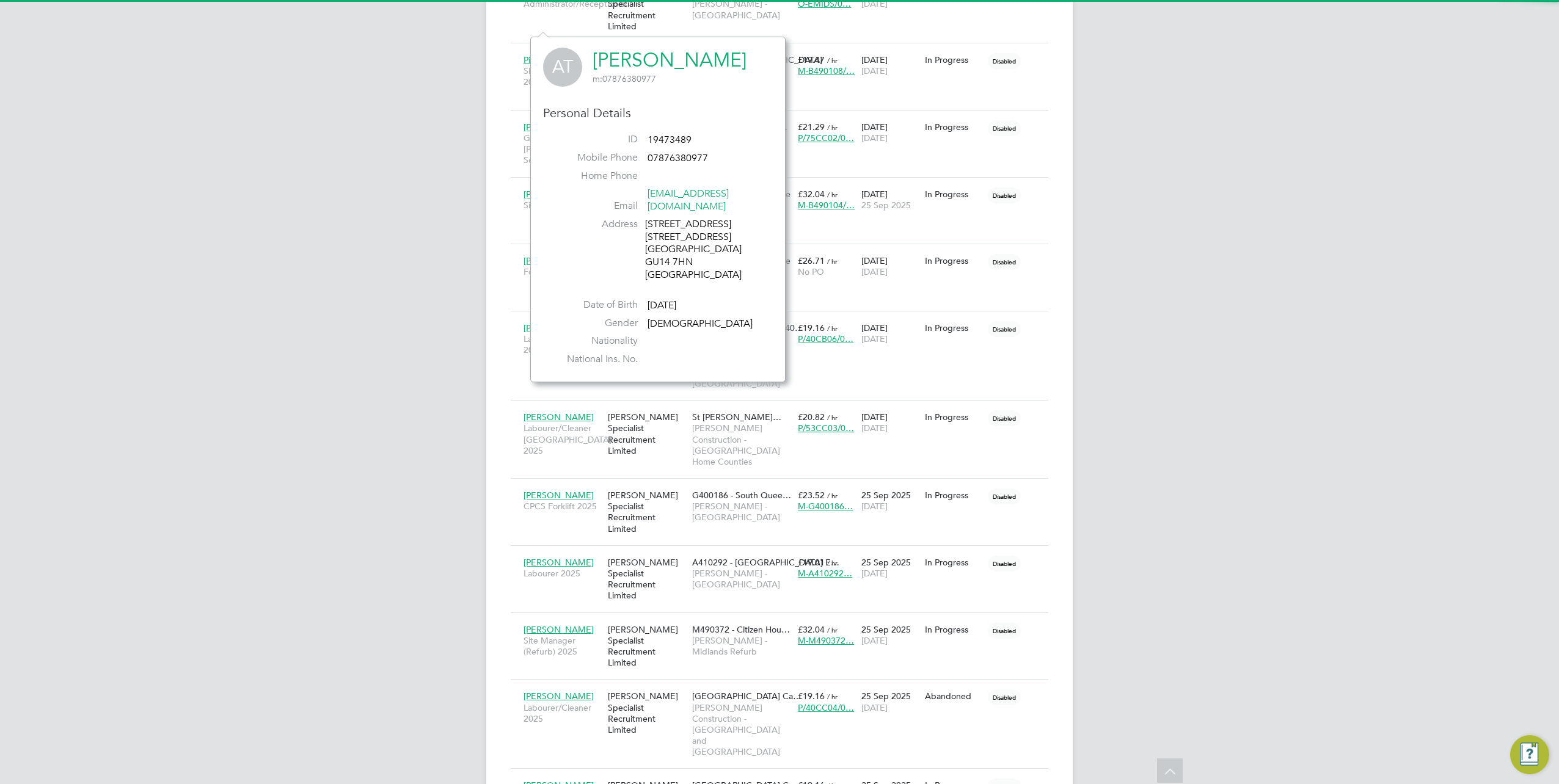
click at [628, 63] on link "Alieu Touray" at bounding box center [669, 60] width 154 height 24
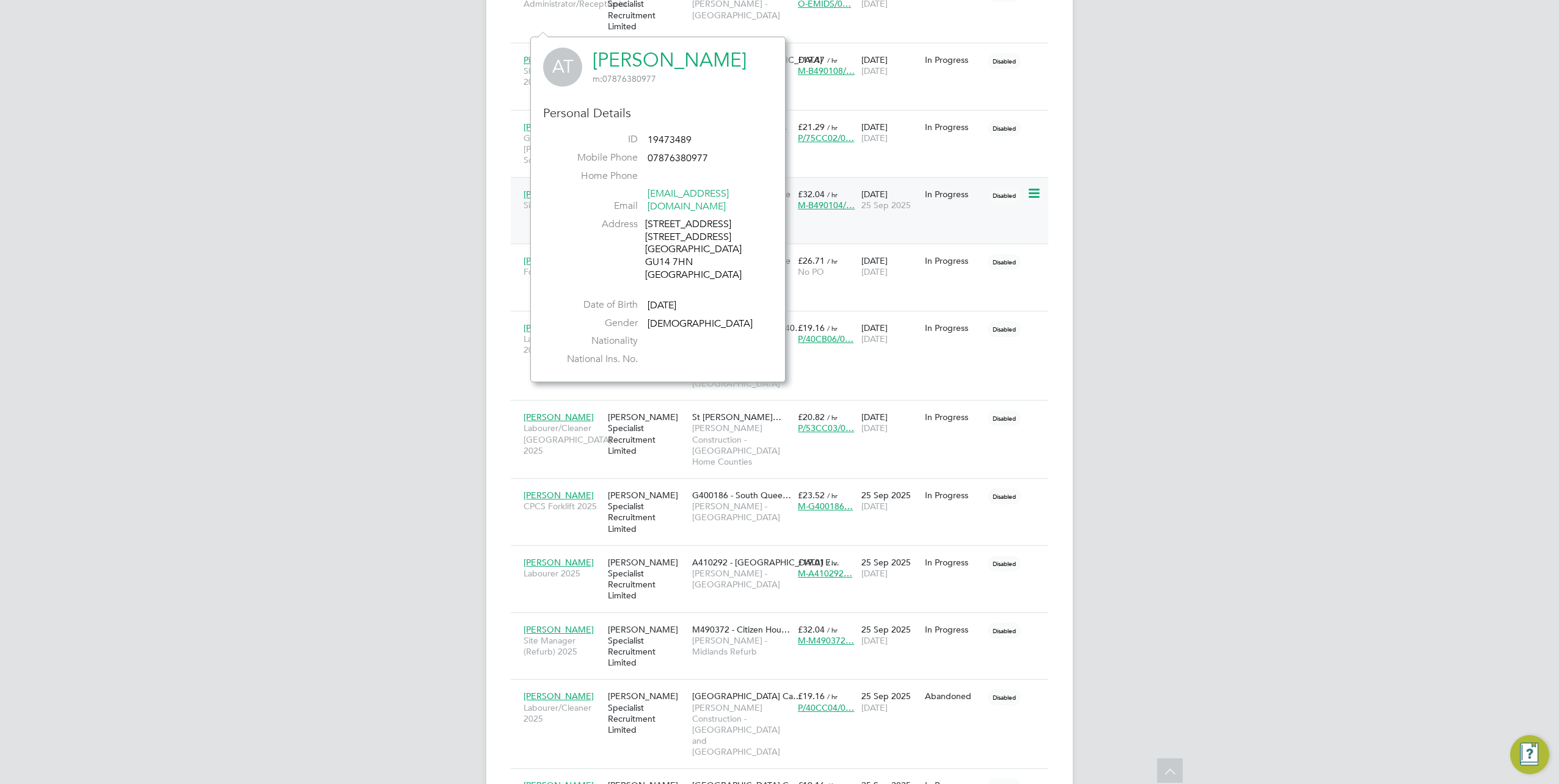
drag, startPoint x: 484, startPoint y: 130, endPoint x: 516, endPoint y: 110, distance: 37.7
click at [484, 130] on div "ST Samreet Thandi Notifications 20 Applications: Network Team Members Businesse…" at bounding box center [780, 97] width 1559 height 1904
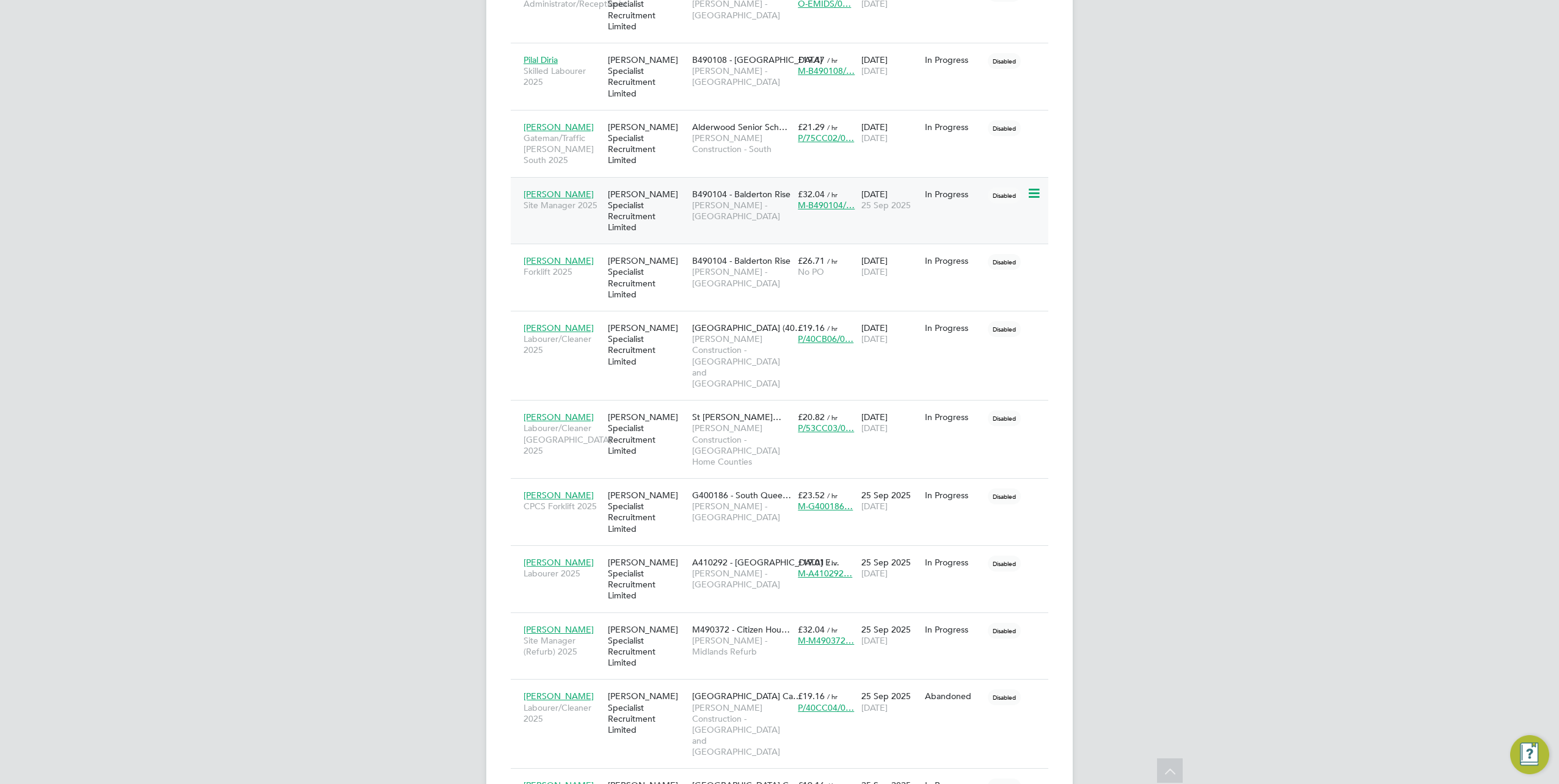
click at [546, 182] on div "Leon Sampson Site Manager 2025" at bounding box center [562, 199] width 85 height 34
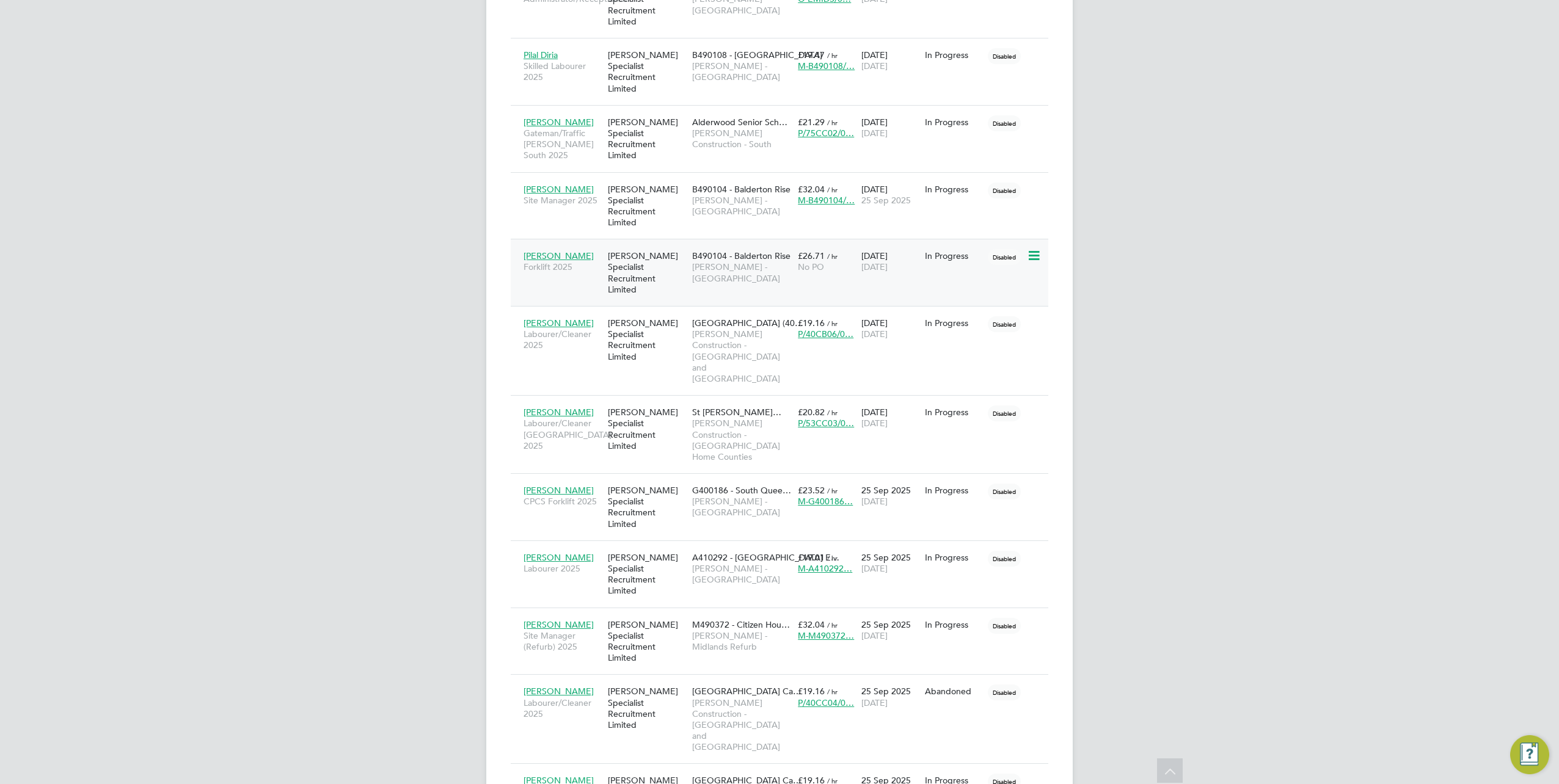
click at [549, 250] on span "Darren Booker" at bounding box center [559, 256] width 70 height 11
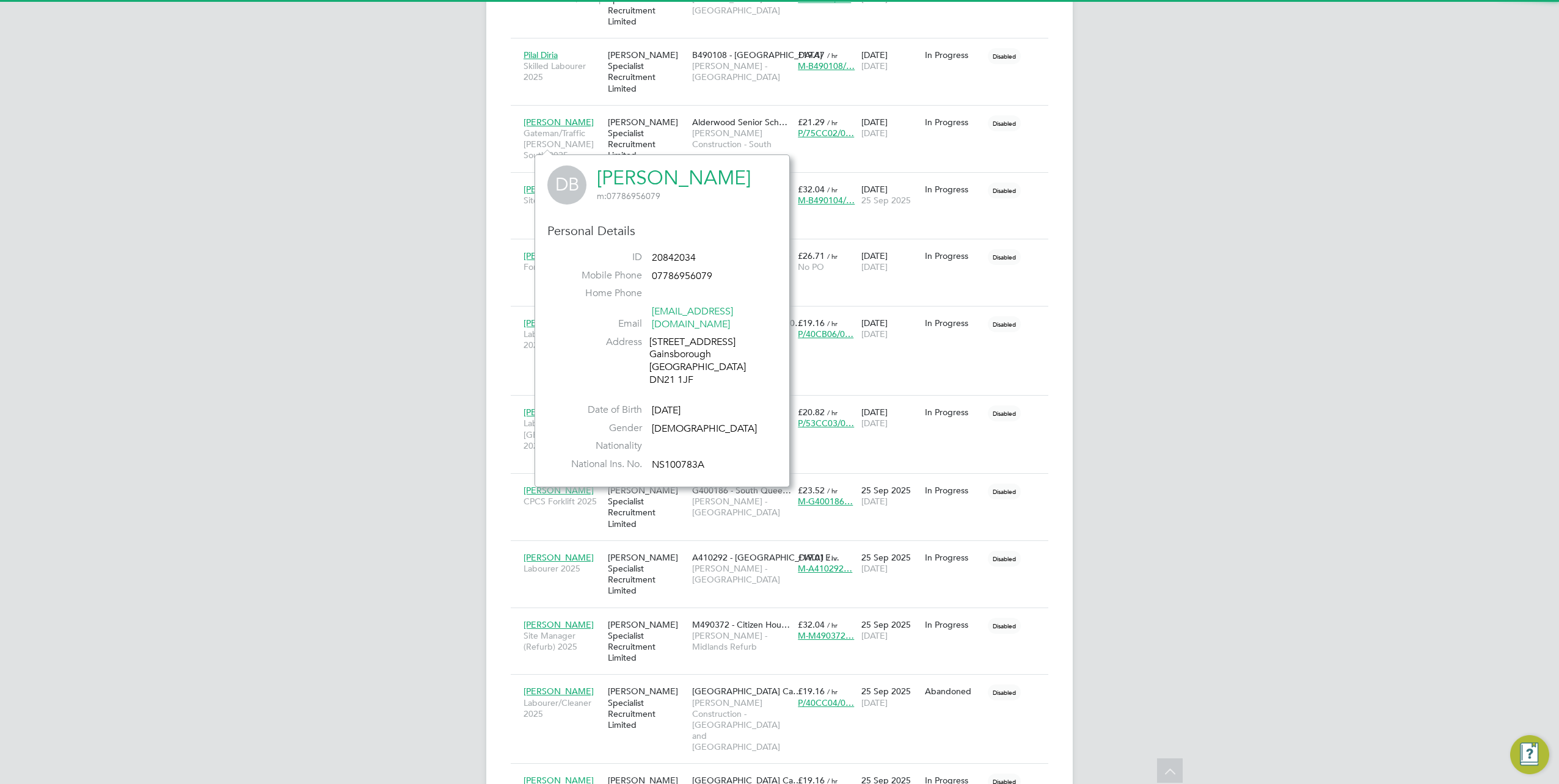
click at [676, 179] on link "Darren Booker" at bounding box center [673, 179] width 154 height 24
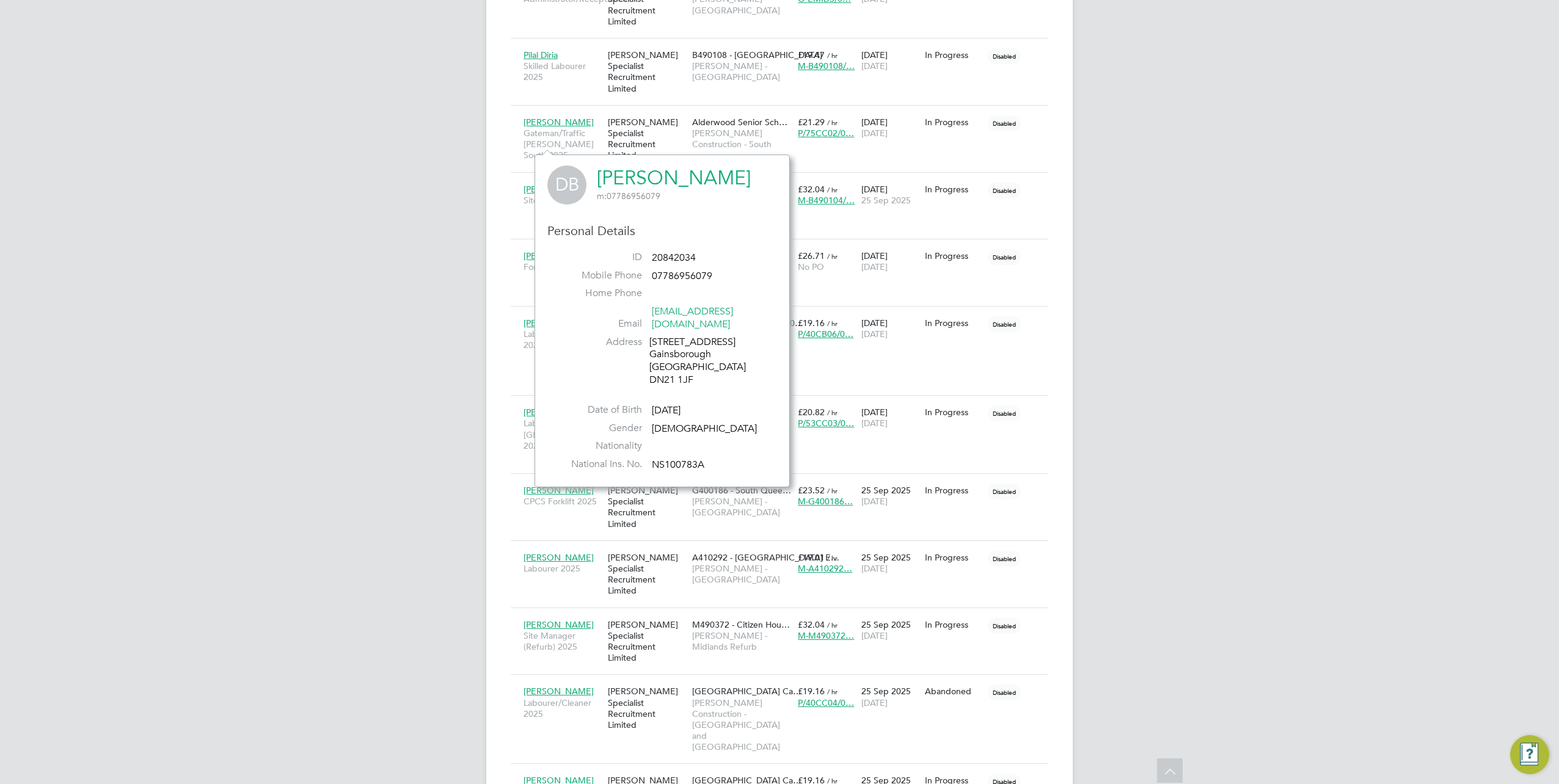
click at [465, 205] on div "ST Samreet Thandi Notifications 20 Applications: Network Team Members Businesse…" at bounding box center [780, 92] width 1559 height 1904
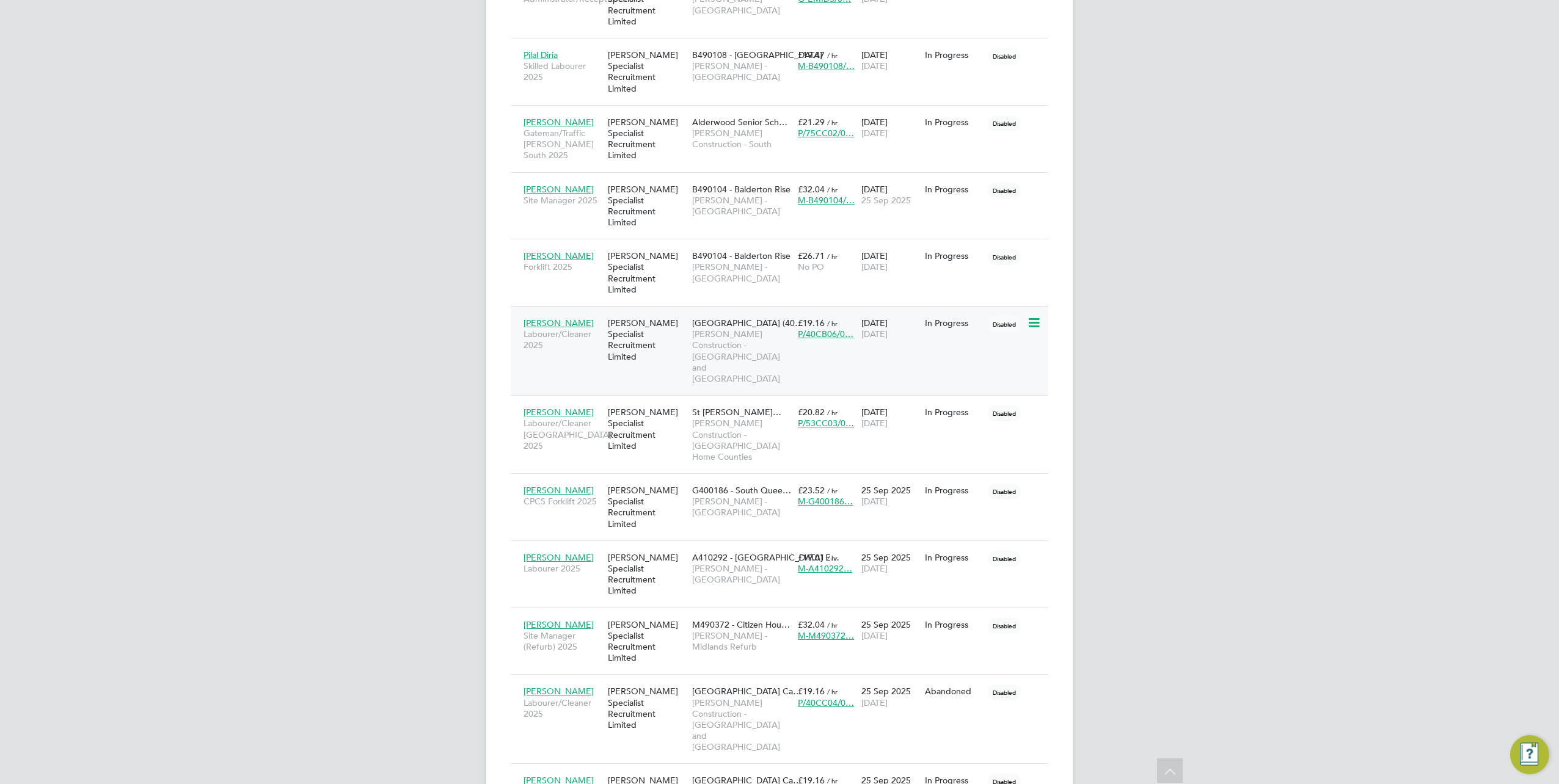
click at [538, 317] on span "Adam Harding" at bounding box center [559, 323] width 70 height 11
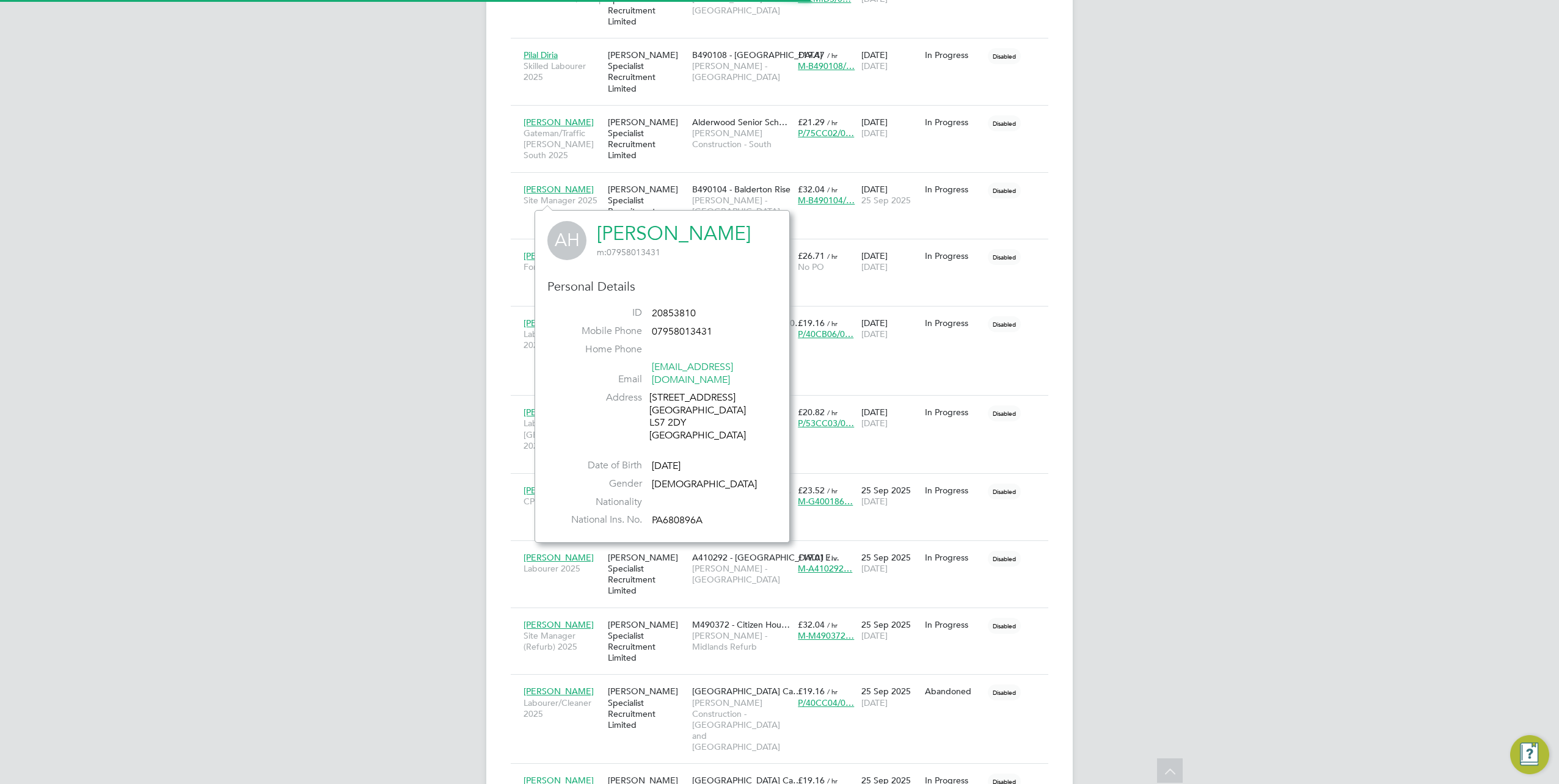
click at [617, 236] on link "Adam Harding" at bounding box center [673, 234] width 154 height 24
click at [455, 246] on div "ST Samreet Thandi Notifications 20 Applications: Network Team Members Businesse…" at bounding box center [780, 92] width 1559 height 1904
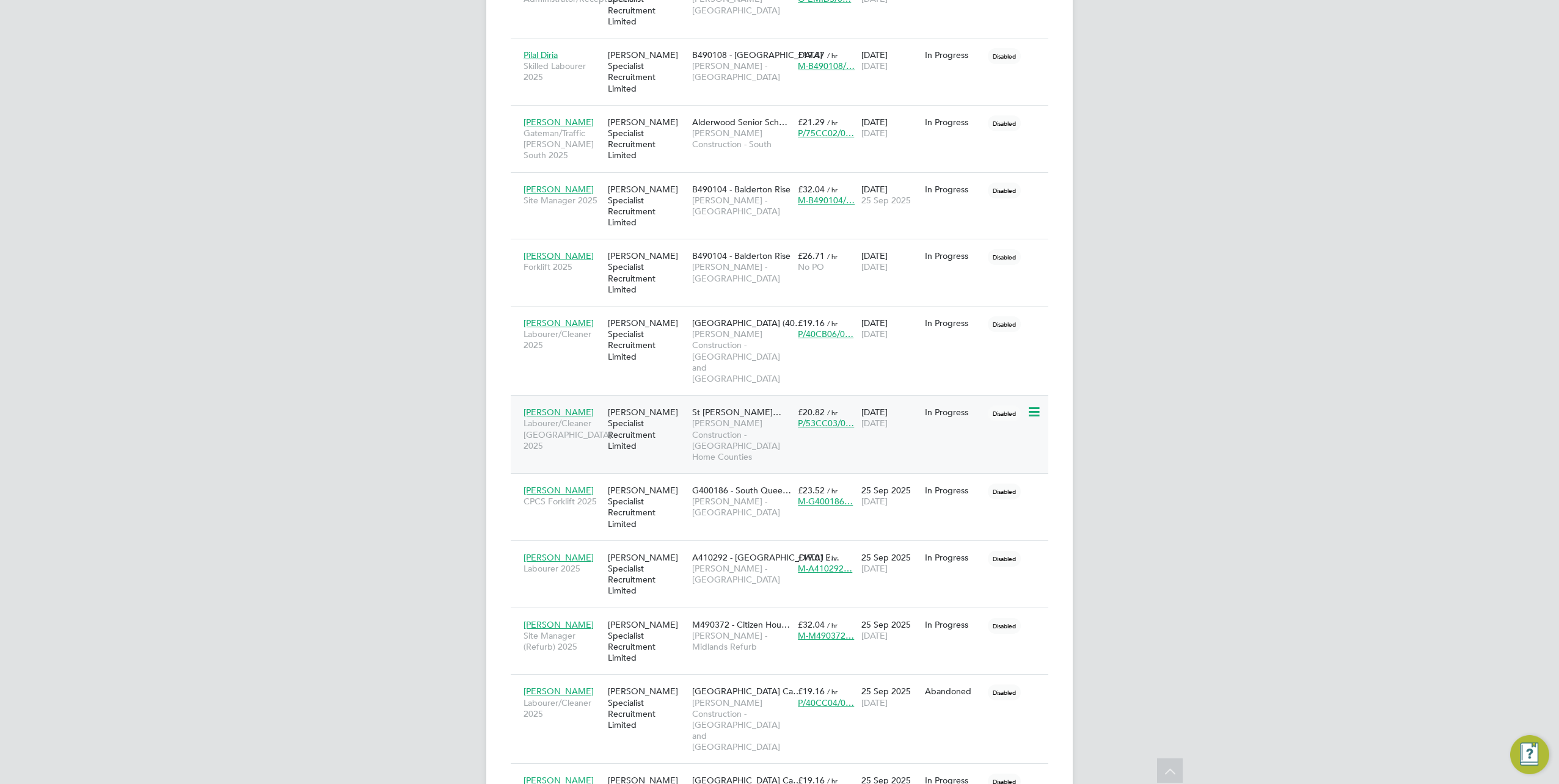
click at [549, 407] on span "Brett Fenix" at bounding box center [559, 412] width 70 height 11
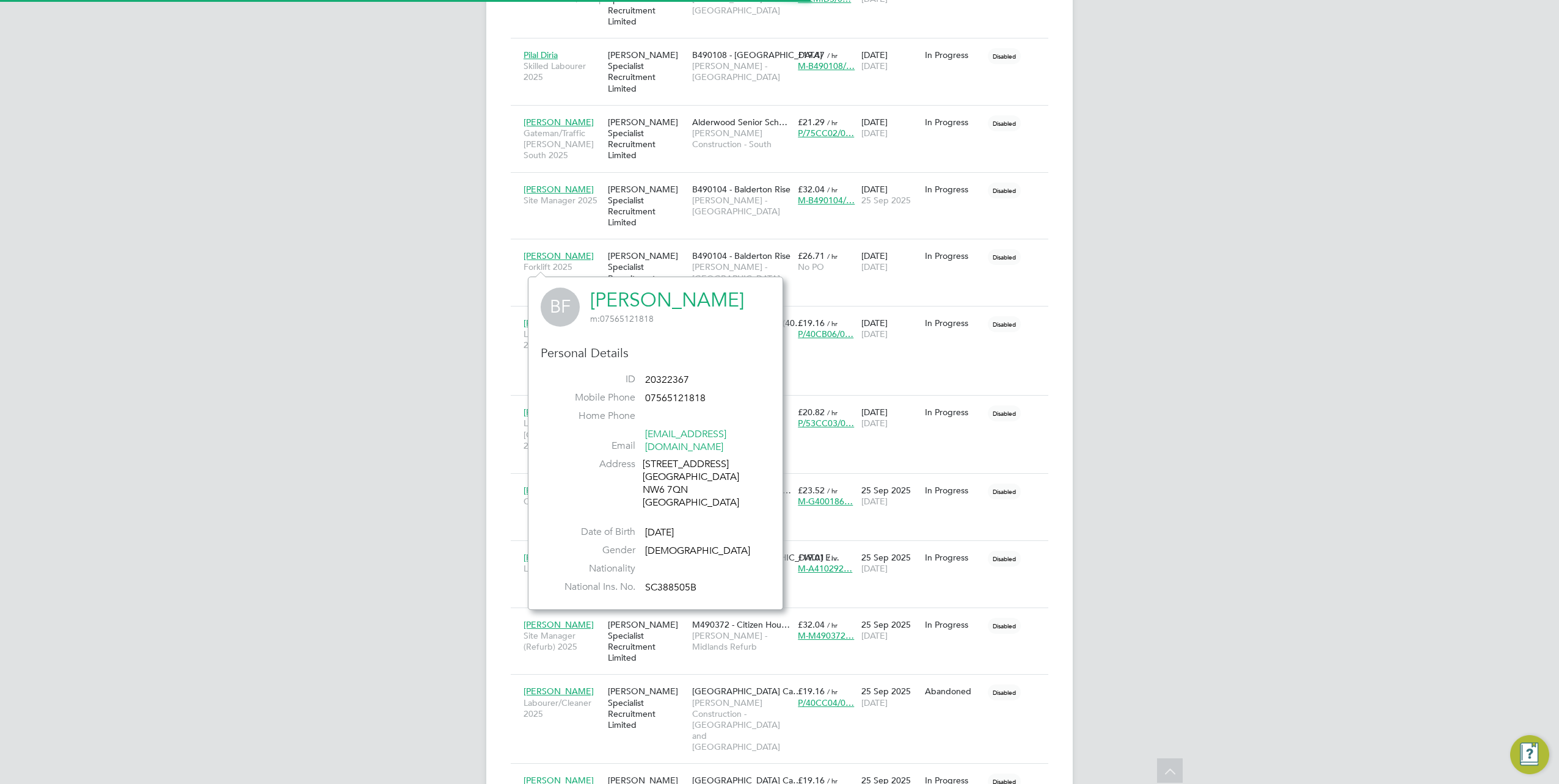
click at [662, 297] on link "Brett Fenix" at bounding box center [666, 300] width 154 height 24
click at [435, 312] on div "ST Samreet Thandi Notifications 20 Applications: Network Team Members Businesse…" at bounding box center [780, 92] width 1559 height 1904
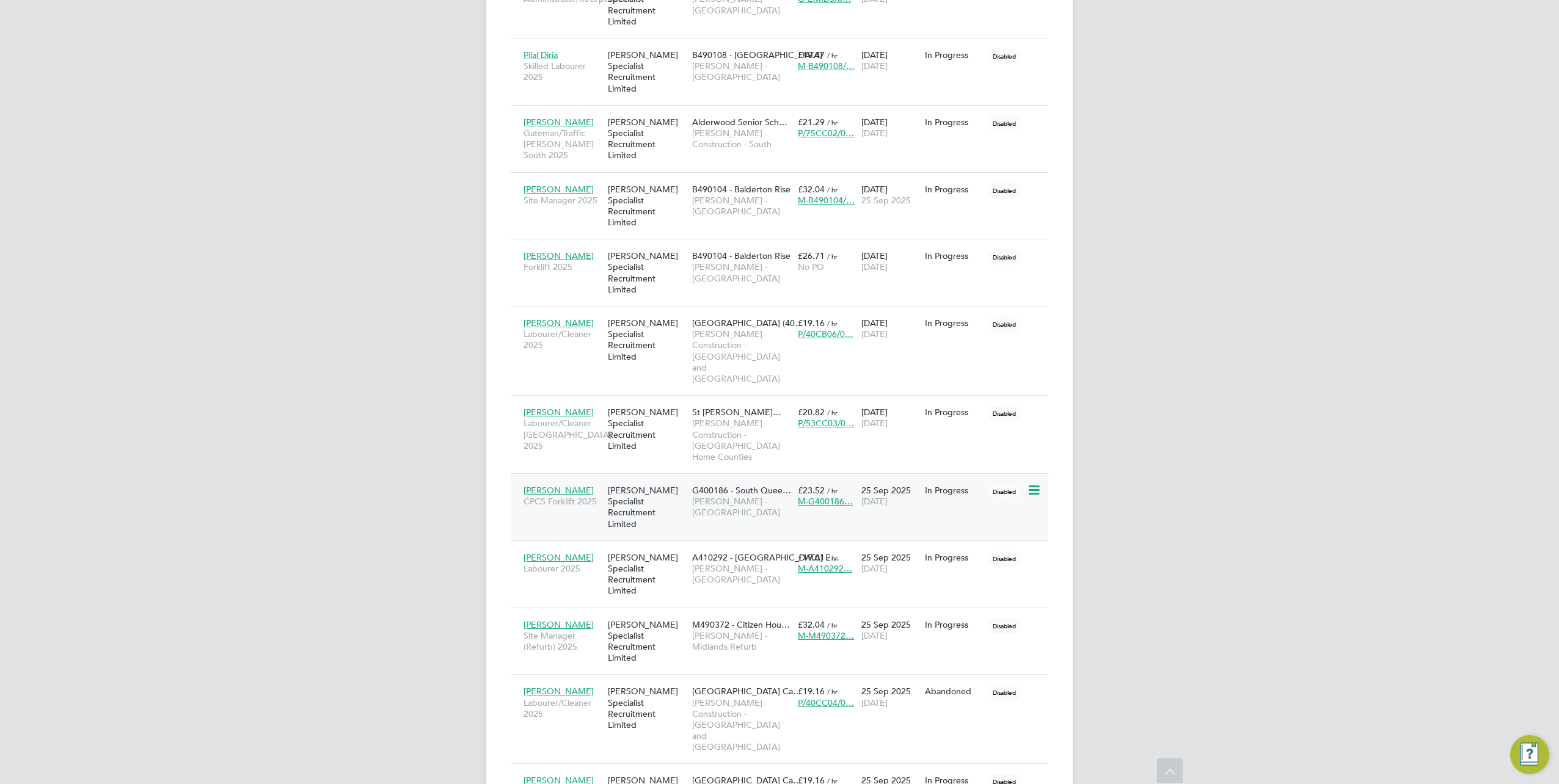
click at [560, 485] on span "Edward Wallace" at bounding box center [559, 490] width 70 height 11
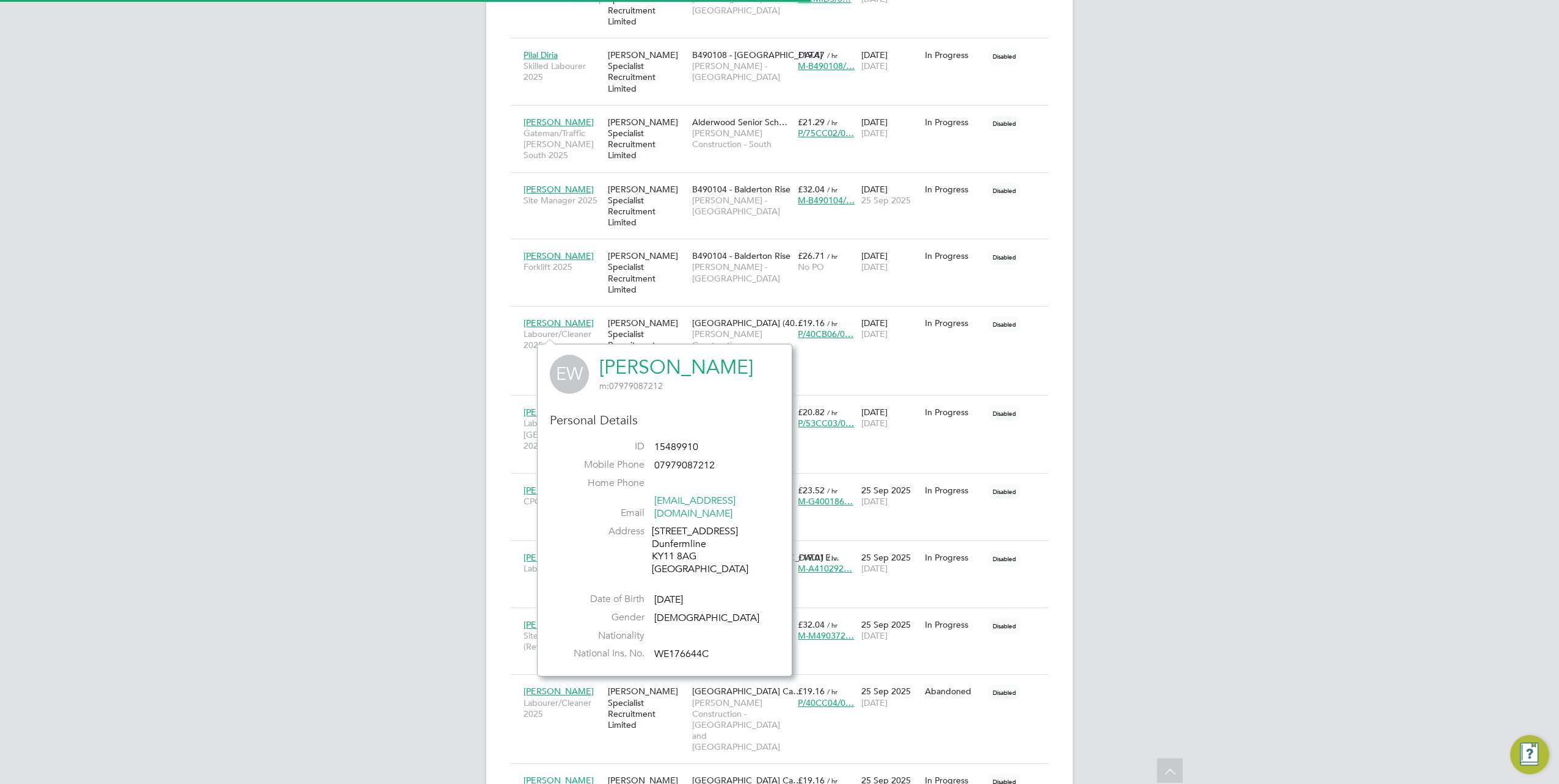
click at [675, 360] on link "Edward Wallace" at bounding box center [676, 367] width 154 height 24
click at [436, 348] on div "ST Samreet Thandi Notifications 20 Applications: Network Team Members Businesse…" at bounding box center [780, 92] width 1559 height 1904
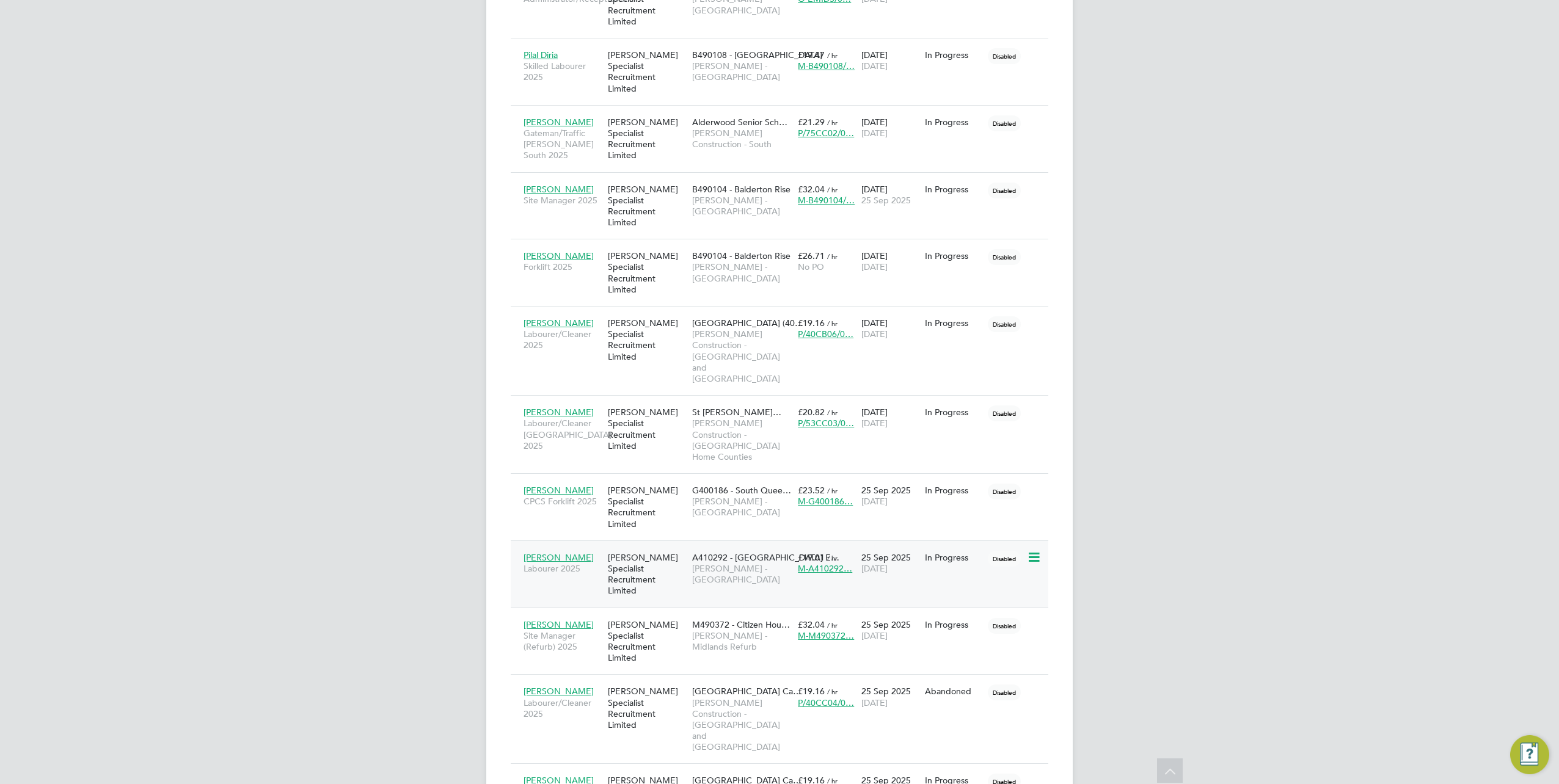
click at [555, 552] on span "Peter Lee" at bounding box center [559, 558] width 70 height 11
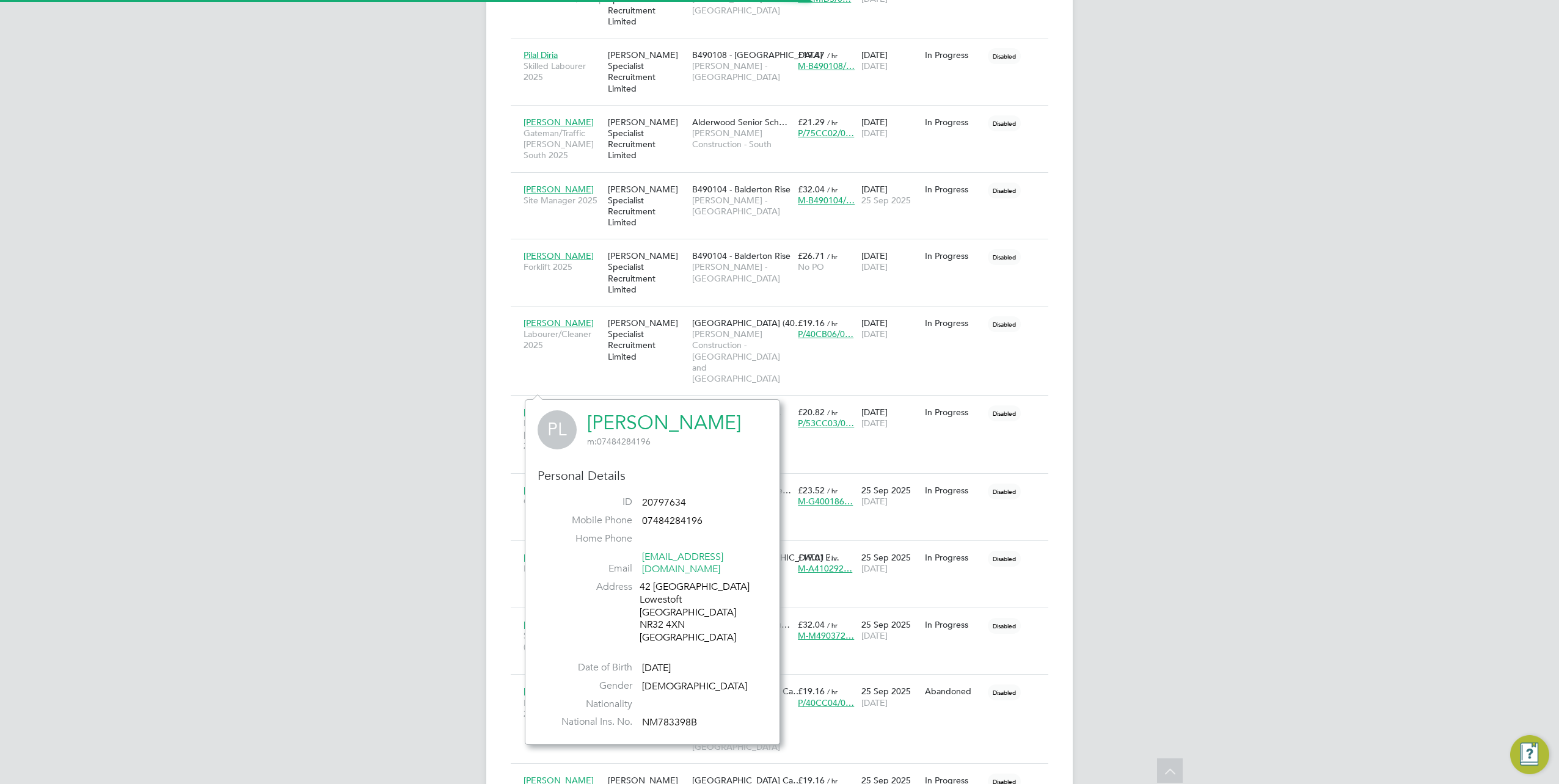
click at [649, 424] on link "Peter Lee" at bounding box center [664, 423] width 154 height 24
click at [411, 445] on div "ST Samreet Thandi Notifications 20 Applications: Network Team Members Businesse…" at bounding box center [780, 92] width 1559 height 1904
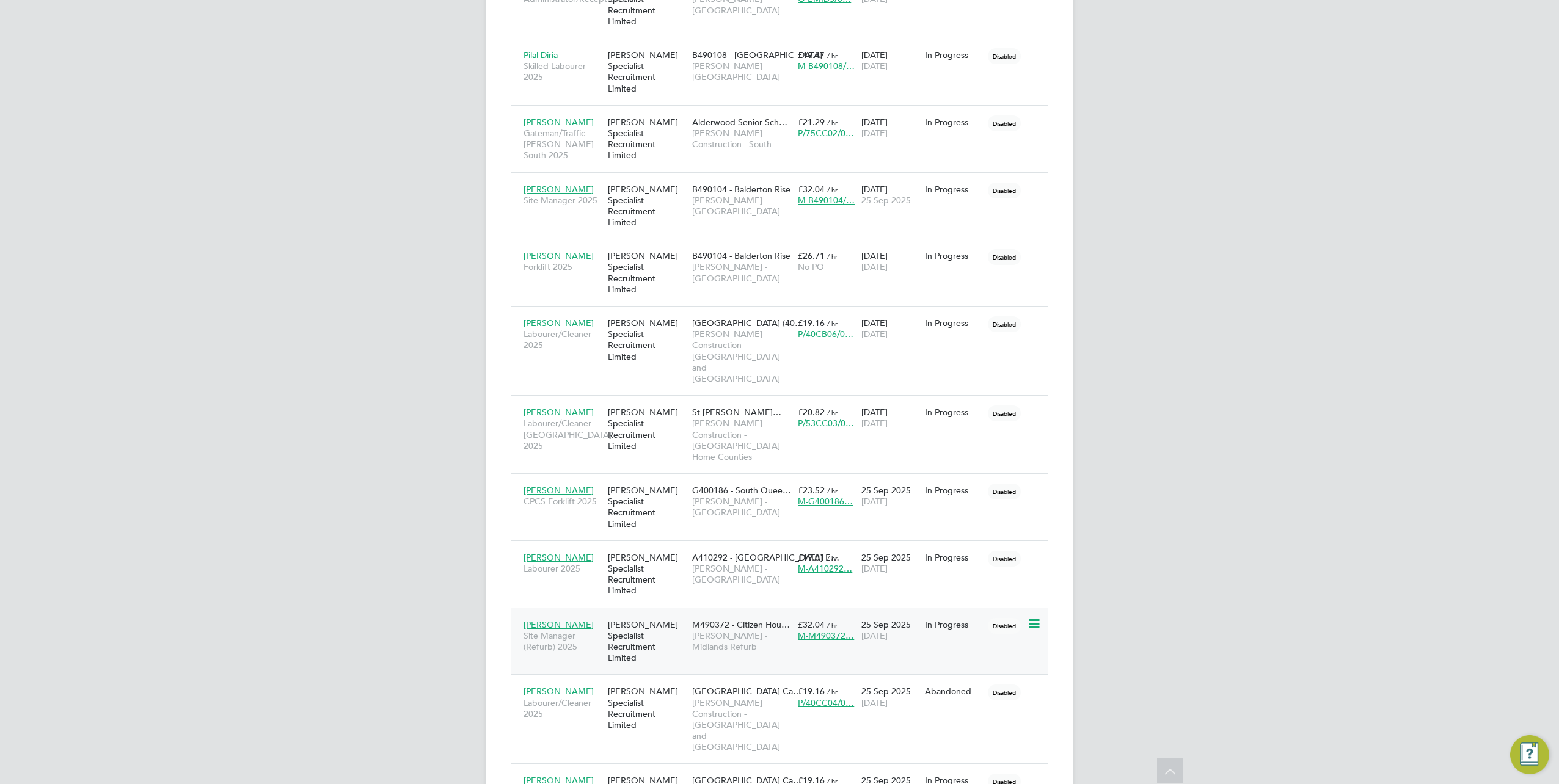
click at [553, 630] on span "Site Manager (Refurb) 2025" at bounding box center [562, 641] width 78 height 22
click at [557, 686] on span "Daniel Townsend" at bounding box center [559, 691] width 70 height 11
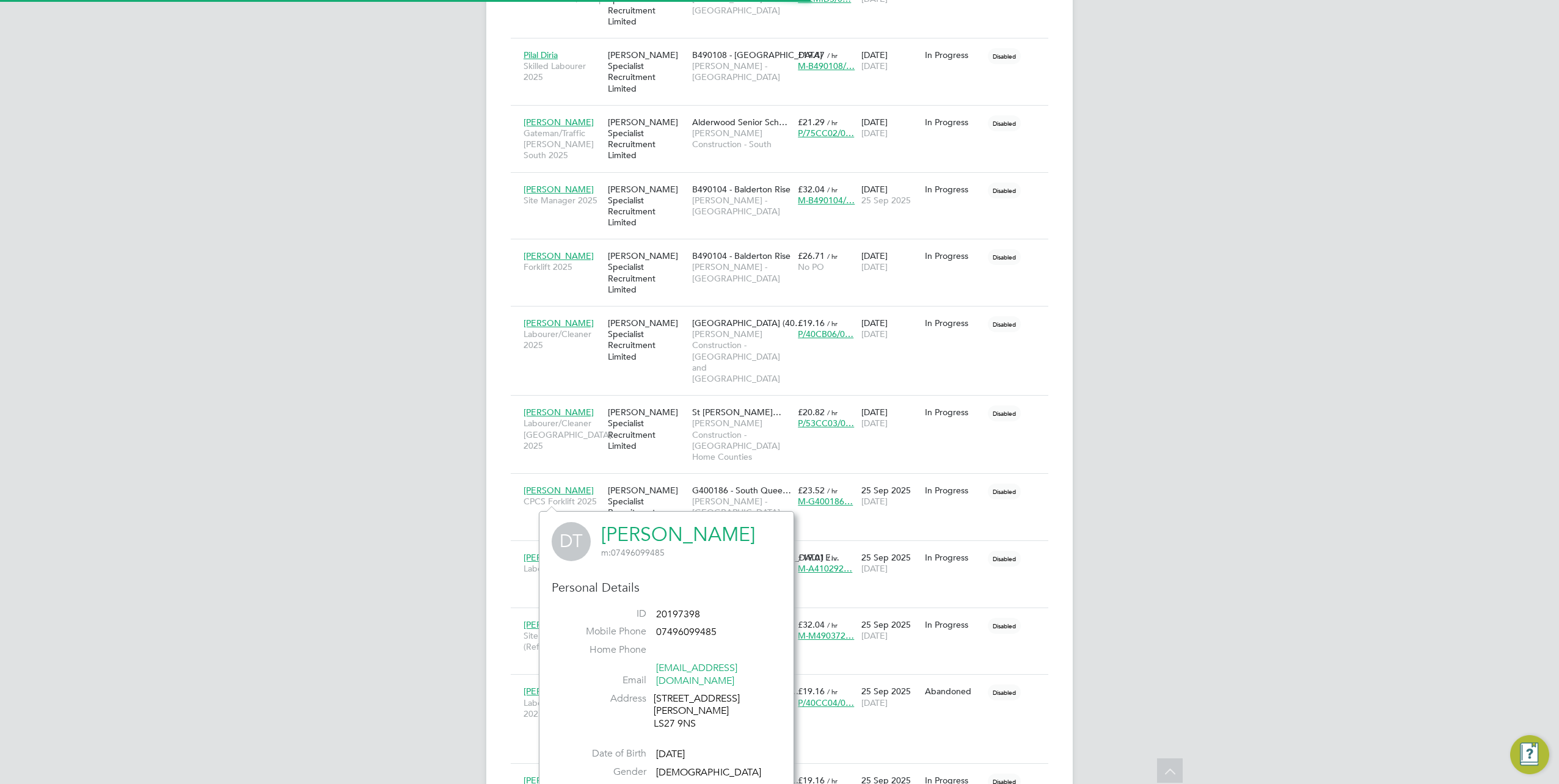
click at [645, 537] on link "Daniel Townsend" at bounding box center [677, 535] width 154 height 24
drag, startPoint x: 393, startPoint y: 561, endPoint x: 465, endPoint y: 570, distance: 72.6
click at [393, 561] on div "ST Samreet Thandi Notifications 20 Applications: Network Team Members Businesse…" at bounding box center [780, 92] width 1559 height 1904
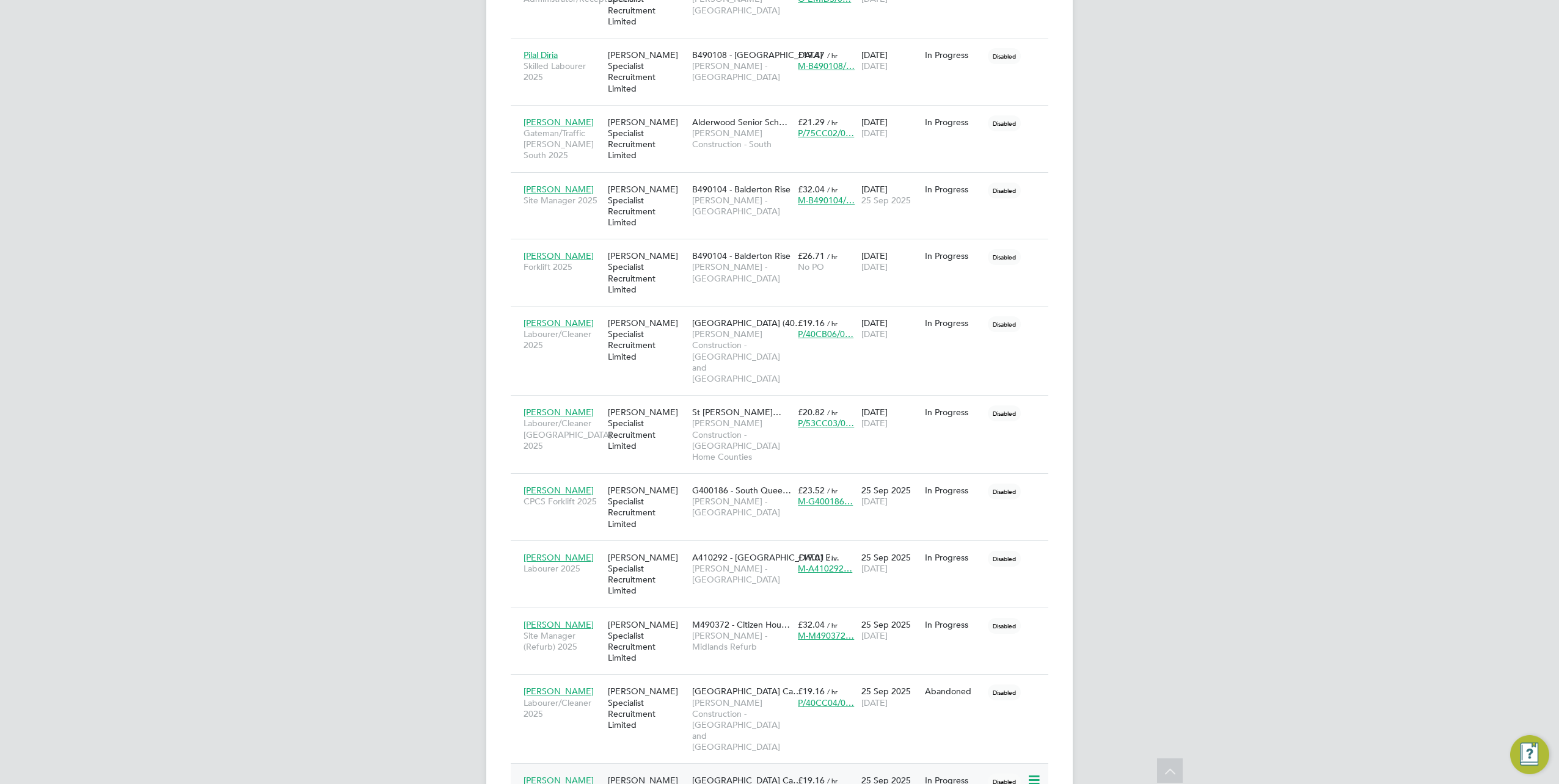
click at [543, 775] on span "Thomas Cansfield" at bounding box center [559, 780] width 70 height 11
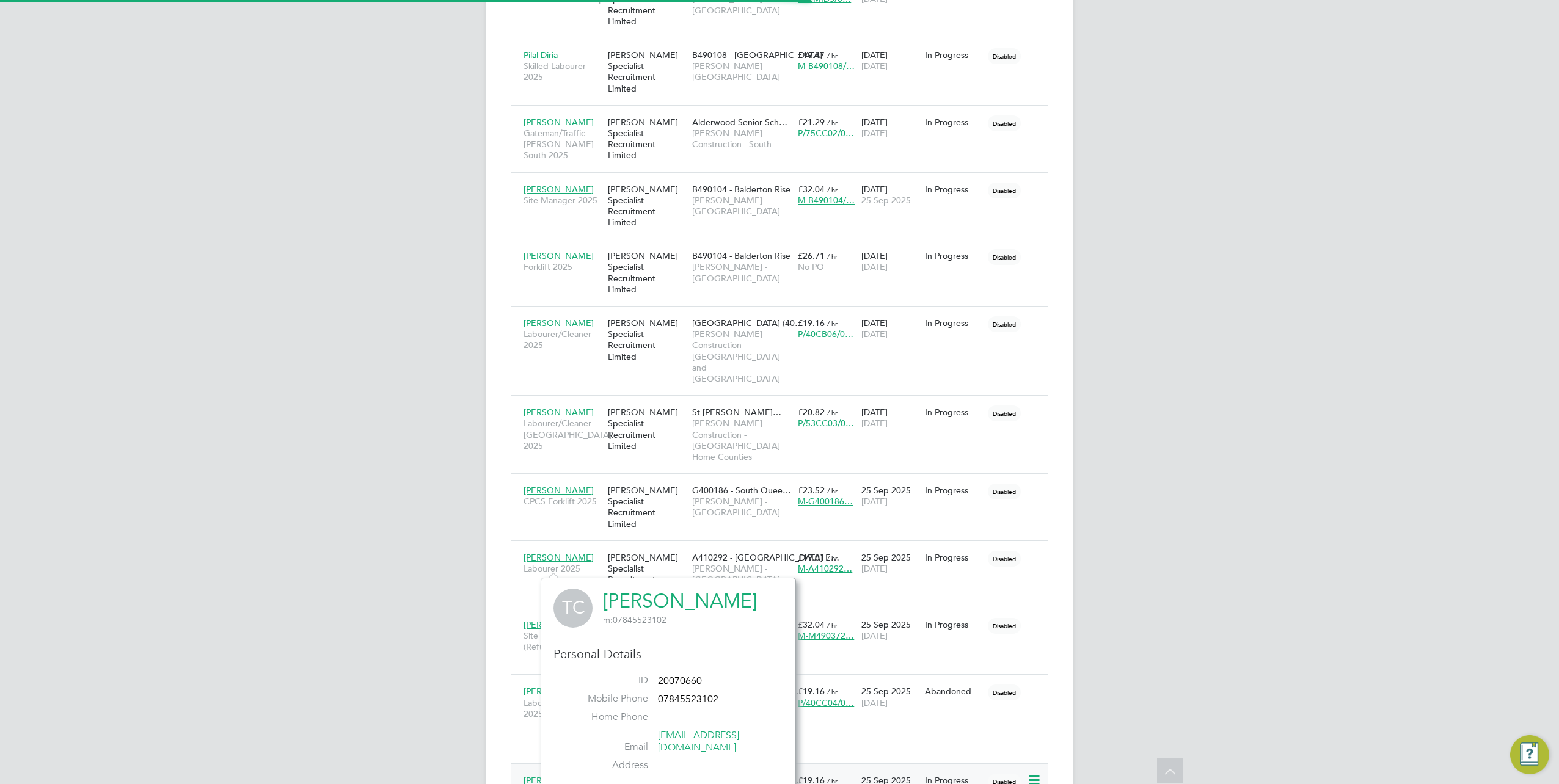
scroll to position [284, 255]
click at [636, 601] on link "Thomas Cansfield" at bounding box center [679, 601] width 154 height 24
drag, startPoint x: 447, startPoint y: 540, endPoint x: 482, endPoint y: 571, distance: 46.8
click at [447, 540] on div "ST Samreet Thandi Notifications 20 Applications: Network Team Members Businesse…" at bounding box center [780, 92] width 1559 height 1904
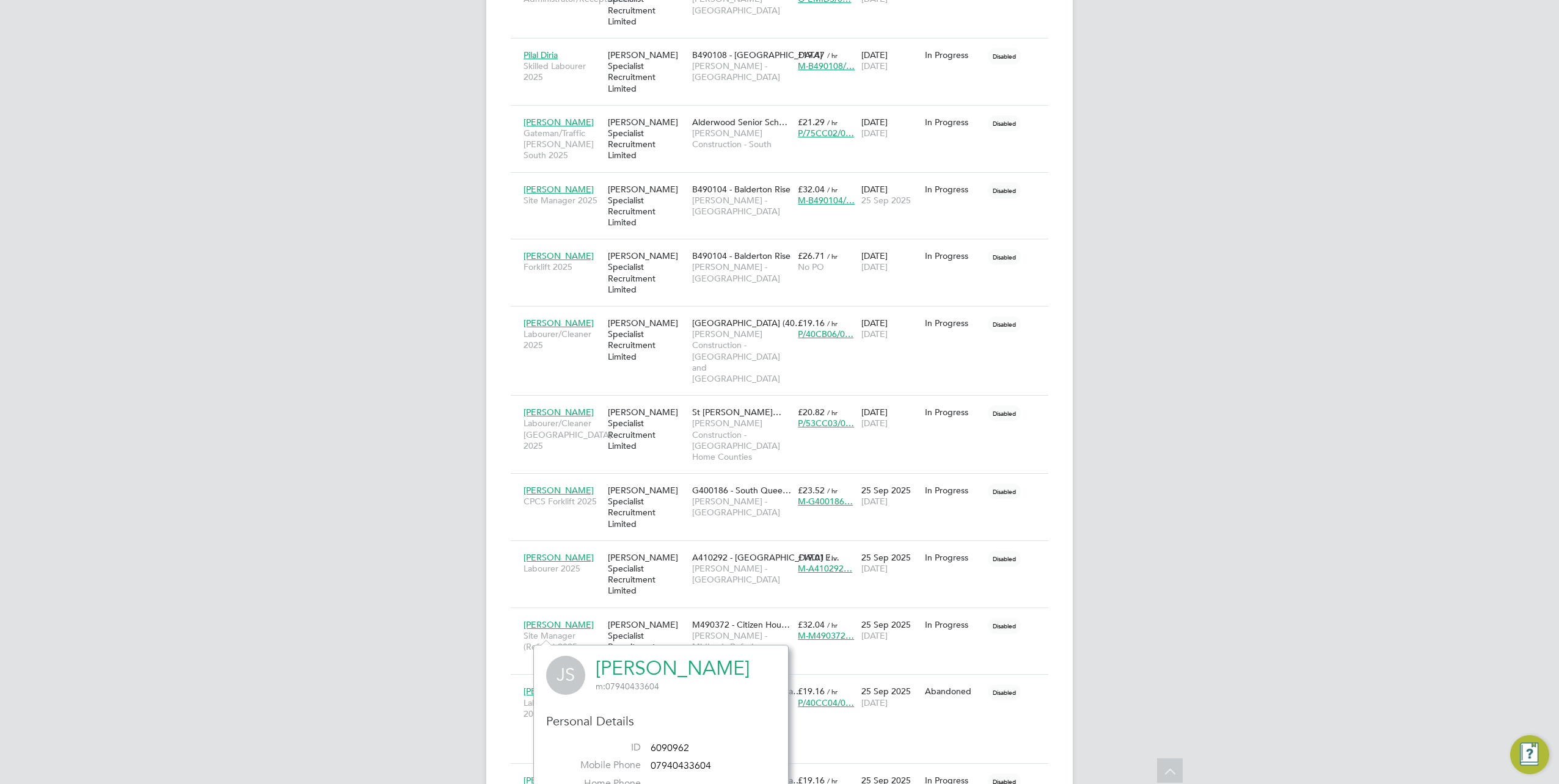
click at [628, 666] on link "James Sandys" at bounding box center [672, 668] width 154 height 24
drag, startPoint x: 418, startPoint y: 637, endPoint x: 473, endPoint y: 656, distance: 58.2
click at [418, 637] on div "ST Samreet Thandi Notifications 20 Applications: Network Team Members Businesse…" at bounding box center [780, 92] width 1559 height 1904
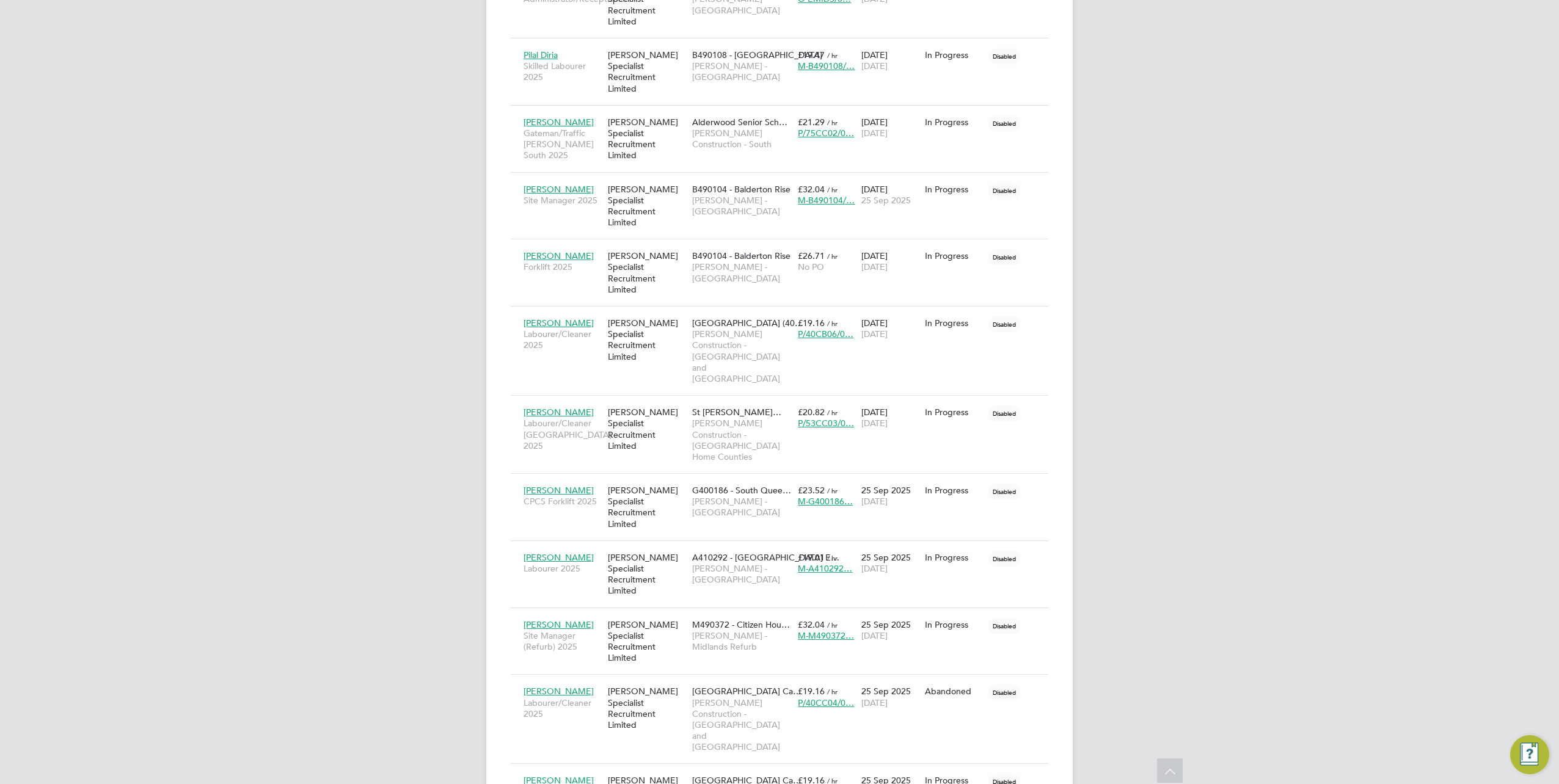
click at [626, 718] on link "Alfie Turner" at bounding box center [667, 724] width 154 height 24
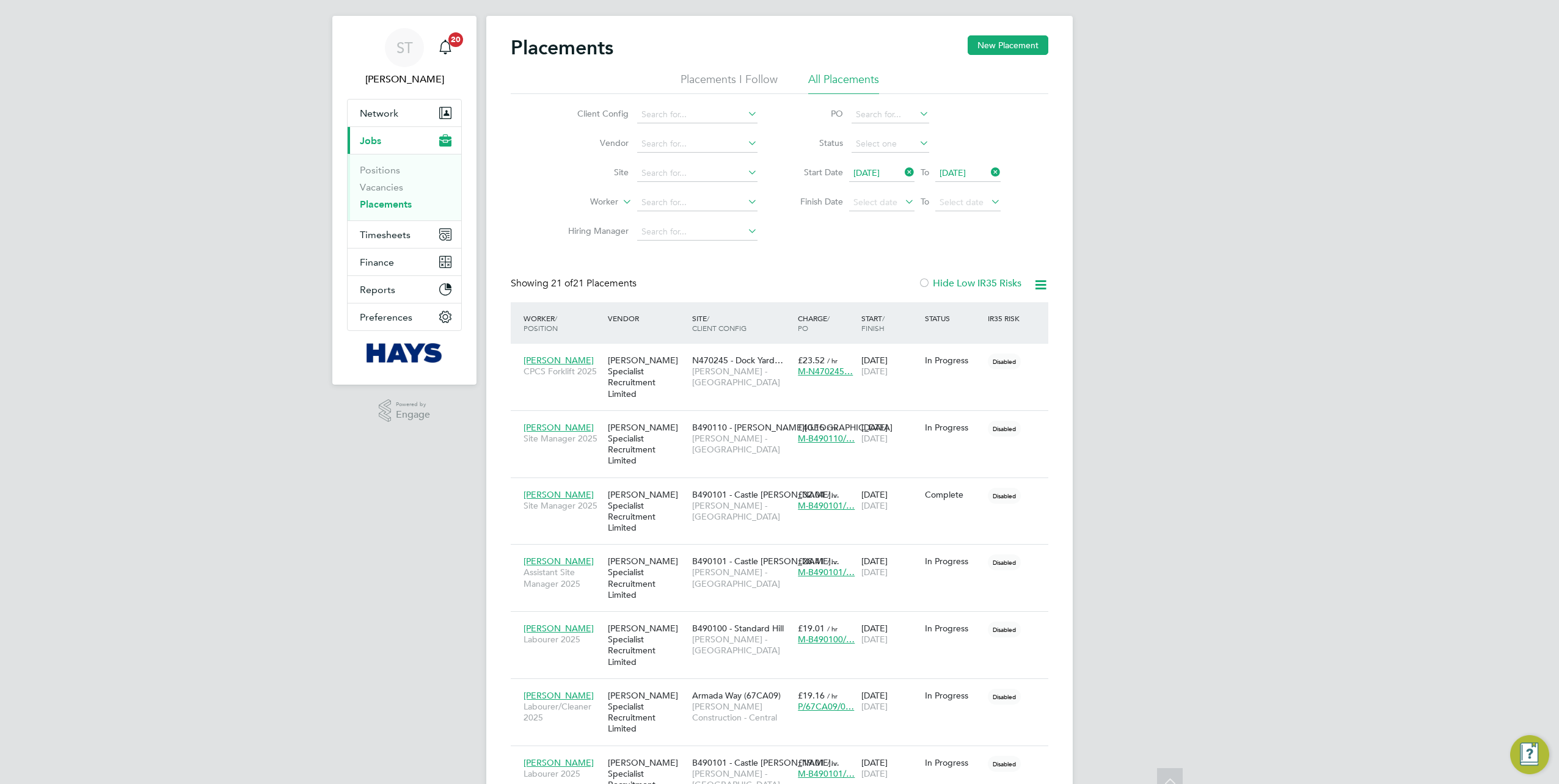
scroll to position [0, 0]
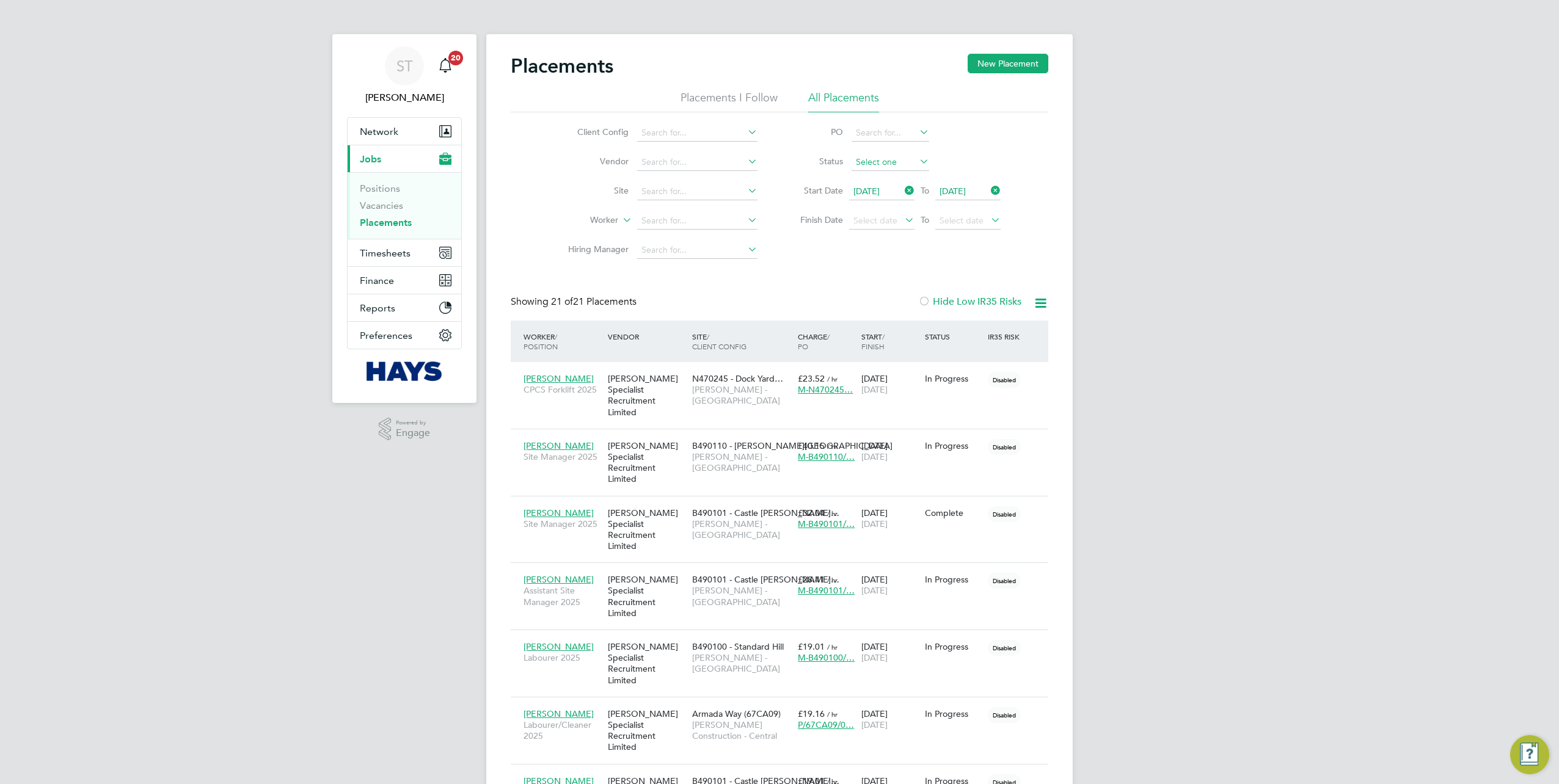
click at [908, 156] on input at bounding box center [890, 162] width 77 height 17
click at [874, 220] on li "In Progress" at bounding box center [890, 226] width 78 height 16
type input "In Progress"
click at [722, 166] on input at bounding box center [697, 162] width 121 height 17
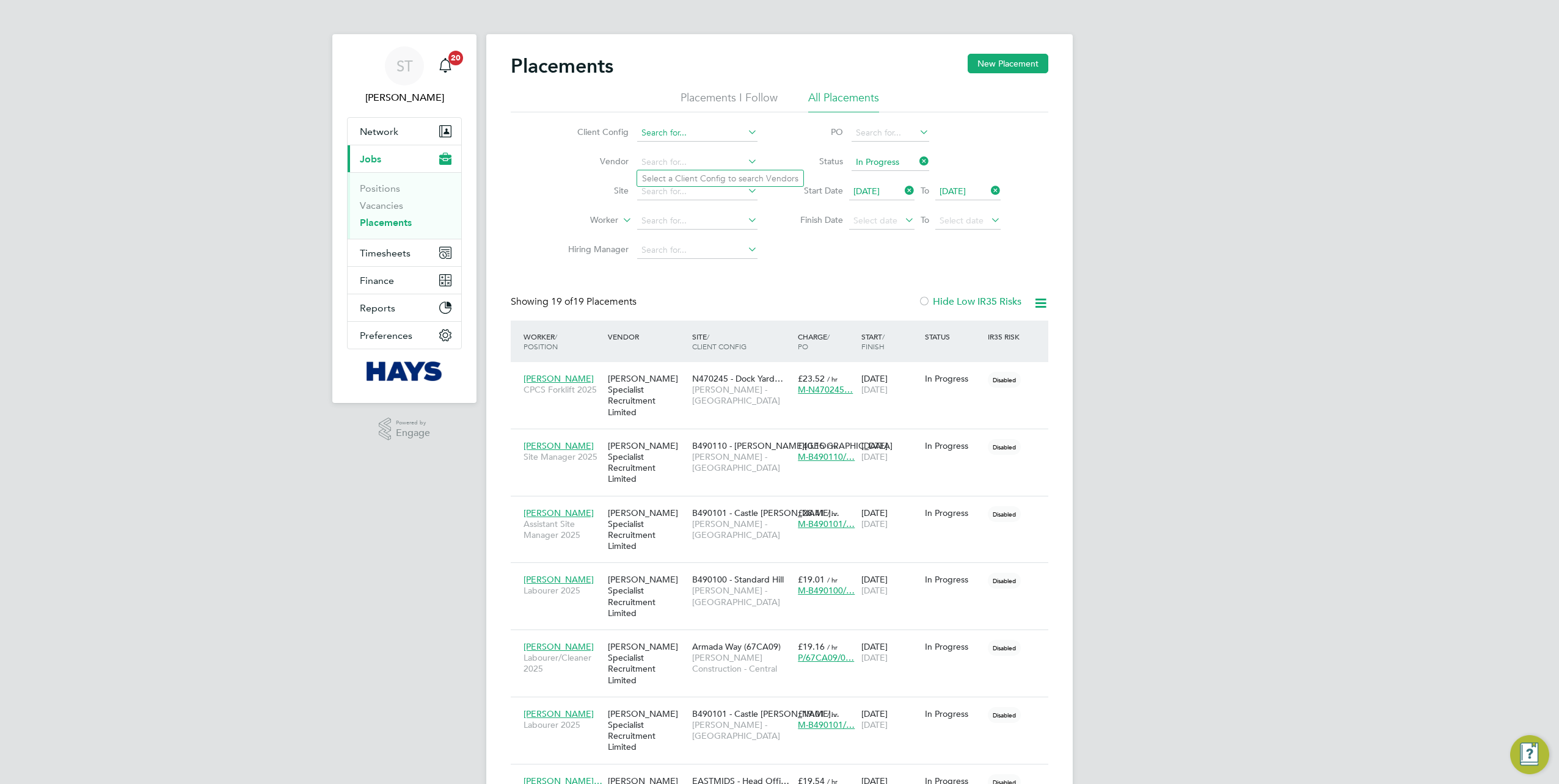
click at [710, 126] on input at bounding box center [697, 133] width 121 height 17
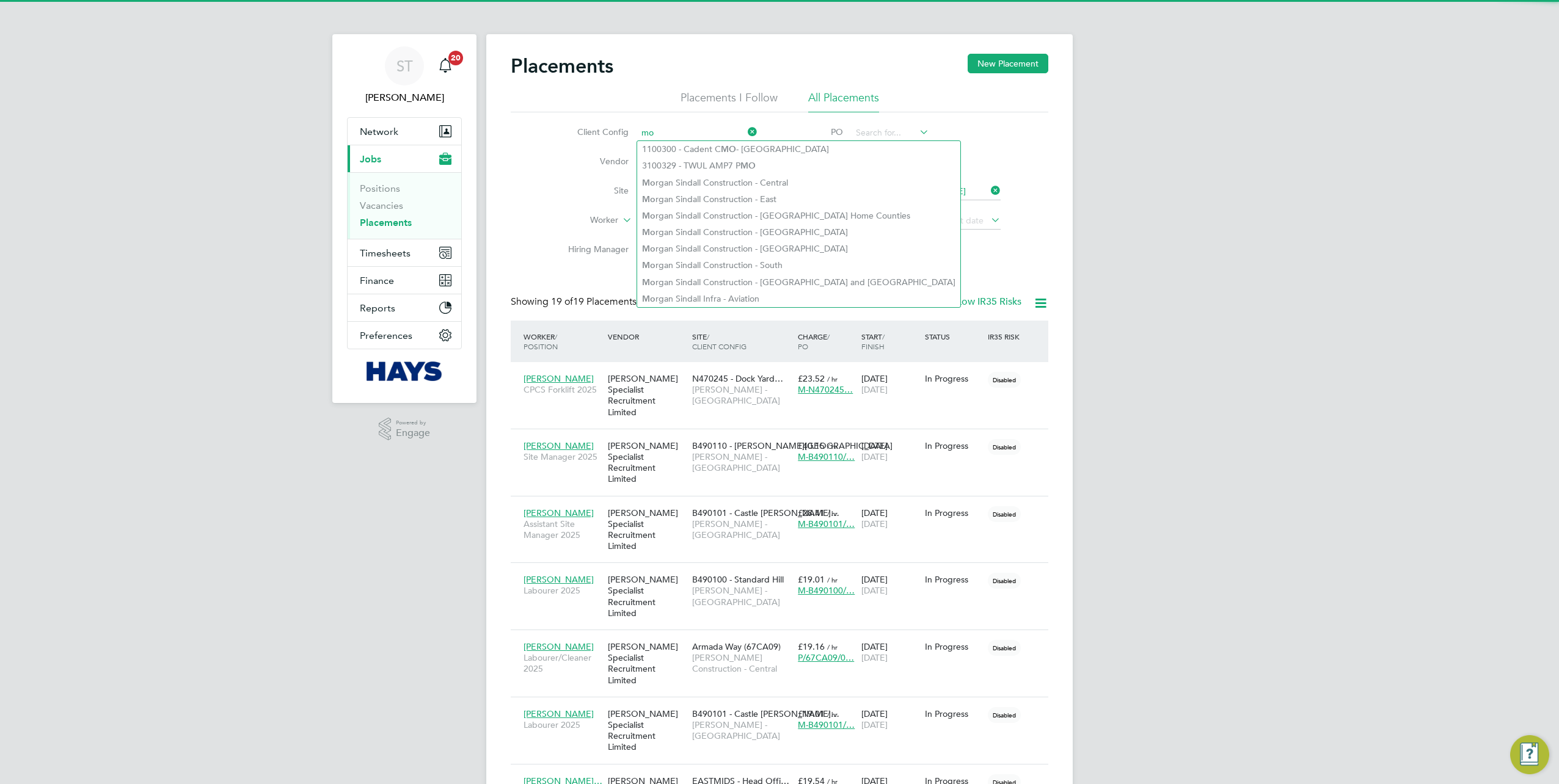
type input "mo"
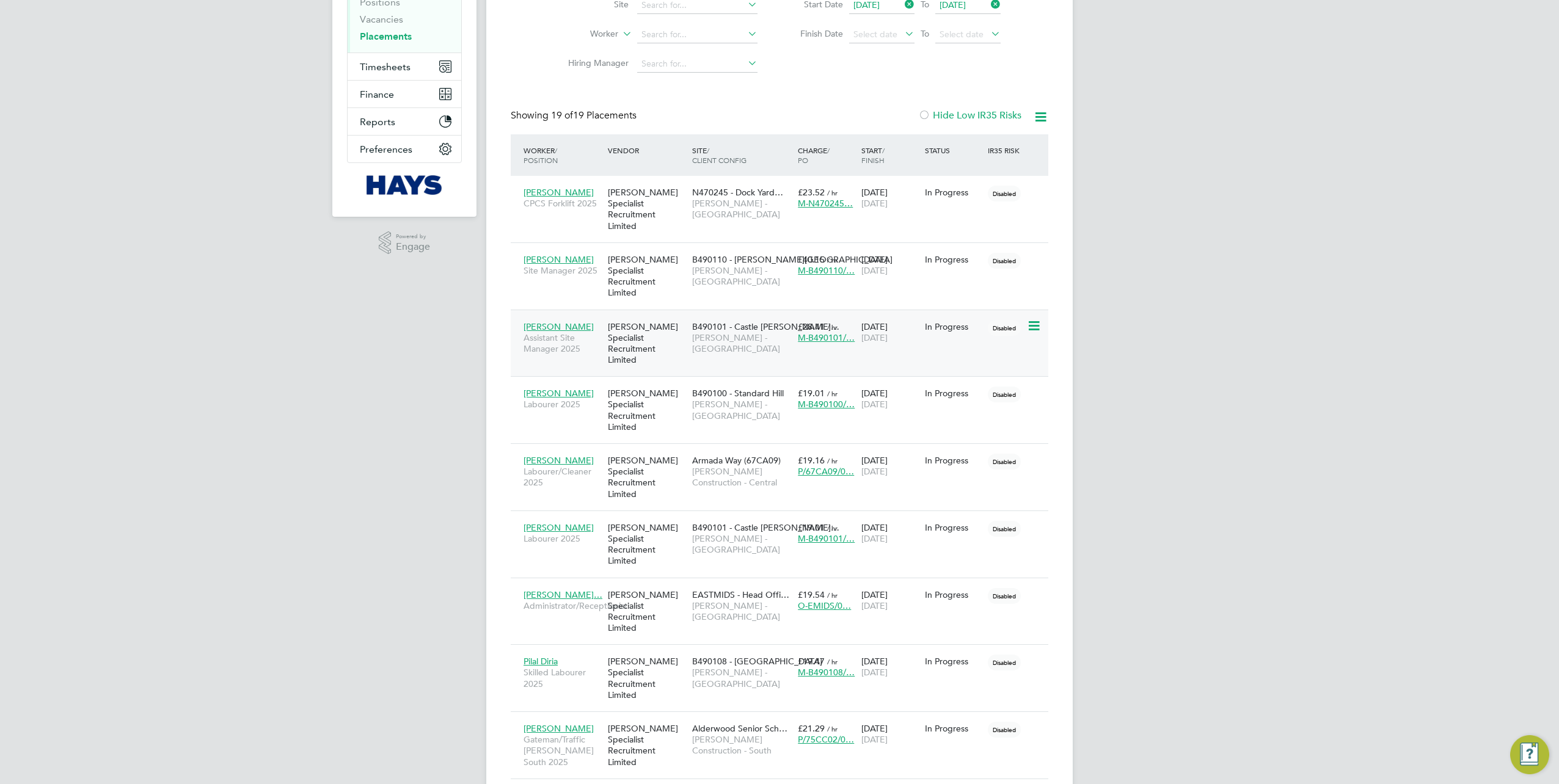
scroll to position [244, 0]
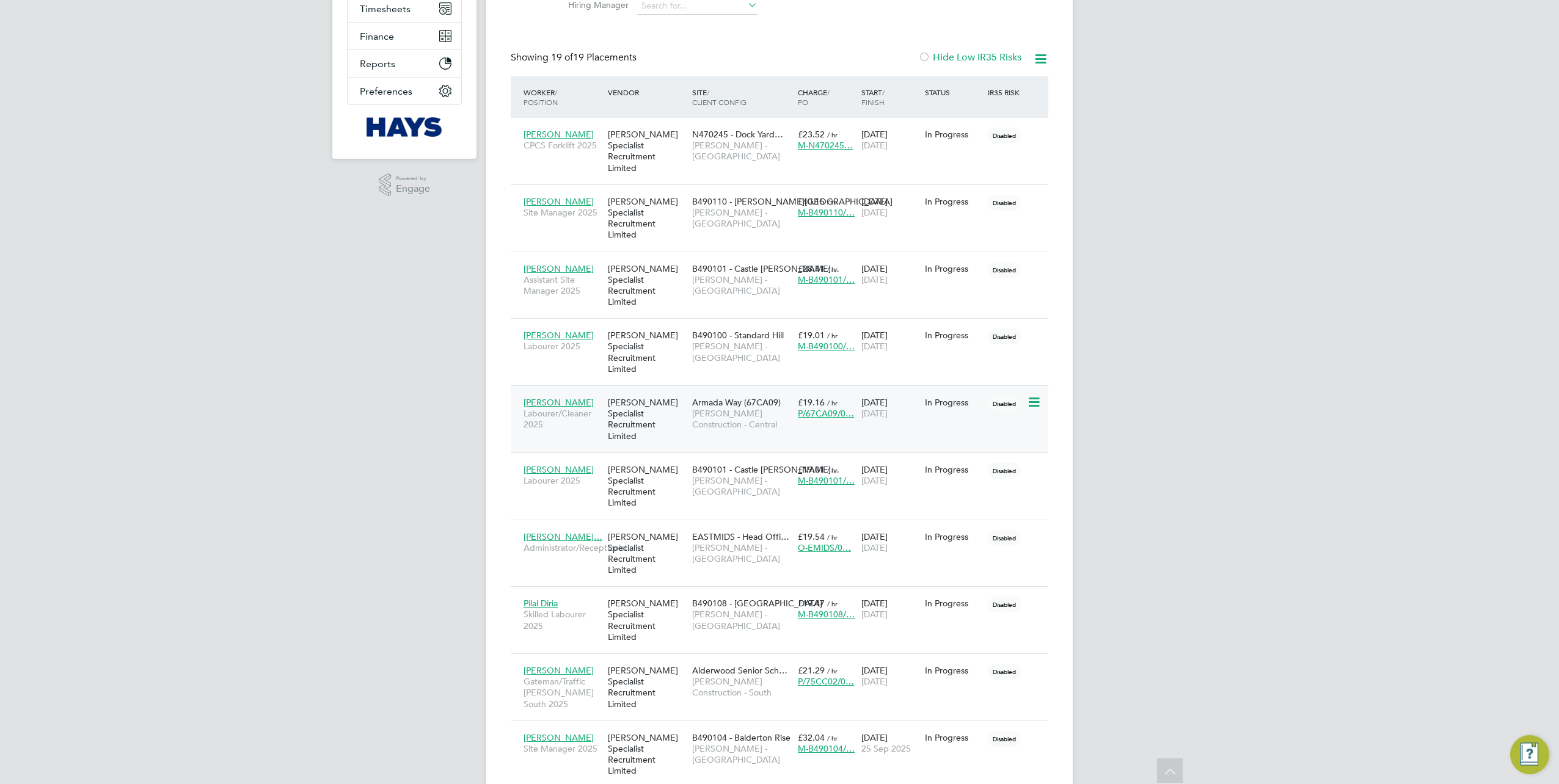
click at [570, 391] on div "James Lake Labourer/Cleaner 2025" at bounding box center [562, 414] width 85 height 46
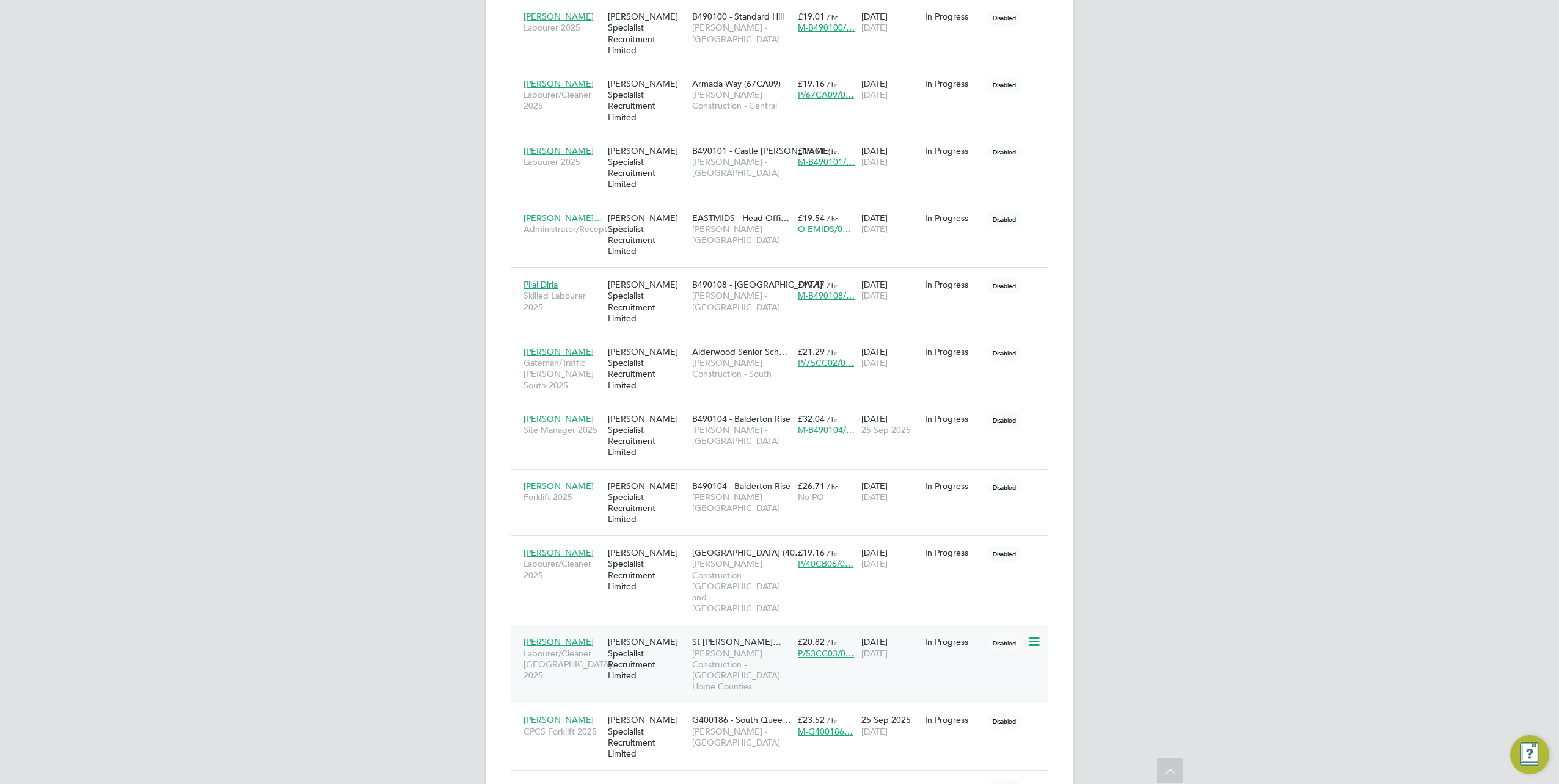
scroll to position [672, 0]
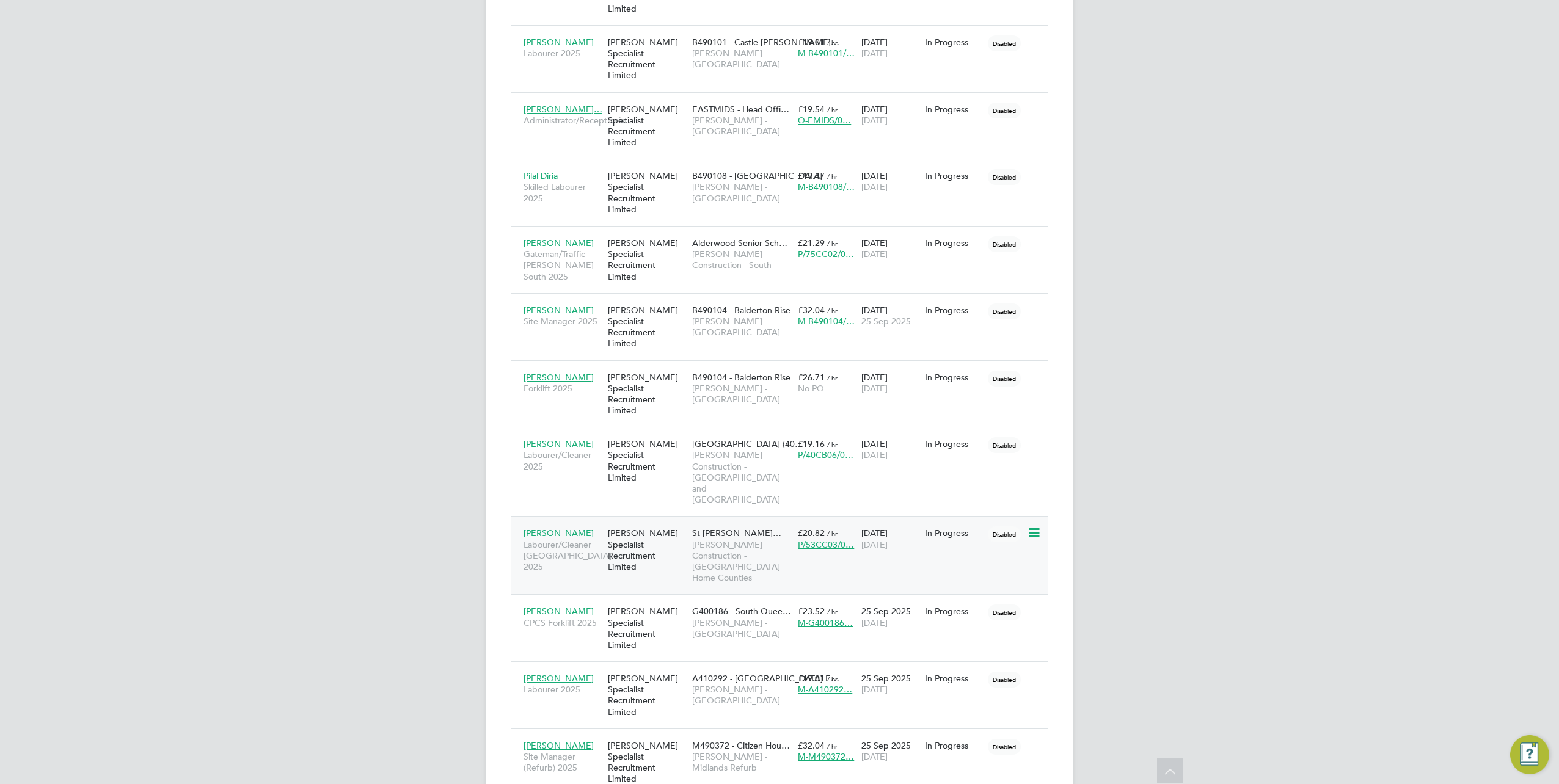
click at [542, 527] on span "Brett Fenix" at bounding box center [559, 533] width 70 height 11
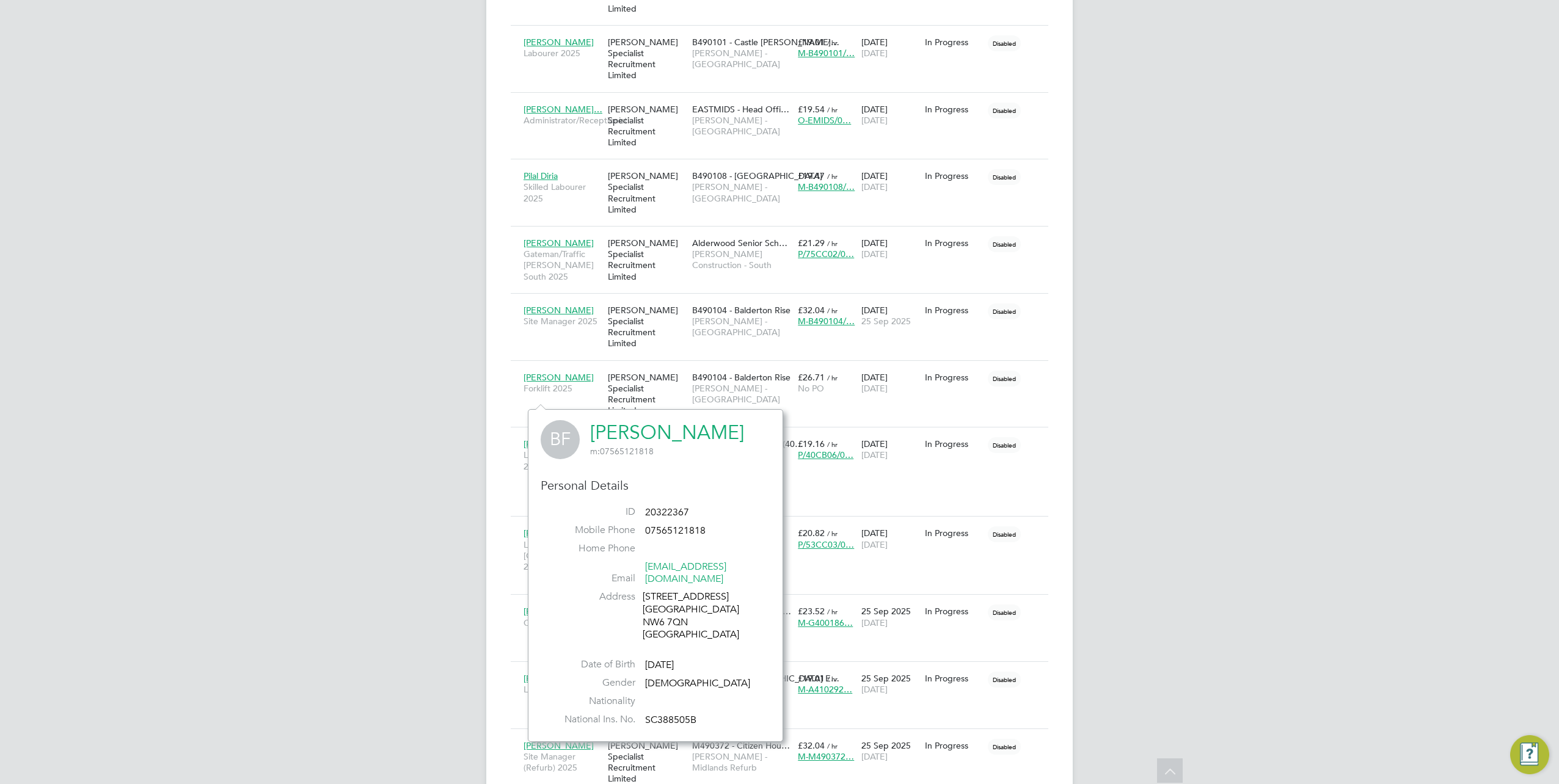
click at [655, 435] on link "Brett Fenix" at bounding box center [666, 432] width 154 height 24
click at [637, 522] on div "Hays Specialist Recruitment Limited" at bounding box center [647, 550] width 85 height 57
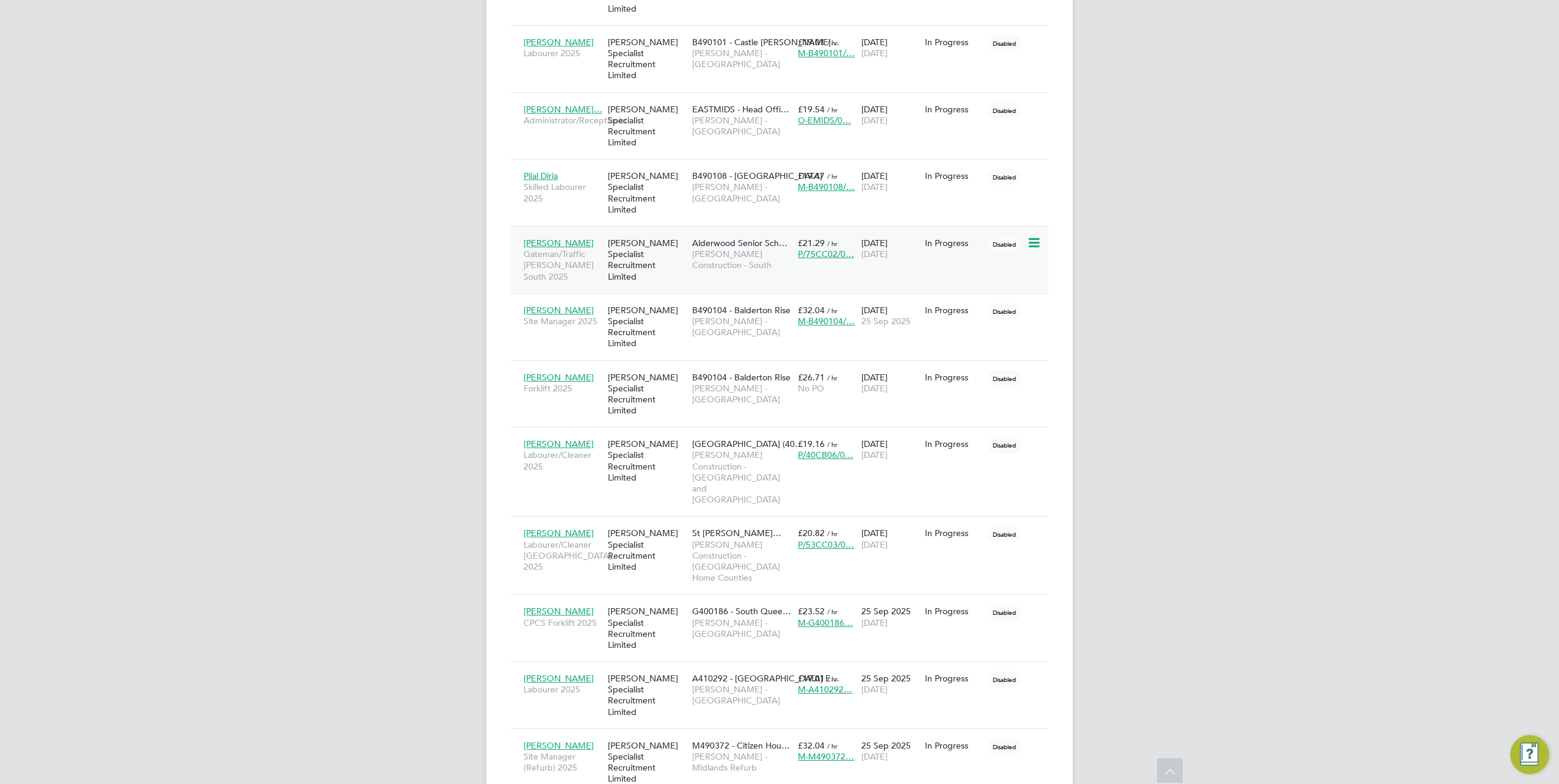
click at [656, 232] on div "Hays Specialist Recruitment Limited" at bounding box center [647, 260] width 85 height 57
click at [571, 449] on span "Labourer/Cleaner 2025" at bounding box center [562, 460] width 78 height 22
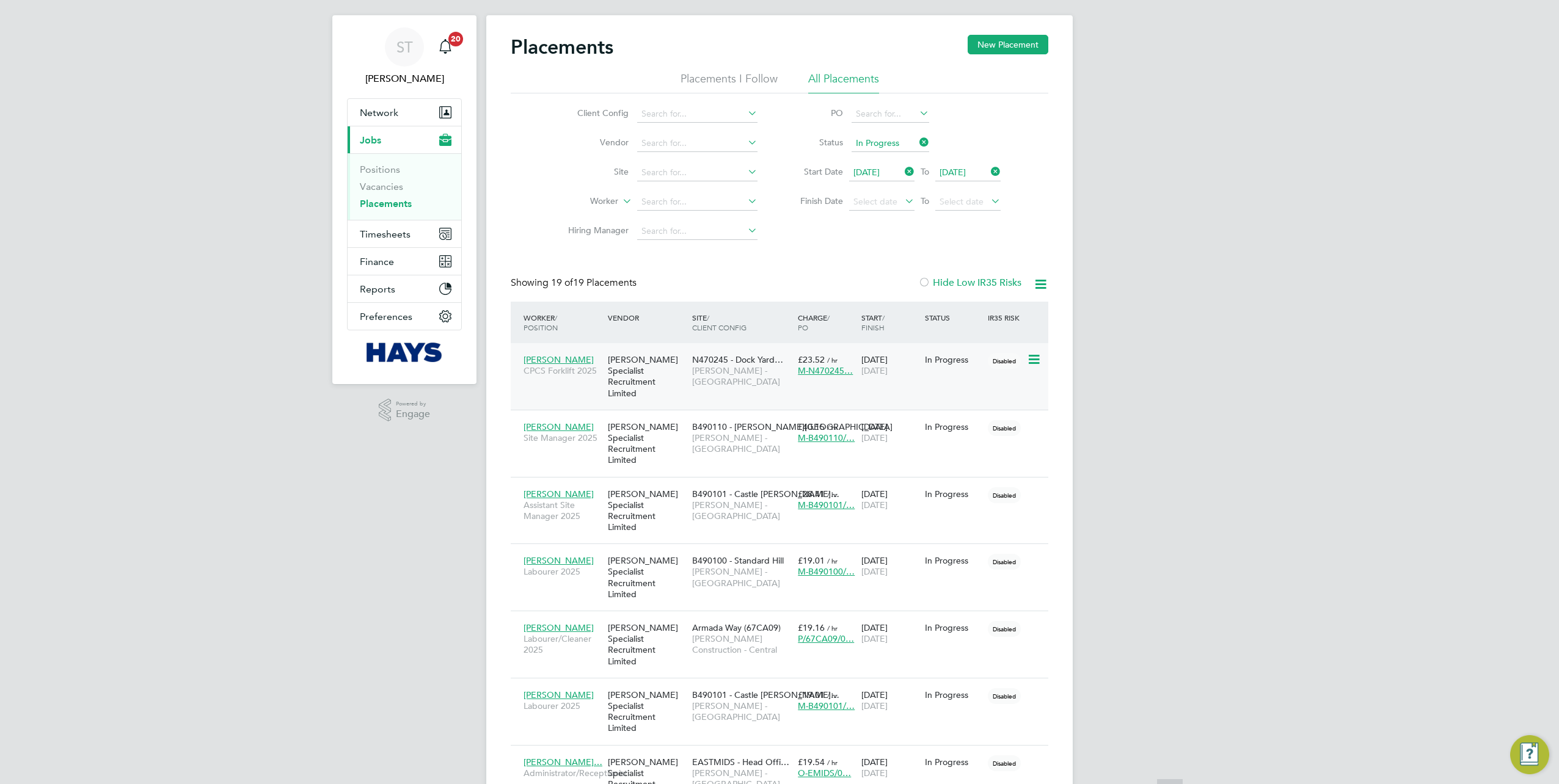
scroll to position [0, 0]
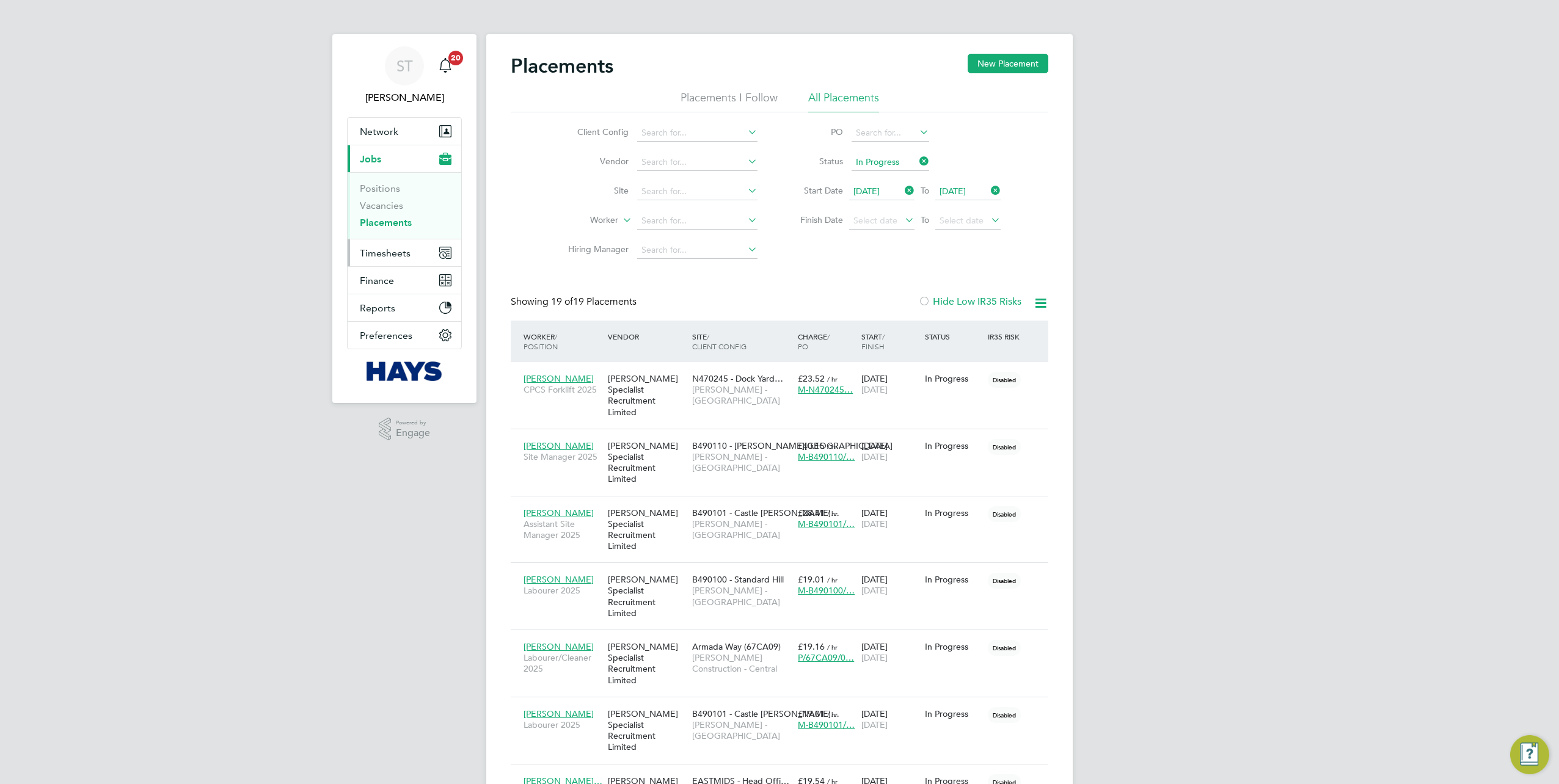
drag, startPoint x: 382, startPoint y: 251, endPoint x: 397, endPoint y: 251, distance: 15.0
click at [382, 251] on span "Timesheets" at bounding box center [385, 253] width 51 height 12
click at [386, 212] on link "Timesheets" at bounding box center [385, 215] width 51 height 12
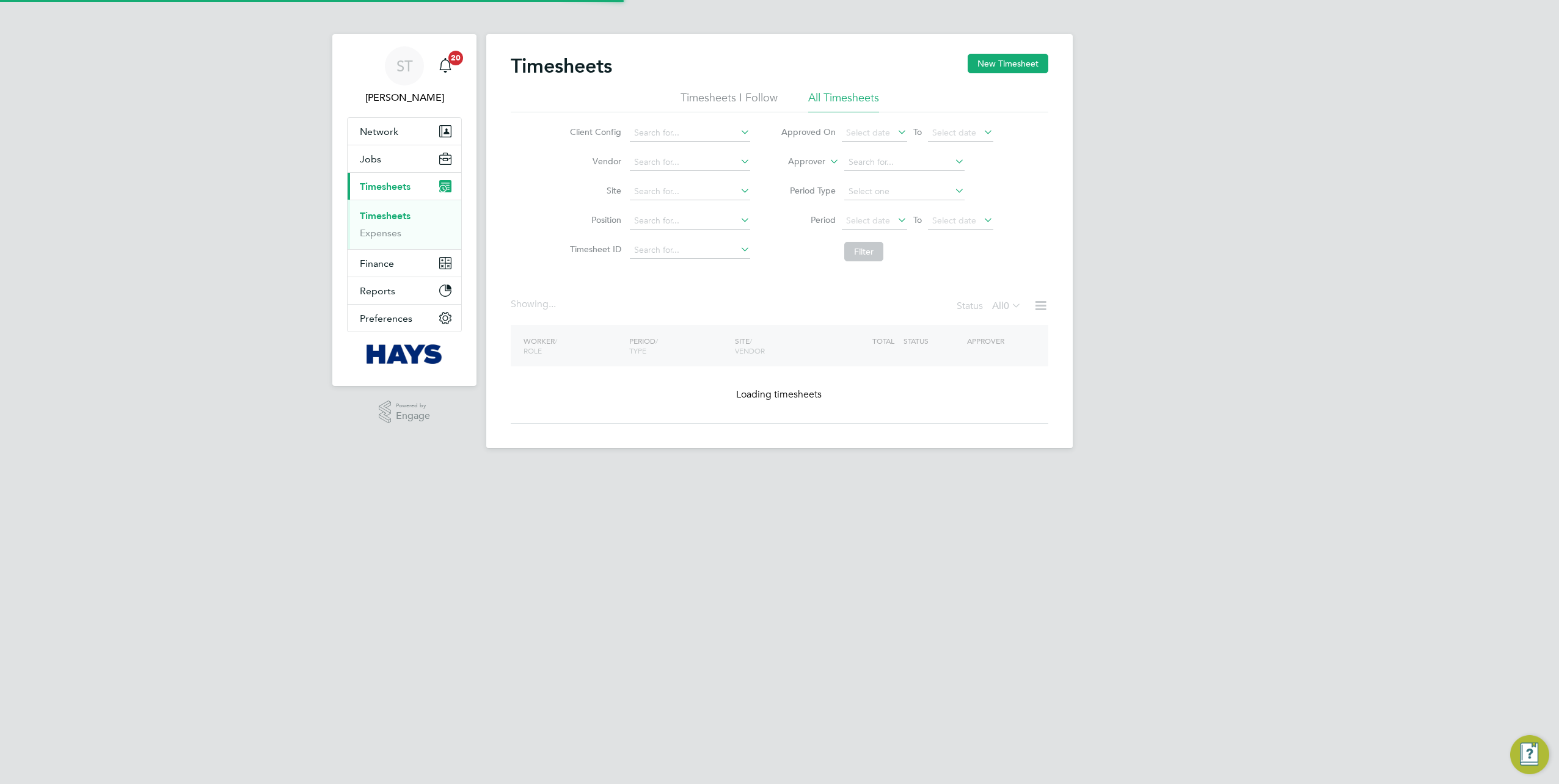
click at [822, 167] on label "Approver" at bounding box center [798, 161] width 55 height 12
click at [803, 181] on li "Worker" at bounding box center [795, 176] width 60 height 16
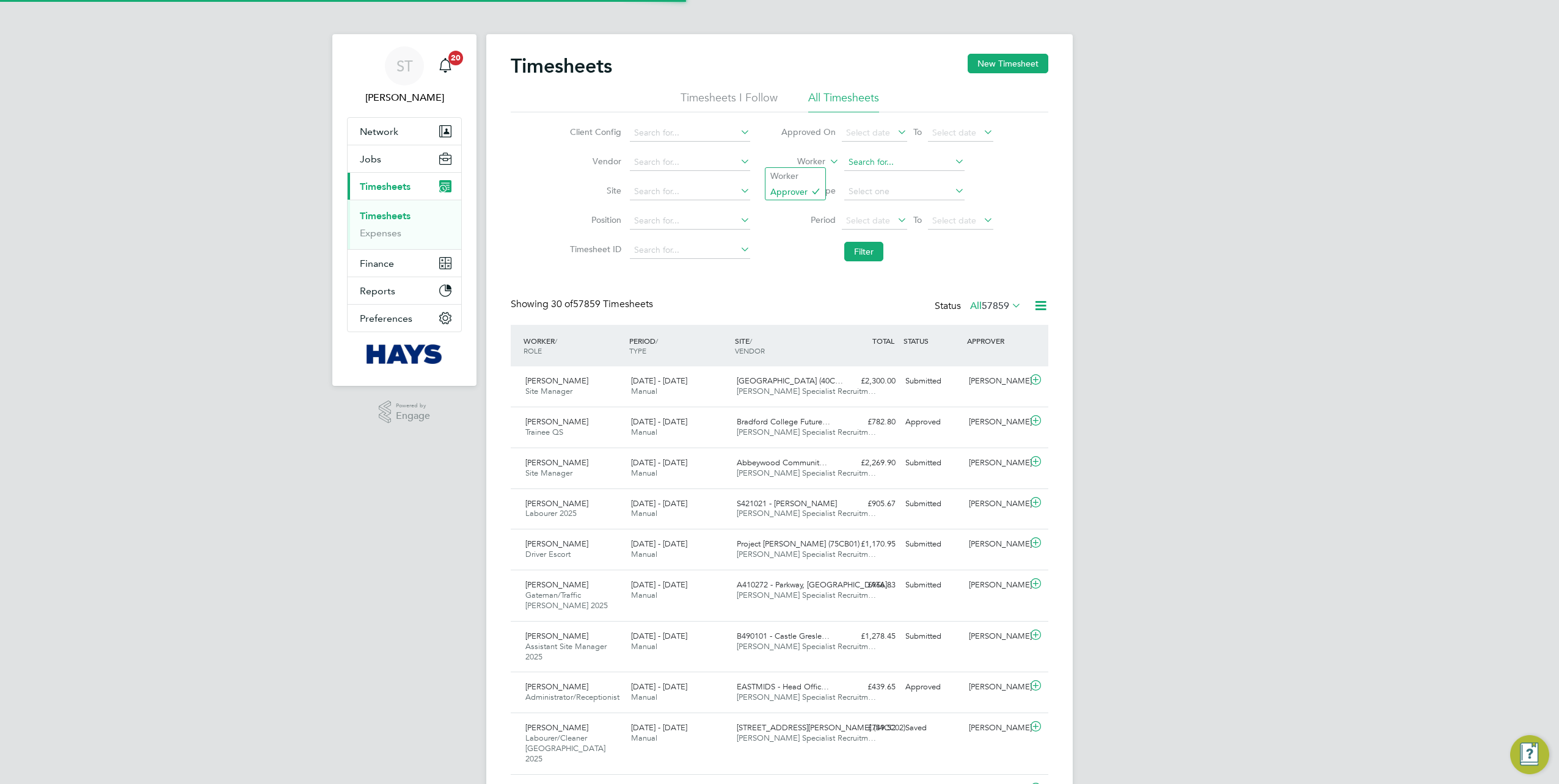
scroll to position [30, 106]
click at [857, 177] on b "Jason" at bounding box center [883, 178] width 71 height 10
type input "Jason Corcoran"
click at [860, 249] on button "Filter" at bounding box center [863, 251] width 39 height 19
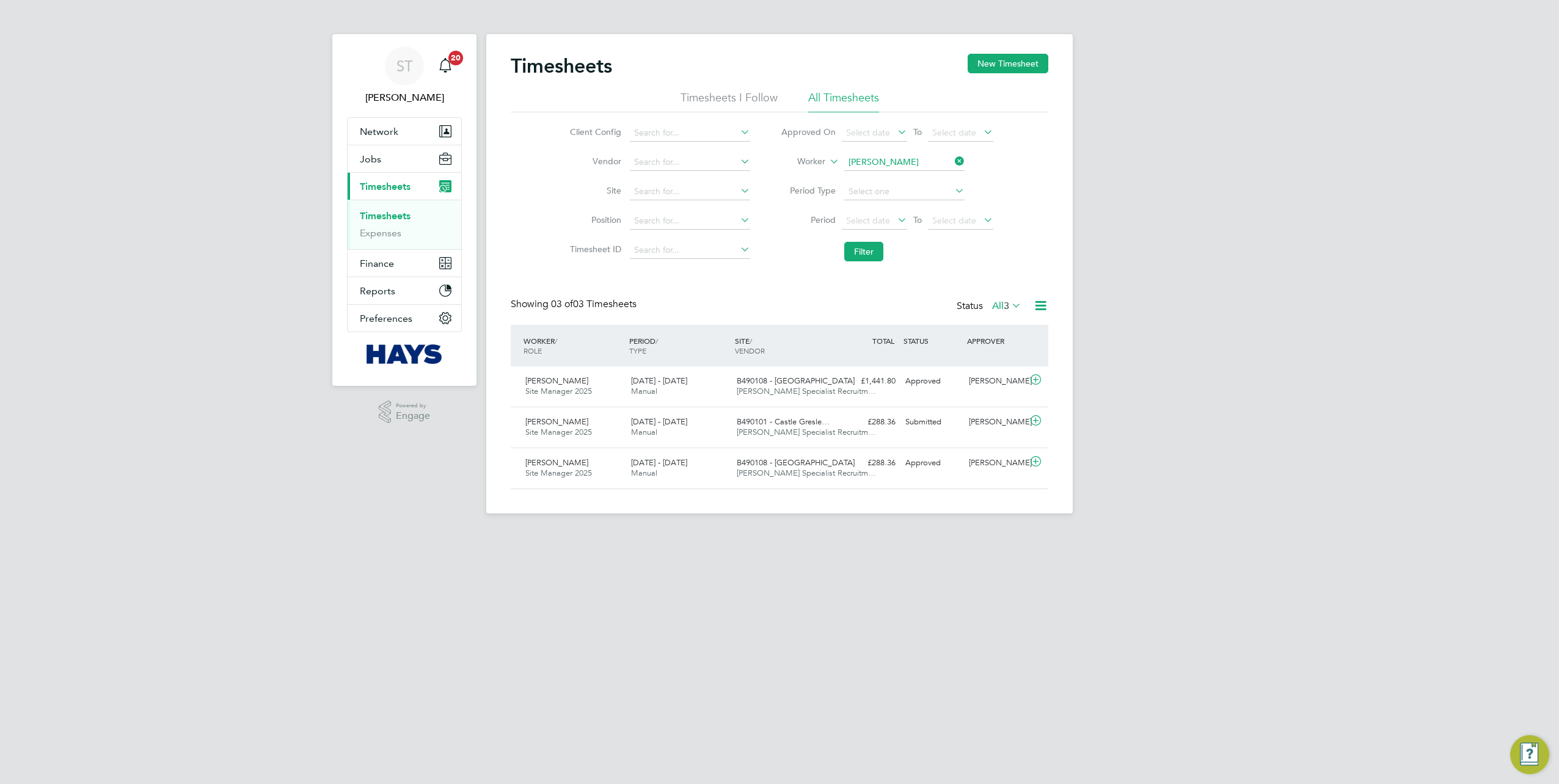
click at [997, 306] on label "All 3" at bounding box center [1007, 306] width 29 height 12
click at [994, 361] on li "Submitted" at bounding box center [1004, 361] width 56 height 17
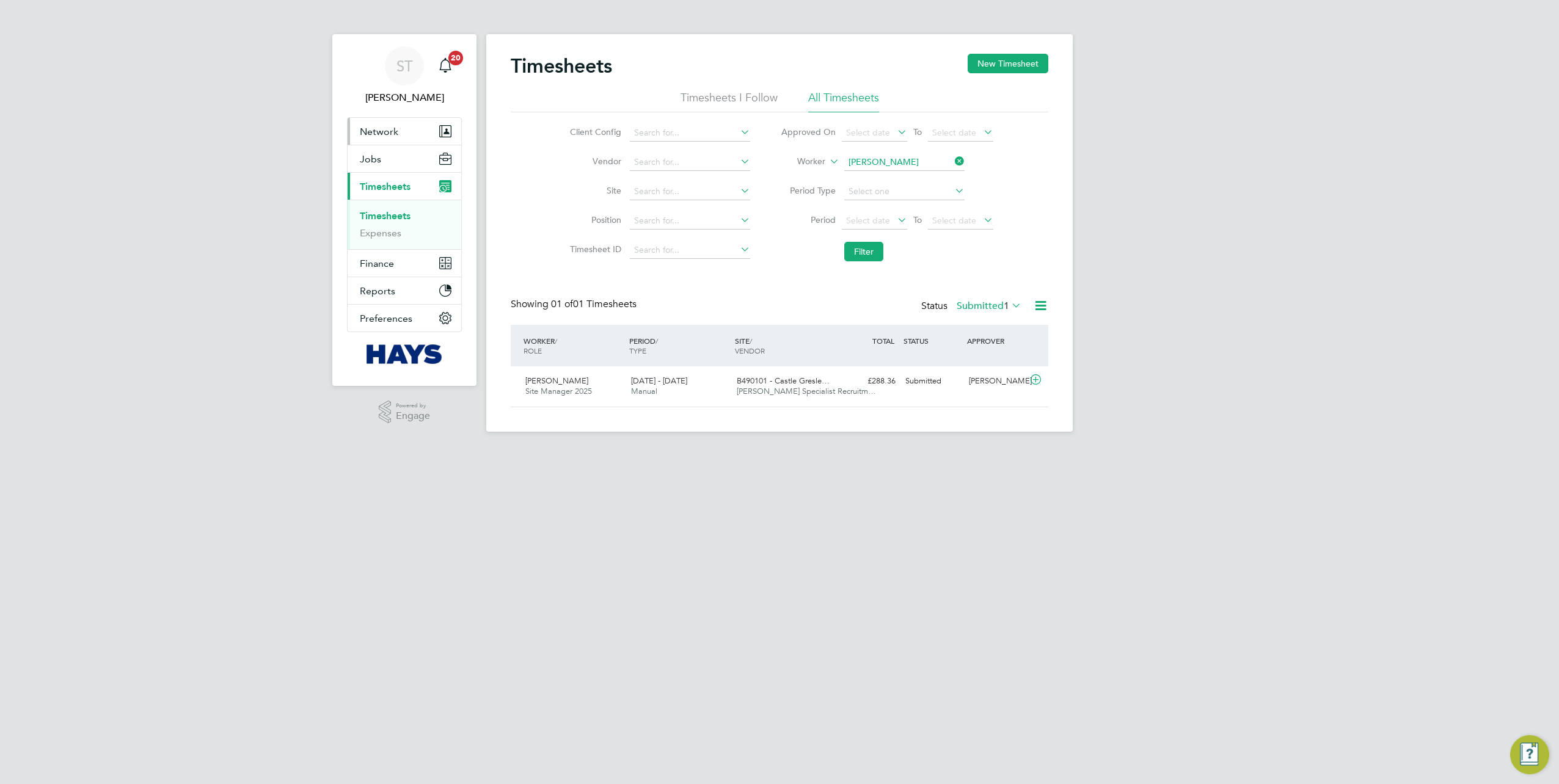
drag, startPoint x: 387, startPoint y: 128, endPoint x: 393, endPoint y: 135, distance: 9.2
click at [387, 128] on span "Network" at bounding box center [379, 132] width 39 height 12
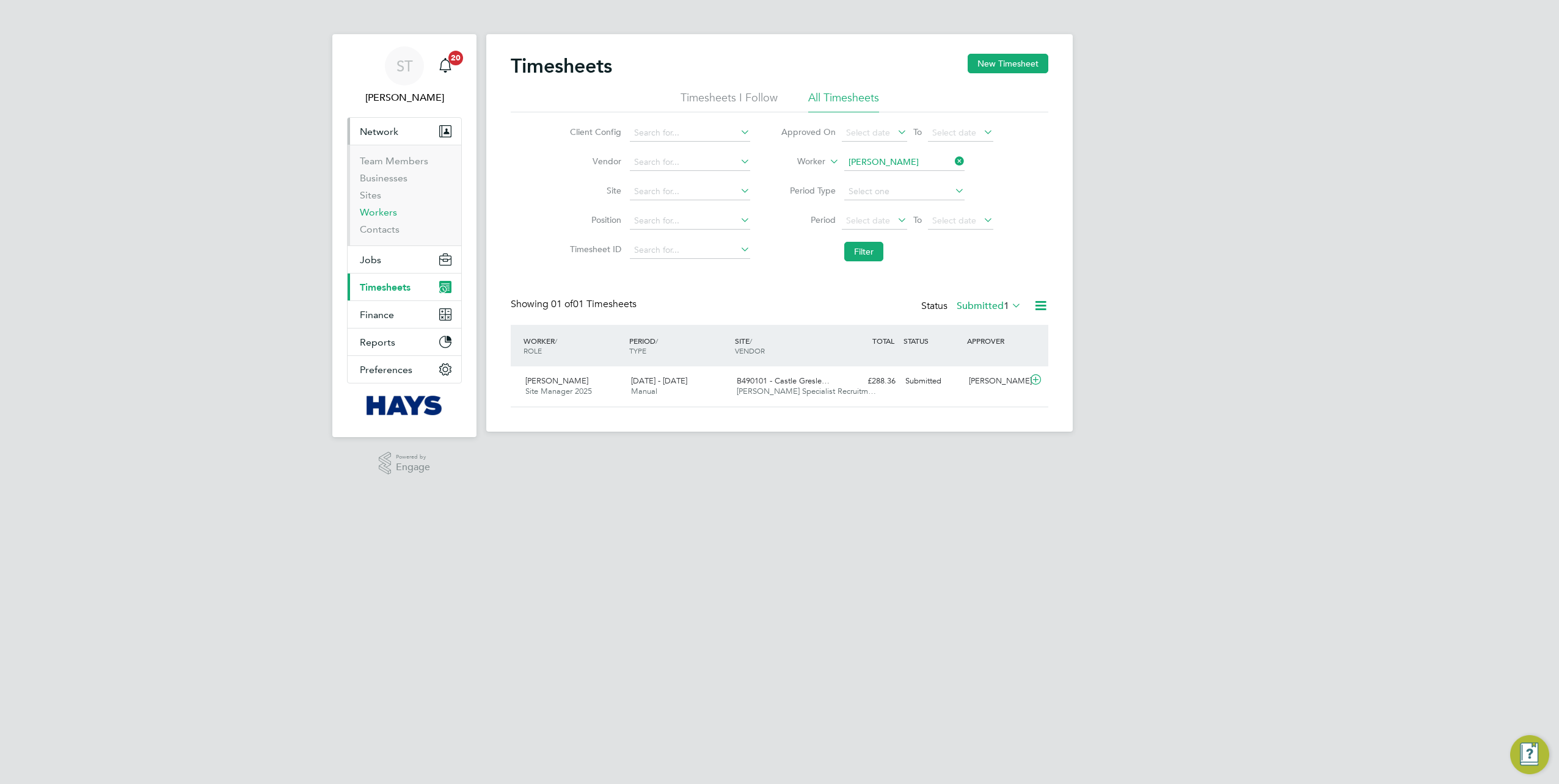
click at [375, 212] on link "Workers" at bounding box center [378, 212] width 37 height 12
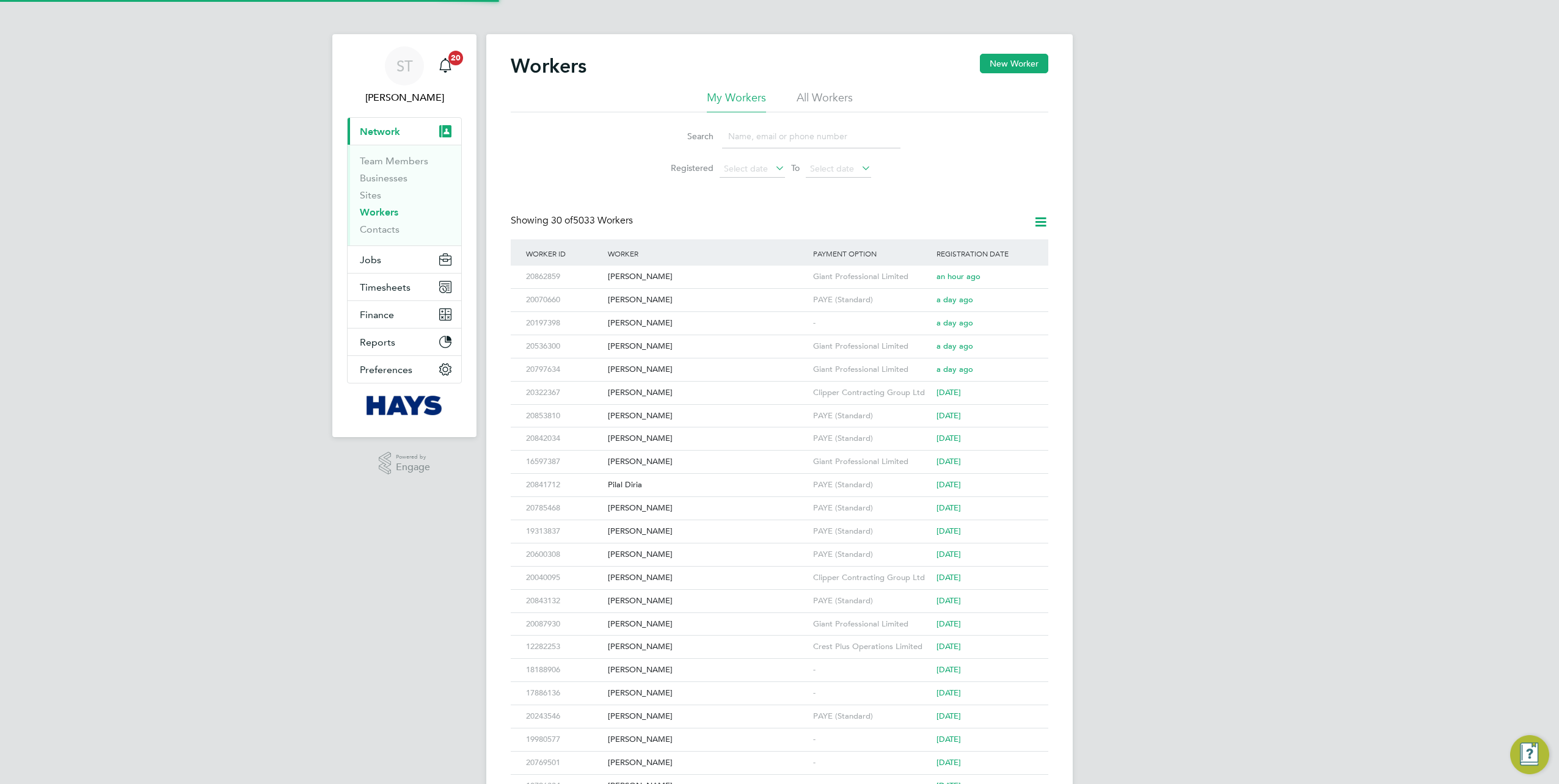
click at [744, 137] on input at bounding box center [811, 136] width 179 height 24
paste input "Radoslav Hristov"
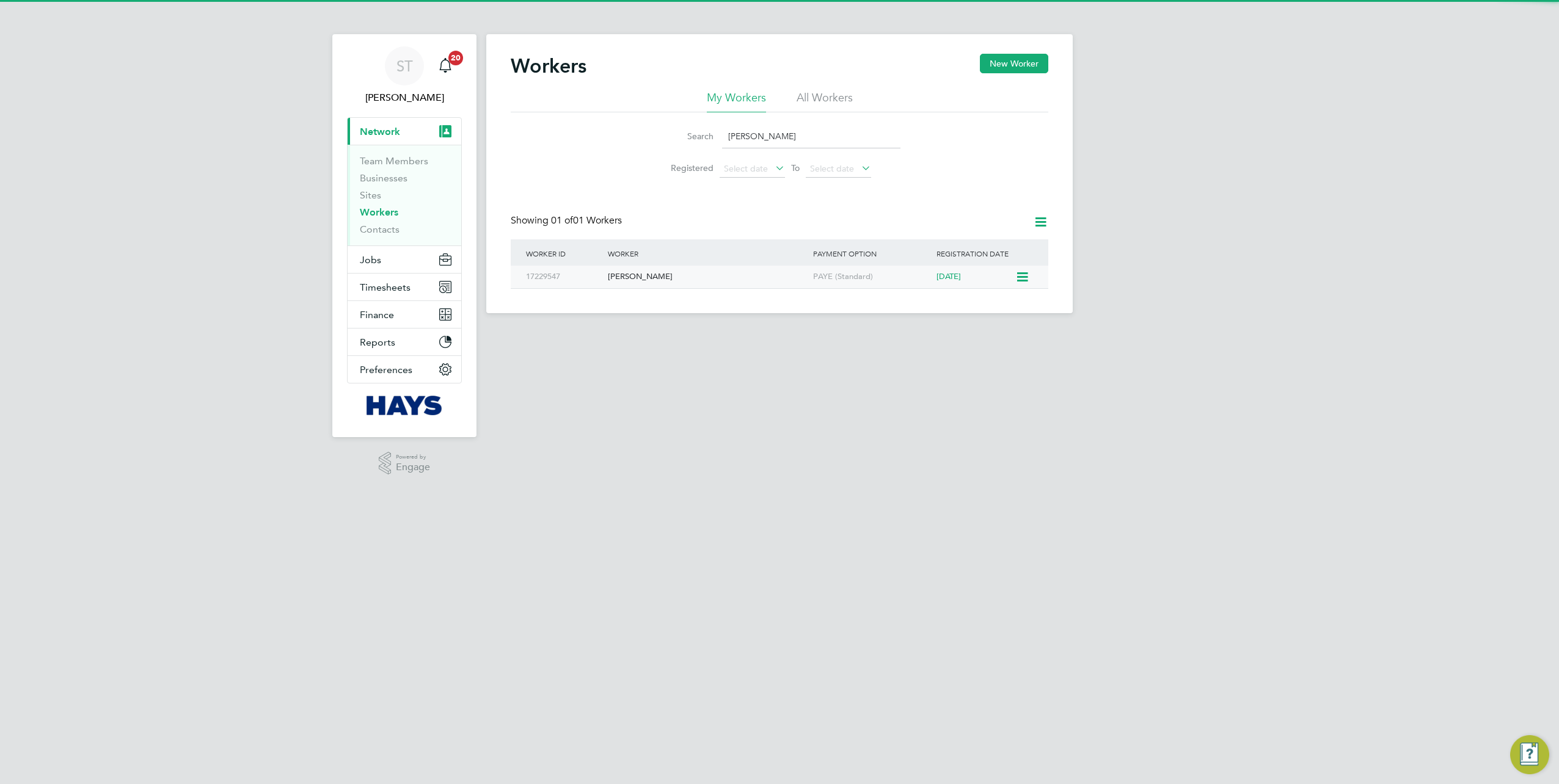
click at [686, 283] on div "Radoslav Hristov" at bounding box center [707, 277] width 205 height 23
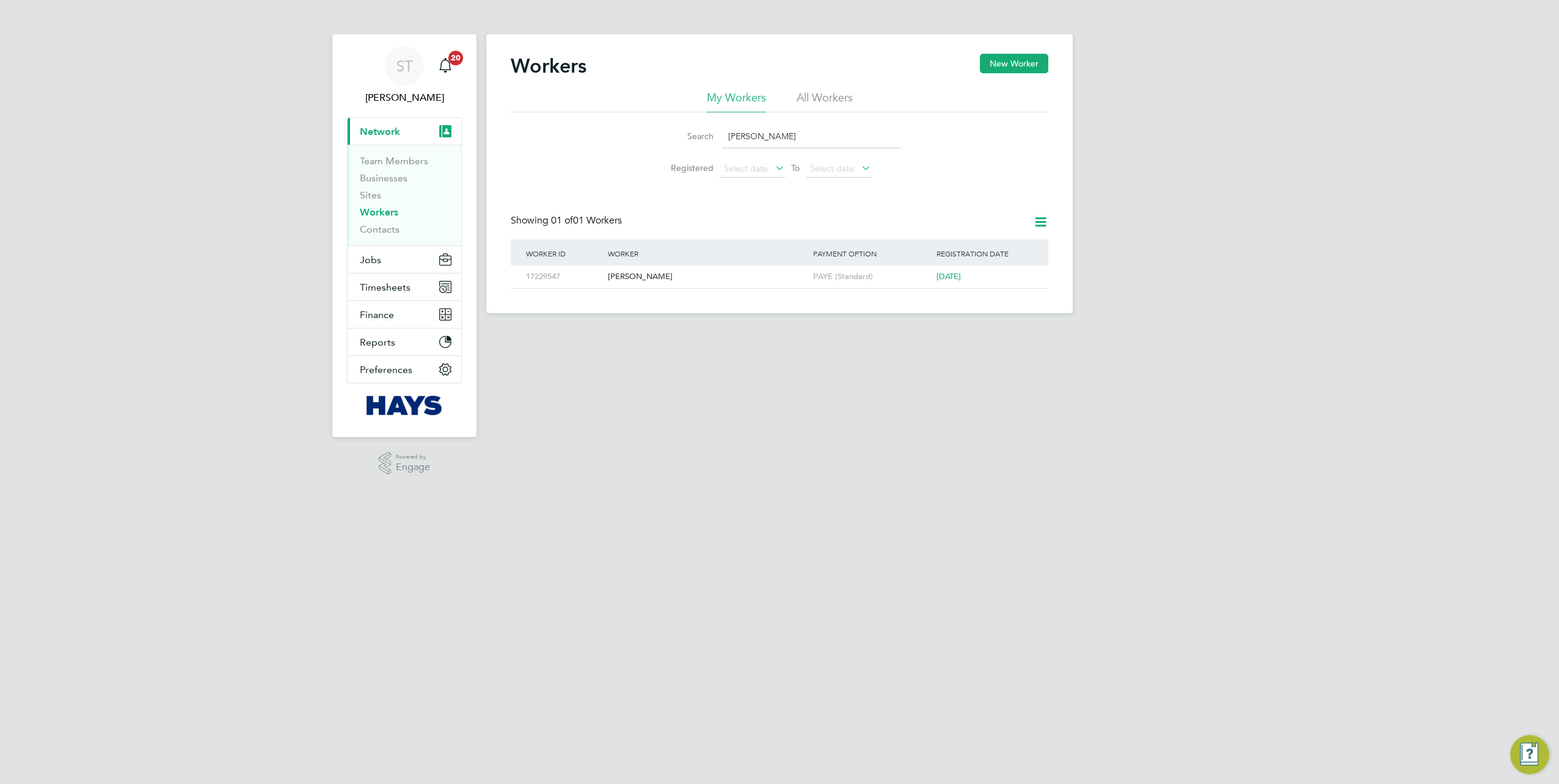
drag, startPoint x: 810, startPoint y: 137, endPoint x: 704, endPoint y: 137, distance: 106.0
click at [707, 137] on div "Search Radoslav Hristov" at bounding box center [779, 136] width 242 height 24
paste input "Hexham Road (22CB02)"
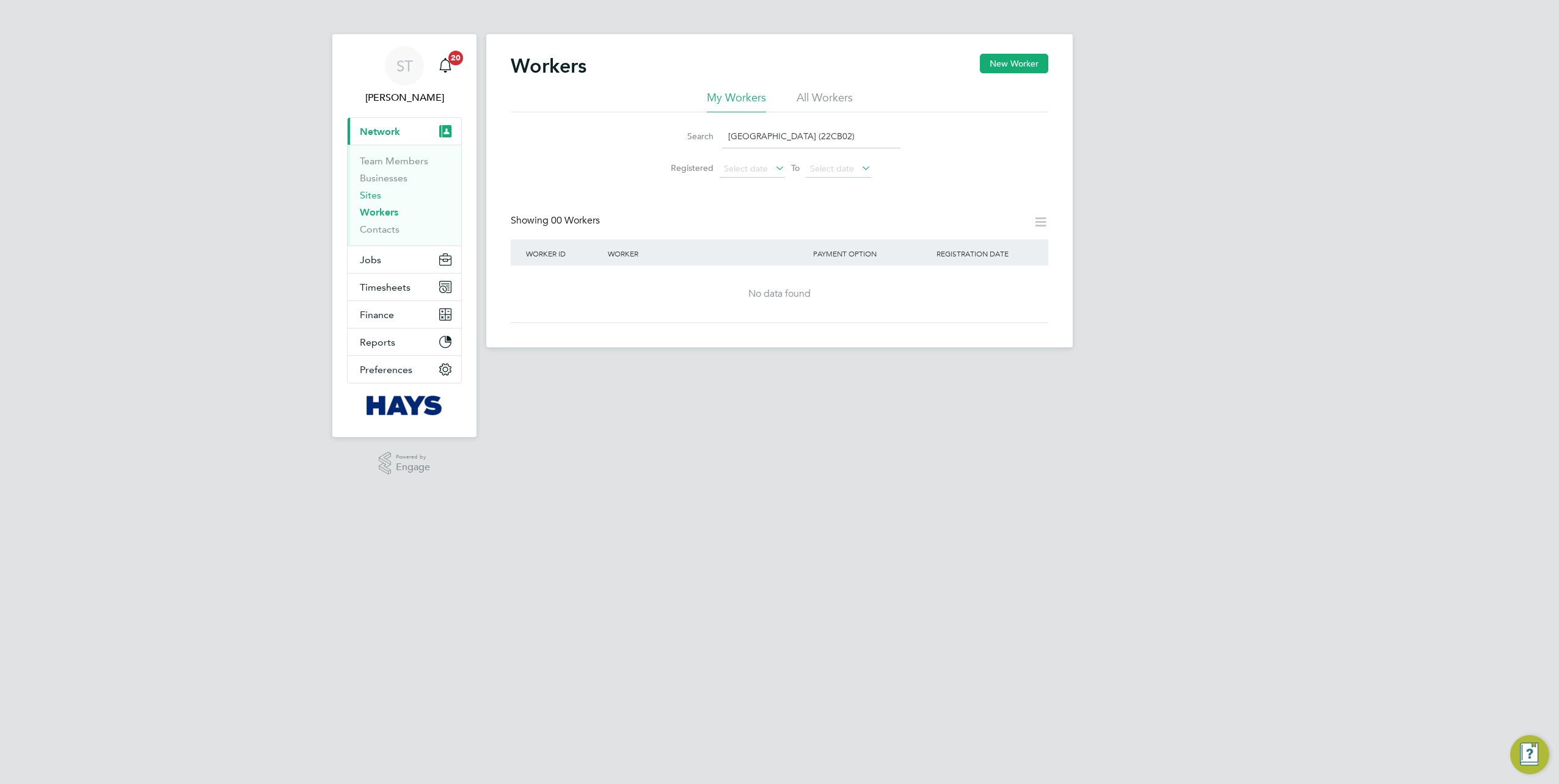
type input "Hexham Road (22CB02)"
click at [368, 197] on link "Sites" at bounding box center [370, 195] width 21 height 12
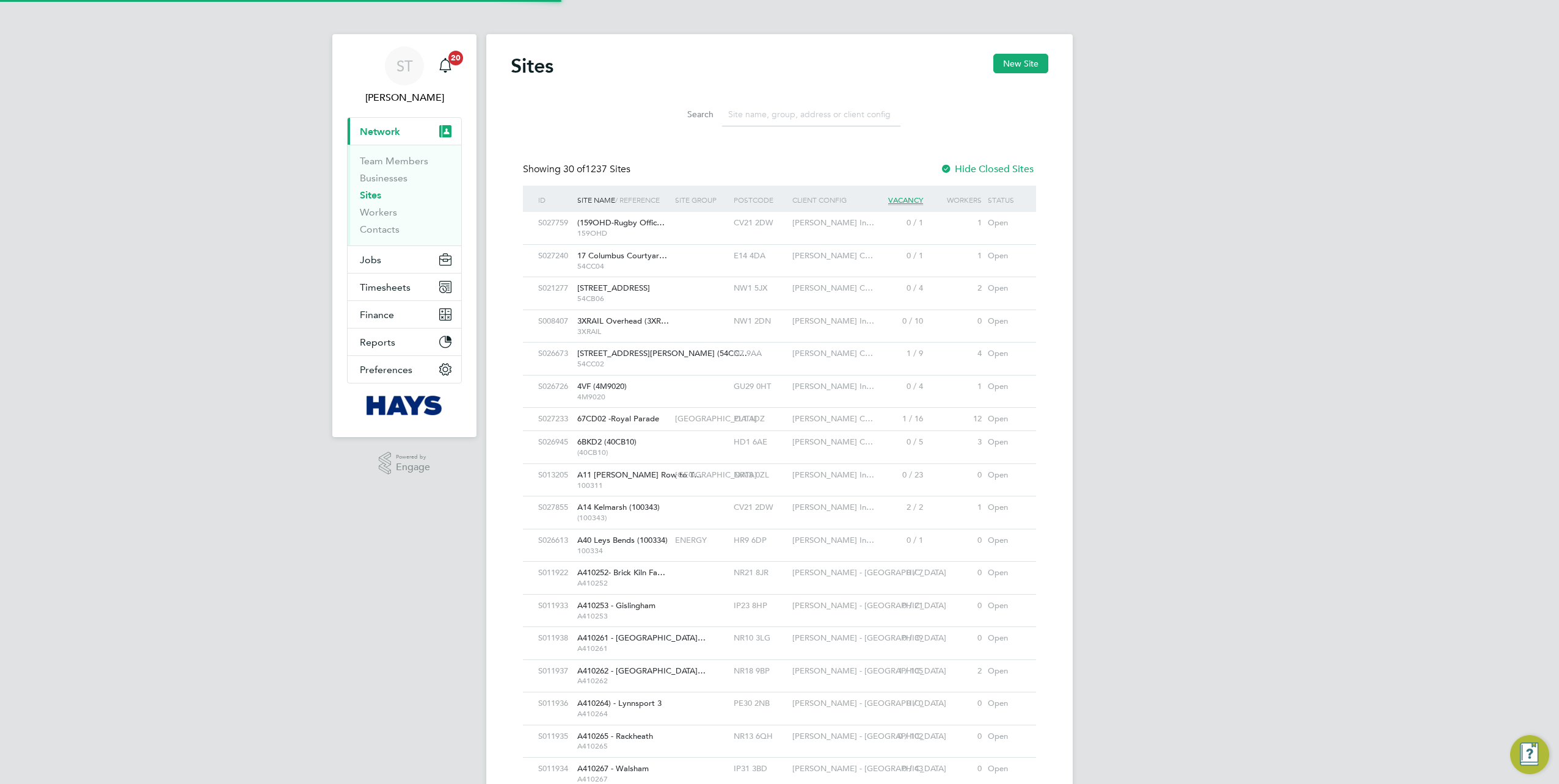
scroll to position [23, 59]
click at [769, 119] on input at bounding box center [811, 114] width 179 height 24
paste input "Hexham Road (22CB02)"
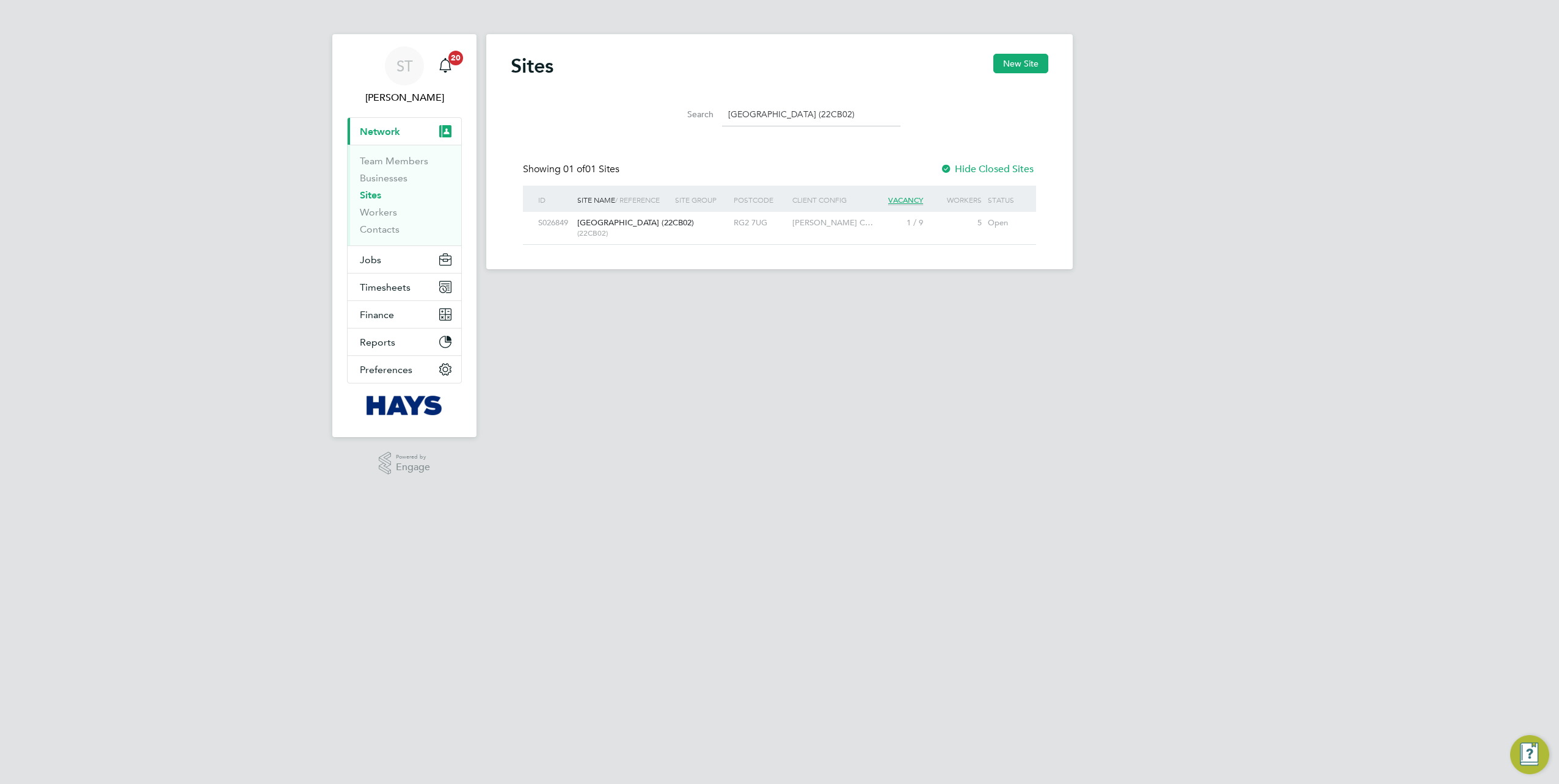
type input "Hexham Road (22CB02)"
click at [377, 208] on link "Workers" at bounding box center [378, 212] width 37 height 12
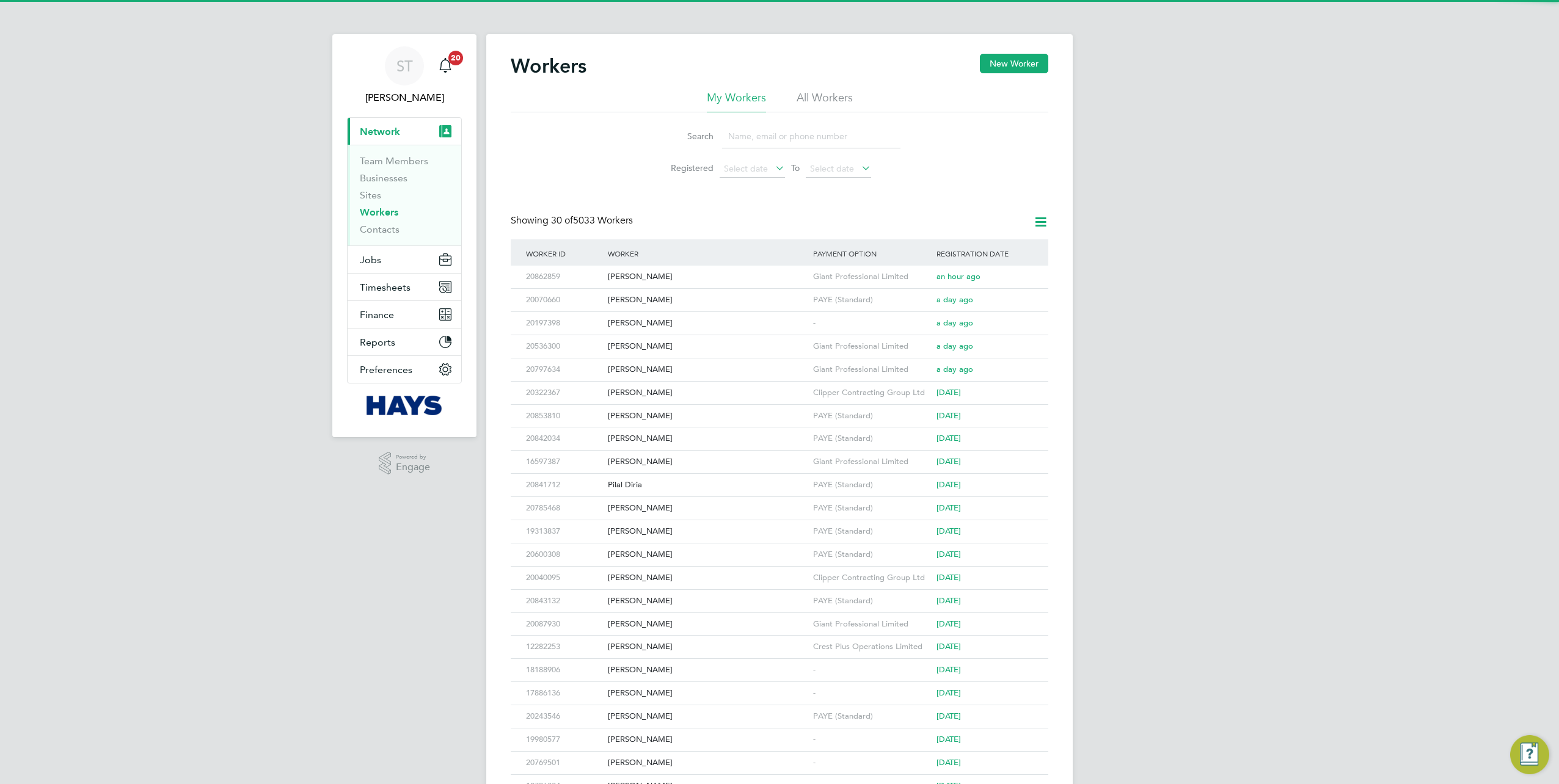
click at [776, 140] on input at bounding box center [811, 136] width 179 height 24
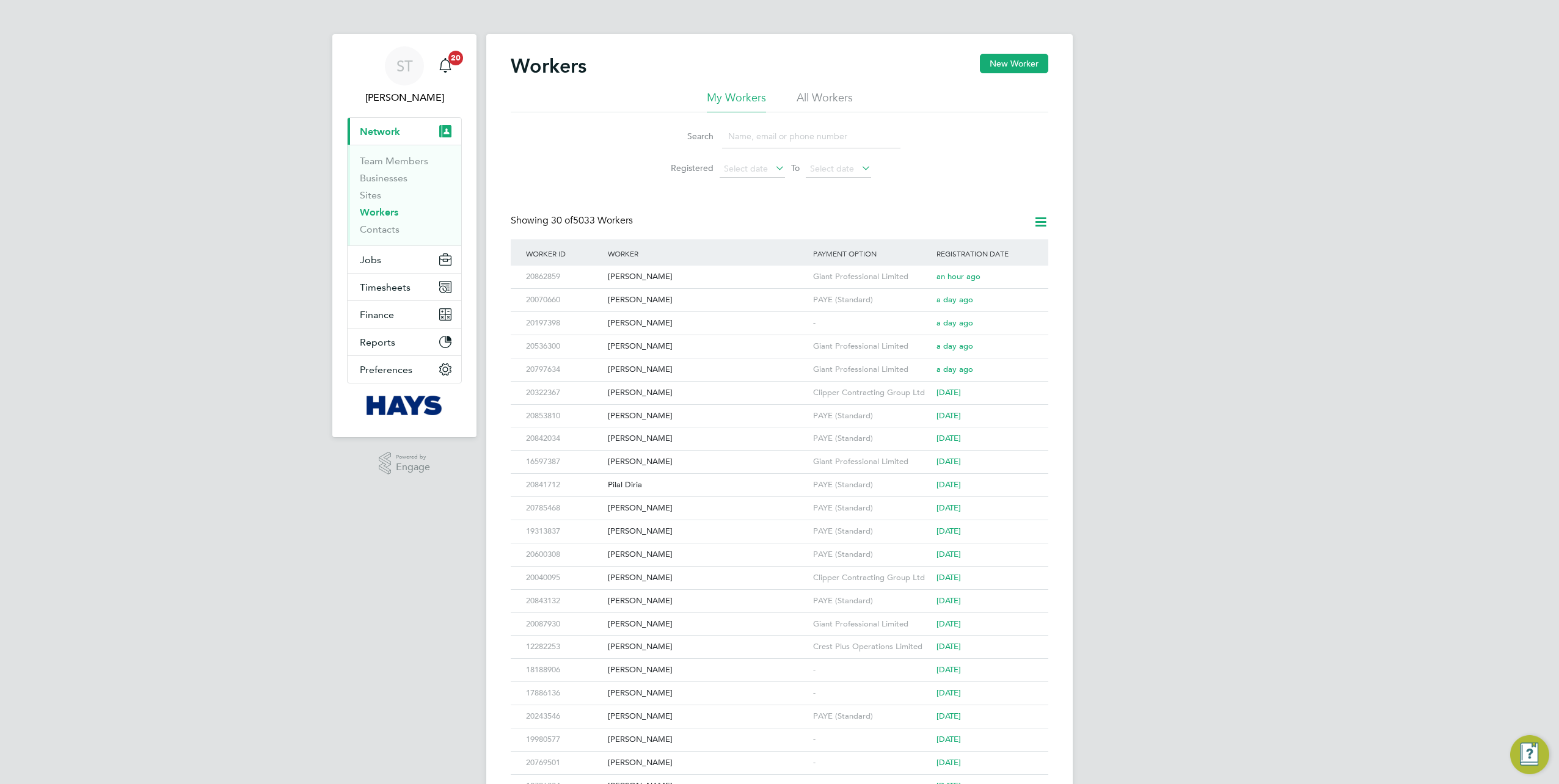
paste input "Cosmin Gheorghe David"
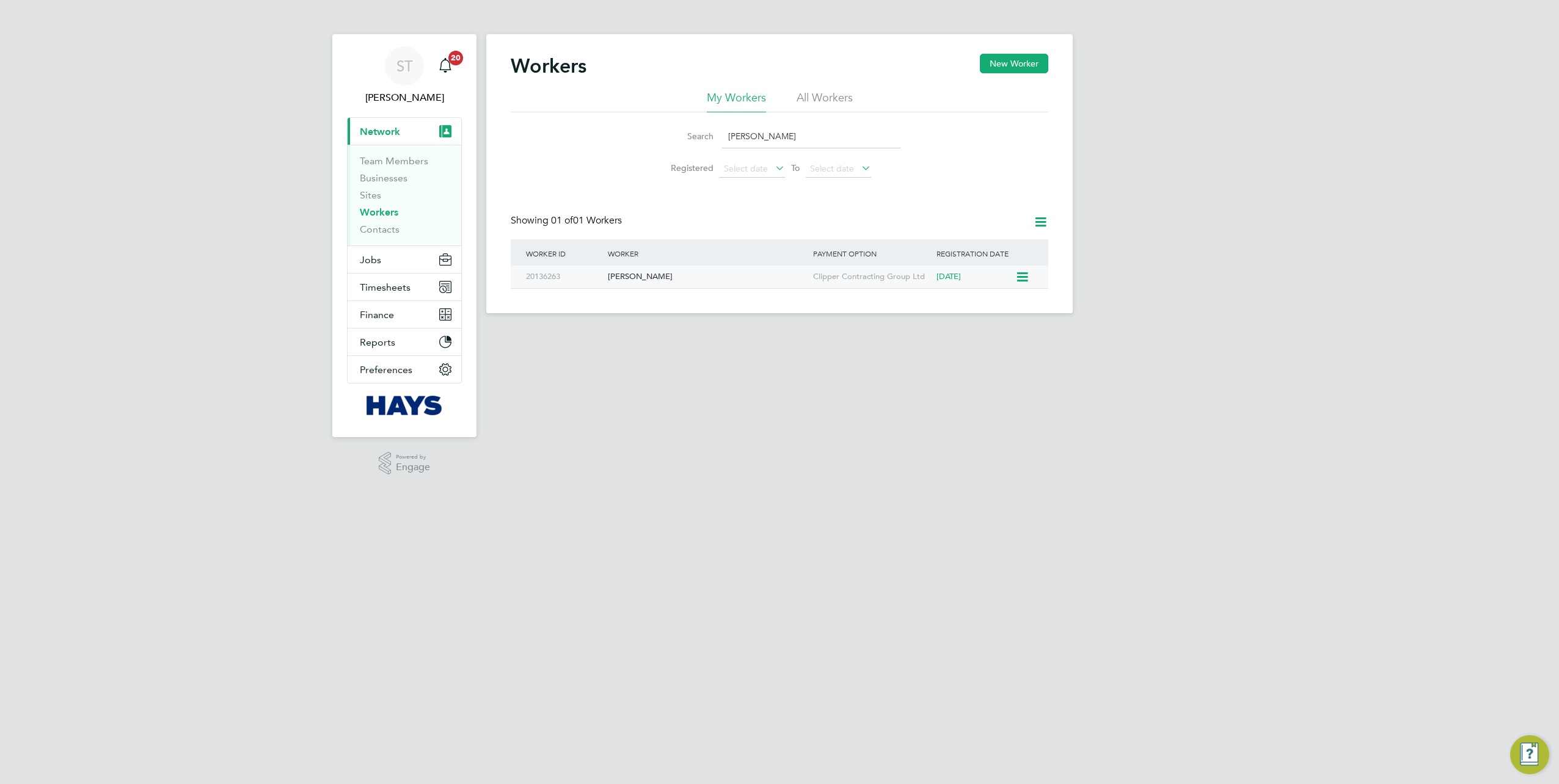
click at [562, 279] on div "20136263" at bounding box center [563, 277] width 82 height 23
drag, startPoint x: 846, startPoint y: 148, endPoint x: 678, endPoint y: 128, distance: 169.2
click at [682, 129] on div "Search Cosmin Gheorghe David" at bounding box center [779, 136] width 242 height 24
paste input "Phillip Doherty"
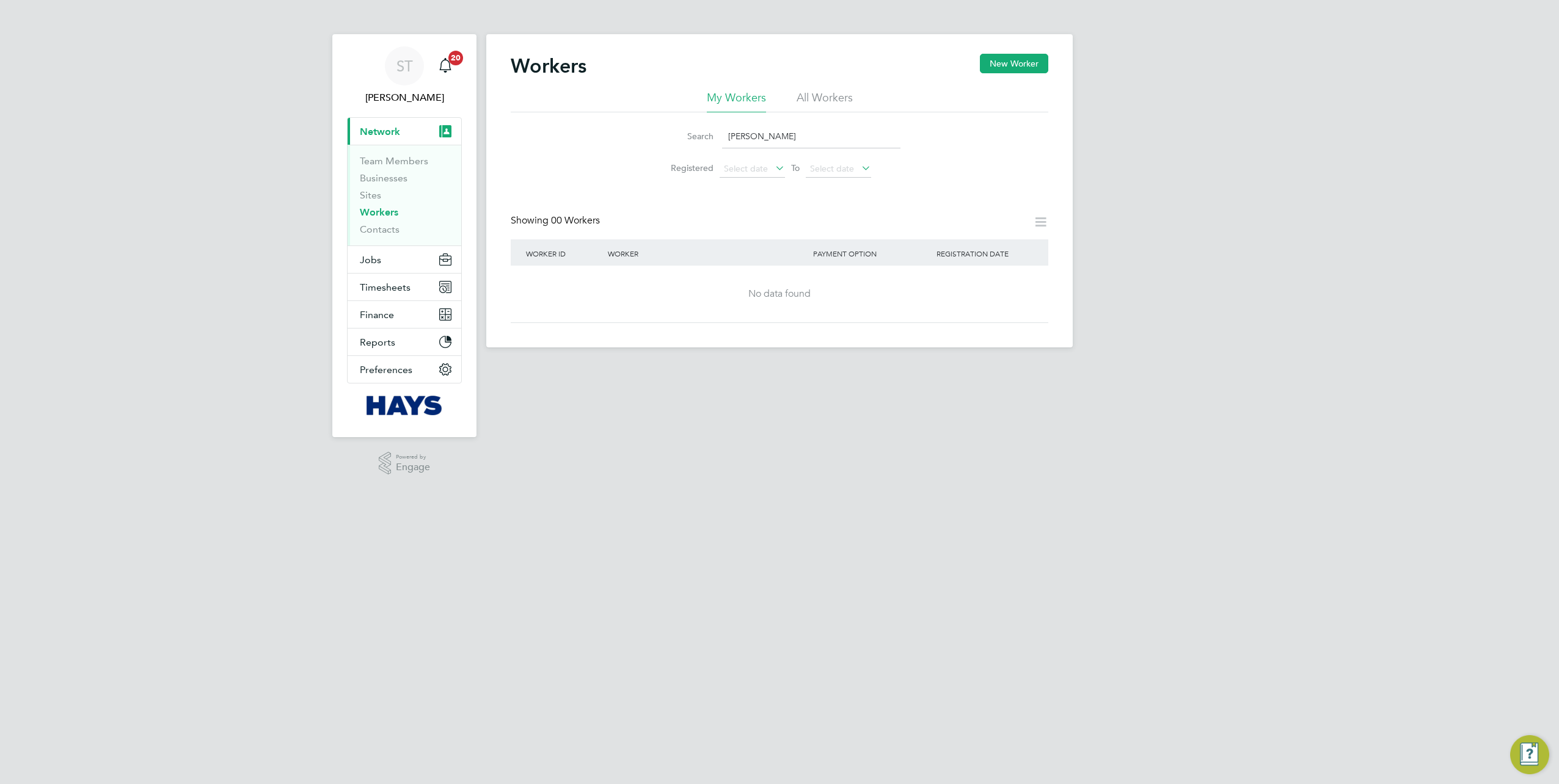
click at [753, 137] on input "Phillip Doherty" at bounding box center [811, 136] width 179 height 24
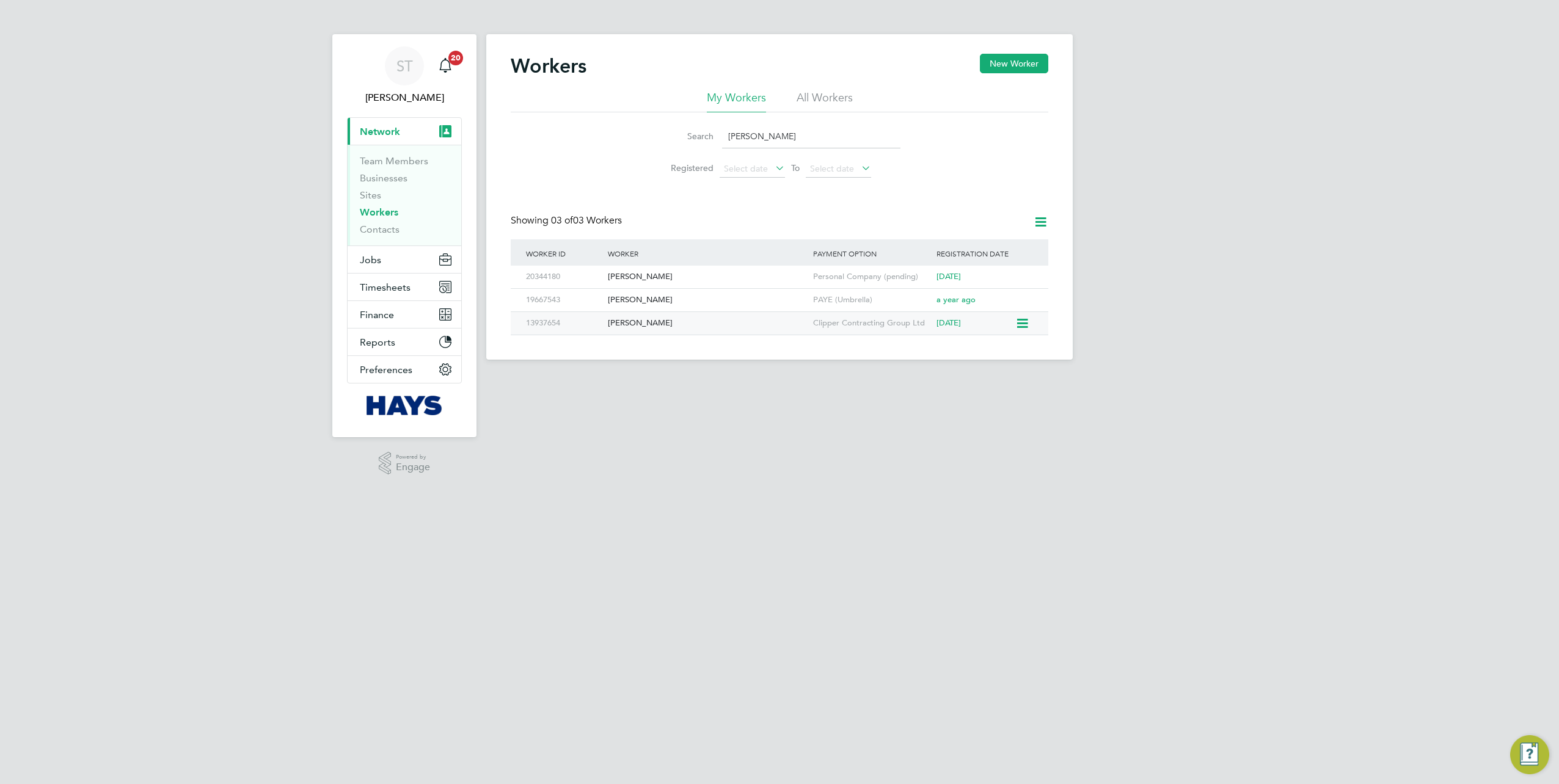
click at [646, 319] on div "Philip Doherty" at bounding box center [707, 323] width 205 height 23
drag, startPoint x: 780, startPoint y: 138, endPoint x: 537, endPoint y: 137, distance: 243.0
click at [552, 138] on div "Search doherty Registered Select date To Select date" at bounding box center [780, 148] width 537 height 72
paste input "Efrem Liben"
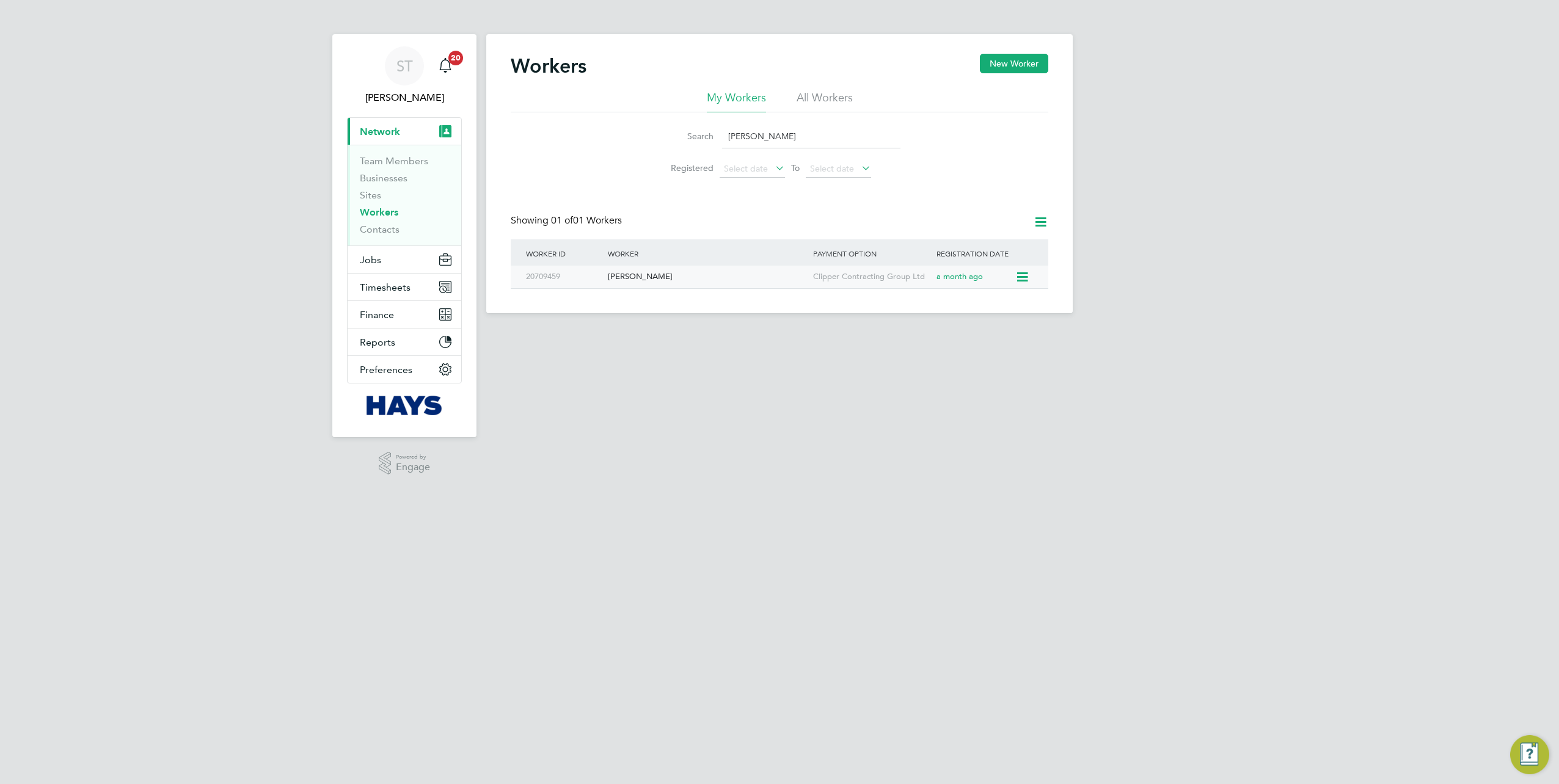
click at [561, 277] on div "20709459" at bounding box center [563, 277] width 82 height 23
drag, startPoint x: 740, startPoint y: 138, endPoint x: 712, endPoint y: 138, distance: 28.0
click at [718, 138] on div "Search Efrem Liben" at bounding box center [779, 136] width 242 height 24
paste input "Sophie Protheroe"
click at [626, 281] on div "Sophie Protheroe" at bounding box center [707, 277] width 205 height 23
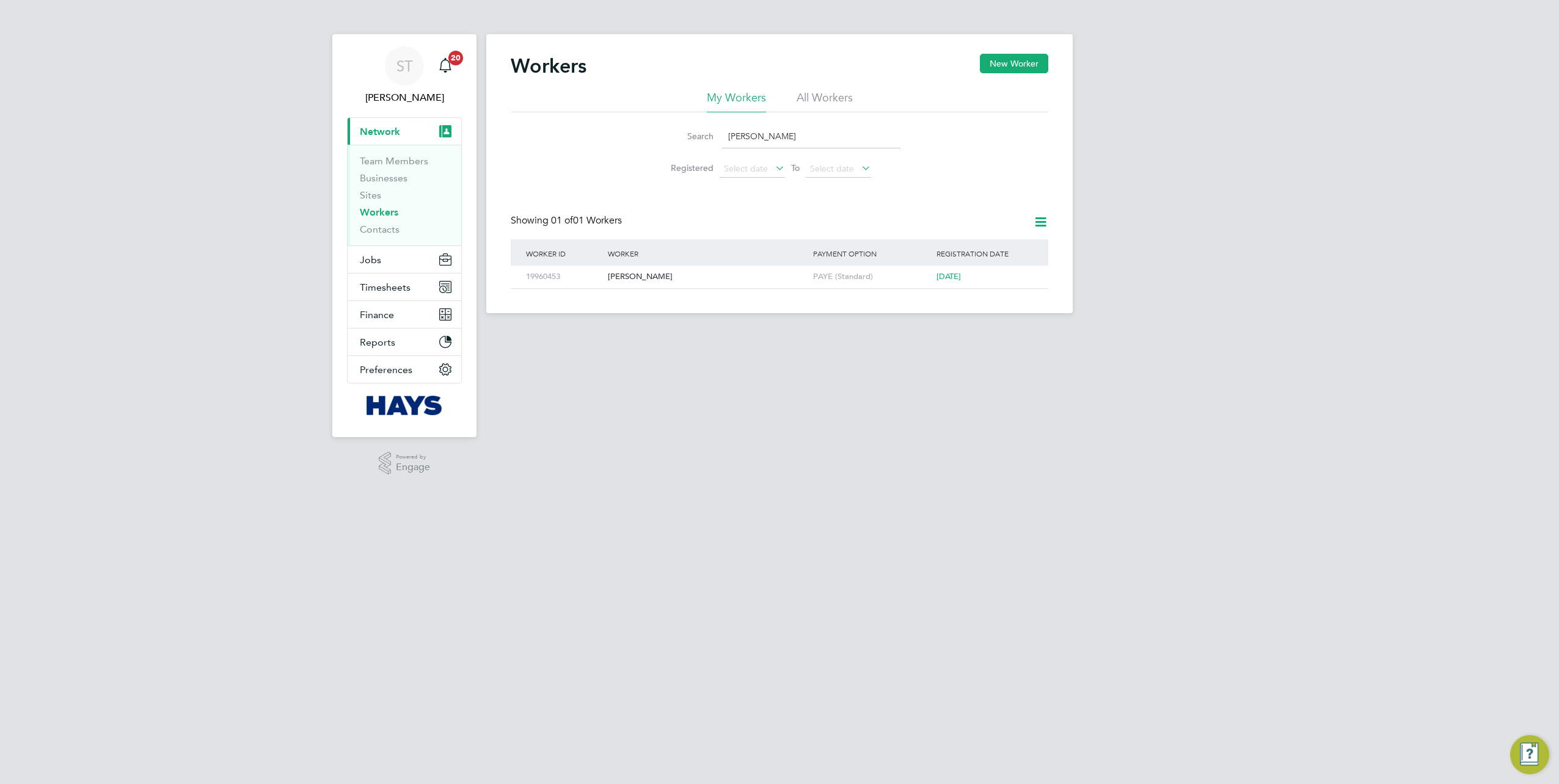
drag, startPoint x: 800, startPoint y: 132, endPoint x: 606, endPoint y: 137, distance: 194.1
click at [606, 137] on div "Search Sophie Protheroe Registered Select date To Select date" at bounding box center [780, 148] width 537 height 72
paste input "Trinity Carbon"
click at [556, 274] on div "17957358" at bounding box center [563, 277] width 82 height 23
drag, startPoint x: 791, startPoint y: 144, endPoint x: 667, endPoint y: 131, distance: 124.7
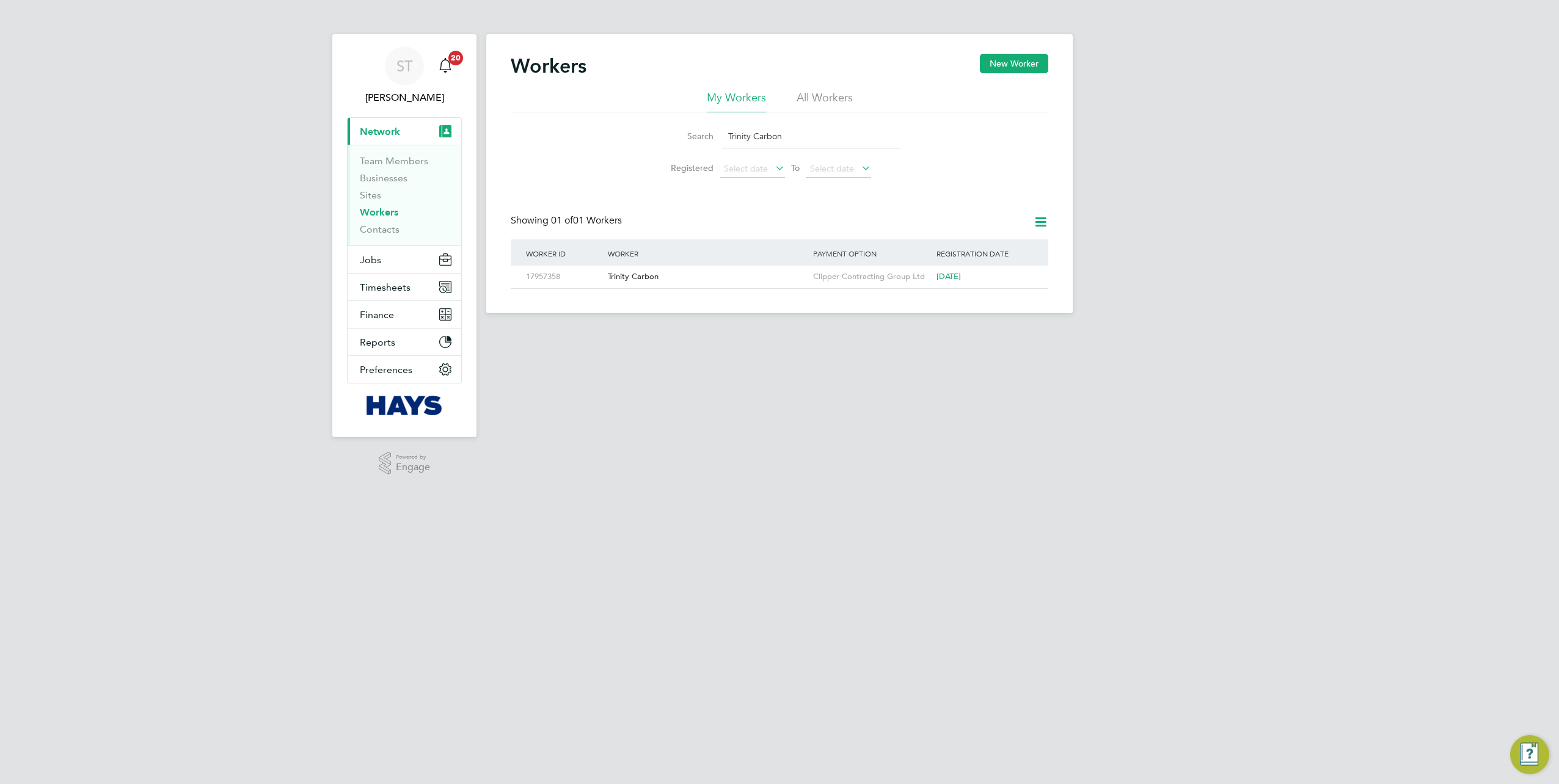
click at [669, 131] on div "Search Trinity Carbon" at bounding box center [779, 136] width 242 height 24
paste input "Elaine Sandall"
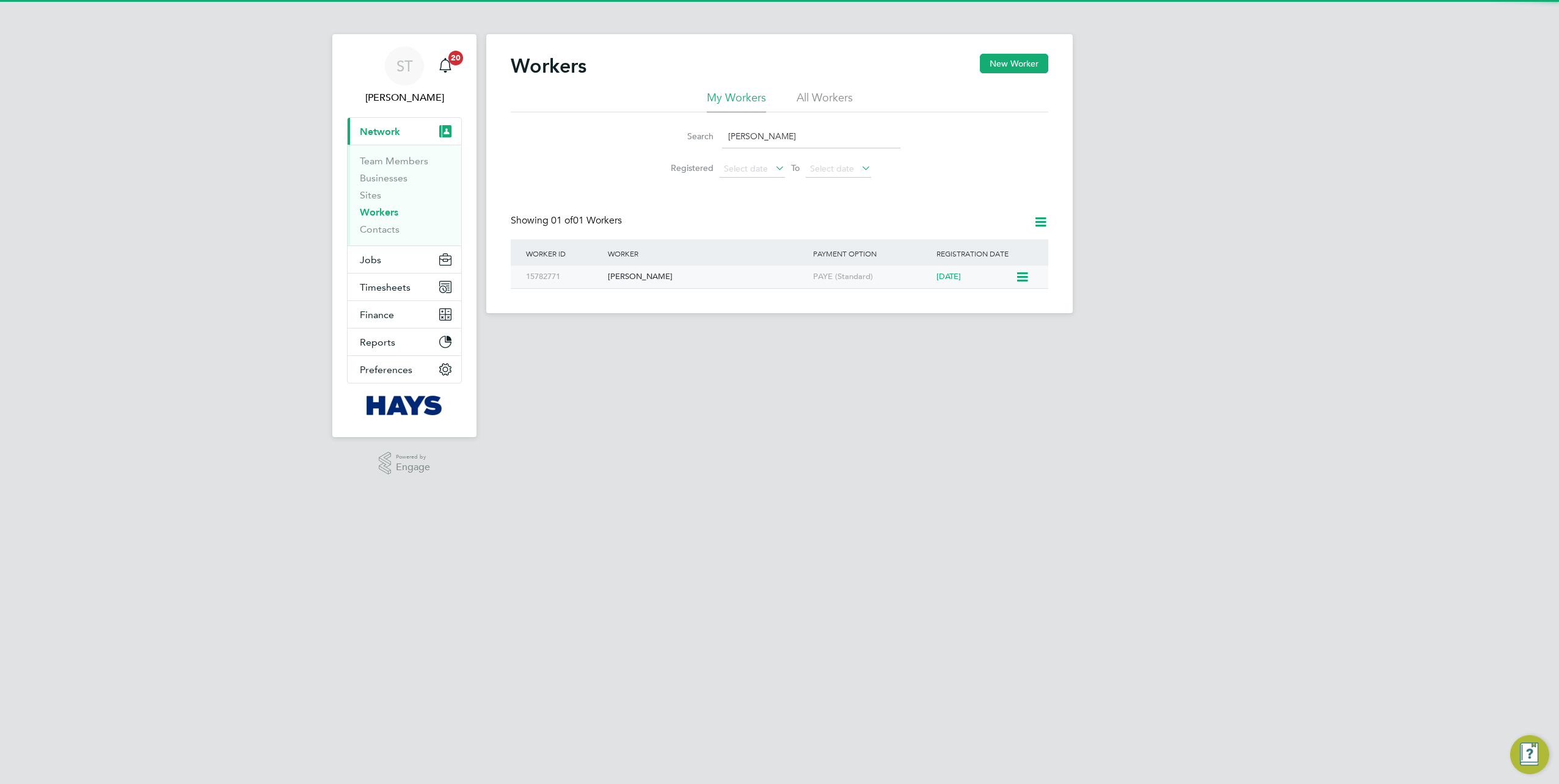
click at [562, 280] on div "15782771" at bounding box center [563, 277] width 82 height 23
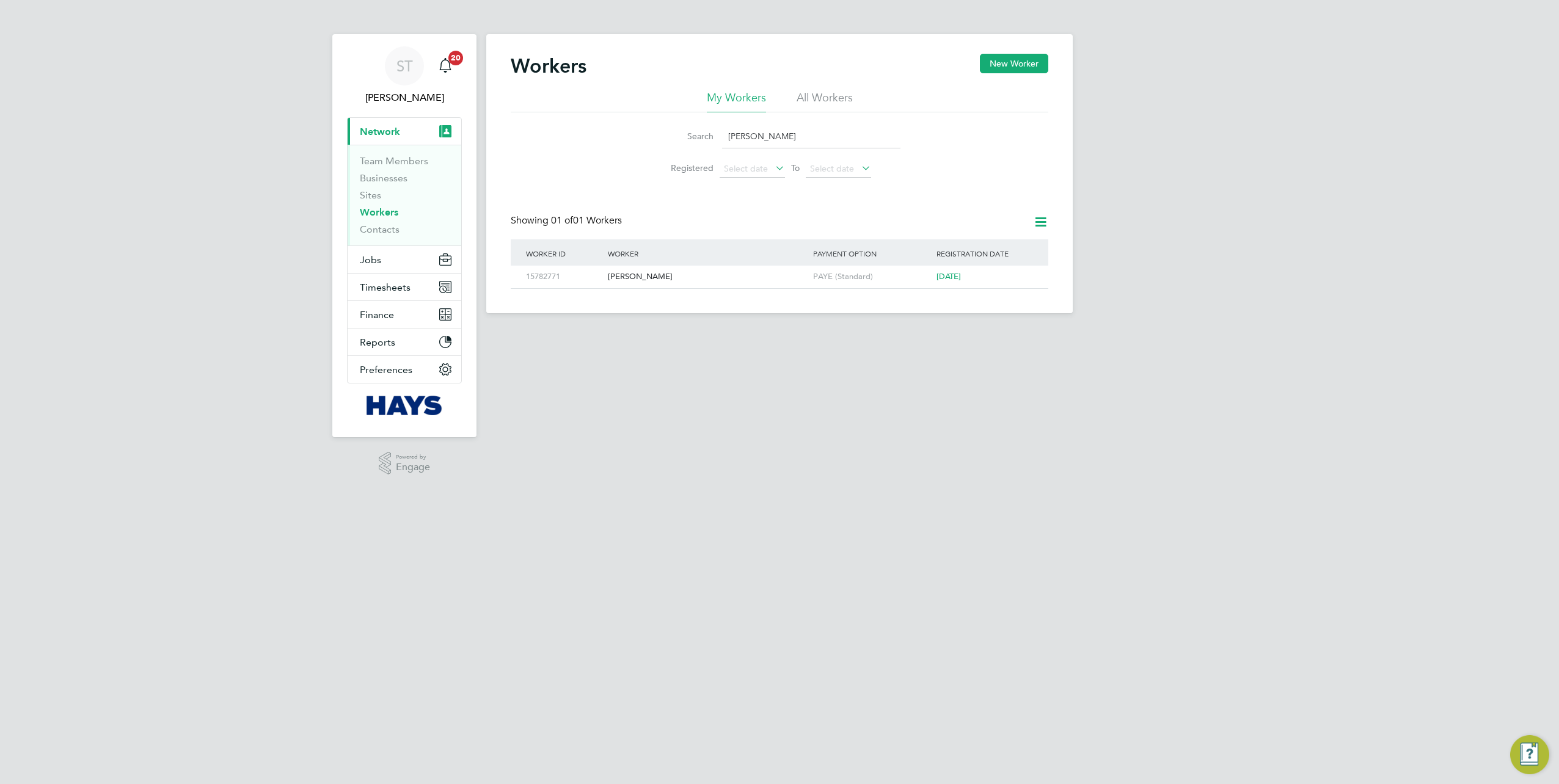
drag, startPoint x: 791, startPoint y: 137, endPoint x: 711, endPoint y: 142, distance: 80.2
click at [715, 142] on div "Search Elaine Sandall" at bounding box center [779, 136] width 242 height 24
paste input "Retrieving data. Wait a few seconds and try to cut or copy again."
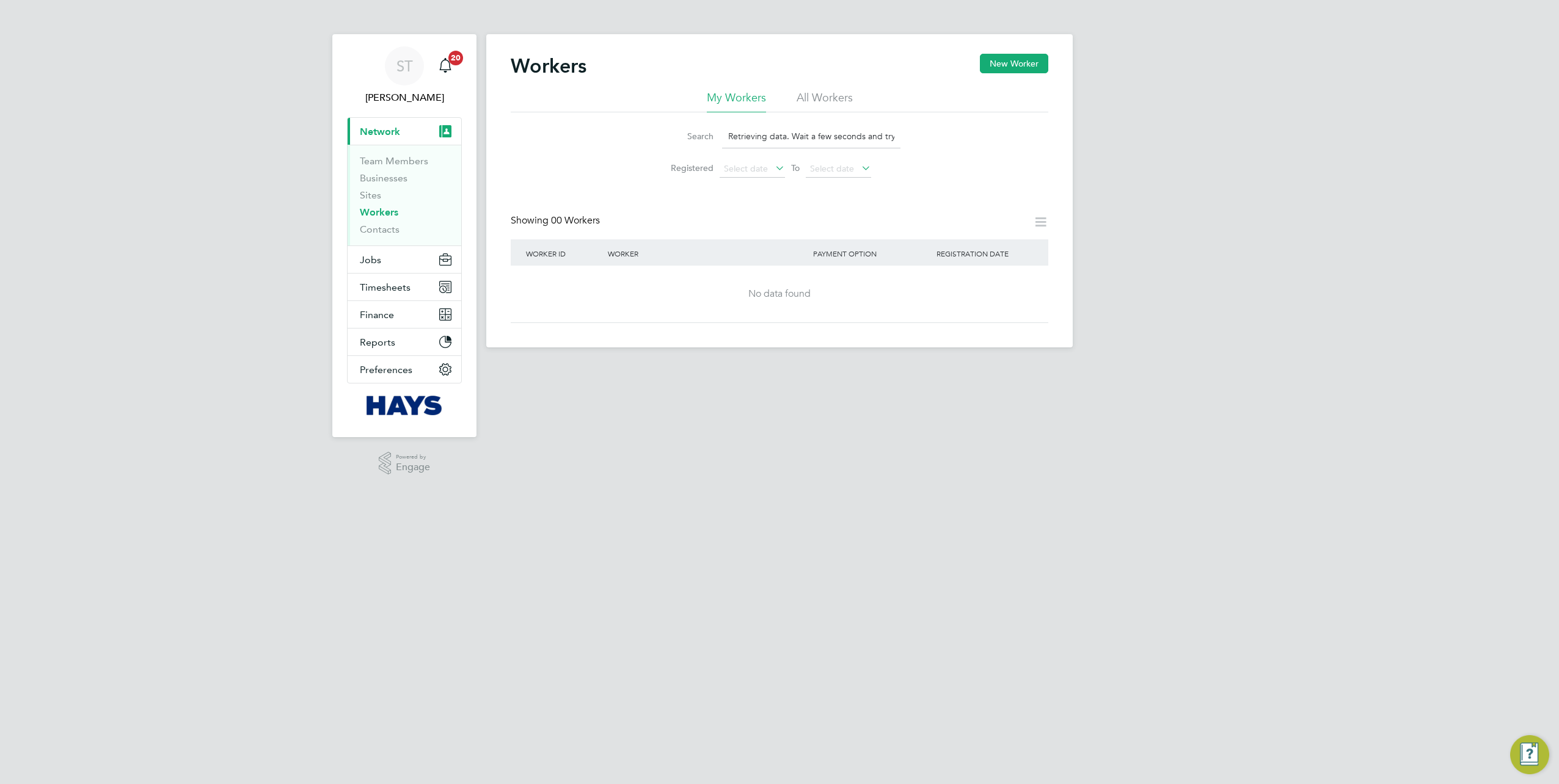
click at [864, 146] on input "Retrieving data. Wait a few seconds and try to cut or copy again." at bounding box center [811, 136] width 179 height 24
drag, startPoint x: 873, startPoint y: 135, endPoint x: 744, endPoint y: 143, distance: 129.2
click at [749, 143] on li "Search Retrieving data. Wait a few seconds and try to cut or copy again." at bounding box center [780, 136] width 272 height 36
drag, startPoint x: 725, startPoint y: 136, endPoint x: 1072, endPoint y: 148, distance: 347.2
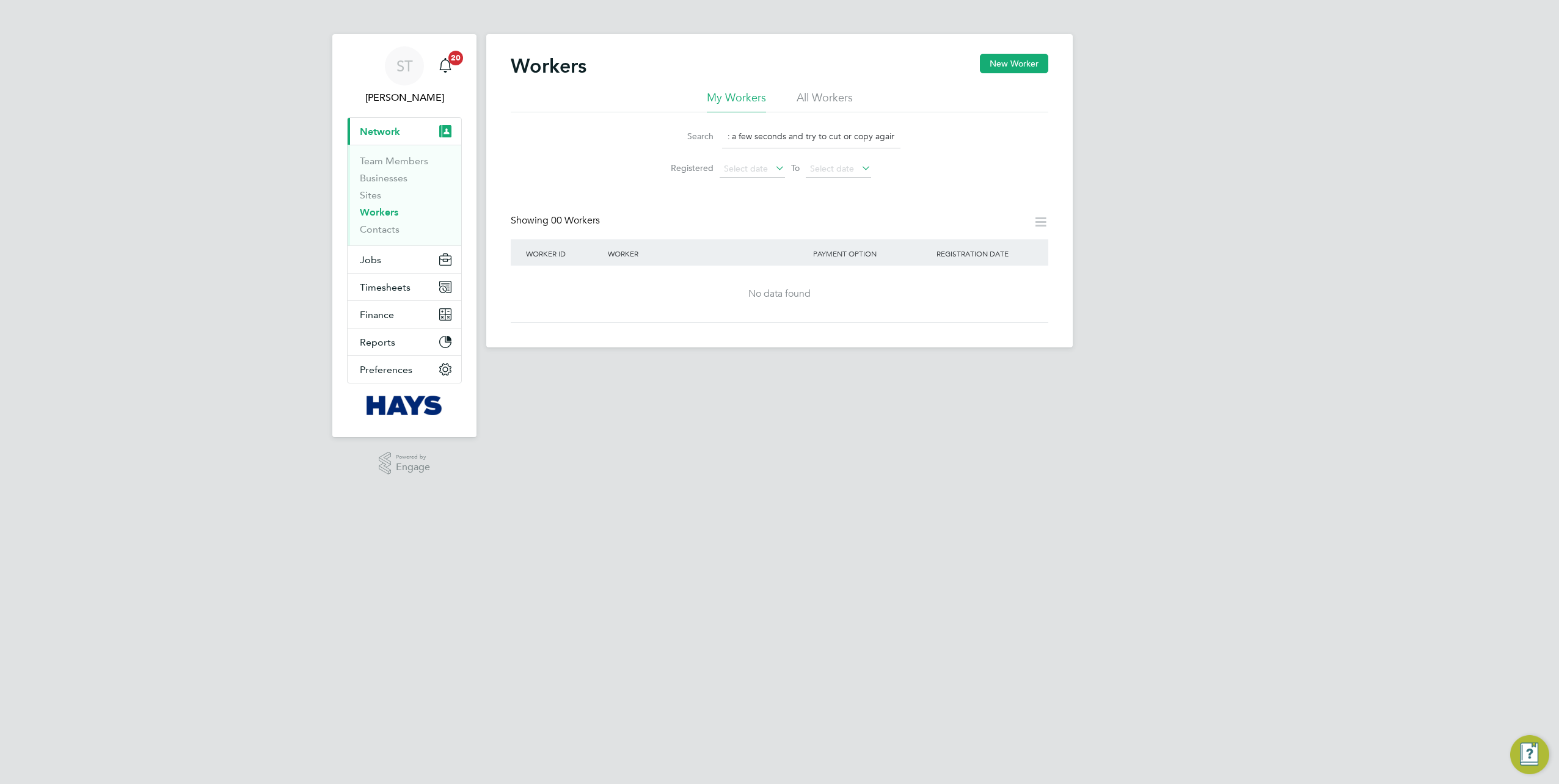
click at [1072, 148] on div "ST Samreet Thandi Notifications 20 Applications: Current page: Network Team Mem…" at bounding box center [780, 183] width 1559 height 367
paste input "Akaash Quereshi"
click at [802, 139] on input "Akaash Quereshi" at bounding box center [811, 136] width 179 height 24
drag, startPoint x: 811, startPoint y: 132, endPoint x: 755, endPoint y: 134, distance: 56.0
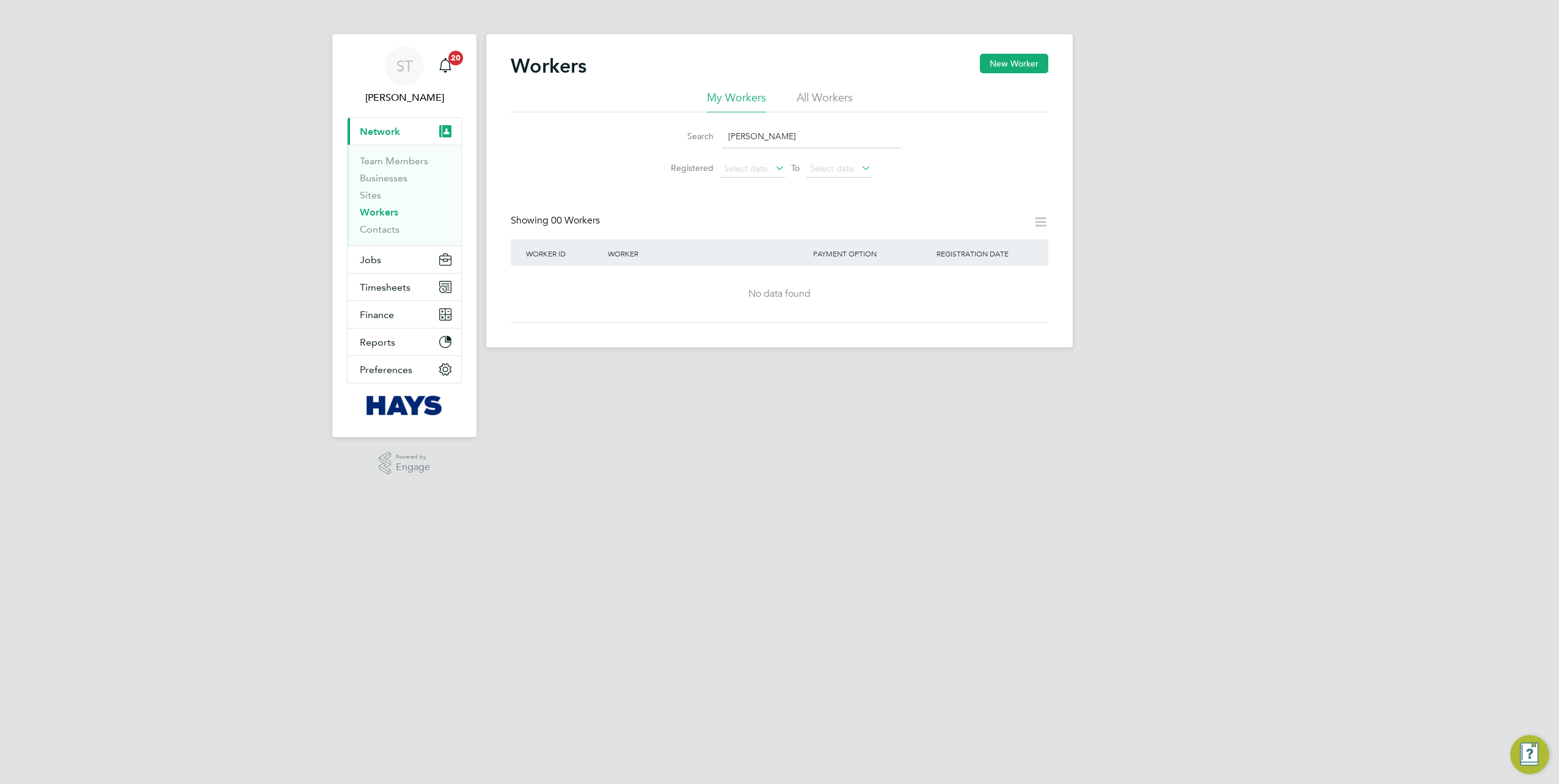
click at [755, 134] on input "Akaash Quereshi" at bounding box center [811, 136] width 179 height 24
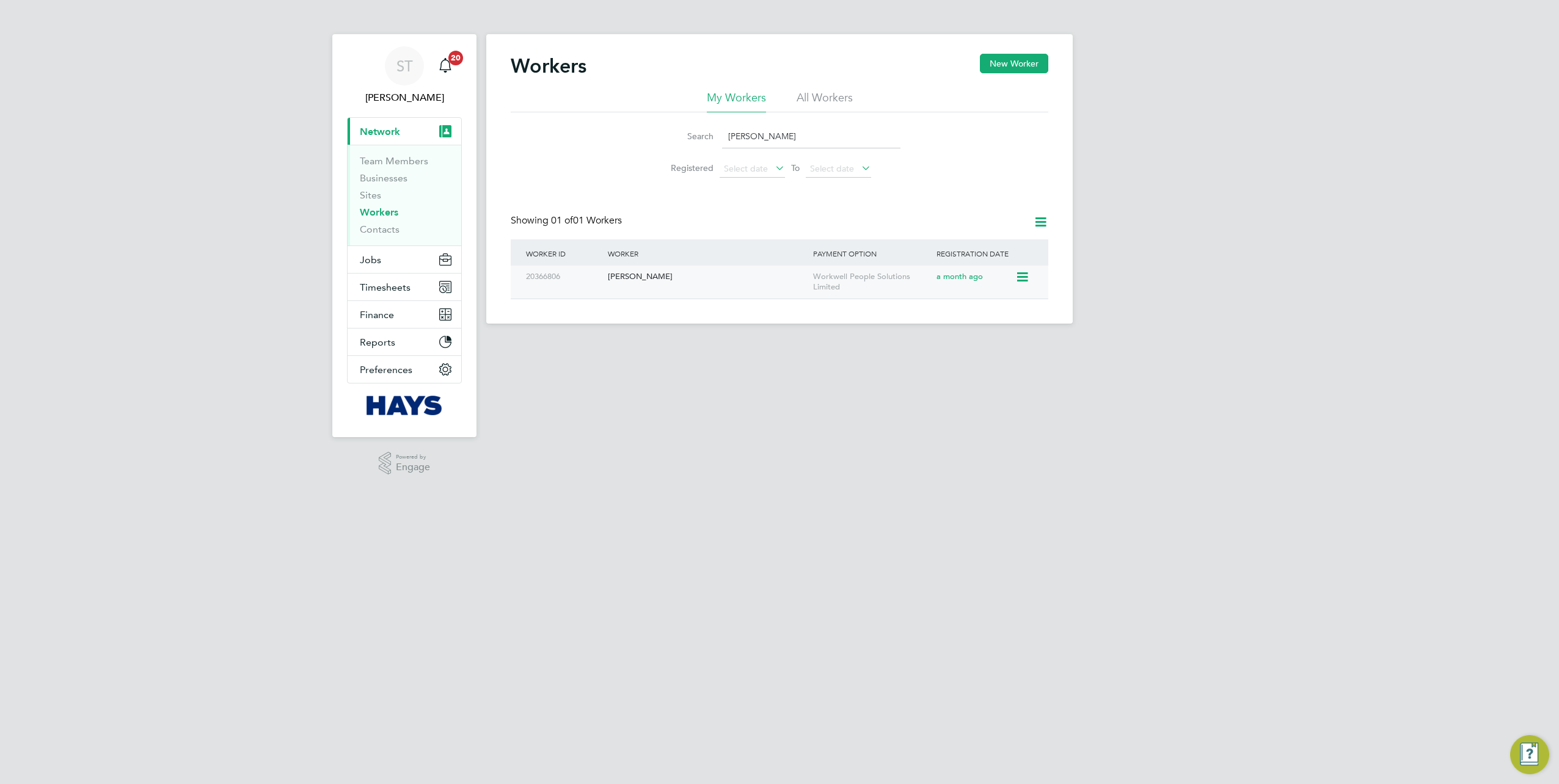
click at [635, 271] on div "Akaash Qureshi" at bounding box center [707, 277] width 205 height 23
drag, startPoint x: 699, startPoint y: 145, endPoint x: 688, endPoint y: 145, distance: 11.0
click at [688, 145] on li "Search Akaash" at bounding box center [780, 136] width 272 height 36
click at [771, 139] on input "Akaash" at bounding box center [811, 136] width 179 height 24
drag, startPoint x: 771, startPoint y: 139, endPoint x: 653, endPoint y: 146, distance: 118.2
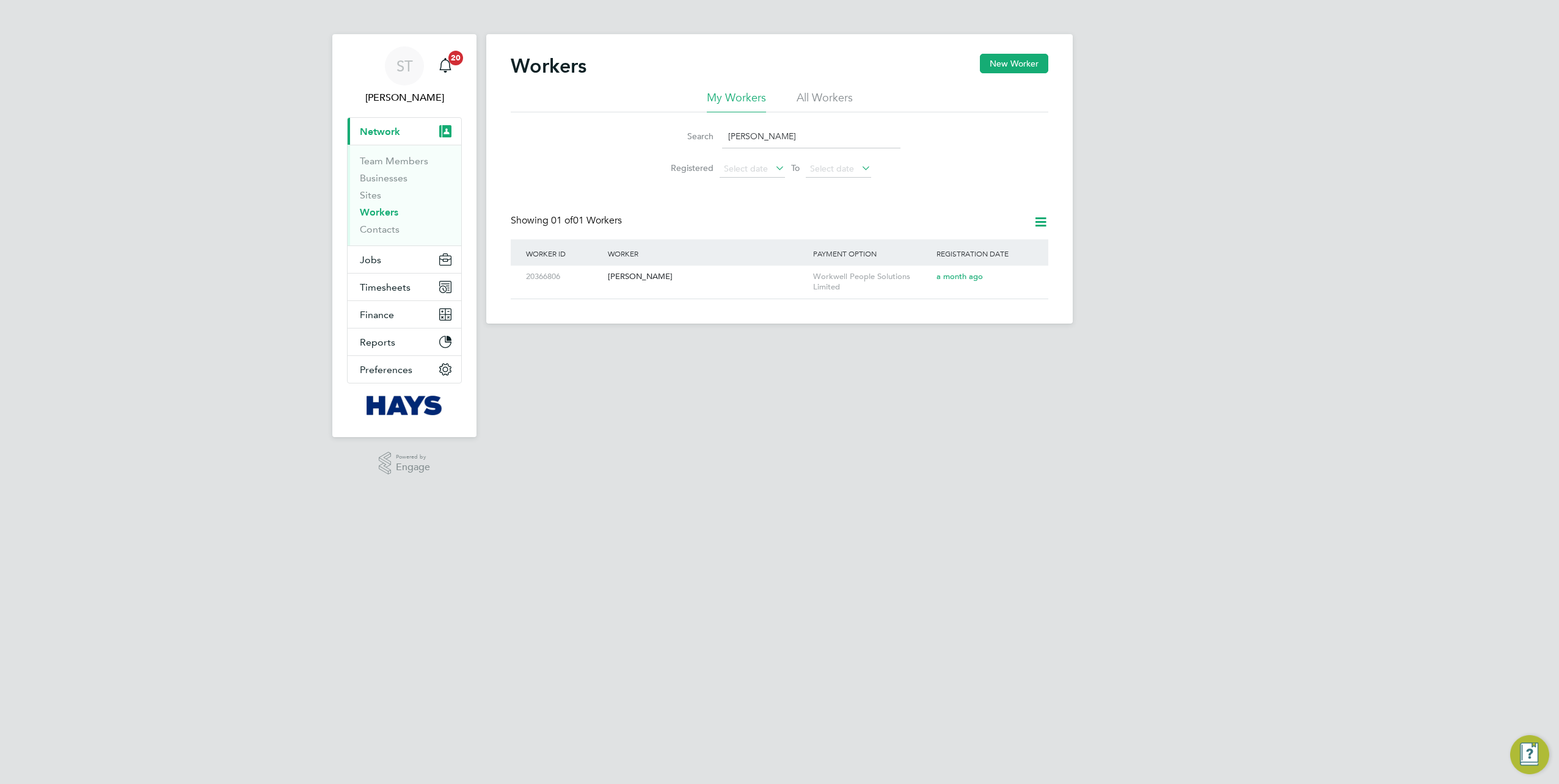
click at [653, 146] on li "Search Akaash" at bounding box center [780, 136] width 272 height 36
drag, startPoint x: 803, startPoint y: 137, endPoint x: 644, endPoint y: 138, distance: 159.0
click at [645, 138] on li "Search Akaash" at bounding box center [780, 136] width 272 height 36
paste input "Radoslav Hristov"
click at [622, 282] on div "Radoslav Hristov" at bounding box center [707, 277] width 205 height 23
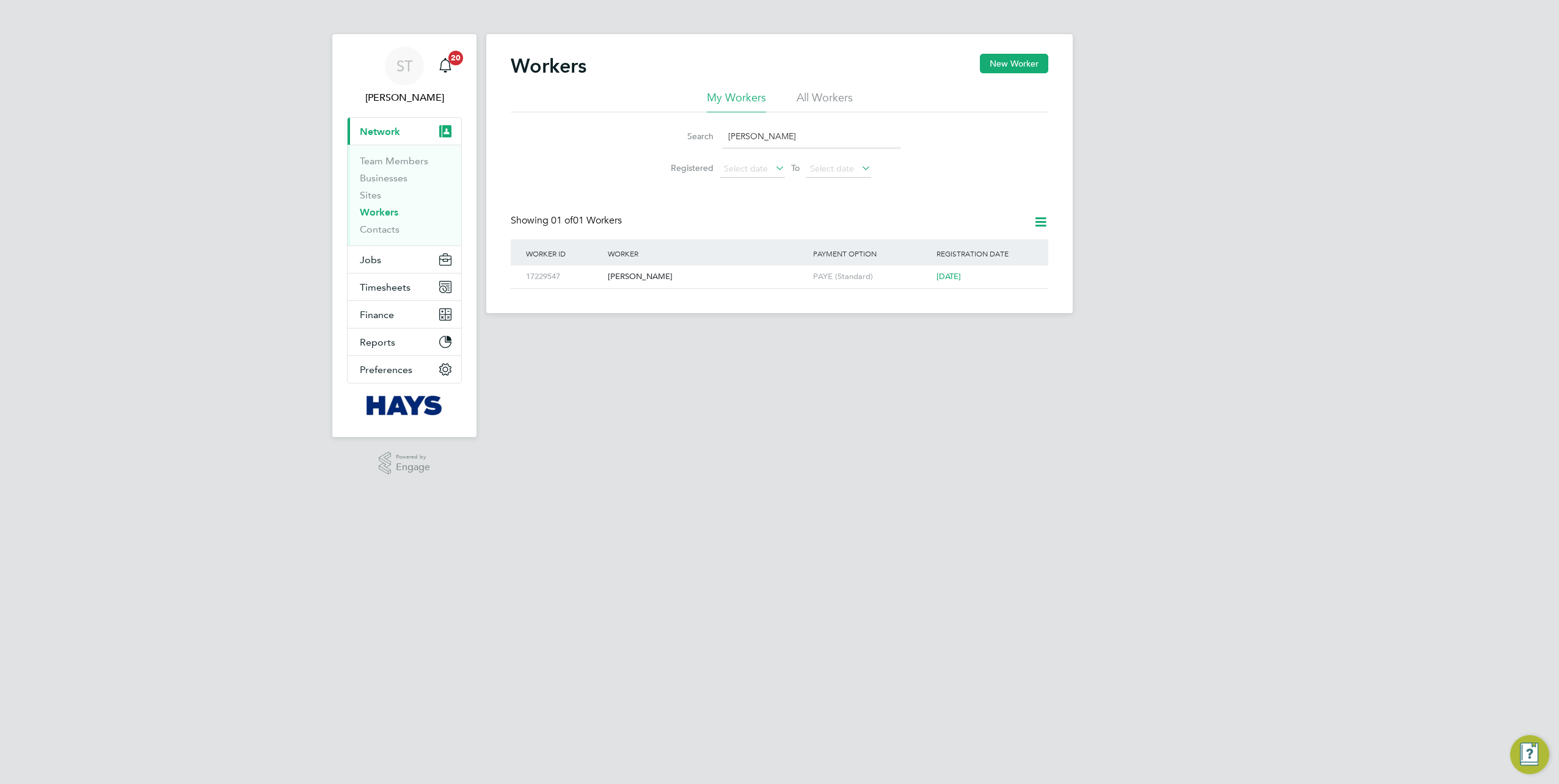
drag, startPoint x: 822, startPoint y: 134, endPoint x: 613, endPoint y: 135, distance: 209.0
click at [620, 135] on div "Search Radoslav Hristov Registered Select date To Select date" at bounding box center [780, 148] width 537 height 72
paste input "Arian Lezaj"
click at [660, 283] on div "Arian Lezaj" at bounding box center [707, 277] width 205 height 23
drag, startPoint x: 784, startPoint y: 141, endPoint x: 634, endPoint y: 140, distance: 150.0
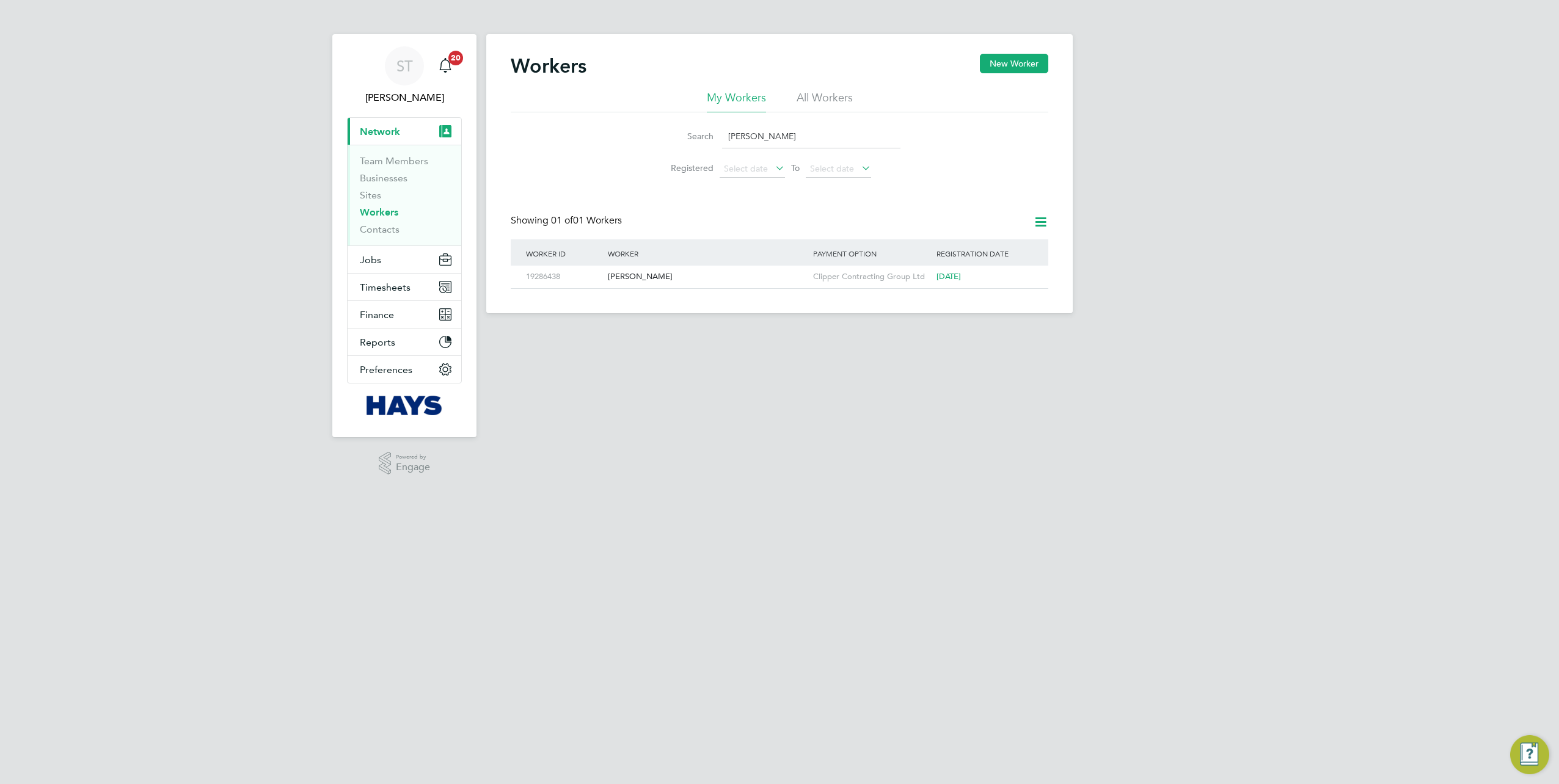
click at [641, 141] on div "Search Arian Lezaj Registered Select date To Select date" at bounding box center [780, 148] width 537 height 72
paste input "kaash Qureshi"
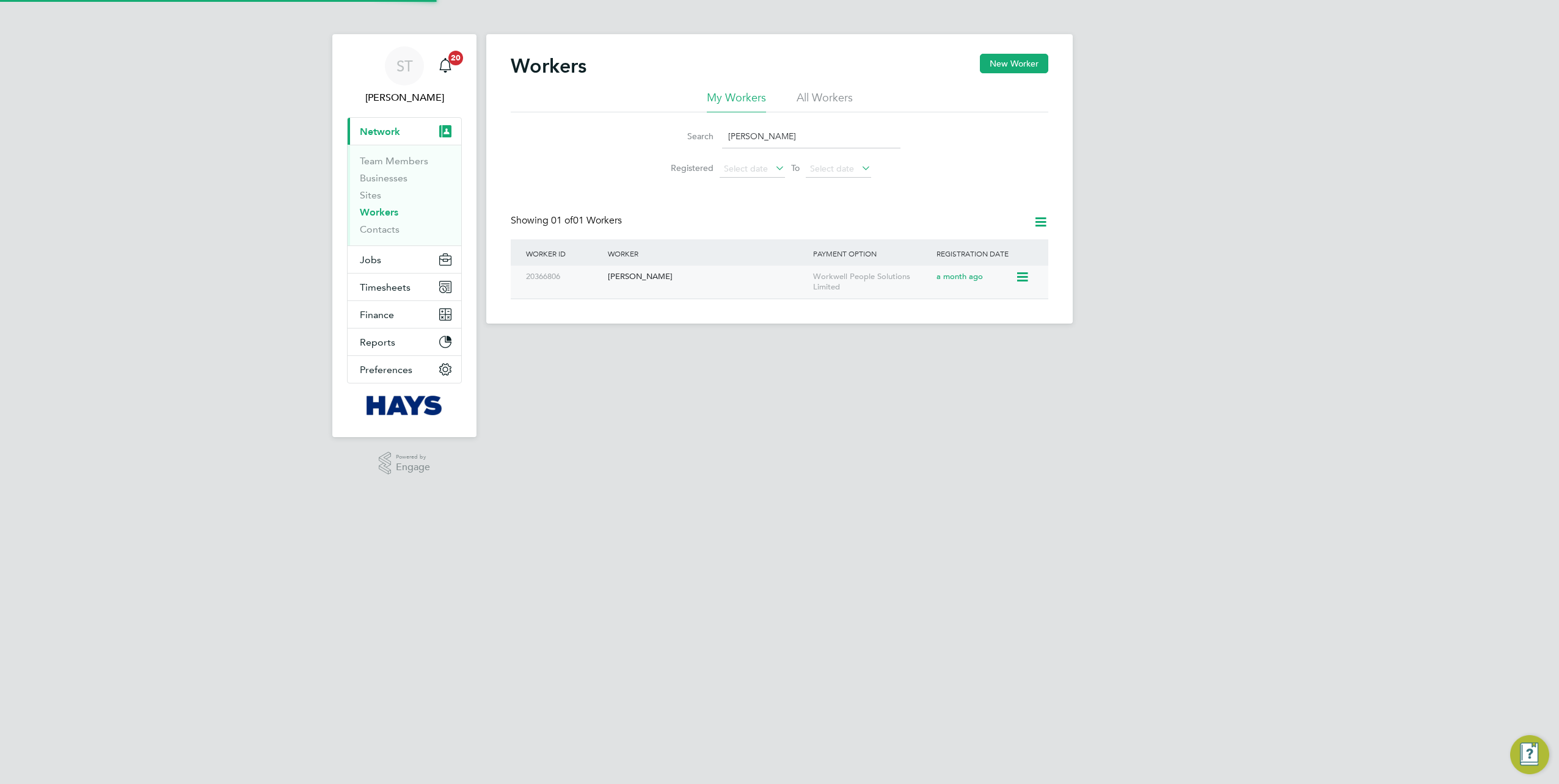
click at [658, 282] on div "Akaash Qureshi" at bounding box center [707, 277] width 205 height 23
drag, startPoint x: 814, startPoint y: 133, endPoint x: 624, endPoint y: 135, distance: 190.0
click at [624, 135] on div "Search Akaash Qureshi Registered Select date To Select date" at bounding box center [780, 148] width 537 height 72
paste input "Susannah Calder"
click at [651, 274] on div "Susannah Calder" at bounding box center [707, 277] width 205 height 23
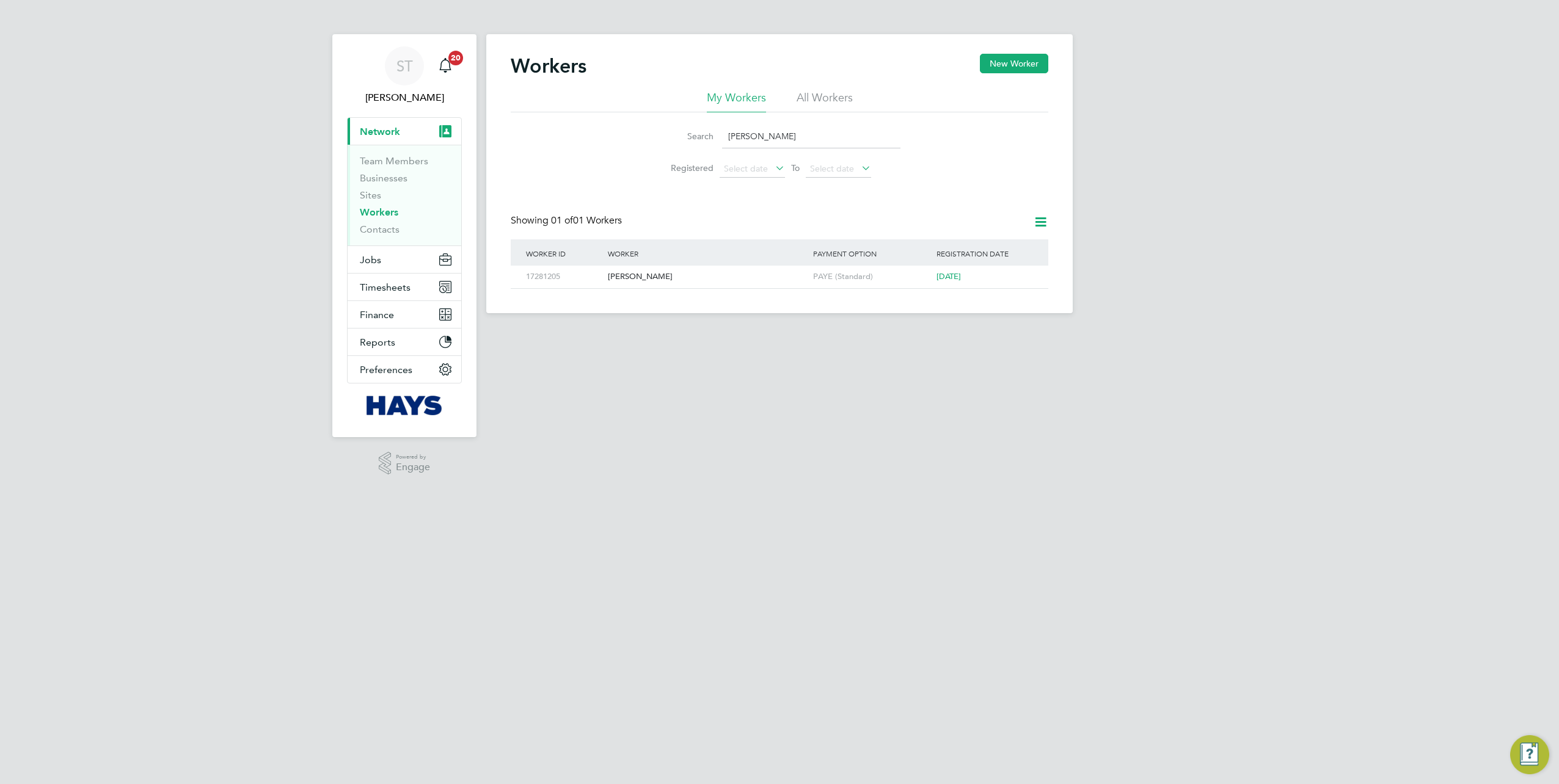
drag, startPoint x: 780, startPoint y: 135, endPoint x: 594, endPoint y: 139, distance: 186.0
click at [596, 139] on div "Search Susannah Calder Registered Select date To Select date" at bounding box center [780, 148] width 537 height 72
paste input "hayla Kew"
click at [670, 281] on div "Shayla Kew" at bounding box center [707, 277] width 205 height 23
drag, startPoint x: 754, startPoint y: 143, endPoint x: 687, endPoint y: 143, distance: 67.0
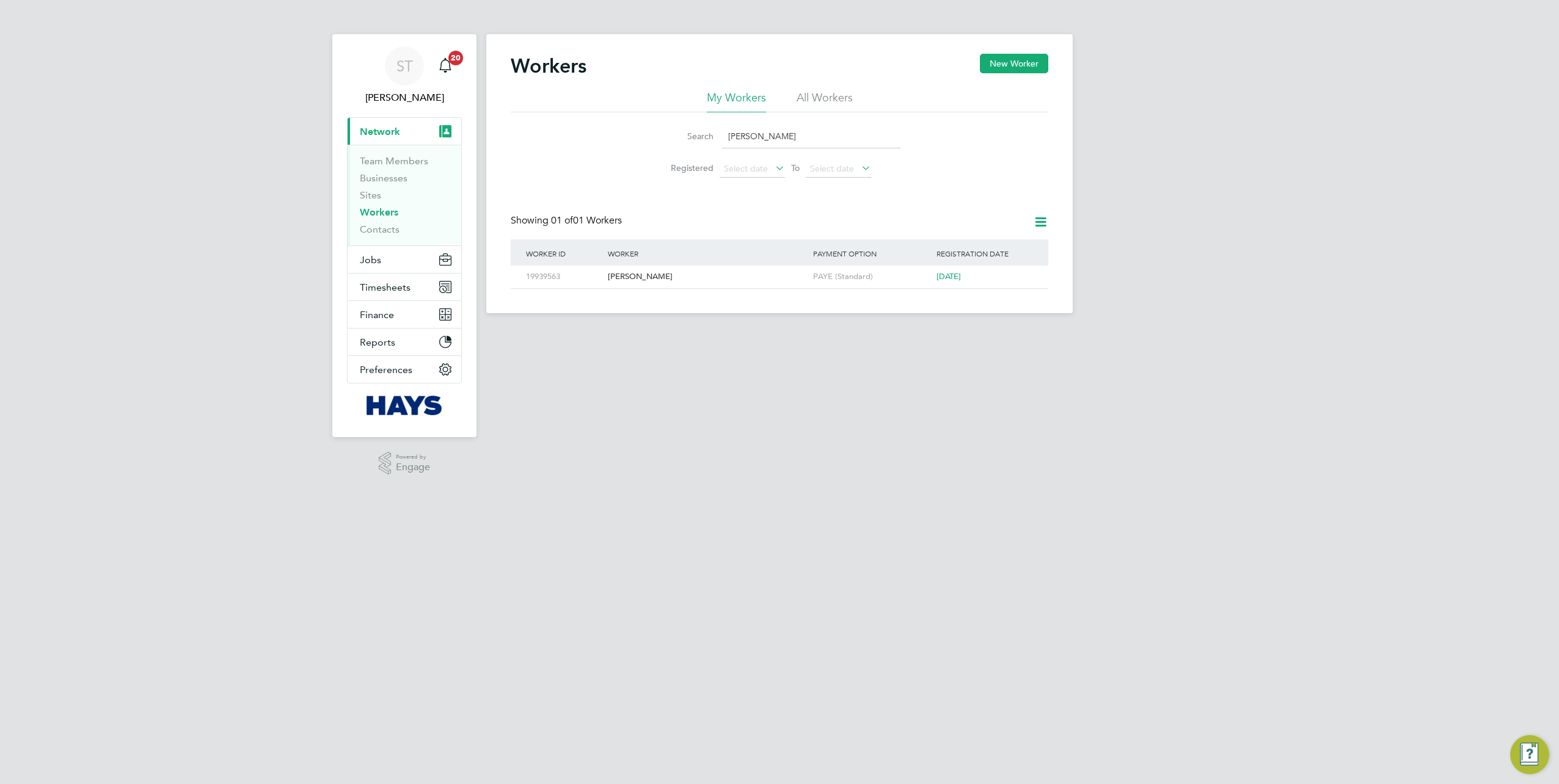
click at [687, 143] on div "Search Shayla Kew" at bounding box center [779, 136] width 242 height 24
paste input "Gary Martin"
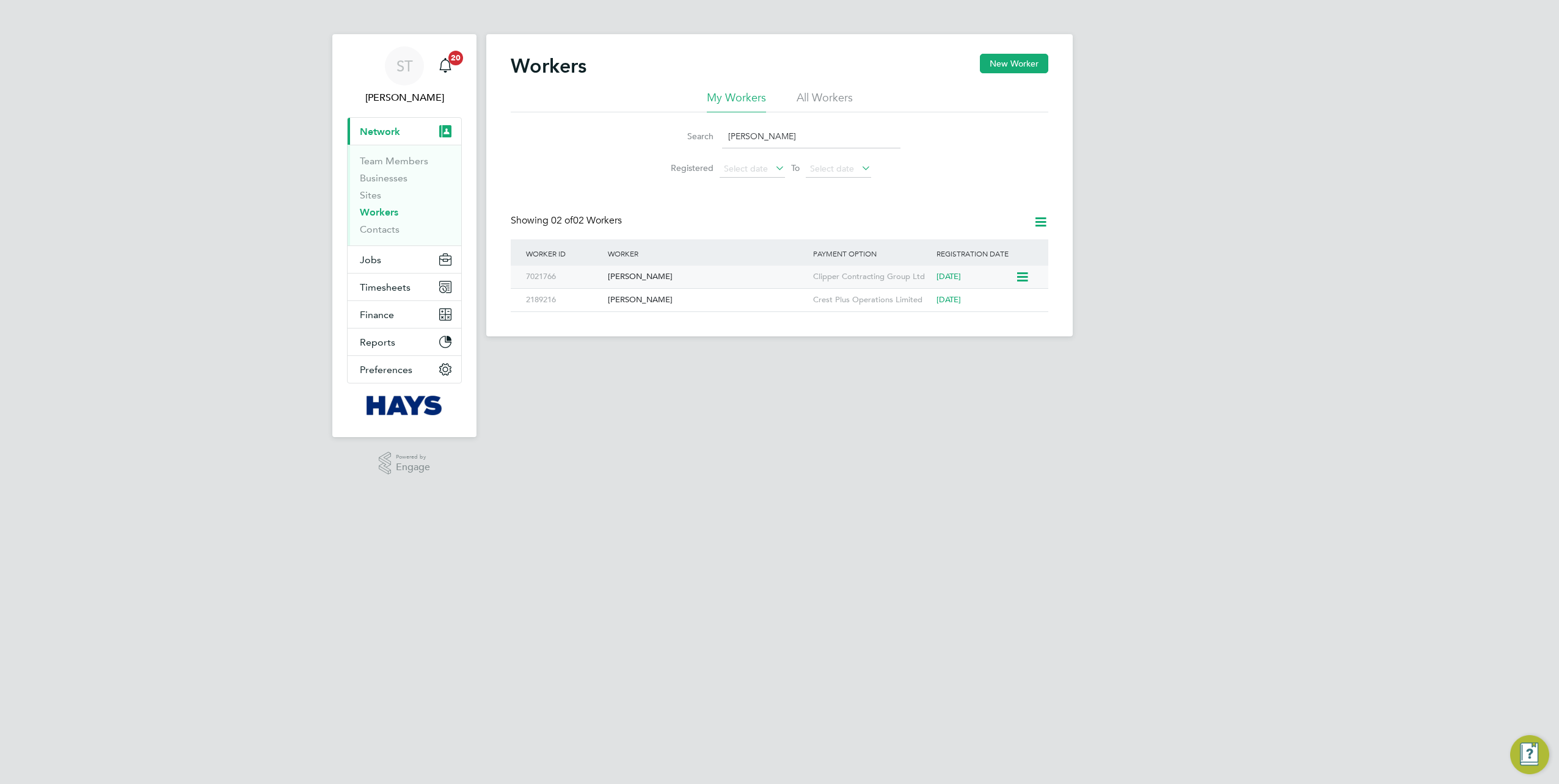
click at [662, 281] on div "Gary Martin" at bounding box center [707, 277] width 205 height 23
drag, startPoint x: 787, startPoint y: 142, endPoint x: 586, endPoint y: 148, distance: 201.1
click at [587, 148] on div "Search Gary Martin Registered Select date To Select date" at bounding box center [780, 148] width 537 height 72
paste input "Alieu Touray"
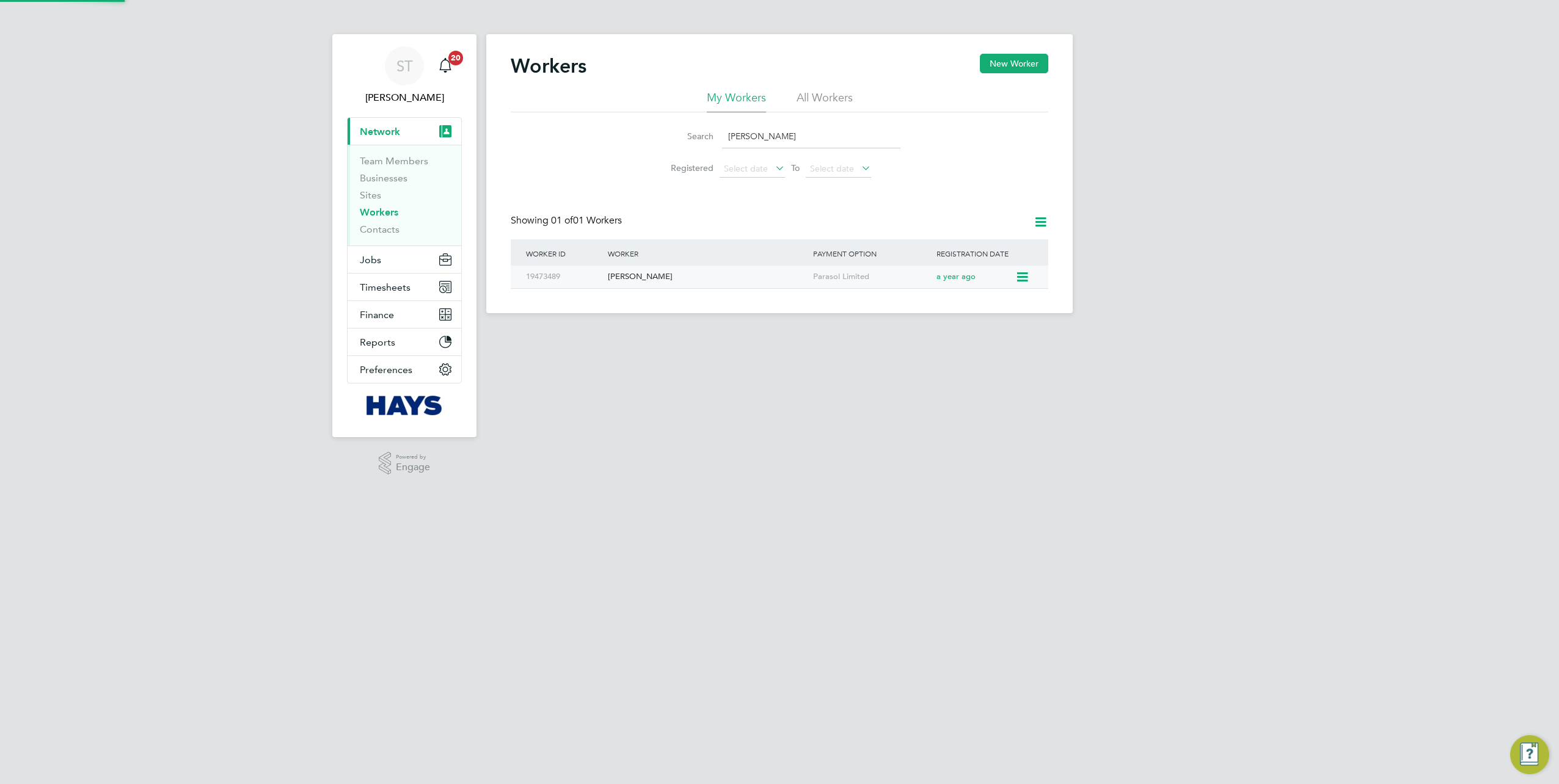
click at [622, 281] on div "Alieu Touray" at bounding box center [707, 277] width 205 height 23
drag, startPoint x: 795, startPoint y: 130, endPoint x: 605, endPoint y: 137, distance: 190.1
click at [621, 137] on div "Search Alieu Touray Registered Select date To Select date" at bounding box center [780, 148] width 537 height 72
paste input "Olugbenga Bright Akinsanya"
click at [629, 284] on div "Olugbenga Bright Akinsanya" at bounding box center [707, 277] width 205 height 23
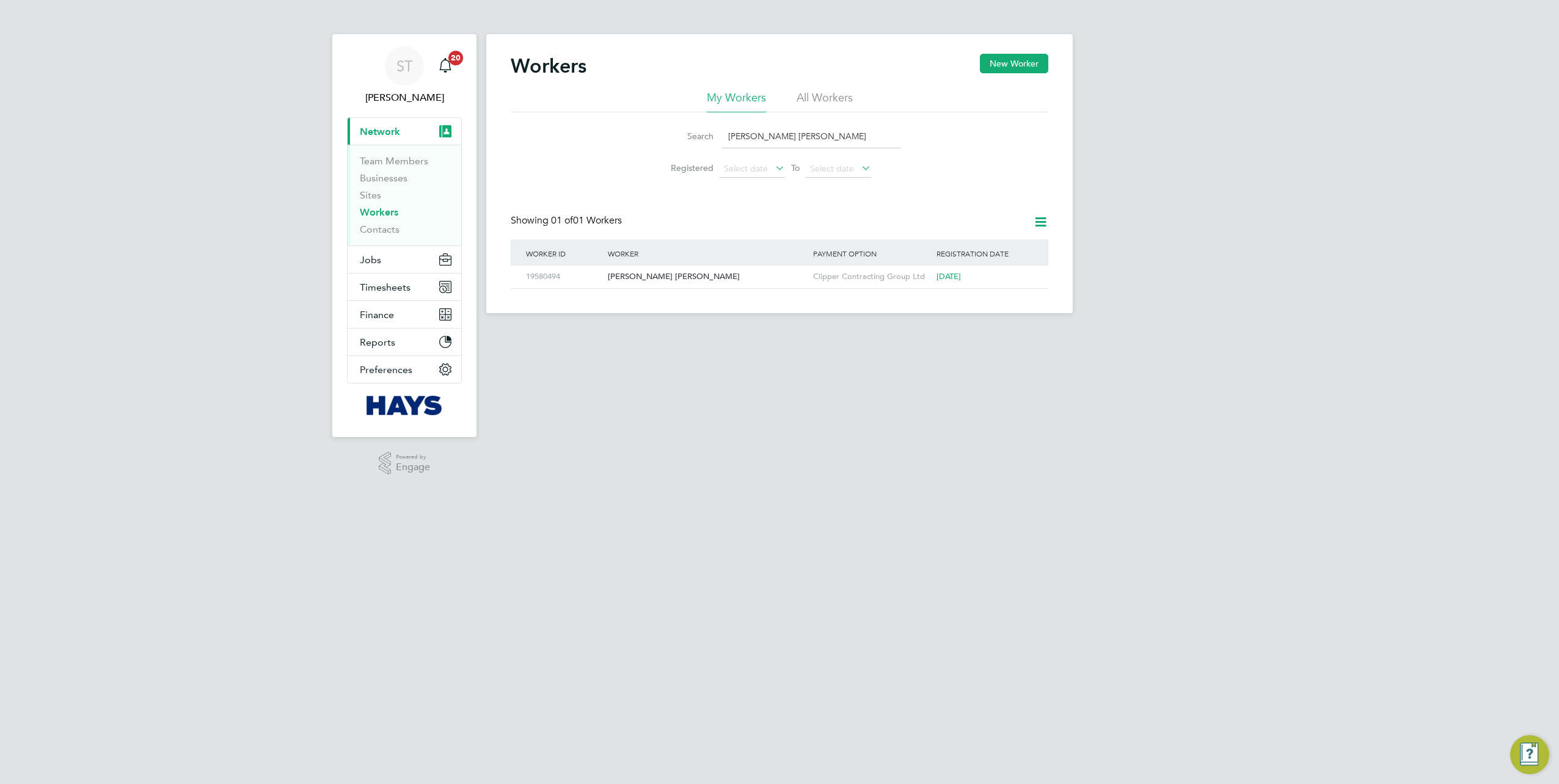
drag, startPoint x: 867, startPoint y: 139, endPoint x: 691, endPoint y: 133, distance: 176.1
click at [691, 133] on div "Search Olugbenga Bright Akinsanya" at bounding box center [779, 136] width 242 height 24
paste input "Tristian Myhill"
click at [668, 279] on div "Tristian Myhill" at bounding box center [707, 277] width 205 height 23
drag, startPoint x: 812, startPoint y: 141, endPoint x: 430, endPoint y: 145, distance: 382.0
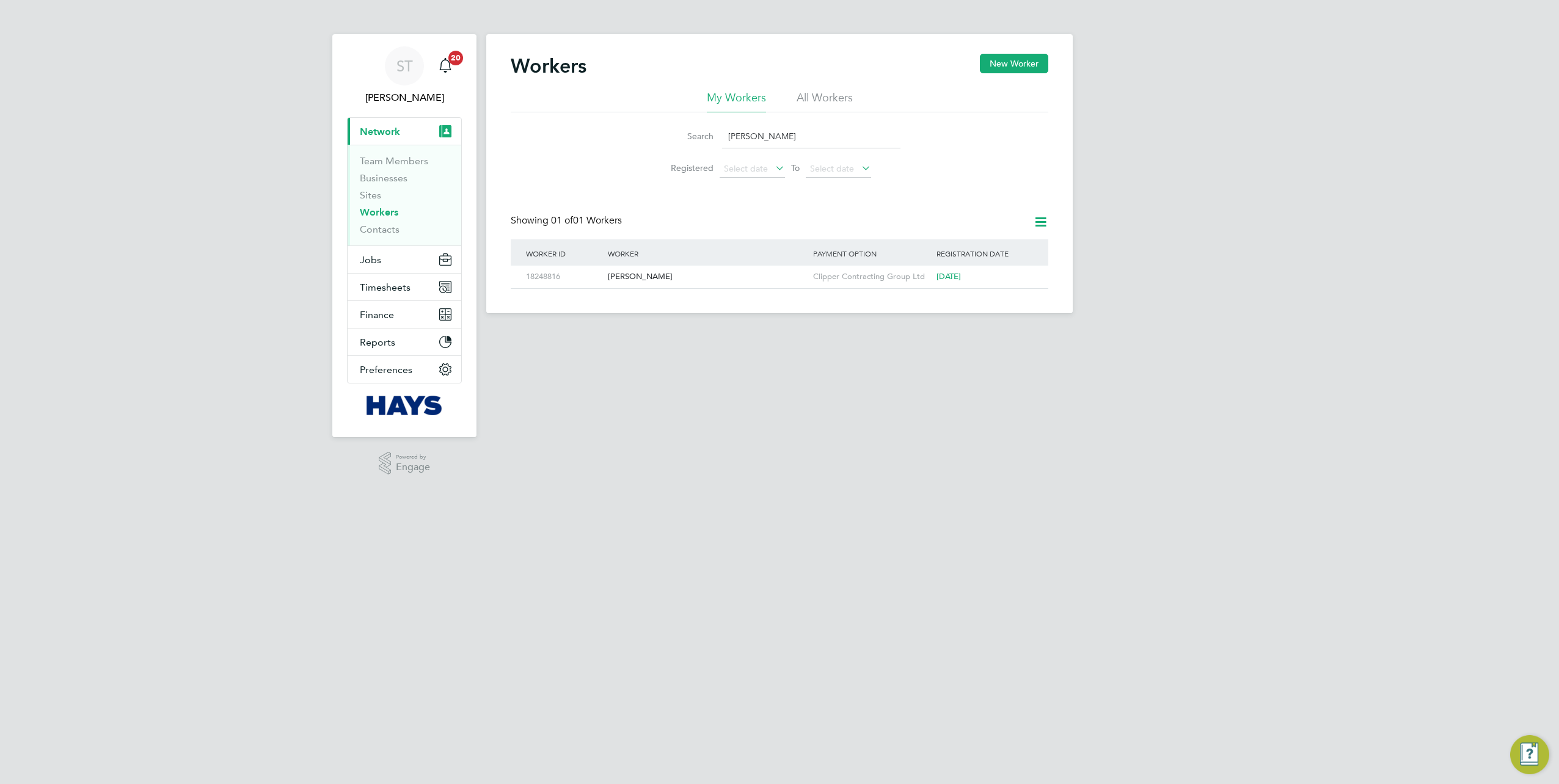
click at [452, 143] on div "ST Samreet Thandi Notifications 20 Applications: Current page: Network Team Mem…" at bounding box center [780, 167] width 1559 height 333
paste input "Bradley Reed"
type input "Bradley Reed"
click at [656, 273] on div "Bradley Reed" at bounding box center [707, 277] width 205 height 23
drag, startPoint x: 805, startPoint y: 143, endPoint x: 627, endPoint y: 130, distance: 178.5
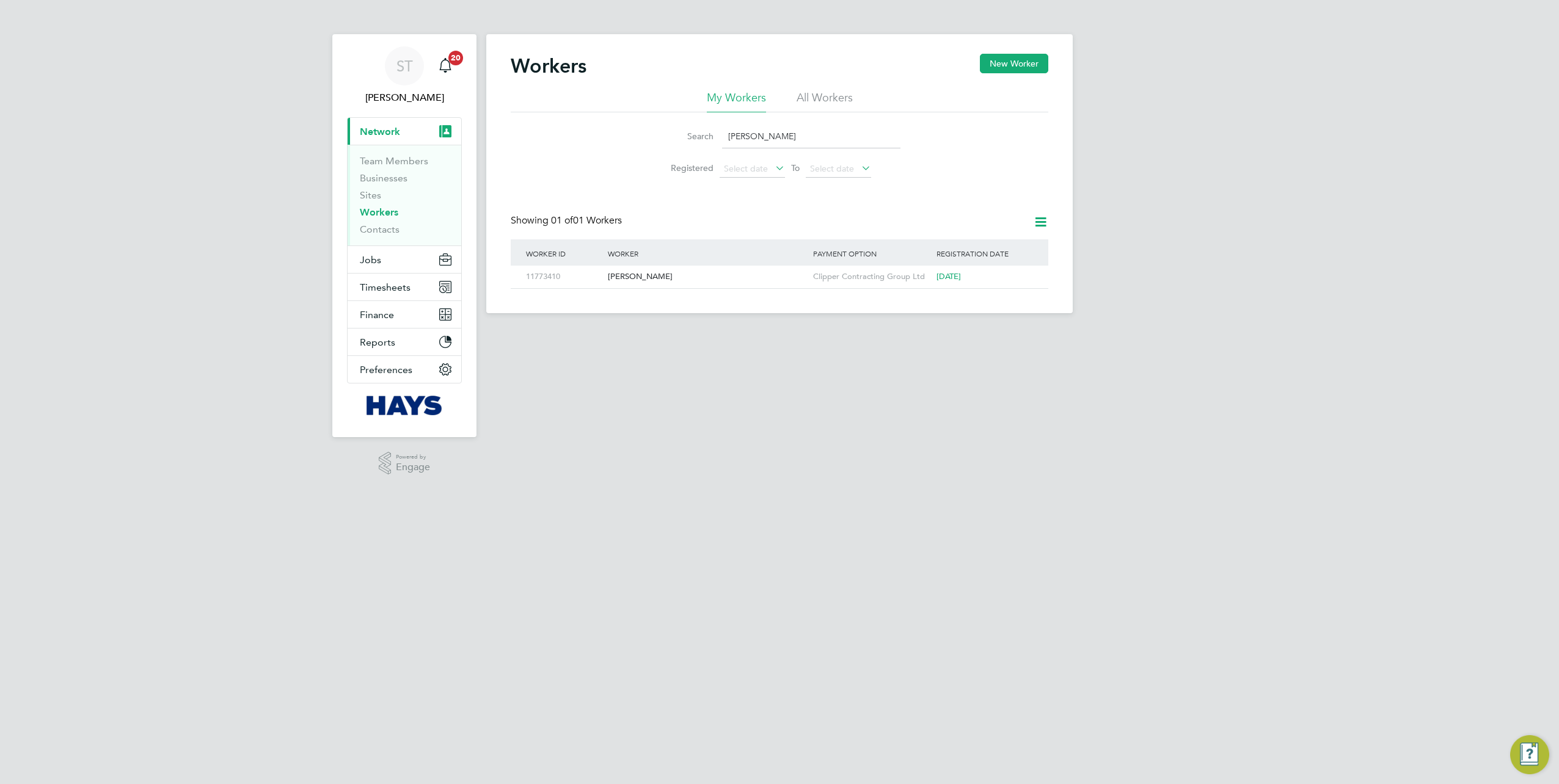
click at [627, 130] on div "Search Bradley Reed Registered Select date To Select date" at bounding box center [780, 148] width 537 height 72
paste input "Matteo Alberini"
click at [653, 277] on div "Matteo Alberini" at bounding box center [707, 277] width 205 height 23
drag, startPoint x: 676, startPoint y: 143, endPoint x: 635, endPoint y: 141, distance: 41.0
click at [640, 141] on div "Search Matteo Alberini Registered Select date To Select date" at bounding box center [780, 148] width 537 height 72
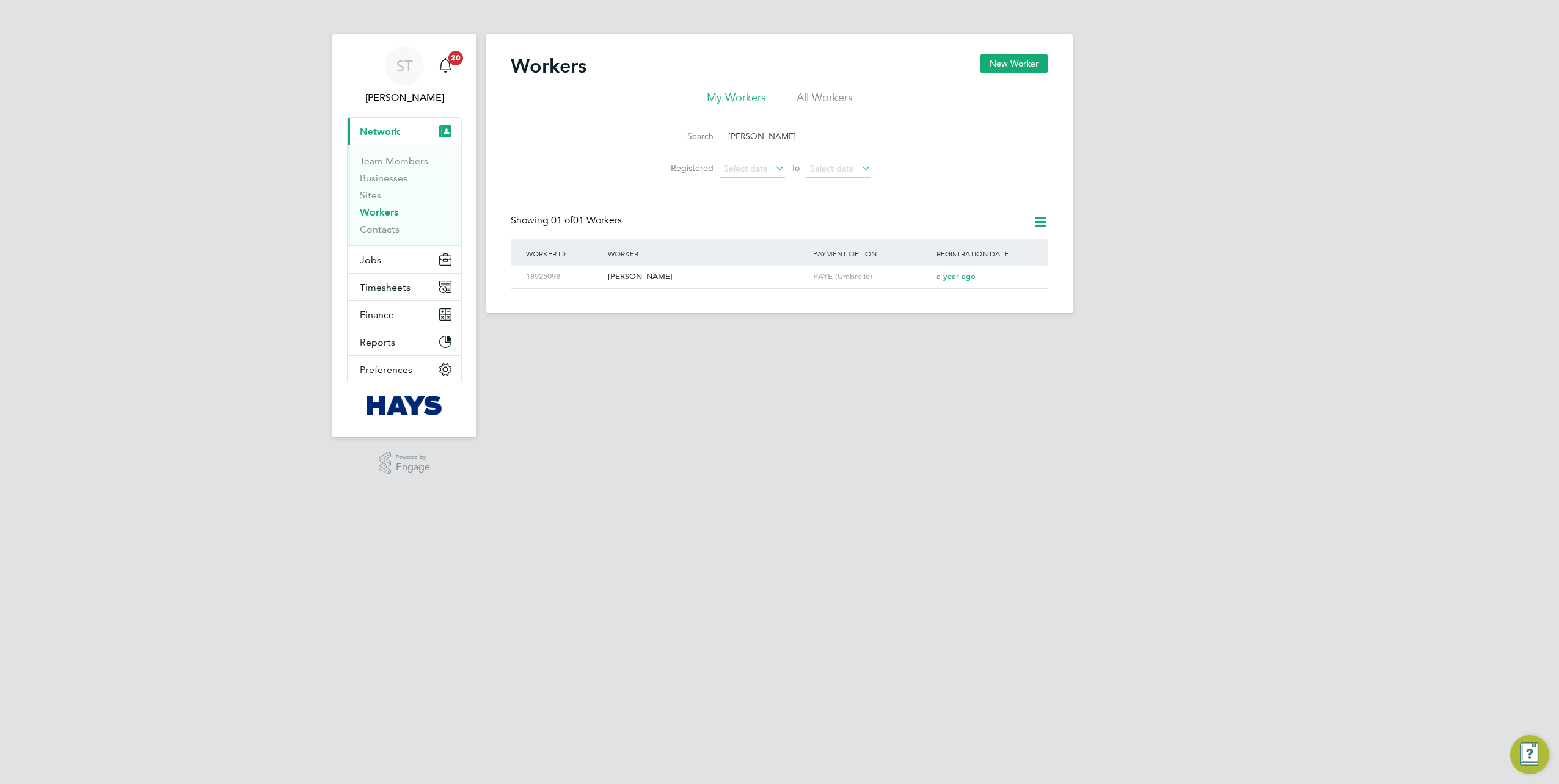
paste input "Daniel Gray"
click at [634, 276] on div "Daniel Gray" at bounding box center [707, 277] width 205 height 23
drag, startPoint x: 805, startPoint y: 138, endPoint x: 646, endPoint y: 148, distance: 159.3
click at [646, 148] on li "Search Daniel Gray" at bounding box center [780, 136] width 272 height 36
click at [758, 122] on li "Search Daniel Gray" at bounding box center [780, 136] width 272 height 36
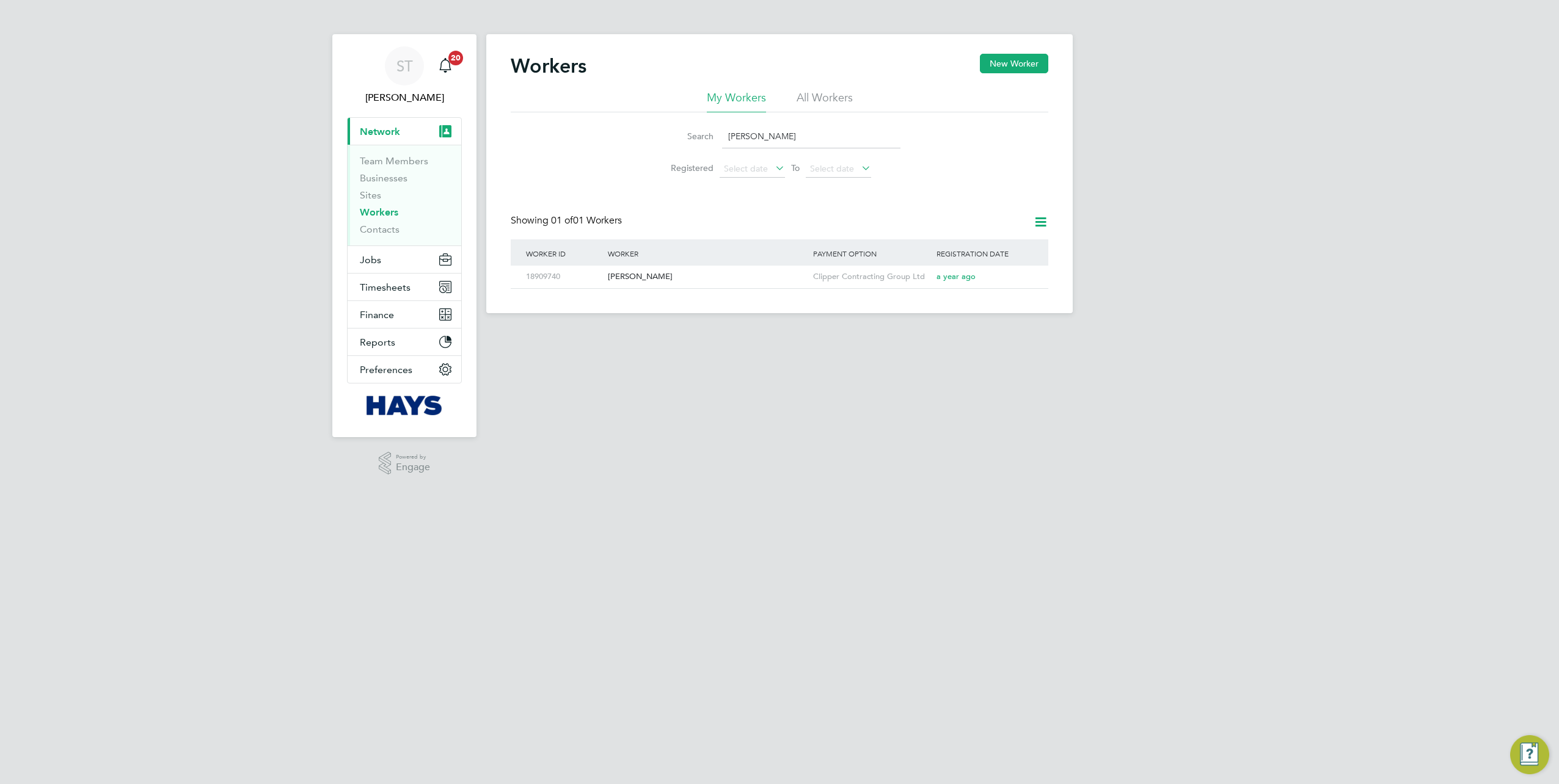
drag, startPoint x: 786, startPoint y: 132, endPoint x: 662, endPoint y: 132, distance: 124.0
click at [662, 132] on div "Search Daniel Gray" at bounding box center [779, 136] width 242 height 24
drag, startPoint x: 812, startPoint y: 137, endPoint x: 700, endPoint y: 136, distance: 112.0
click at [702, 137] on div "Search Daniel Gray" at bounding box center [779, 136] width 242 height 24
paste input "Kerry Richards"
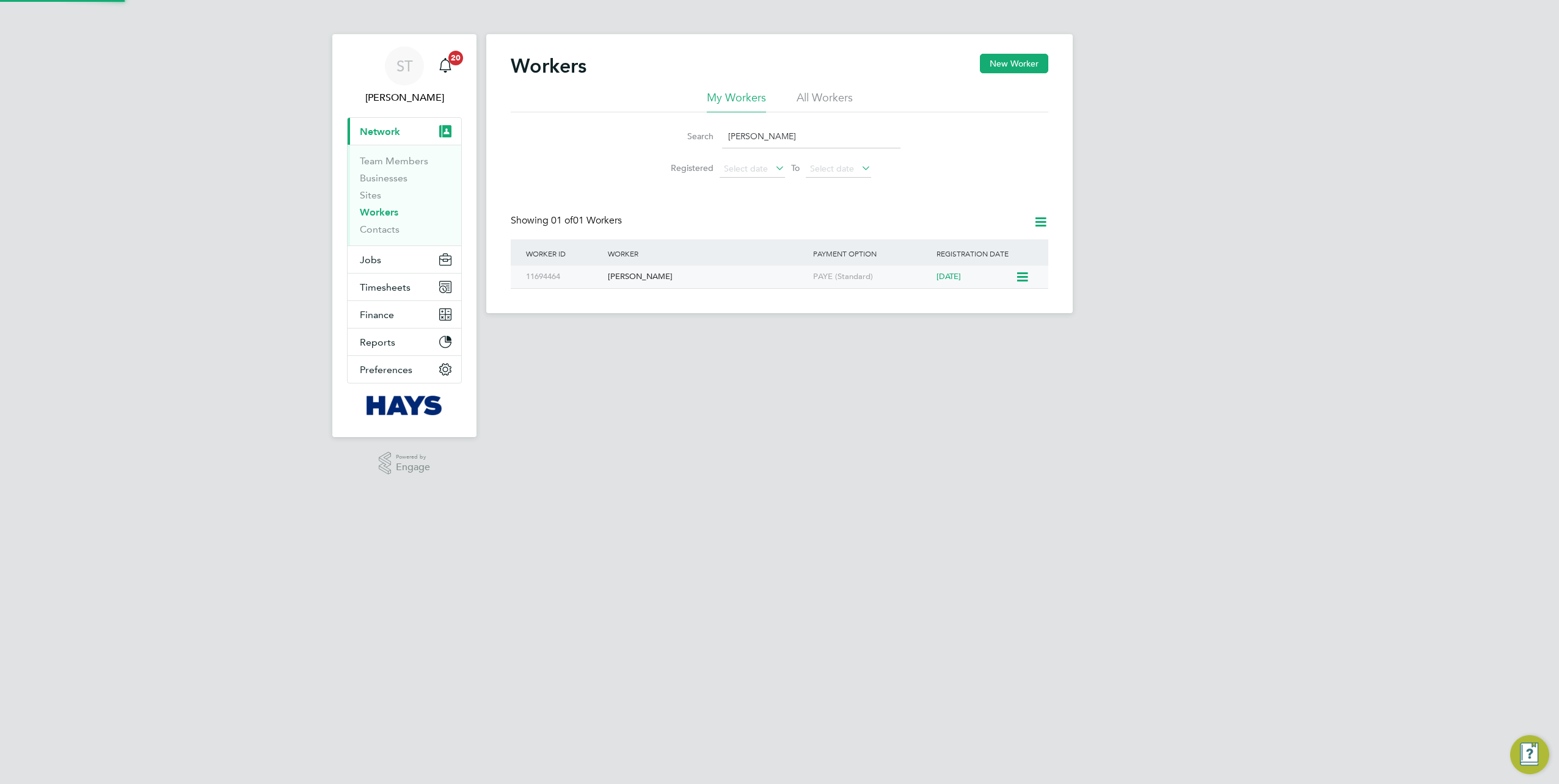
click at [660, 275] on div "Kerry Richards" at bounding box center [707, 277] width 205 height 23
drag, startPoint x: 790, startPoint y: 148, endPoint x: 706, endPoint y: 145, distance: 84.1
click at [708, 146] on div "Search Kerry Richards" at bounding box center [779, 136] width 242 height 24
paste input "David Whitfield"
click at [664, 280] on div "David Whitfield" at bounding box center [707, 277] width 205 height 23
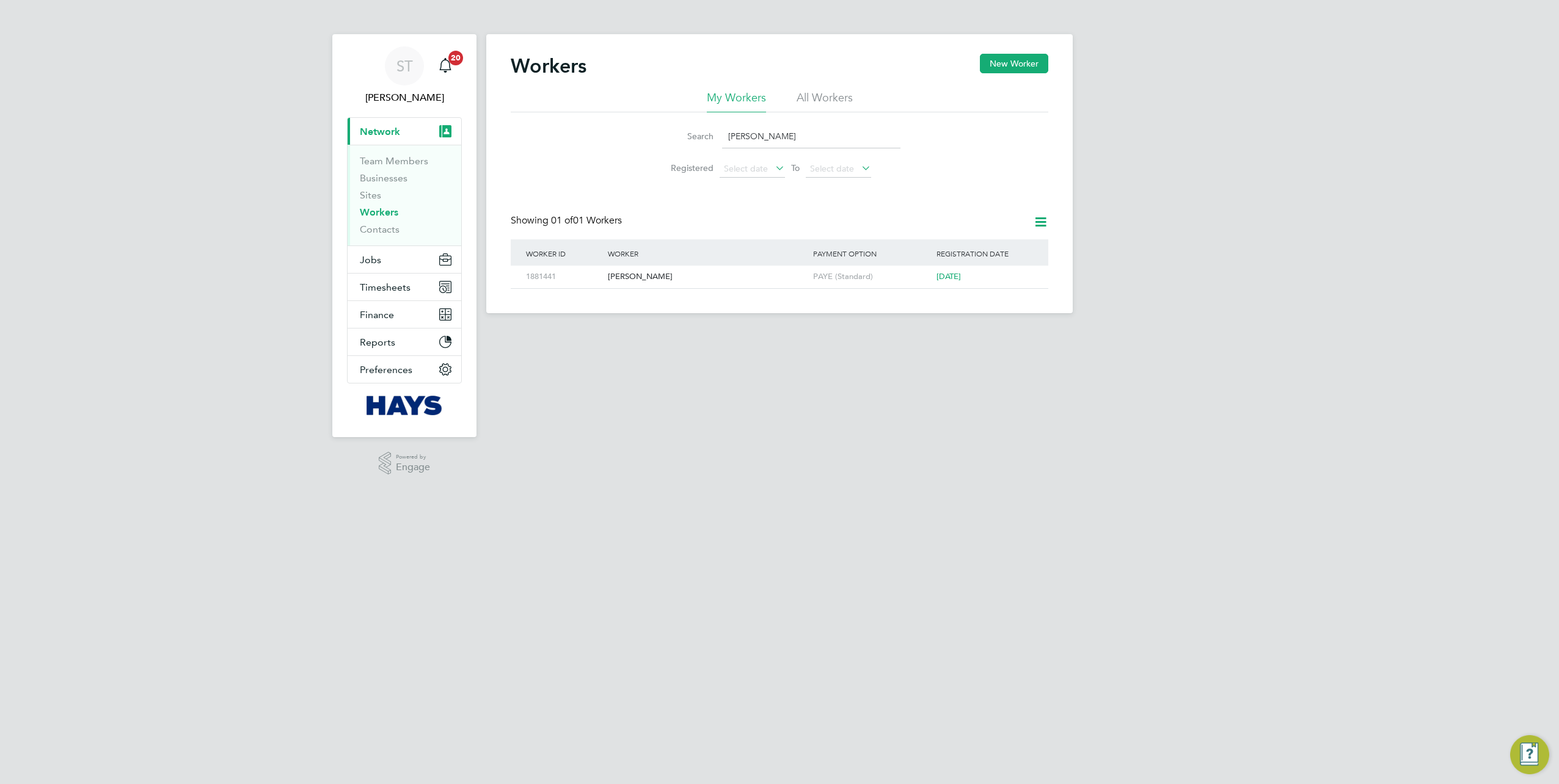
drag, startPoint x: 811, startPoint y: 143, endPoint x: 660, endPoint y: 135, distance: 151.2
click at [664, 135] on div "Search David Whitfield" at bounding box center [779, 136] width 242 height 24
paste input "Kerry Richards"
click at [649, 281] on div "Kerry Richards" at bounding box center [707, 277] width 205 height 23
drag, startPoint x: 622, startPoint y: 139, endPoint x: 554, endPoint y: 133, distance: 68.3
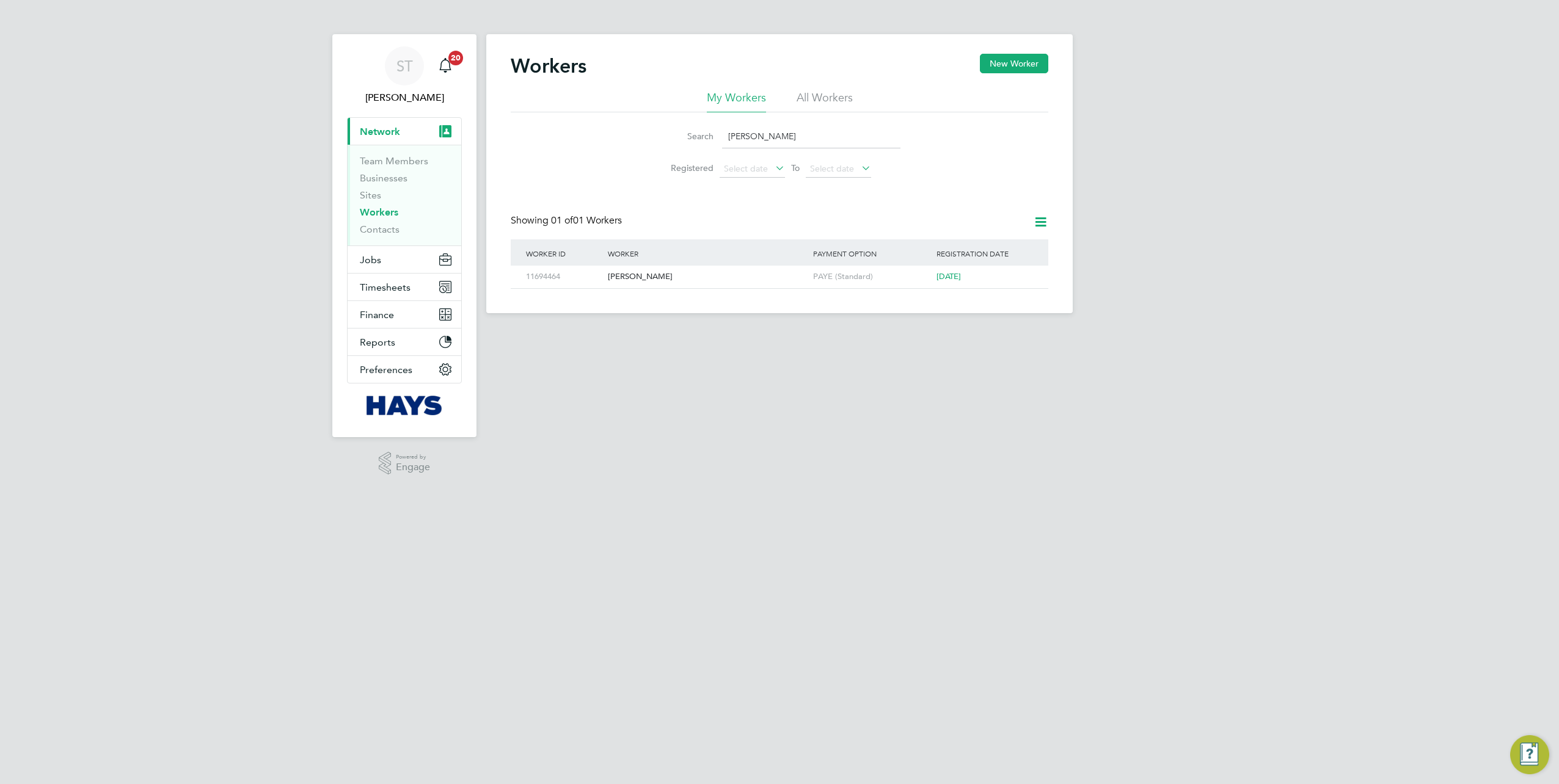
click at [535, 136] on div "Search Kerry Richards Registered Select date To Select date" at bounding box center [780, 148] width 537 height 72
paste input "Matteo Alberini"
click at [608, 279] on div "Matteo Alberini" at bounding box center [707, 277] width 205 height 23
drag, startPoint x: 787, startPoint y: 139, endPoint x: 689, endPoint y: 140, distance: 98.0
click at [698, 140] on div "Search Matteo Alberini" at bounding box center [779, 136] width 242 height 24
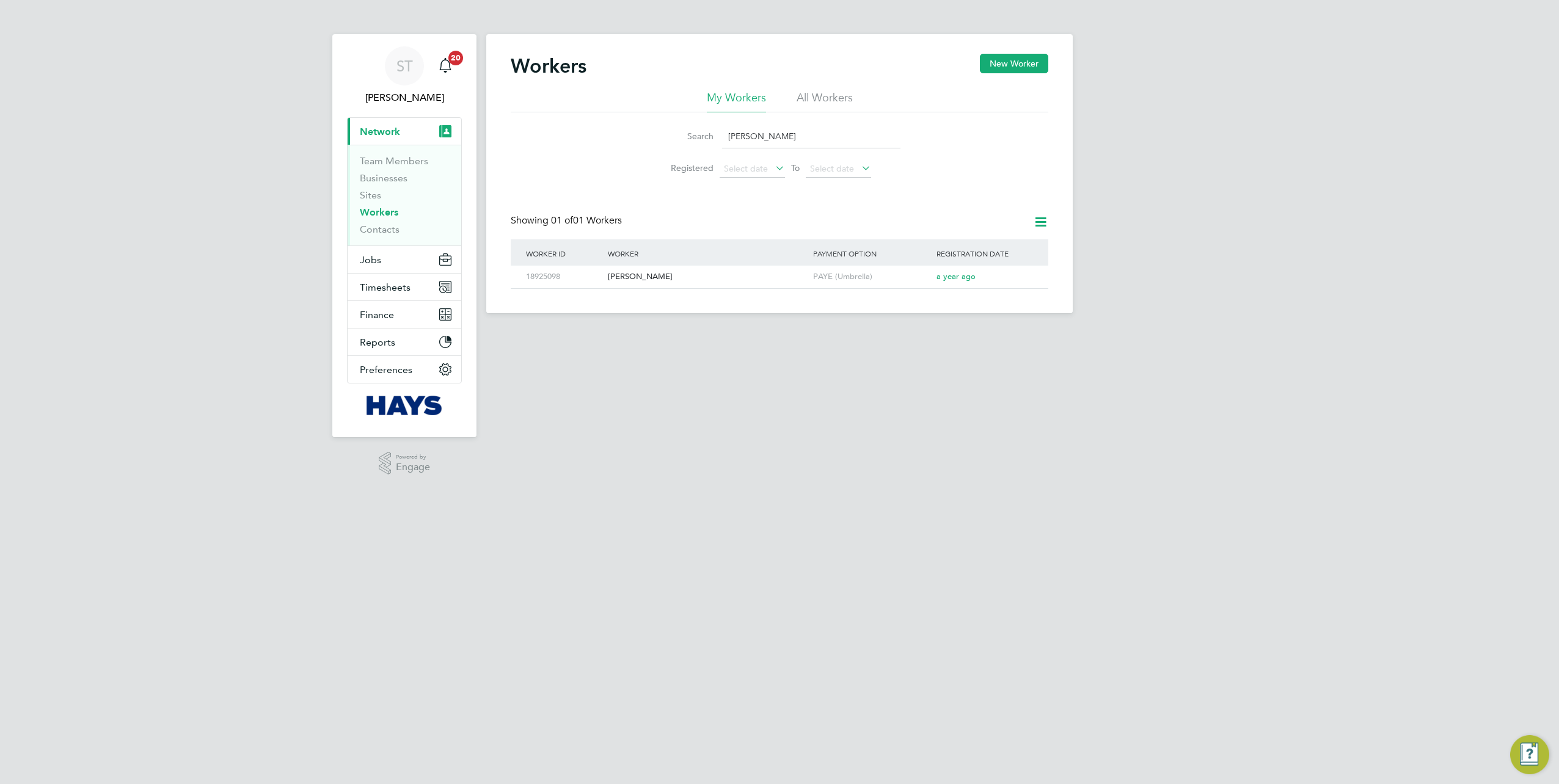
paste input "David Tesfamichael"
click at [648, 270] on div "David Tesfamichael" at bounding box center [707, 277] width 205 height 23
drag, startPoint x: 709, startPoint y: 135, endPoint x: 589, endPoint y: 141, distance: 120.1
click at [597, 140] on div "Search David Tesfamichael Registered Select date To Select date" at bounding box center [780, 148] width 537 height 72
paste input "Jevontae Johnson"
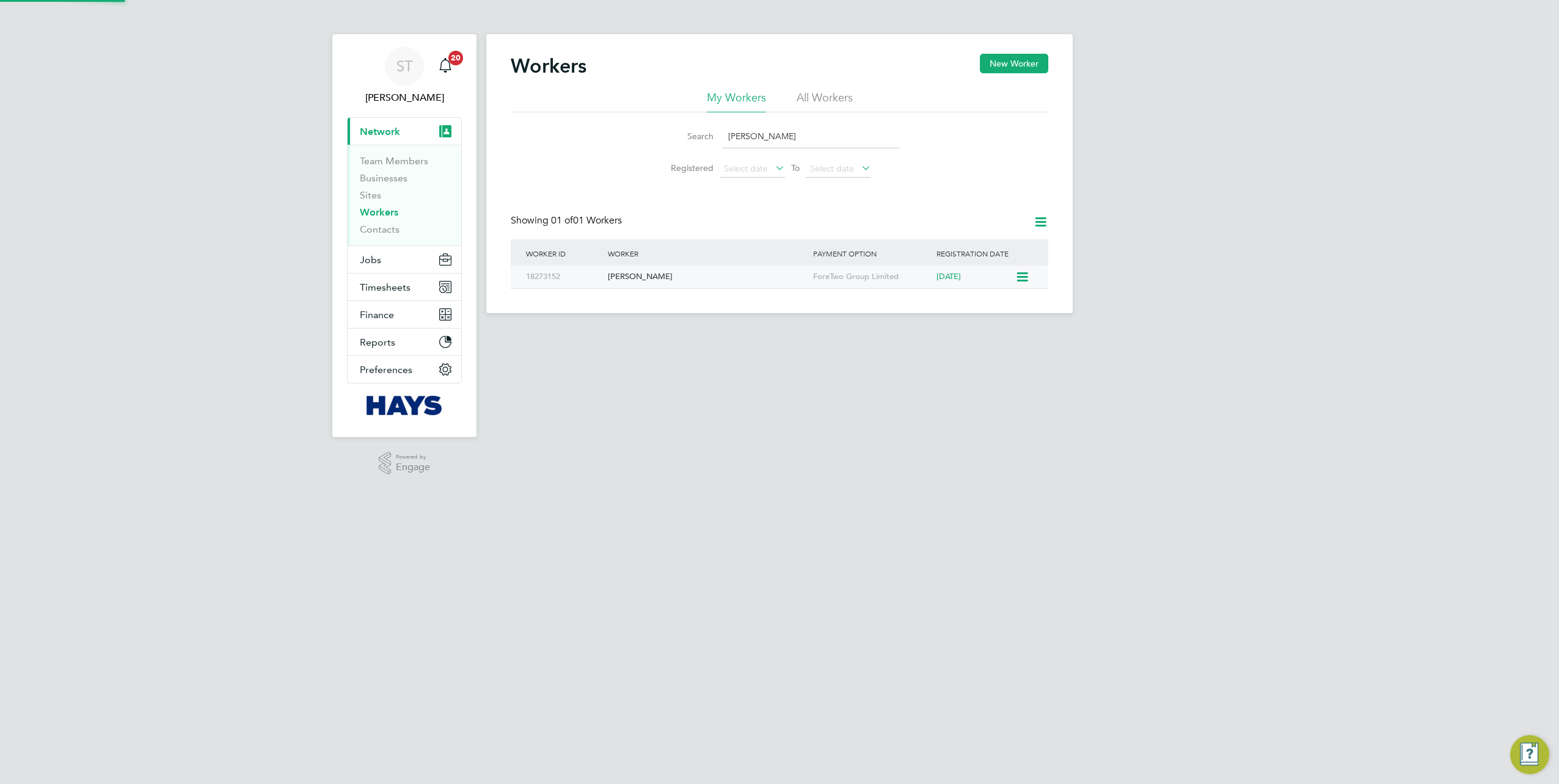
click at [640, 280] on div "Jevontae Johnson" at bounding box center [707, 277] width 205 height 23
drag, startPoint x: 795, startPoint y: 141, endPoint x: 615, endPoint y: 128, distance: 180.5
click at [677, 133] on div "Search Jevontae Johnson" at bounding box center [779, 136] width 242 height 24
paste input "Brett Fenix"
click at [642, 270] on div "Brett Fenix" at bounding box center [707, 277] width 205 height 23
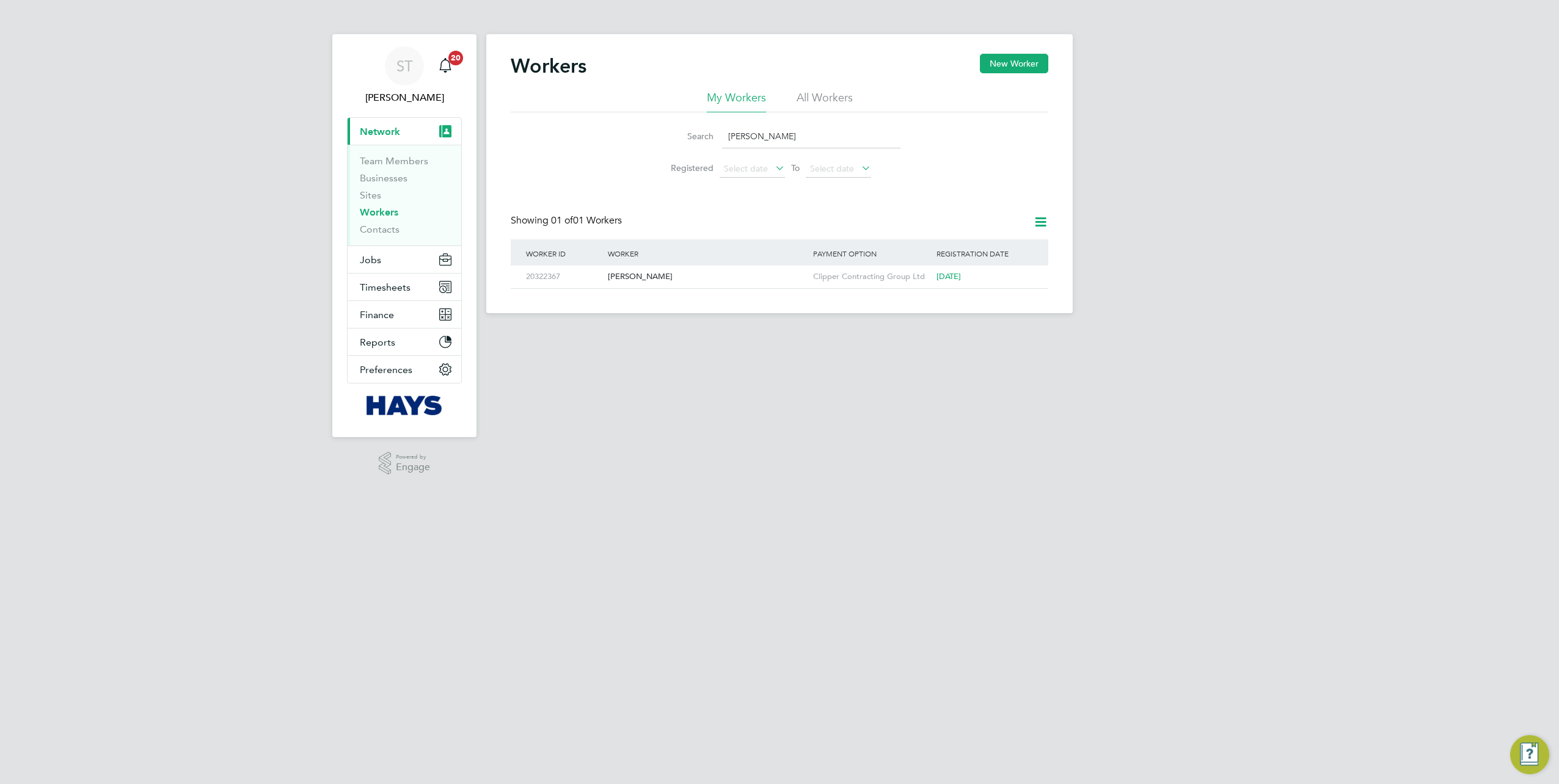
drag, startPoint x: 791, startPoint y: 139, endPoint x: 684, endPoint y: 141, distance: 107.0
click at [684, 141] on div "Search Brett Fenix" at bounding box center [779, 136] width 242 height 24
paste input "Nicholas Down"
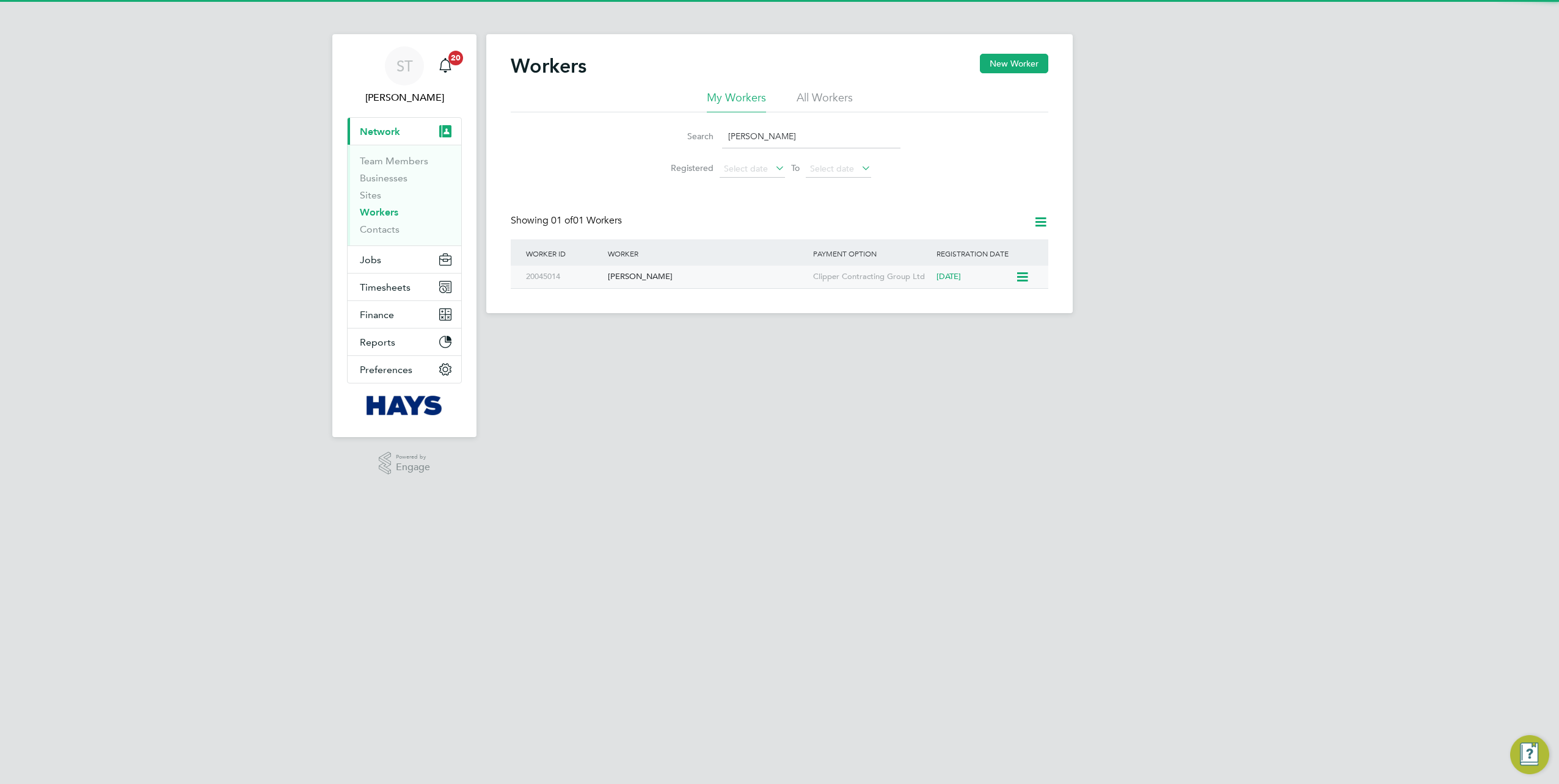
click at [643, 281] on div "Nicholas Down" at bounding box center [707, 277] width 205 height 23
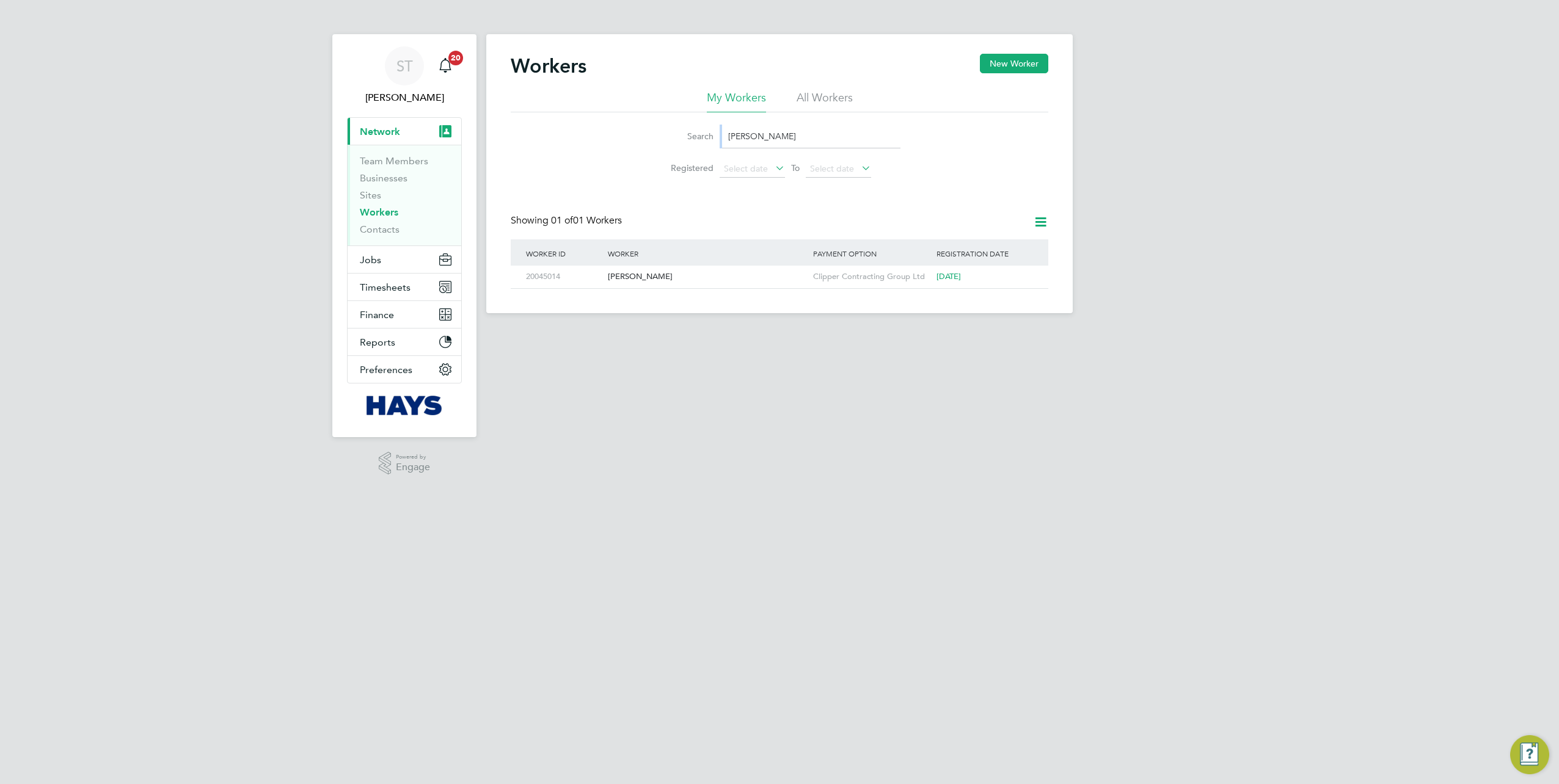
drag, startPoint x: 803, startPoint y: 125, endPoint x: 675, endPoint y: 128, distance: 128.0
click at [654, 127] on li "Search Nicholas Down" at bounding box center [780, 136] width 272 height 36
drag, startPoint x: 806, startPoint y: 129, endPoint x: 680, endPoint y: 129, distance: 126.0
click at [684, 129] on div "Search Nicholas Down" at bounding box center [779, 136] width 242 height 24
paste input "Thomas Murphy"
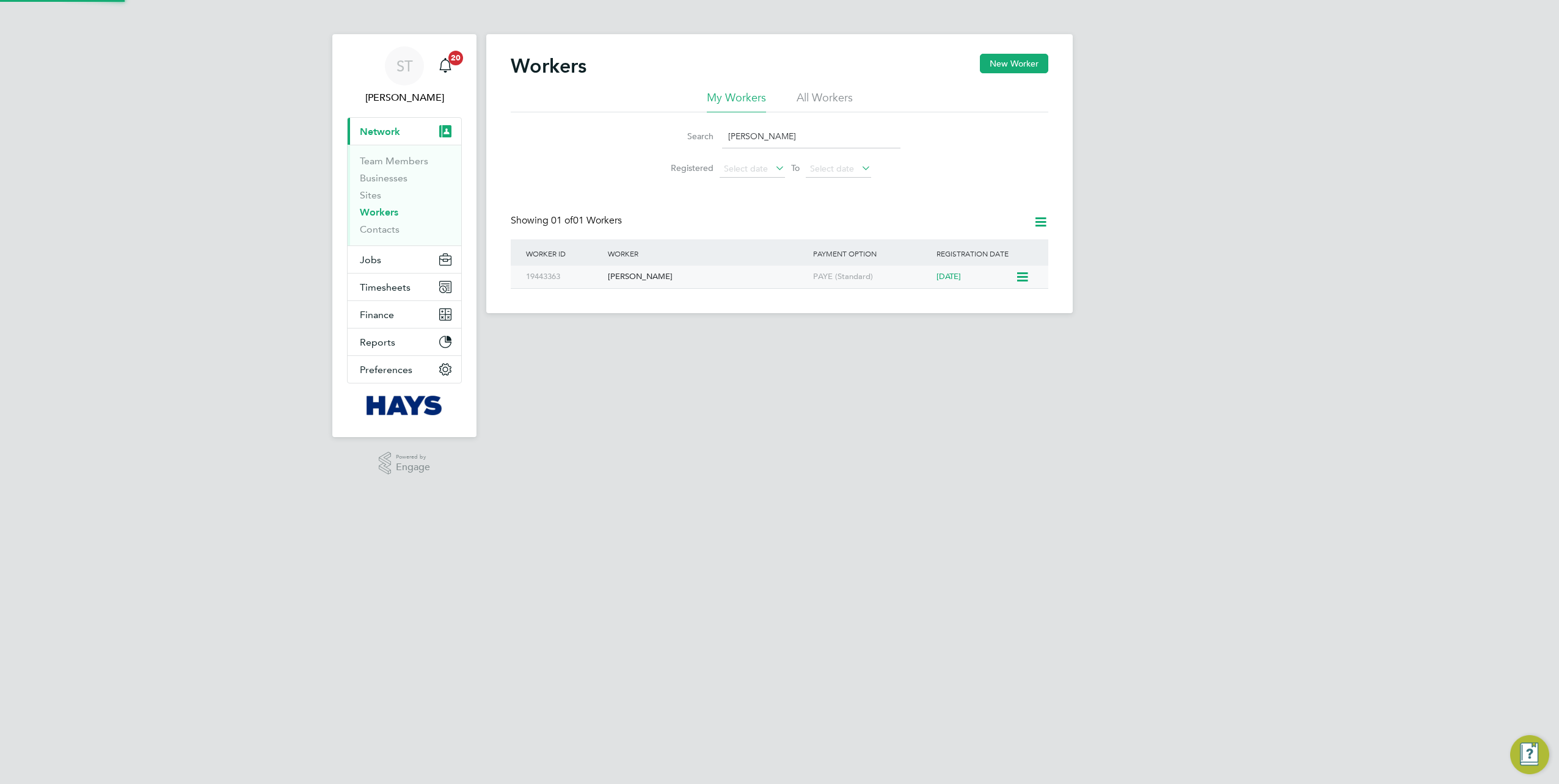
click at [651, 275] on div "Thomas Murphy" at bounding box center [707, 277] width 205 height 23
drag, startPoint x: 831, startPoint y: 137, endPoint x: 643, endPoint y: 137, distance: 188.0
click at [660, 137] on div "Search Thomas Murphy" at bounding box center [779, 136] width 242 height 24
paste input "Kristofer Elliott"
click at [653, 286] on div "Kristofer Elliott" at bounding box center [707, 277] width 205 height 23
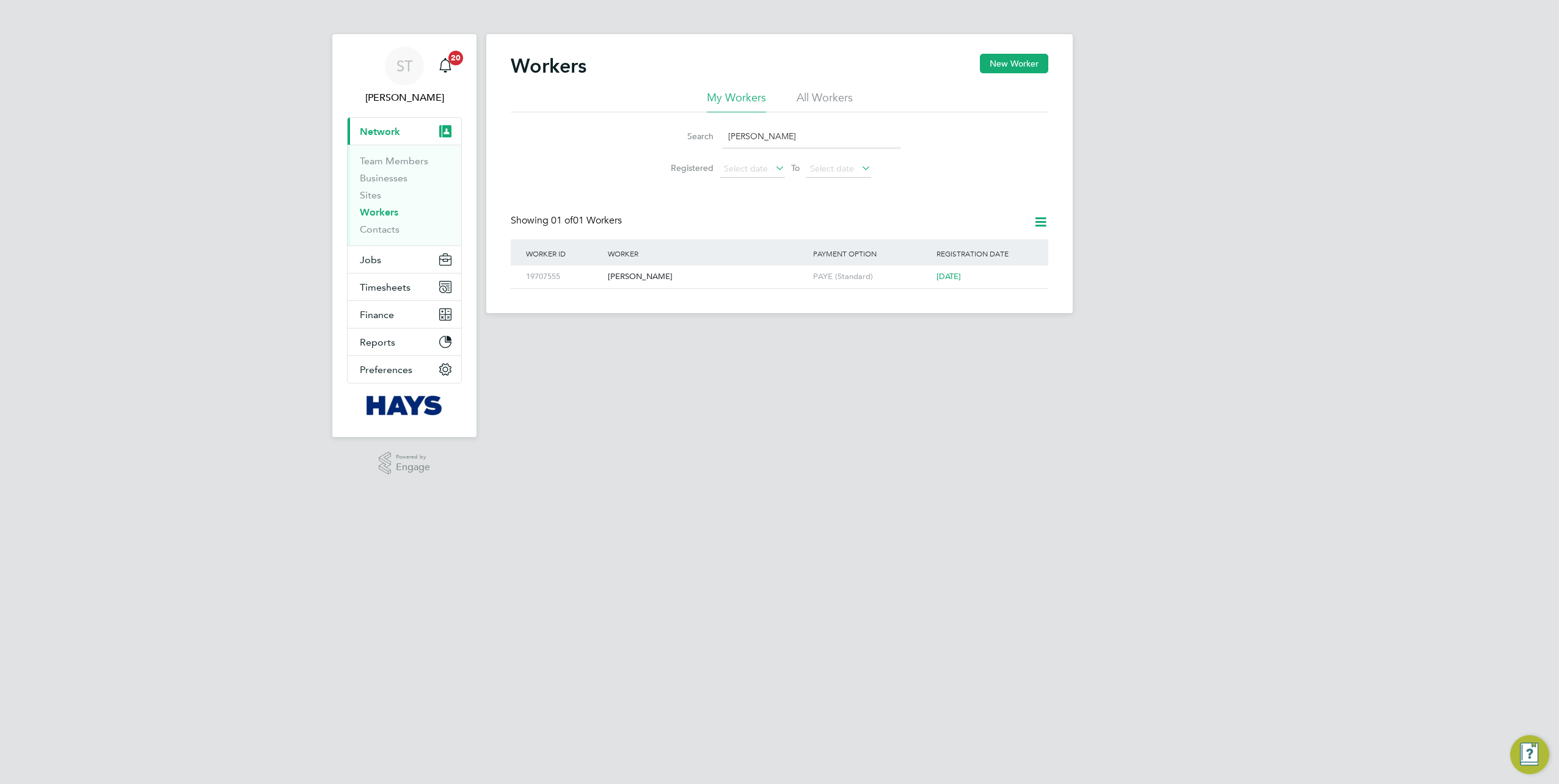
drag, startPoint x: 795, startPoint y: 143, endPoint x: 656, endPoint y: 139, distance: 139.1
click at [662, 139] on div "Search Kristofer Elliott" at bounding box center [779, 136] width 242 height 24
paste input "Mark Mirfin-Strike"
click at [574, 277] on div "19671943" at bounding box center [563, 277] width 82 height 23
drag, startPoint x: 811, startPoint y: 128, endPoint x: 699, endPoint y: 132, distance: 112.1
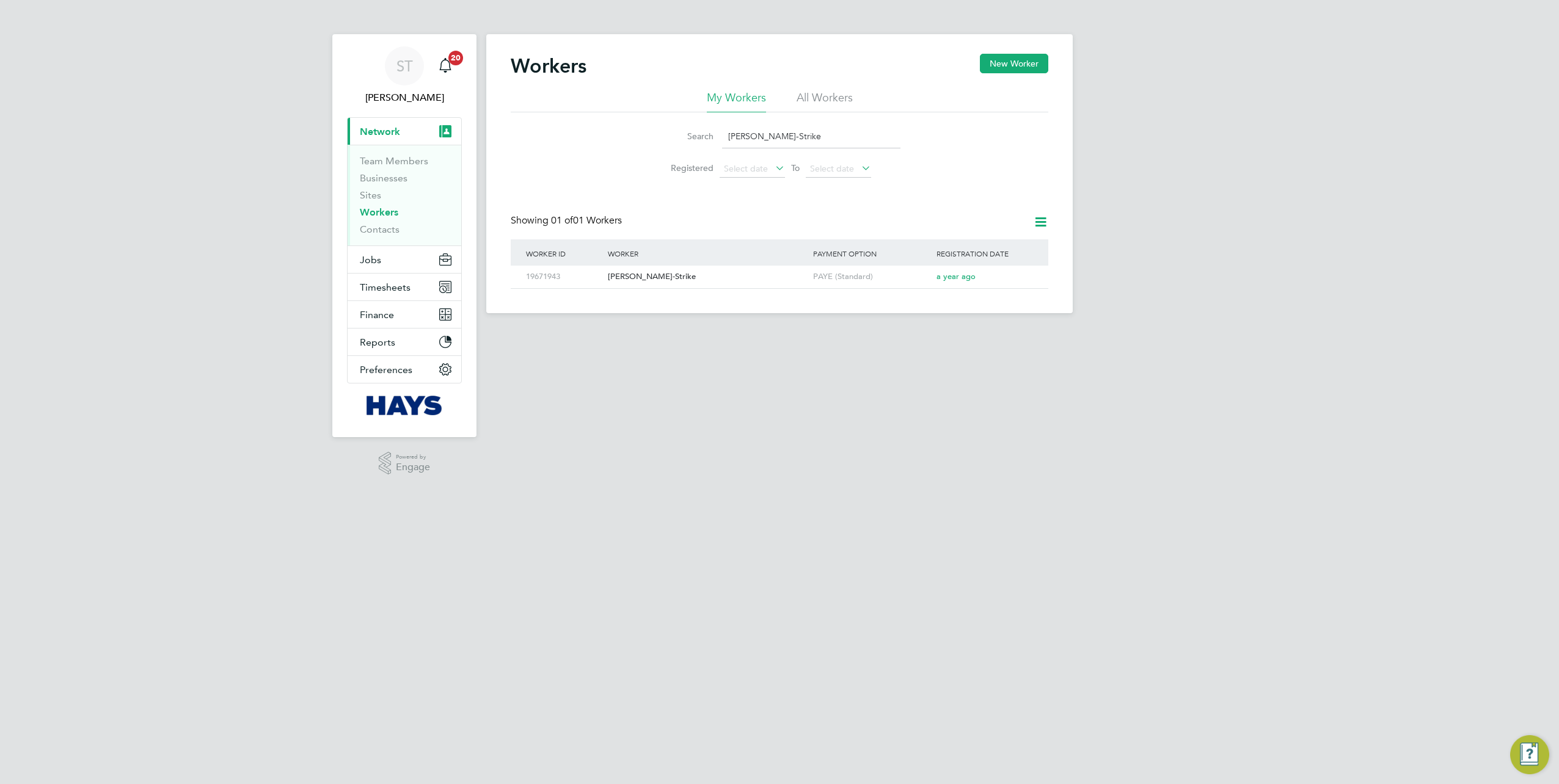
click at [704, 132] on div "Search Mark Mirfin-Strike" at bounding box center [779, 136] width 242 height 24
paste input "yles Covey"
click at [664, 275] on div "Myles Covey" at bounding box center [707, 277] width 205 height 23
drag, startPoint x: 782, startPoint y: 128, endPoint x: 678, endPoint y: 128, distance: 104.0
click at [683, 128] on div "Search Myles Covey" at bounding box center [779, 136] width 242 height 24
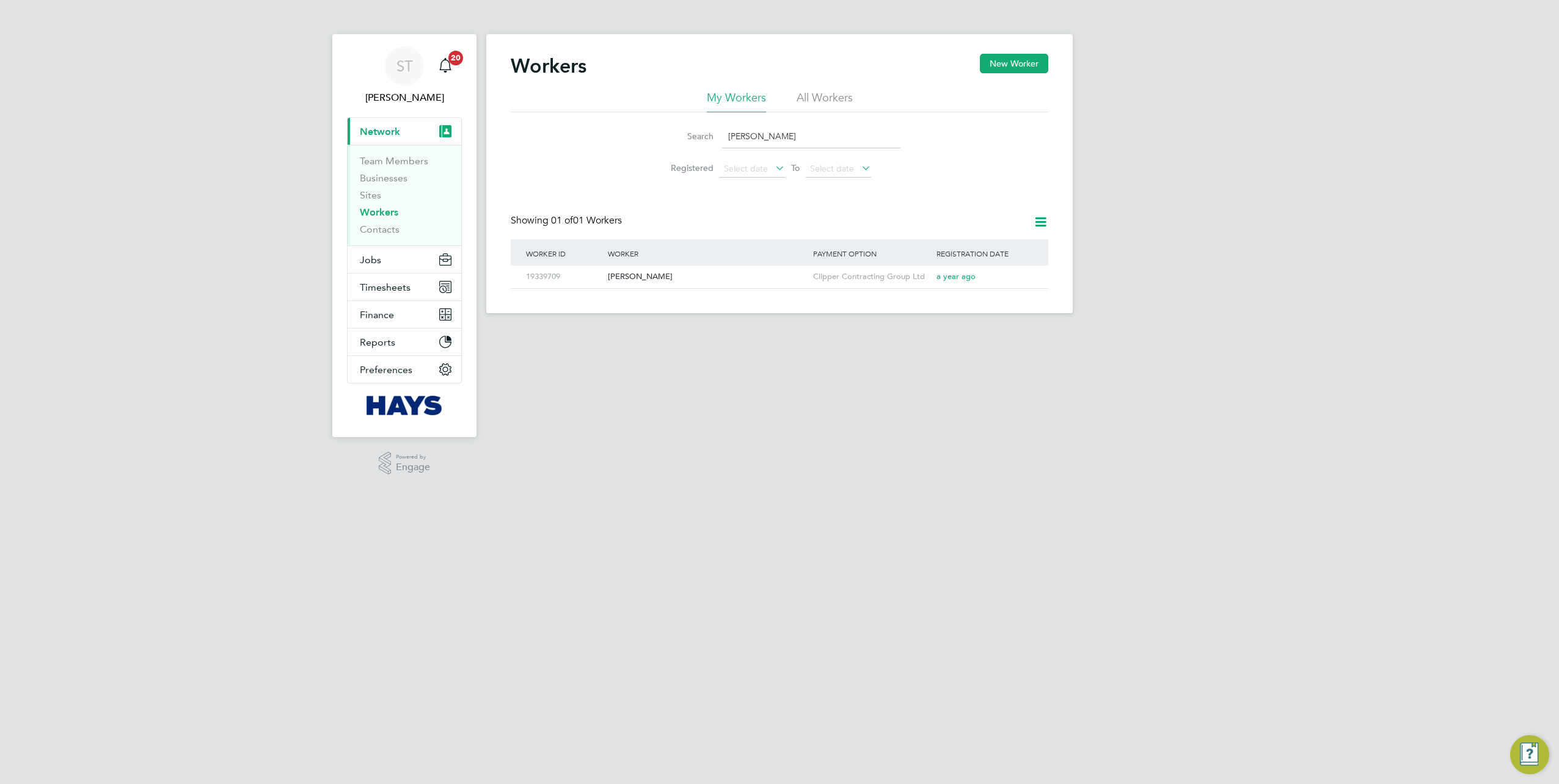
paste input "ark Mirfin-Strike"
click at [598, 276] on div "19671943" at bounding box center [563, 277] width 82 height 23
drag, startPoint x: 787, startPoint y: 128, endPoint x: 700, endPoint y: 127, distance: 87.0
click at [702, 127] on div "Search Mark Mirfin-Strike" at bounding box center [779, 136] width 242 height 24
paste input "Scott Martyn"
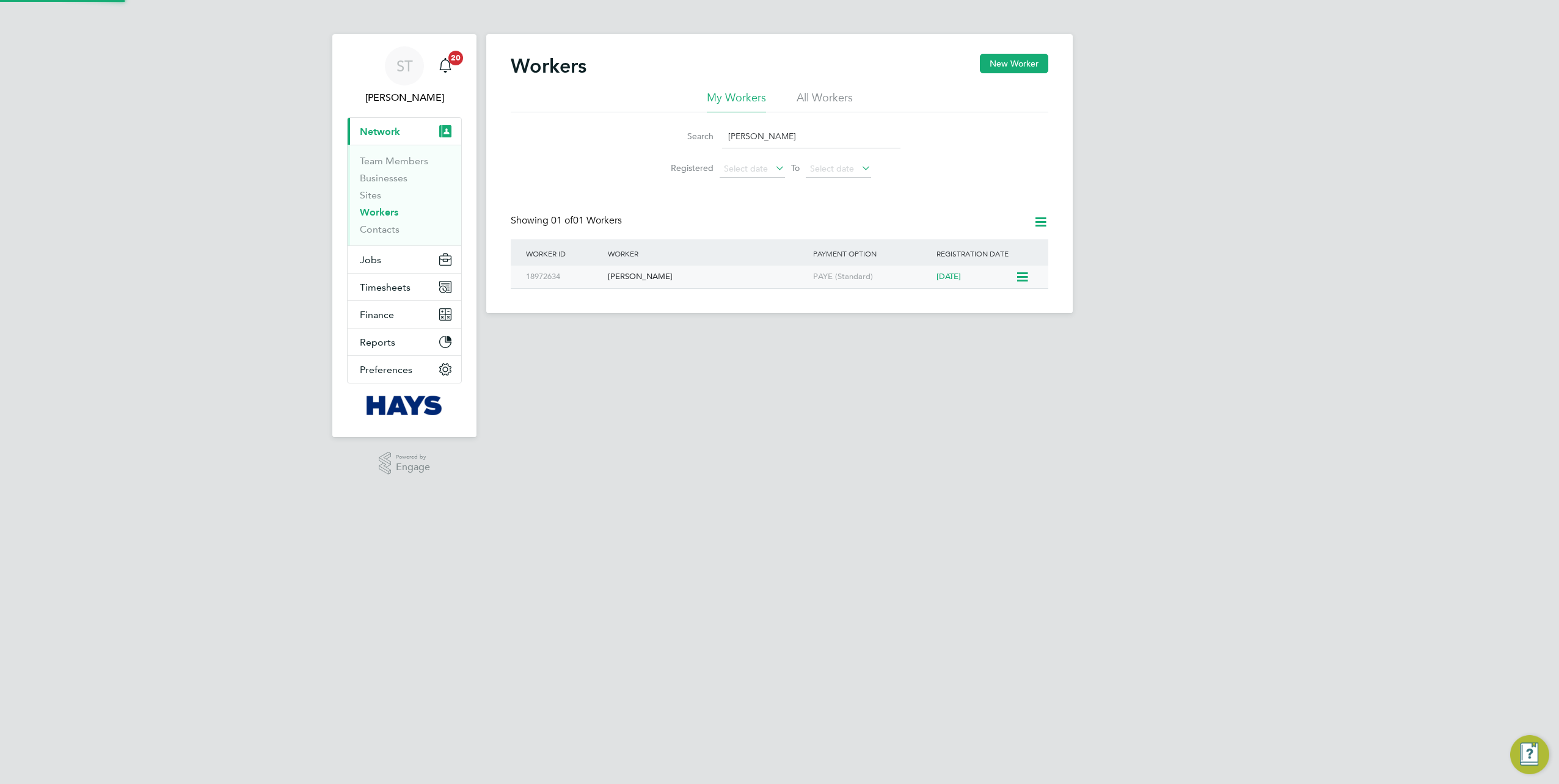
click at [672, 283] on div "Scott Martyn" at bounding box center [707, 277] width 205 height 23
drag, startPoint x: 810, startPoint y: 144, endPoint x: 606, endPoint y: 145, distance: 204.0
click at [607, 145] on div "Search Scott Martyn Registered Select date To Select date" at bounding box center [780, 148] width 537 height 72
paste input "Russell Winsor"
click at [651, 273] on div "Russell Winsor" at bounding box center [707, 277] width 205 height 23
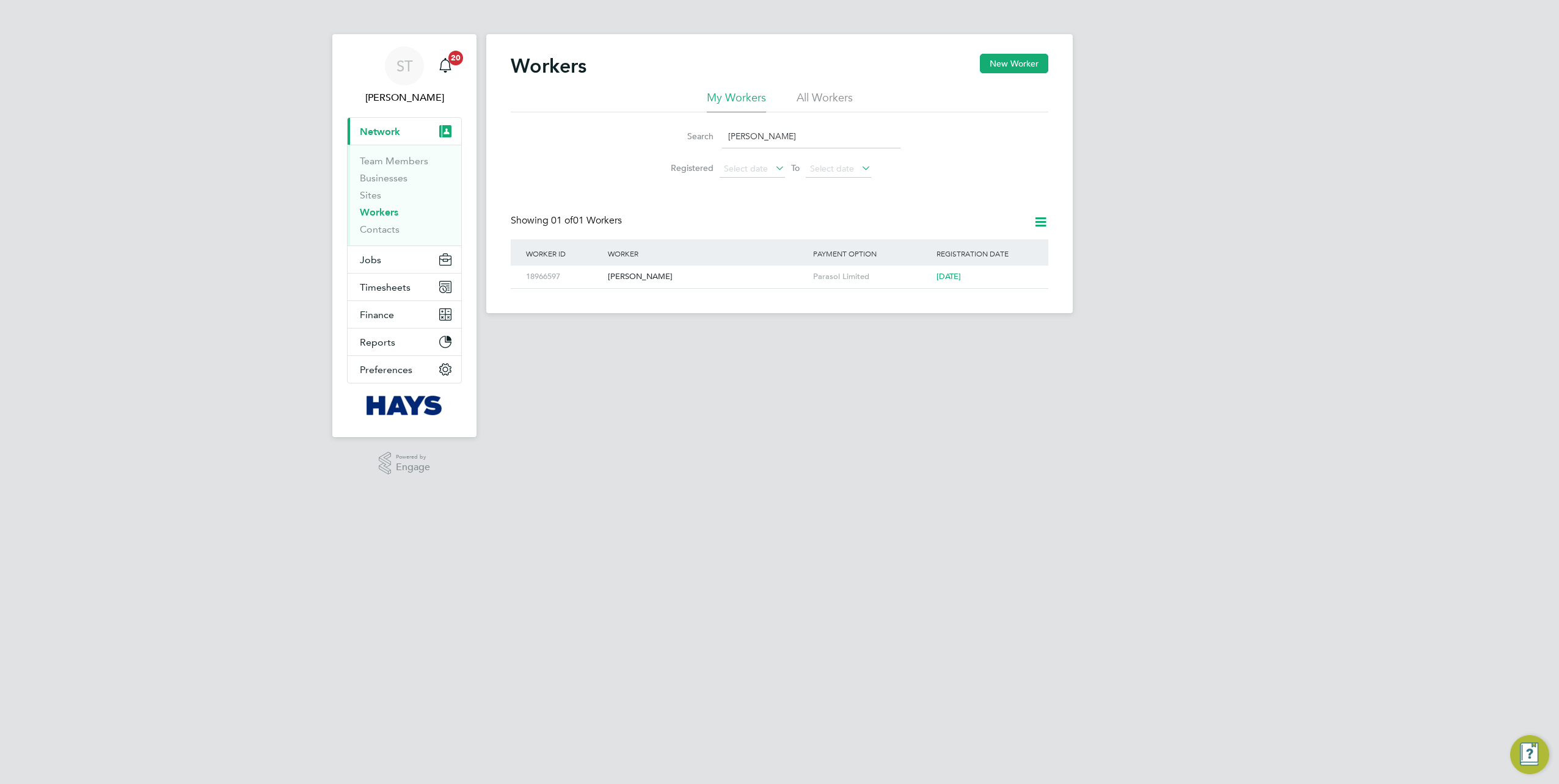
drag, startPoint x: 654, startPoint y: 135, endPoint x: 624, endPoint y: 135, distance: 30.0
click at [645, 135] on li "Search Russell Winsor" at bounding box center [780, 136] width 272 height 36
paste input "Dean Hands"
click at [627, 281] on div "Dean Hands" at bounding box center [707, 277] width 205 height 23
drag, startPoint x: 782, startPoint y: 137, endPoint x: 622, endPoint y: 144, distance: 160.2
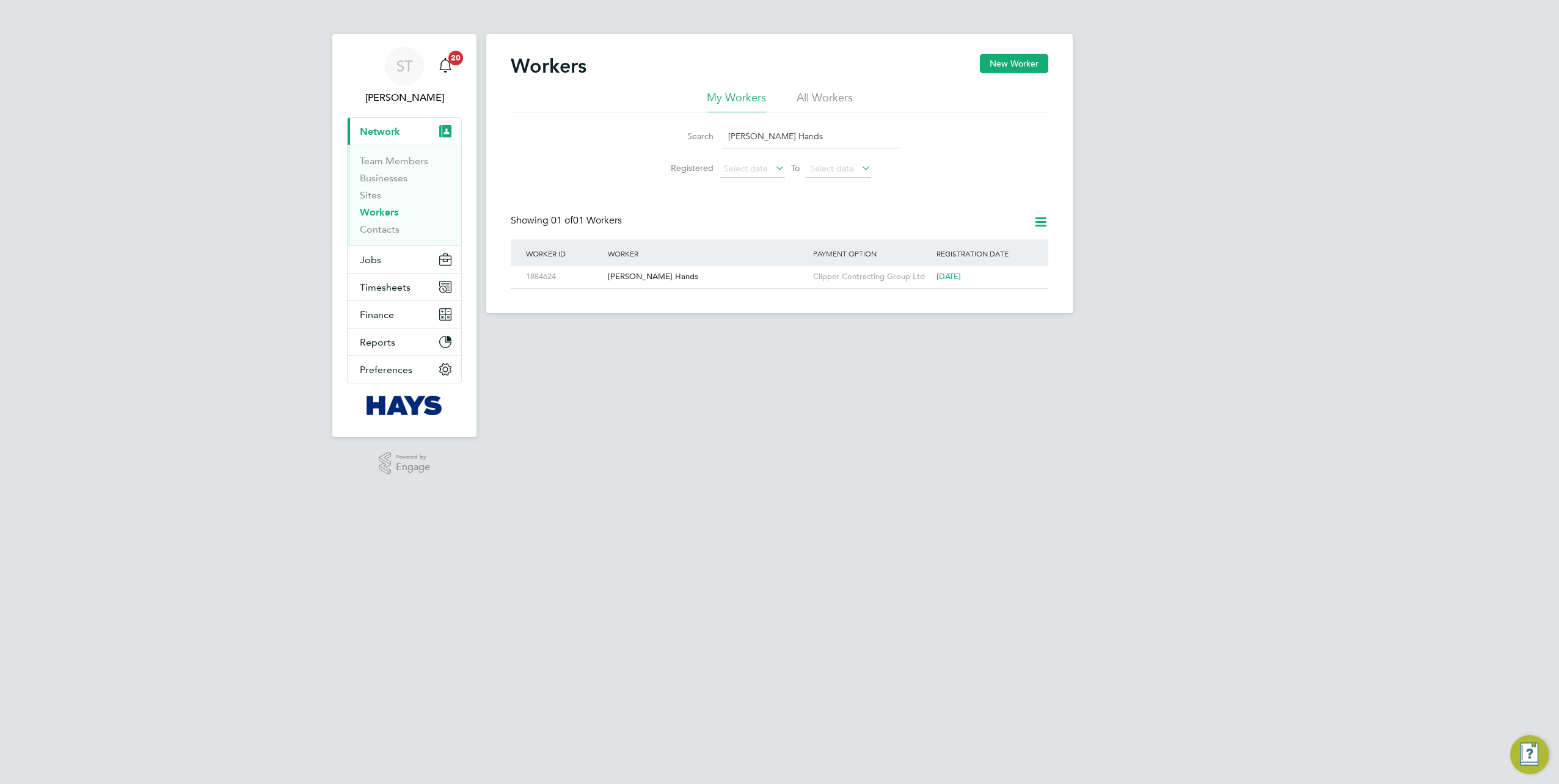
click at [623, 144] on div "Search Dean Hands Registered Select date To Select date" at bounding box center [780, 148] width 537 height 72
paste input "Justin Cain"
type input "Justin Cain"
click at [665, 277] on div "Justin Cain" at bounding box center [707, 277] width 205 height 23
click at [375, 262] on span "Jobs" at bounding box center [370, 259] width 21 height 12
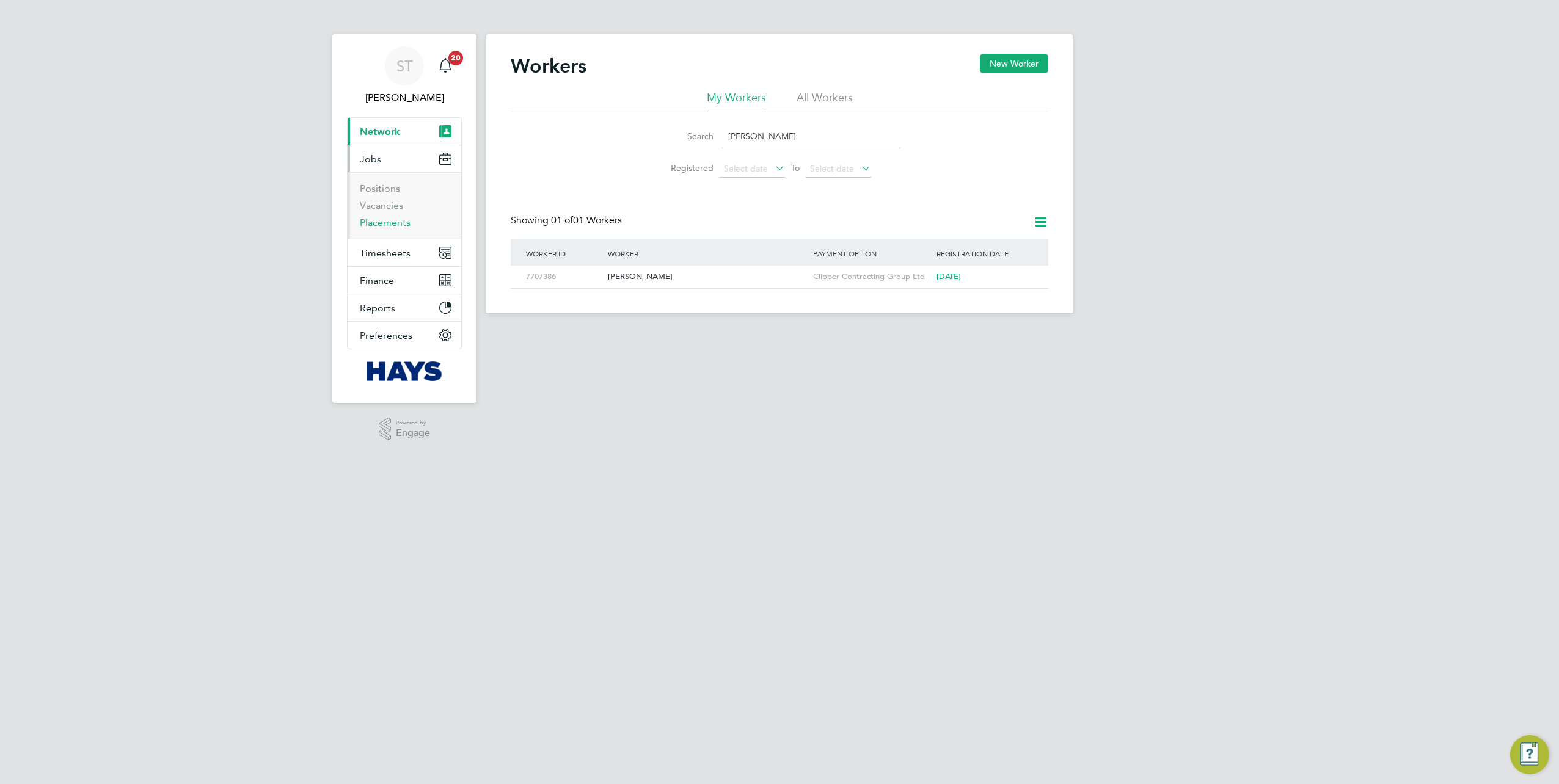
click at [388, 226] on link "Placements" at bounding box center [385, 223] width 51 height 12
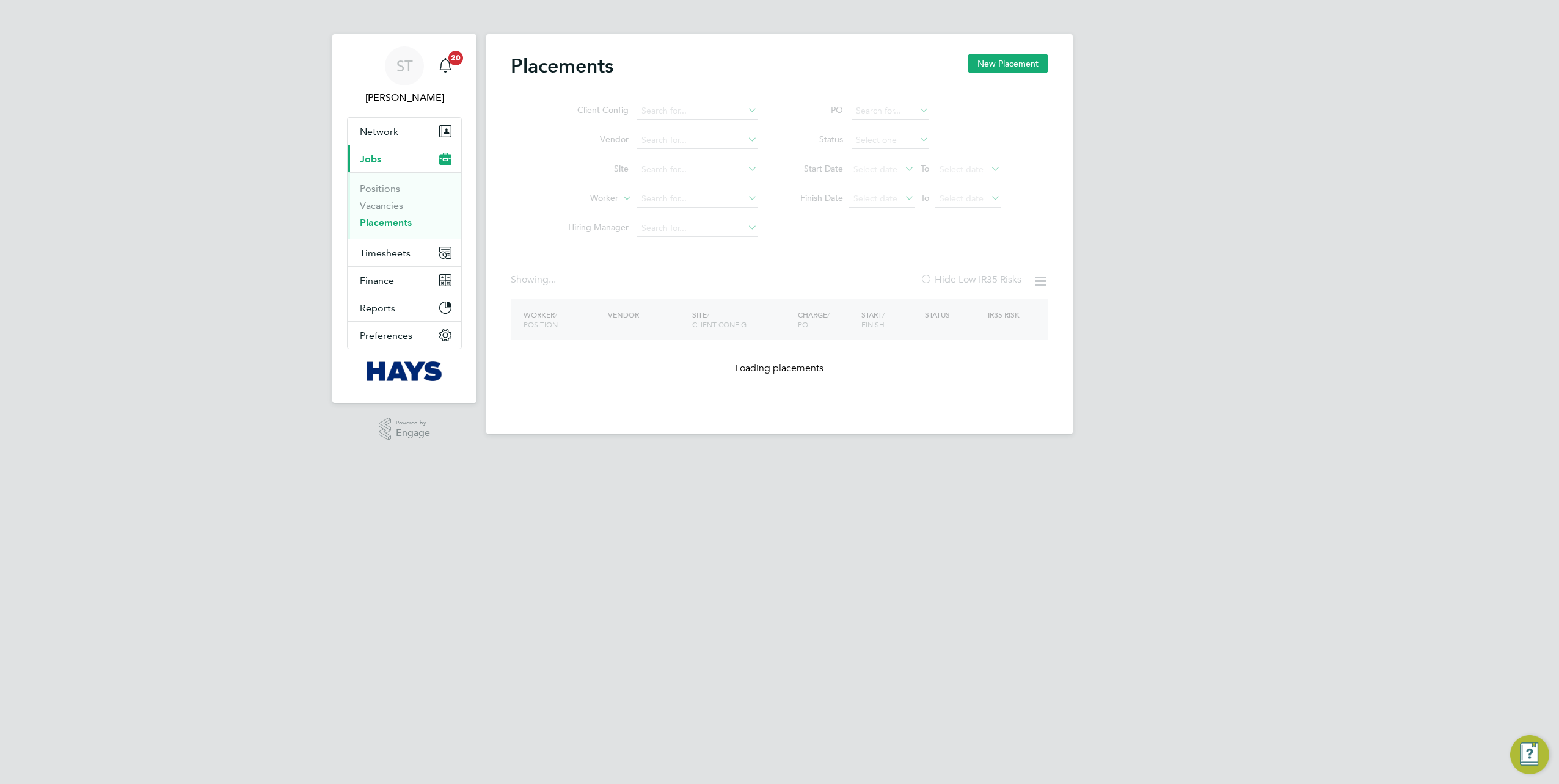
click at [650, 198] on ul "Client Config Vendor Site Worker Hiring Manager" at bounding box center [658, 169] width 230 height 146
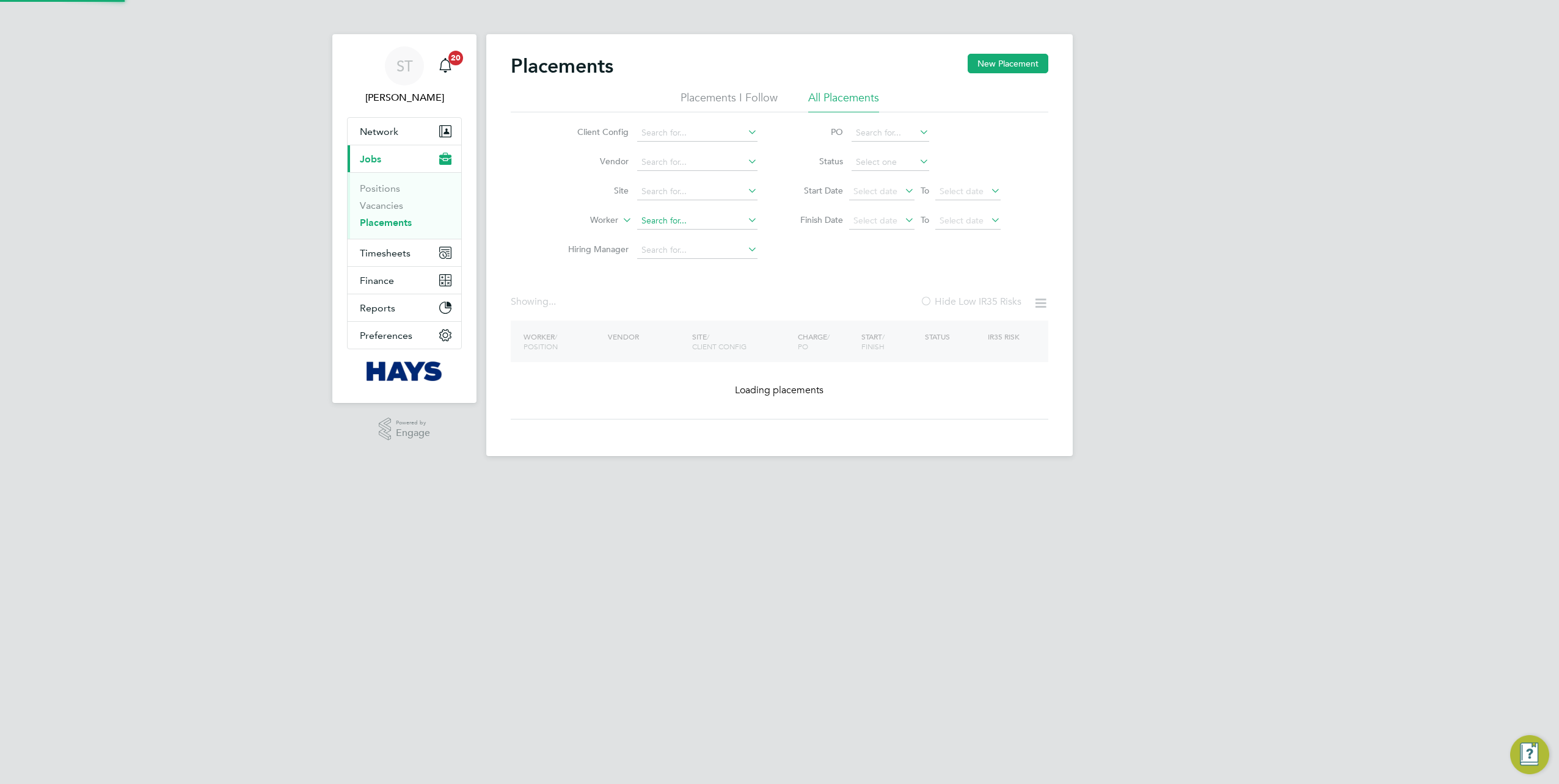
click at [658, 221] on input at bounding box center [697, 221] width 121 height 17
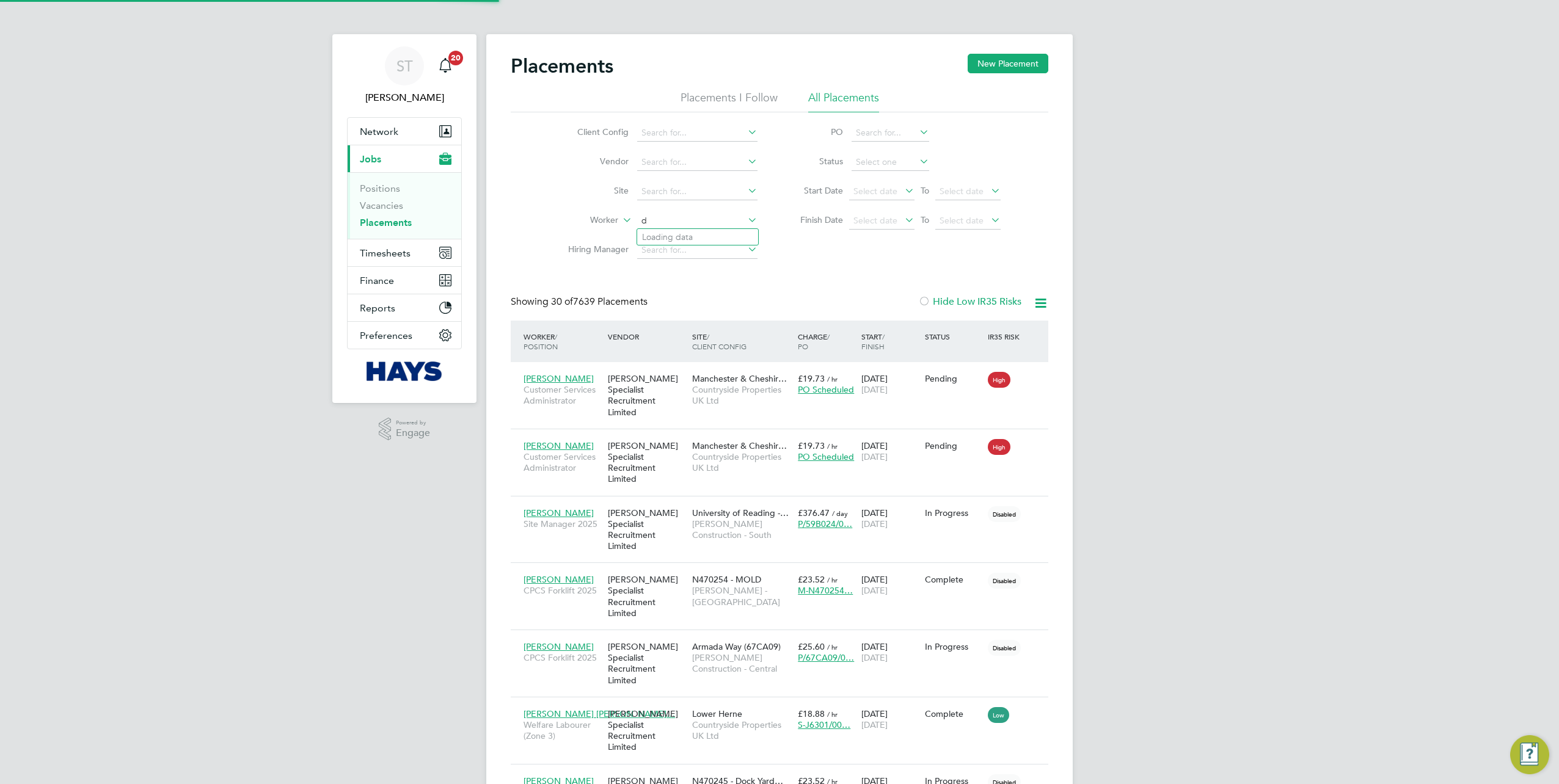
scroll to position [46, 106]
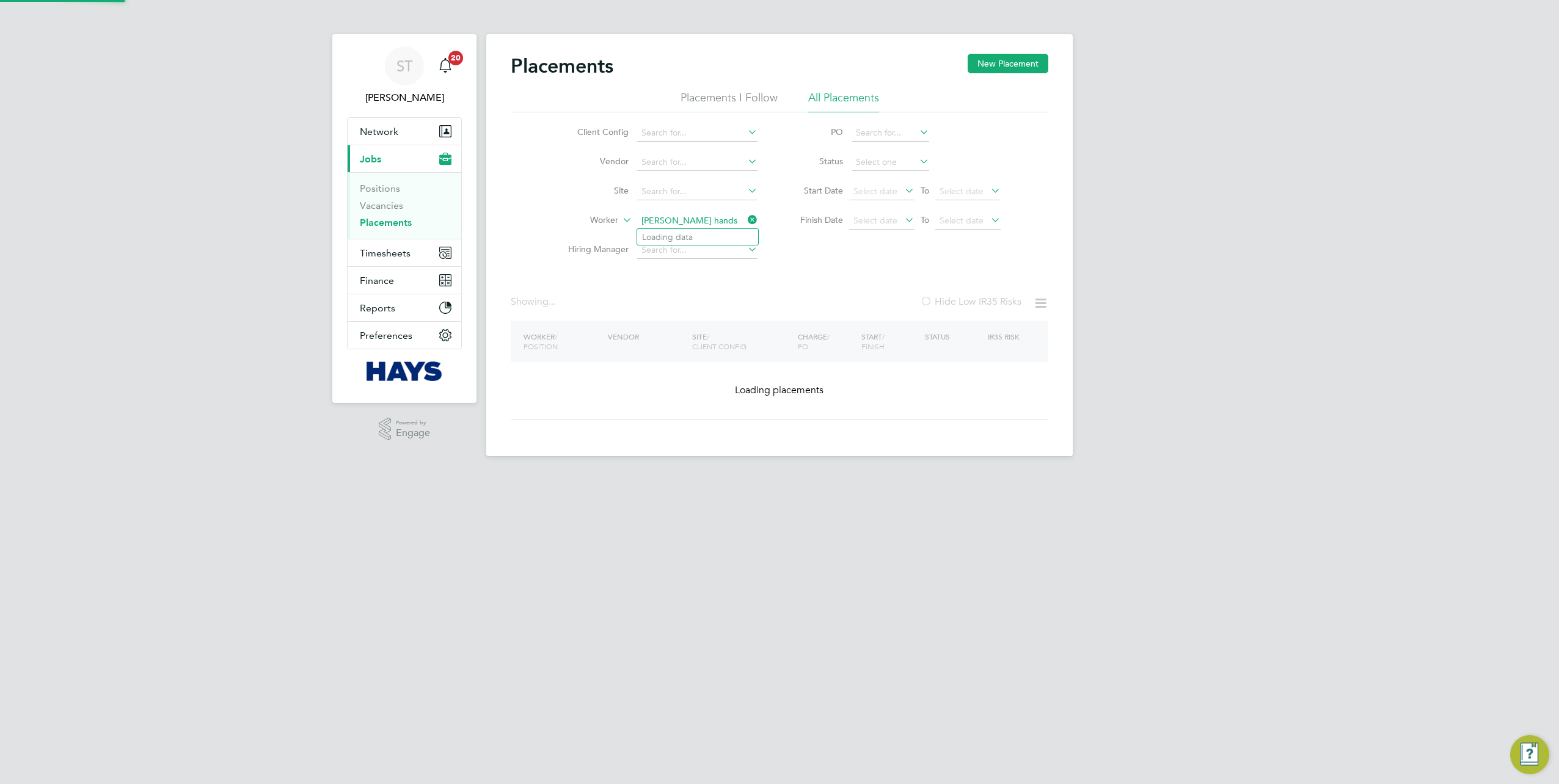
type input "Karl Knight"
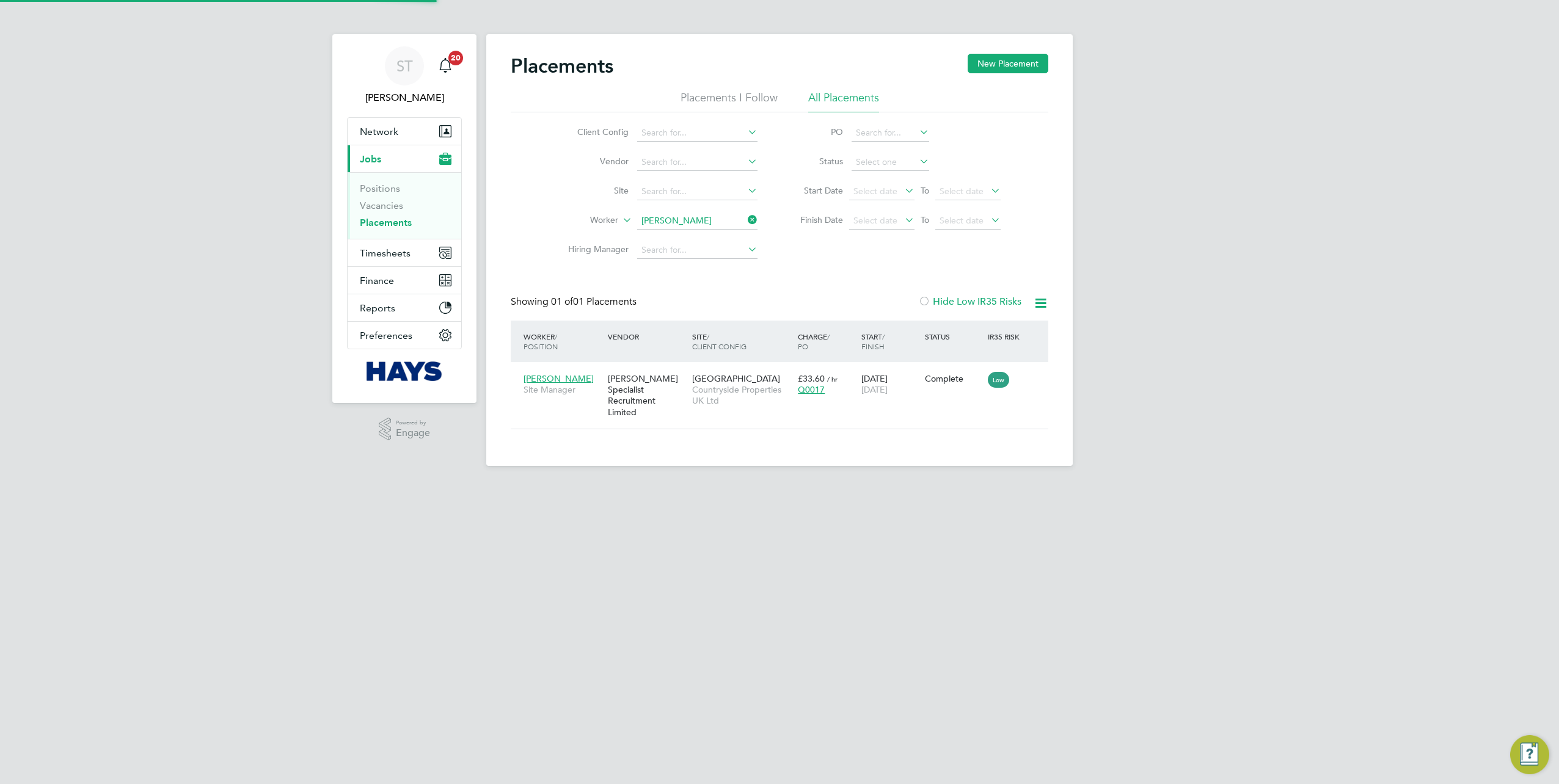
click at [740, 230] on li "Worker Karl Knight" at bounding box center [658, 221] width 230 height 29
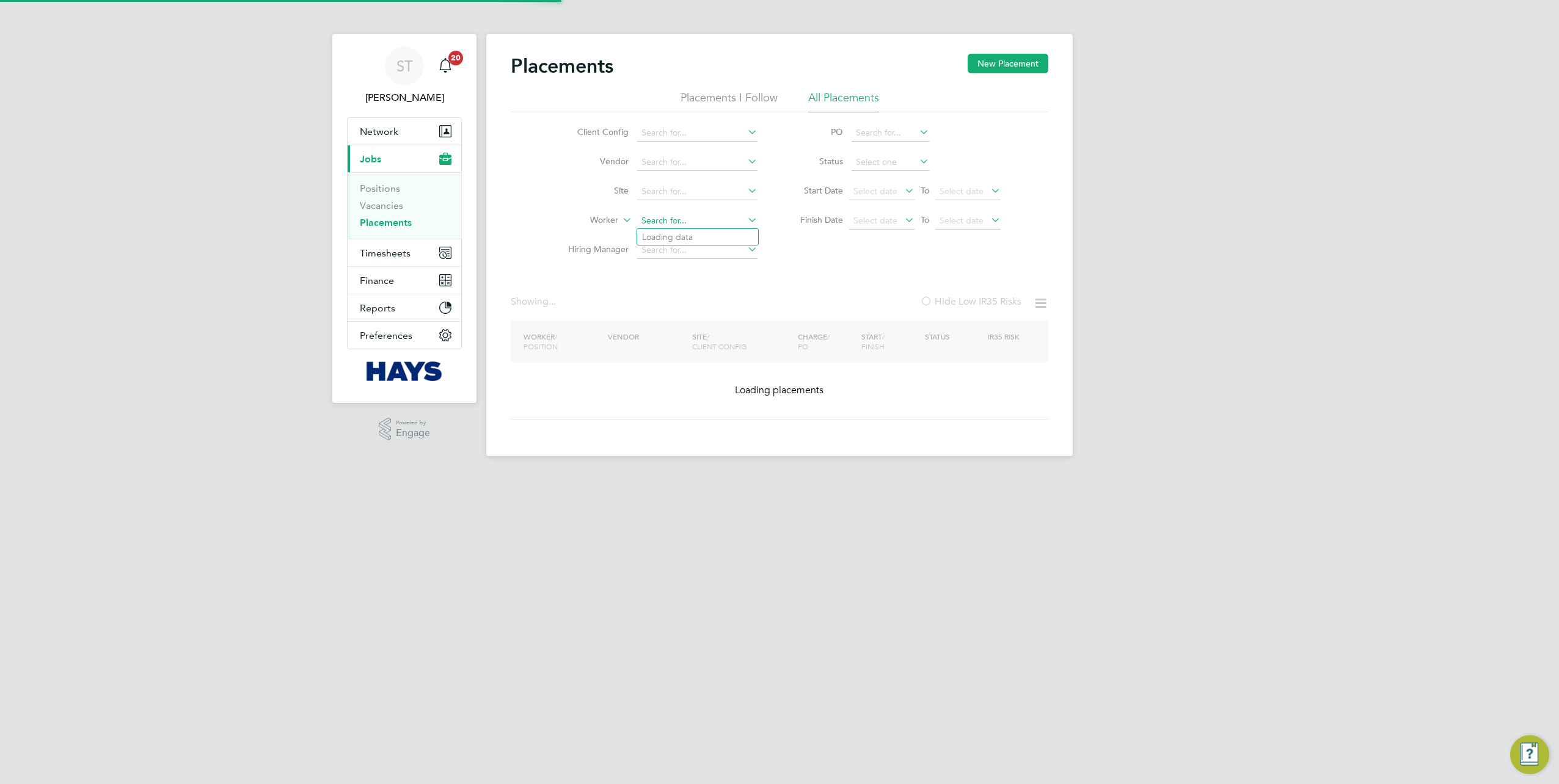
click at [702, 218] on input at bounding box center [697, 221] width 121 height 17
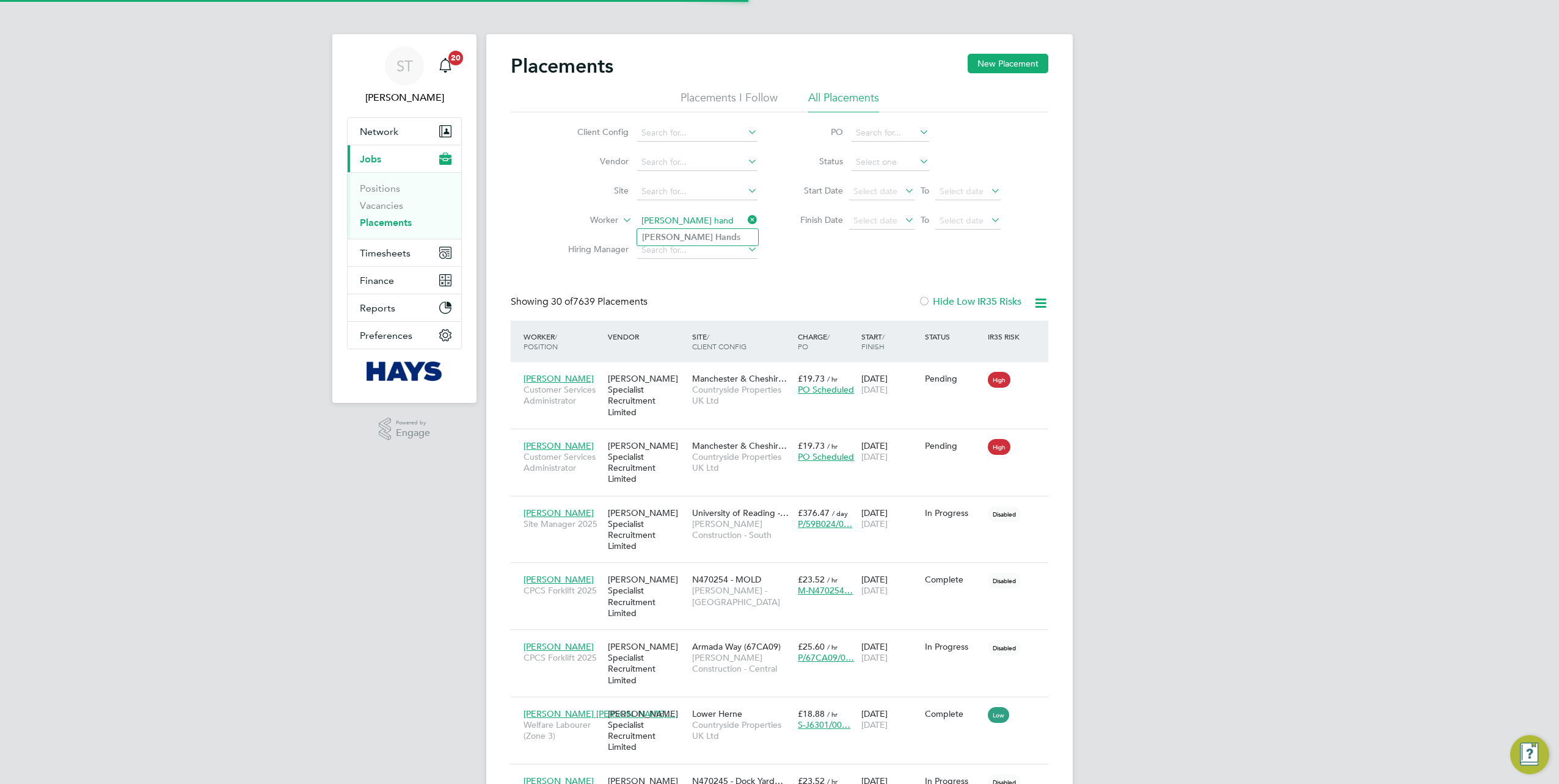
click at [687, 237] on li "Dean Hand s" at bounding box center [697, 237] width 121 height 17
type input "Dean Hands"
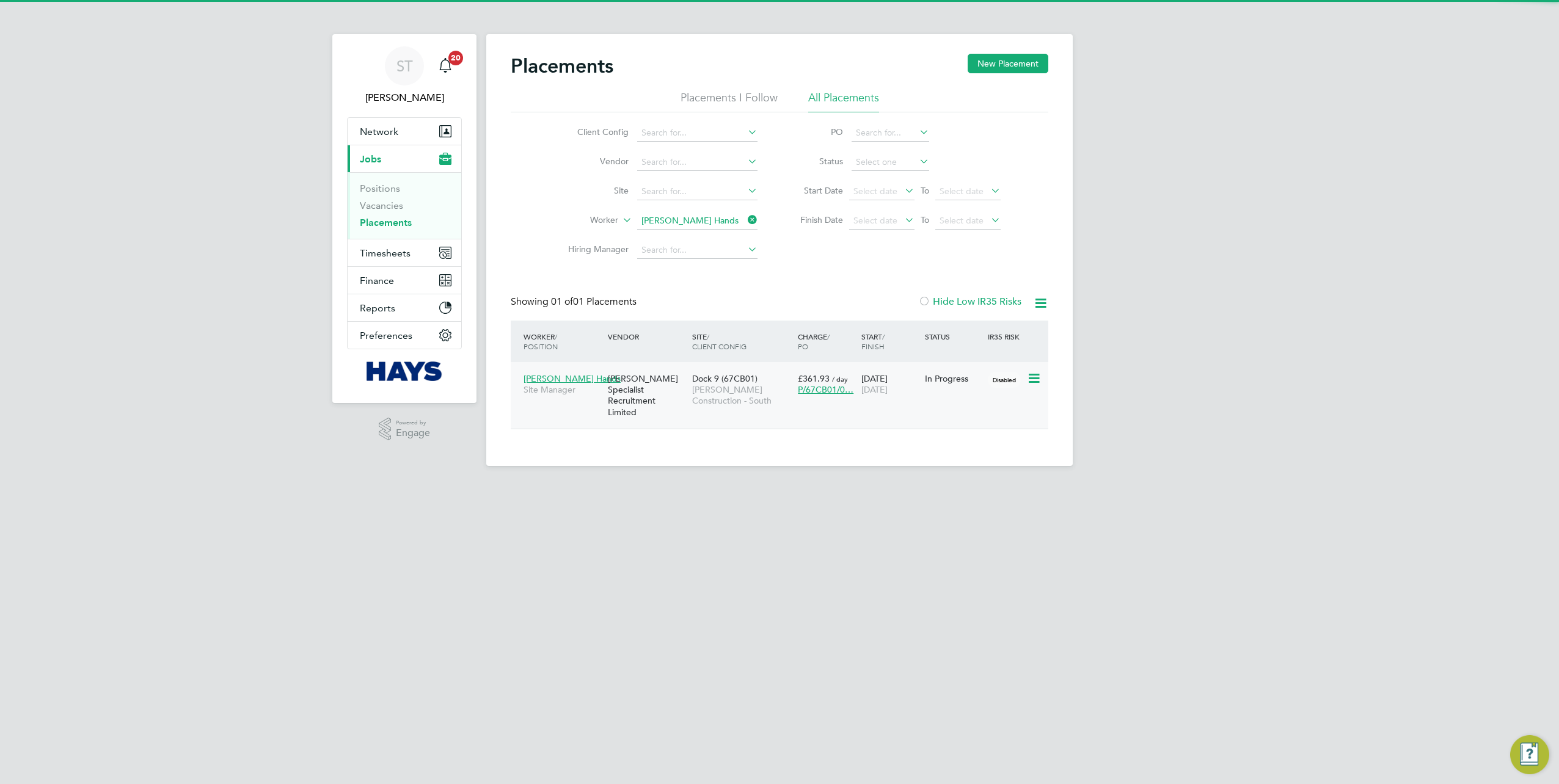
click at [699, 393] on span "Morgan Sindall Construction - South" at bounding box center [742, 395] width 99 height 22
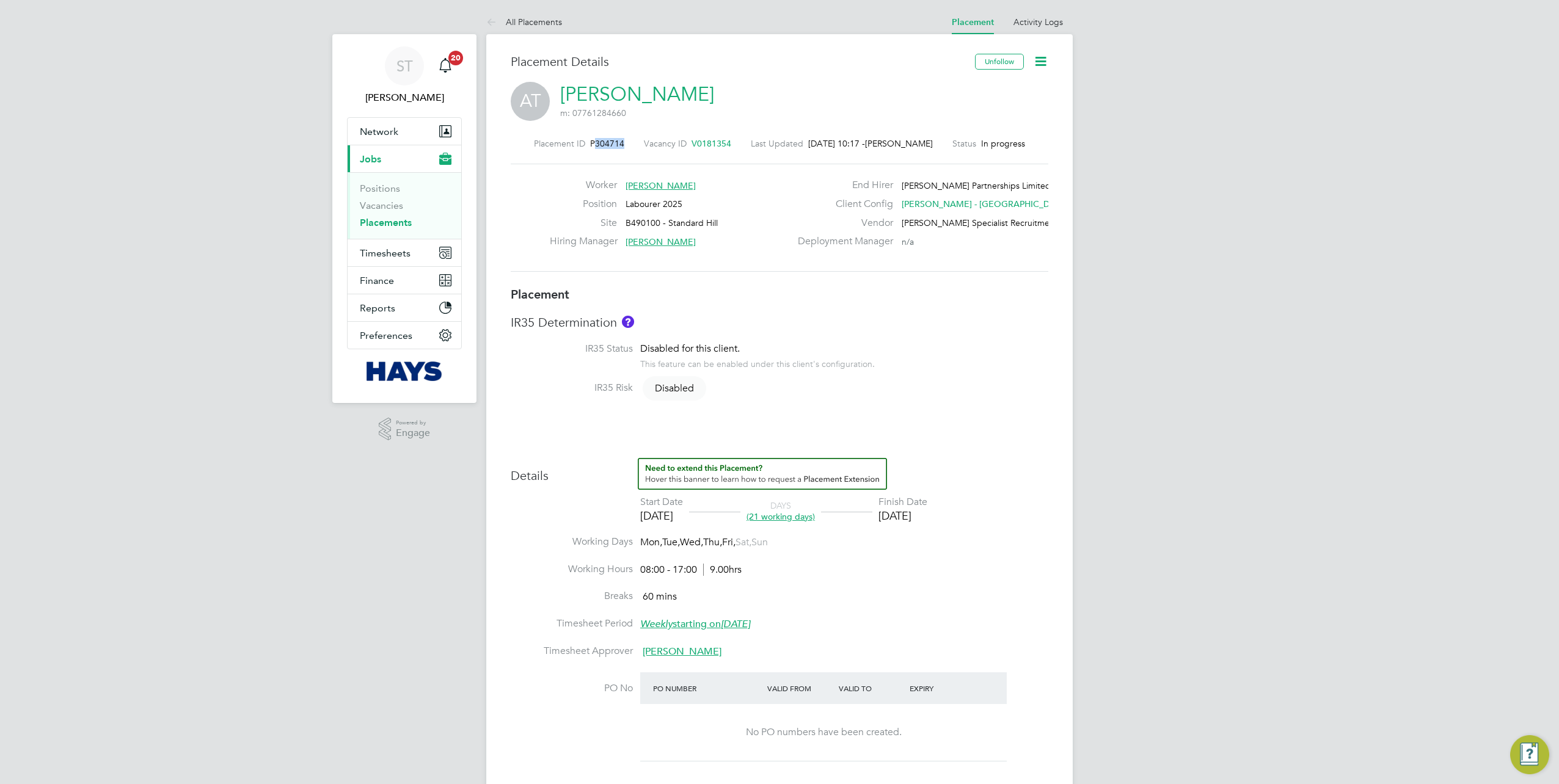
drag, startPoint x: 605, startPoint y: 143, endPoint x: 589, endPoint y: 144, distance: 16.0
click at [589, 144] on div "Placement ID P304714 Vacancy ID V0181354 Last Updated 26 Sep 2025, 10:17 - Samr…" at bounding box center [780, 144] width 537 height 11
copy div "304714 Vacancy ID"
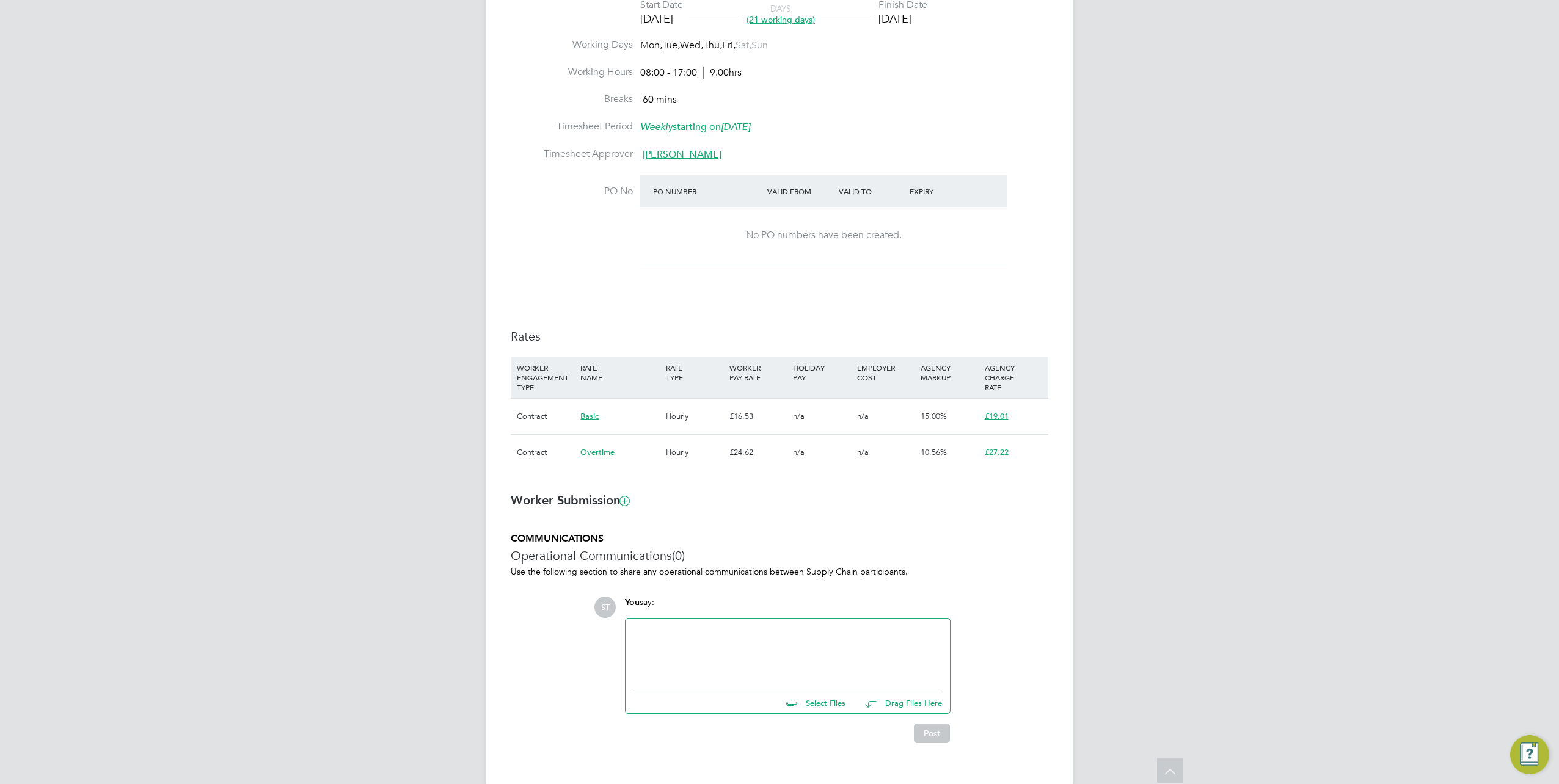
scroll to position [518, 0]
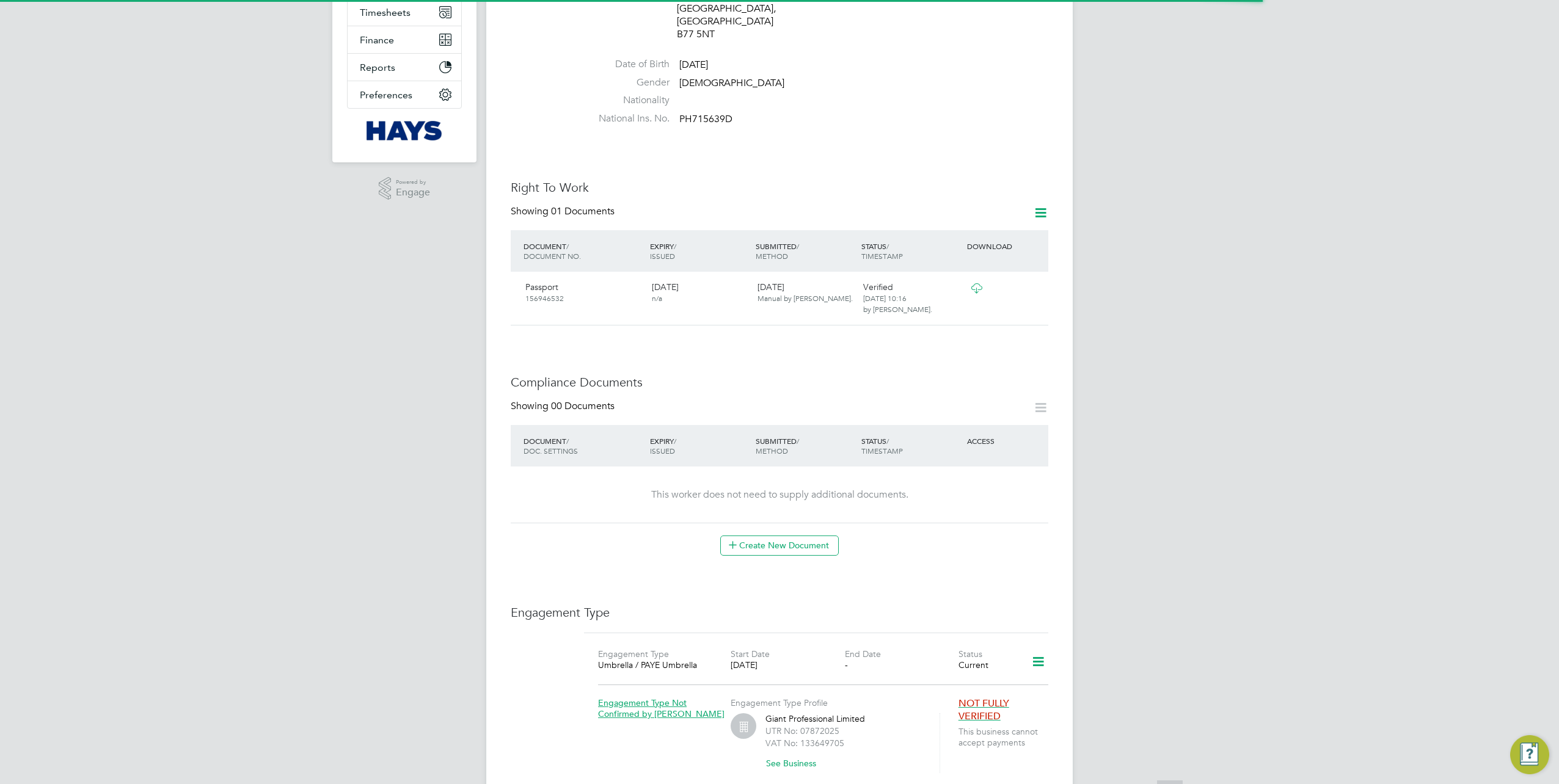
scroll to position [306, 0]
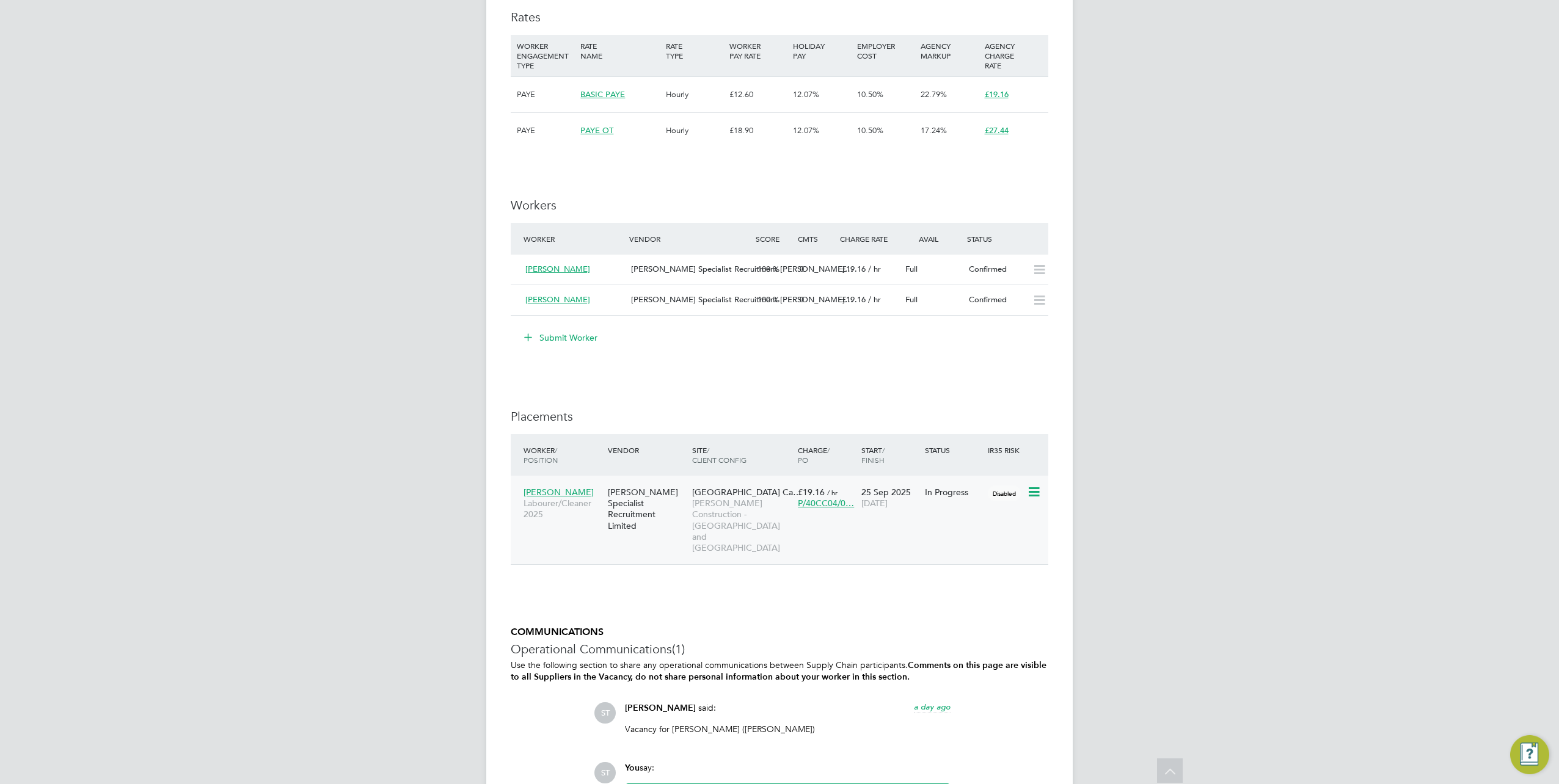
click at [559, 490] on span "[PERSON_NAME]" at bounding box center [559, 492] width 70 height 11
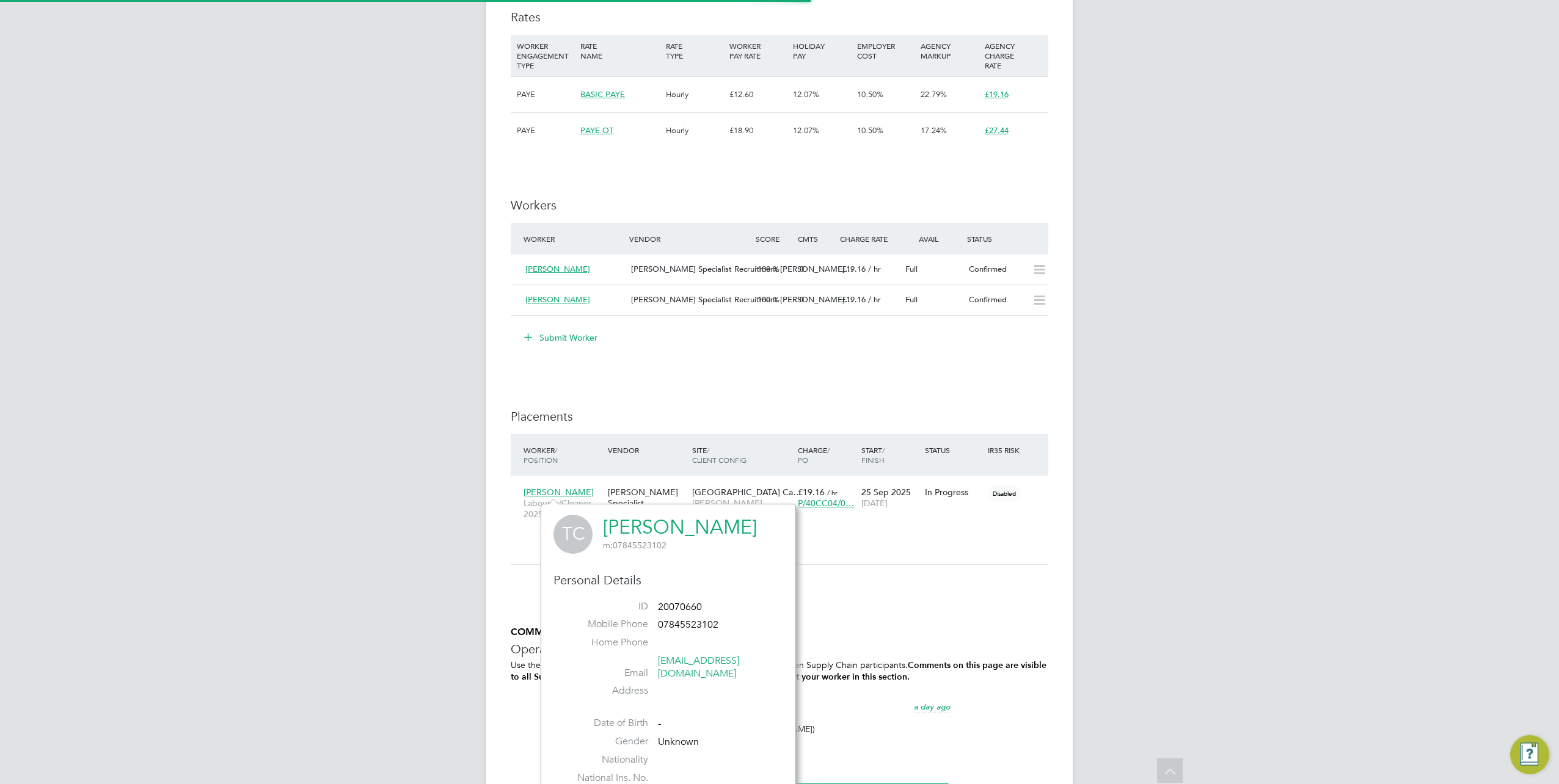
scroll to position [6, 7]
click at [679, 518] on link "[PERSON_NAME]" at bounding box center [679, 527] width 154 height 24
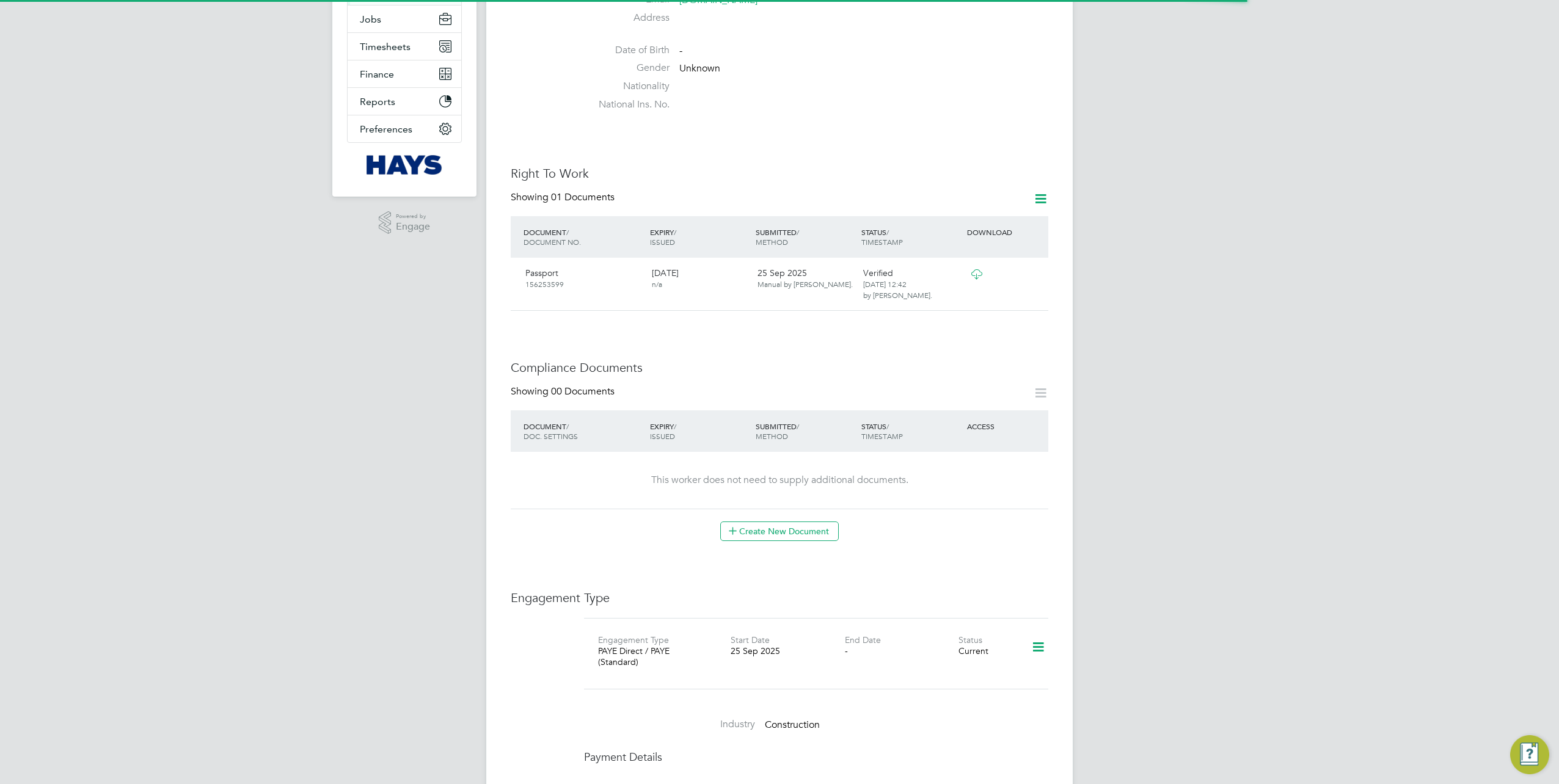
scroll to position [306, 0]
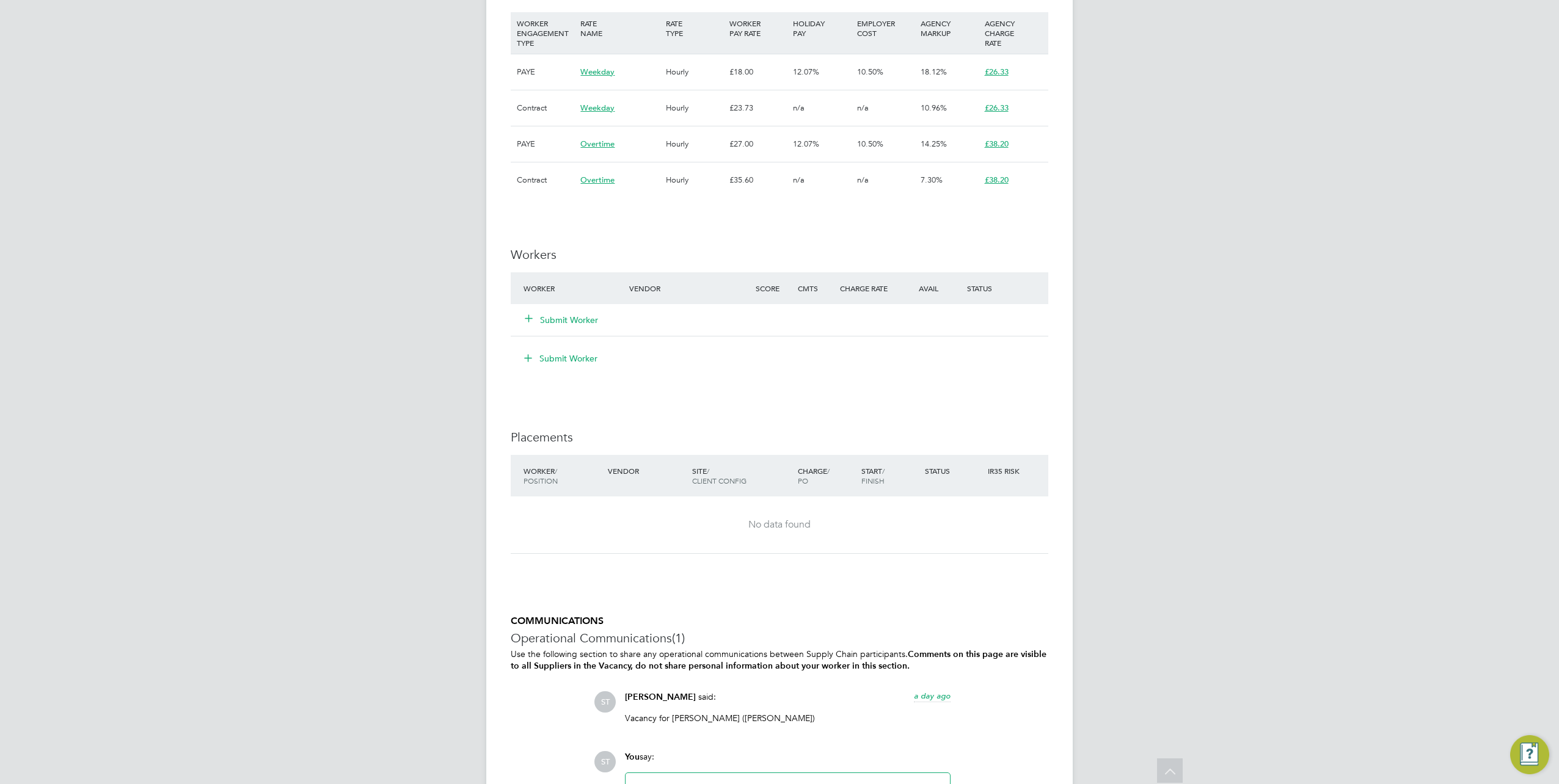
scroll to position [859, 0]
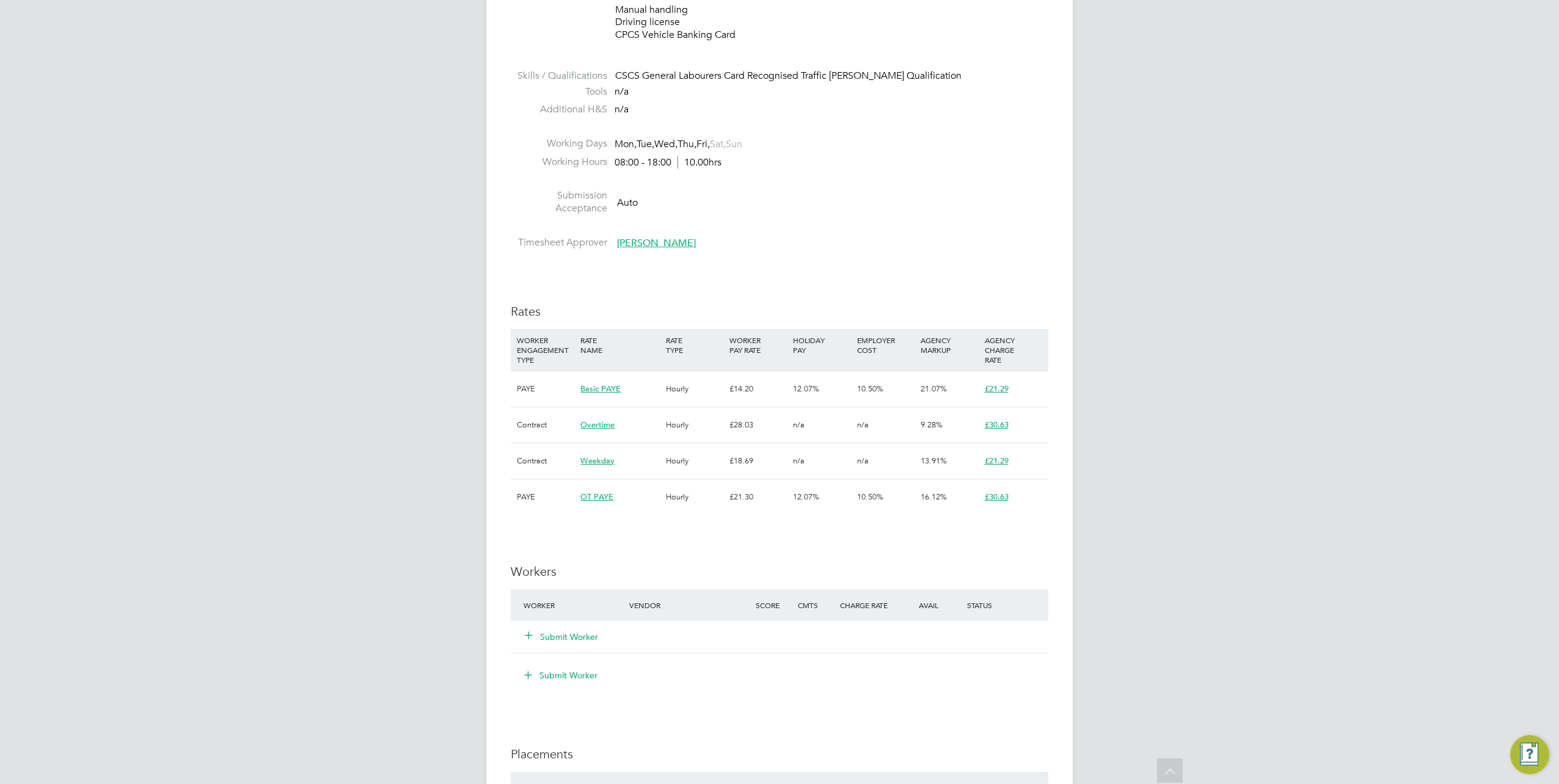
scroll to position [549, 0]
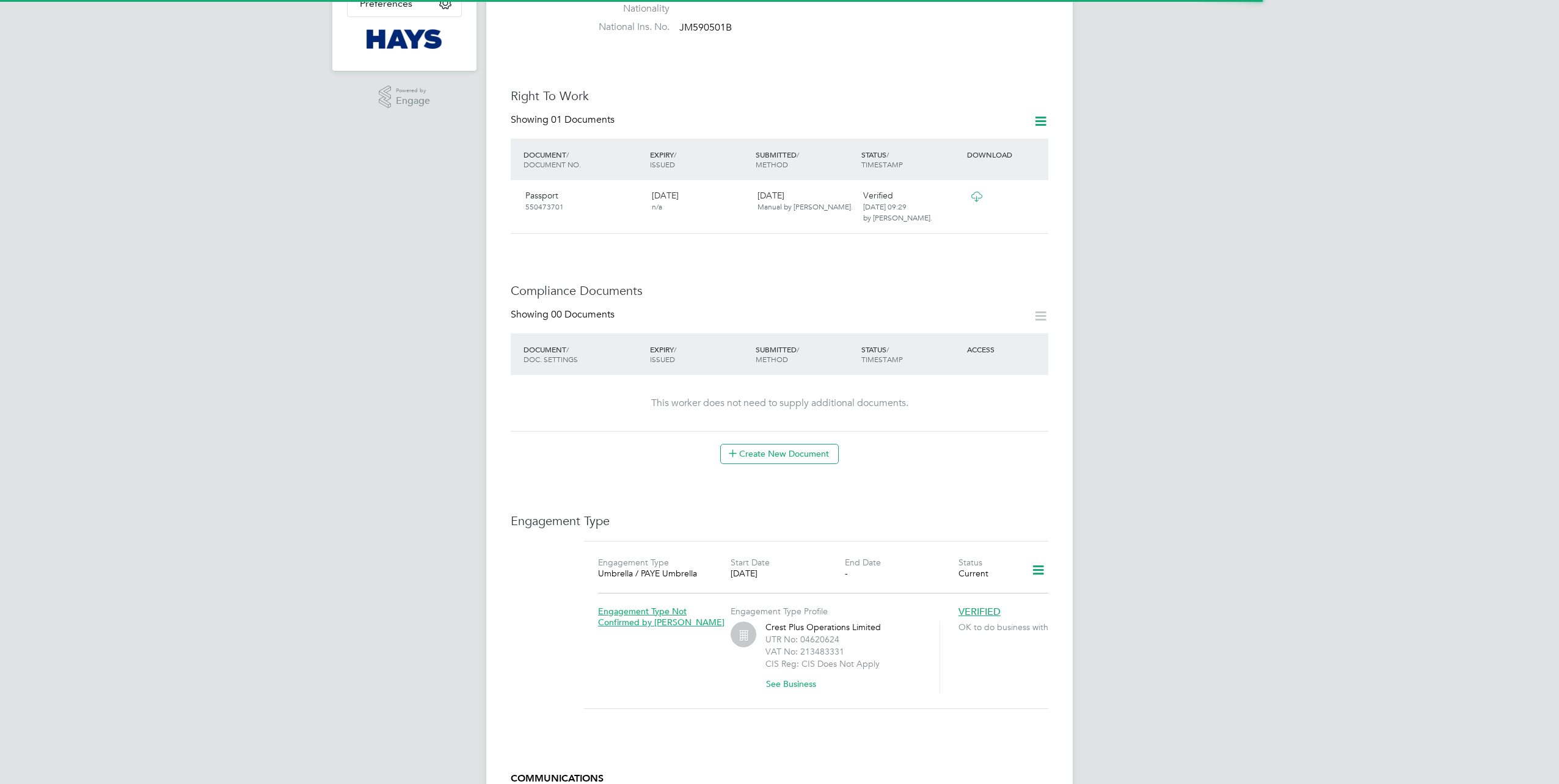
scroll to position [366, 0]
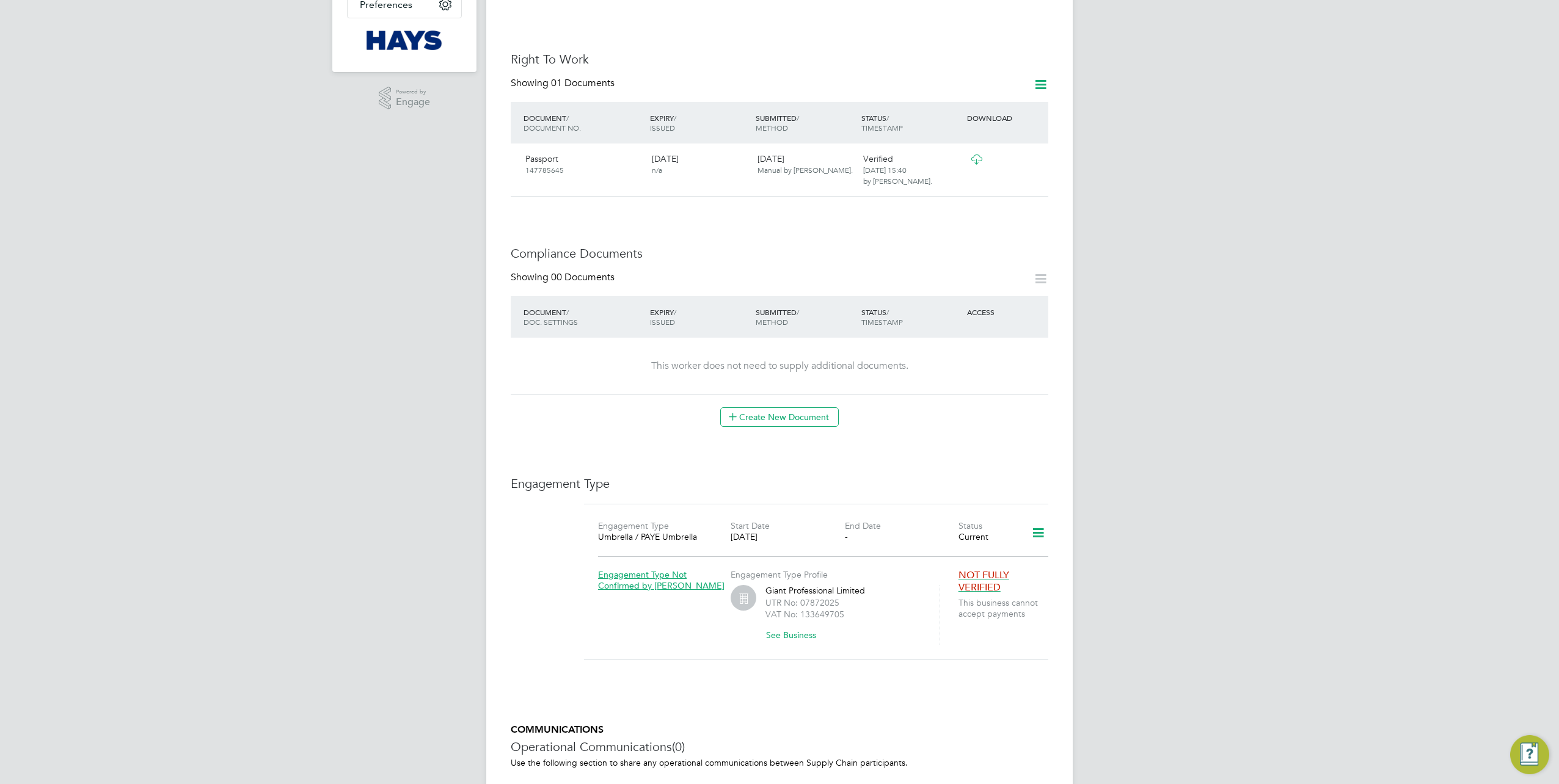
scroll to position [366, 0]
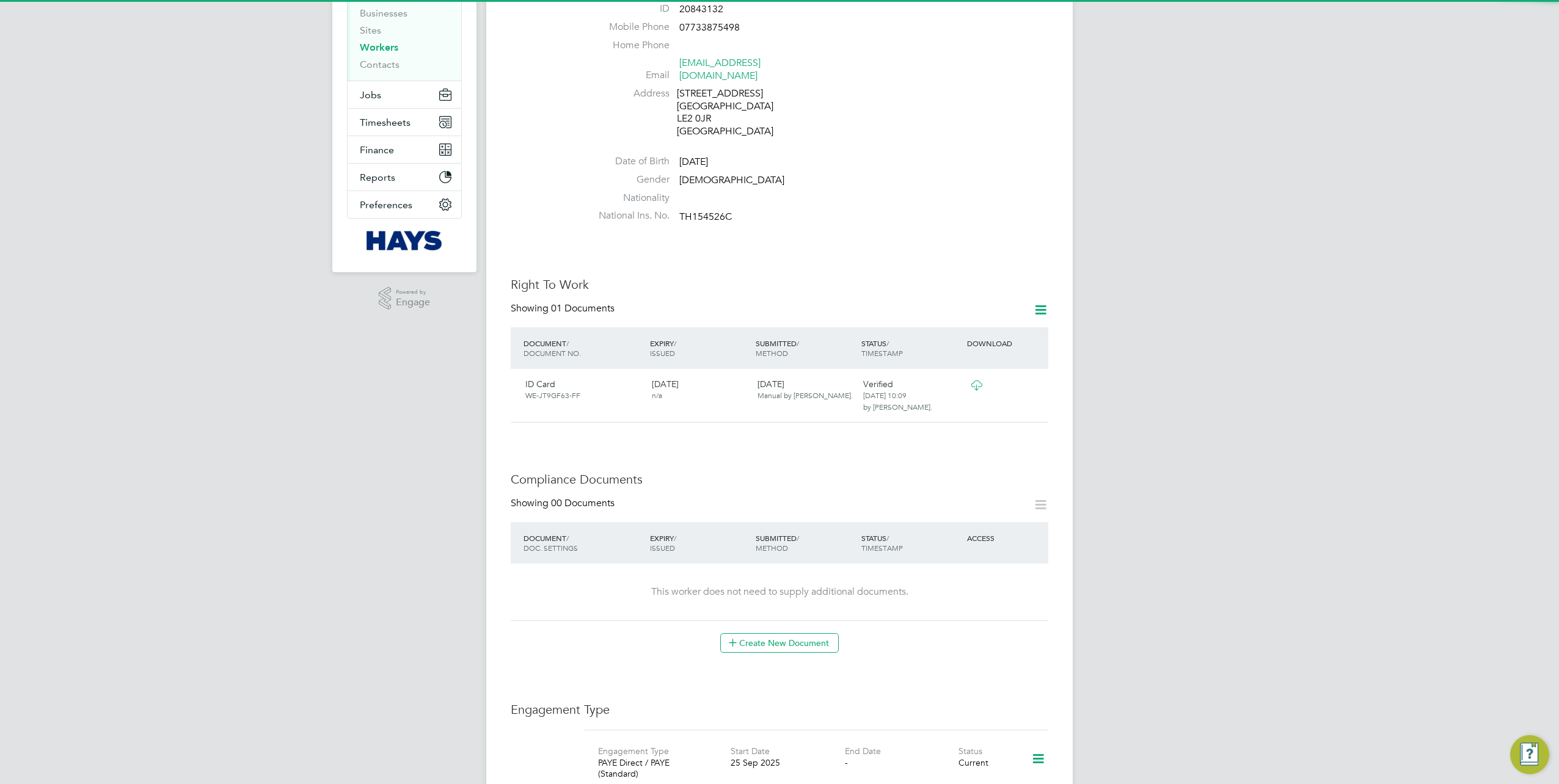
scroll to position [366, 0]
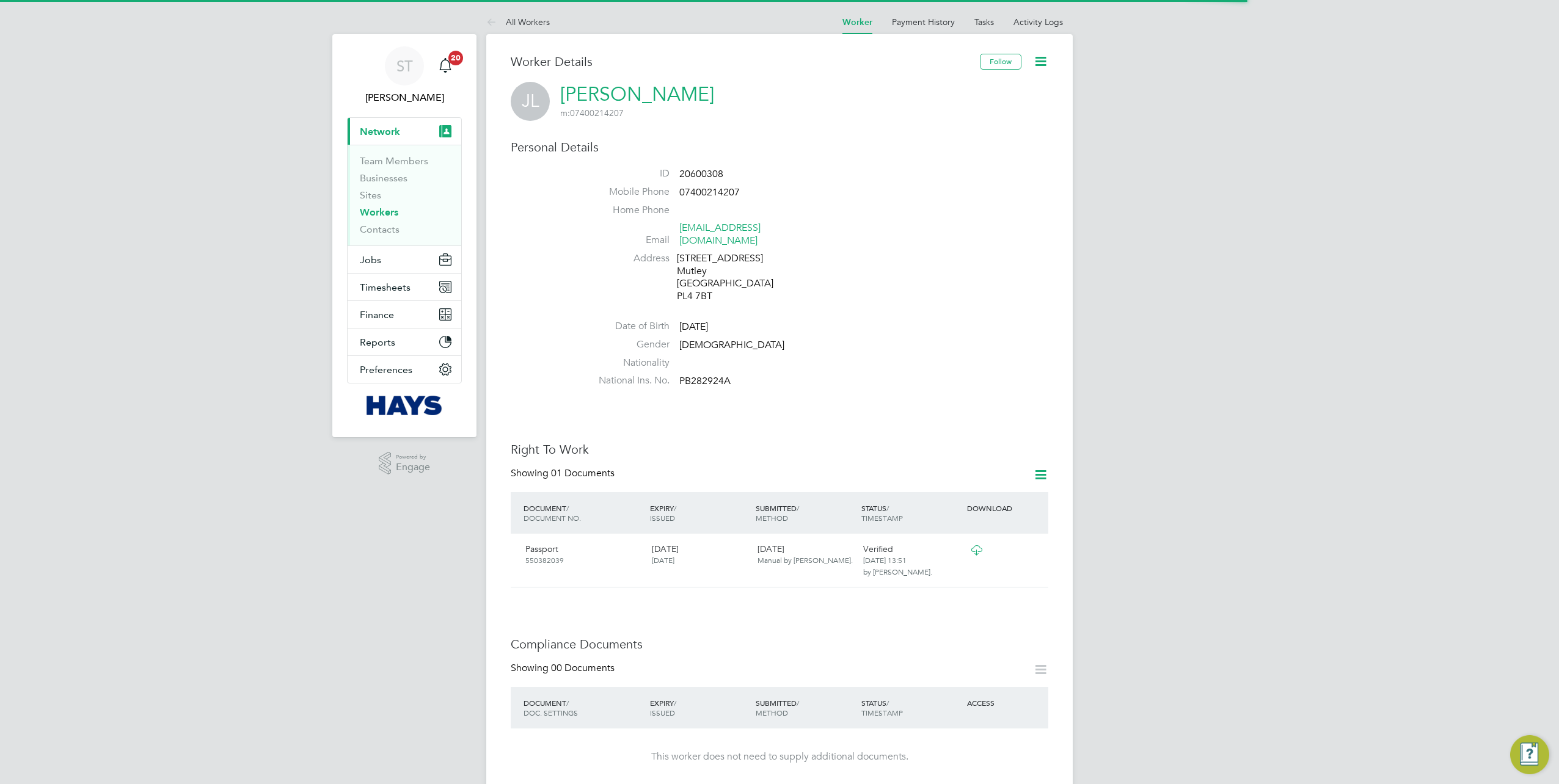
scroll to position [366, 0]
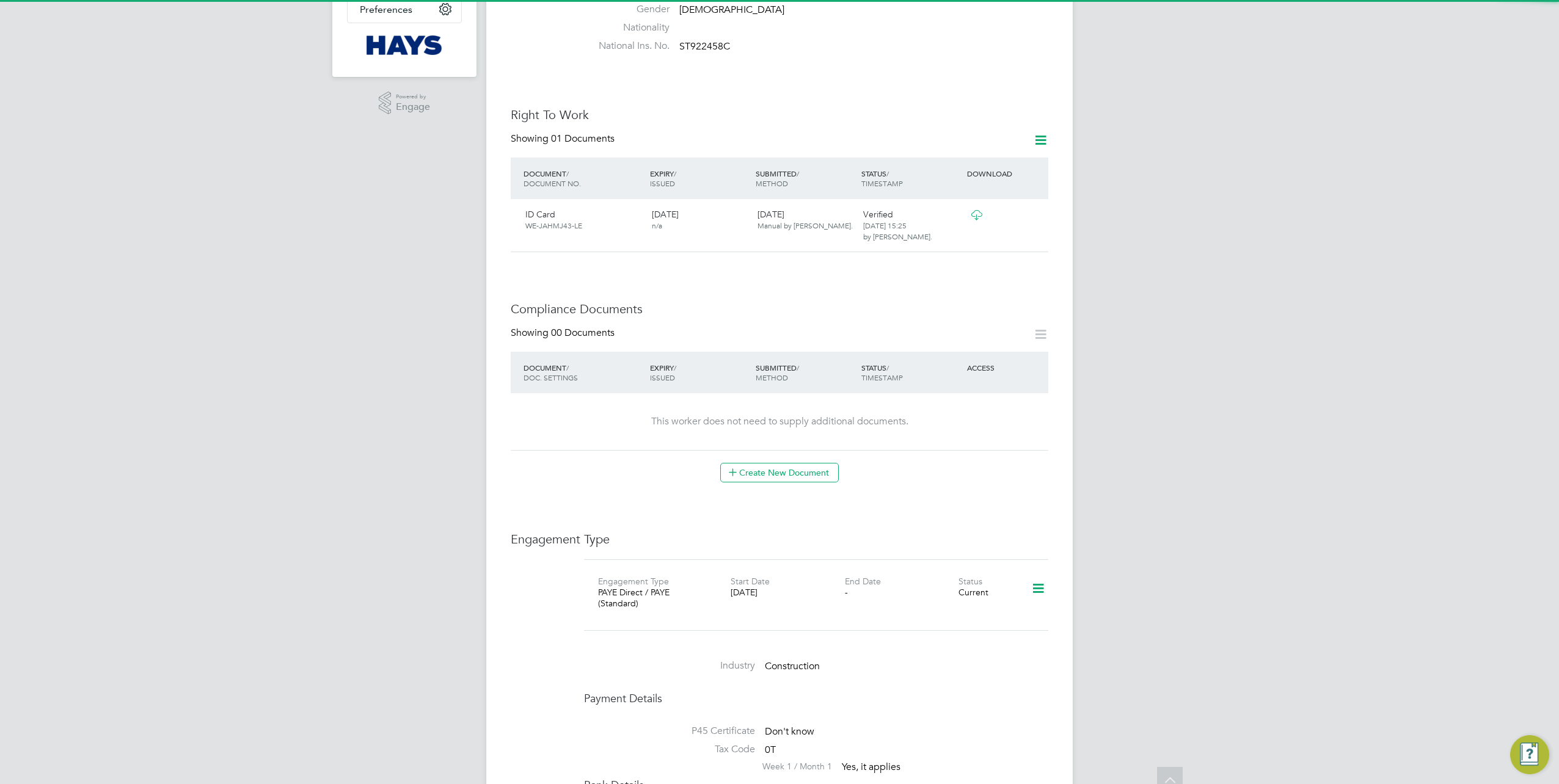
scroll to position [366, 0]
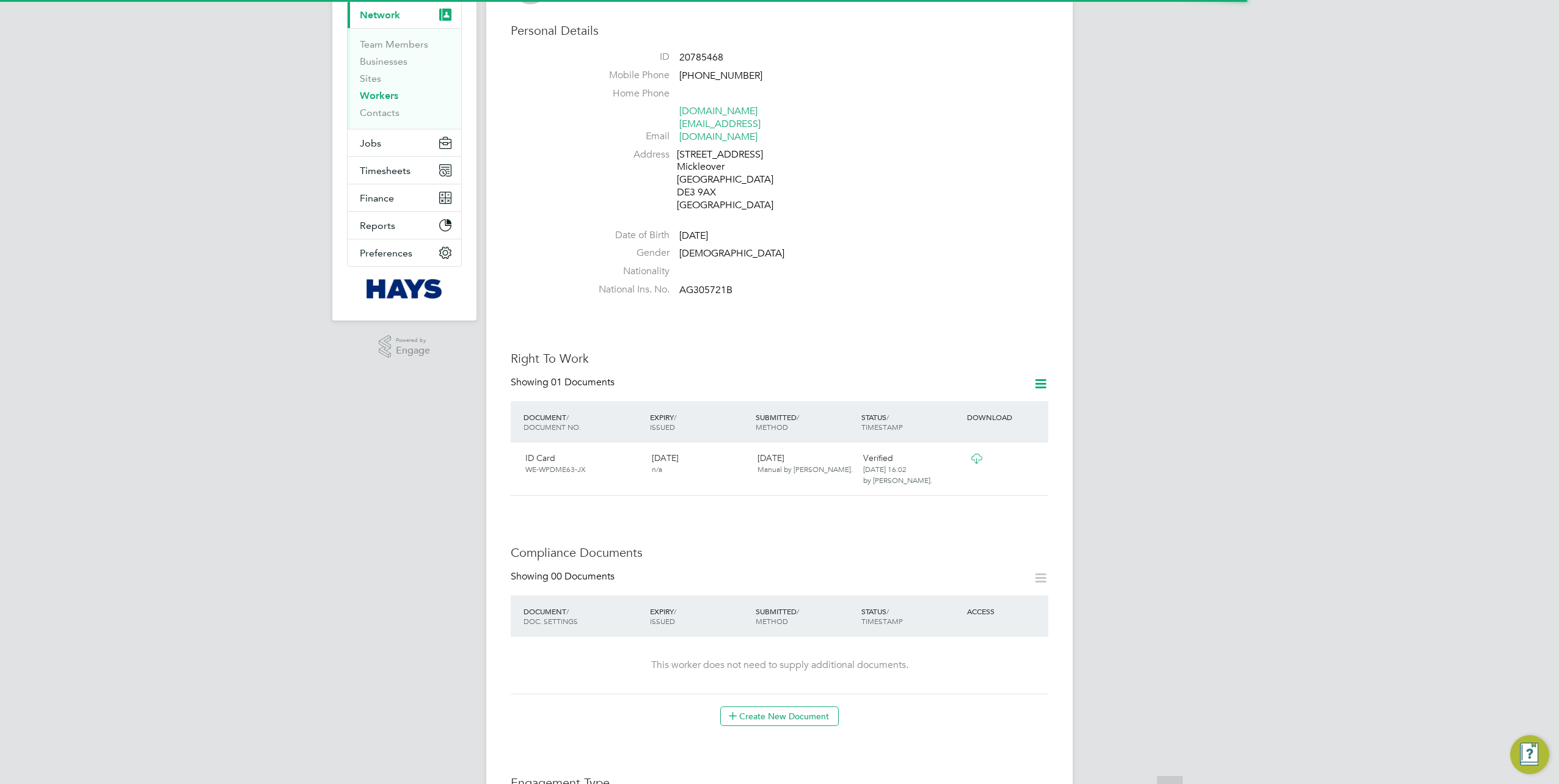
scroll to position [366, 0]
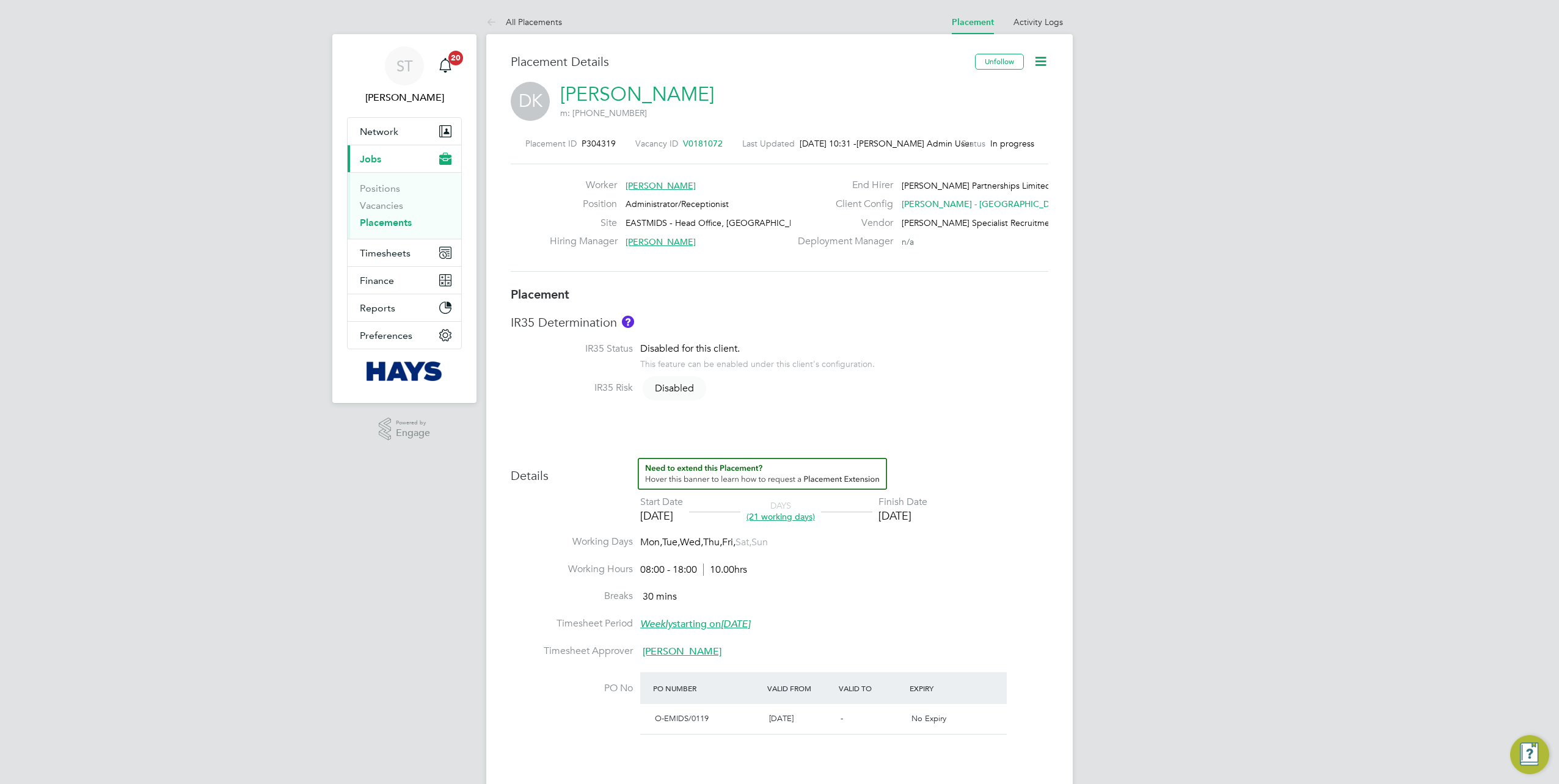
click at [649, 83] on link "Dagmara Kowalewska" at bounding box center [637, 95] width 154 height 24
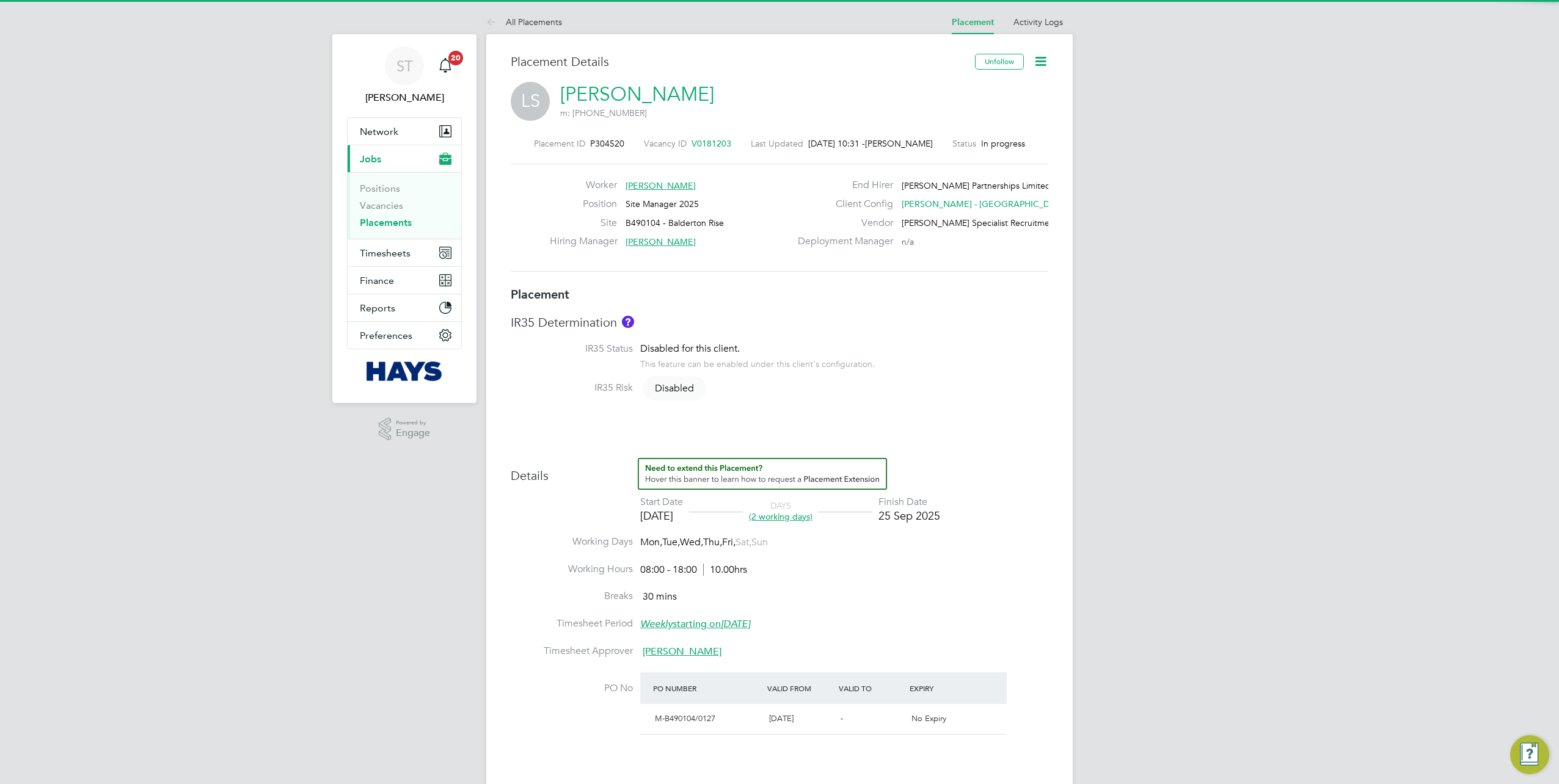
click at [625, 85] on link "[PERSON_NAME]" at bounding box center [637, 95] width 154 height 24
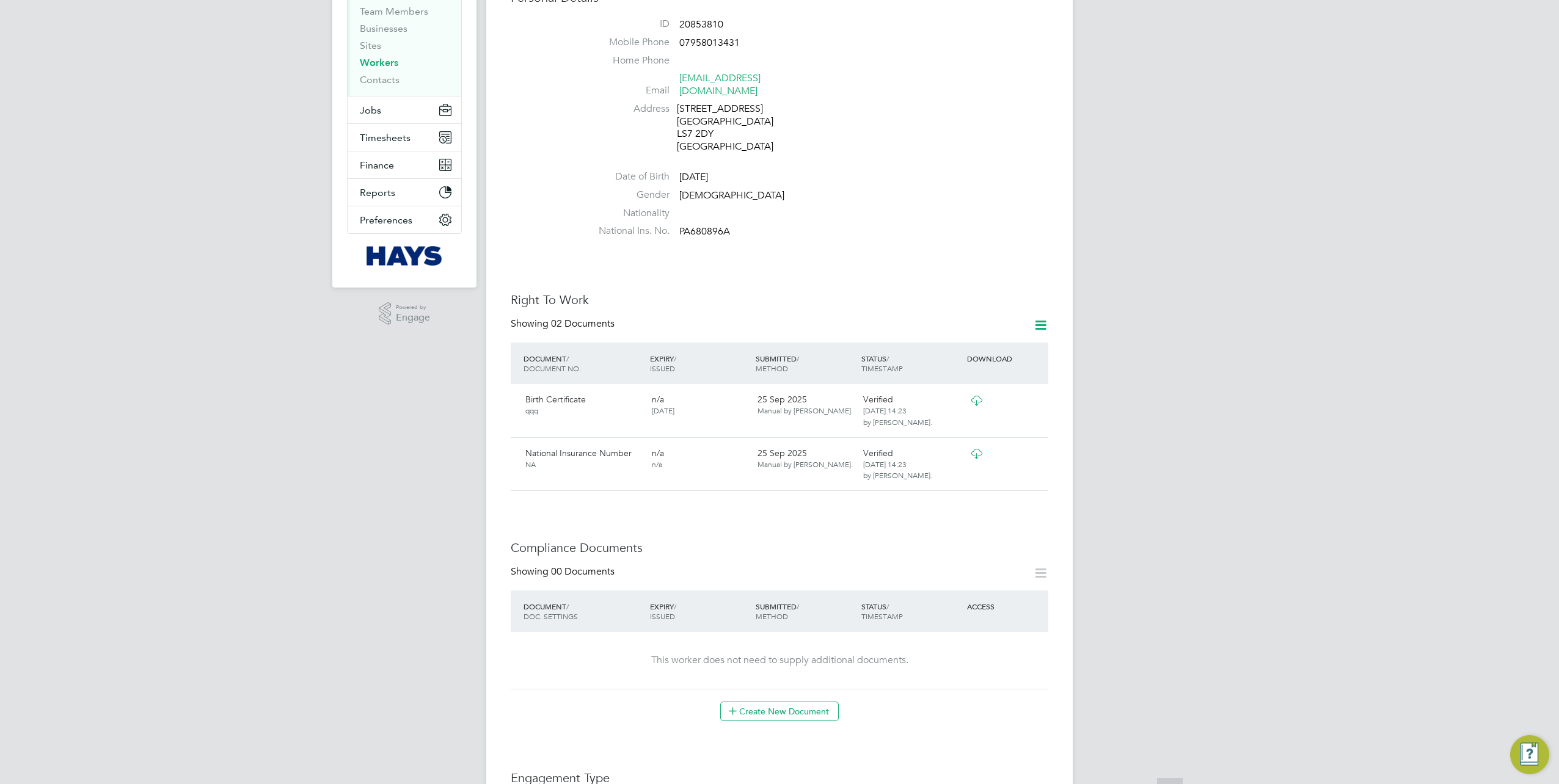
scroll to position [366, 0]
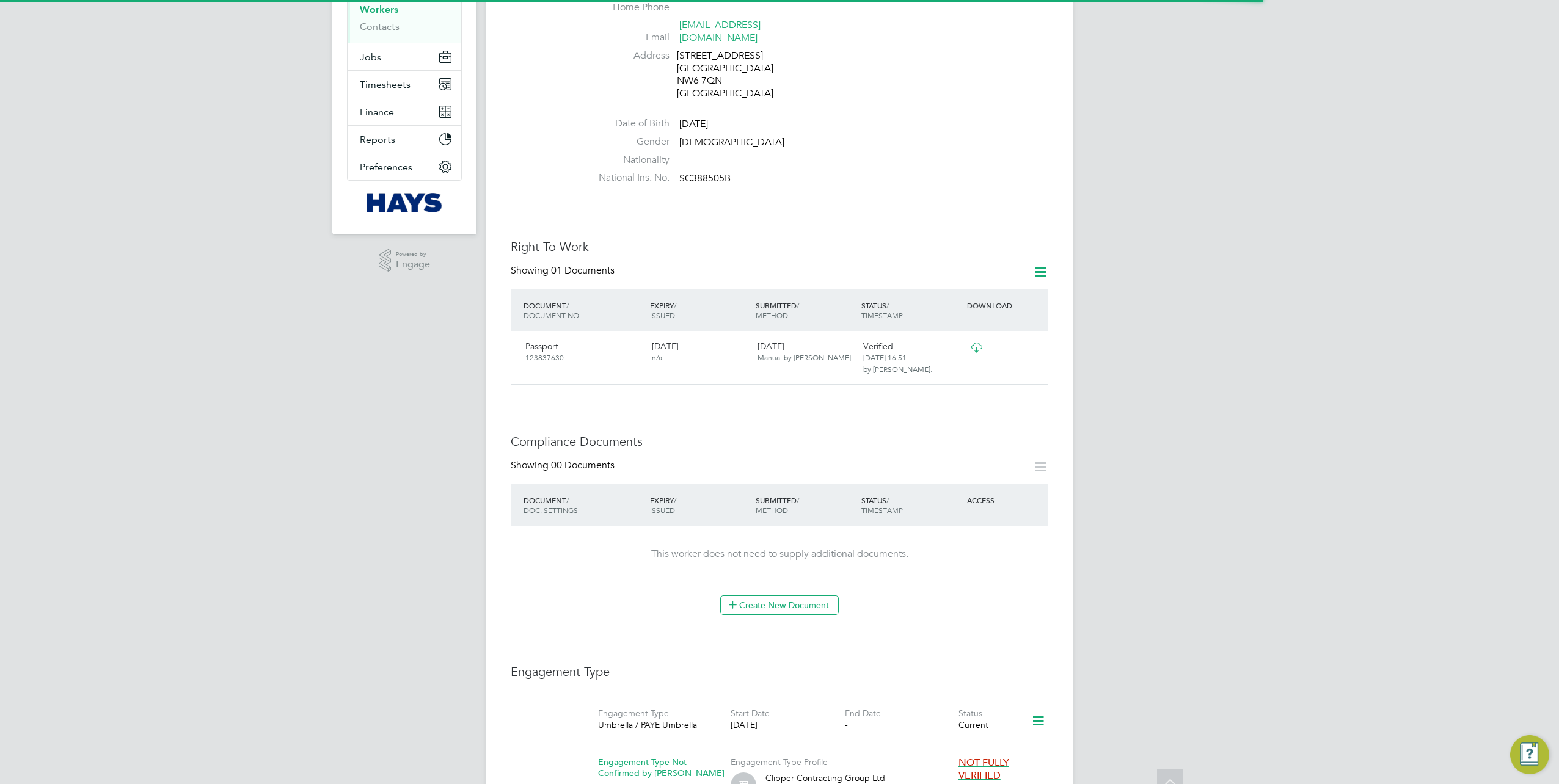
scroll to position [366, 0]
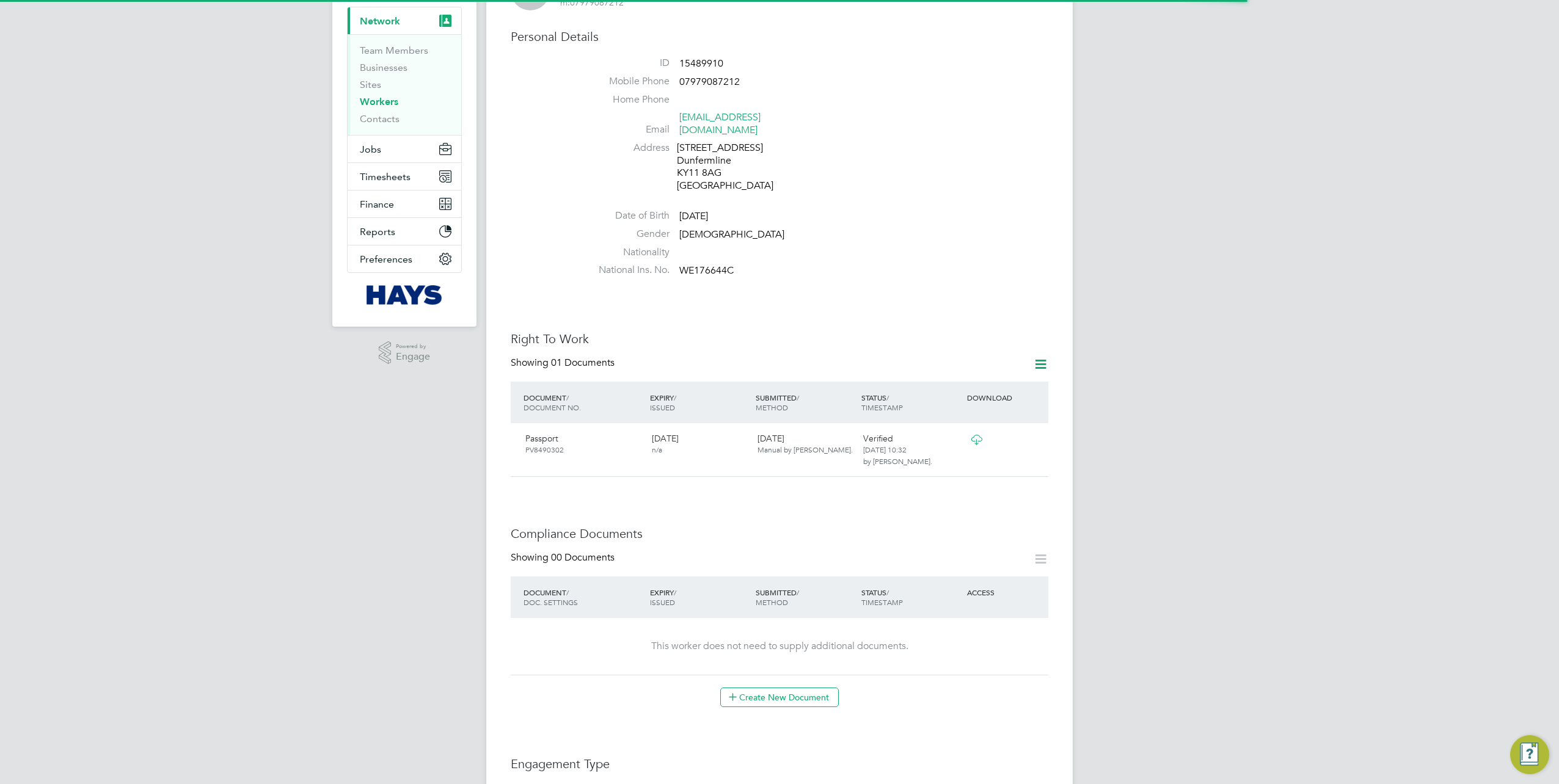
scroll to position [306, 0]
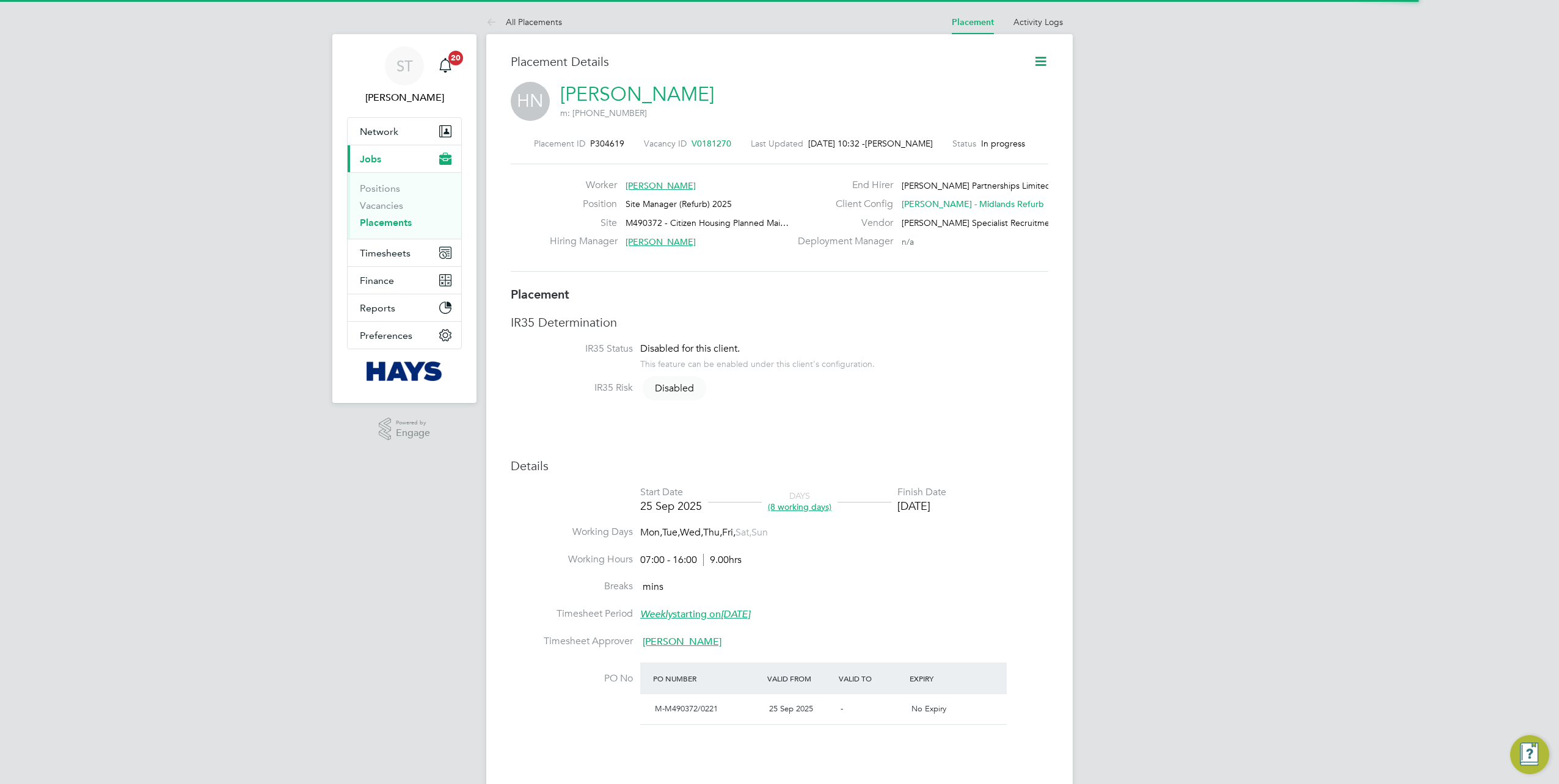
click at [610, 91] on link "Henry Nwankwo" at bounding box center [637, 95] width 154 height 24
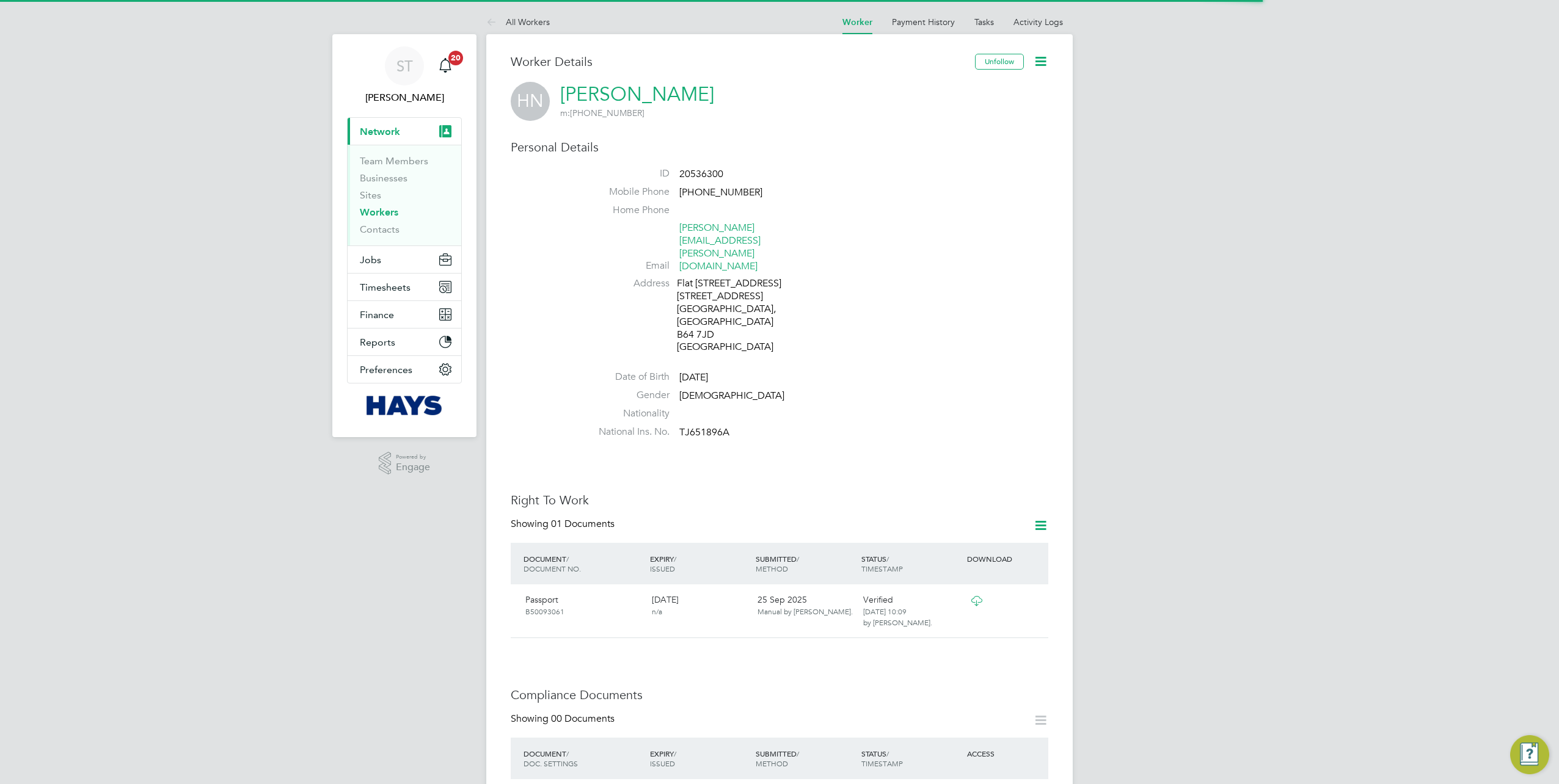
scroll to position [306, 0]
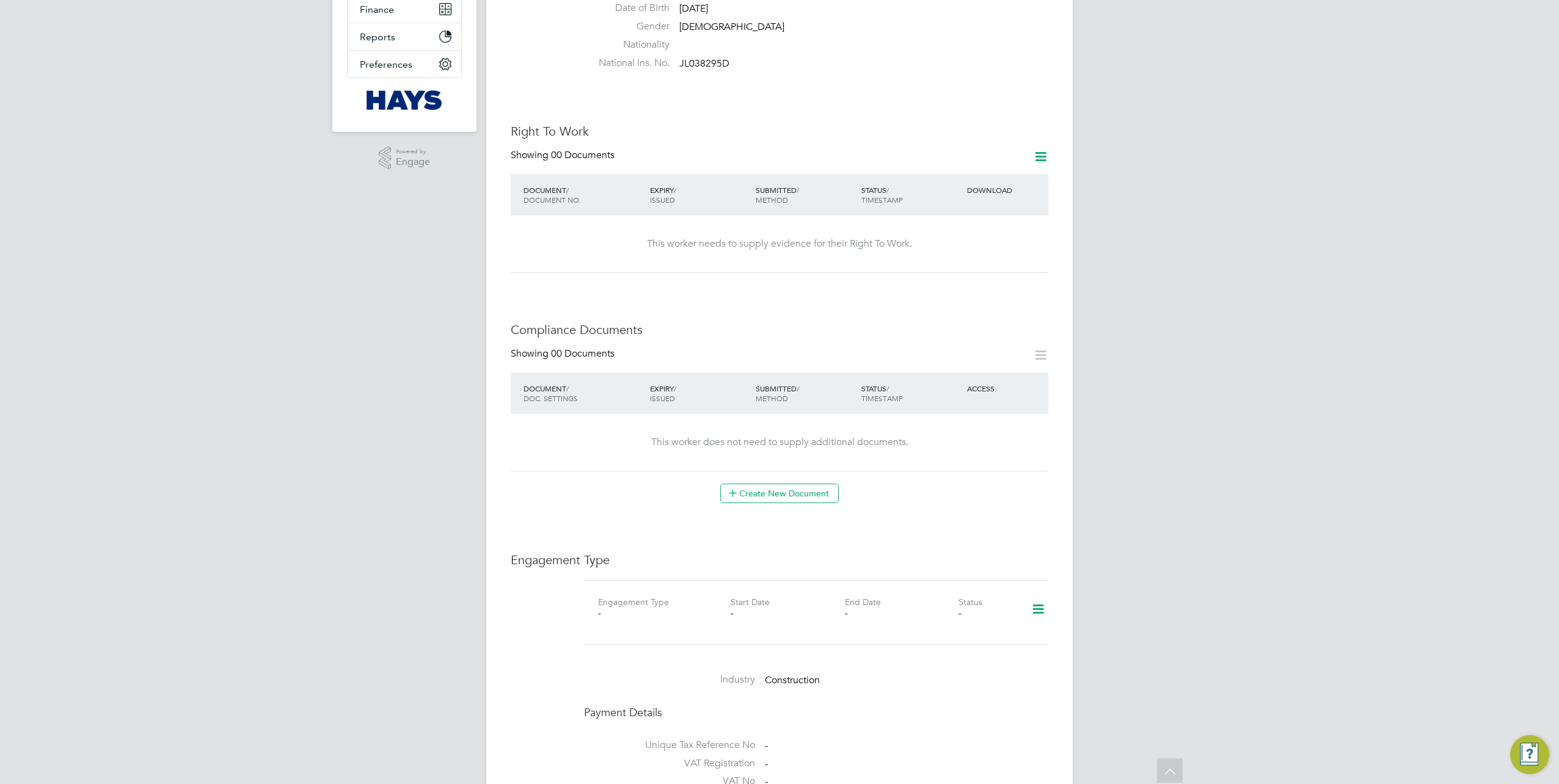
scroll to position [61, 0]
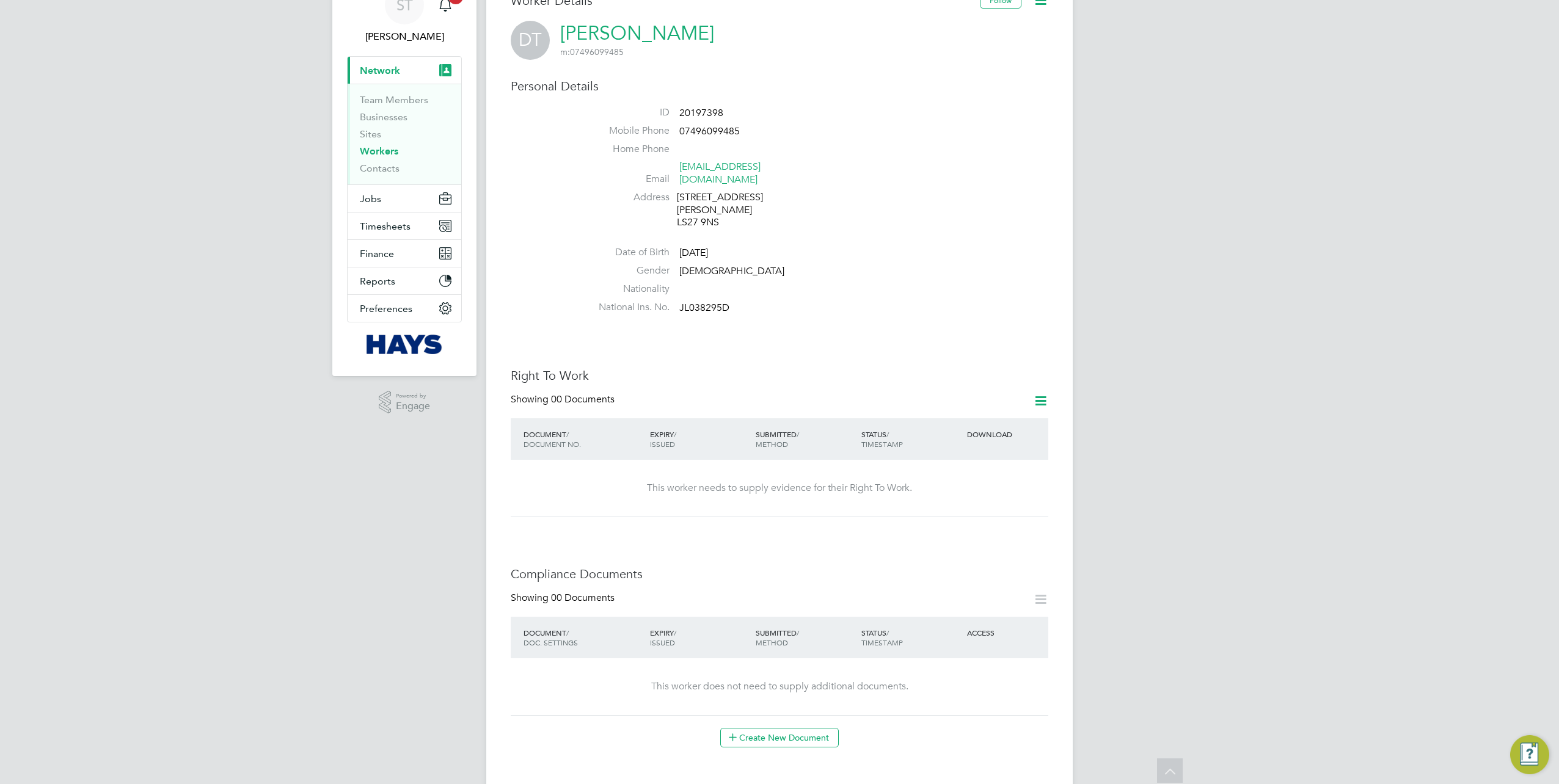
click at [742, 514] on div "Worker Details Follow DT [PERSON_NAME] m: 07496099485 Personal Details ID 20197…" at bounding box center [780, 708] width 537 height 1430
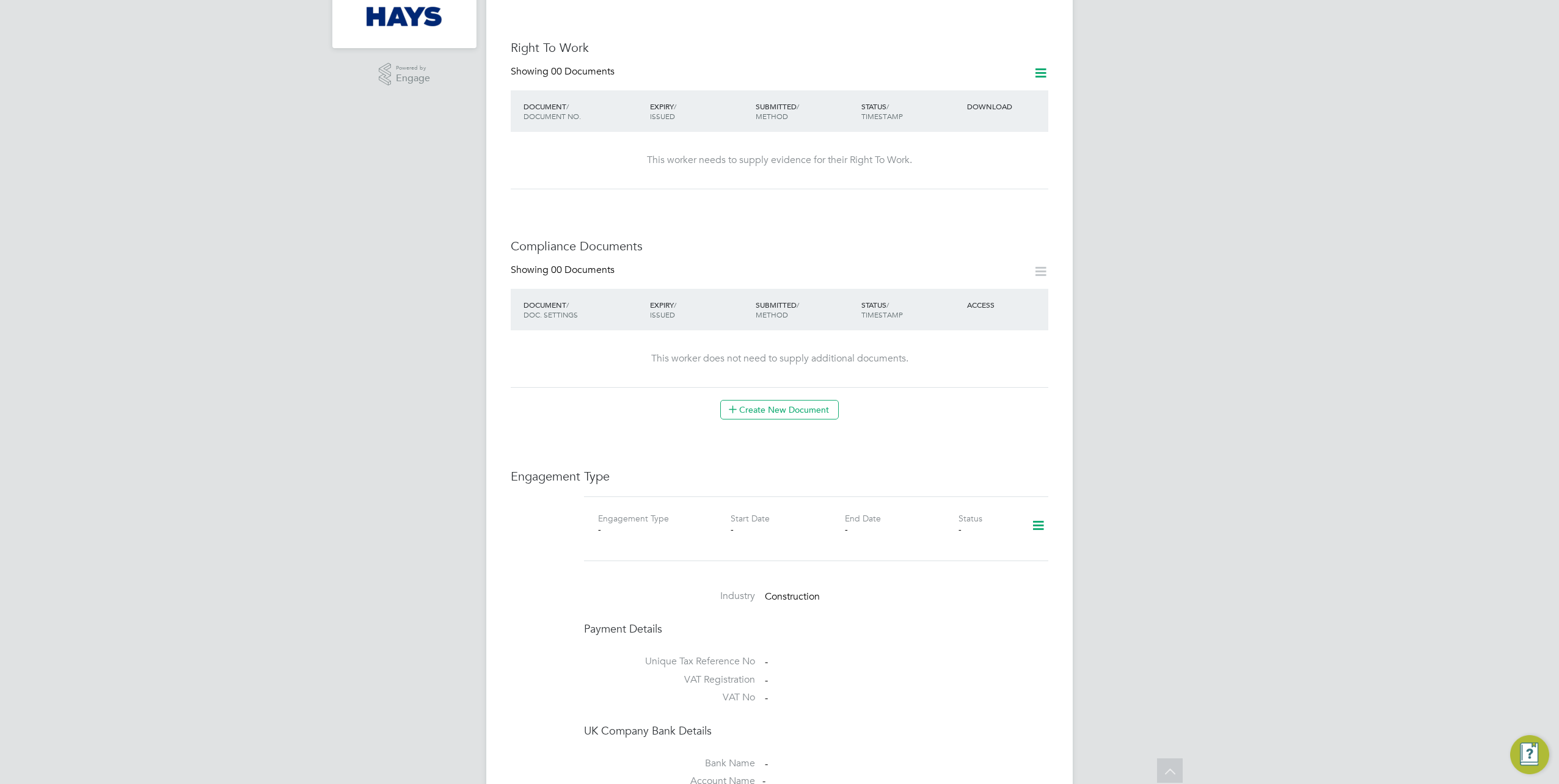
scroll to position [489, 0]
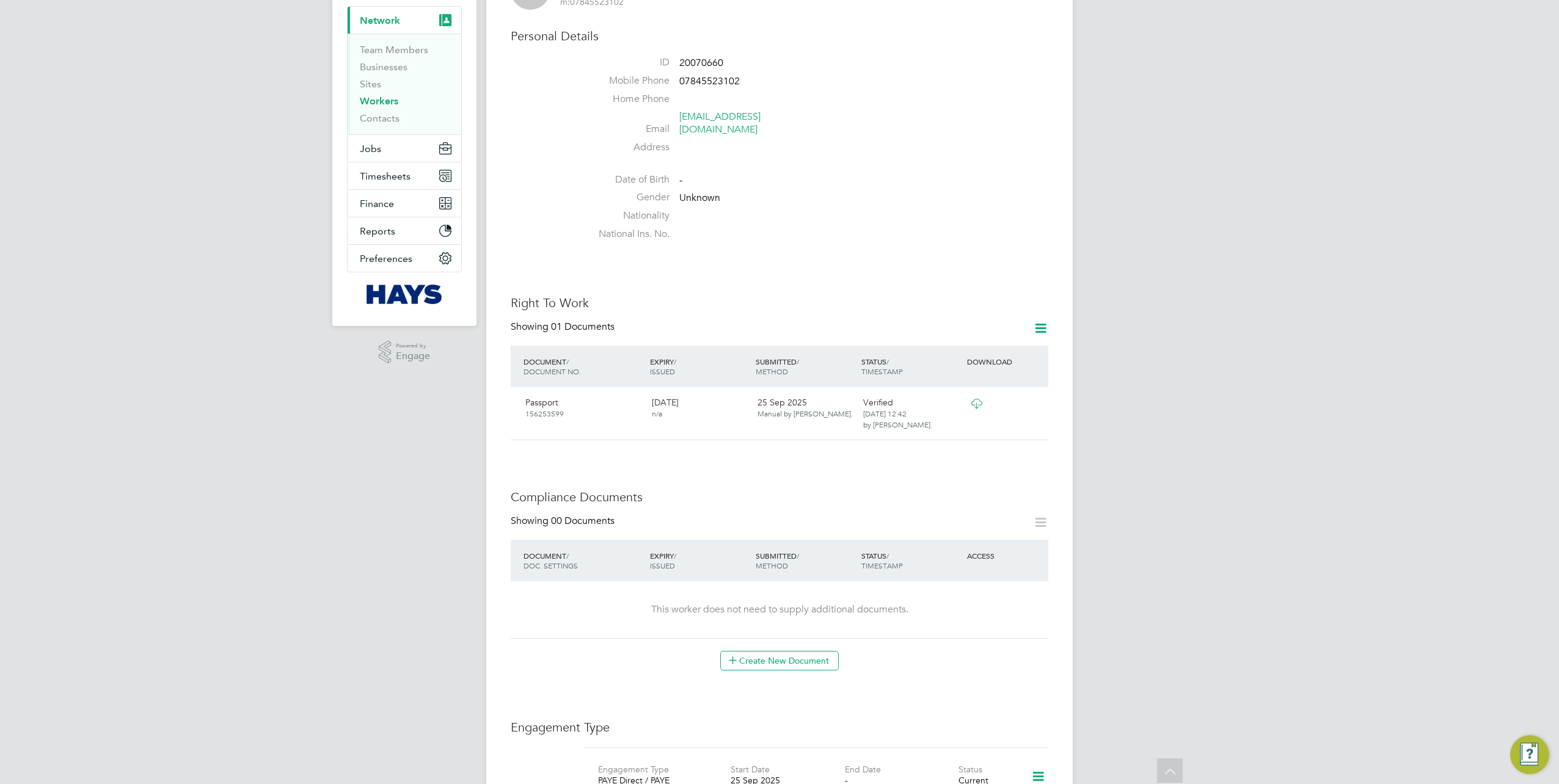
scroll to position [61, 0]
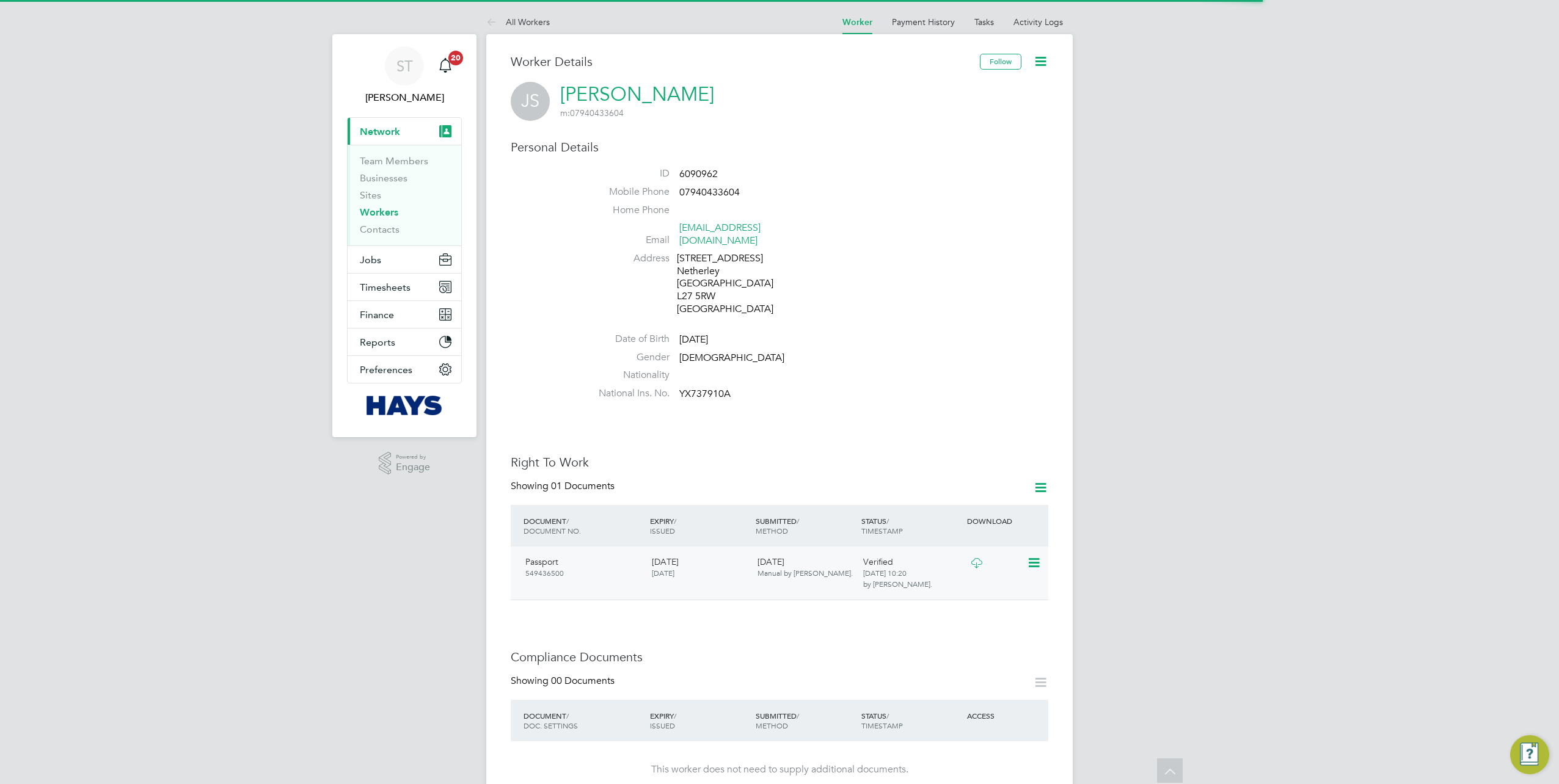
scroll to position [306, 0]
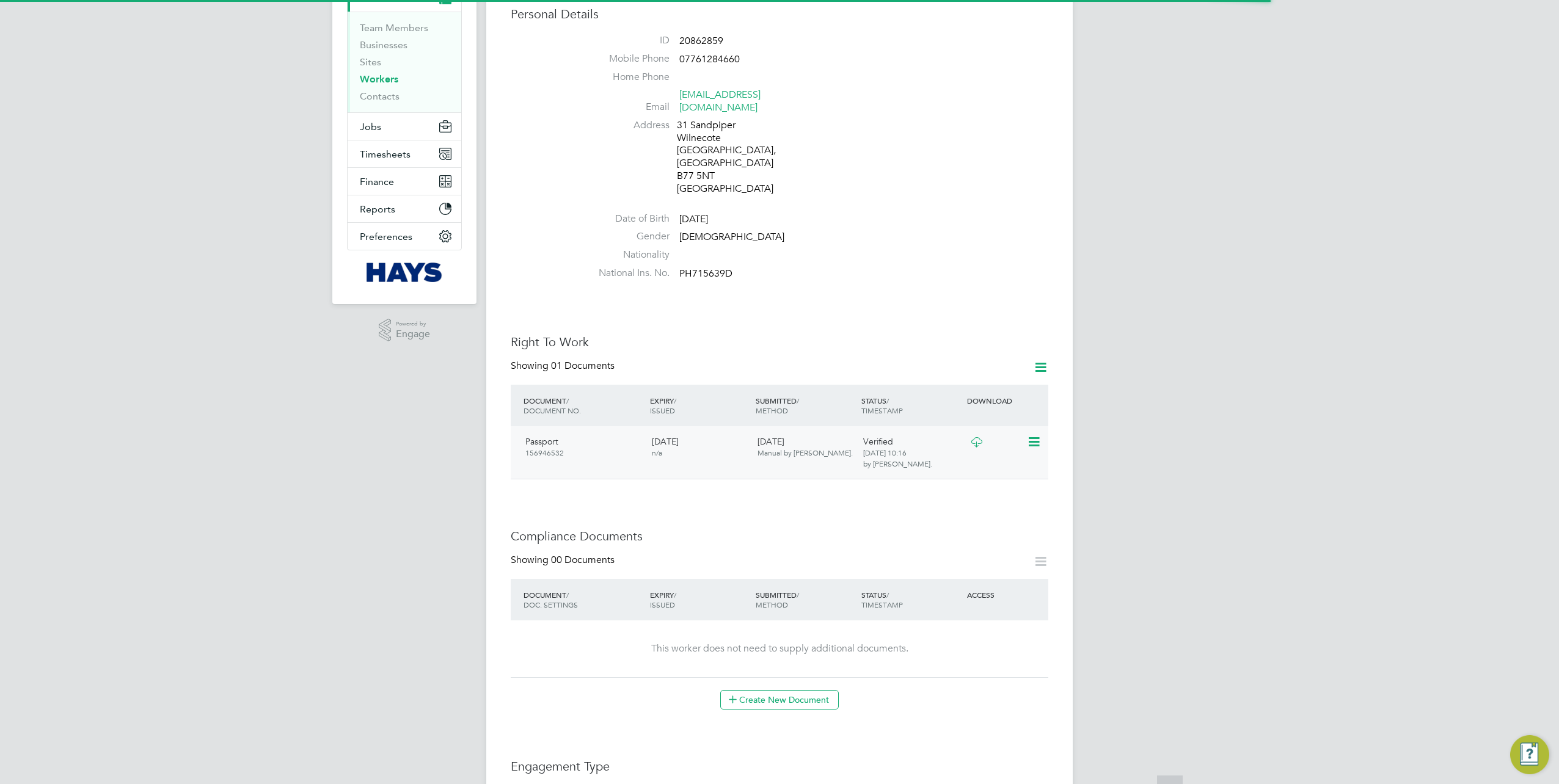
scroll to position [306, 0]
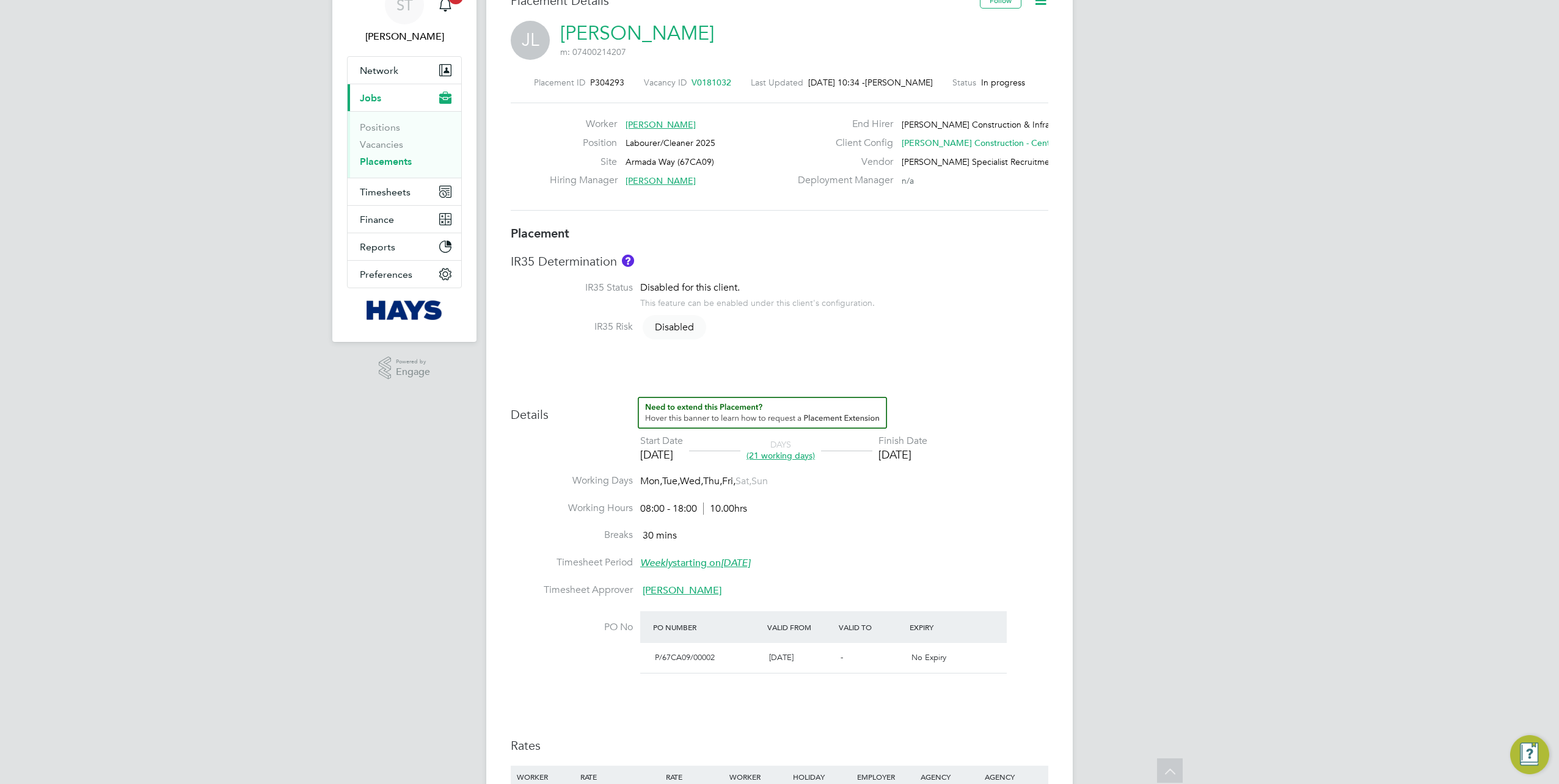
click at [601, 28] on link "James Lake" at bounding box center [637, 33] width 154 height 24
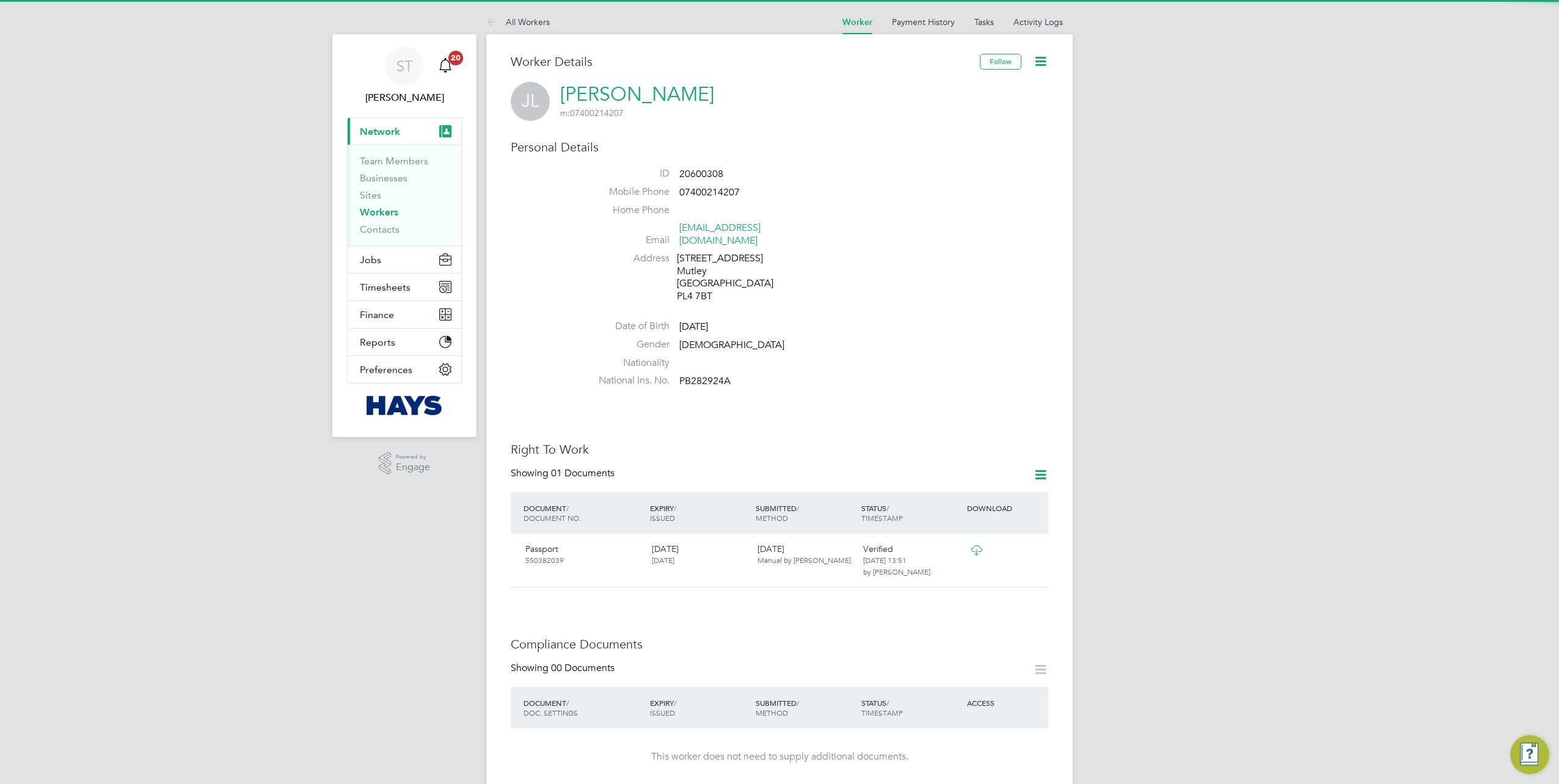
scroll to position [306, 0]
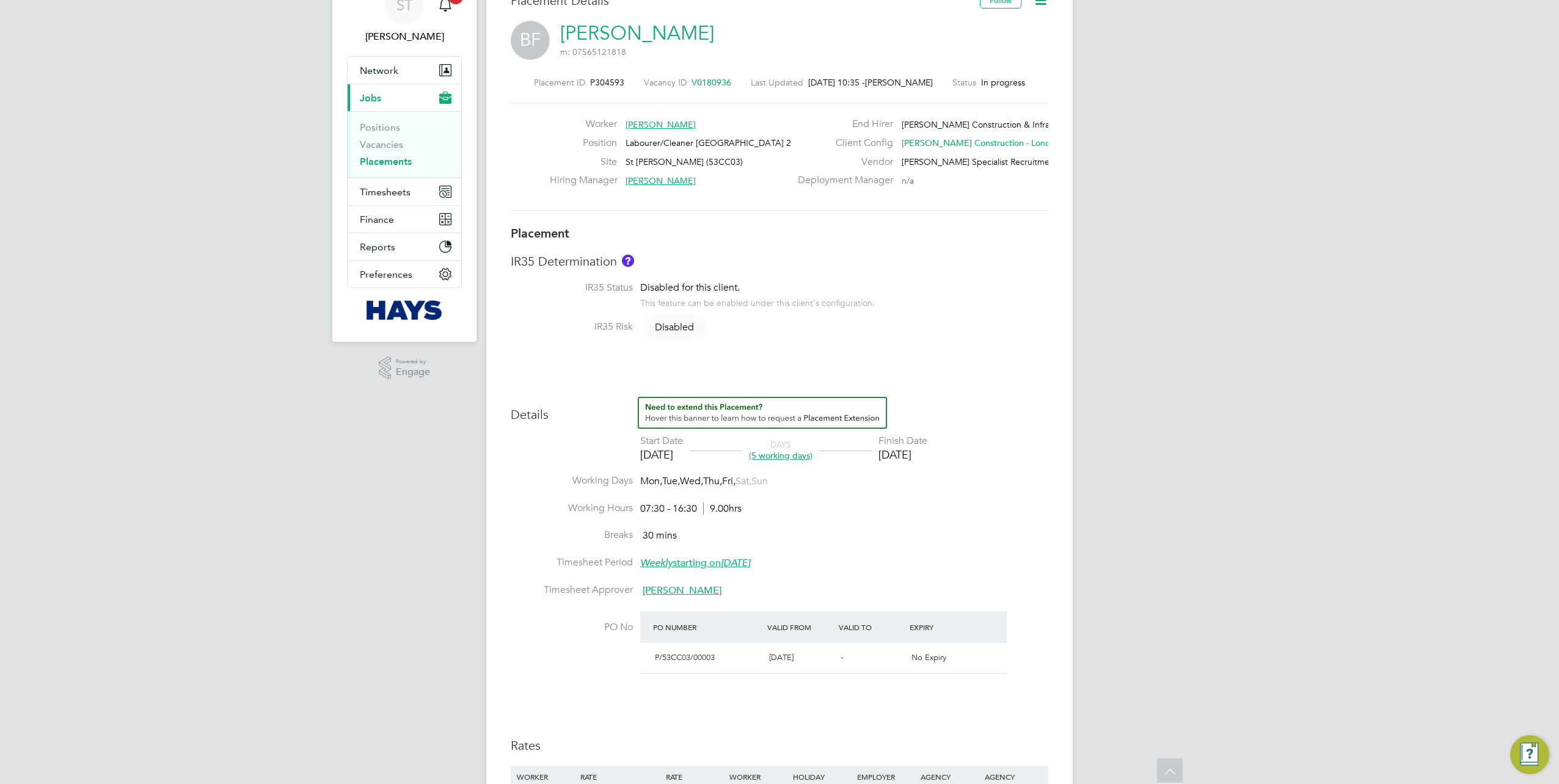
click at [639, 42] on link "[PERSON_NAME]" at bounding box center [637, 33] width 154 height 24
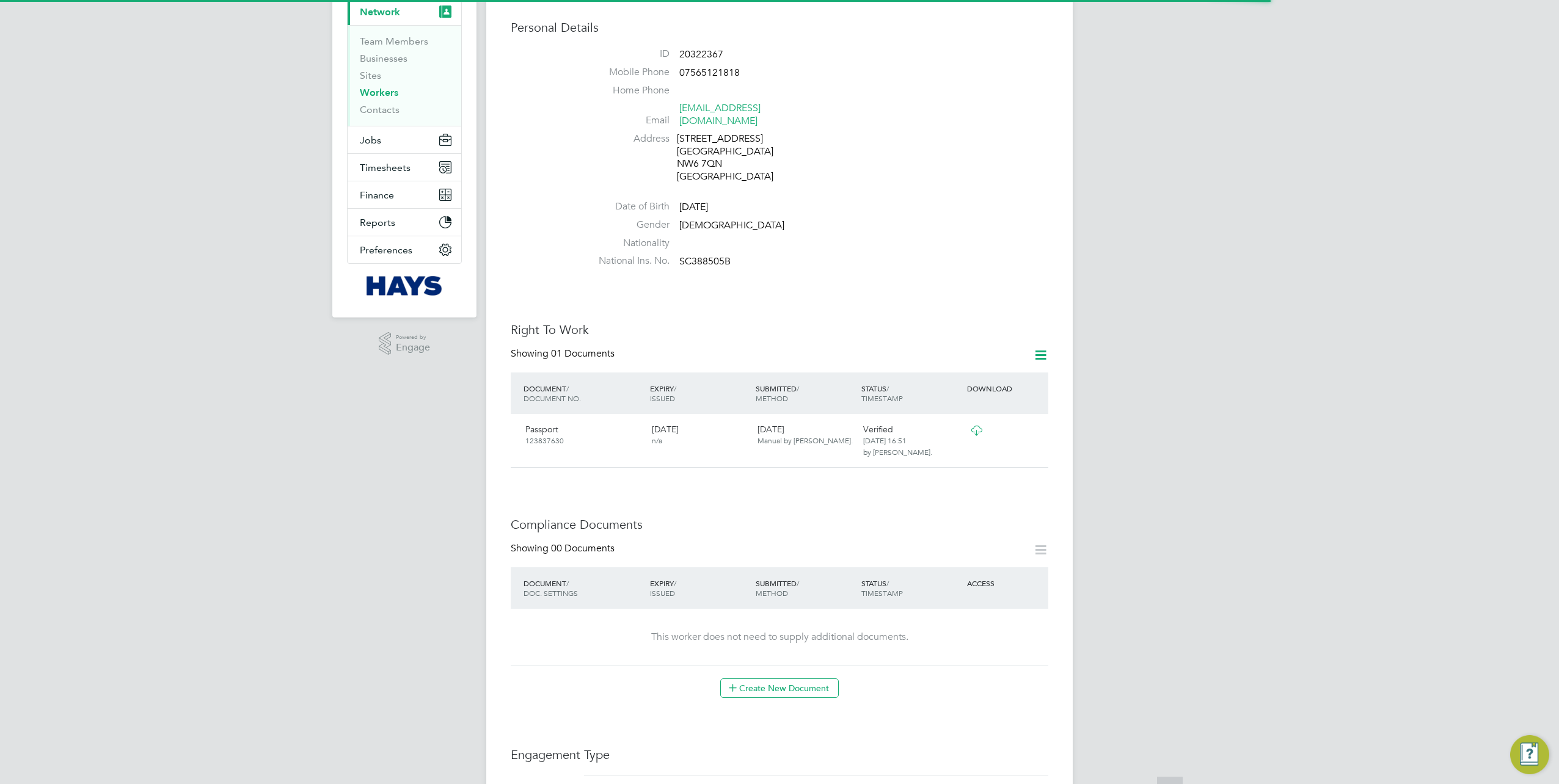
scroll to position [244, 0]
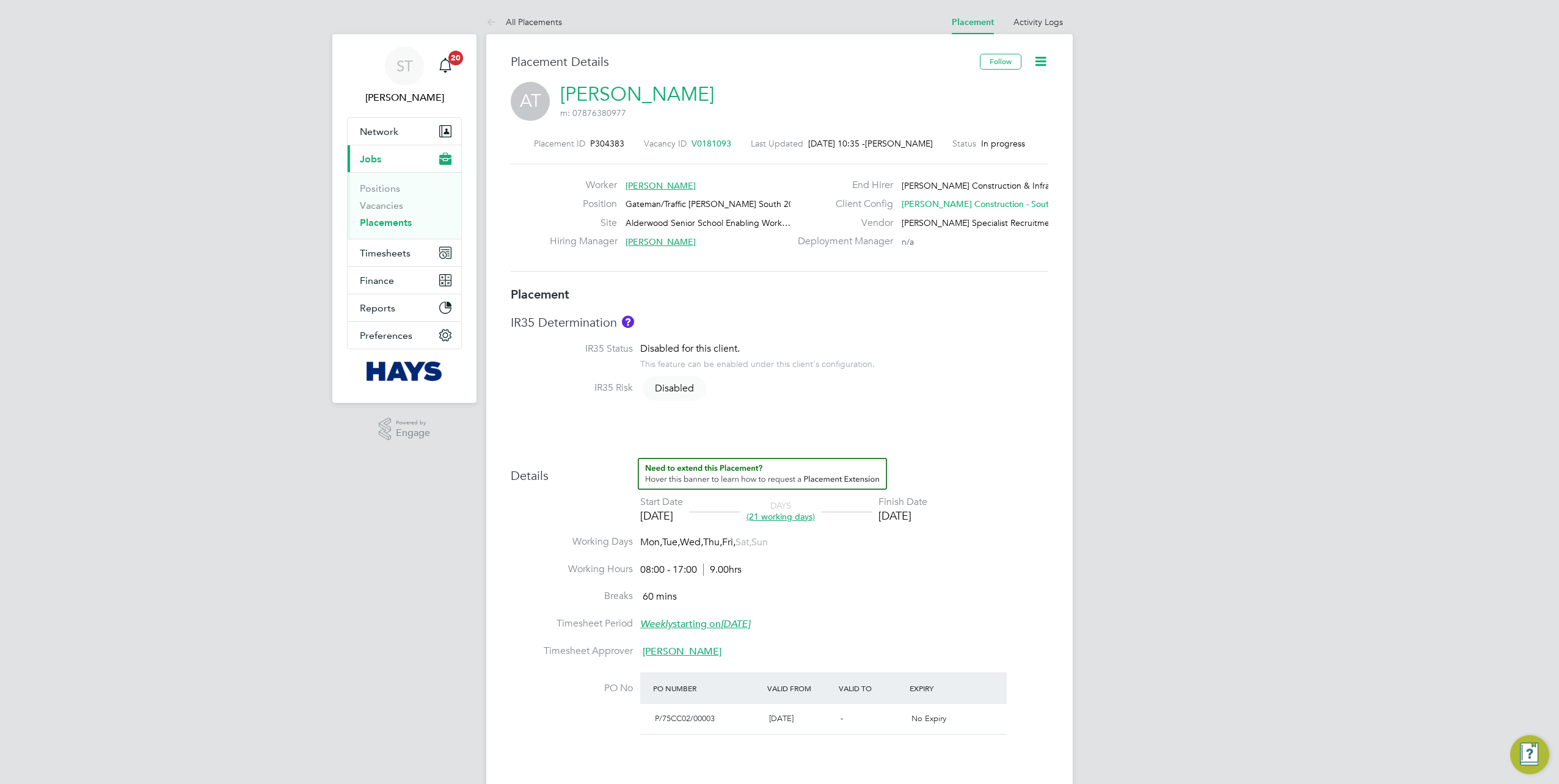
click at [642, 92] on link "Alieu Touray" at bounding box center [637, 95] width 154 height 24
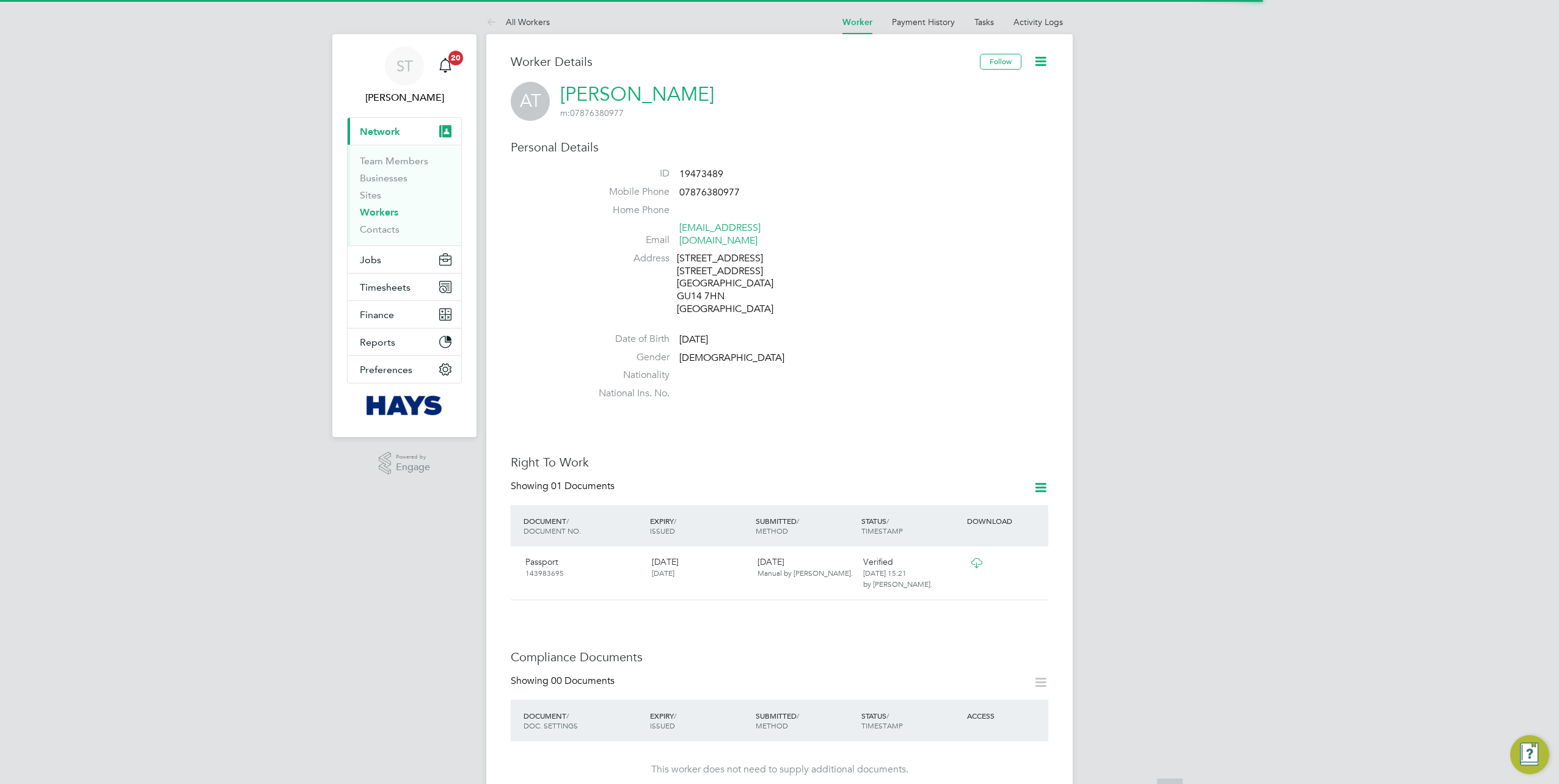
scroll to position [306, 0]
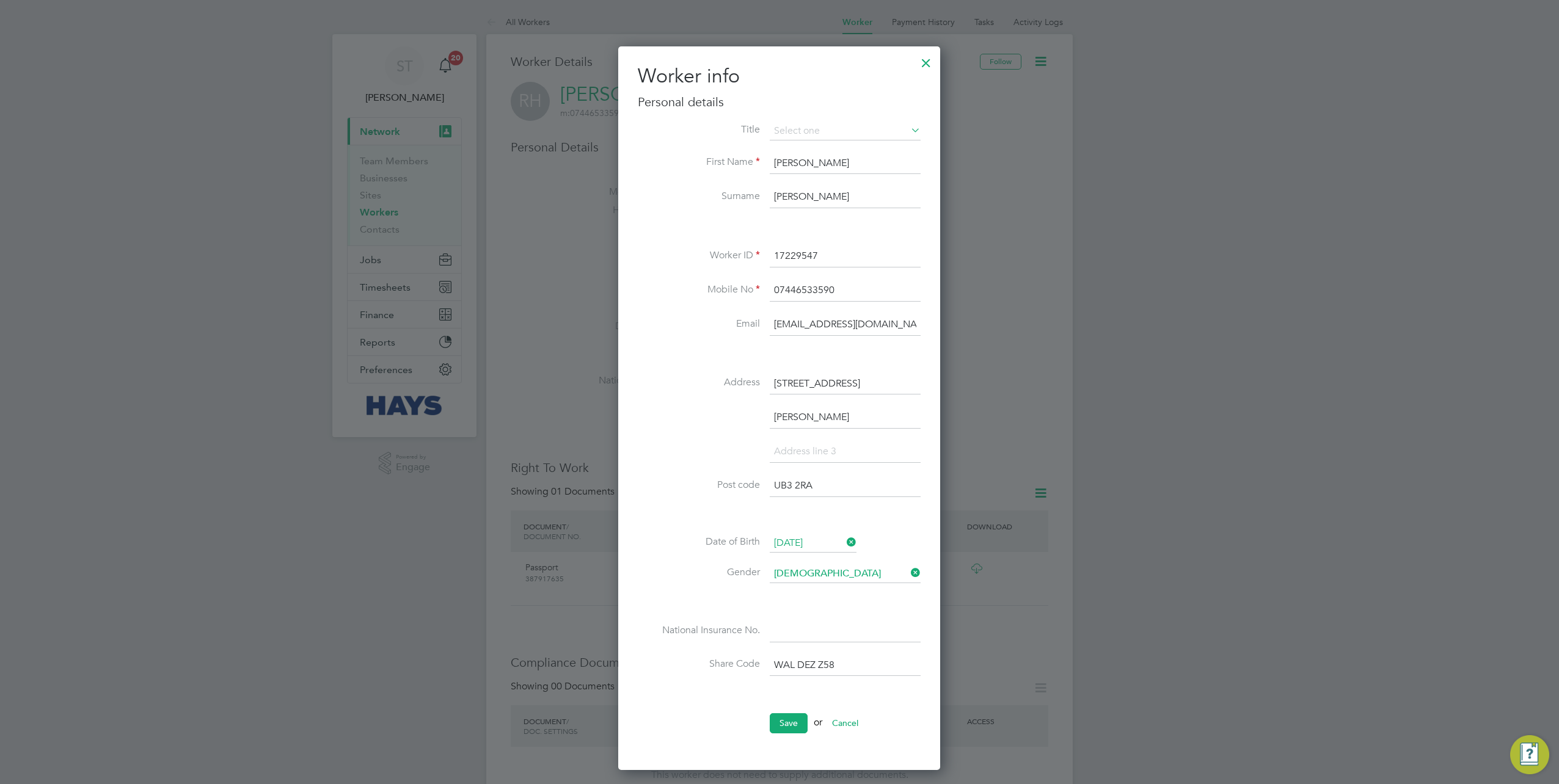
scroll to position [244, 0]
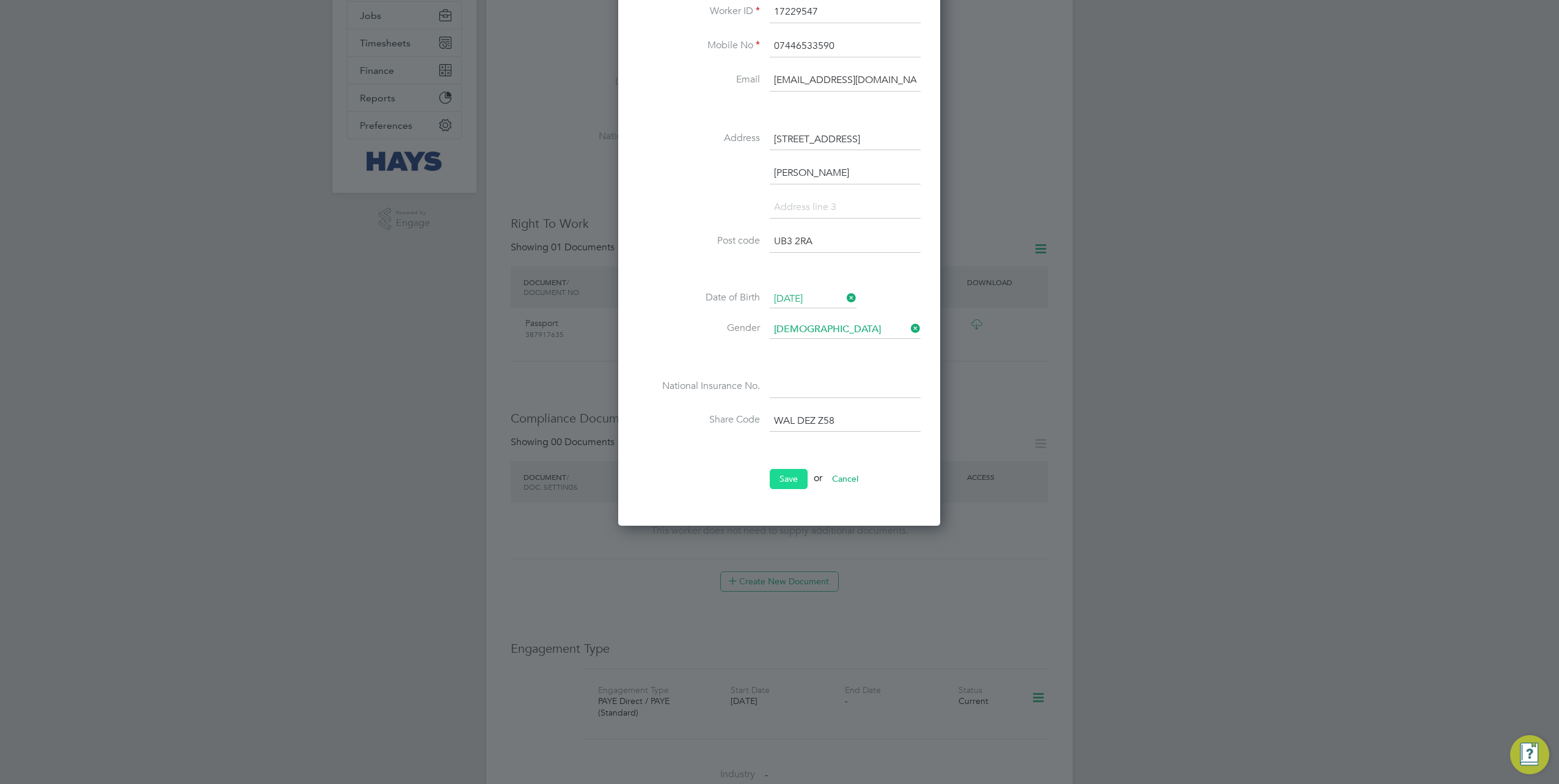
type input "UB3 2RA"
click at [792, 478] on button "Save" at bounding box center [788, 478] width 38 height 19
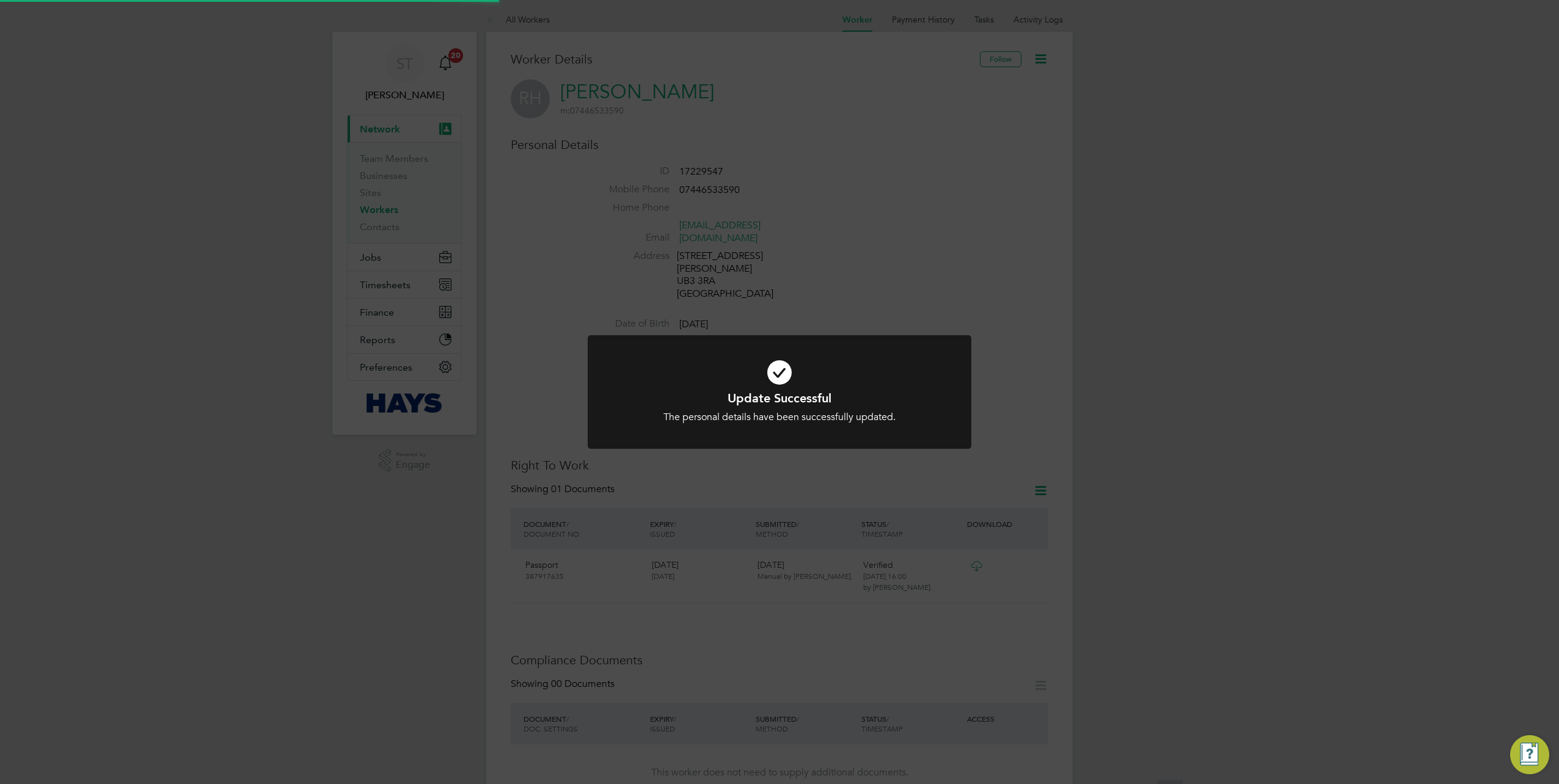
scroll to position [0, 0]
click at [1014, 188] on div "Update Successful The personal details have been successfully updated. Cancel O…" at bounding box center [780, 392] width 1559 height 784
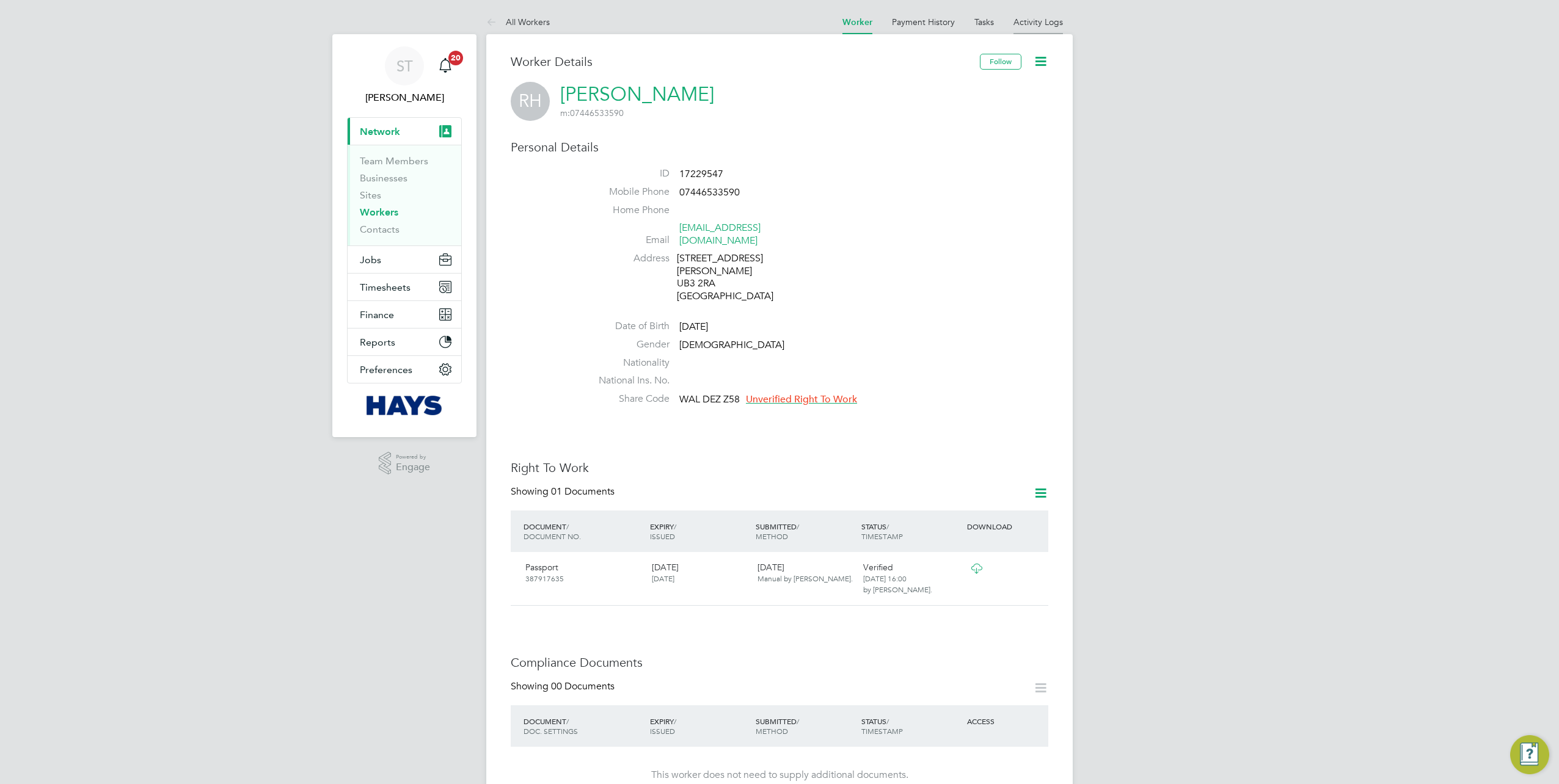
click at [1030, 27] on li "Activity Logs" at bounding box center [1038, 22] width 50 height 25
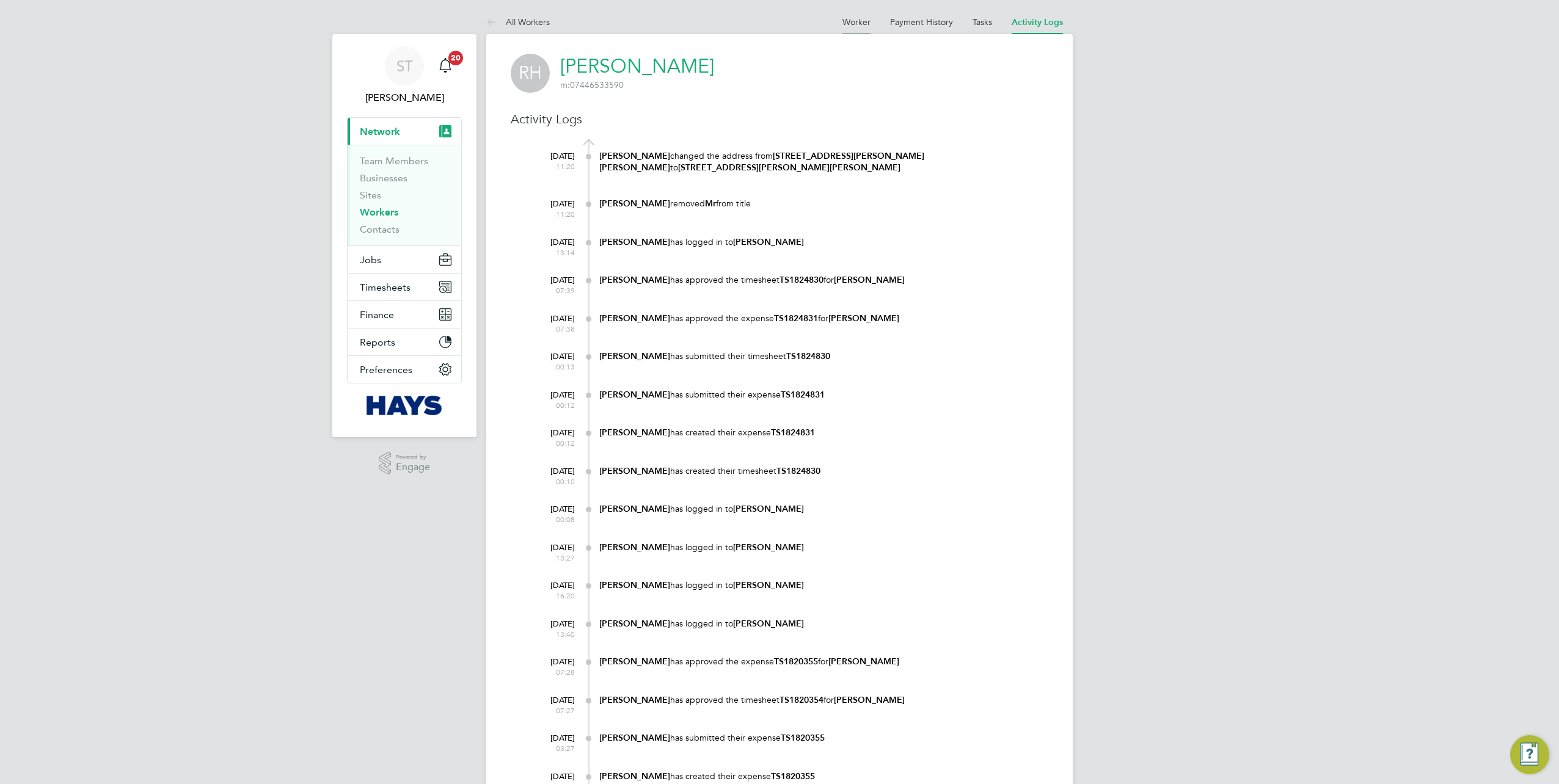
click at [856, 20] on link "Worker" at bounding box center [856, 22] width 29 height 11
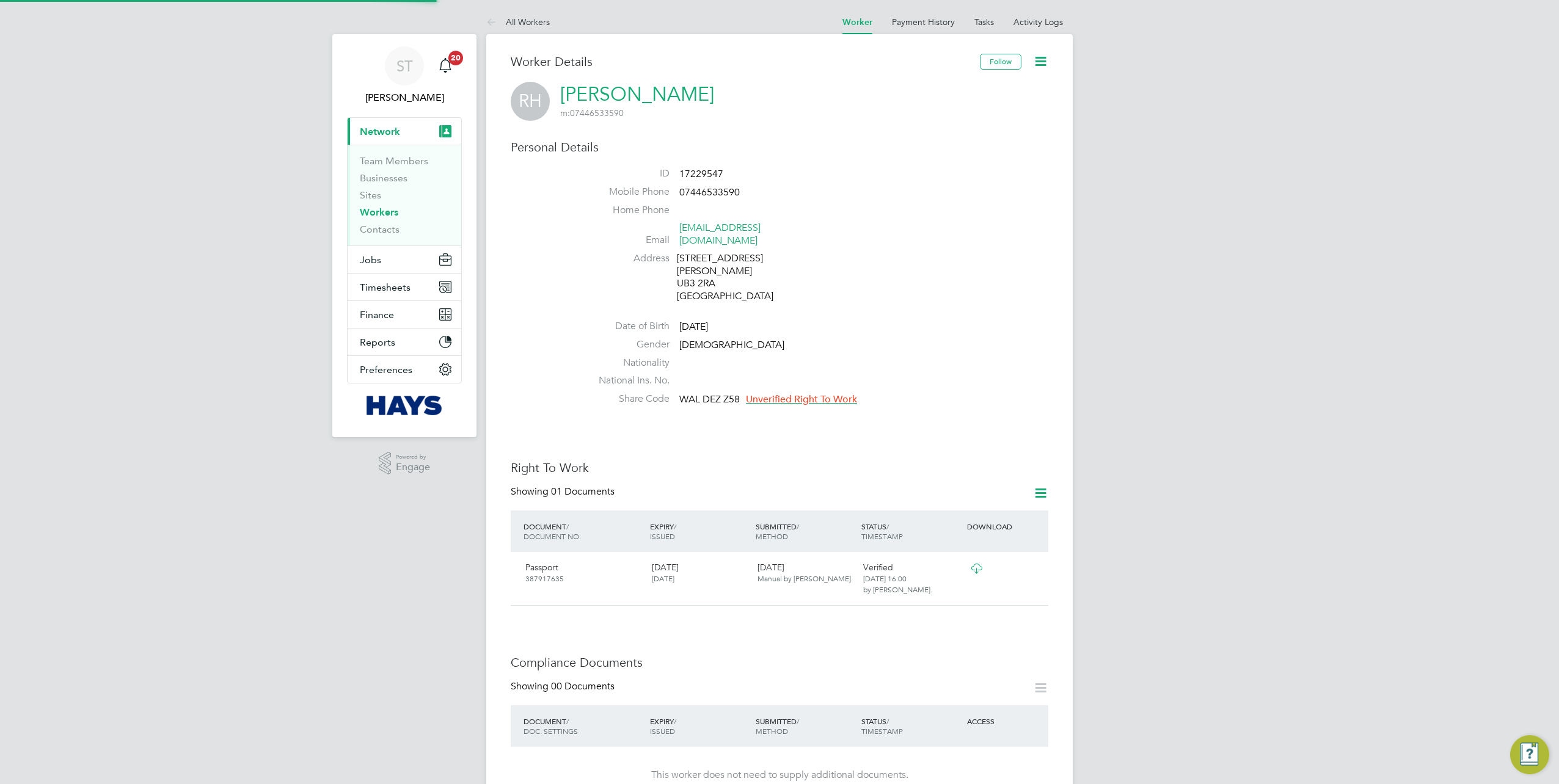
click at [1040, 53] on icon at bounding box center [1040, 61] width 16 height 16
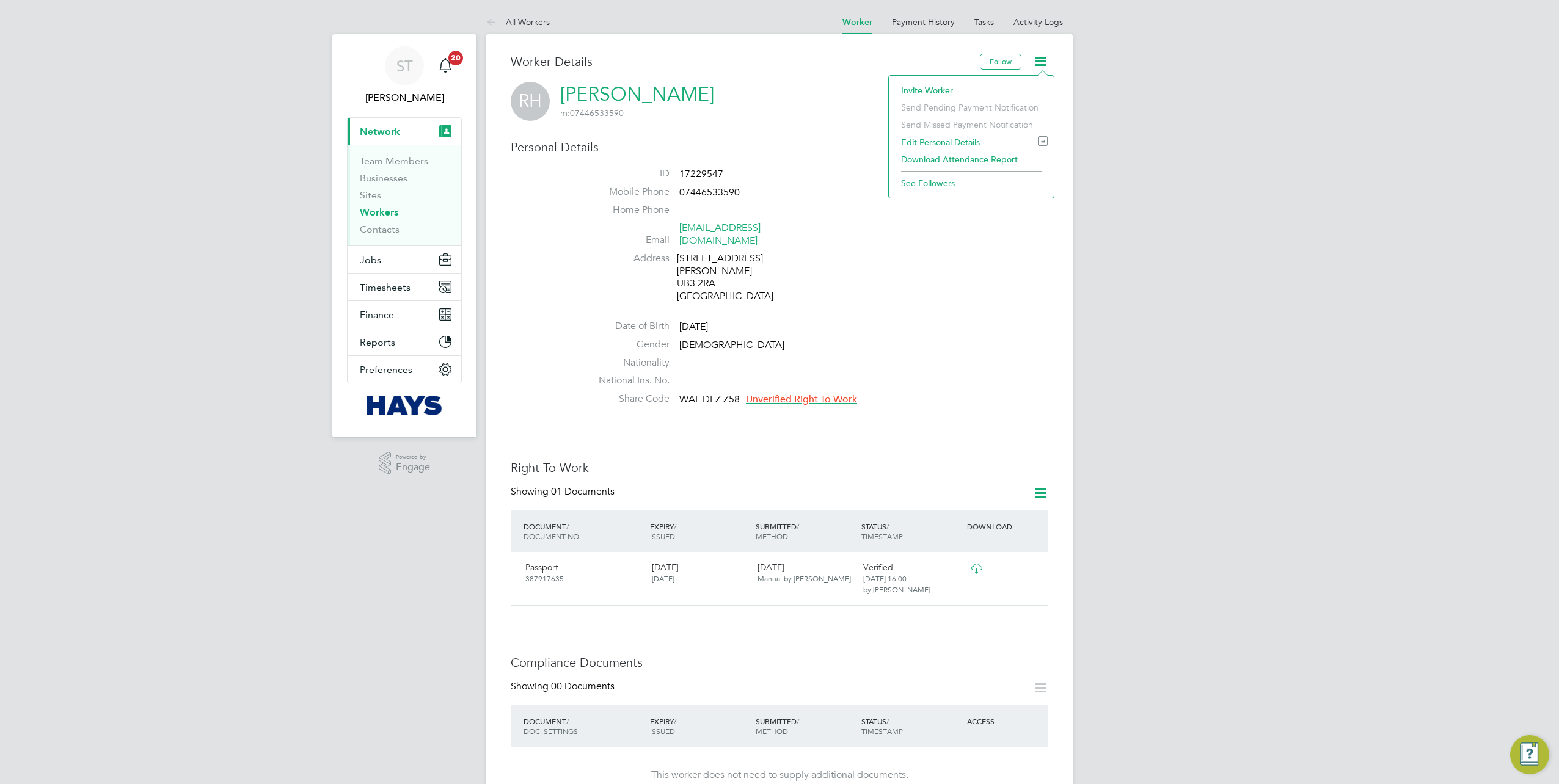
click at [925, 139] on li "Edit Personal Details e" at bounding box center [971, 142] width 153 height 17
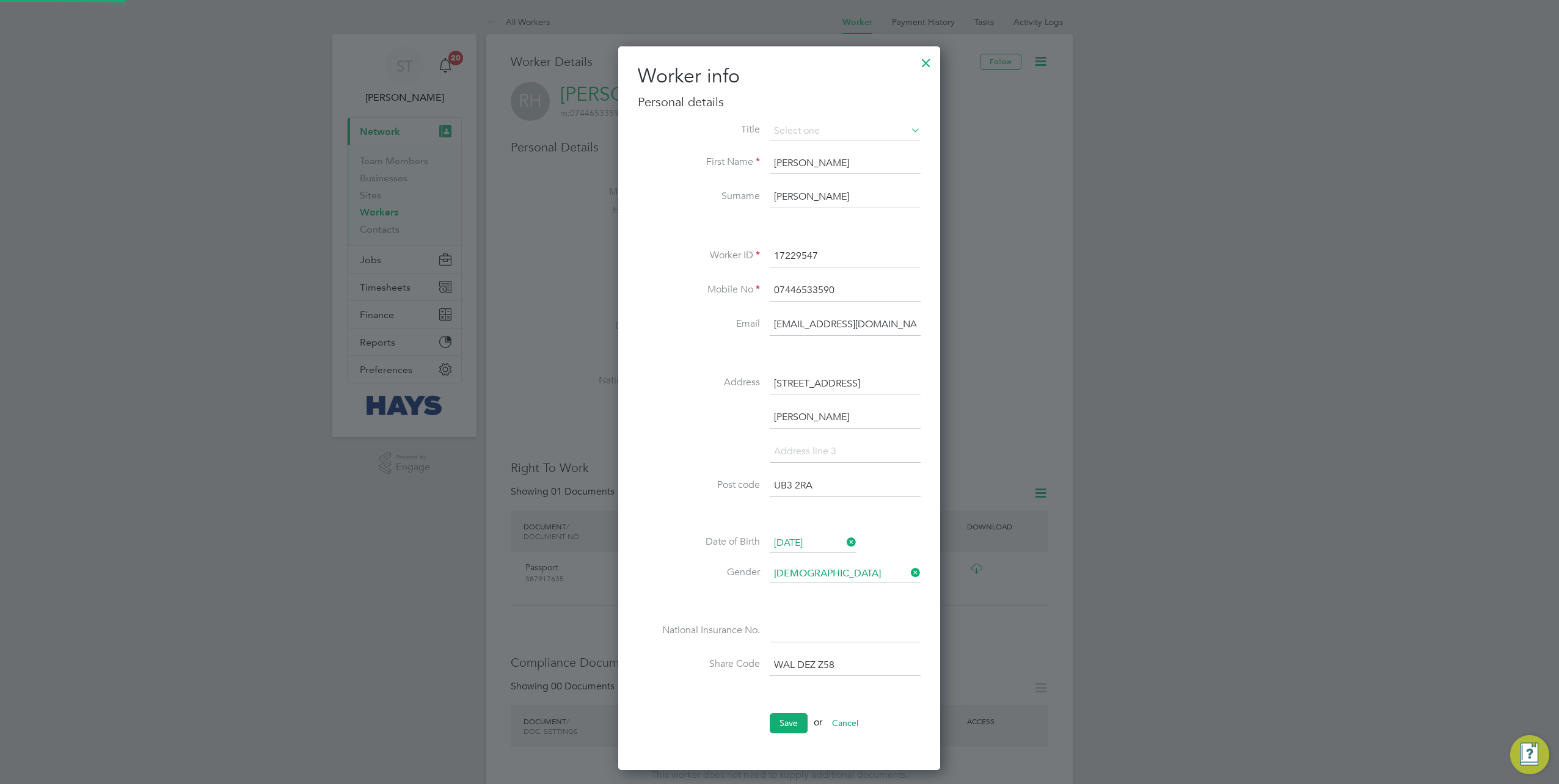
scroll to position [720, 322]
click at [807, 143] on li "Mr" at bounding box center [845, 147] width 152 height 16
type input "Mr"
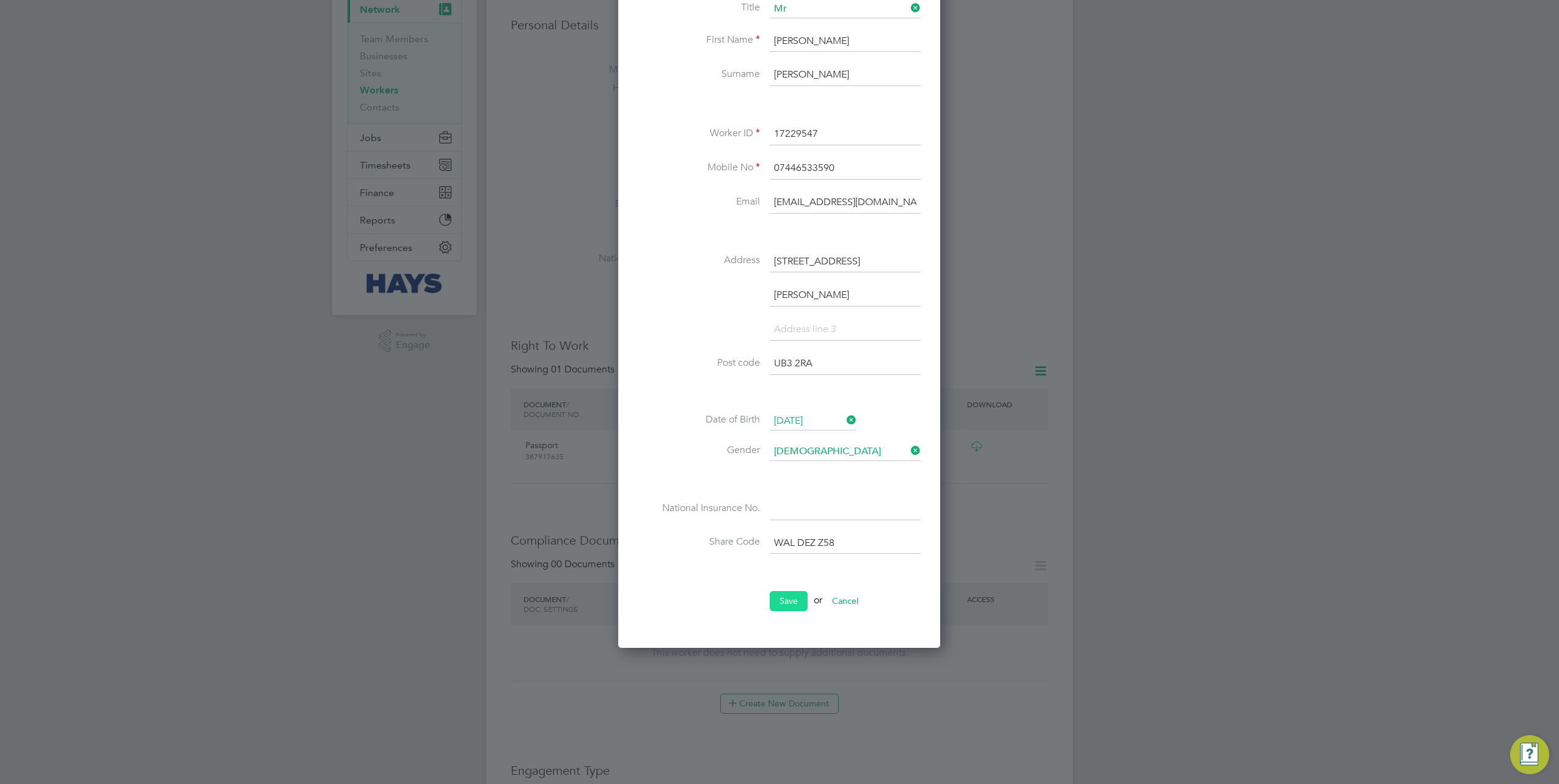
click at [780, 594] on button "Save" at bounding box center [788, 600] width 38 height 19
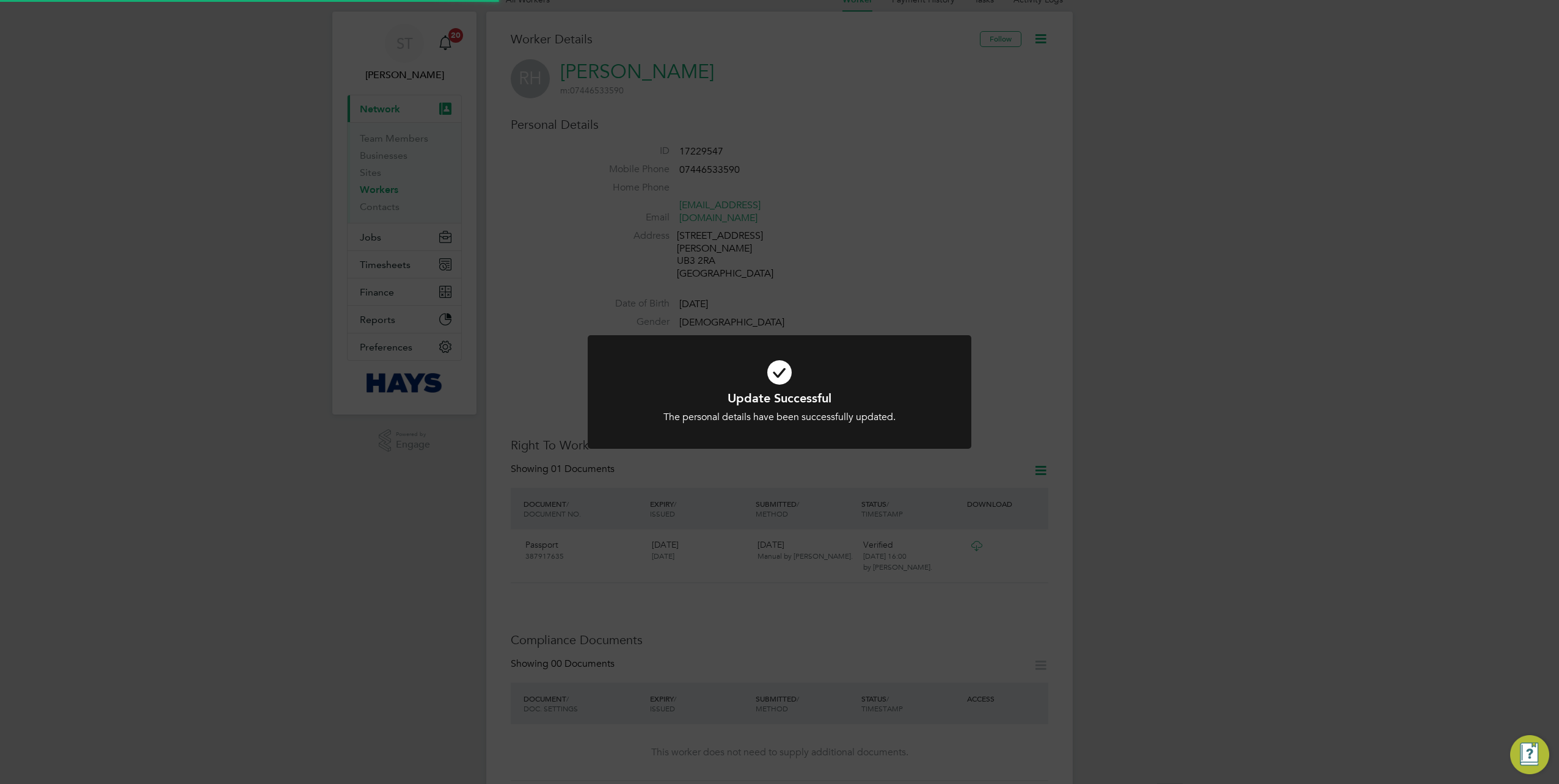
scroll to position [0, 0]
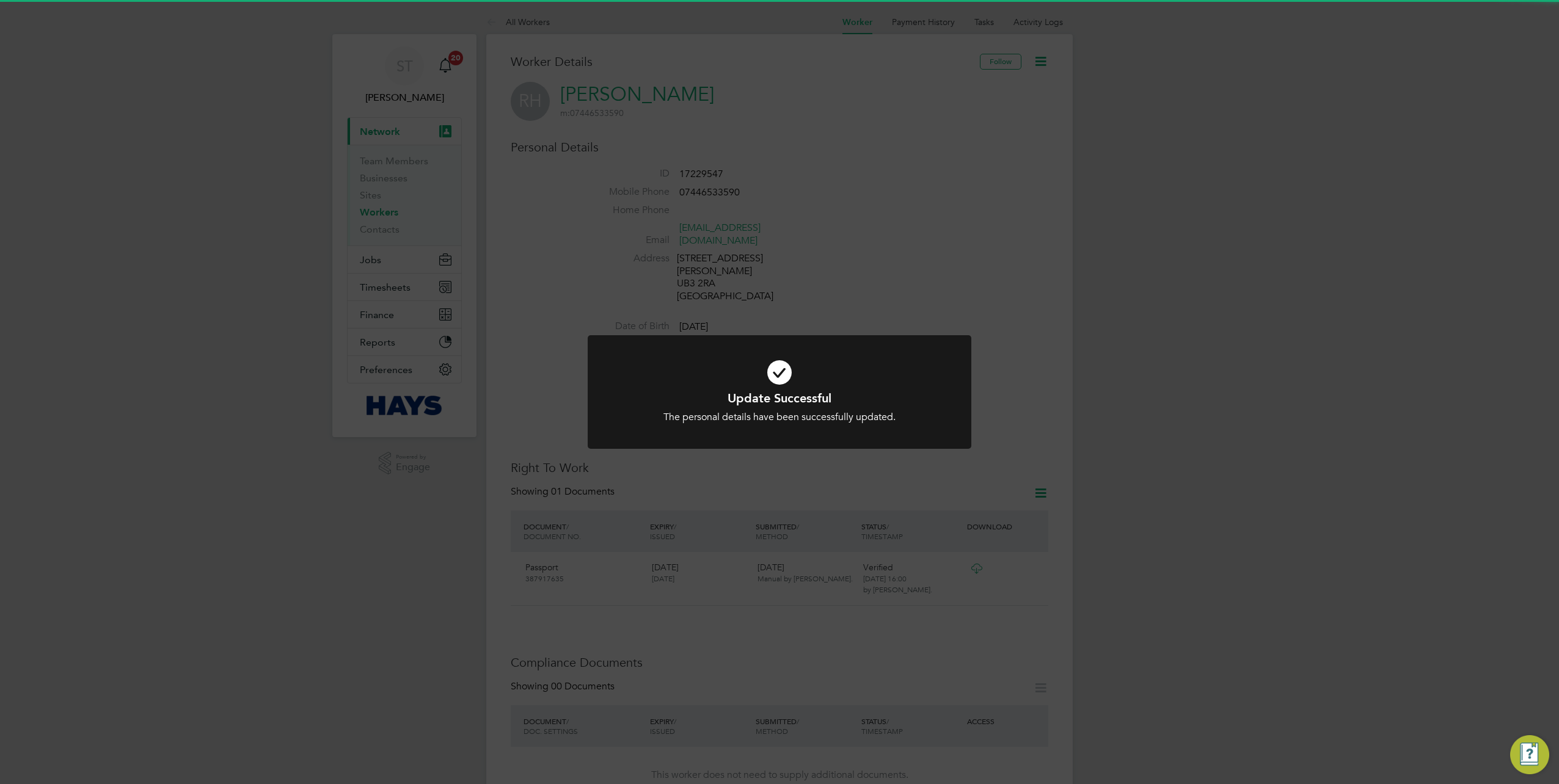
click at [1102, 244] on div "Update Successful The personal details have been successfully updated. Cancel O…" at bounding box center [780, 392] width 1559 height 784
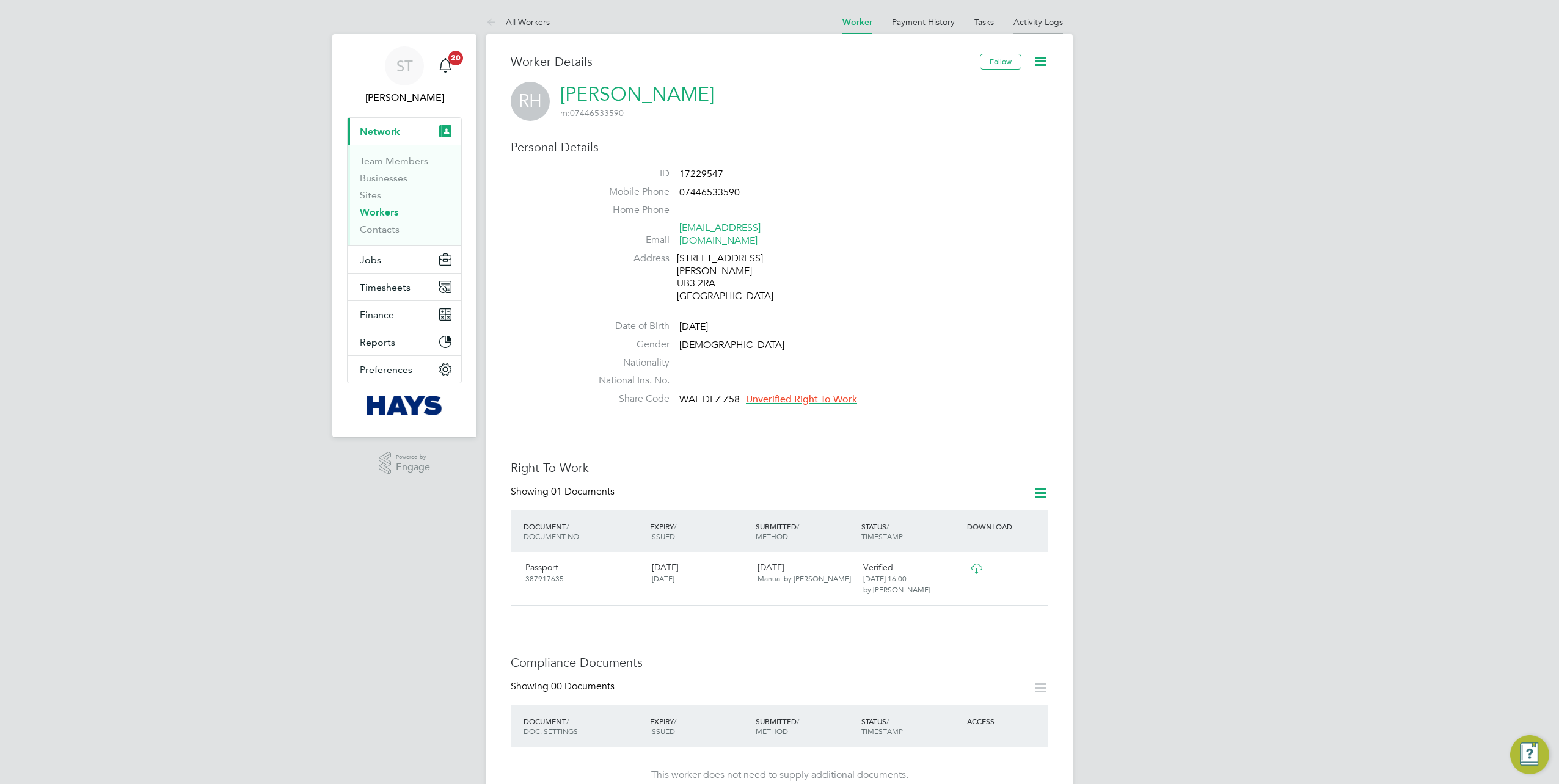
click at [1023, 22] on link "Activity Logs" at bounding box center [1038, 22] width 50 height 11
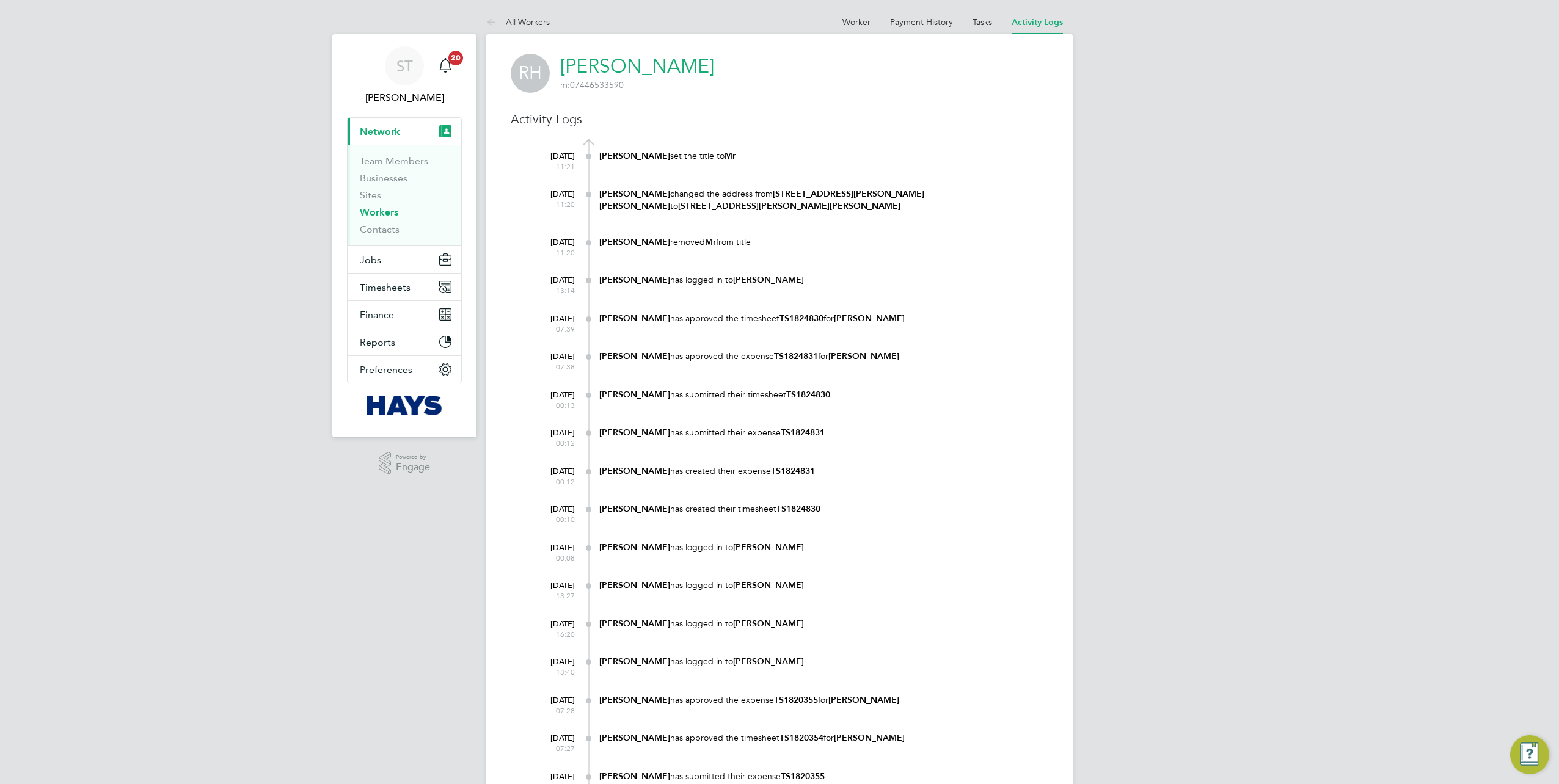
click at [836, 29] on ul "Worker Payment History Tasks Activity Logs" at bounding box center [953, 22] width 240 height 25
click at [849, 23] on link "Worker" at bounding box center [856, 22] width 29 height 11
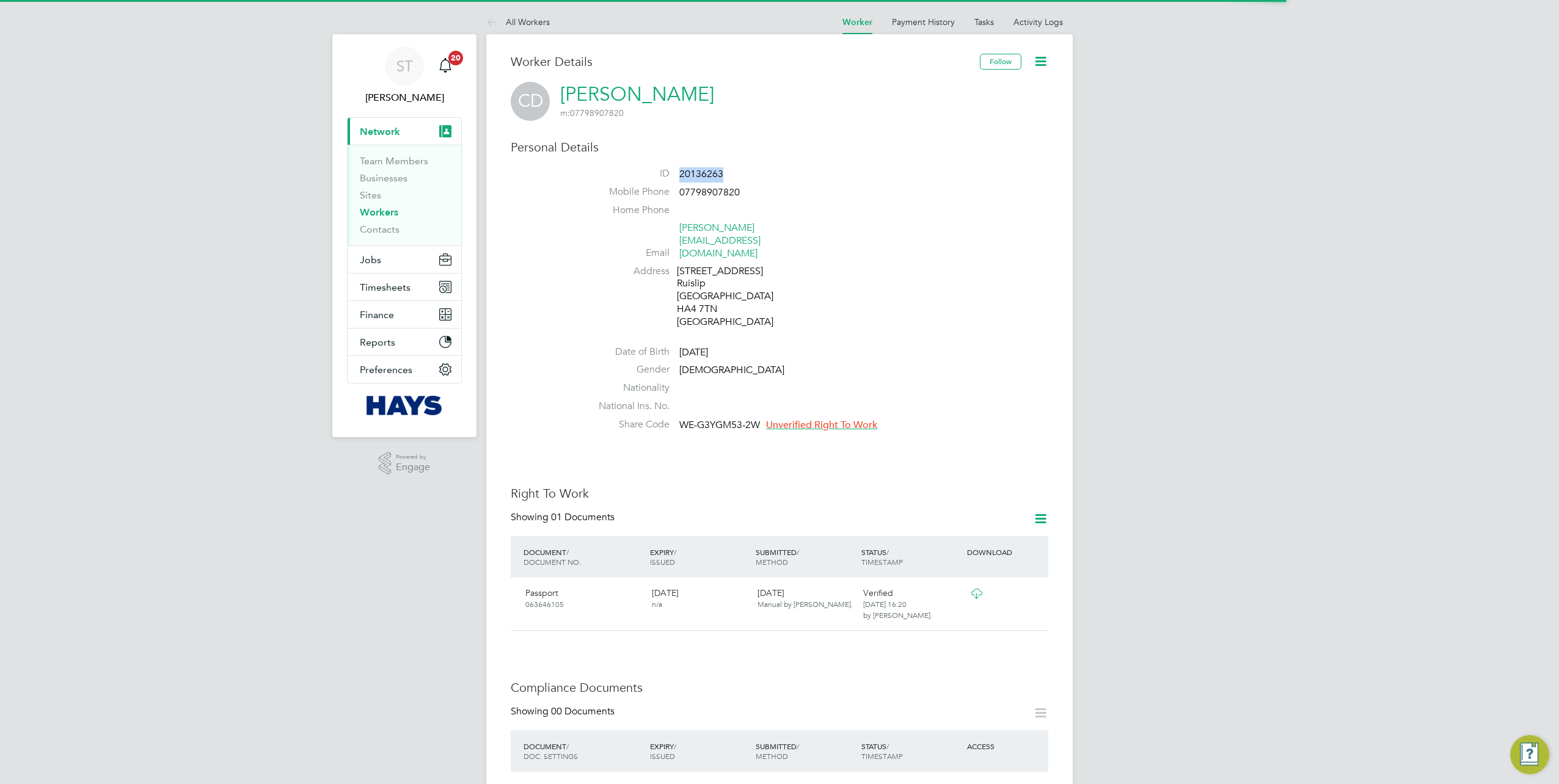
drag, startPoint x: 718, startPoint y: 175, endPoint x: 687, endPoint y: 176, distance: 31.0
click at [677, 175] on li "ID 20136263" at bounding box center [815, 177] width 464 height 18
copy li "20136263"
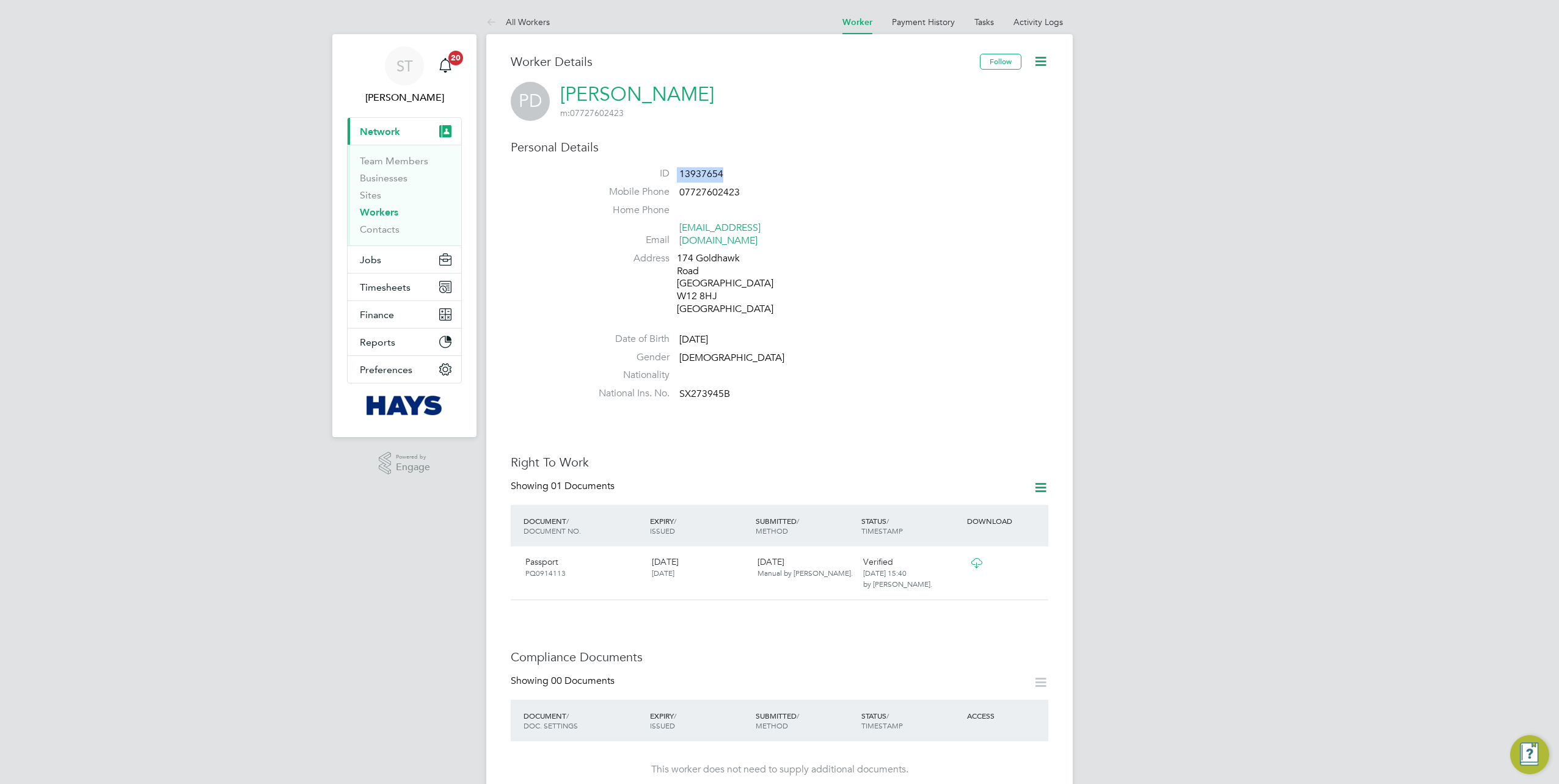
drag, startPoint x: 723, startPoint y: 179, endPoint x: 650, endPoint y: 172, distance: 73.3
click at [650, 172] on li "ID 13937654" at bounding box center [815, 177] width 464 height 18
copy li "13937654"
drag, startPoint x: 722, startPoint y: 176, endPoint x: 669, endPoint y: 179, distance: 53.1
click at [669, 179] on li "ID 20709459" at bounding box center [815, 177] width 464 height 18
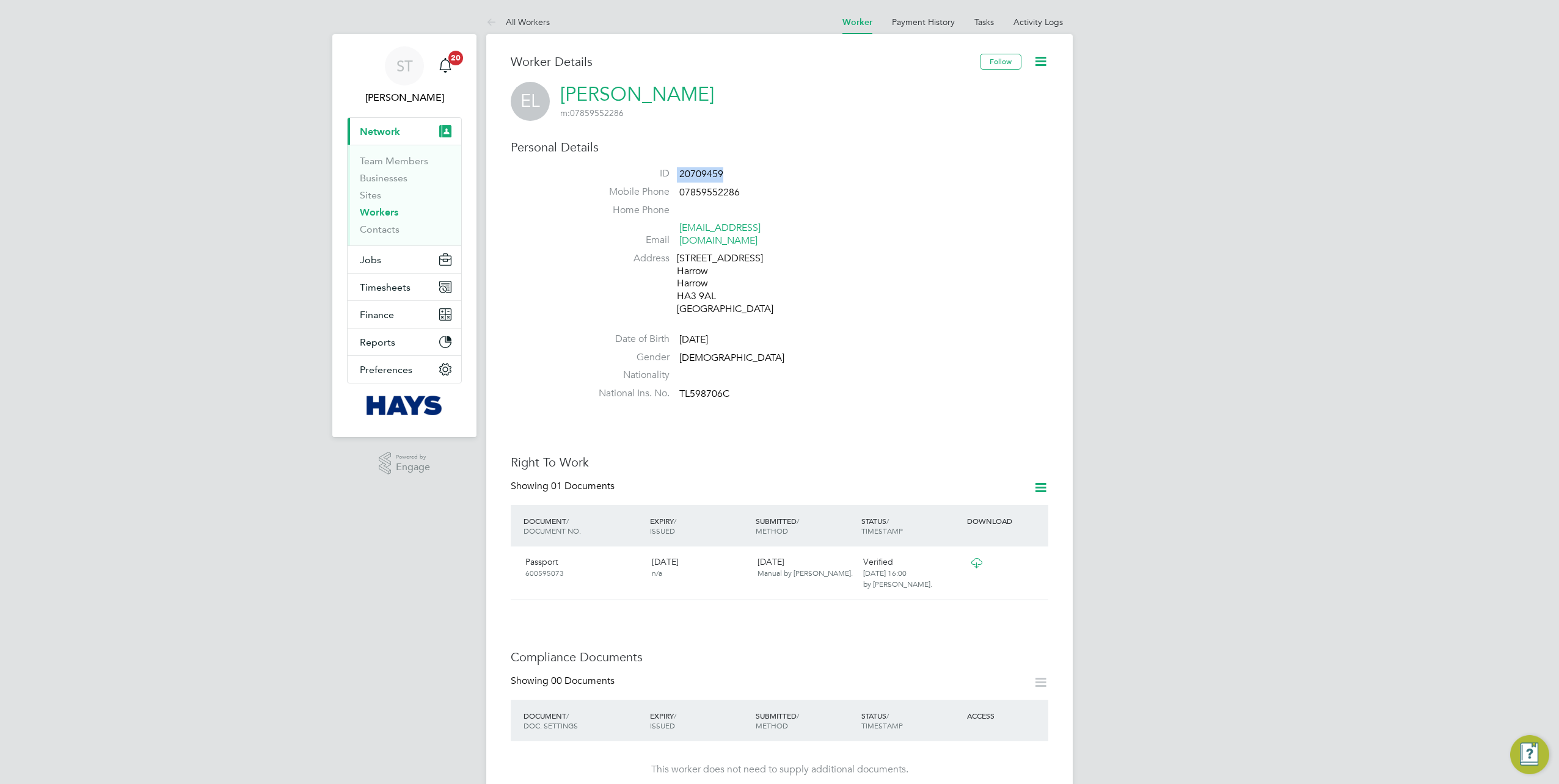
copy li "20709459"
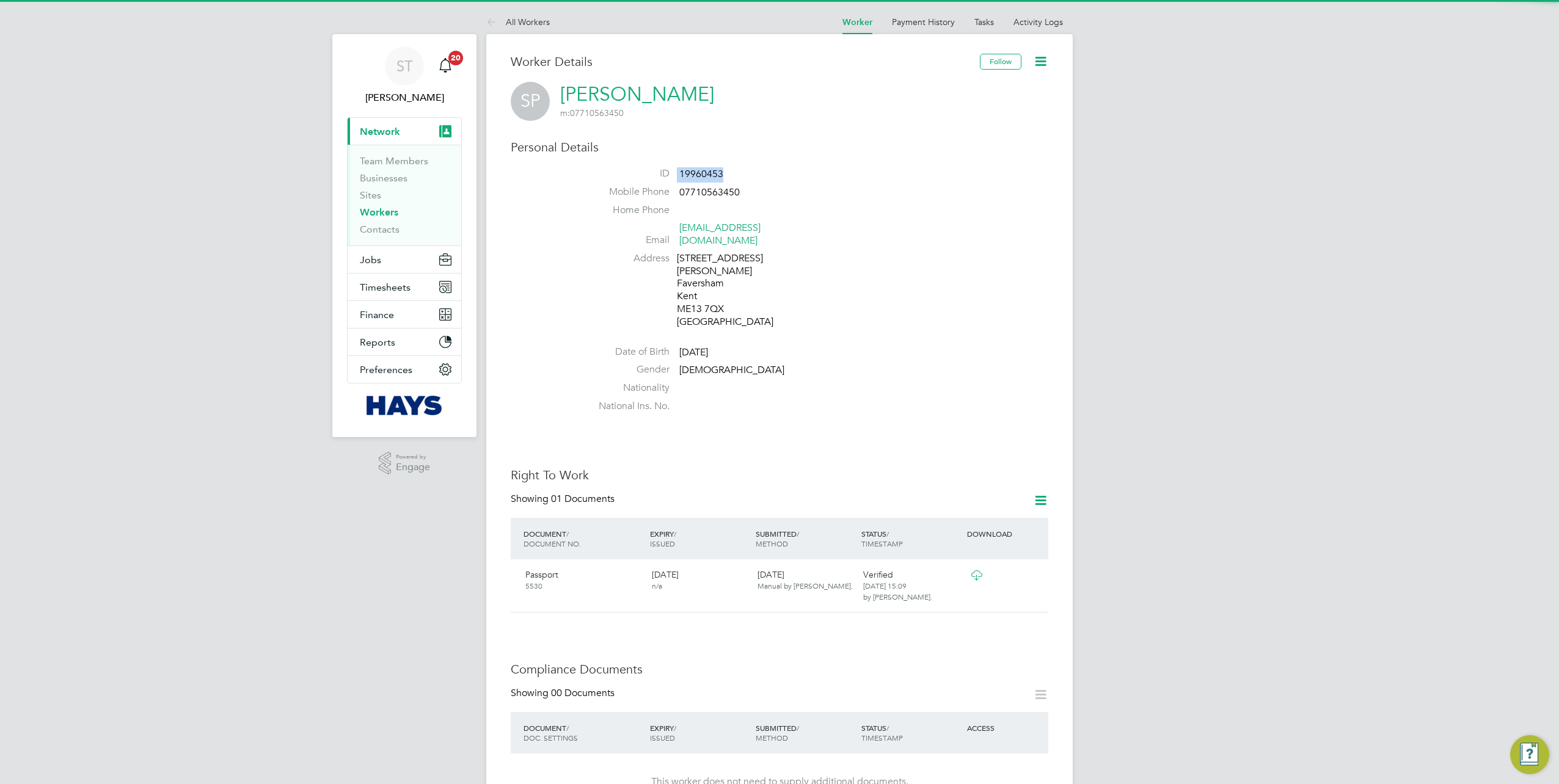
drag, startPoint x: 744, startPoint y: 175, endPoint x: 640, endPoint y: 175, distance: 104.0
click at [640, 175] on li "ID 19960453" at bounding box center [815, 177] width 464 height 18
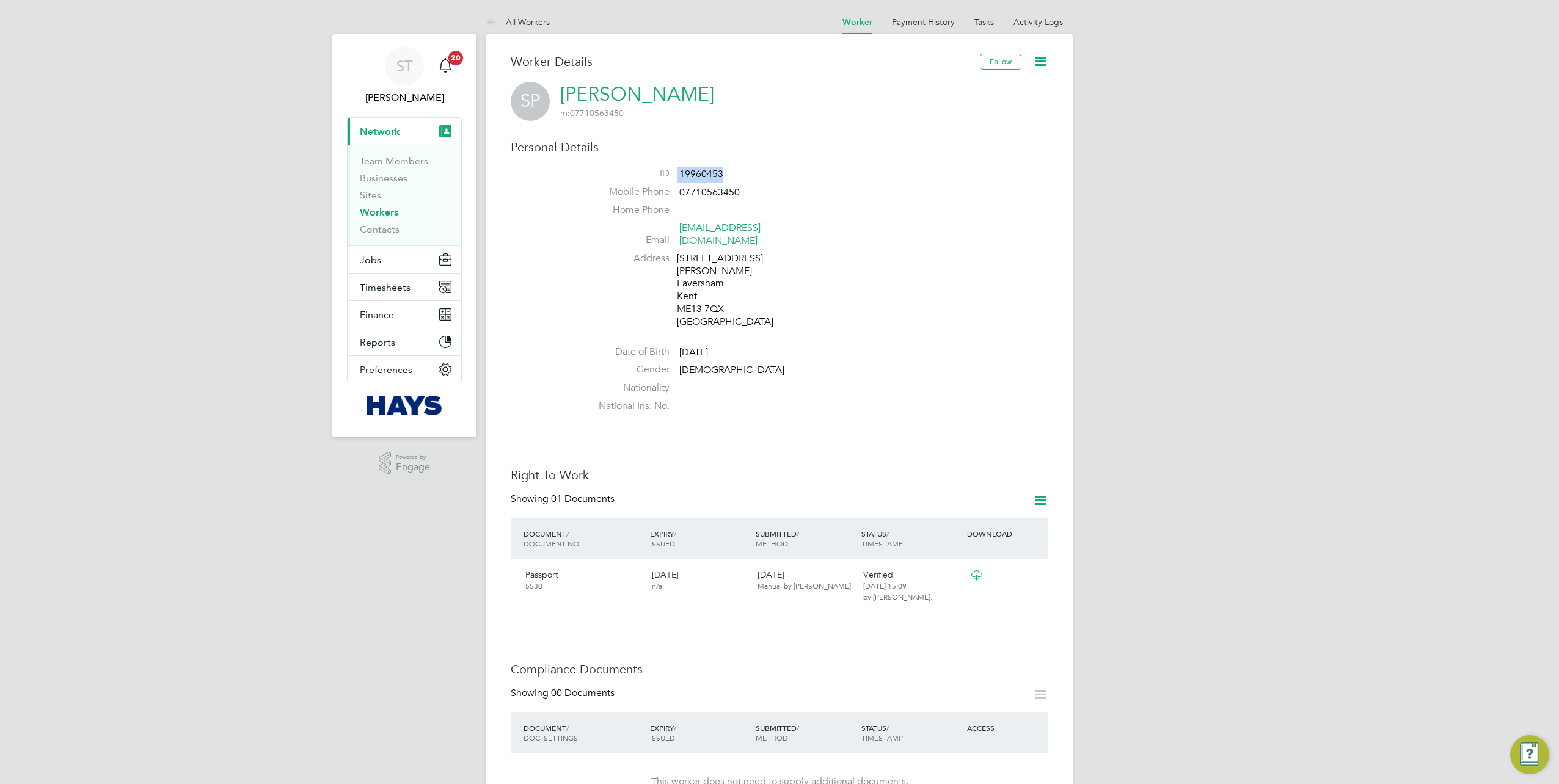
copy li "19960453"
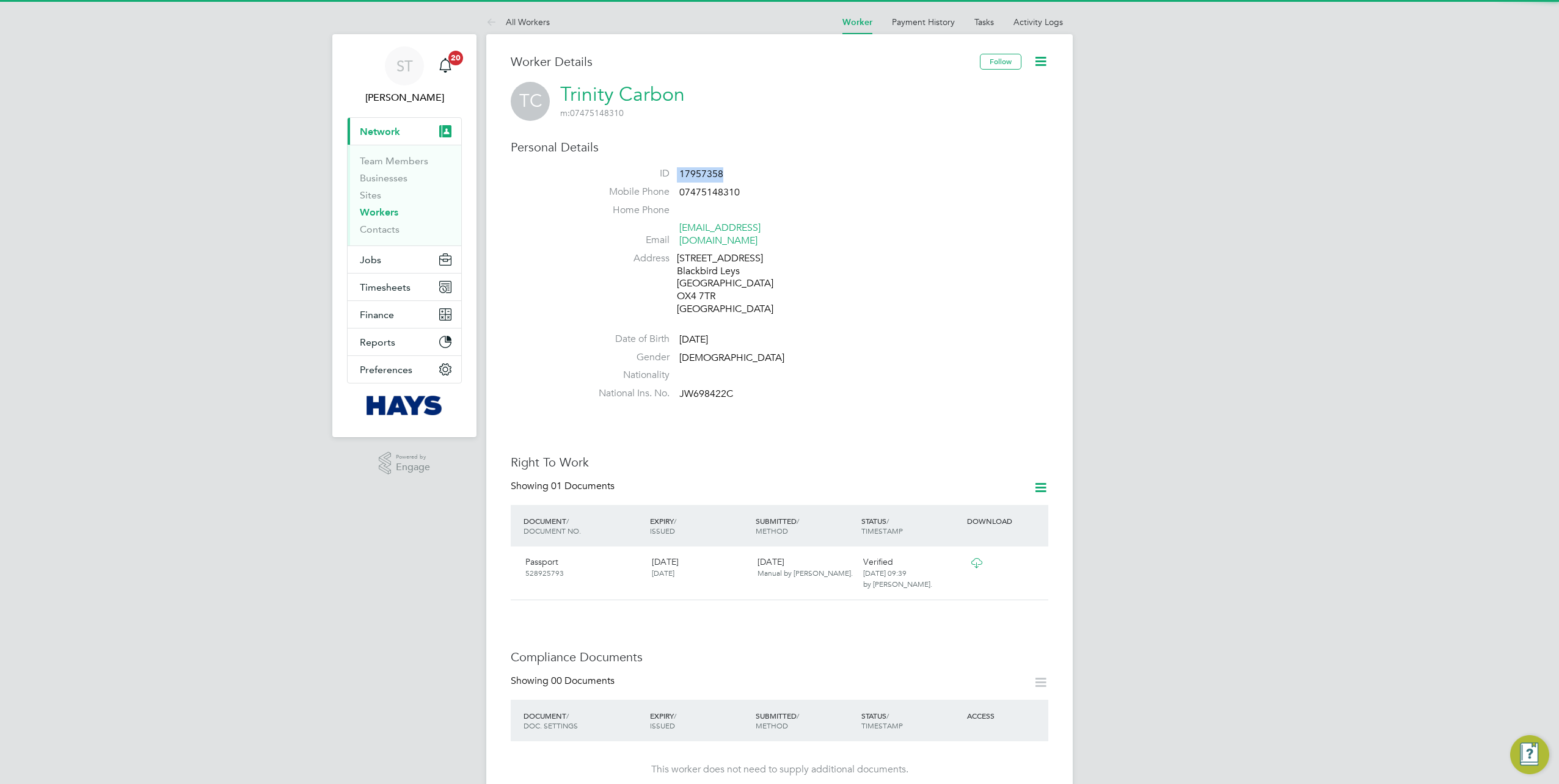
drag, startPoint x: 727, startPoint y: 176, endPoint x: 671, endPoint y: 180, distance: 56.1
click at [671, 180] on li "ID 17957358" at bounding box center [815, 177] width 464 height 18
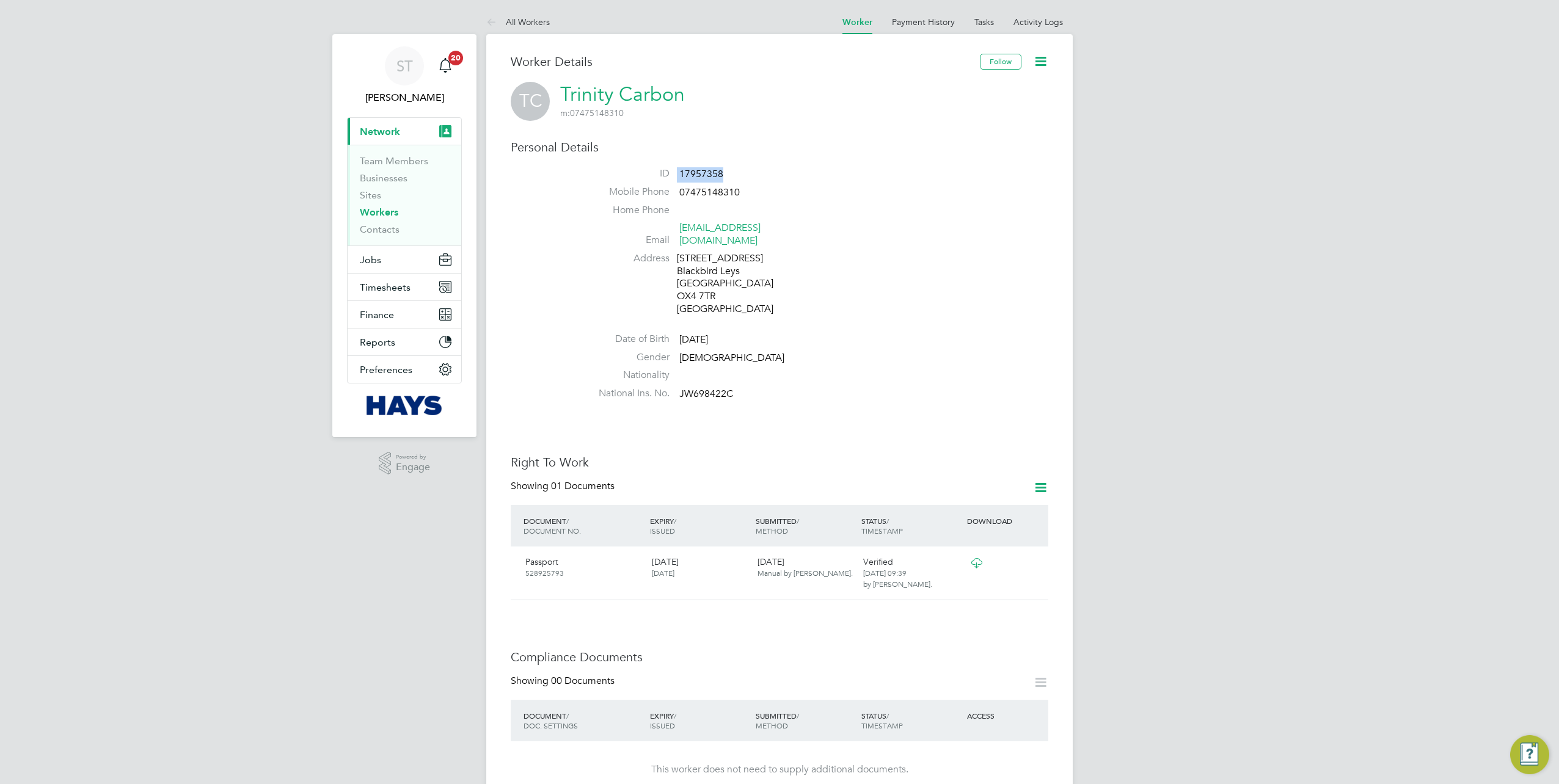
copy li "17957358"
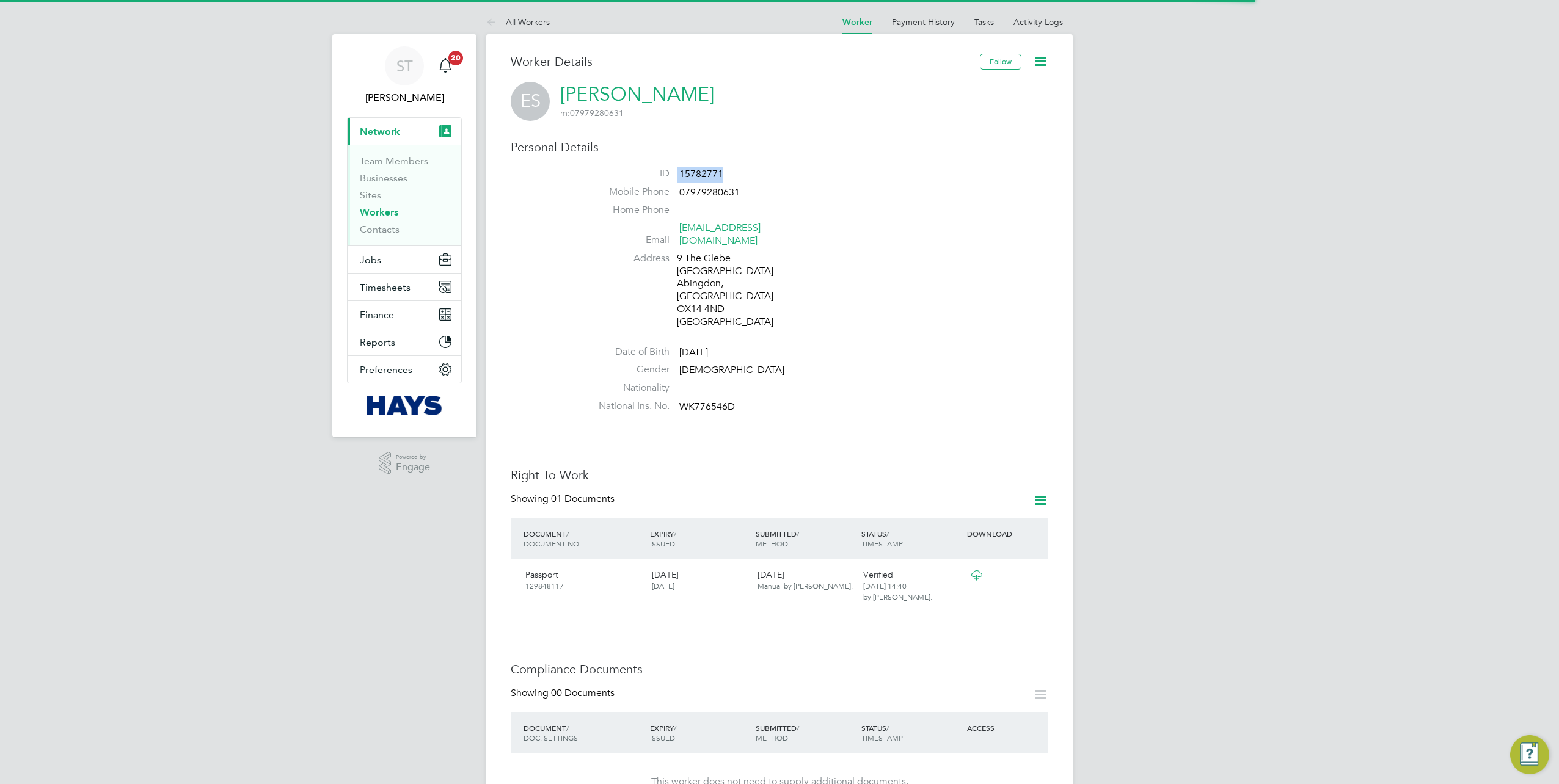
drag, startPoint x: 724, startPoint y: 175, endPoint x: 616, endPoint y: 178, distance: 108.0
click at [617, 178] on li "ID 15782771" at bounding box center [815, 177] width 464 height 18
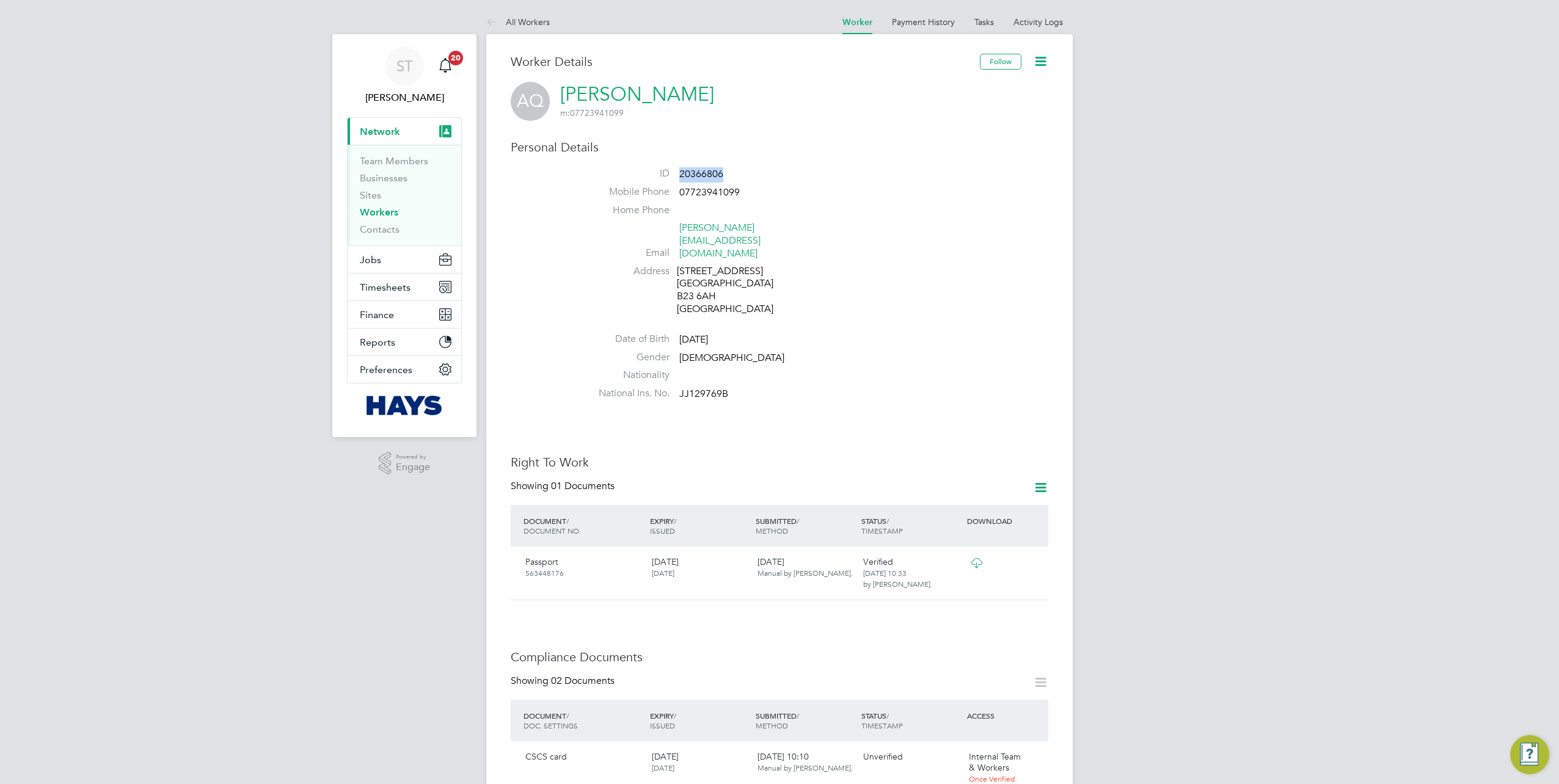
drag, startPoint x: 734, startPoint y: 179, endPoint x: 678, endPoint y: 177, distance: 56.0
click at [678, 177] on li "ID 20366806" at bounding box center [815, 177] width 464 height 18
copy span "20366806"
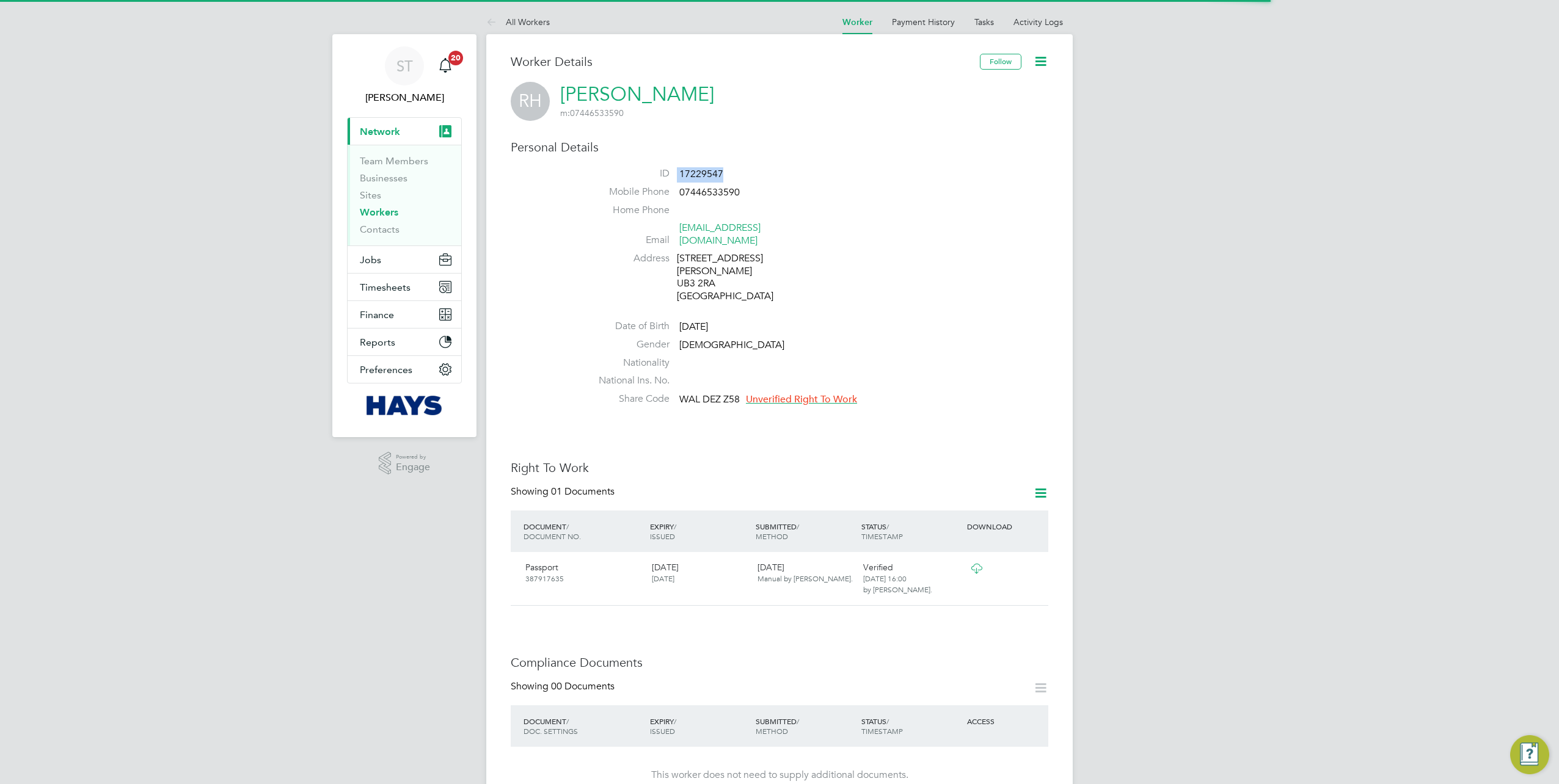
drag, startPoint x: 727, startPoint y: 168, endPoint x: 667, endPoint y: 173, distance: 60.2
click at [667, 173] on div "Personal Details ID 17229547 Mobile Phone [PHONE_NUMBER] Home Phone Email [EMAI…" at bounding box center [780, 274] width 537 height 271
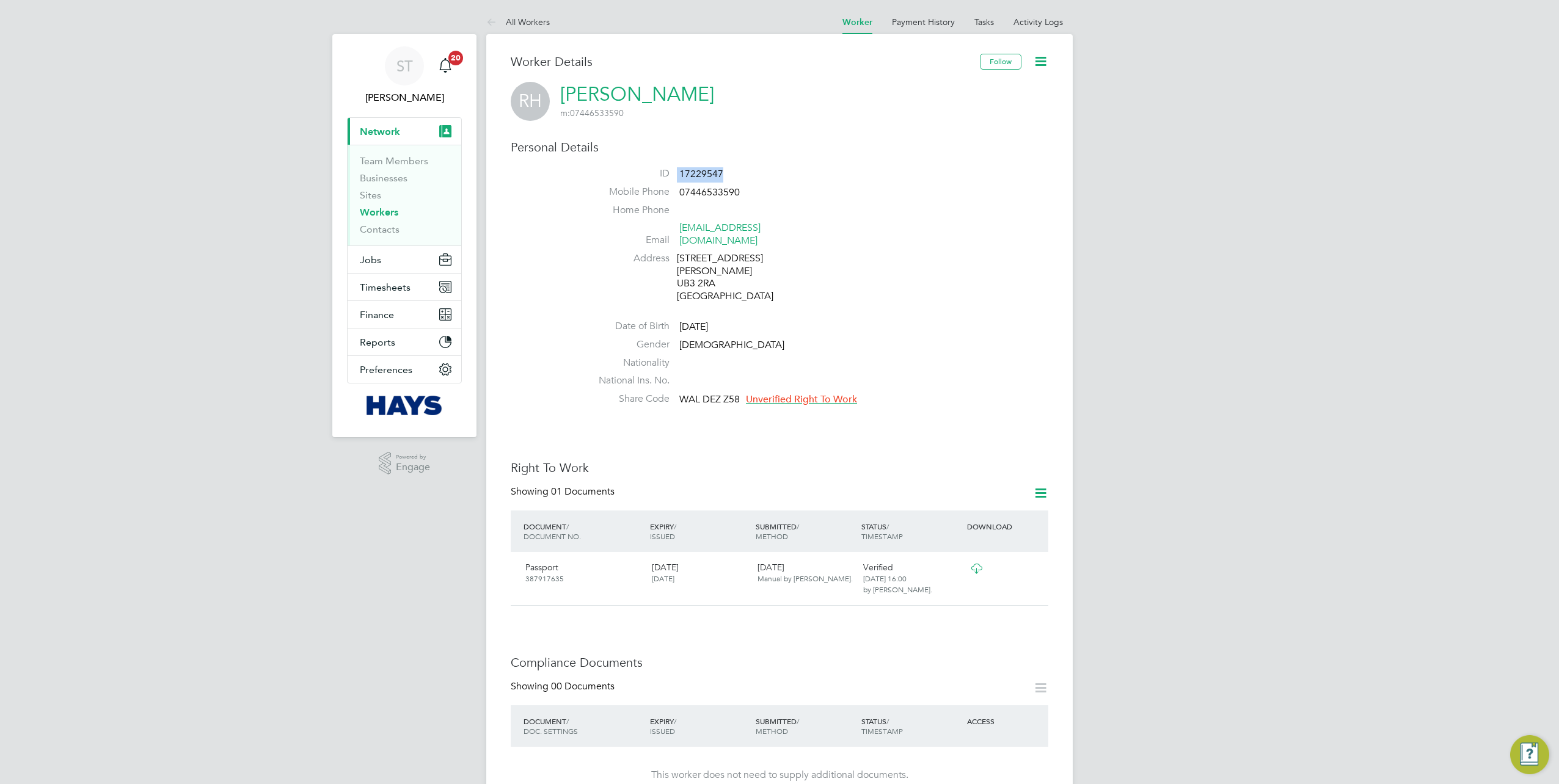
copy li "17229547"
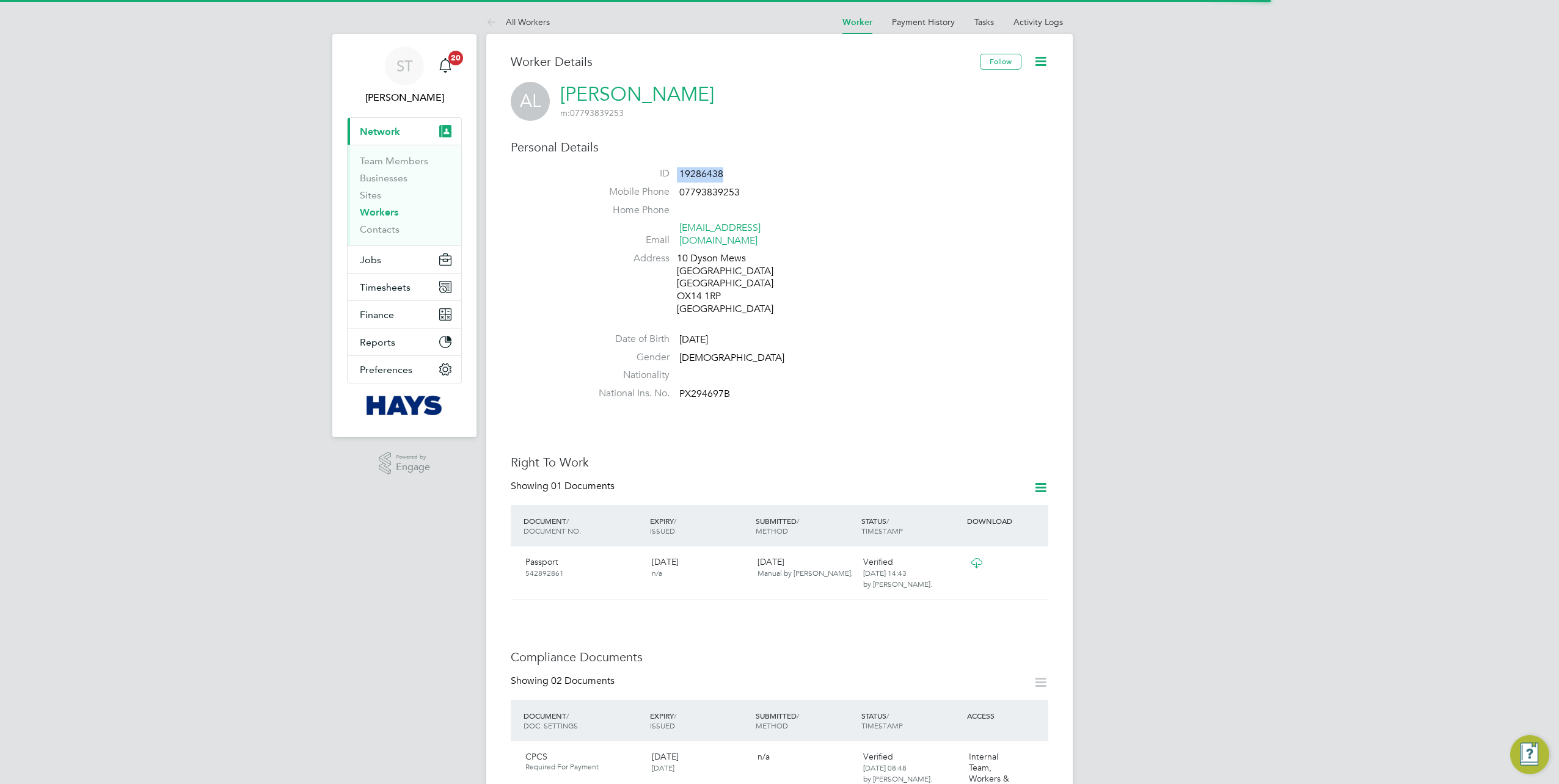
drag, startPoint x: 744, startPoint y: 175, endPoint x: 641, endPoint y: 174, distance: 103.0
click at [641, 174] on li "ID 19286438" at bounding box center [815, 177] width 464 height 18
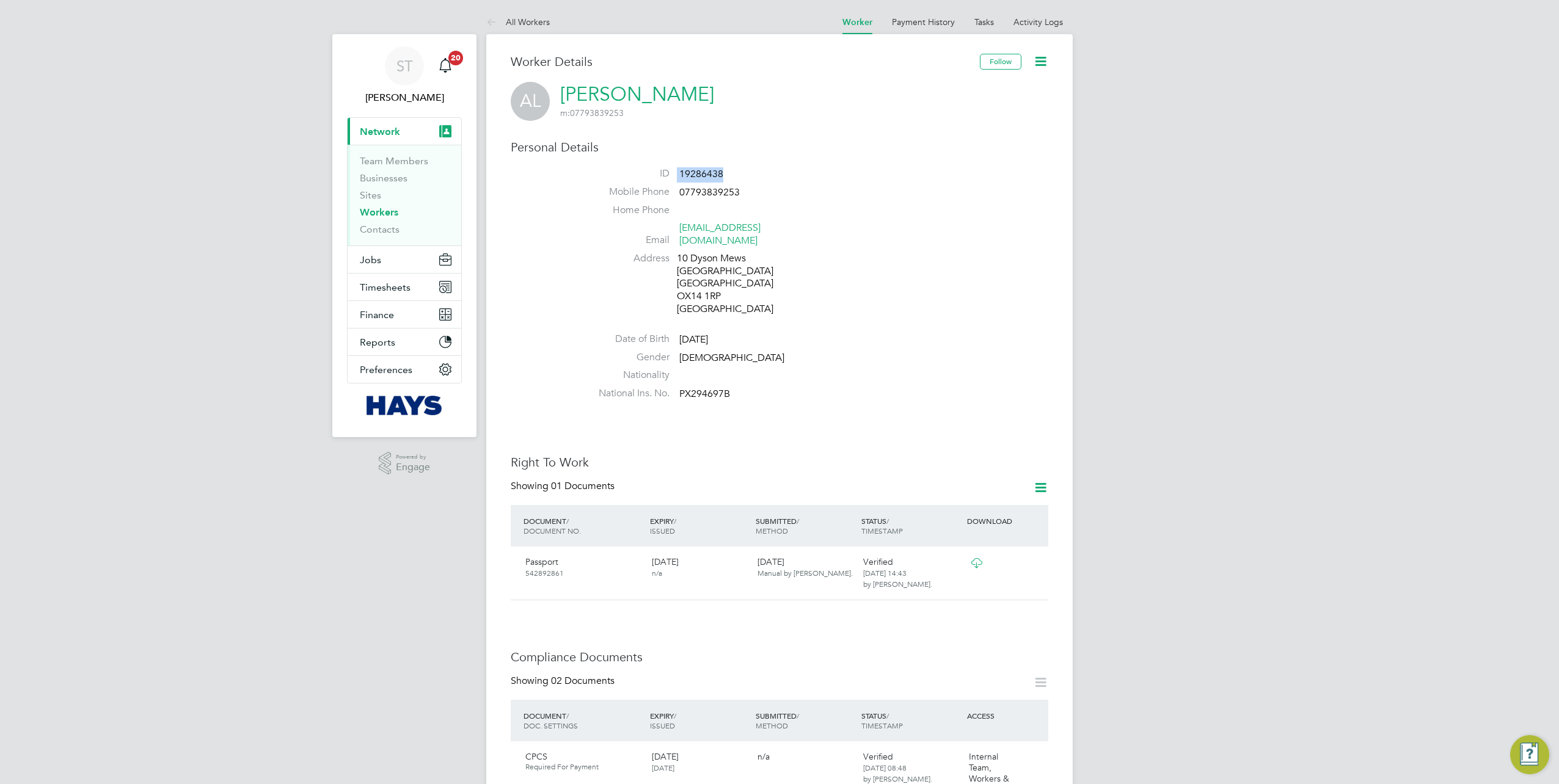
copy li "19286438"
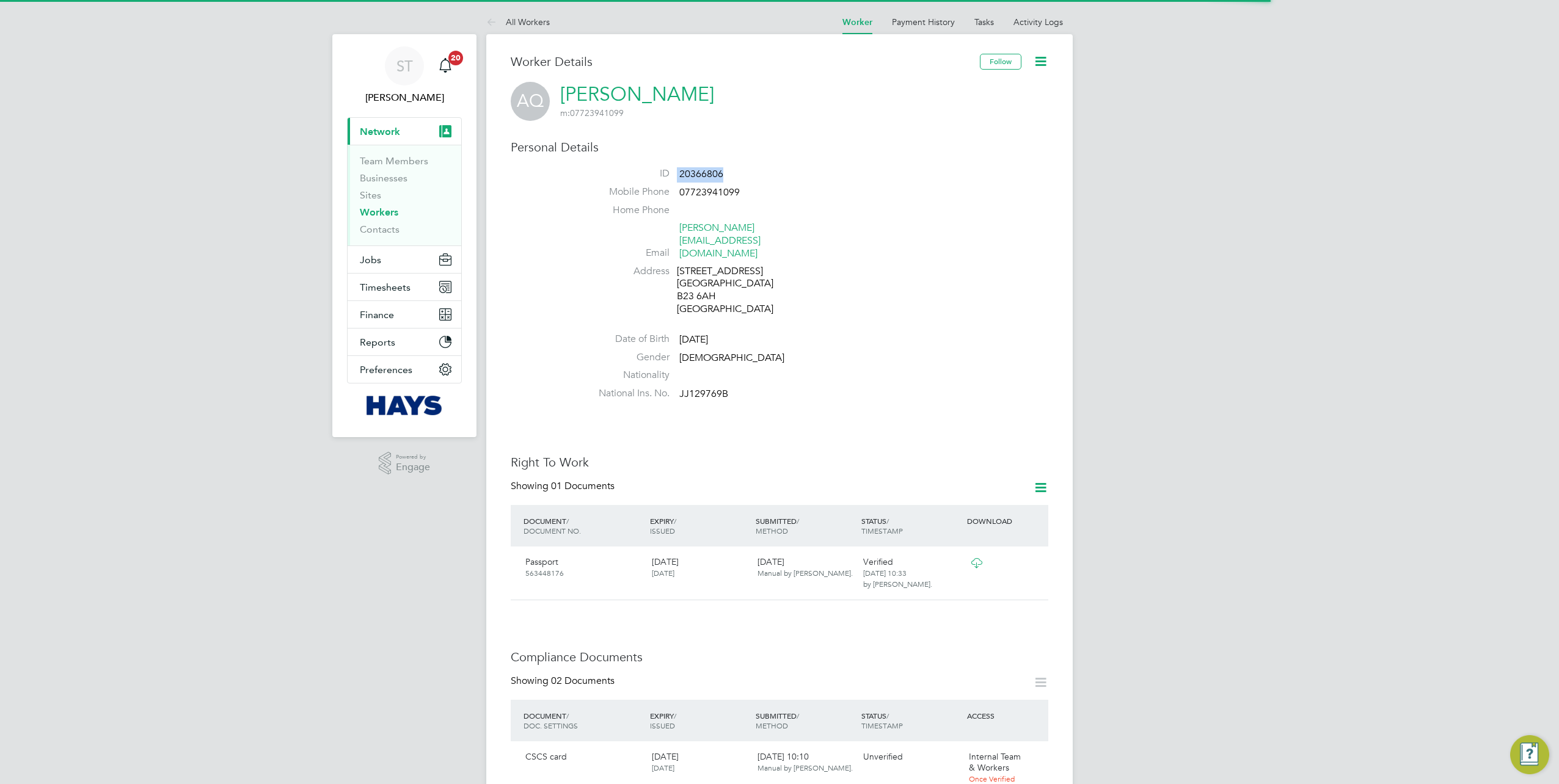
drag, startPoint x: 739, startPoint y: 165, endPoint x: 671, endPoint y: 170, distance: 68.2
click at [671, 170] on div "Personal Details ID 20366806 Mobile Phone [PHONE_NUMBER] Home Phone Email [PERS…" at bounding box center [780, 271] width 537 height 266
copy li "20366806"
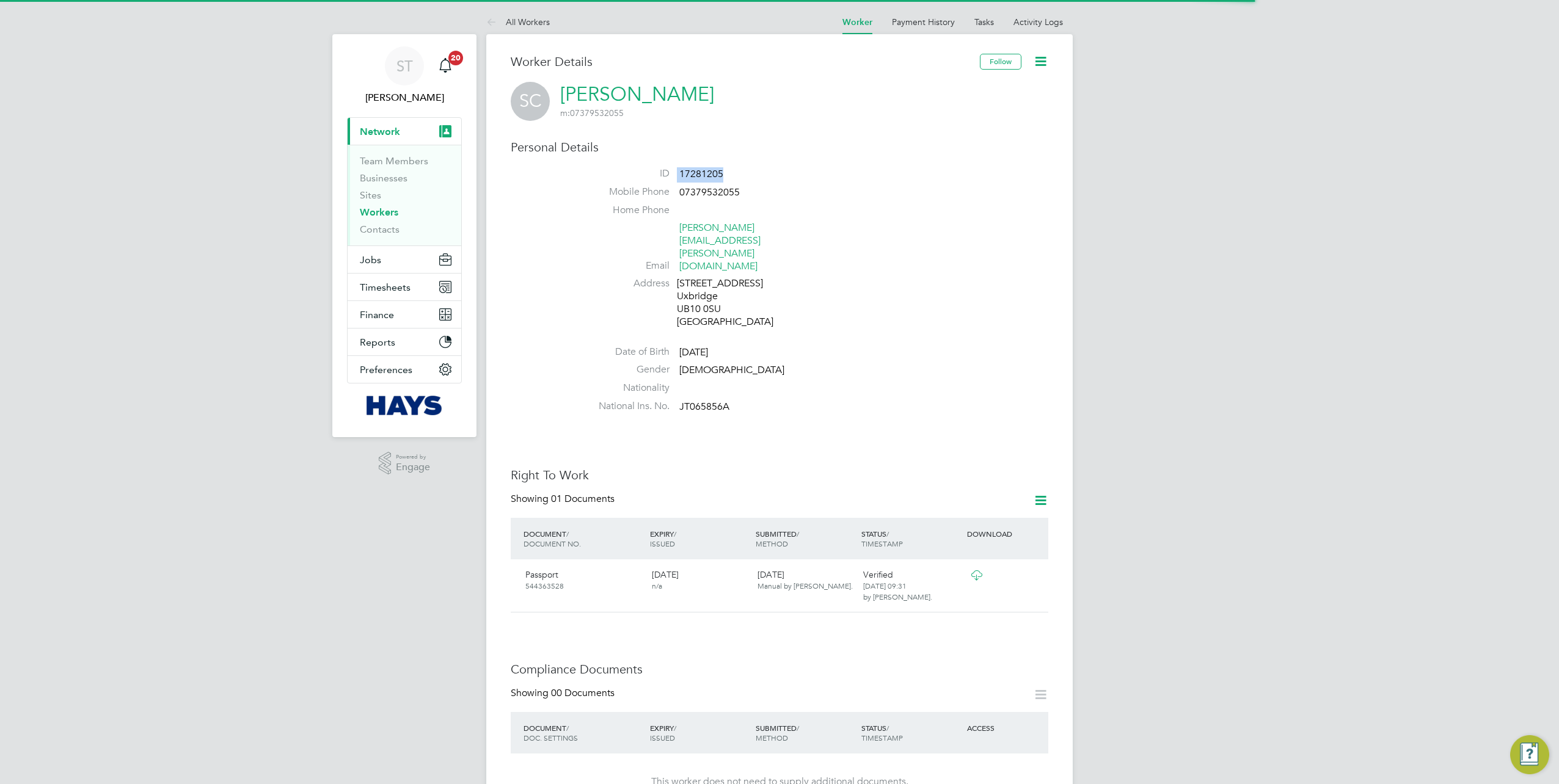
drag, startPoint x: 689, startPoint y: 173, endPoint x: 671, endPoint y: 176, distance: 18.2
click at [671, 176] on div "Personal Details ID 17281205 Mobile Phone [PHONE_NUMBER] Home Phone Email [PERS…" at bounding box center [780, 278] width 537 height 279
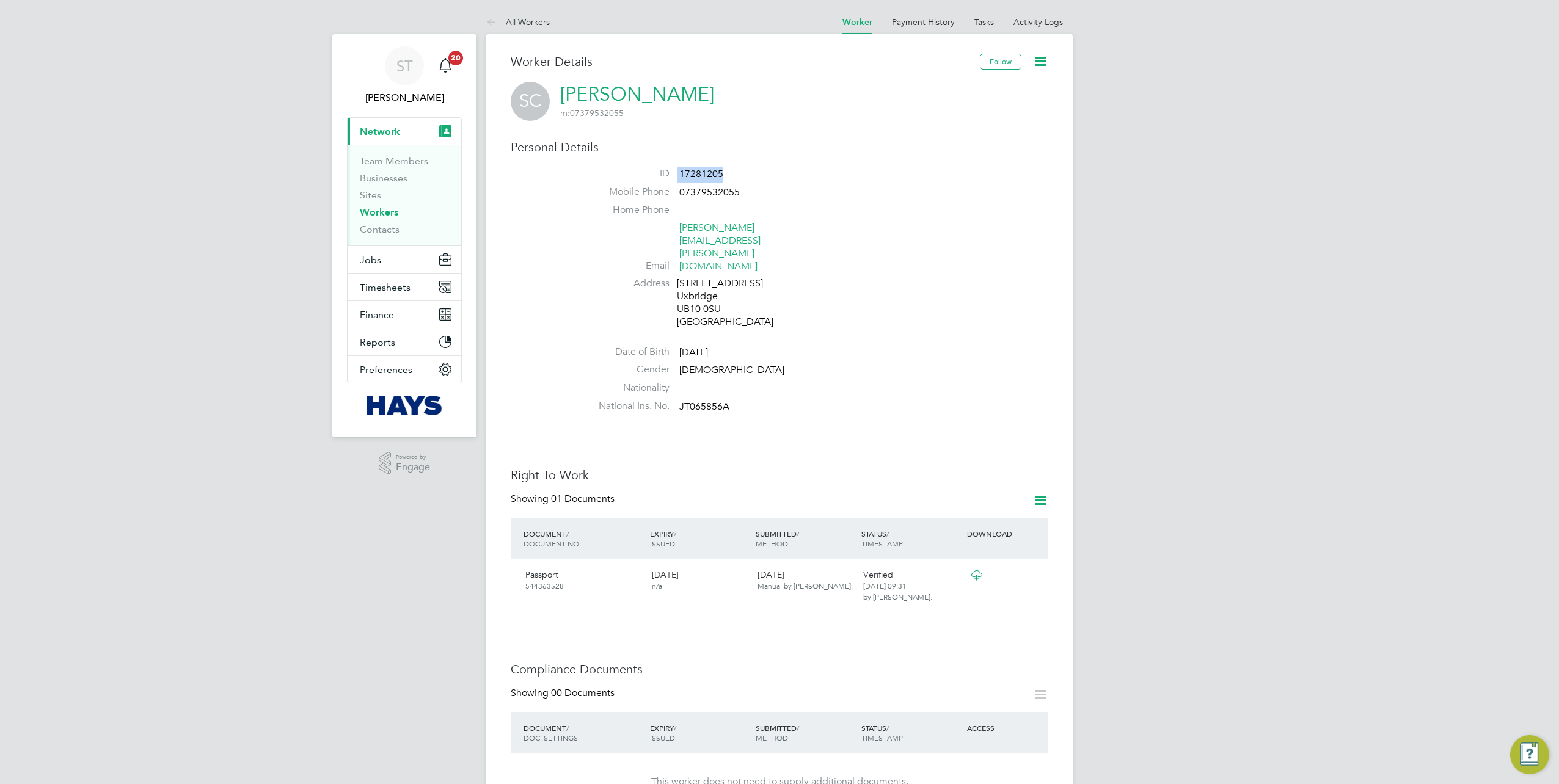
copy li "17281205"
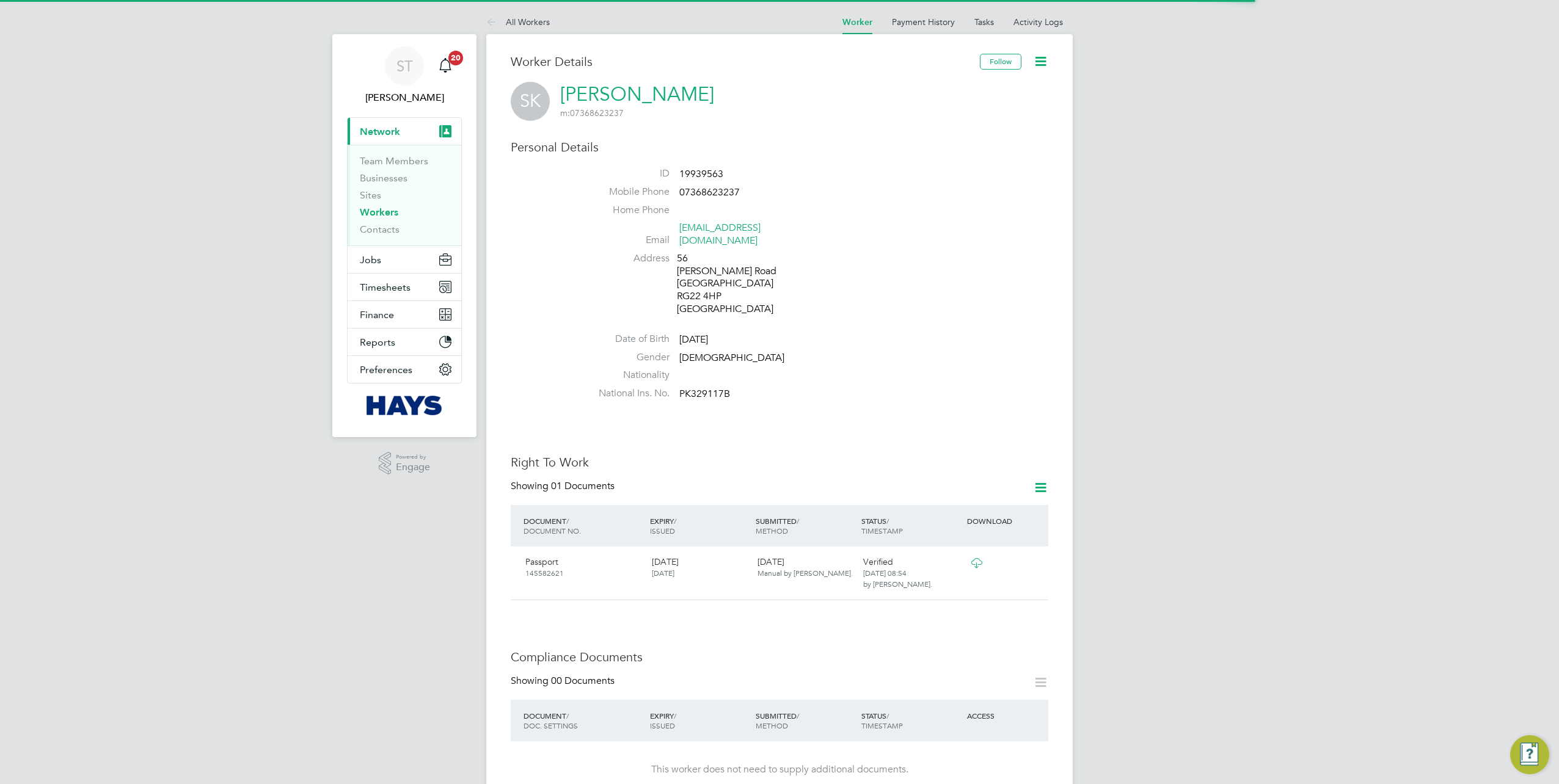
click at [720, 171] on span "19939563" at bounding box center [701, 174] width 44 height 12
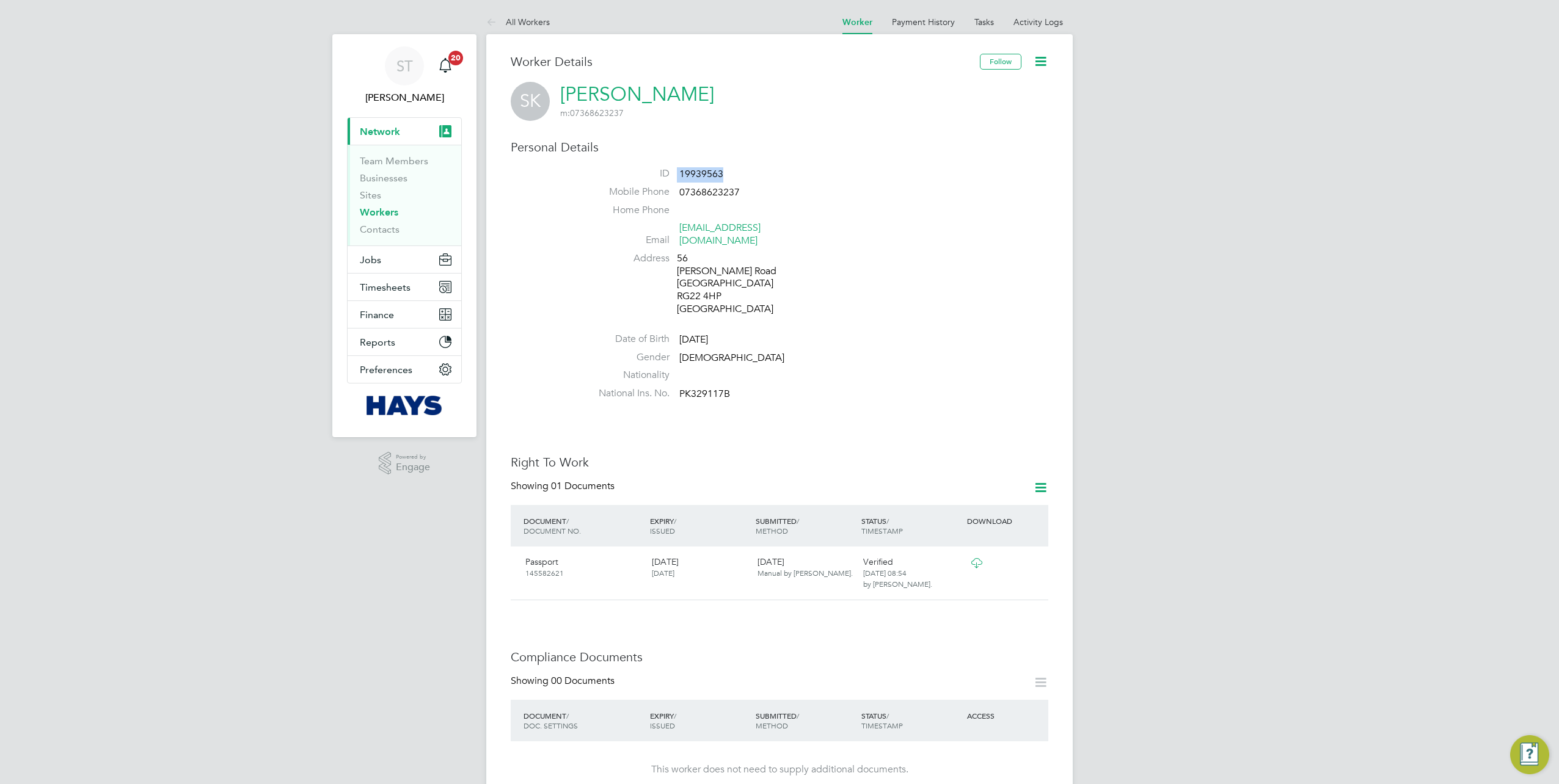
drag, startPoint x: 668, startPoint y: 175, endPoint x: 660, endPoint y: 176, distance: 8.1
click at [660, 176] on li "ID 19939563" at bounding box center [815, 177] width 464 height 18
copy li "19939563"
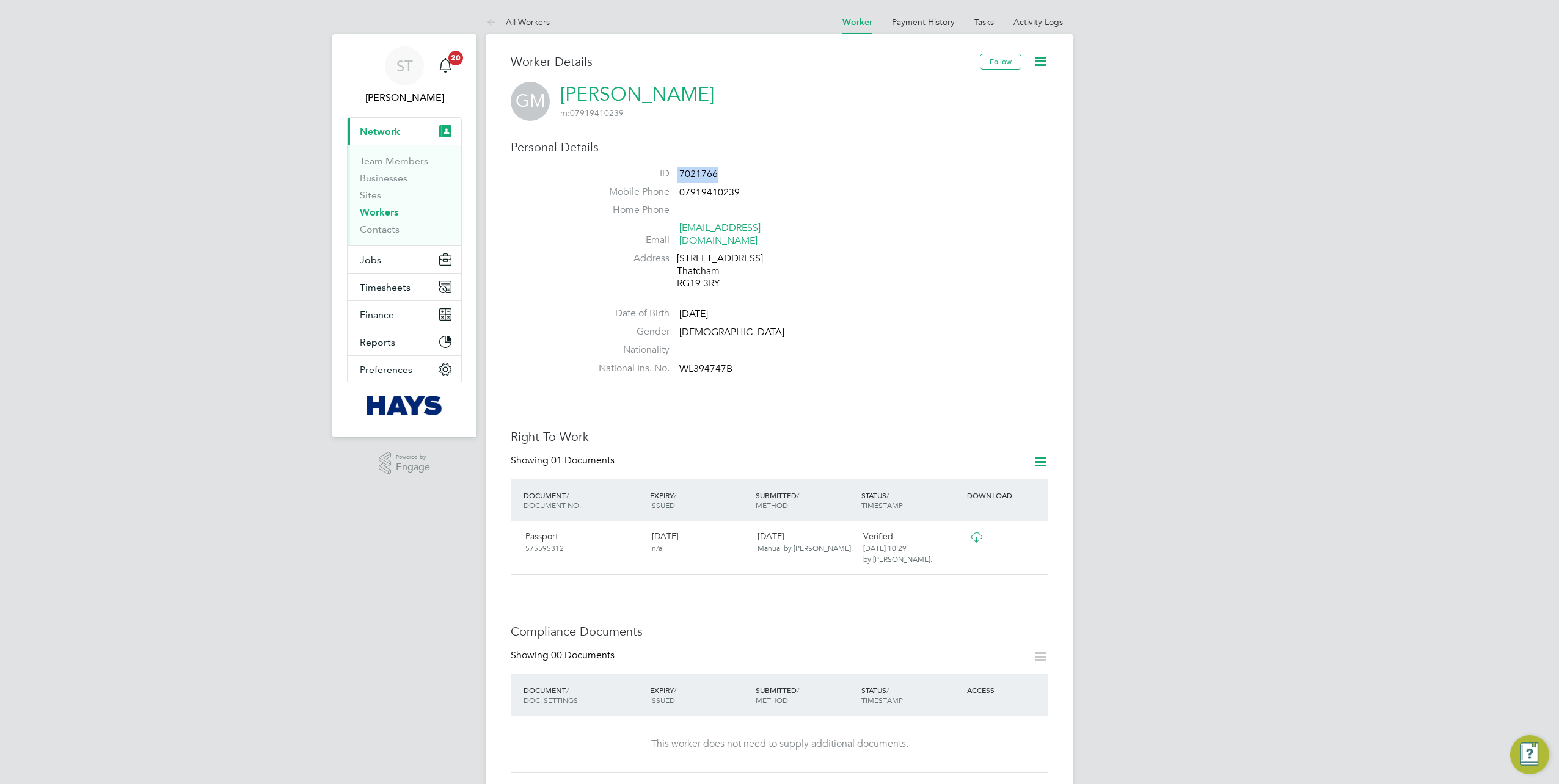
drag, startPoint x: 743, startPoint y: 167, endPoint x: 664, endPoint y: 163, distance: 79.1
click at [664, 163] on div "Personal Details ID 7021766 Mobile Phone 07919410239 Home Phone Email garymarti…" at bounding box center [780, 259] width 537 height 240
copy li "7021766"
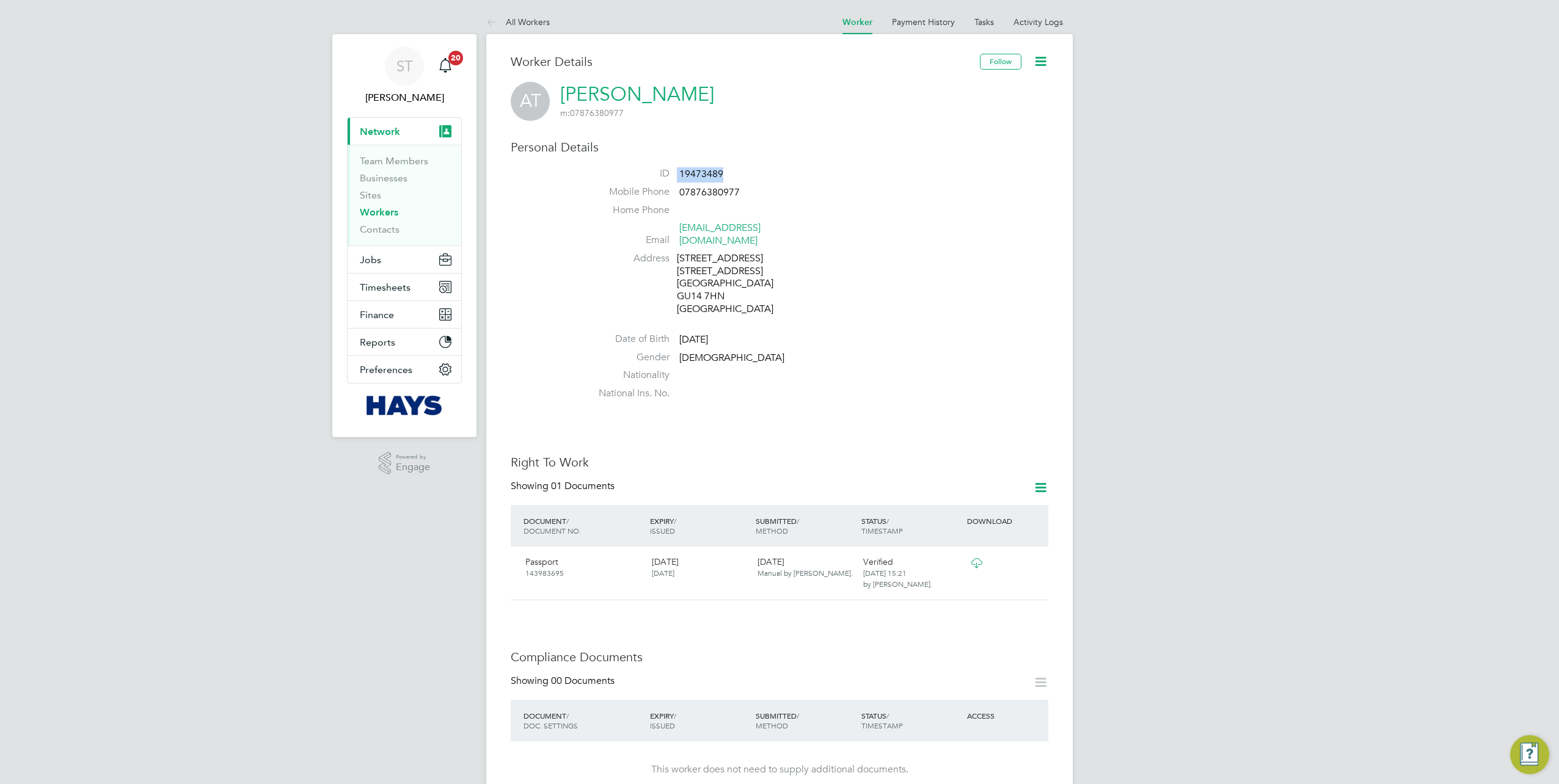
drag, startPoint x: 721, startPoint y: 170, endPoint x: 653, endPoint y: 170, distance: 68.0
click at [653, 170] on li "ID 19473489" at bounding box center [815, 177] width 464 height 18
copy li "19473489"
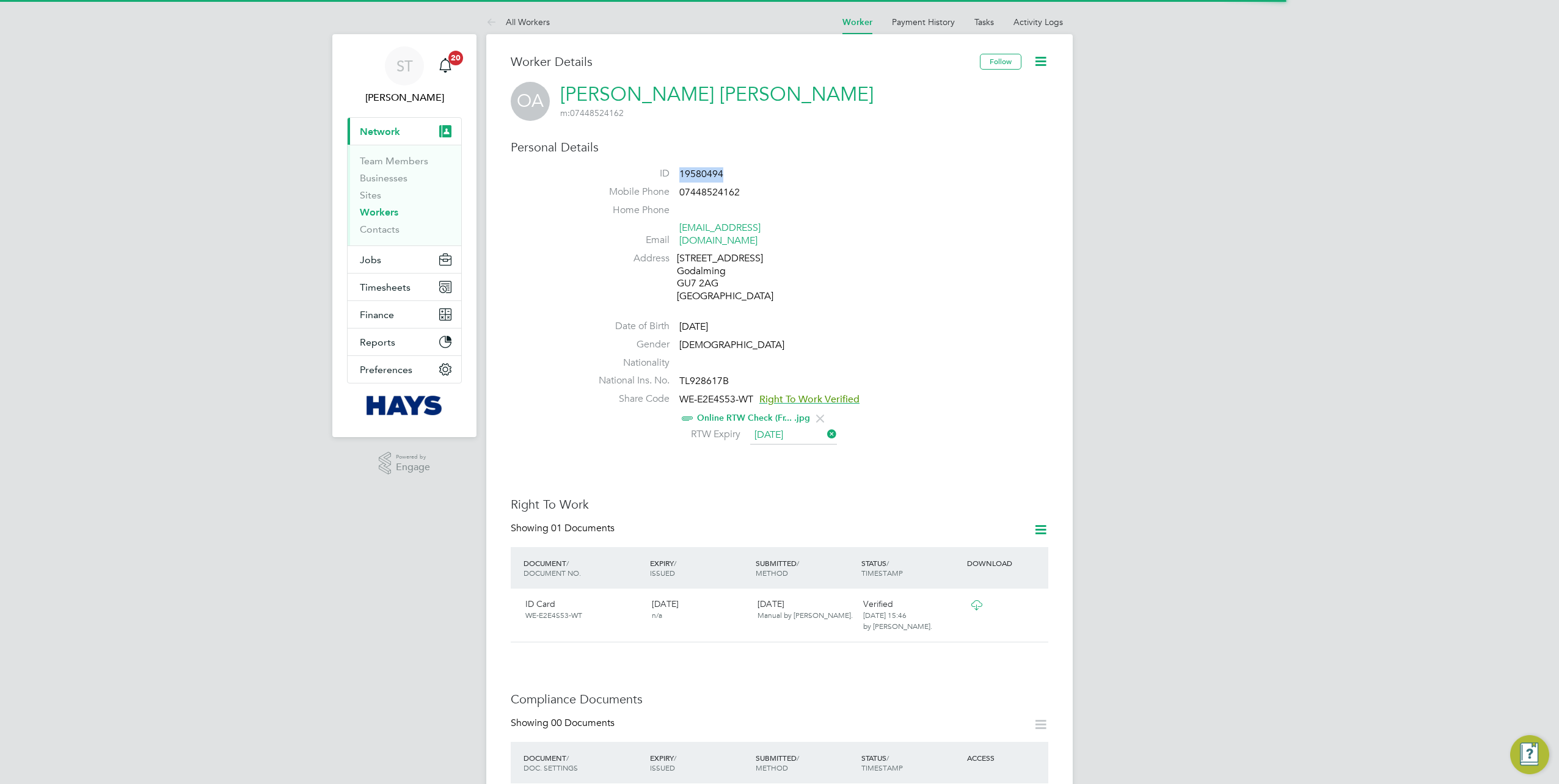
drag, startPoint x: 738, startPoint y: 171, endPoint x: 678, endPoint y: 175, distance: 60.1
click at [678, 175] on li "ID 19580494" at bounding box center [815, 177] width 464 height 18
copy span "19580494"
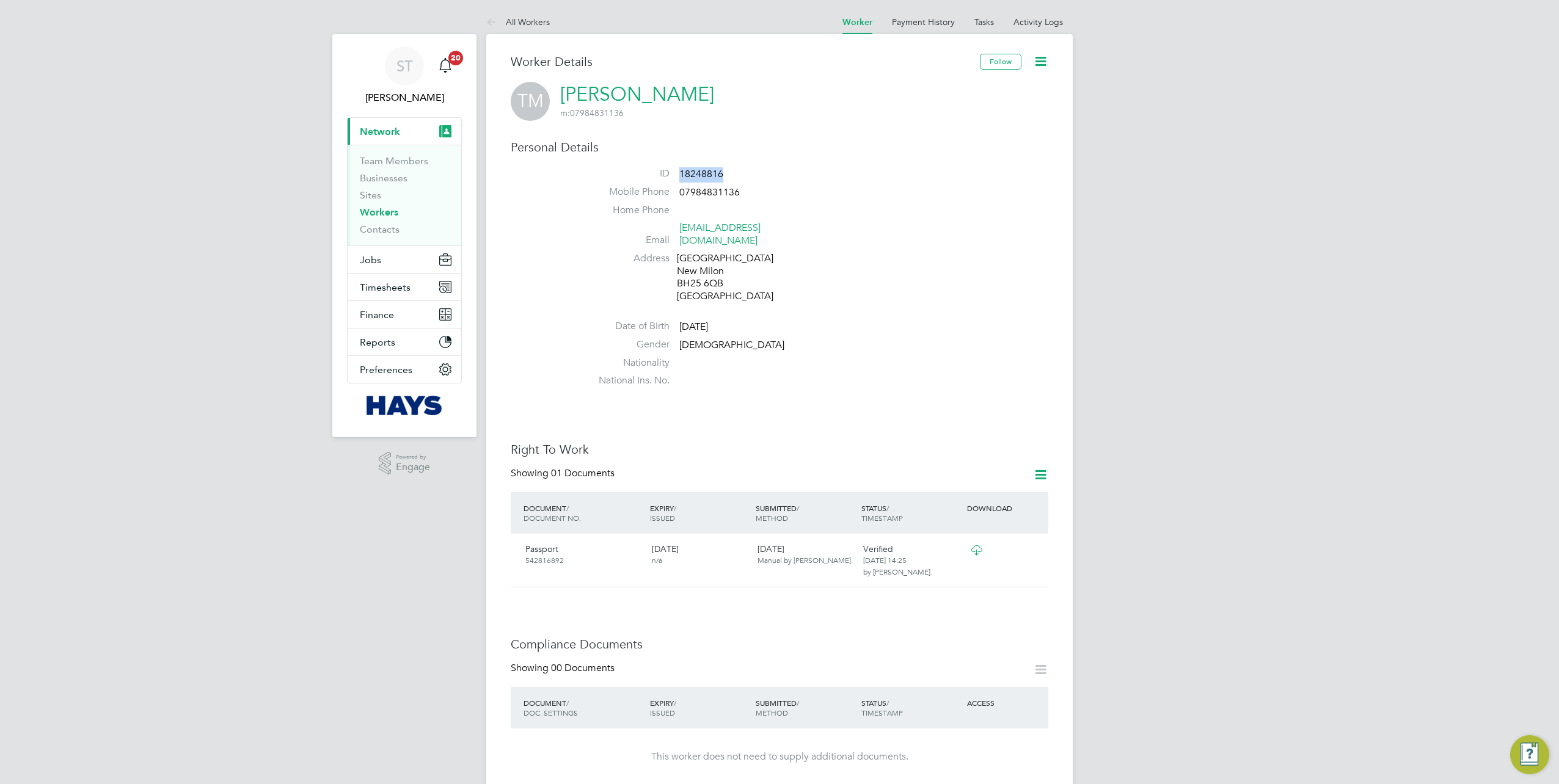
copy span "18248816"
drag, startPoint x: 749, startPoint y: 173, endPoint x: 678, endPoint y: 174, distance: 71.0
click at [678, 174] on li "ID 18248816" at bounding box center [815, 177] width 464 height 18
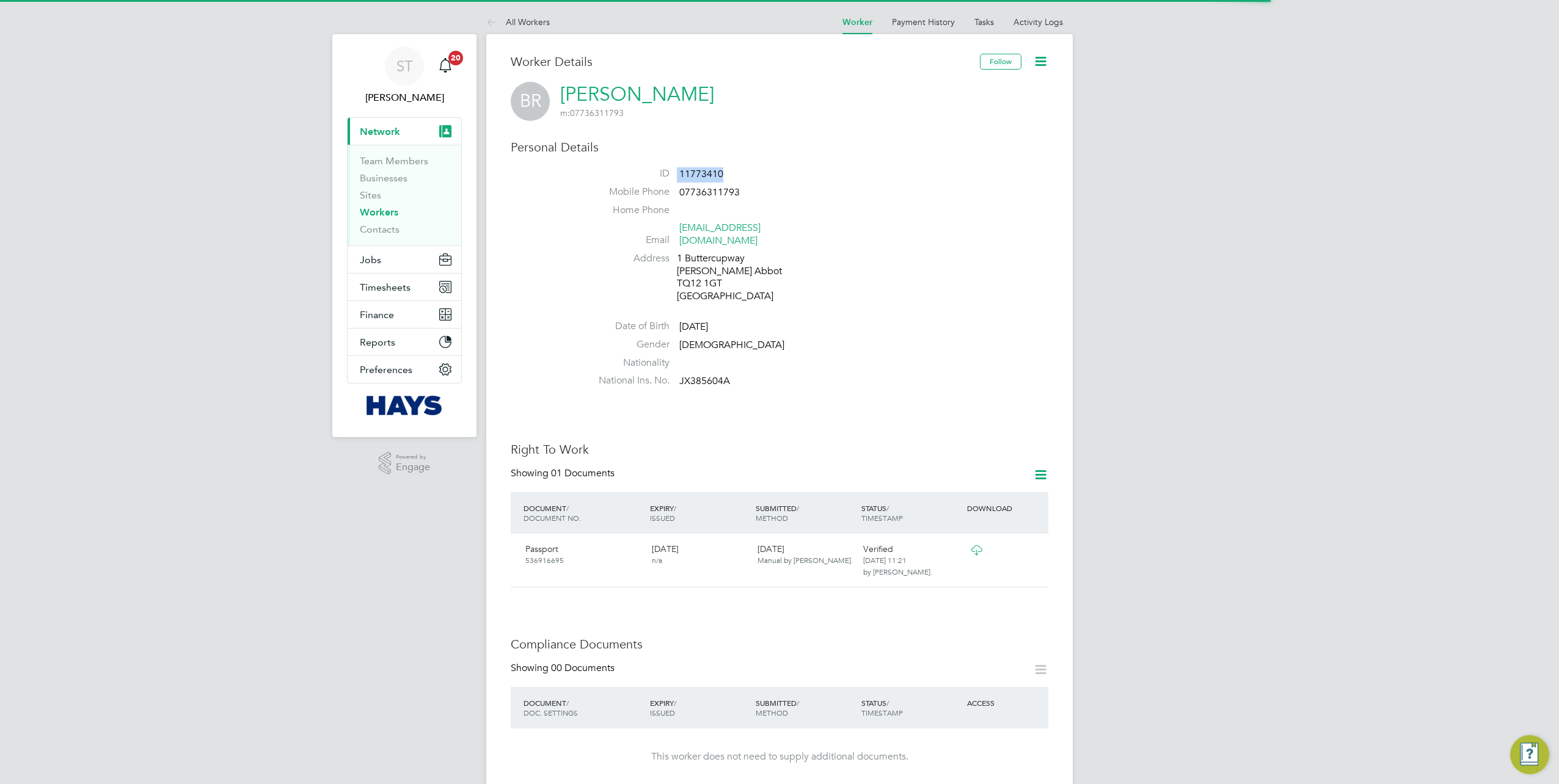
drag, startPoint x: 733, startPoint y: 171, endPoint x: 638, endPoint y: 172, distance: 95.0
click at [638, 172] on li "ID 11773410" at bounding box center [815, 177] width 464 height 18
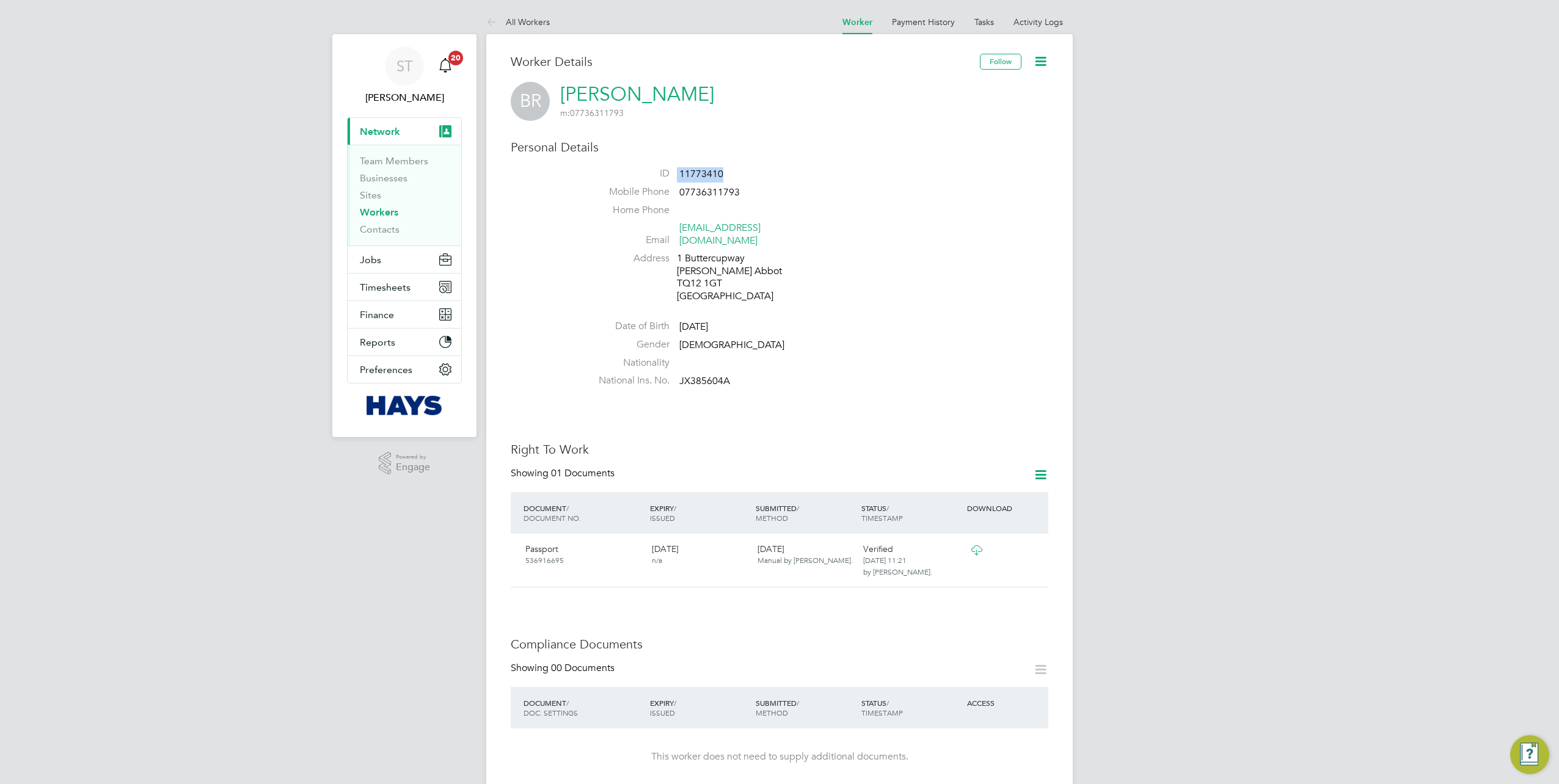
copy li "11773410"
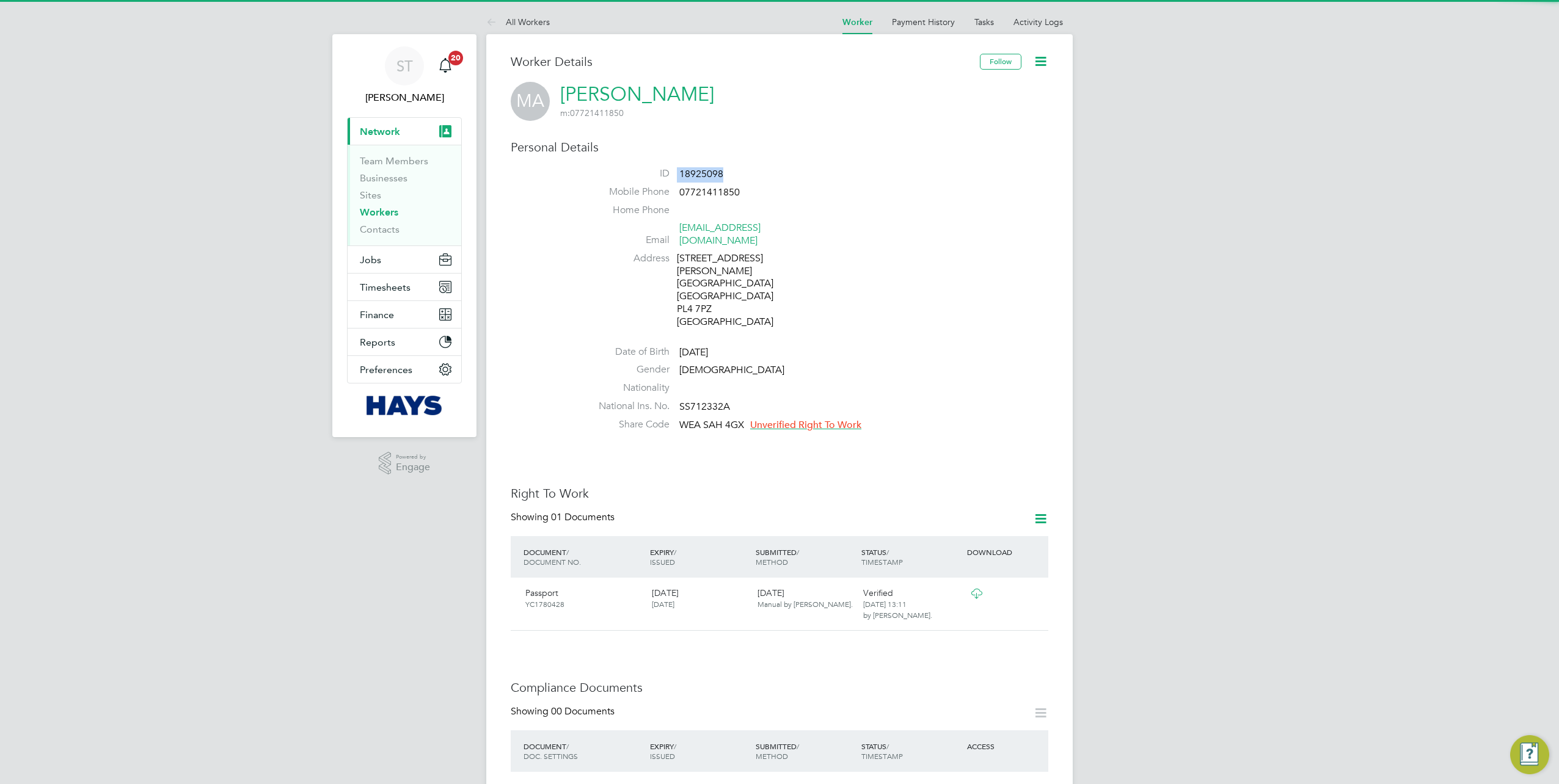
drag, startPoint x: 727, startPoint y: 180, endPoint x: 668, endPoint y: 180, distance: 59.0
click at [668, 180] on li "ID 18925098" at bounding box center [815, 177] width 464 height 18
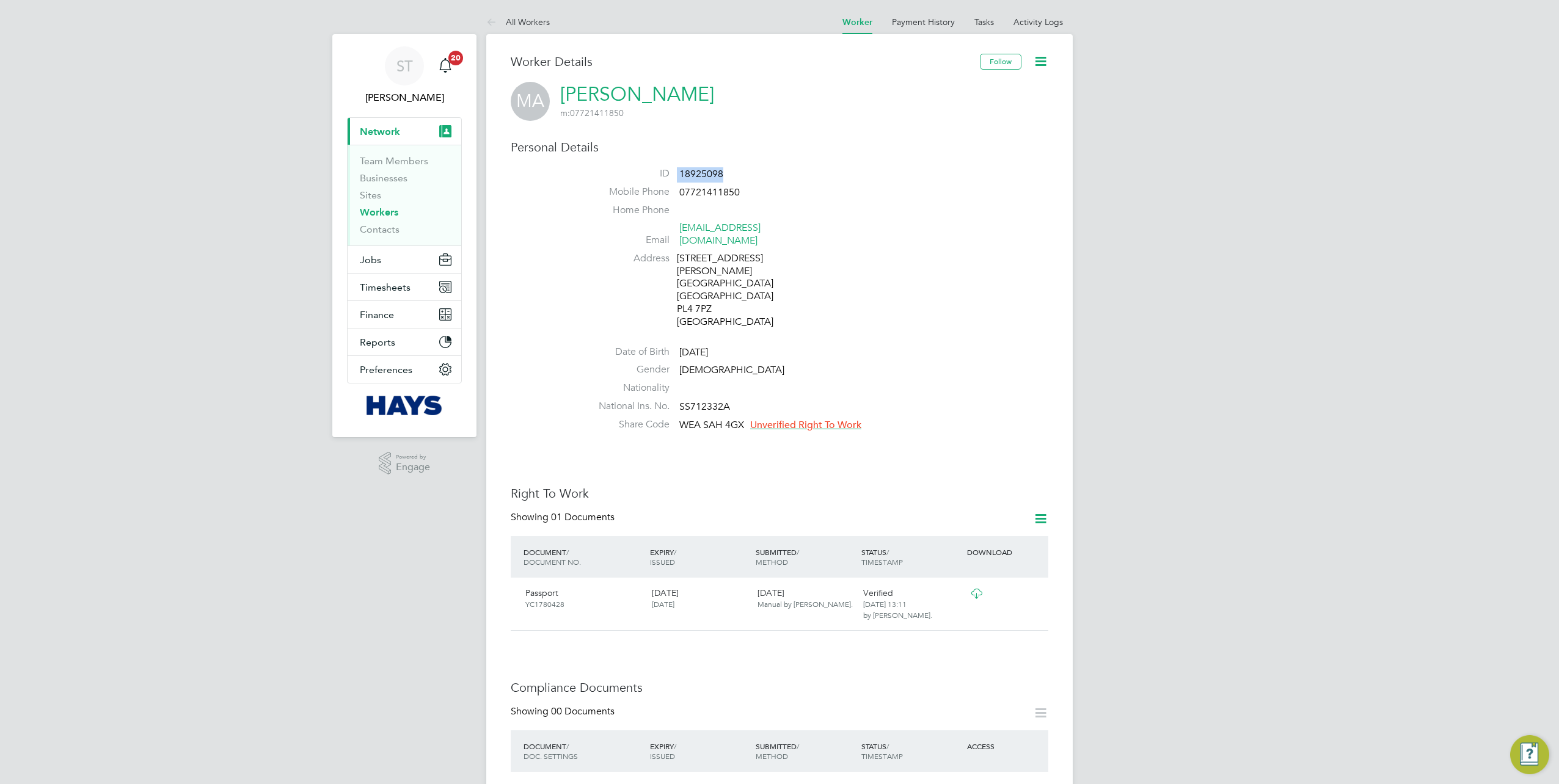
copy li "18925098"
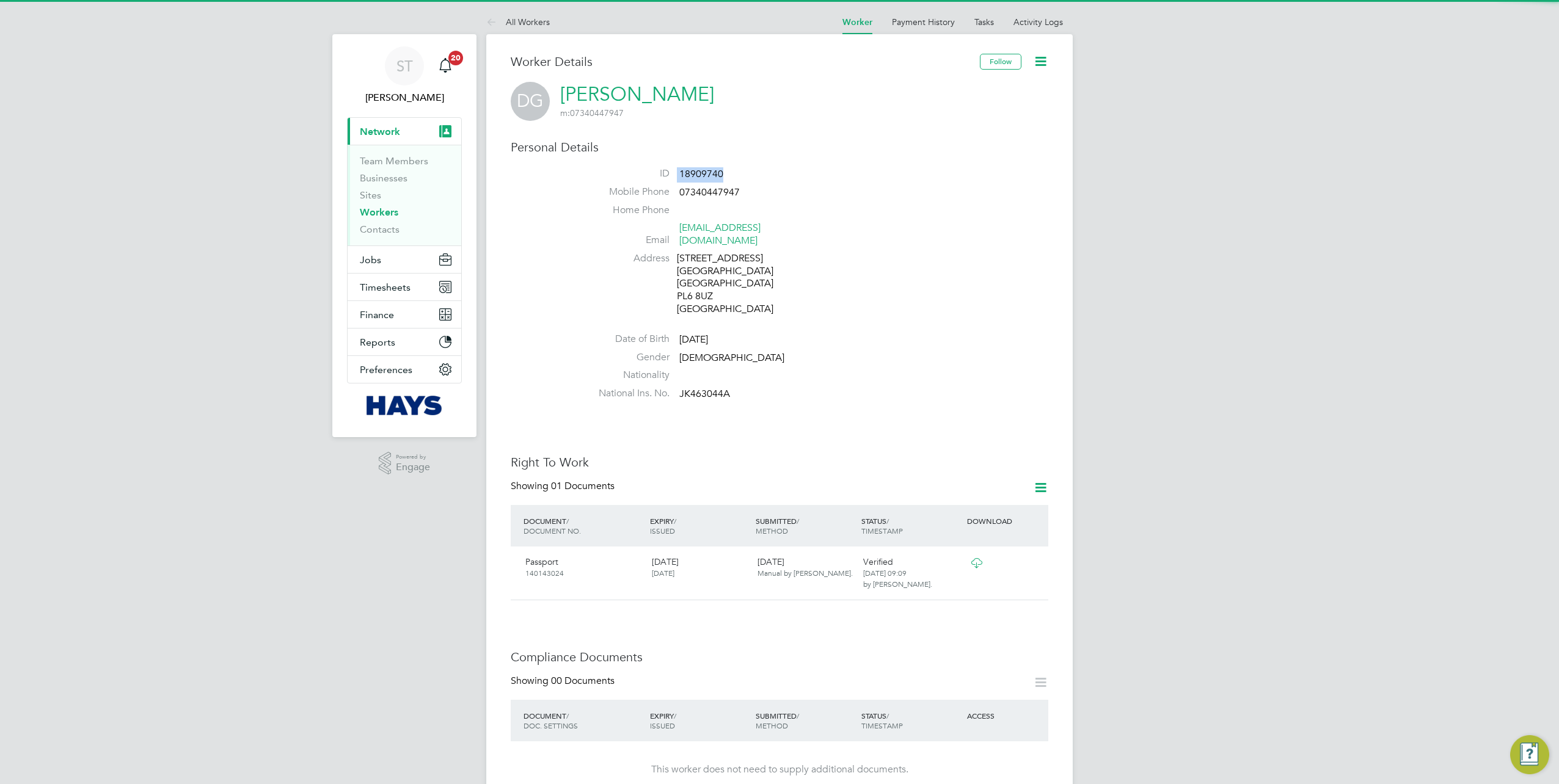
drag, startPoint x: 694, startPoint y: 175, endPoint x: 675, endPoint y: 175, distance: 19.0
click at [675, 175] on li "ID 18909740" at bounding box center [815, 177] width 464 height 18
click at [700, 158] on div "Personal Details ID 11694464 Mobile Phone [PHONE_NUMBER] Home Phone Email [EMAI…" at bounding box center [780, 271] width 537 height 266
drag, startPoint x: 740, startPoint y: 169, endPoint x: 656, endPoint y: 172, distance: 84.1
click at [656, 172] on li "ID 11694464" at bounding box center [815, 177] width 464 height 18
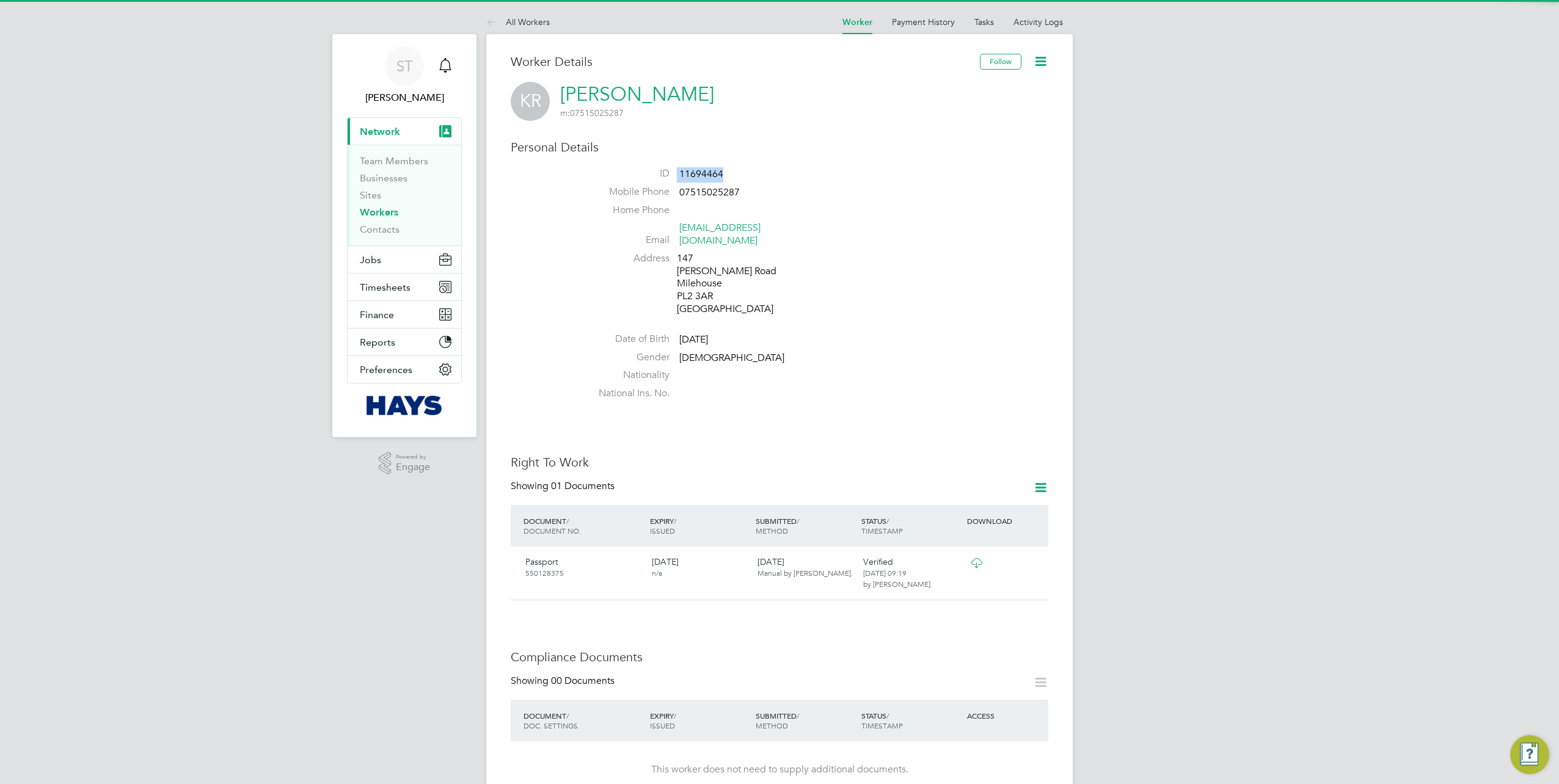
copy li "11694464"
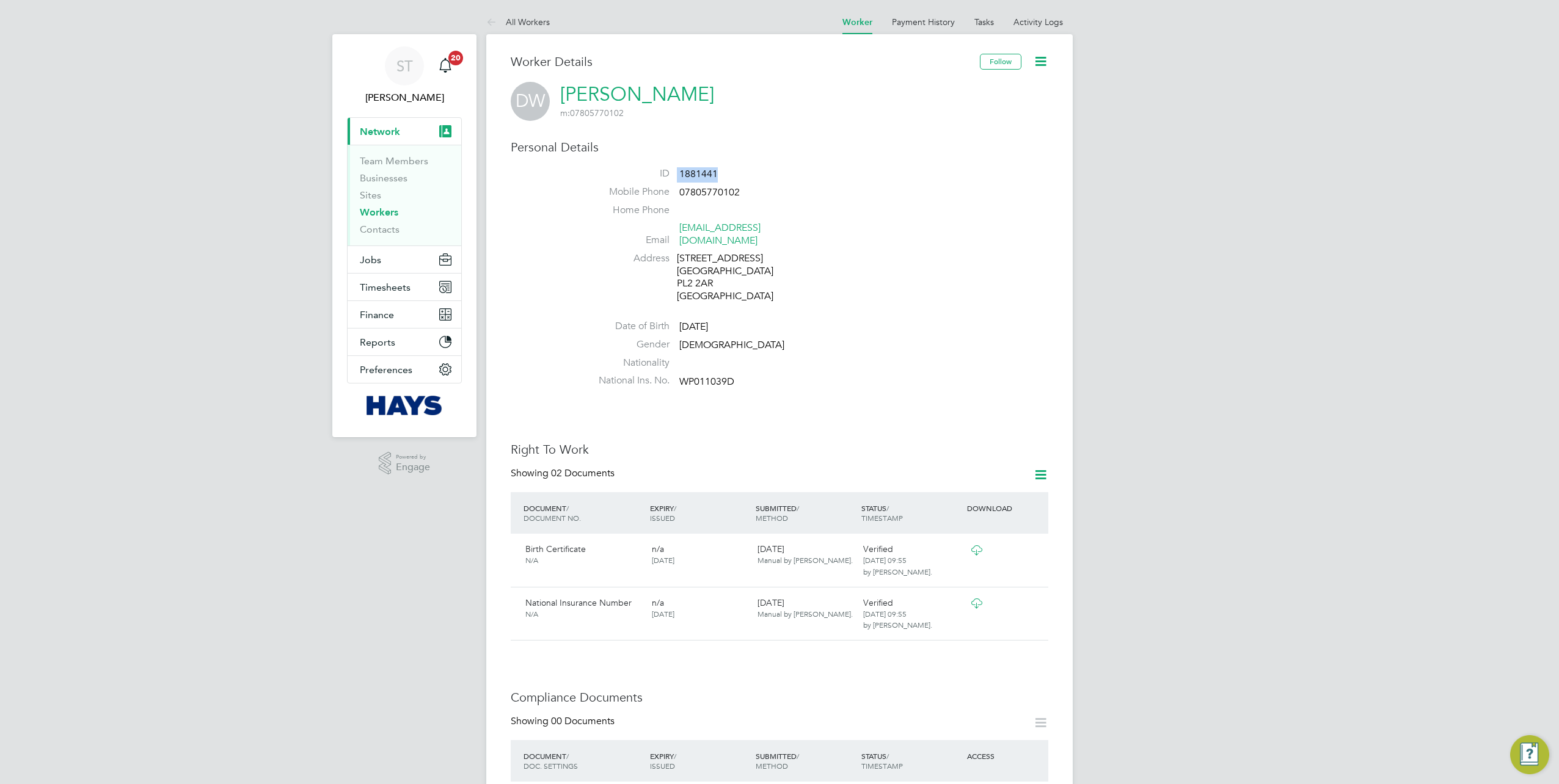
drag, startPoint x: 728, startPoint y: 168, endPoint x: 662, endPoint y: 173, distance: 66.2
click at [662, 173] on li "ID 1881441" at bounding box center [815, 177] width 464 height 18
copy li "1881441"
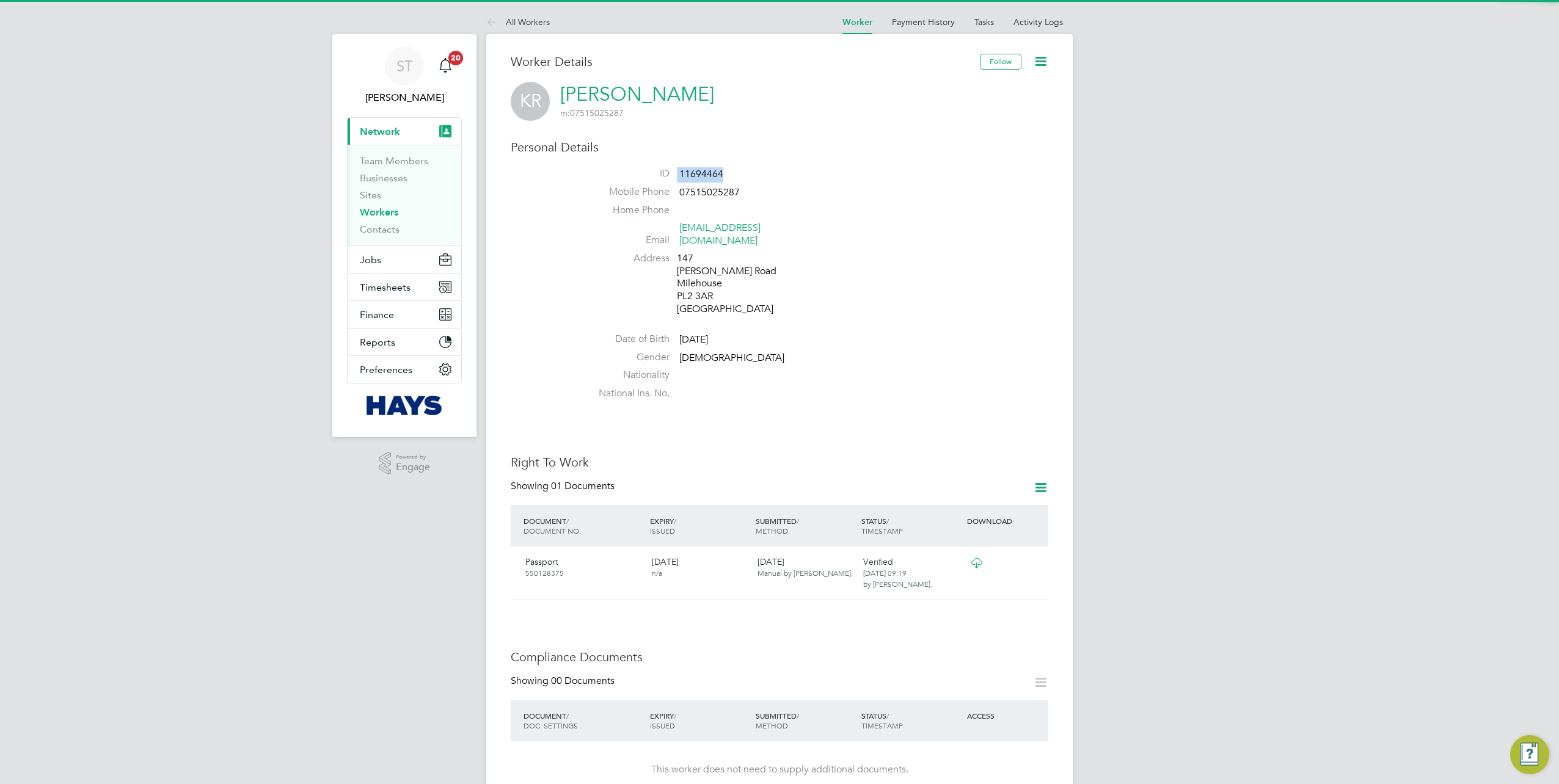
drag, startPoint x: 715, startPoint y: 170, endPoint x: 664, endPoint y: 171, distance: 51.0
click at [664, 171] on li "ID 11694464" at bounding box center [815, 177] width 464 height 18
copy li "11694464"
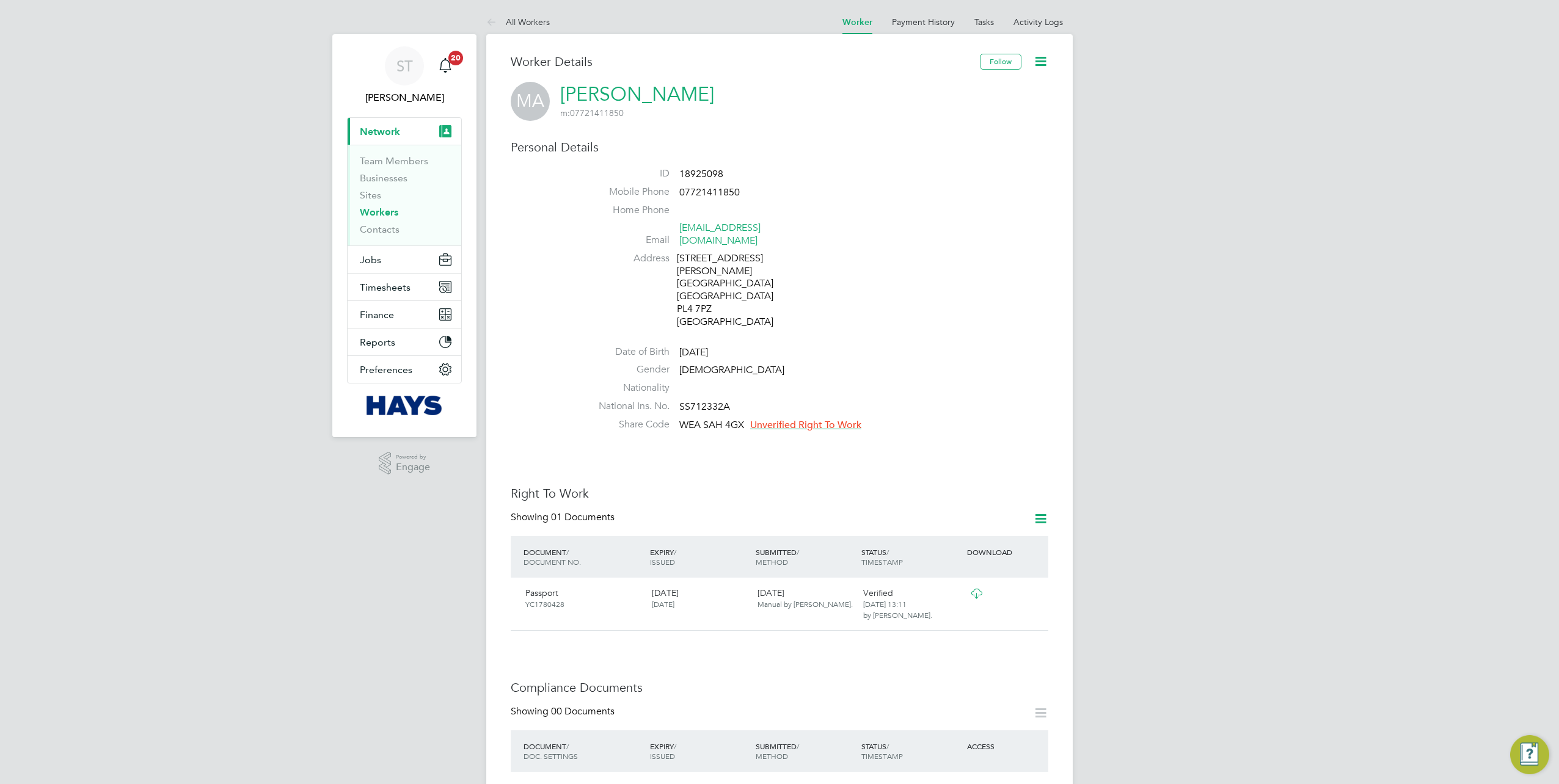
click at [724, 179] on li "ID 18925098" at bounding box center [815, 177] width 464 height 18
drag, startPoint x: 738, startPoint y: 172, endPoint x: 658, endPoint y: 172, distance: 80.0
click at [658, 172] on li "ID 18925098" at bounding box center [815, 177] width 464 height 18
copy li "18925098"
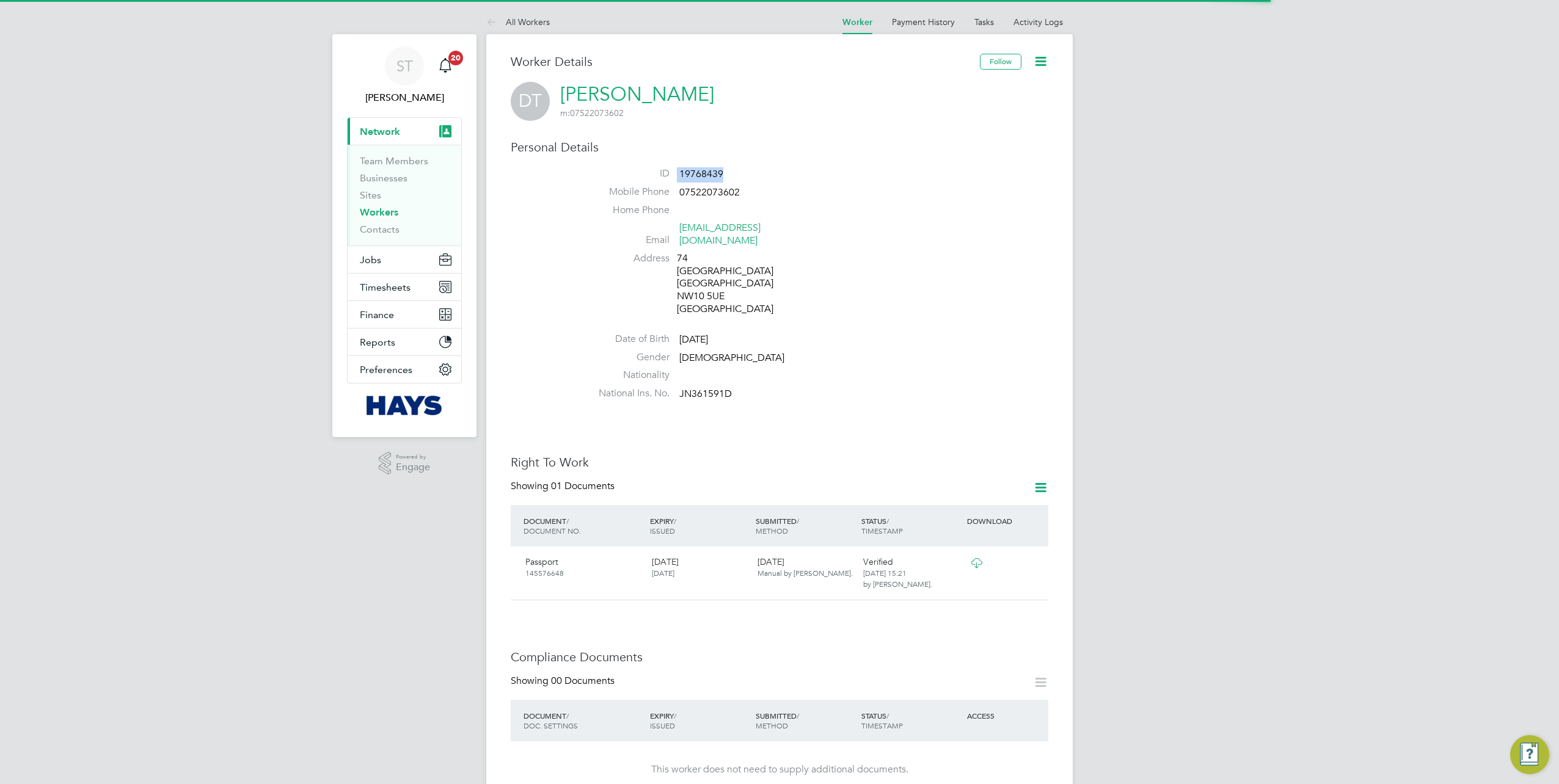
drag, startPoint x: 736, startPoint y: 172, endPoint x: 647, endPoint y: 174, distance: 89.0
click at [647, 174] on li "ID 19768439" at bounding box center [815, 177] width 464 height 18
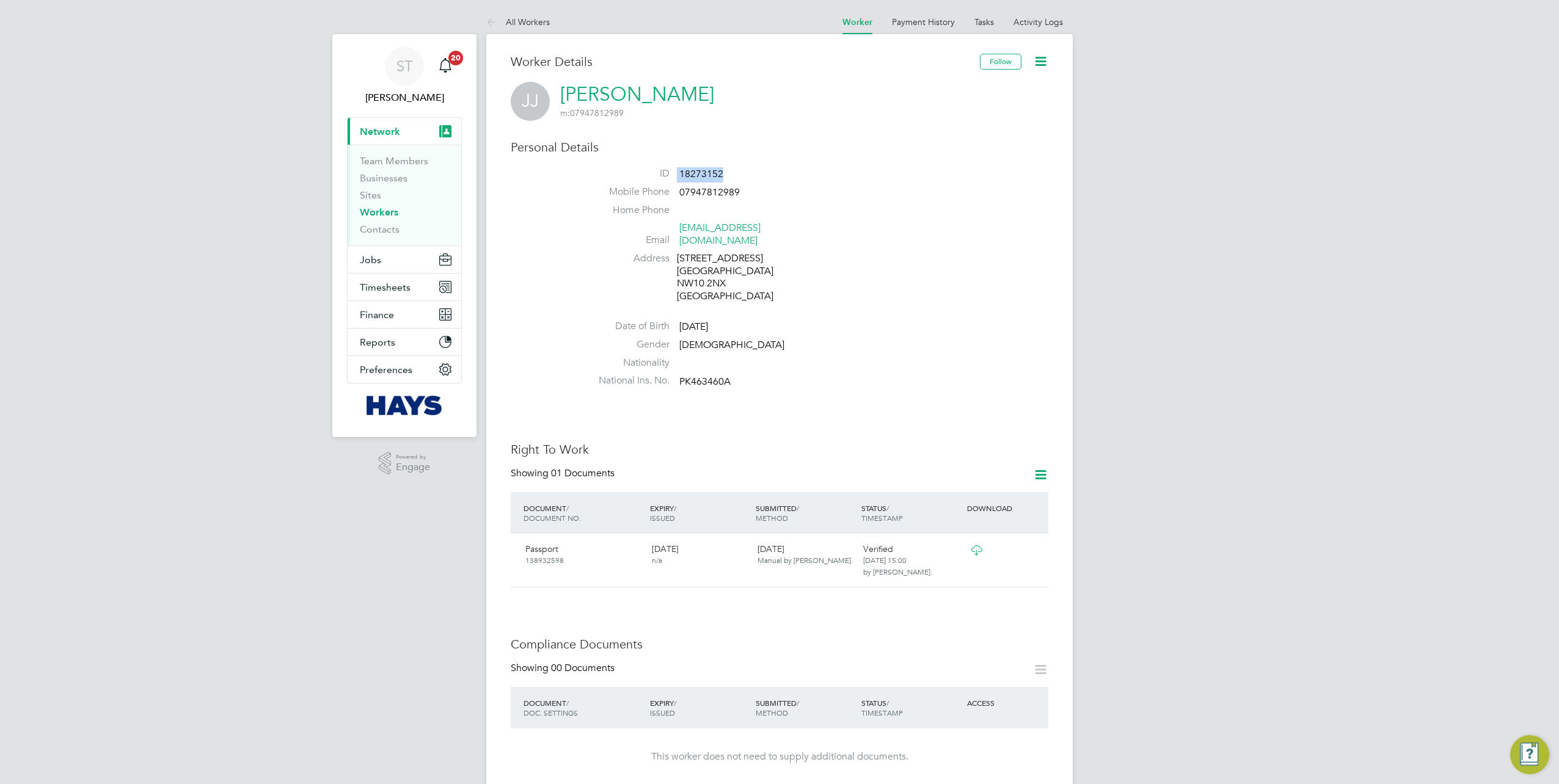
drag, startPoint x: 745, startPoint y: 176, endPoint x: 654, endPoint y: 182, distance: 91.2
click at [654, 181] on li "ID 18273152" at bounding box center [815, 177] width 464 height 18
copy li "18273152"
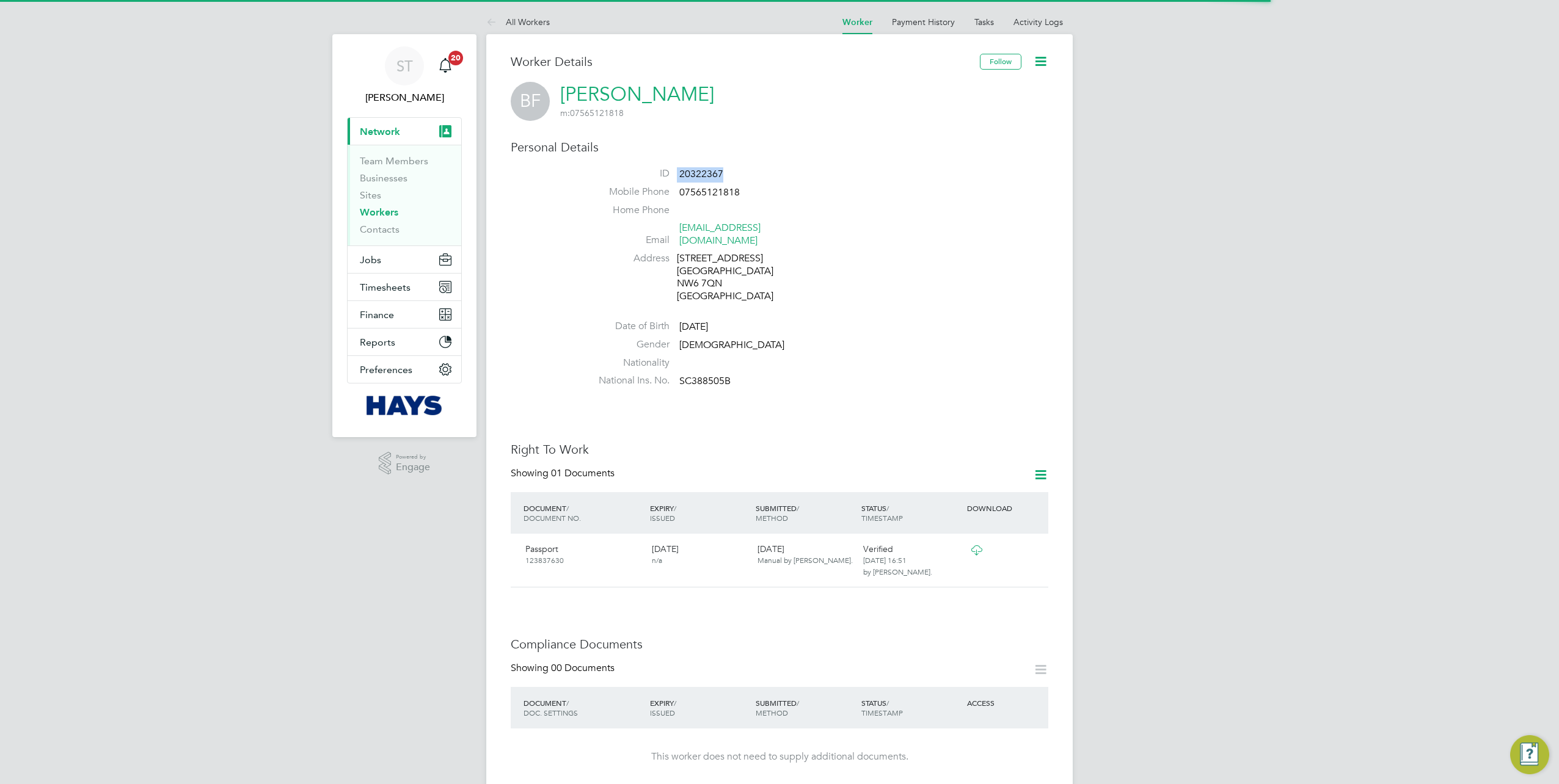
drag, startPoint x: 734, startPoint y: 169, endPoint x: 646, endPoint y: 169, distance: 88.0
click at [646, 169] on li "ID 20322367" at bounding box center [815, 177] width 464 height 18
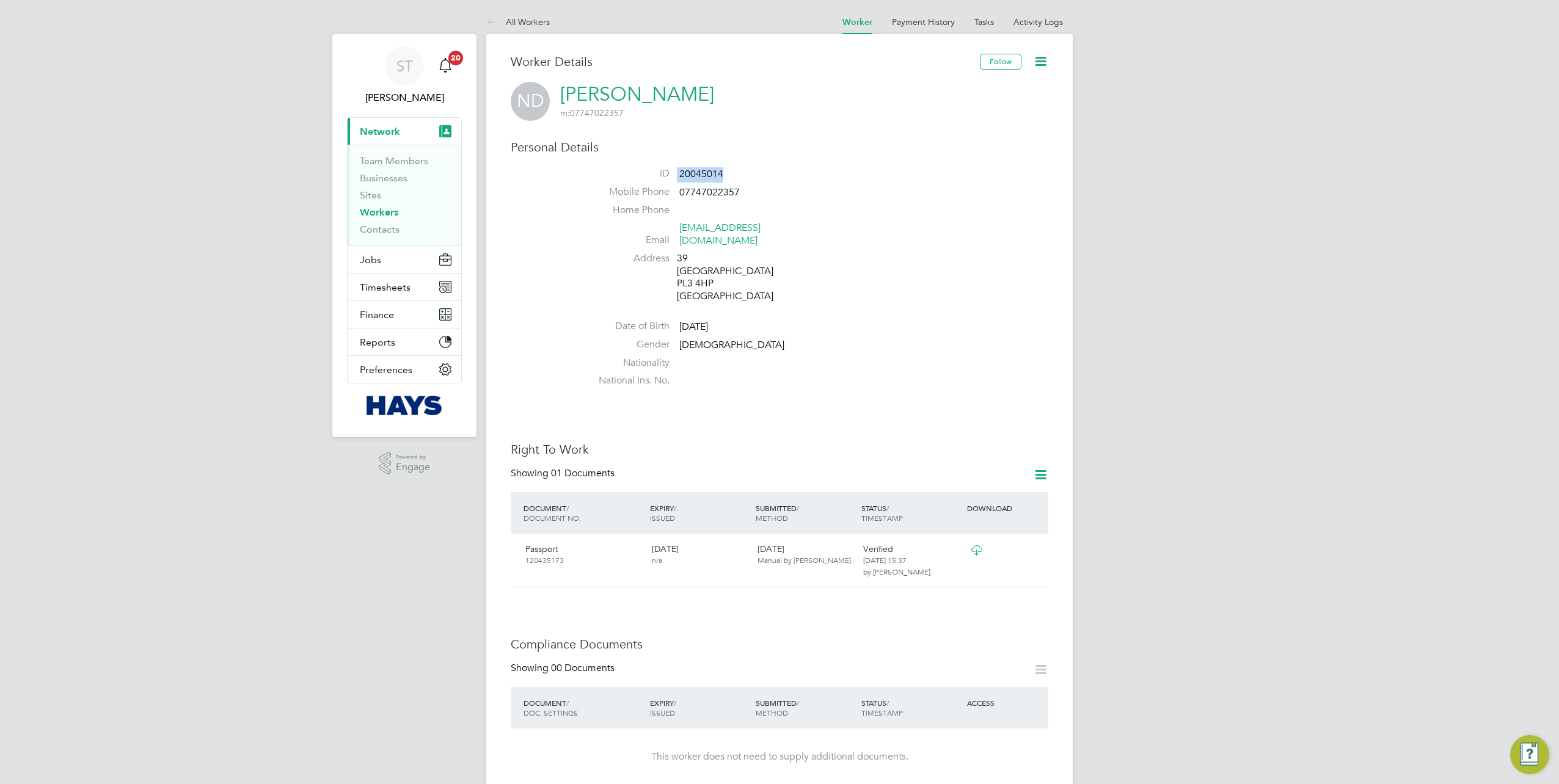
drag, startPoint x: 692, startPoint y: 179, endPoint x: 664, endPoint y: 180, distance: 28.0
click at [664, 180] on li "ID 20045014" at bounding box center [815, 177] width 464 height 18
copy li "20045014"
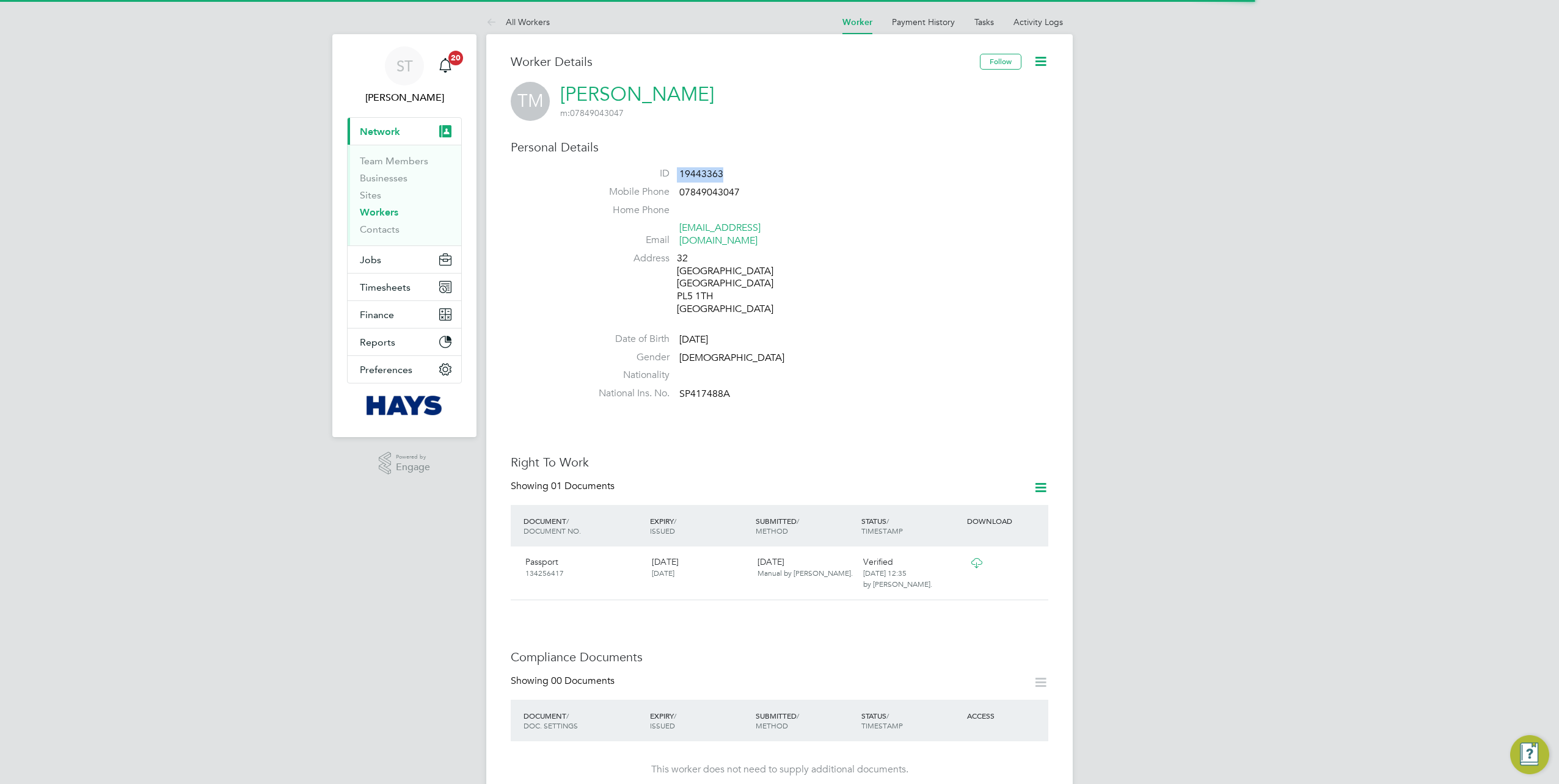
drag, startPoint x: 704, startPoint y: 171, endPoint x: 672, endPoint y: 174, distance: 32.1
click at [672, 174] on li "ID 19443363" at bounding box center [815, 177] width 464 height 18
copy li "19443363"
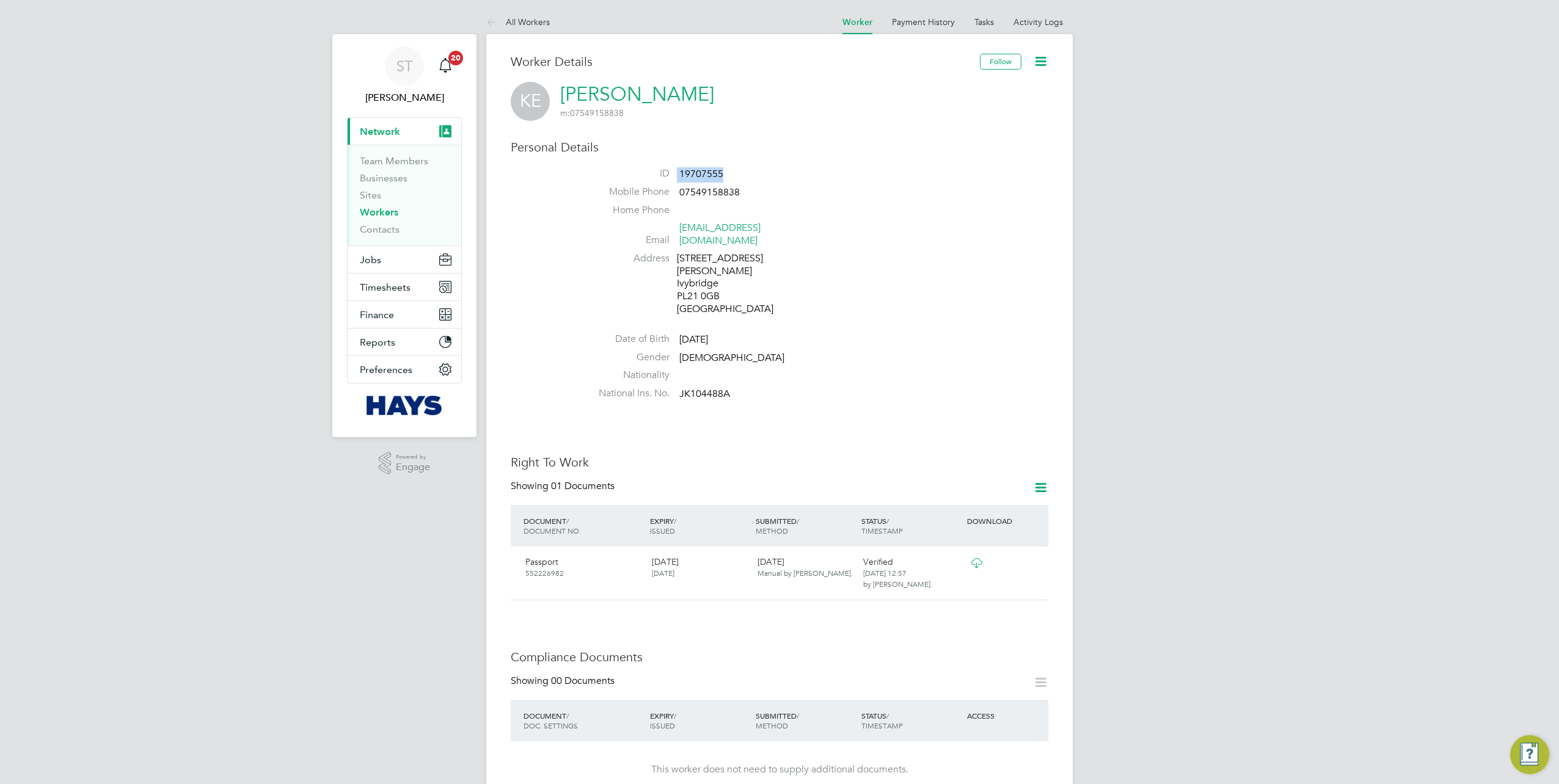
drag, startPoint x: 736, startPoint y: 173, endPoint x: 662, endPoint y: 172, distance: 74.0
click at [662, 172] on li "ID 19707555" at bounding box center [815, 177] width 464 height 18
copy li "19707555"
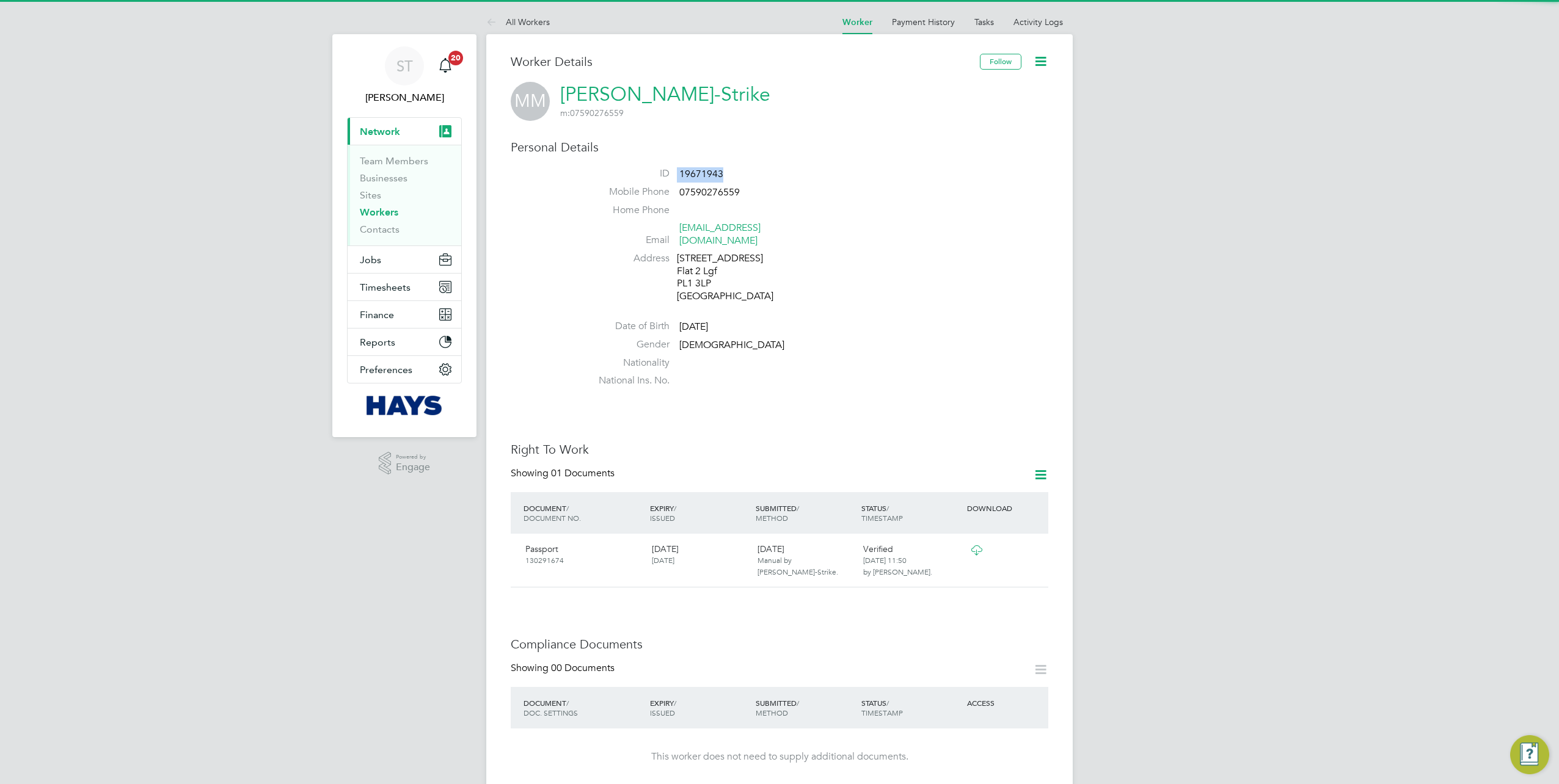
drag, startPoint x: 735, startPoint y: 176, endPoint x: 660, endPoint y: 176, distance: 75.0
click at [660, 176] on li "ID 19671943" at bounding box center [815, 177] width 464 height 18
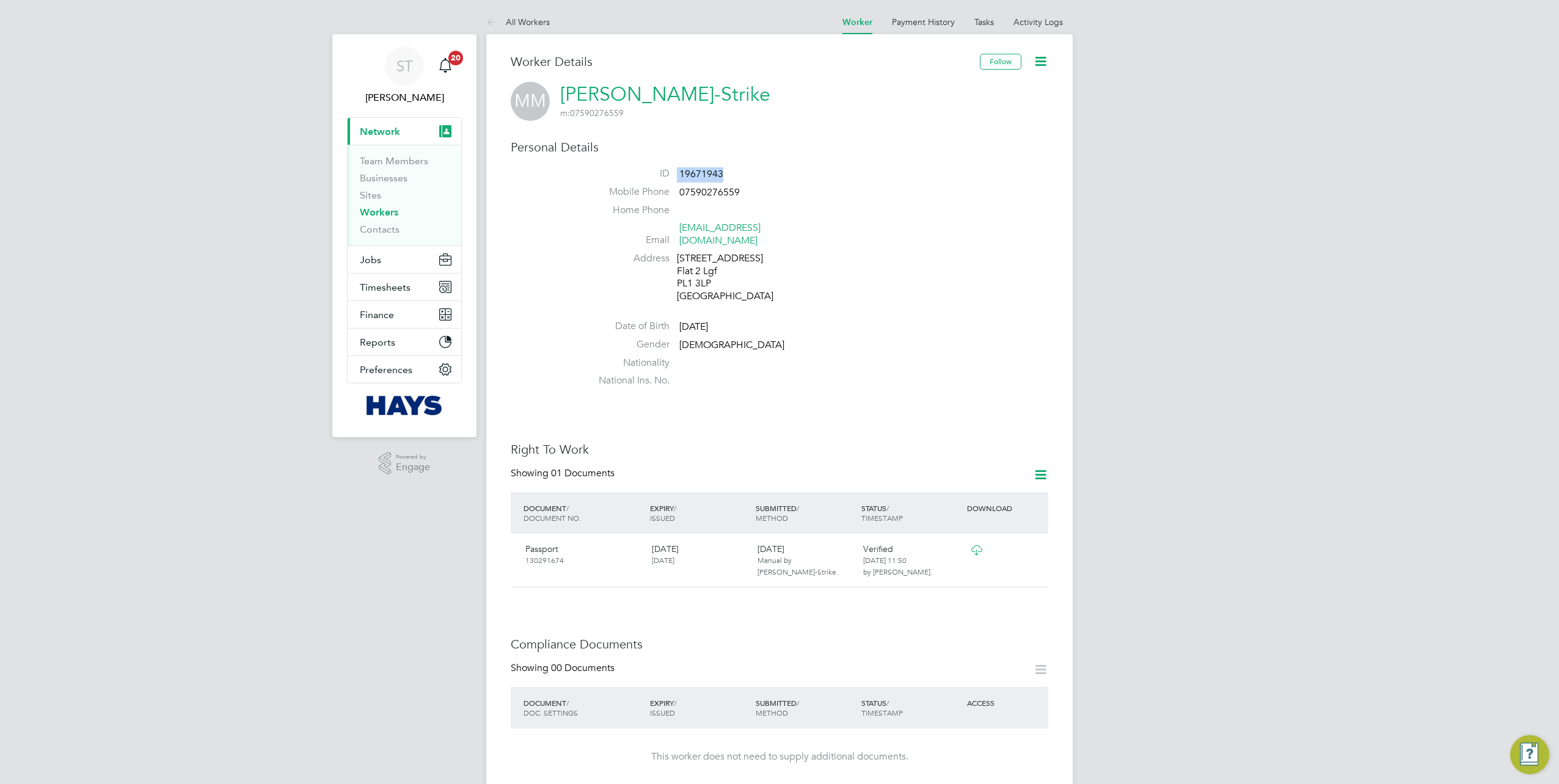
copy li "19671943"
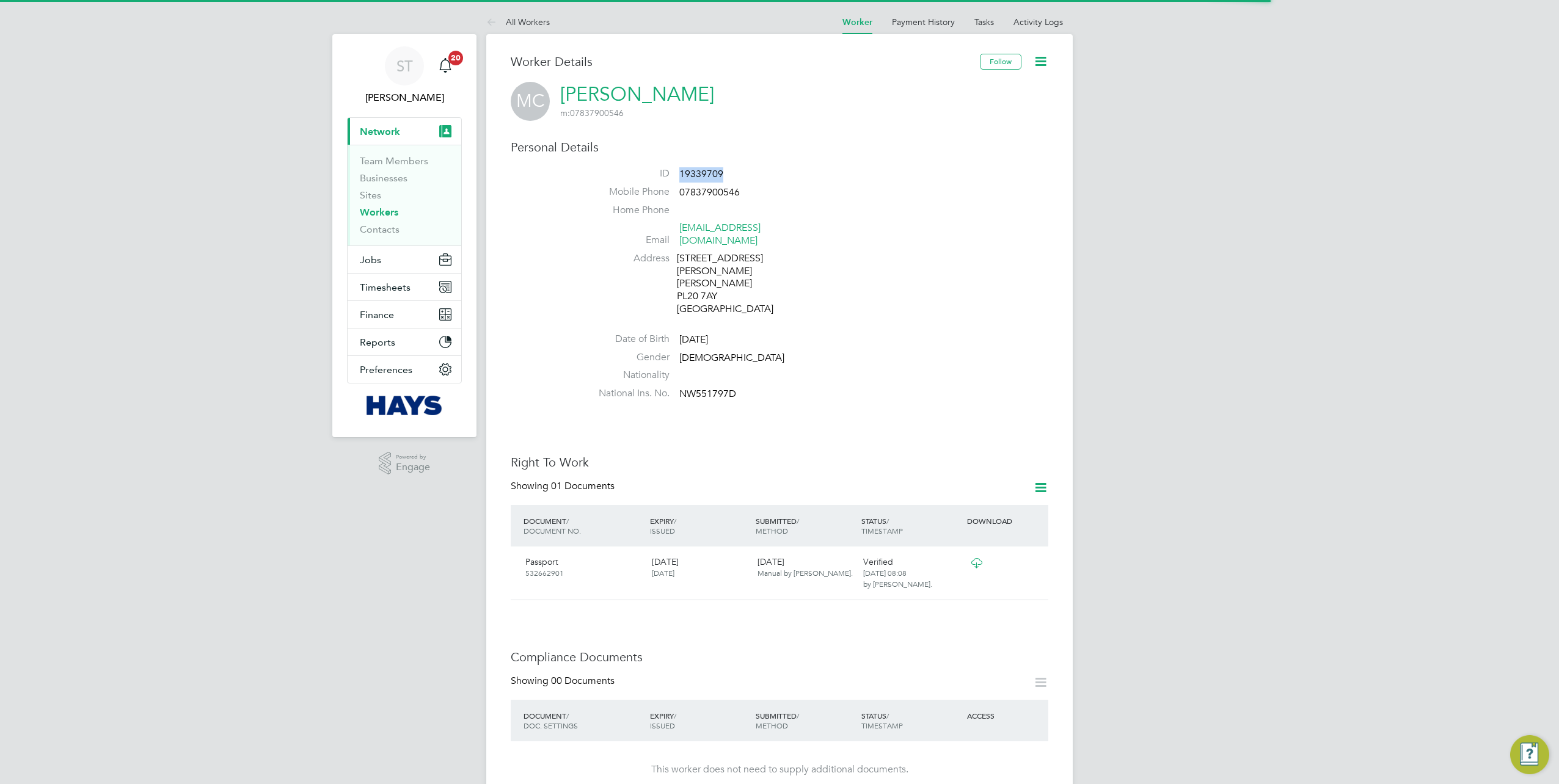
drag, startPoint x: 734, startPoint y: 176, endPoint x: 679, endPoint y: 177, distance: 55.0
click at [679, 177] on li "ID 19339709" at bounding box center [815, 177] width 464 height 18
copy span "19339709"
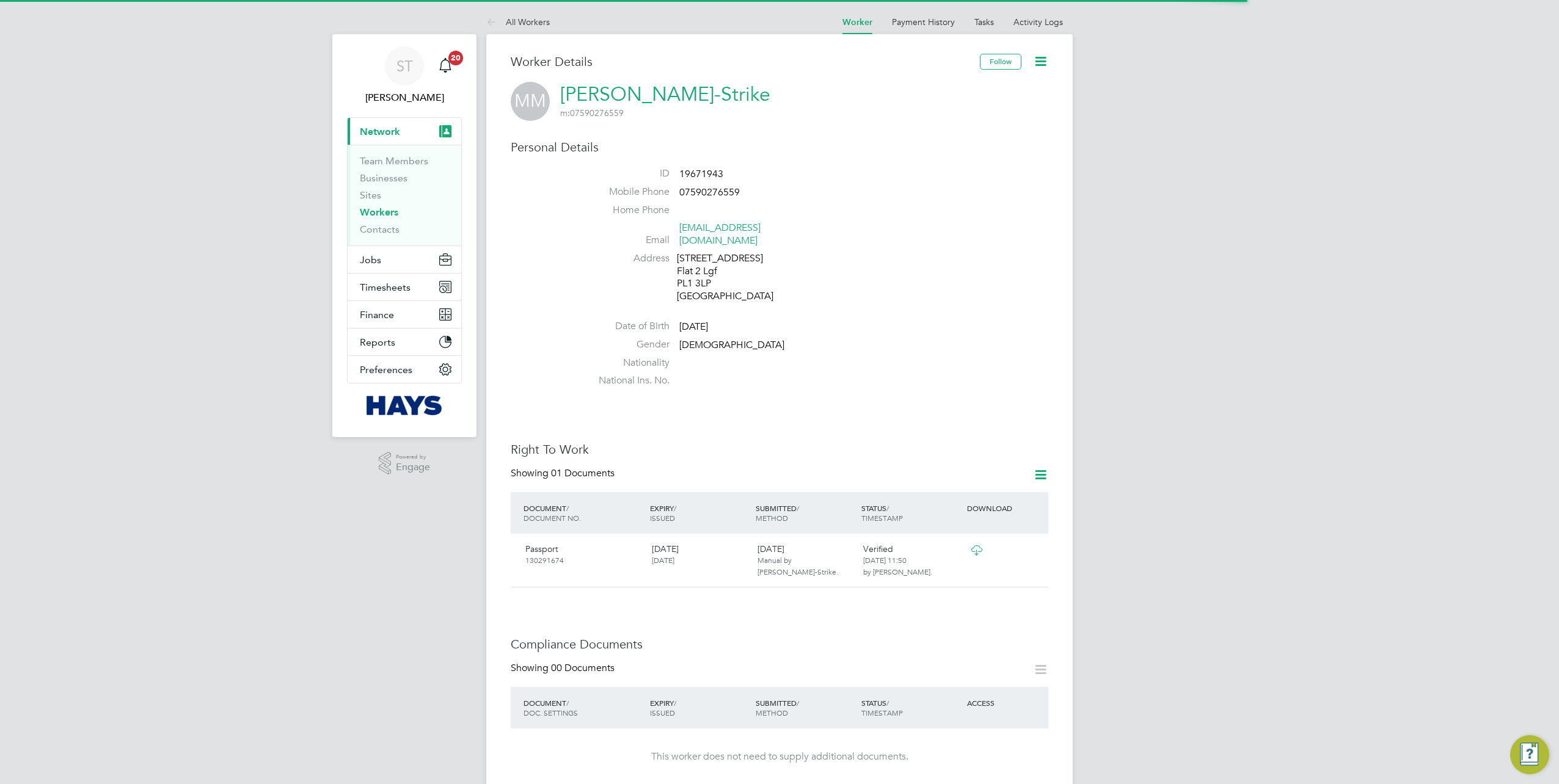
click at [718, 181] on li "ID 19671943" at bounding box center [815, 177] width 464 height 18
click at [712, 175] on span "19671943" at bounding box center [701, 174] width 44 height 12
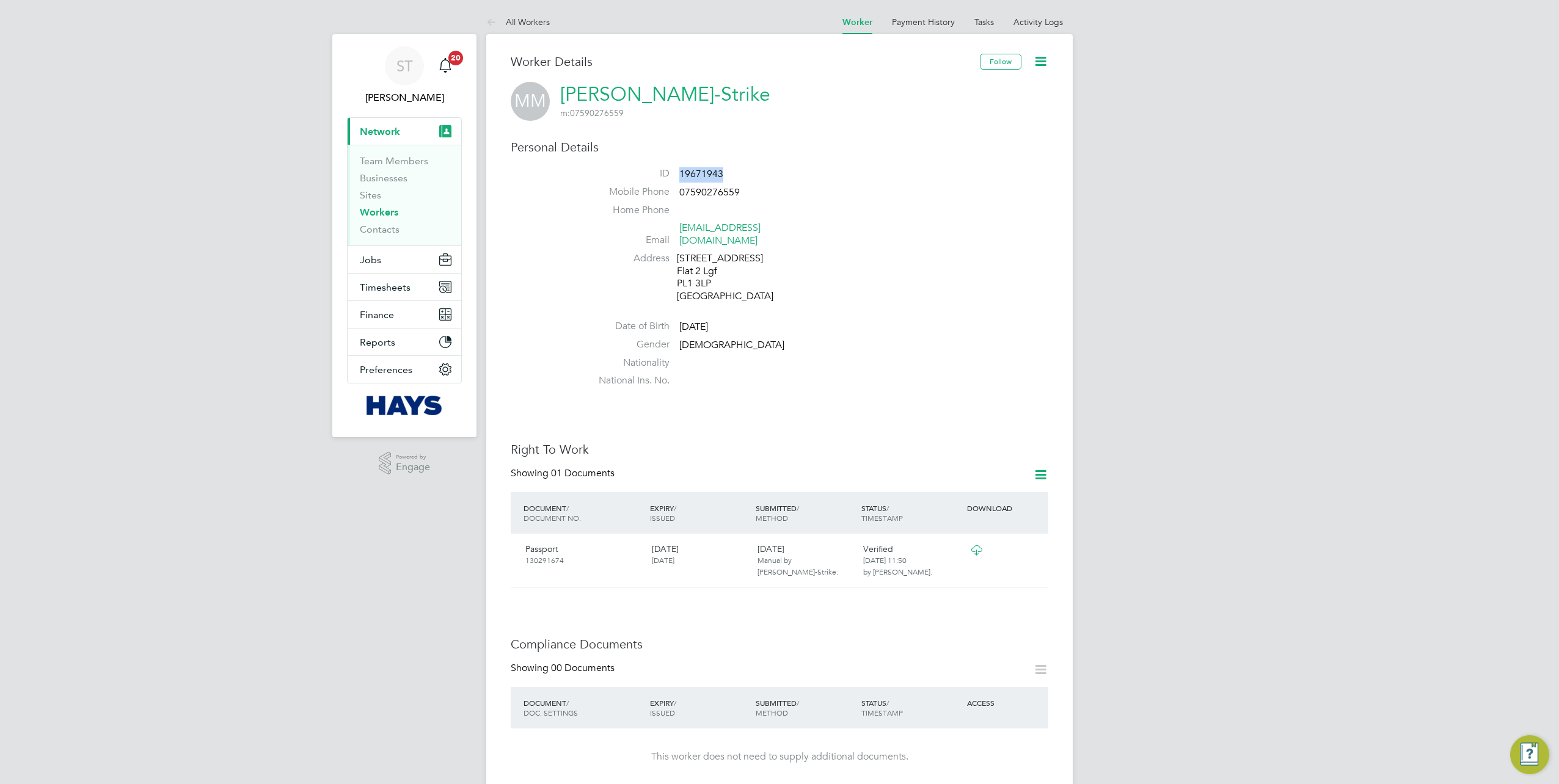
copy span "19671943"
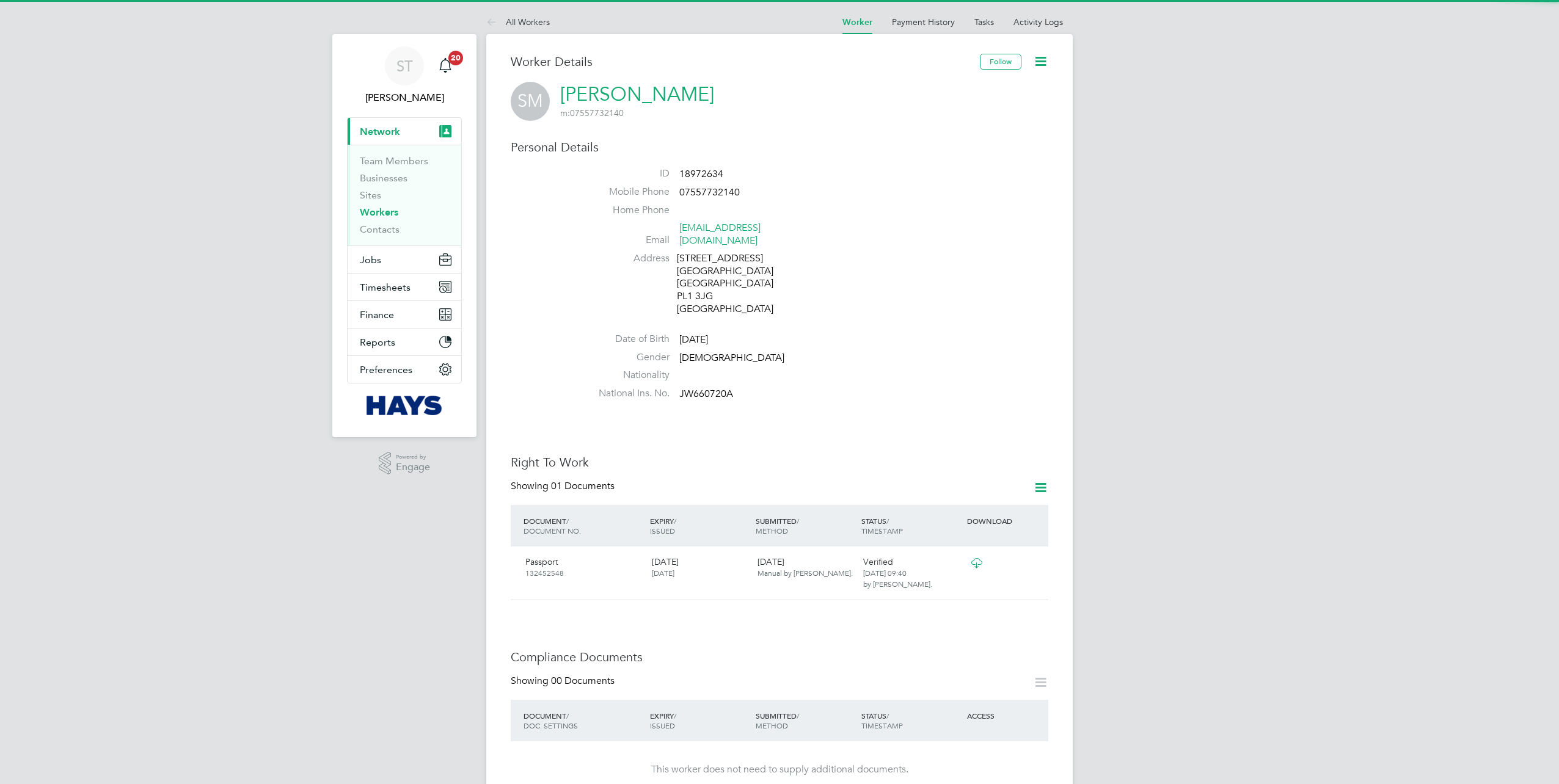
click at [698, 178] on span "18972634" at bounding box center [701, 174] width 44 height 12
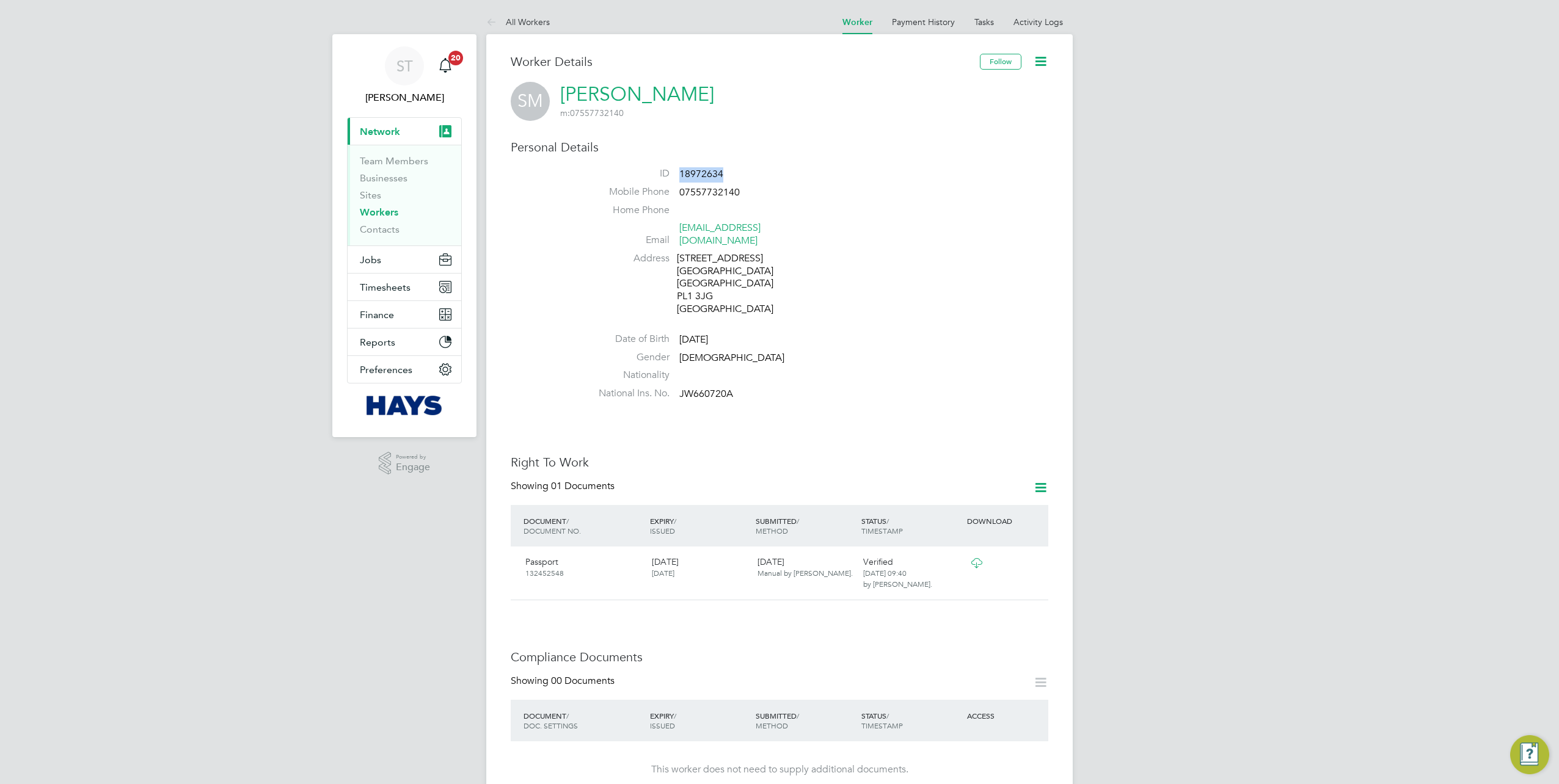
click at [698, 178] on span "18972634" at bounding box center [701, 174] width 44 height 12
copy span "18972634"
drag, startPoint x: 724, startPoint y: 174, endPoint x: 650, endPoint y: 173, distance: 74.0
click at [650, 173] on li "ID 18966597" at bounding box center [815, 177] width 464 height 18
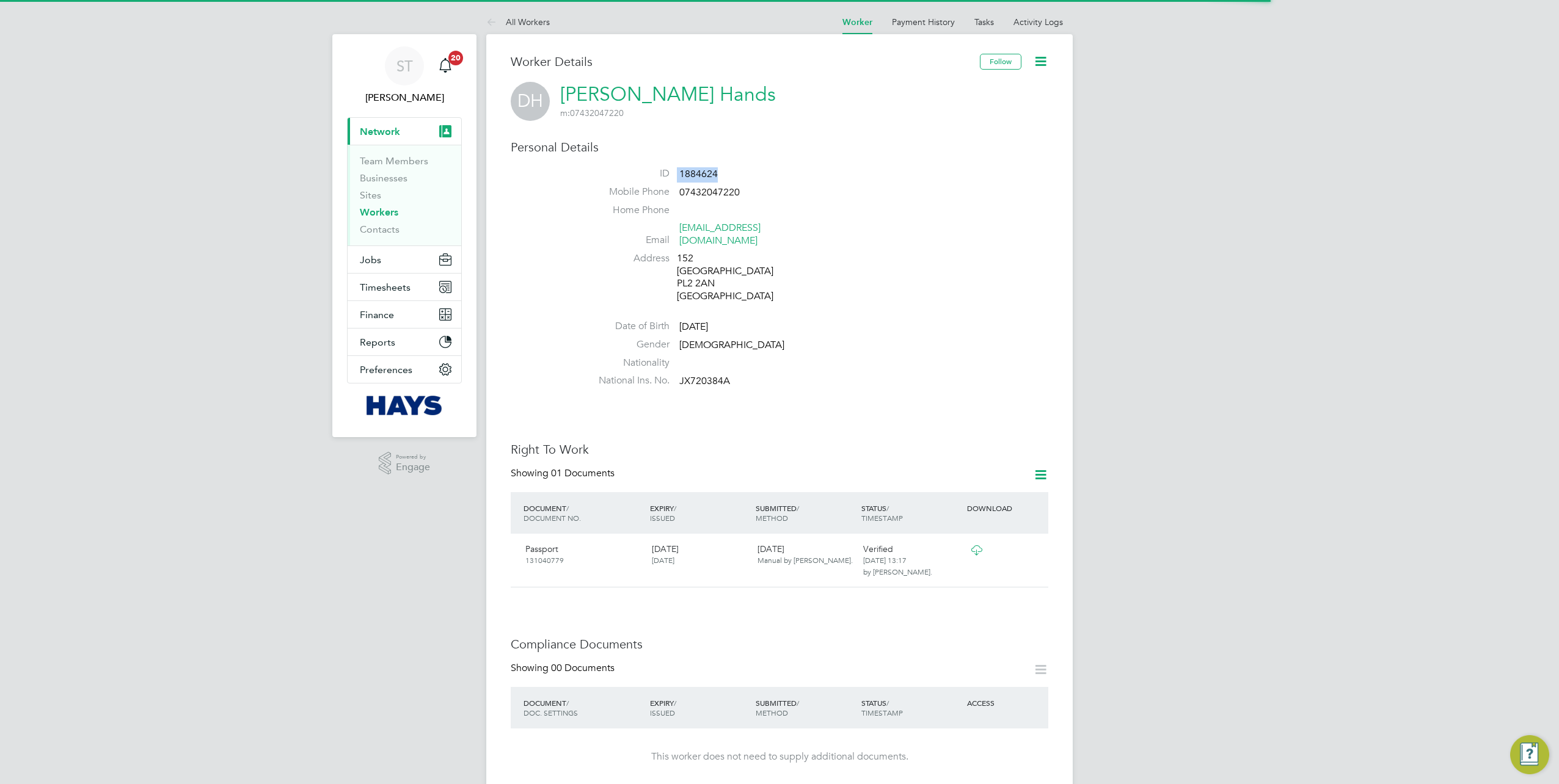
drag, startPoint x: 732, startPoint y: 179, endPoint x: 651, endPoint y: 174, distance: 81.2
click at [651, 174] on li "ID 1884624" at bounding box center [815, 177] width 464 height 18
copy li "1884624"
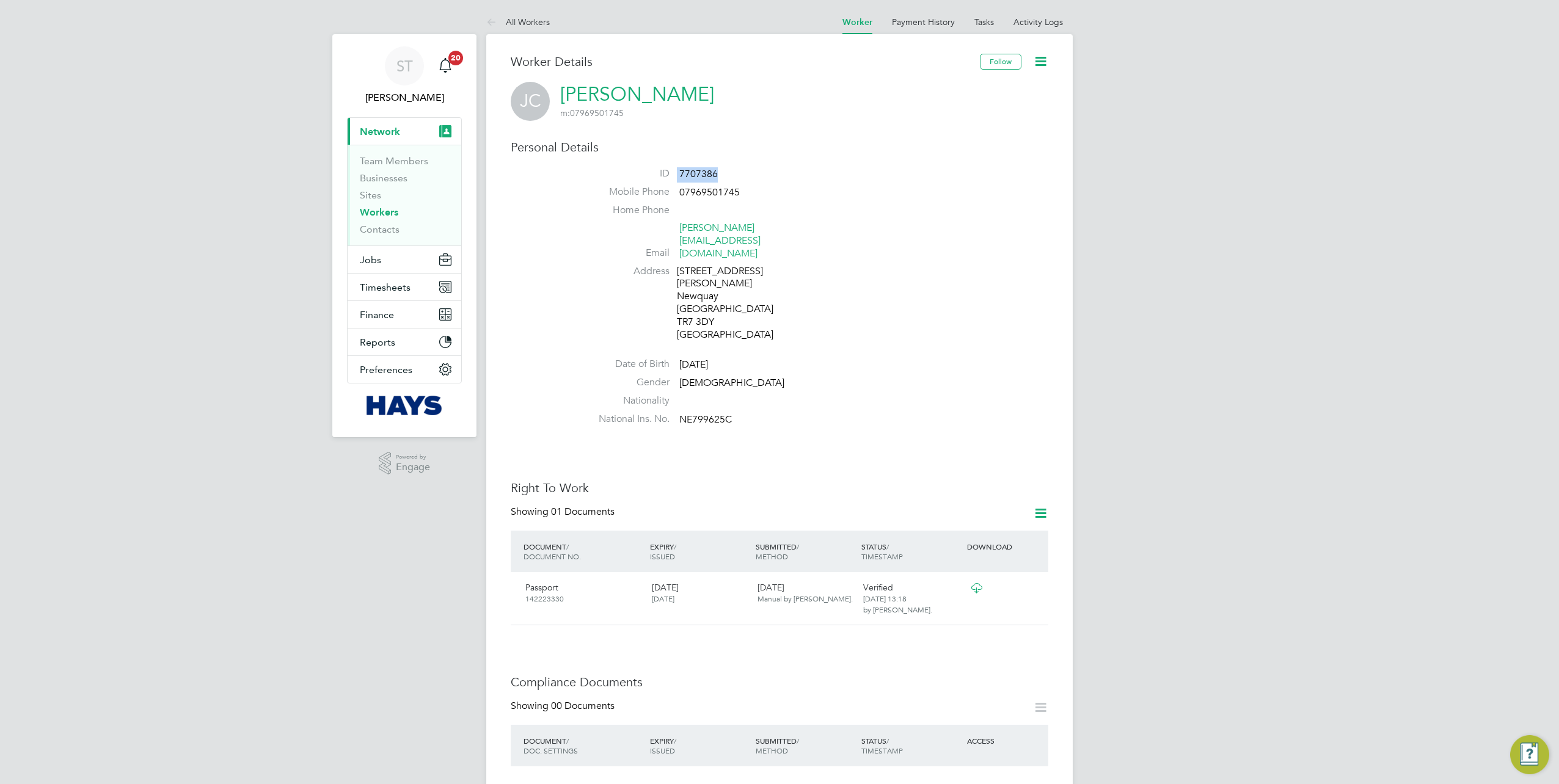
drag, startPoint x: 738, startPoint y: 167, endPoint x: 671, endPoint y: 173, distance: 67.3
click at [671, 173] on li "ID 7707386" at bounding box center [815, 177] width 464 height 18
copy li "7707386"
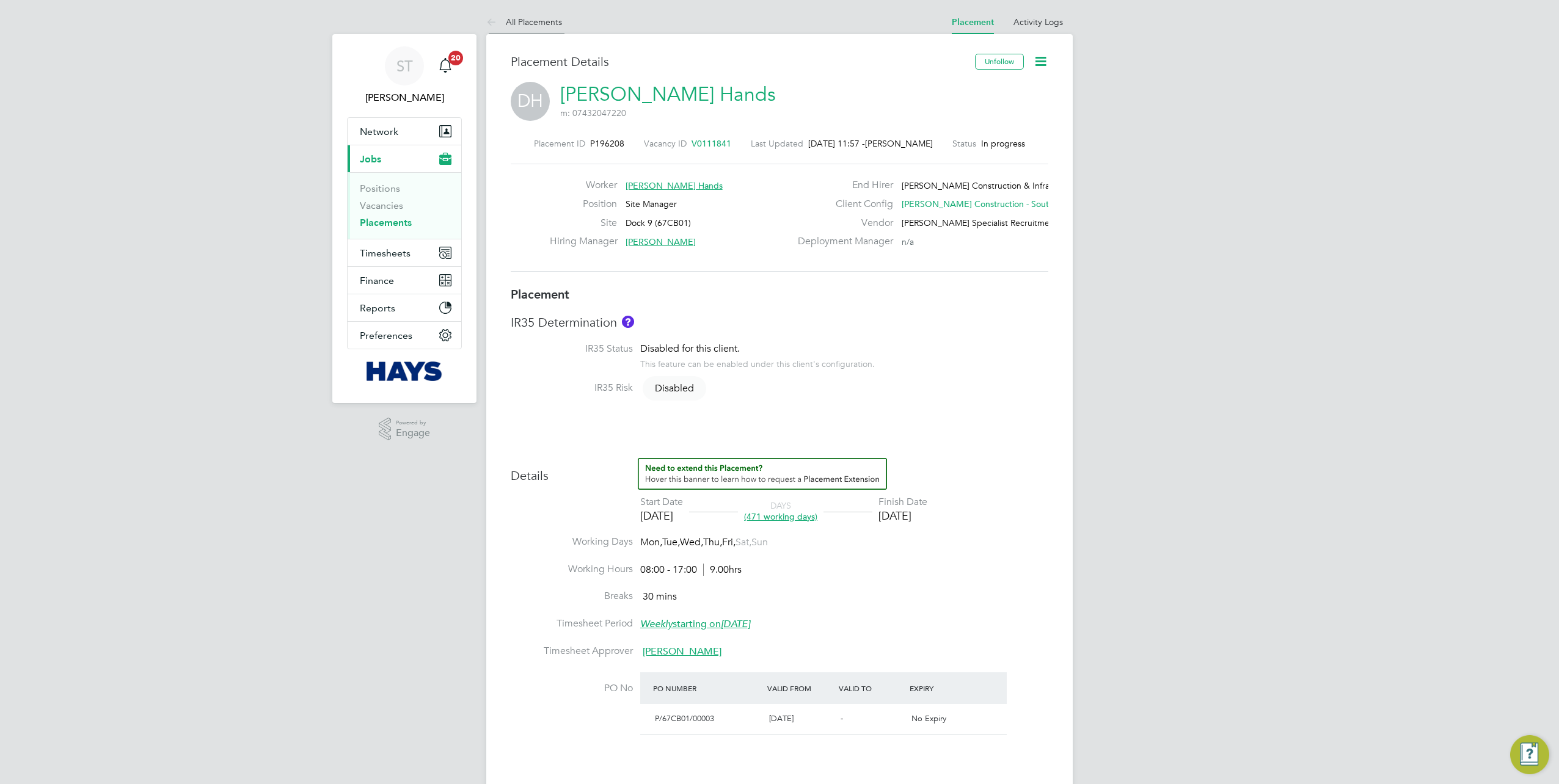
click at [490, 25] on icon at bounding box center [493, 23] width 16 height 16
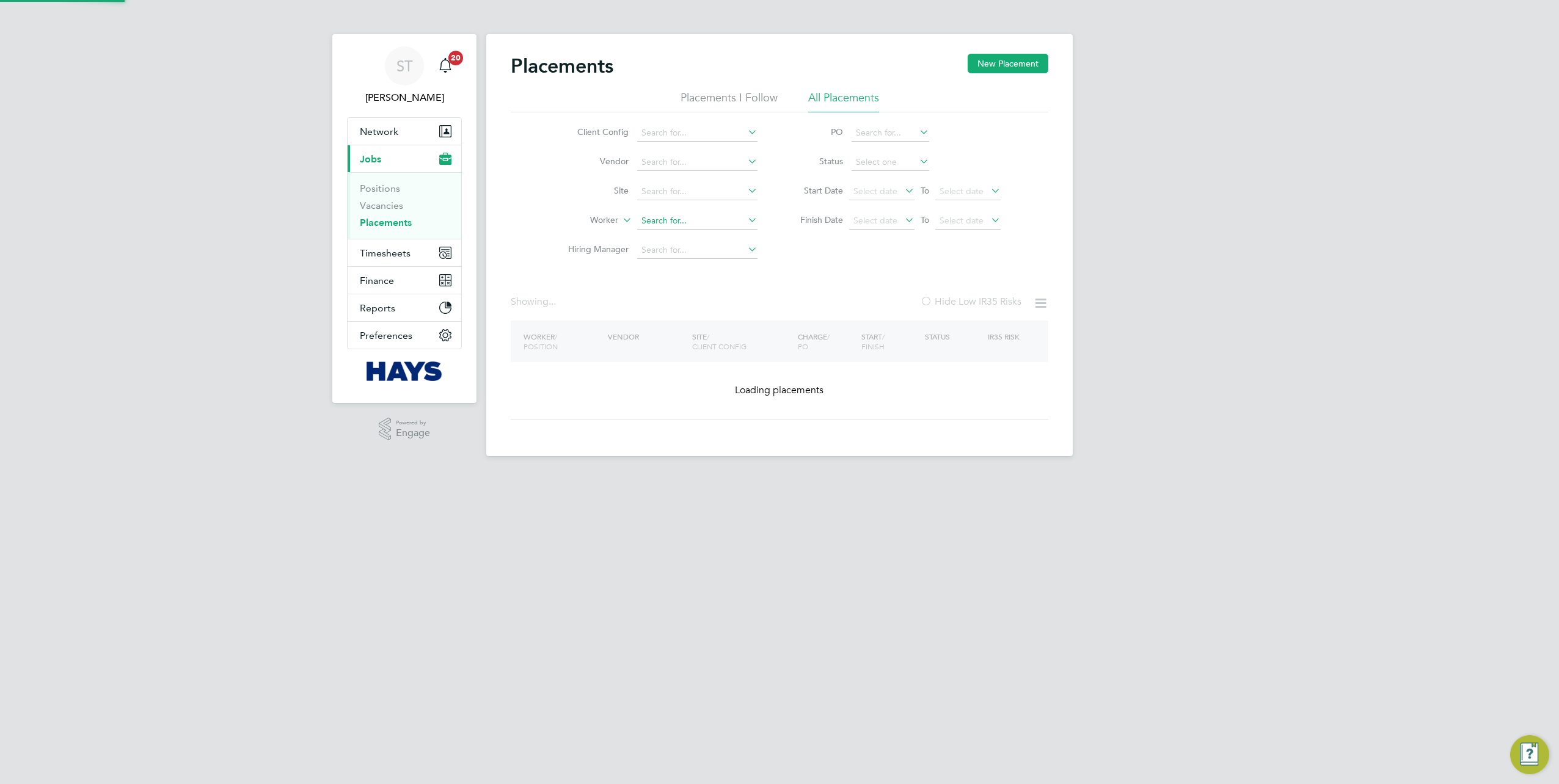
click at [660, 220] on input at bounding box center [697, 221] width 121 height 17
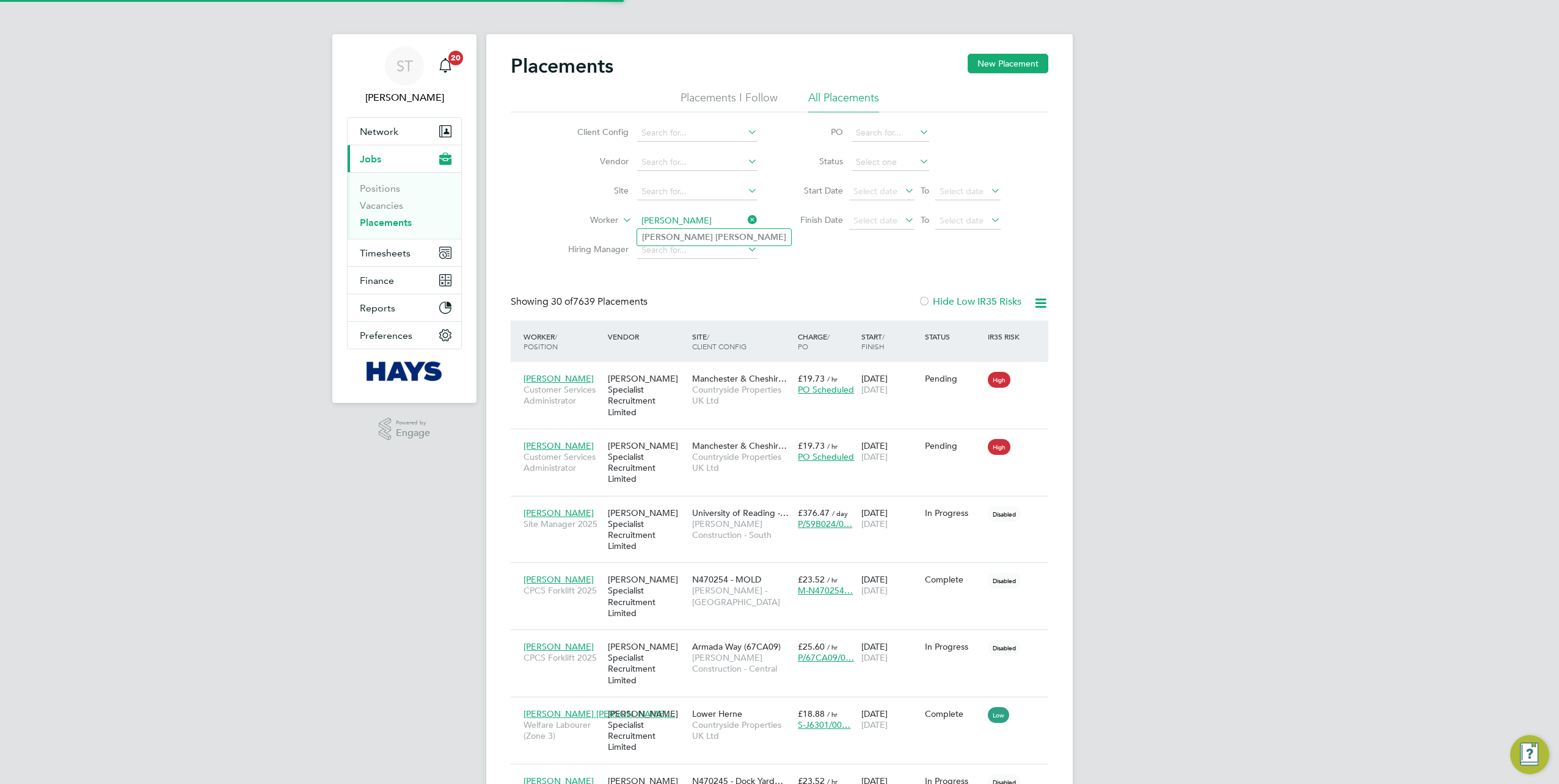
type input "[PERSON_NAME]"
click at [715, 238] on b "Cain" at bounding box center [750, 236] width 71 height 10
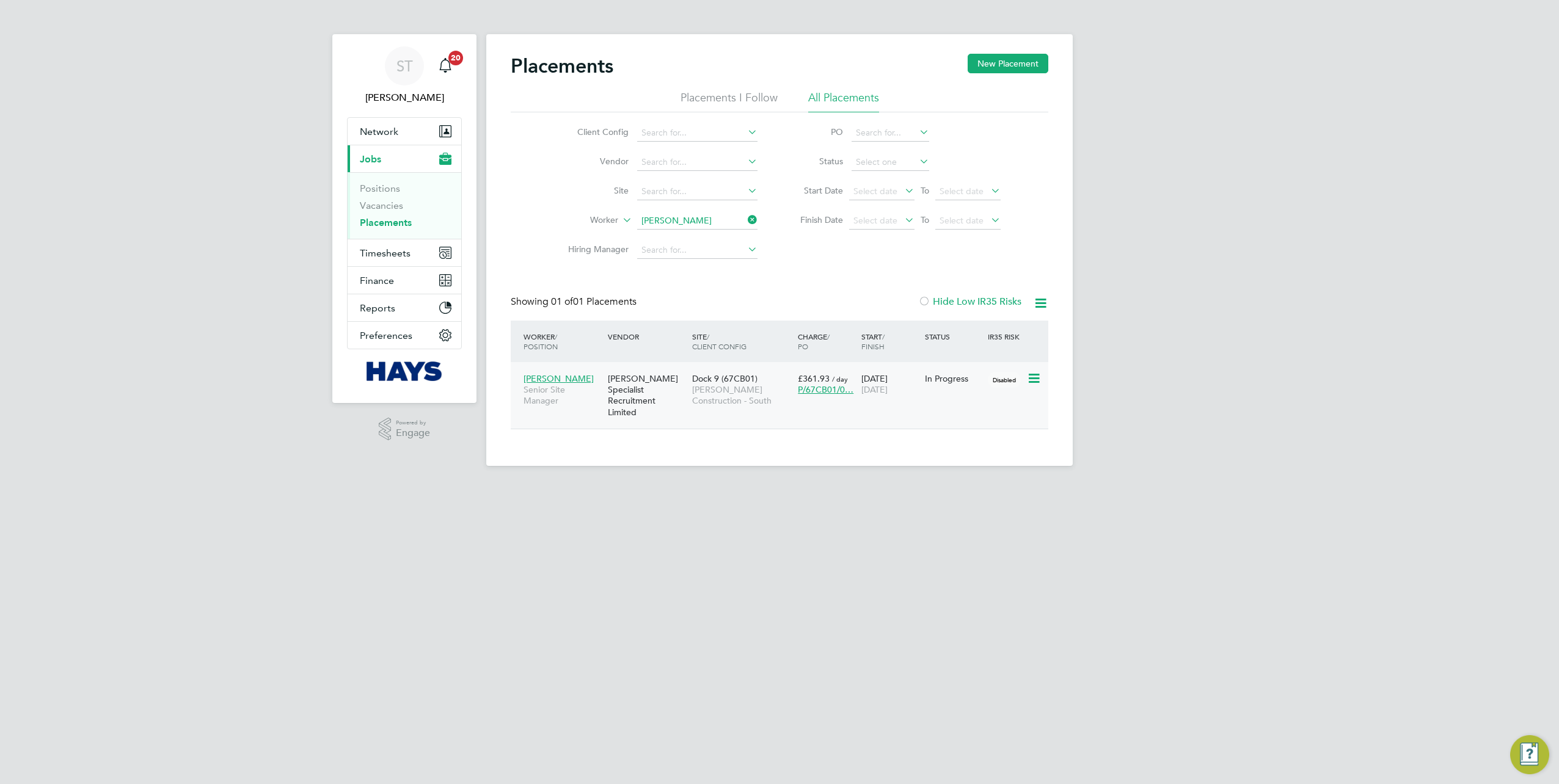
click at [651, 396] on div "[PERSON_NAME] Specialist Recruitment Limited" at bounding box center [647, 396] width 85 height 57
drag, startPoint x: 743, startPoint y: 223, endPoint x: 686, endPoint y: 217, distance: 57.3
click at [742, 223] on input at bounding box center [697, 221] width 121 height 17
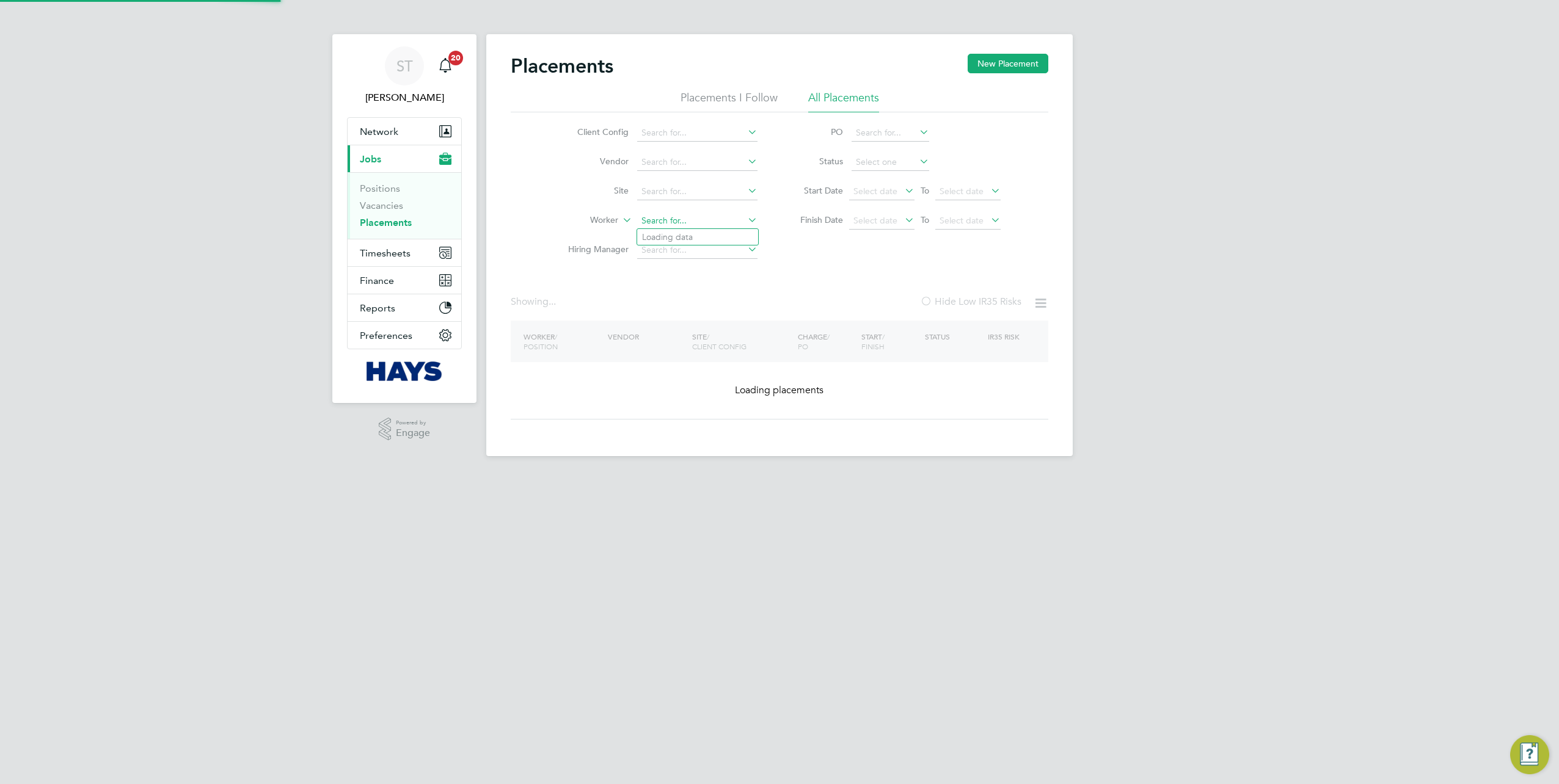
click at [686, 217] on input at bounding box center [697, 221] width 121 height 17
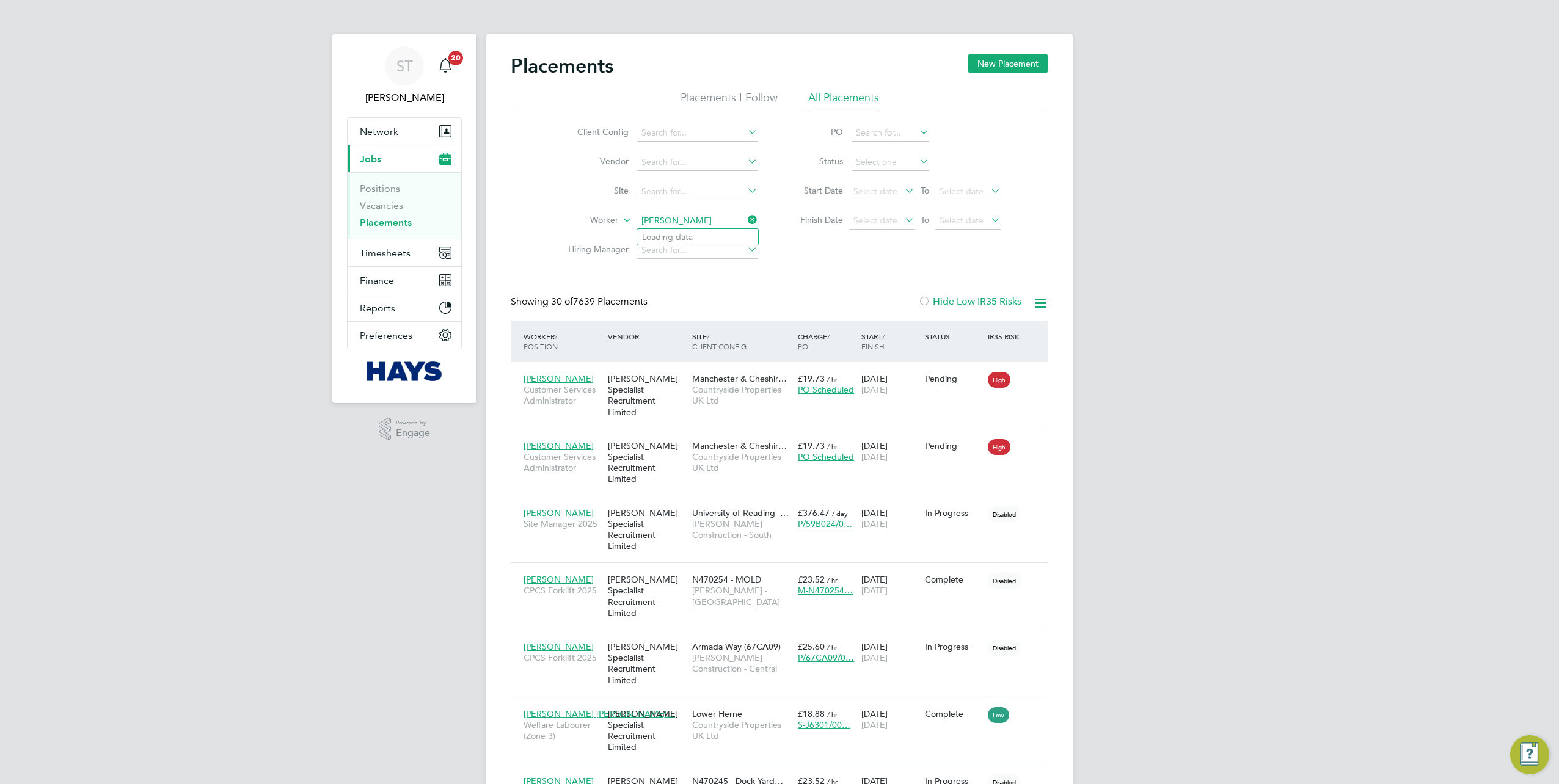
type input "[PERSON_NAME]"
click at [687, 225] on input at bounding box center [697, 221] width 121 height 17
paste input "[PERSON_NAME]"
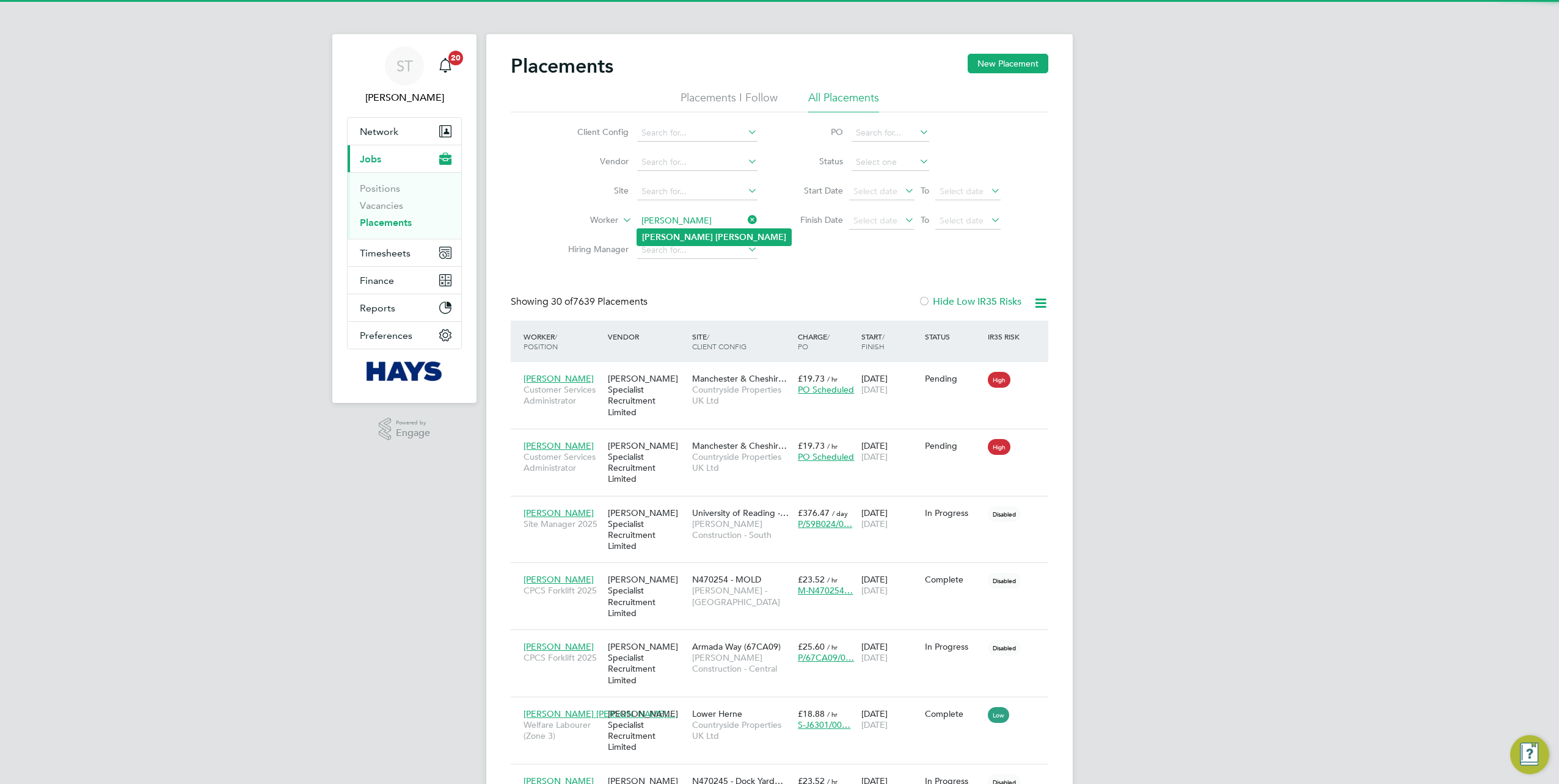
type input "[PERSON_NAME]"
click at [715, 241] on b "Winsor" at bounding box center [750, 236] width 71 height 10
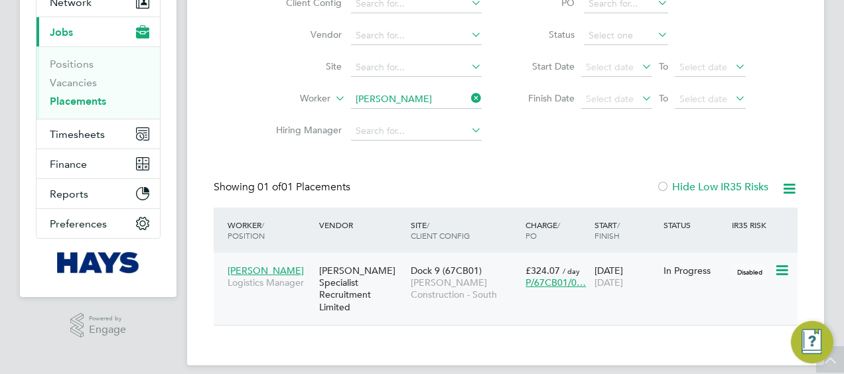
click at [439, 283] on span "[PERSON_NAME] Construction - South" at bounding box center [465, 289] width 108 height 24
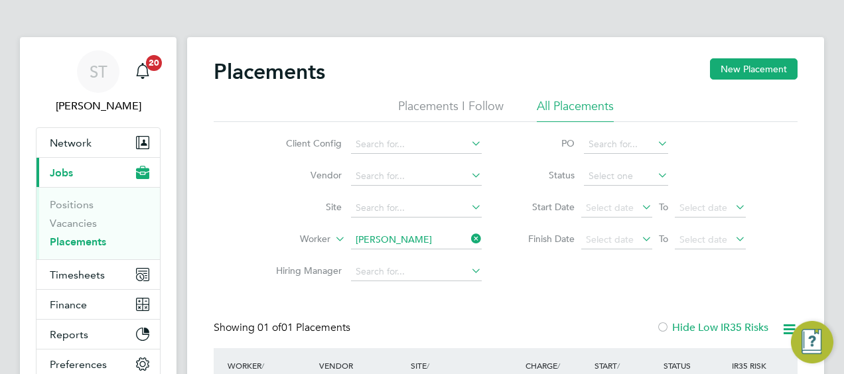
click at [458, 252] on li "Worker Russell Winsor" at bounding box center [374, 240] width 250 height 32
click at [447, 244] on input at bounding box center [416, 240] width 131 height 19
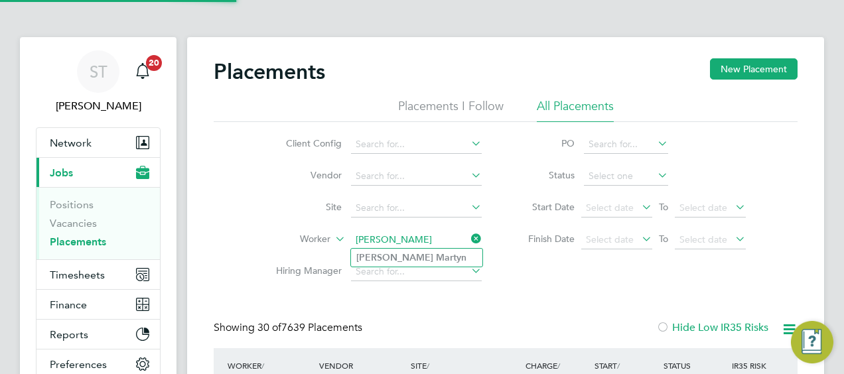
type input "[PERSON_NAME]"
click at [436, 258] on b "Martyn" at bounding box center [451, 257] width 31 height 11
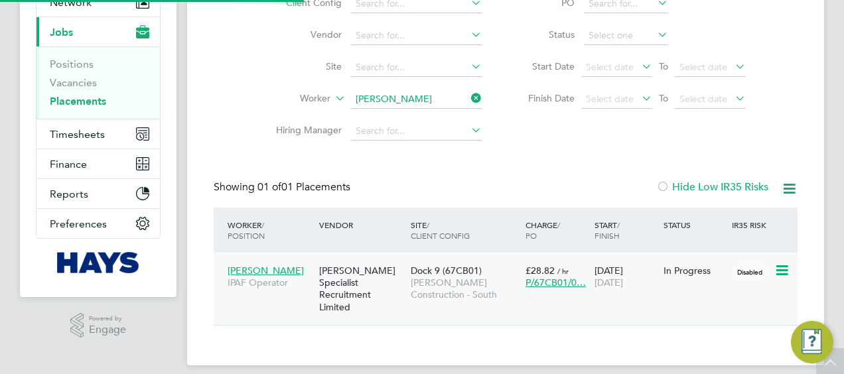
click at [421, 295] on span "[PERSON_NAME] Construction - South" at bounding box center [465, 289] width 108 height 24
click at [467, 97] on input at bounding box center [416, 99] width 131 height 19
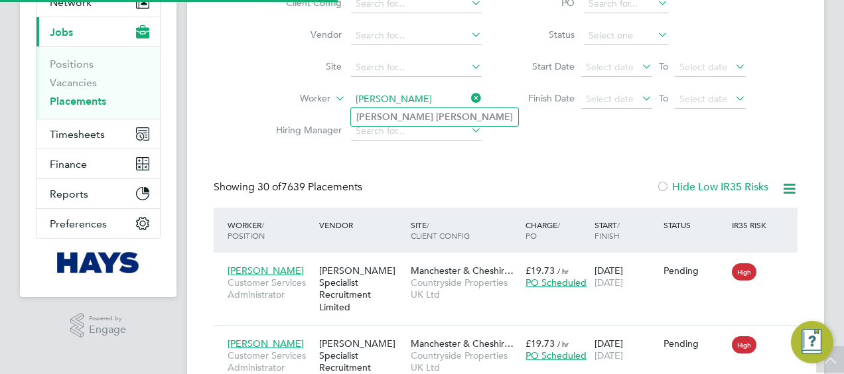
type input "[PERSON_NAME]"
click at [436, 116] on b "Covey" at bounding box center [474, 116] width 77 height 11
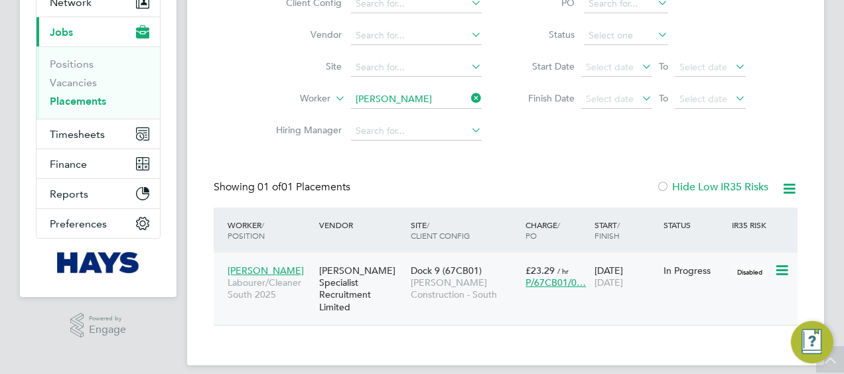
click at [393, 288] on div "[PERSON_NAME] Specialist Recruitment Limited" at bounding box center [362, 289] width 92 height 62
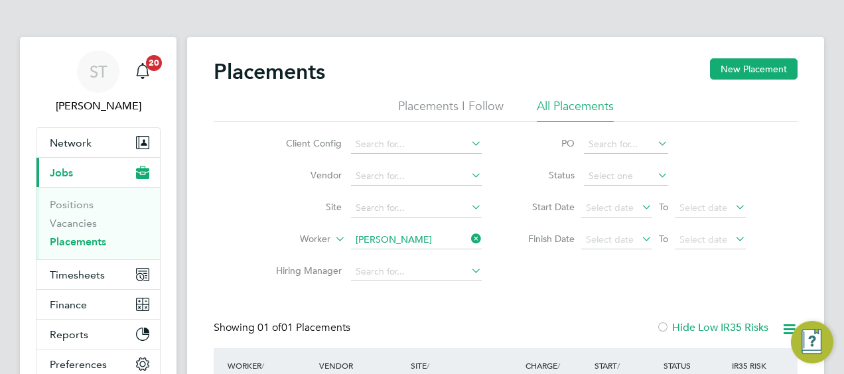
click at [469, 236] on icon at bounding box center [469, 239] width 0 height 19
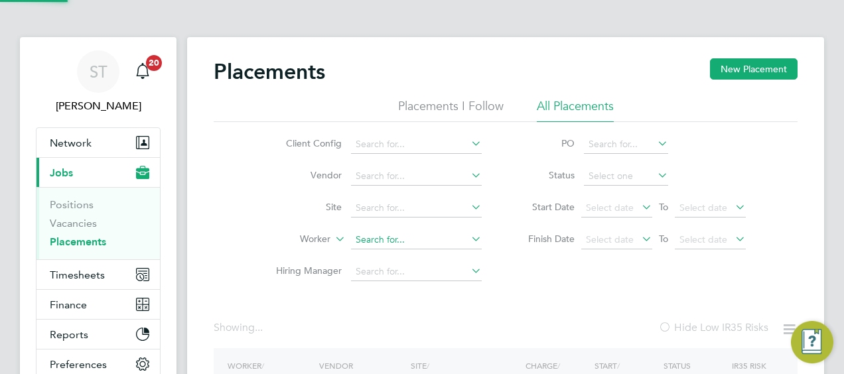
click at [438, 236] on input at bounding box center [416, 240] width 131 height 19
paste input "Mark Mirfin-Strike"
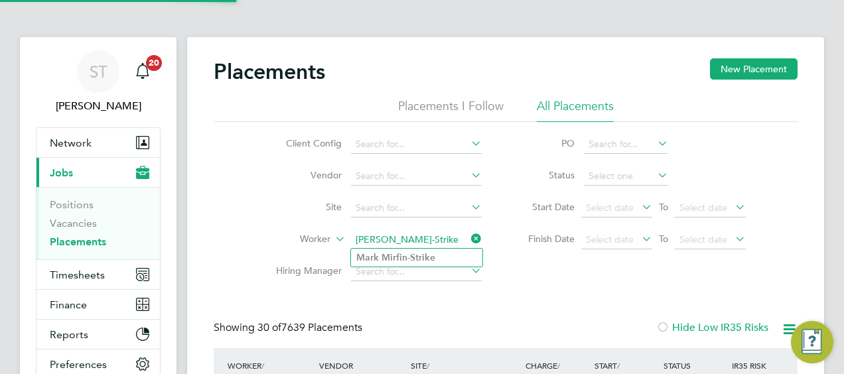
type input "Mark Mirfin-Strike"
click at [419, 258] on b "Mirfin-Strike" at bounding box center [409, 257] width 54 height 11
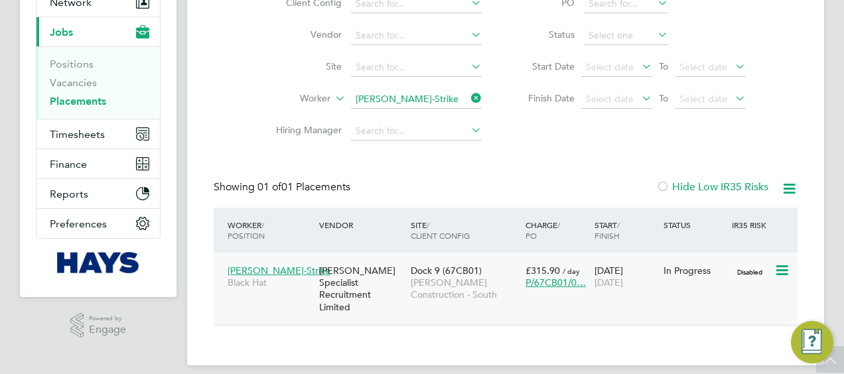
click at [496, 296] on span "[PERSON_NAME] Construction - South" at bounding box center [465, 289] width 108 height 24
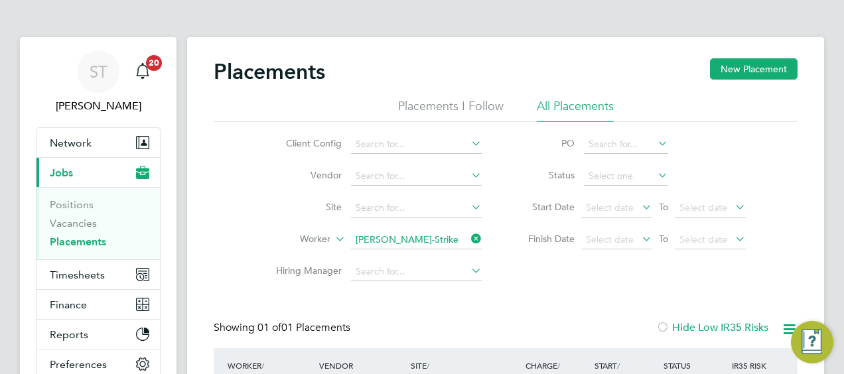
click at [465, 230] on li "Worker Mark Mirfin-Strike" at bounding box center [374, 240] width 250 height 32
click at [436, 241] on input at bounding box center [416, 240] width 131 height 19
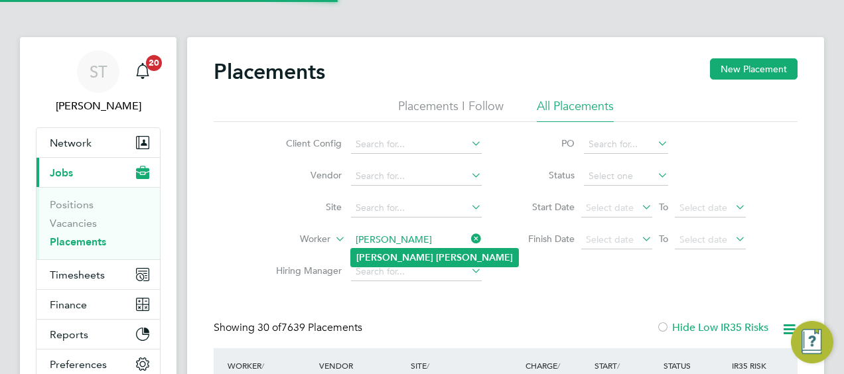
type input "Kristofer Elliott"
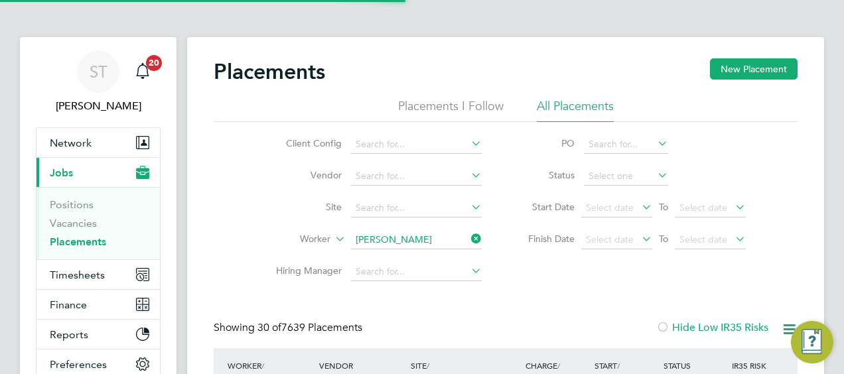
click at [388, 259] on b "Kristofer" at bounding box center [394, 257] width 77 height 11
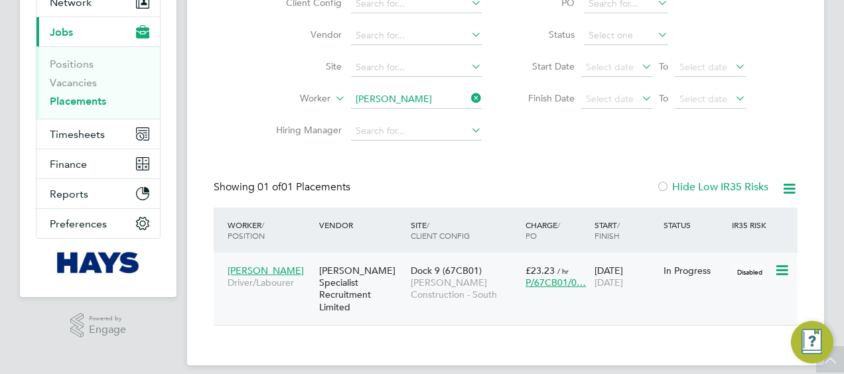
click at [374, 291] on div "[PERSON_NAME] Specialist Recruitment Limited" at bounding box center [362, 289] width 92 height 62
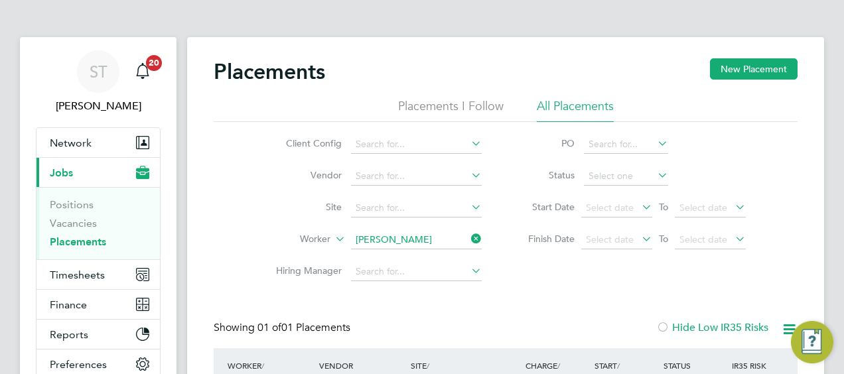
click at [469, 242] on icon at bounding box center [469, 239] width 0 height 19
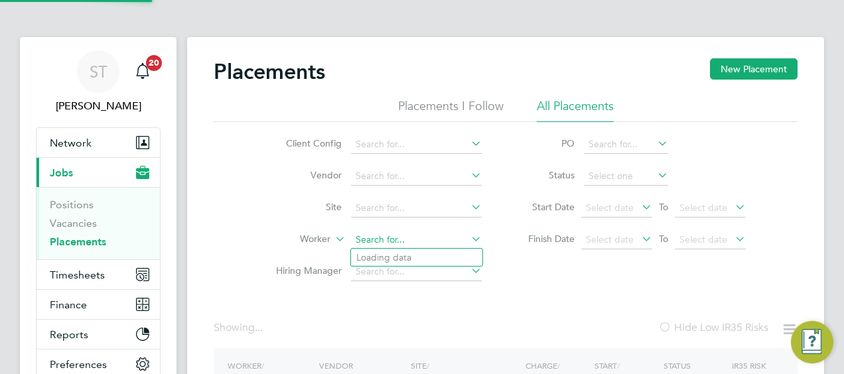
click at [447, 240] on input at bounding box center [416, 240] width 131 height 19
paste input "Thomas Murphy"
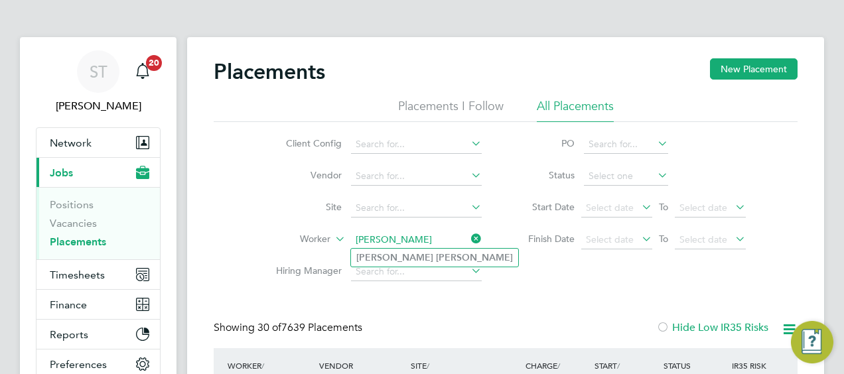
type input "Thomas Murphy"
click at [436, 261] on b "Murphy" at bounding box center [474, 257] width 77 height 11
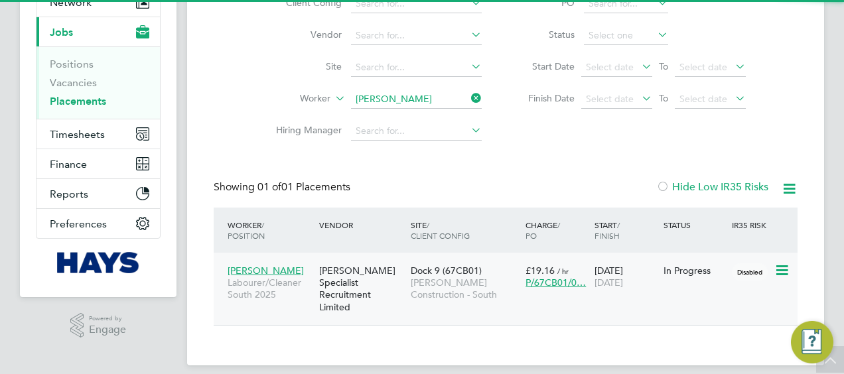
click at [458, 293] on span "[PERSON_NAME] Construction - South" at bounding box center [465, 289] width 108 height 24
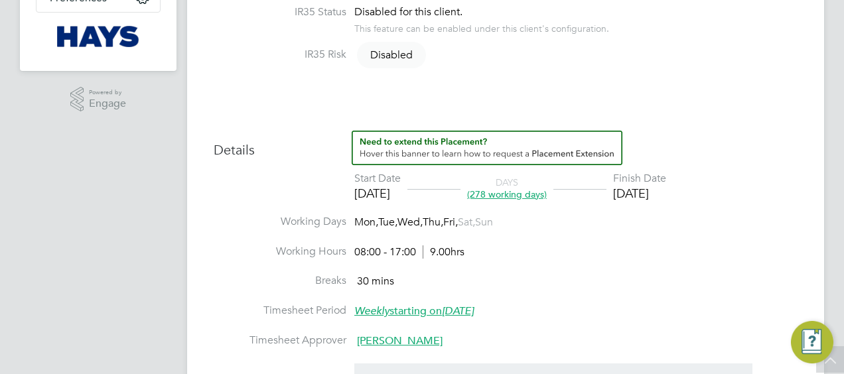
click at [728, 211] on li "Start Date [DATE] DAYS (278 working days) Finish Date [DATE]" at bounding box center [506, 193] width 584 height 43
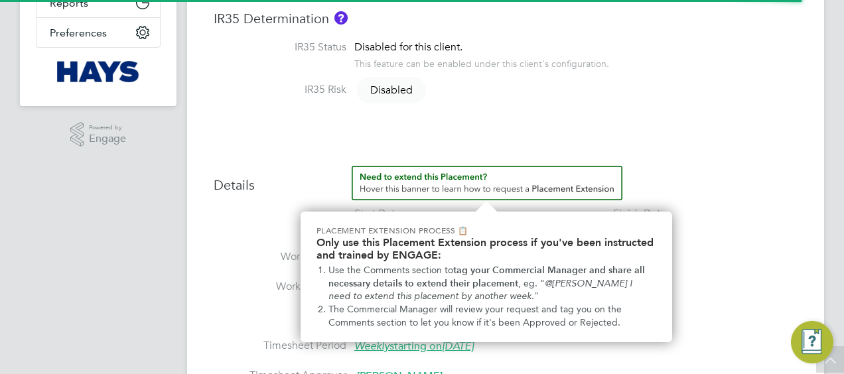
click at [757, 263] on li "Working Days Mon, Tue, Wed, Thu, Fri, Sat, Sun" at bounding box center [506, 265] width 584 height 30
